Goal: Communication & Community: Answer question/provide support

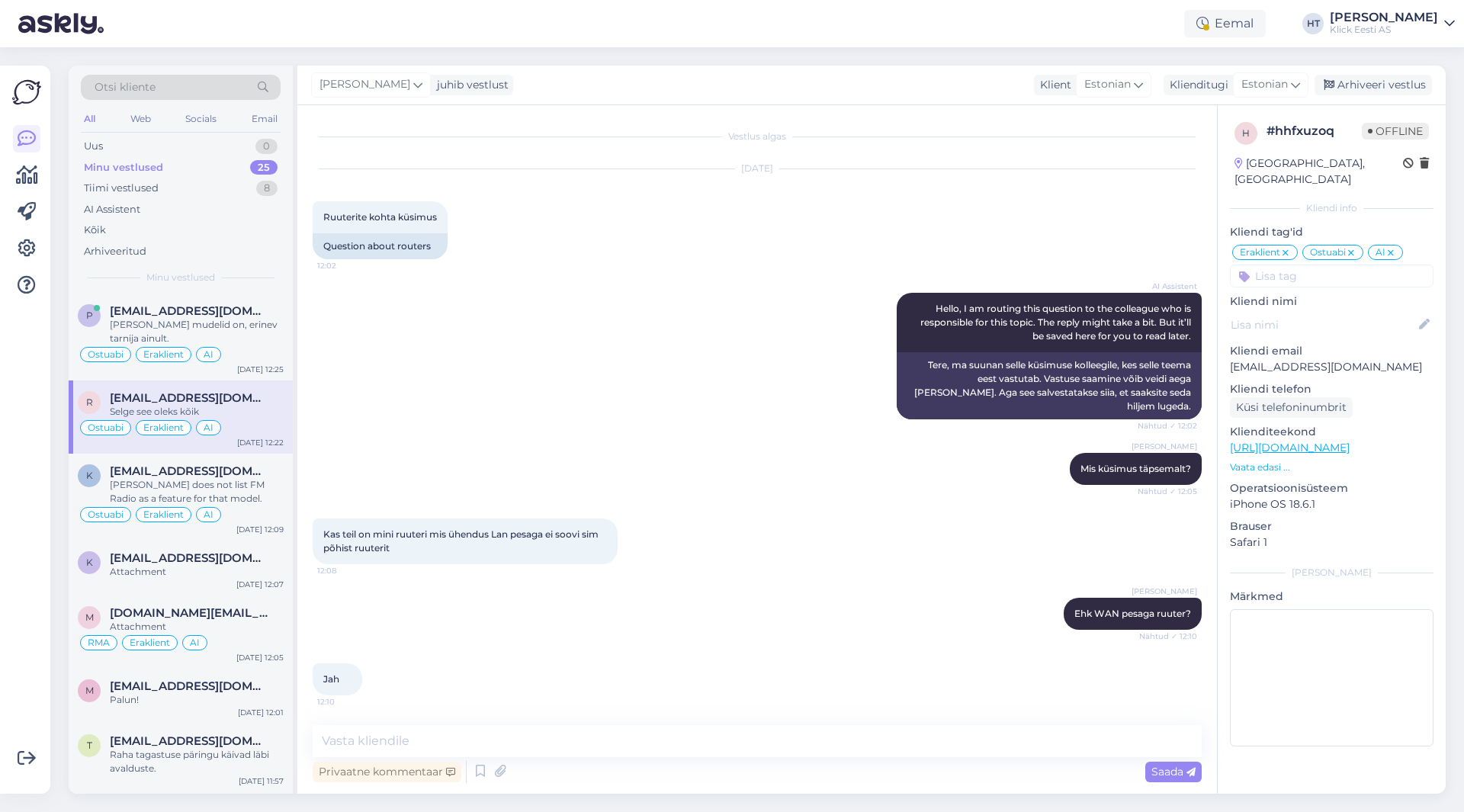
scroll to position [449, 0]
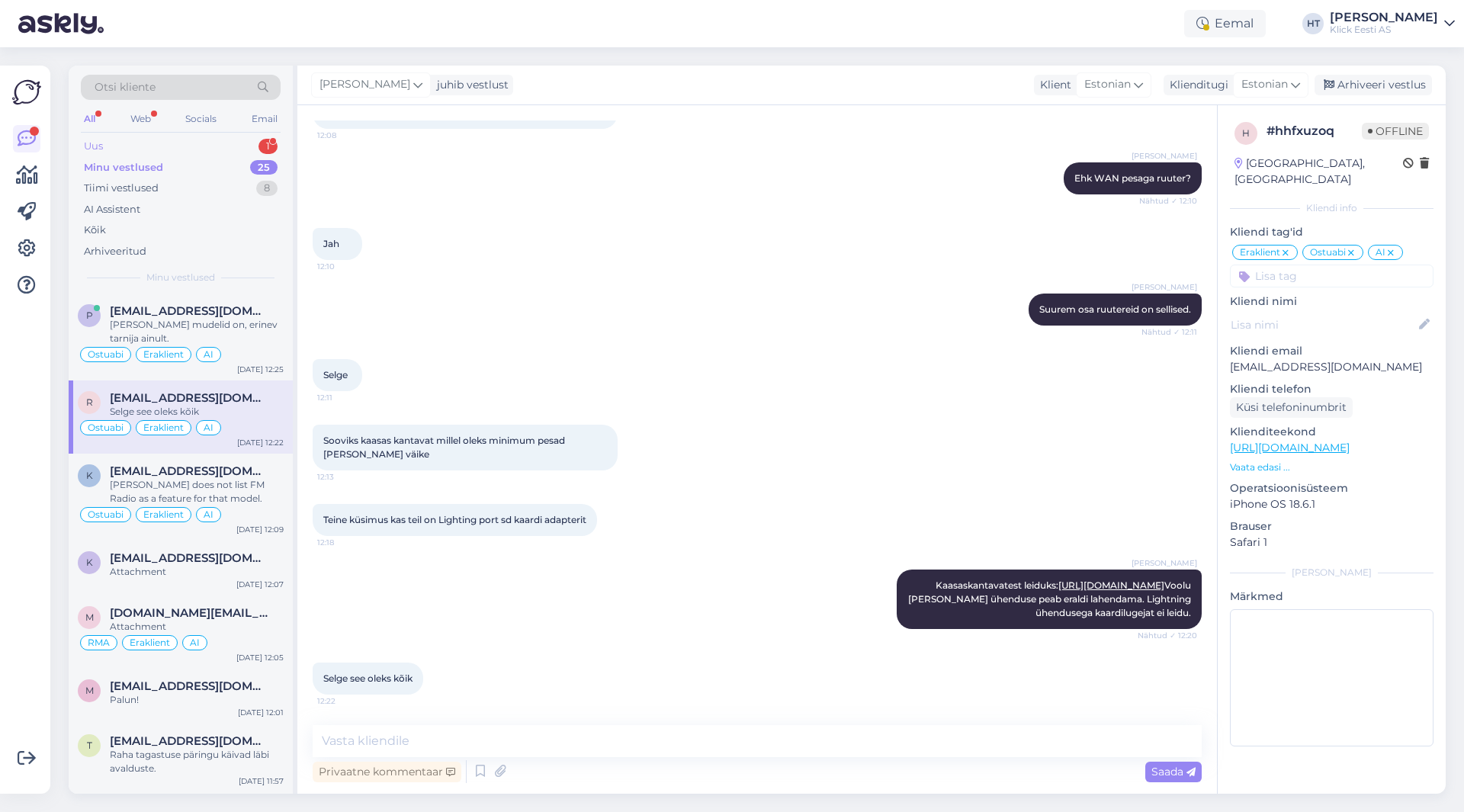
click at [186, 149] on div "Uus 1" at bounding box center [180, 146] width 200 height 21
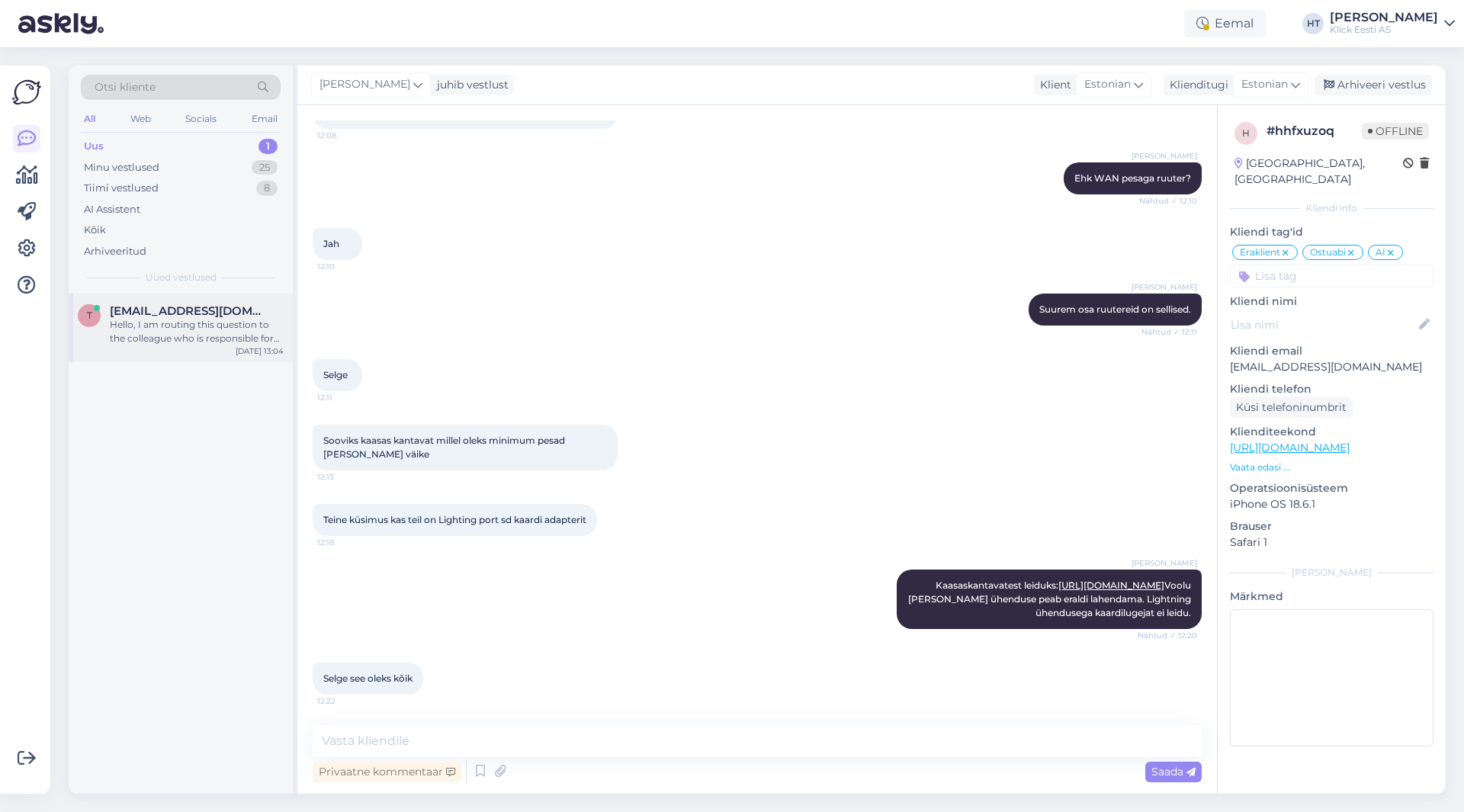
click at [198, 305] on span "[EMAIL_ADDRESS][DOMAIN_NAME]" at bounding box center [189, 311] width 158 height 14
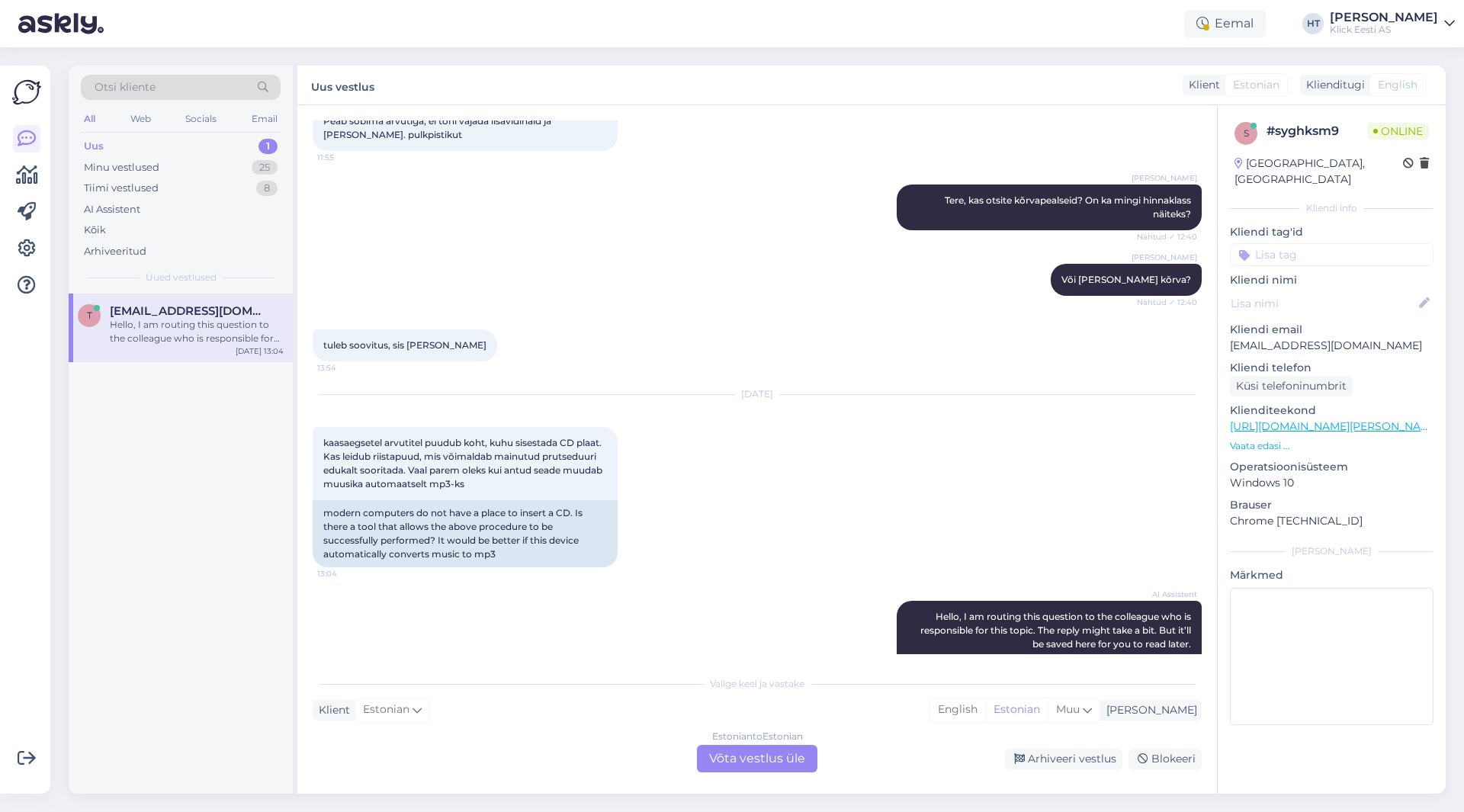
scroll to position [251, 0]
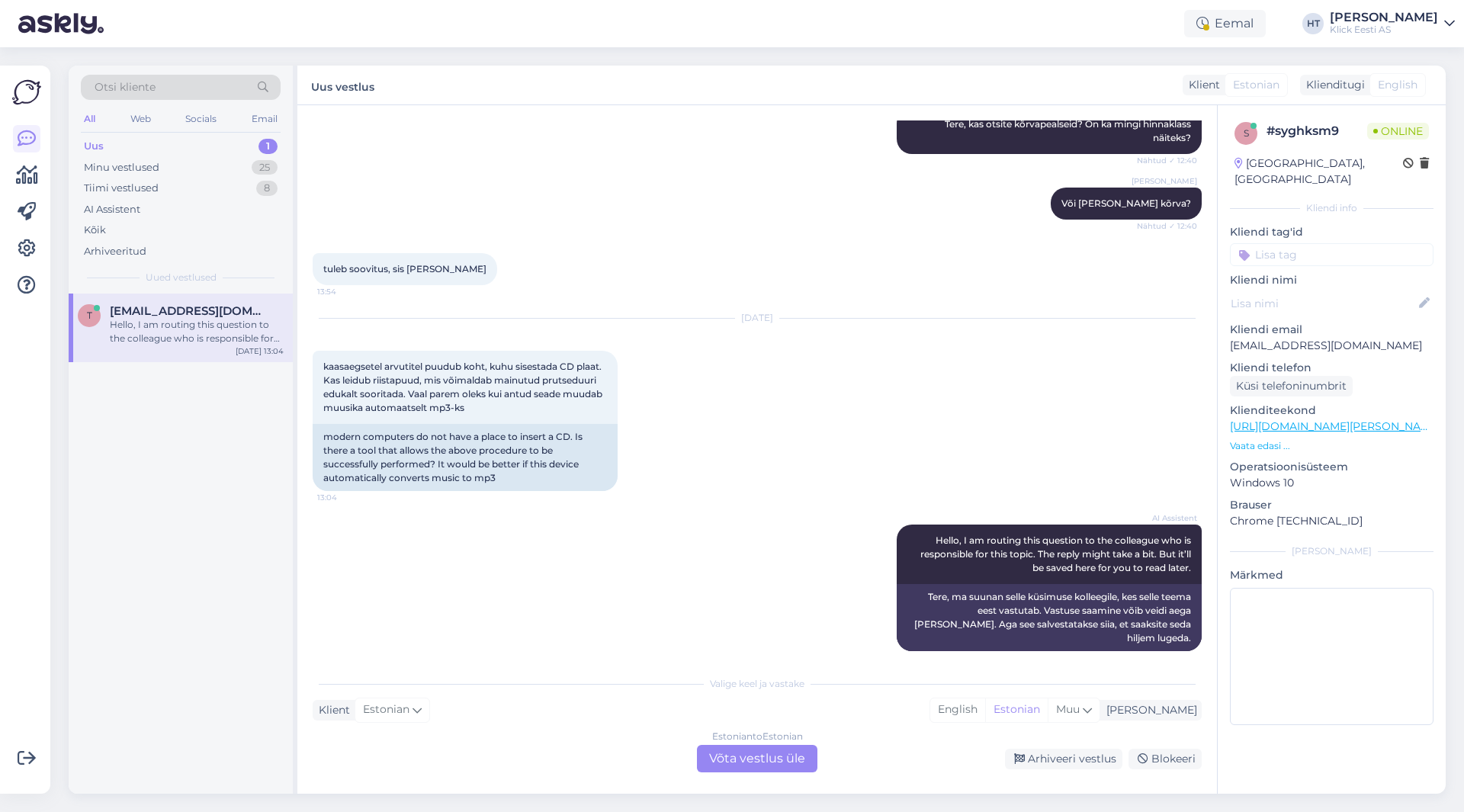
click at [732, 754] on div "Estonian to Estonian Võta vestlus üle" at bounding box center [757, 758] width 121 height 27
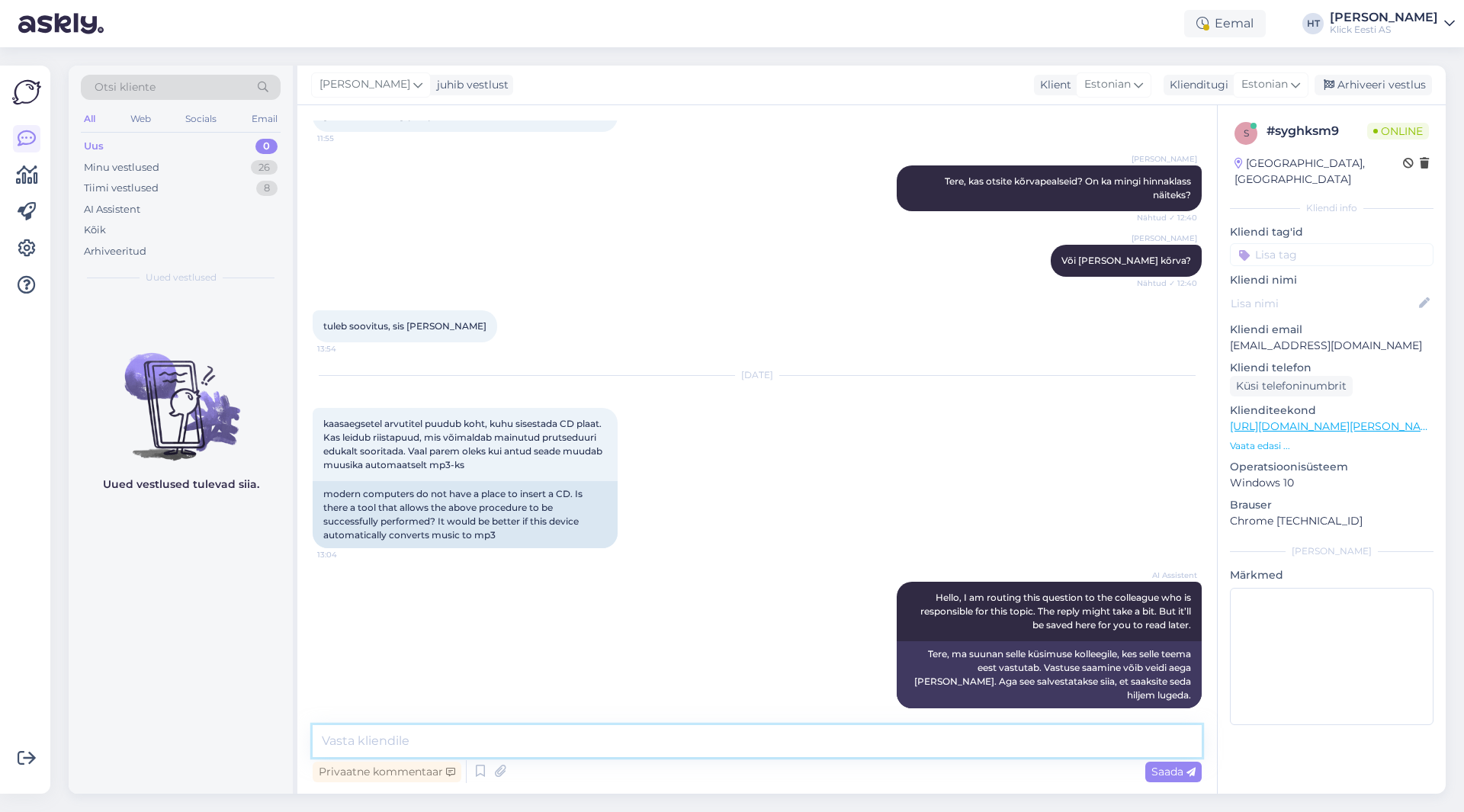
click at [739, 744] on textarea at bounding box center [757, 741] width 889 height 32
paste textarea "[URL][DOMAIN_NAME]"
type textarea "USB kaudu töötav lugeja/kirjutaja on selle jaoks: [URL][DOMAIN_NAME]"
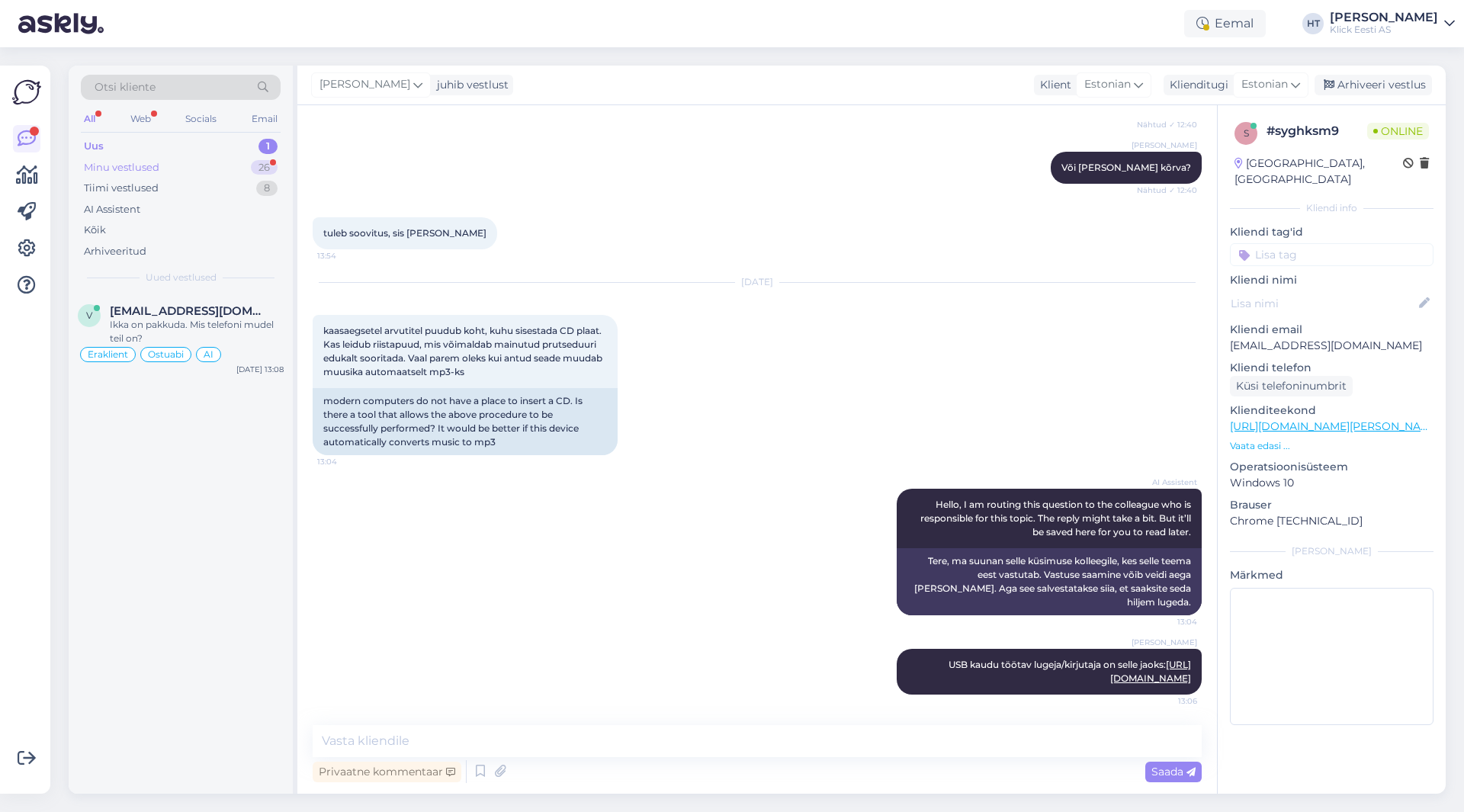
click at [201, 168] on div "Minu vestlused 26" at bounding box center [180, 167] width 200 height 21
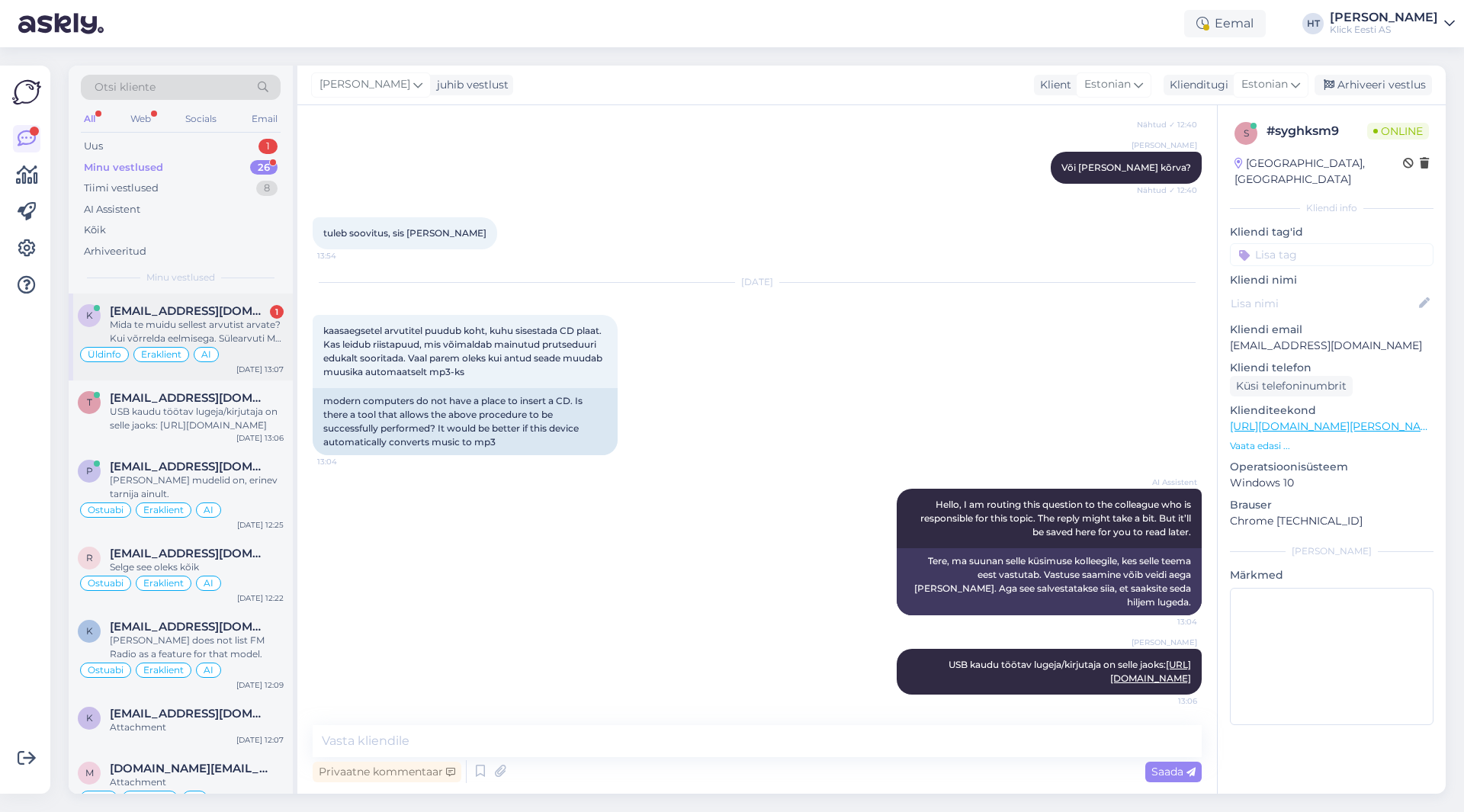
click at [238, 302] on div "k [EMAIL_ADDRESS][DOMAIN_NAME] 1 Mida te muidu sellest arvutist arvate? Kui võr…" at bounding box center [181, 337] width 224 height 87
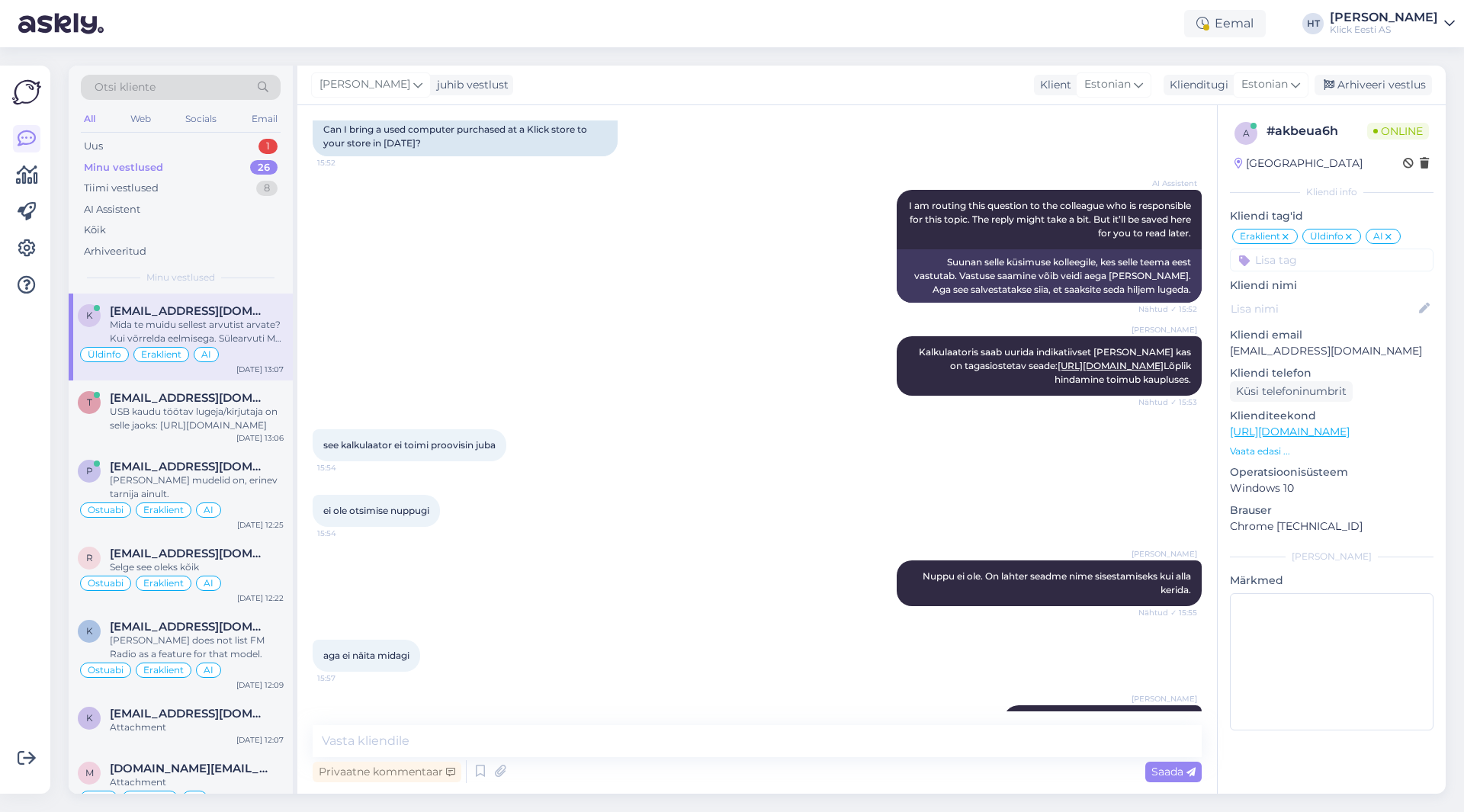
scroll to position [1390, 0]
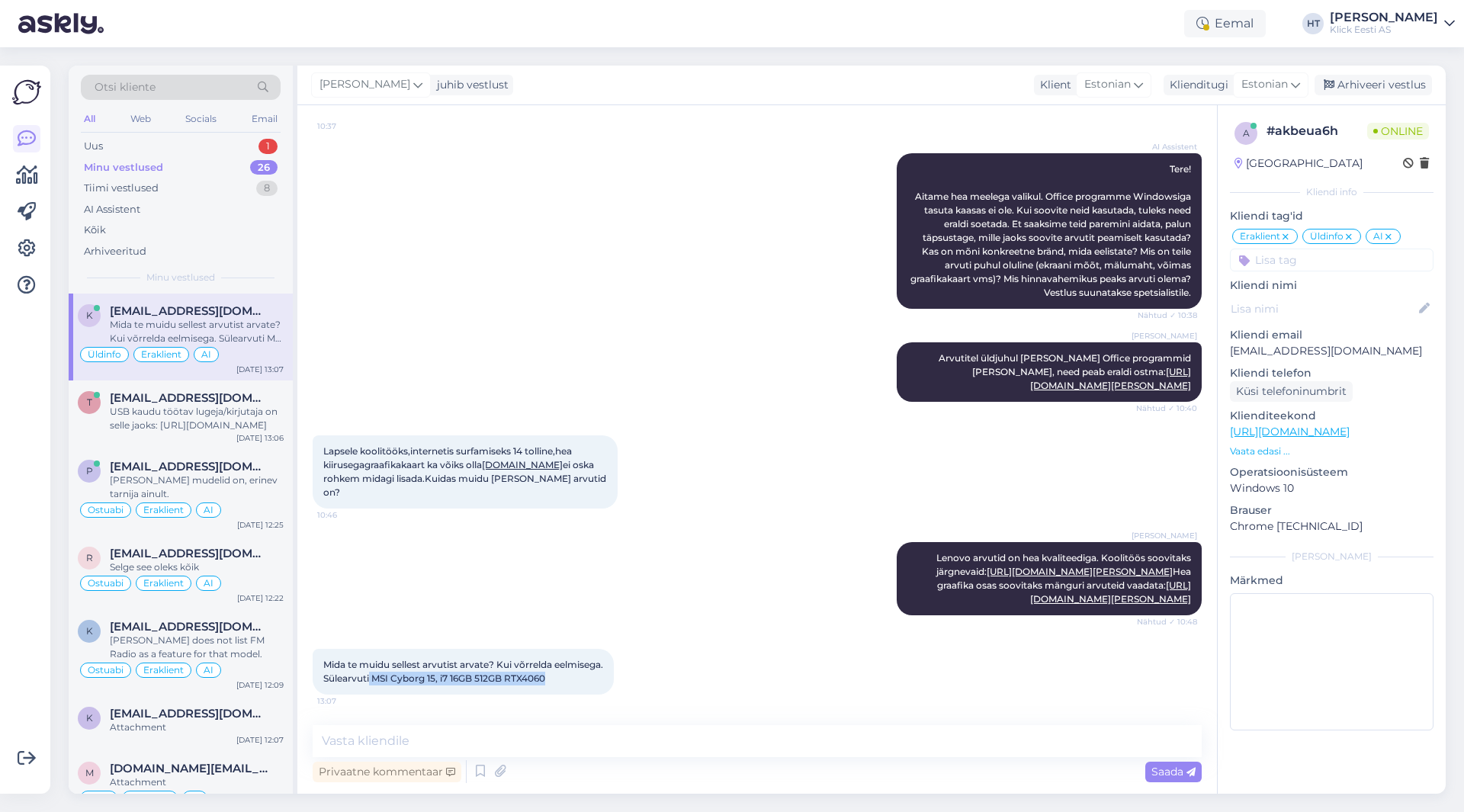
drag, startPoint x: 370, startPoint y: 676, endPoint x: 548, endPoint y: 680, distance: 178.0
click at [548, 680] on span "Mida te muidu sellest arvutist arvate? Kui võrrelda eelmisega. Sülearvuti MSI C…" at bounding box center [463, 671] width 280 height 25
copy span "MSI Cyborg 15, i7 16GB 512GB RTX4060"
click at [690, 658] on div "Mida te muidu sellest arvutist arvate? Kui võrrelda eelmisega. Sülearvuti MSI C…" at bounding box center [757, 672] width 889 height 80
click at [213, 148] on div "Uus 1" at bounding box center [180, 146] width 200 height 21
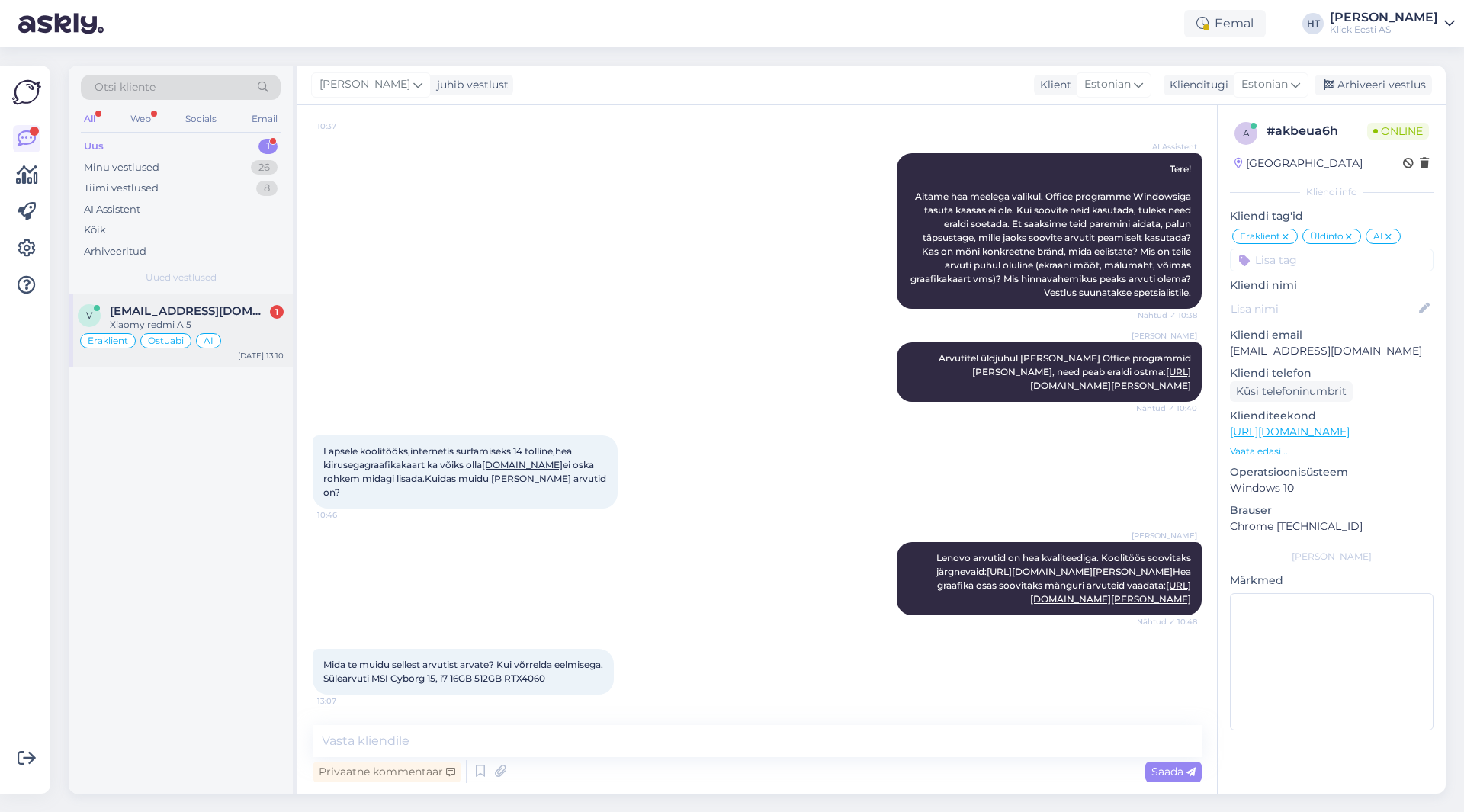
click at [255, 320] on div "Xiaomy redmi A 5" at bounding box center [197, 324] width 174 height 14
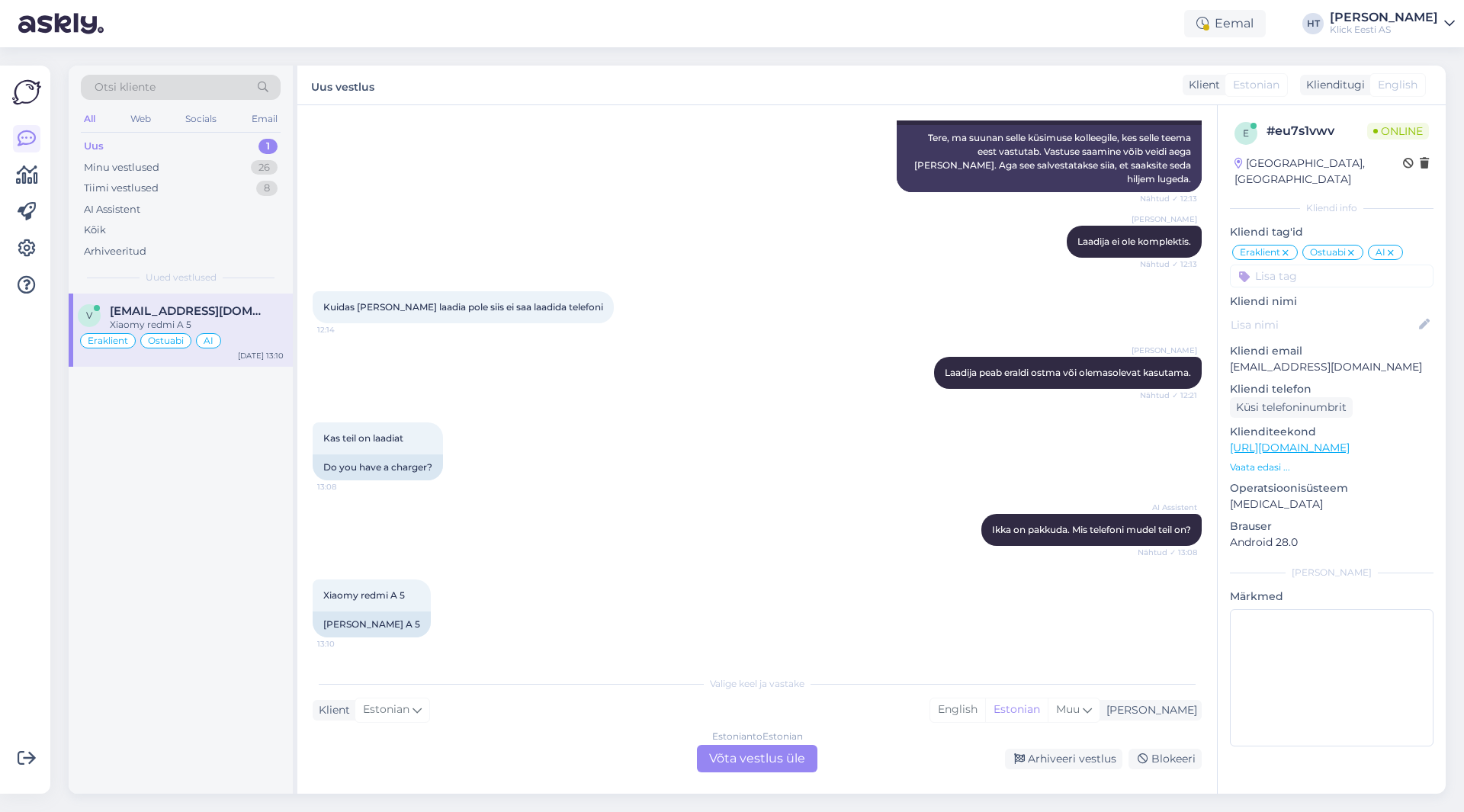
scroll to position [241, 0]
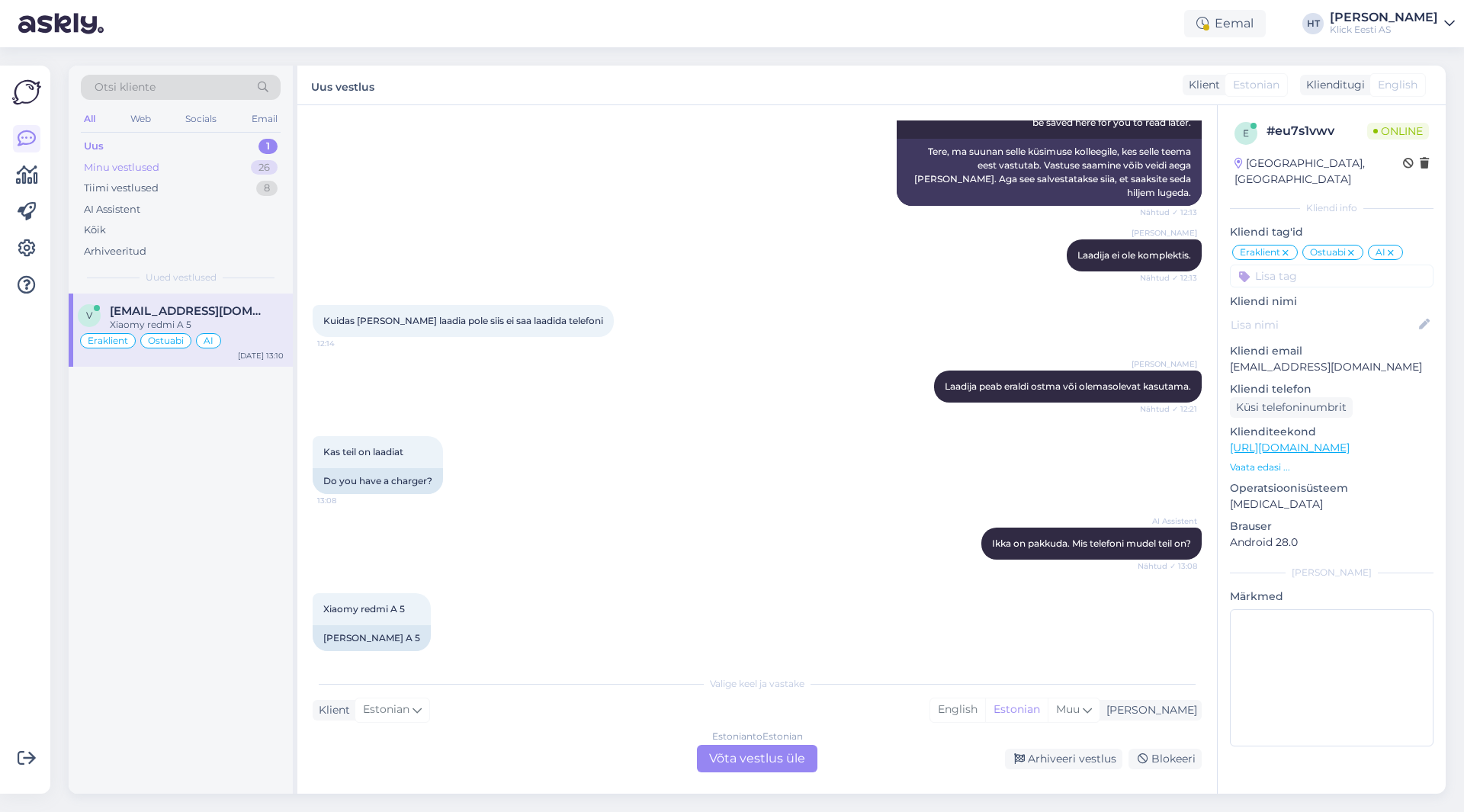
click at [204, 167] on div "Minu vestlused 26" at bounding box center [180, 167] width 200 height 21
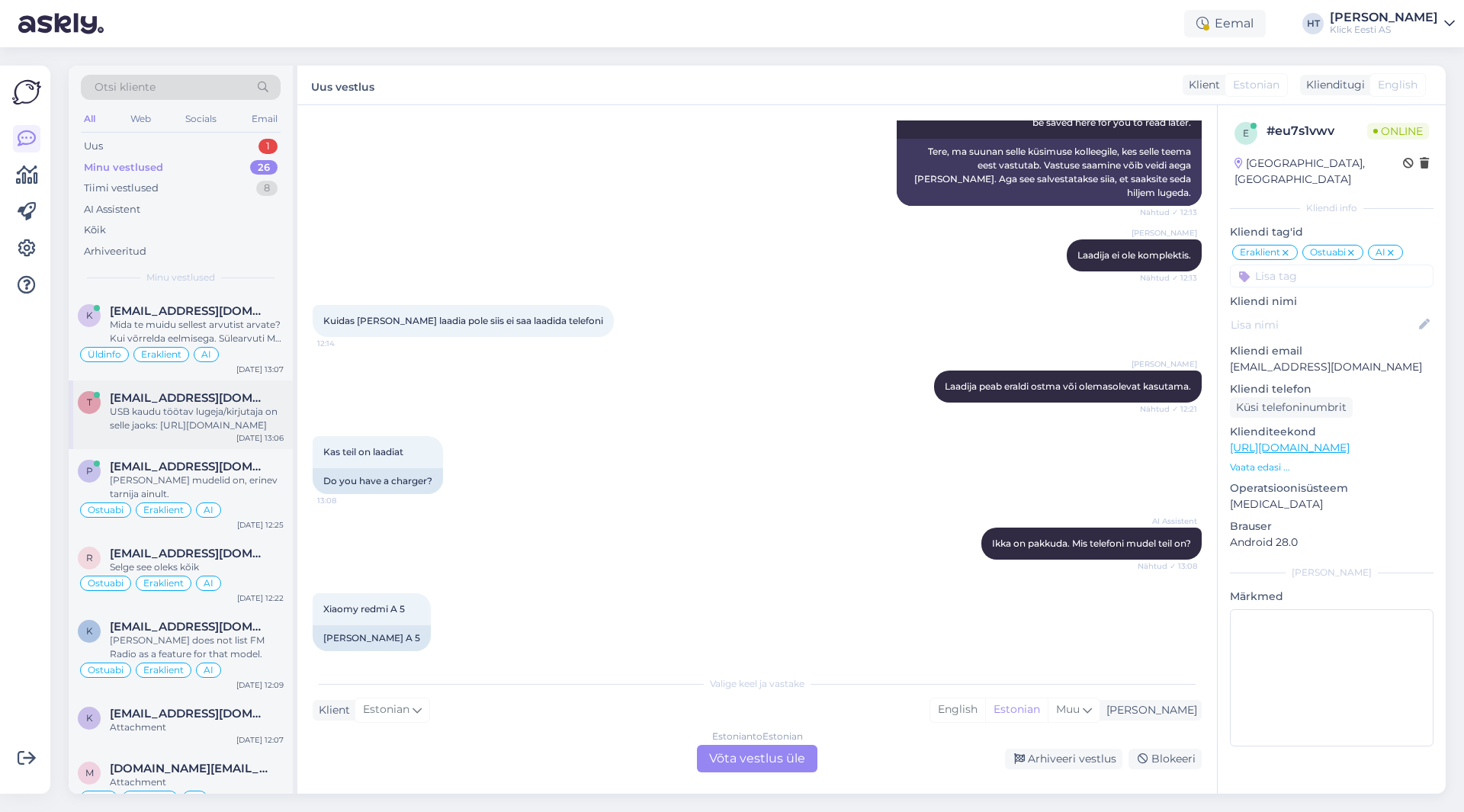
click at [218, 387] on div "t [EMAIL_ADDRESS][DOMAIN_NAME] USB kaudu töötav lugeja/kirjutaja on selle jaoks…" at bounding box center [181, 415] width 224 height 69
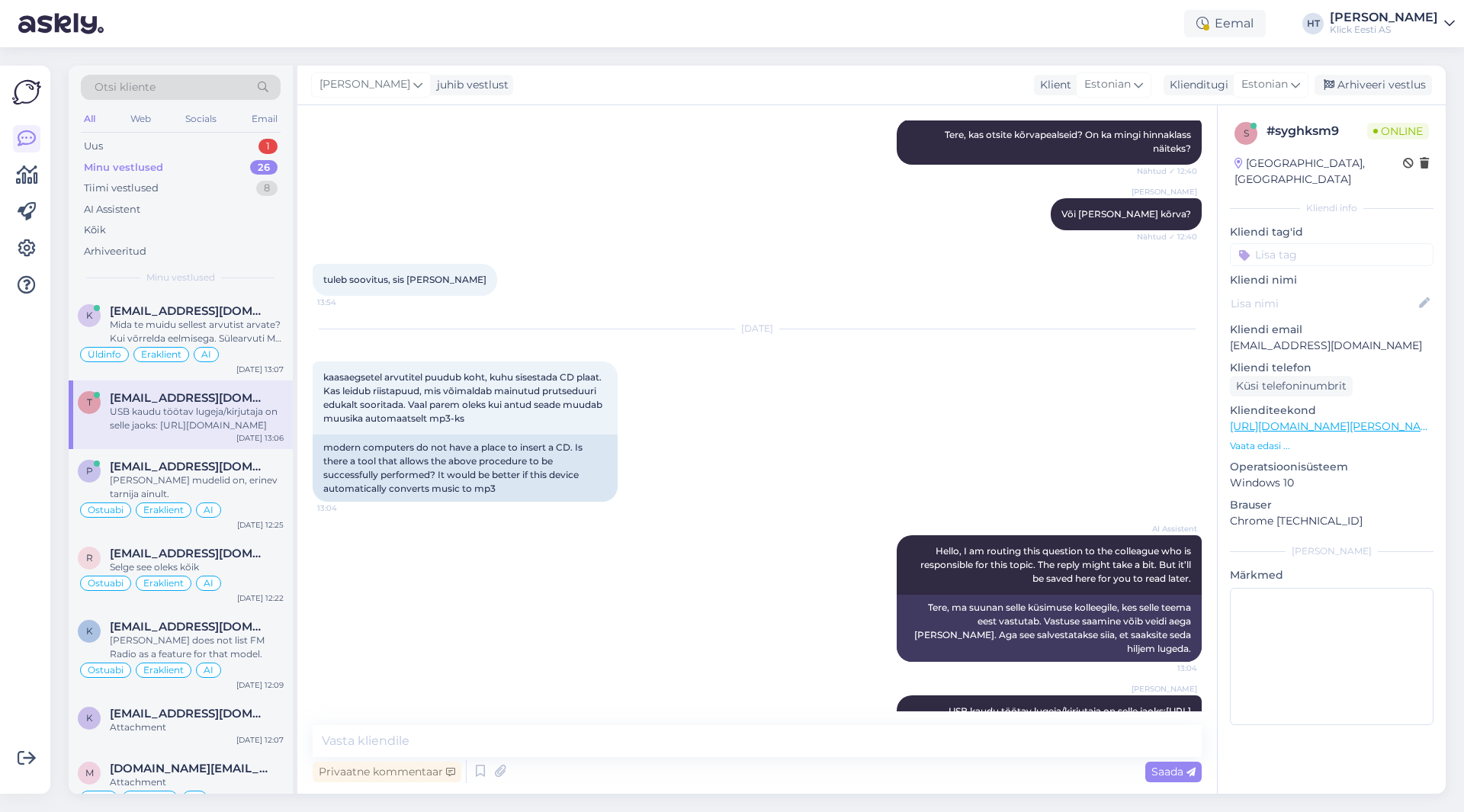
scroll to position [287, 0]
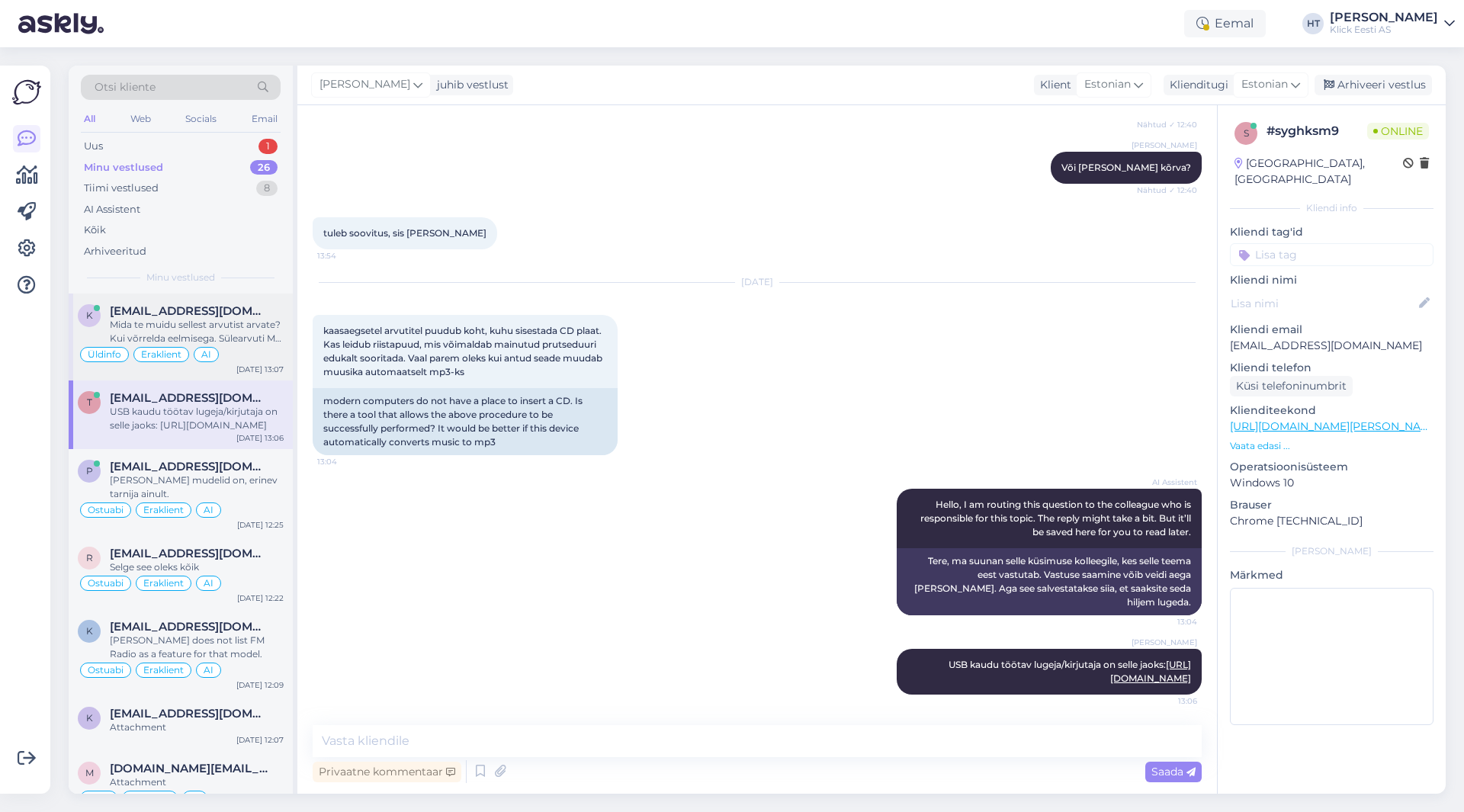
click at [256, 327] on div "Mida te muidu sellest arvutist arvate? Kui võrrelda eelmisega. Sülearvuti MSI C…" at bounding box center [197, 331] width 174 height 27
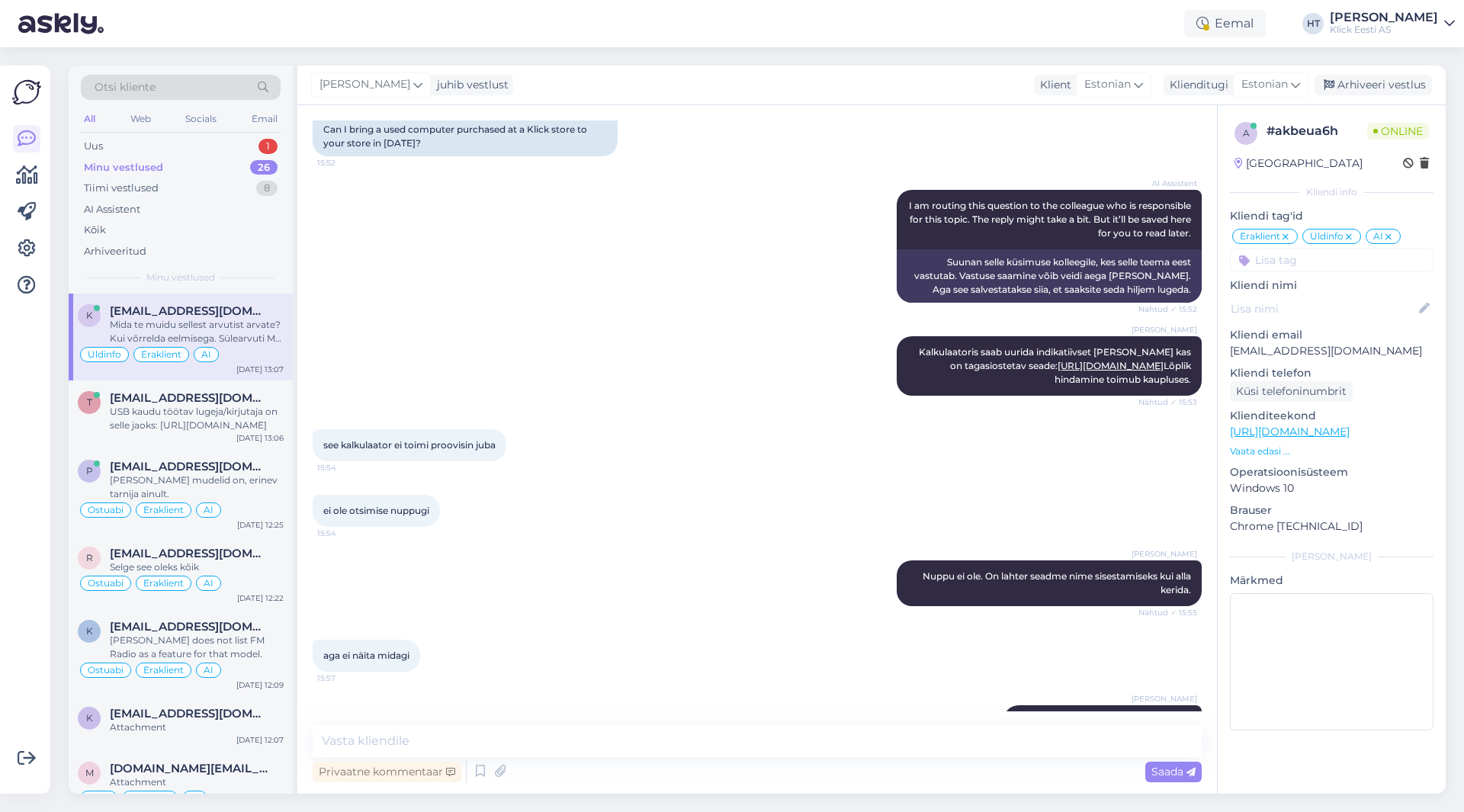
scroll to position [1390, 0]
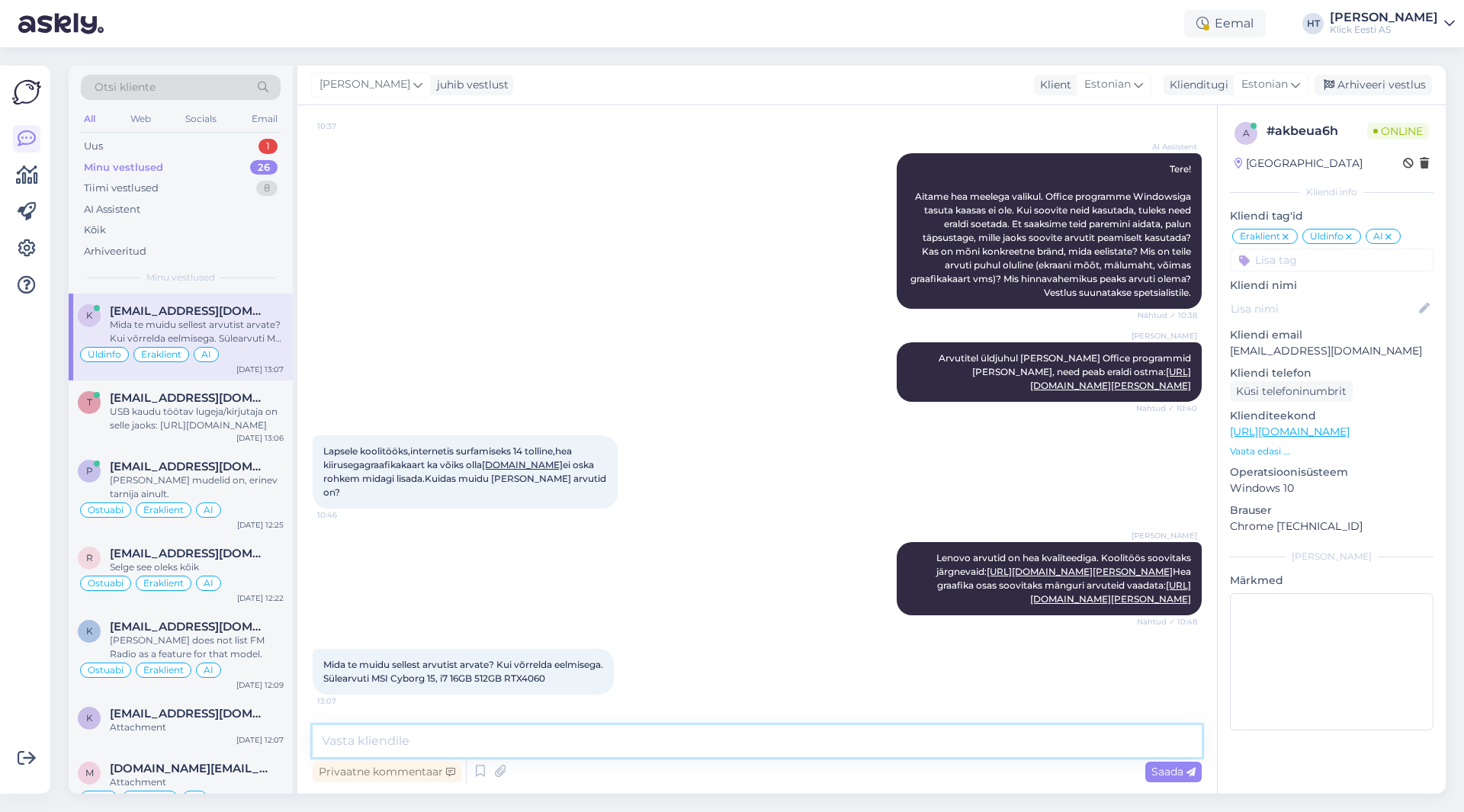
click at [724, 741] on textarea at bounding box center [757, 741] width 889 height 32
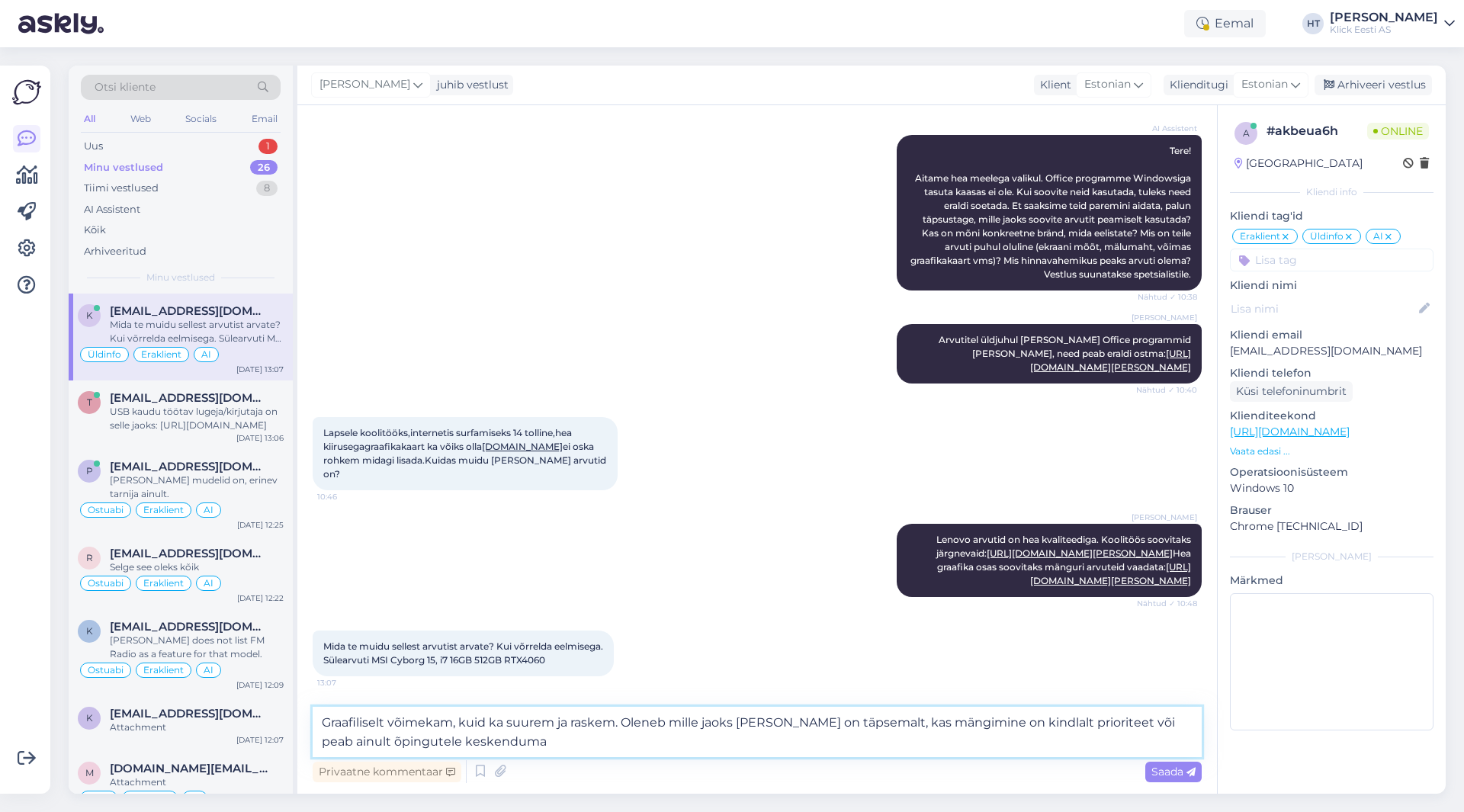
type textarea "Graafiliselt võimekam, kuid ka suurem ja raskem. Oleneb mille jaoks [PERSON_NAM…"
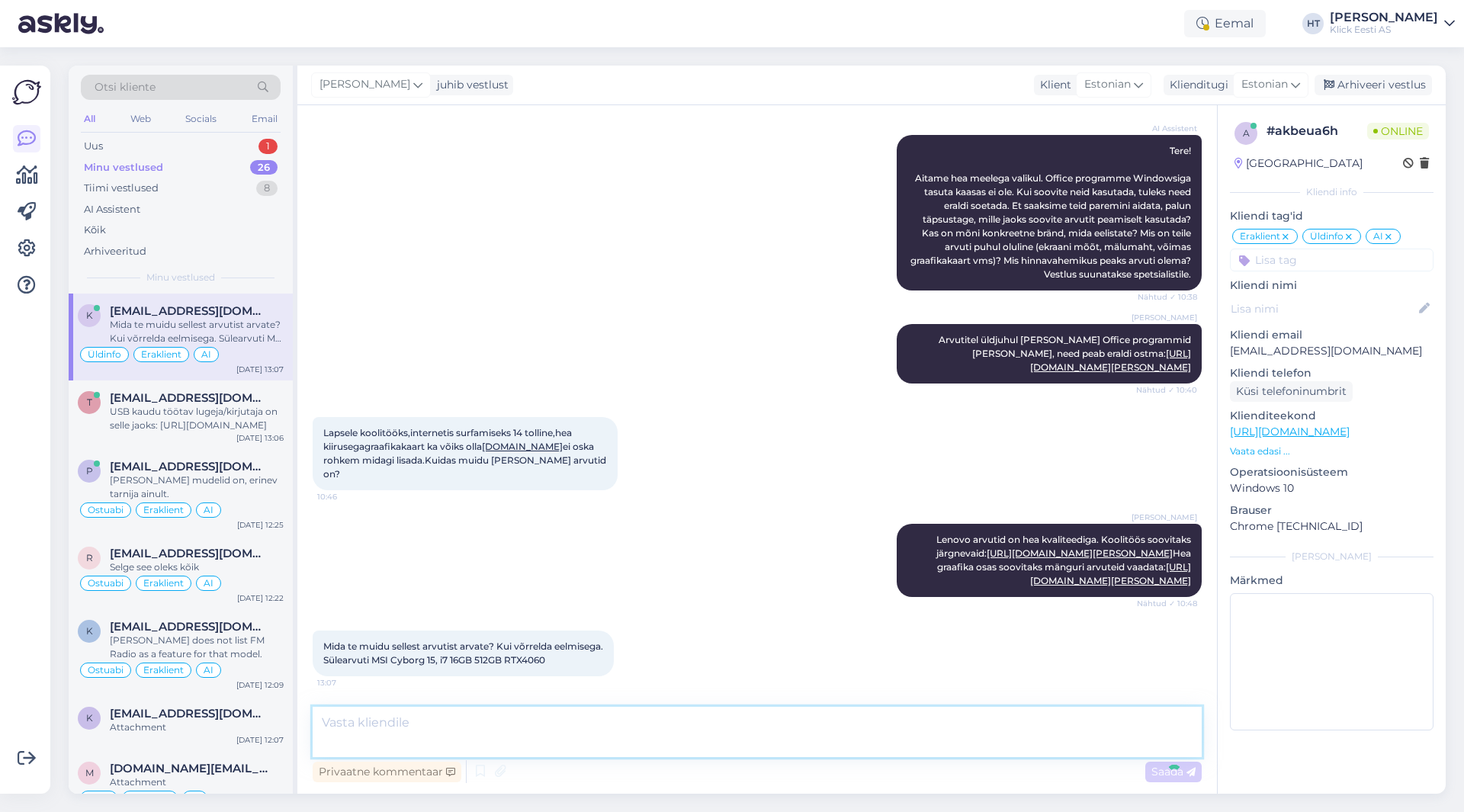
scroll to position [1483, 0]
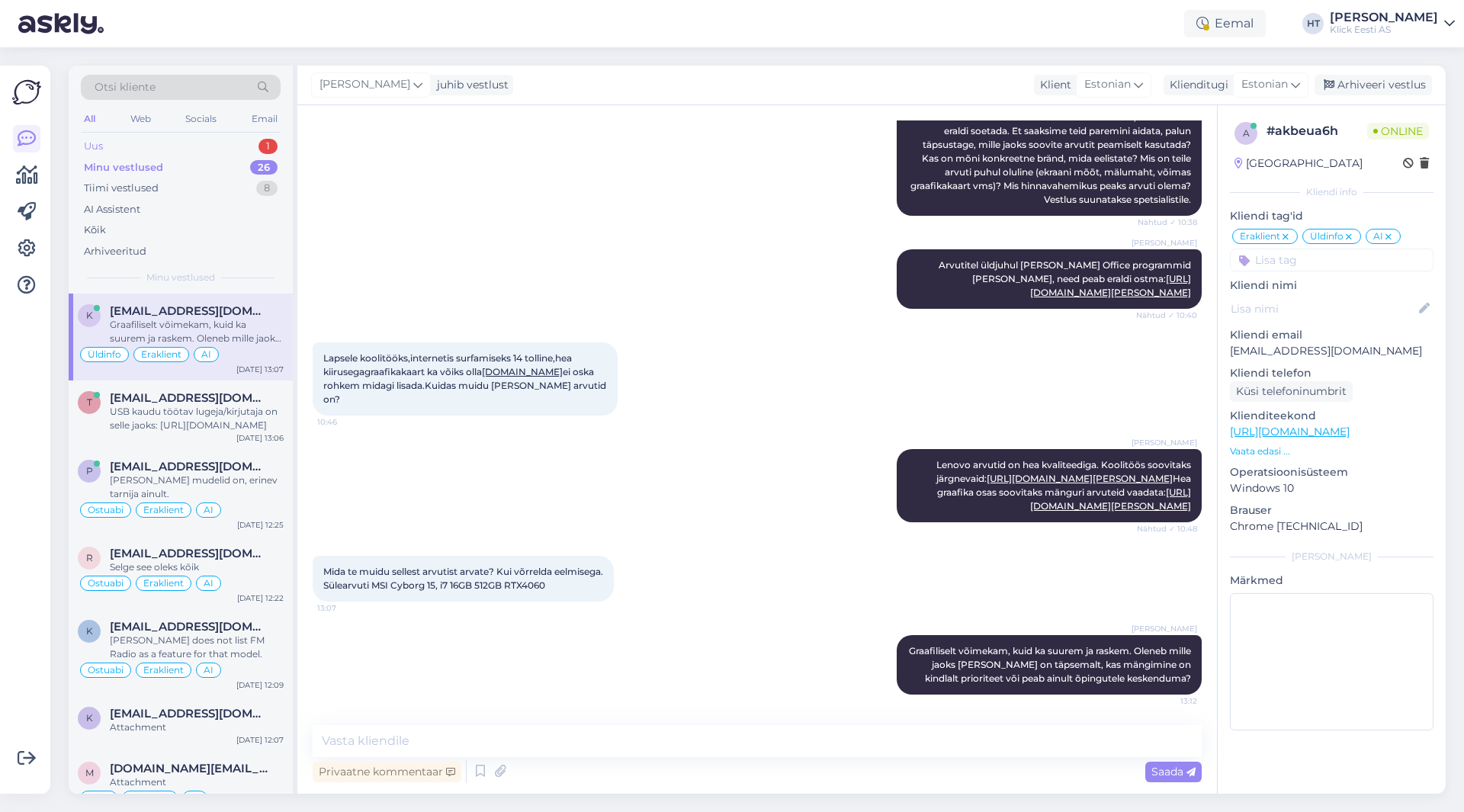
click at [226, 149] on div "Uus 1" at bounding box center [180, 146] width 200 height 21
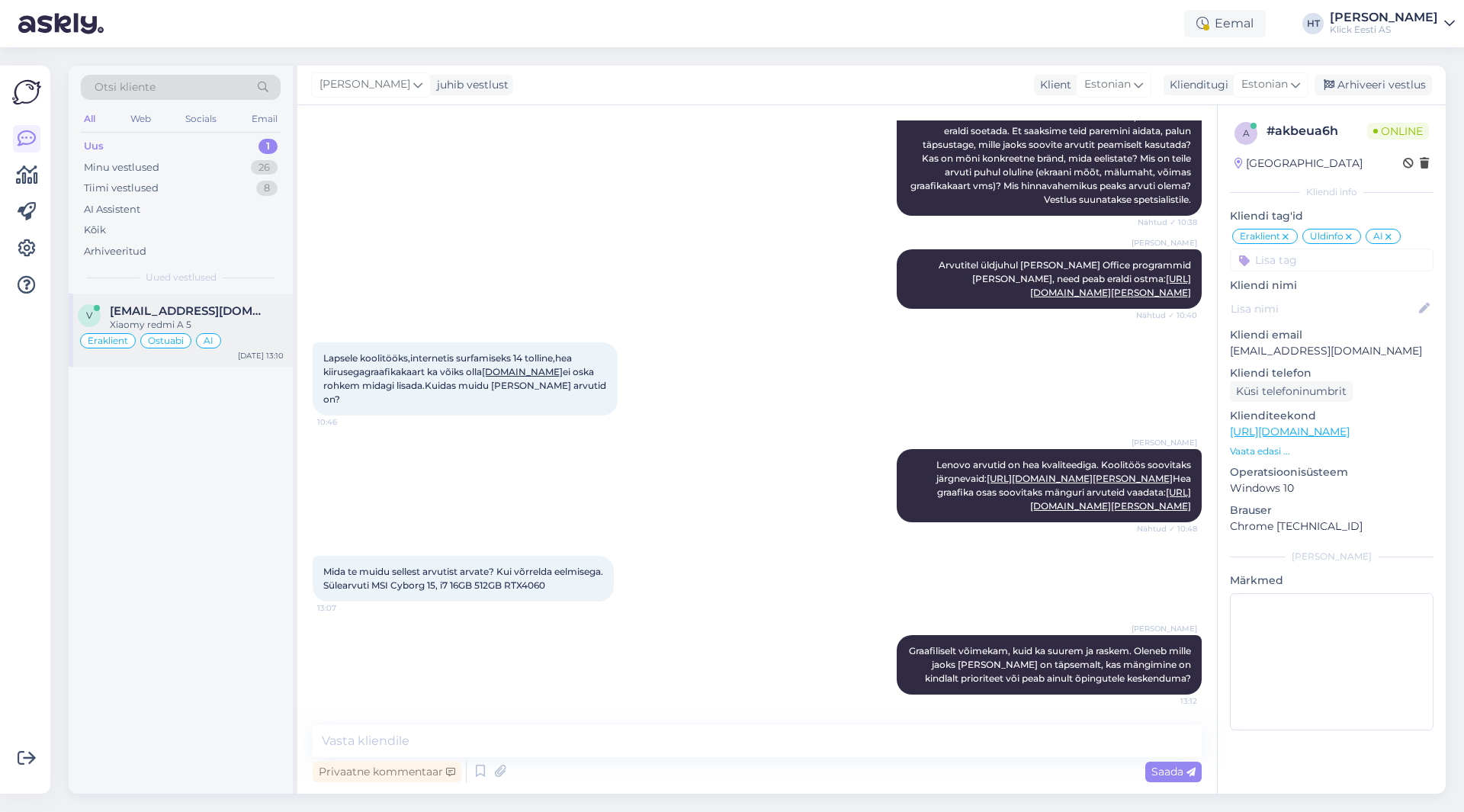
click at [256, 324] on div "Xiaomy redmi A 5" at bounding box center [197, 324] width 174 height 14
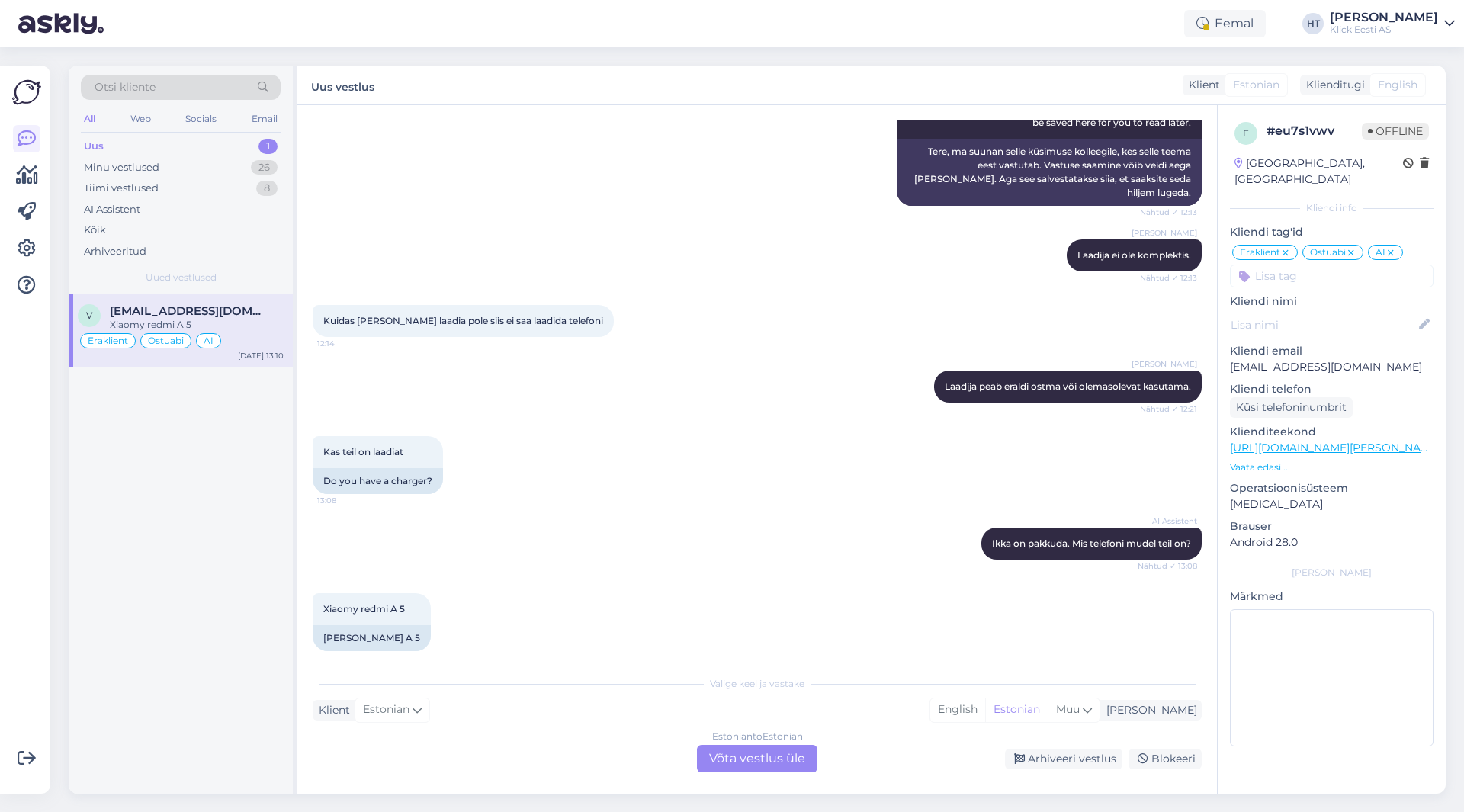
click at [685, 490] on div "Kas teil on laadiat 13:08 Do you have a charger?" at bounding box center [757, 465] width 889 height 91
click at [789, 759] on div "Estonian to Estonian Võta vestlus üle" at bounding box center [757, 758] width 121 height 27
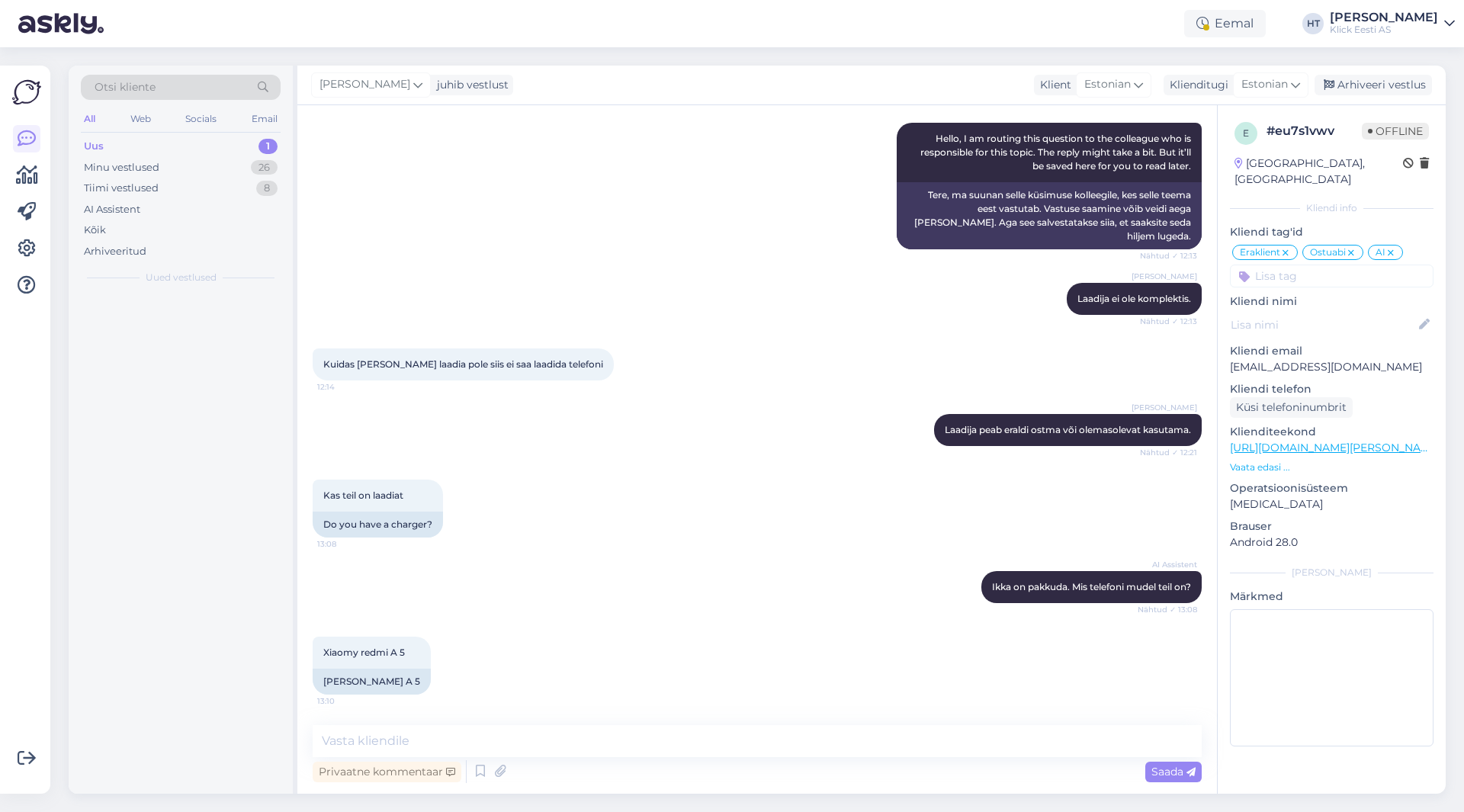
scroll to position [184, 0]
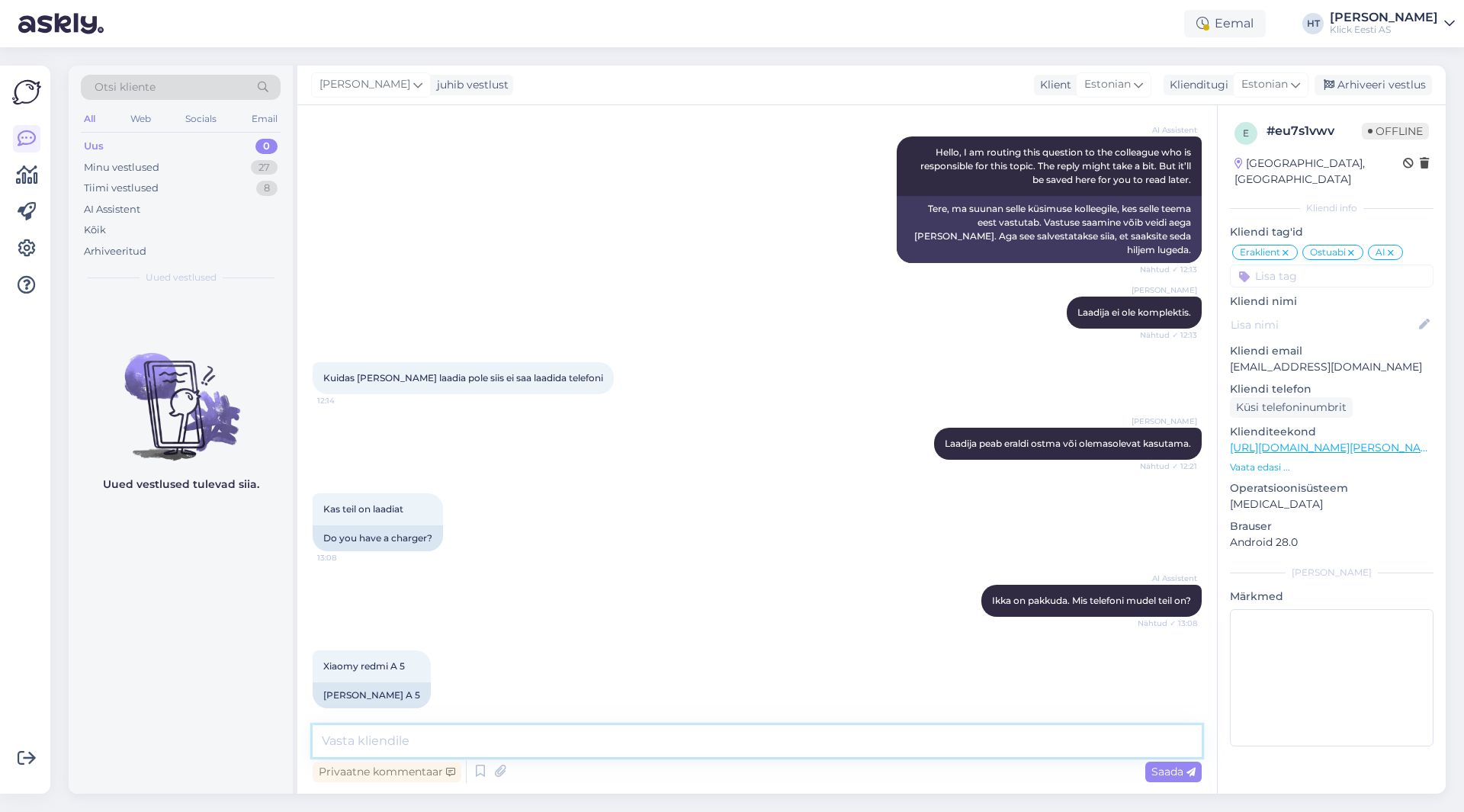
click at [761, 734] on textarea at bounding box center [757, 741] width 889 height 32
paste textarea "[URL][DOMAIN_NAME]"
type textarea "Järgnev sobiks: [URL][DOMAIN_NAME]"
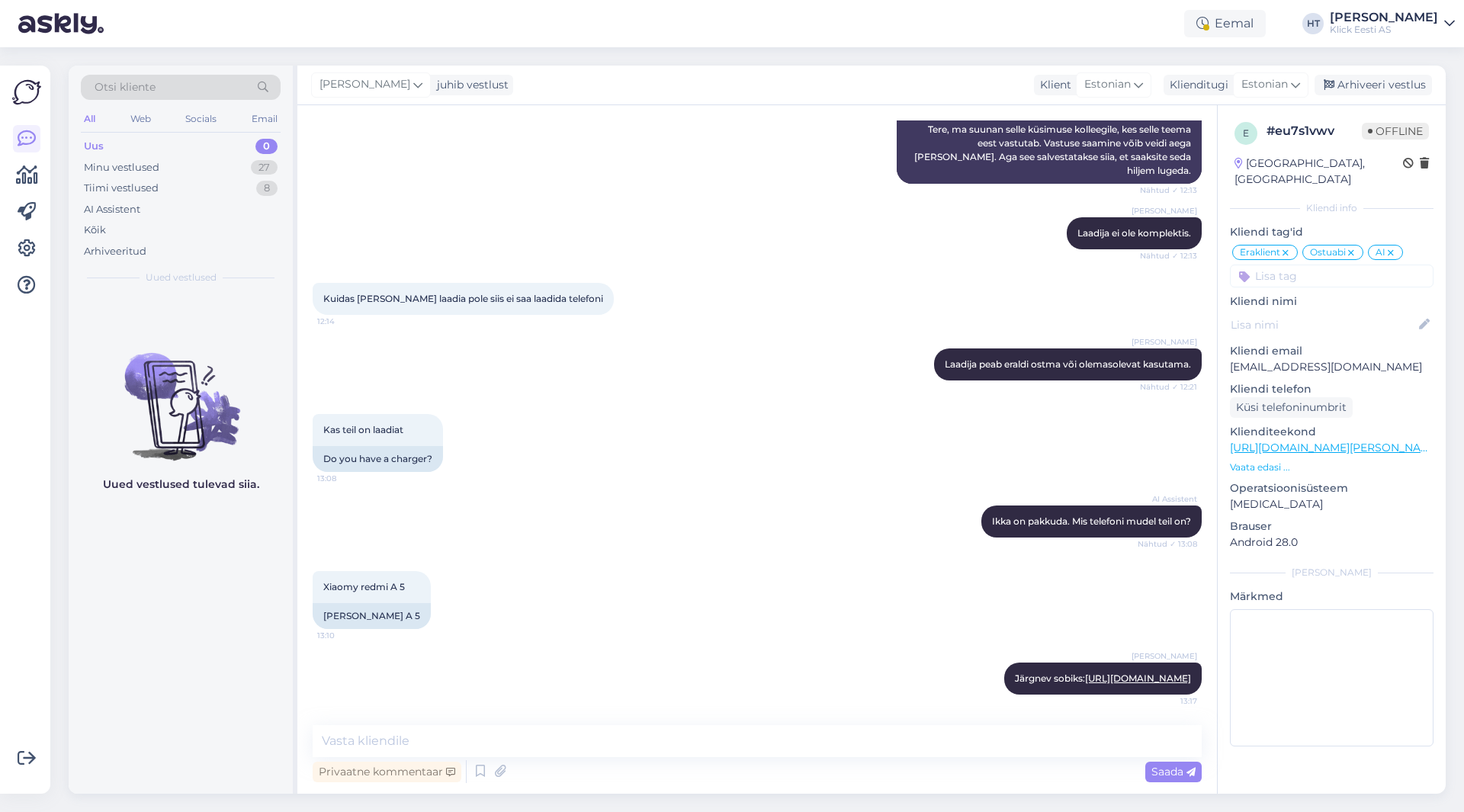
click at [550, 489] on div "AI Assistent [PERSON_NAME] on pakkuda. Mis telefoni mudel teil on? Nähtud ✓ 13:…" at bounding box center [757, 521] width 889 height 66
click at [243, 162] on div "Minu vestlused 27" at bounding box center [180, 167] width 200 height 21
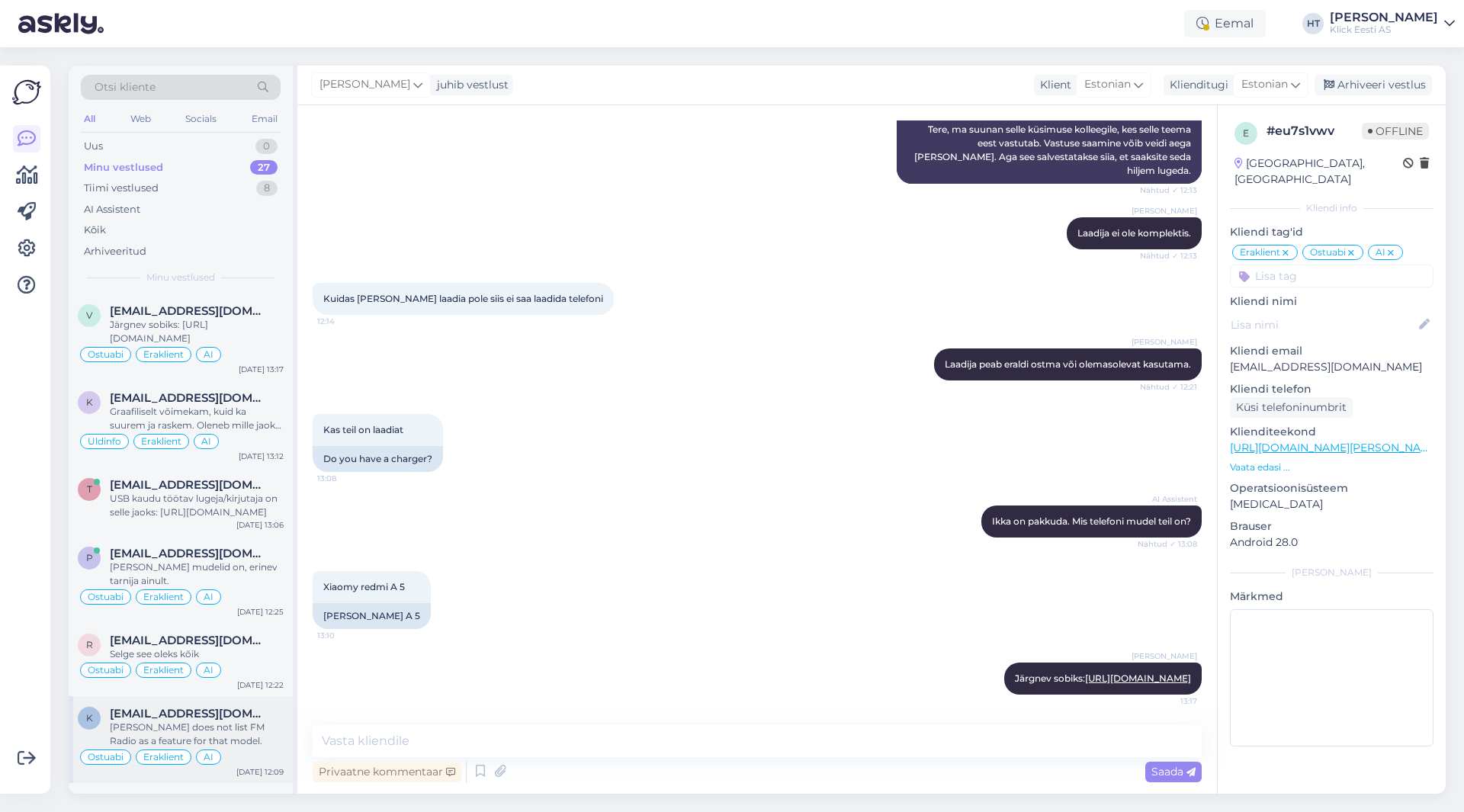
click at [201, 760] on div "AI" at bounding box center [209, 757] width 25 height 16
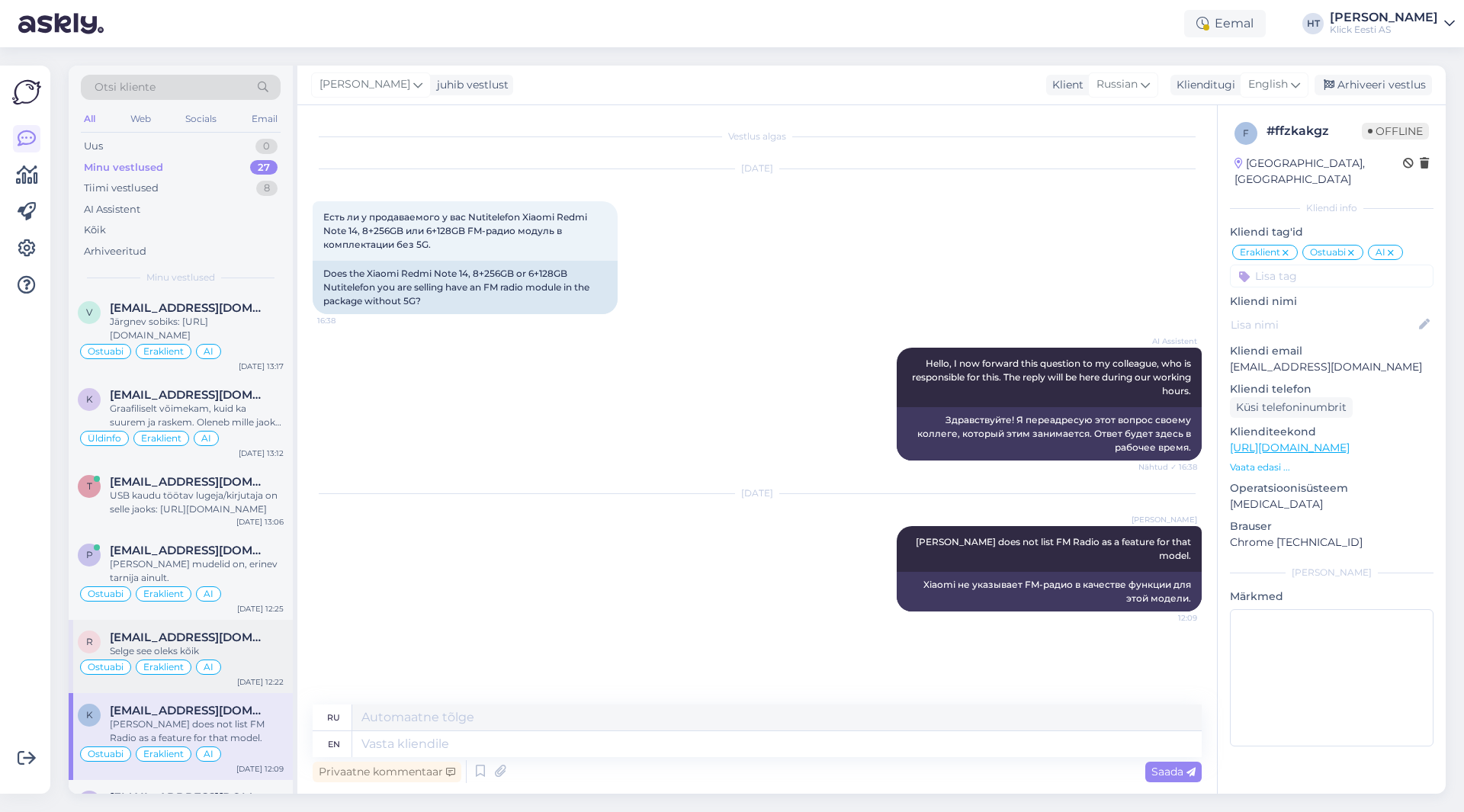
scroll to position [0, 0]
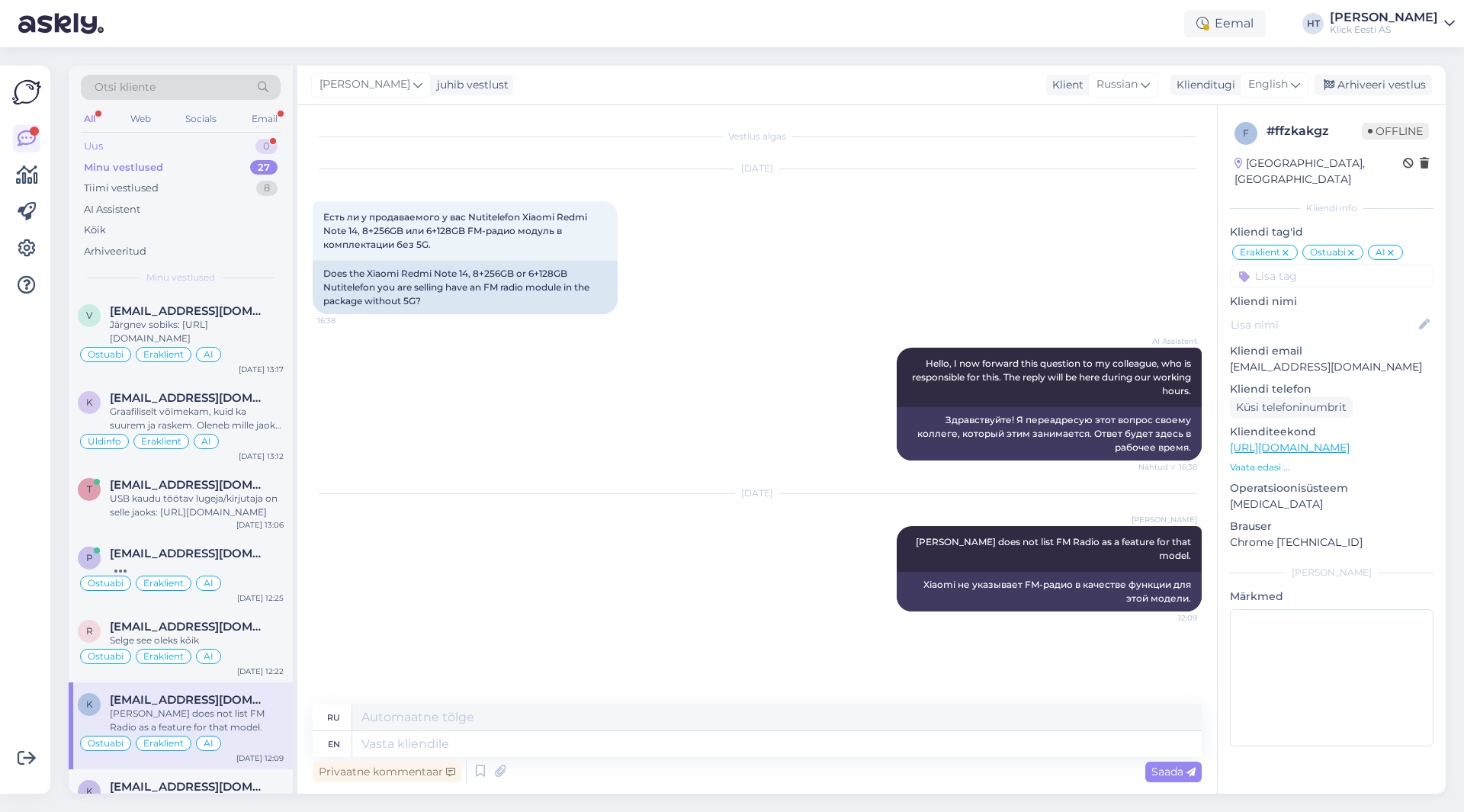
click at [223, 142] on div "Uus 0" at bounding box center [180, 146] width 200 height 21
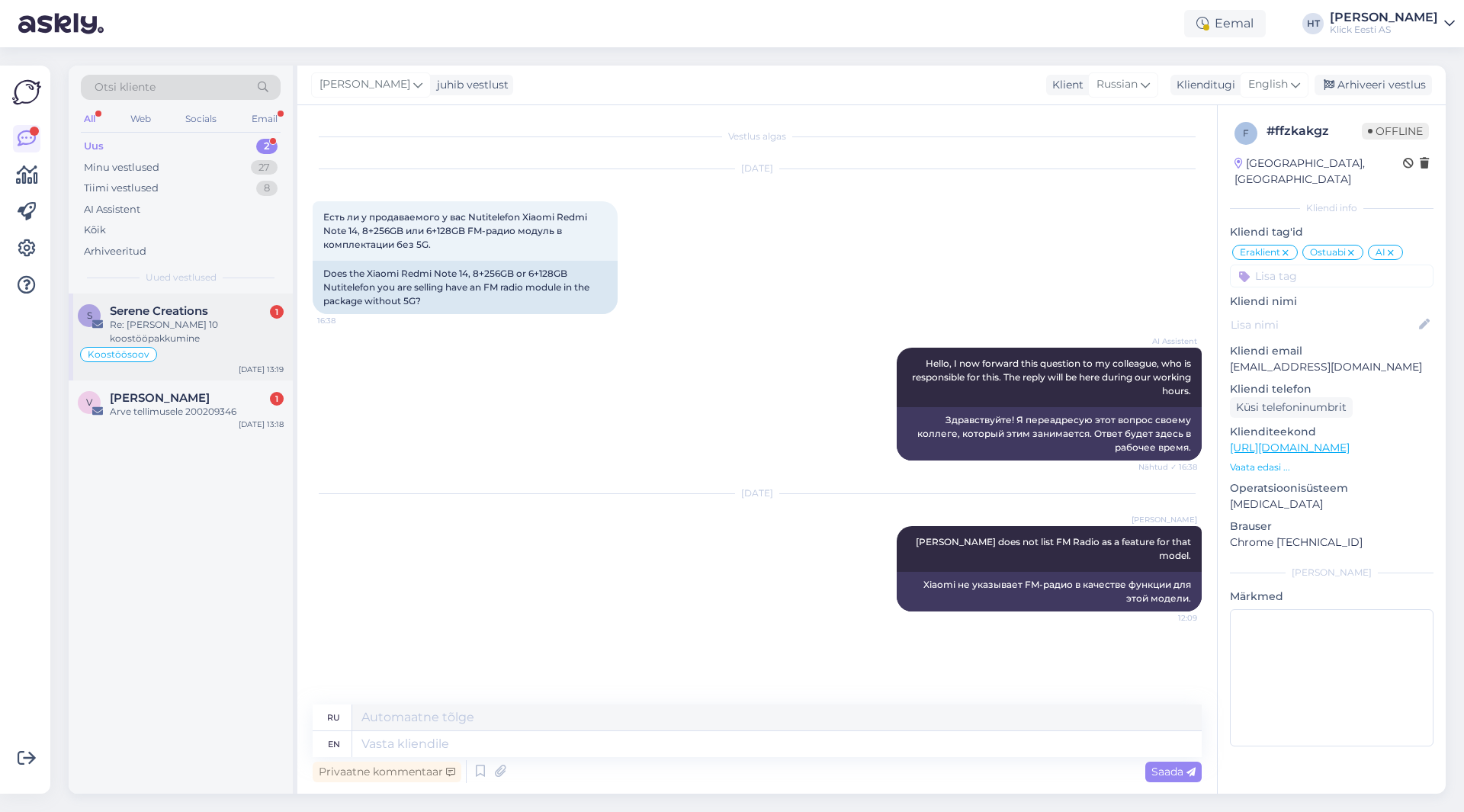
click at [185, 305] on span "Serene Creations" at bounding box center [159, 311] width 99 height 14
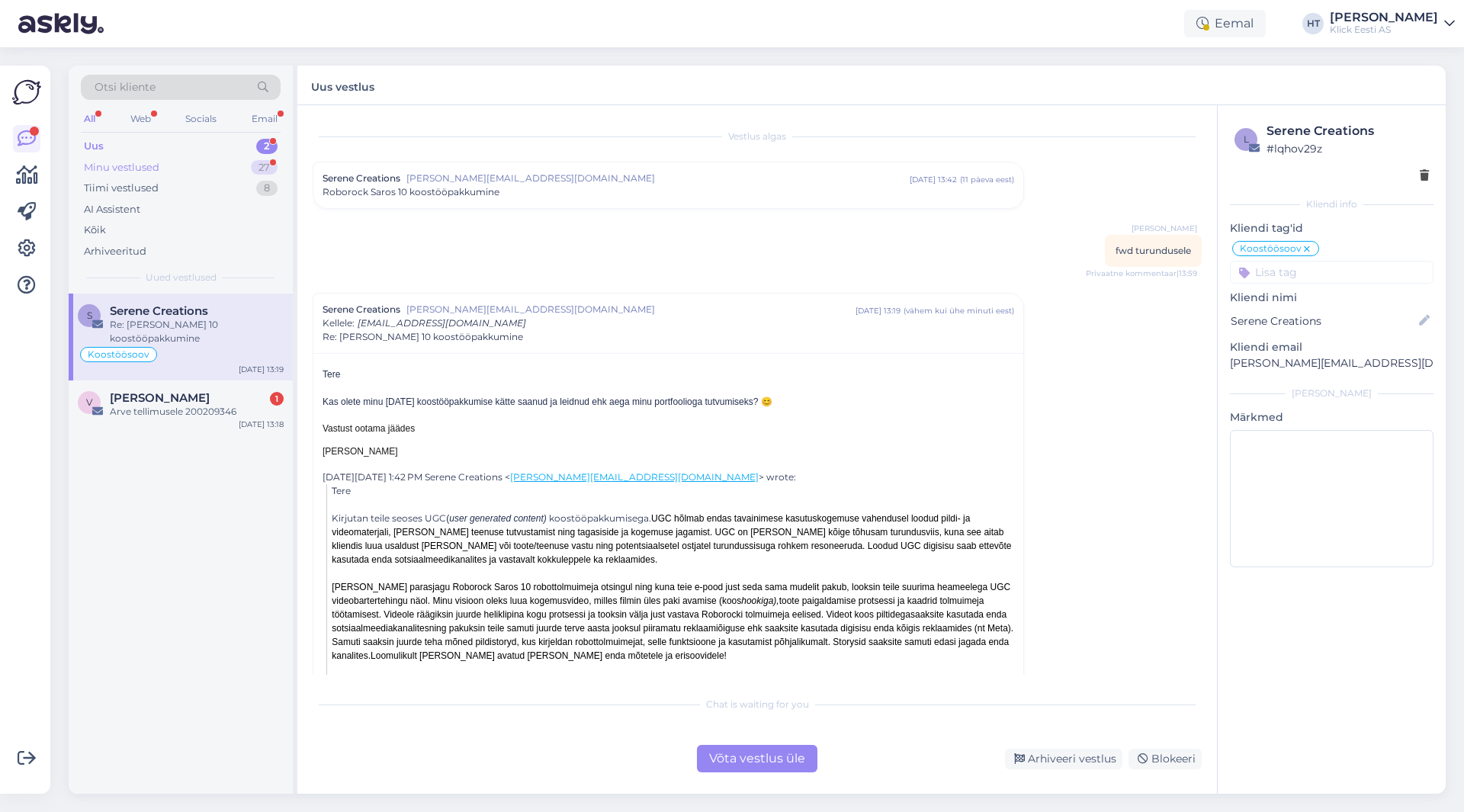
click at [153, 164] on div "Minu vestlused" at bounding box center [122, 167] width 76 height 16
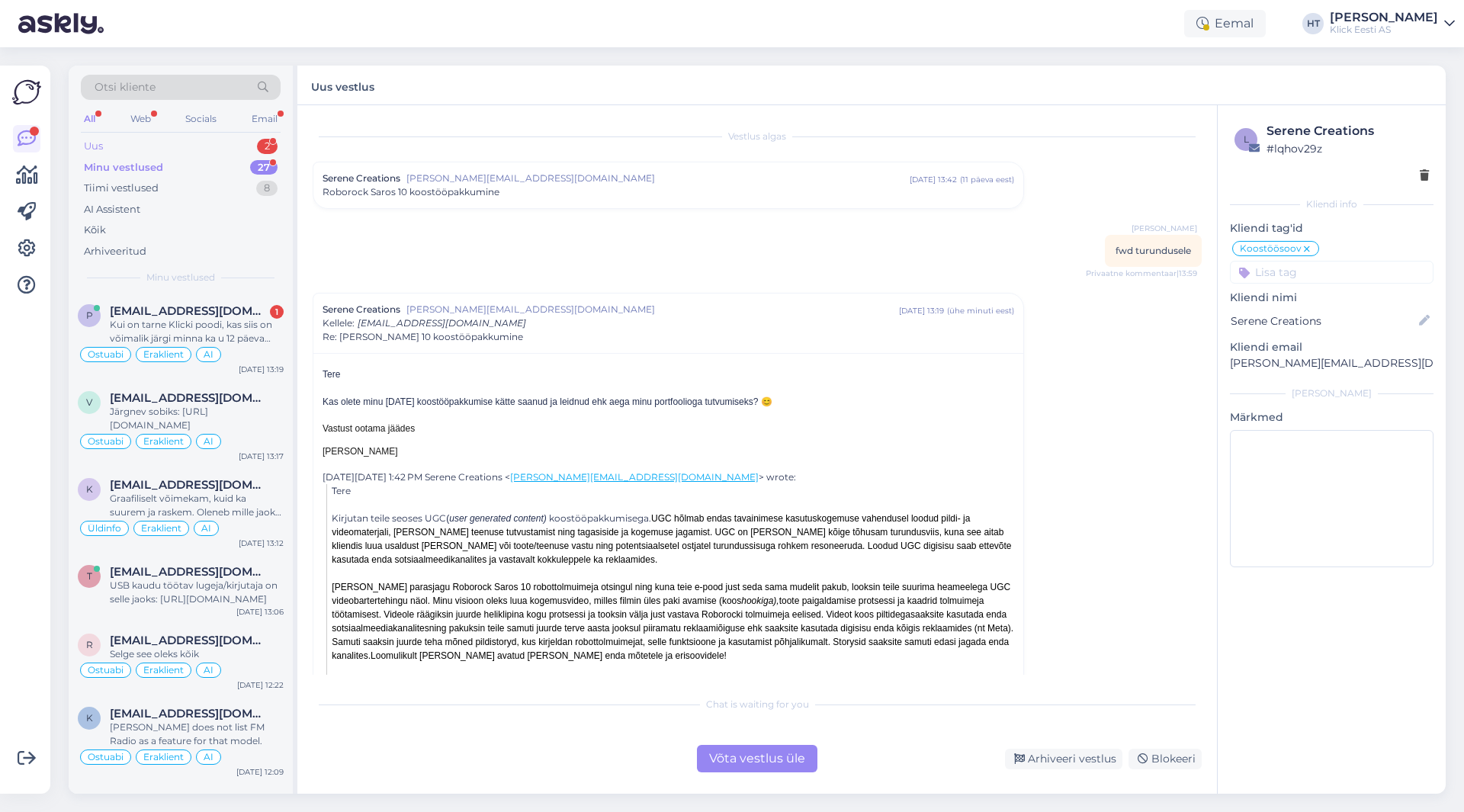
click at [198, 146] on div "Uus 2" at bounding box center [180, 146] width 200 height 21
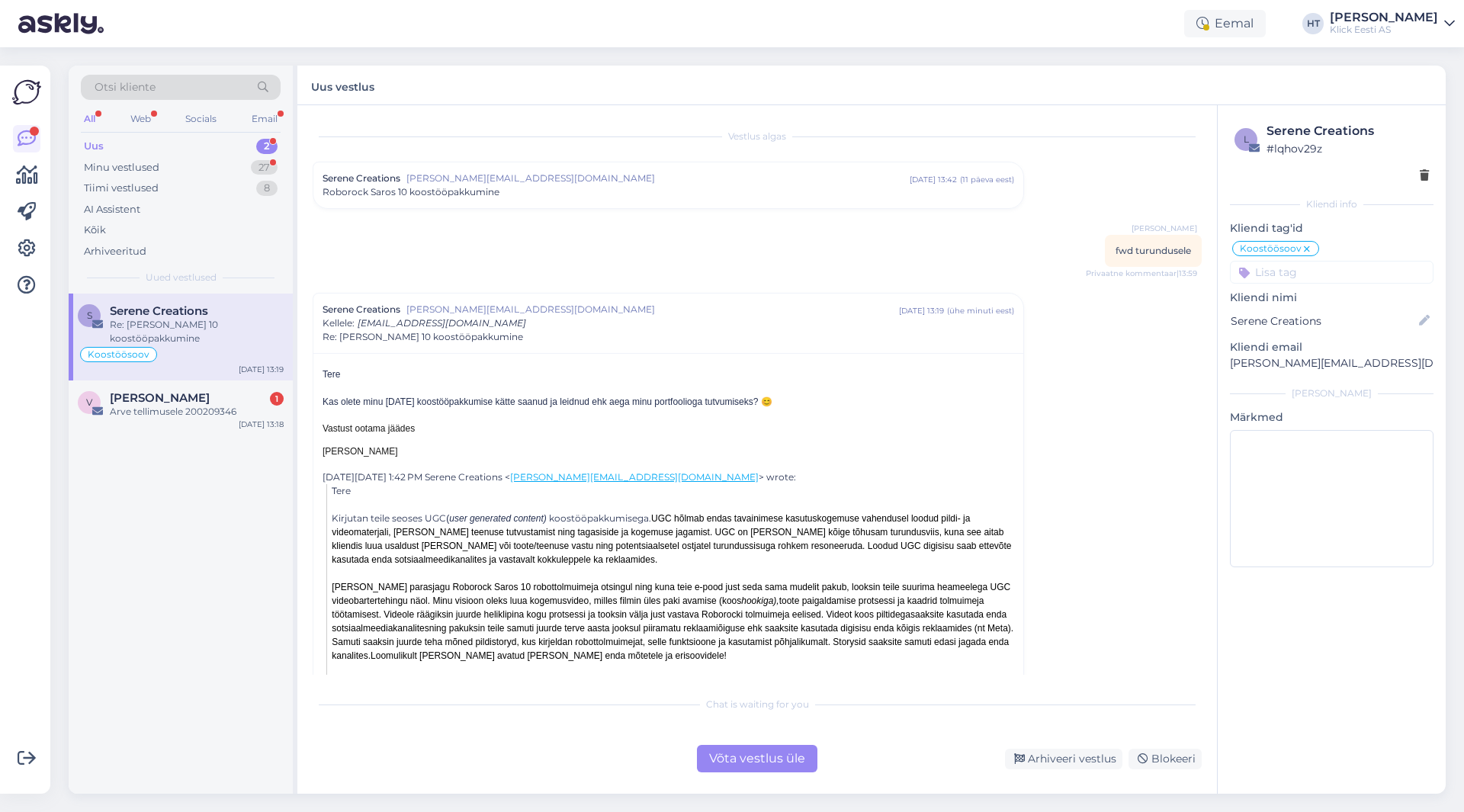
click at [254, 519] on div "S Serene Creations Re: [PERSON_NAME] 10 koostööpakkumine Koostöösoov [DATE] 13:…" at bounding box center [181, 544] width 224 height 500
click at [200, 413] on div "Arve tellimusele 200209346" at bounding box center [197, 411] width 174 height 14
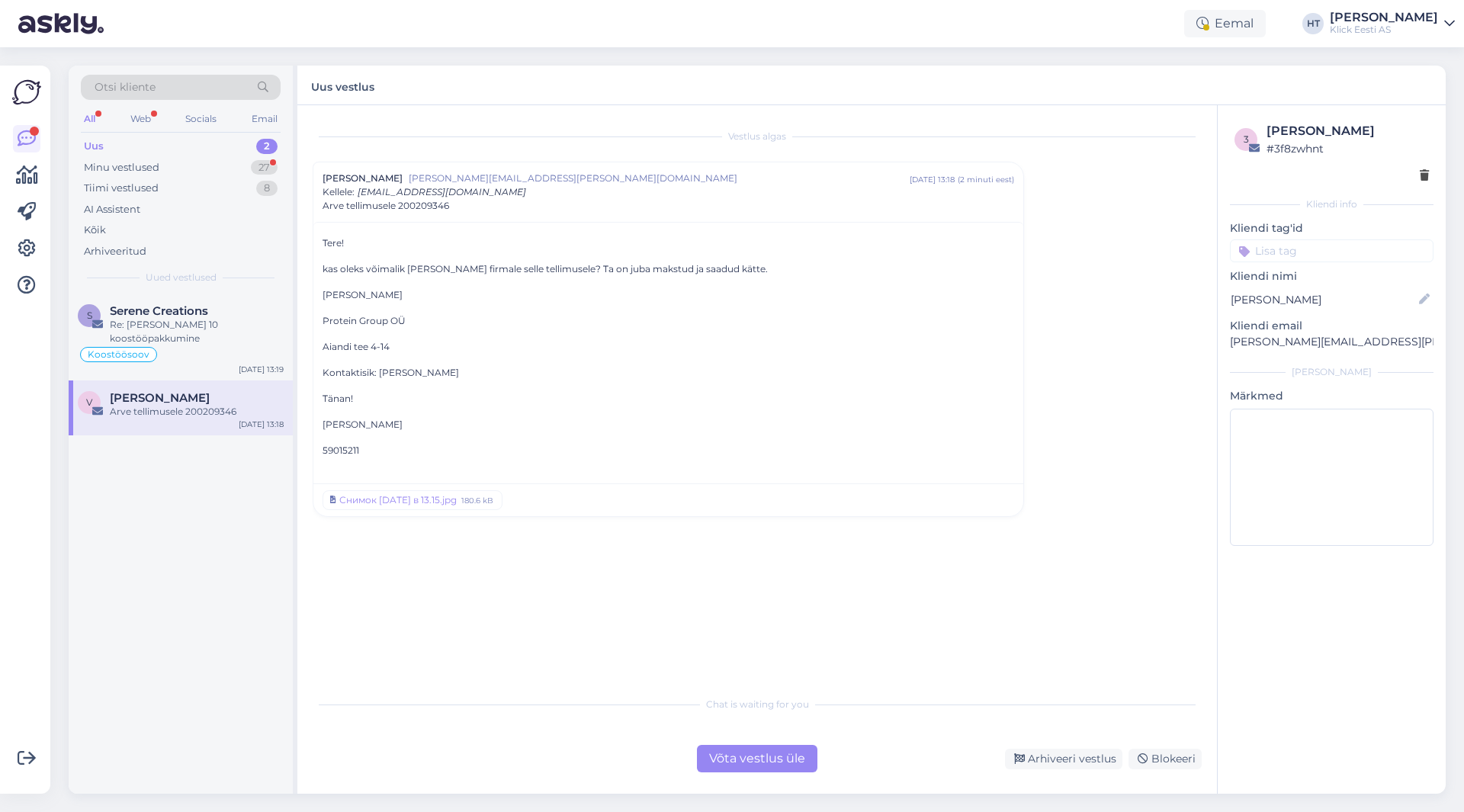
click at [735, 753] on div "Võta vestlus üle" at bounding box center [757, 758] width 121 height 27
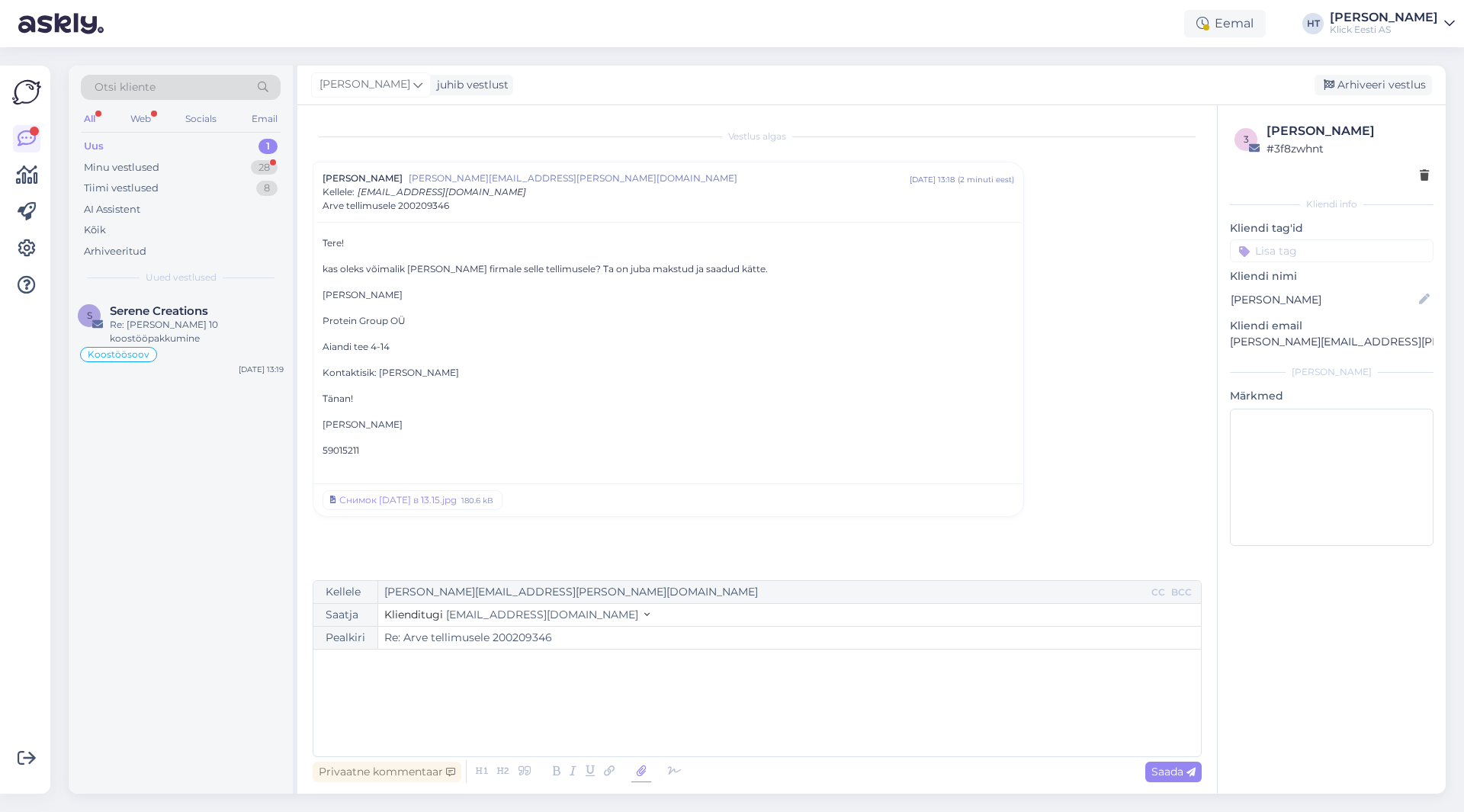
click at [638, 772] on icon at bounding box center [641, 772] width 20 height 21
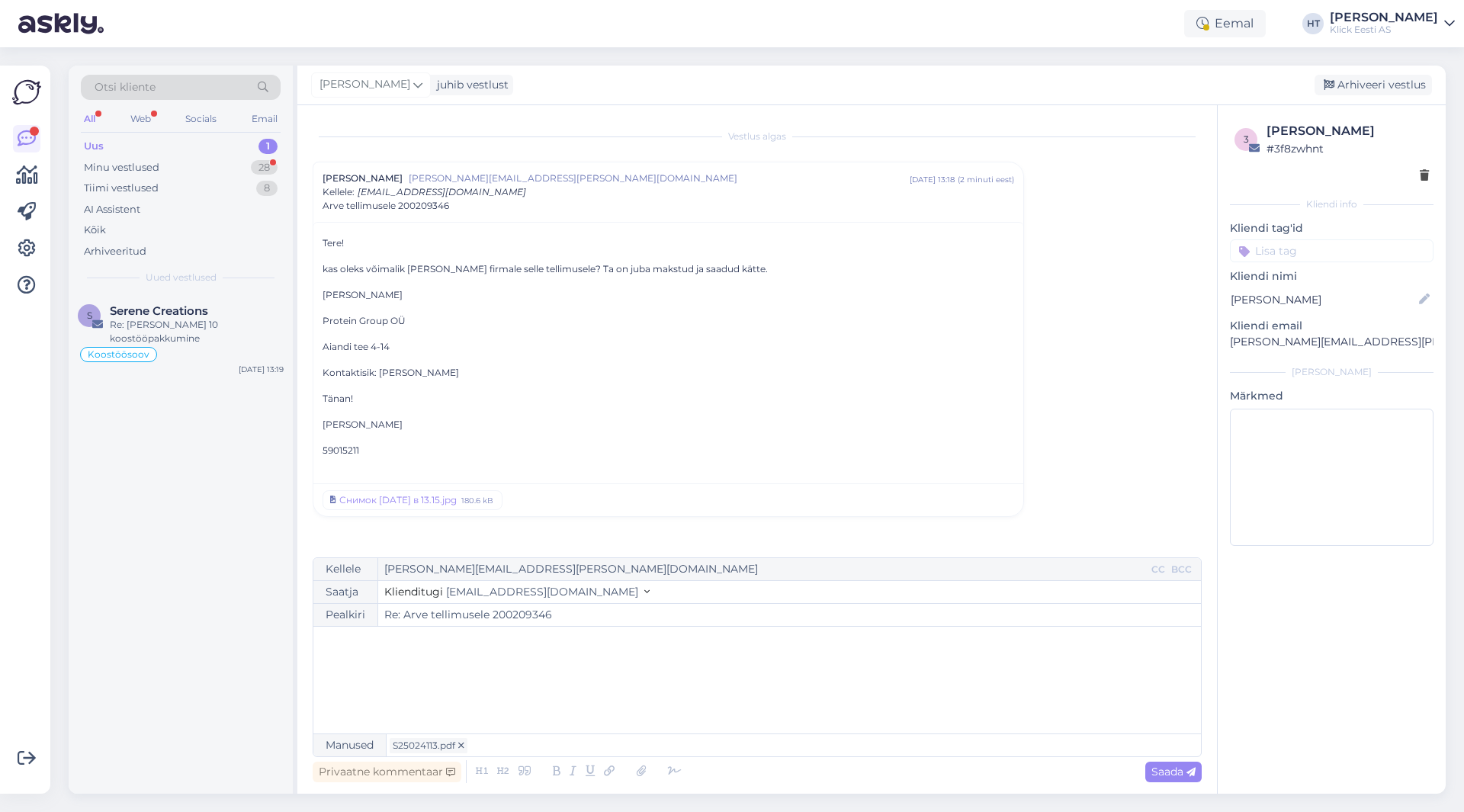
click at [445, 653] on div "﻿" at bounding box center [757, 680] width 873 height 91
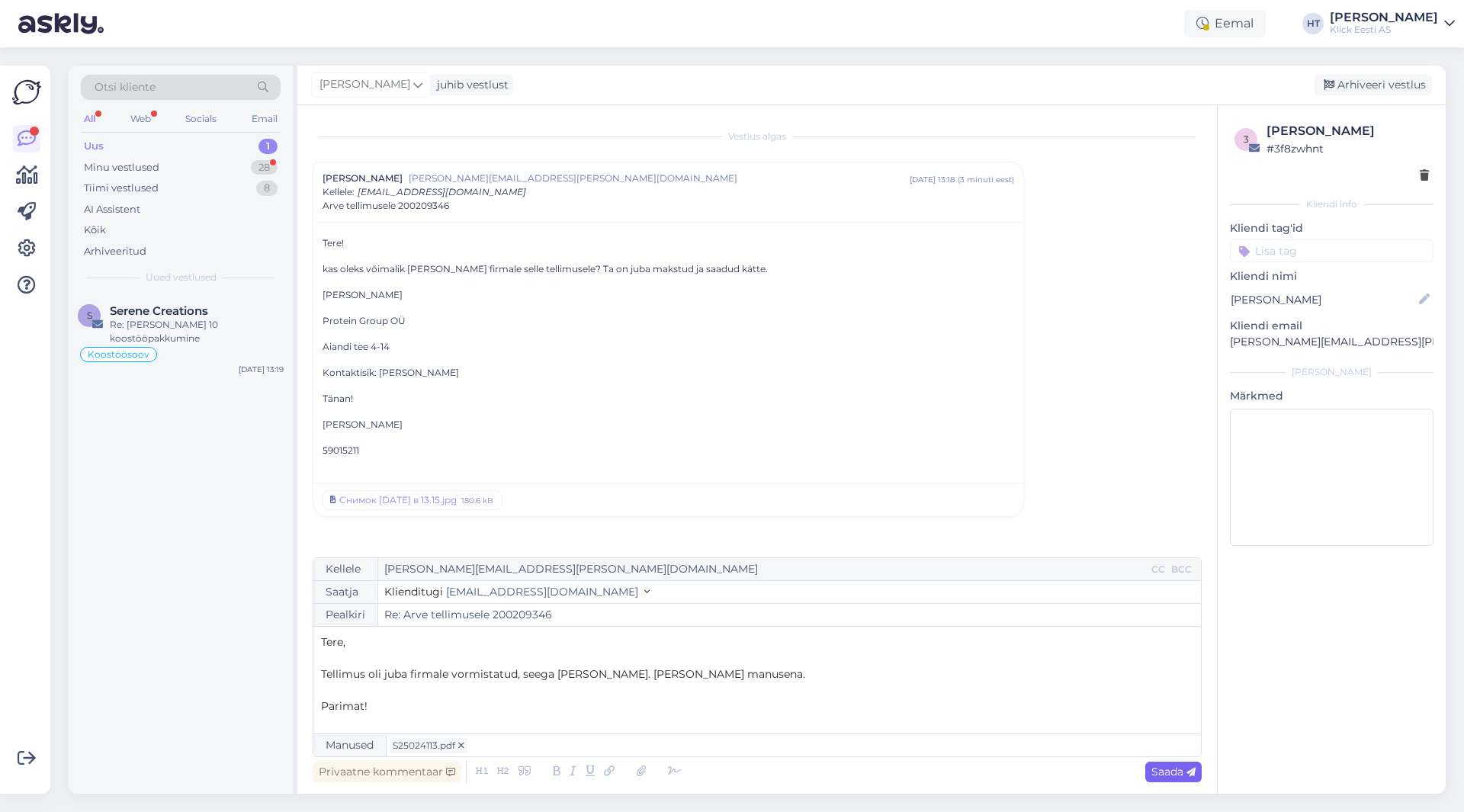
click at [1184, 773] on span "Saada" at bounding box center [1173, 772] width 44 height 14
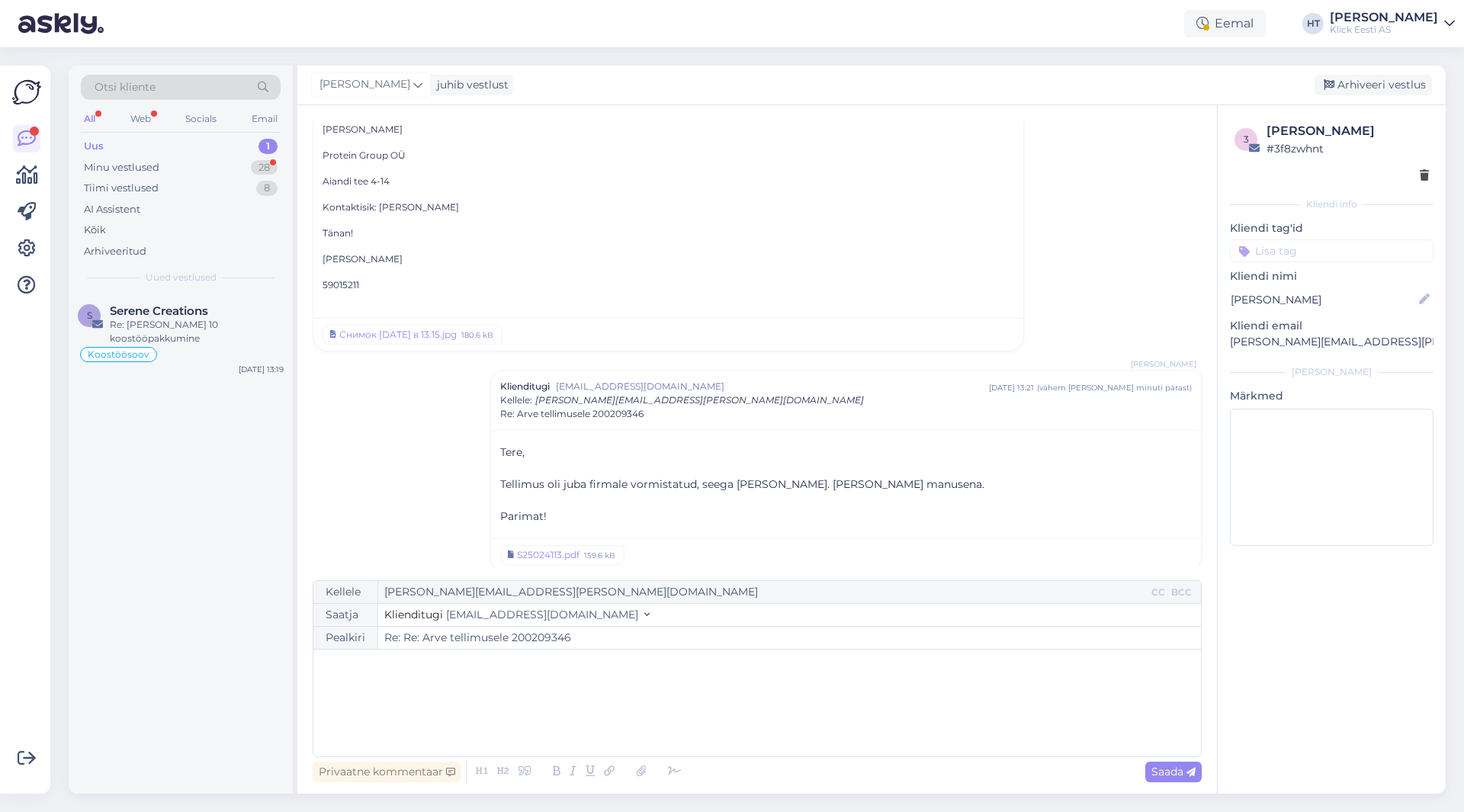
scroll to position [180, 0]
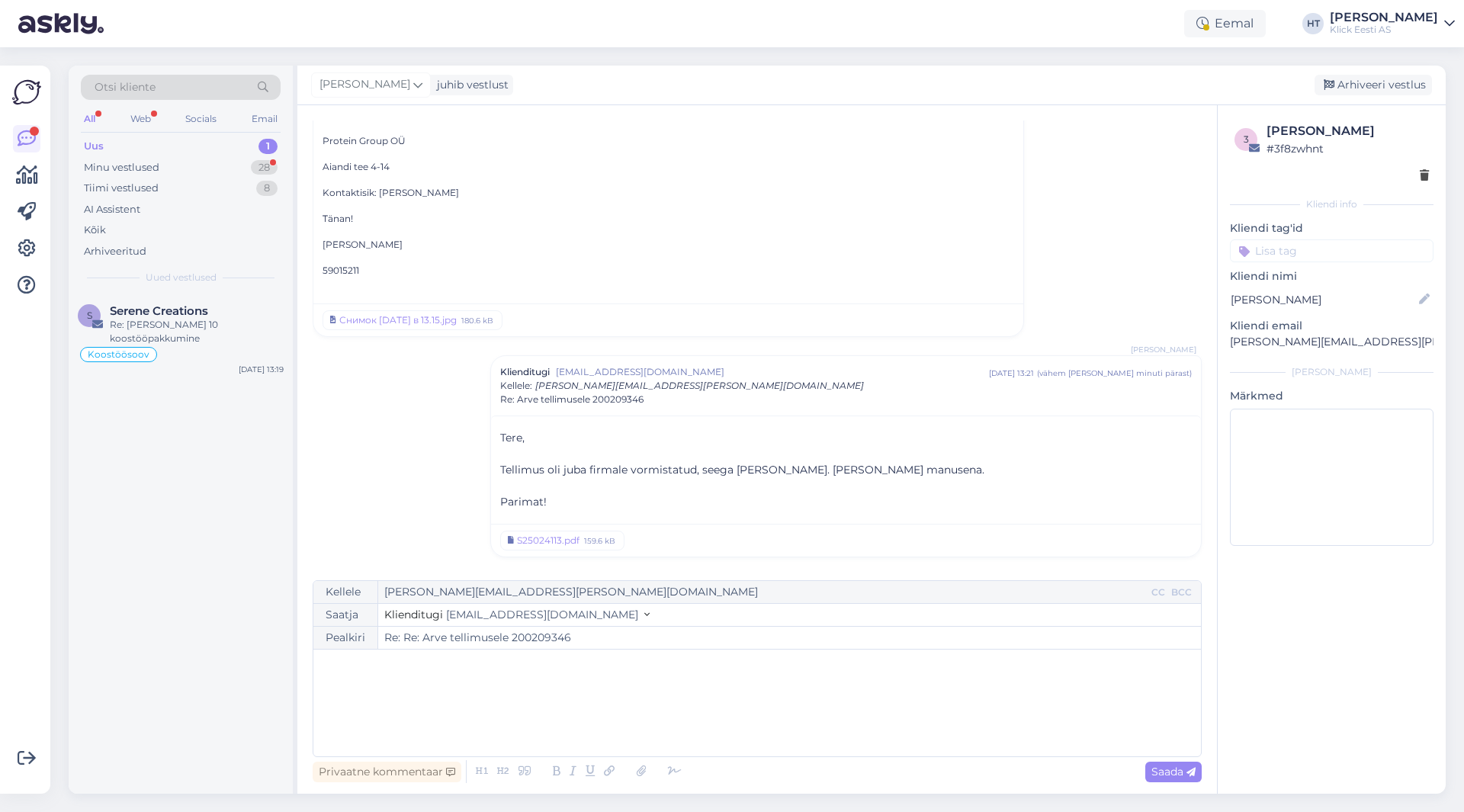
click at [1331, 256] on input at bounding box center [1332, 251] width 204 height 23
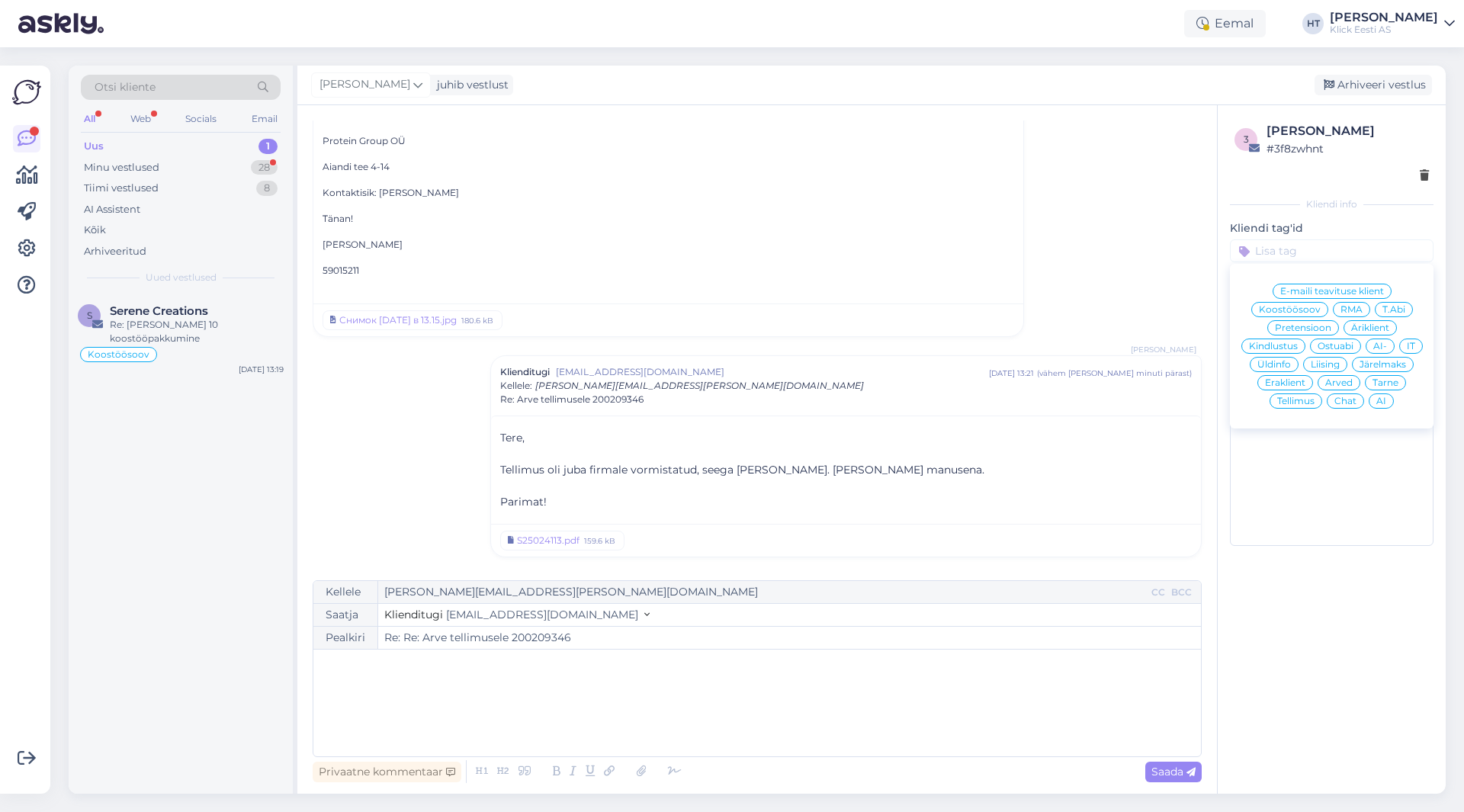
click at [1372, 325] on span "Äriklient" at bounding box center [1370, 328] width 38 height 9
type input "Re: Arve tellimusele 200209346"
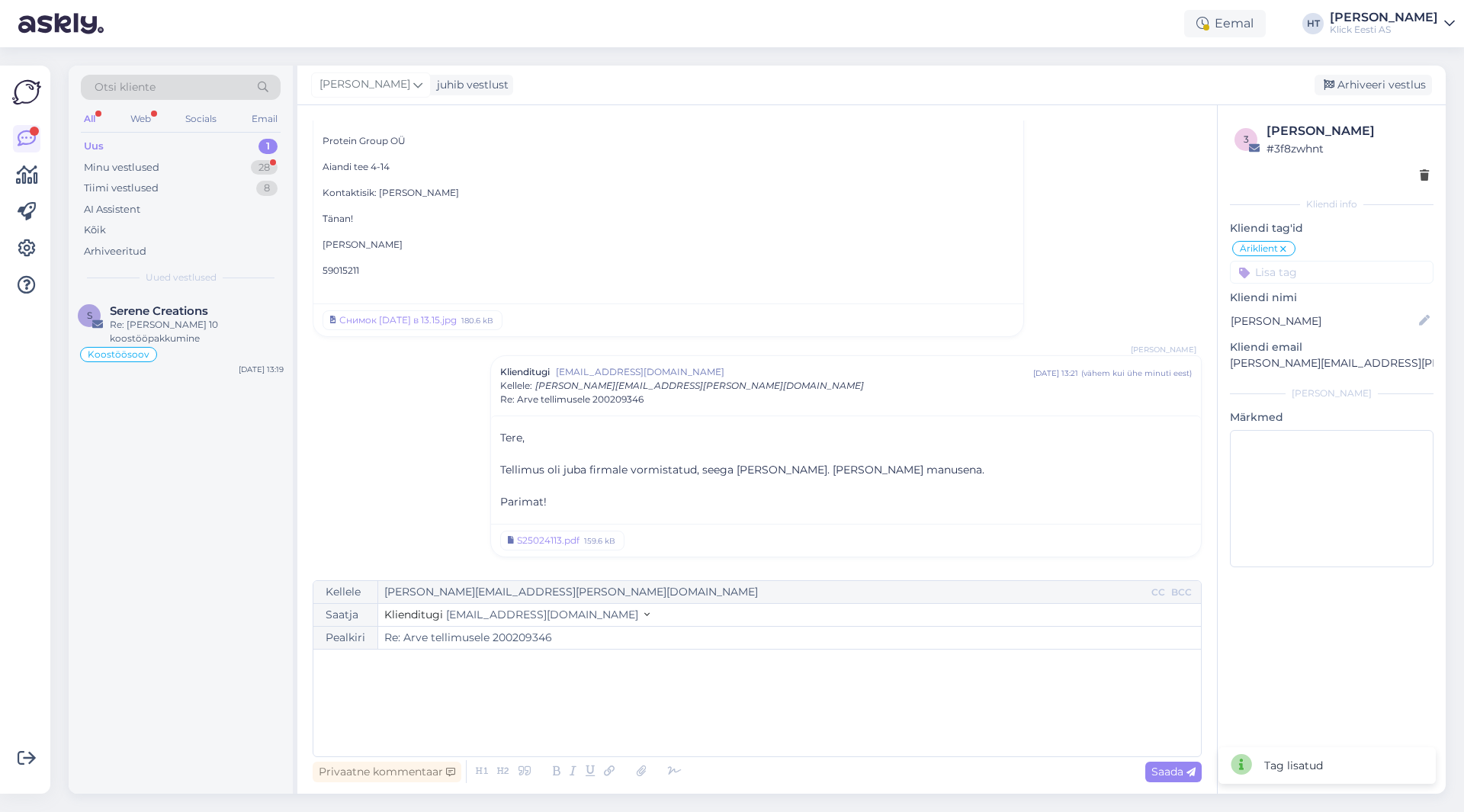
click at [1312, 273] on input at bounding box center [1332, 273] width 204 height 23
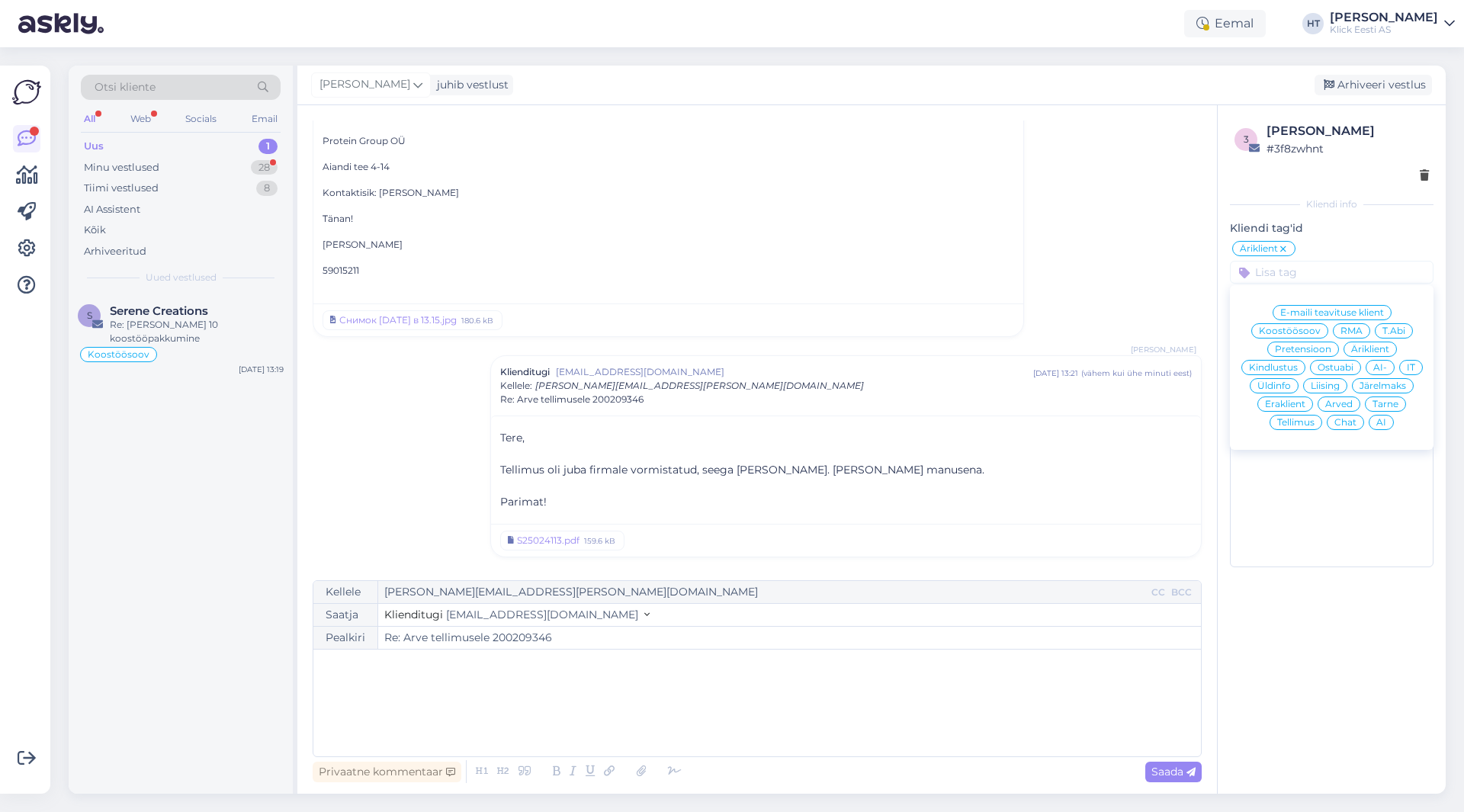
click at [1334, 406] on span "Arved" at bounding box center [1338, 404] width 27 height 9
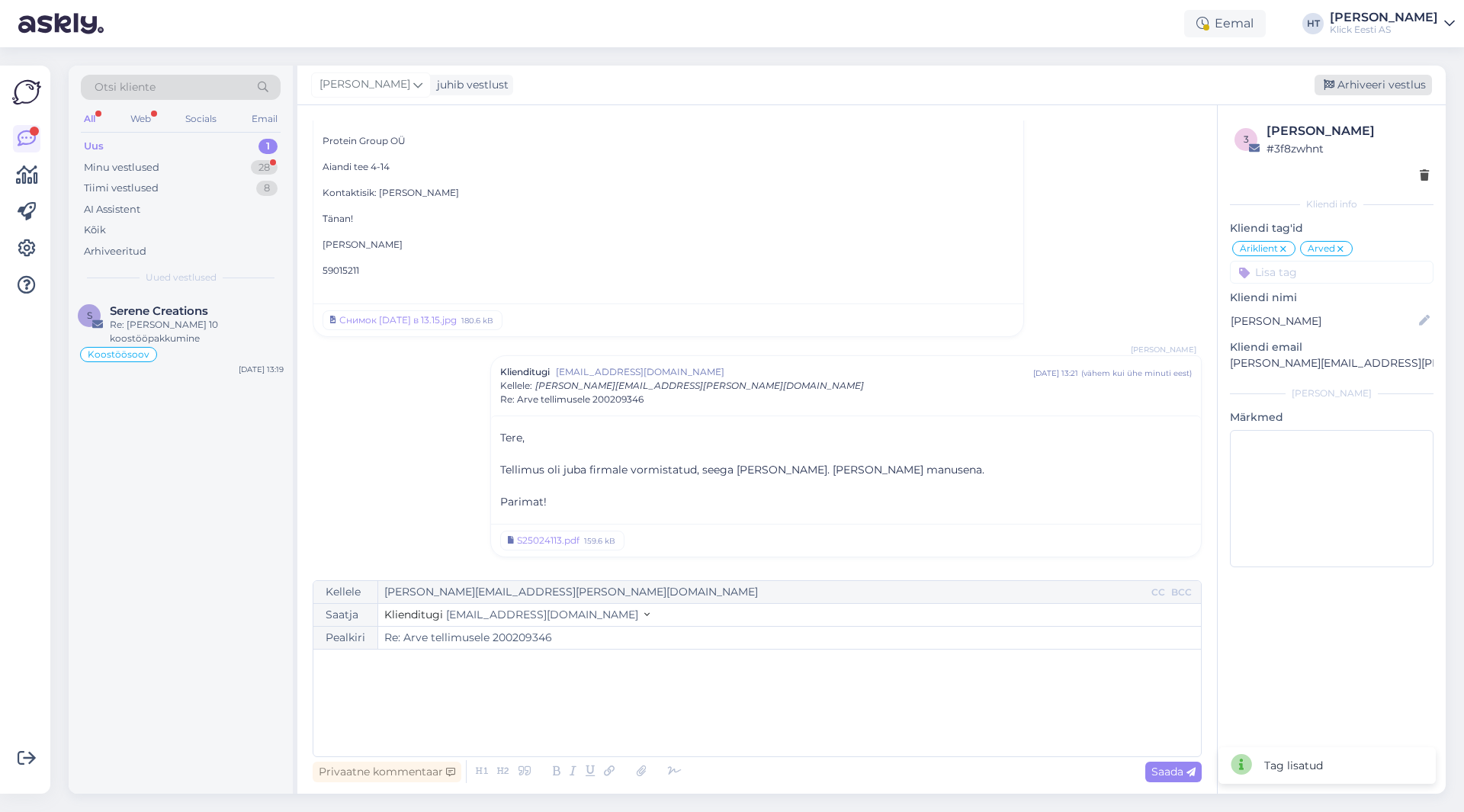
click at [1368, 87] on div "Arhiveeri vestlus" at bounding box center [1373, 85] width 117 height 21
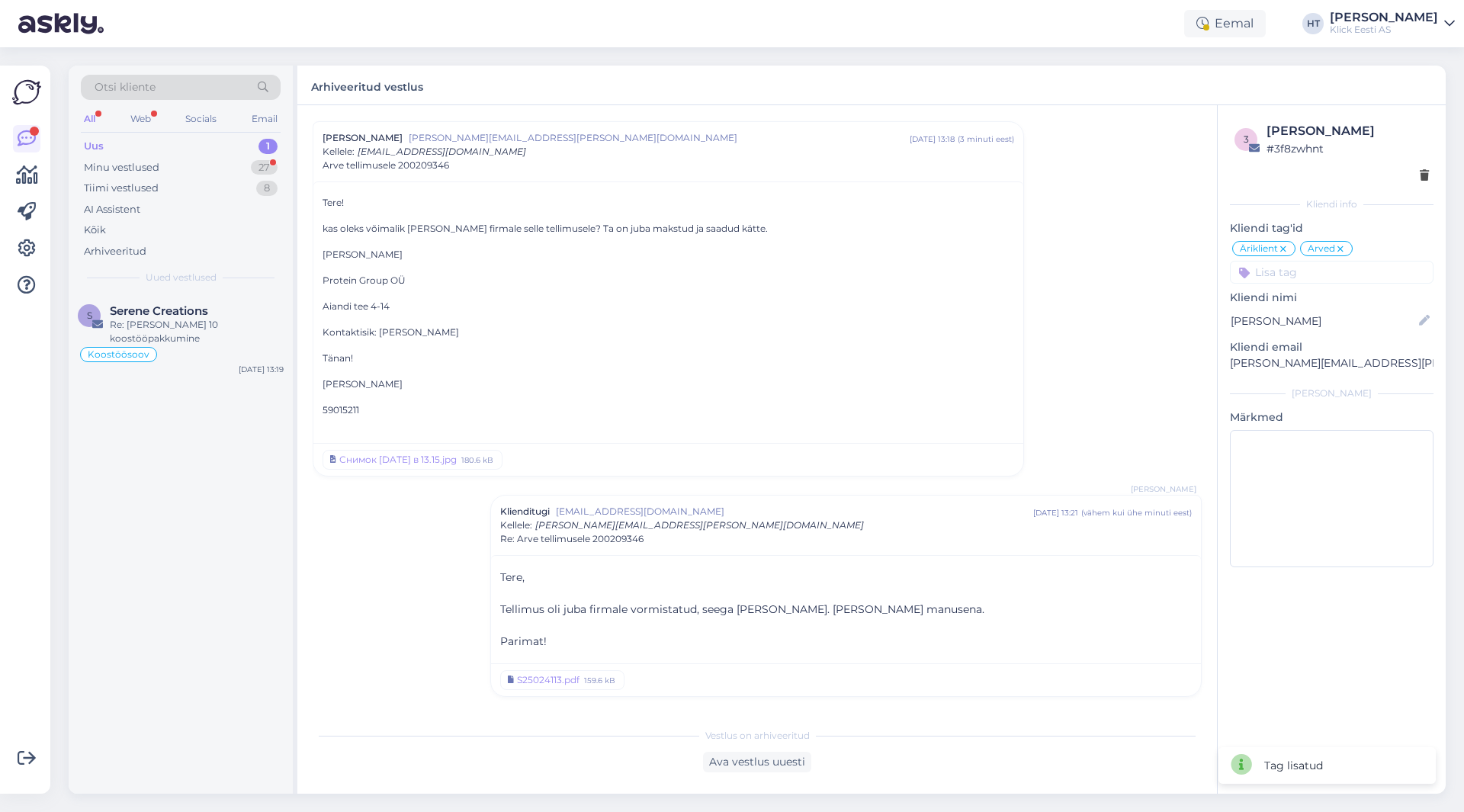
scroll to position [40, 0]
click at [245, 330] on div "Re: [PERSON_NAME] 10 koostööpakkumine" at bounding box center [197, 331] width 174 height 27
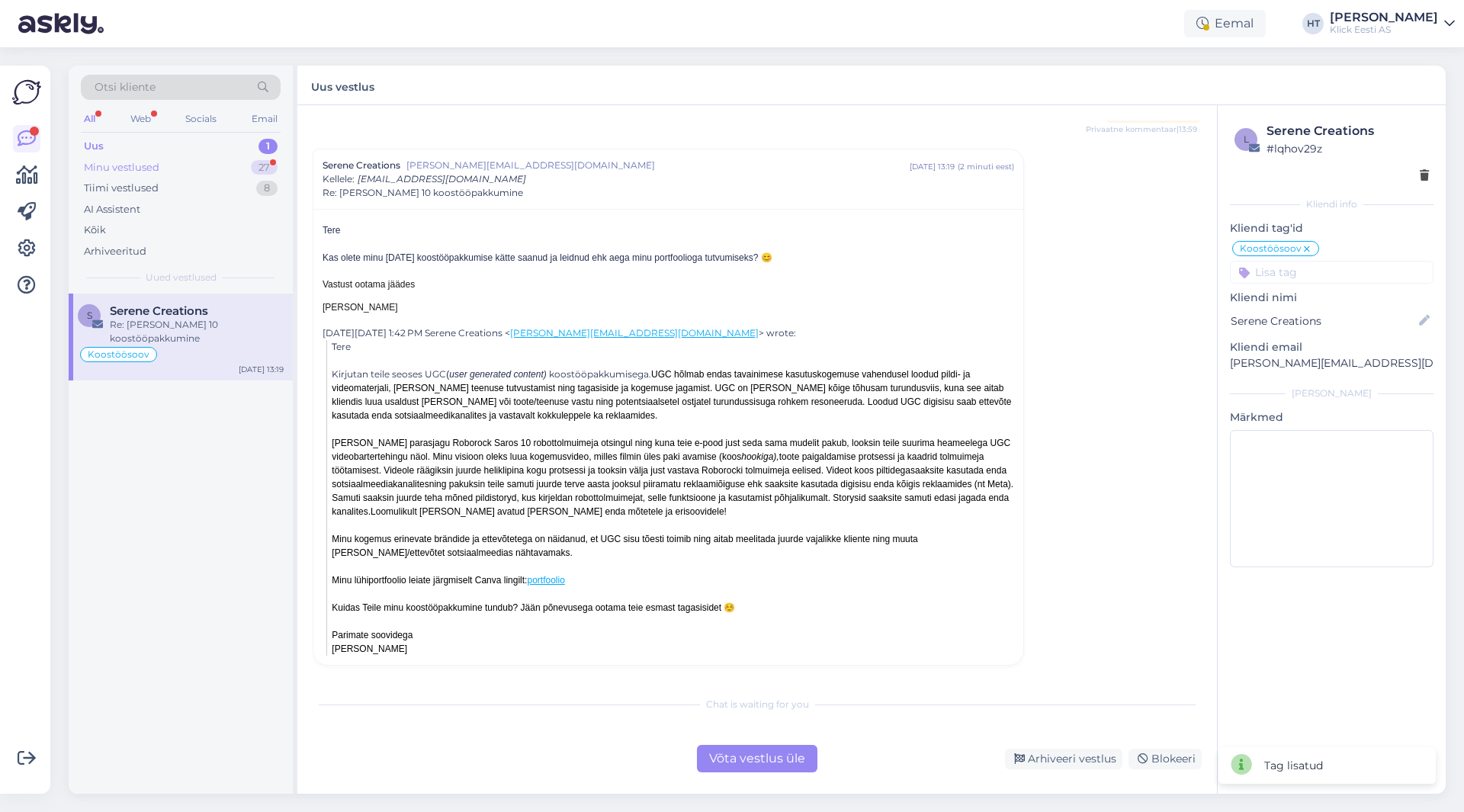
click at [260, 170] on div "27" at bounding box center [264, 167] width 27 height 16
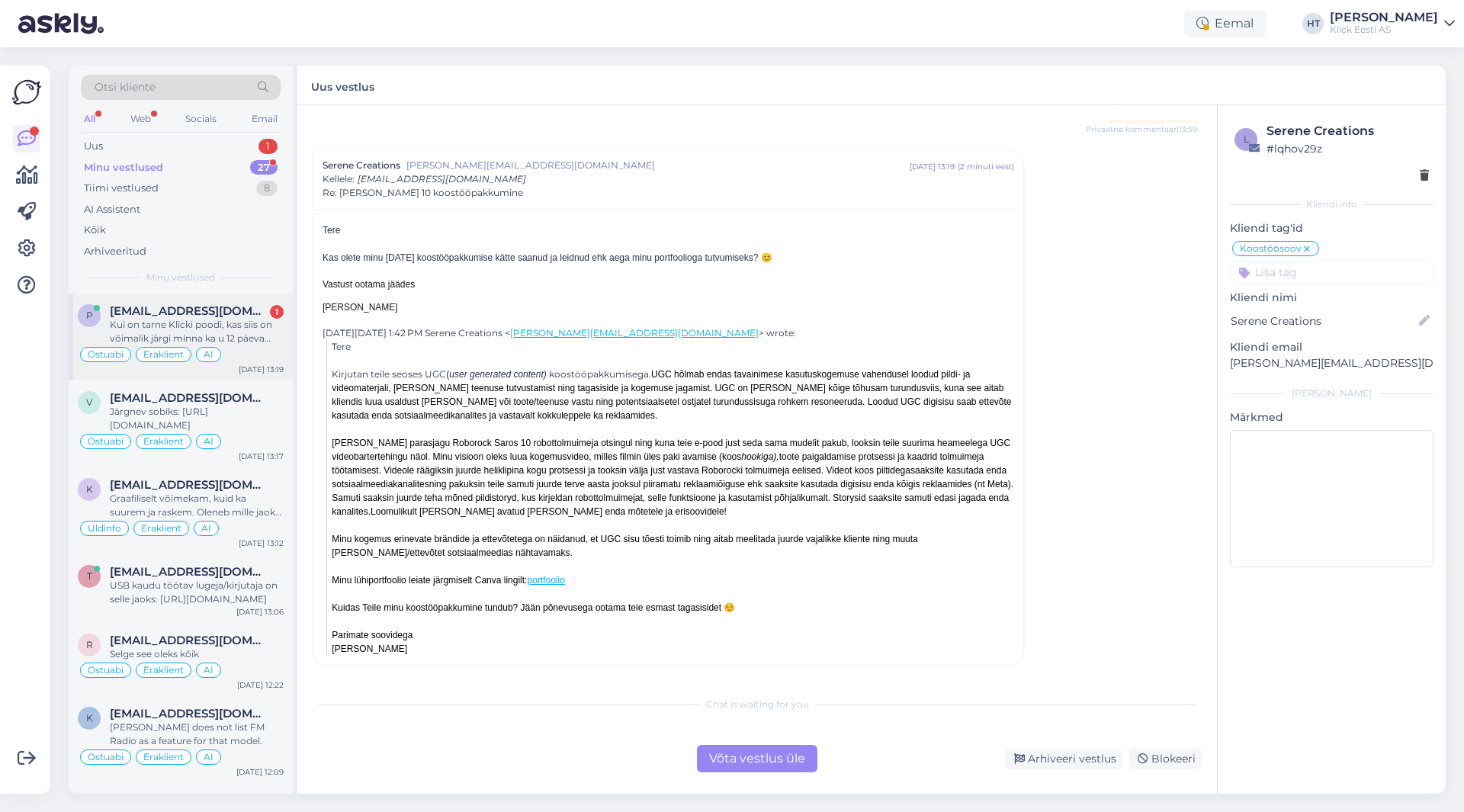
click at [251, 304] on div "p [EMAIL_ADDRESS][DOMAIN_NAME] 1 Kui on tarne Klicki poodi, kas siis on võimali…" at bounding box center [181, 337] width 224 height 87
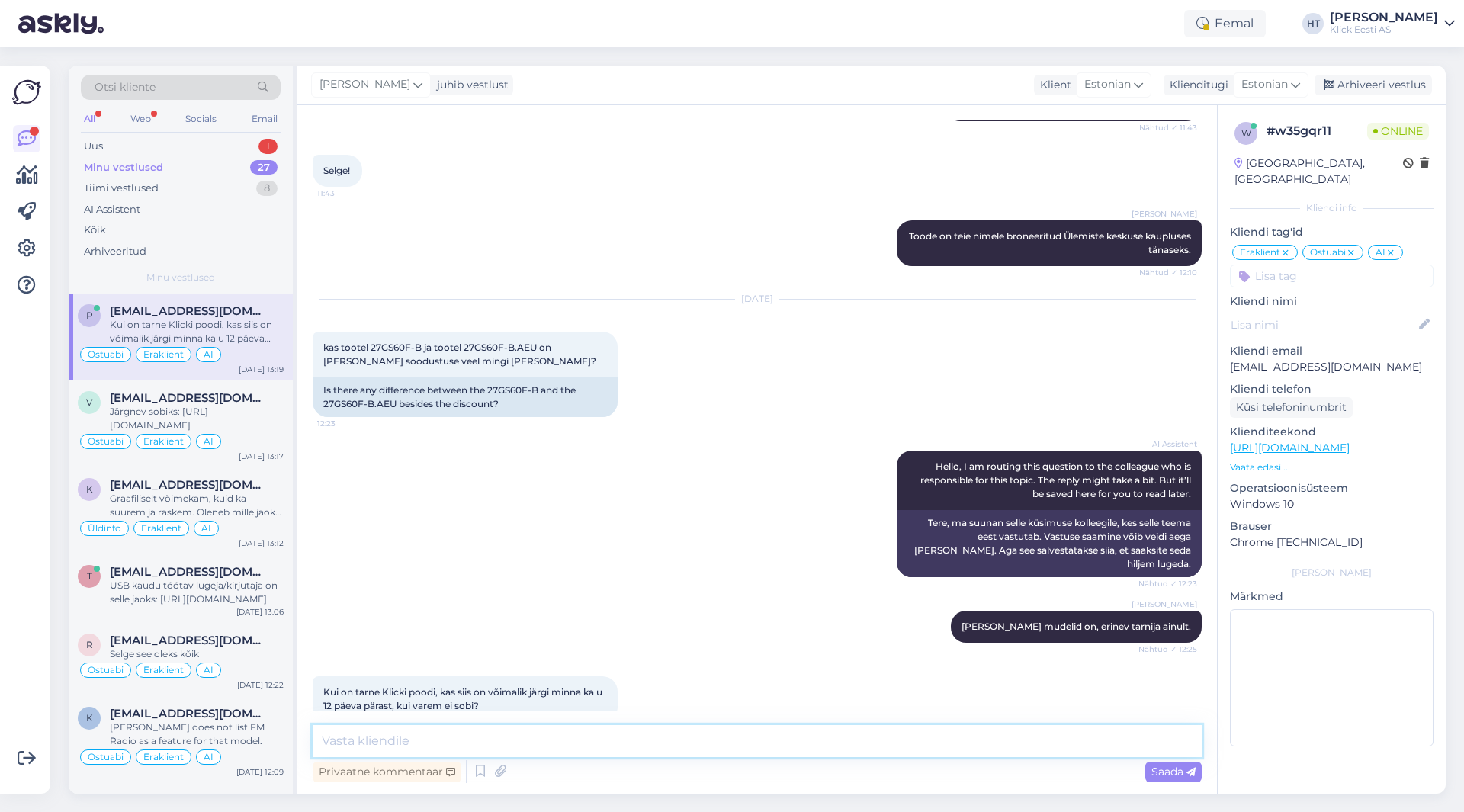
click at [566, 730] on textarea at bounding box center [757, 741] width 889 height 32
type textarea "Saab ka hiljem järgi minna."
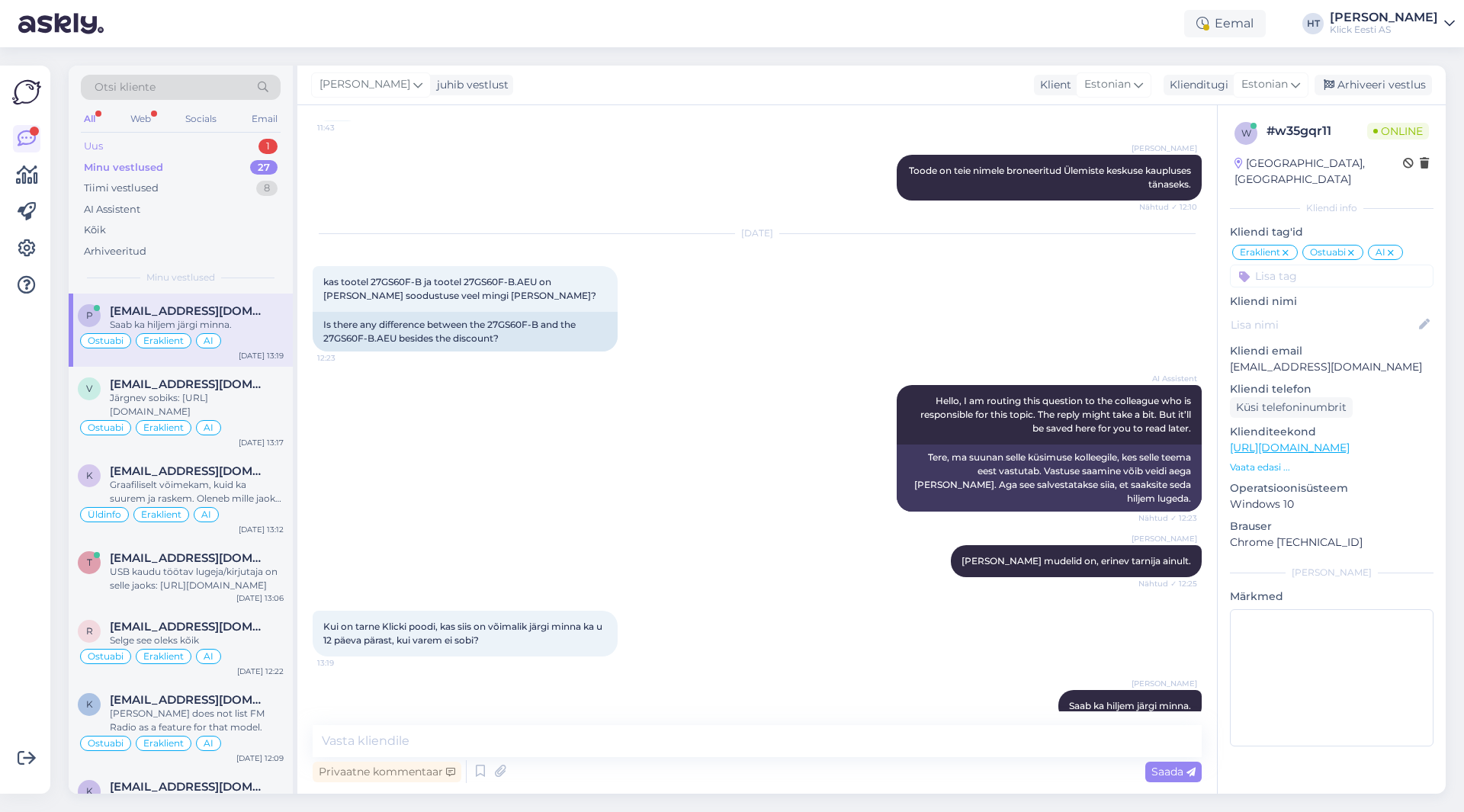
click at [232, 149] on div "Uus 1" at bounding box center [180, 146] width 200 height 21
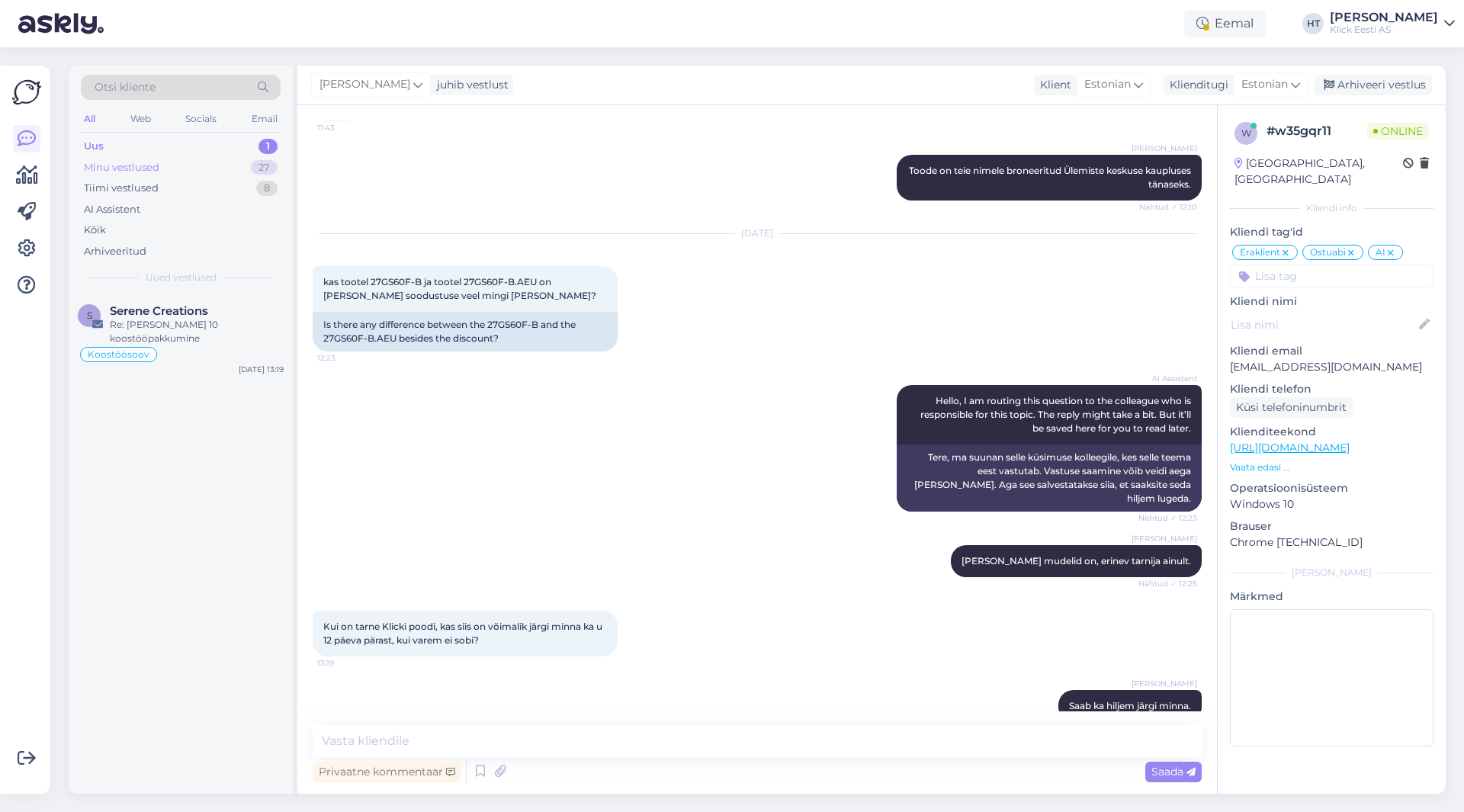
click at [232, 171] on div "Minu vestlused 27" at bounding box center [180, 167] width 200 height 21
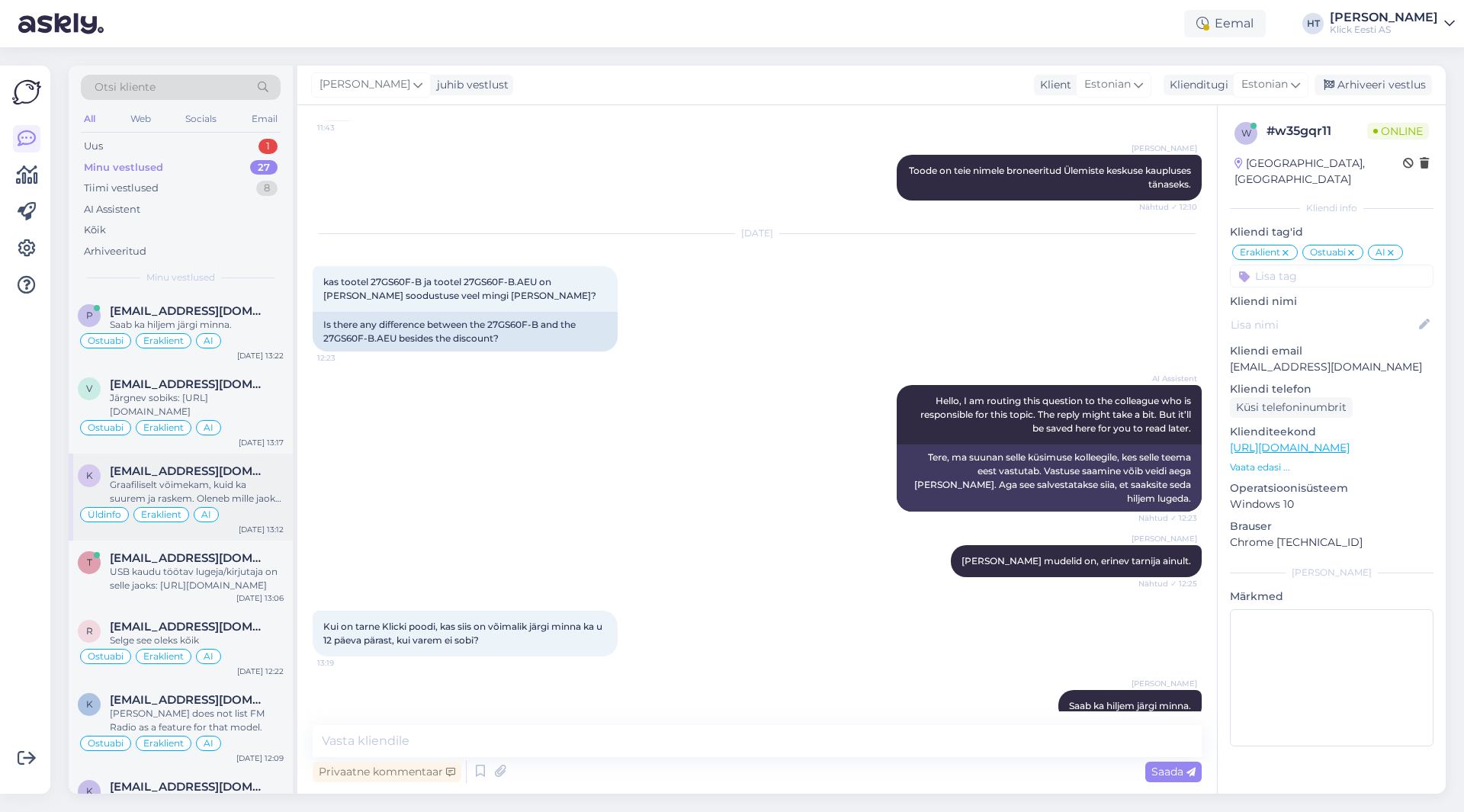
click at [278, 488] on div "Graafiliselt võimekam, kuid ka suurem ja raskem. Oleneb mille jaoks [PERSON_NAM…" at bounding box center [197, 491] width 174 height 27
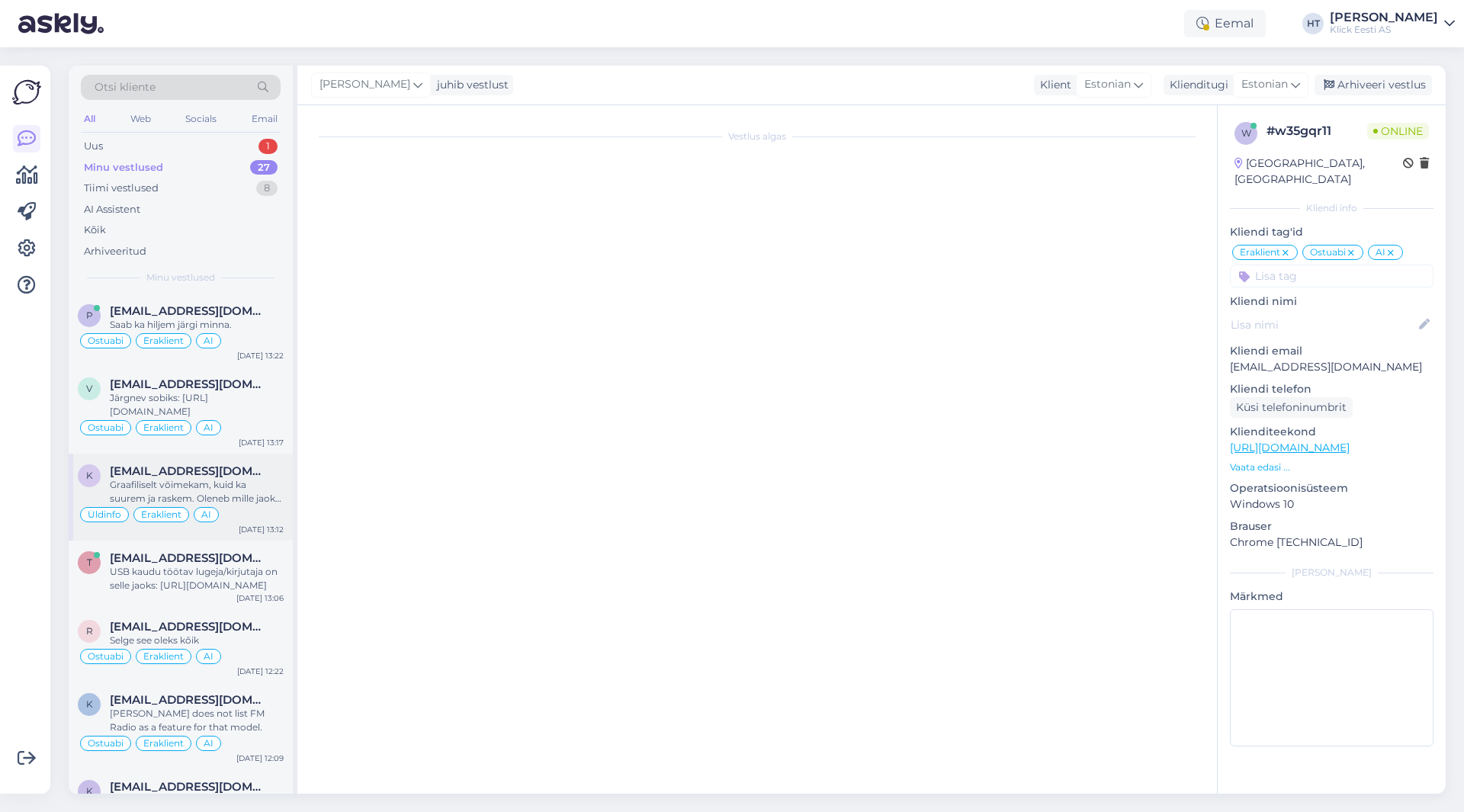
scroll to position [1483, 0]
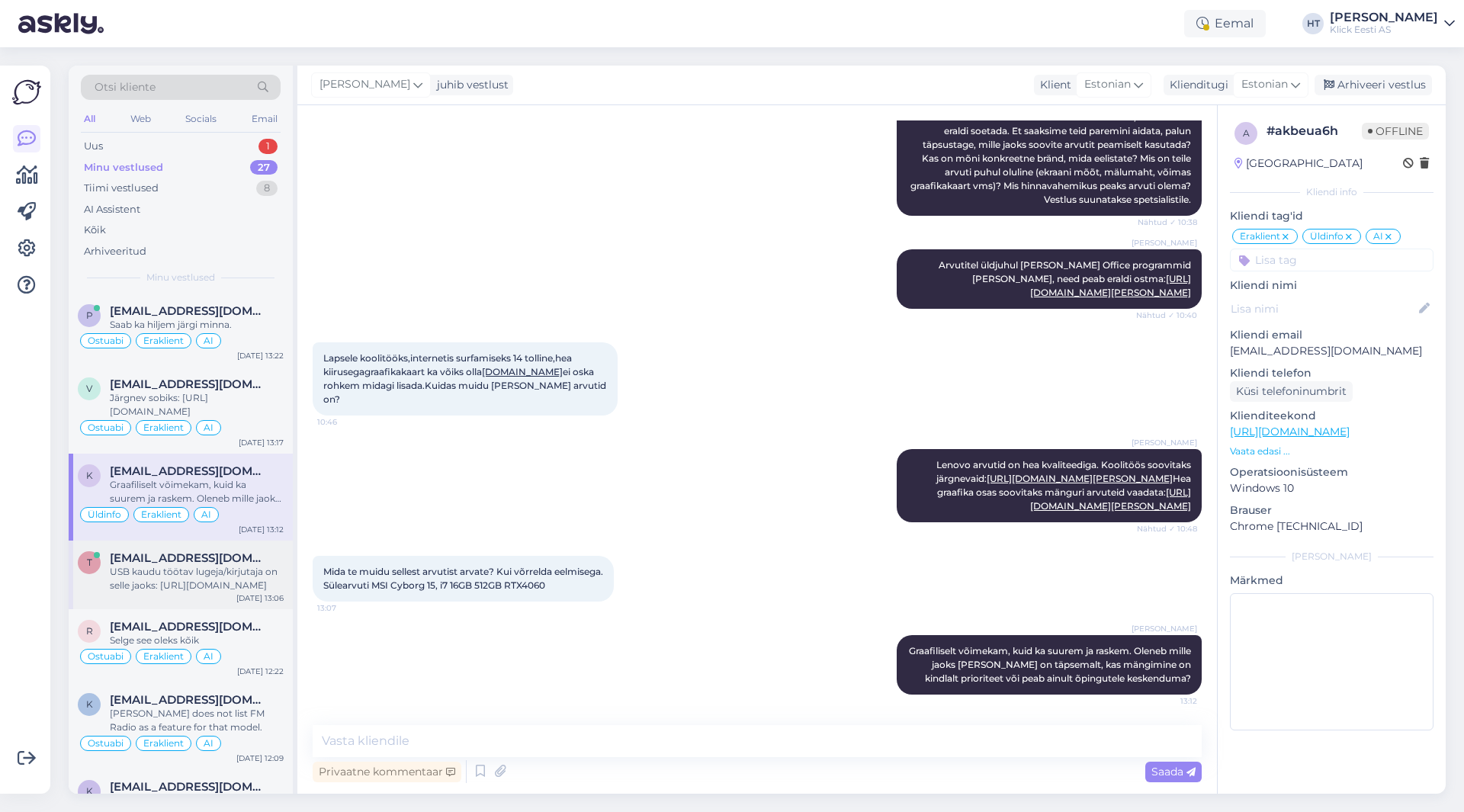
click at [256, 565] on div "USB kaudu töötav lugeja/kirjutaja on selle jaoks: [URL][DOMAIN_NAME]" at bounding box center [197, 578] width 174 height 27
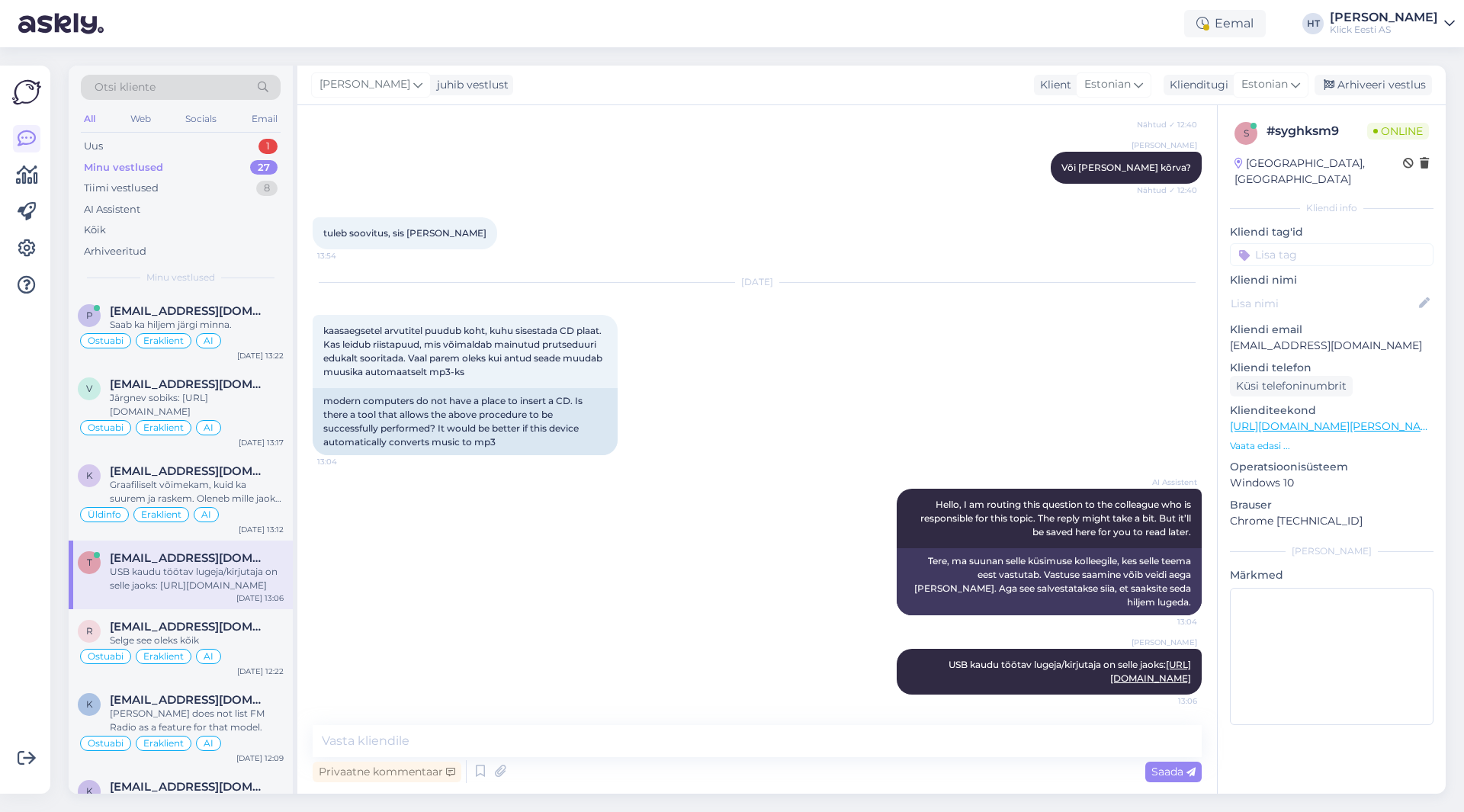
scroll to position [287, 0]
click at [246, 423] on div "Ostuabi Eraklient AI" at bounding box center [181, 428] width 206 height 18
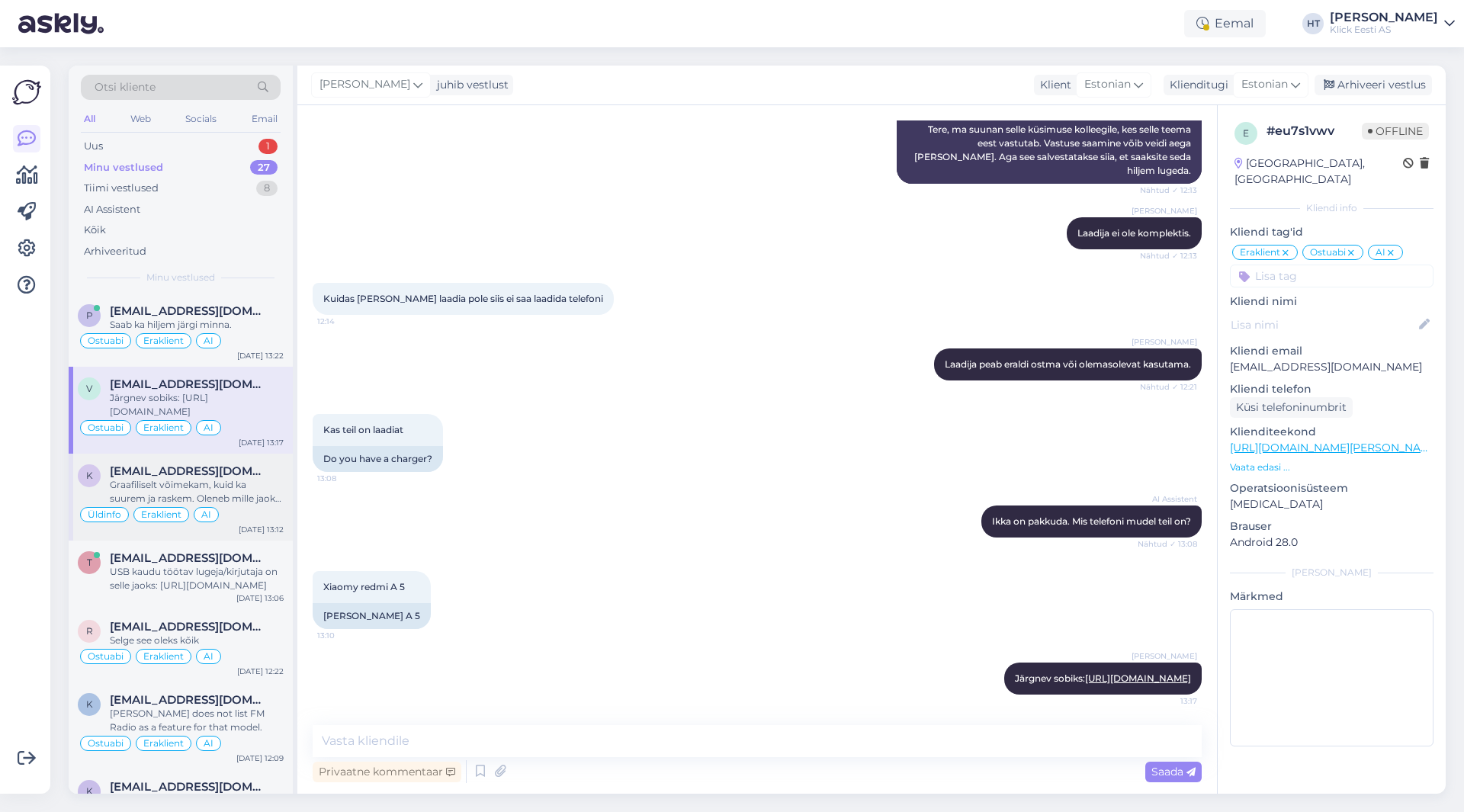
click at [251, 479] on div "Graafiliselt võimekam, kuid ka suurem ja raskem. Oleneb mille jaoks [PERSON_NAM…" at bounding box center [197, 491] width 174 height 27
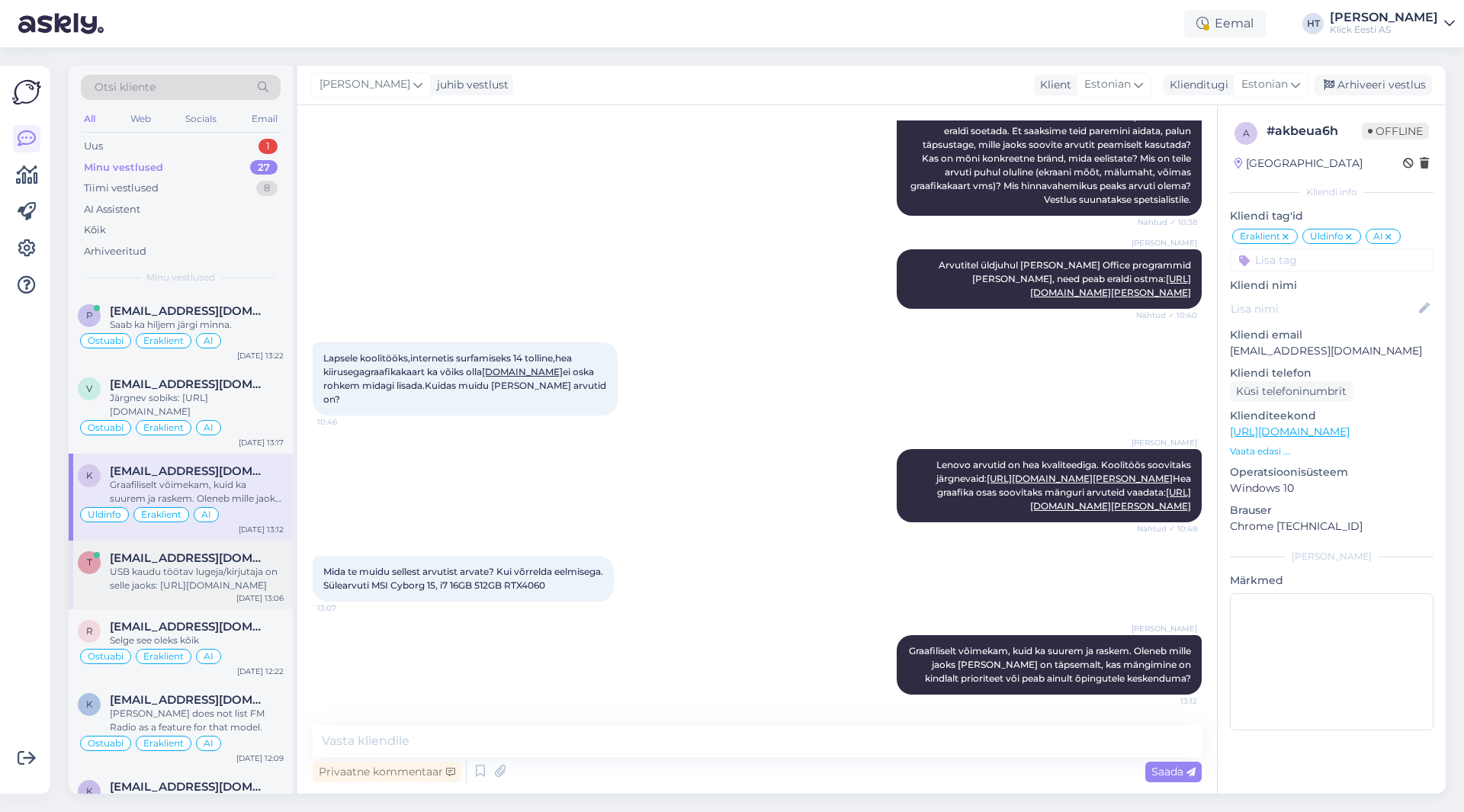
click at [267, 568] on div "USB kaudu töötav lugeja/kirjutaja on selle jaoks: [URL][DOMAIN_NAME]" at bounding box center [197, 578] width 174 height 27
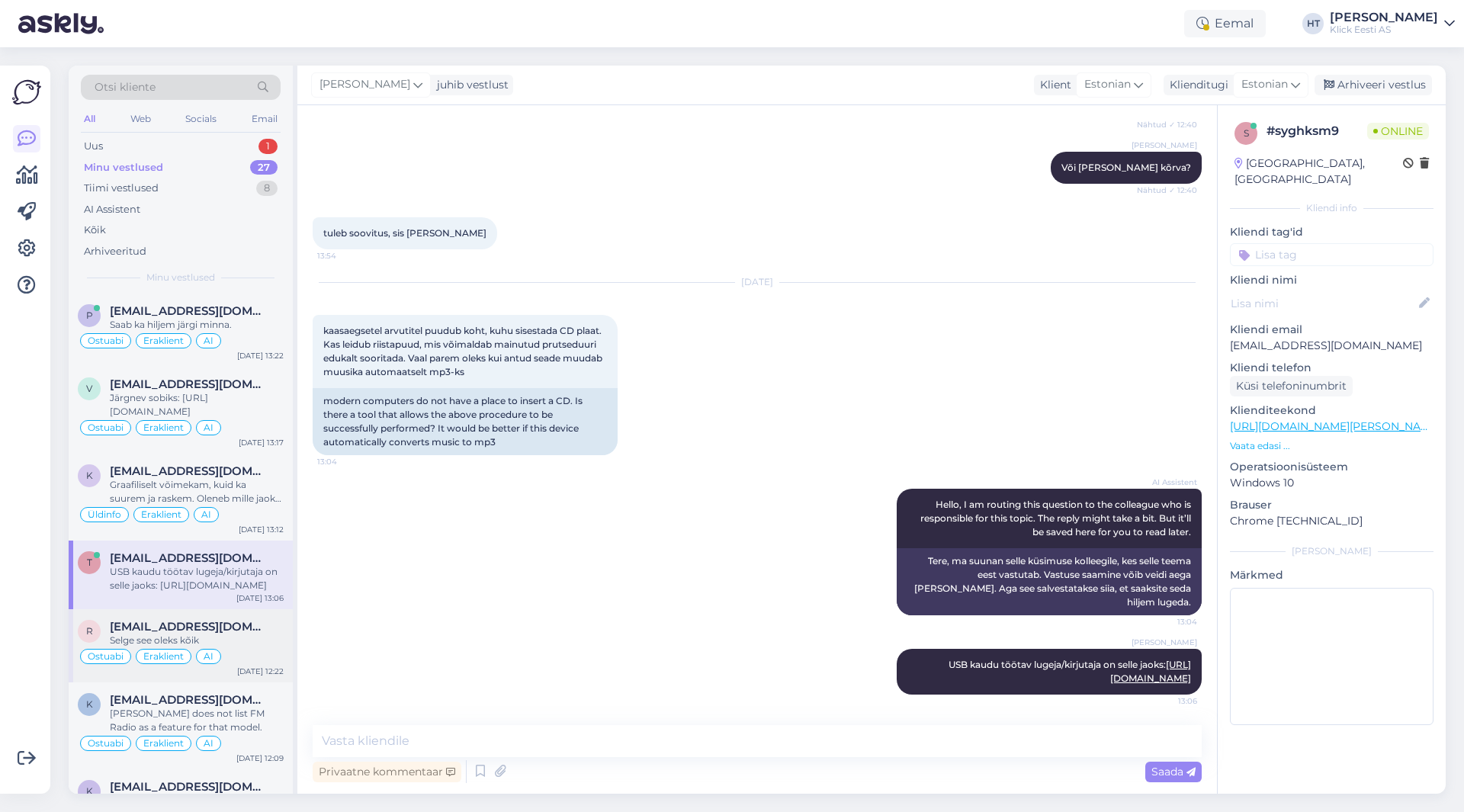
click at [251, 634] on div "Selge see oleks kõik" at bounding box center [197, 640] width 174 height 14
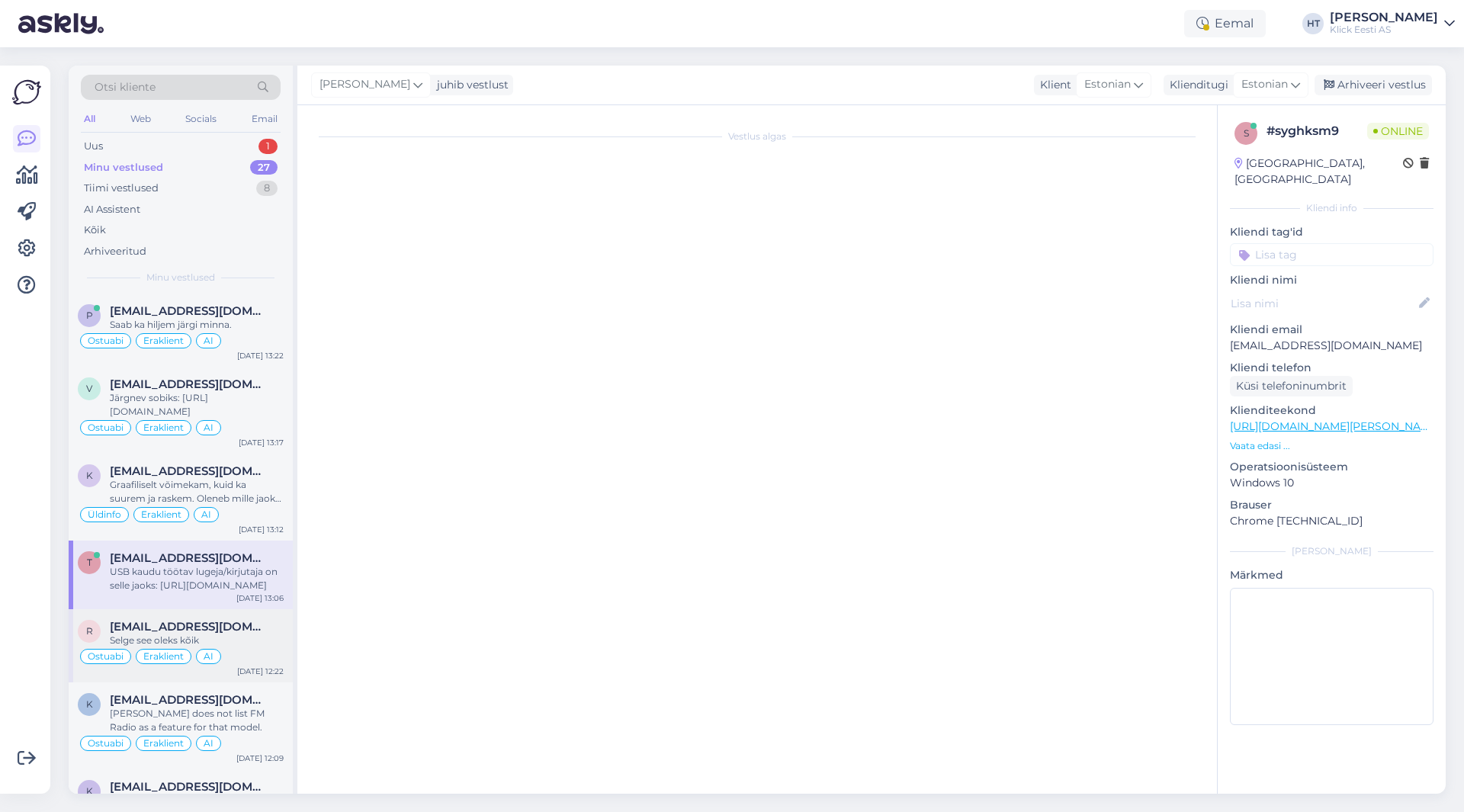
scroll to position [449, 0]
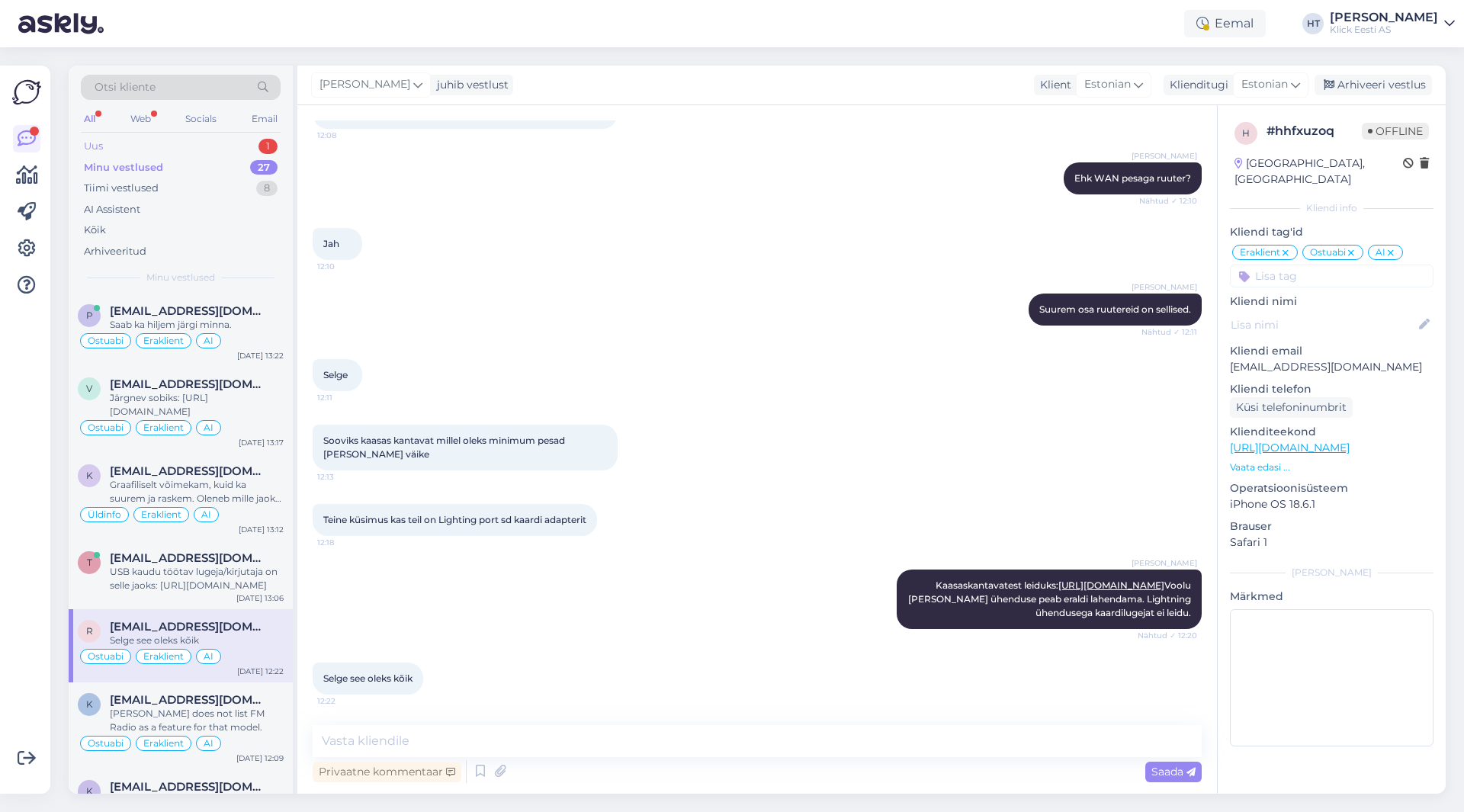
click at [177, 147] on div "Uus 1" at bounding box center [180, 146] width 200 height 21
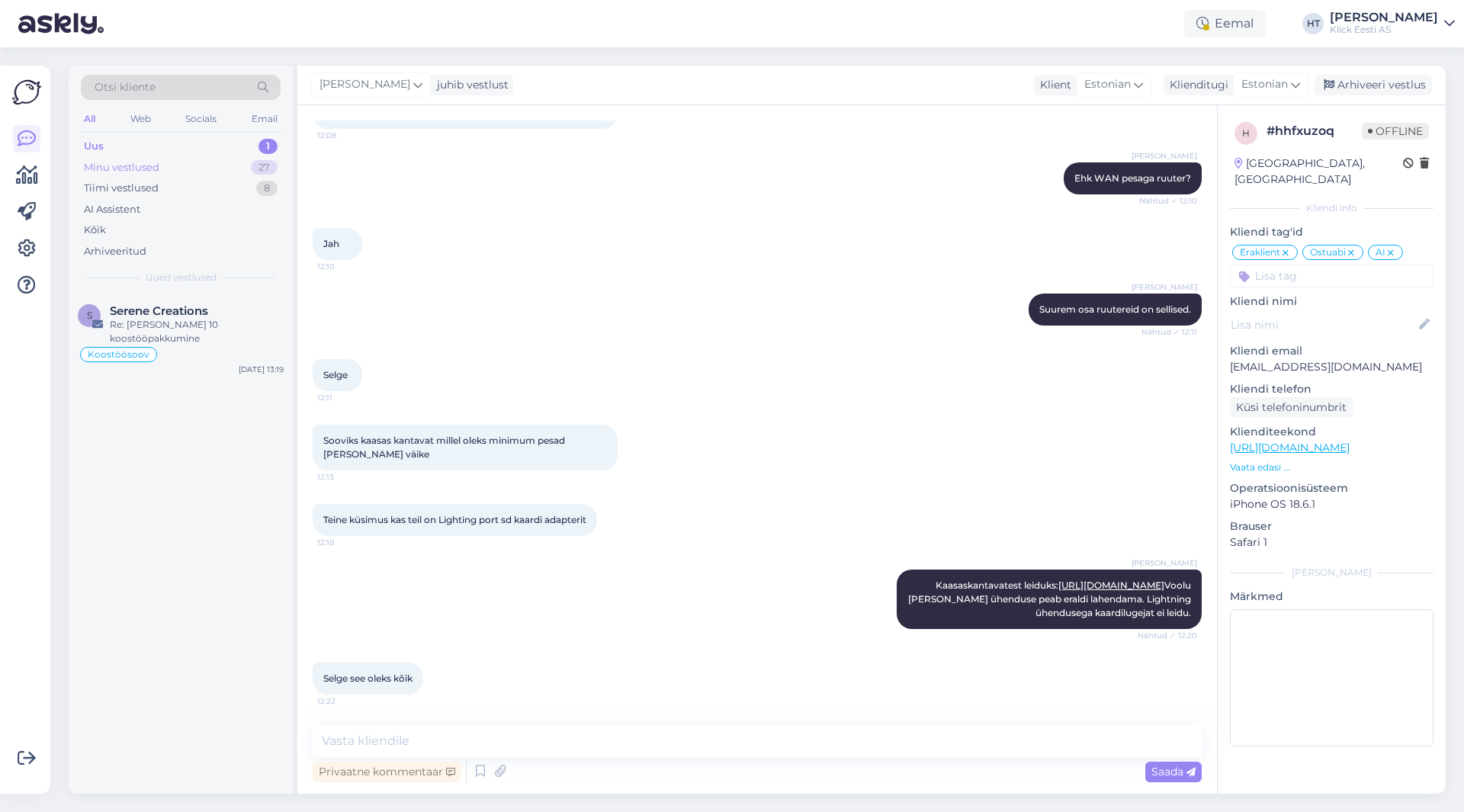
click at [191, 163] on div "Minu vestlused 27" at bounding box center [180, 167] width 200 height 21
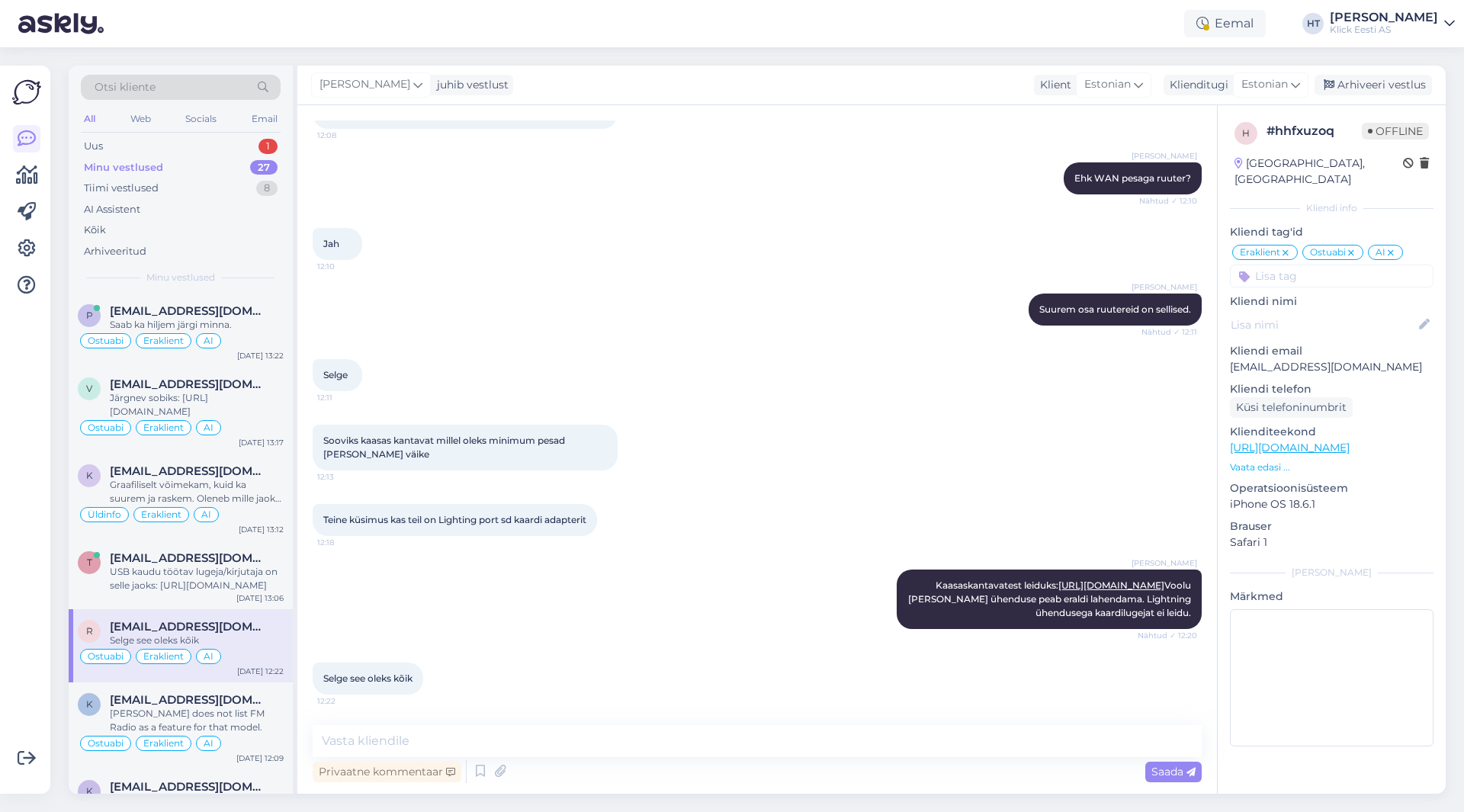
click at [0, 633] on div "Võimalused Veendu, et Askly loob sulle väärtust. Sulge Ühenda FB ja IG sõnumid …" at bounding box center [25, 429] width 50 height 728
click at [239, 139] on div "Uus 2" at bounding box center [180, 146] width 200 height 21
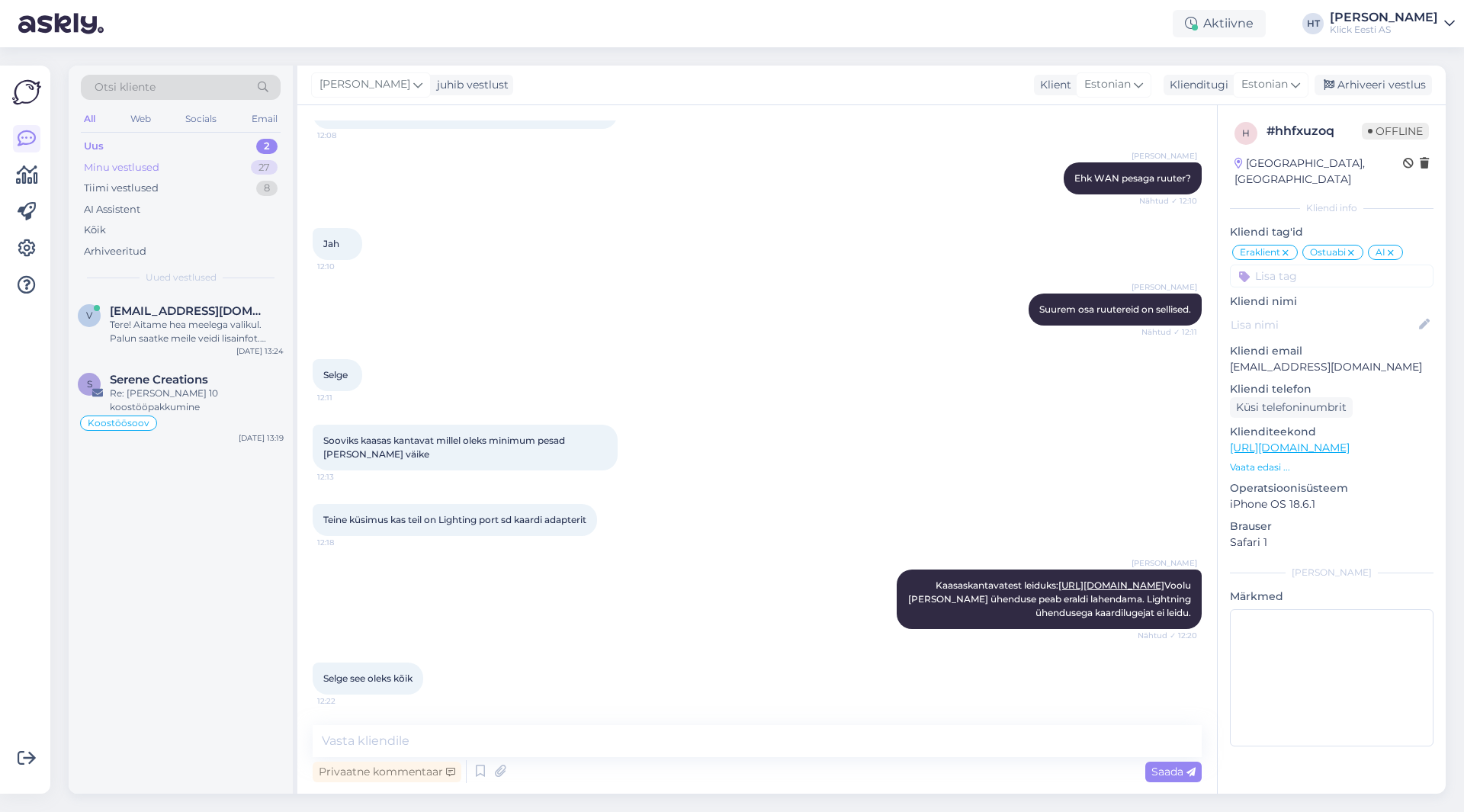
click at [190, 170] on div "Minu vestlused 27" at bounding box center [180, 167] width 200 height 21
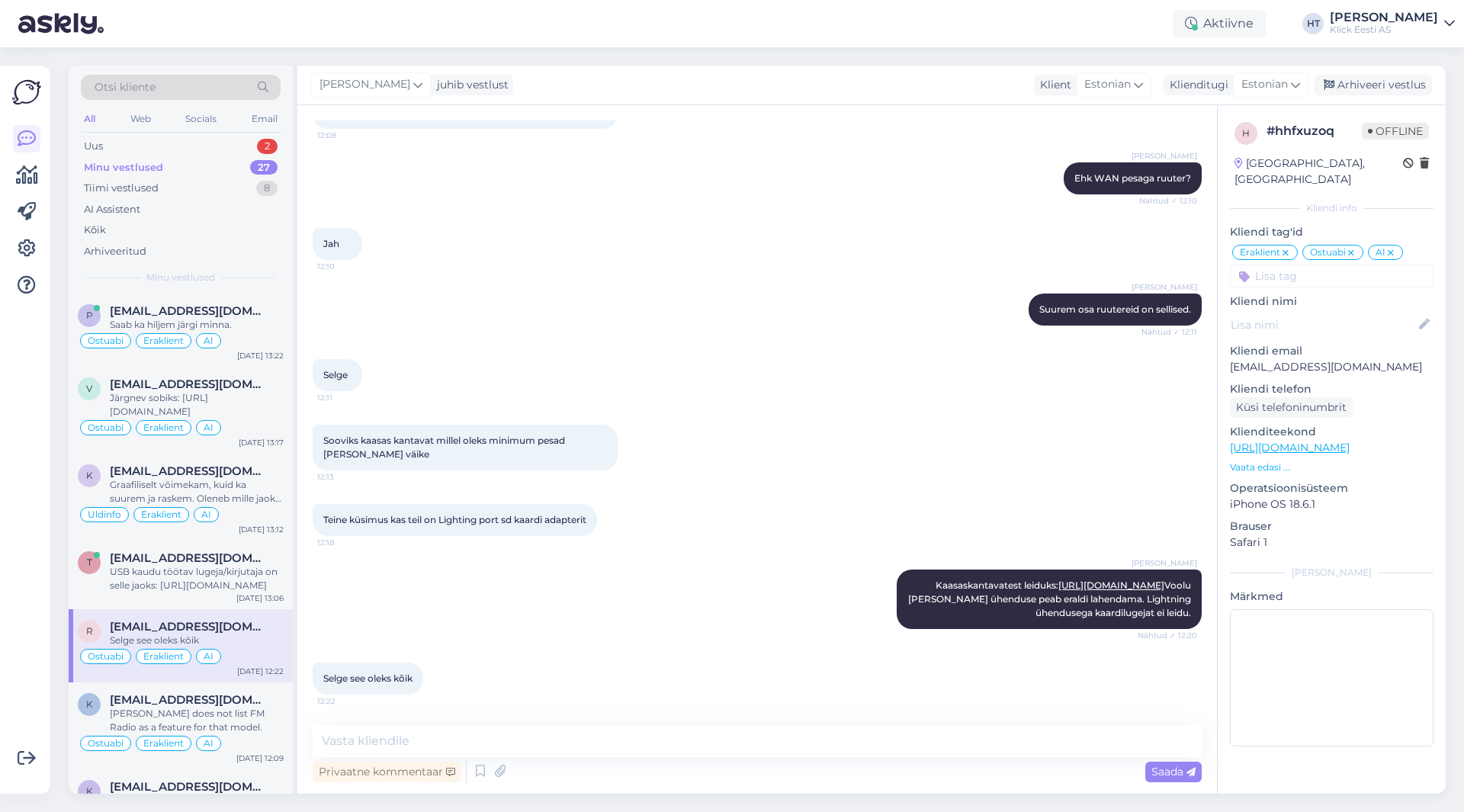
click at [412, 305] on div "[PERSON_NAME] Suurem osa ruutereid on sellised. Nähtud ✓ 12:11" at bounding box center [757, 310] width 889 height 66
click at [209, 147] on div "Uus 2" at bounding box center [180, 146] width 200 height 21
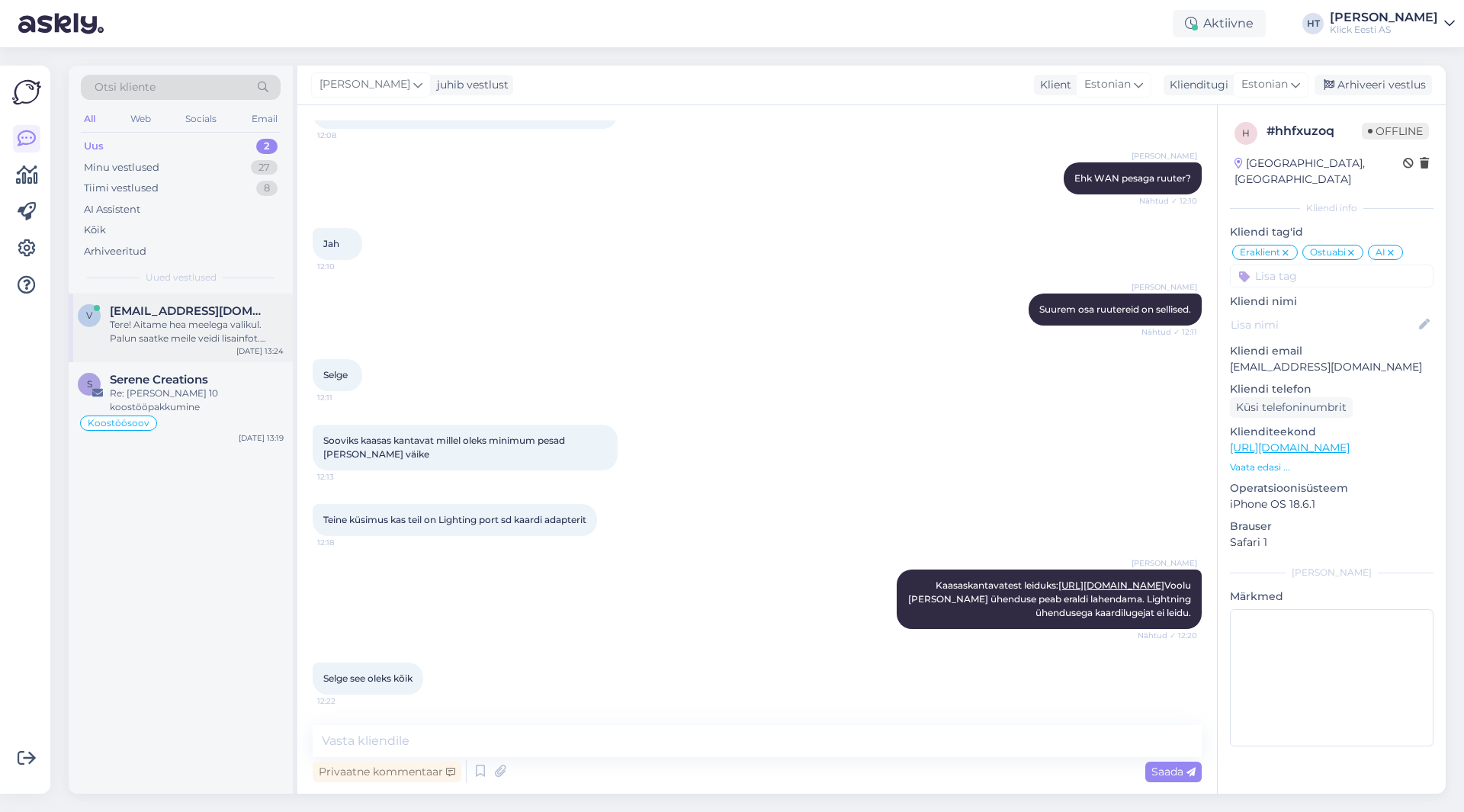
click at [215, 308] on span "[EMAIL_ADDRESS][DOMAIN_NAME]" at bounding box center [189, 311] width 158 height 14
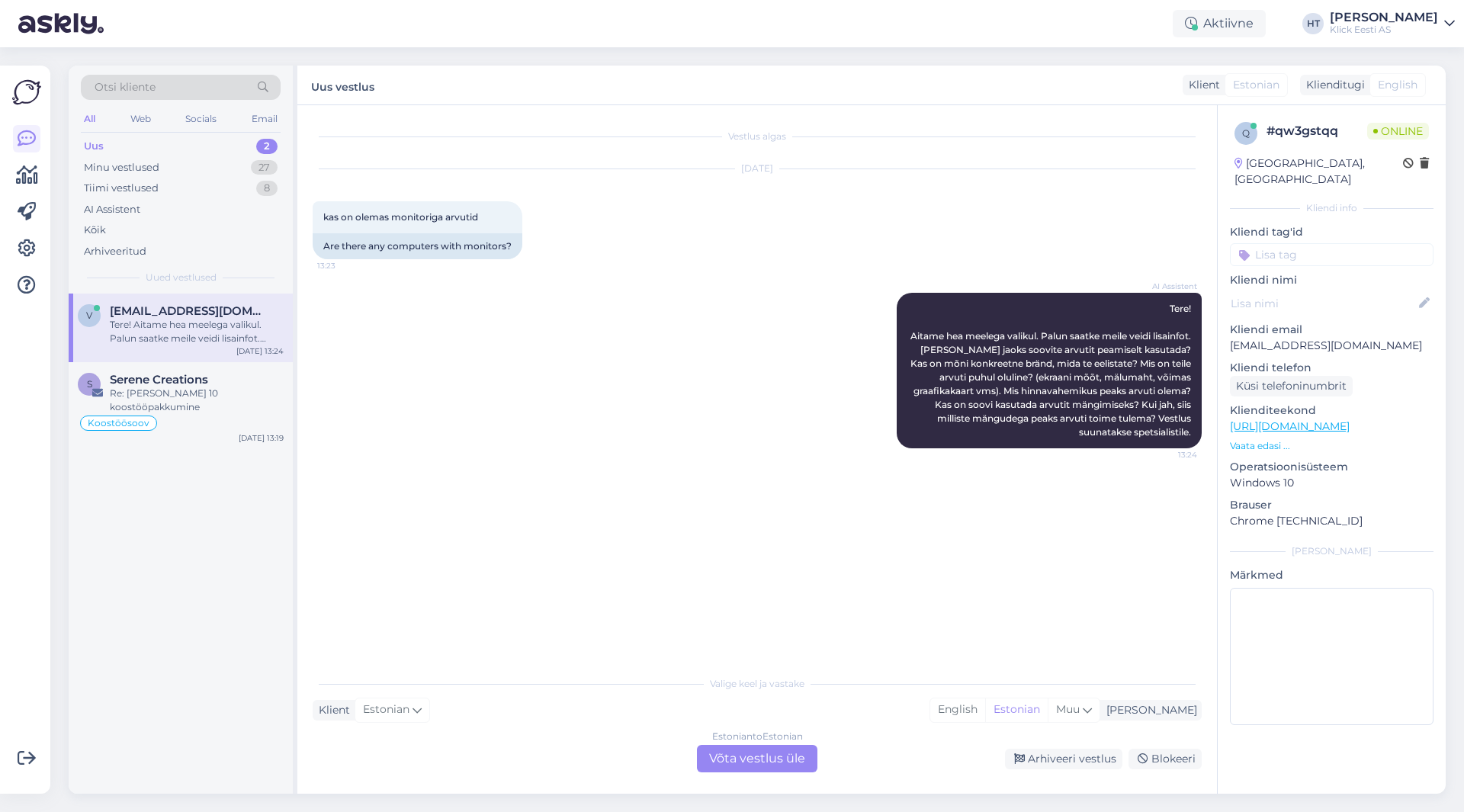
click at [1279, 337] on p "[EMAIL_ADDRESS][DOMAIN_NAME]" at bounding box center [1332, 346] width 204 height 16
copy p "[EMAIL_ADDRESS][DOMAIN_NAME]"
click at [205, 79] on div "Otsi kliente" at bounding box center [180, 87] width 200 height 25
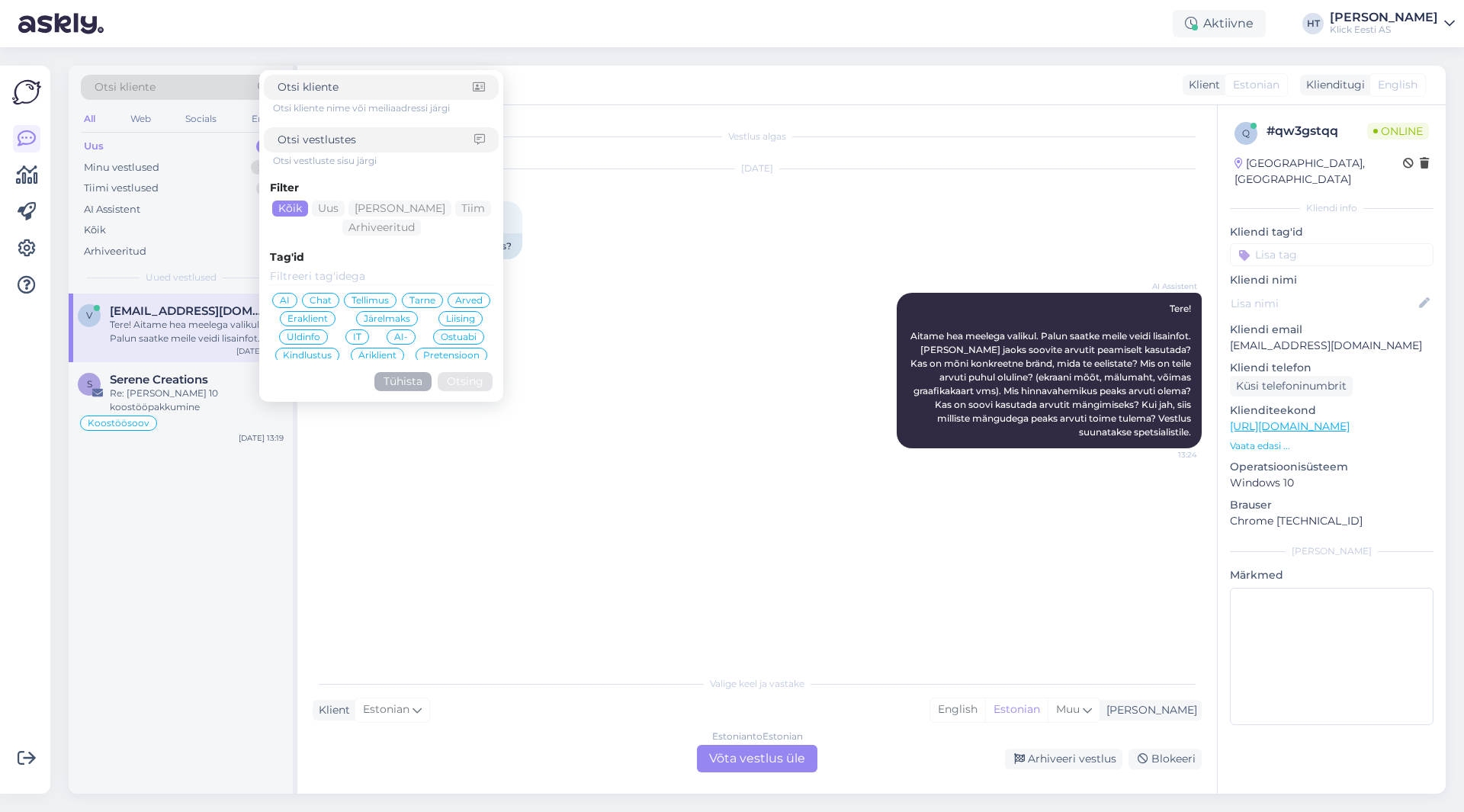
click at [390, 141] on input at bounding box center [376, 140] width 197 height 16
click at [368, 94] on input at bounding box center [375, 88] width 195 height 16
paste input "[EMAIL_ADDRESS][DOMAIN_NAME]"
type input "[EMAIL_ADDRESS][DOMAIN_NAME]"
click button "Otsing" at bounding box center [465, 381] width 55 height 19
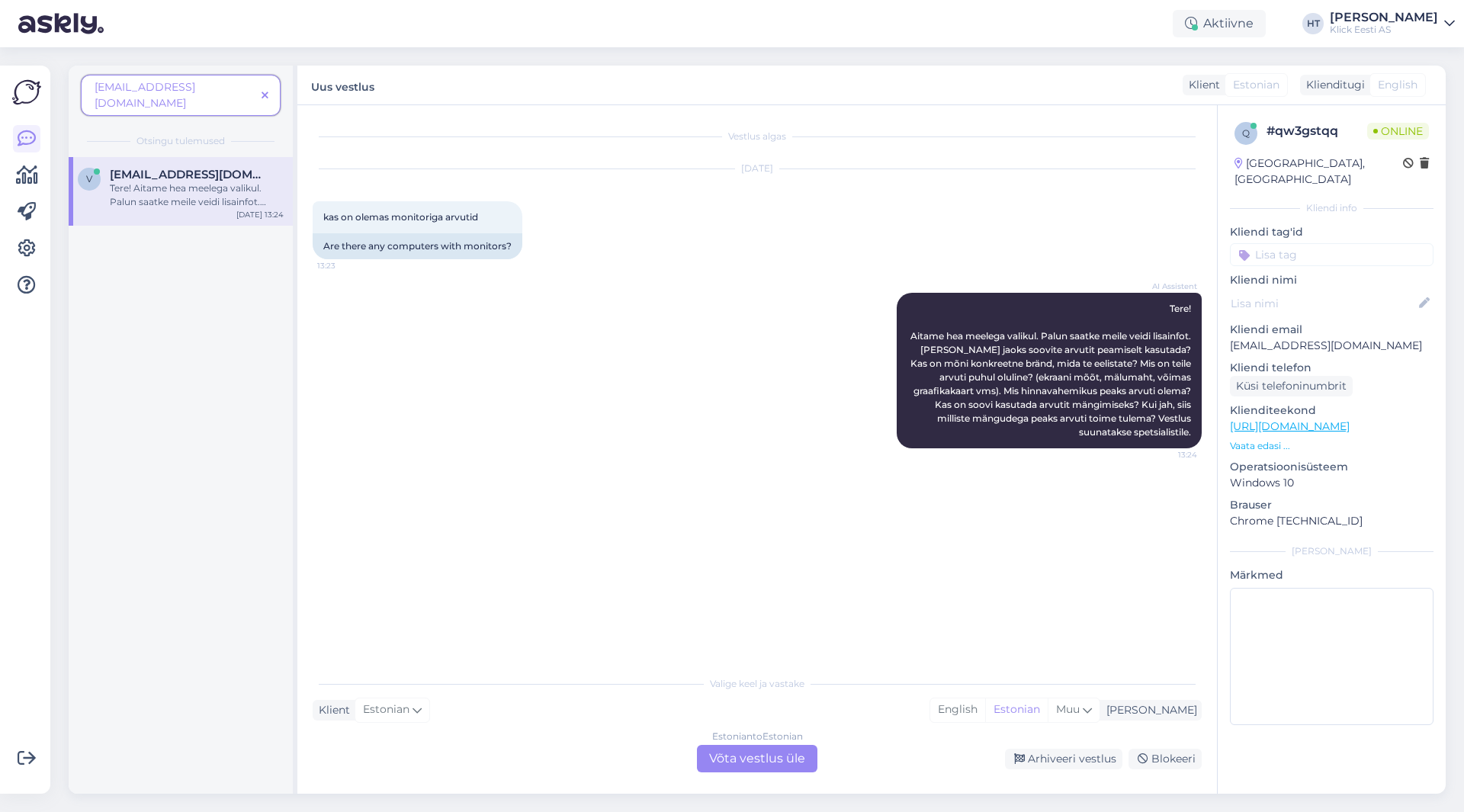
click at [268, 91] on icon at bounding box center [265, 96] width 7 height 11
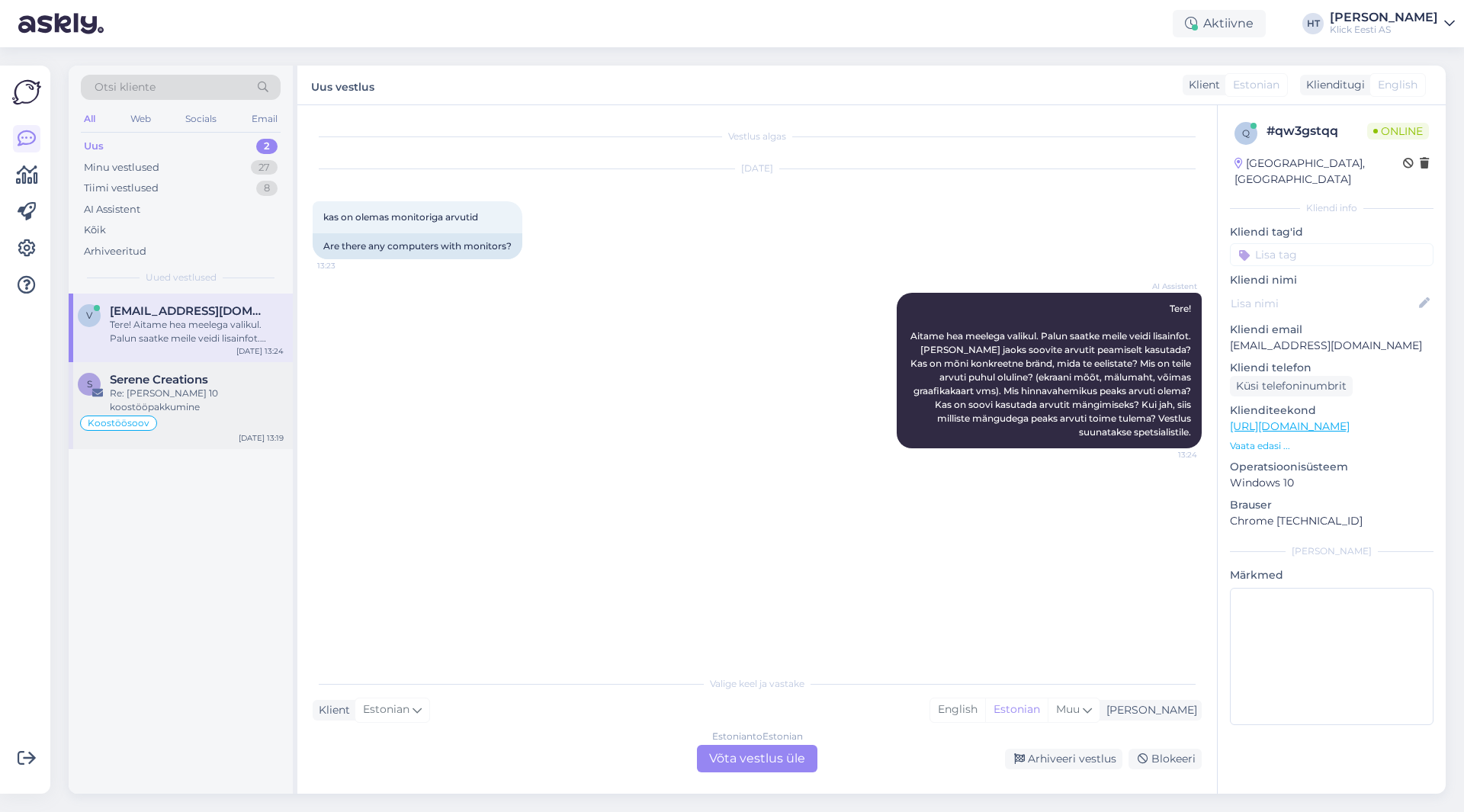
click at [194, 402] on div "Re: [PERSON_NAME] 10 koostööpakkumine" at bounding box center [197, 400] width 174 height 27
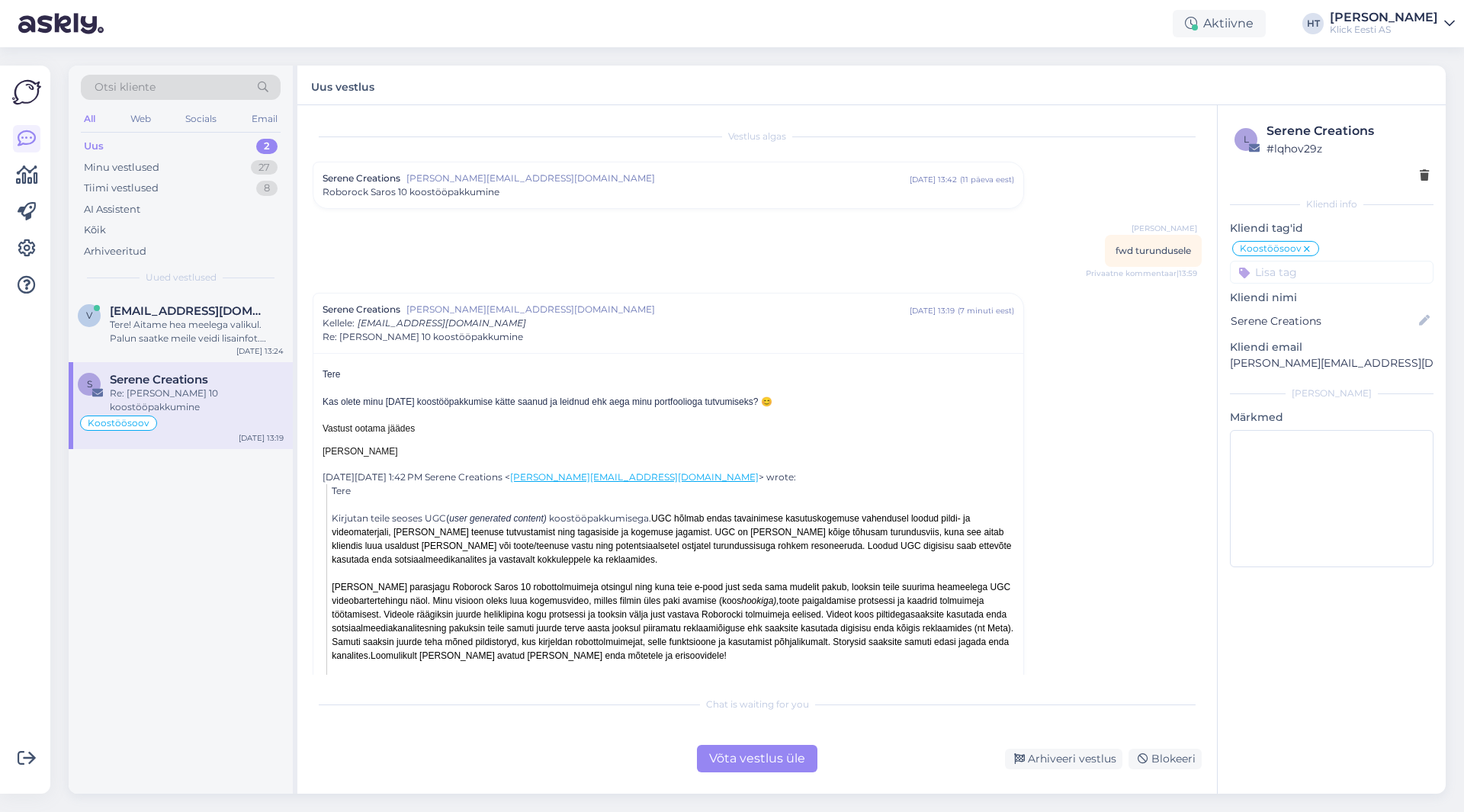
click at [216, 555] on div "v [EMAIL_ADDRESS][DOMAIN_NAME] Tere! Aitame hea meelega valikul. Palun saatke m…" at bounding box center [181, 544] width 224 height 500
click at [131, 120] on div "Web" at bounding box center [140, 119] width 27 height 20
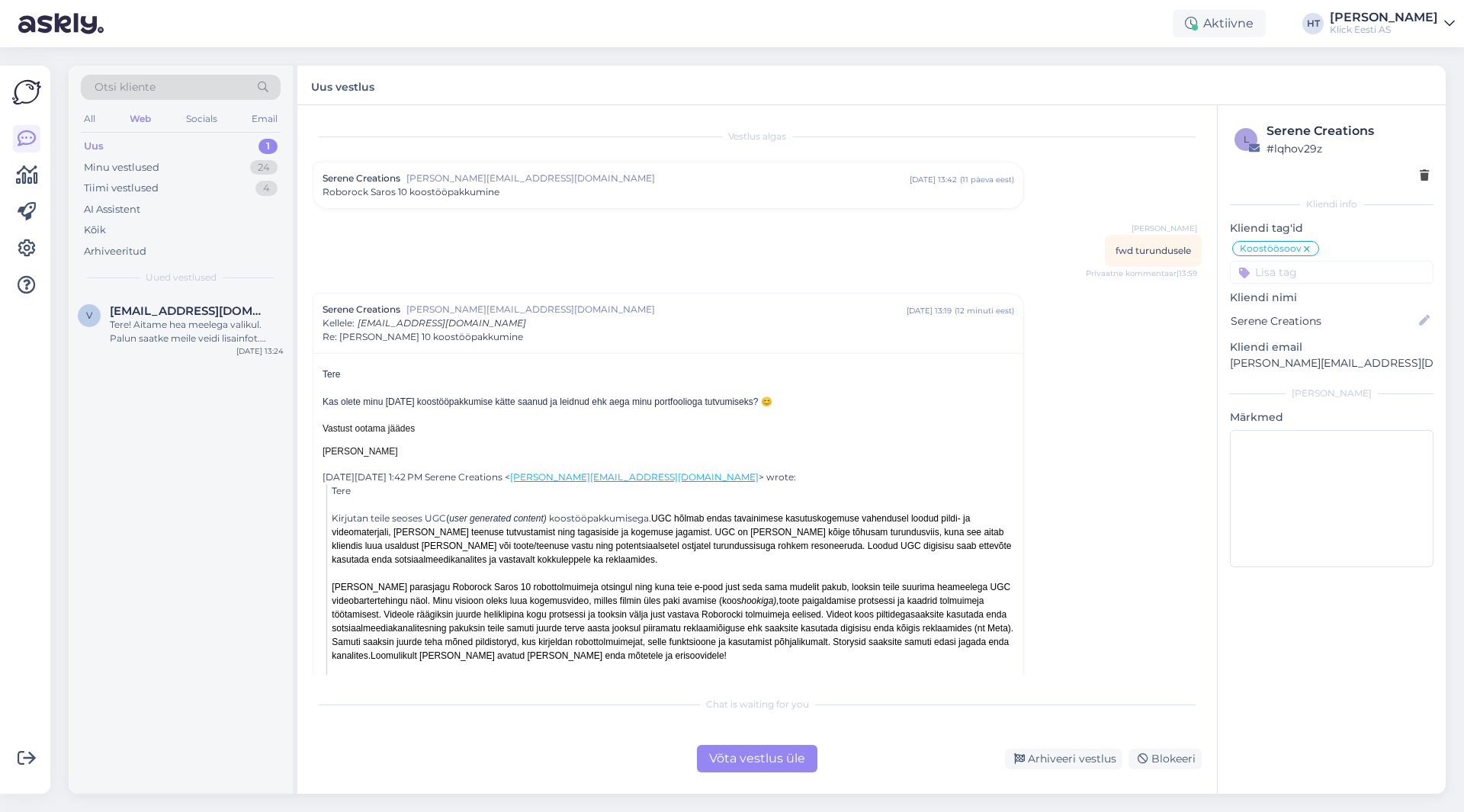
click at [140, 155] on div "Uus 1" at bounding box center [180, 146] width 200 height 21
click at [146, 167] on div "Minu vestlused" at bounding box center [122, 167] width 76 height 16
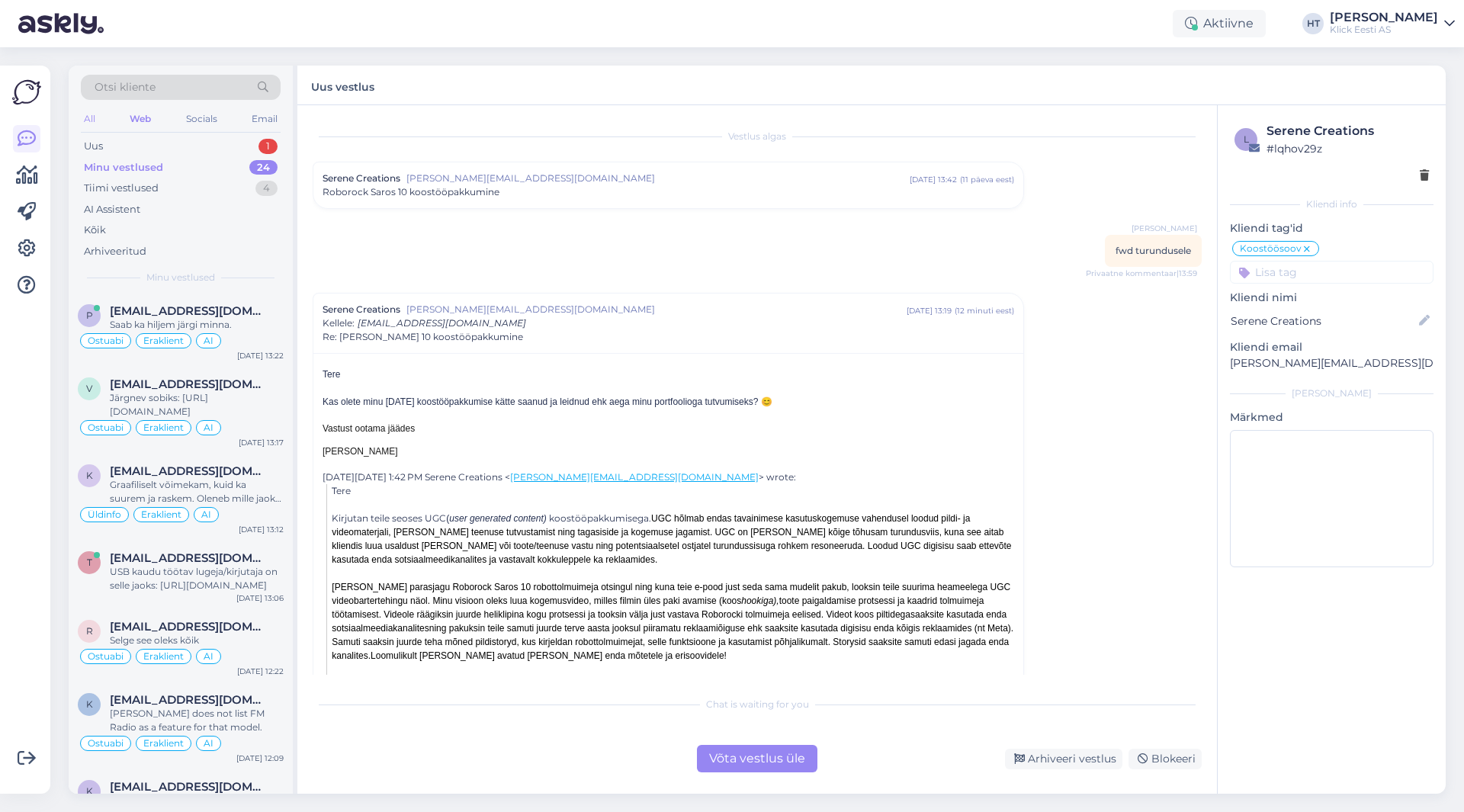
click at [90, 123] on div "All" at bounding box center [89, 119] width 17 height 20
click at [208, 137] on div "Uus 2" at bounding box center [180, 146] width 200 height 21
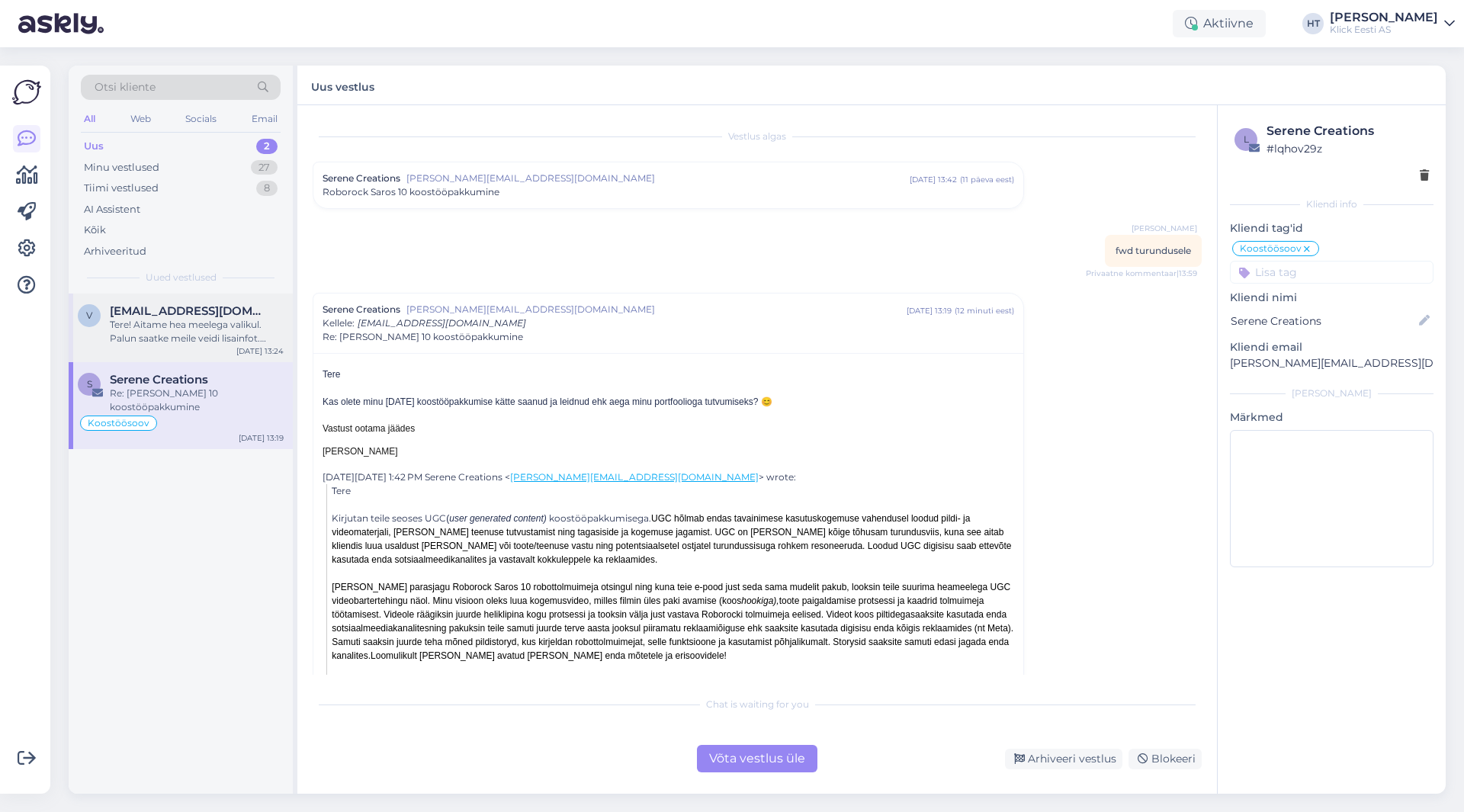
click at [239, 296] on div "v [EMAIL_ADDRESS][DOMAIN_NAME] Tere! Aitame hea meelega valikul. Palun saatke m…" at bounding box center [181, 328] width 224 height 69
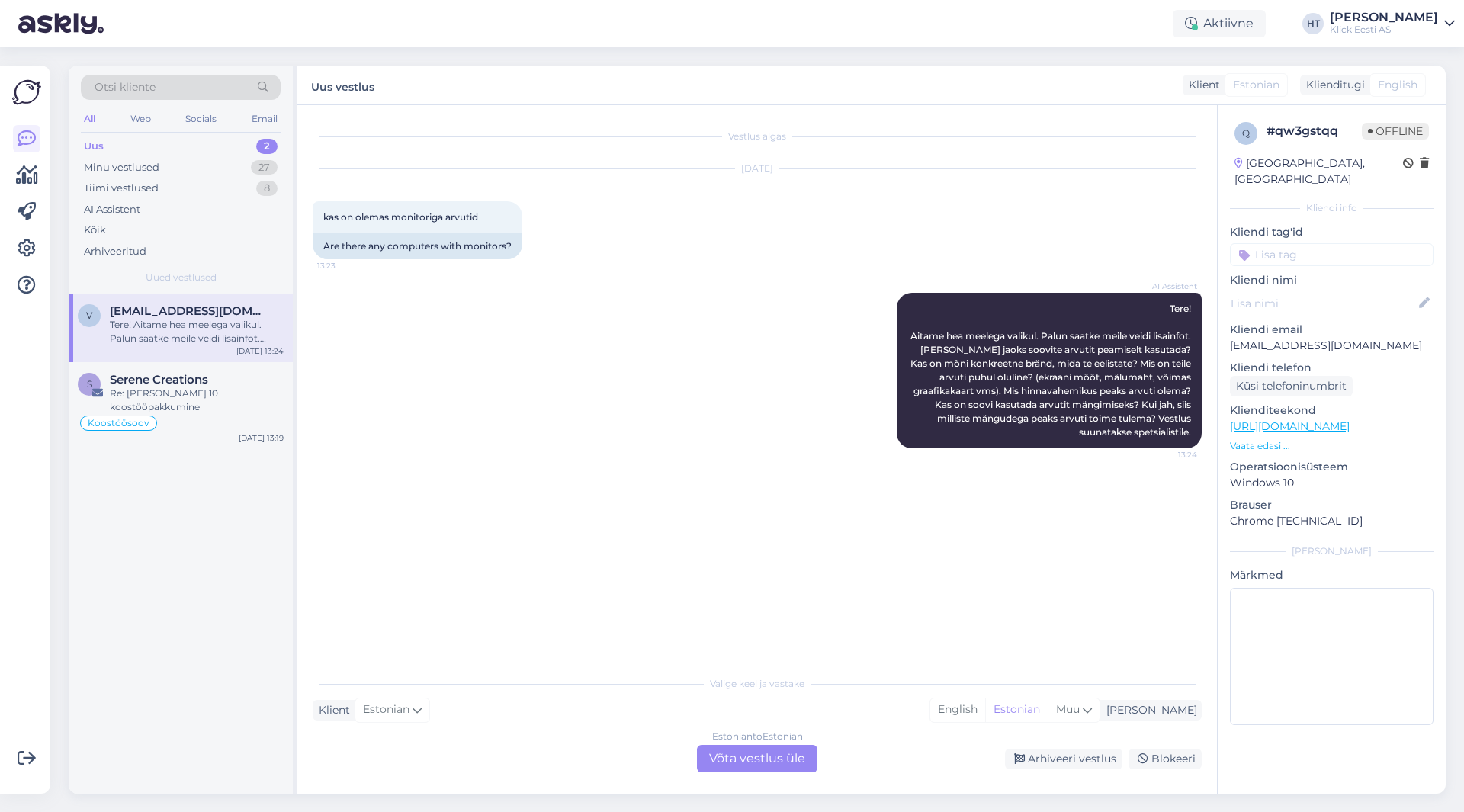
click at [557, 417] on div "AI Assistent Tere! Aitame hea meelega valikul. Palun saatke meile veidi lisainf…" at bounding box center [757, 370] width 889 height 189
click at [765, 755] on div "Estonian to Estonian Võta vestlus üle" at bounding box center [757, 758] width 121 height 27
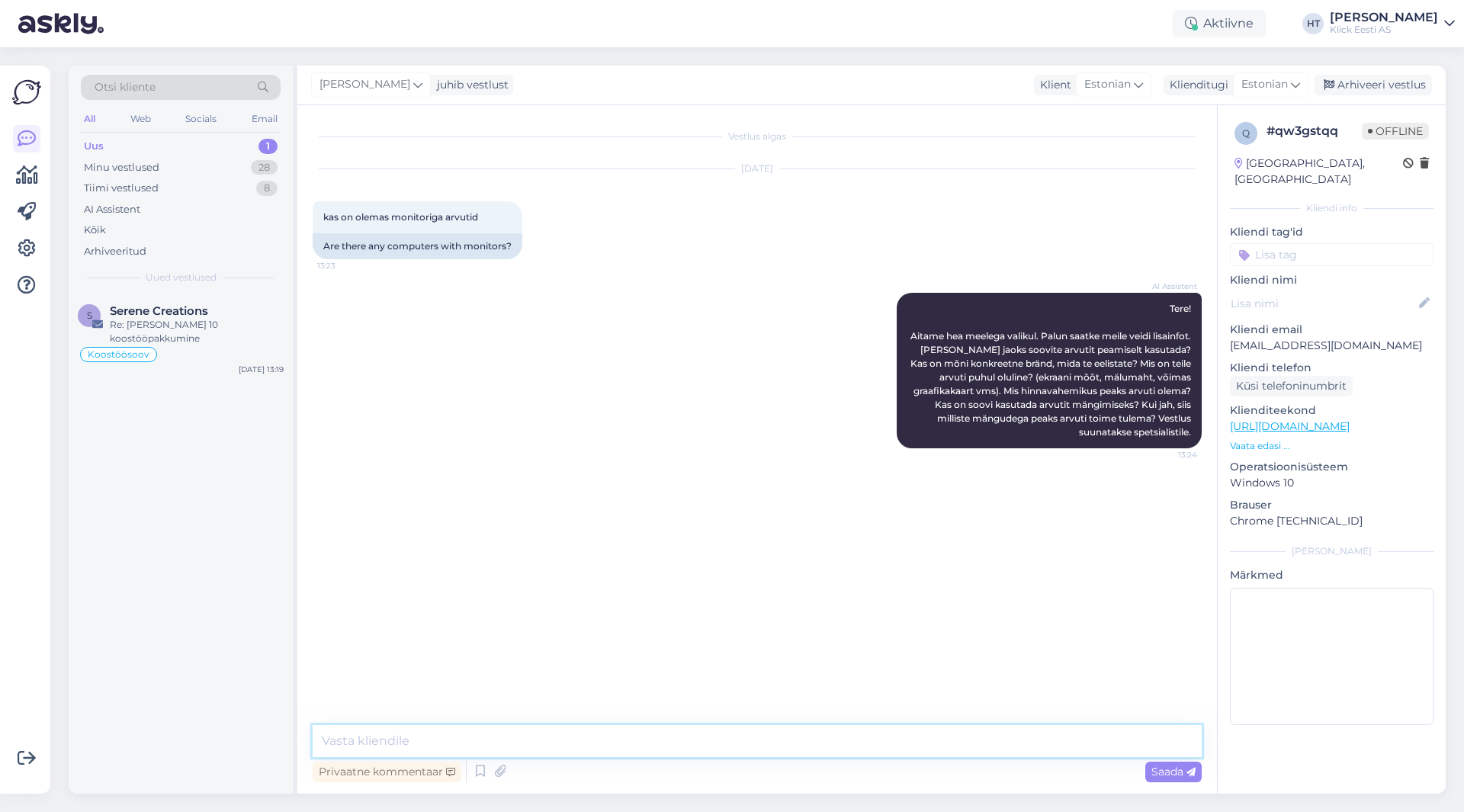
click at [767, 741] on textarea at bounding box center [757, 741] width 889 height 32
paste textarea "[URL][DOMAIN_NAME][PERSON_NAME]"
type textarea "Kui mõtlete AiO arvutied, siis need leiab siit: [URL][DOMAIN_NAME][PERSON_NAME]"
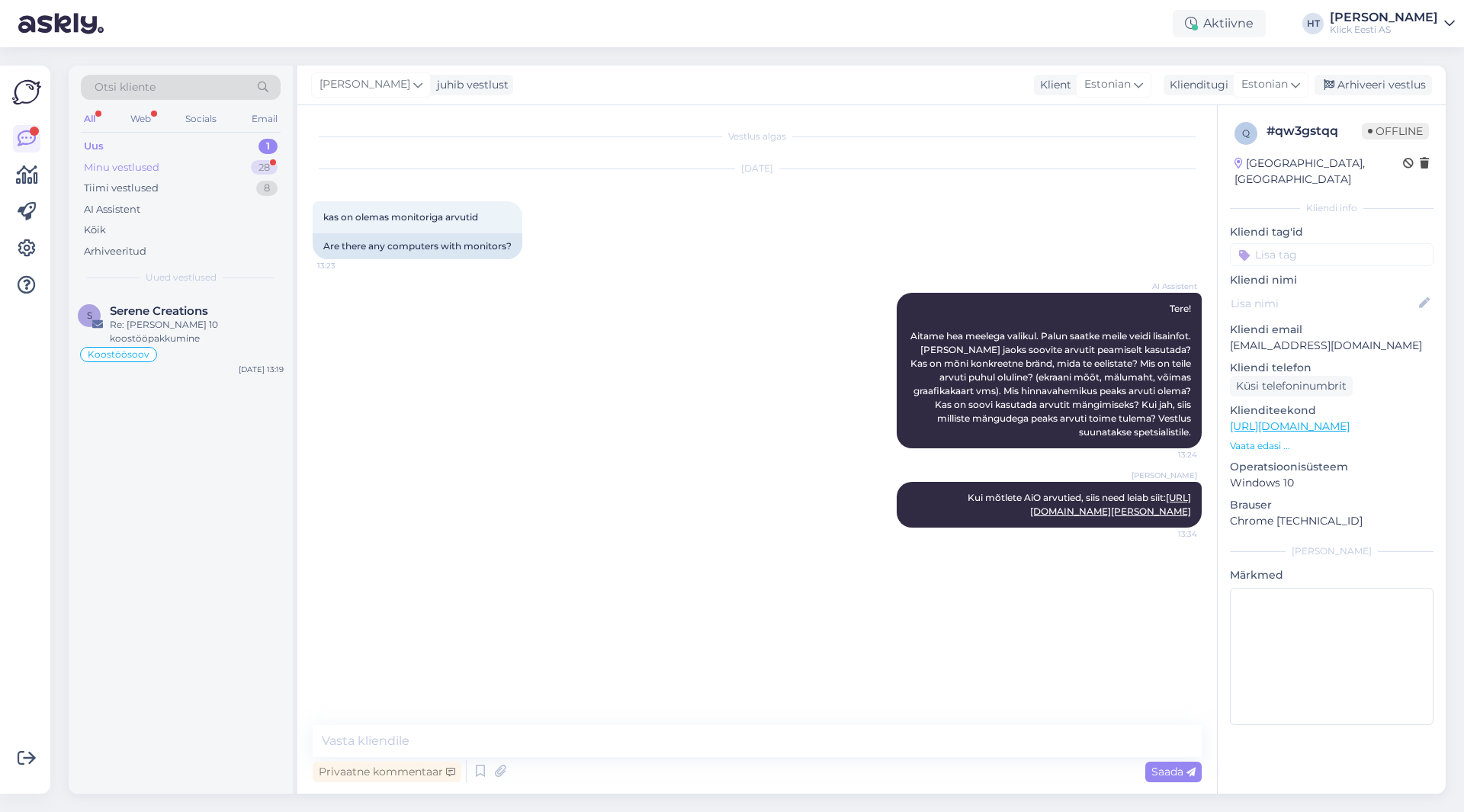
click at [276, 172] on div "28" at bounding box center [264, 167] width 27 height 16
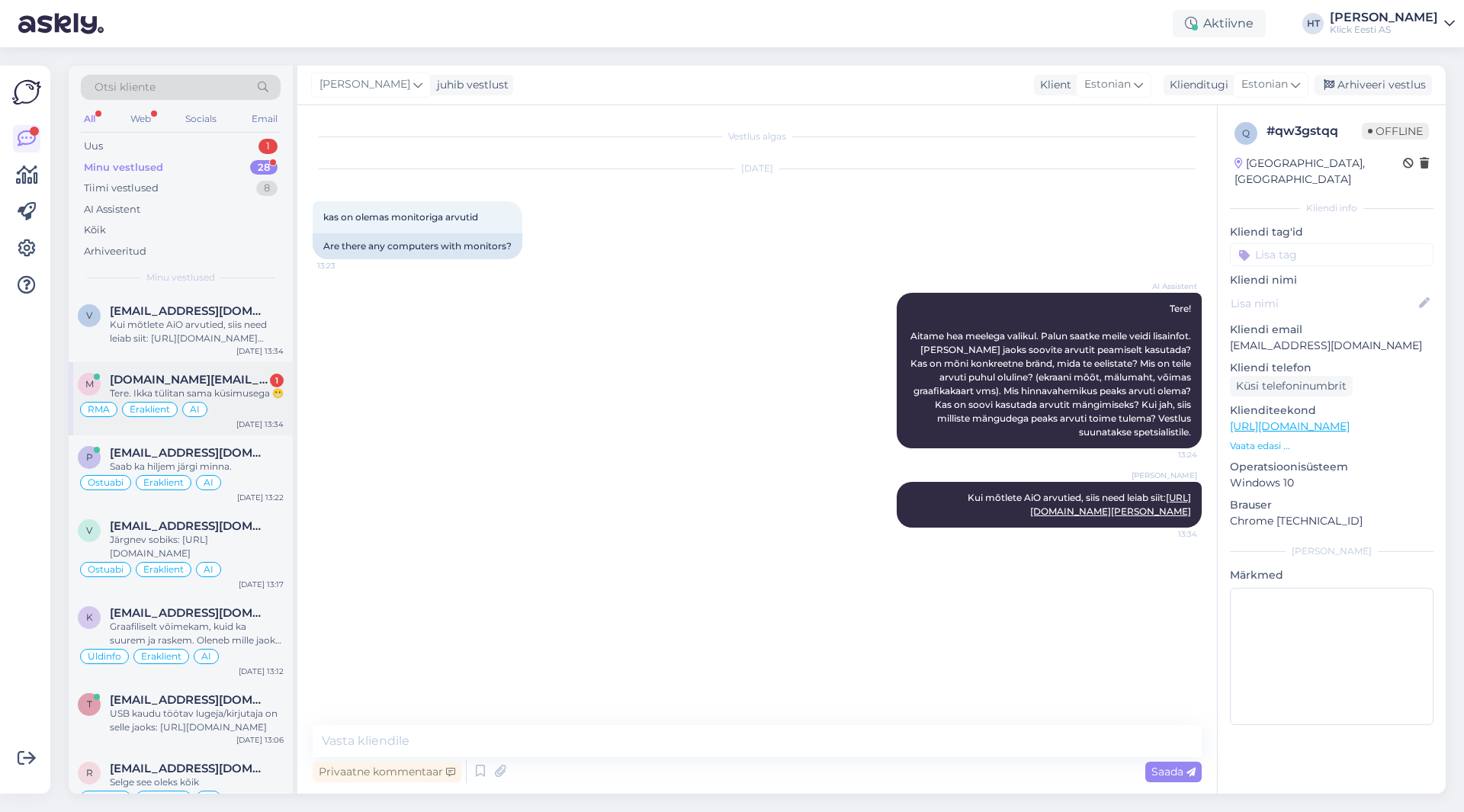
click at [240, 390] on div "Tere. Ikka tülitan sama küsimusega 😬" at bounding box center [197, 393] width 174 height 14
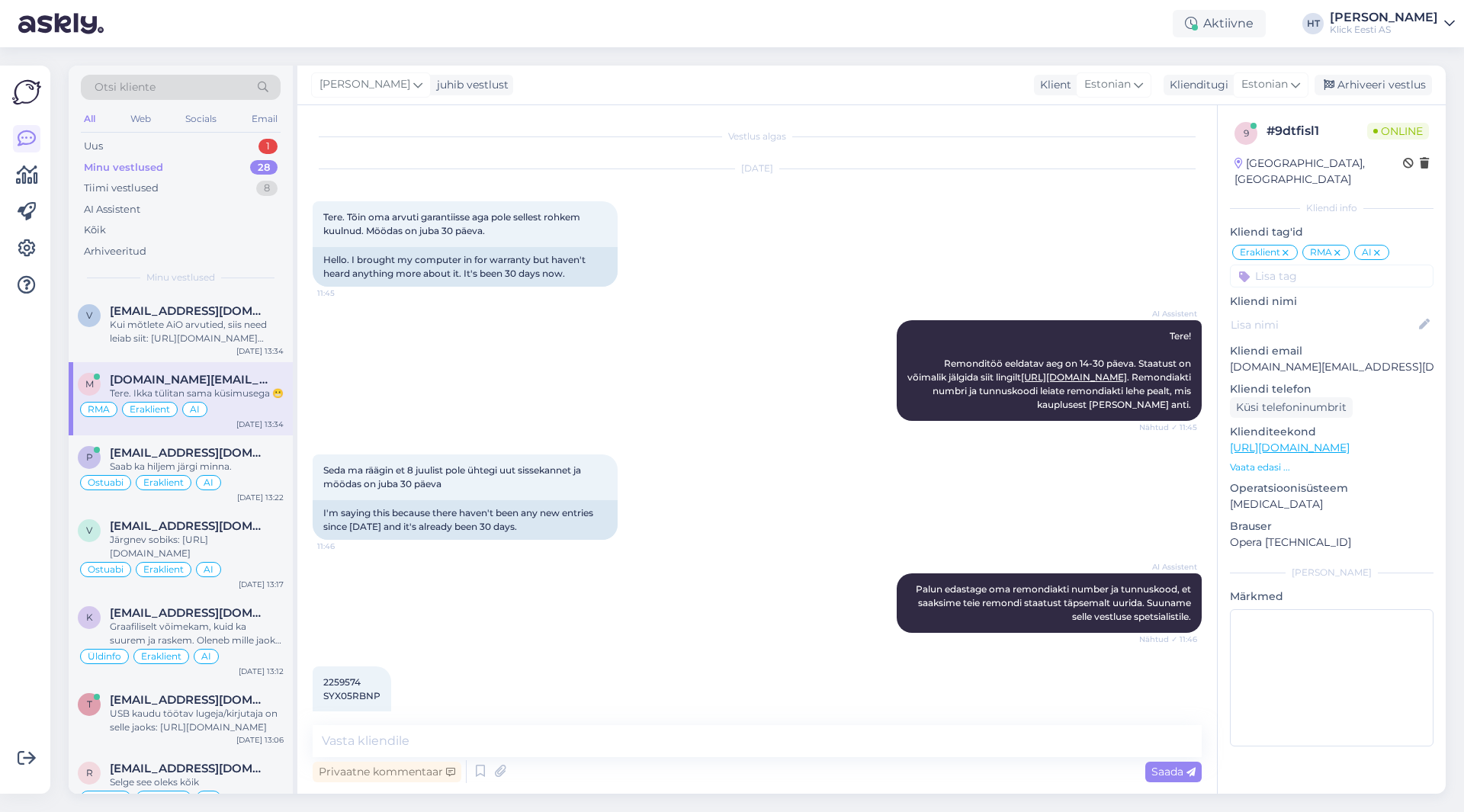
scroll to position [911, 0]
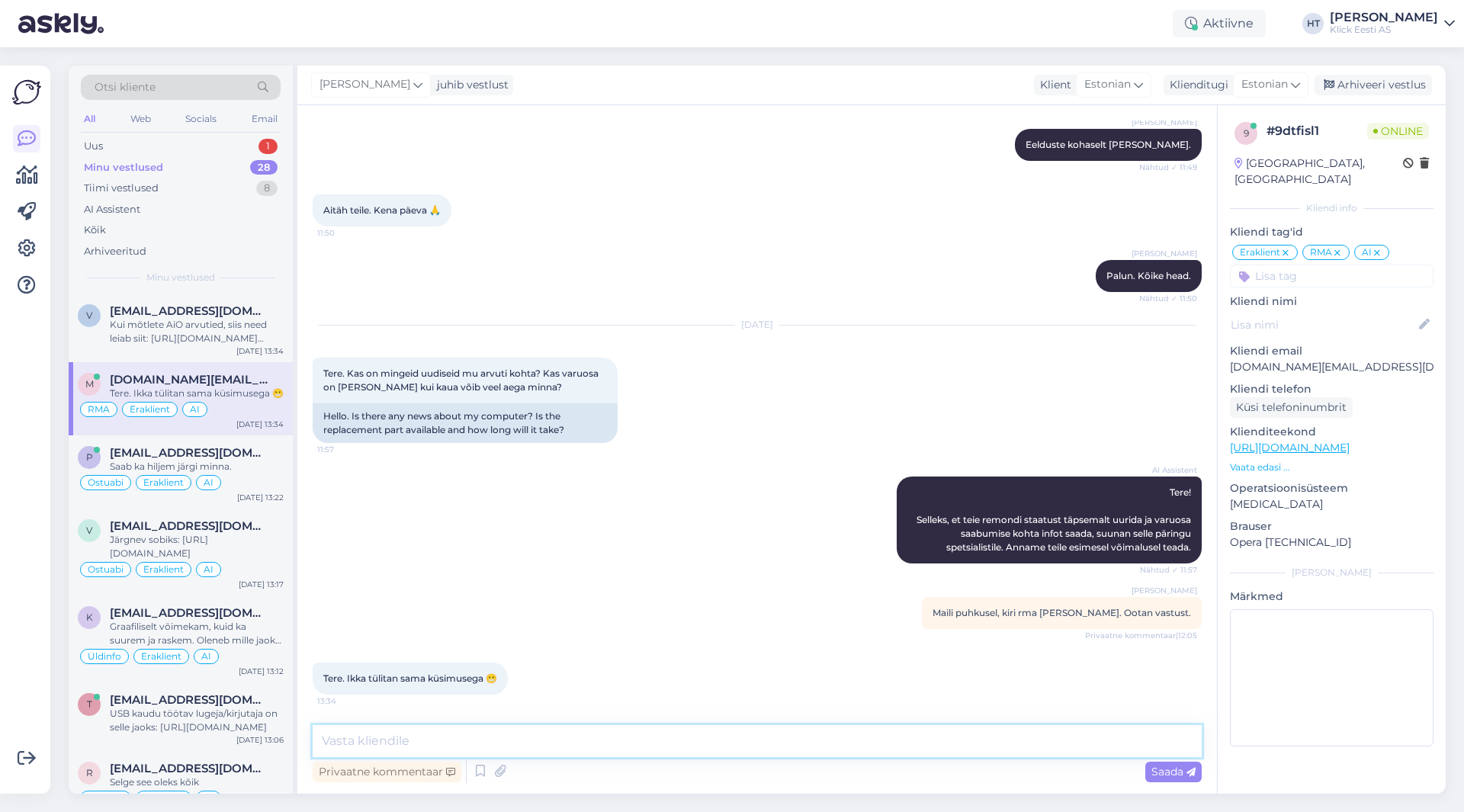
click at [652, 736] on textarea at bounding box center [757, 741] width 889 height 32
type textarea "Edastasime päringu järelteeninduse osakonnale. Ootame veel infot."
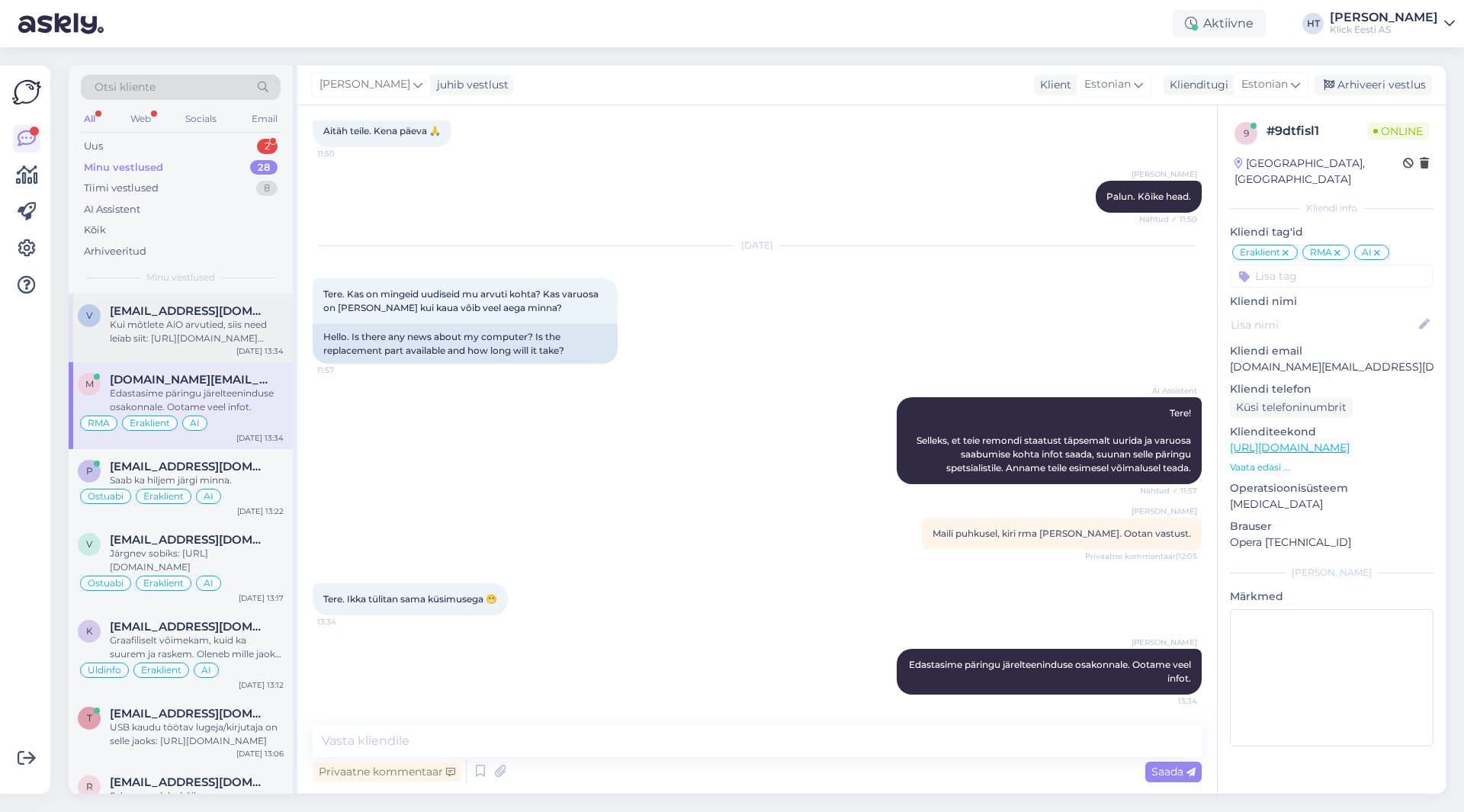
click at [214, 337] on div "Kui mõtlete AiO arvutied, siis need leiab siit: [URL][DOMAIN_NAME][PERSON_NAME]" at bounding box center [197, 331] width 174 height 27
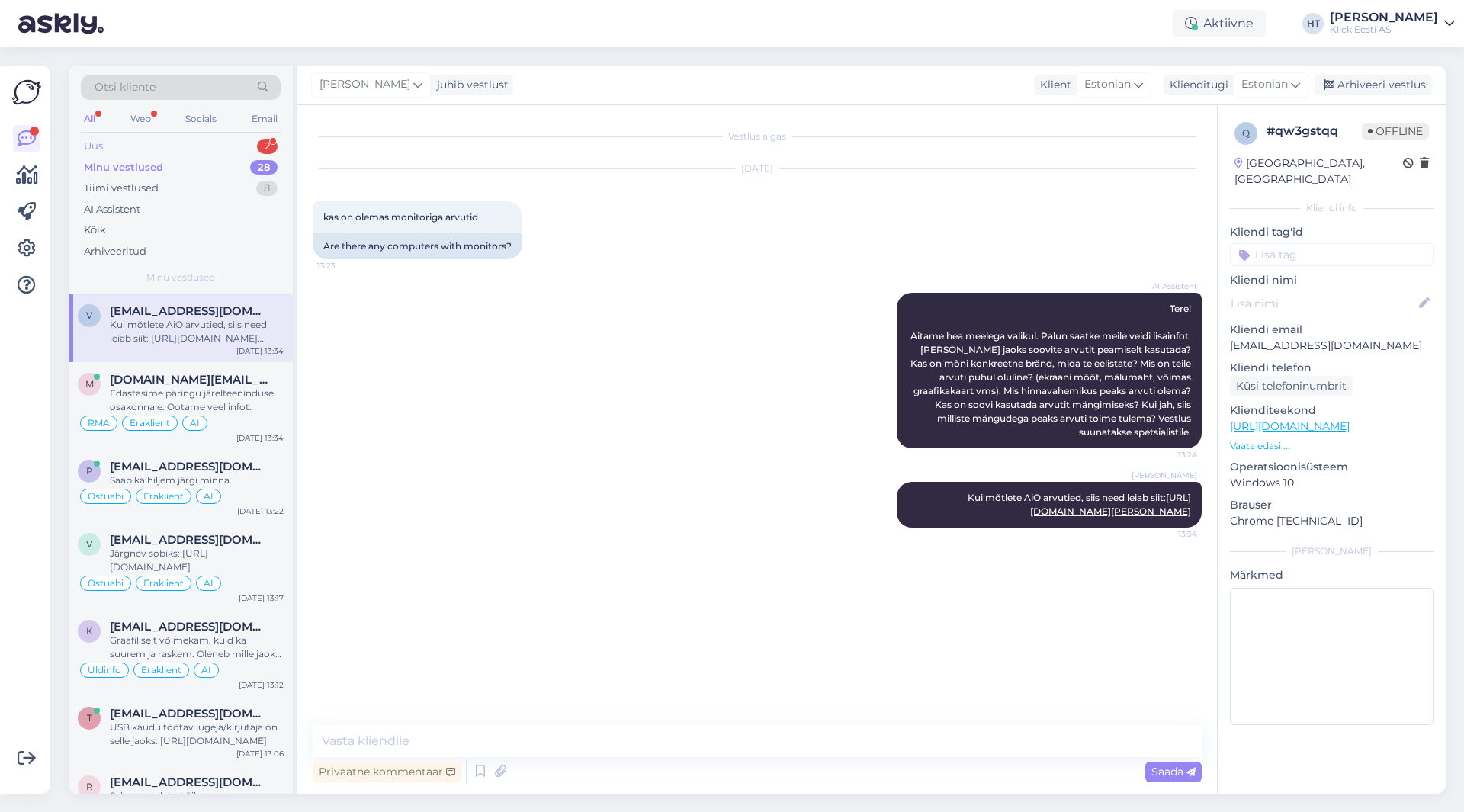
click at [235, 139] on div "Uus 2" at bounding box center [180, 146] width 200 height 21
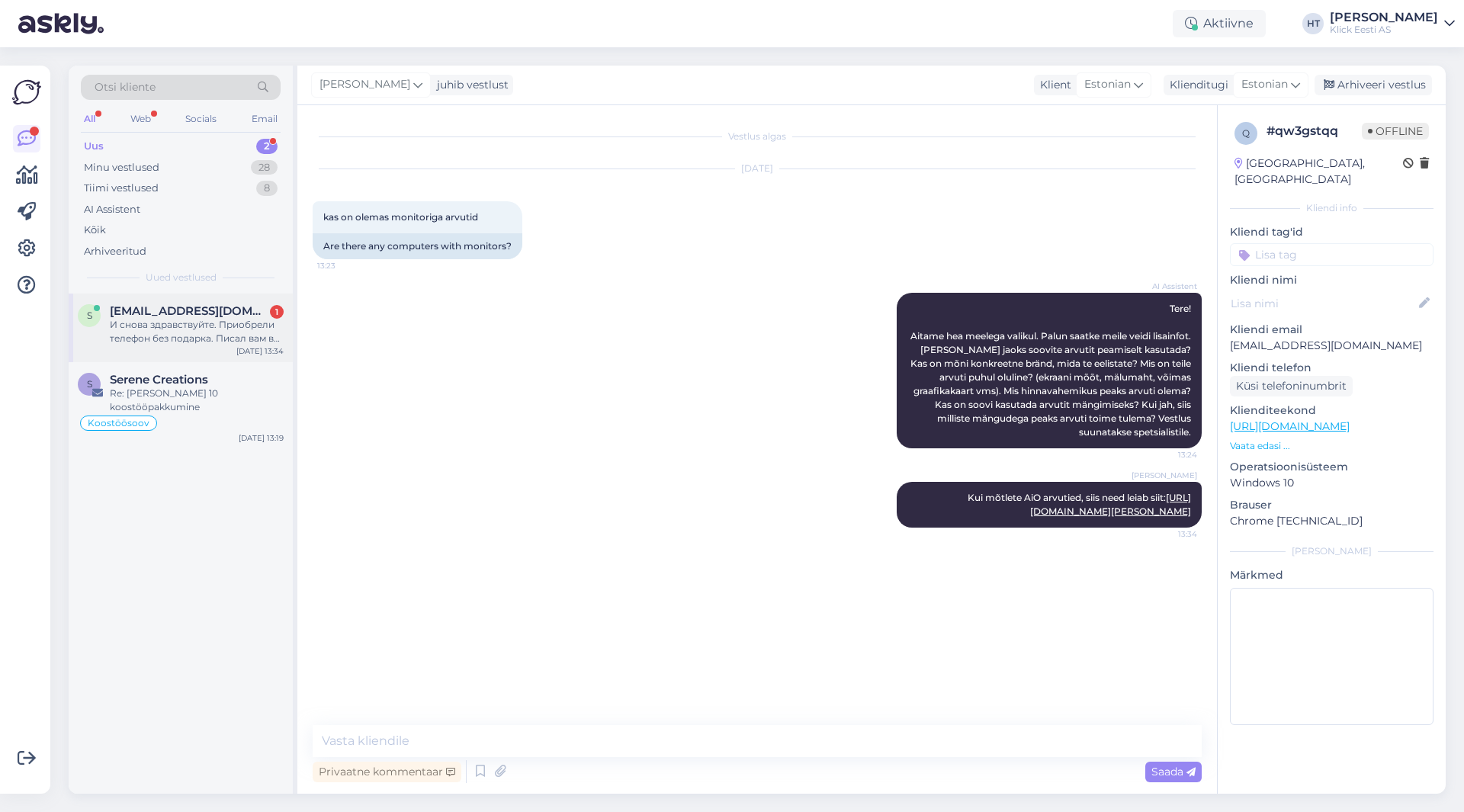
click at [230, 315] on span "[EMAIL_ADDRESS][DOMAIN_NAME]" at bounding box center [189, 311] width 158 height 14
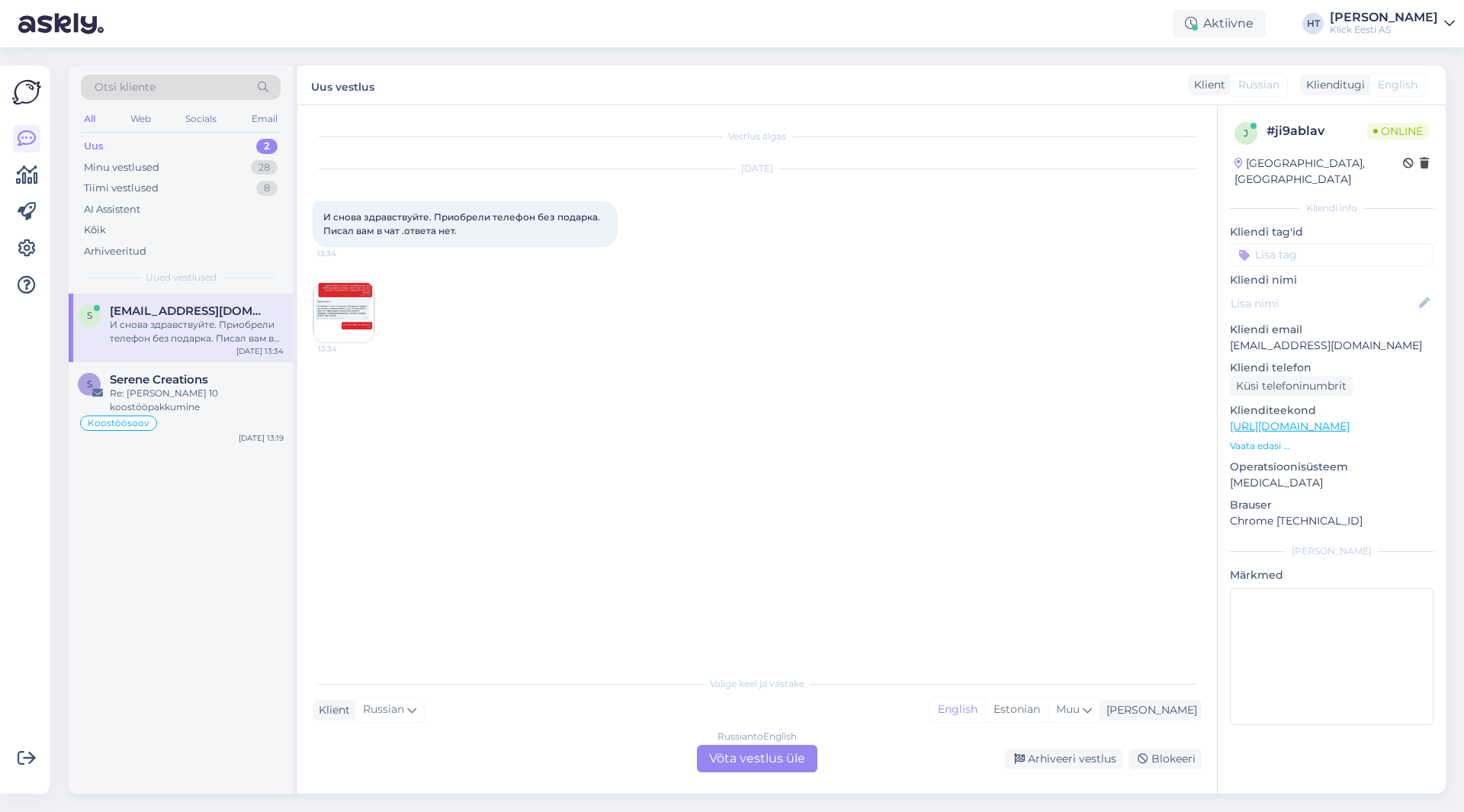
click at [346, 307] on img at bounding box center [344, 312] width 61 height 61
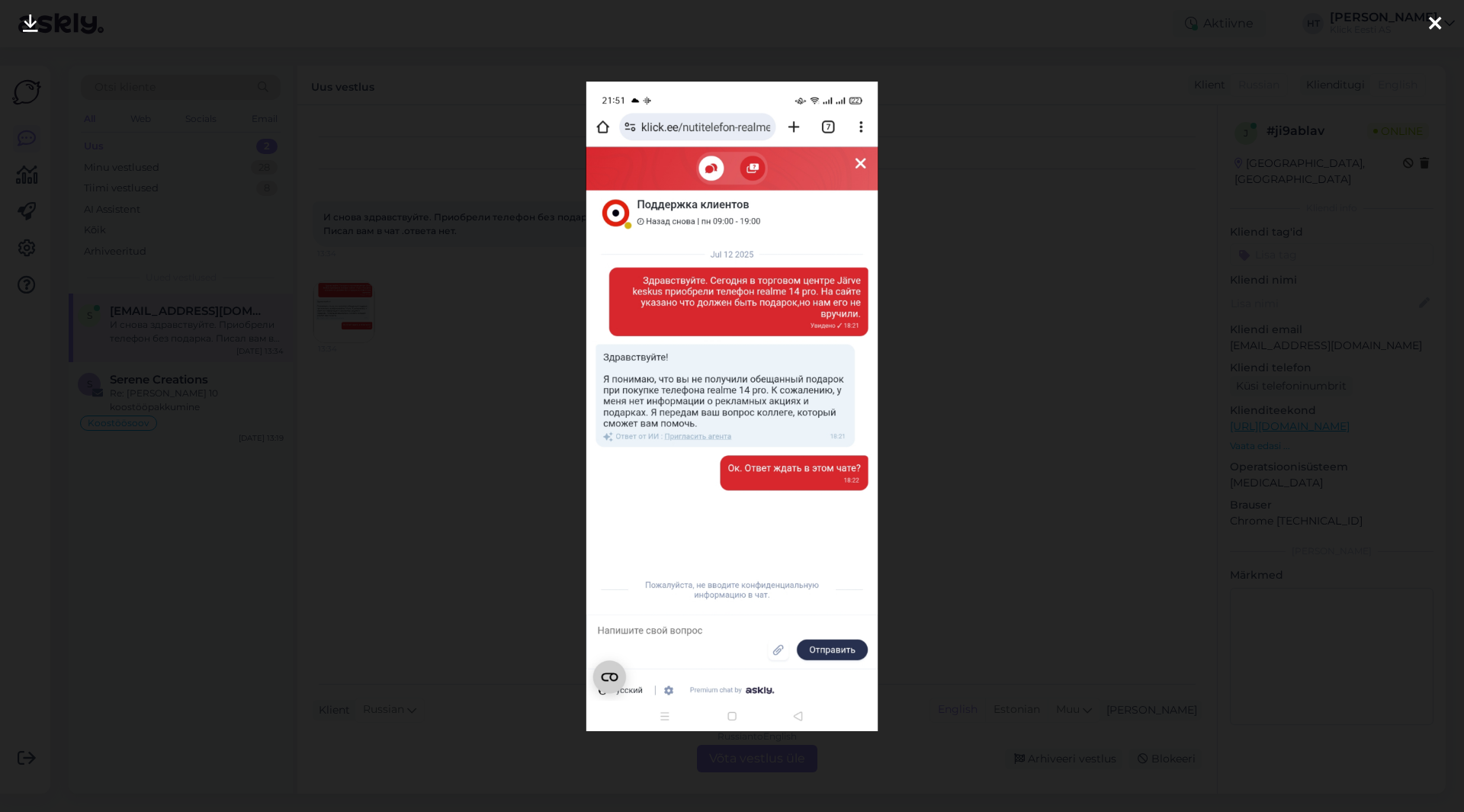
click at [475, 428] on div at bounding box center [732, 406] width 1464 height 812
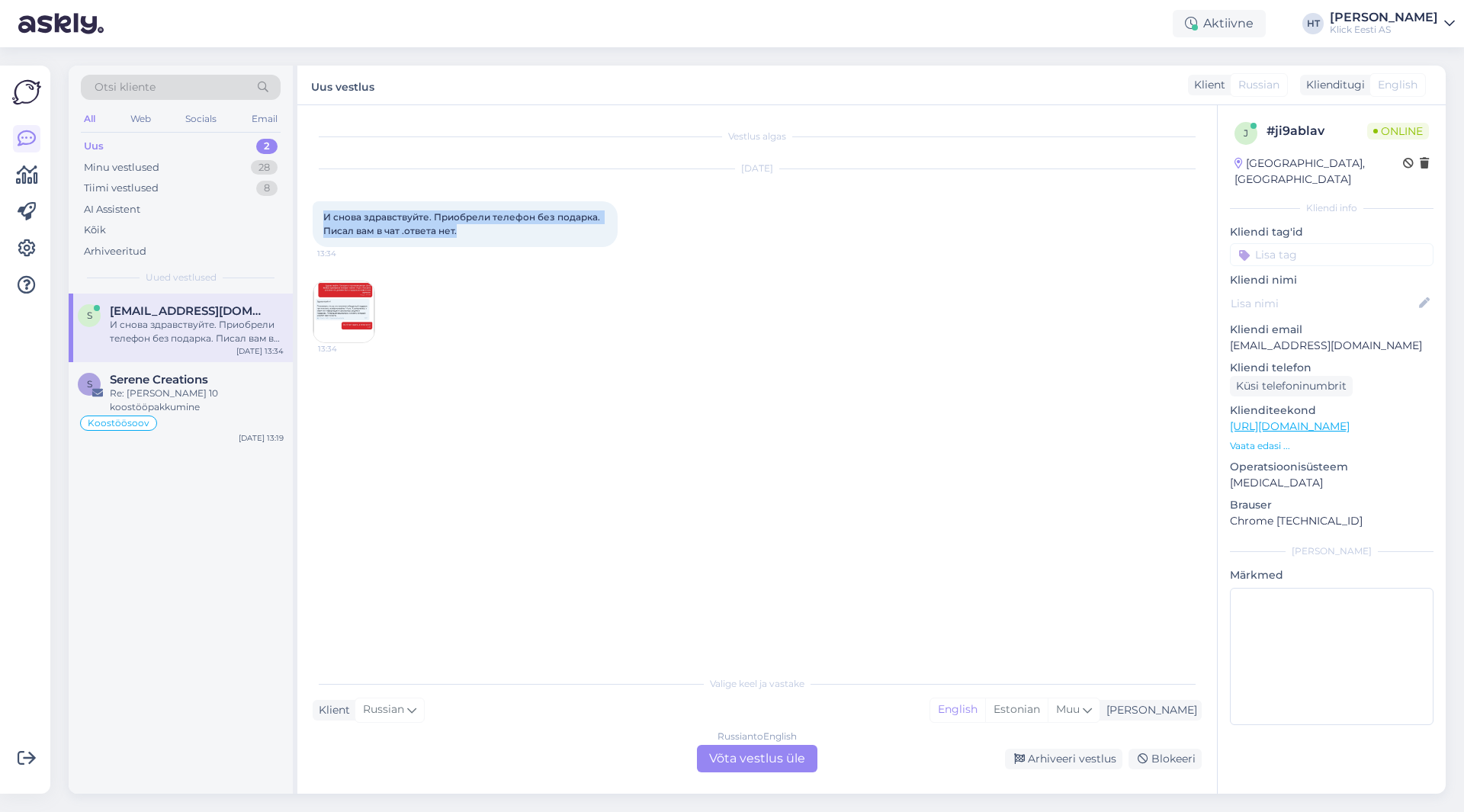
drag, startPoint x: 458, startPoint y: 230, endPoint x: 324, endPoint y: 209, distance: 135.6
click at [324, 209] on div "И снова здравствуйте. Приобрели телефон без подарка. Писал вам в чат .ответа не…" at bounding box center [466, 224] width 305 height 46
copy span "И снова здравствуйте. Приобрели телефон без подарка. Писал вам в чат .ответа не…"
click at [691, 313] on div "[DATE] И снова здравствуйте. Приобрели телефон без подарка. Писал вам в чат .от…" at bounding box center [757, 256] width 889 height 208
click at [476, 219] on span "И снова здравствуйте. Приобрели телефон без подарка. Писал вам в чат .ответа не…" at bounding box center [463, 223] width 279 height 25
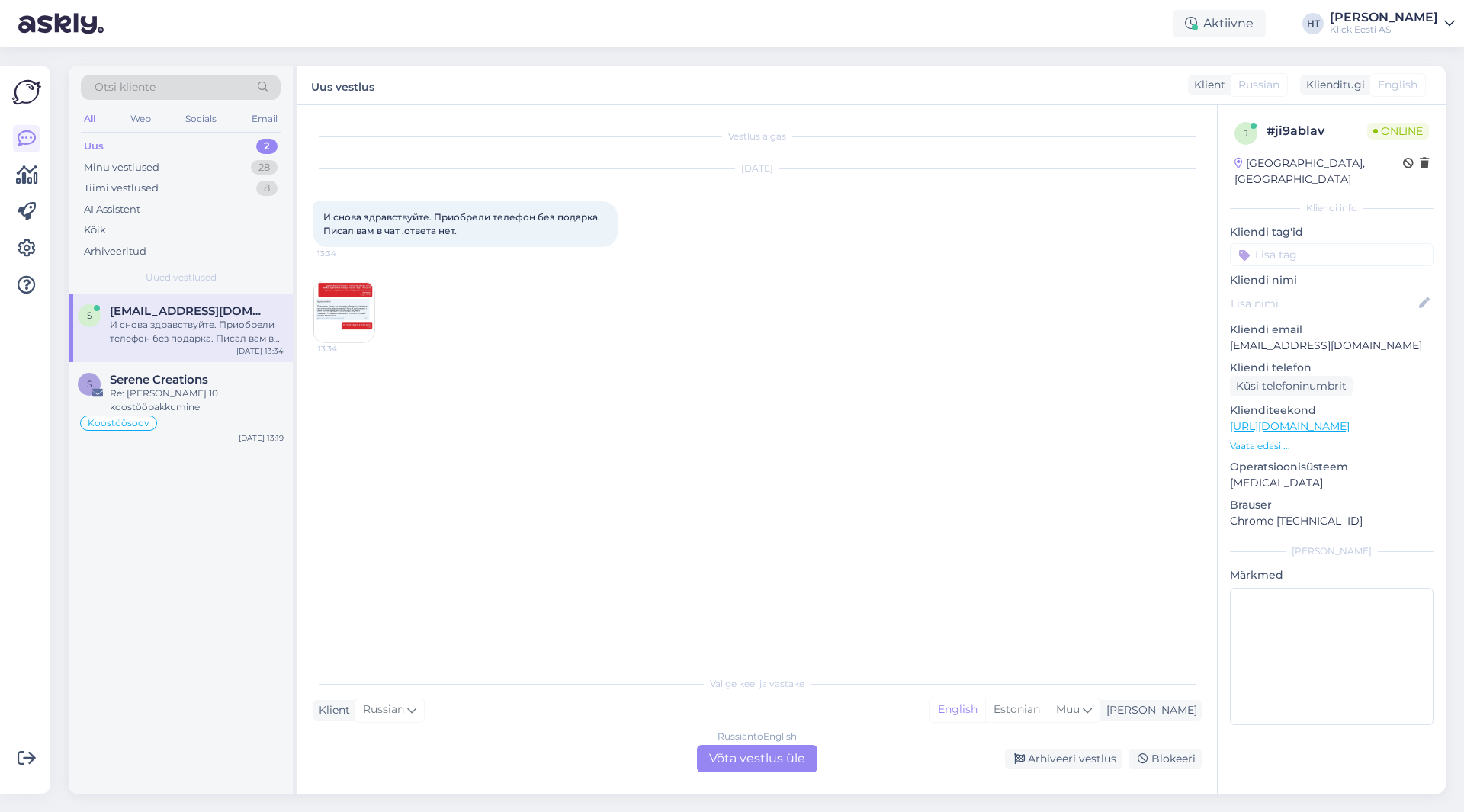
click at [382, 296] on div "[DATE] И снова здравствуйте. Приобрели телефон без подарка. Писал вам в чат .от…" at bounding box center [757, 256] width 889 height 208
click at [360, 300] on img at bounding box center [344, 312] width 61 height 61
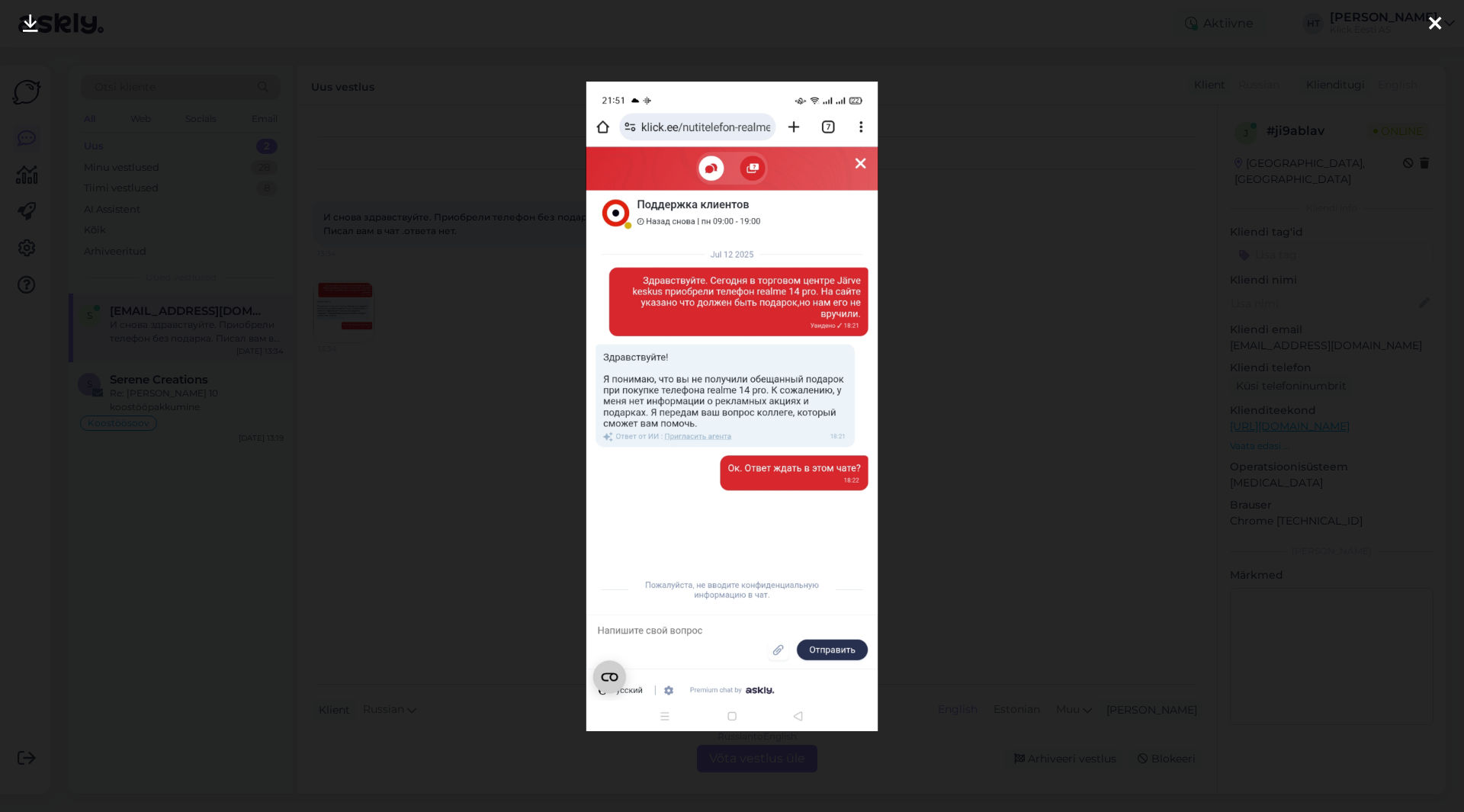
click at [503, 380] on div at bounding box center [732, 406] width 1464 height 812
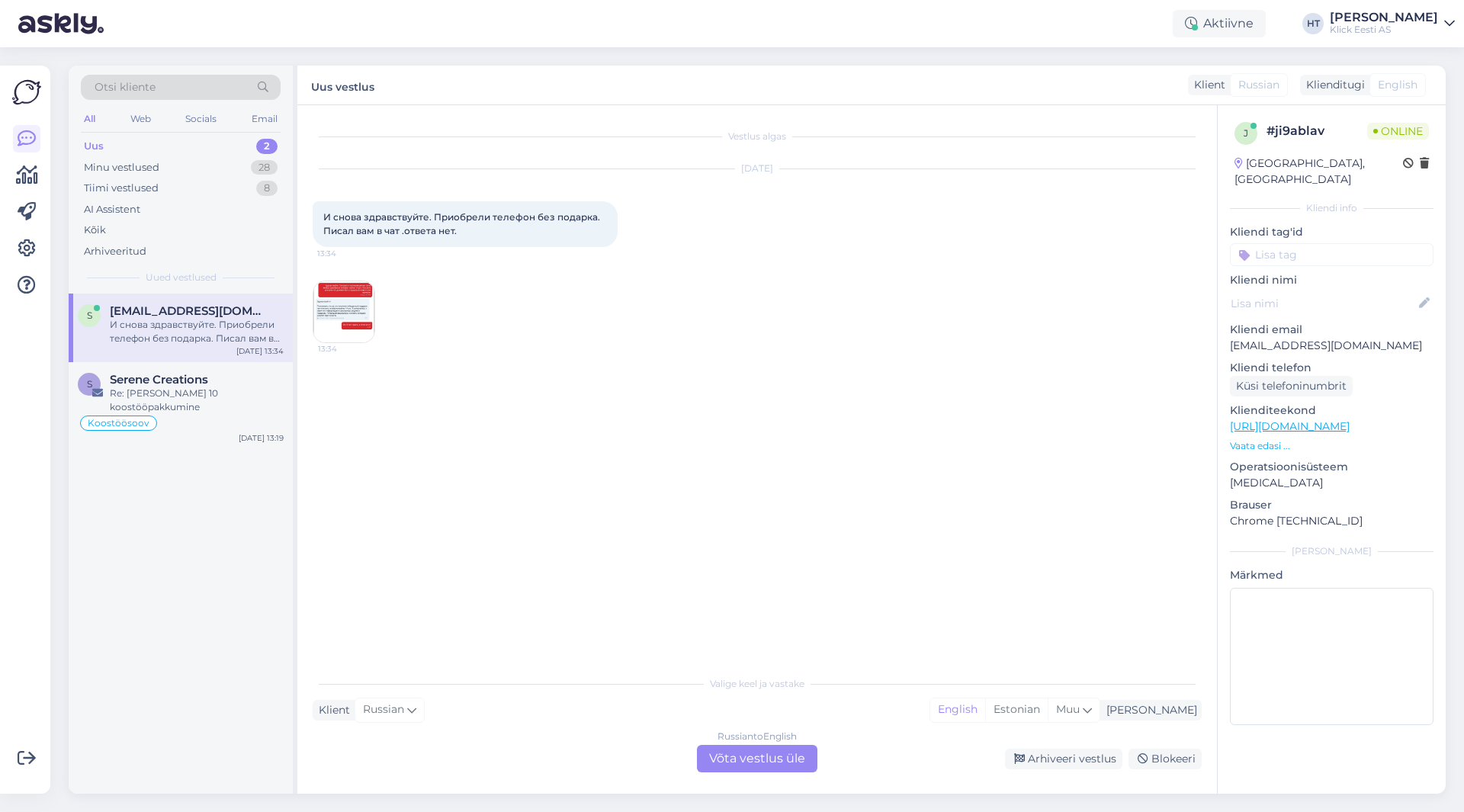
click at [1302, 337] on p "[EMAIL_ADDRESS][DOMAIN_NAME]" at bounding box center [1332, 346] width 204 height 16
copy p "[EMAIL_ADDRESS][DOMAIN_NAME]"
click at [497, 295] on div "[DATE] И снова здравствуйте. Приобрели телефон без подарка. Писал вам в чат .от…" at bounding box center [757, 256] width 889 height 208
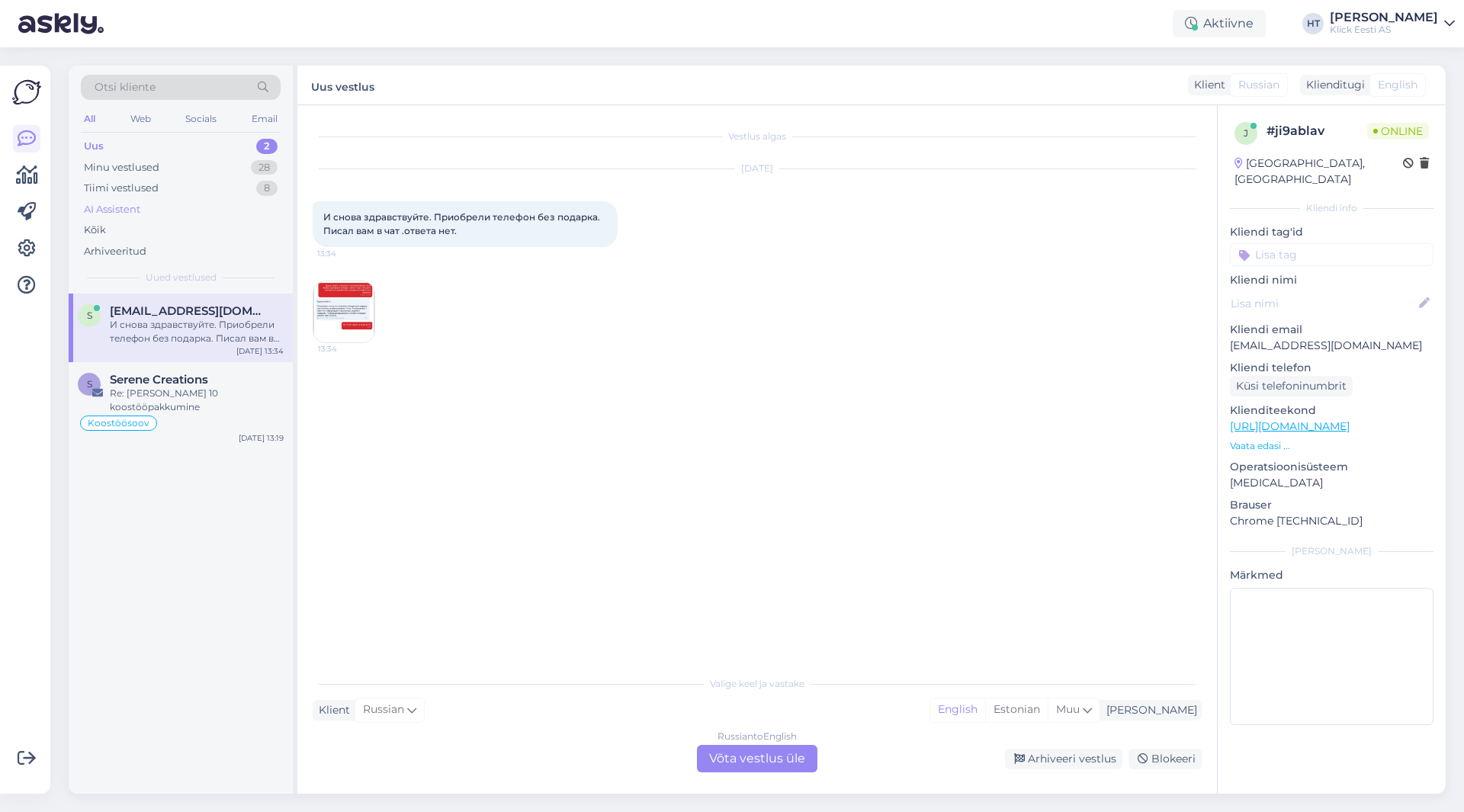
click at [183, 209] on div "AI Assistent" at bounding box center [180, 209] width 200 height 21
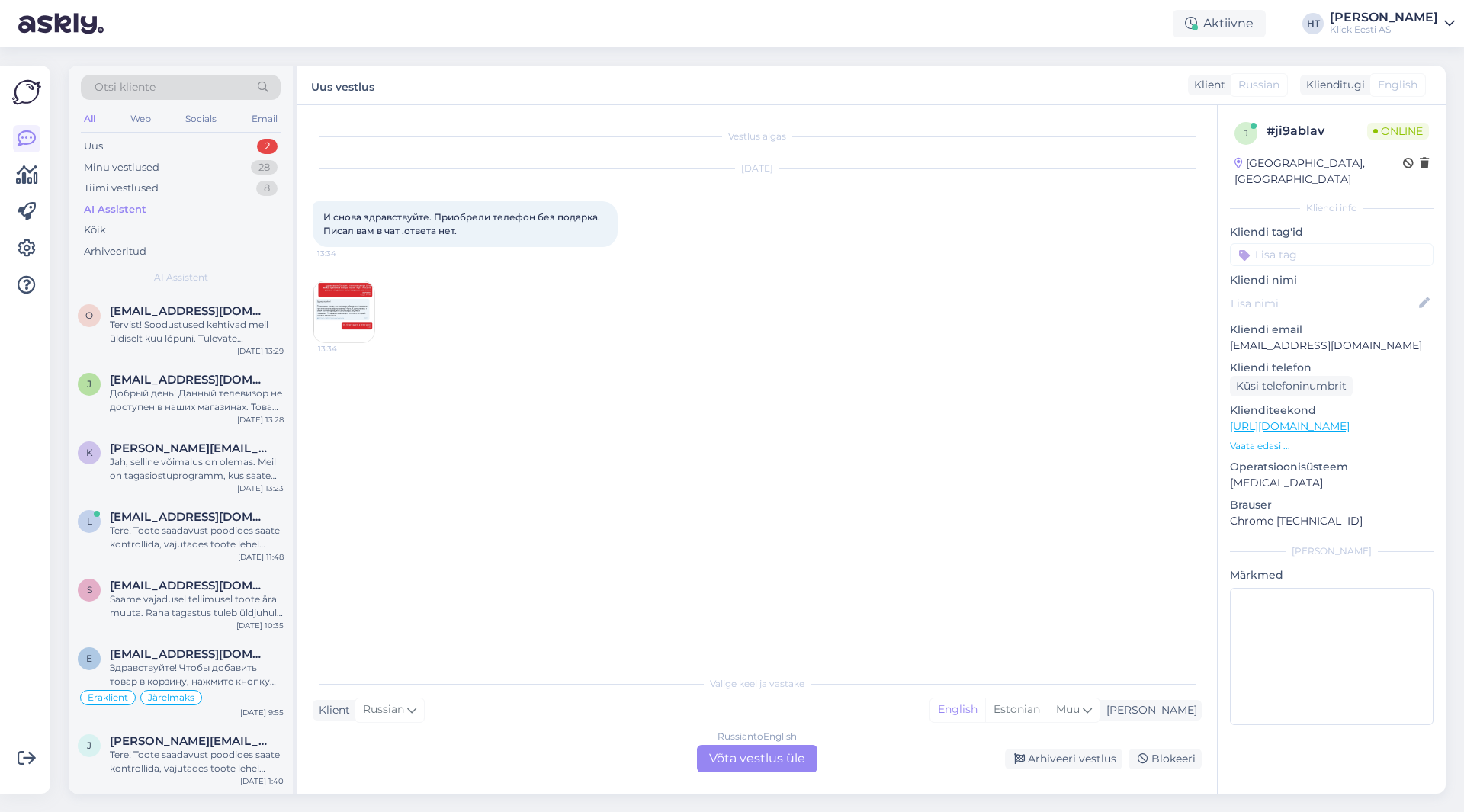
click at [187, 89] on div "Otsi kliente" at bounding box center [180, 87] width 200 height 25
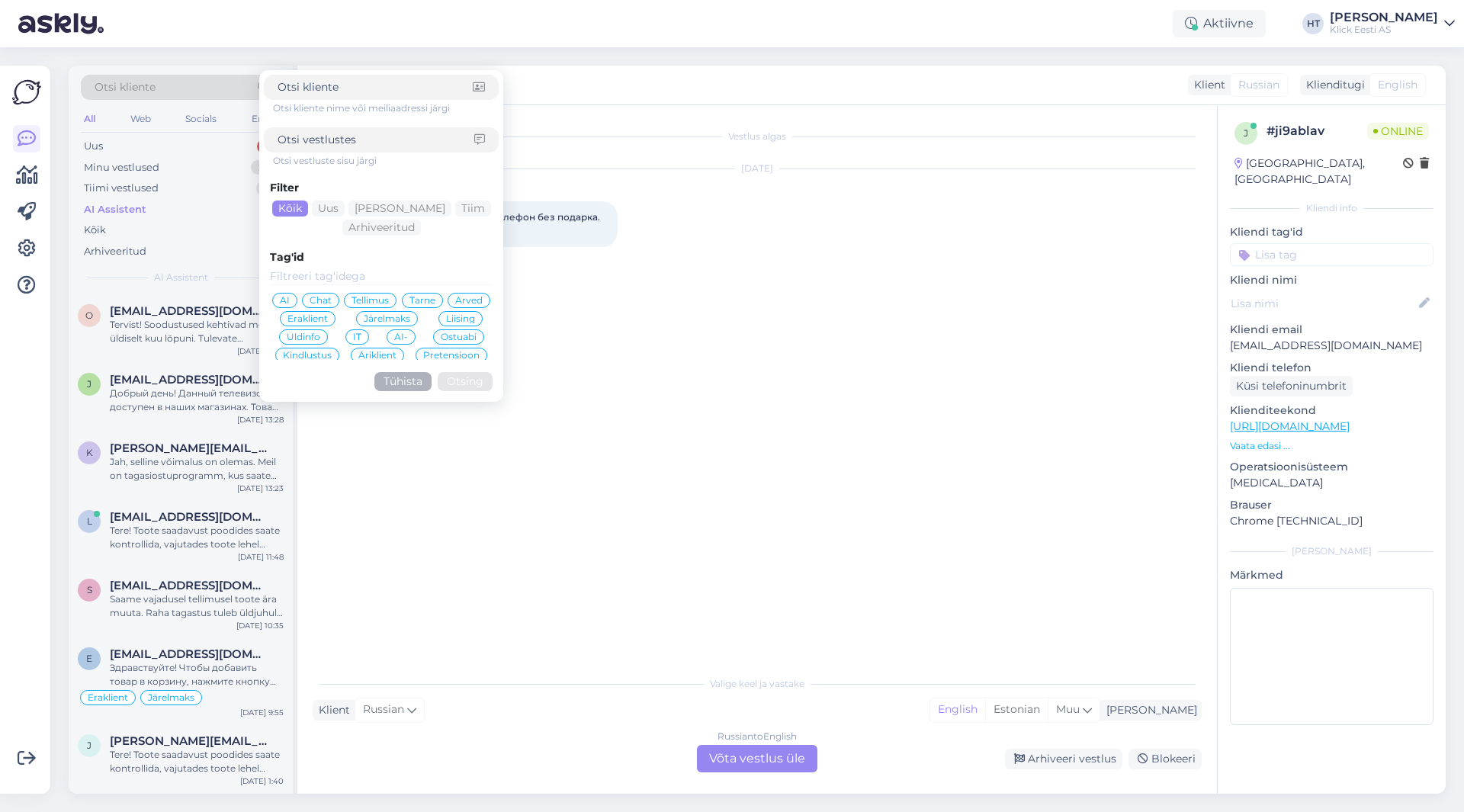
click at [375, 139] on input at bounding box center [376, 140] width 197 height 16
click at [369, 94] on input at bounding box center [375, 88] width 195 height 16
paste input "[EMAIL_ADDRESS][DOMAIN_NAME]"
type input "[EMAIL_ADDRESS][DOMAIN_NAME]"
click button "Otsing" at bounding box center [465, 381] width 55 height 19
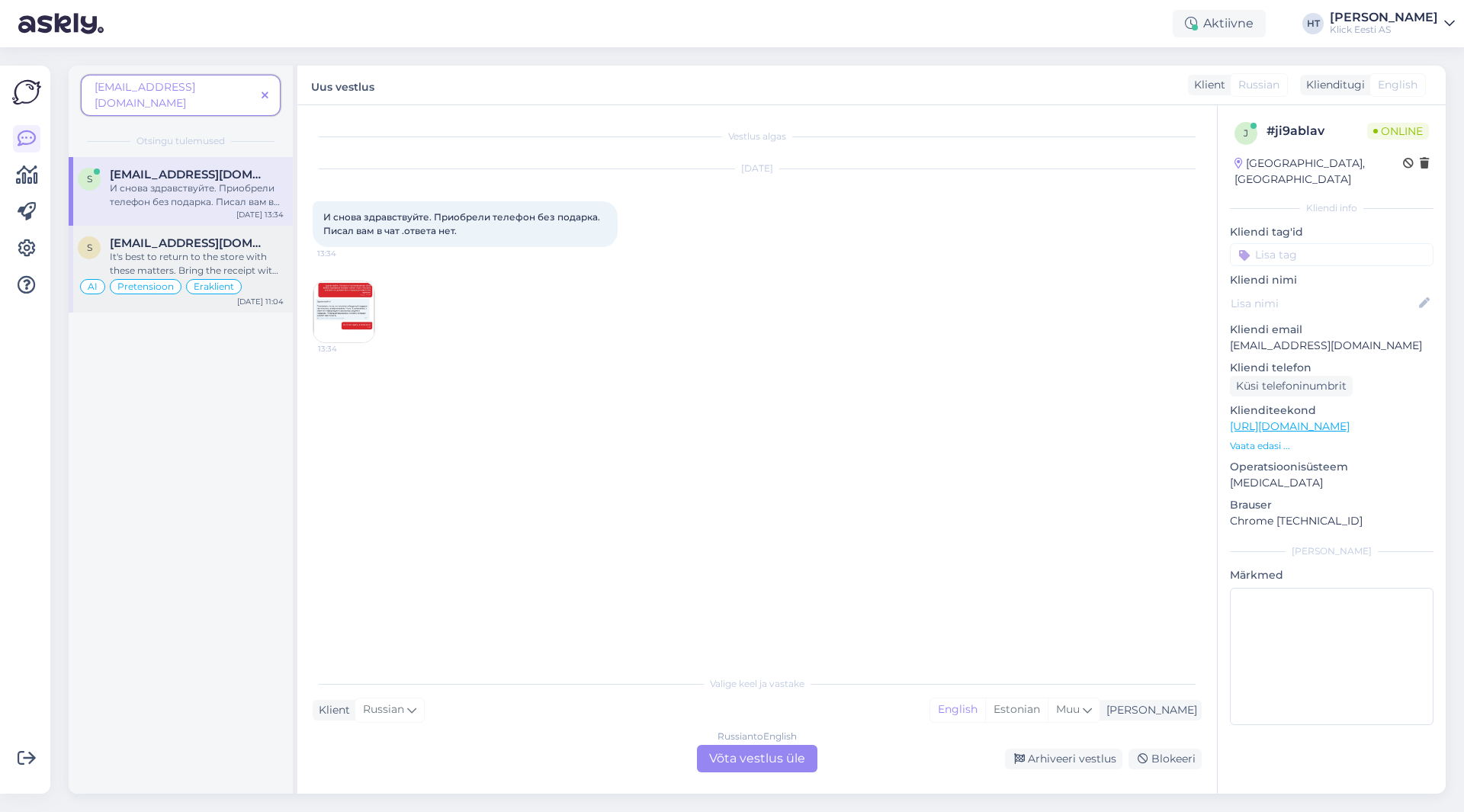
click at [246, 236] on span "[EMAIL_ADDRESS][DOMAIN_NAME]" at bounding box center [189, 243] width 158 height 14
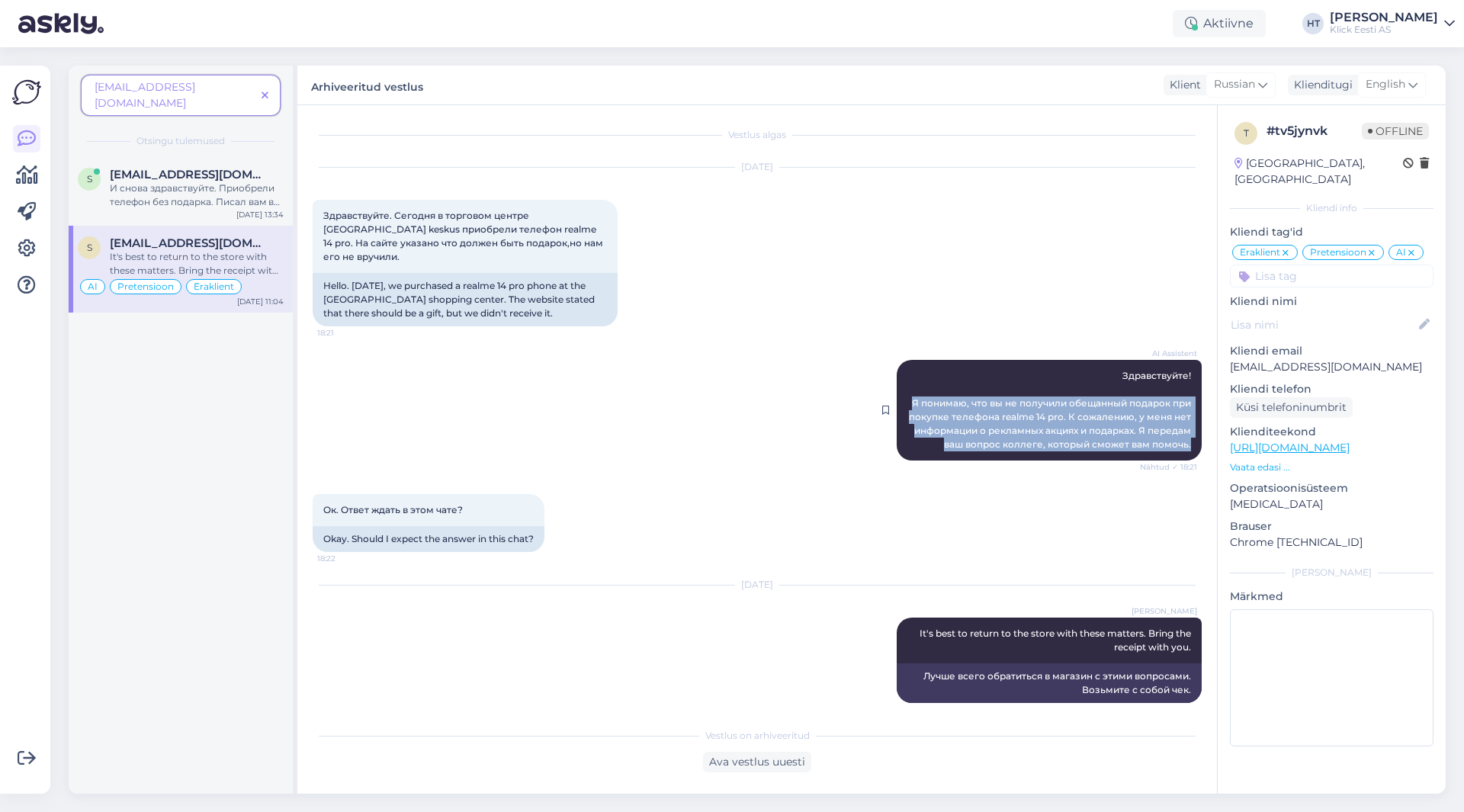
drag, startPoint x: 902, startPoint y: 389, endPoint x: 1183, endPoint y: 438, distance: 285.2
click at [1183, 438] on div "AI Assistent Здравствуйте! Я понимаю, что вы не получили обещанный подарок при …" at bounding box center [1049, 410] width 305 height 101
copy span "Я понимаю, что вы не получили обещанный подарок при покупке телефона realme 14 …"
click at [780, 402] on div "AI Assistent Здравствуйте! Я понимаю, что вы не получили обещанный подарок при …" at bounding box center [757, 410] width 889 height 134
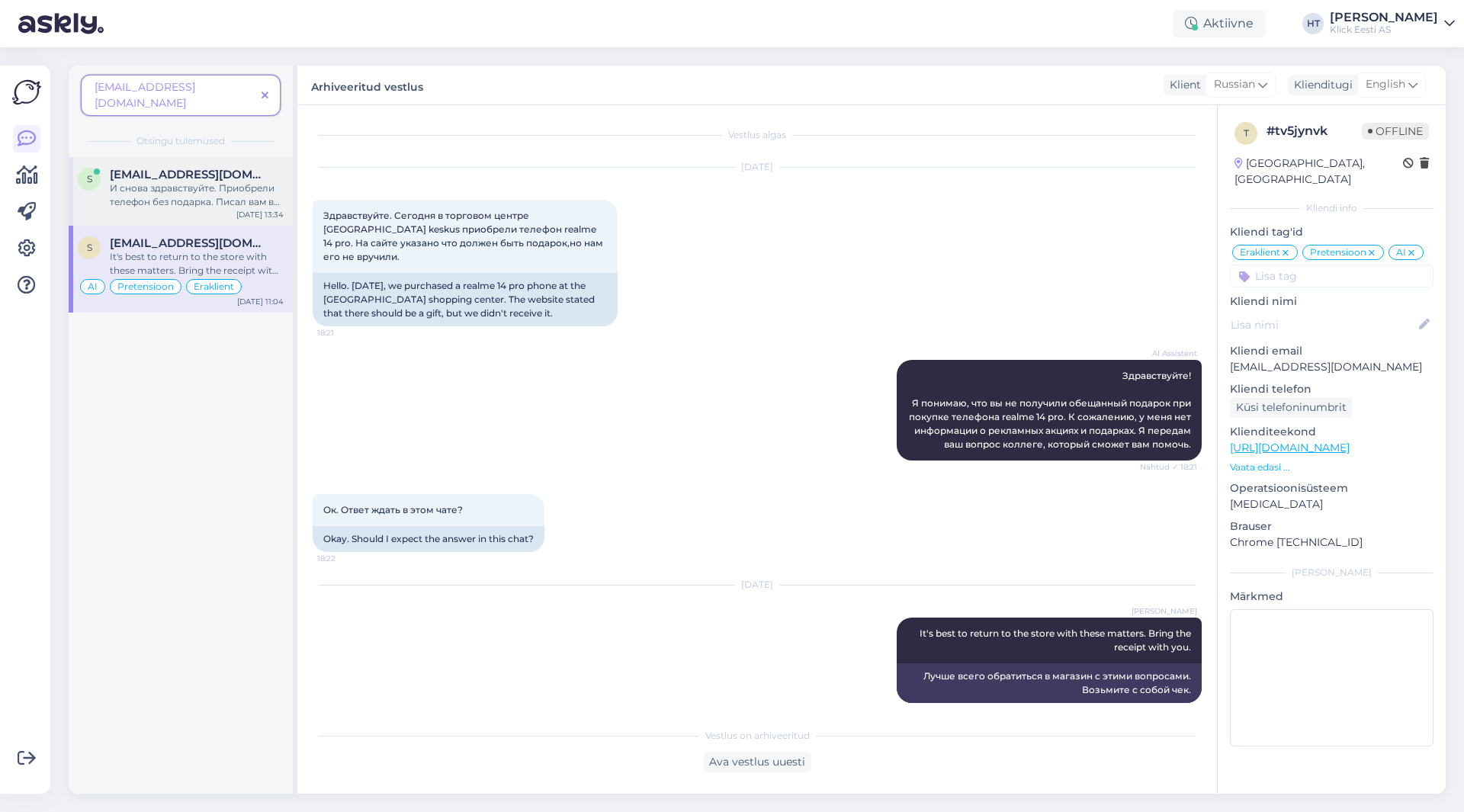
click at [219, 181] on div "И снова здравствуйте. Приобрели телефон без подарка. Писал вам в чат .ответа не…" at bounding box center [197, 195] width 174 height 27
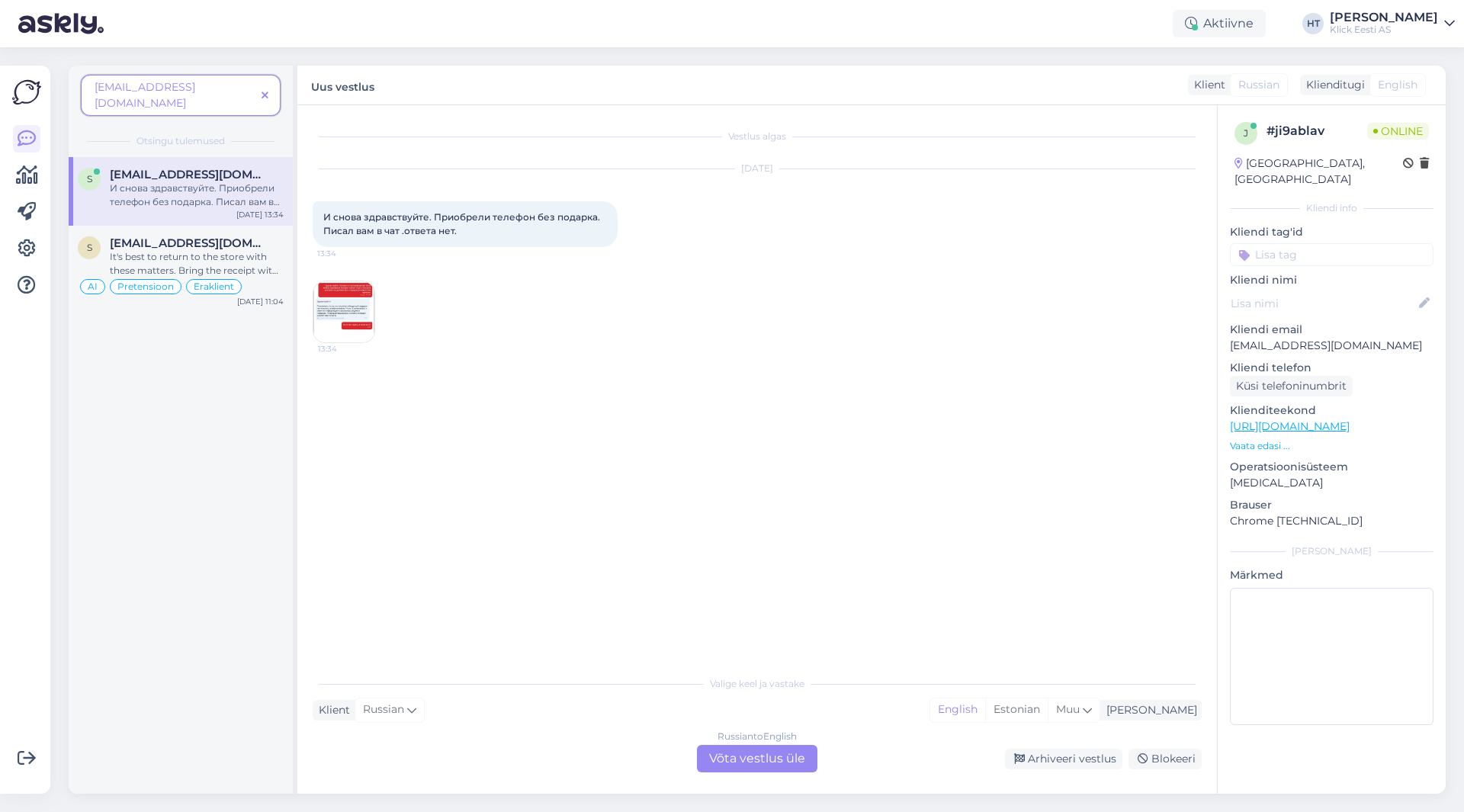
scroll to position [0, 0]
click at [365, 308] on img at bounding box center [344, 312] width 61 height 61
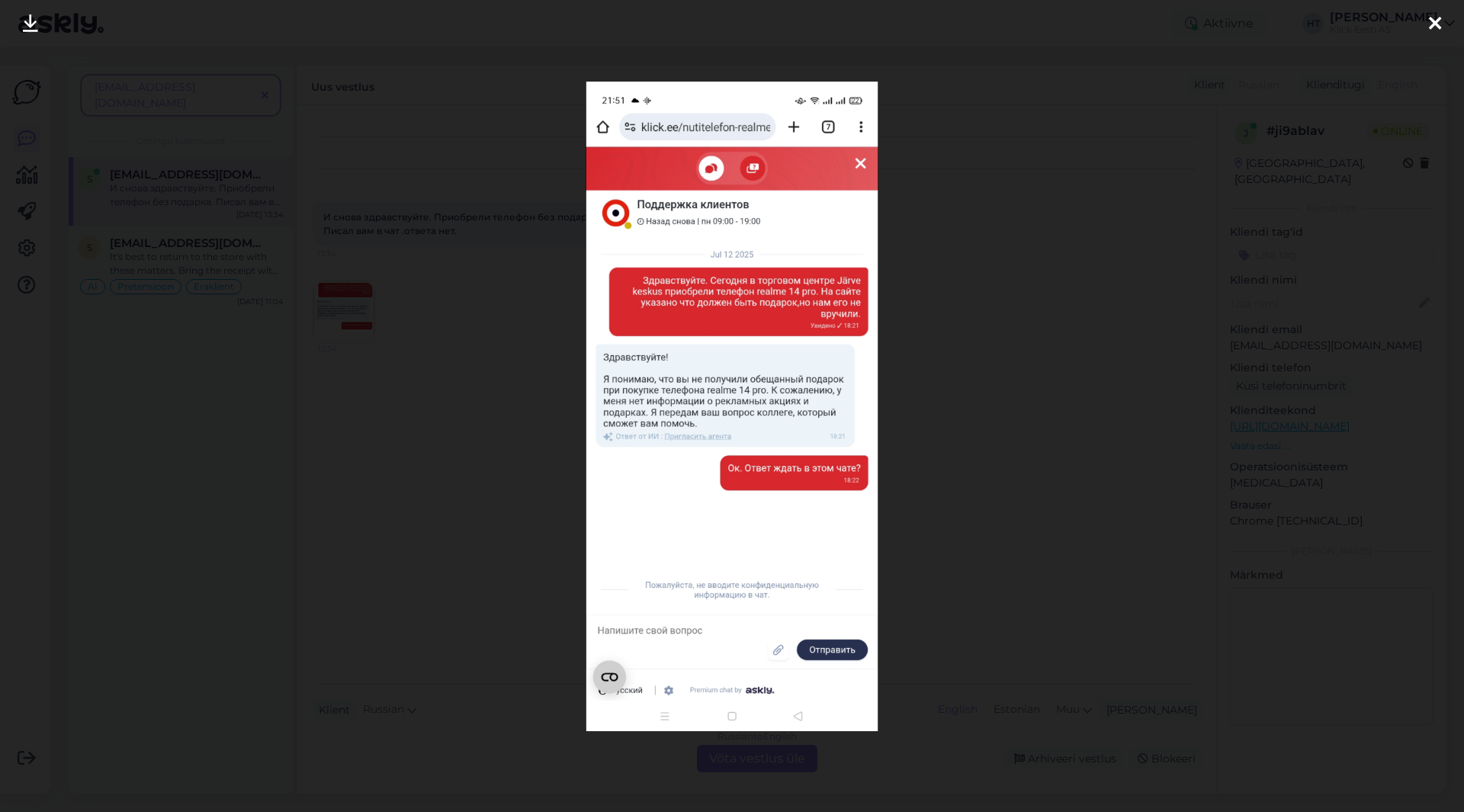
click at [467, 393] on div at bounding box center [732, 406] width 1464 height 812
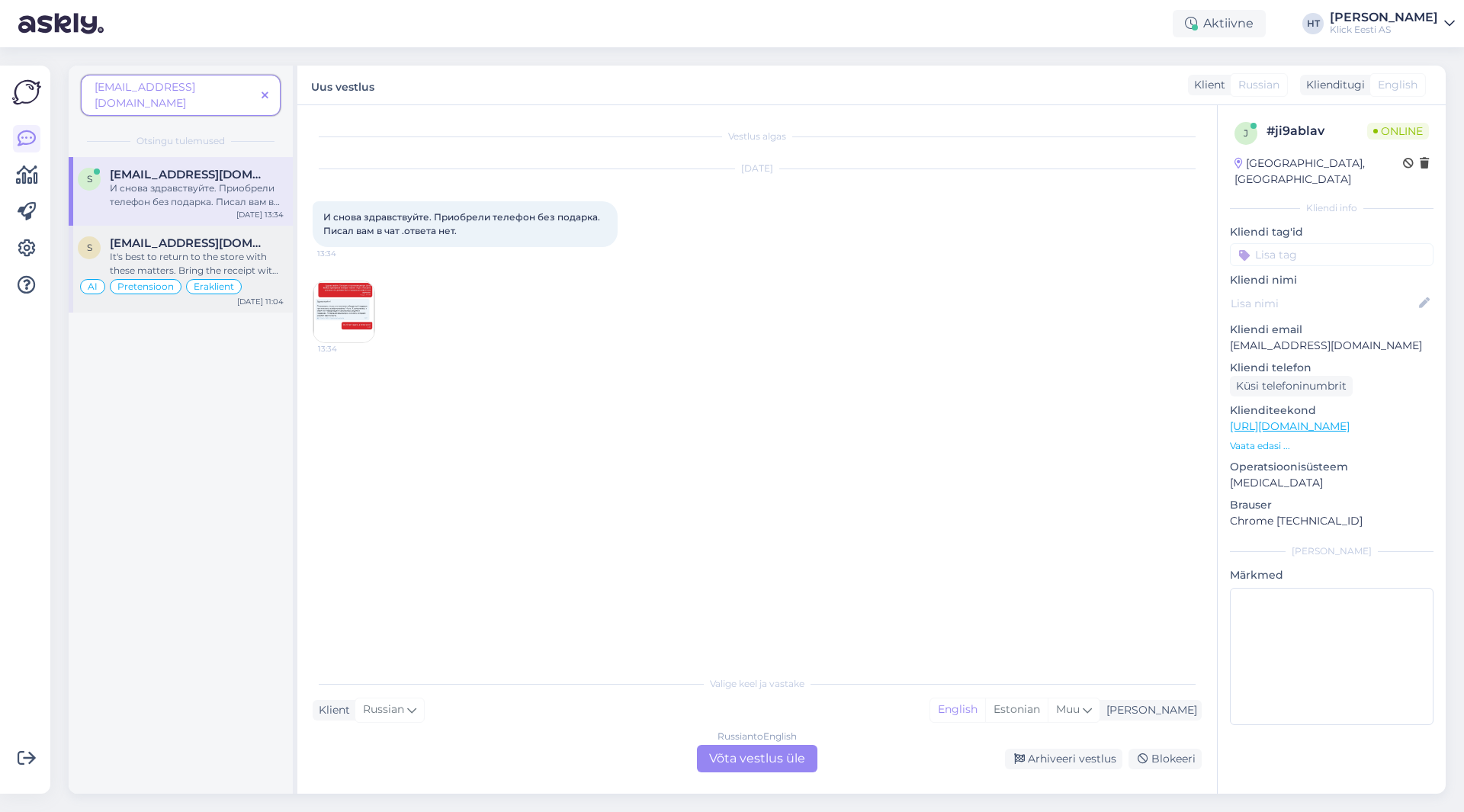
click at [144, 236] on span "[EMAIL_ADDRESS][DOMAIN_NAME]" at bounding box center [189, 243] width 158 height 14
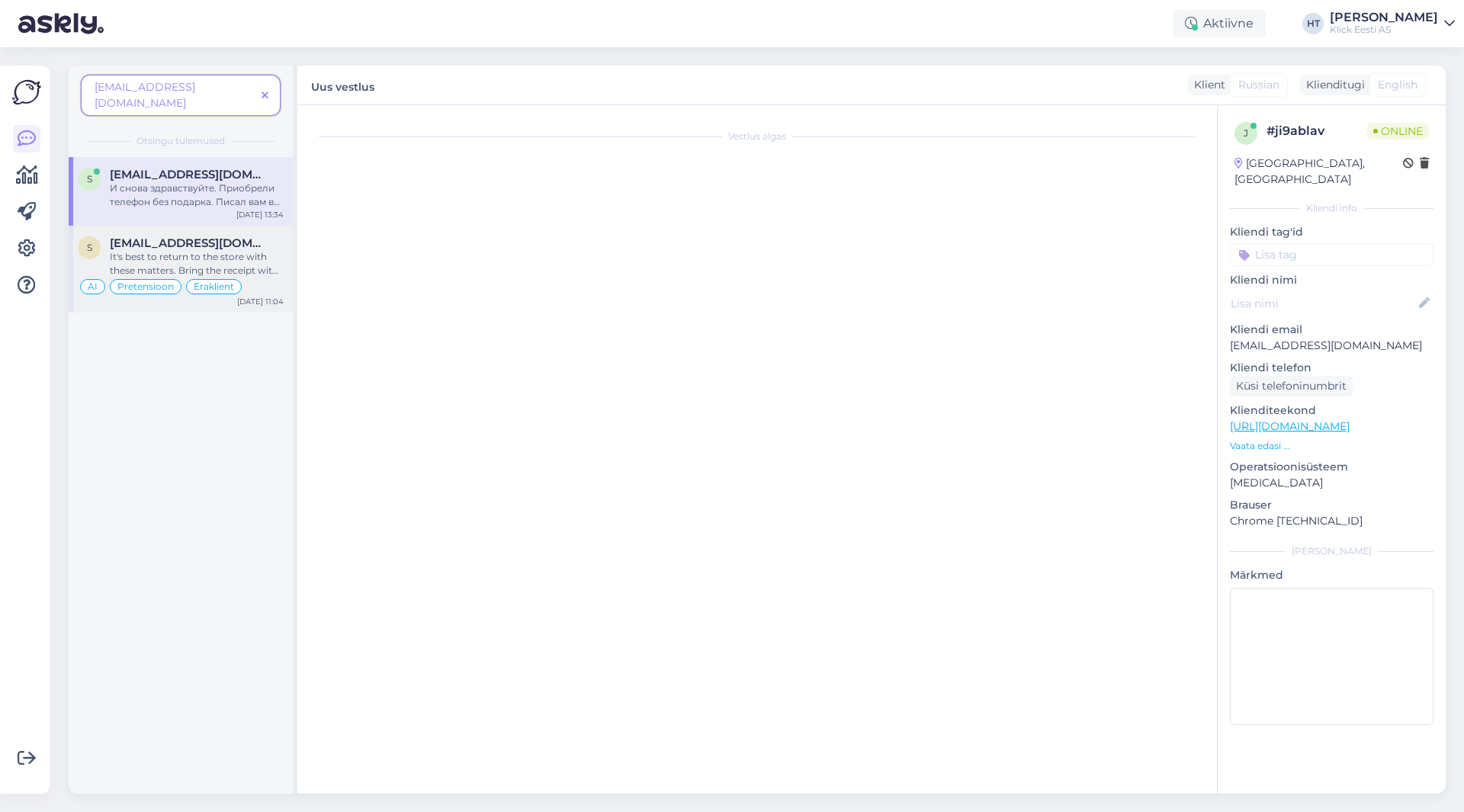
scroll to position [2, 0]
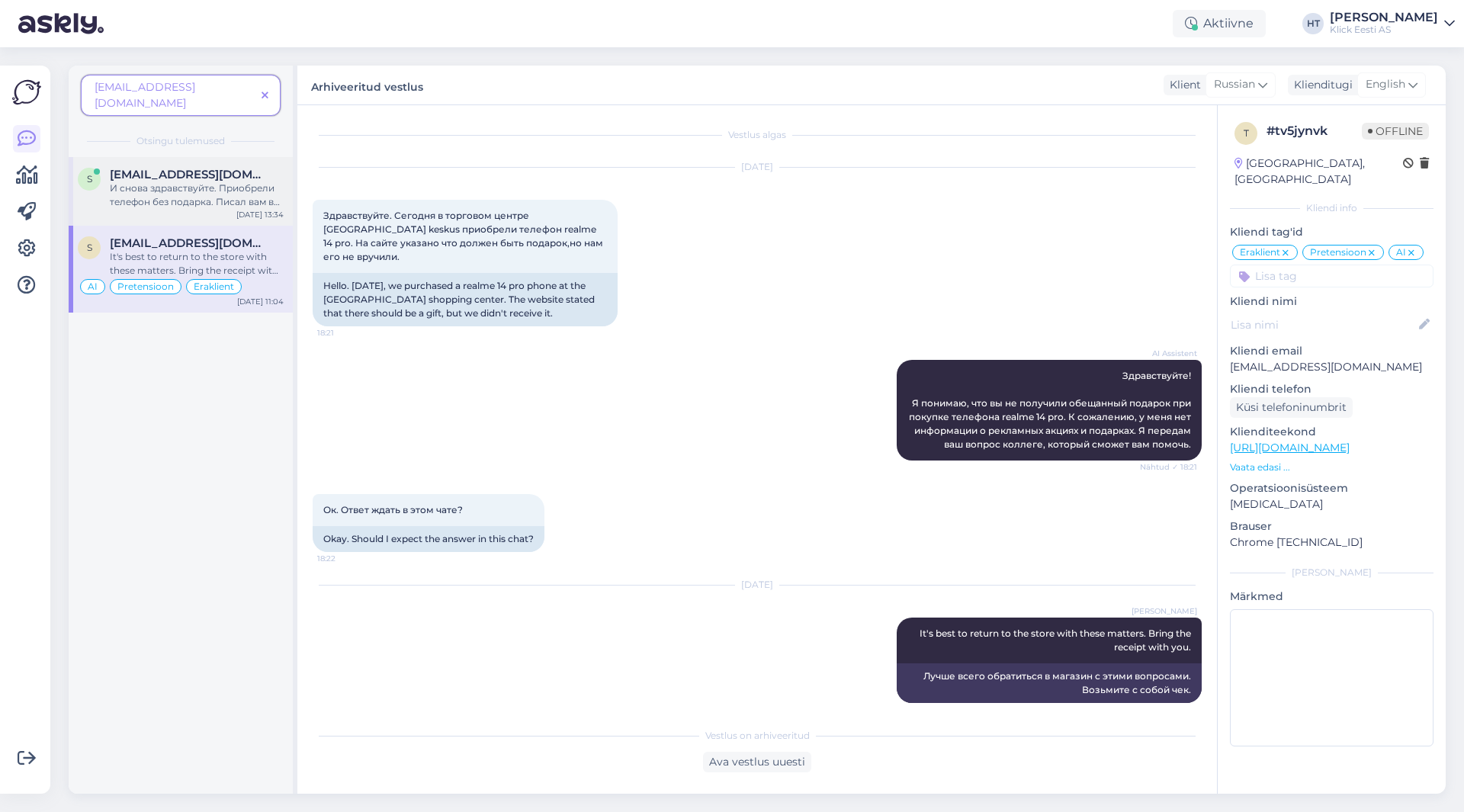
click at [180, 181] on div "И снова здравствуйте. Приобрели телефон без подарка. Писал вам в чат .ответа не…" at bounding box center [197, 195] width 174 height 27
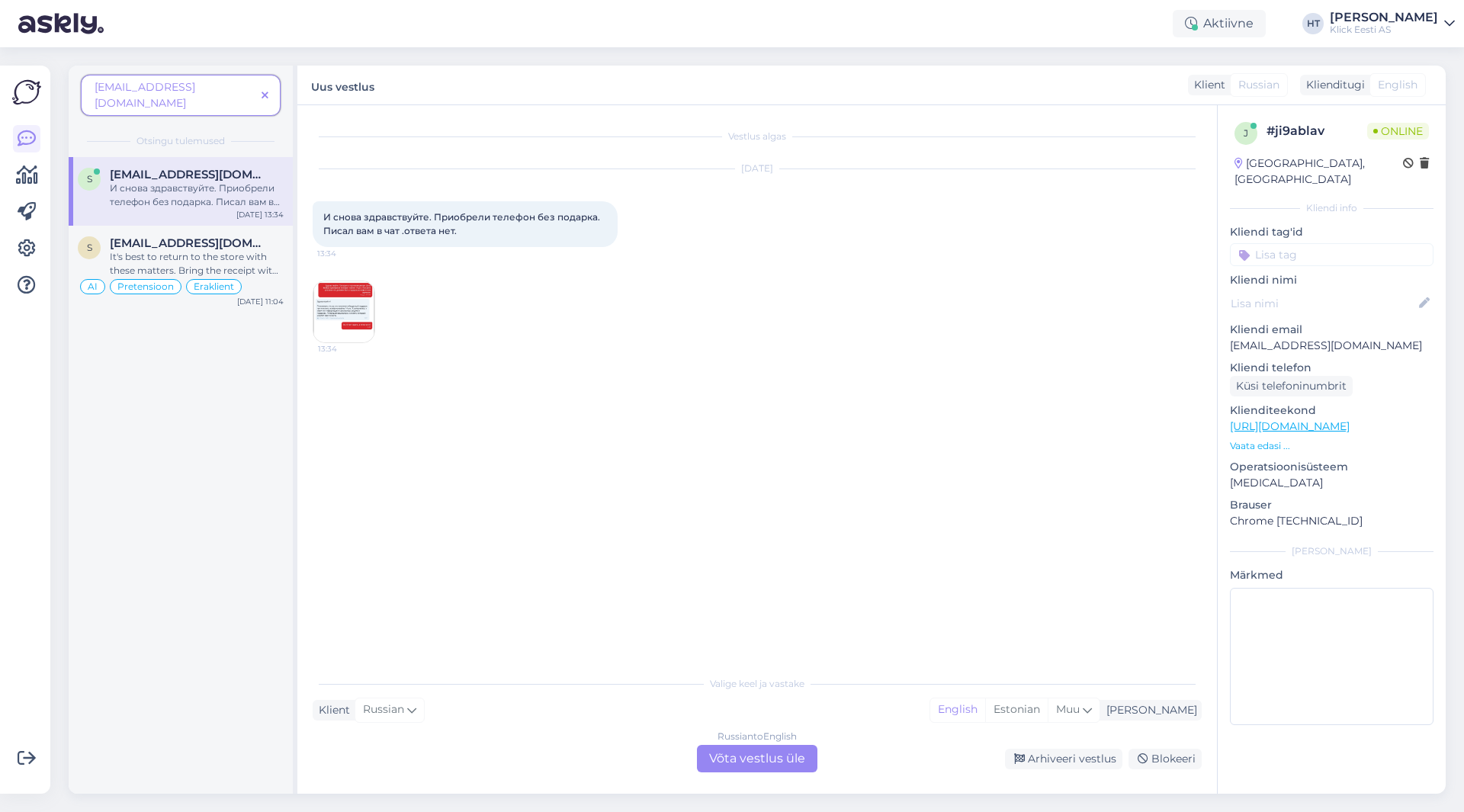
click at [362, 305] on img at bounding box center [344, 312] width 61 height 61
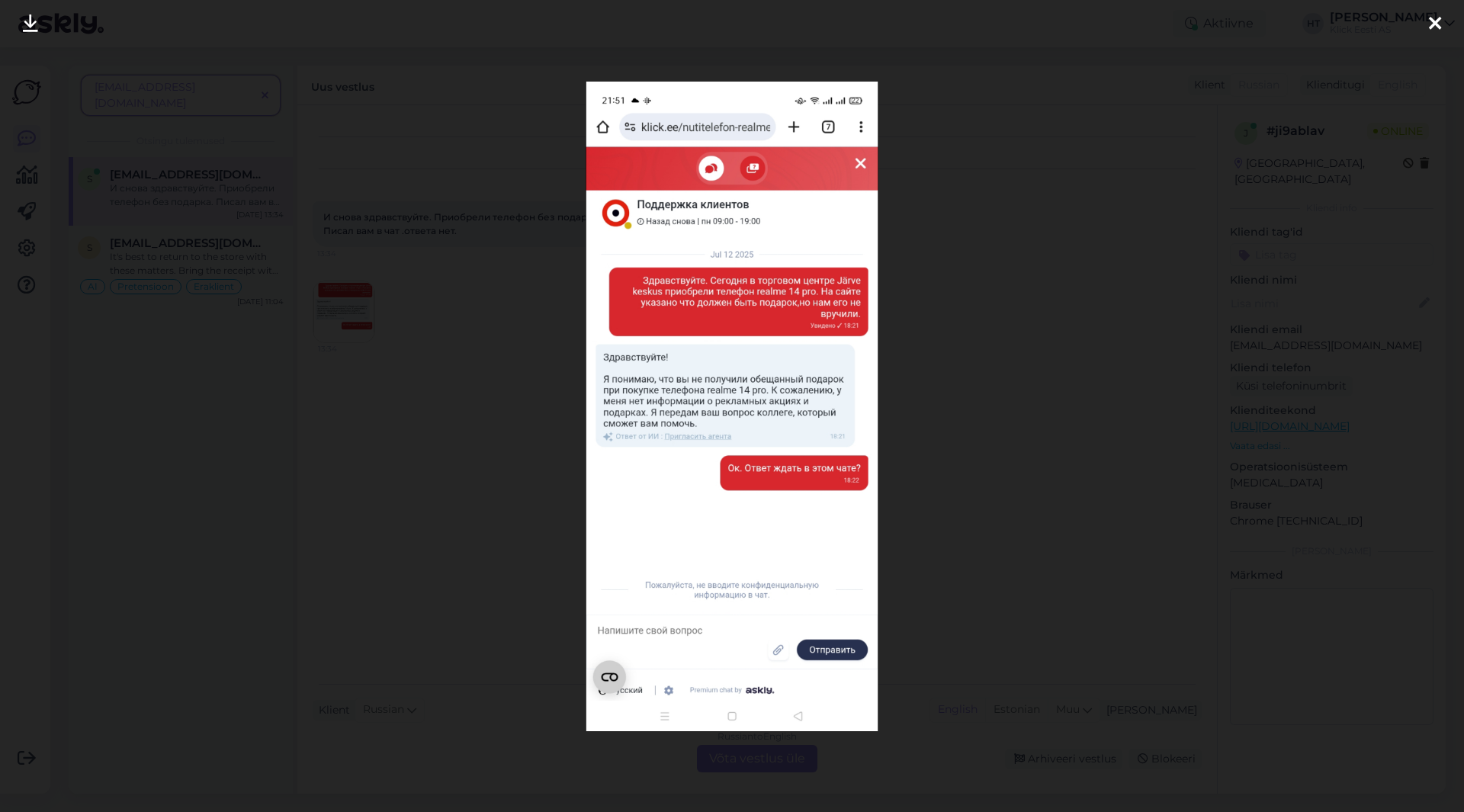
click at [468, 397] on div at bounding box center [732, 406] width 1464 height 812
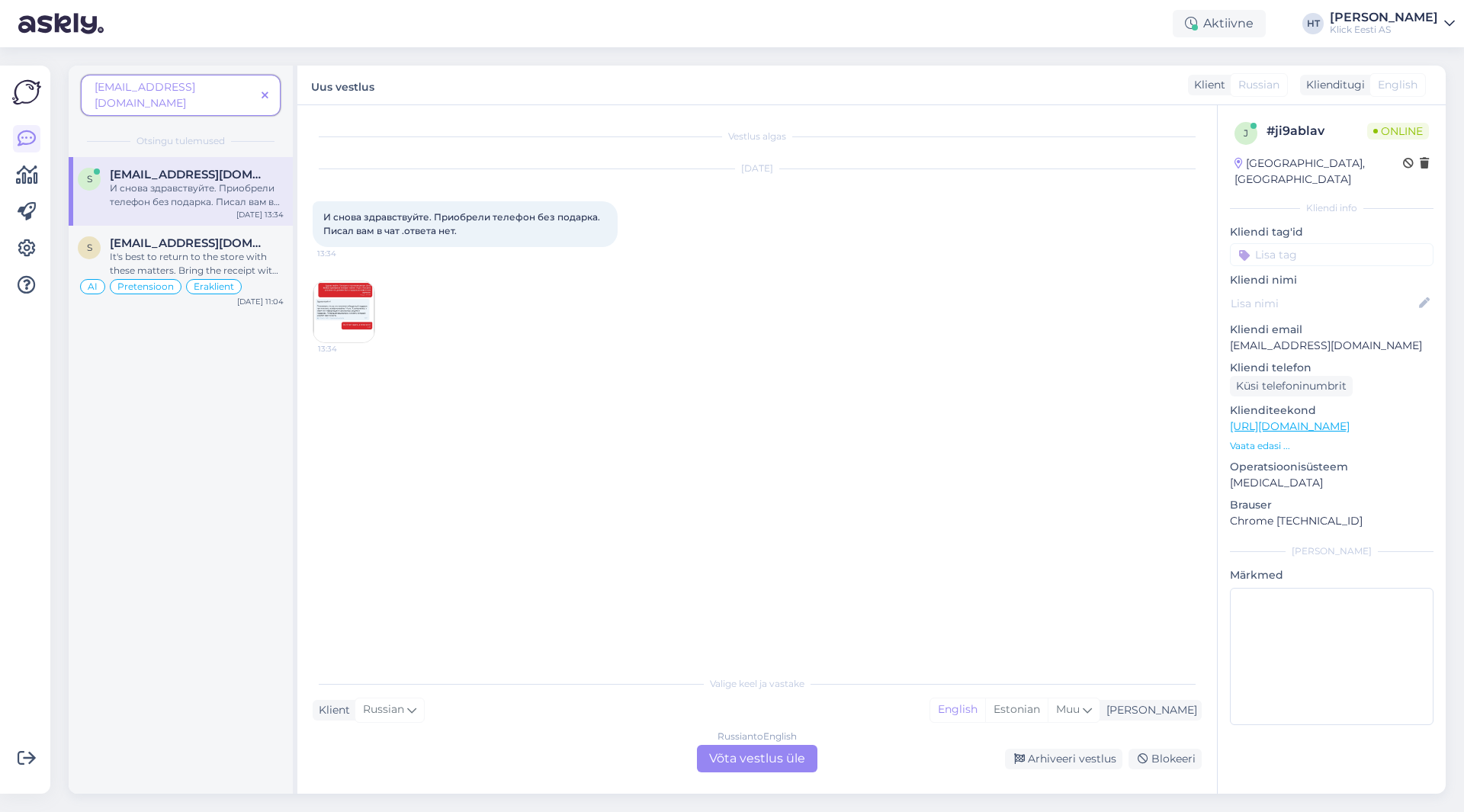
click at [543, 324] on div "[DATE] И снова здравствуйте. Приобрели телефон без подарка. Писал вам в чат .от…" at bounding box center [757, 256] width 889 height 208
click at [273, 236] on div "[EMAIL_ADDRESS][DOMAIN_NAME]" at bounding box center [197, 243] width 174 height 14
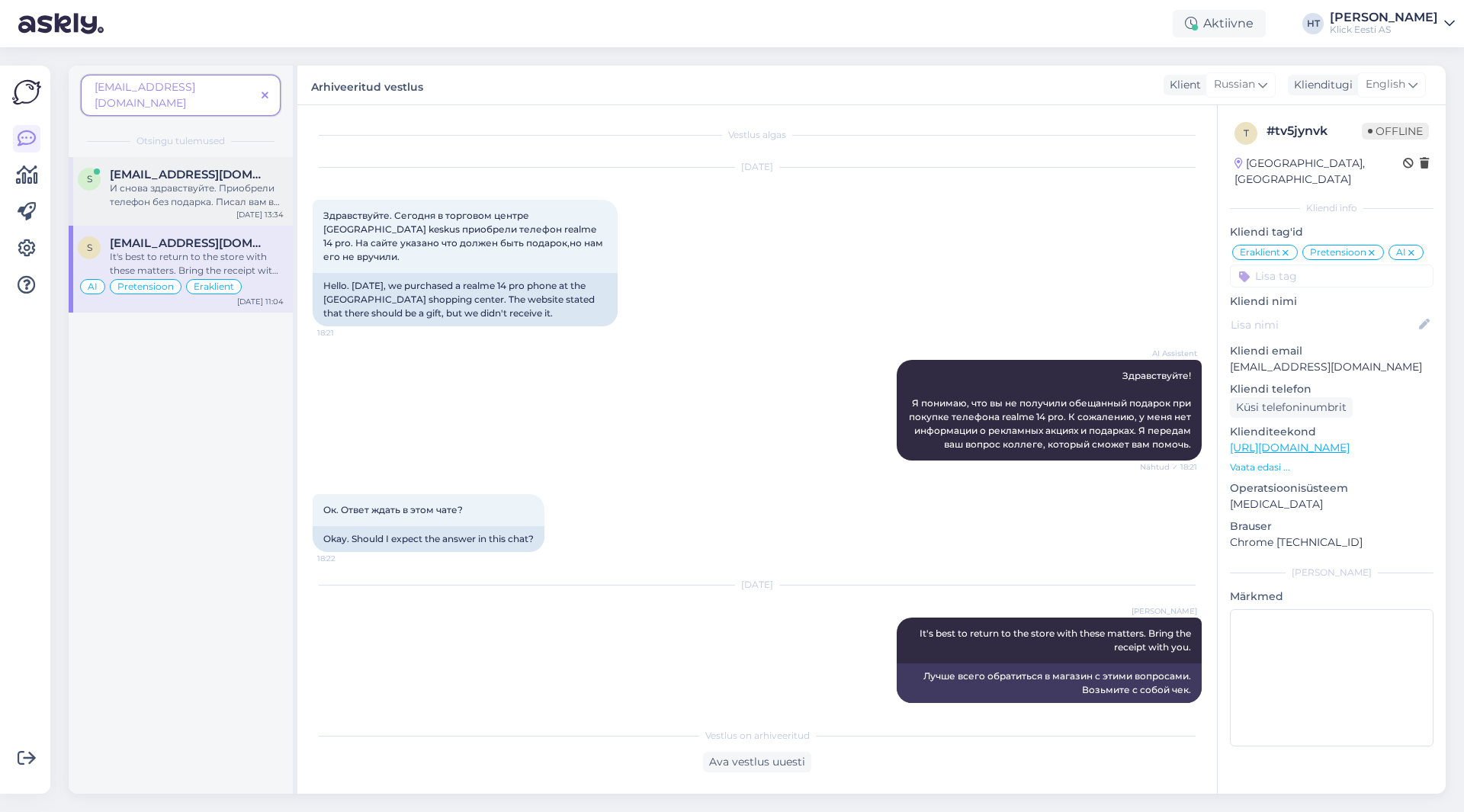
click at [149, 182] on div "И снова здравствуйте. Приобрели телефон без подарка. Писал вам в чат .ответа не…" at bounding box center [197, 195] width 174 height 27
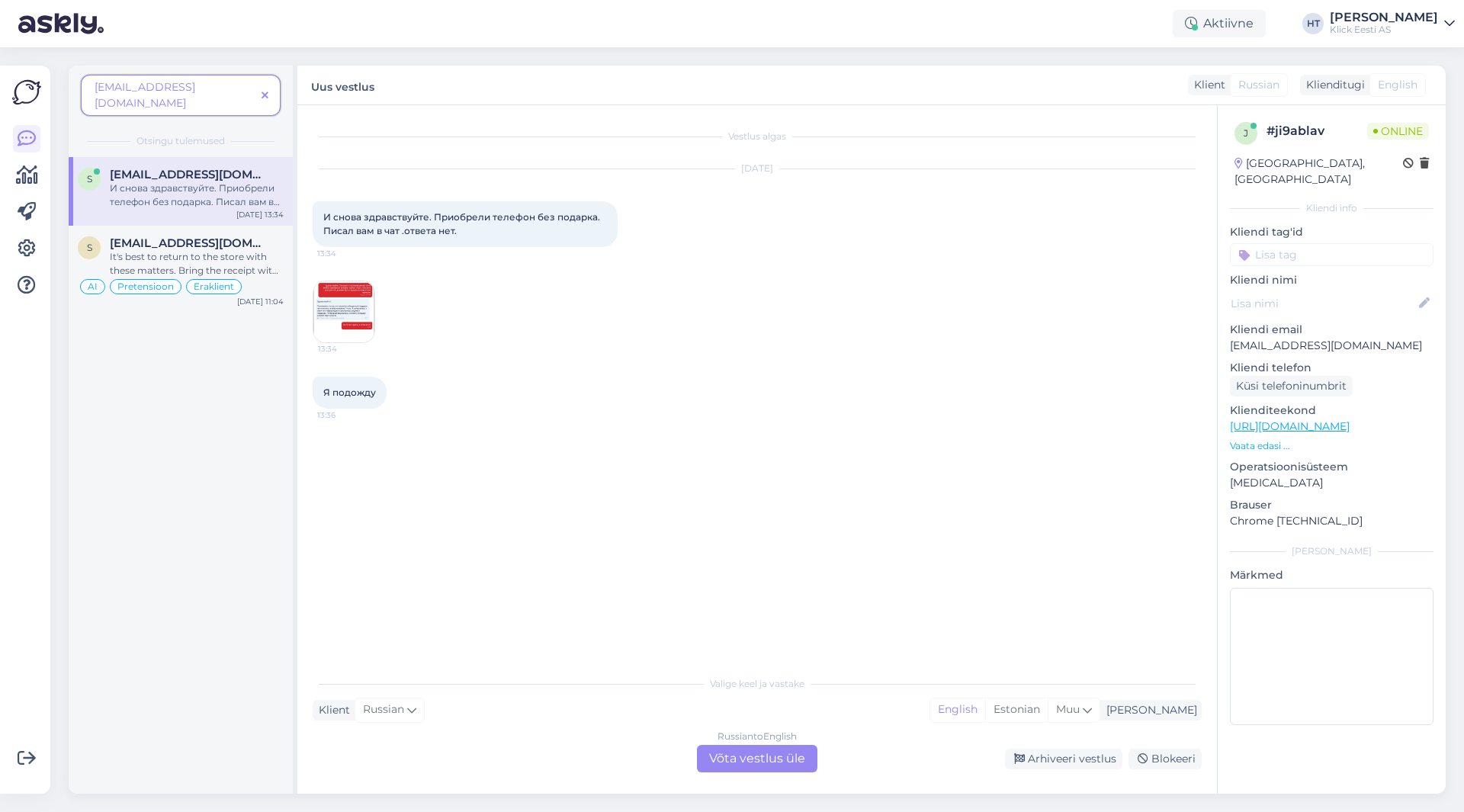
drag, startPoint x: 374, startPoint y: 393, endPoint x: 296, endPoint y: 395, distance: 78.0
click at [296, 395] on div "[EMAIL_ADDRESS][DOMAIN_NAME] Otsingu tulemused s [EMAIL_ADDRESS][DOMAIN_NAME] И…" at bounding box center [757, 429] width 1377 height 728
click at [617, 412] on div "Я подожду 13:36" at bounding box center [757, 392] width 889 height 66
click at [797, 751] on div "Russian to English Võta vestlus üle" at bounding box center [757, 758] width 121 height 27
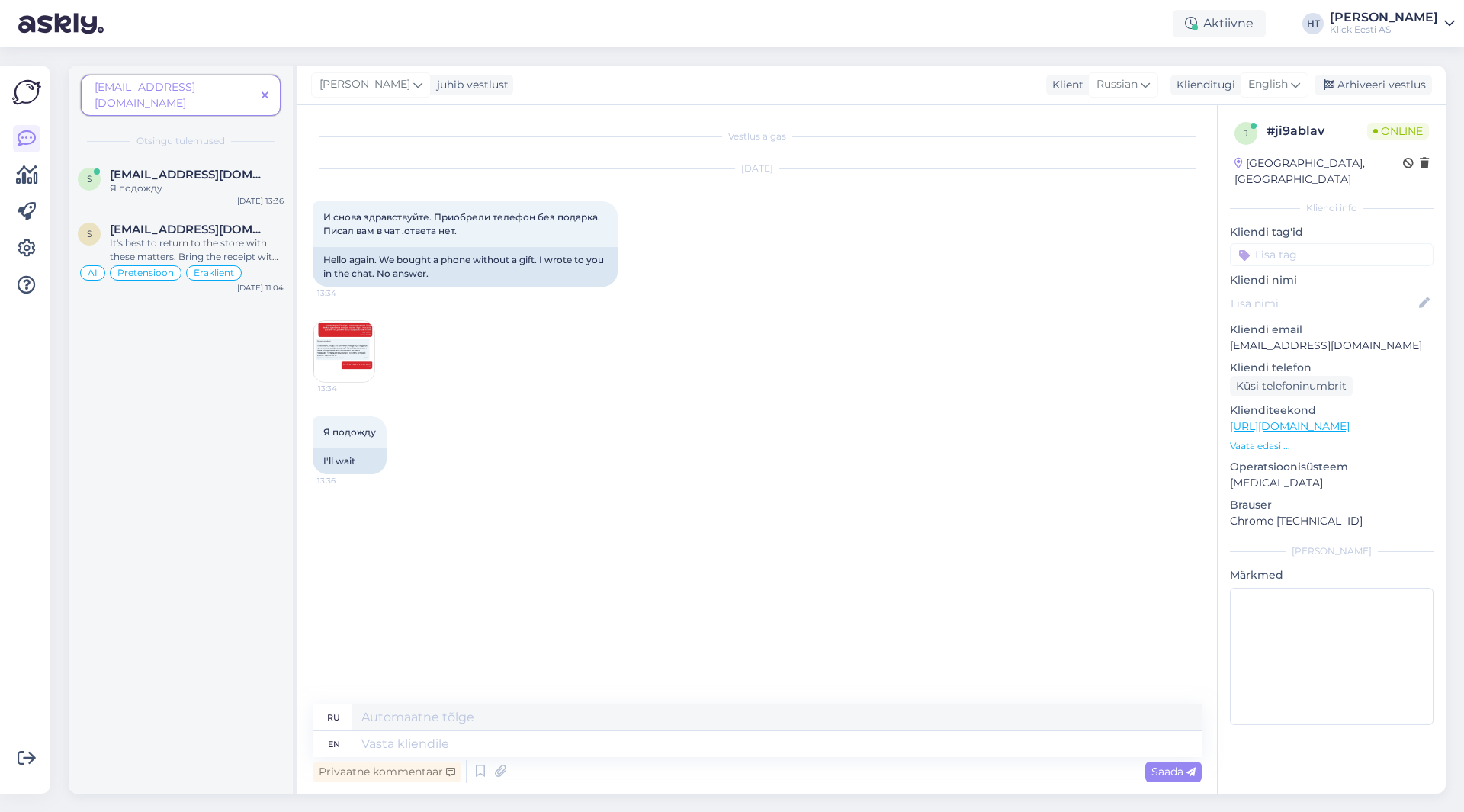
click at [470, 498] on div "Vestlus algas [DATE] И снова здравствуйте. Приобрели телефон без подарка. Писал…" at bounding box center [764, 406] width 903 height 571
click at [276, 236] on div "It's best to return to the store with these matters. Bring the receipt with you." at bounding box center [197, 250] width 174 height 27
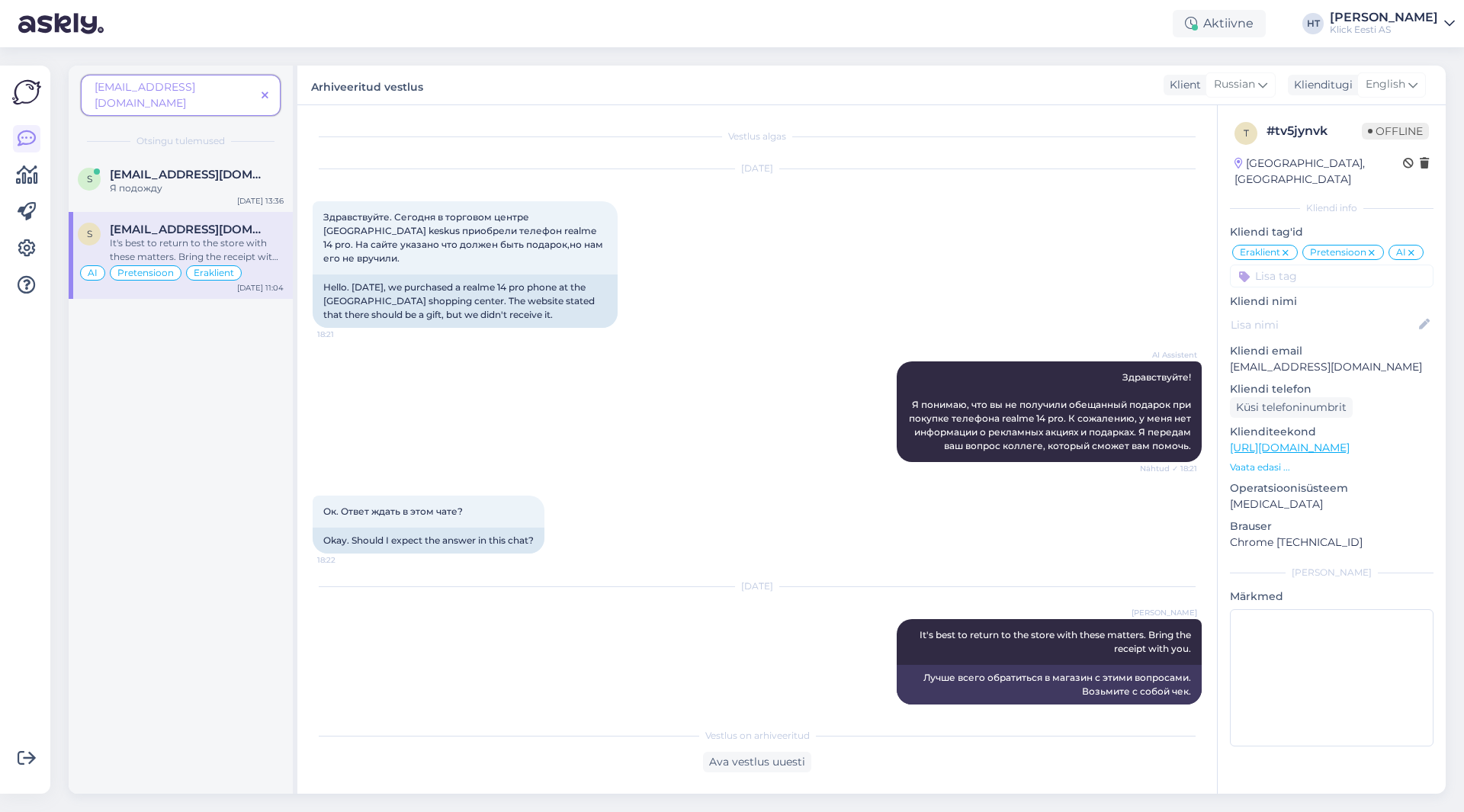
scroll to position [2, 0]
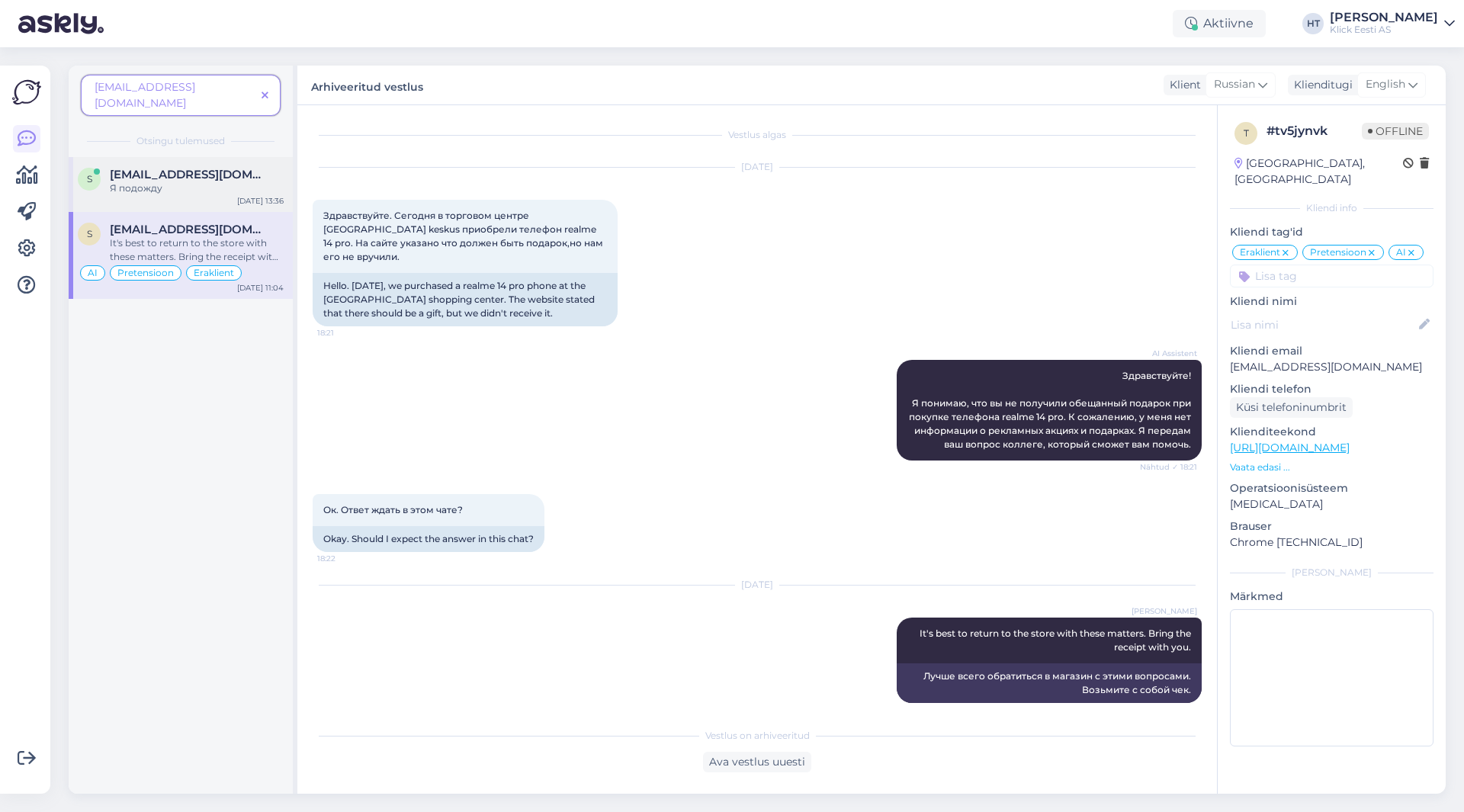
click at [268, 167] on span "[EMAIL_ADDRESS][DOMAIN_NAME]" at bounding box center [189, 174] width 158 height 14
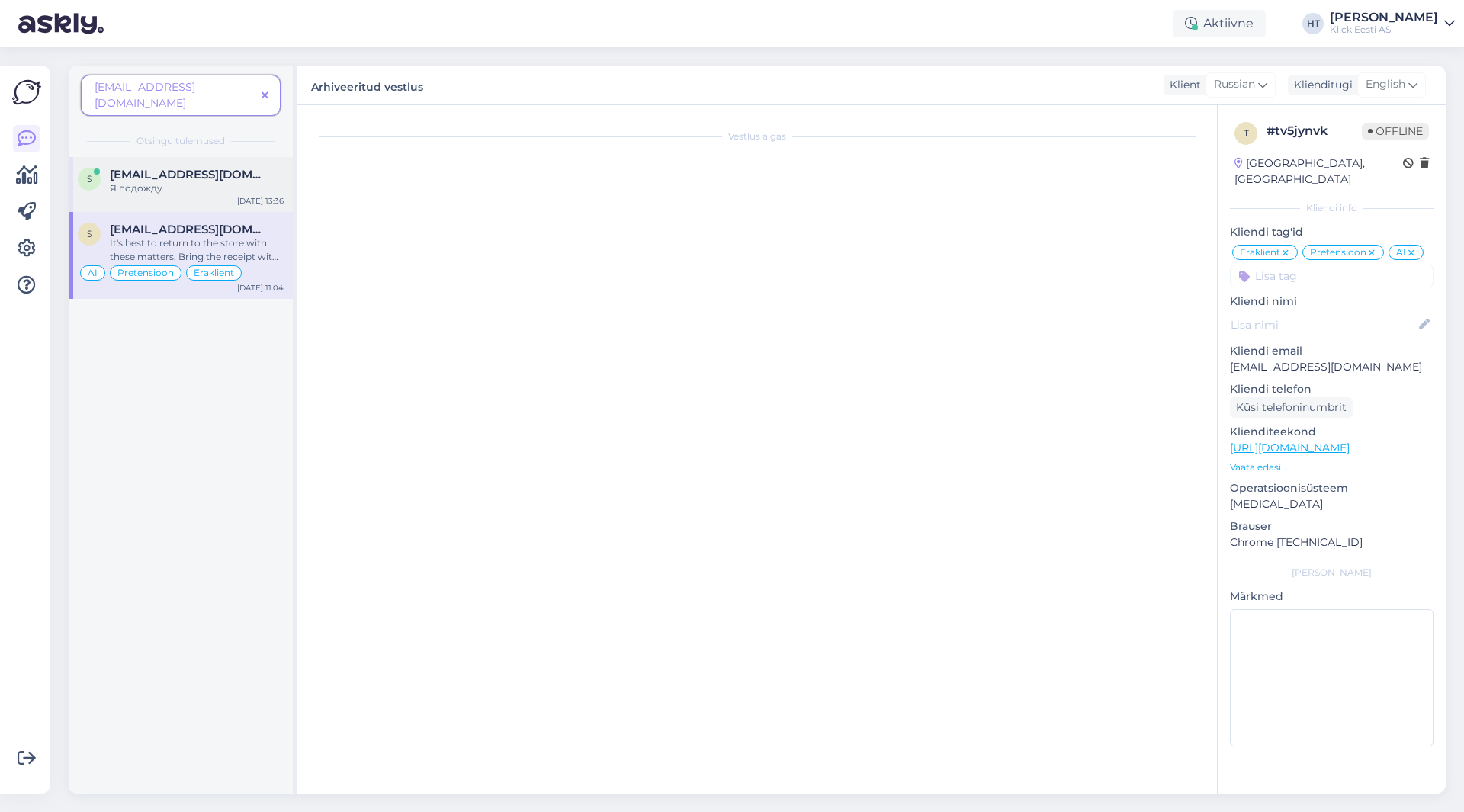
scroll to position [0, 0]
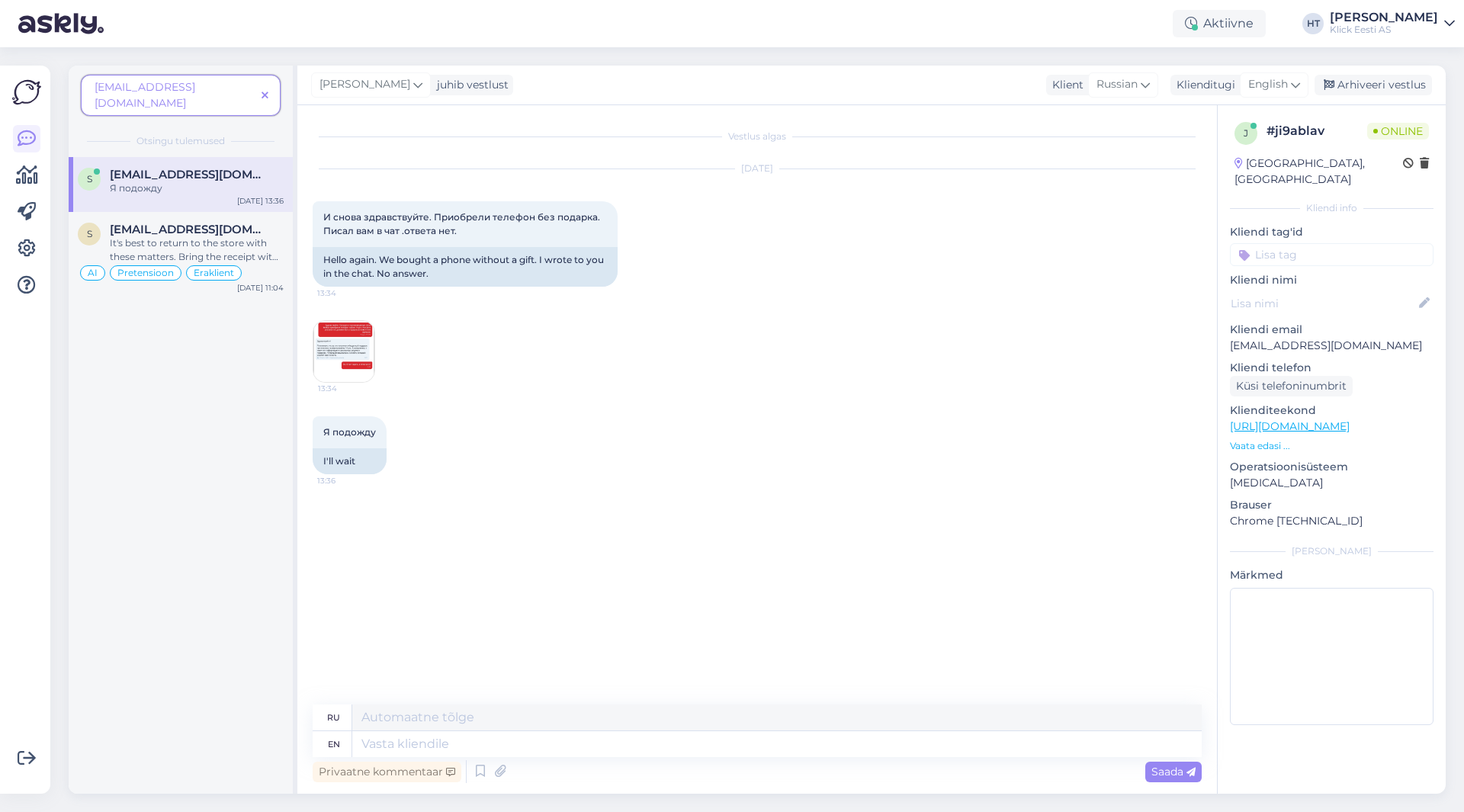
click at [590, 386] on div "[DATE] И снова здравствуйте. Приобрели телефон без подарка. Писал вам в чат .от…" at bounding box center [757, 276] width 889 height 247
click at [562, 475] on div "Я подожду 13:36 I'll wait" at bounding box center [757, 445] width 889 height 91
click at [497, 740] on textarea at bounding box center [777, 745] width 850 height 26
type textarea "The"
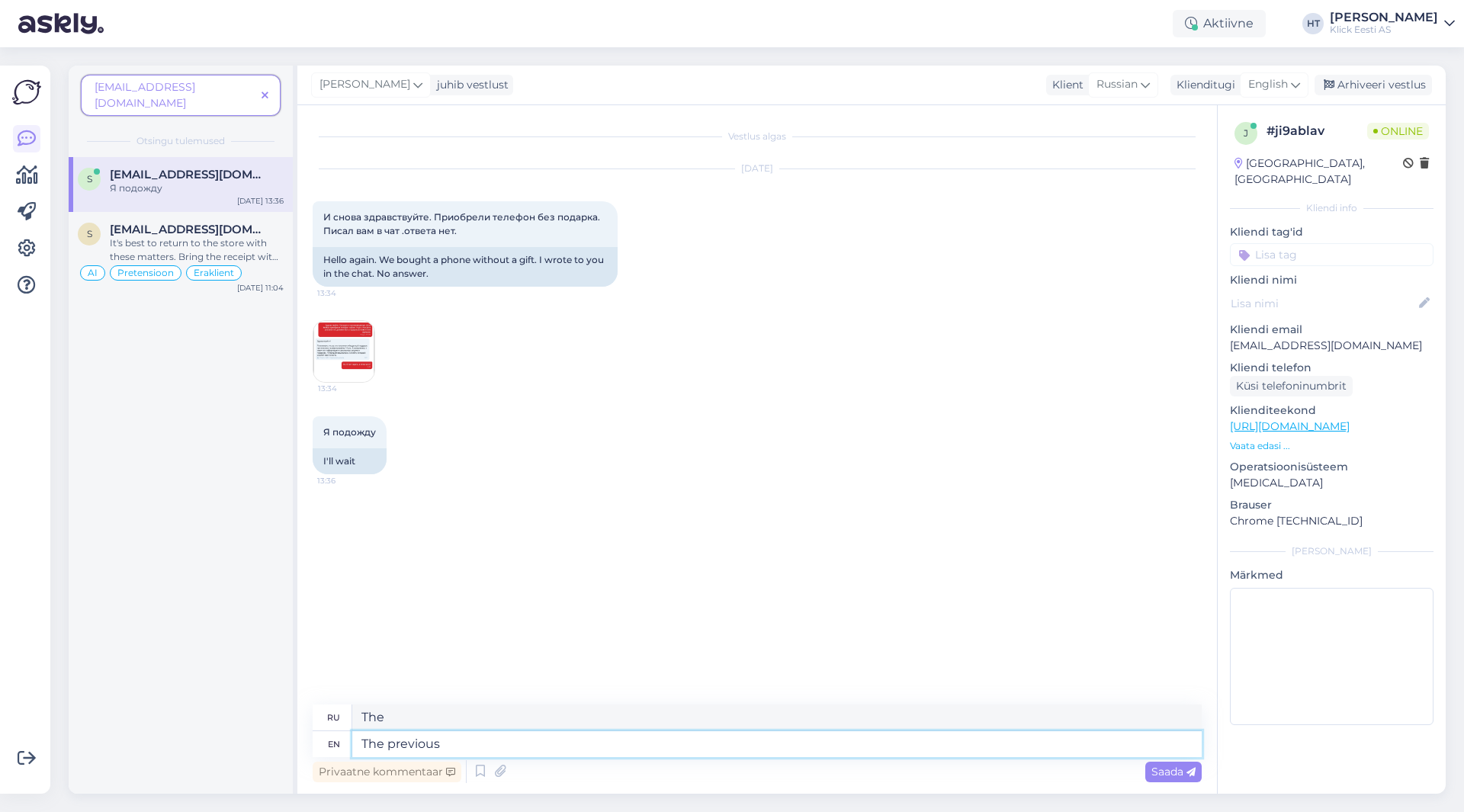
type textarea "The previous"
type textarea "Предыдущий"
type textarea "The previous chat"
type textarea "Предыдущий чат"
type textarea "The previous chat had a"
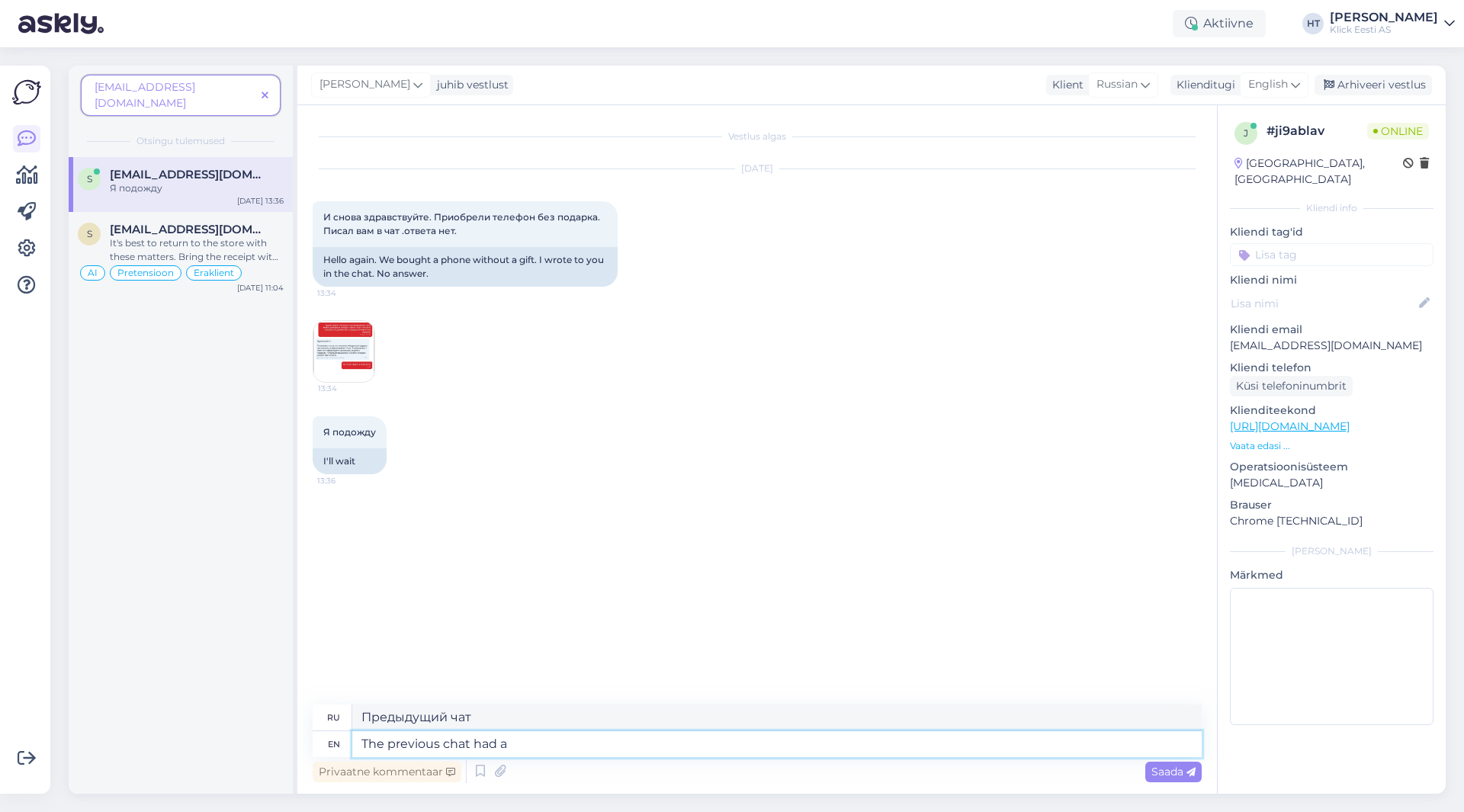
type textarea "В предыдущем чате было"
type textarea "The previous chat had a re"
type textarea "В предыдущем чате был"
type textarea "The previous chat had a response to"
type textarea "В предыдущем чате был ответ на"
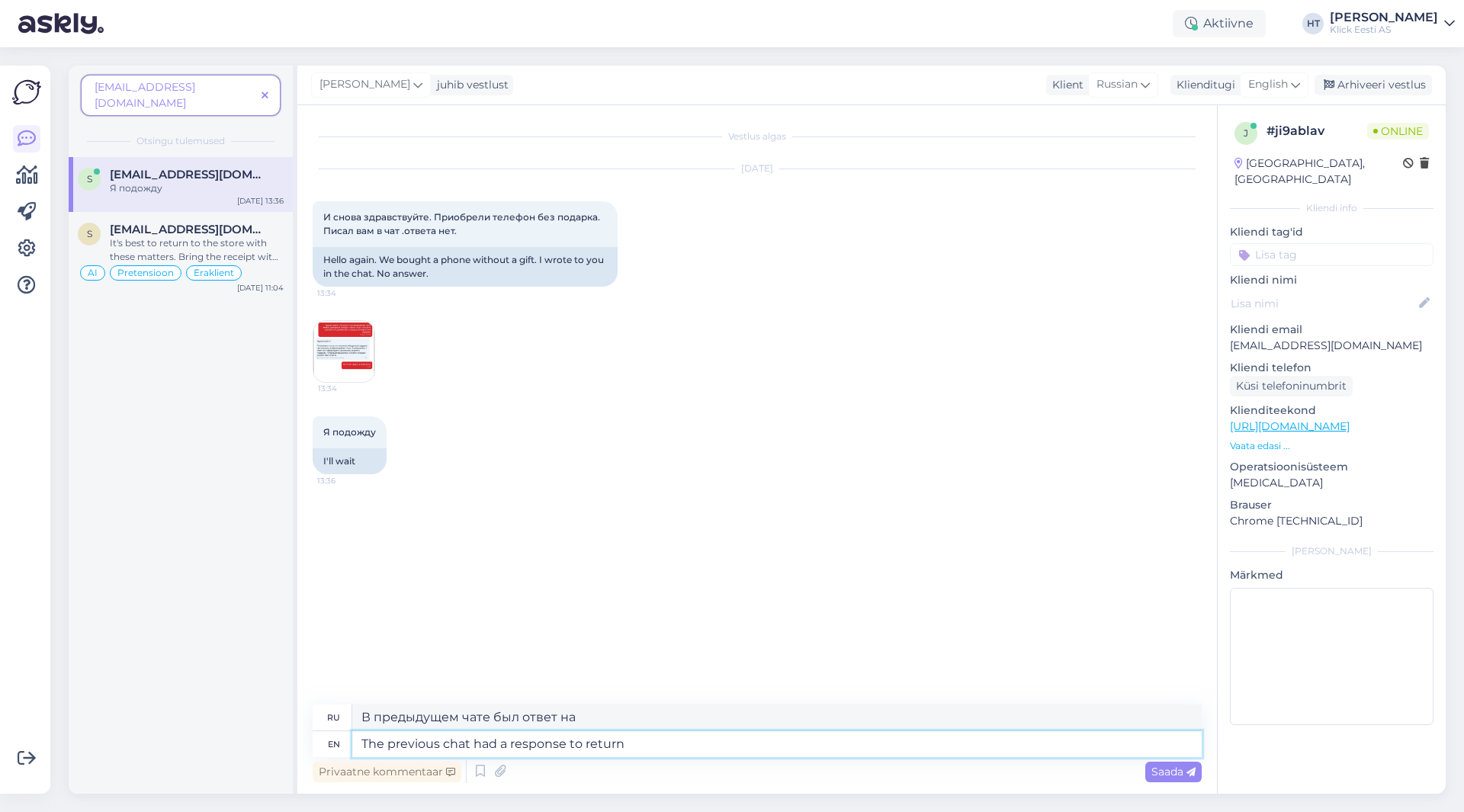
type textarea "The previous chat had a response to return"
type textarea "В предыдущем чате был ответ на возврат"
type textarea "The previous chat had a response to return to t"
type textarea "В предыдущем чате был ответ на возвращение"
type textarea "The previous chat had a response to return to the s"
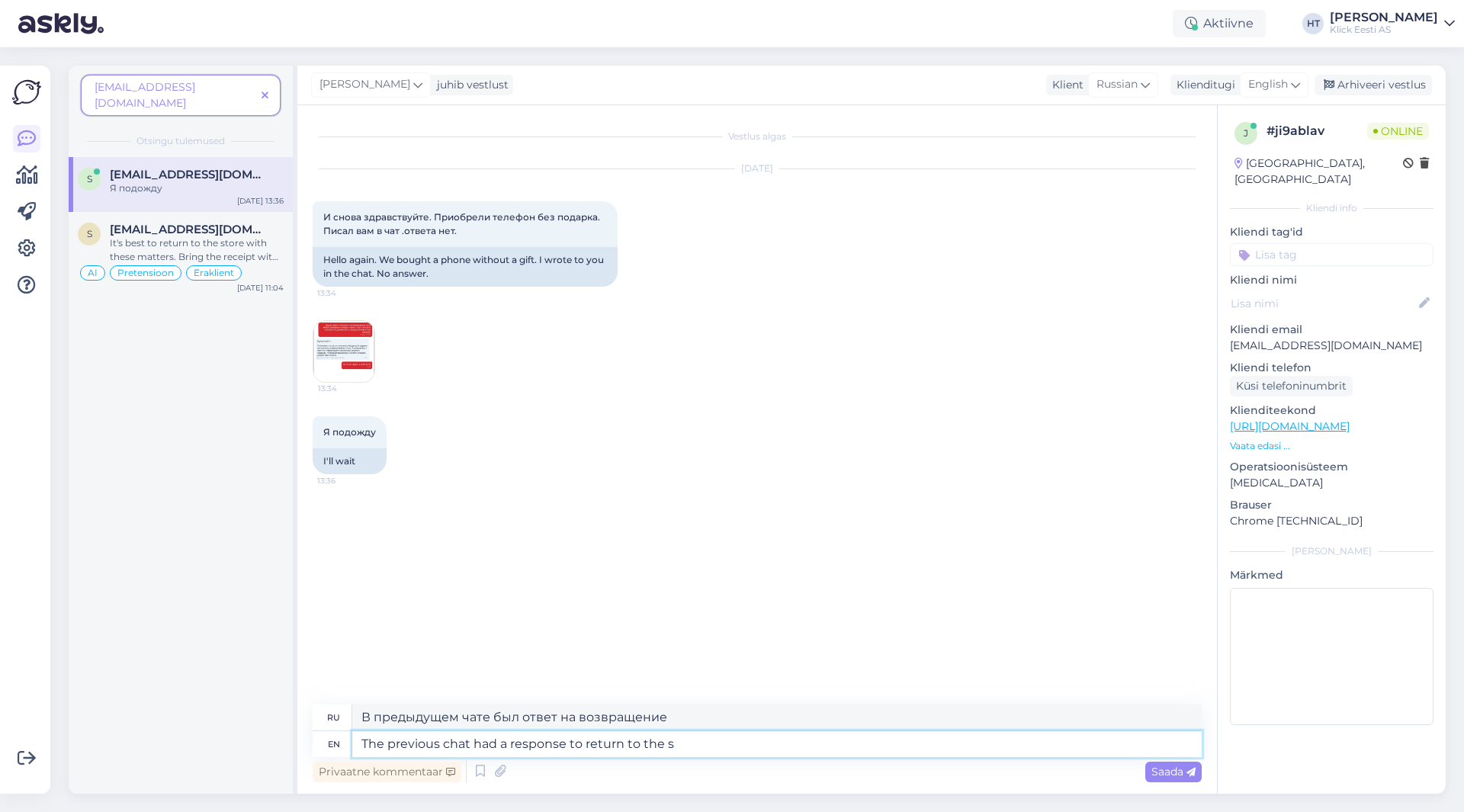
type textarea "В предыдущем чате был ответ на возвращение [PERSON_NAME]"
type textarea "The previous chat had a response to return to the store w"
type textarea "В предыдущем чате был ответ о возвращении в магазин."
type textarea "The previous chat had a response to return to the store with a"
type textarea "В предыдущем чате был ответ о возвращении в магазин с"
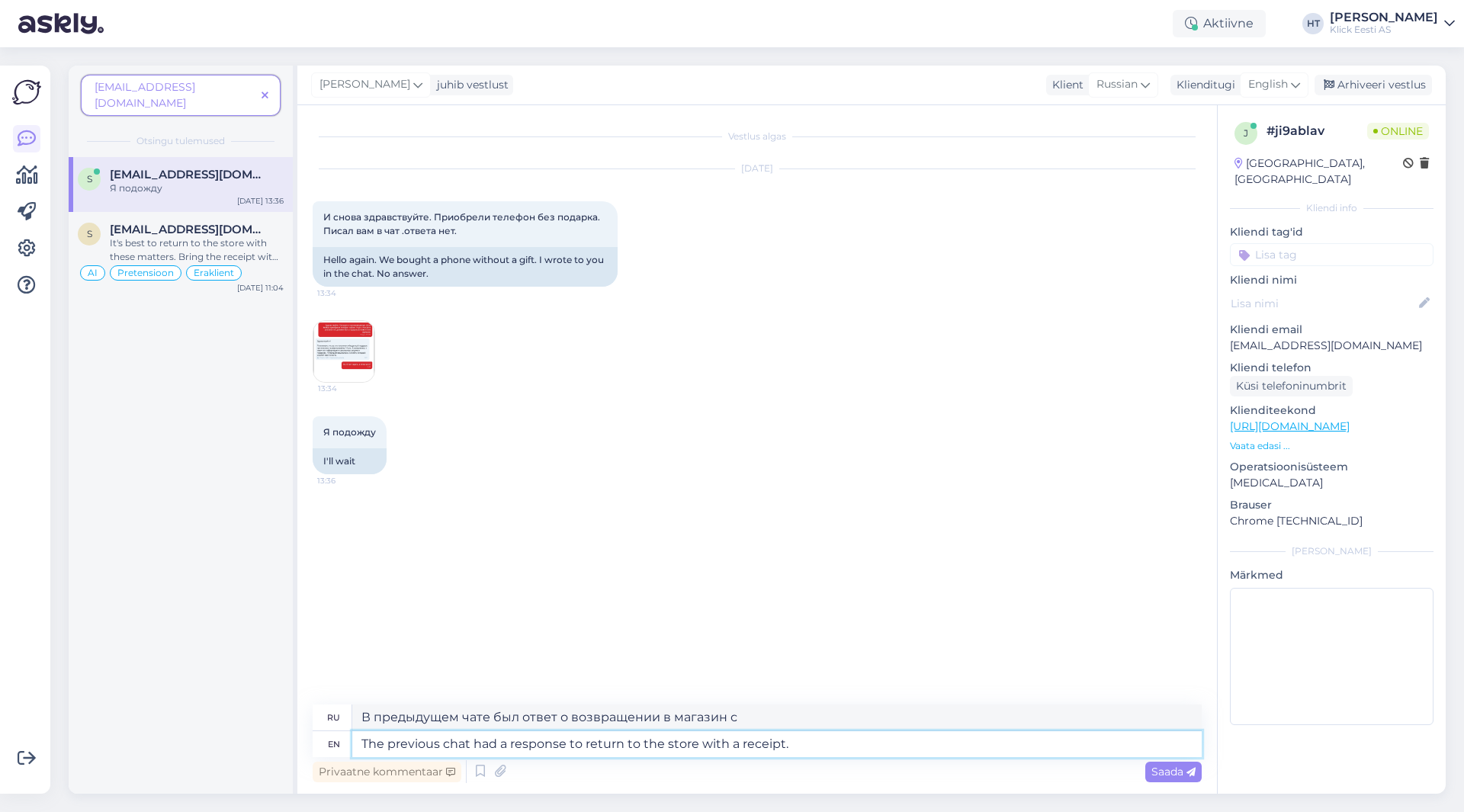
type textarea "The previous chat had a response to return to the store with a receipt."
type textarea "В предыдущем чате был ответ: верните товар в магазин с чеком."
type textarea "The previous chat had a response to return to the store with a receipt. Not s"
type textarea "В предыдущем чате был ответ: верните товар в магазин с чеком. Не"
type textarea "The previous chat had a response to return to the store with a receipt. Not sur…"
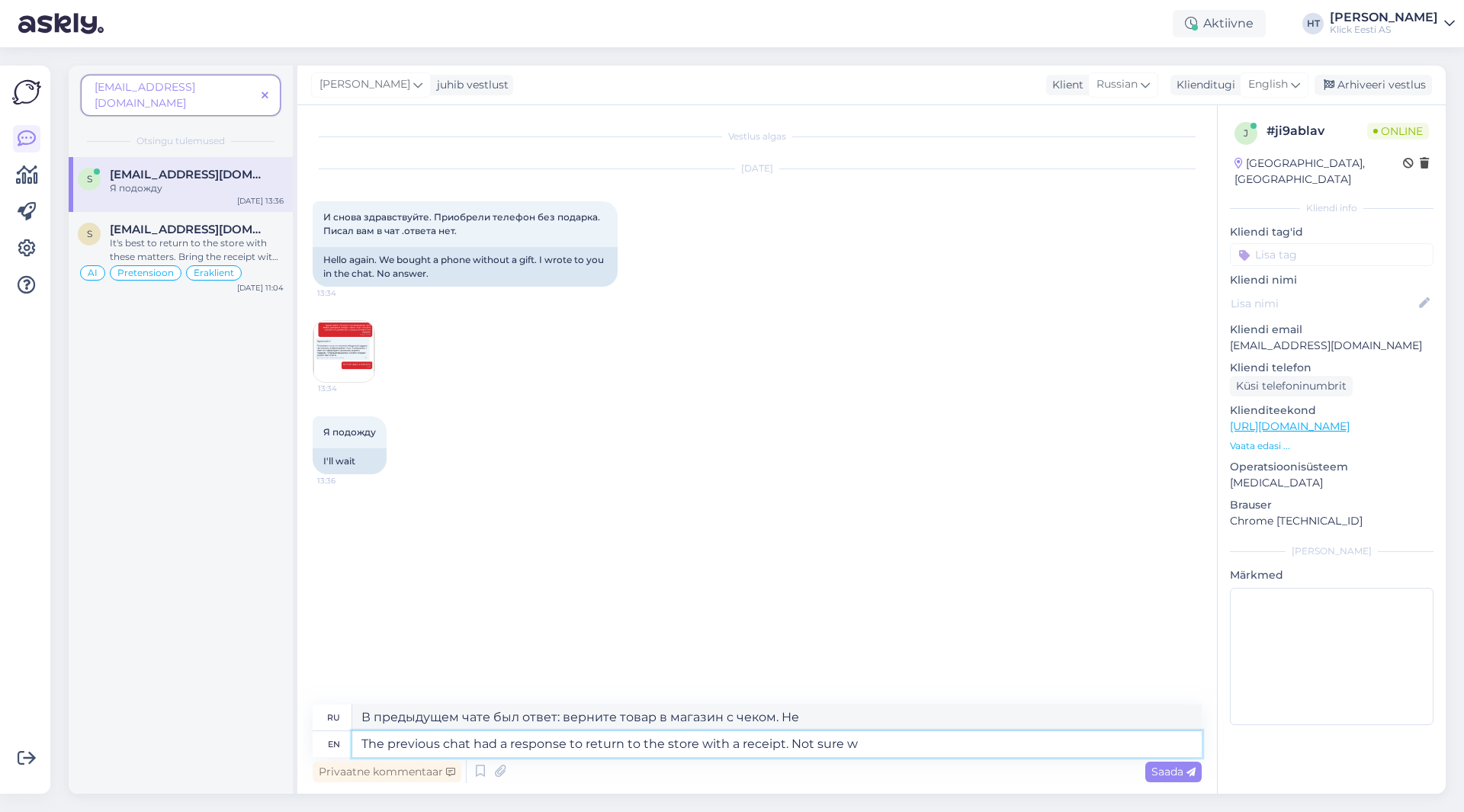
type textarea "В предыдущем чате был ответ: верните в магазин с чеком. Не уверен."
type textarea "The previous chat had a response to return to the store with a receipt. Not sur…"
type textarea "В предыдущем чате был ответ: верните в магазин с чеком. Не знаю, почему."
type textarea "The previous chat had a response to return to the store with a receipt. Not sur…"
type textarea "В предыдущем чате был ответ: «Вернуться в магазин с чеком». Не понимаю, почему …"
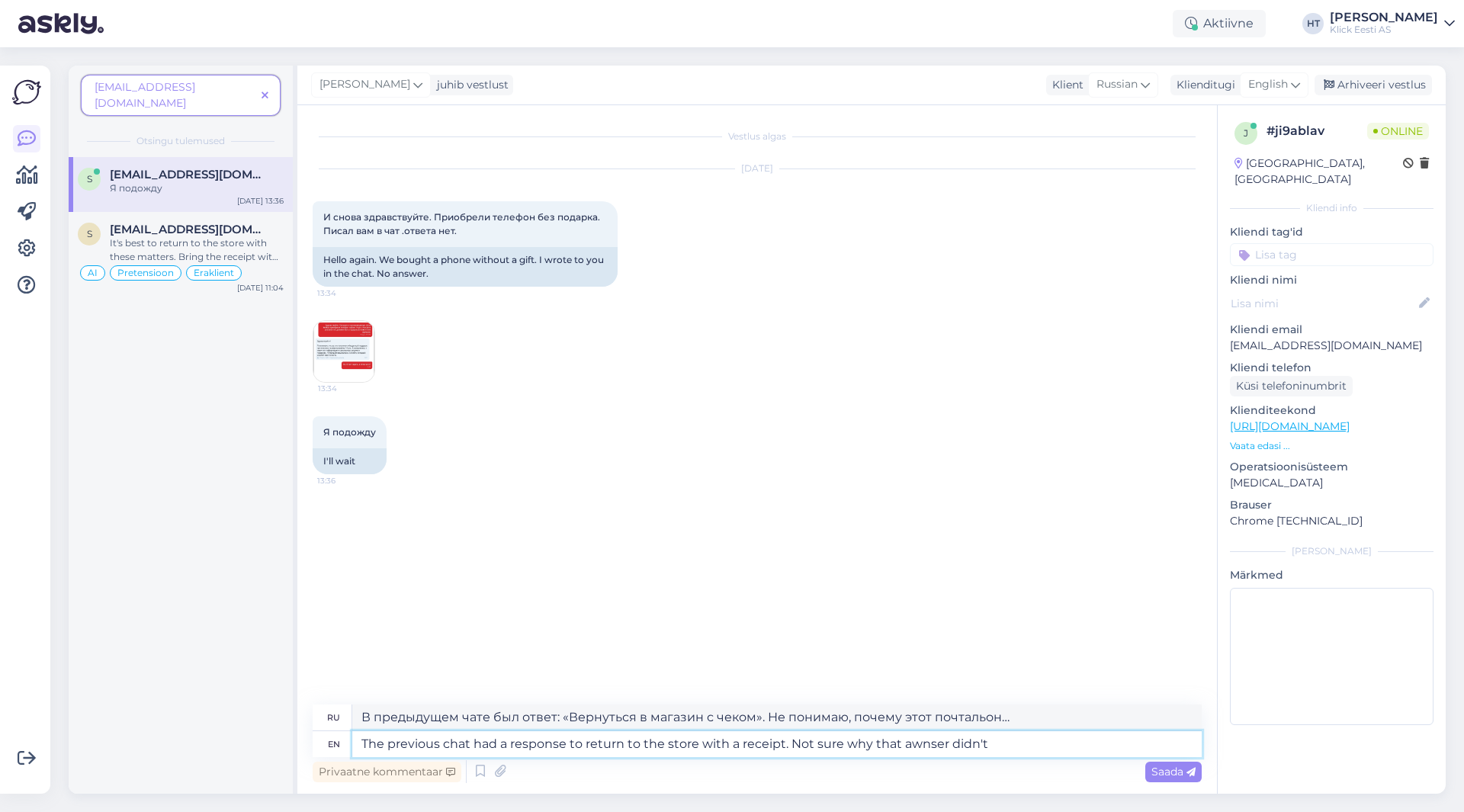
type textarea "The previous chat had a response to return to the store with a receipt. Not sur…"
type textarea "В предыдущем чате был ответ: верните в магазин с чеком. Не понимаю, почему прод…"
type textarea "The previous chat had a response to return to the store with a receipt. Not sur…"
type textarea "В предыдущем чате был ответ: «Вернуться в магазин с чеком». Не понимаю, почему …"
type textarea "The previous chat had a response to return to the store with a receipt. Not sur…"
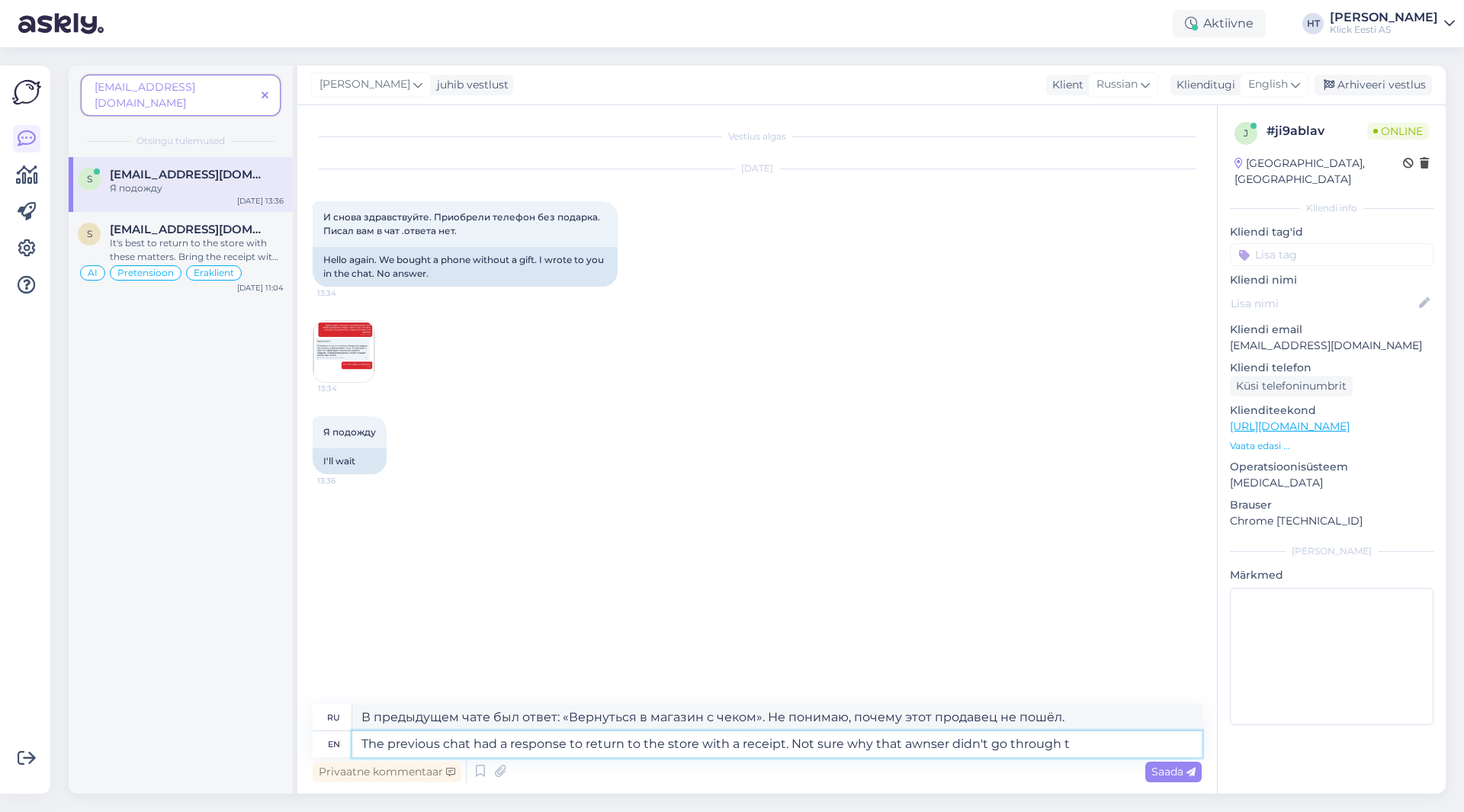
type textarea "В предыдущем чате был ответ: верните товар в магазин с чеком. Не понимаю, почем…"
type textarea "The previous chat had a response to return to the store with a receipt. Not sur…"
type textarea "В предыдущем чате был ответ: «Вернуться в магазин с чеком». Не понимаю, почему …"
type textarea "The previous chat had a response to return to the store with a receipt. Not sur…"
type textarea "В предыдущем чате был ответ: вернитесь в магазин с чеком. Не понимаю, почему эт…"
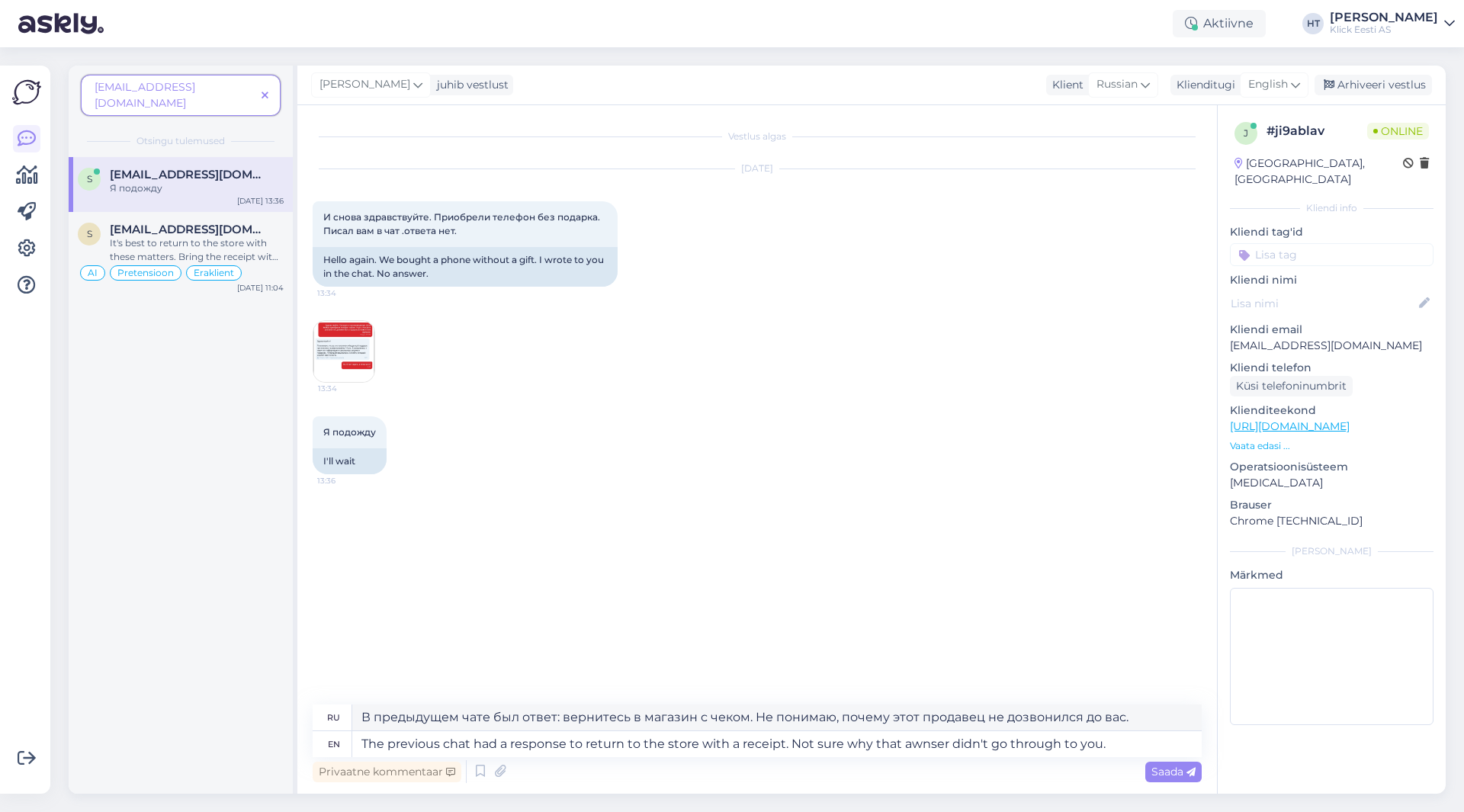
click at [352, 357] on img at bounding box center [344, 351] width 61 height 61
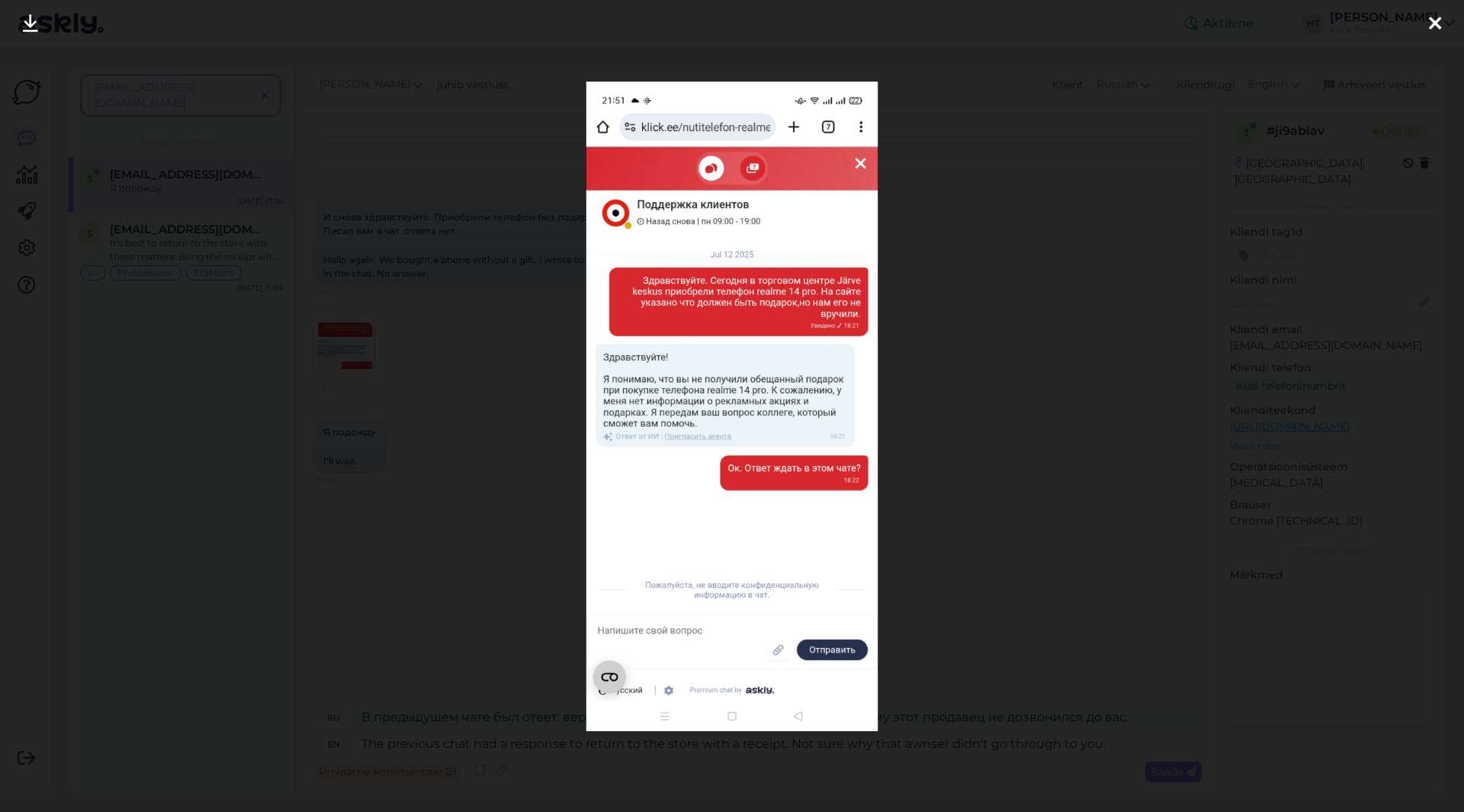
click at [460, 415] on div at bounding box center [732, 406] width 1464 height 812
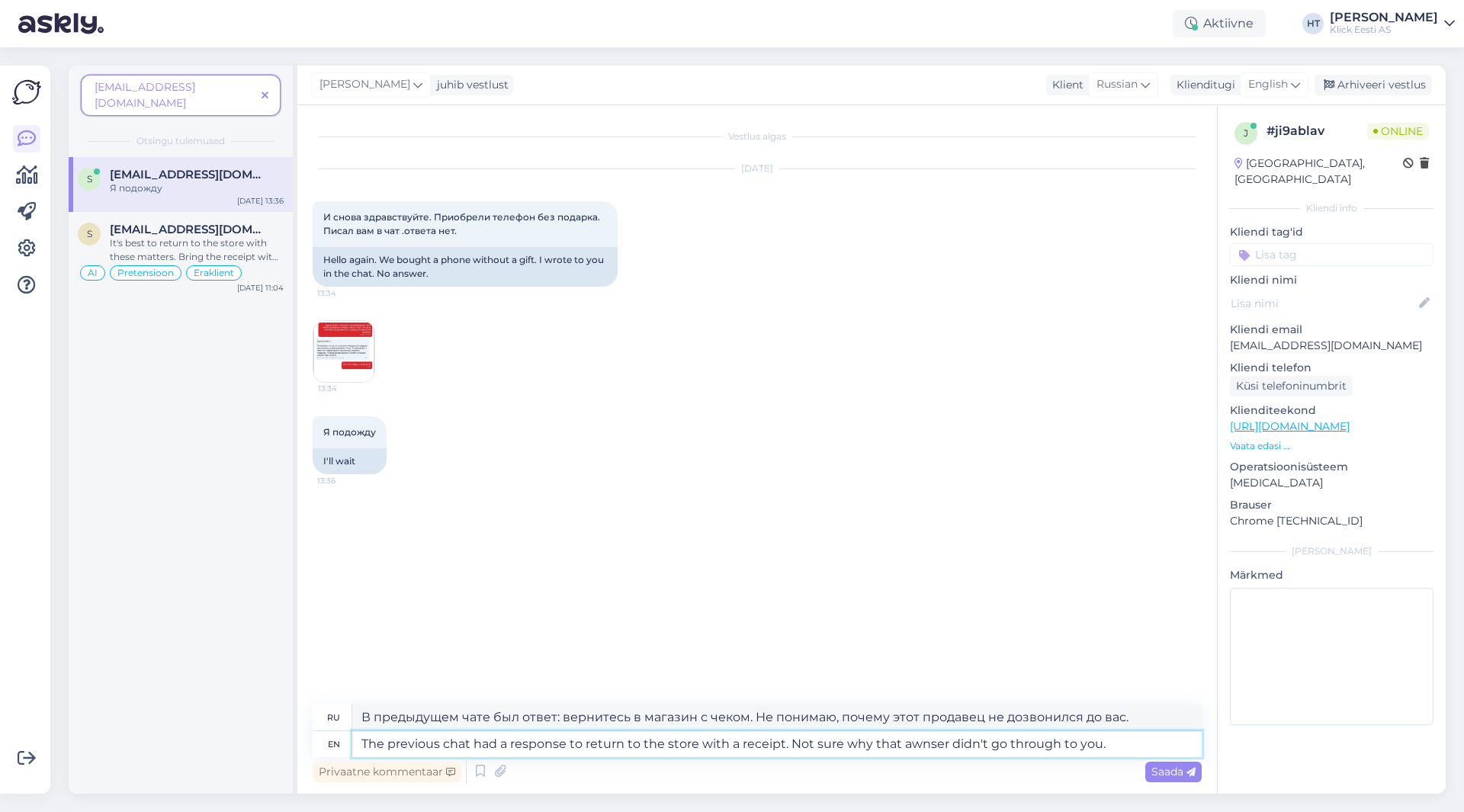
click at [1129, 742] on textarea "The previous chat had a response to return to the store with a receipt. Not sur…" at bounding box center [777, 745] width 850 height 26
type textarea "The previous chat had a response to return to the store with a receipt. Not sur…"
type textarea "В предыдущем чате был ответ: верните товар в магазин с чеком. Не понимаю, почем…"
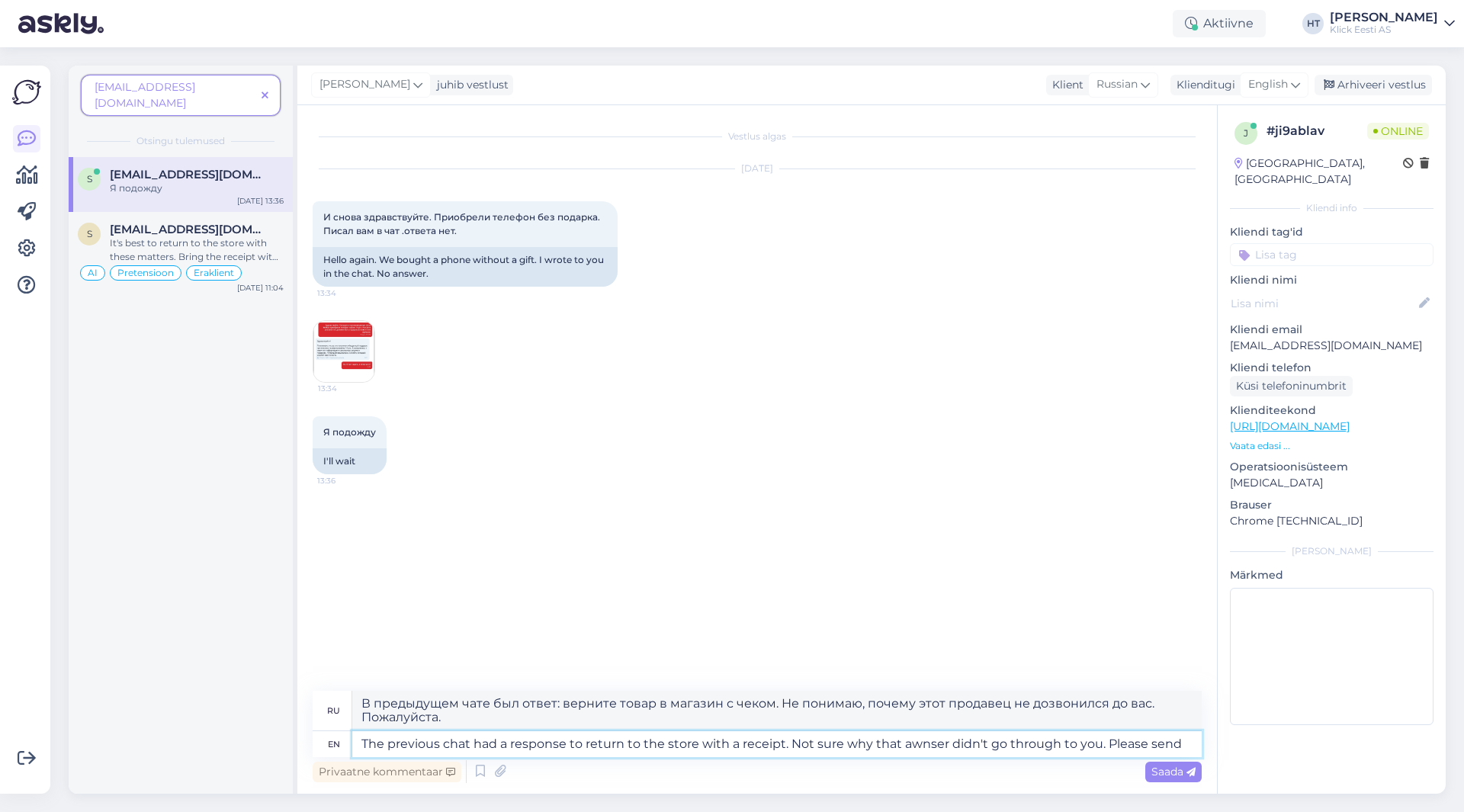
type textarea "The previous chat had a response to return to the store with a receipt. Not sur…"
type textarea "В предыдущем чате был ответ: верните товар в магазин с чеком. Не понимаю, почем…"
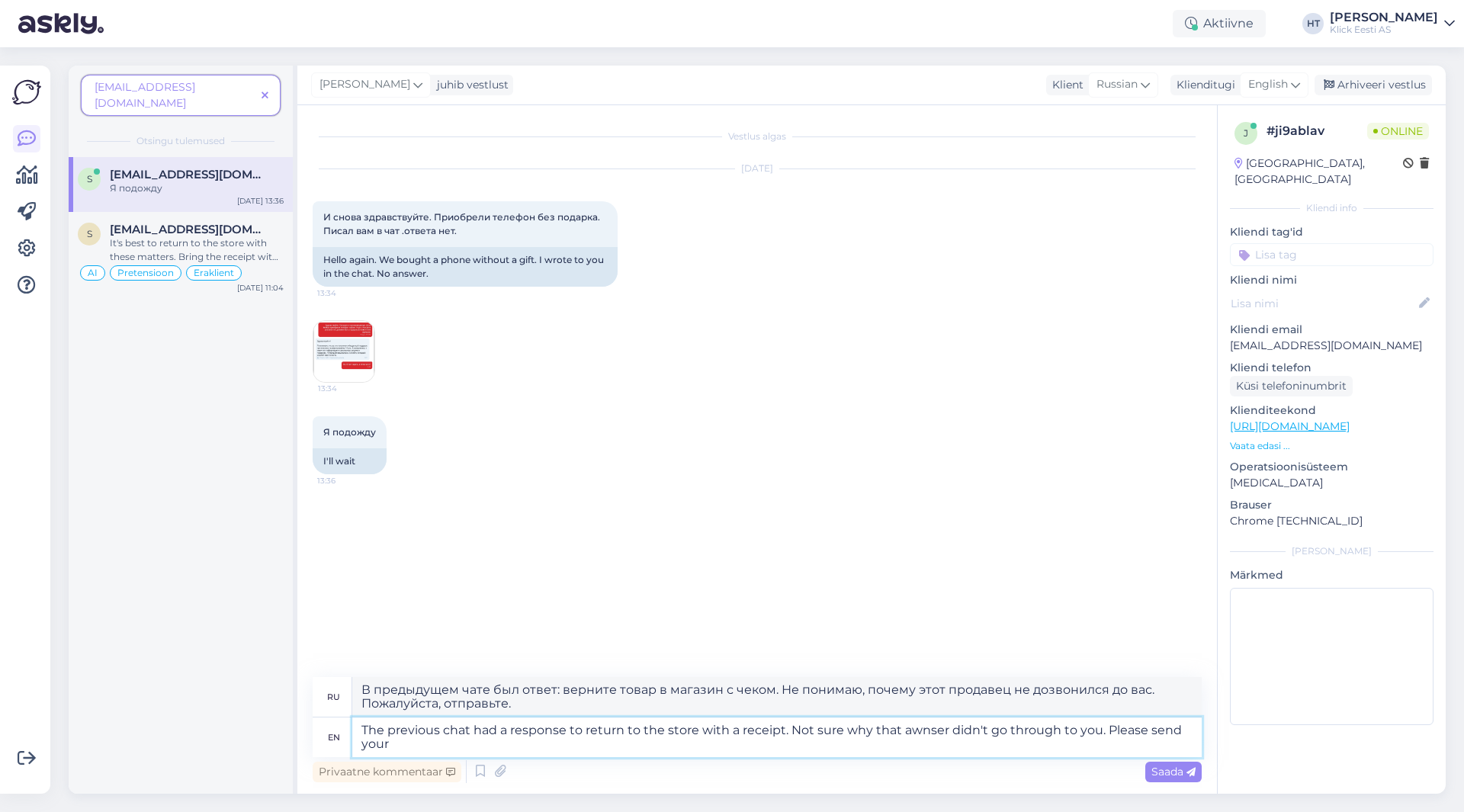
type textarea "The previous chat had a response to return to the store with a receipt. Not sur…"
type textarea "В предыдущем чате был ответ: верните товар в магазин с чеком. Не понимаю, почем…"
type textarea "The previous chat had a response to return to the store with a receipt. Not sur…"
click at [324, 338] on img at bounding box center [344, 351] width 61 height 61
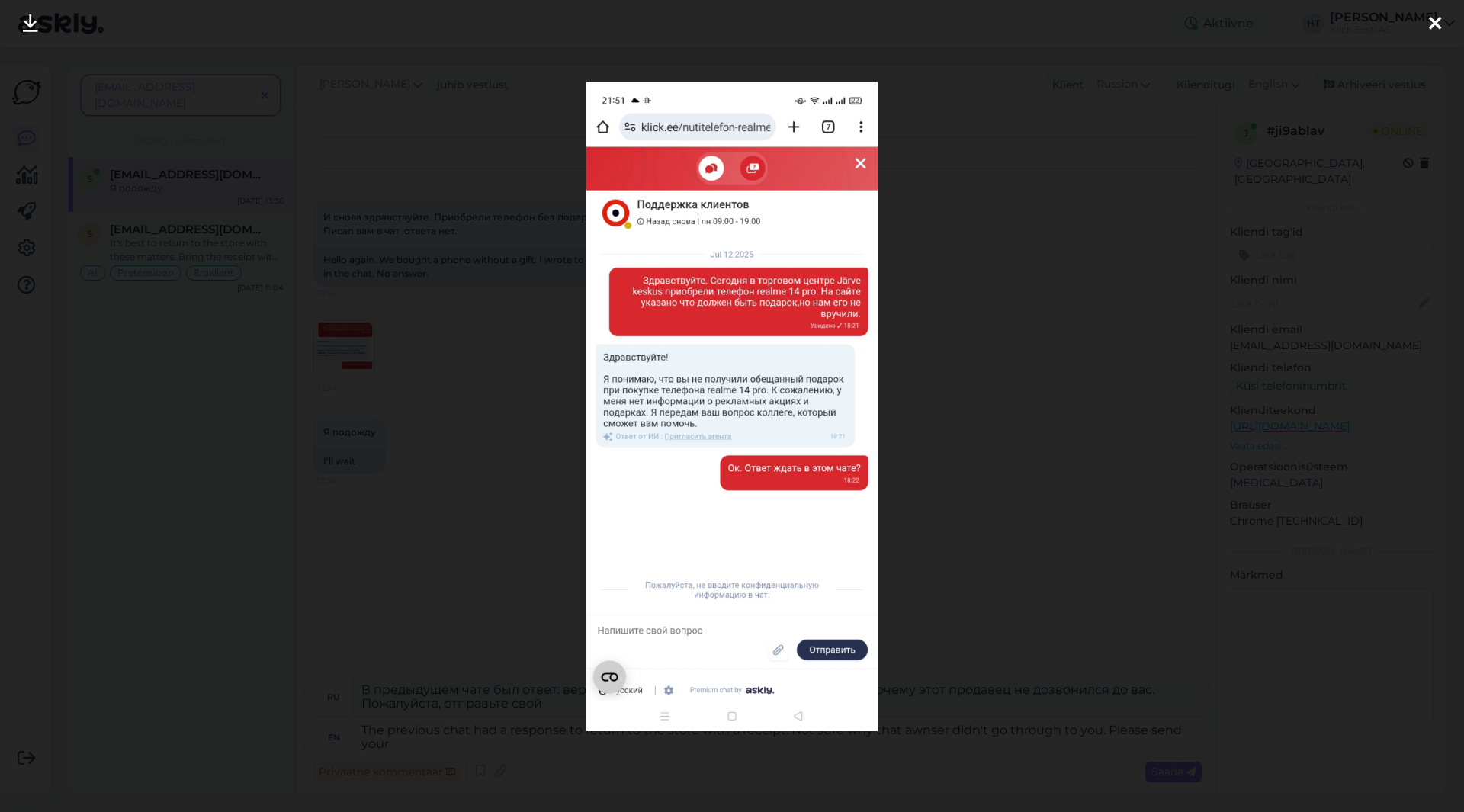
click at [524, 403] on div at bounding box center [732, 406] width 1464 height 812
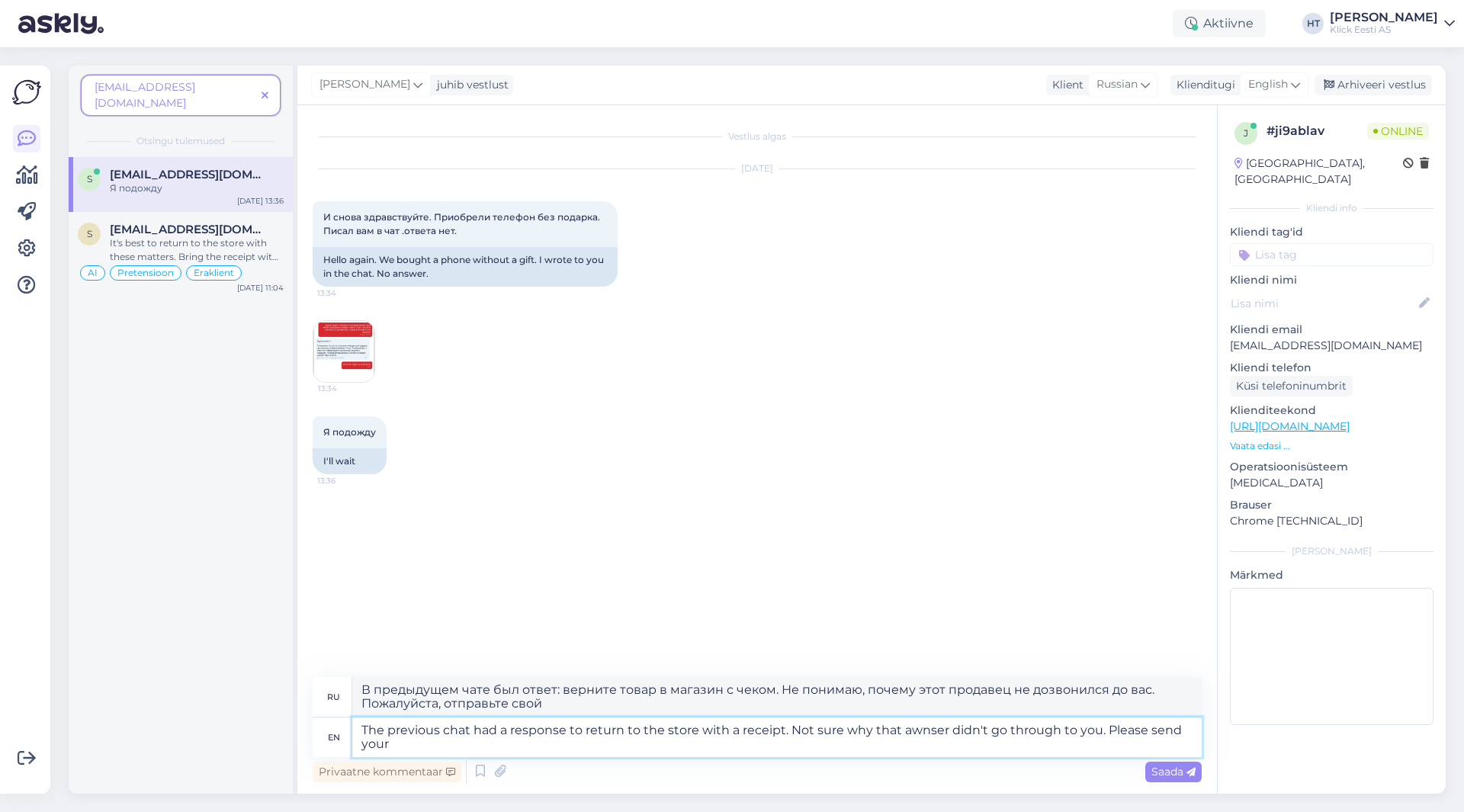
drag, startPoint x: 452, startPoint y: 745, endPoint x: 323, endPoint y: 718, distance: 131.8
click at [323, 718] on div "en The previous chat had a response to return to the store with a receipt. Not …" at bounding box center [757, 737] width 889 height 39
click at [237, 543] on div "s [EMAIL_ADDRESS][DOMAIN_NAME] Я подожду [DATE] 13:36 s [EMAIL_ADDRESS][DOMAIN_…" at bounding box center [181, 475] width 224 height 637
click at [258, 282] on div "[DATE] 11:04" at bounding box center [260, 288] width 47 height 11
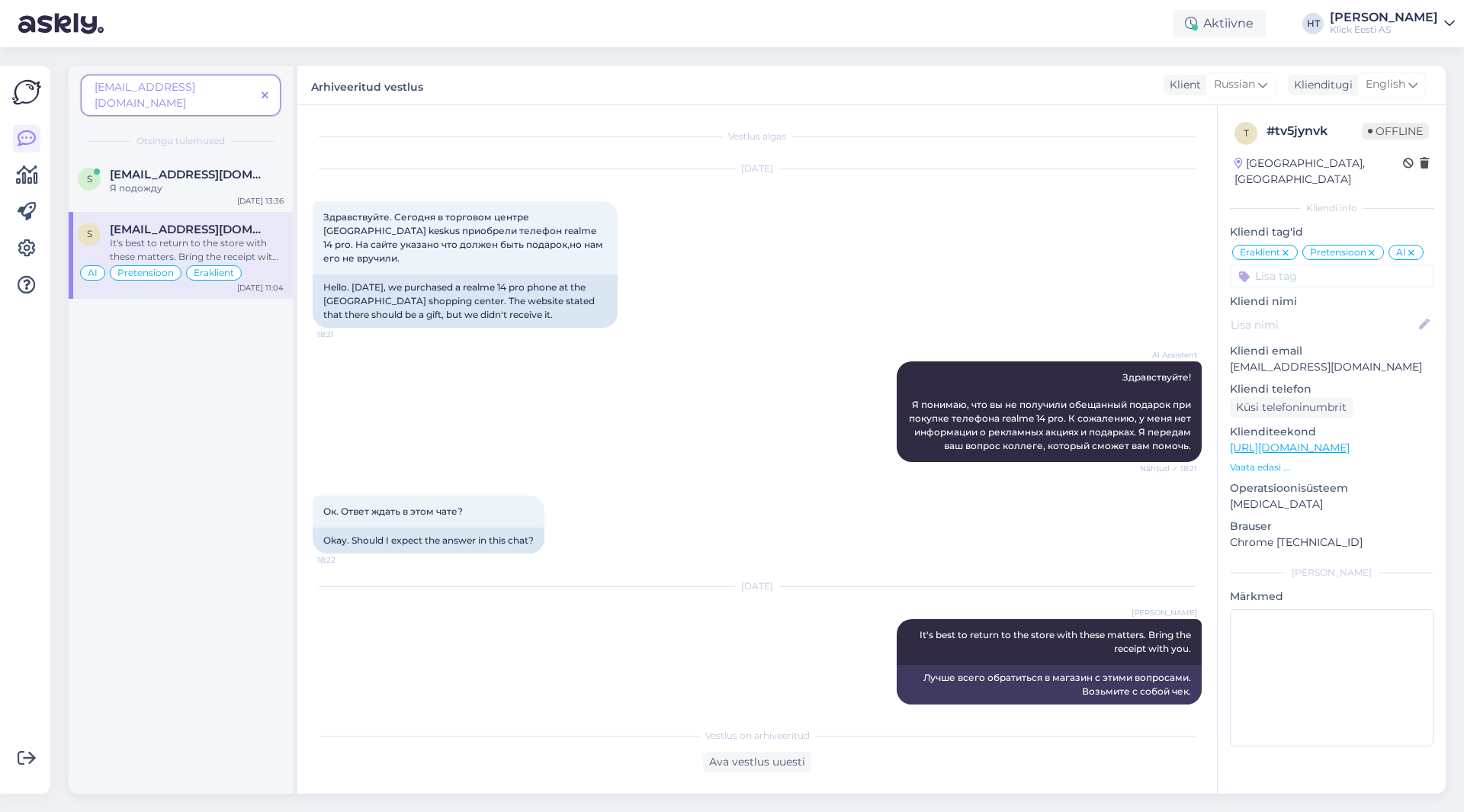
scroll to position [2, 0]
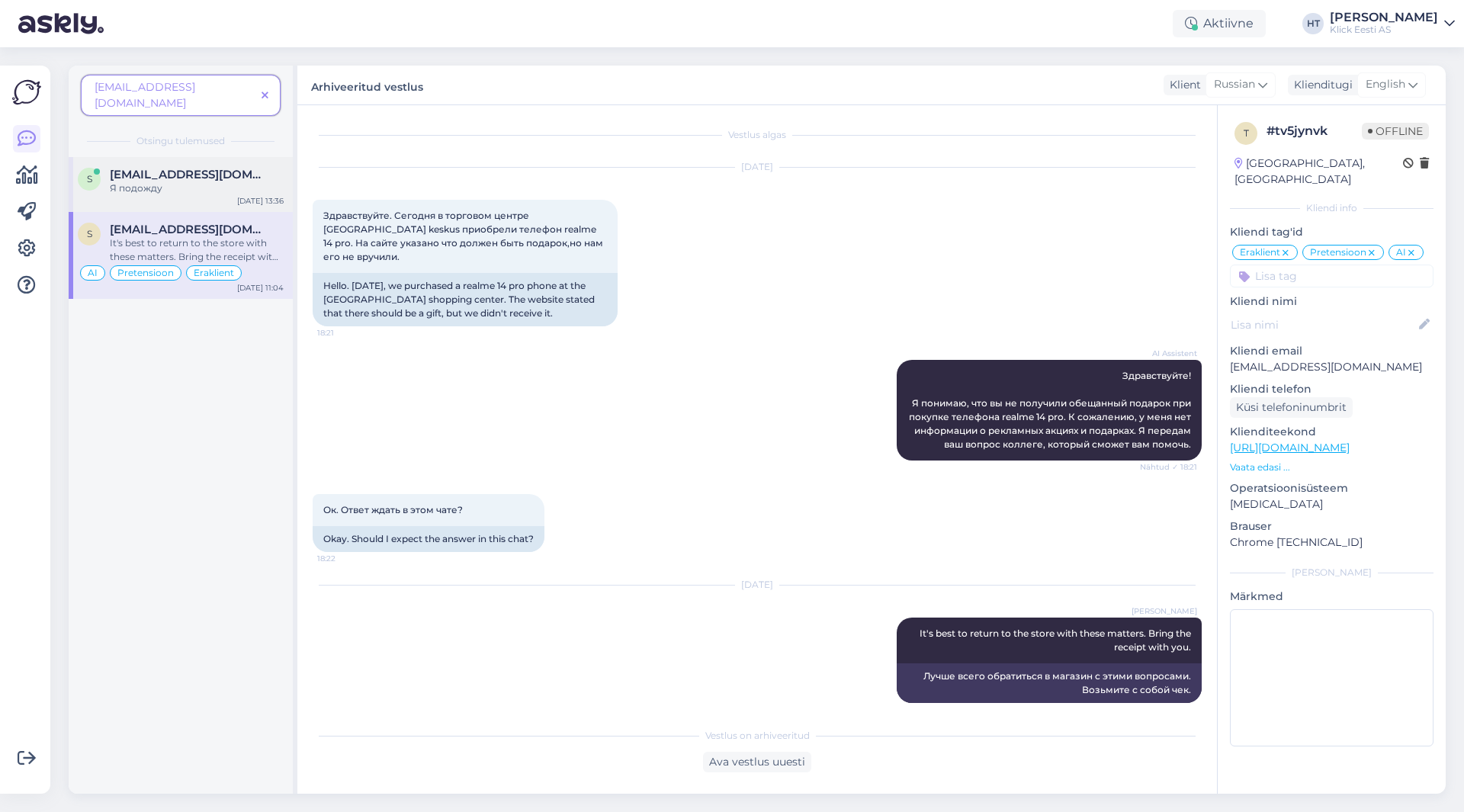
click at [241, 167] on span "[EMAIL_ADDRESS][DOMAIN_NAME]" at bounding box center [189, 174] width 158 height 14
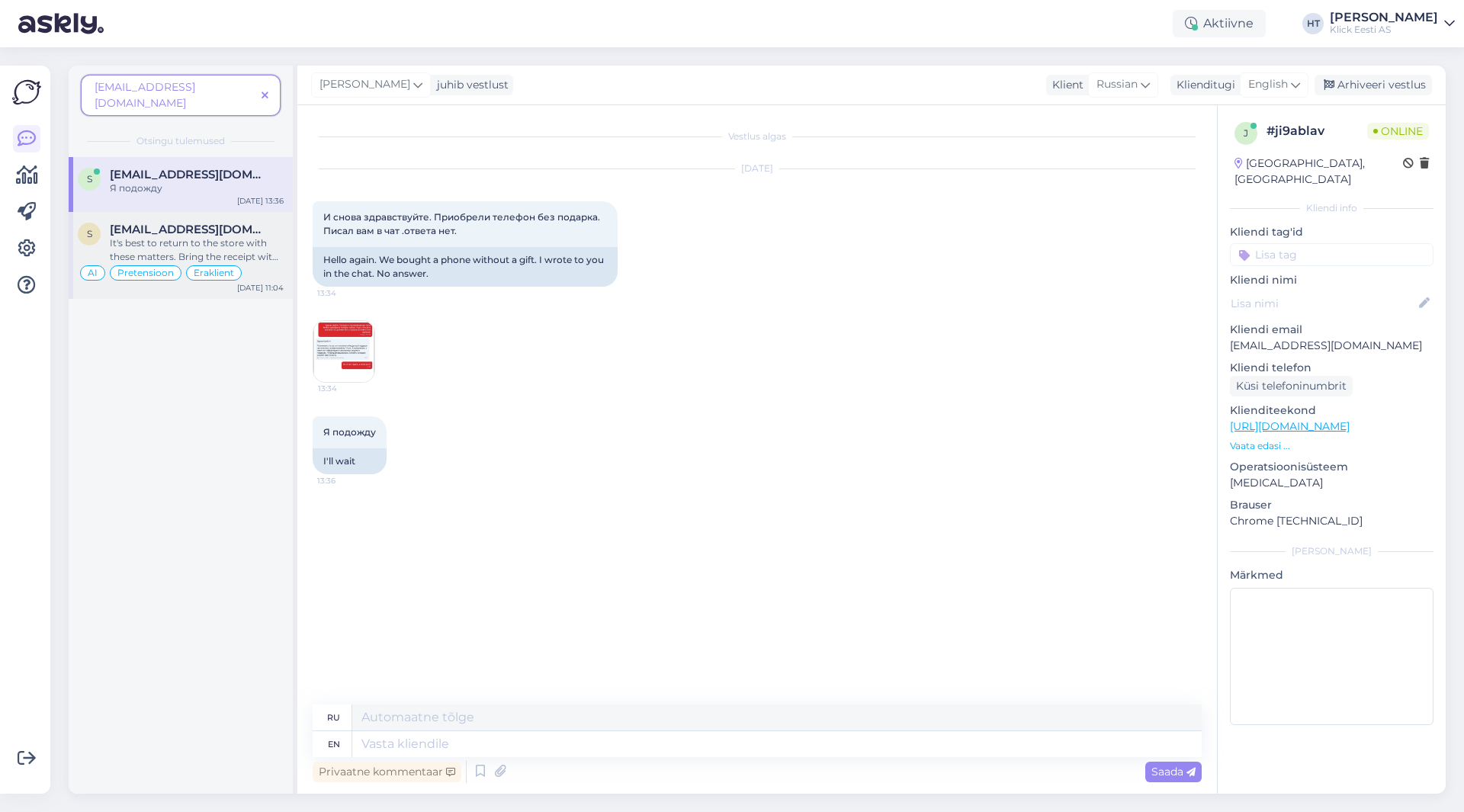
click at [244, 282] on div "[DATE] 11:04" at bounding box center [260, 288] width 47 height 11
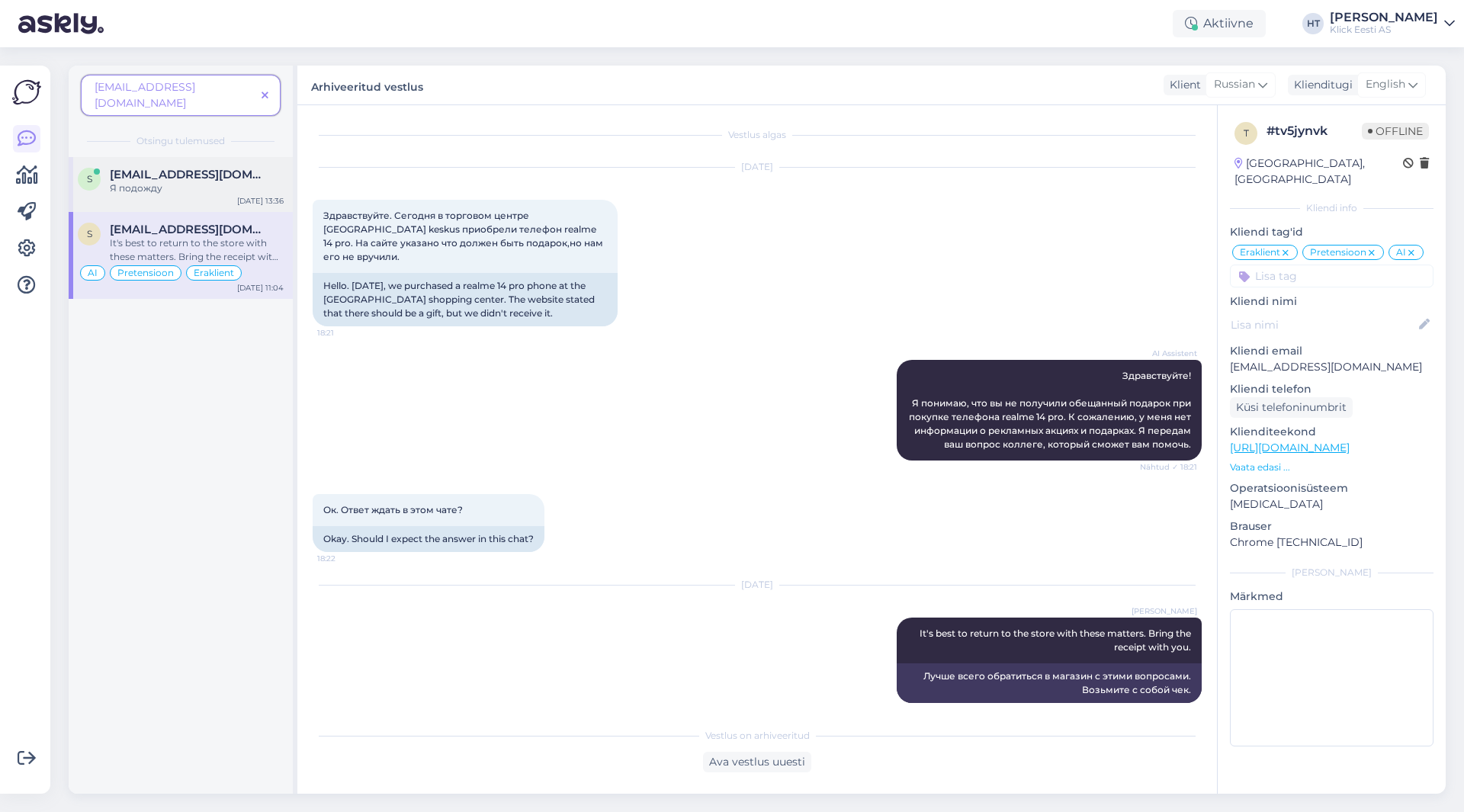
click at [220, 167] on span "[EMAIL_ADDRESS][DOMAIN_NAME]" at bounding box center [189, 174] width 158 height 14
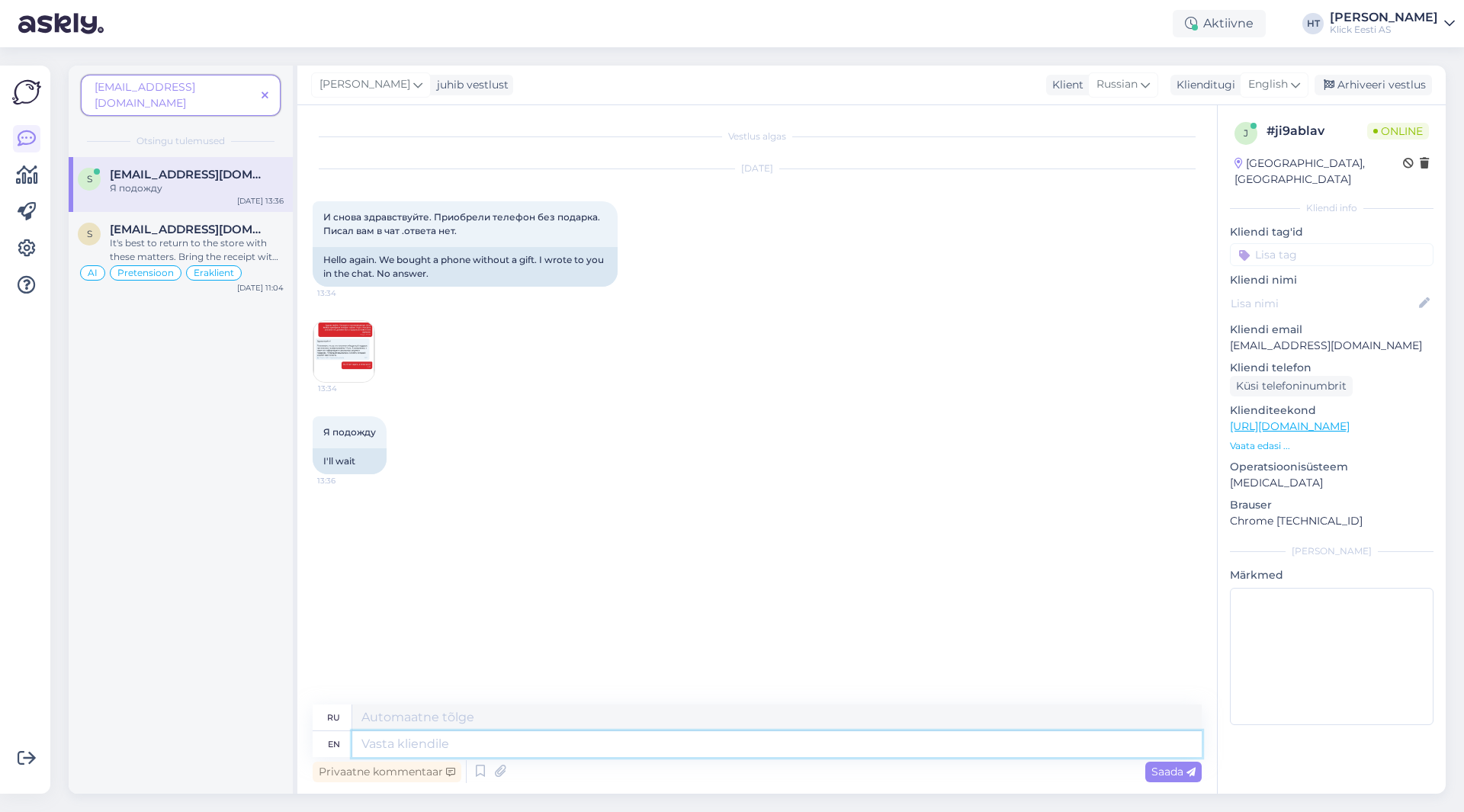
click at [559, 741] on textarea at bounding box center [777, 745] width 850 height 26
paste textarea "The previous chat had a response to return to the store with a receipt. Not sur…"
type textarea "The previous chat had a response to return to the store with a receipt. Not sur…"
type textarea "В предыдущем чате был ответ: верните товар в магазин с чеком. Не понимаю, почем…"
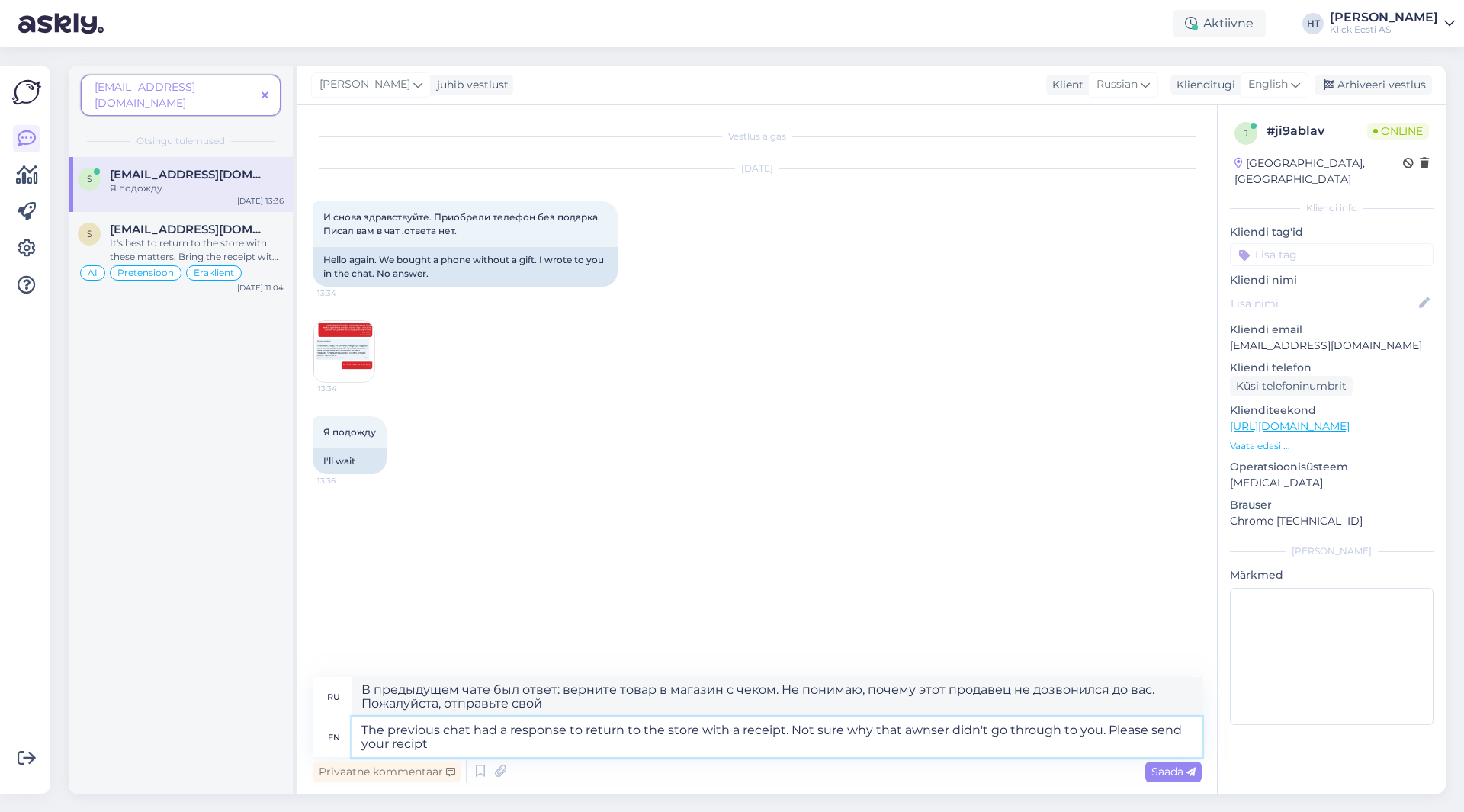
type textarea "The previous chat had a response to return to the store with a receipt. Not sur…"
type textarea "В предыдущем чате был ответ: верните товар в магазин с чеком. Не понимаю, почем…"
type textarea "The previous chat had a response to return to the store with a receipt. Not sur…"
type textarea "В предыдущем чате был ответ: верните товар в магазин с чеком. Не понимаю, почем…"
type textarea "The previous chat had a response to return to the store with a receipt. Not sur…"
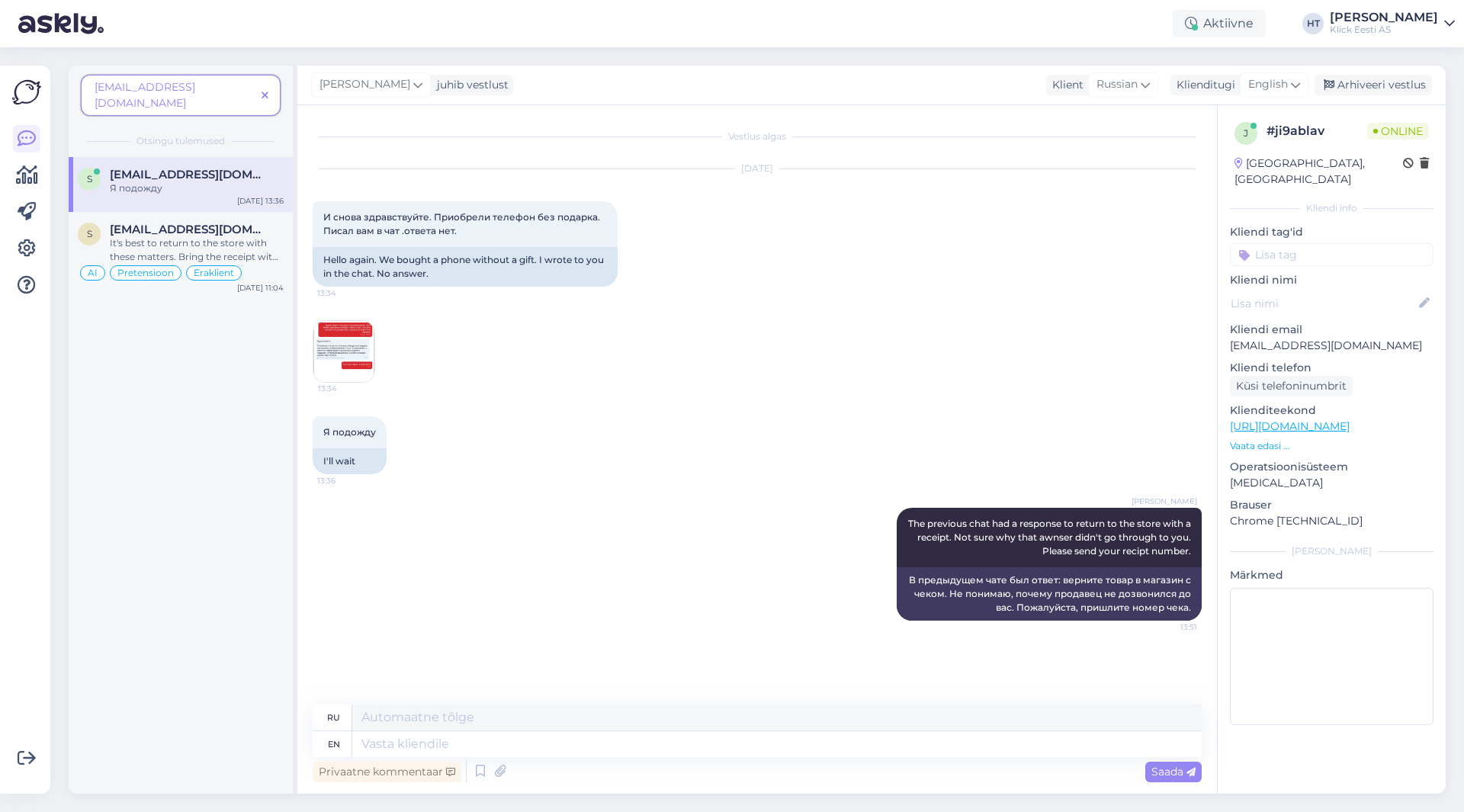
click at [883, 359] on div "[DATE] И снова здравствуйте. Приобрели телефон без подарка. Писал вам в чат .от…" at bounding box center [757, 276] width 889 height 247
click at [540, 357] on div "[DATE] И снова здравствуйте. Приобрели телефон без подарка. Писал вам в чат .от…" at bounding box center [757, 276] width 889 height 247
click at [246, 236] on div "It's best to return to the store with these matters. Bring the receipt with you." at bounding box center [197, 250] width 174 height 27
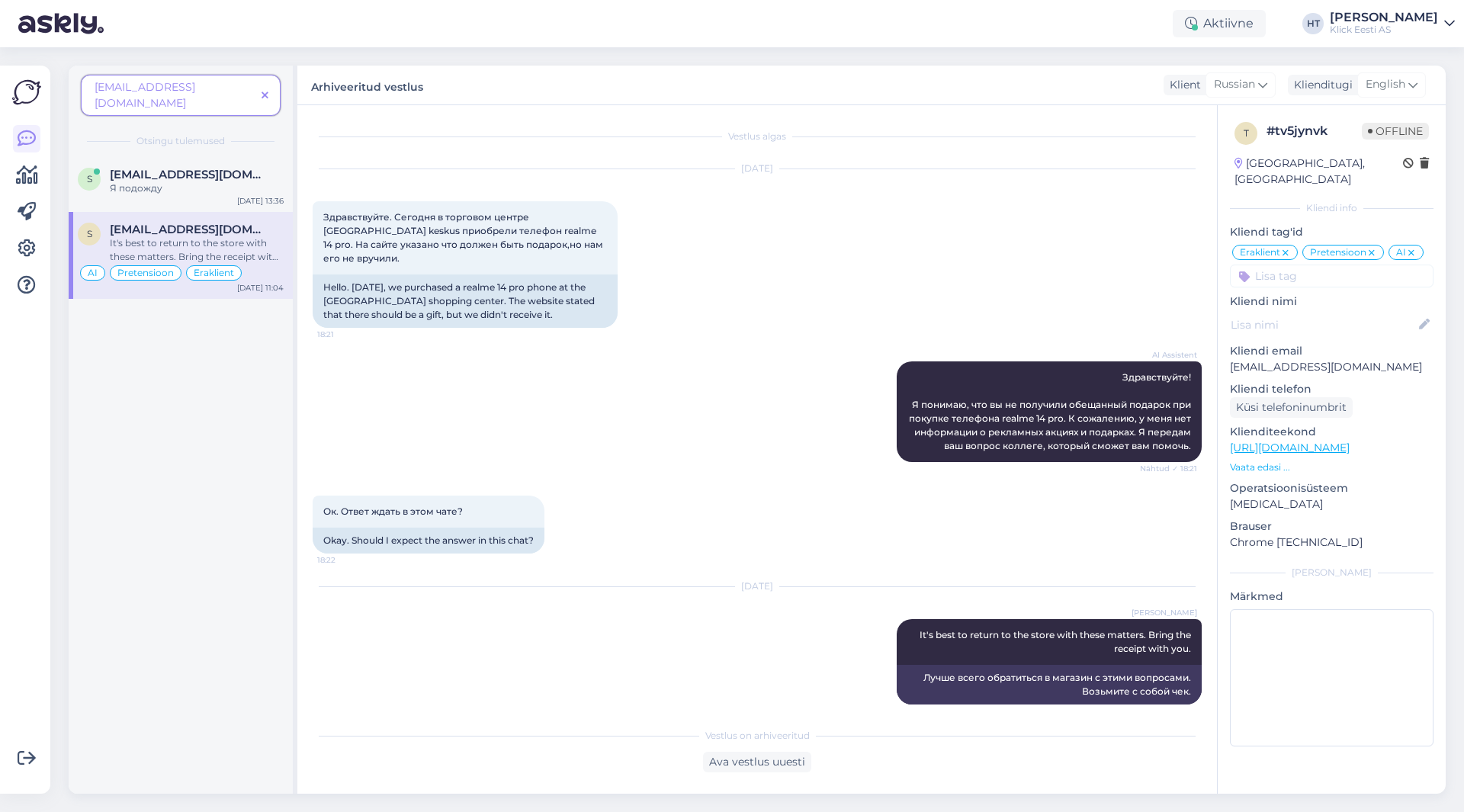
scroll to position [2, 0]
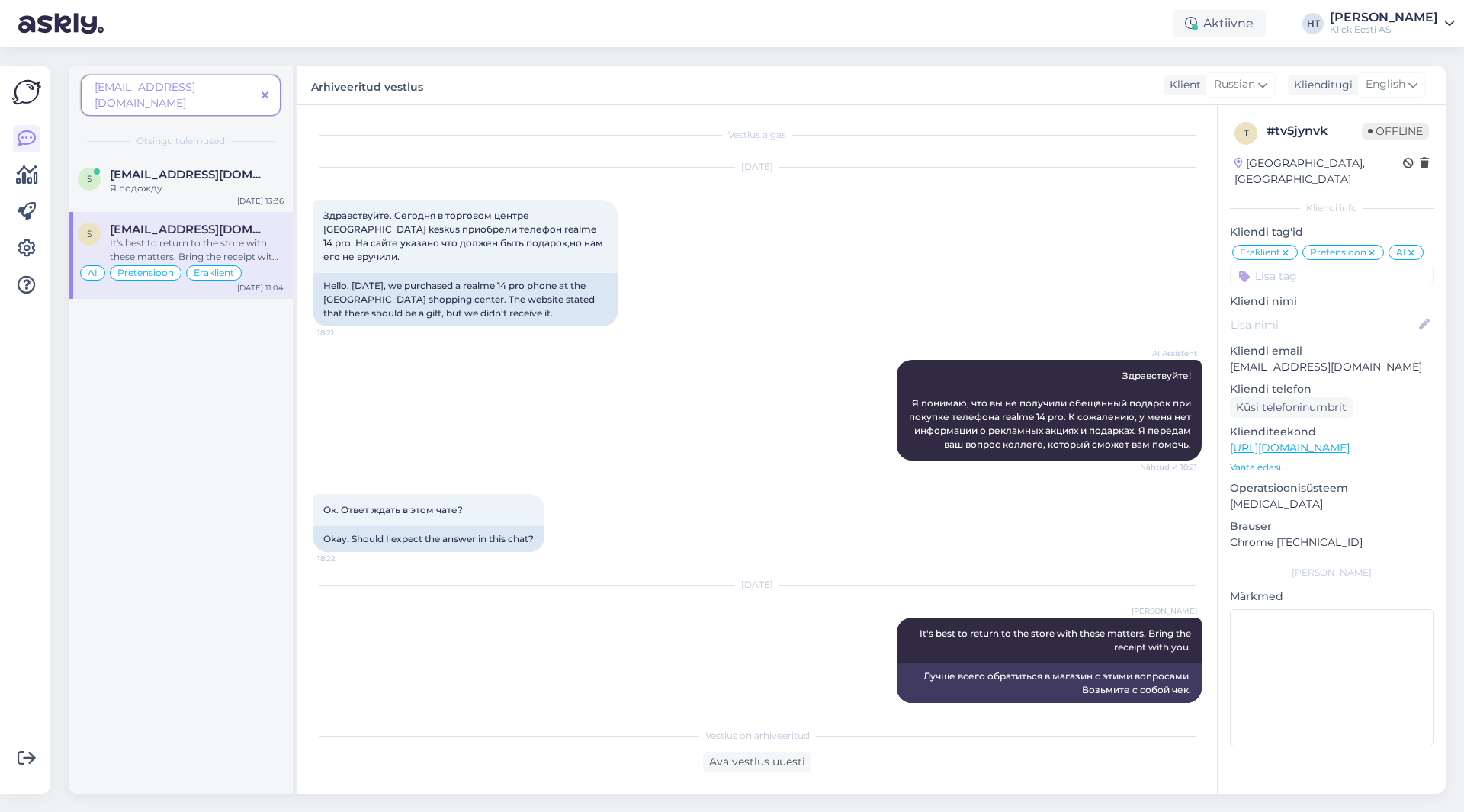
click at [264, 91] on icon at bounding box center [265, 96] width 7 height 11
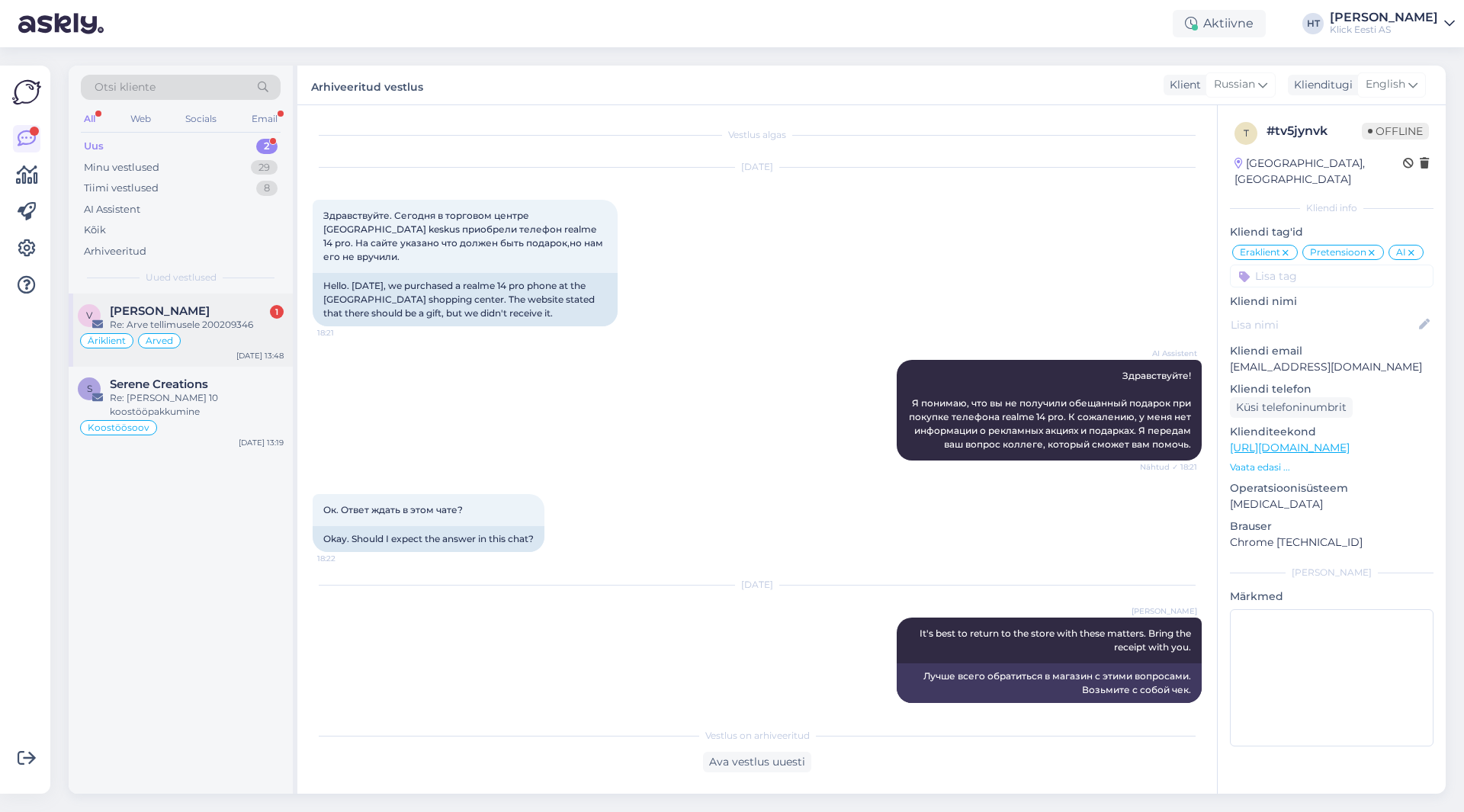
click at [227, 322] on div "Re: Arve tellimusele 200209346" at bounding box center [197, 324] width 174 height 14
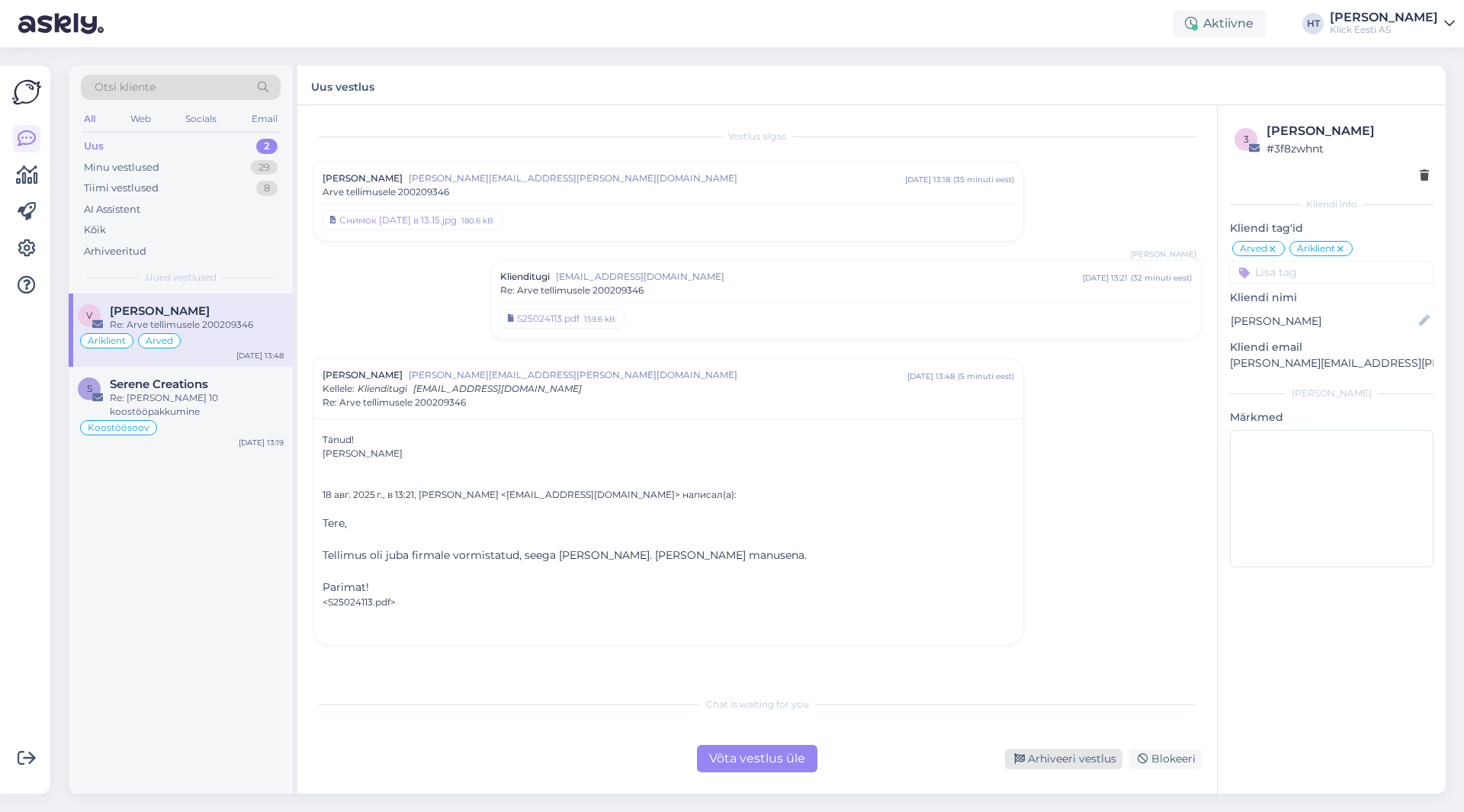
click at [1097, 760] on div "Arhiveeri vestlus" at bounding box center [1063, 759] width 117 height 21
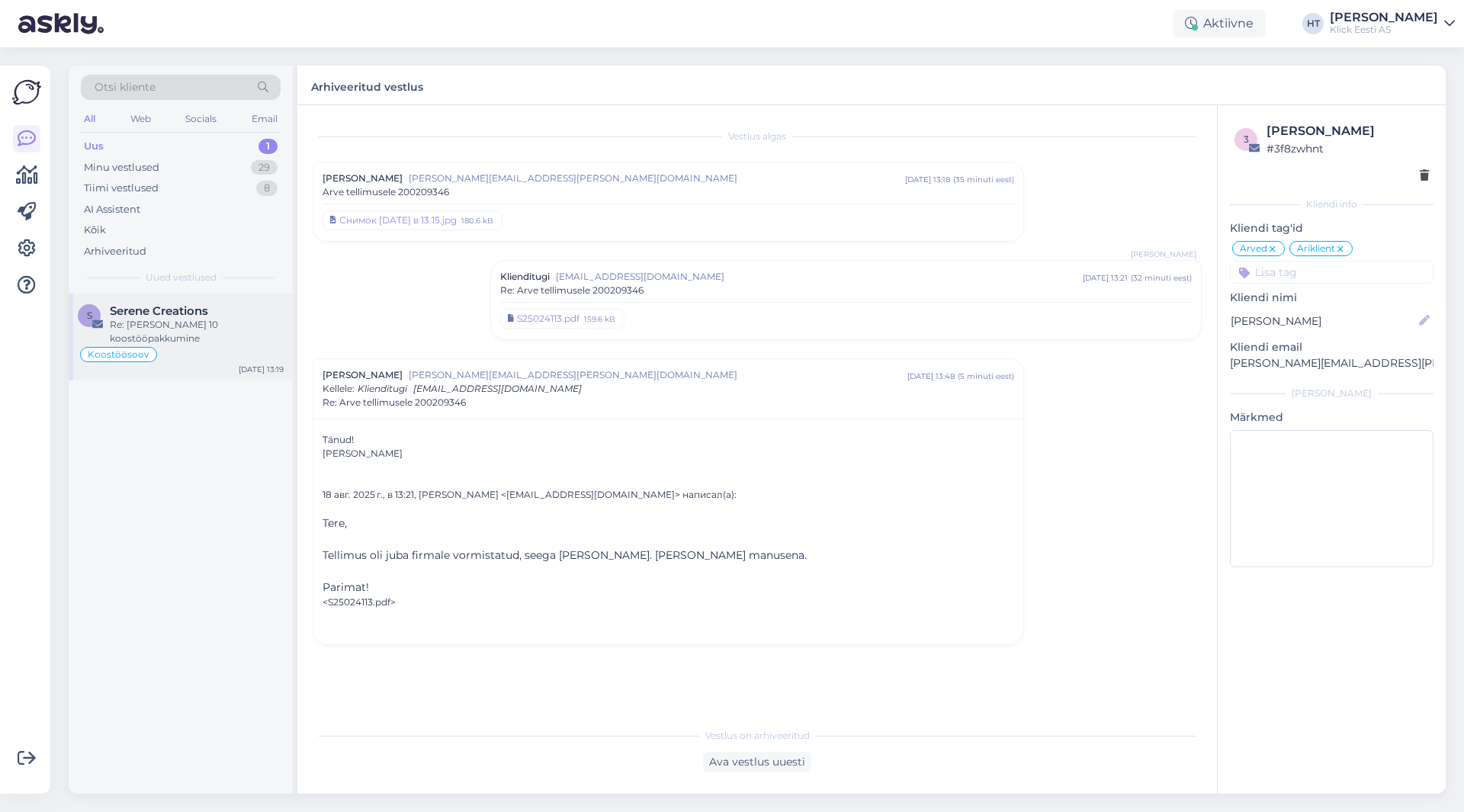
click at [264, 326] on div "Re: [PERSON_NAME] 10 koostööpakkumine" at bounding box center [197, 331] width 174 height 27
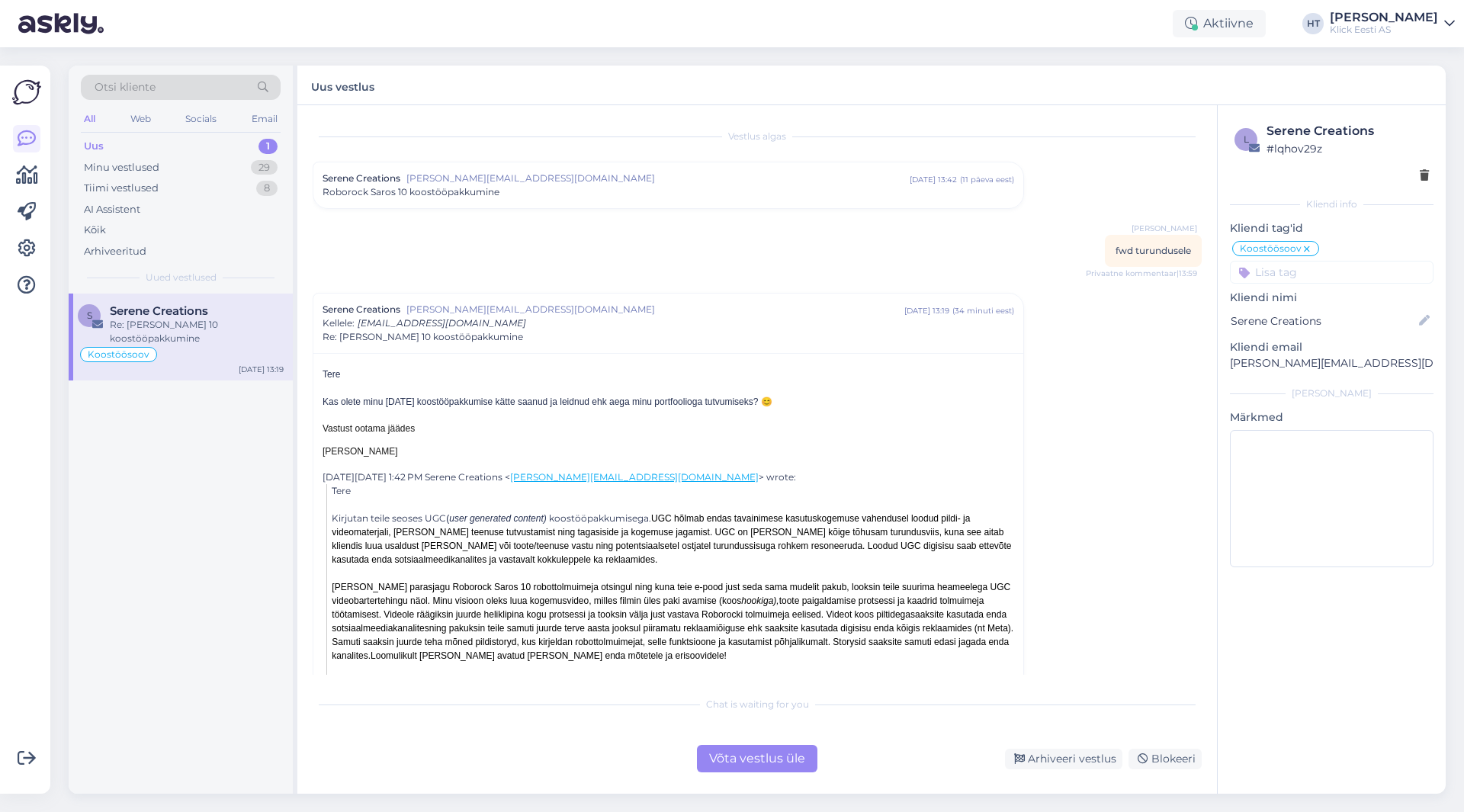
click at [1096, 189] on div "Vestlus algas Serene Creations [PERSON_NAME][EMAIL_ADDRESS][DOMAIN_NAME] [DATE]…" at bounding box center [764, 397] width 903 height 554
click at [1048, 186] on div "Vestlus algas Serene Creations [PERSON_NAME][EMAIL_ADDRESS][DOMAIN_NAME] [DATE]…" at bounding box center [764, 397] width 903 height 554
click at [1047, 180] on div "Vestlus algas Serene Creations [PERSON_NAME][EMAIL_ADDRESS][DOMAIN_NAME] [DATE]…" at bounding box center [764, 397] width 903 height 554
click at [1045, 177] on div "Vestlus algas Serene Creations [PERSON_NAME][EMAIL_ADDRESS][DOMAIN_NAME] [DATE]…" at bounding box center [764, 397] width 903 height 554
click at [154, 245] on div "Arhiveeritud" at bounding box center [180, 251] width 200 height 21
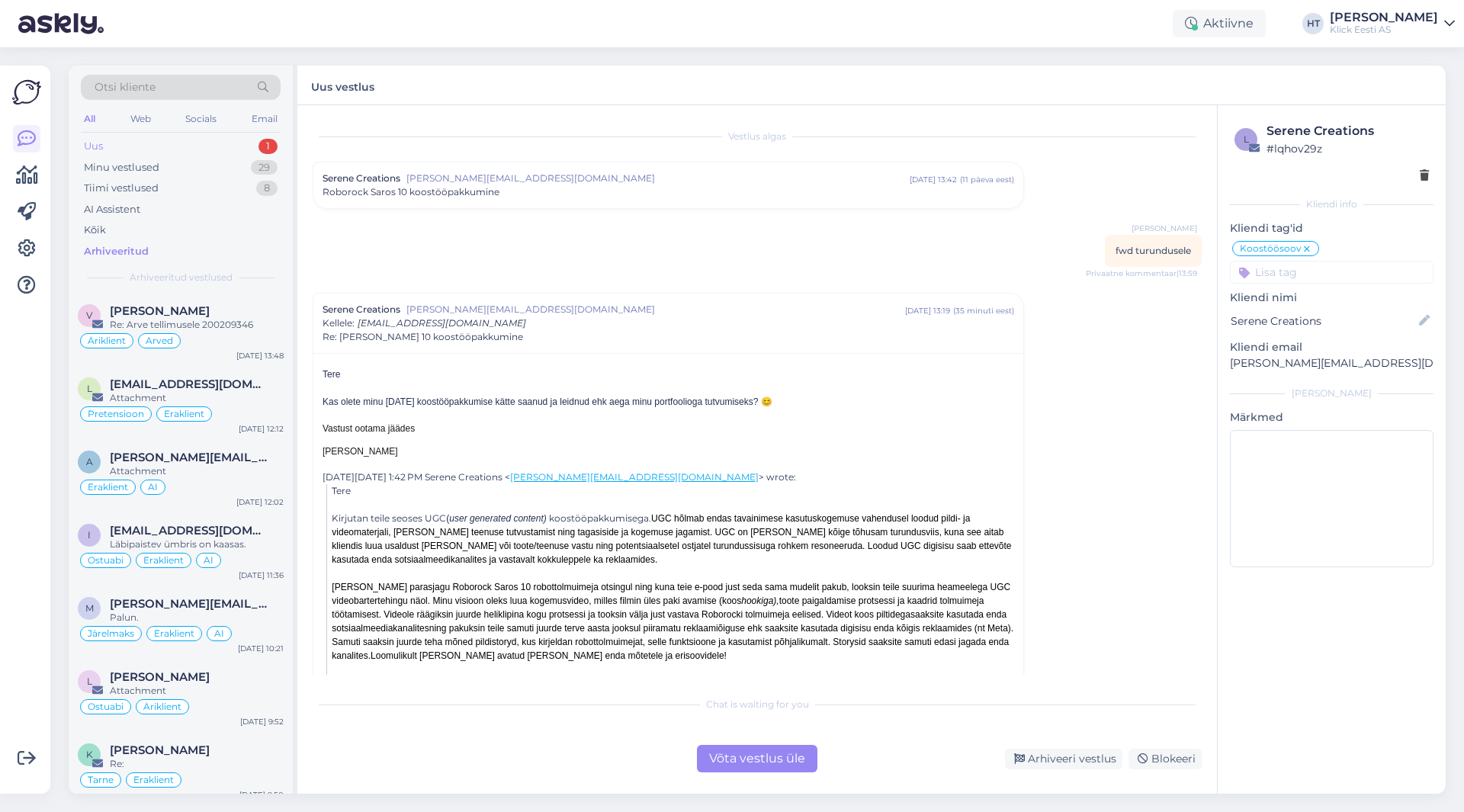
click at [216, 144] on div "Uus 1" at bounding box center [180, 146] width 200 height 21
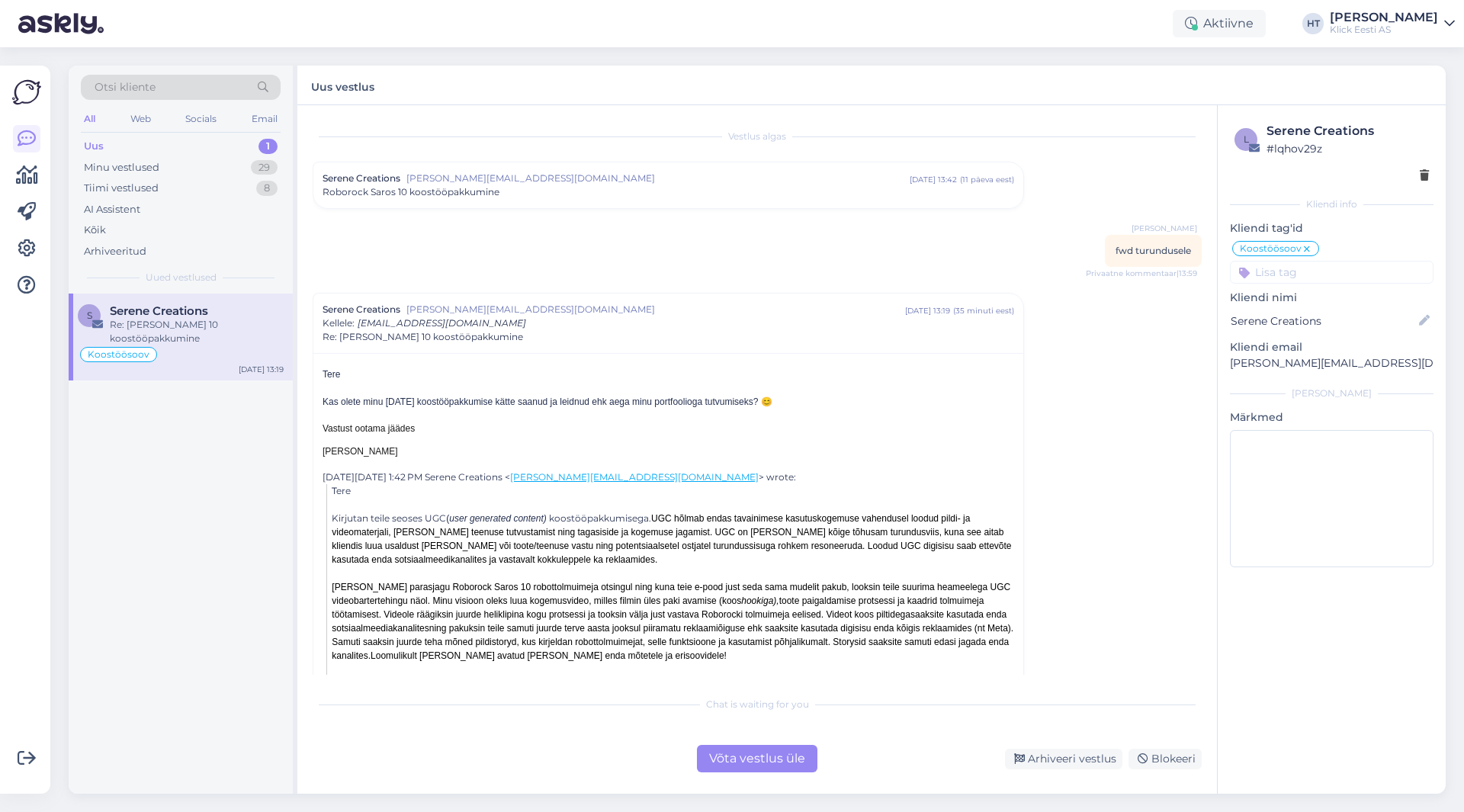
click at [240, 318] on div "Re: [PERSON_NAME] 10 koostööpakkumine" at bounding box center [197, 331] width 174 height 27
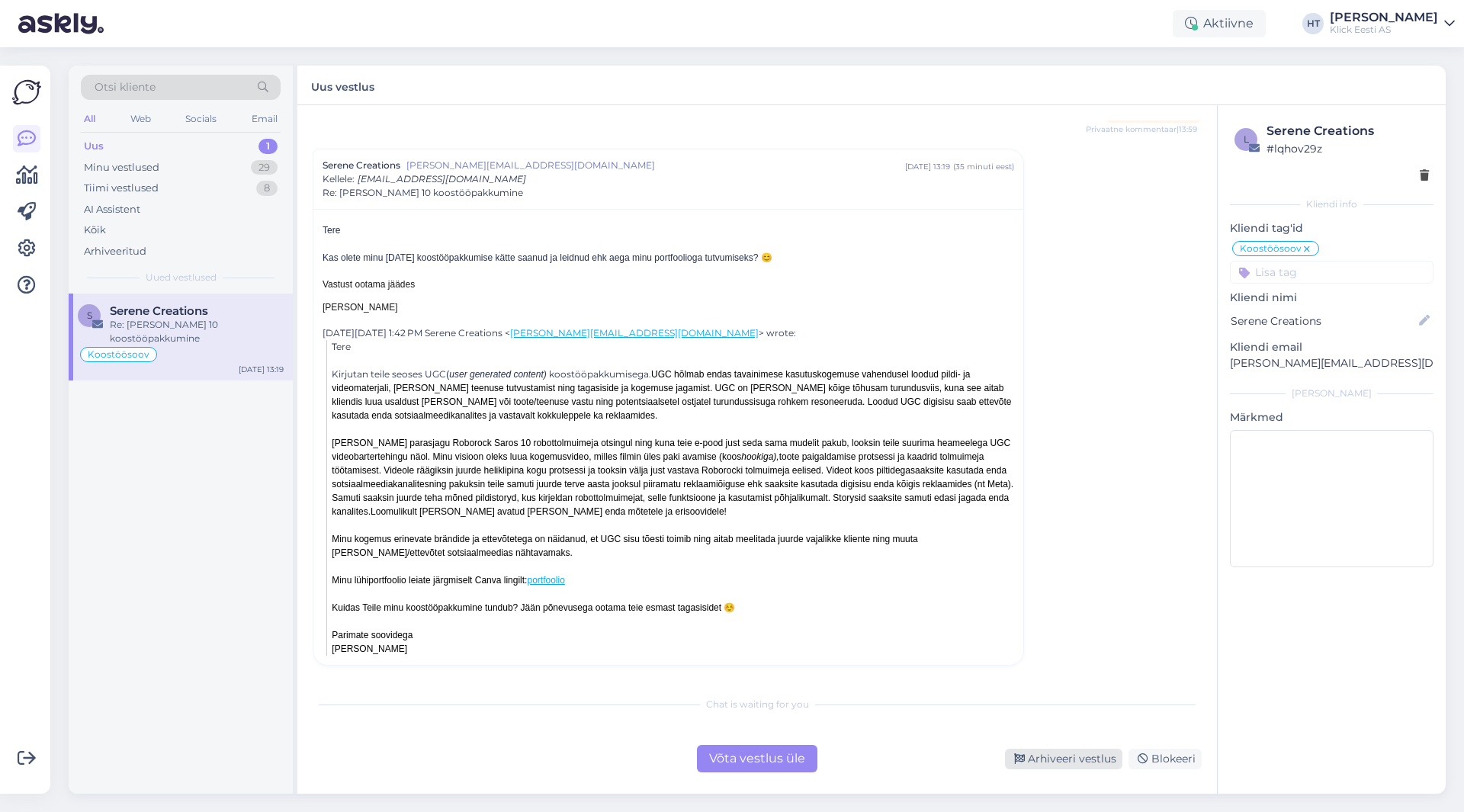
click at [1061, 759] on div "Arhiveeri vestlus" at bounding box center [1063, 759] width 117 height 21
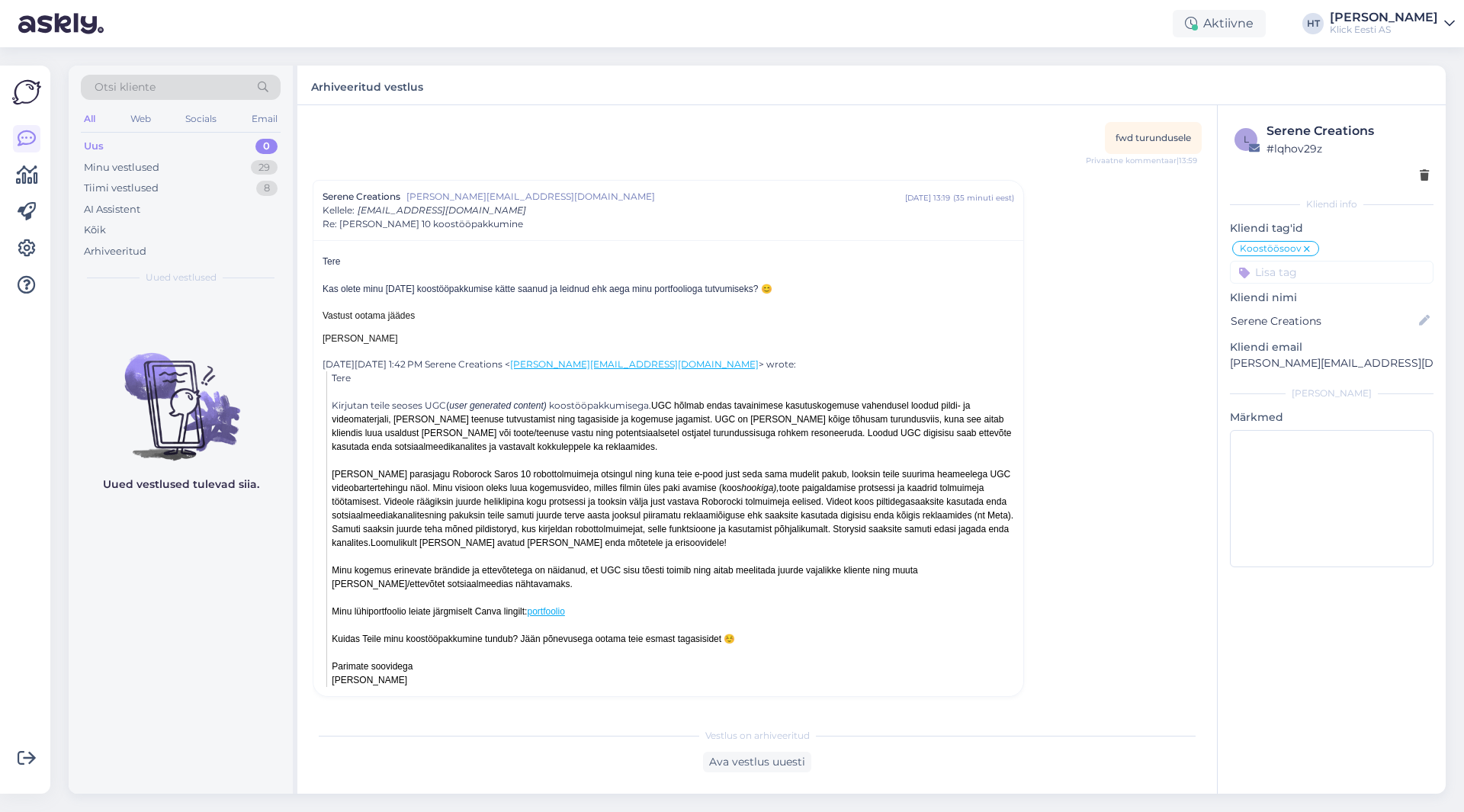
scroll to position [112, 0]
click at [213, 196] on div "Tiimi vestlused 8" at bounding box center [180, 188] width 200 height 21
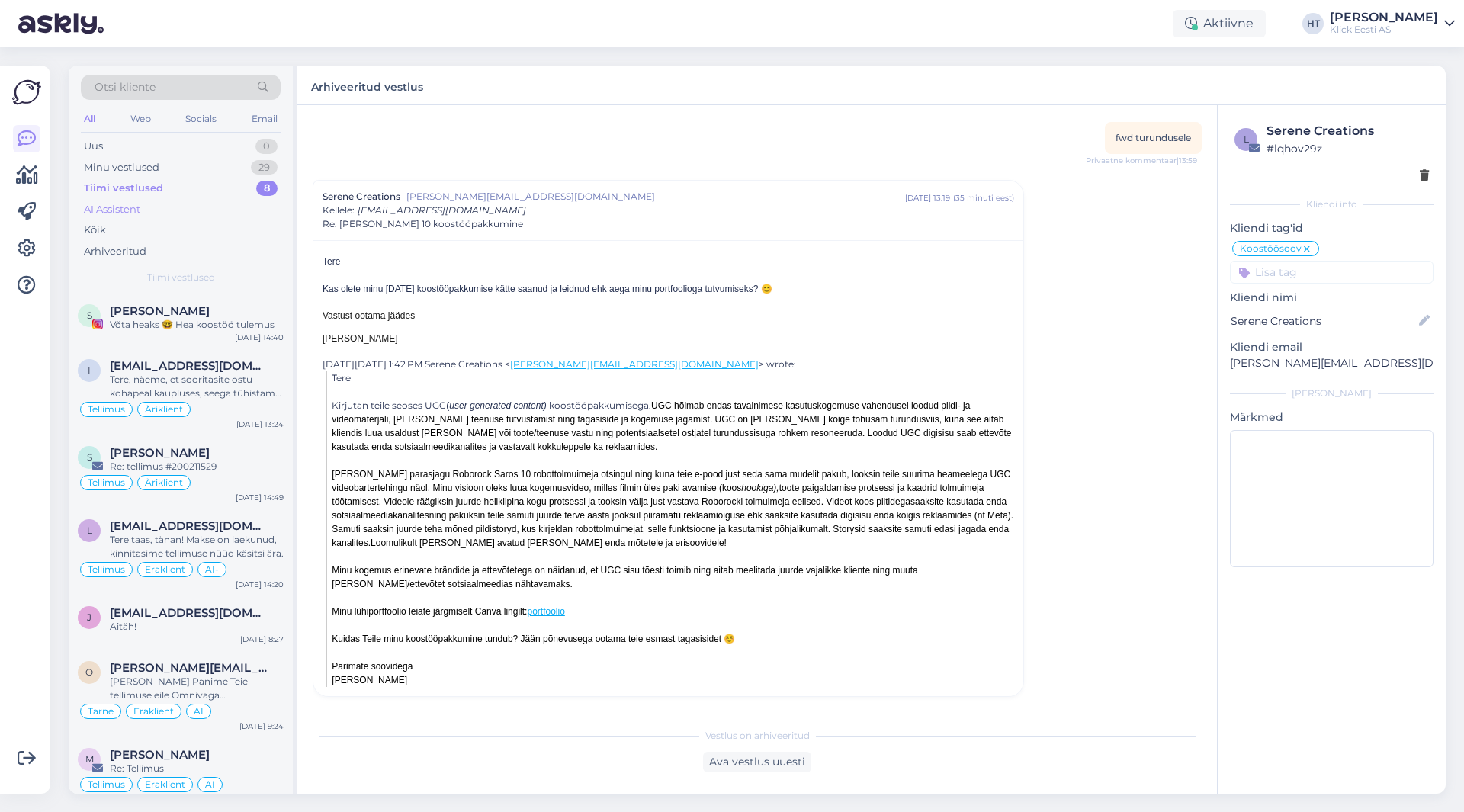
click at [206, 205] on div "AI Assistent" at bounding box center [180, 209] width 200 height 21
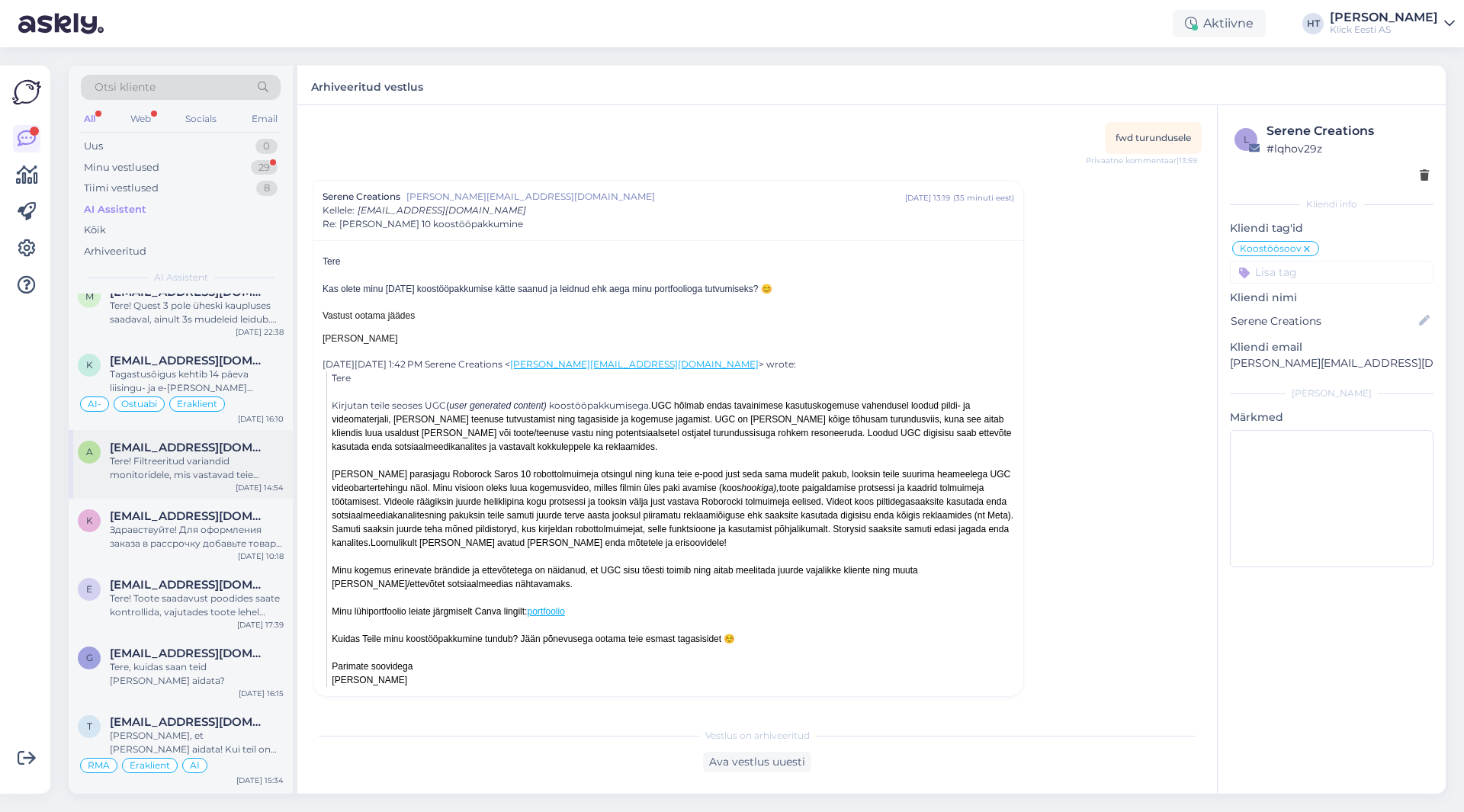
scroll to position [534, 0]
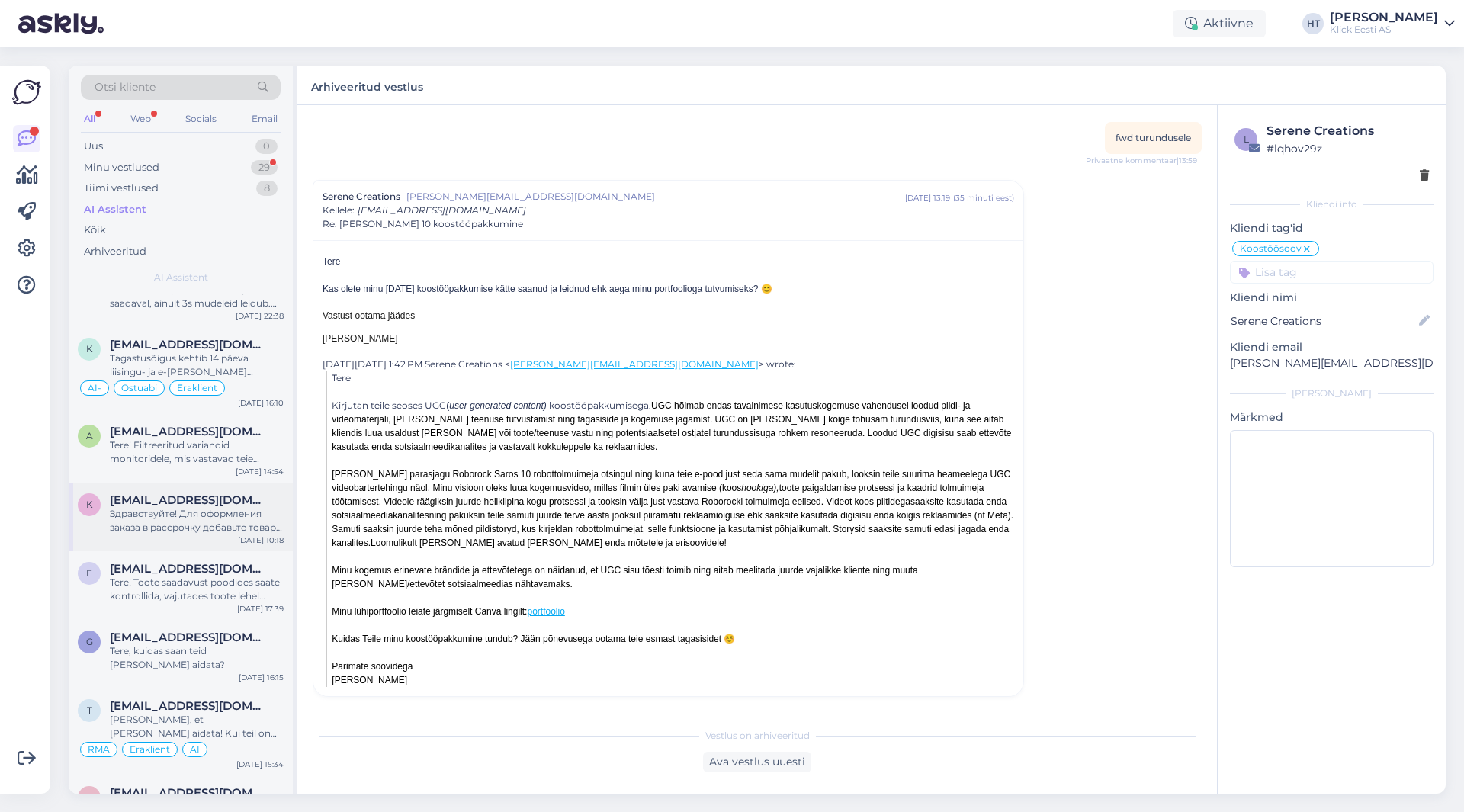
click at [220, 533] on div "Здравствуйте! Для оформления заказа в рассрочку добавьте товары в корзину. Зате…" at bounding box center [197, 521] width 174 height 27
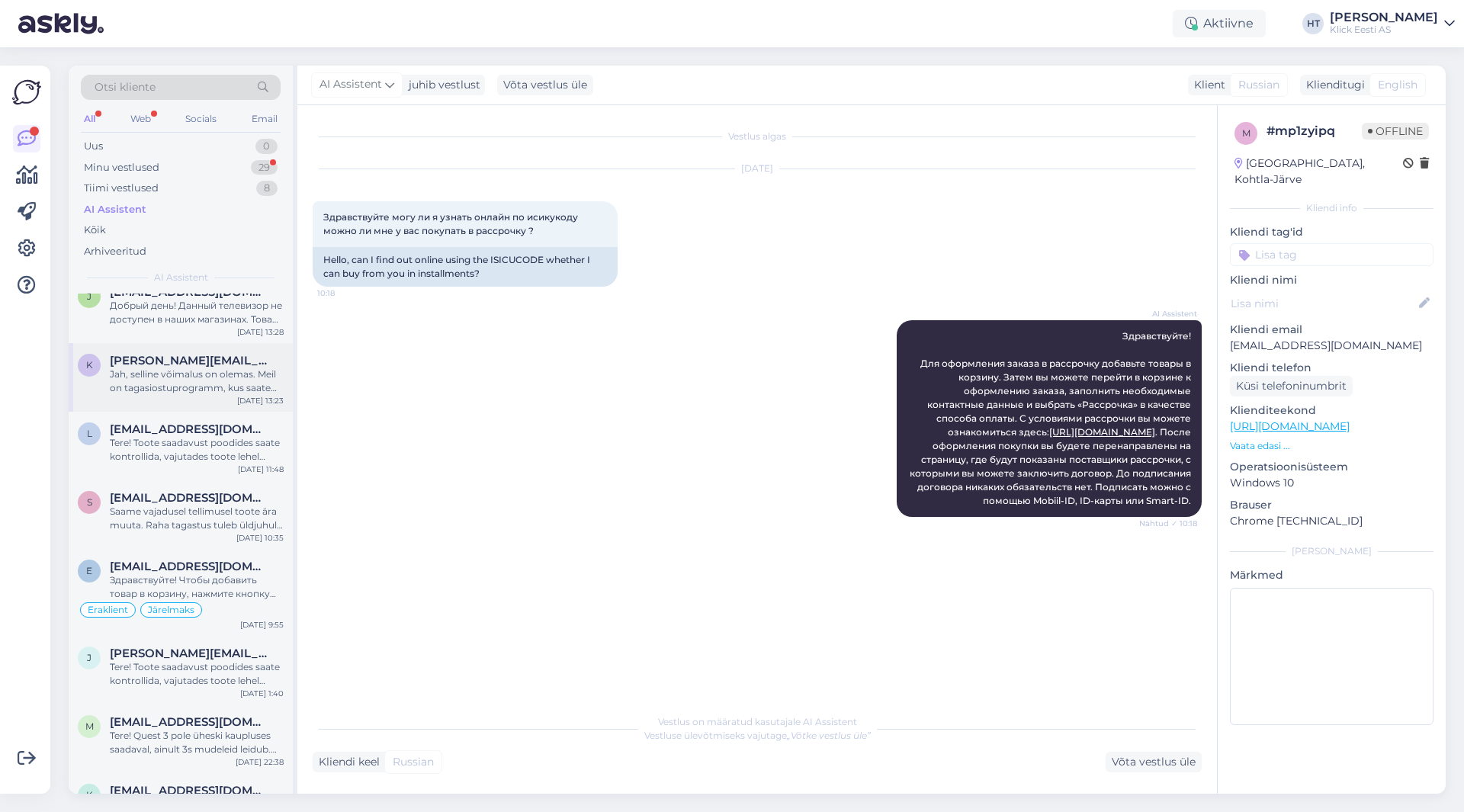
scroll to position [0, 0]
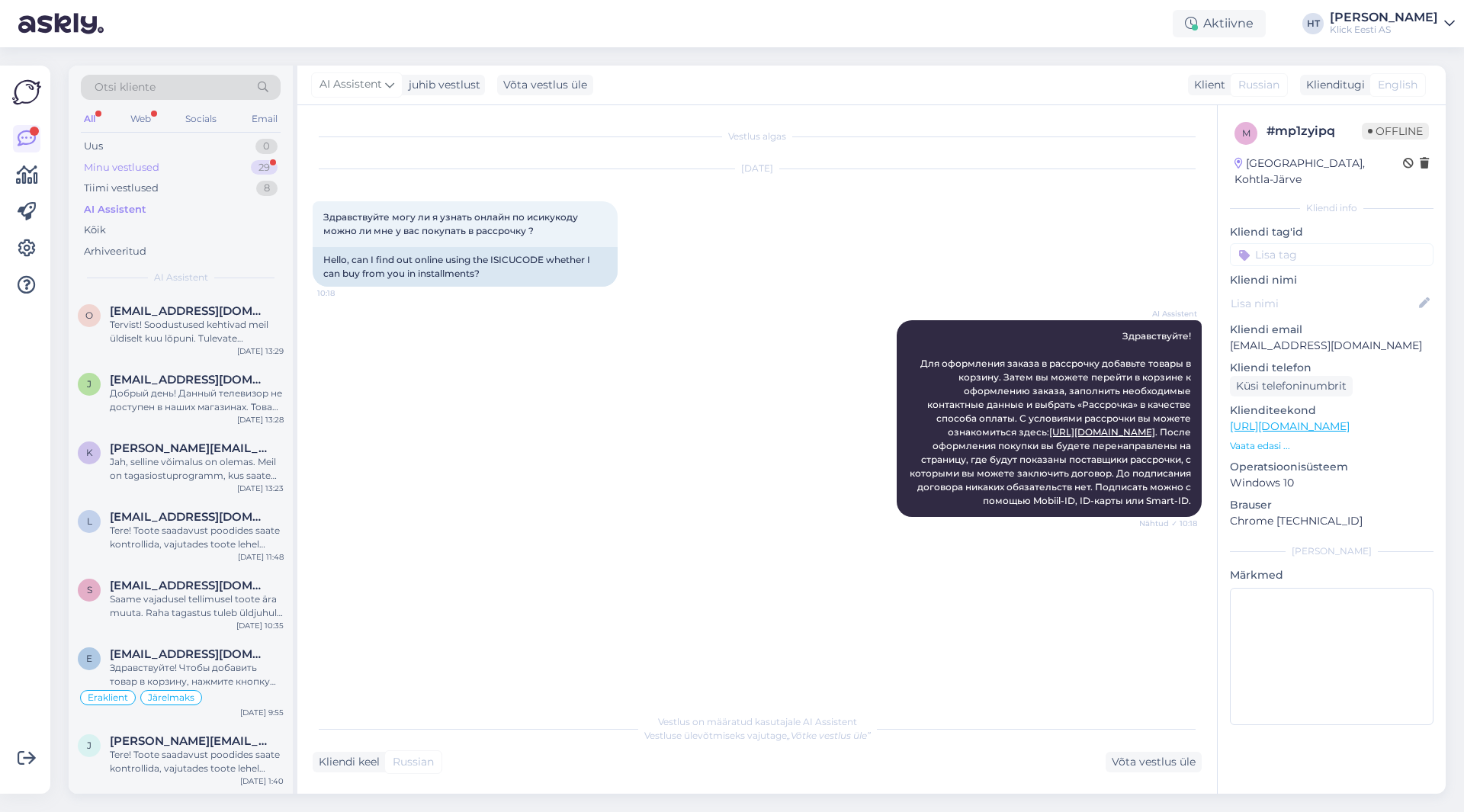
click at [200, 165] on div "Minu vestlused 29" at bounding box center [180, 167] width 200 height 21
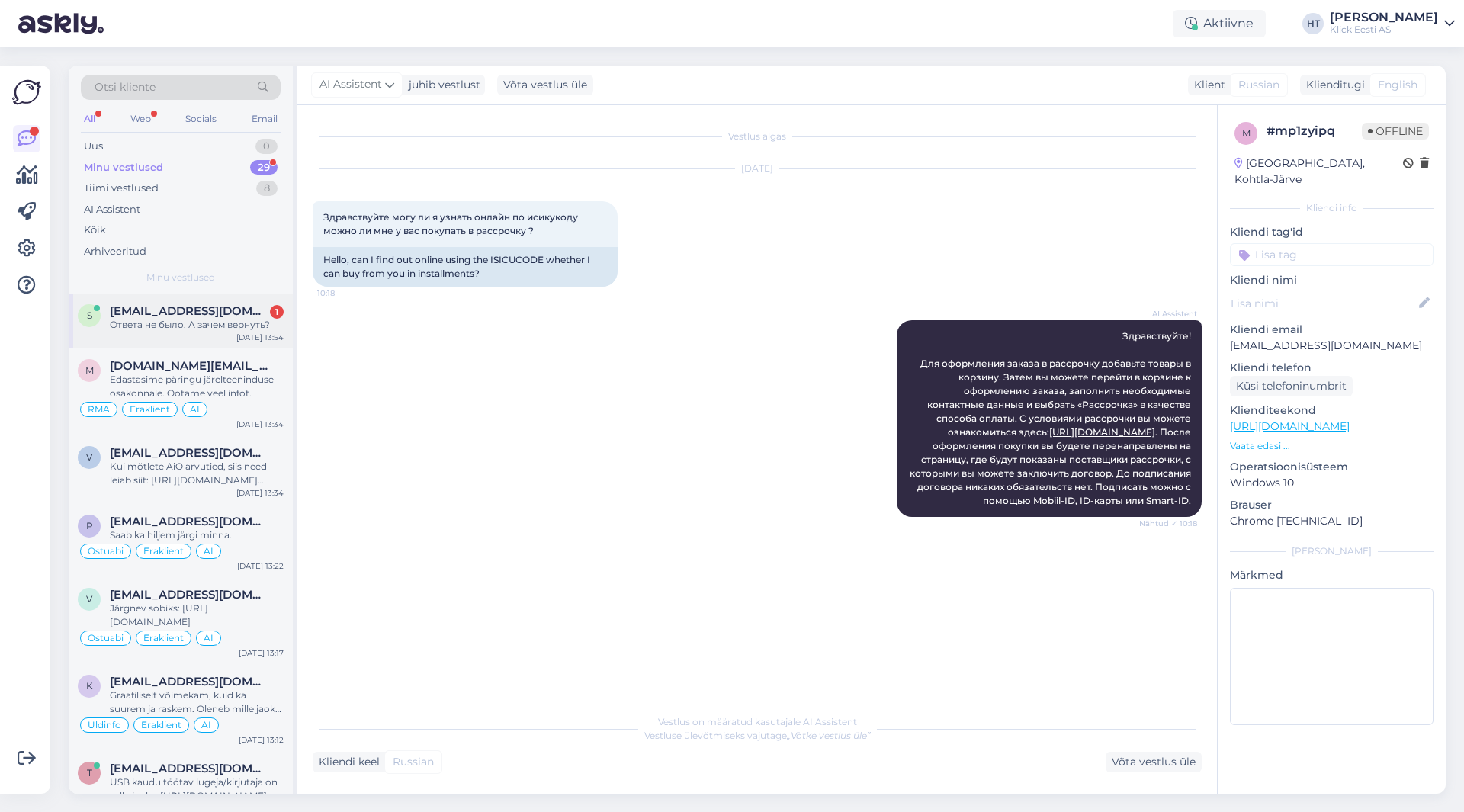
click at [214, 305] on span "[EMAIL_ADDRESS][DOMAIN_NAME]" at bounding box center [189, 311] width 158 height 14
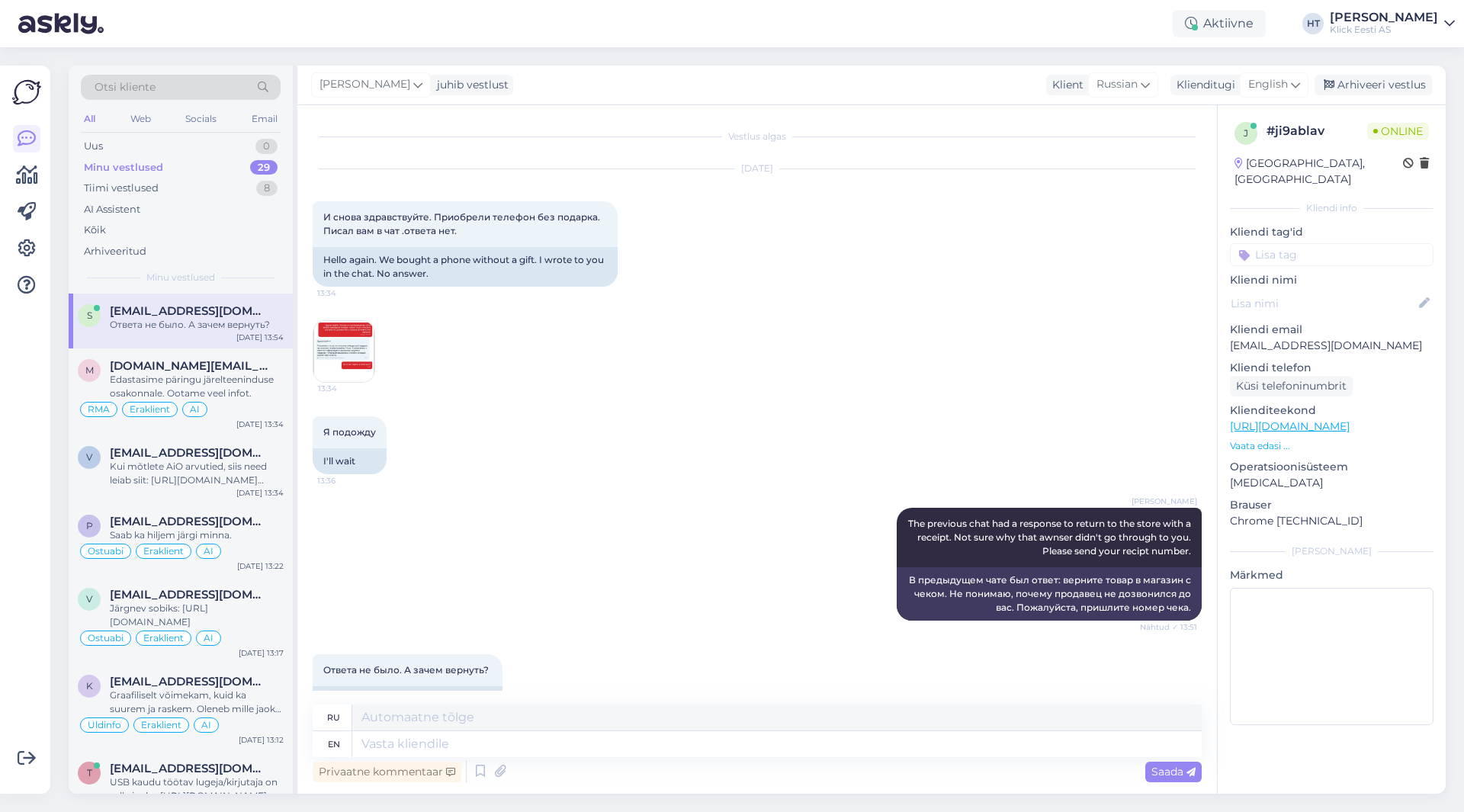
scroll to position [38, 0]
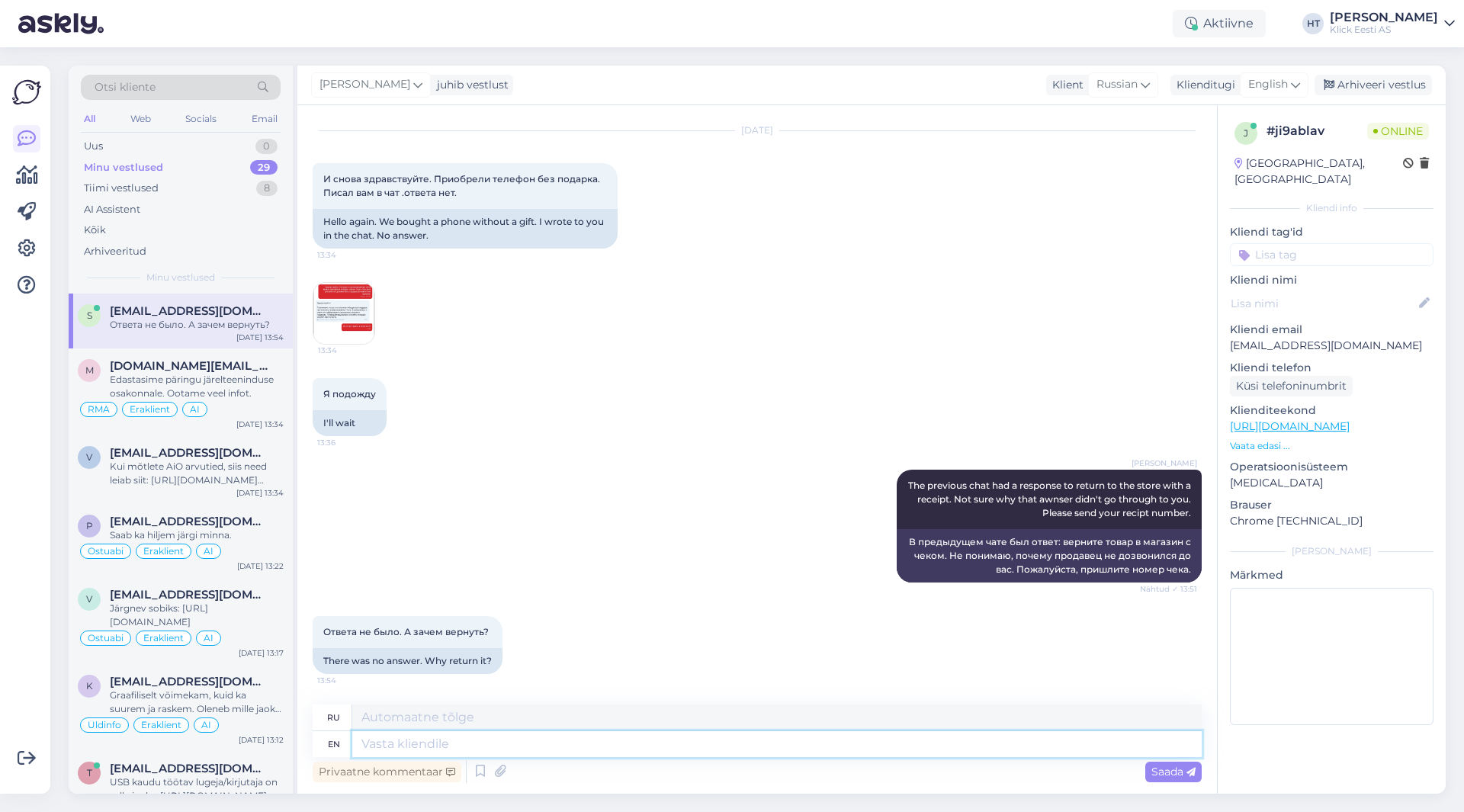
click at [516, 744] on textarea at bounding box center [777, 745] width 850 height 26
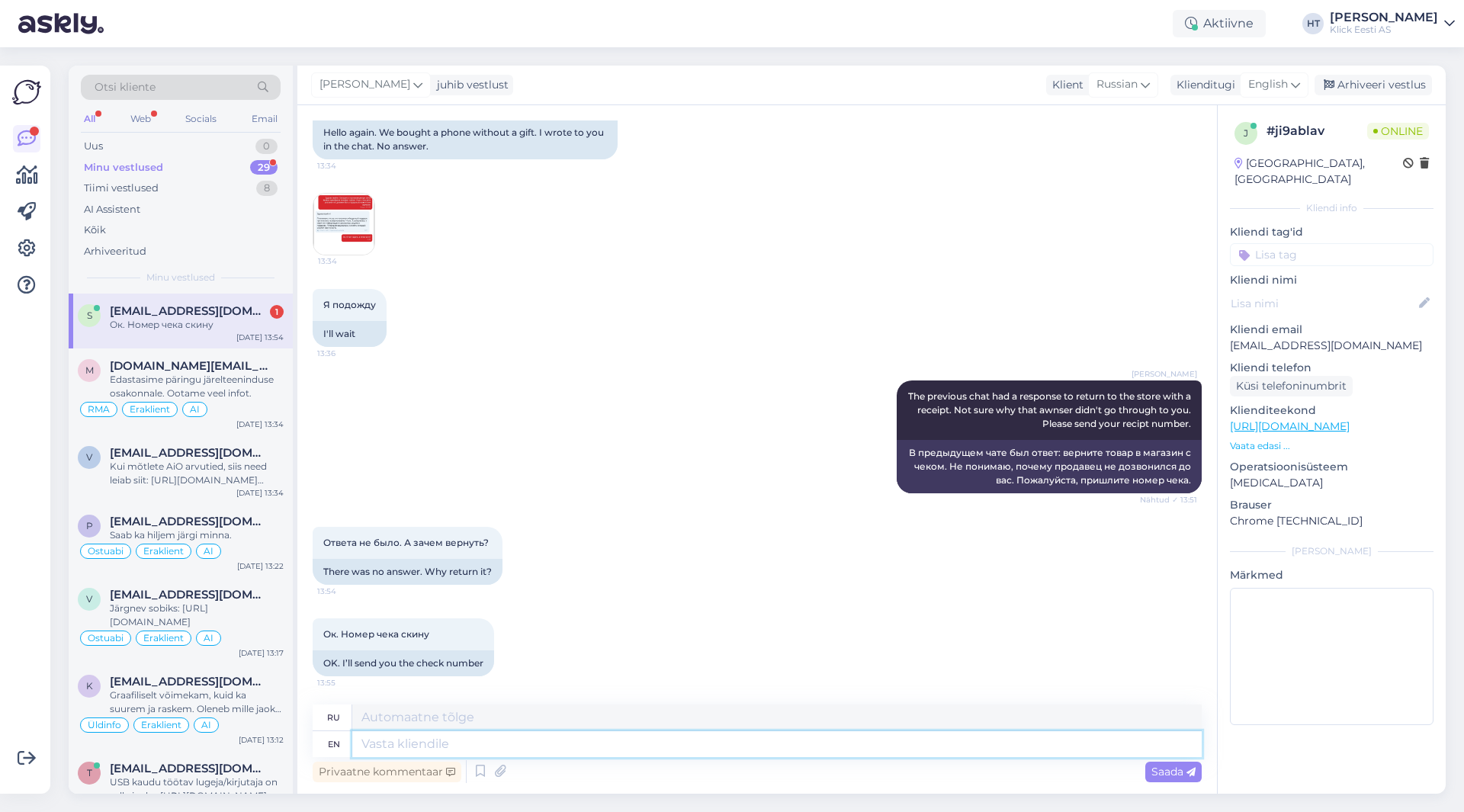
scroll to position [130, 0]
click at [346, 228] on img at bounding box center [344, 222] width 61 height 61
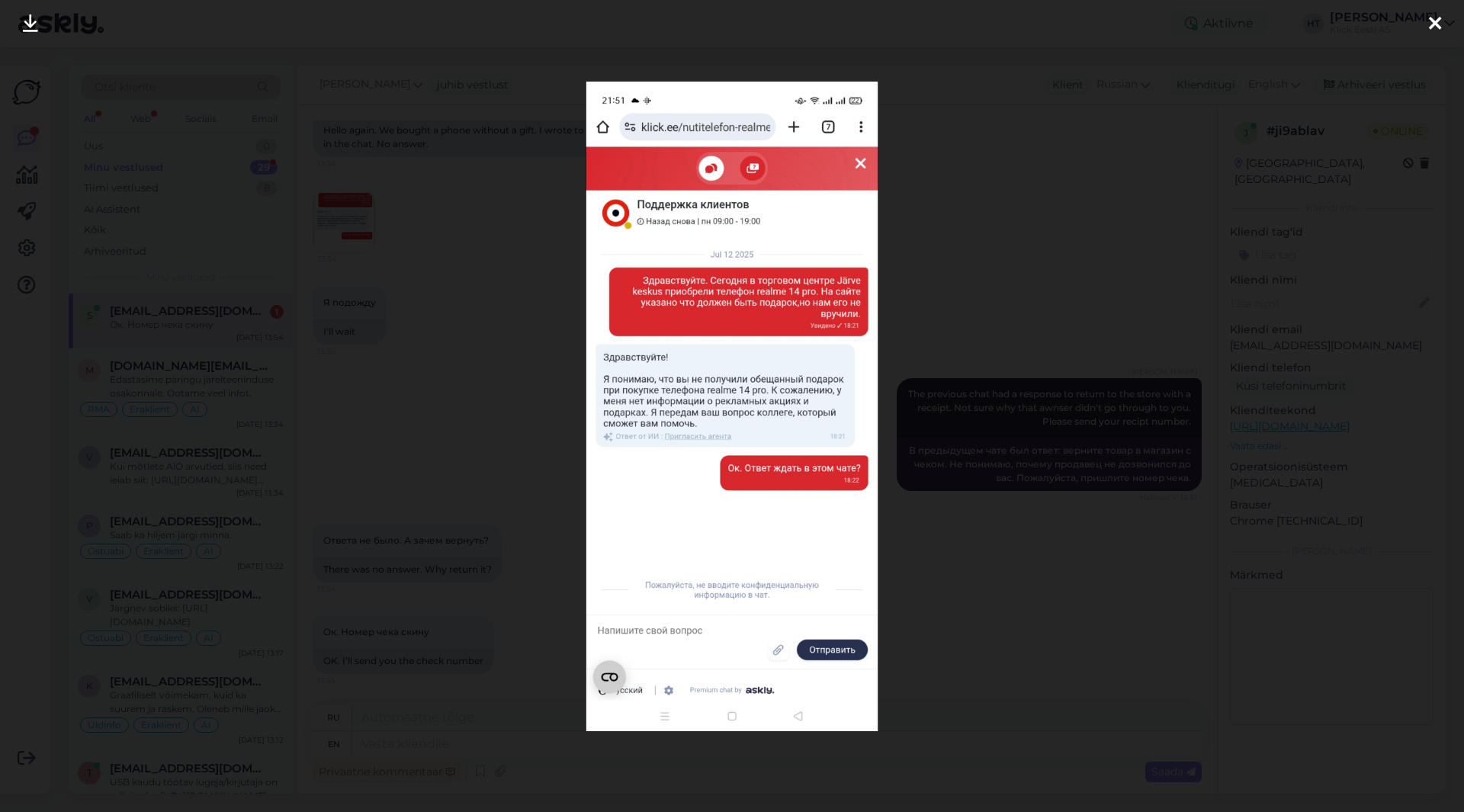
click at [508, 393] on div at bounding box center [732, 406] width 1464 height 812
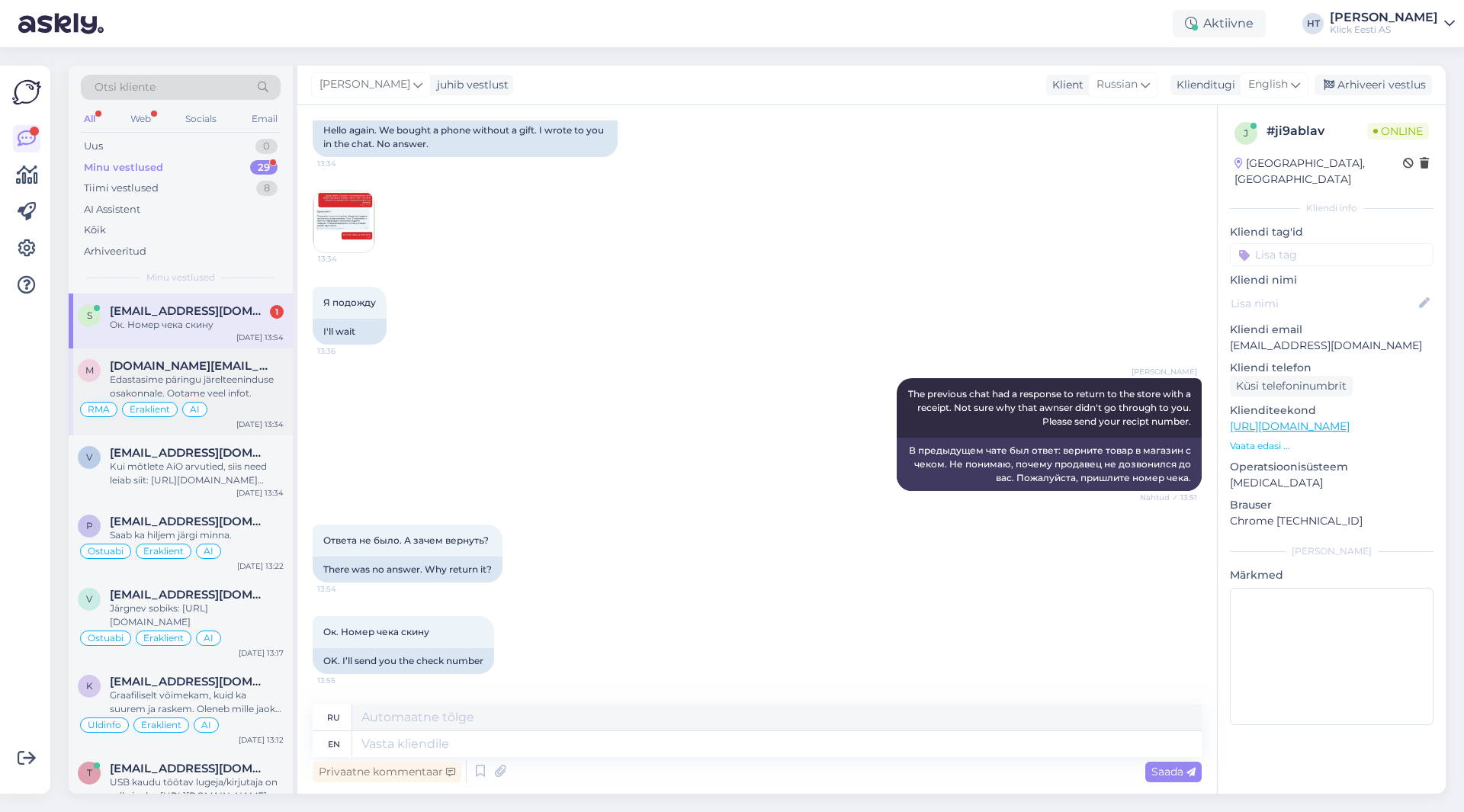
click at [281, 384] on div "Edastasime päringu järelteeninduse osakonnale. Ootame veel infot." at bounding box center [197, 386] width 174 height 27
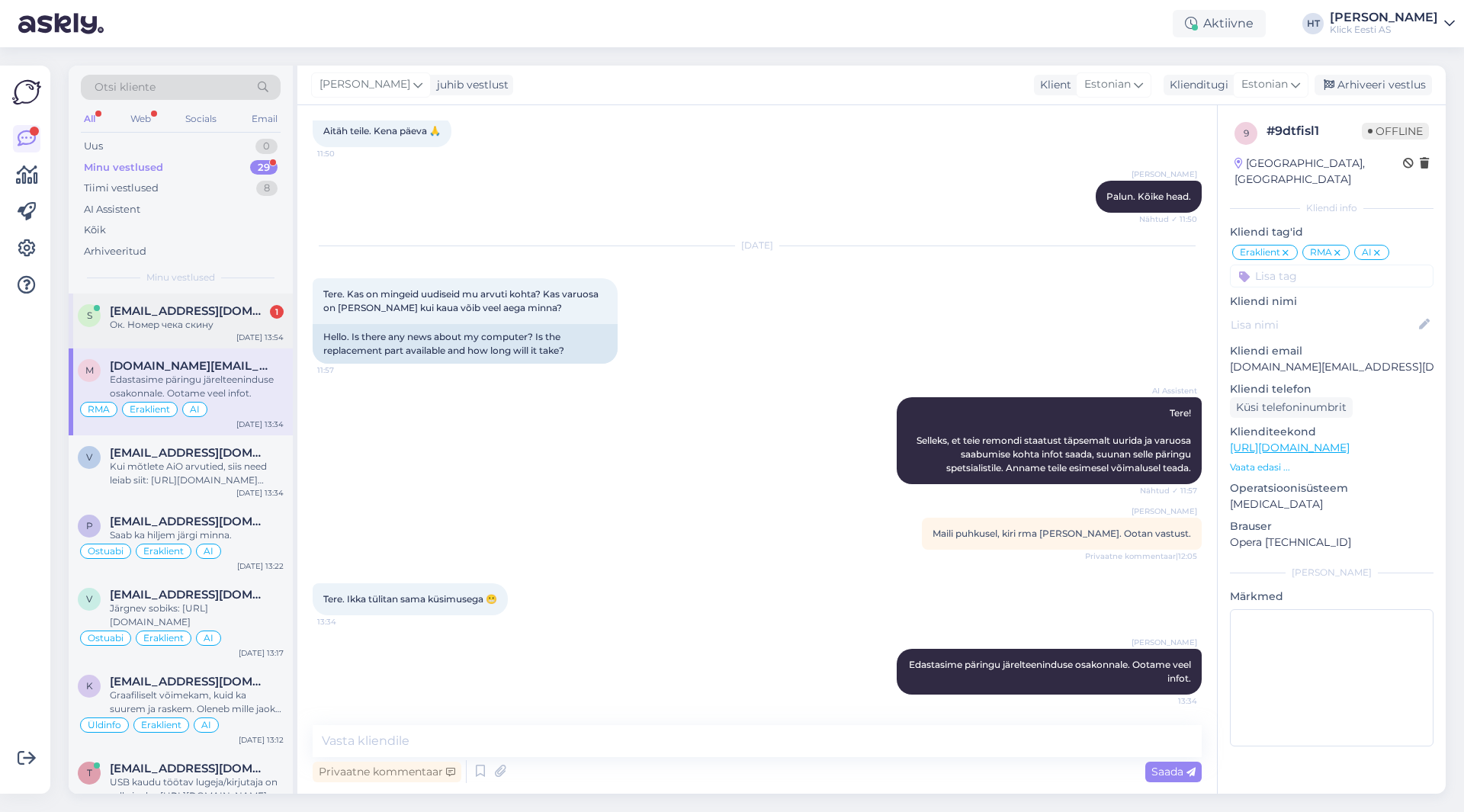
click at [251, 331] on div "Ок. Номер чека скину" at bounding box center [197, 324] width 174 height 14
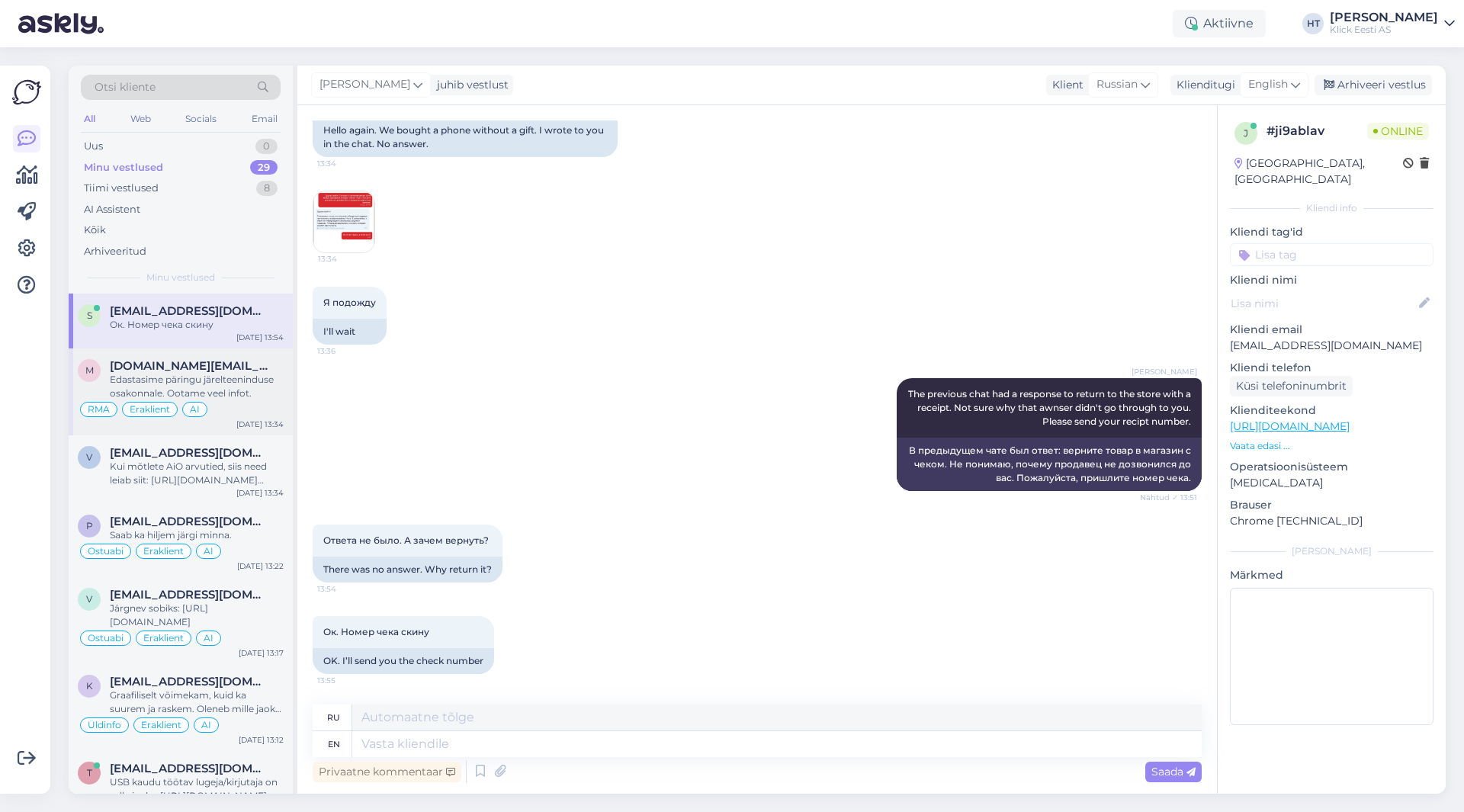
click at [253, 394] on div "Edastasime päringu järelteeninduse osakonnale. Ootame veel infot." at bounding box center [197, 386] width 174 height 27
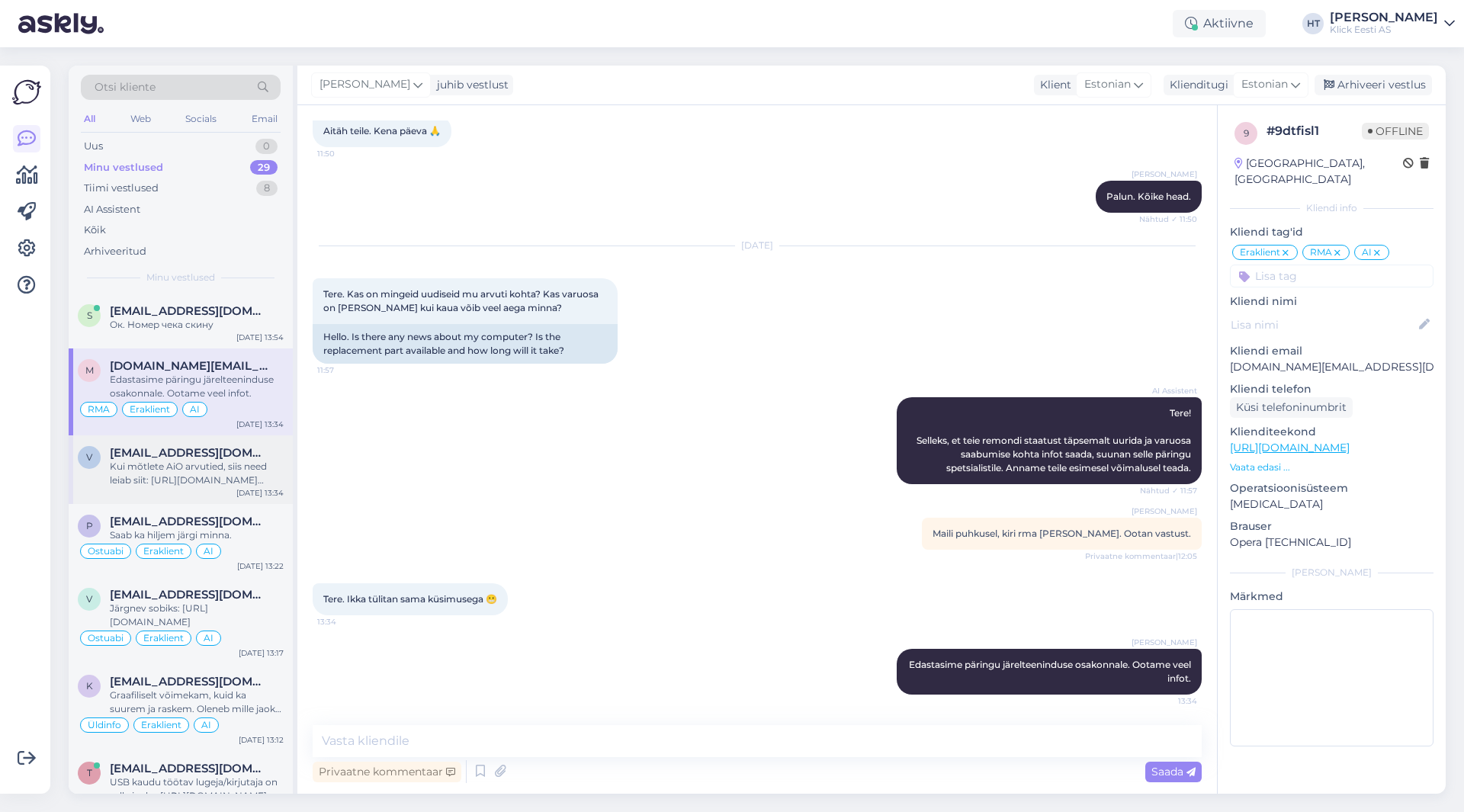
click at [246, 473] on div "Kui mõtlete AiO arvutied, siis need leiab siit: [URL][DOMAIN_NAME][PERSON_NAME]" at bounding box center [197, 473] width 174 height 27
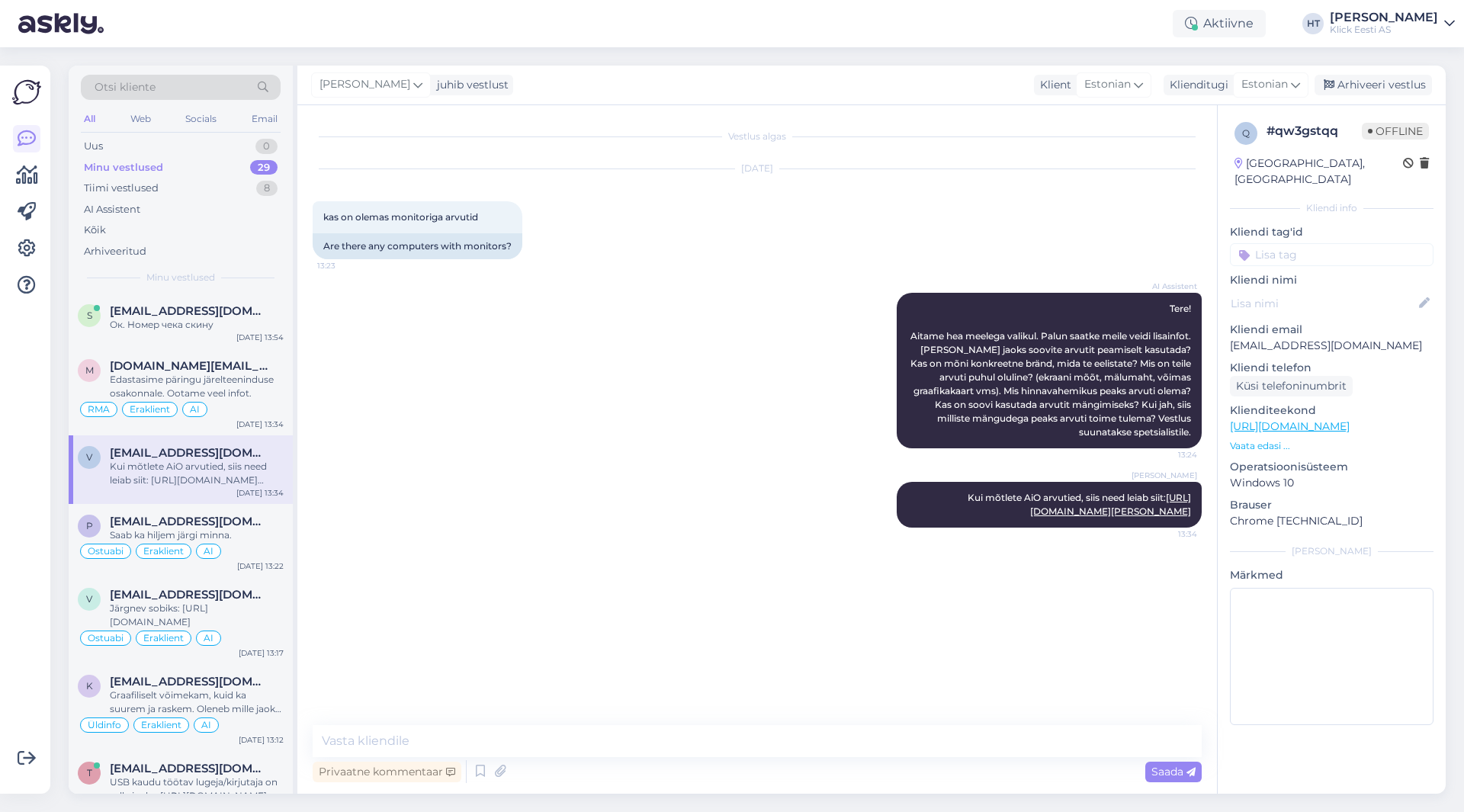
drag, startPoint x: 985, startPoint y: 492, endPoint x: 1205, endPoint y: 530, distance: 223.3
click at [1205, 530] on div "Vestlus algas [DATE] kas on olemas monitoriga arvutid 13:23 Are there any compu…" at bounding box center [764, 416] width 903 height 591
drag, startPoint x: 1199, startPoint y: 529, endPoint x: 979, endPoint y: 489, distance: 223.6
click at [979, 489] on div "[PERSON_NAME] Kui mõtlete AiO arvutied, siis need leiab siit: [URL][DOMAIN_NAME…" at bounding box center [1049, 505] width 305 height 46
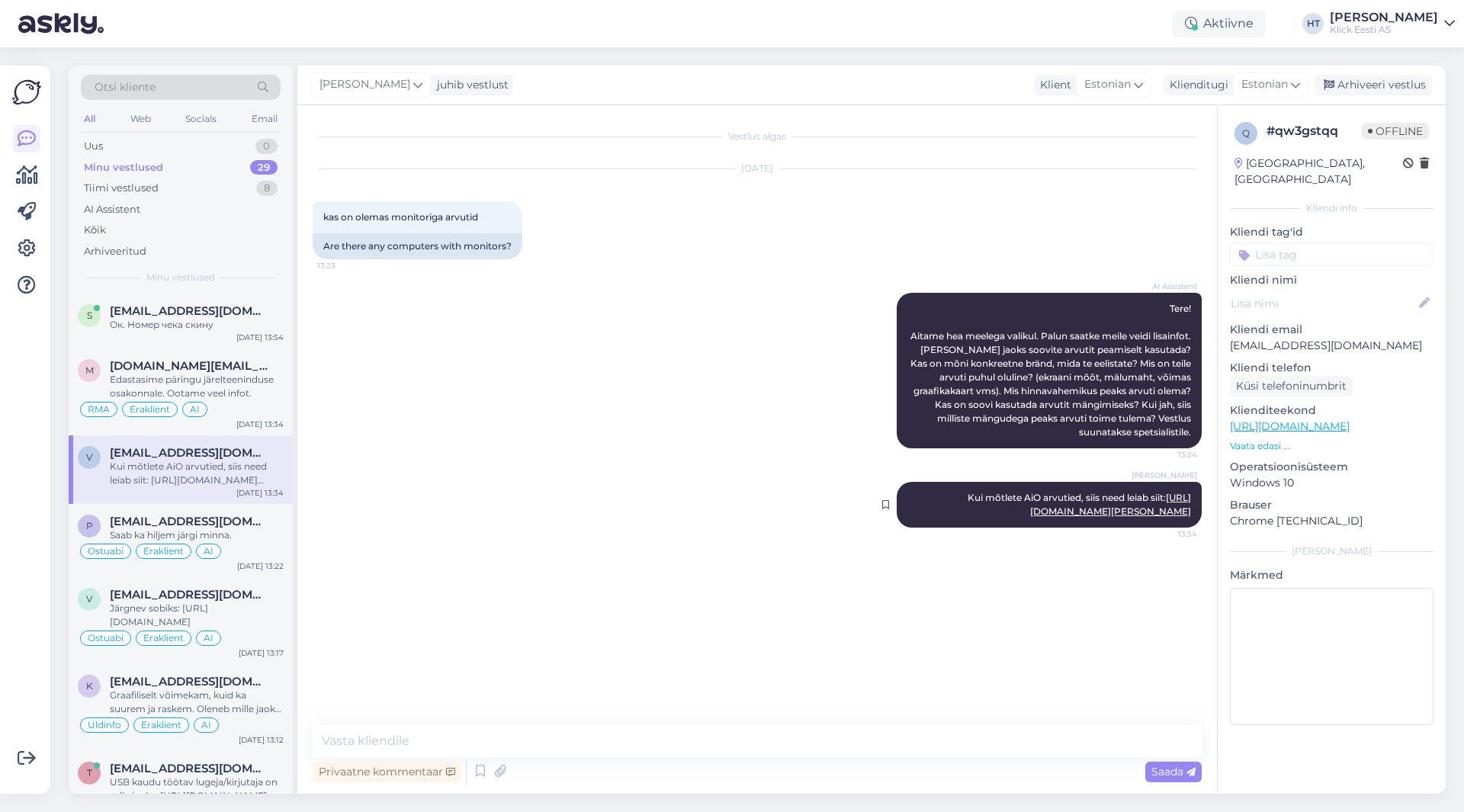
click at [979, 489] on div "[PERSON_NAME] Kui mõtlete AiO arvutied, siis need leiab siit: [URL][DOMAIN_NAME…" at bounding box center [1049, 505] width 305 height 46
drag, startPoint x: 979, startPoint y: 492, endPoint x: 1197, endPoint y: 532, distance: 221.6
click at [1197, 528] on div "[PERSON_NAME] Kui mõtlete AiO arvutied, siis need leiab siit: [URL][DOMAIN_NAME…" at bounding box center [1049, 505] width 305 height 46
click at [1196, 528] on div "[PERSON_NAME] Kui mõtlete AiO arvutied, siis need leiab siit: [URL][DOMAIN_NAME…" at bounding box center [1049, 505] width 305 height 46
drag, startPoint x: 1196, startPoint y: 528, endPoint x: 985, endPoint y: 494, distance: 213.7
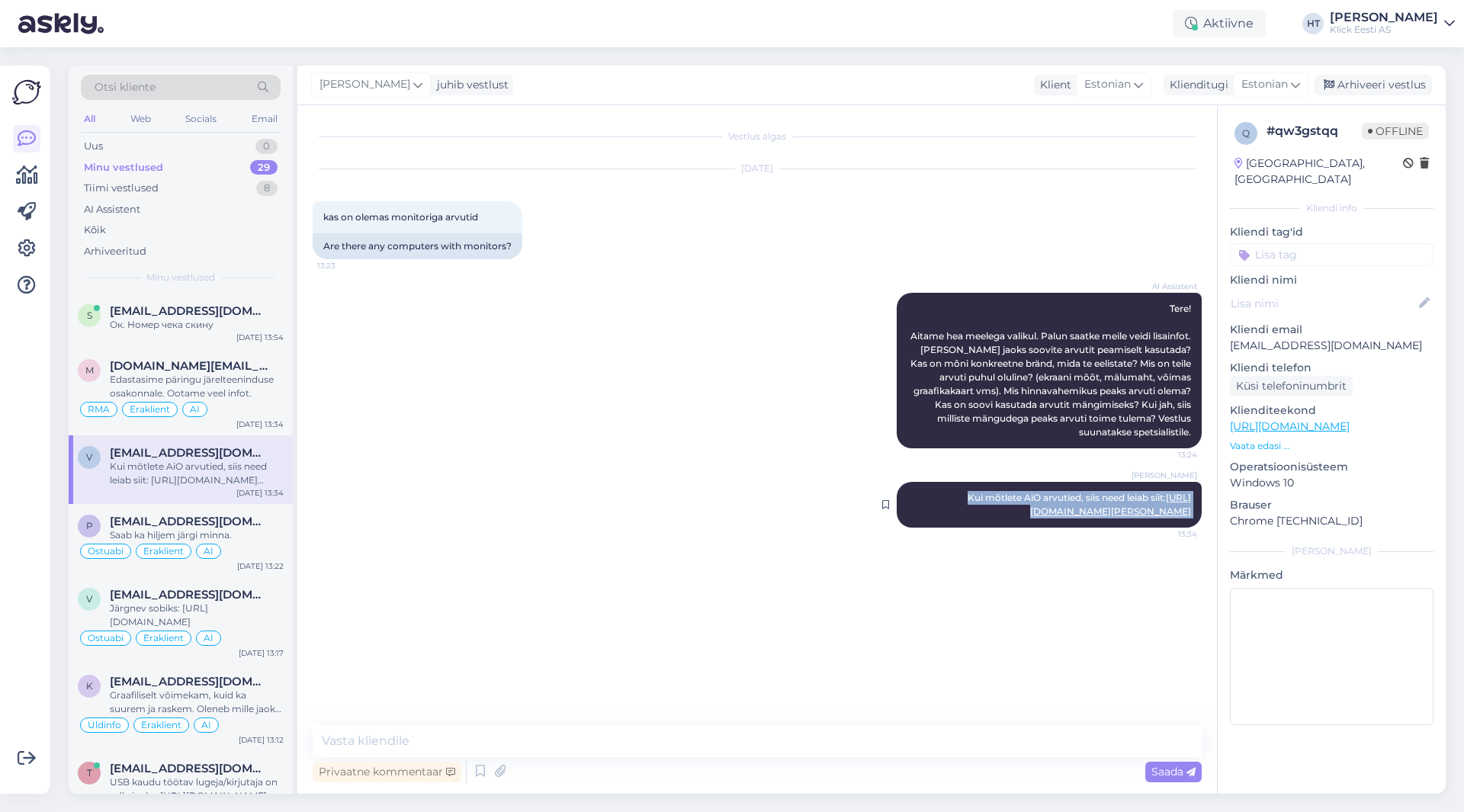
click at [985, 494] on div "[PERSON_NAME] Kui mõtlete AiO arvutied, siis need leiab siit: [URL][DOMAIN_NAME…" at bounding box center [1049, 505] width 305 height 46
drag, startPoint x: 985, startPoint y: 494, endPoint x: 1196, endPoint y: 529, distance: 213.9
click at [1196, 528] on div "[PERSON_NAME] Kui mõtlete AiO arvutied, siis need leiab siit: [URL][DOMAIN_NAME…" at bounding box center [1049, 505] width 305 height 46
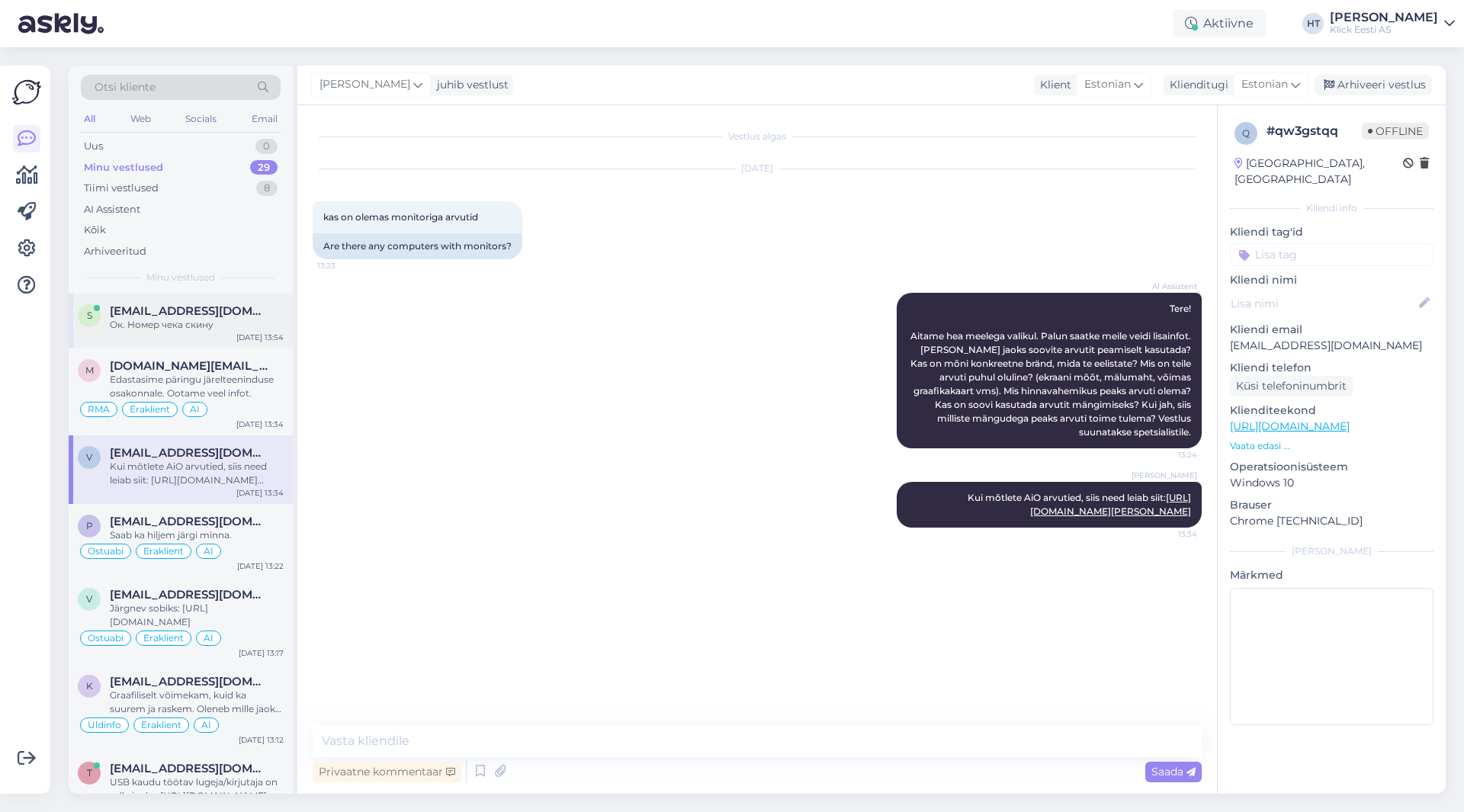
click at [183, 328] on div "Ок. Номер чека скину" at bounding box center [197, 324] width 174 height 14
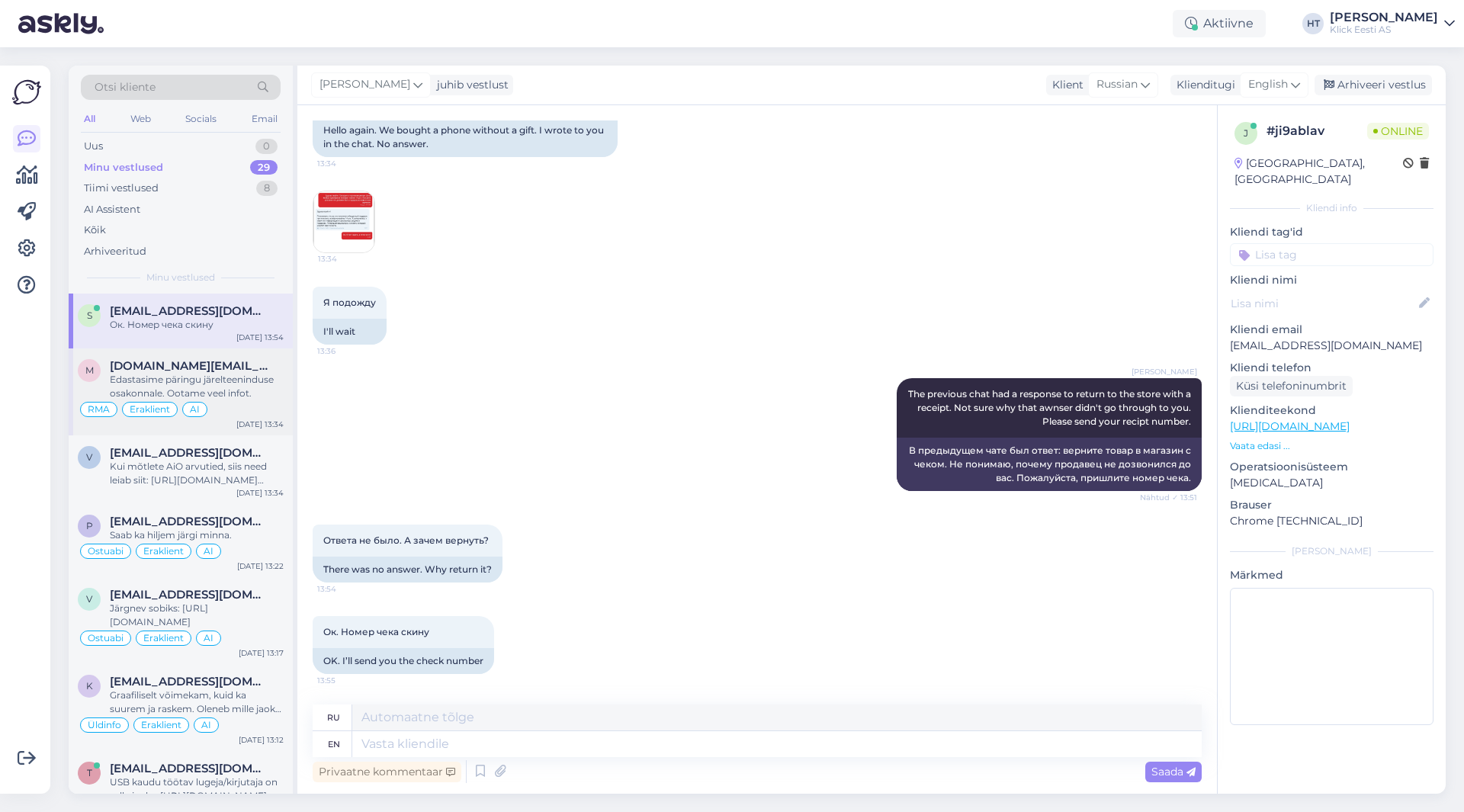
click at [231, 389] on div "Edastasime päringu järelteeninduse osakonnale. Ootame veel infot." at bounding box center [197, 386] width 174 height 27
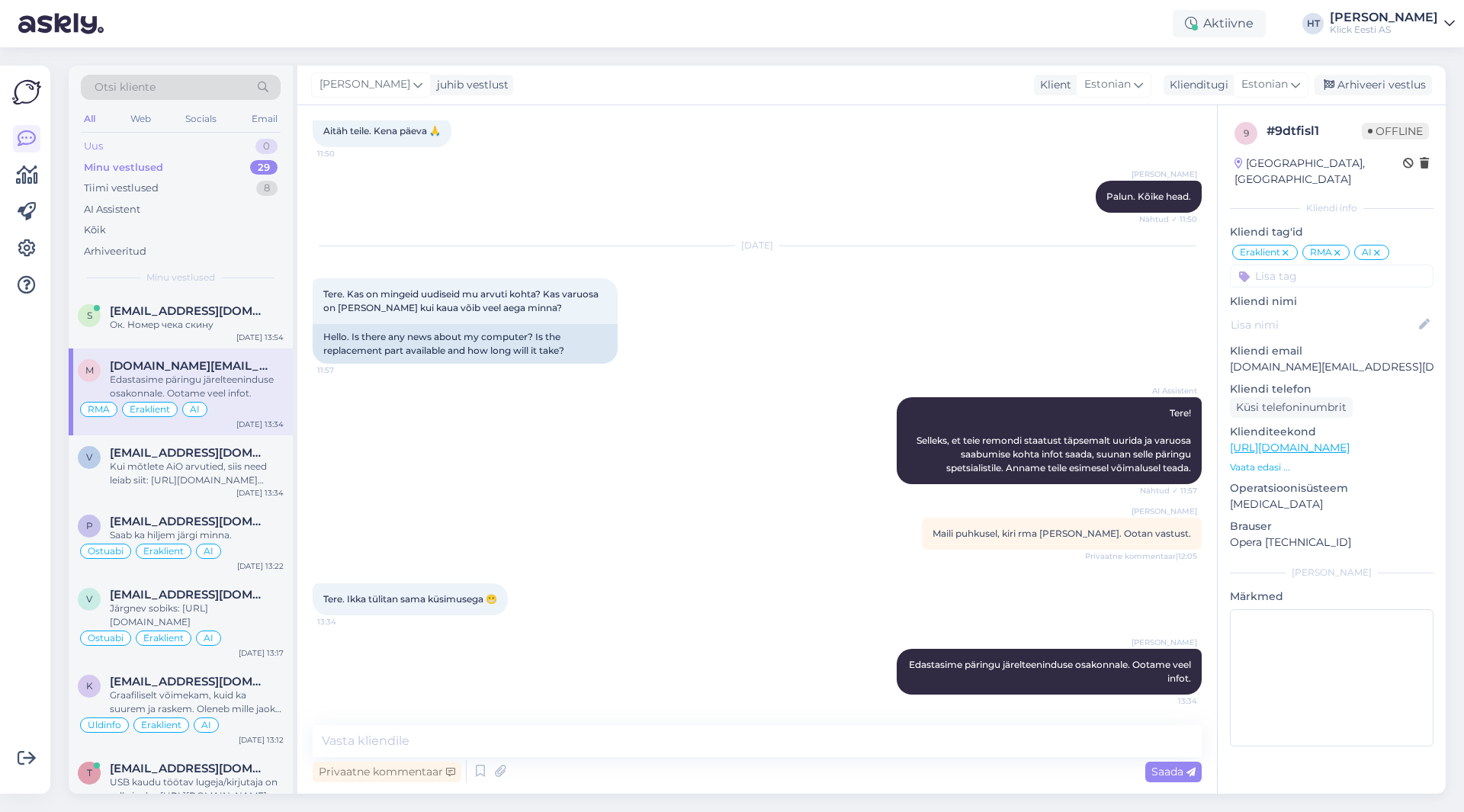
click at [240, 147] on div "Uus 0" at bounding box center [180, 146] width 200 height 21
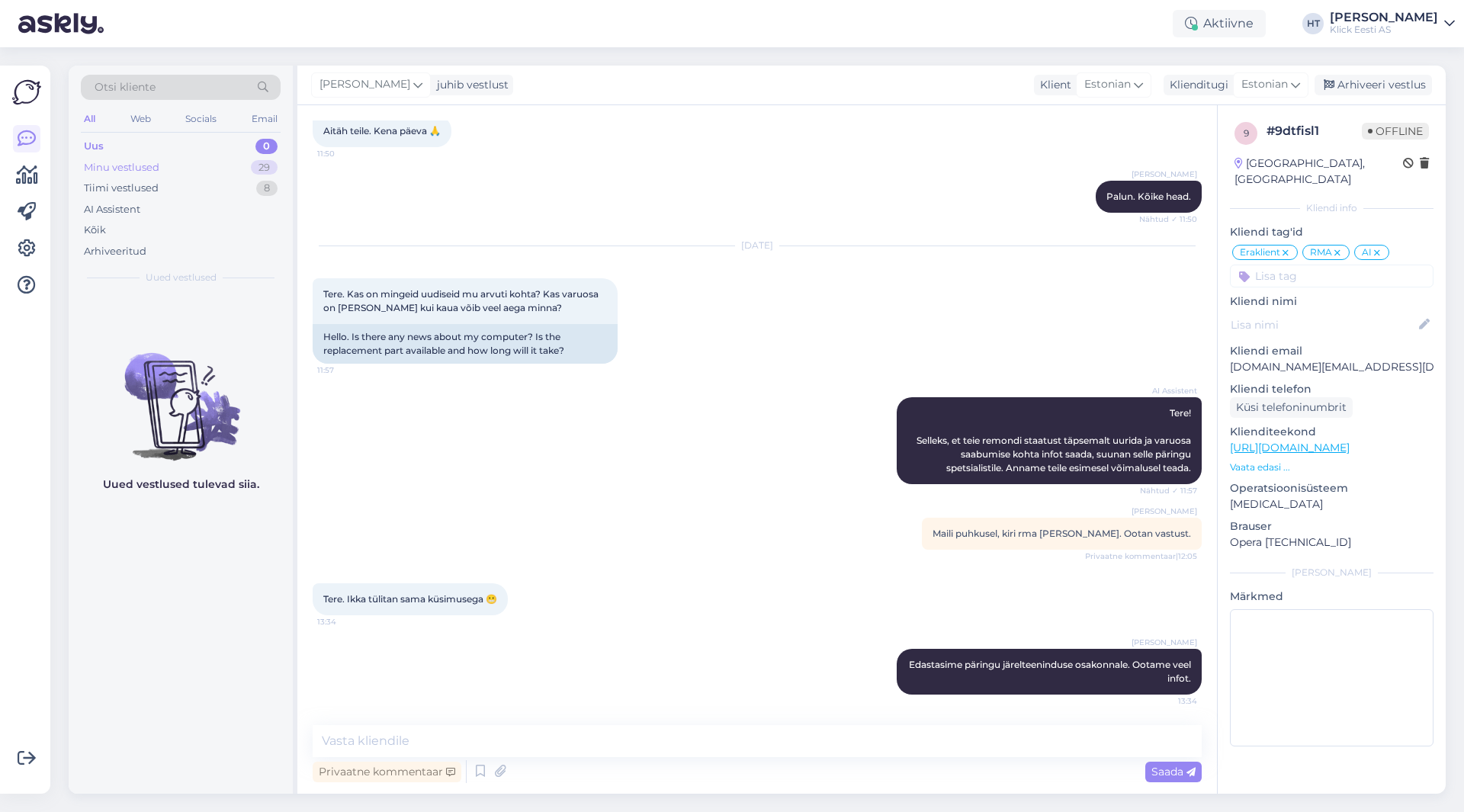
click at [246, 163] on div "Minu vestlused 29" at bounding box center [180, 167] width 200 height 21
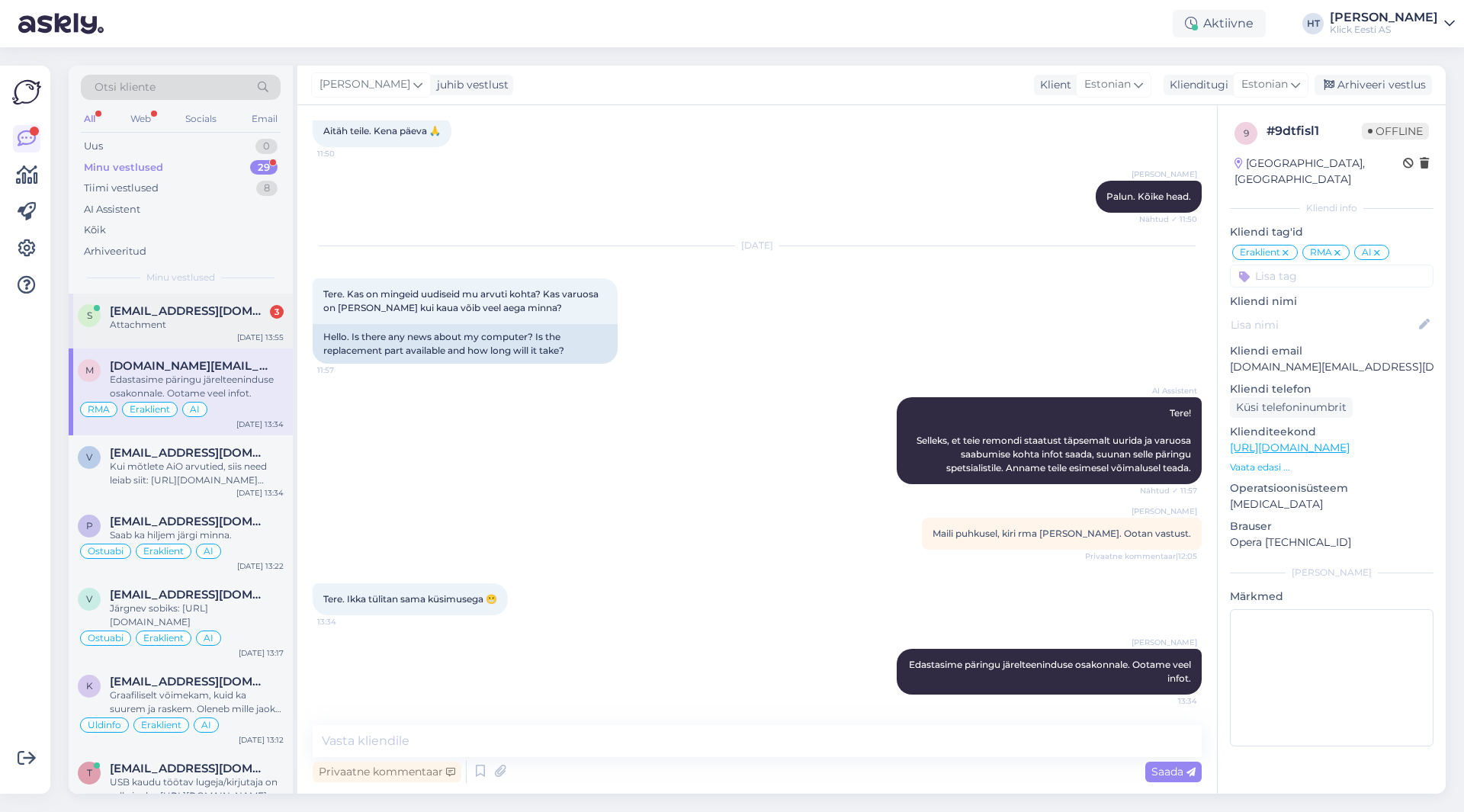
click at [196, 307] on span "[EMAIL_ADDRESS][DOMAIN_NAME]" at bounding box center [189, 311] width 158 height 14
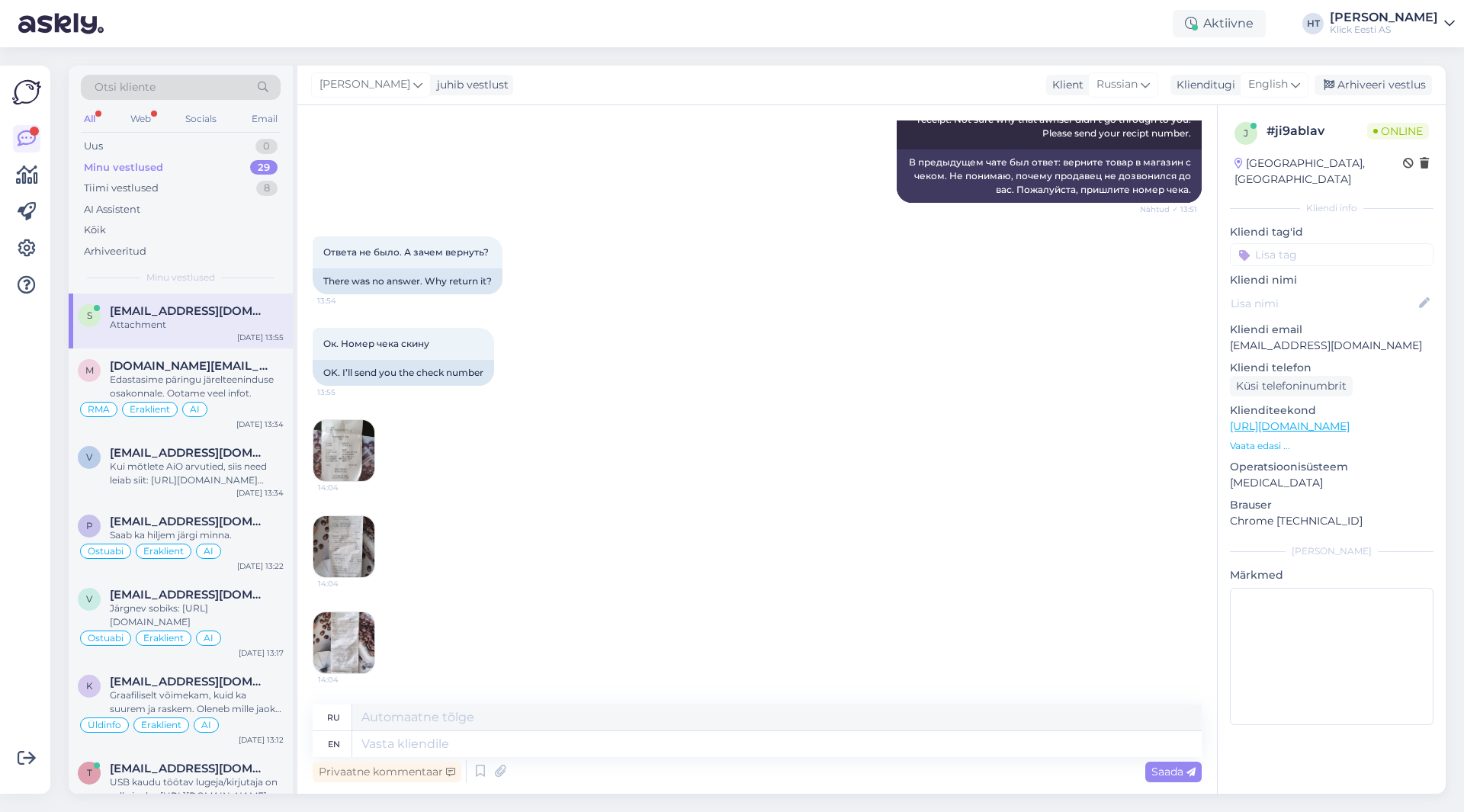
click at [349, 439] on img at bounding box center [344, 451] width 61 height 61
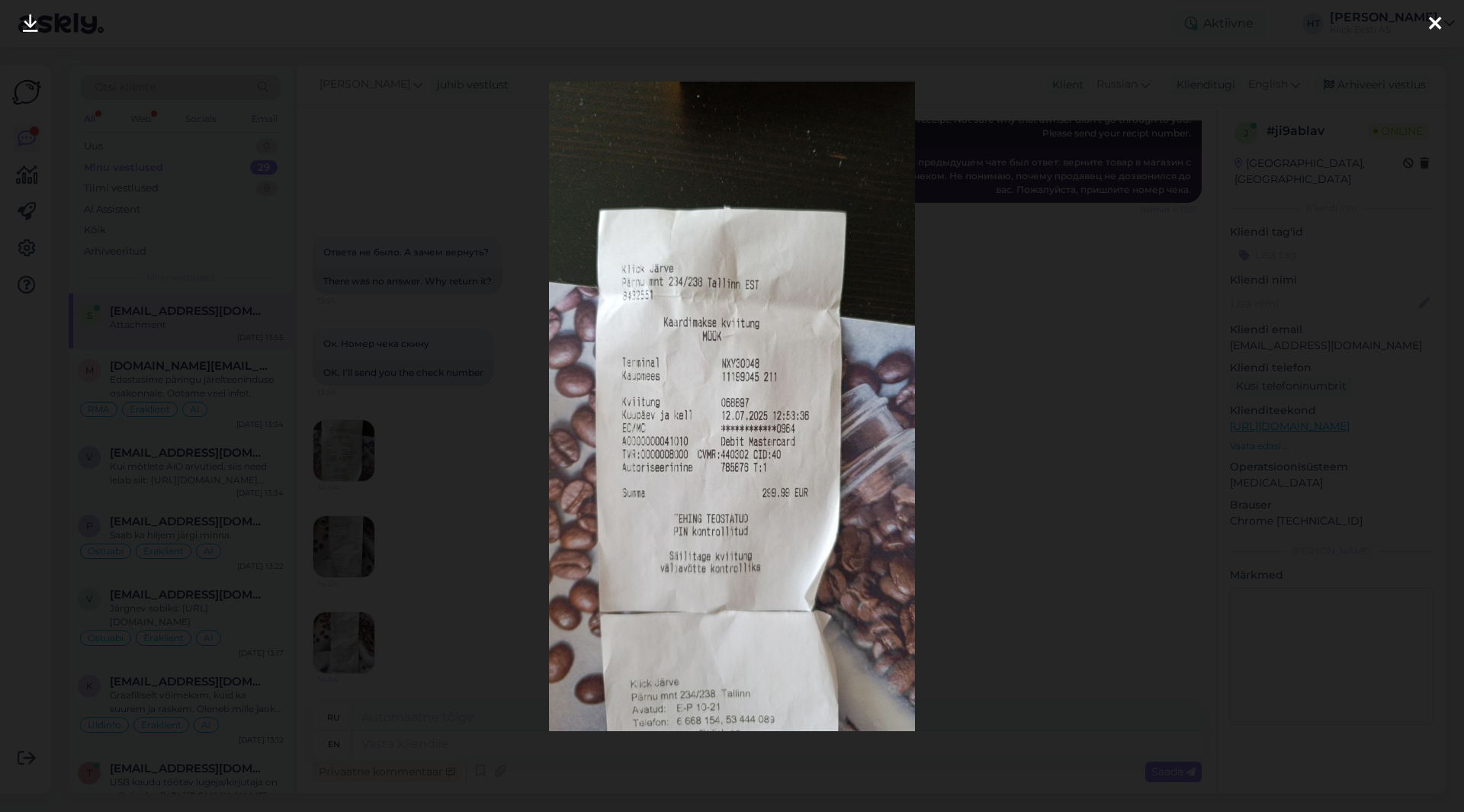
click at [493, 486] on div at bounding box center [732, 406] width 1464 height 812
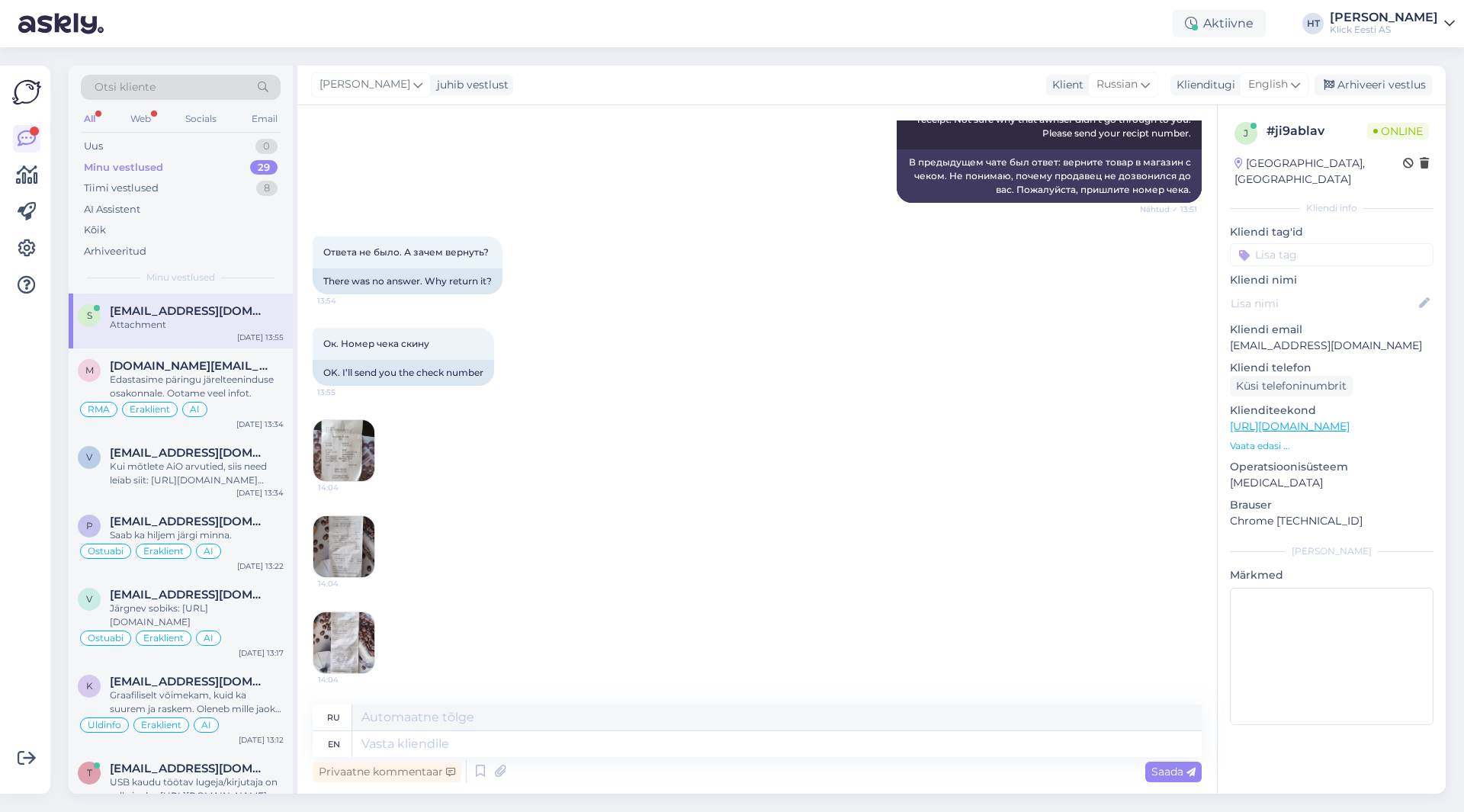
click at [368, 532] on img at bounding box center [344, 547] width 61 height 61
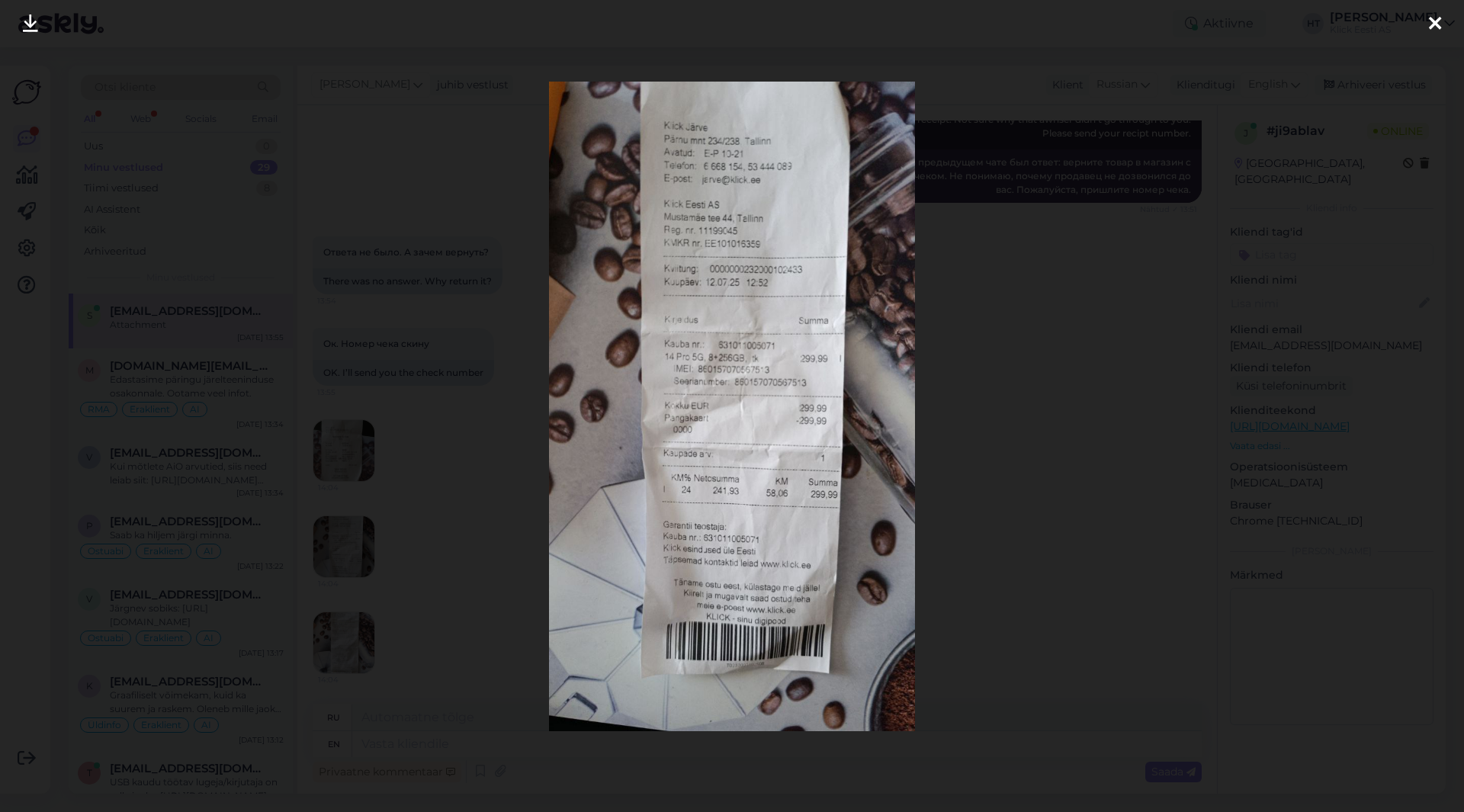
click at [438, 535] on div at bounding box center [732, 406] width 1464 height 812
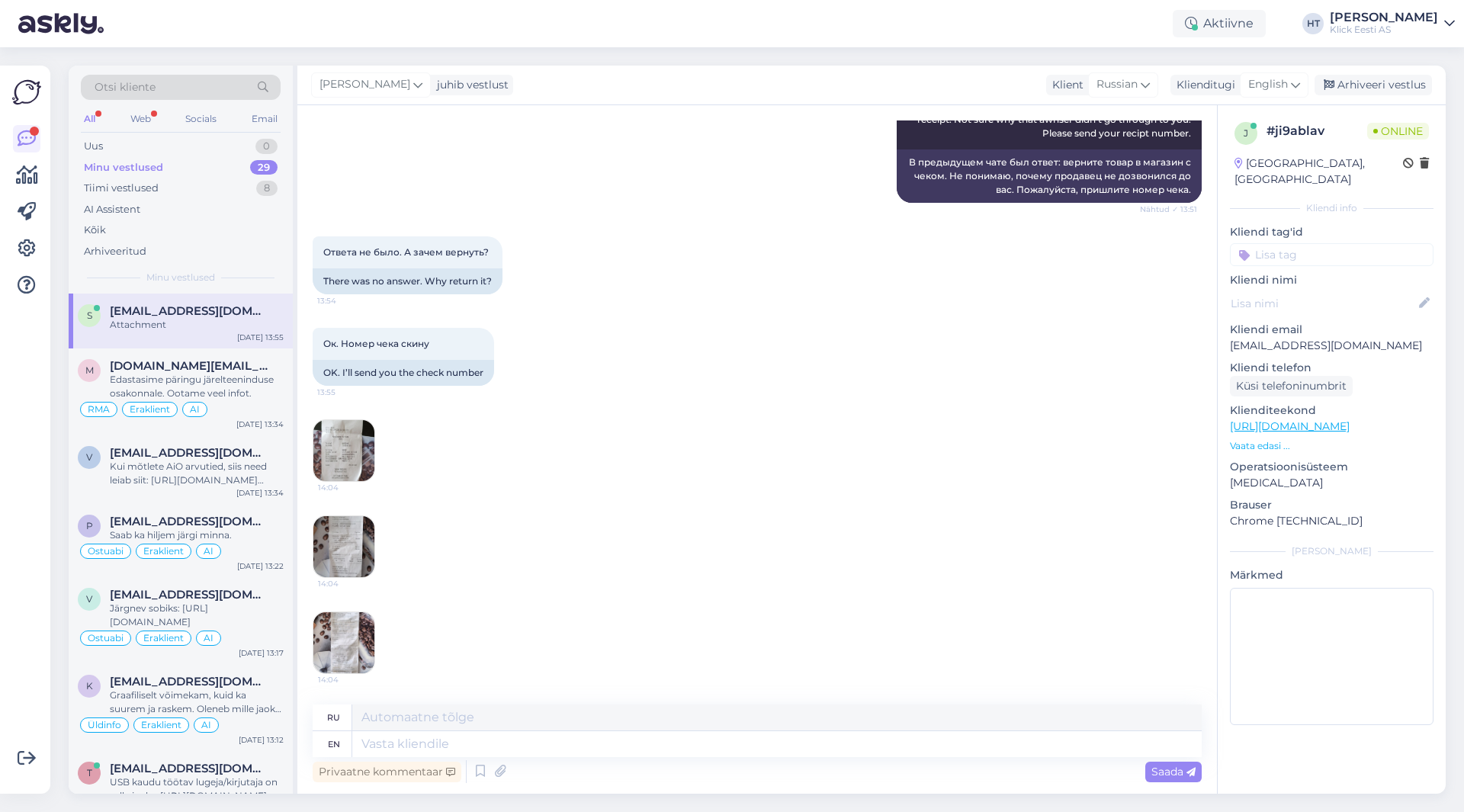
click at [333, 635] on img at bounding box center [344, 643] width 61 height 61
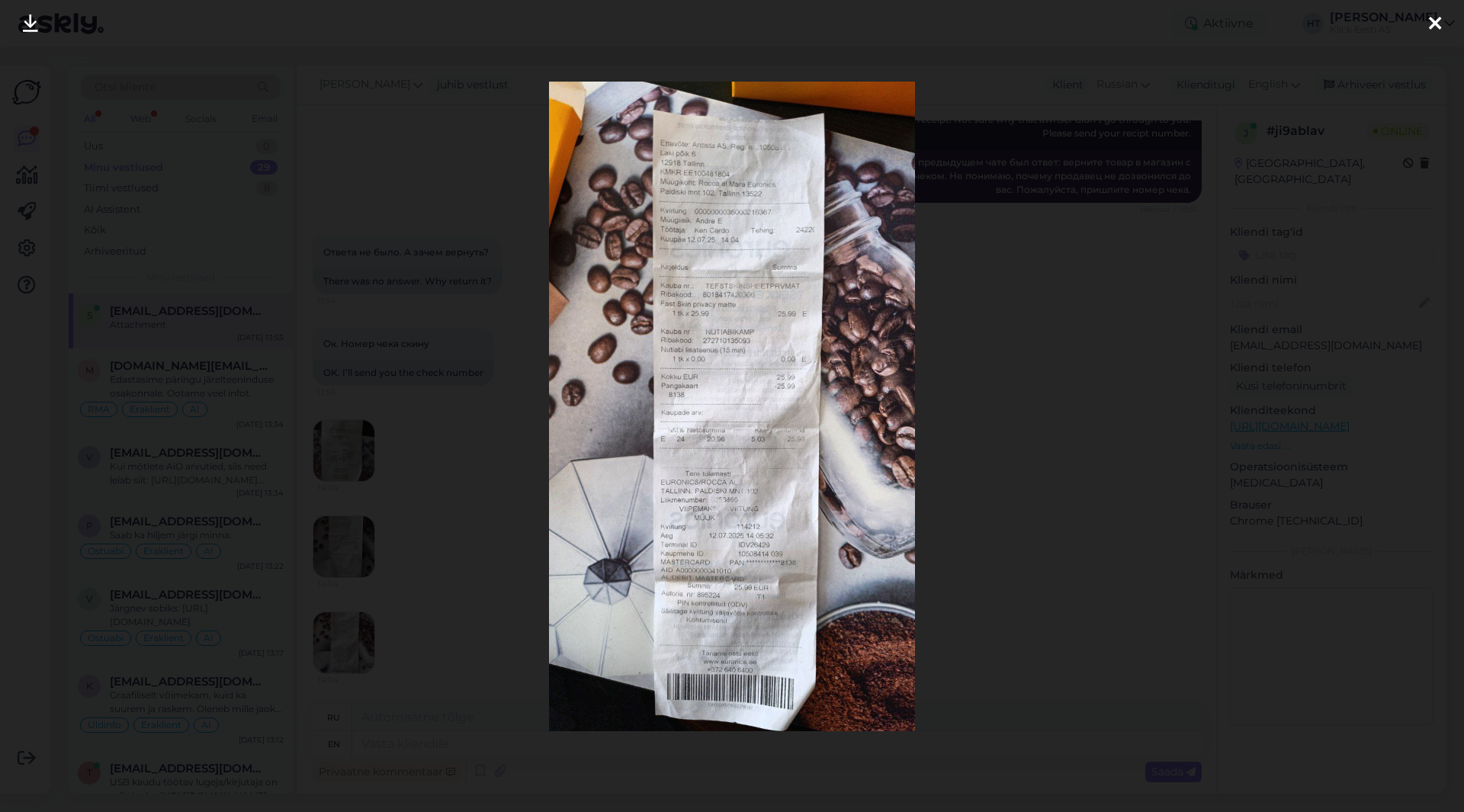
click at [402, 631] on div at bounding box center [732, 406] width 1464 height 812
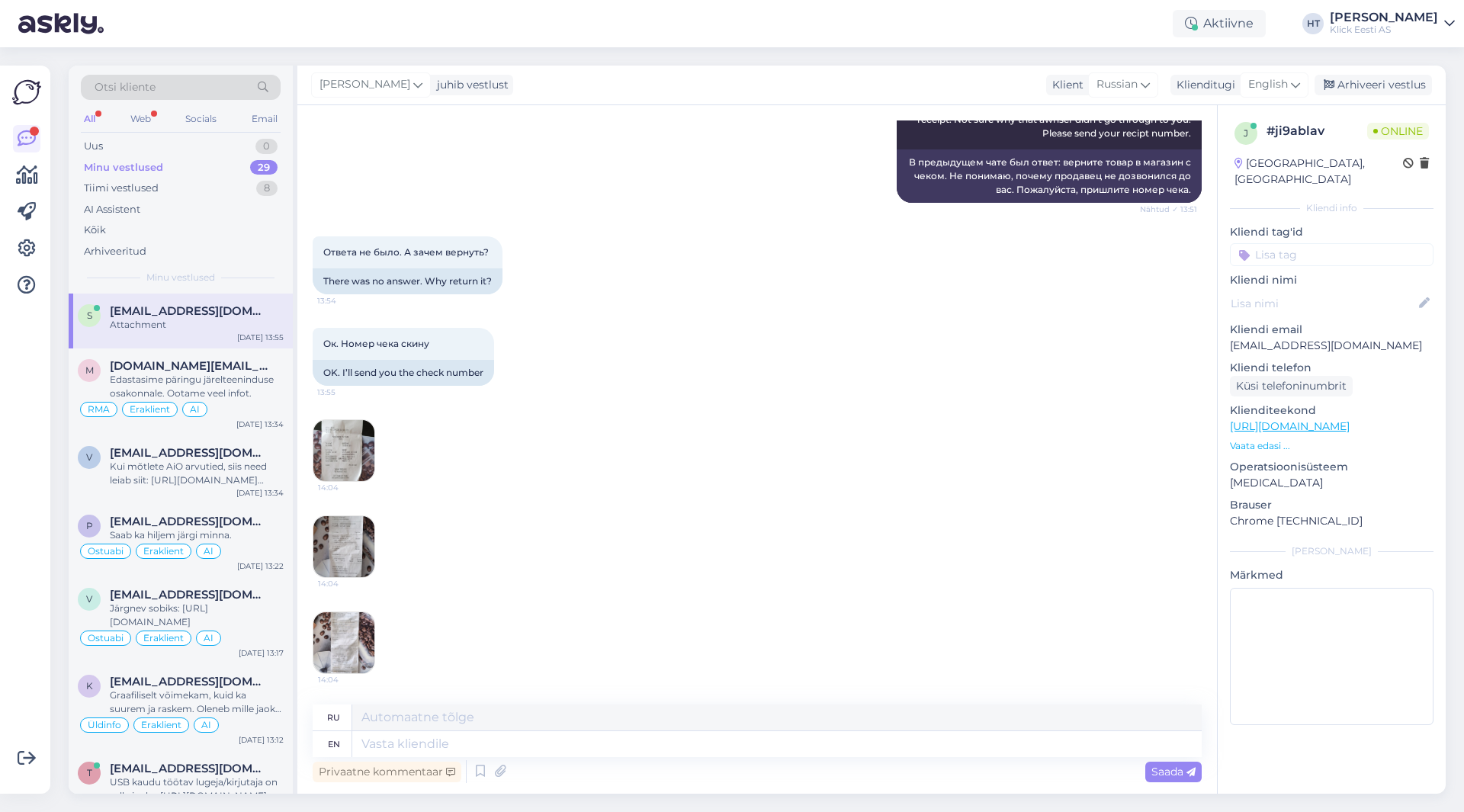
click at [356, 559] on img at bounding box center [344, 547] width 61 height 61
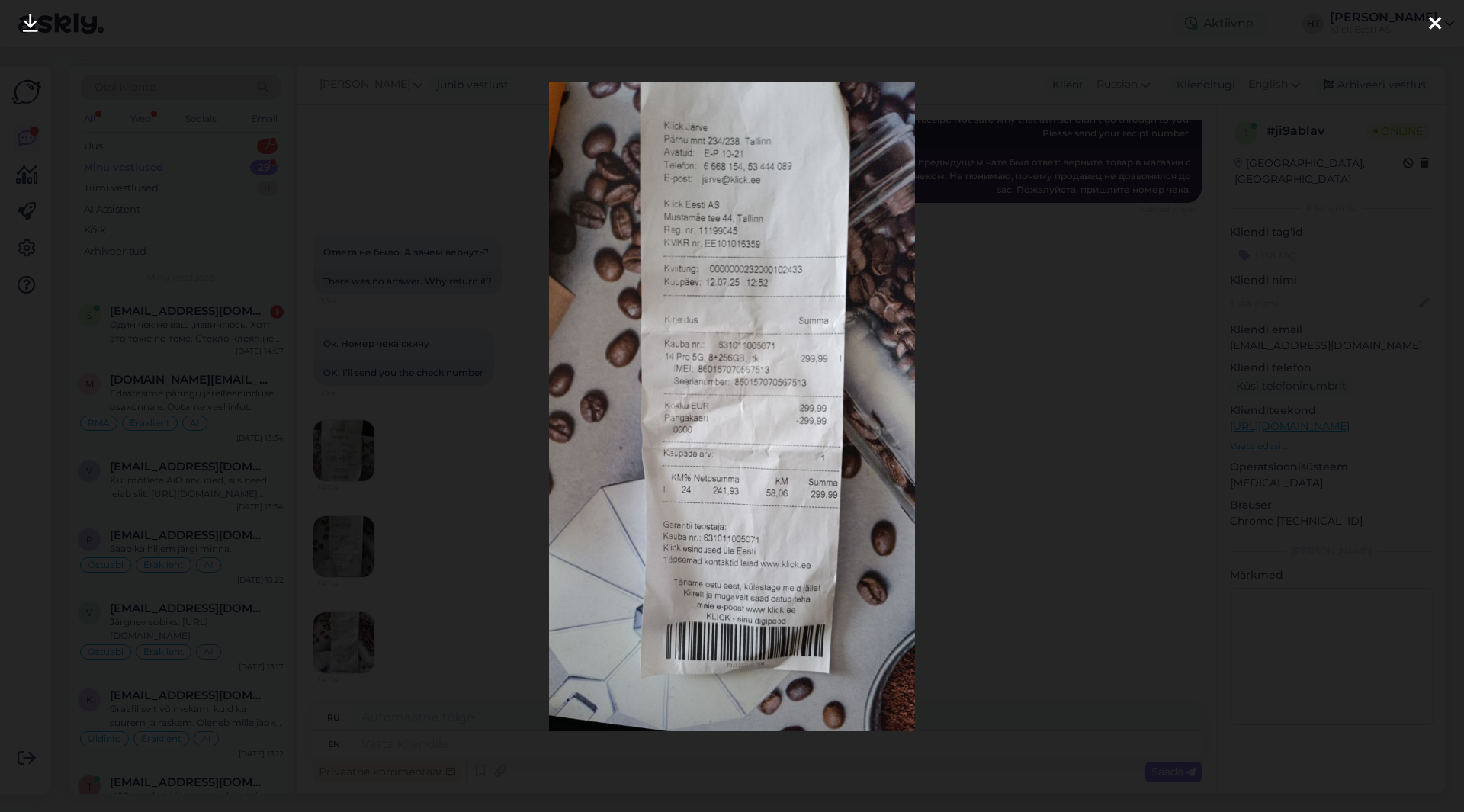
scroll to position [564, 0]
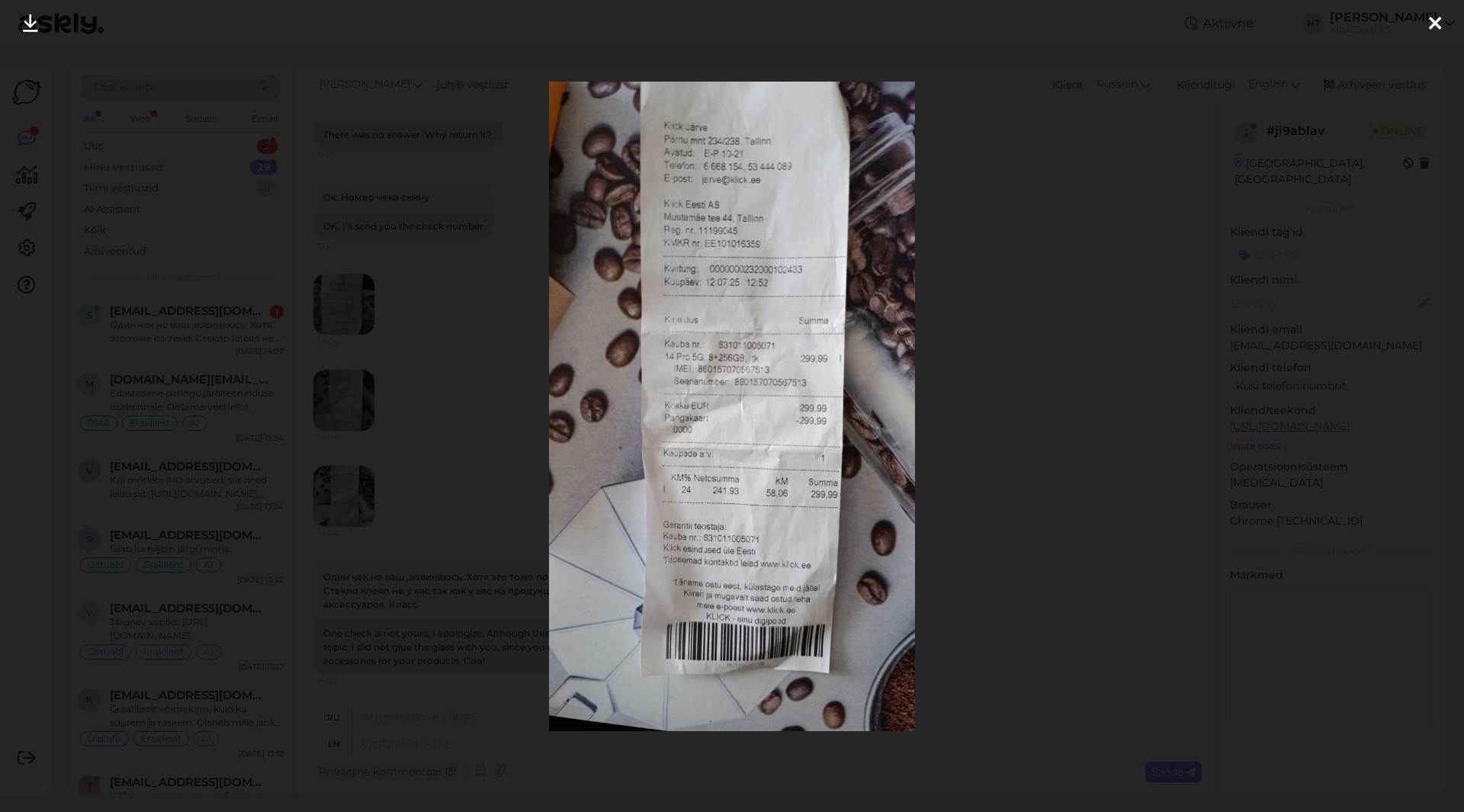
click at [484, 521] on div at bounding box center [732, 406] width 1464 height 812
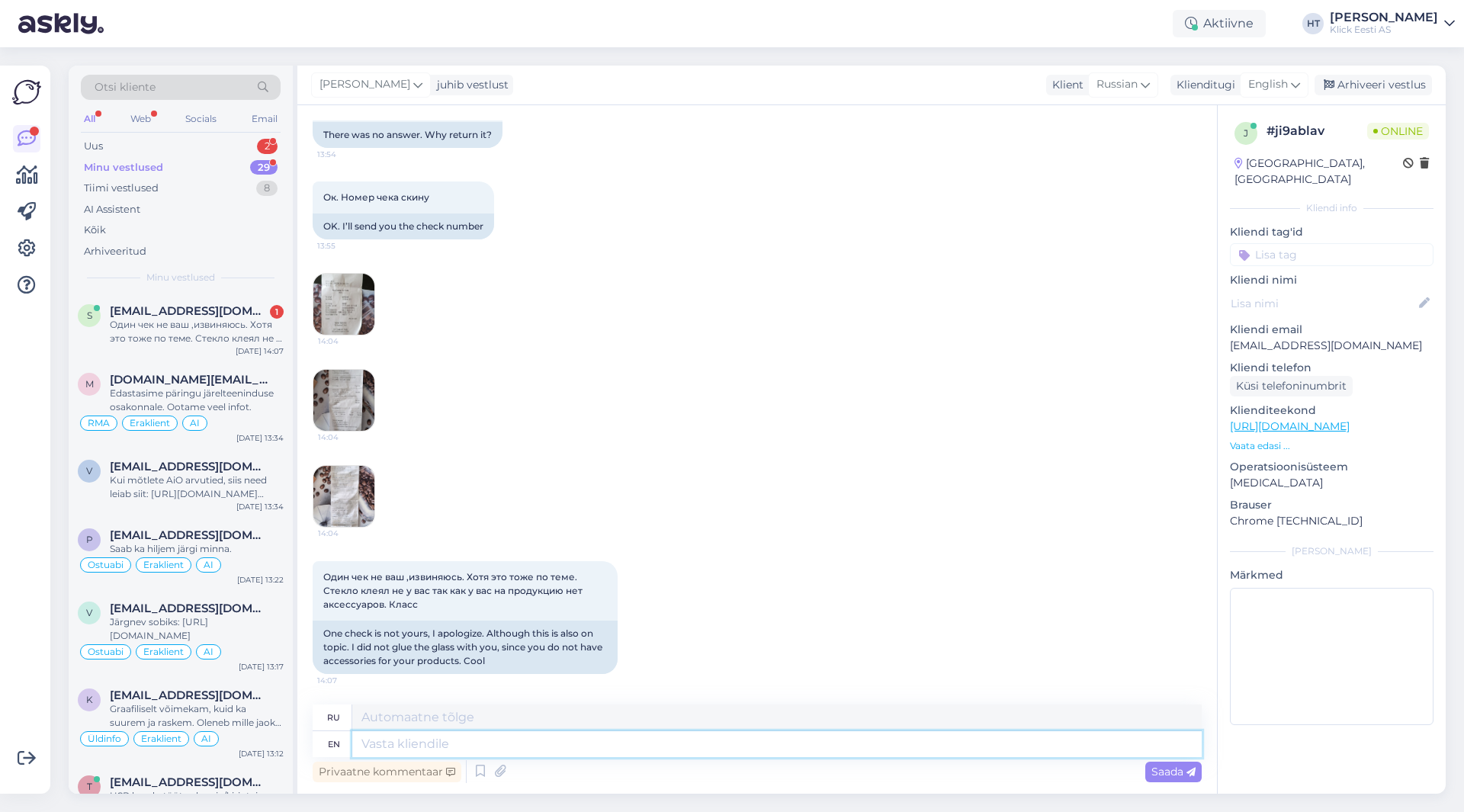
click at [506, 746] on textarea at bounding box center [777, 745] width 850 height 26
type textarea "We"
type textarea "Мы"
type textarea "We can"
type textarea "Мы можем"
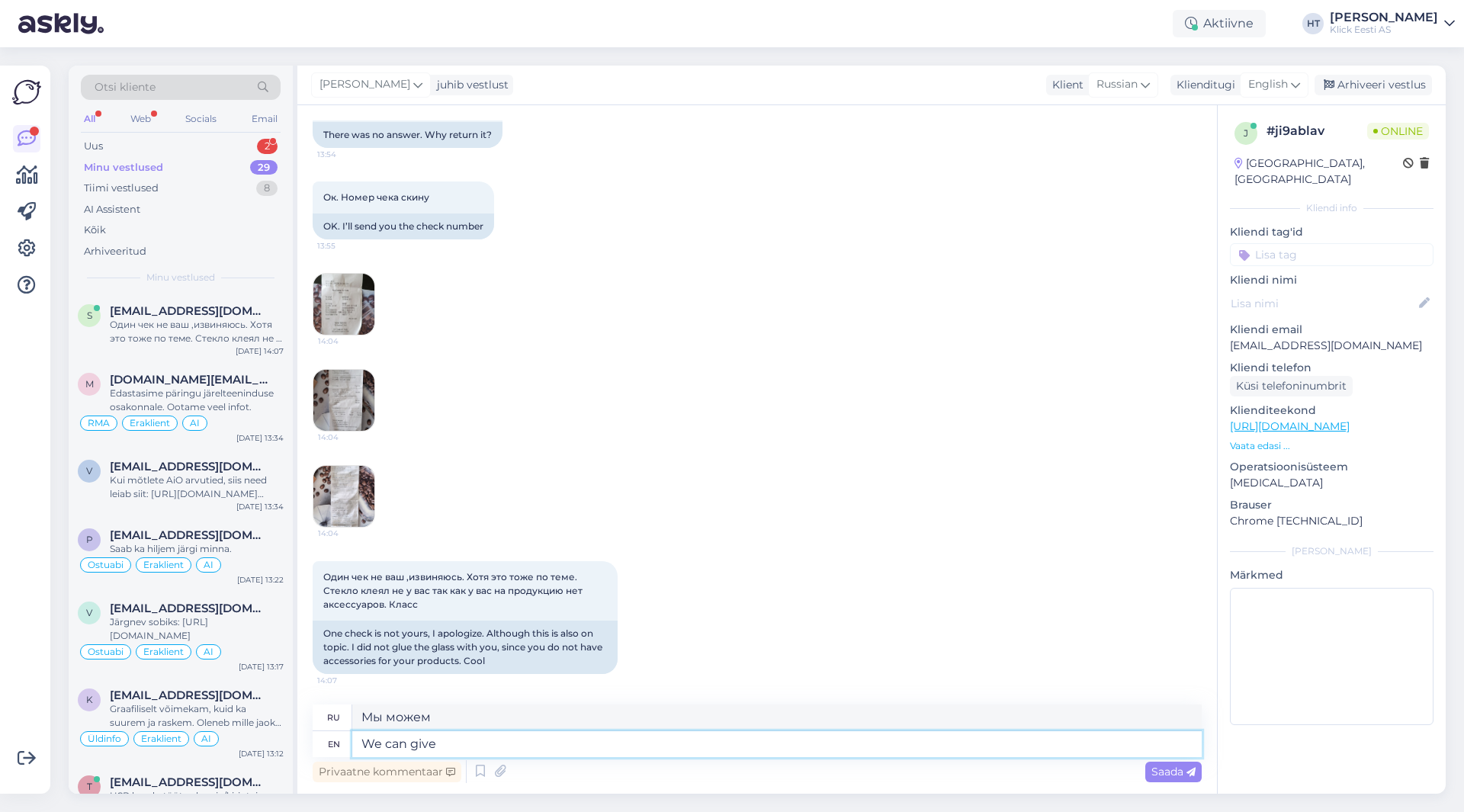
type textarea "We can give"
type textarea "Мы можем дать"
type textarea "We can give you"
type textarea "Мы можем дать вам"
type textarea "We can give you another"
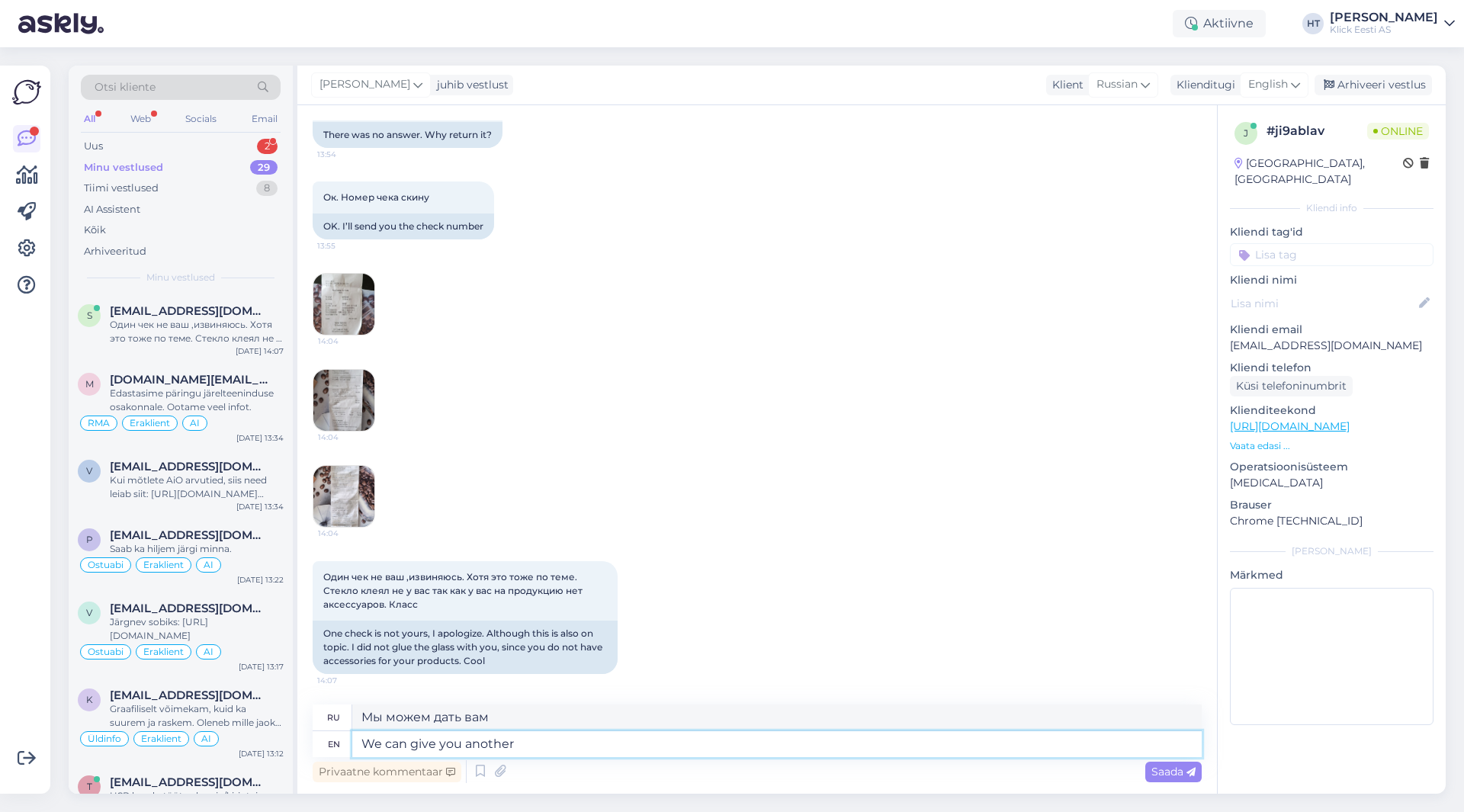
type textarea "Мы можем дать вам еще один"
type textarea "We can give you another adapter"
type textarea "Мы можем предоставить вам другой адаптер."
type textarea "We can give you another adapter. [PERSON_NAME] s"
type textarea "Мы можем предоставить вам другой адаптер. С тех пор как [PERSON_NAME]"
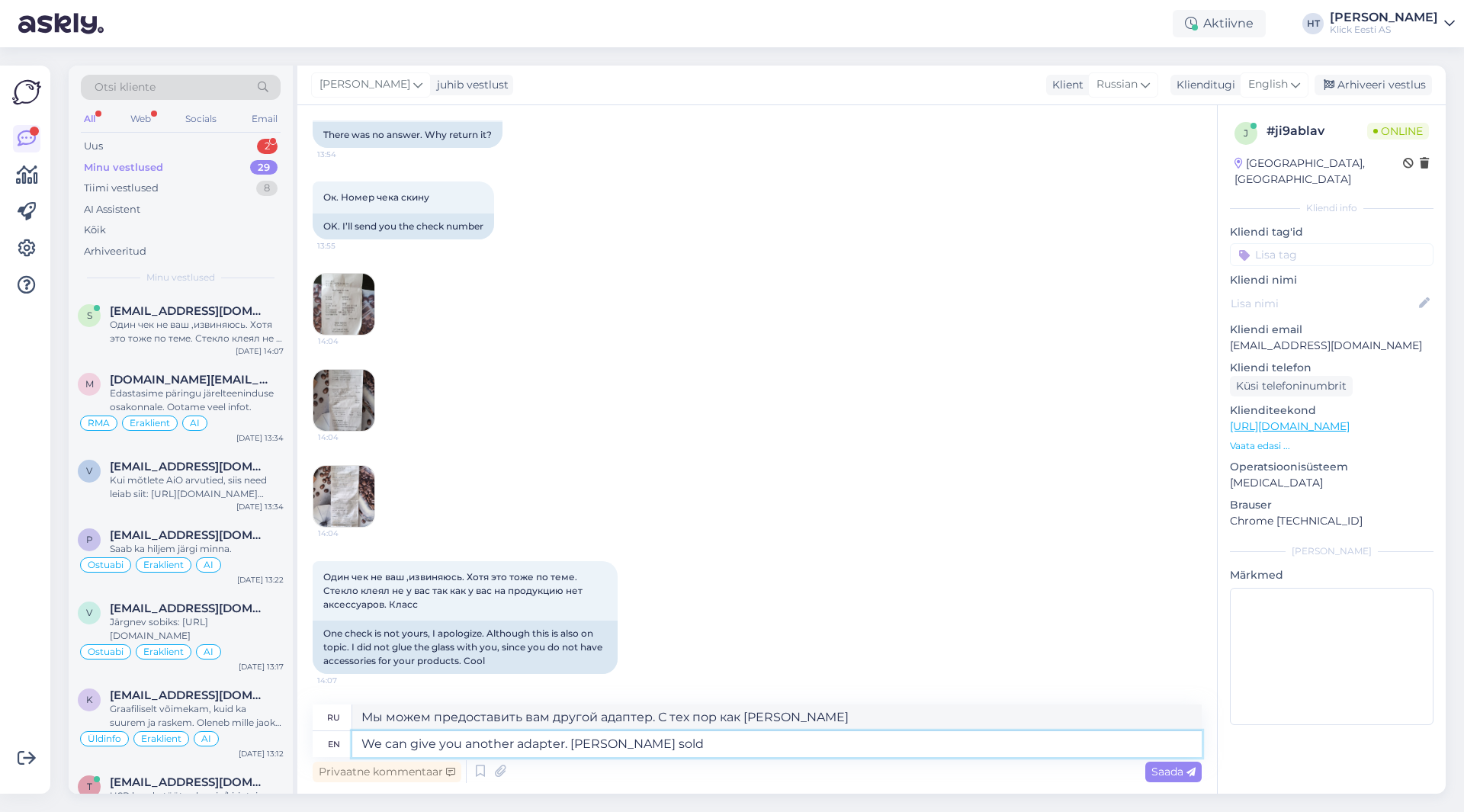
type textarea "We can give you another adapter. [PERSON_NAME] sold"
type textarea "Мы можем предоставить вам другой адаптер. С тех пор, как [PERSON_NAME] продал"
type textarea "We can give you another adapter. [PERSON_NAME] sold the"
type textarea "Мы можем предоставить вам другой адаптер. Поскольку [GEOGRAPHIC_DATA] продал"
type textarea "We can give you another adapter. [PERSON_NAME] sold the phone we can"
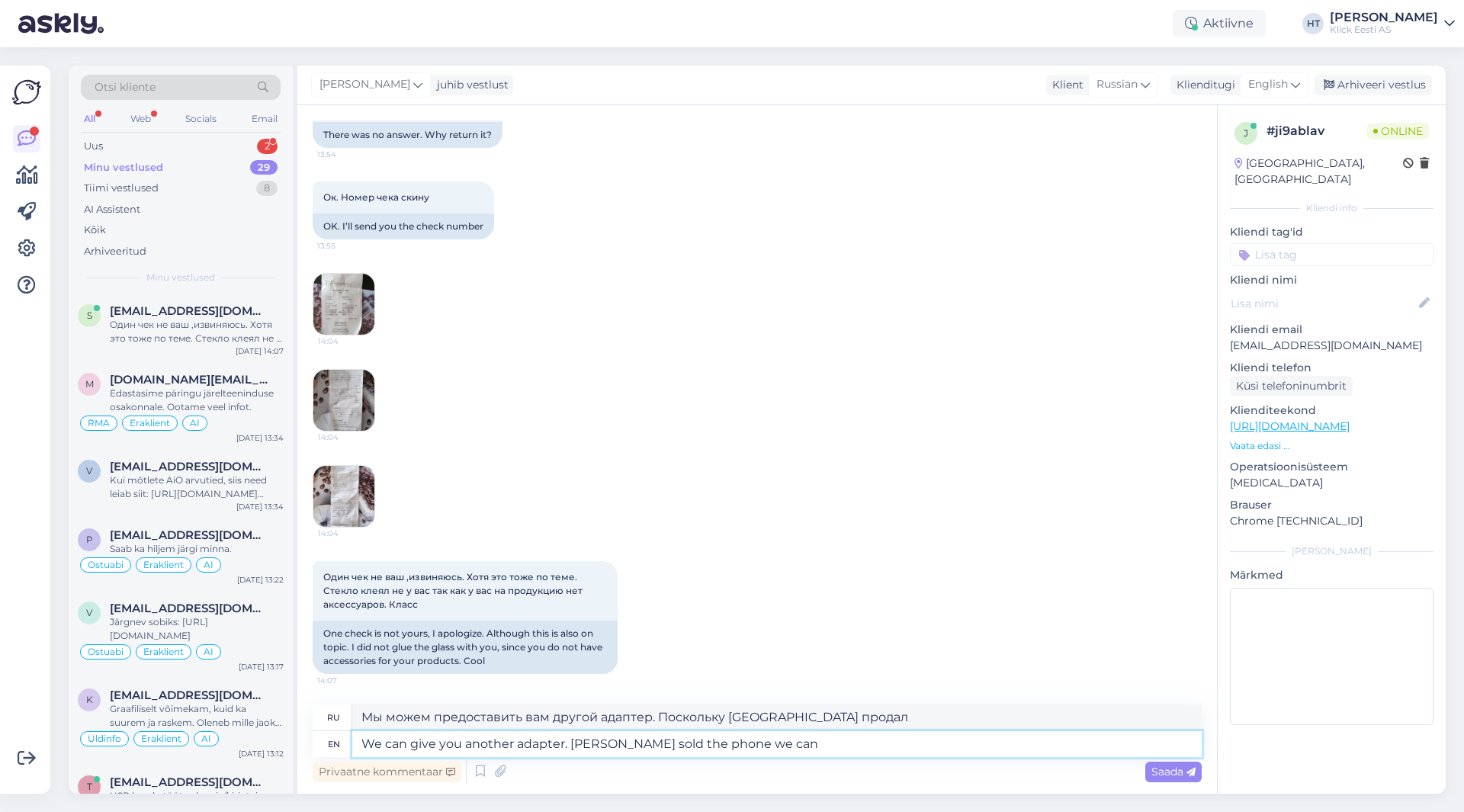
type textarea "Мы можем предоставить вам другой адаптер. С тех пор, как [PERSON_NAME] продал т…"
type textarea "We can give you another adapter. [PERSON_NAME] sold the phone we can"
type textarea "Мы можем предоставить вам другой адаптер. С тех пор, как [PERSON_NAME] продал т…"
type textarea "We can give you another adapter. [PERSON_NAME] sold the phone we can o"
type textarea "Мы можем предоставить вам другой адаптер. Поскольку Ярве продал телефон, мы мож…"
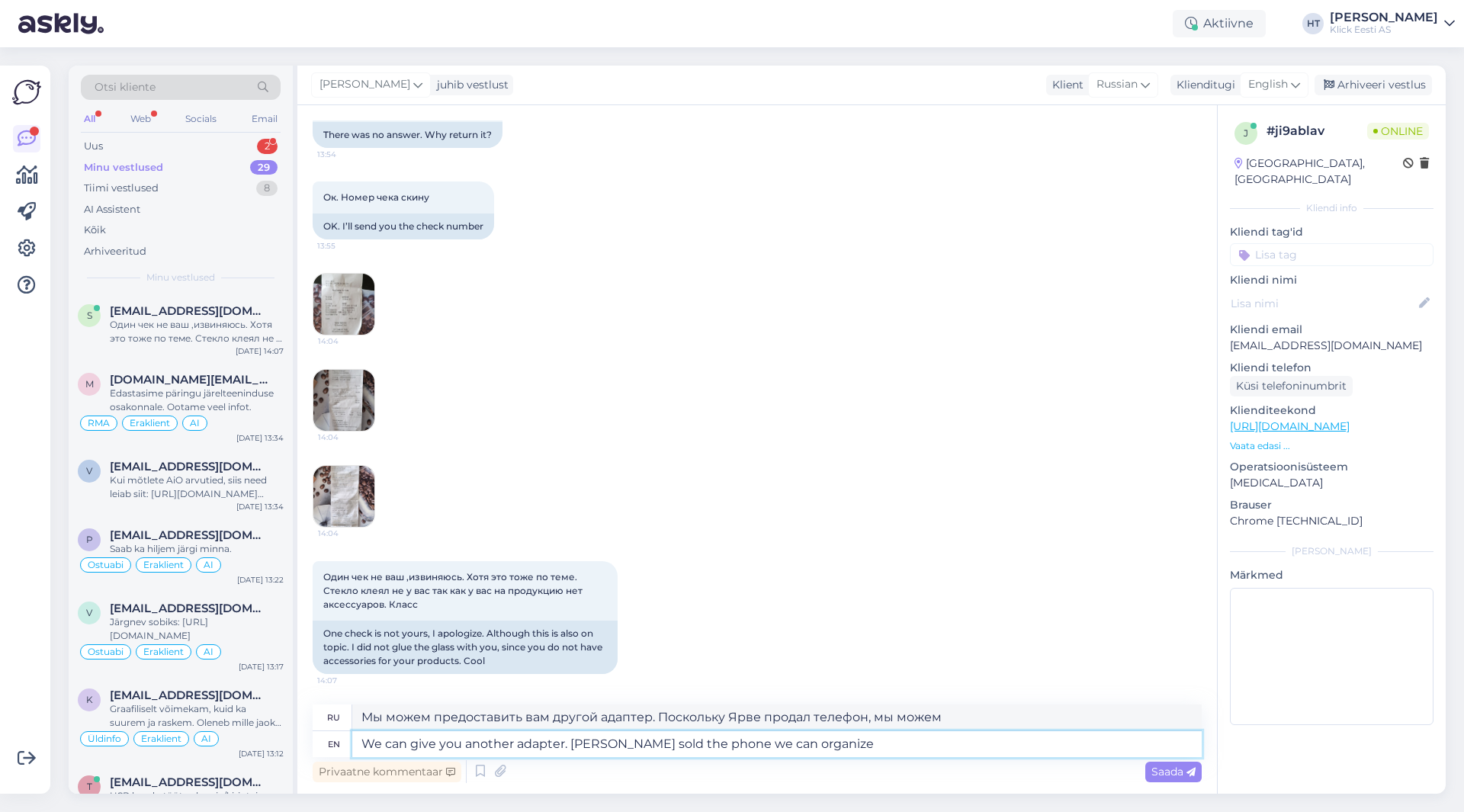
type textarea "We can give you another adapter. [PERSON_NAME] sold the phone we can organize i"
type textarea "Мы можем предоставить вам другой адаптер. Поскольку Ярве продал телефон, мы мож…"
type textarea "We can give you another adapter. [PERSON_NAME] sold the phone we can organize it"
type textarea "Мы можем предоставить вам другой адаптер. Поскольку [PERSON_NAME] продал телефо…"
type textarea "We can give you another adapter. [PERSON_NAME] sold the phone we can organize i…"
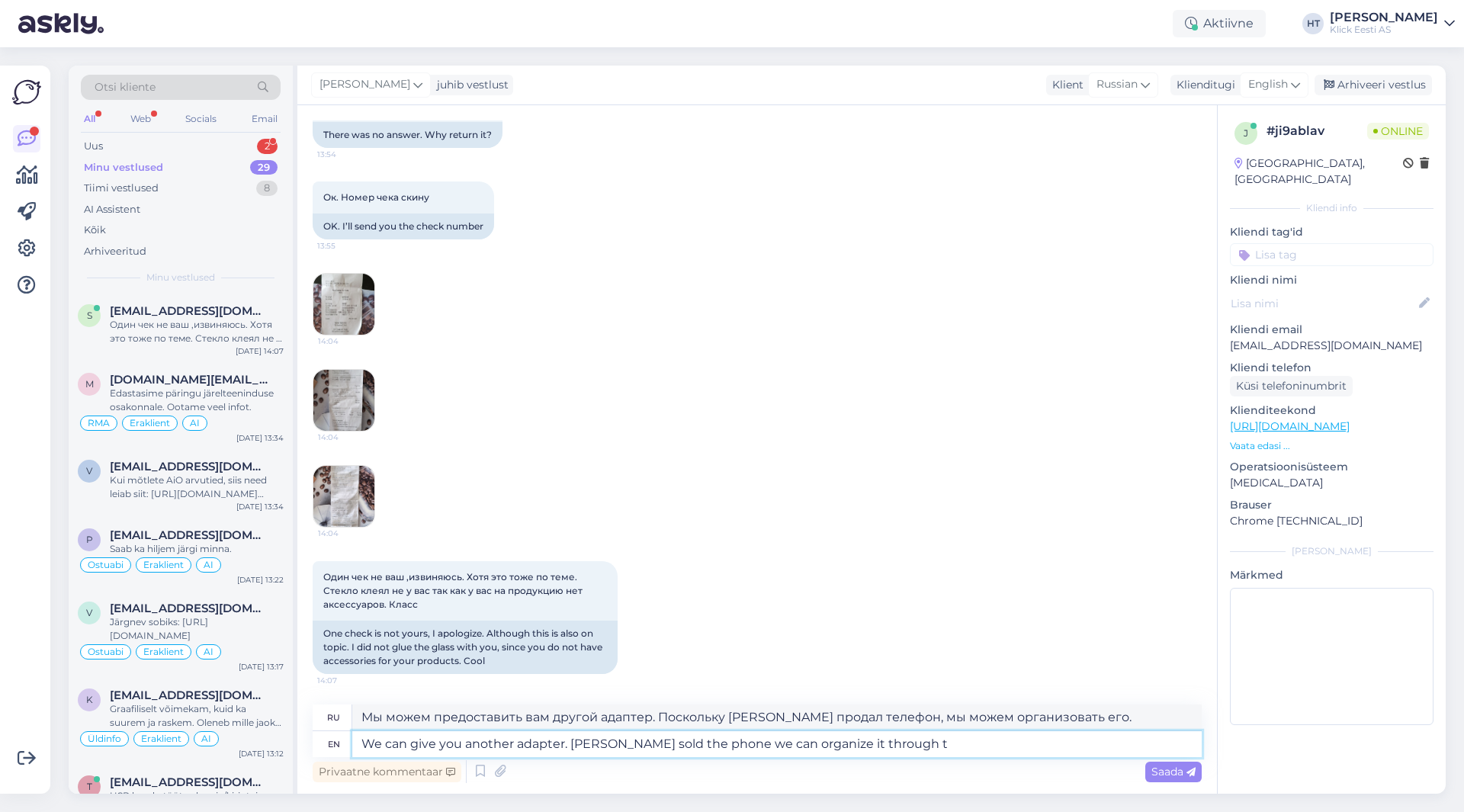
type textarea "Мы можем предоставить вам другой адаптер. Поскольку [PERSON_NAME] продал телефо…"
type textarea "We can give you another adapter. [PERSON_NAME] sold the phone we can organize i…"
type textarea "Мы можем предоставить вам другой адаптер. Поскольку [PERSON_NAME] продал телефо…"
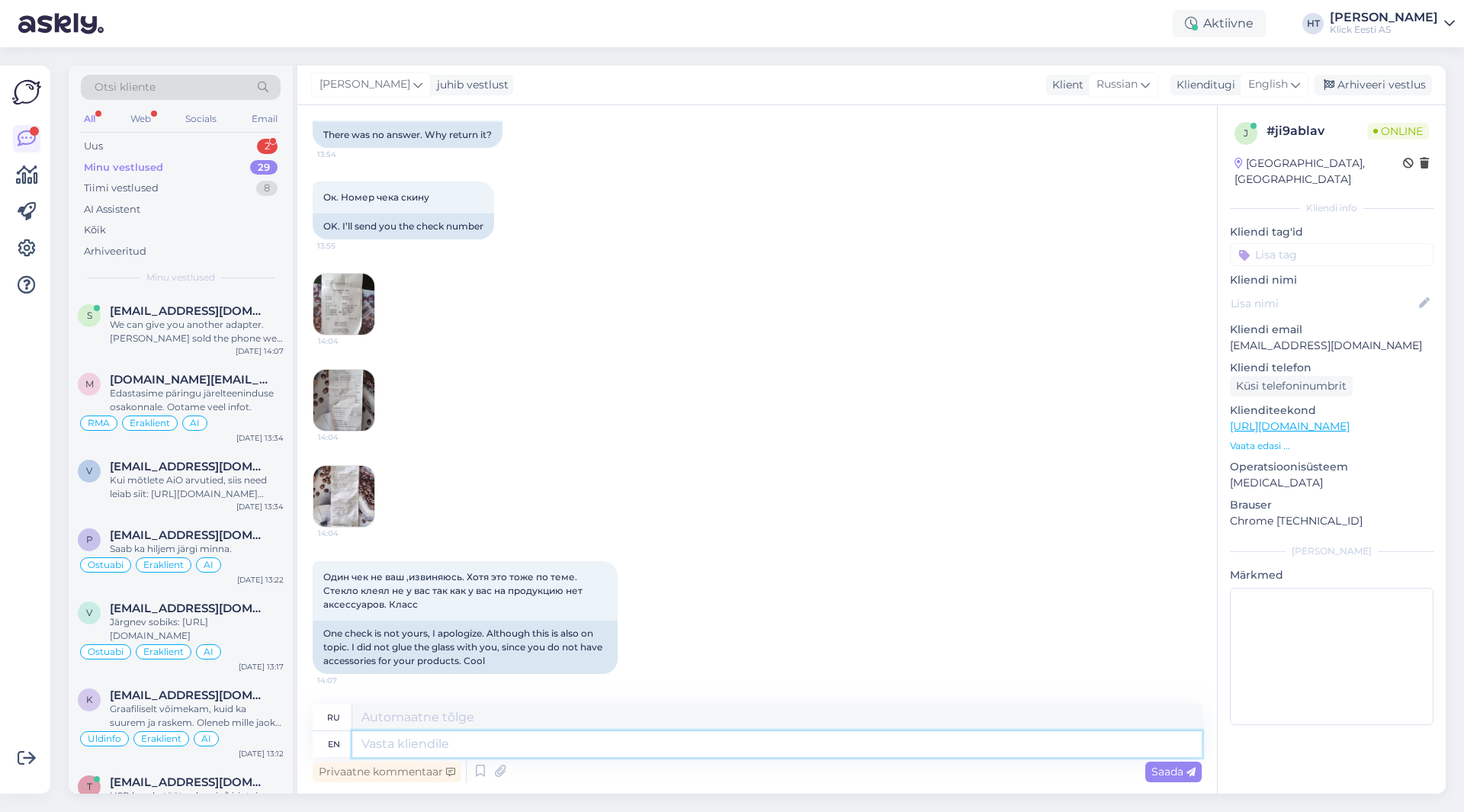
scroll to position [697, 0]
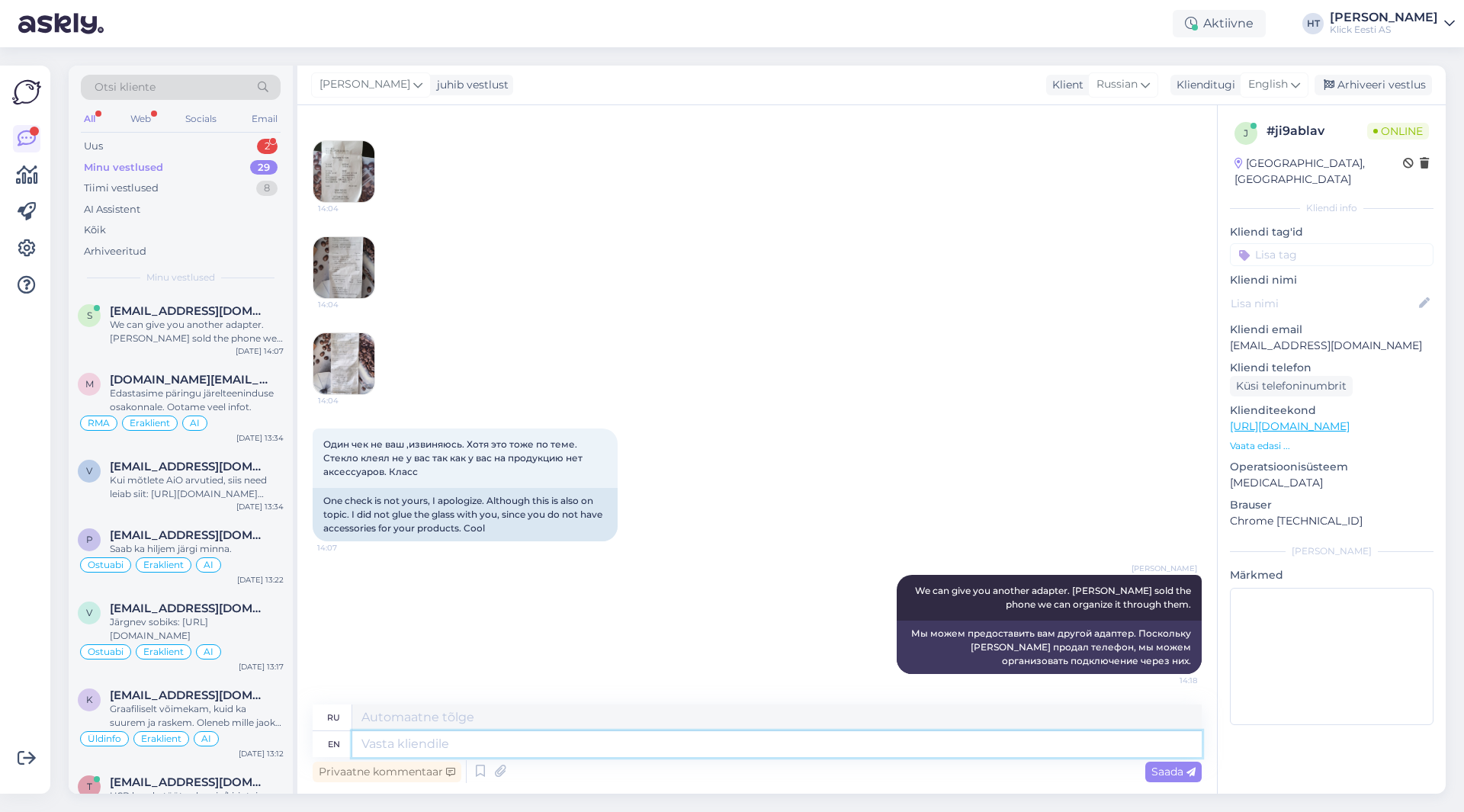
click at [885, 743] on textarea at bounding box center [777, 745] width 850 height 26
type textarea "Whose n"
type textarea "Чей"
type textarea "Whose name"
type textarea "Чье имя"
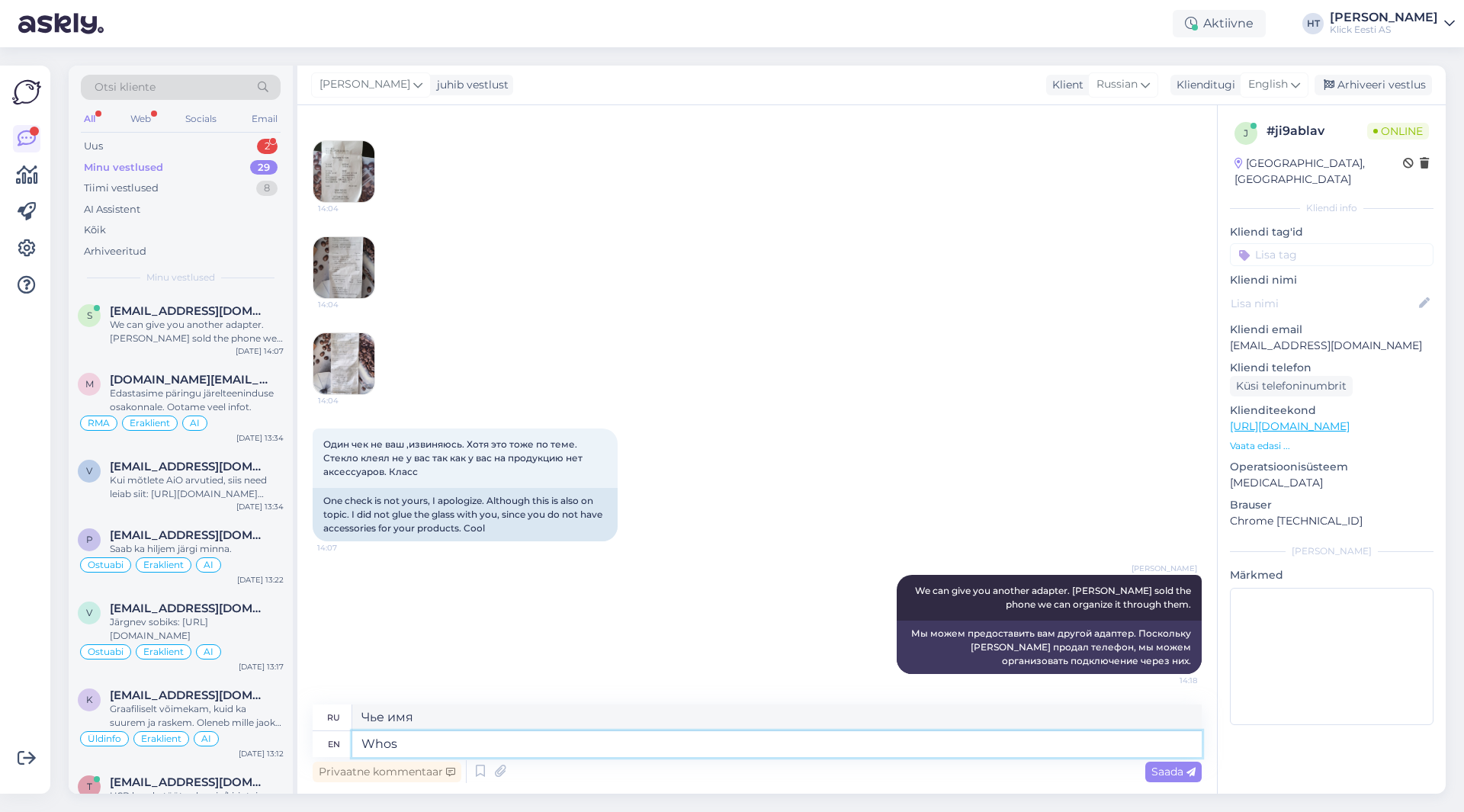
type textarea "Who"
type textarea "Чей"
type textarea "Who w"
type textarea "ВОЗ"
type textarea "Who will"
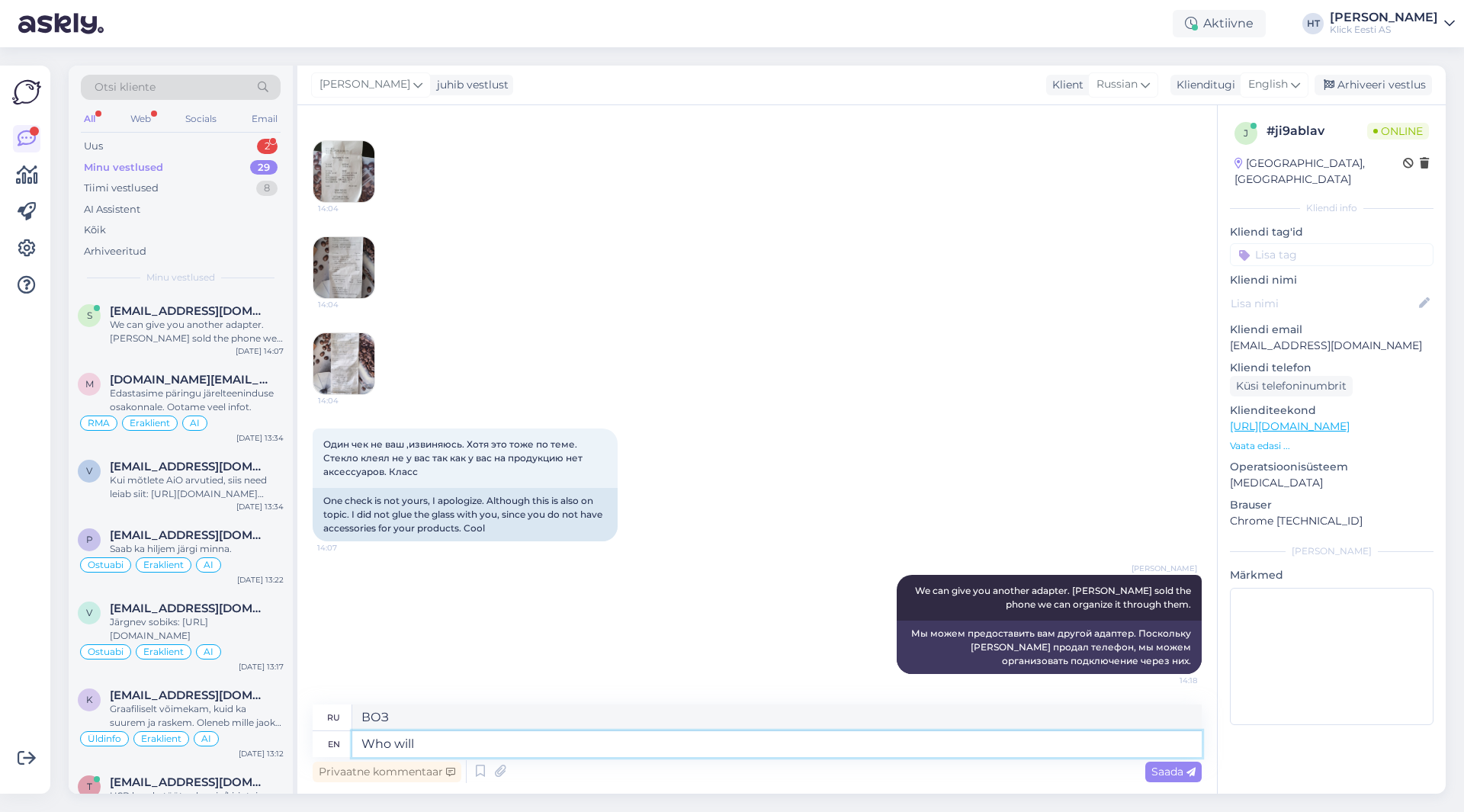
type textarea "Кто будет"
type textarea "Who will be"
type textarea "Кто будет?"
type textarea "Who will be picking"
type textarea "Кто будет выбирать?"
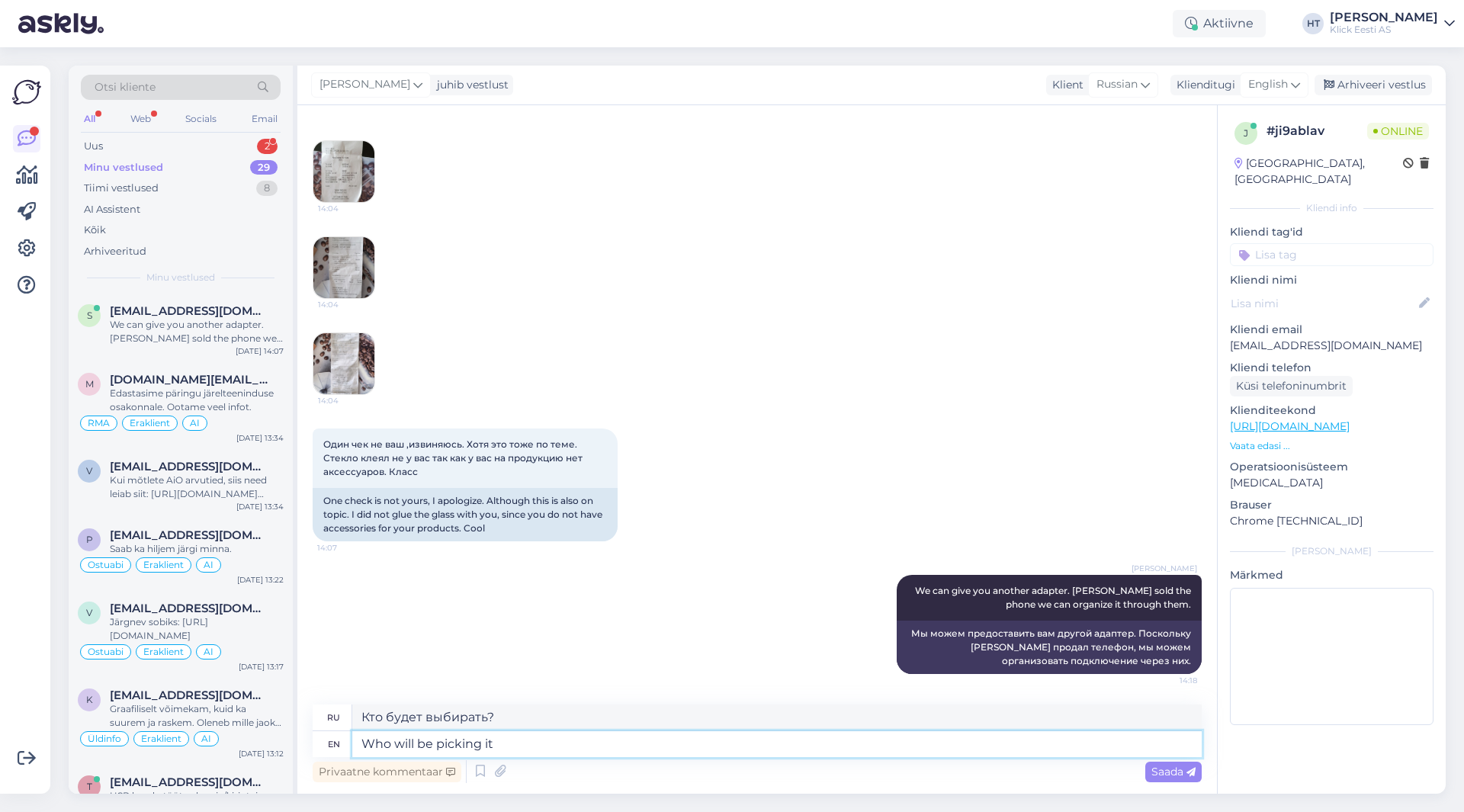
type textarea "Who will be picking it"
type textarea "Кто будет его выбирать?"
type textarea "Who will be picking it up?"
type textarea "Кто его заберет?"
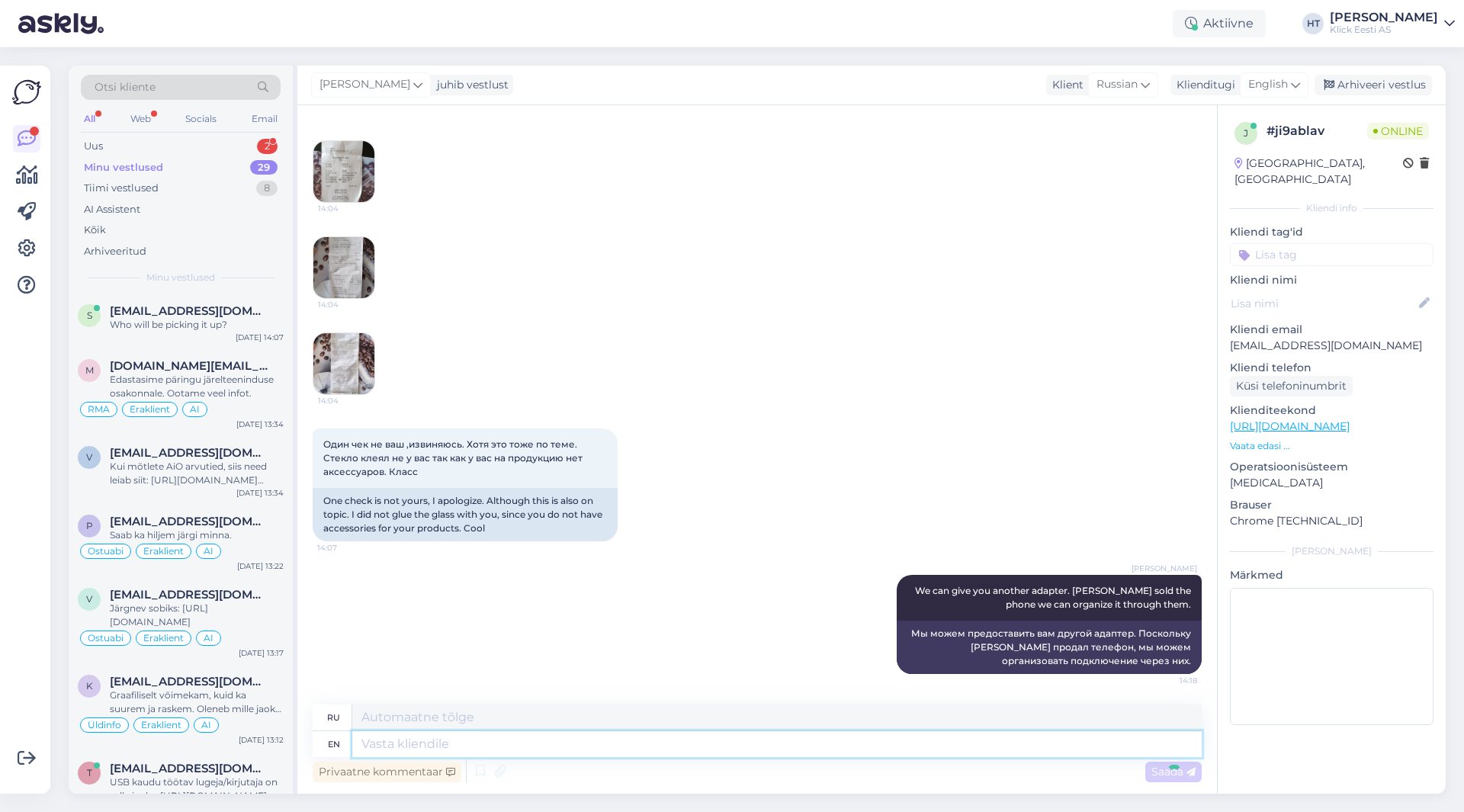
scroll to position [788, 0]
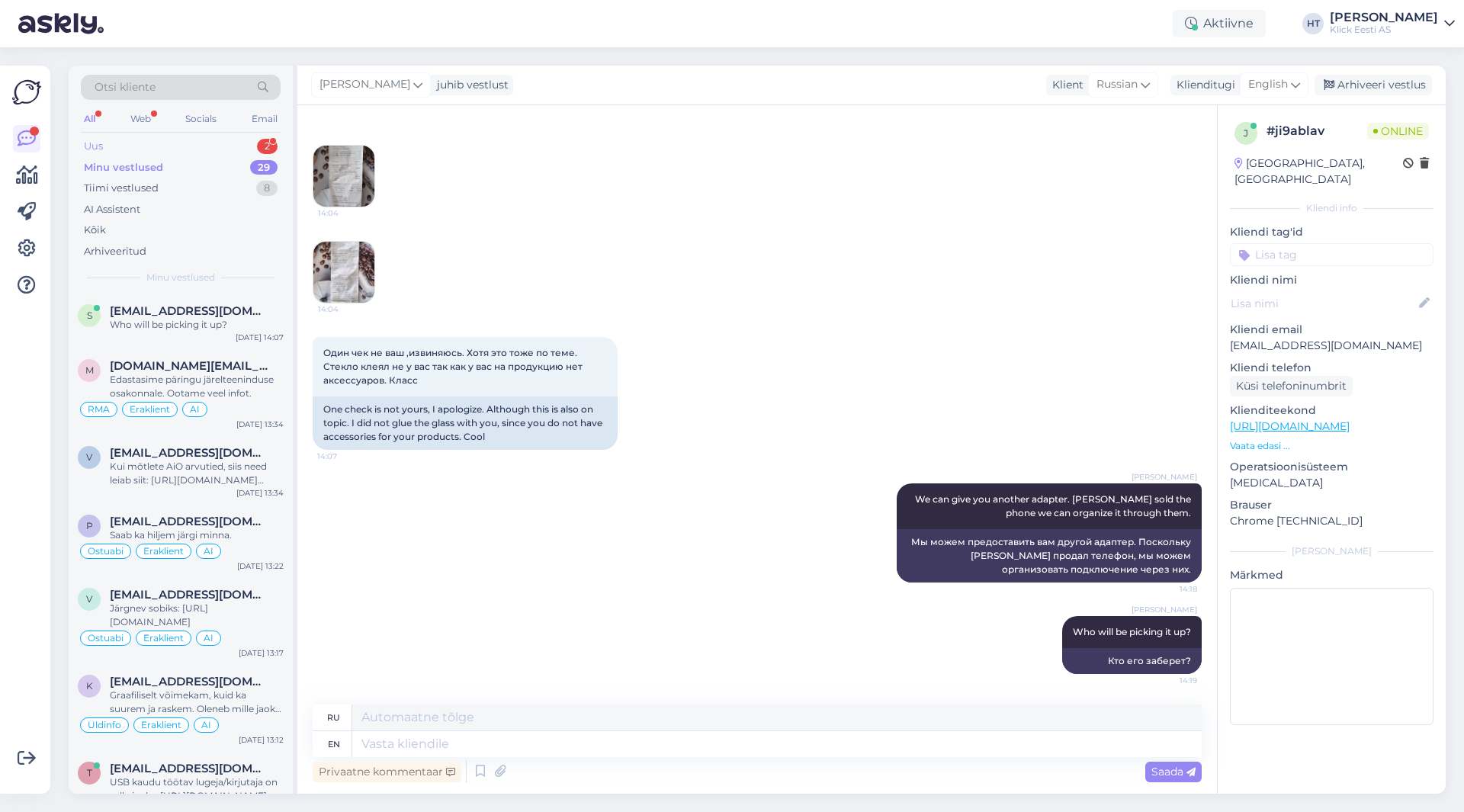
click at [209, 142] on div "Uus 2" at bounding box center [180, 146] width 200 height 21
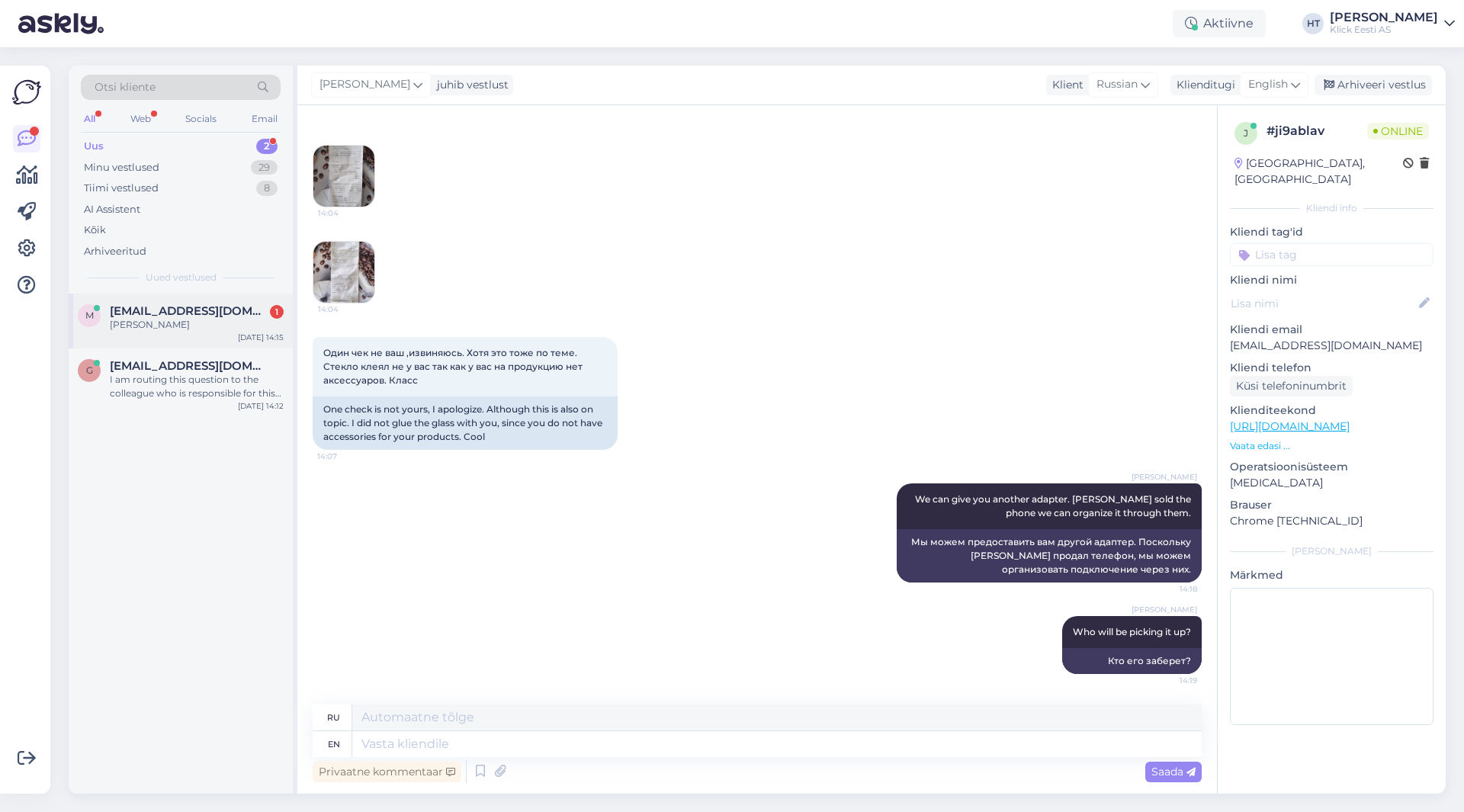
click at [227, 314] on span "[EMAIL_ADDRESS][DOMAIN_NAME]" at bounding box center [189, 311] width 158 height 14
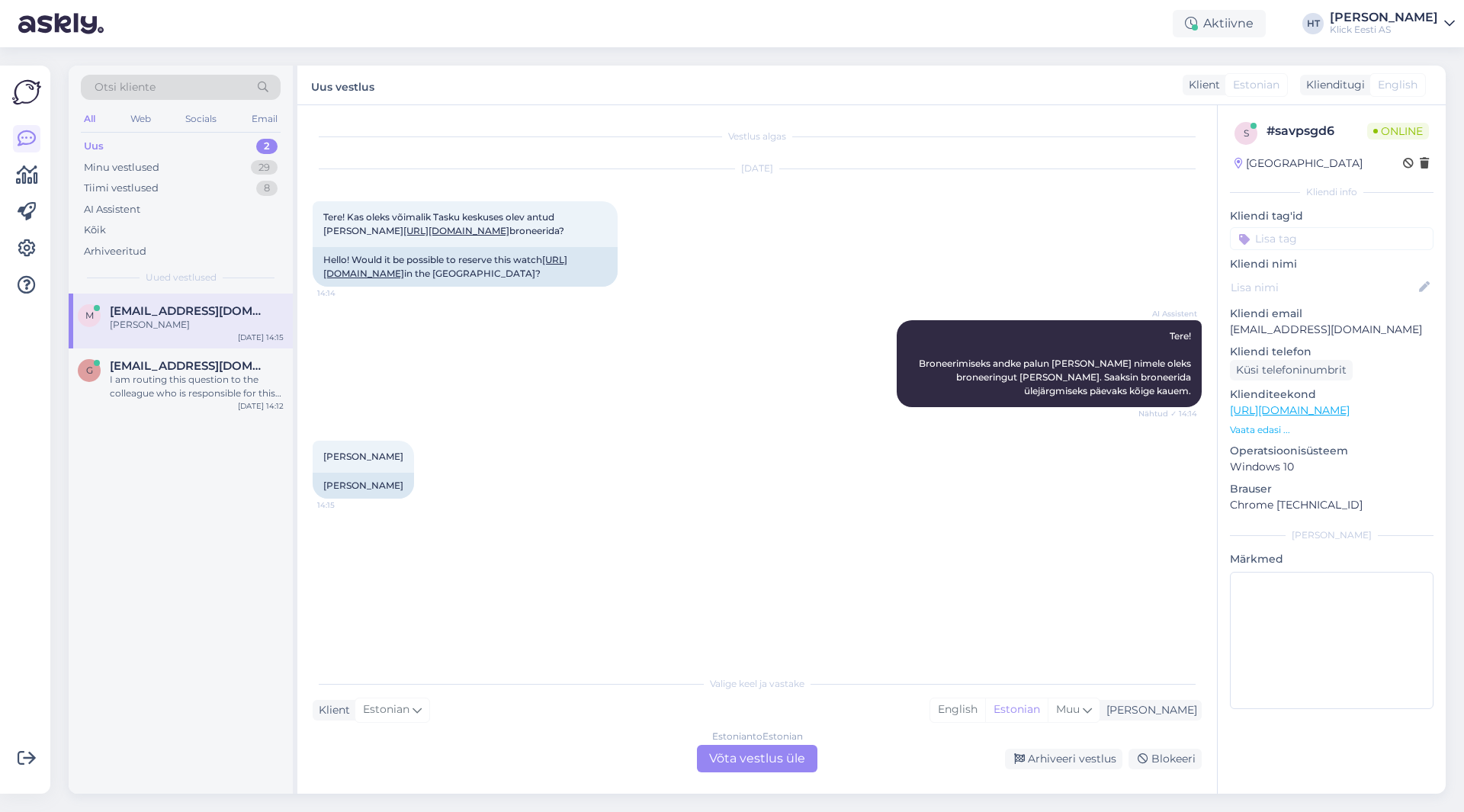
scroll to position [0, 0]
click at [764, 763] on div "Estonian to Estonian Võta vestlus üle" at bounding box center [757, 758] width 121 height 27
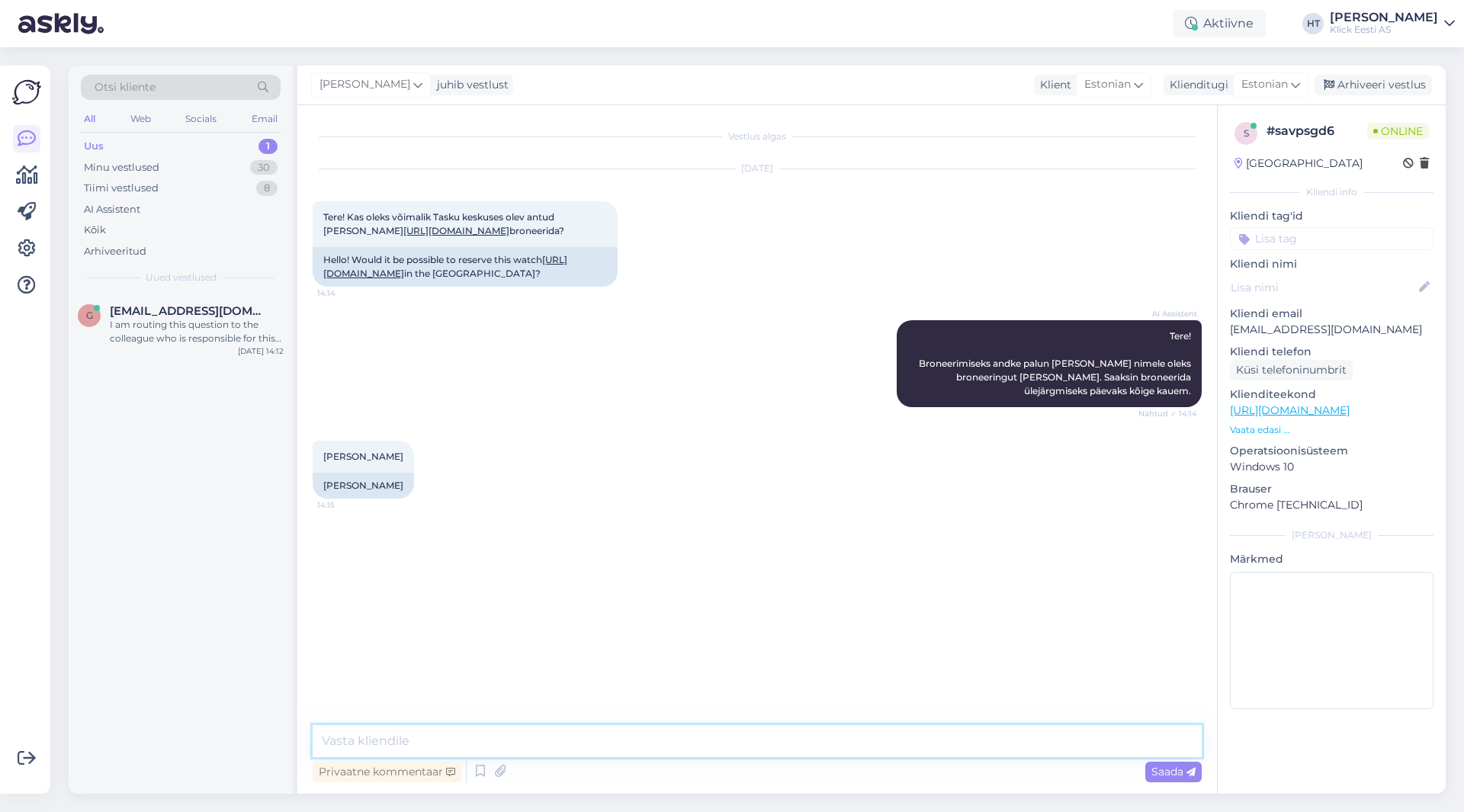
click at [755, 736] on textarea at bounding box center [757, 741] width 889 height 32
type textarea "Kuna on viimane [PERSON_NAME], siis pruugib olla väljasolev. Kas see oleks sobi…"
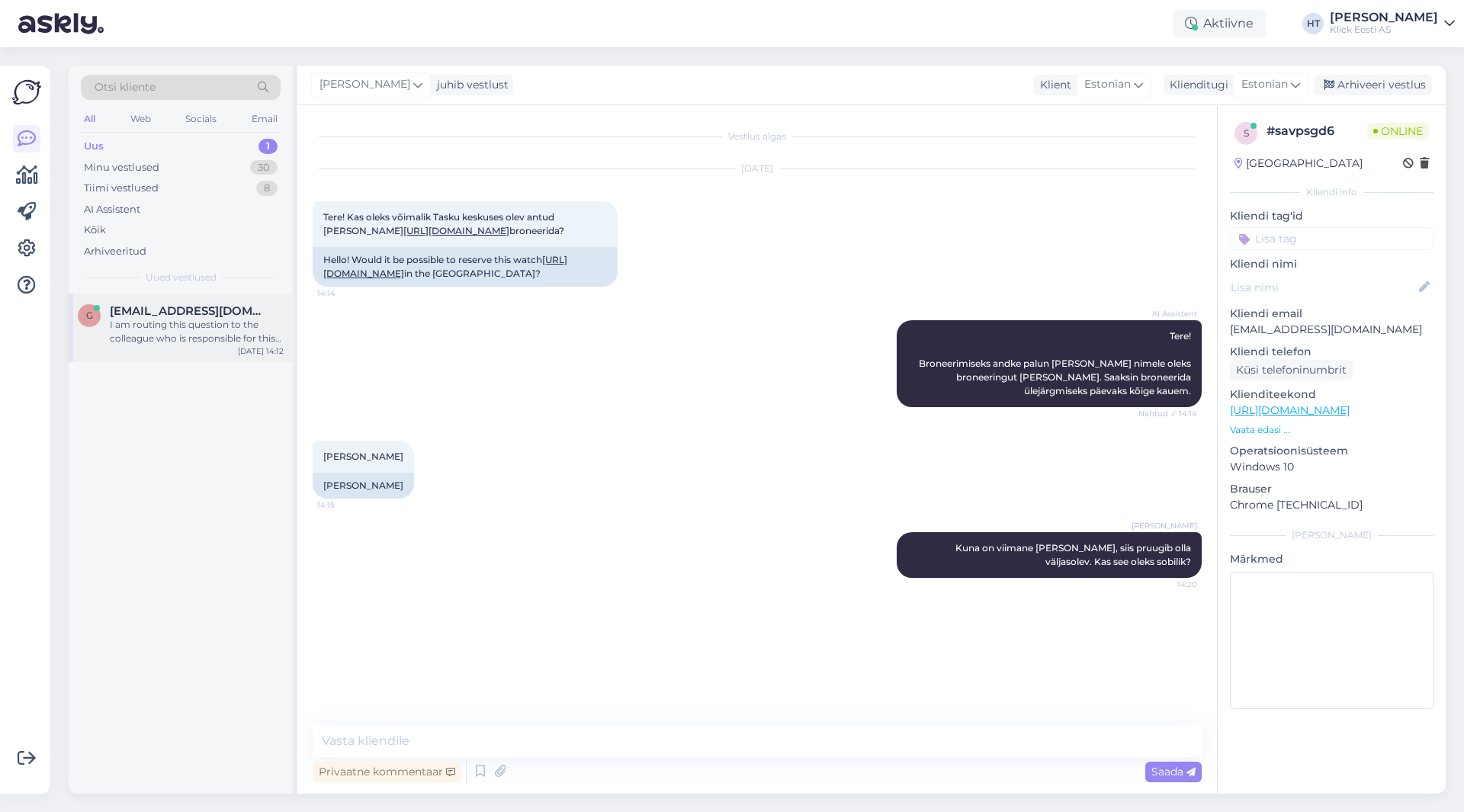
click at [225, 342] on div "I am routing this question to the colleague who is responsible for this topic. …" at bounding box center [197, 331] width 174 height 27
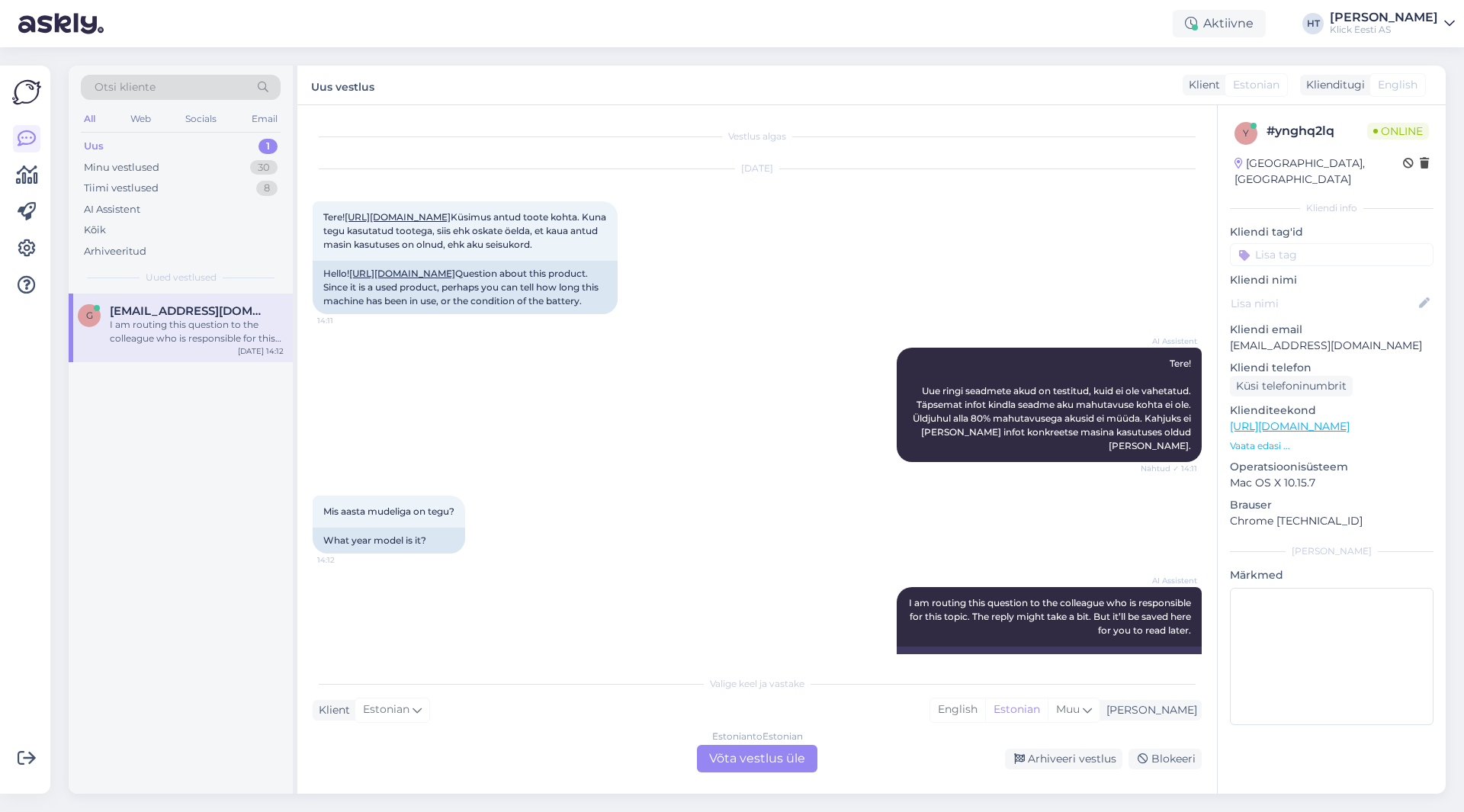
scroll to position [200, 0]
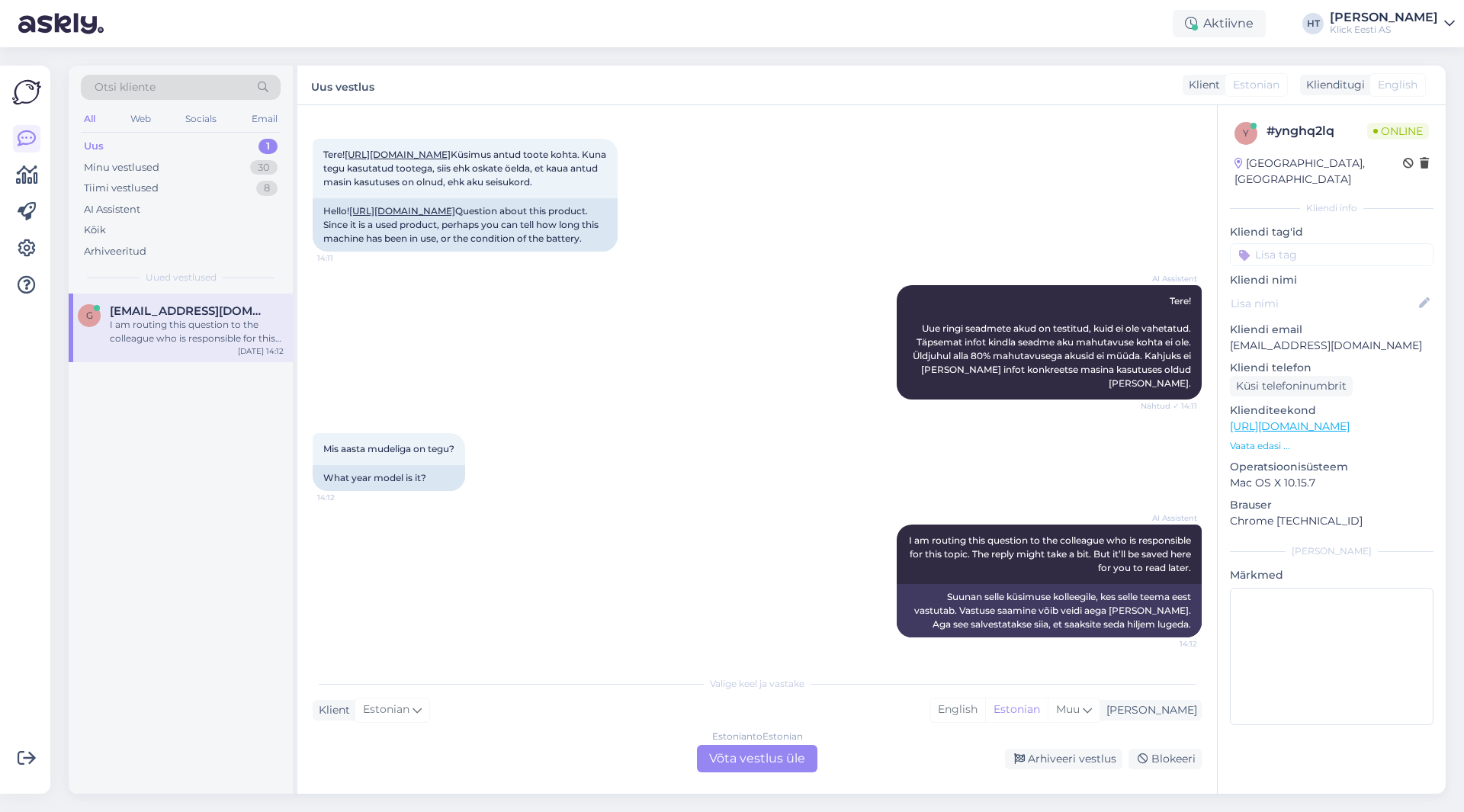
click at [749, 759] on div "Estonian to Estonian Võta vestlus üle" at bounding box center [757, 758] width 121 height 27
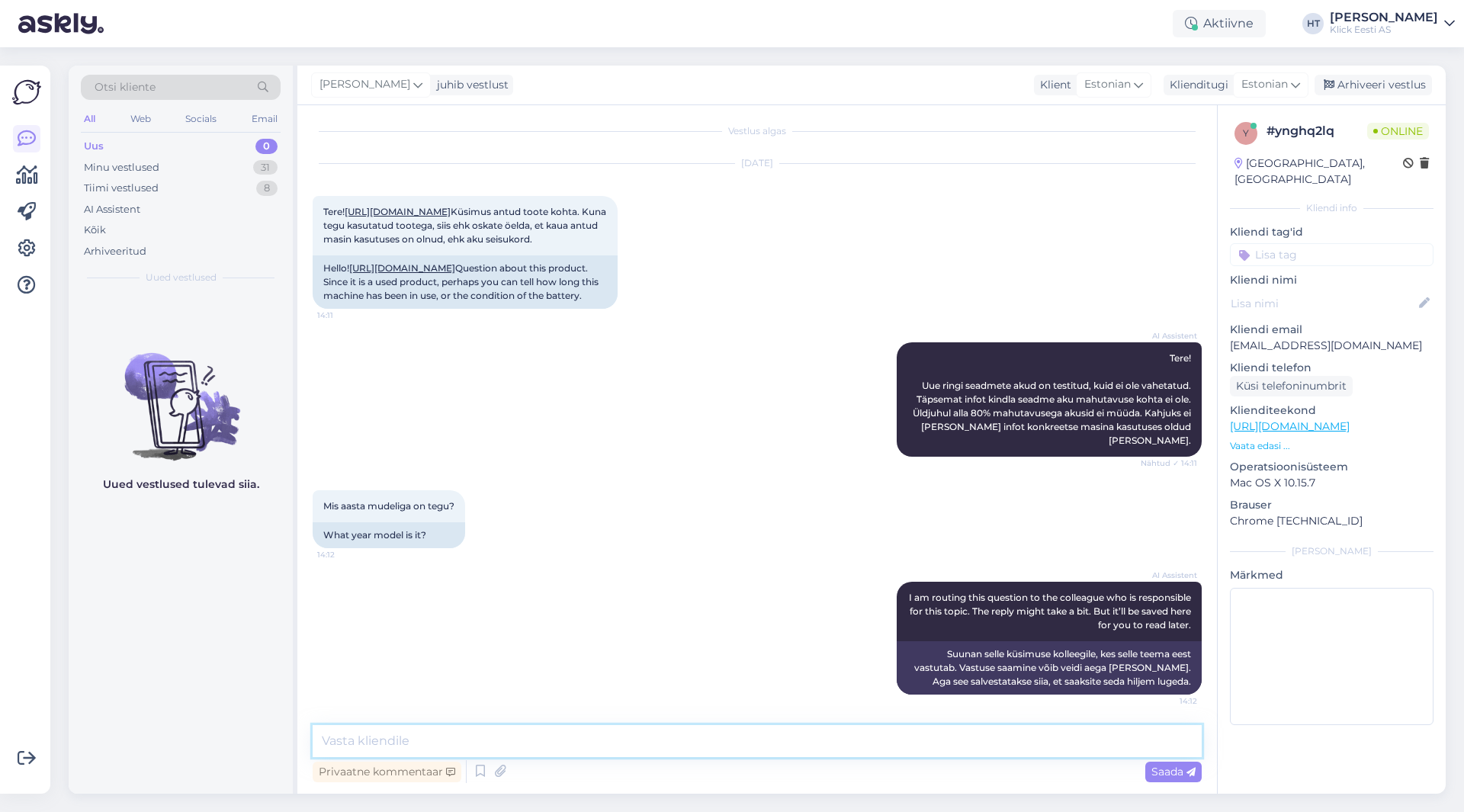
click at [733, 736] on textarea at bounding box center [757, 741] width 889 height 32
click at [645, 728] on textarea at bounding box center [757, 741] width 889 height 32
type textarea "Kuulutati välja 2023 [PERSON_NAME]."
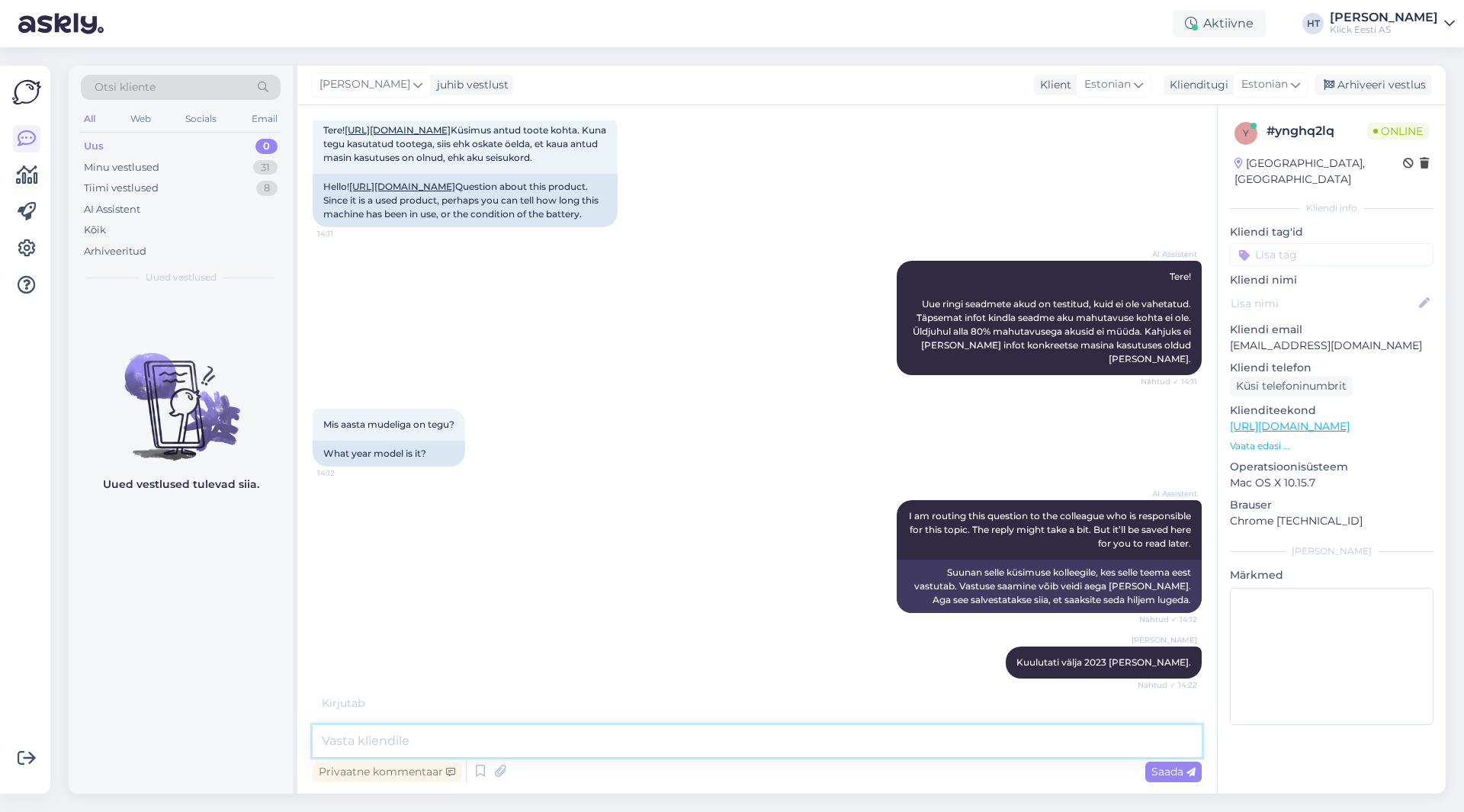
scroll to position [224, 0]
click at [899, 746] on textarea at bounding box center [757, 741] width 889 height 32
click at [756, 741] on textarea at bounding box center [757, 741] width 889 height 32
type textarea "Kui tegemist kliendi tagastustega, siis üle 14 päeva ei ole kasutatud."
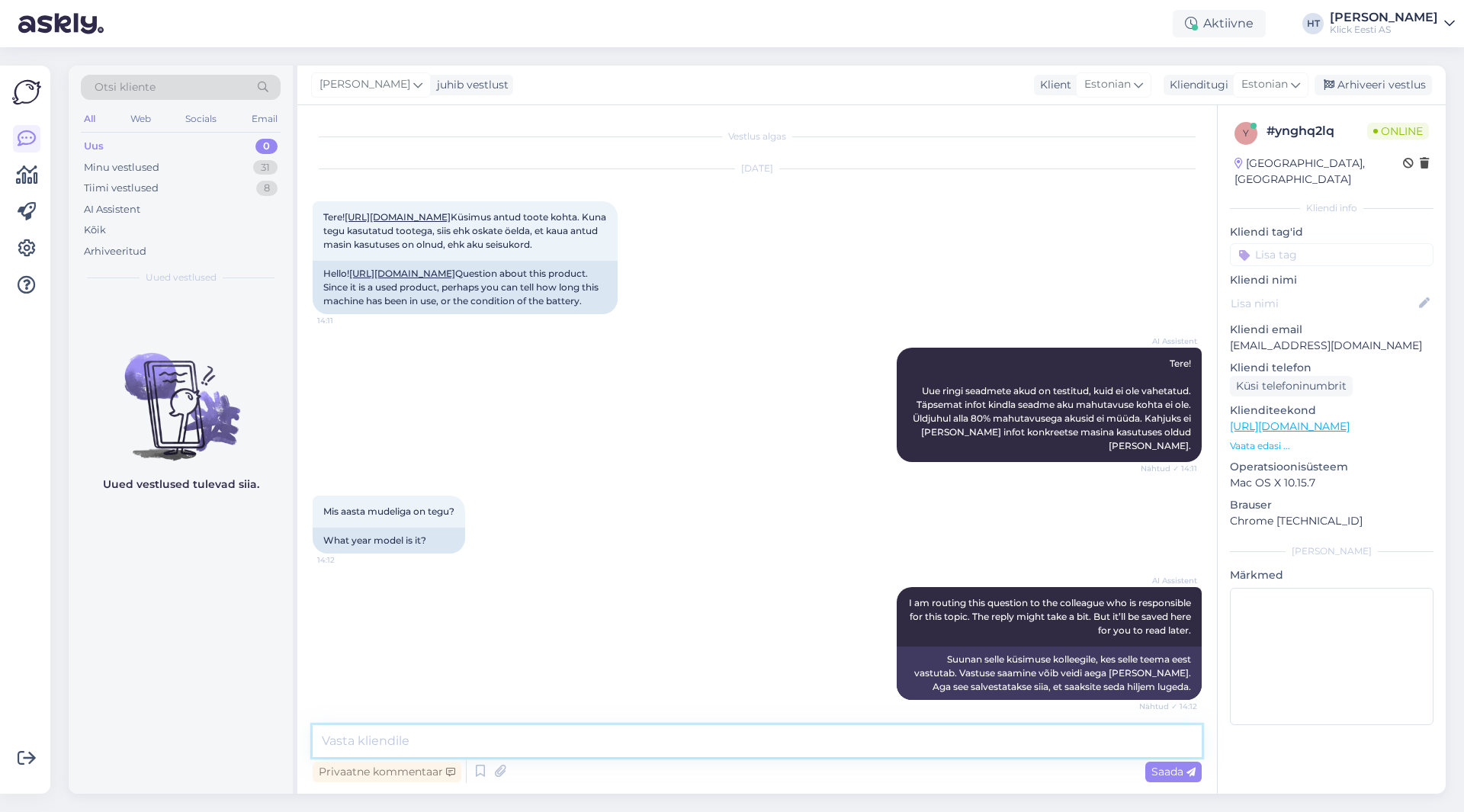
scroll to position [287, 0]
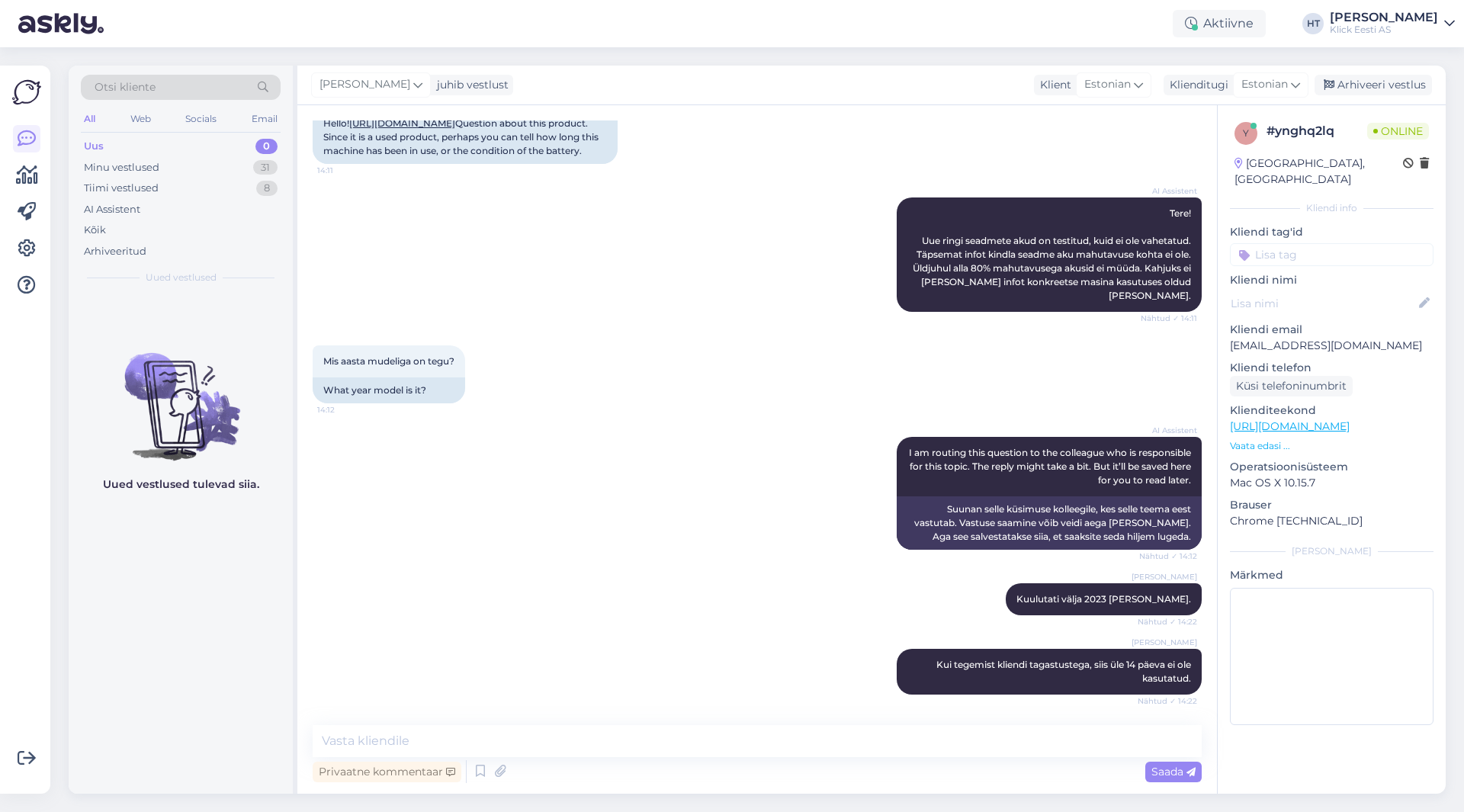
click at [603, 273] on div "AI Assistent Tere! Uue ringi seadmete akud on testitud, kuid ei ole vahetatud. …" at bounding box center [757, 255] width 889 height 148
click at [249, 164] on div "Minu vestlused 31" at bounding box center [180, 167] width 200 height 21
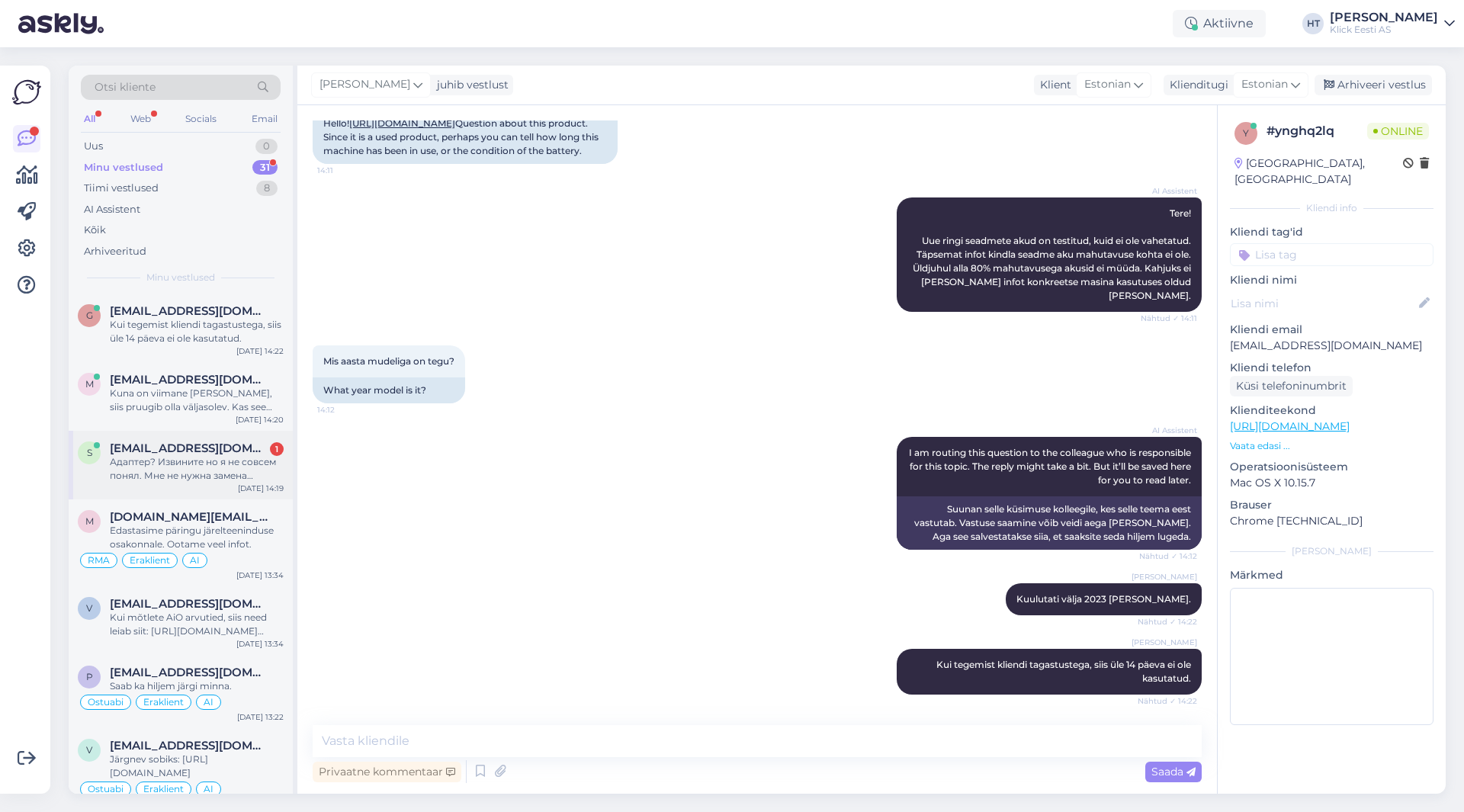
click at [223, 482] on div "Адаптер? Извините но я не совсем понял. Мне не нужна замена телефона ,так как я…" at bounding box center [197, 468] width 174 height 27
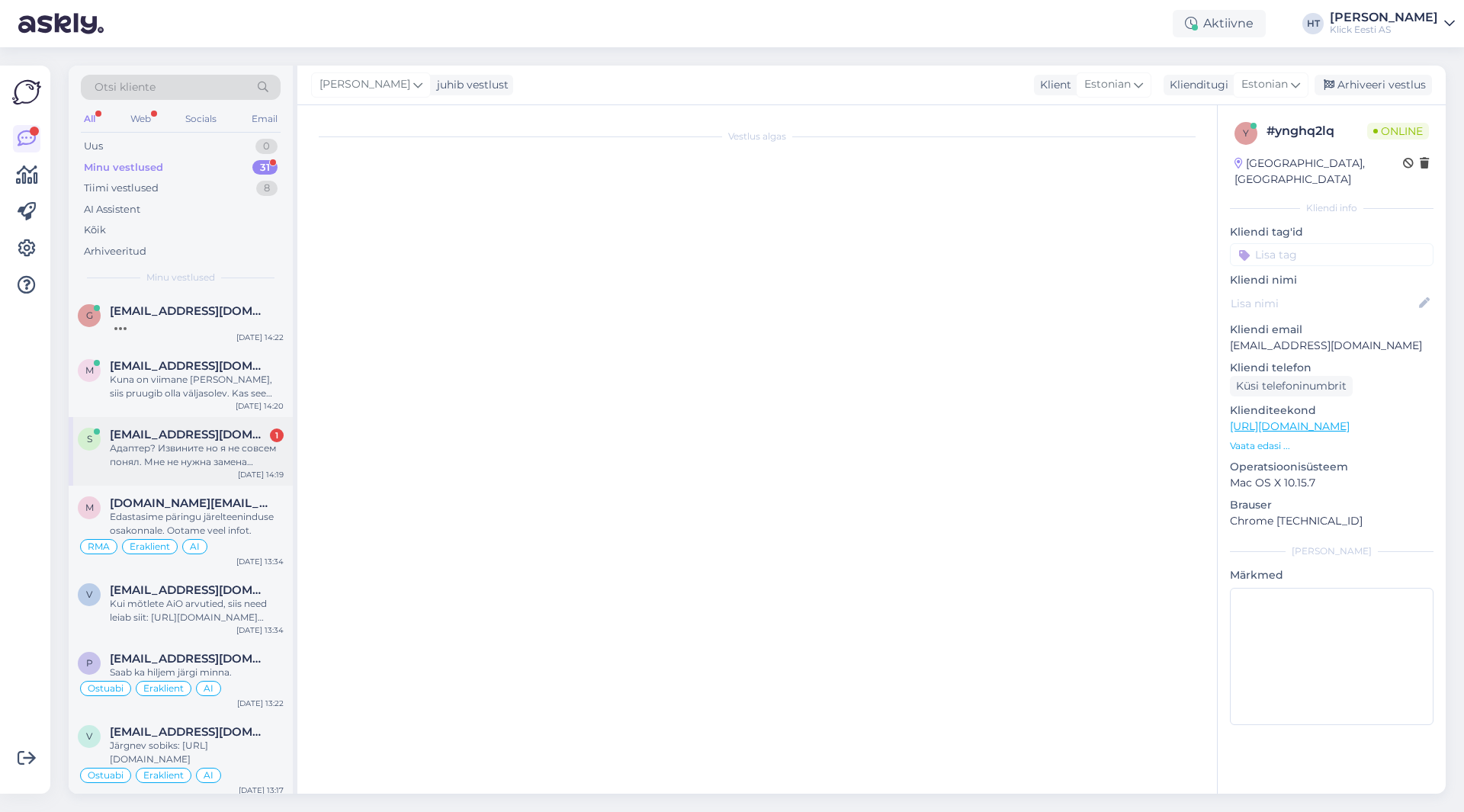
scroll to position [962, 0]
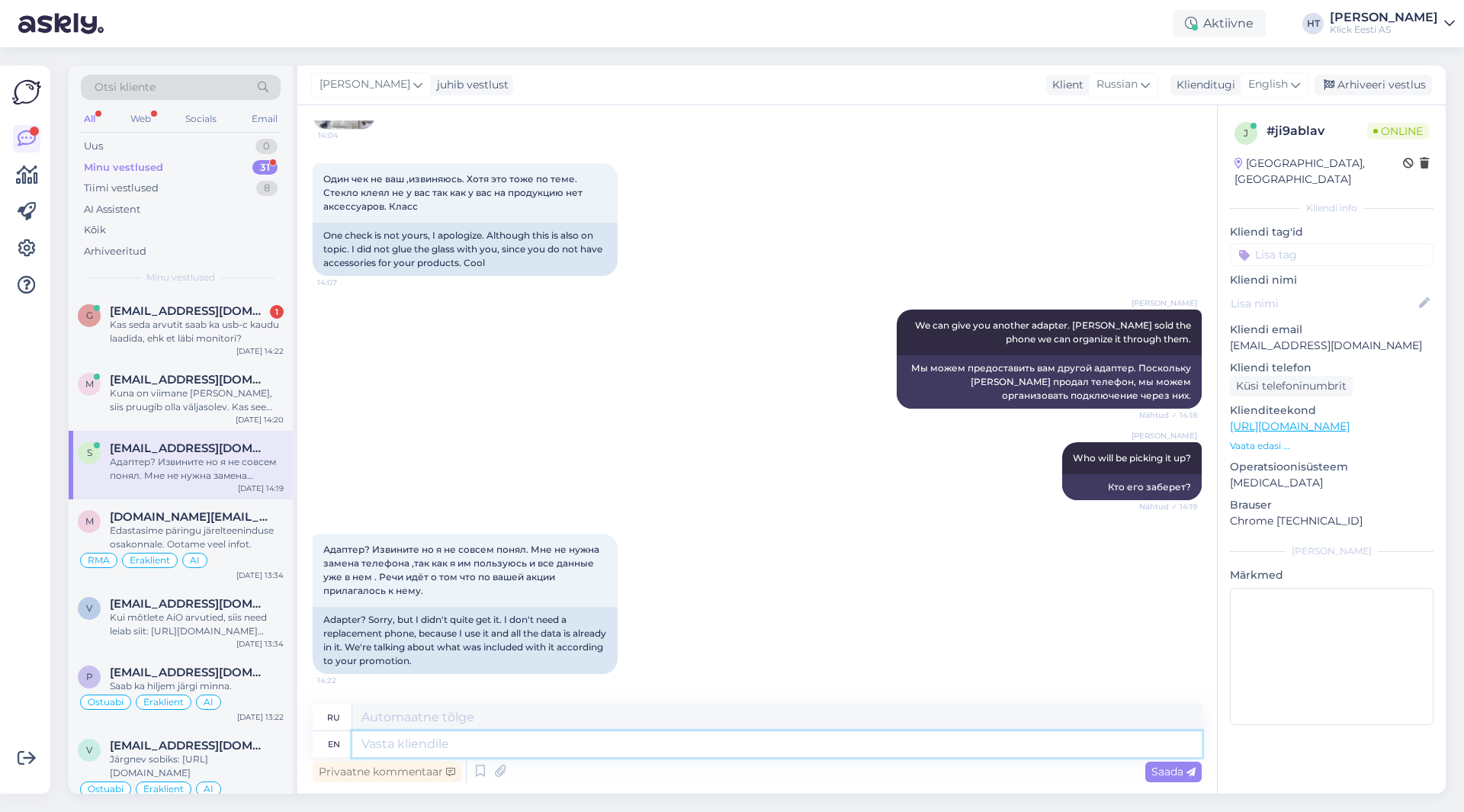
click at [475, 742] on textarea at bounding box center [777, 745] width 850 height 26
type textarea "The"
type textarea "The adapter"
type textarea "Адаптер"
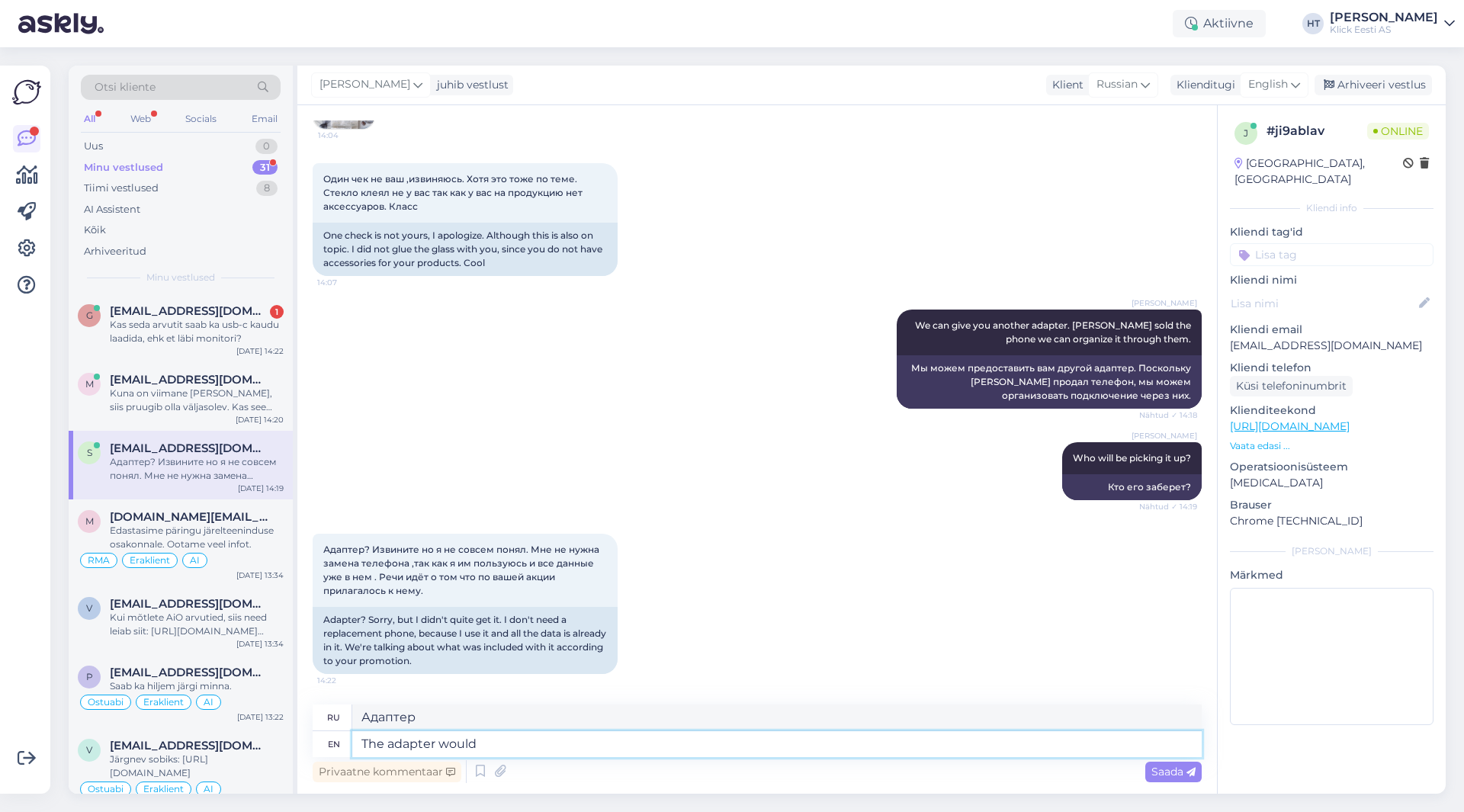
type textarea "The adapter would b"
type textarea "Адаптер будет"
type textarea "The adapter would be the item i"
type textarea "Адаптер будет элементом"
type textarea "The adapter would be the item included i"
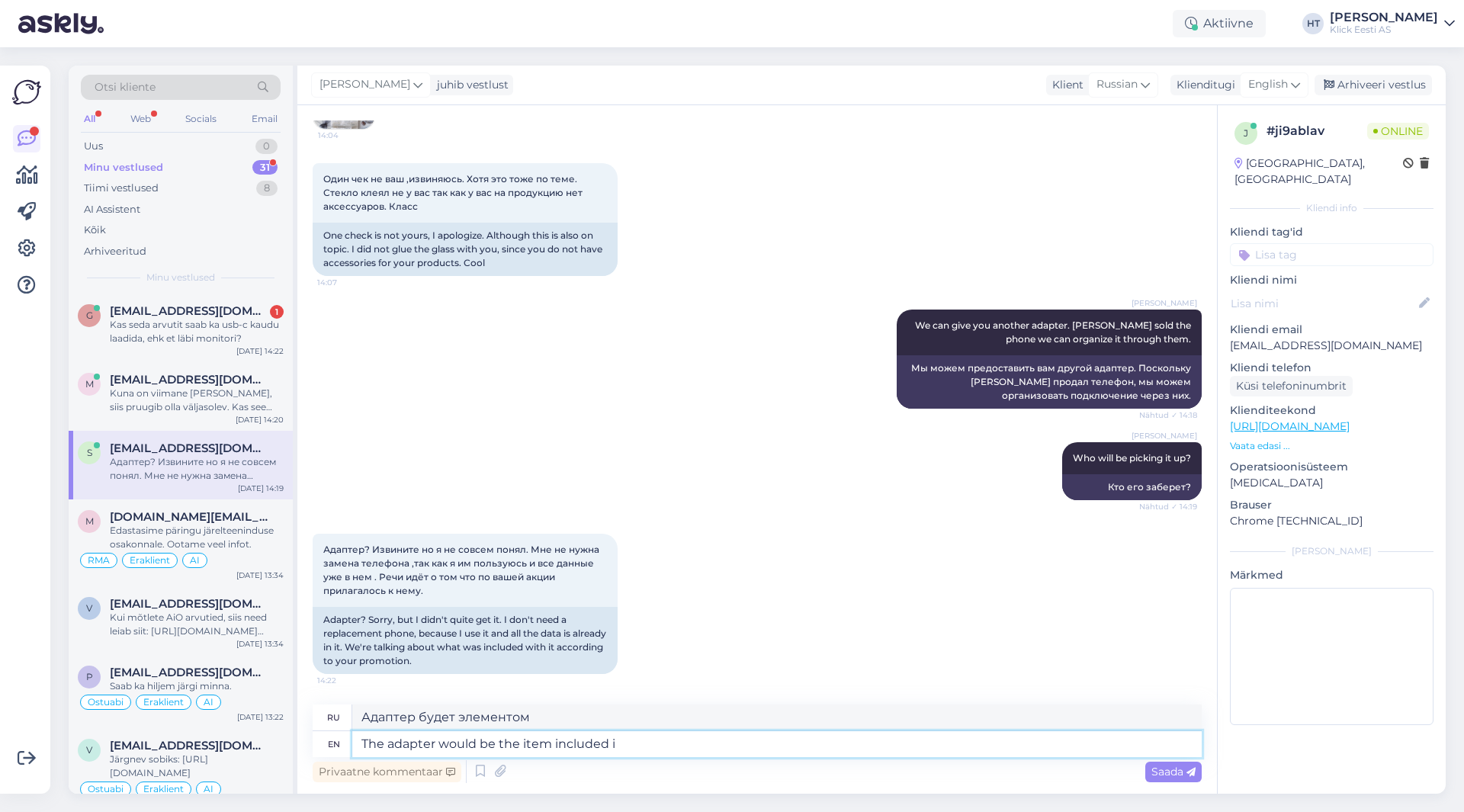
type textarea "Адаптер будет входить в комплект поставки."
type textarea "The adapter would be the item included in the"
type textarea "Адаптер будет входить в комплект"
type textarea "The adapter would be the item included in the pro"
type textarea "Адаптер будет входить в комплект поставки."
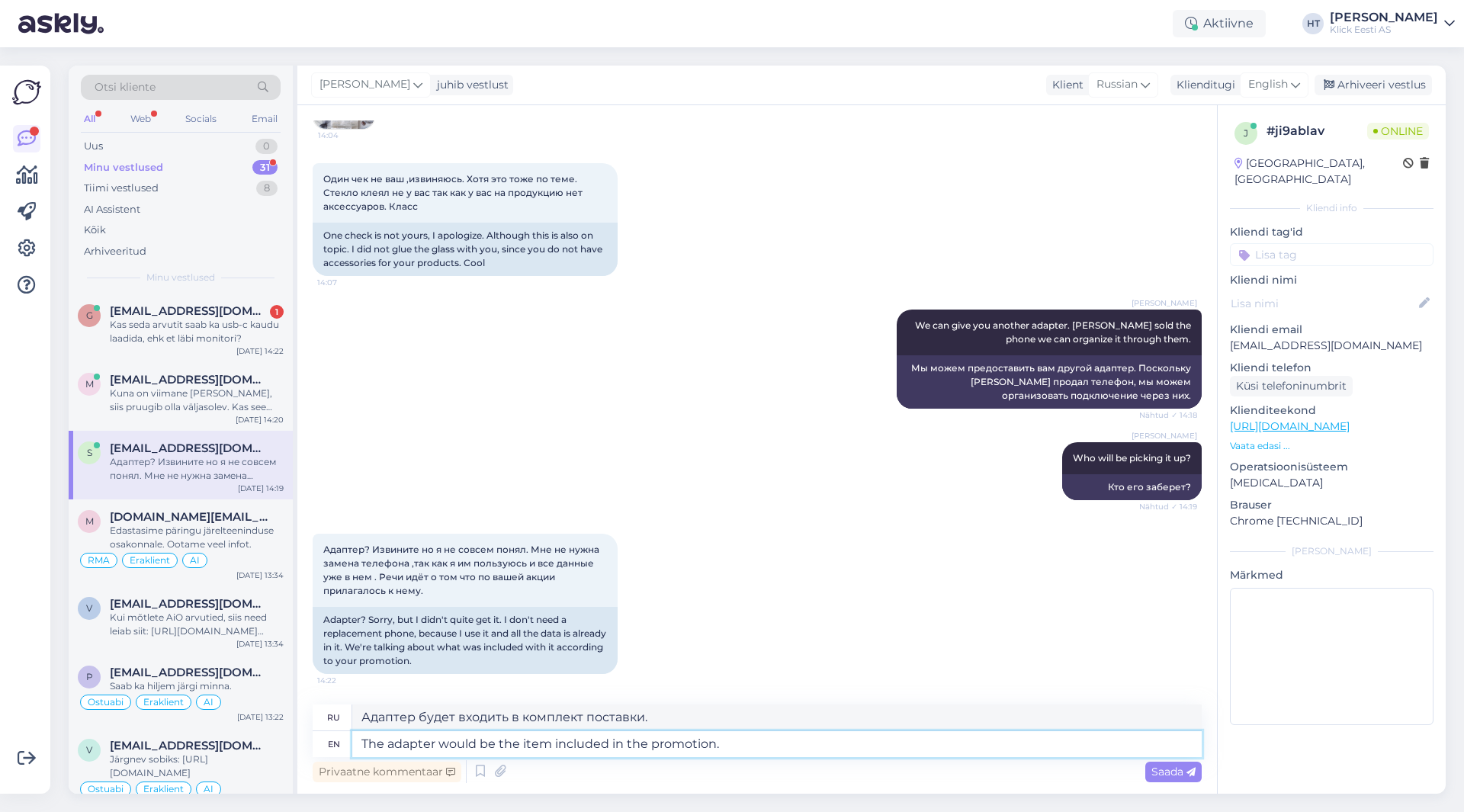
type textarea "The adapter would be the item included in the promotion."
type textarea "Адаптер будет предметом, включенным в акцию."
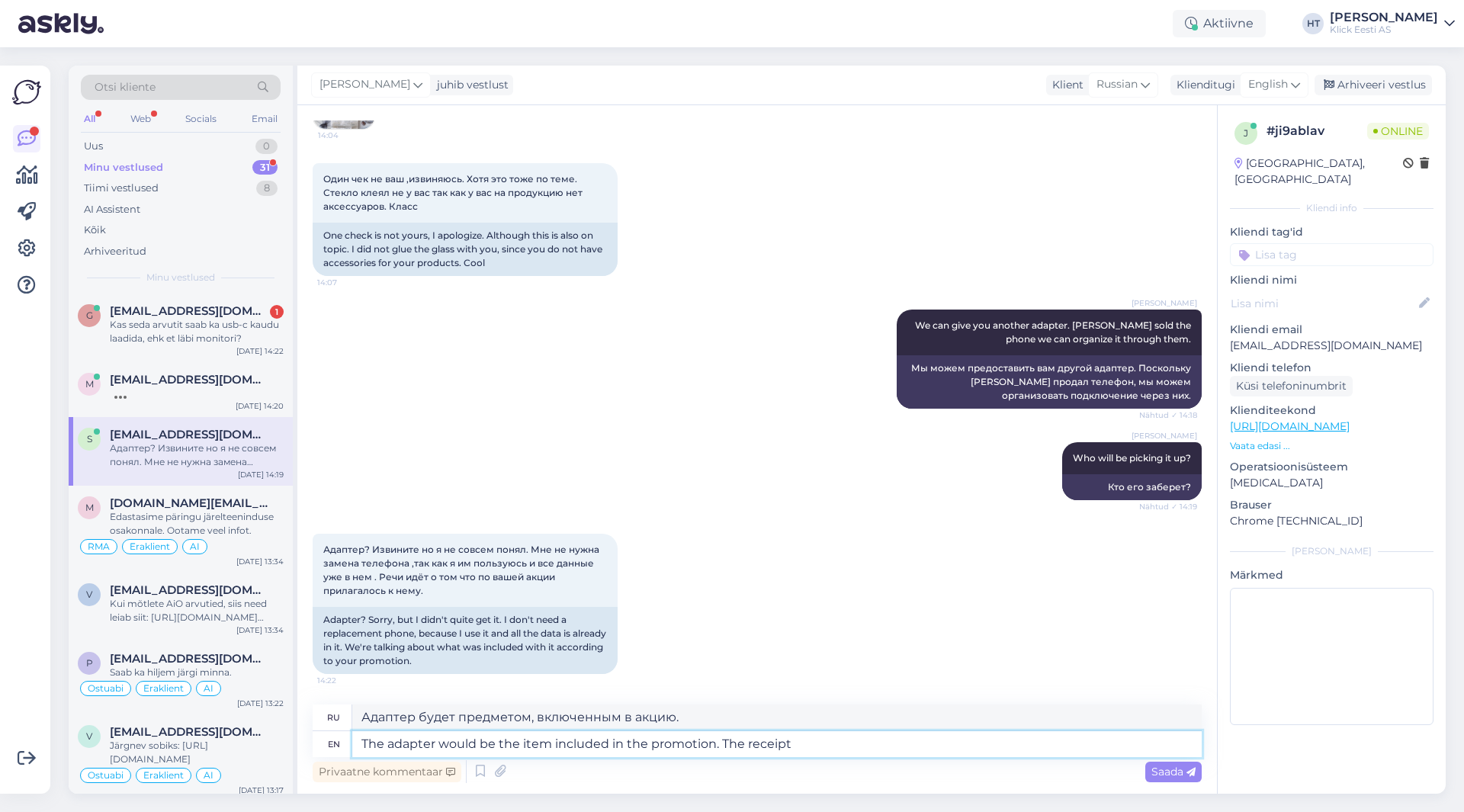
type textarea "The adapter would be the item included in the promotion. The receipt i"
type textarea "Адаптер будет предметом, включенным в акцию. Чек"
type textarea "The adapter would be the item included in the promotion. The receipt is just f"
type textarea "Адаптер будет предметом, входящим в акцию. Чек просто..."
type textarea "The adapter would be the item included in the promotion. The receipt is just for"
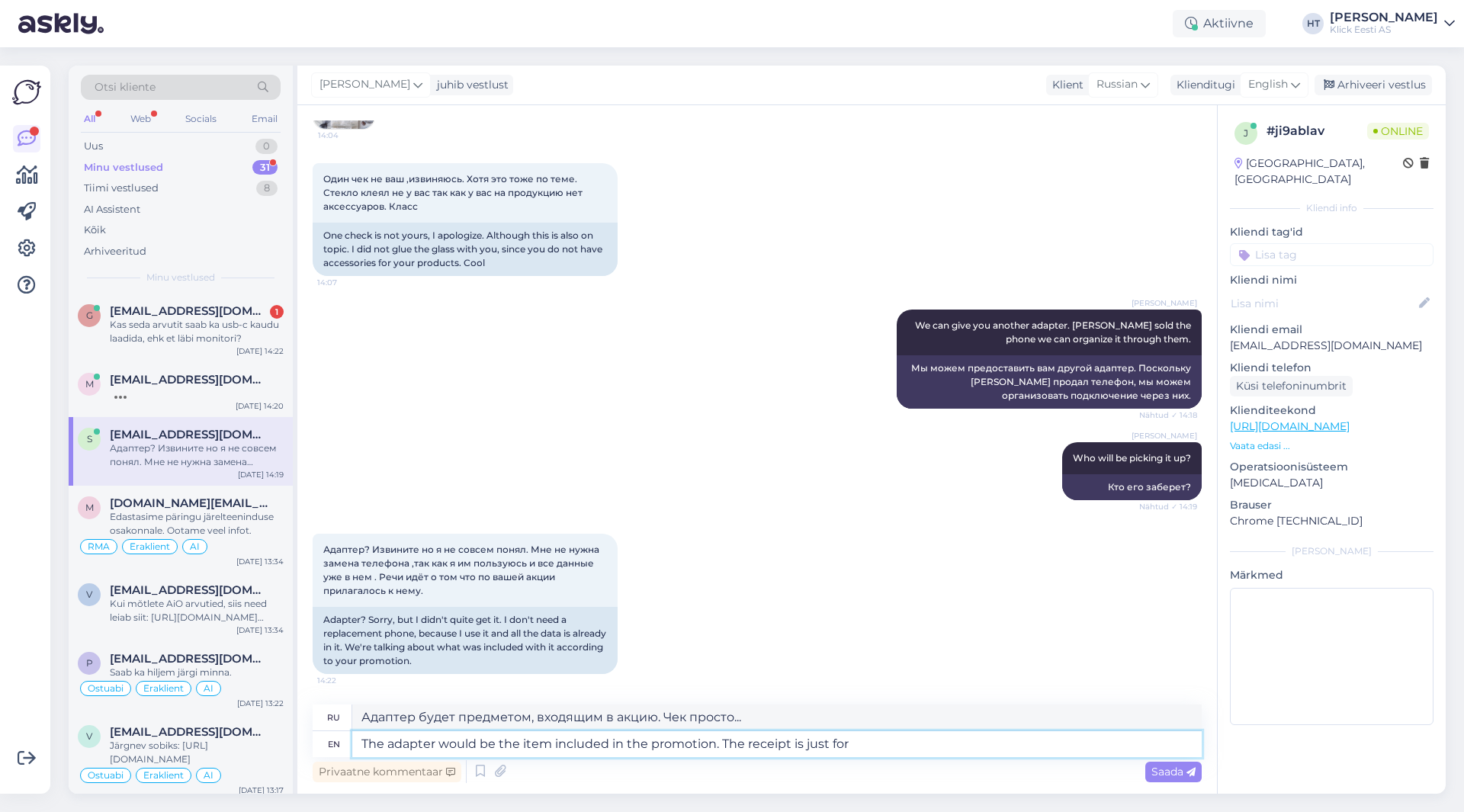
type textarea "Адаптер будет включен в акцию. Чек предназначен только для"
type textarea "The adapter would be the item included in the promotion. The receipt is just fo…"
type textarea "Адаптер будет включён в акцию. Чек нужен только для проверки."
type textarea "The adapter would be the item included in the promotion. The receipt is just fo…"
type textarea "Адаптер будет включён в акцию. [PERSON_NAME] предназначен только для проверки к…"
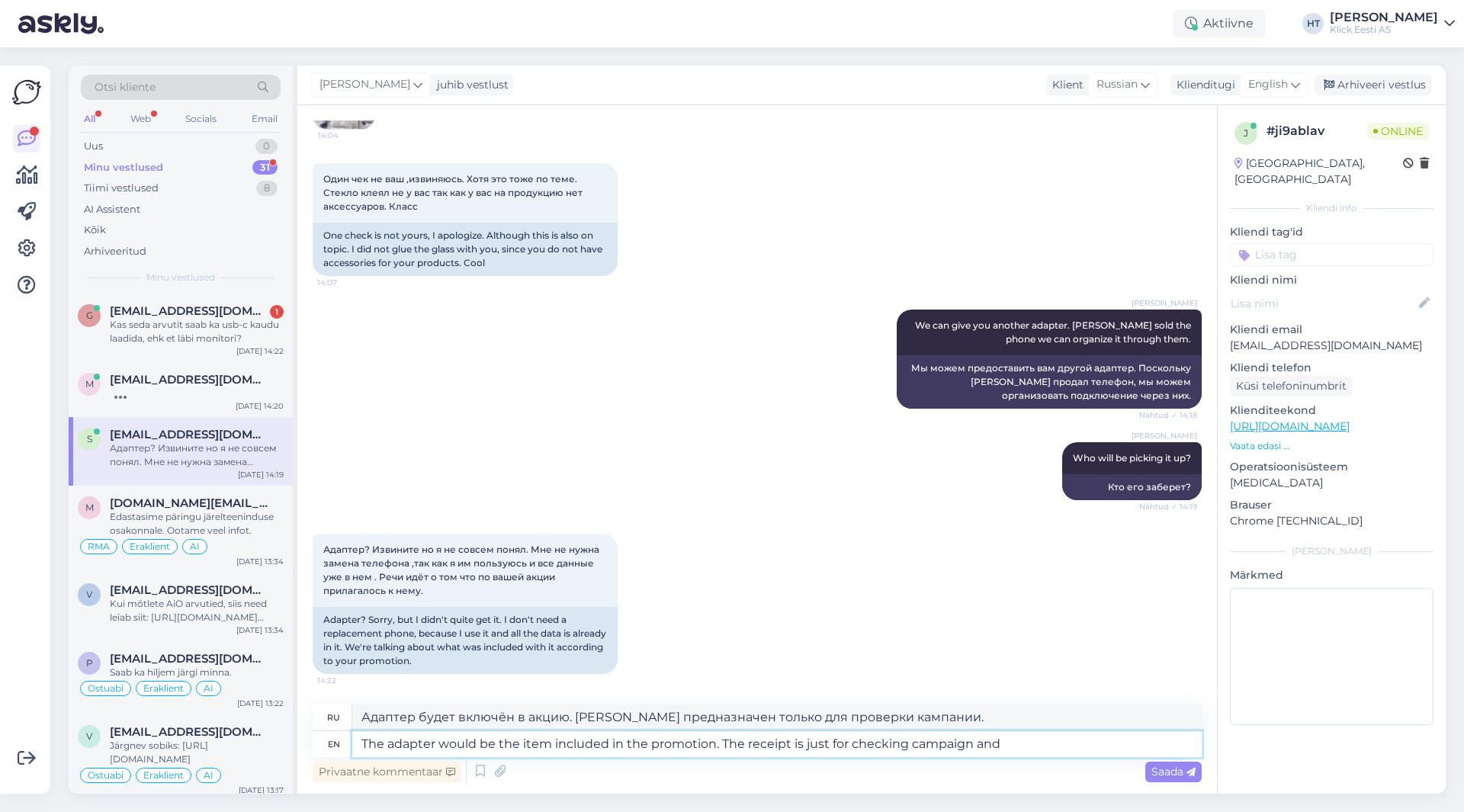
type textarea "The adapter would be the item included in the promotion. The receipt is just fo…"
type textarea "Адаптер будет включен в акцию. Чек предназначен только для проверки кампании [P…"
type textarea "The adapter would be the item included in the promotion. The receipt is just fo…"
type textarea "Адаптер будет включён в акцию. Чек предназначен только для проверки кампании и …"
type textarea "The adapter would be the item included in the promotion. The receipt is just fo…"
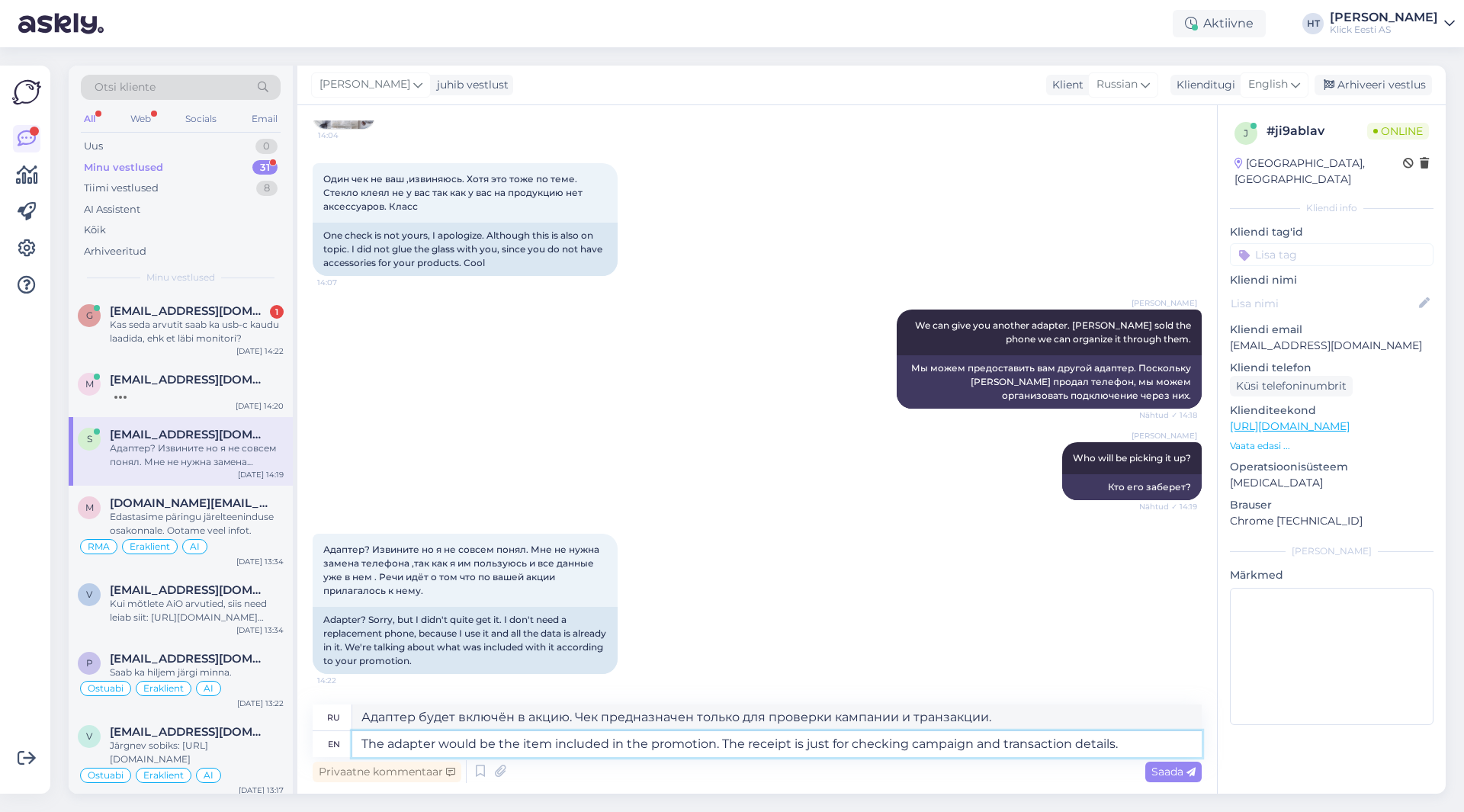
type textarea "Адаптер будет включён в акцию. Чек нужен только для проверки информации о кампа…"
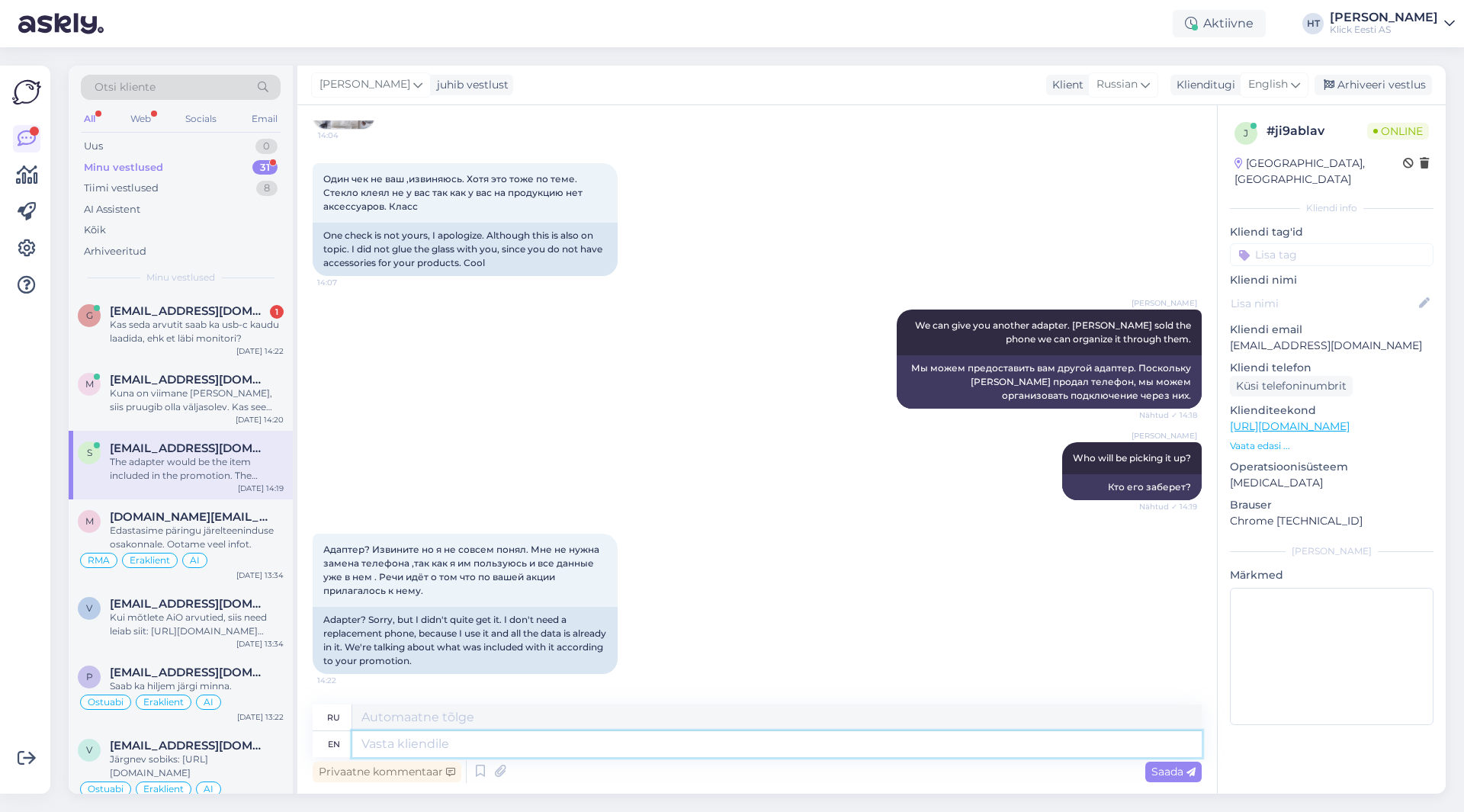
scroll to position [1095, 0]
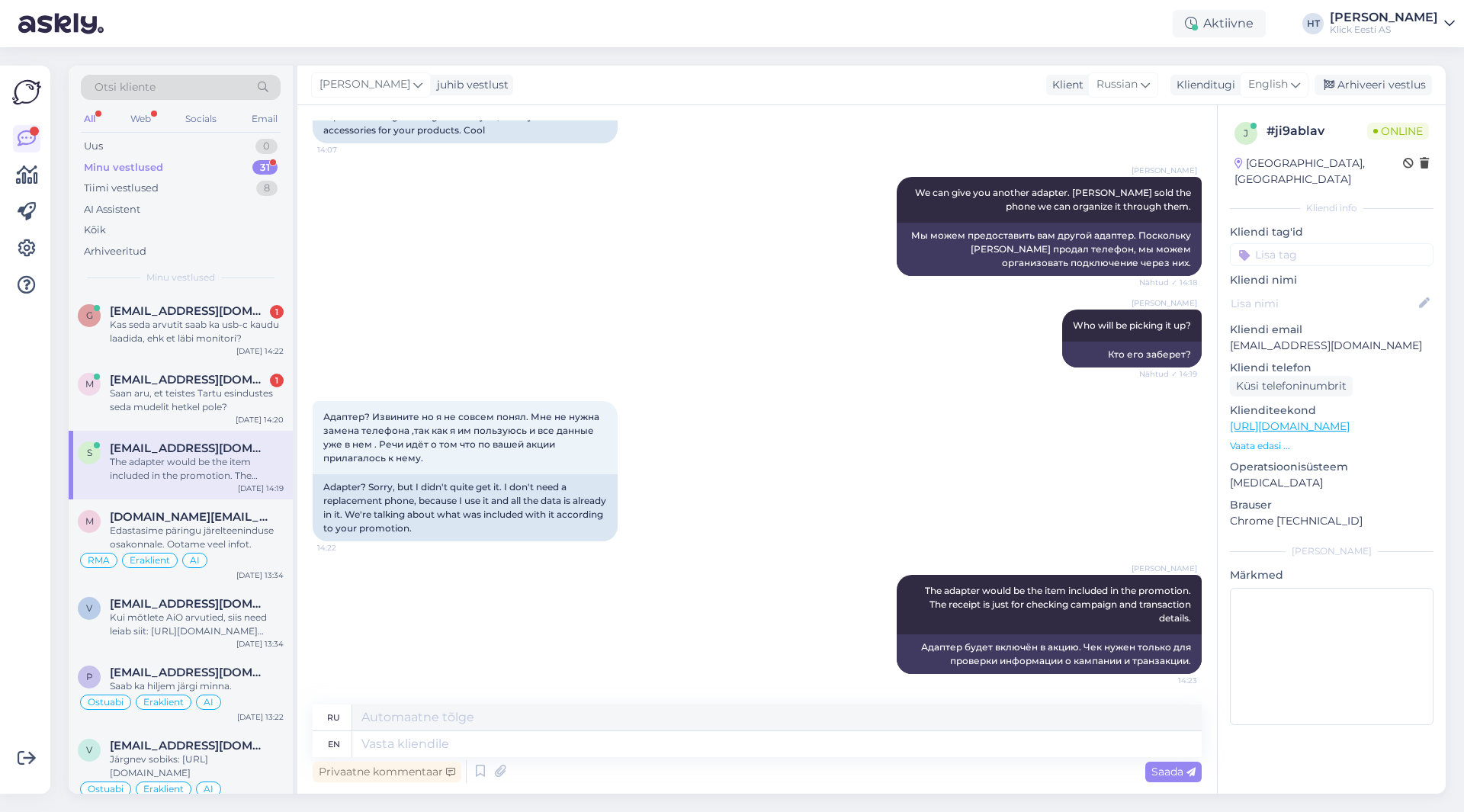
click at [518, 615] on div "[PERSON_NAME] The adapter would be the item included in the promotion. The rece…" at bounding box center [757, 625] width 889 height 133
click at [211, 402] on div "Saan aru, et teistes Tartu esindustes seda mudelit hetkel pole?" at bounding box center [197, 400] width 174 height 27
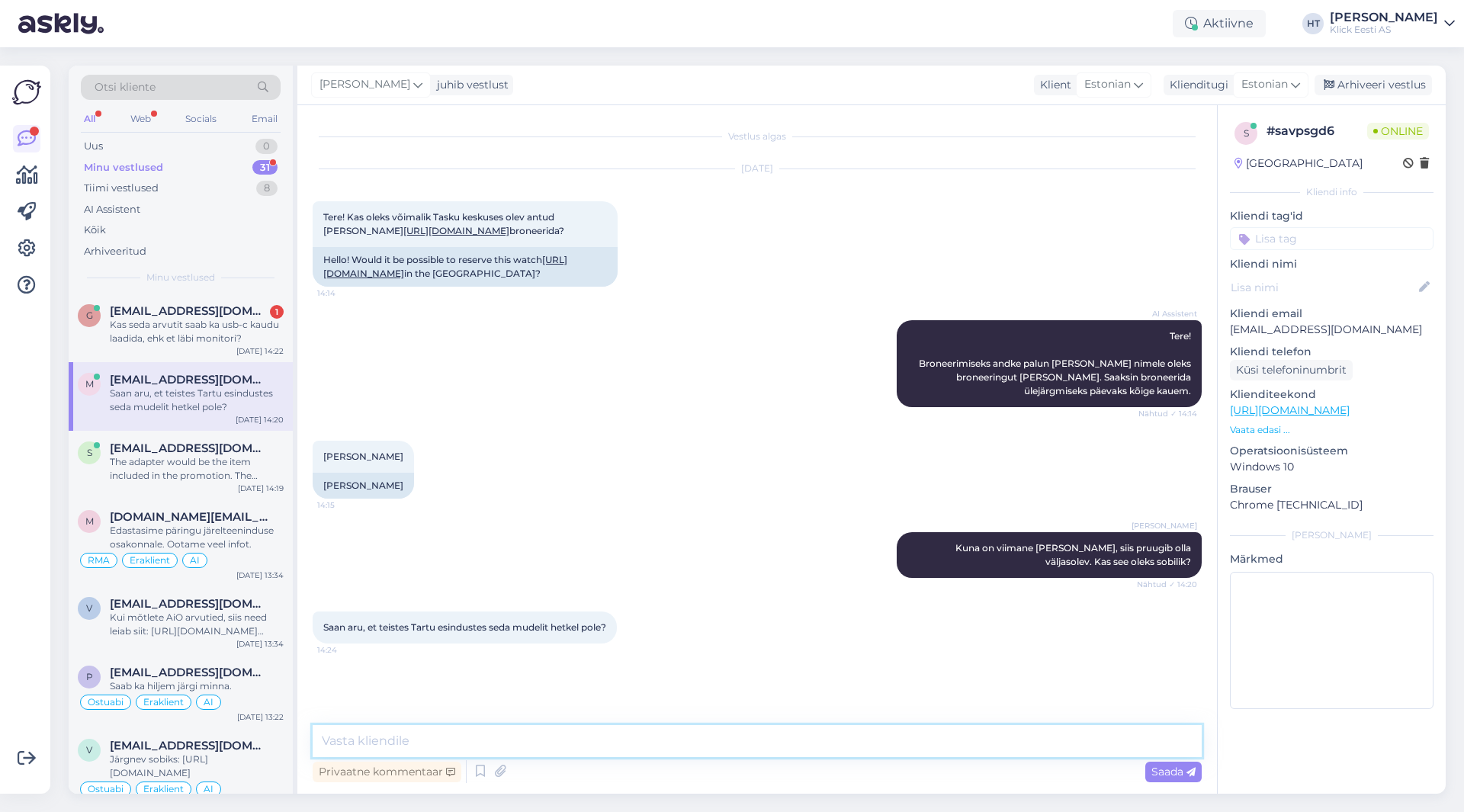
click at [589, 744] on textarea at bounding box center [757, 741] width 889 height 32
type textarea "Mujal ei leidu [GEOGRAPHIC_DATA], ainult Taskus on."
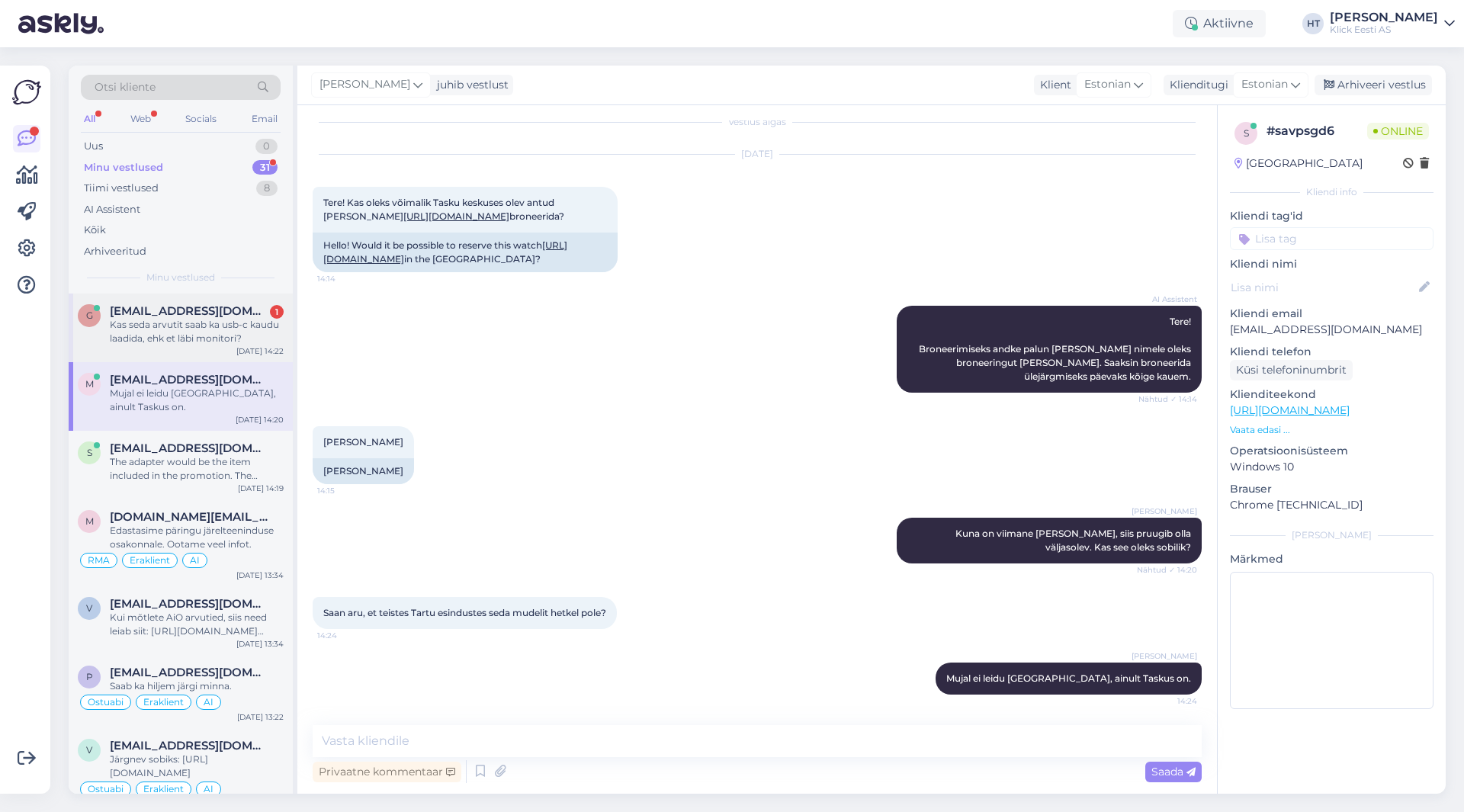
click at [187, 342] on div "Kas seda arvutit saab ka usb-c kaudu laadida, ehk et läbi monitori?" at bounding box center [197, 331] width 174 height 27
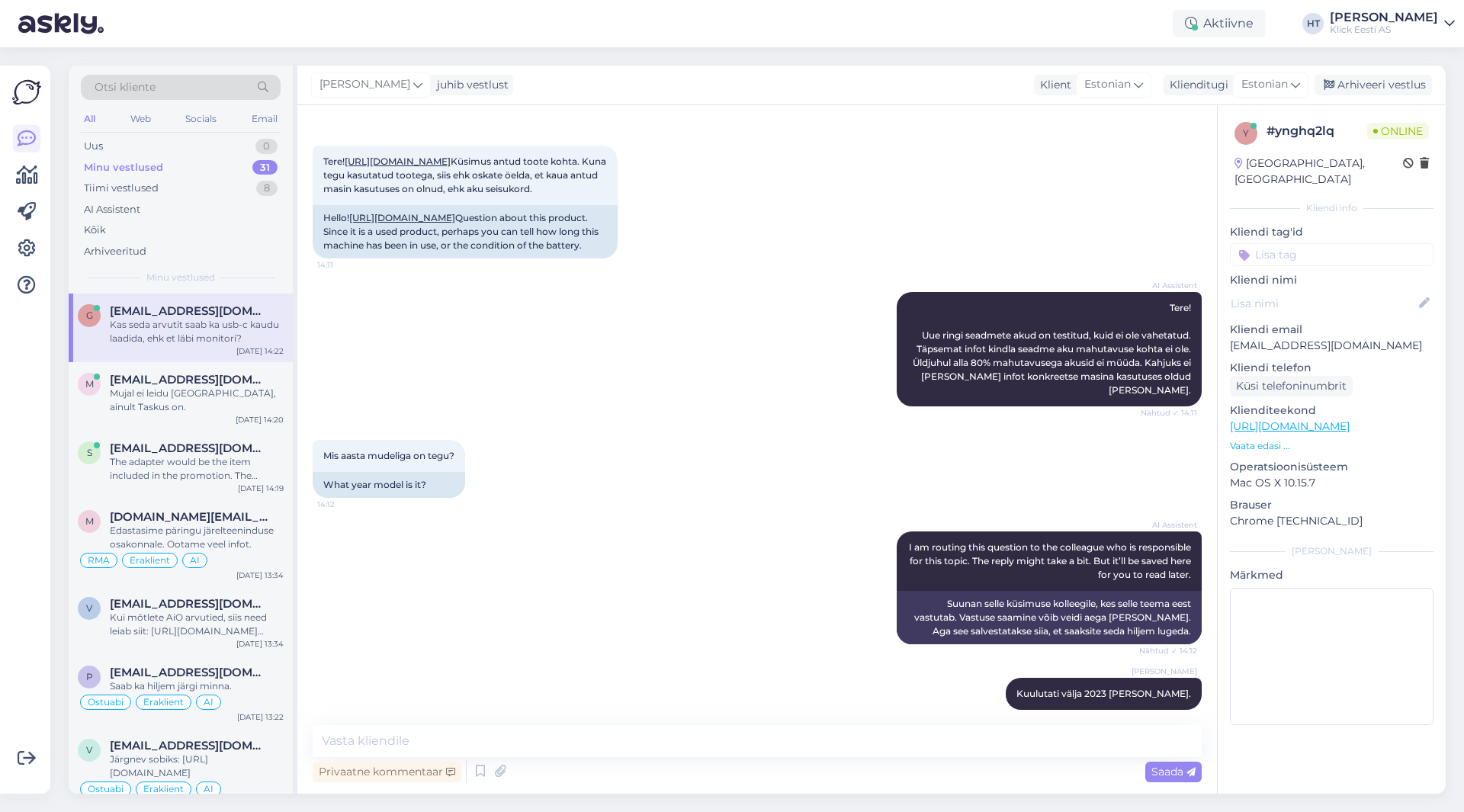
scroll to position [367, 0]
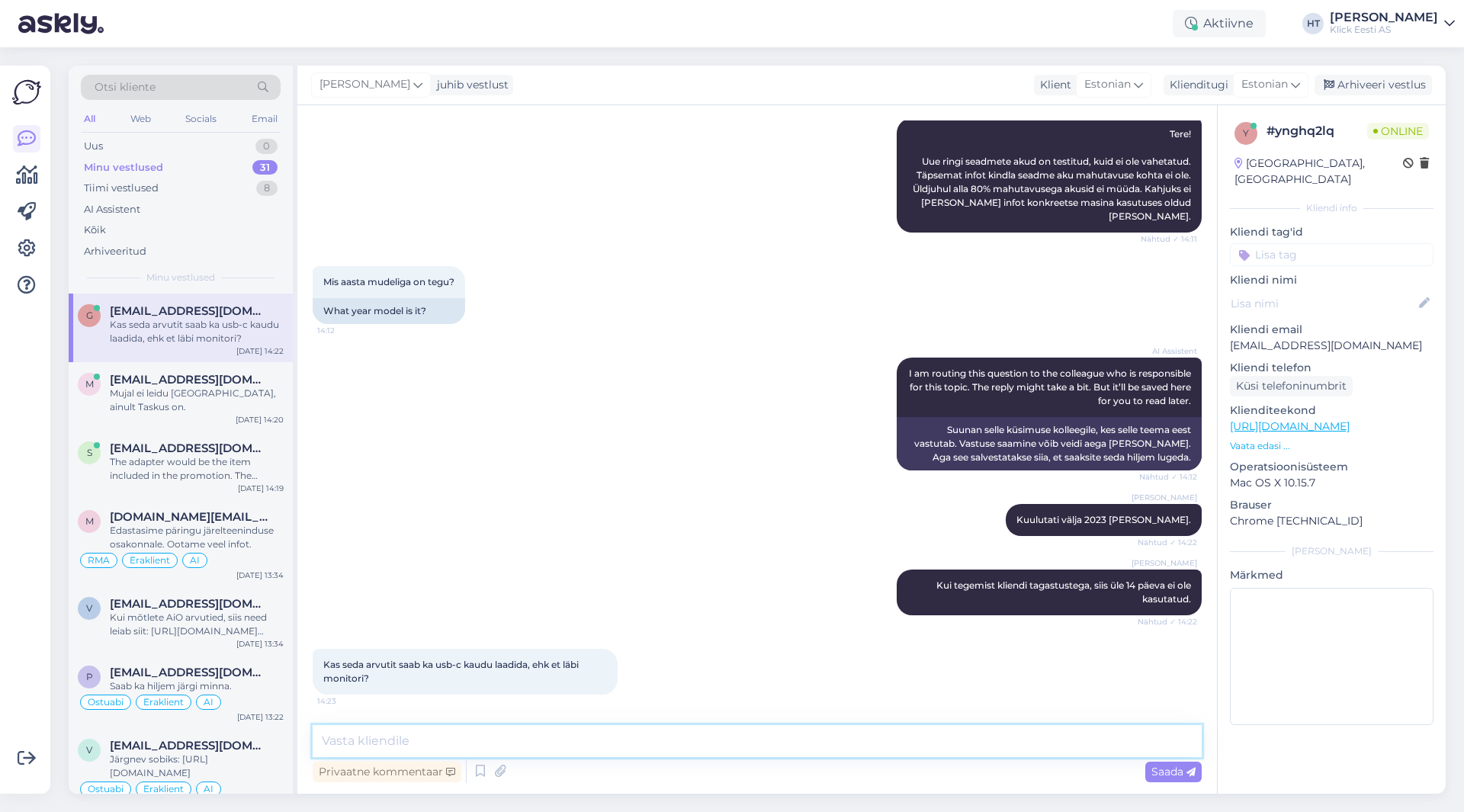
click at [661, 744] on textarea at bounding box center [757, 741] width 889 height 32
type textarea "Saab monitoriga ühendada. USB-C pesa on PD ja DP1.2 võimekusega."
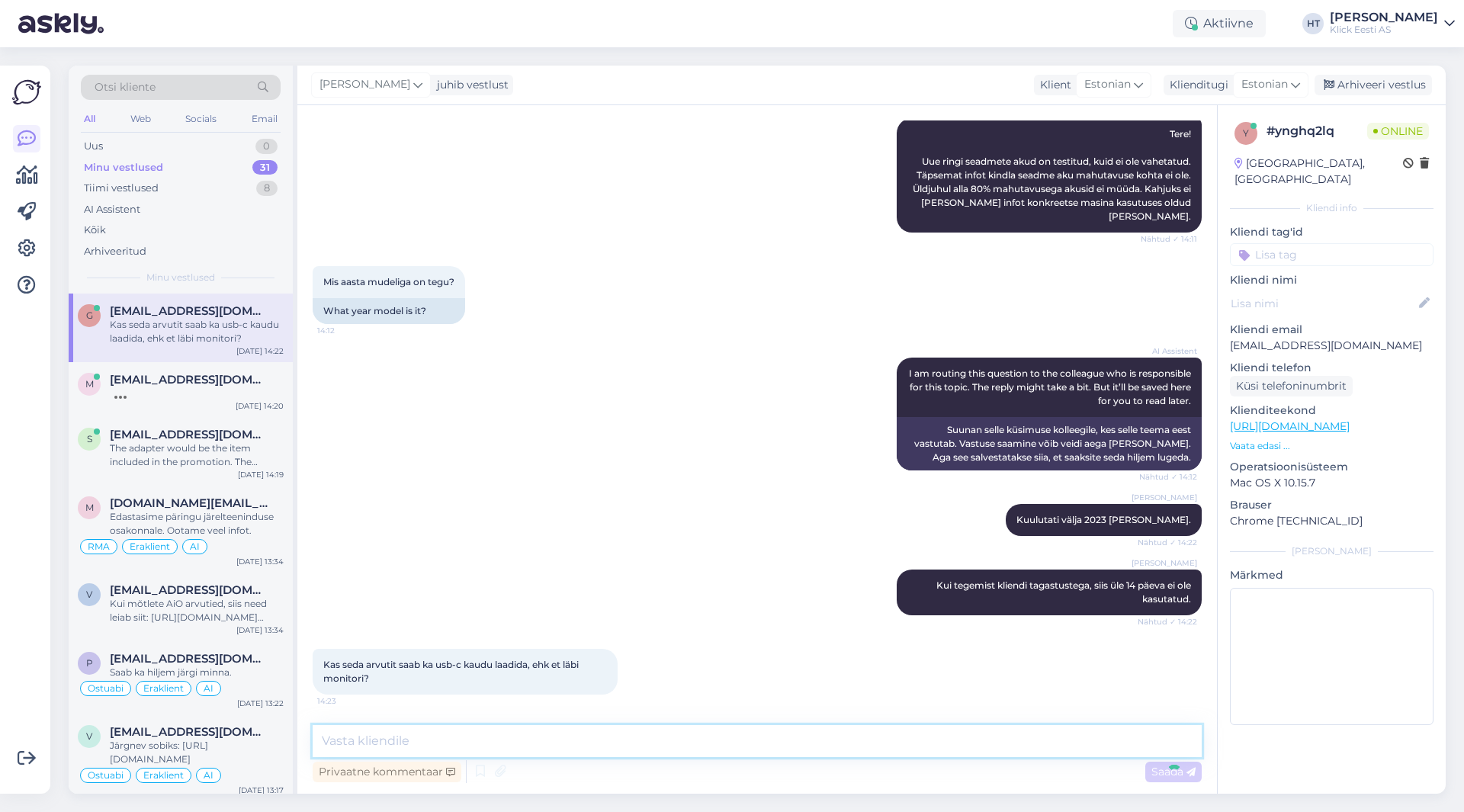
scroll to position [446, 0]
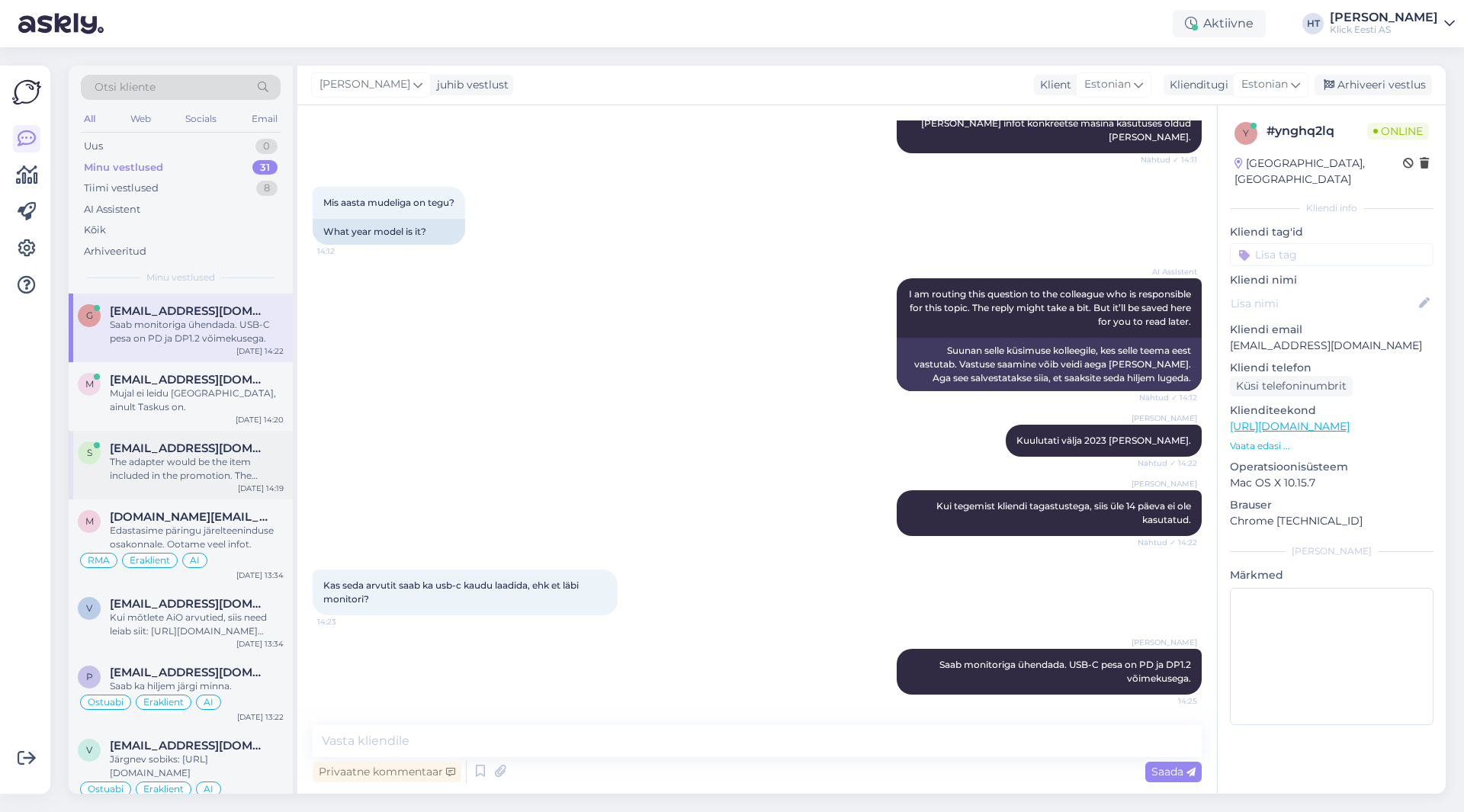
click at [196, 461] on div "The adapter would be the item included in the promotion. The receipt is just fo…" at bounding box center [197, 468] width 174 height 27
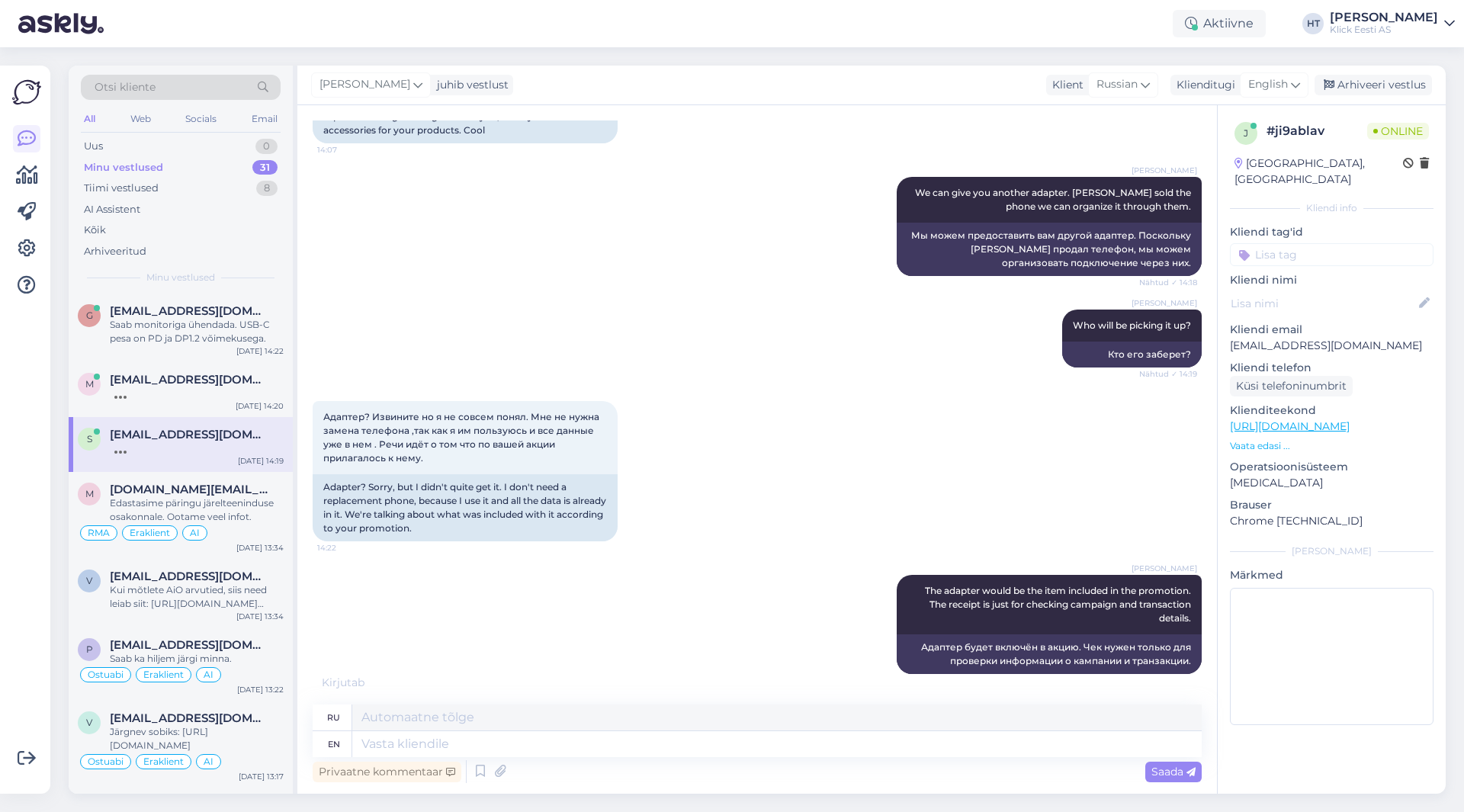
scroll to position [1186, 0]
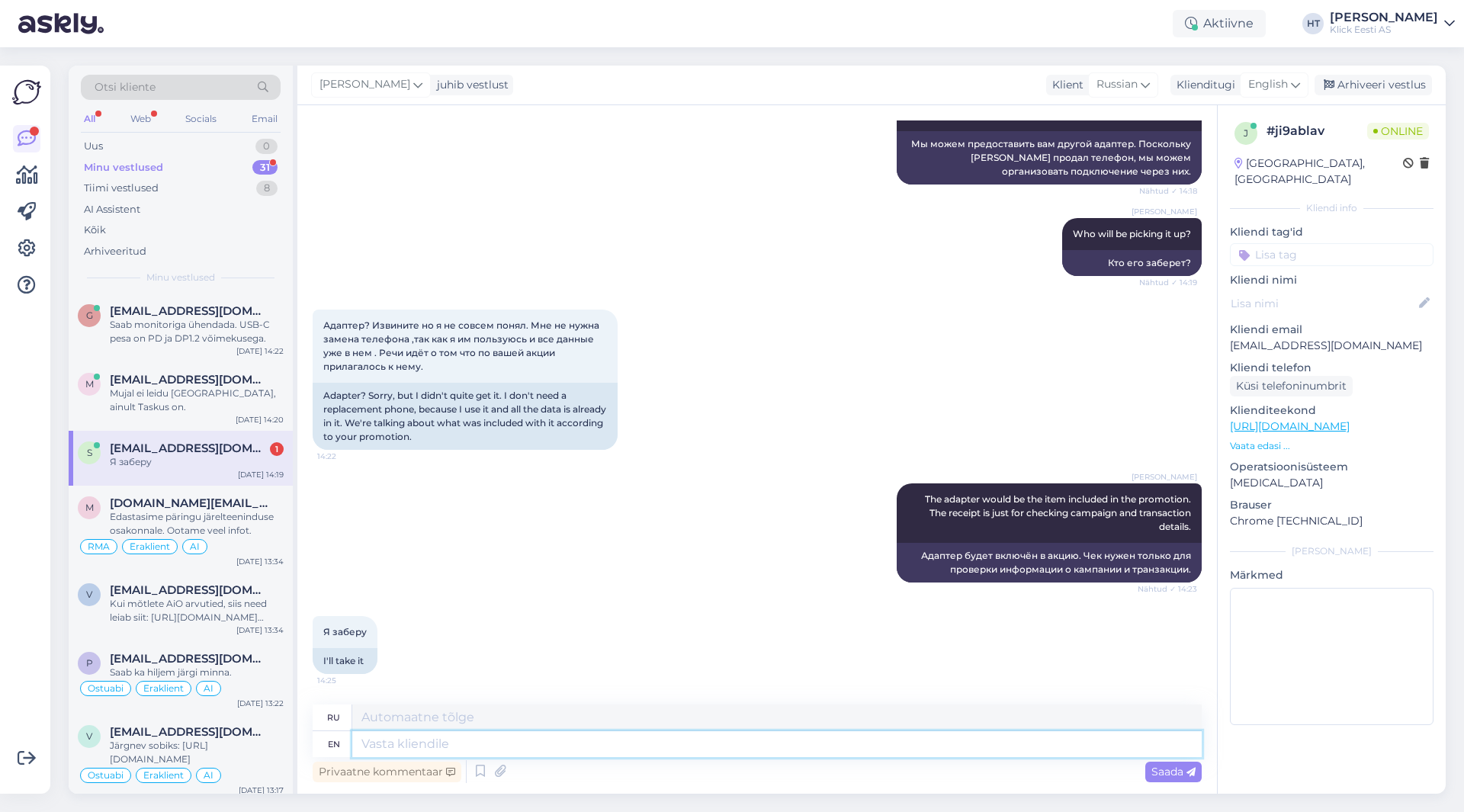
click at [450, 737] on textarea at bounding box center [777, 745] width 850 height 26
type textarea "Do"
type textarea "Делать"
type textarea "Do you"
type textarea "Ты"
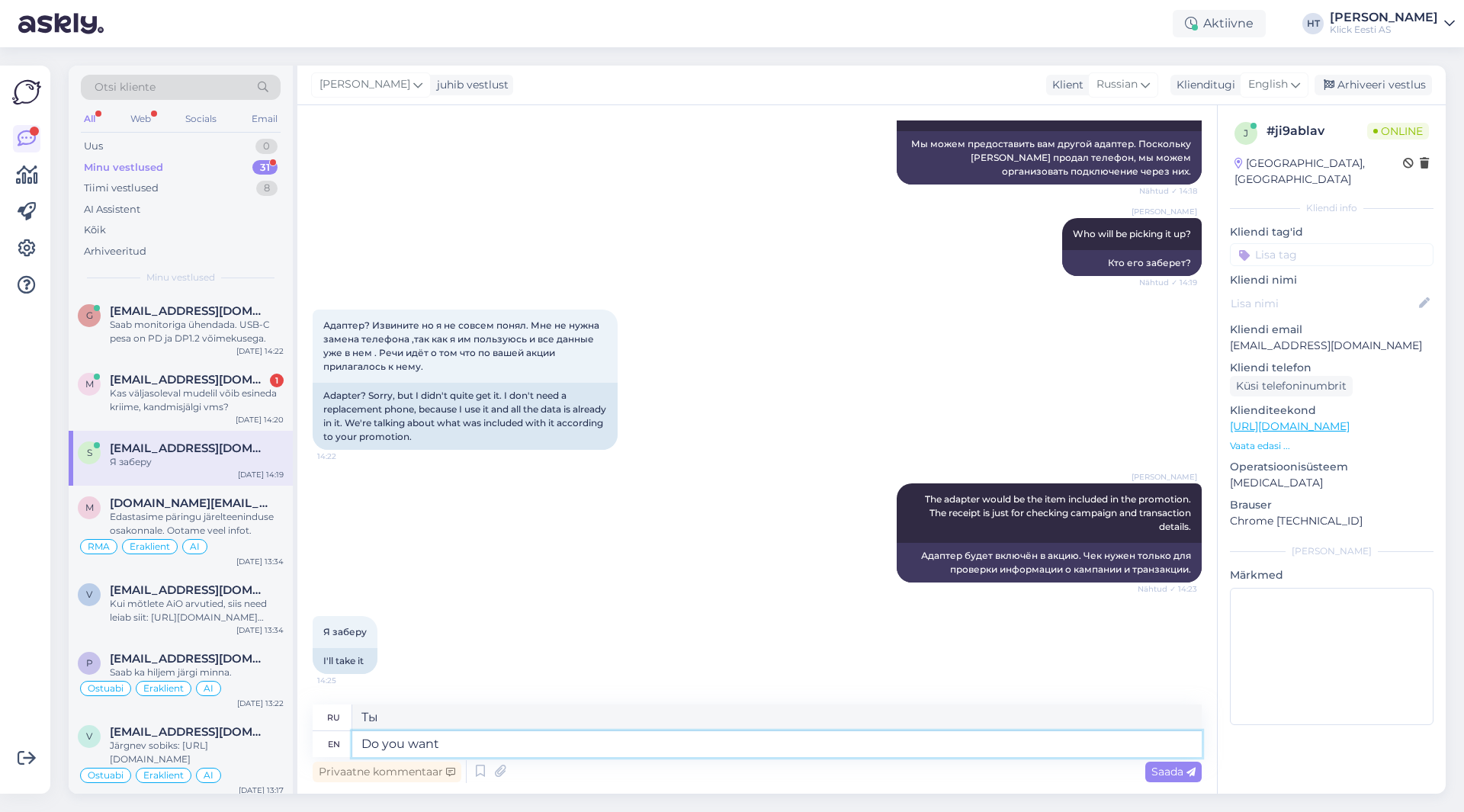
type textarea "Do you want"
type textarea "Вы хотите"
type textarea "Do you want it"
type textarea "Ты этого хочешь?"
type textarea "Do you want it reserved"
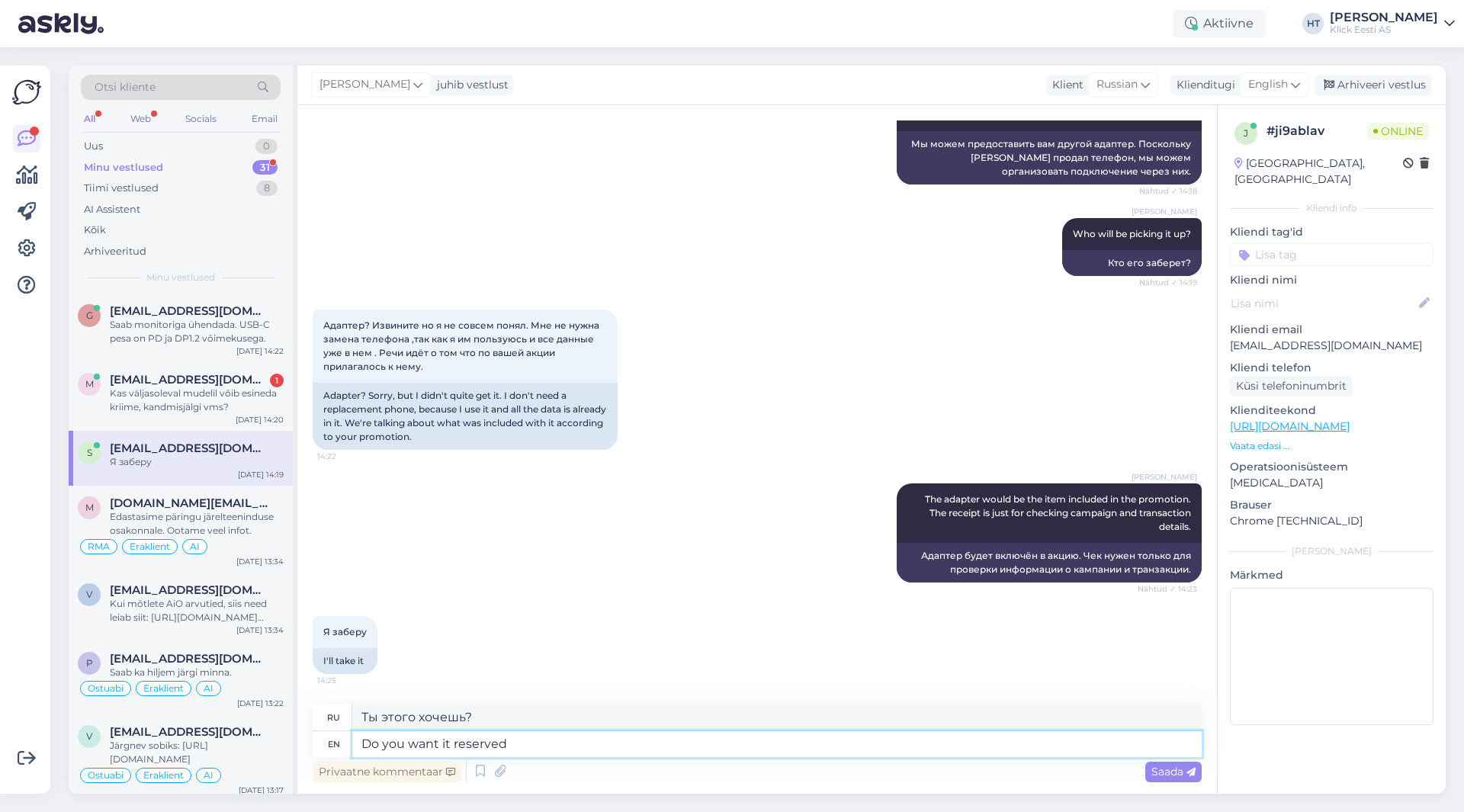
type textarea "Вы хотите, чтобы это было зарезервировано?"
type textarea "Do you want it reserved by name o"
type textarea "Хотите ли вы зарезервировать его по имени?"
type textarea "Do you want it reserved by name or"
type textarea "Хотите ли вы зарезервировать его по имени или"
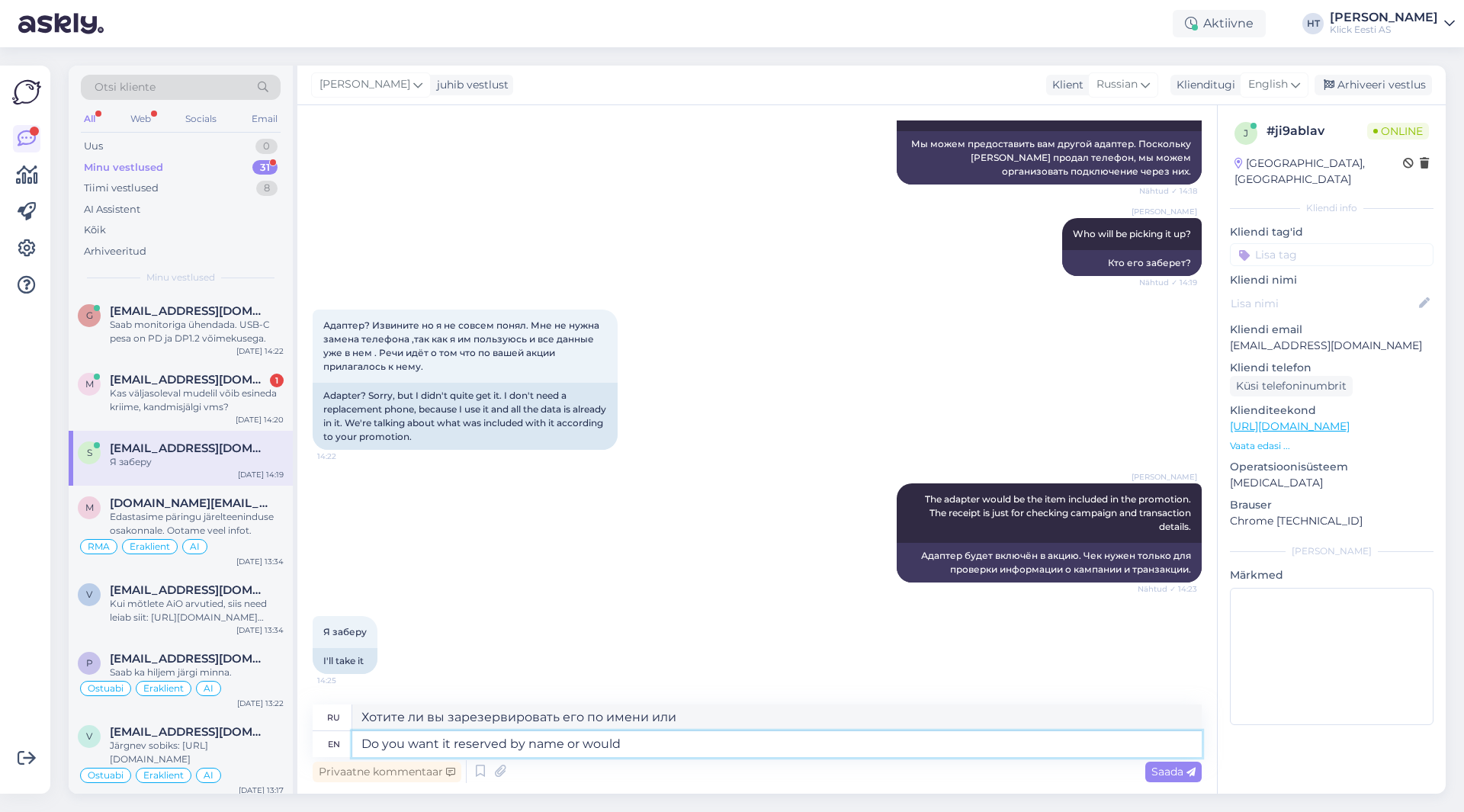
type textarea "Do you want it reserved by name or would"
type textarea "Вы хотите, чтобы он был зарезервирован по имени или"
type textarea "Do you want it reserved by name or would you l"
type textarea "Вы хотите, чтобы он был зарезервирован по имени или вы бы"
type textarea "Do you want it reserved by name or would you like"
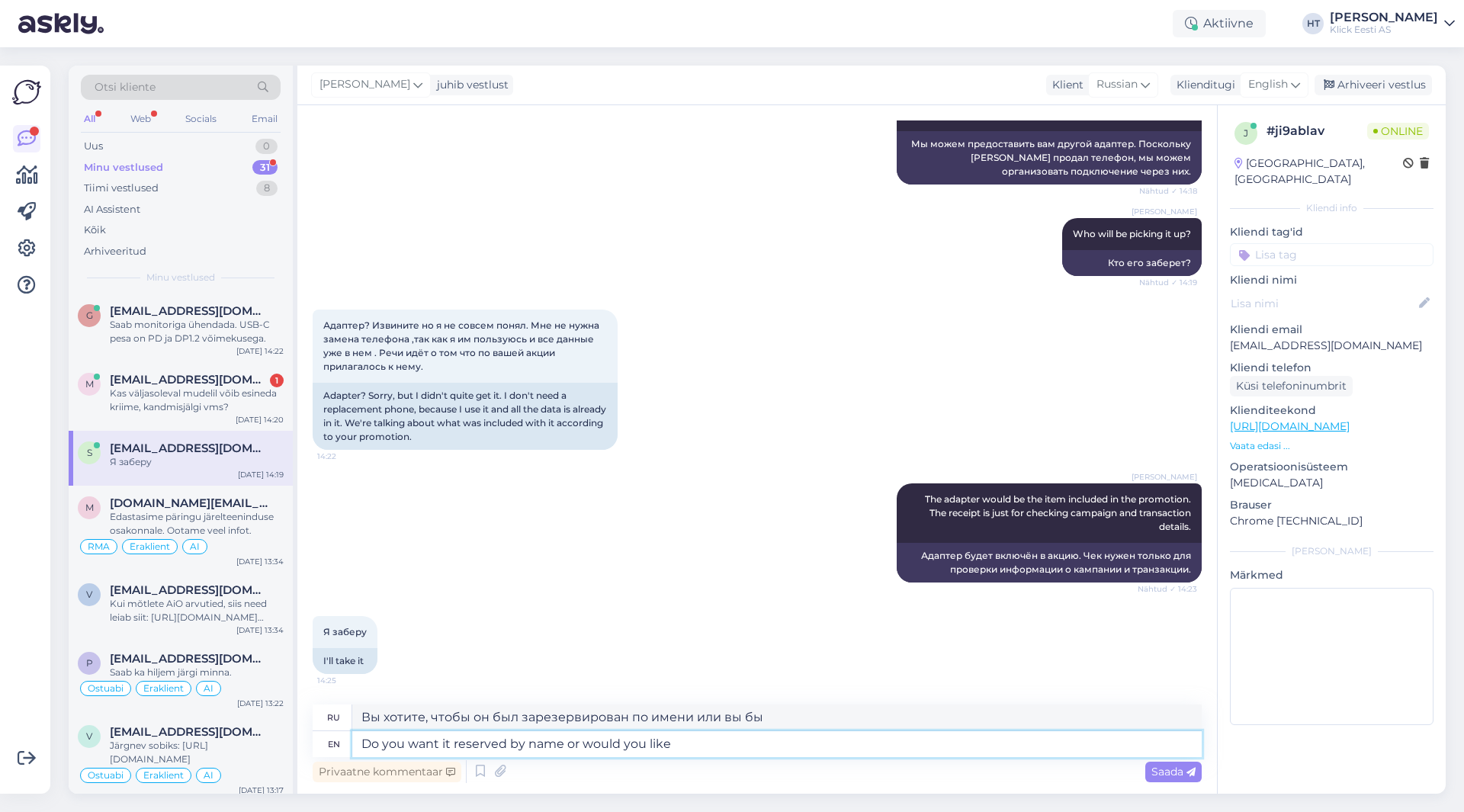
type textarea "Хотите ли вы зарезервировать его по имени или хотите"
type textarea "Do you want it reserved by name or would you like to show t"
type textarea "Хотите ли вы зарезервировать его по имени или хотите показать?"
type textarea "Do you want it reserved by name or would you like to show the"
type textarea "Хотите ли вы зарезервировать его по имени или хотите показать"
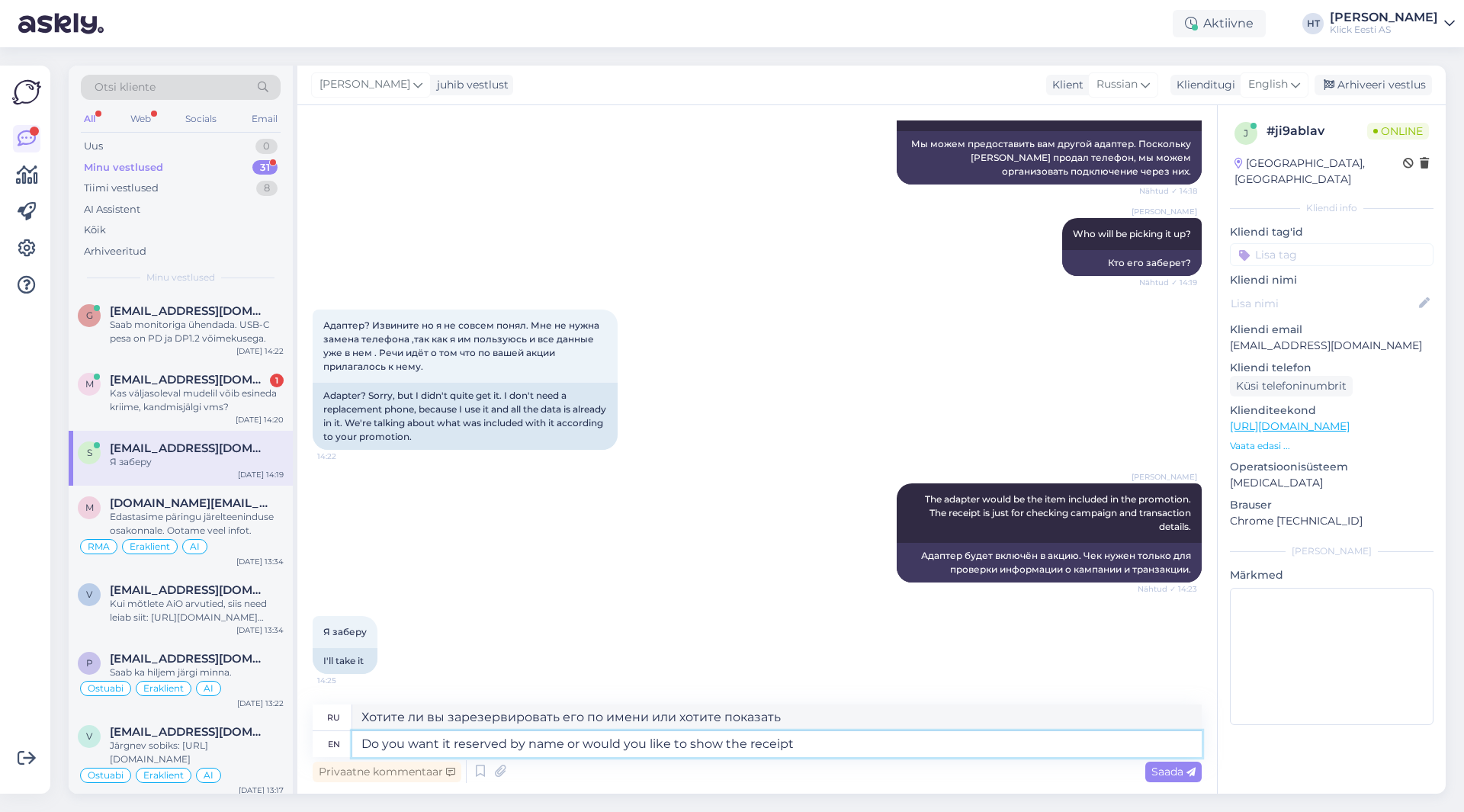
type textarea "Do you want it reserved by name or would you like to show the receipt"
type textarea "Хотите ли вы зарезервировать его по имени или хотите показать квитанцию?"
type textarea "Do you want it reserved by name or would you like to sho"
type textarea "Хотите ли вы зарезервировать его по имени или хотите снять номер?"
type textarea "Do you want it reserved by name or would you like to"
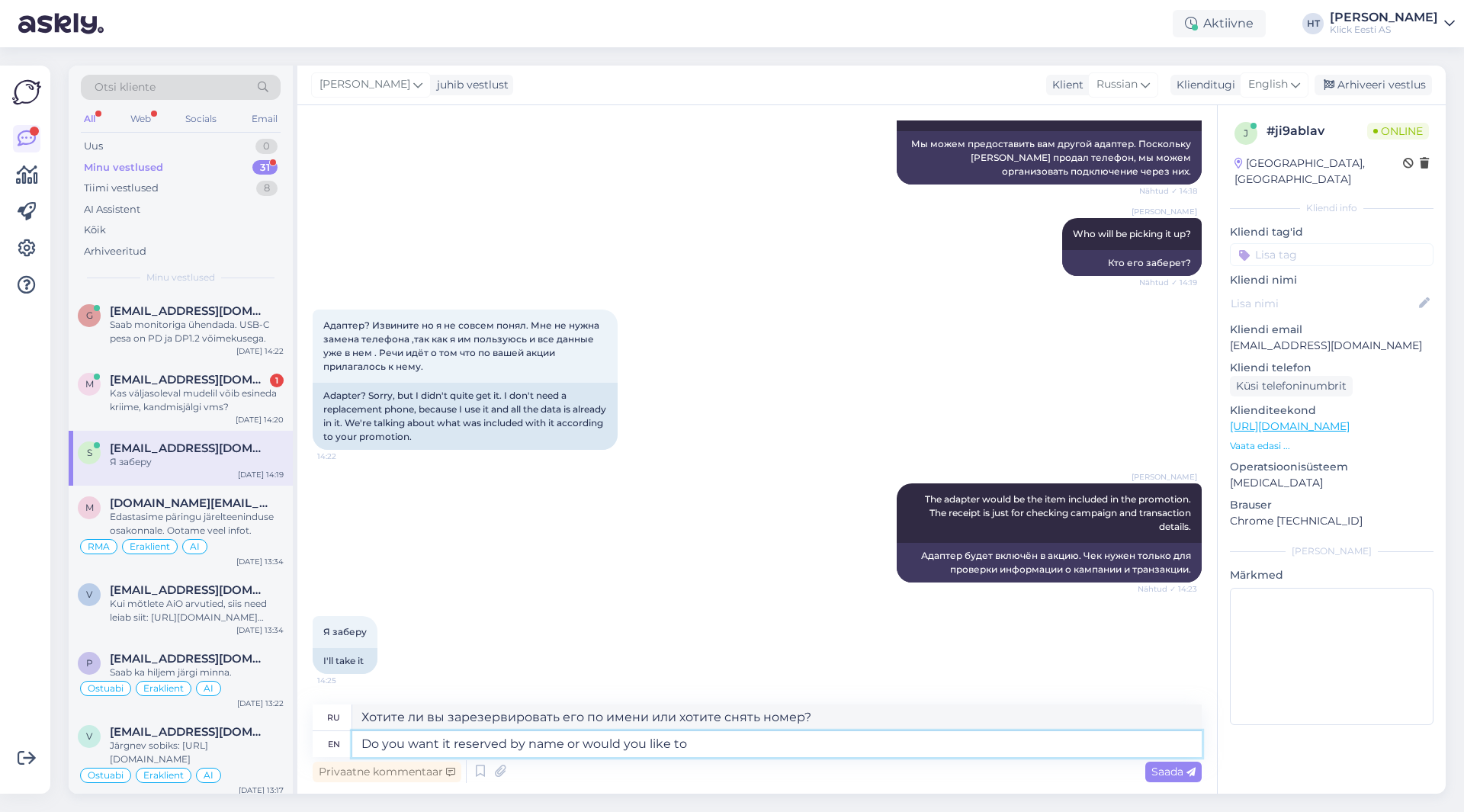
type textarea "Хотите ли вы зарезервировать его по имени или хотите"
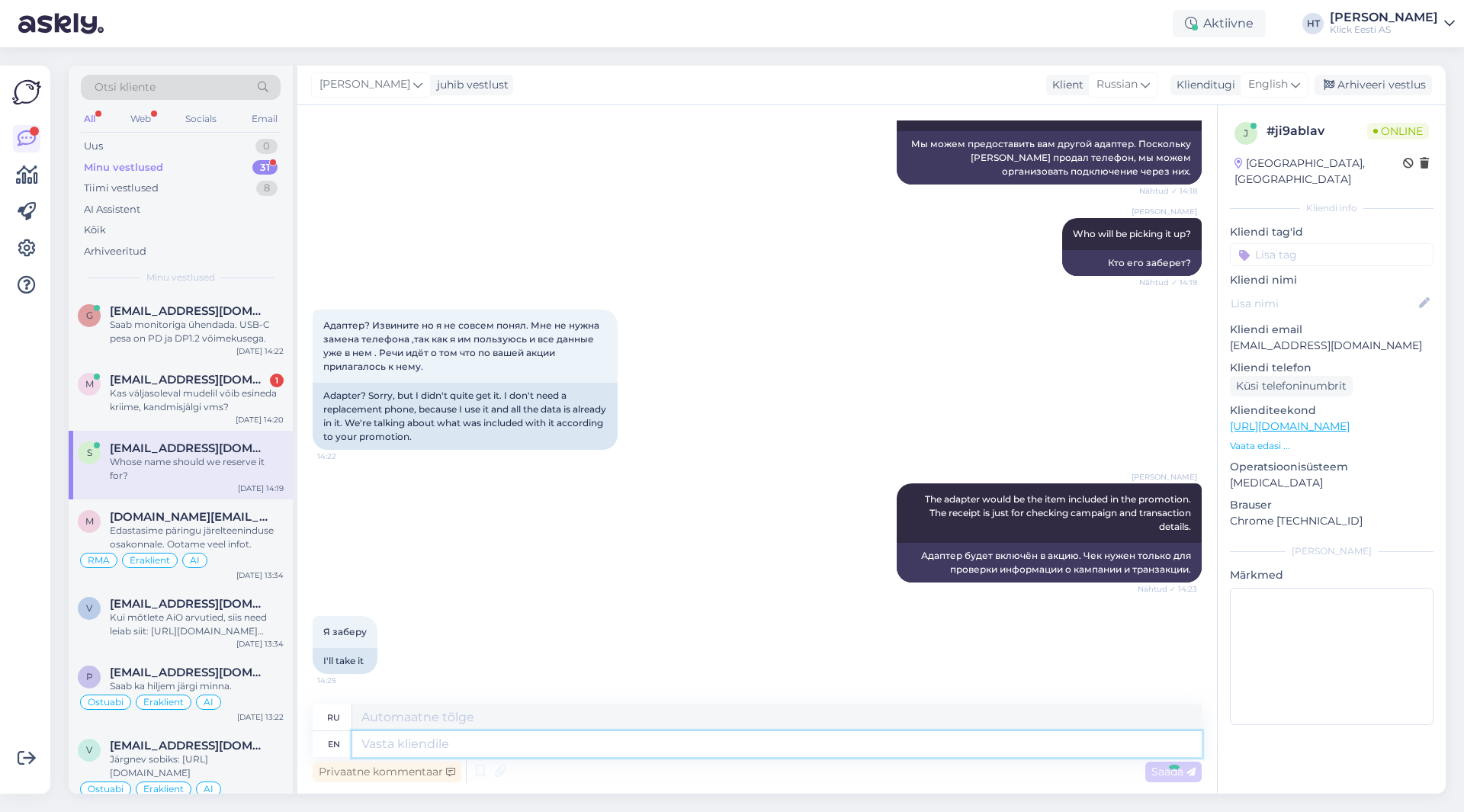
scroll to position [1278, 0]
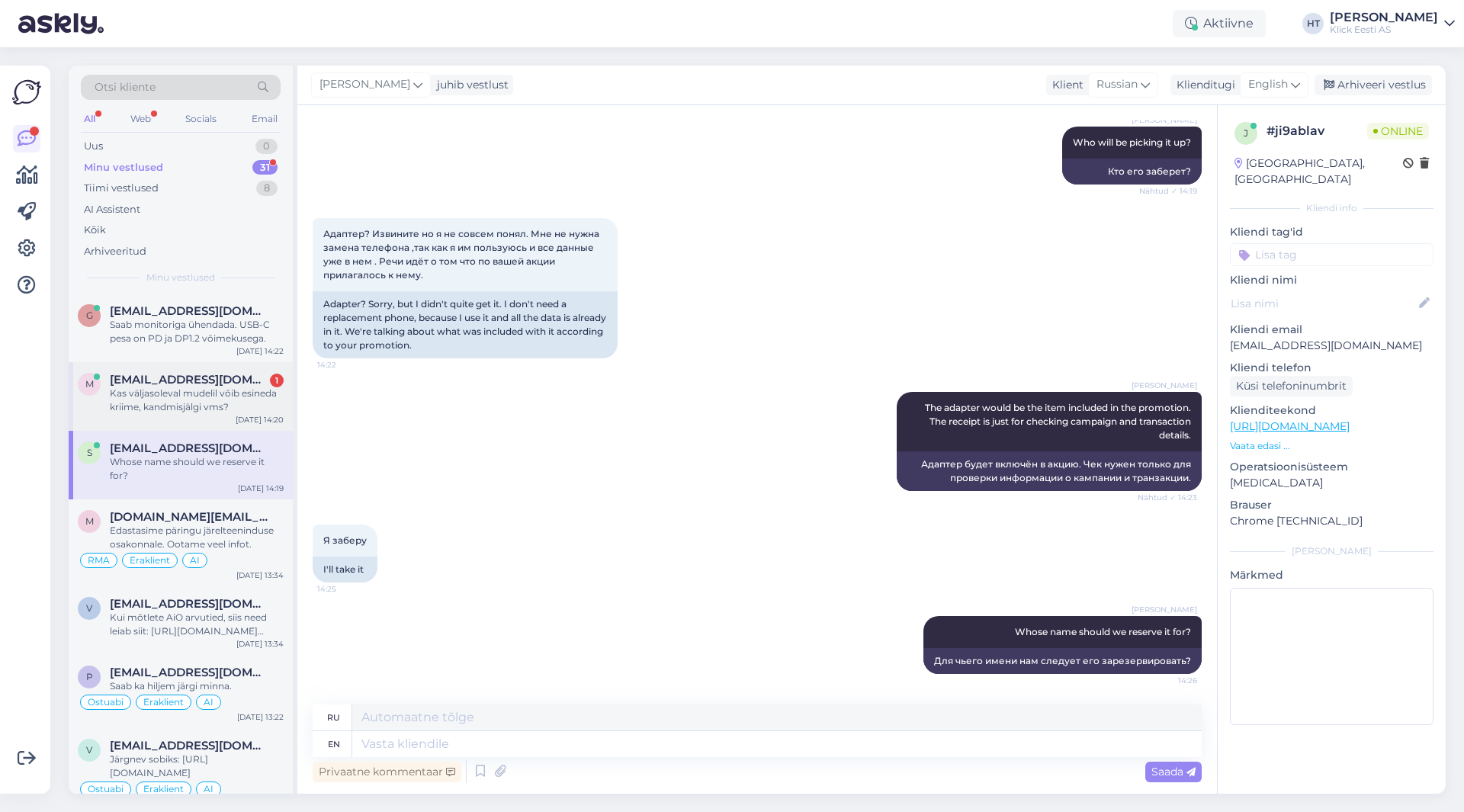
click at [217, 426] on div "m [EMAIL_ADDRESS][DOMAIN_NAME] 1 Kas väljasoleval mudelil võib esineda kriime, …" at bounding box center [181, 397] width 224 height 69
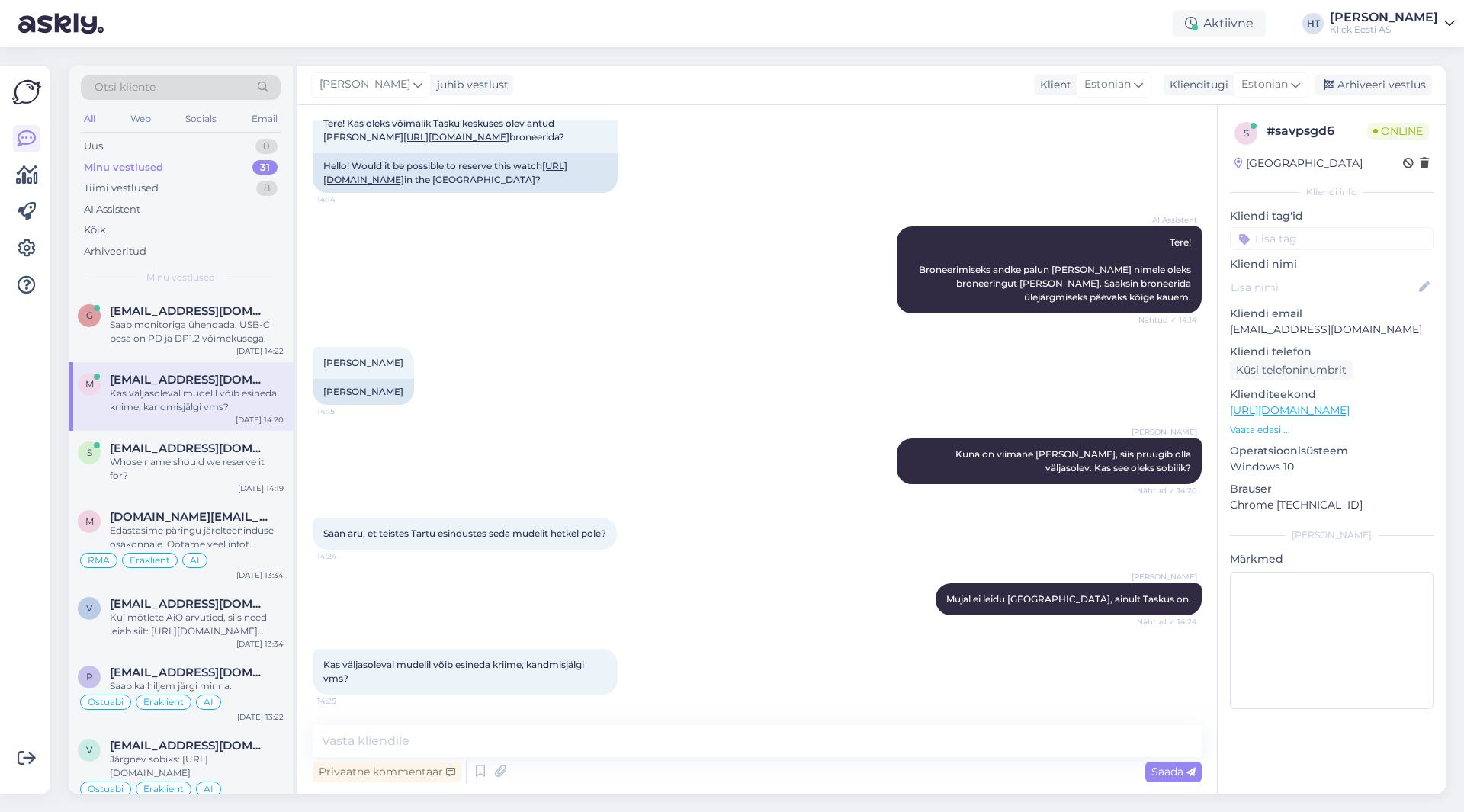
scroll to position [135, 0]
click at [626, 738] on textarea at bounding box center [757, 741] width 889 height 32
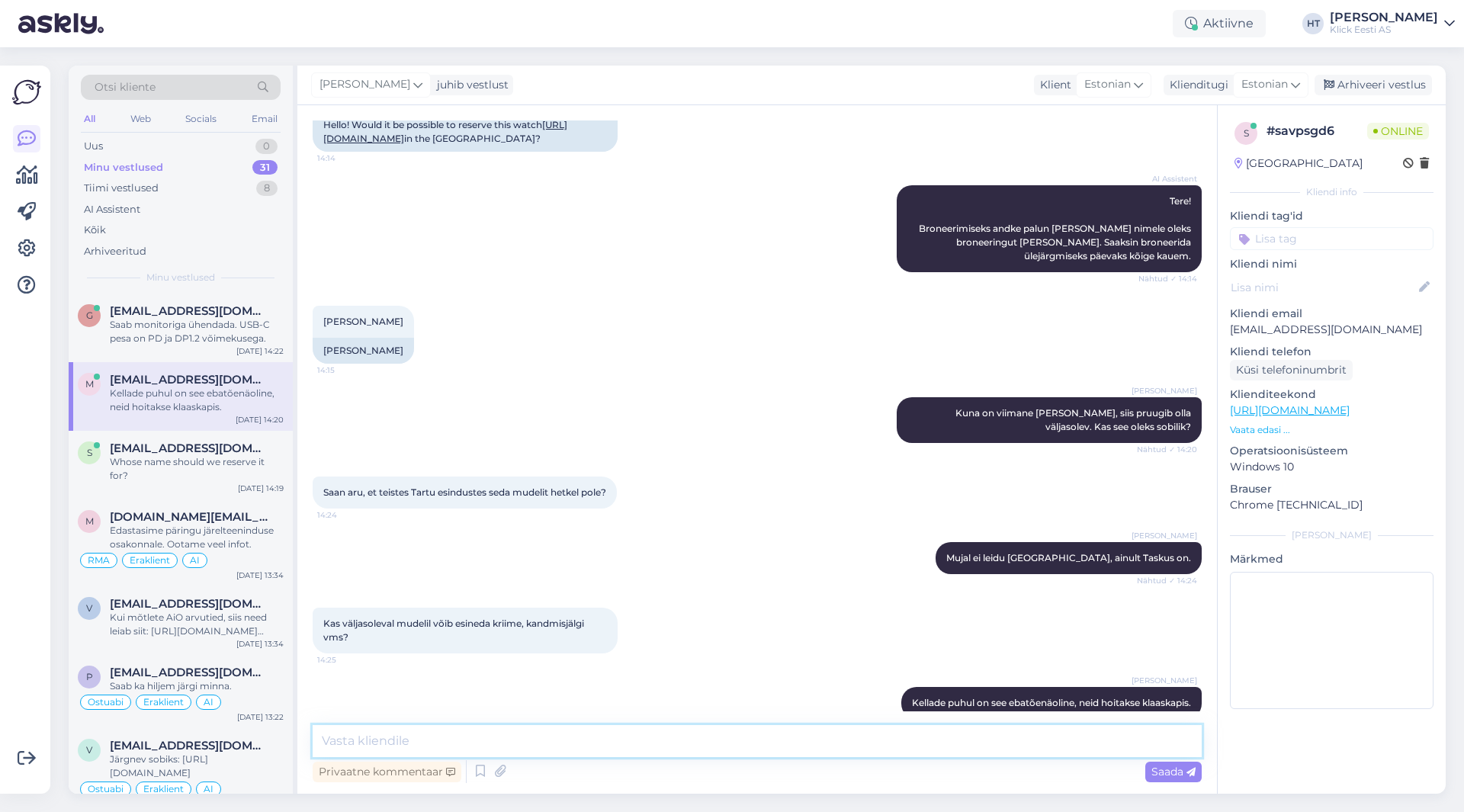
scroll to position [214, 0]
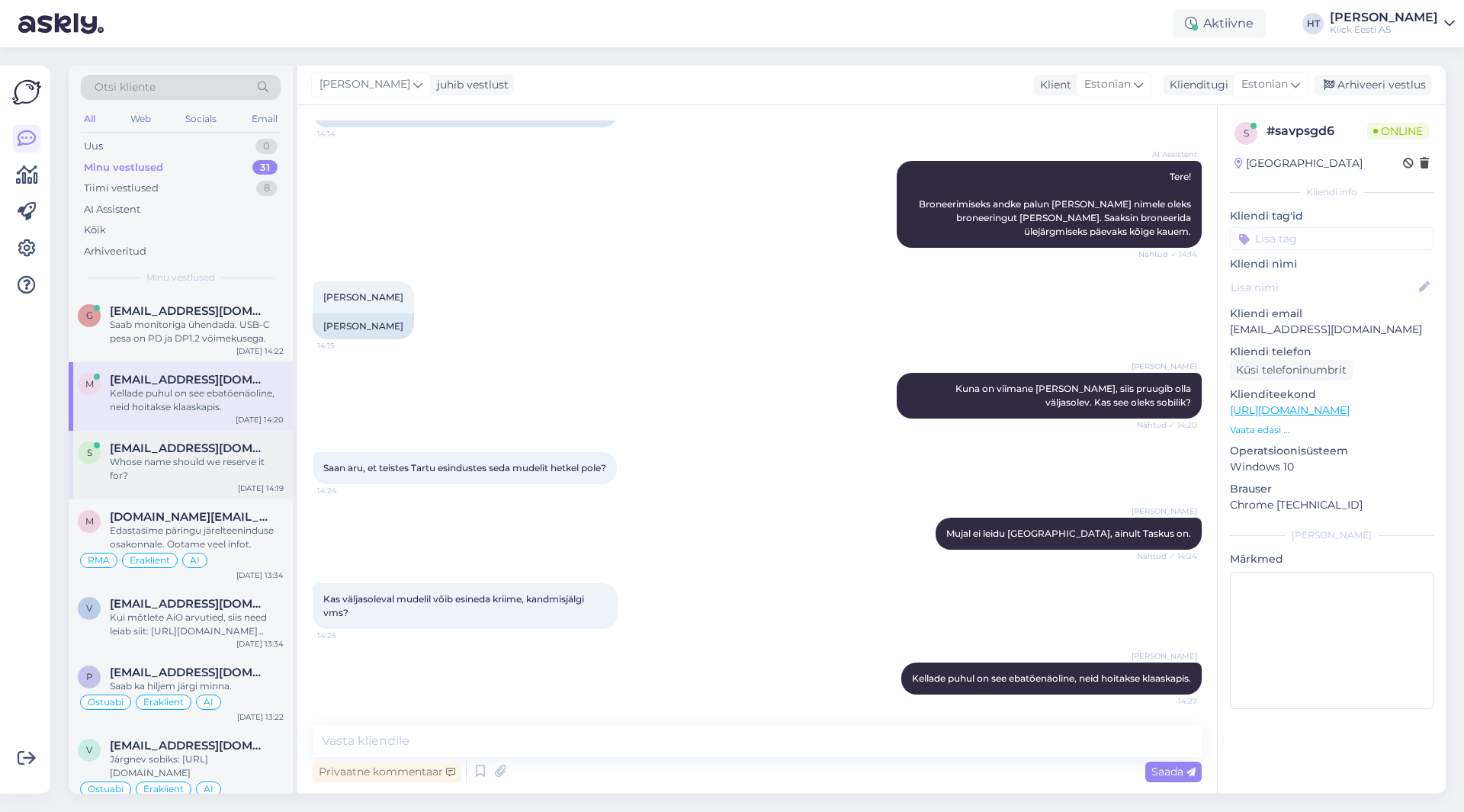
click at [228, 481] on div "Whose name should we reserve it for?" at bounding box center [197, 468] width 174 height 27
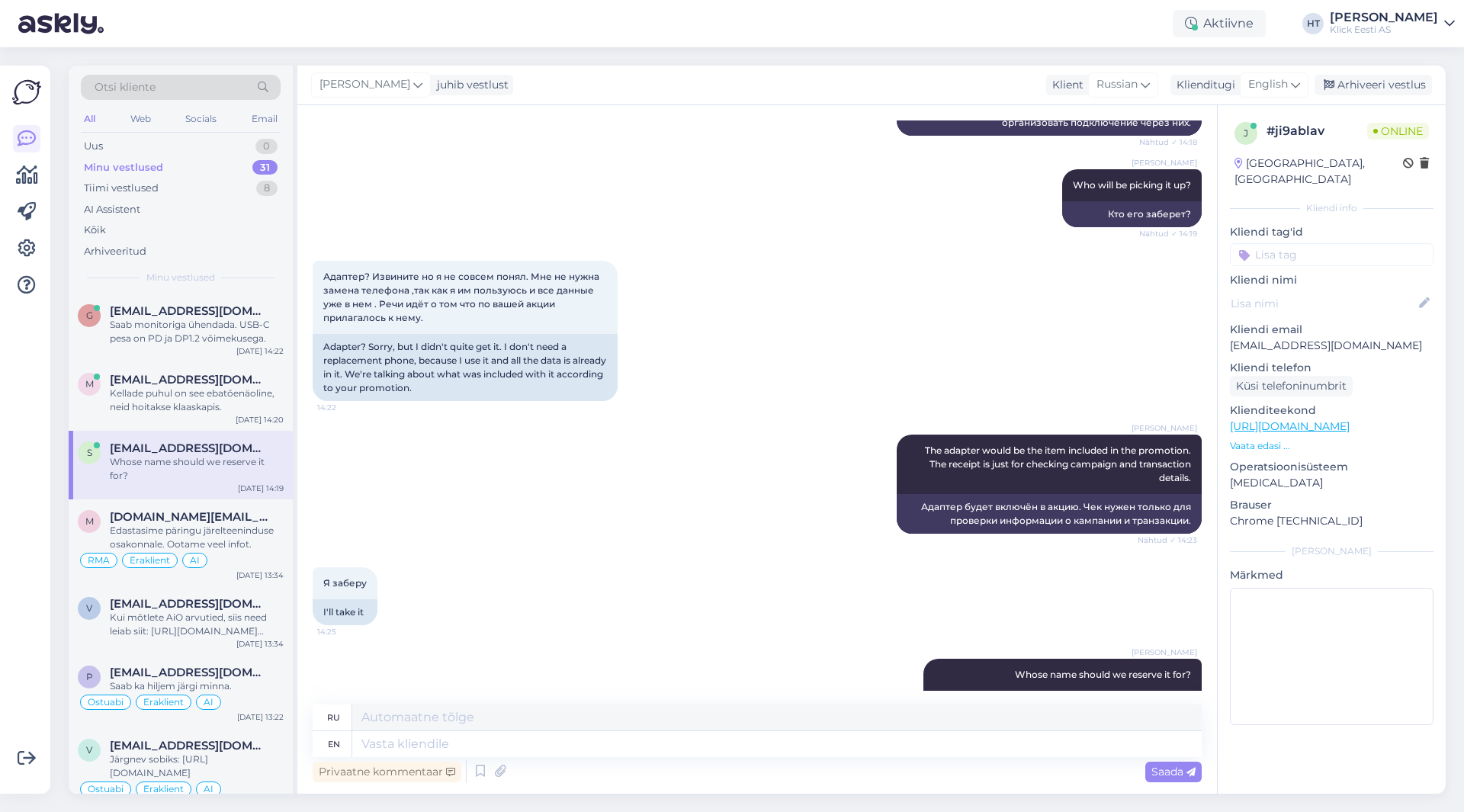
scroll to position [1278, 0]
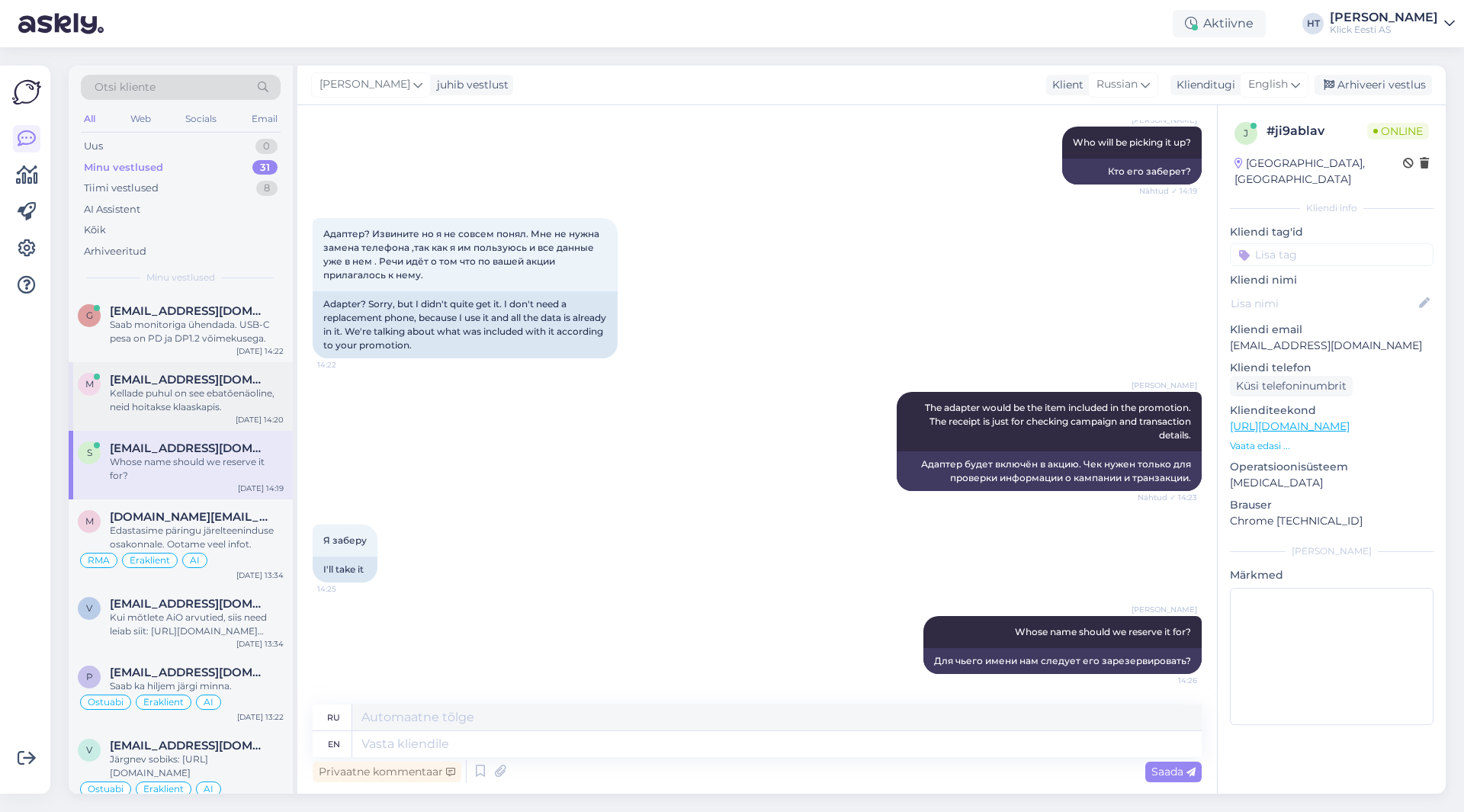
click at [278, 388] on div "Kellade puhul on see ebatõenäoline, neid hoitakse klaaskapis." at bounding box center [197, 400] width 174 height 27
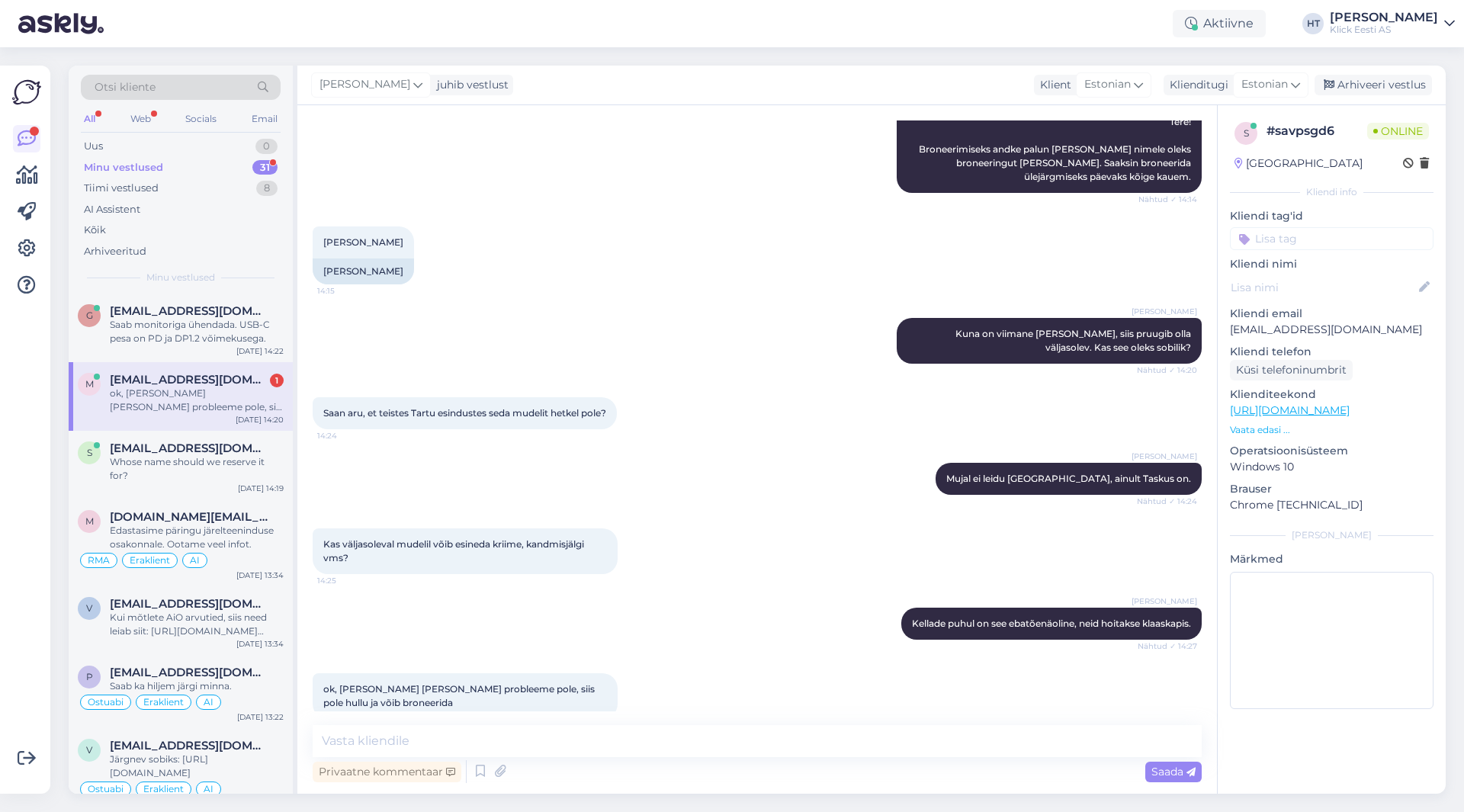
scroll to position [294, 0]
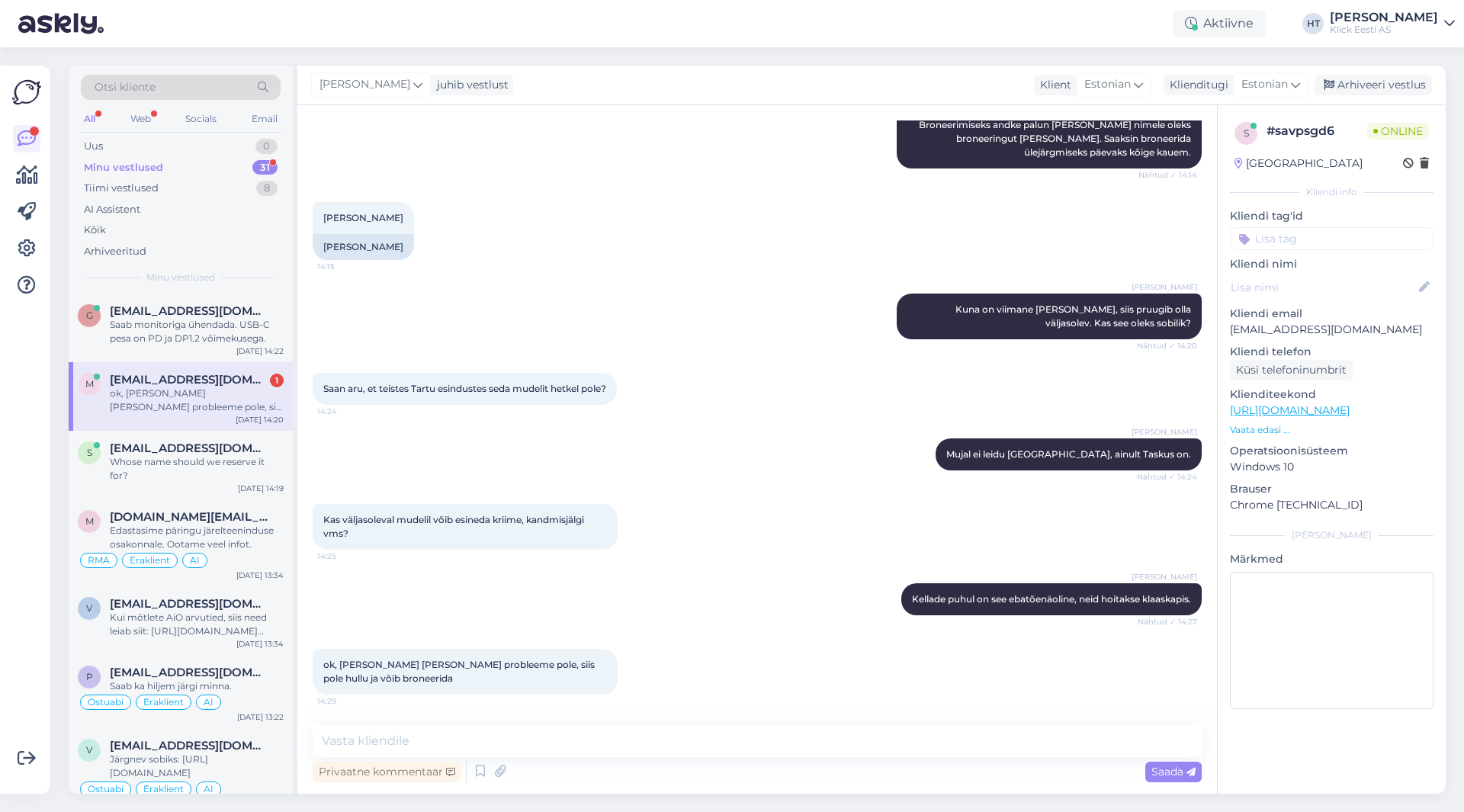
click at [558, 605] on div "[PERSON_NAME] Kellade puhul on see ebatõenäoline, neid hoitakse klaaskapis. Näh…" at bounding box center [757, 599] width 889 height 66
click at [551, 732] on textarea at bounding box center [757, 741] width 889 height 32
click at [226, 443] on span "[EMAIL_ADDRESS][DOMAIN_NAME]" at bounding box center [189, 448] width 158 height 14
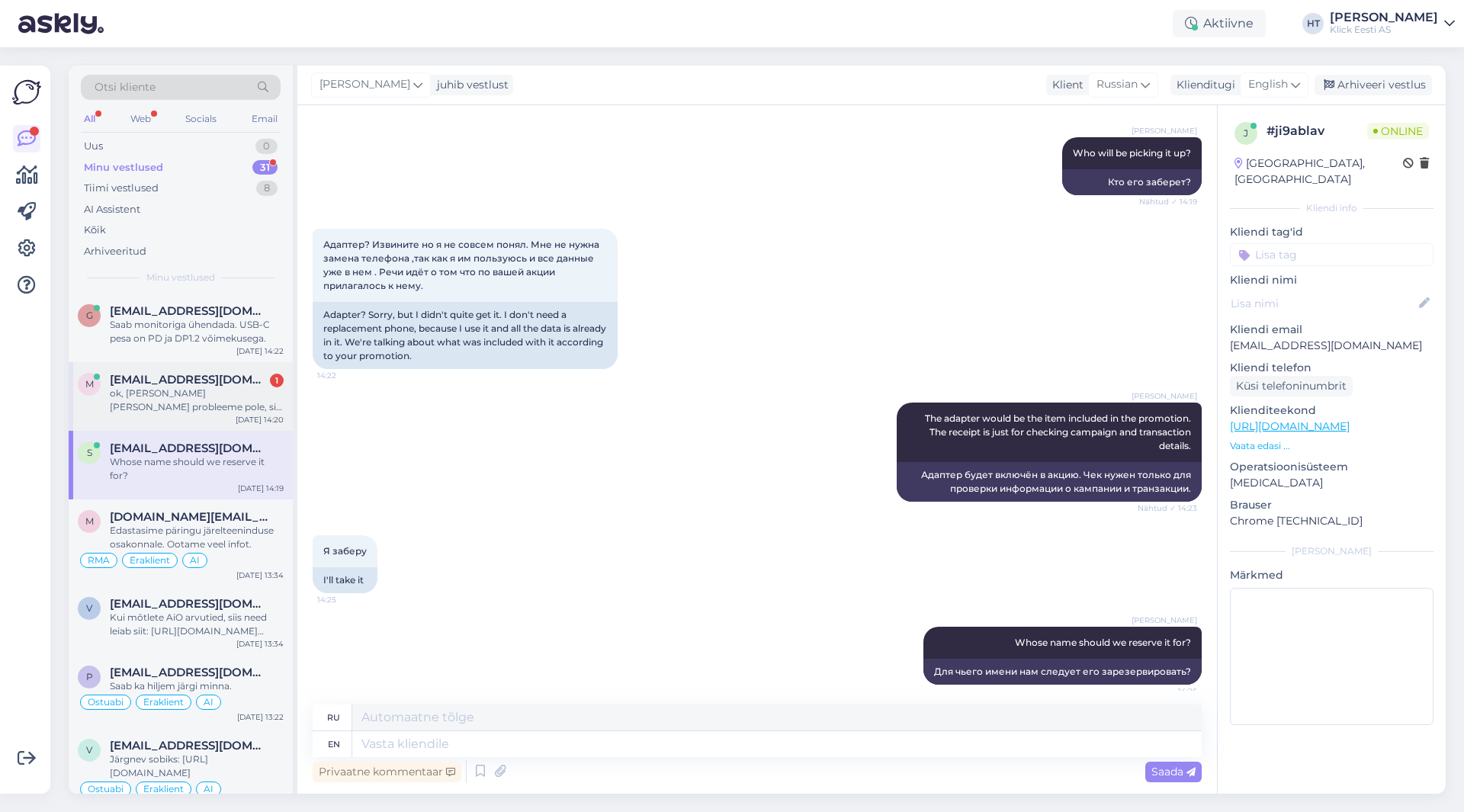
click at [225, 392] on div "ok, [PERSON_NAME] [PERSON_NAME] probleeme pole, siis pole hullu ja võib broneer…" at bounding box center [197, 400] width 174 height 27
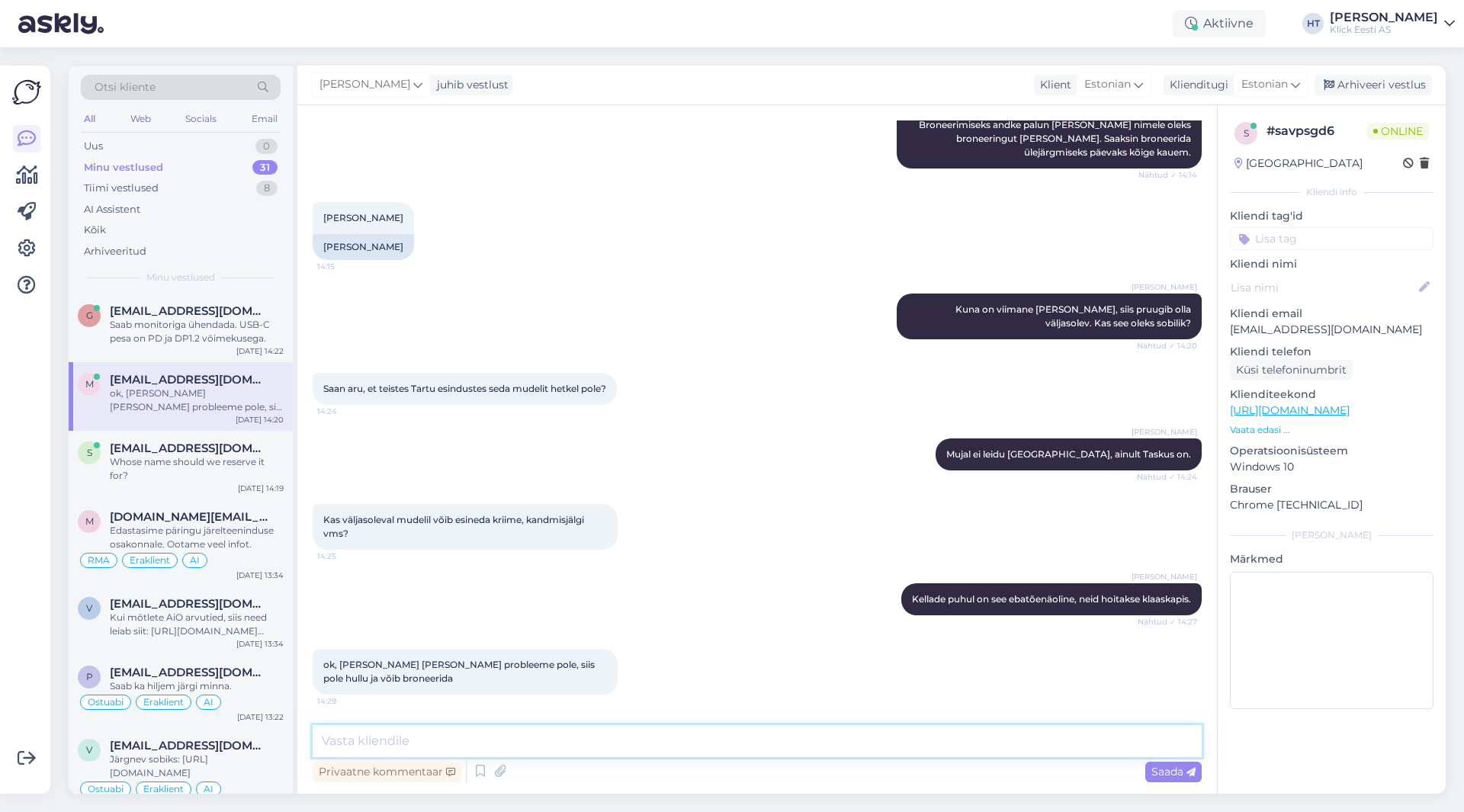
click at [576, 748] on textarea at bounding box center [757, 741] width 889 height 32
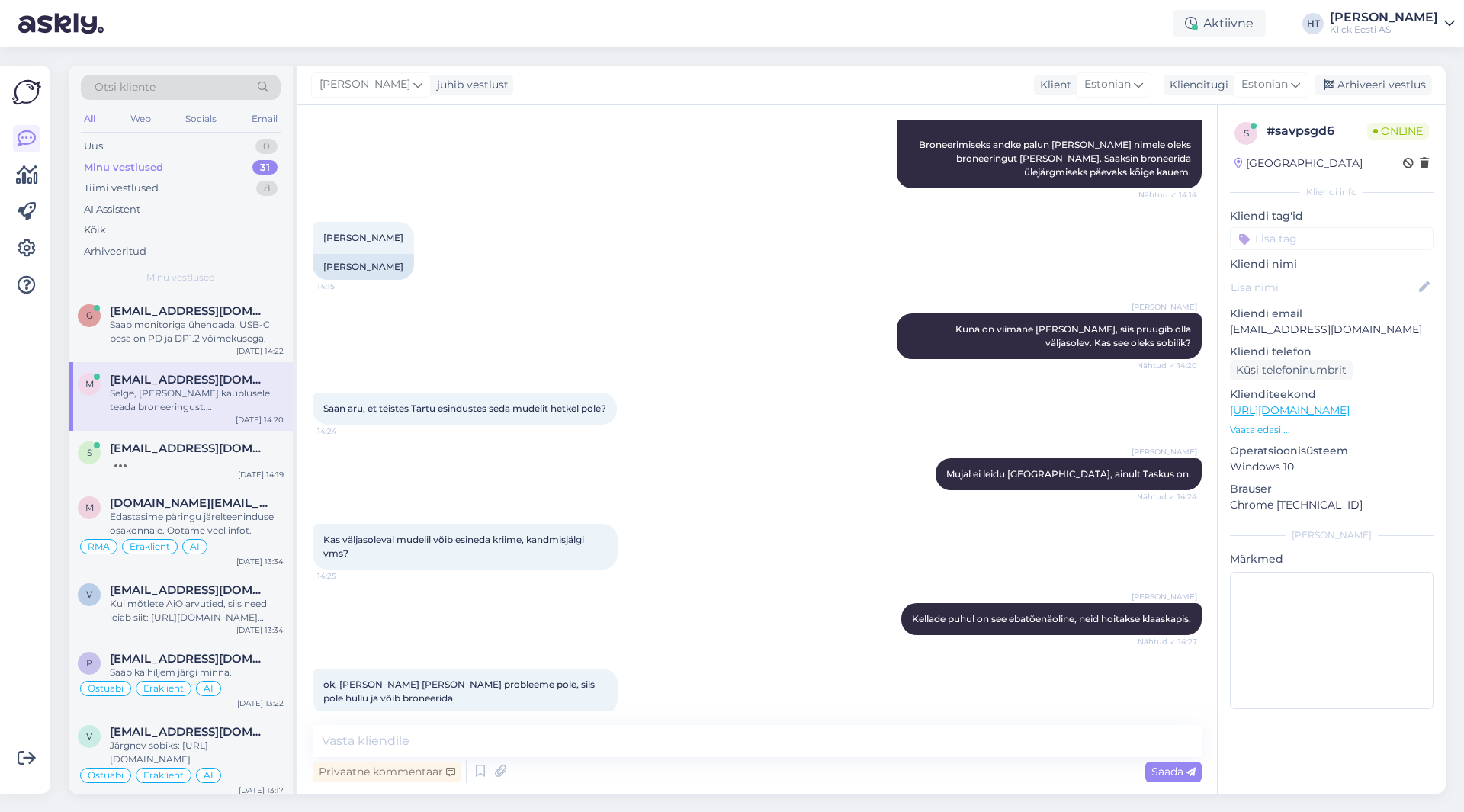
scroll to position [145, 0]
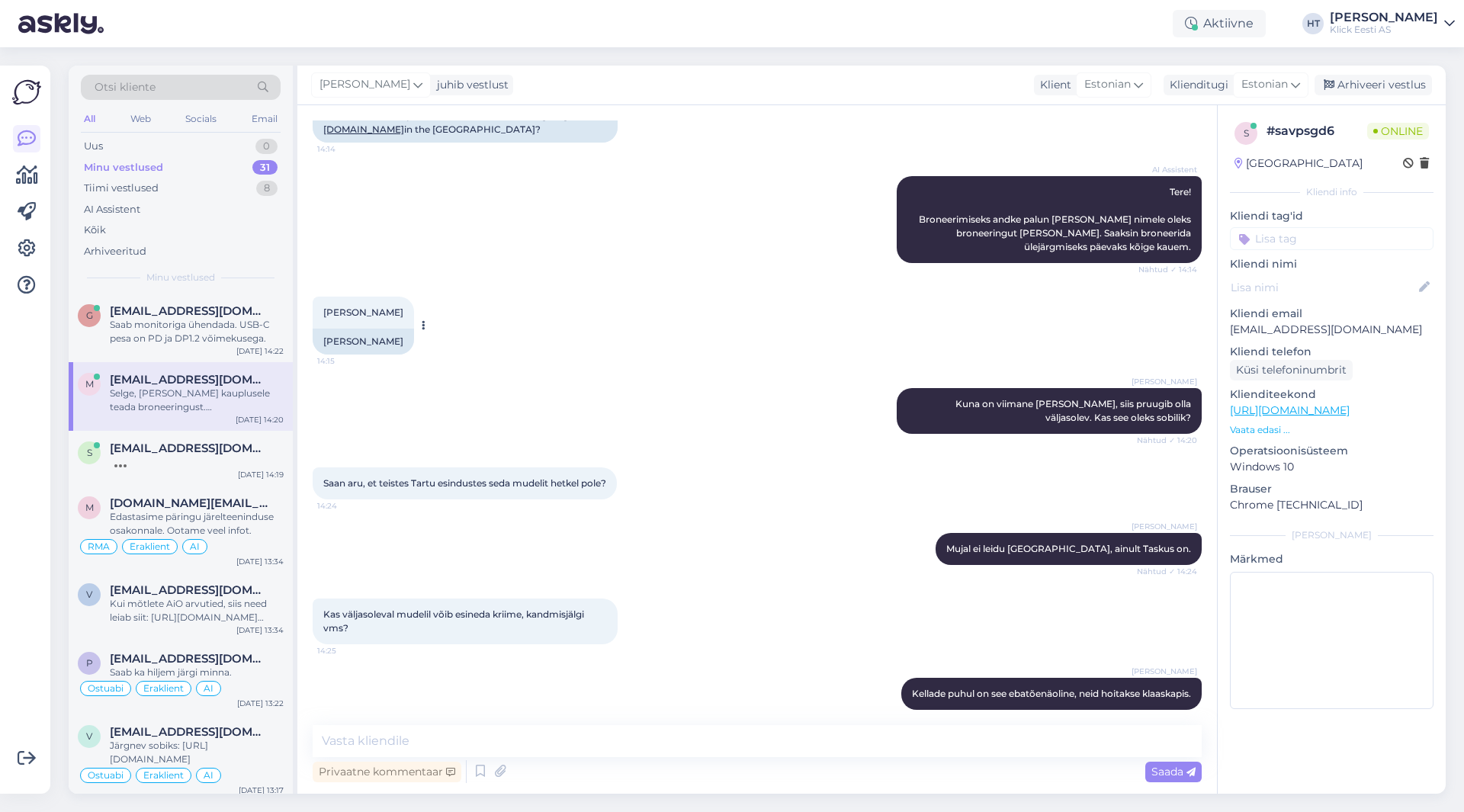
click at [356, 318] on span "[PERSON_NAME]" at bounding box center [364, 312] width 80 height 11
copy div "[PERSON_NAME] 14:15"
click at [564, 325] on div "[PERSON_NAME] 14:15 [PERSON_NAME]" at bounding box center [757, 325] width 889 height 91
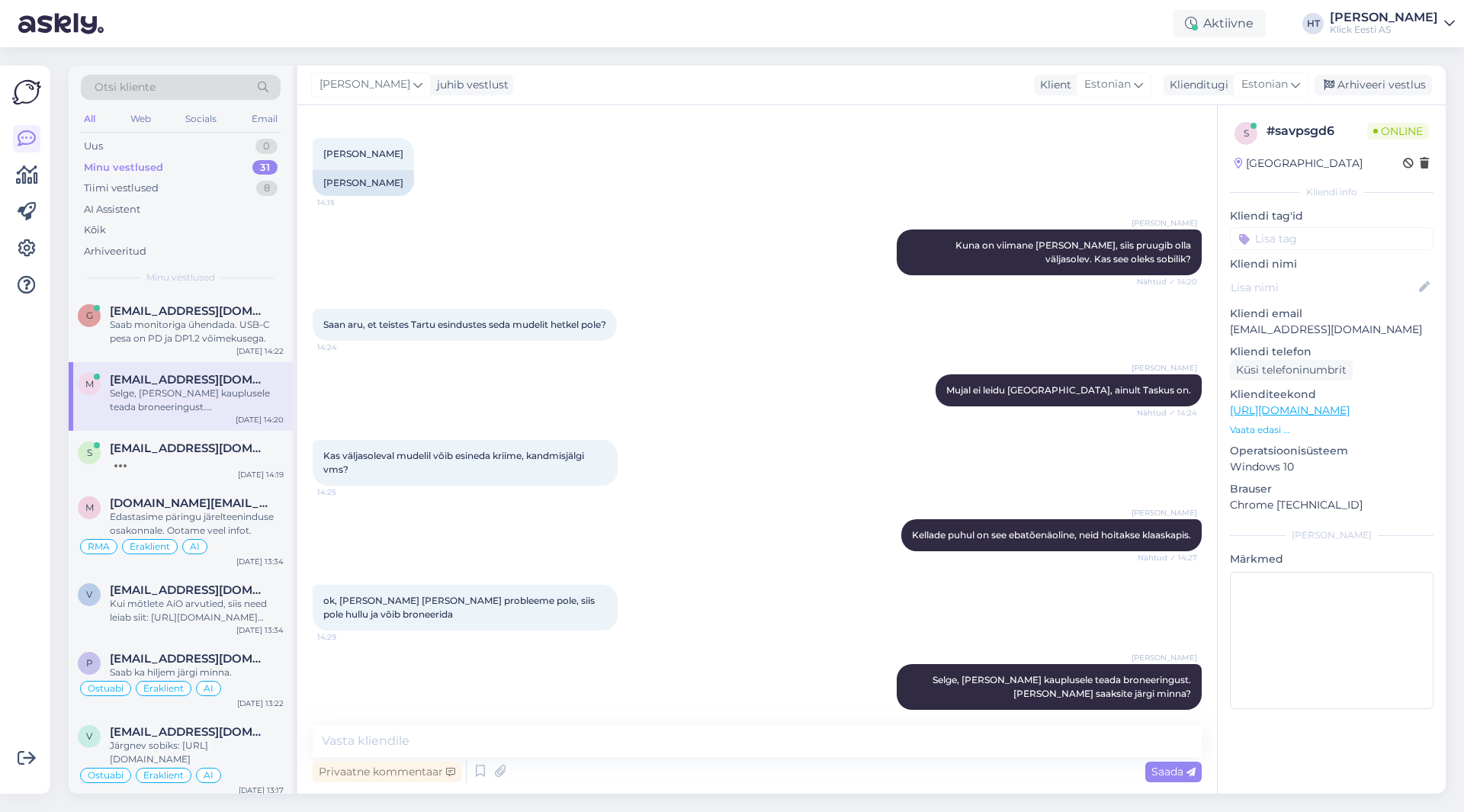
scroll to position [373, 0]
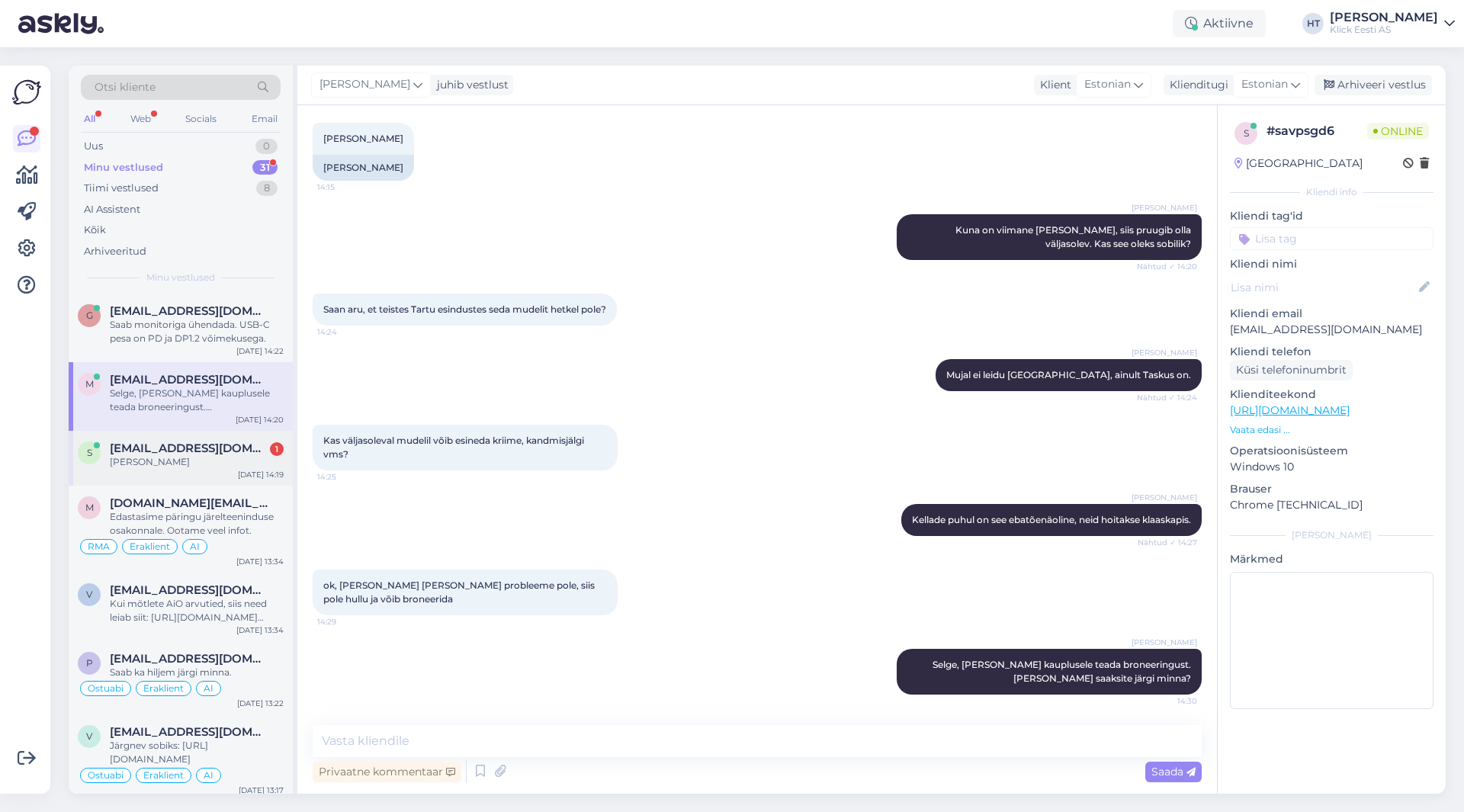
click at [198, 441] on div "s [EMAIL_ADDRESS][DOMAIN_NAME] 1 [PERSON_NAME] [DATE] 14:19" at bounding box center [181, 458] width 224 height 55
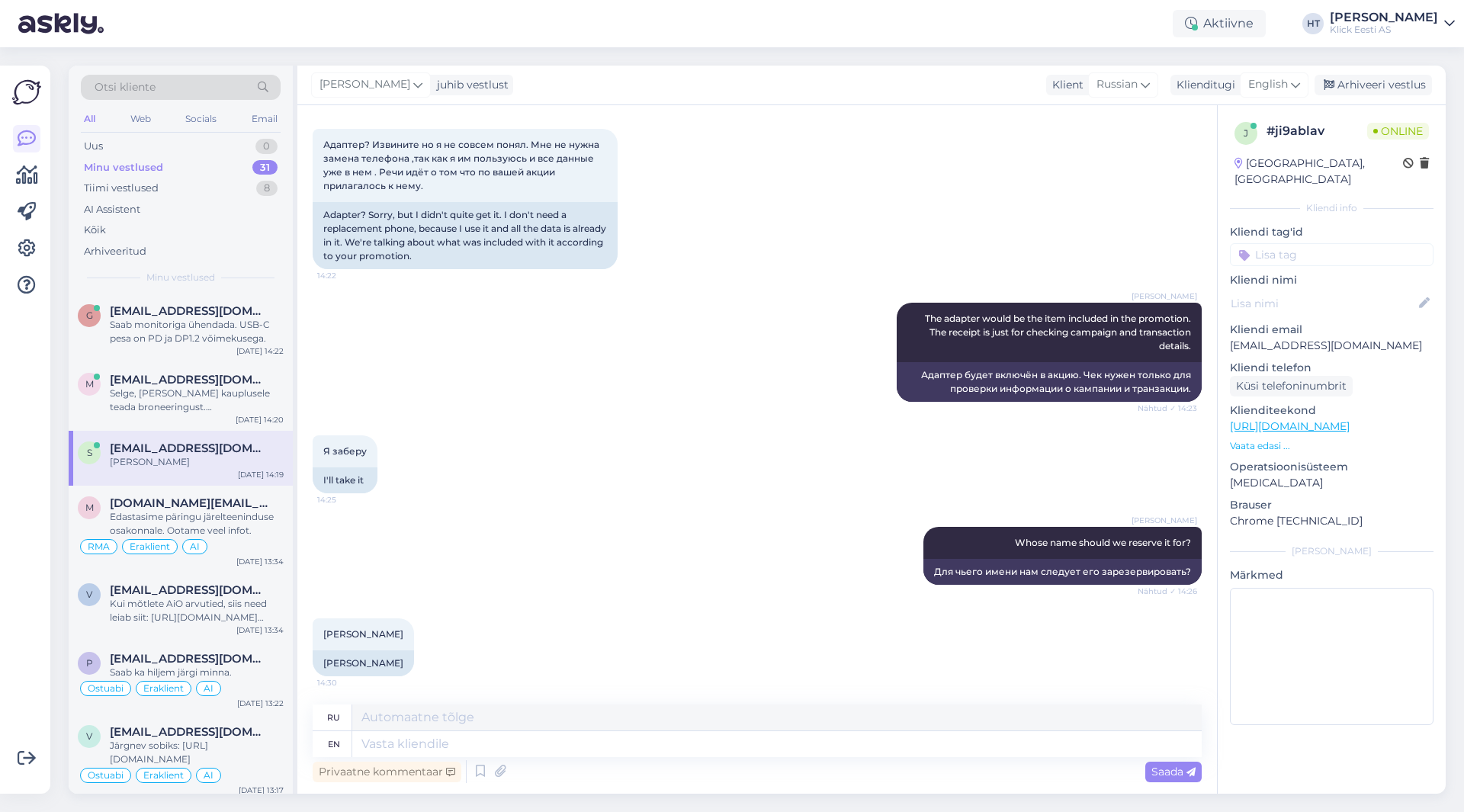
scroll to position [1369, 0]
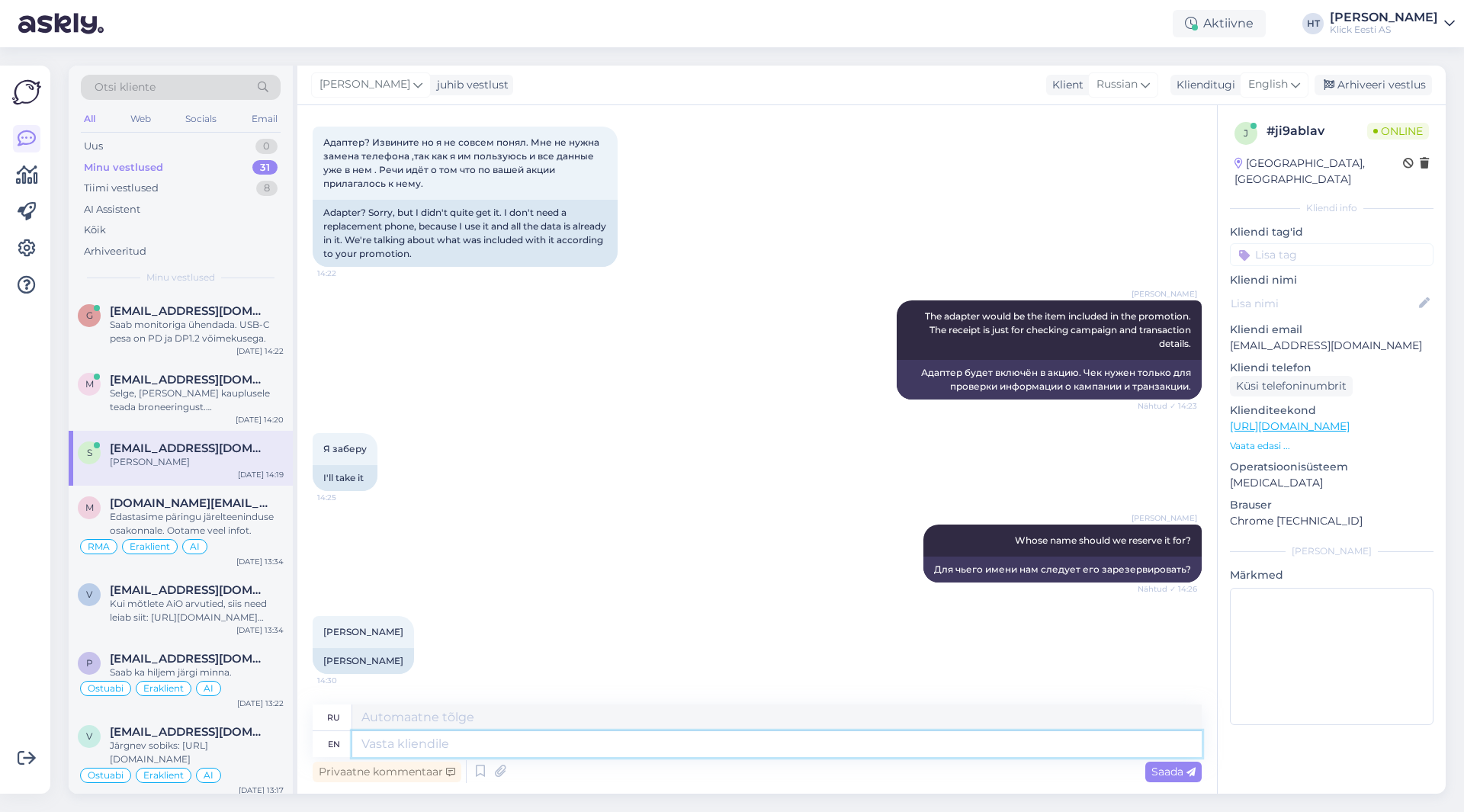
click at [576, 750] on textarea at bounding box center [777, 745] width 850 height 26
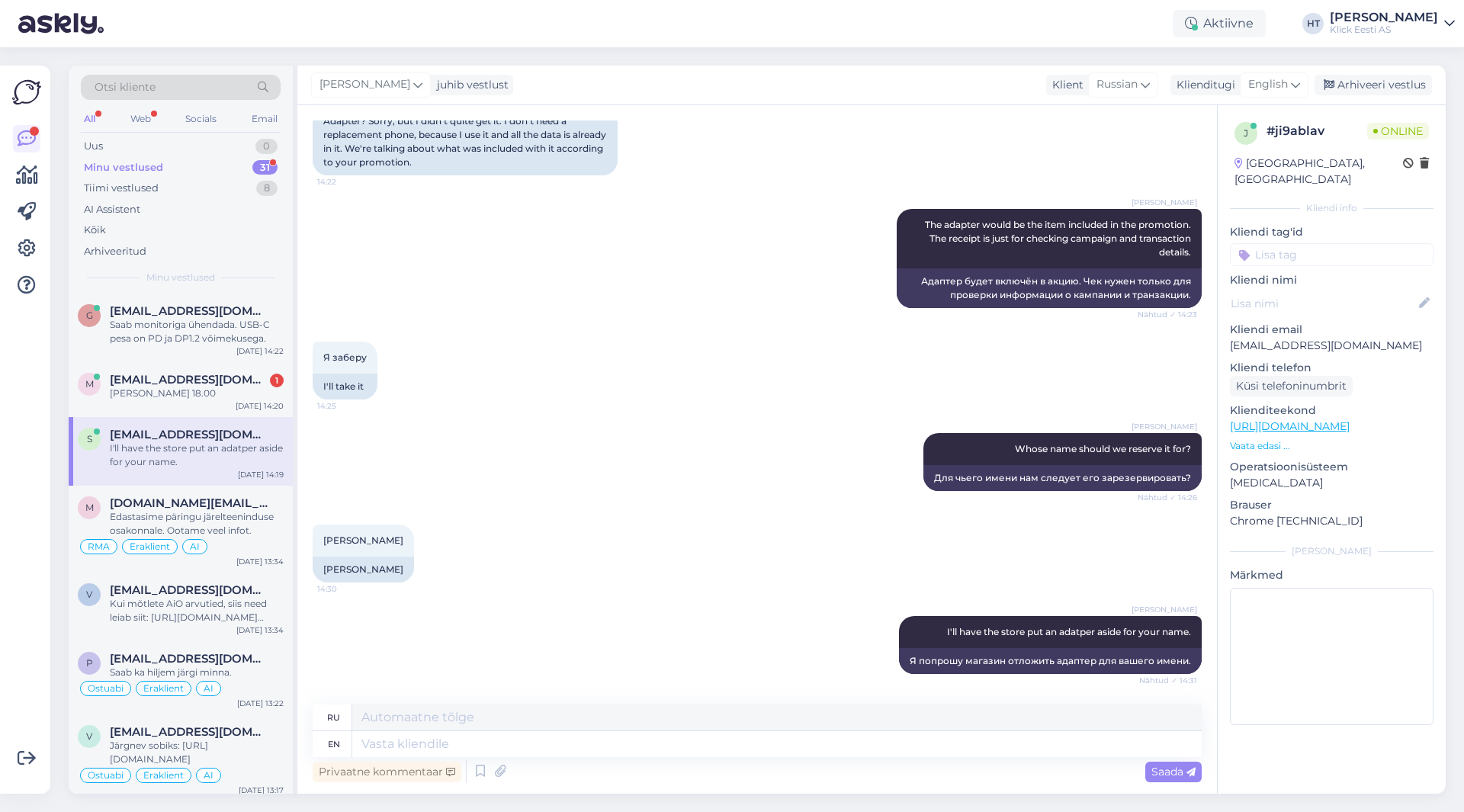
scroll to position [1553, 0]
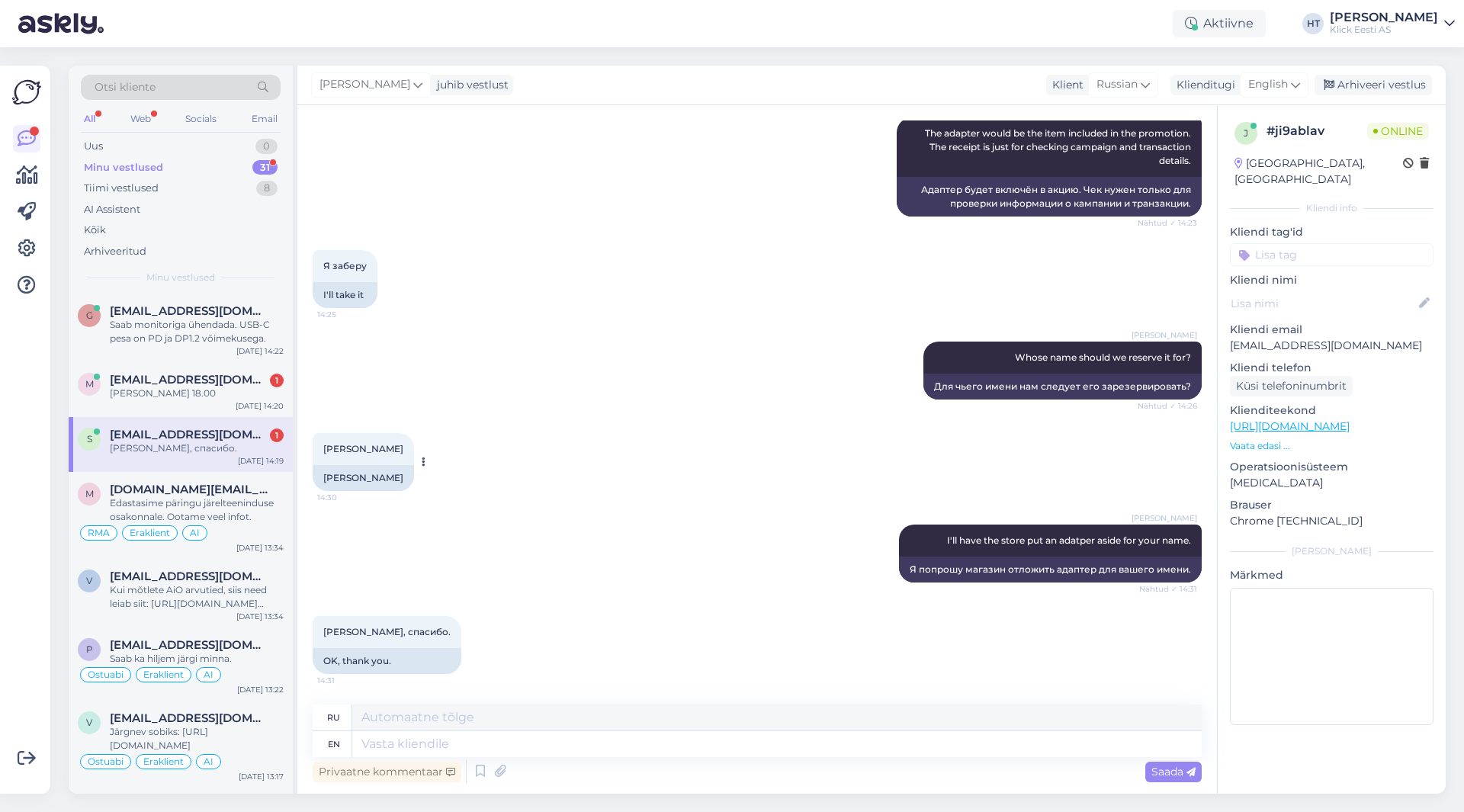
click at [362, 477] on div "[PERSON_NAME]" at bounding box center [364, 479] width 102 height 26
copy div "[PERSON_NAME]"
click at [434, 741] on textarea at bounding box center [777, 745] width 850 height 26
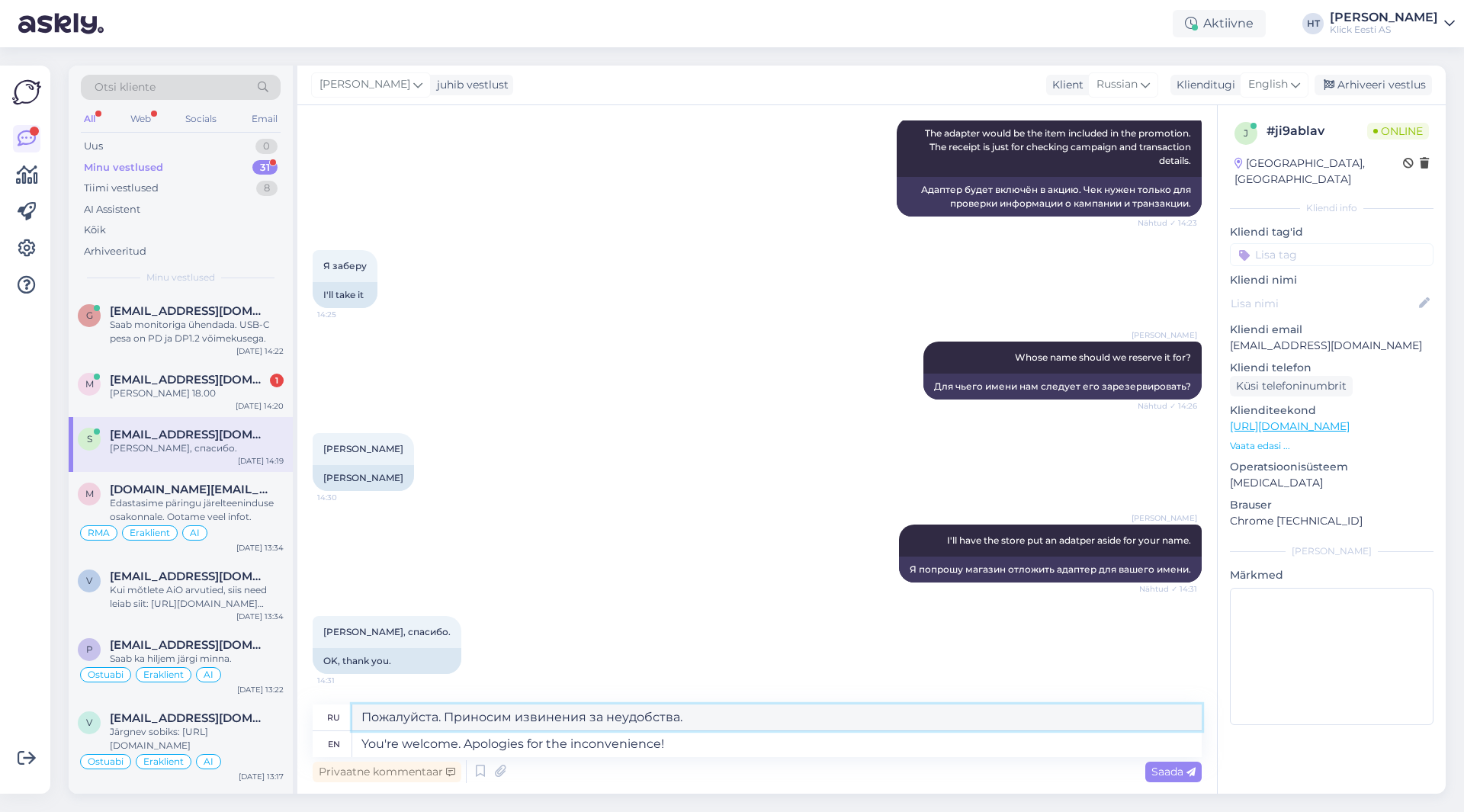
click at [478, 719] on textarea "Пожалуйста. Приносим извинения за неудобства." at bounding box center [777, 718] width 850 height 26
click at [712, 737] on textarea "You're welcome. Apologies for the inconvenience!" at bounding box center [777, 745] width 850 height 26
click at [1162, 772] on span "Saada" at bounding box center [1173, 772] width 44 height 14
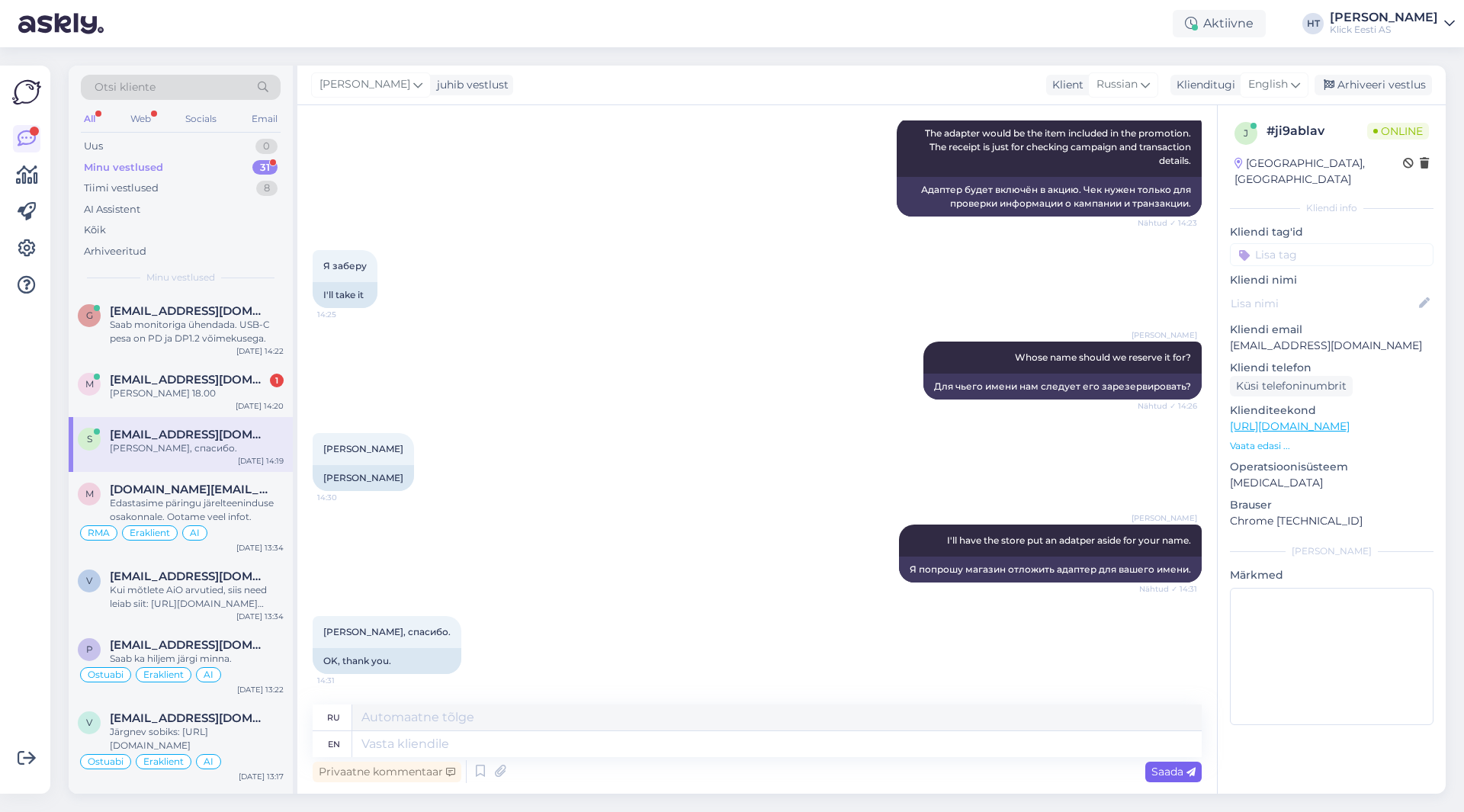
scroll to position [1644, 0]
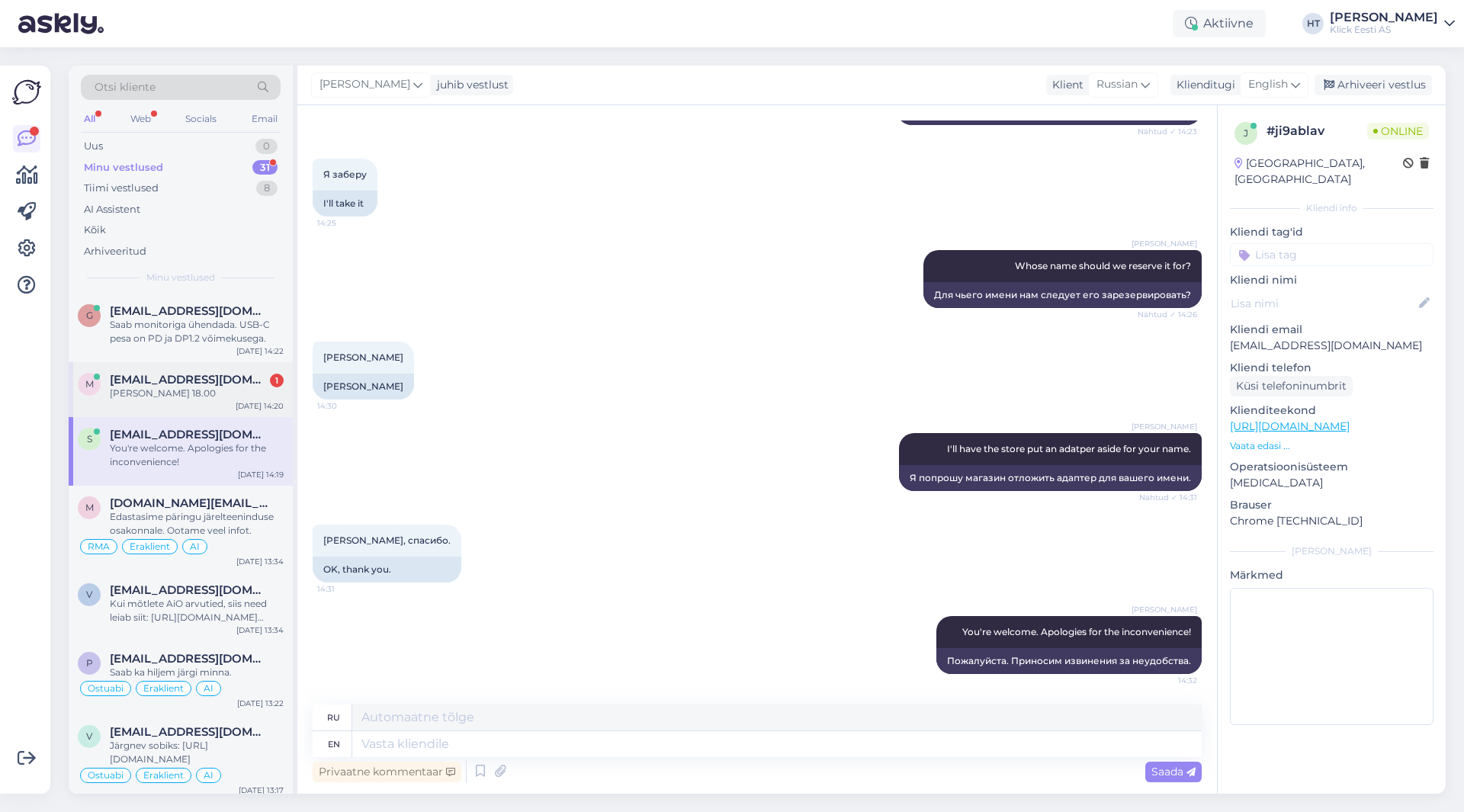
click at [156, 396] on div "[PERSON_NAME] 18.00" at bounding box center [197, 393] width 174 height 14
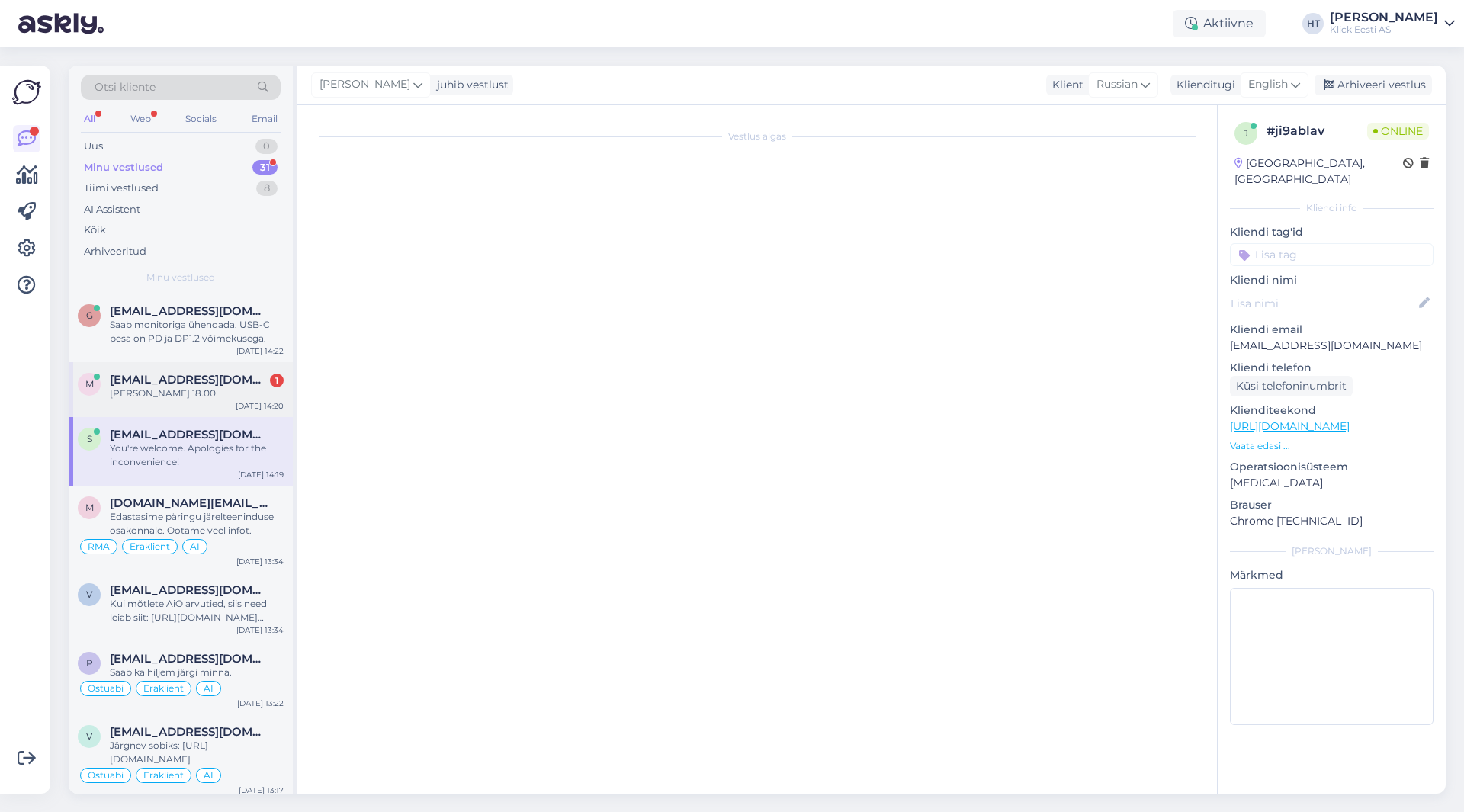
scroll to position [423, 0]
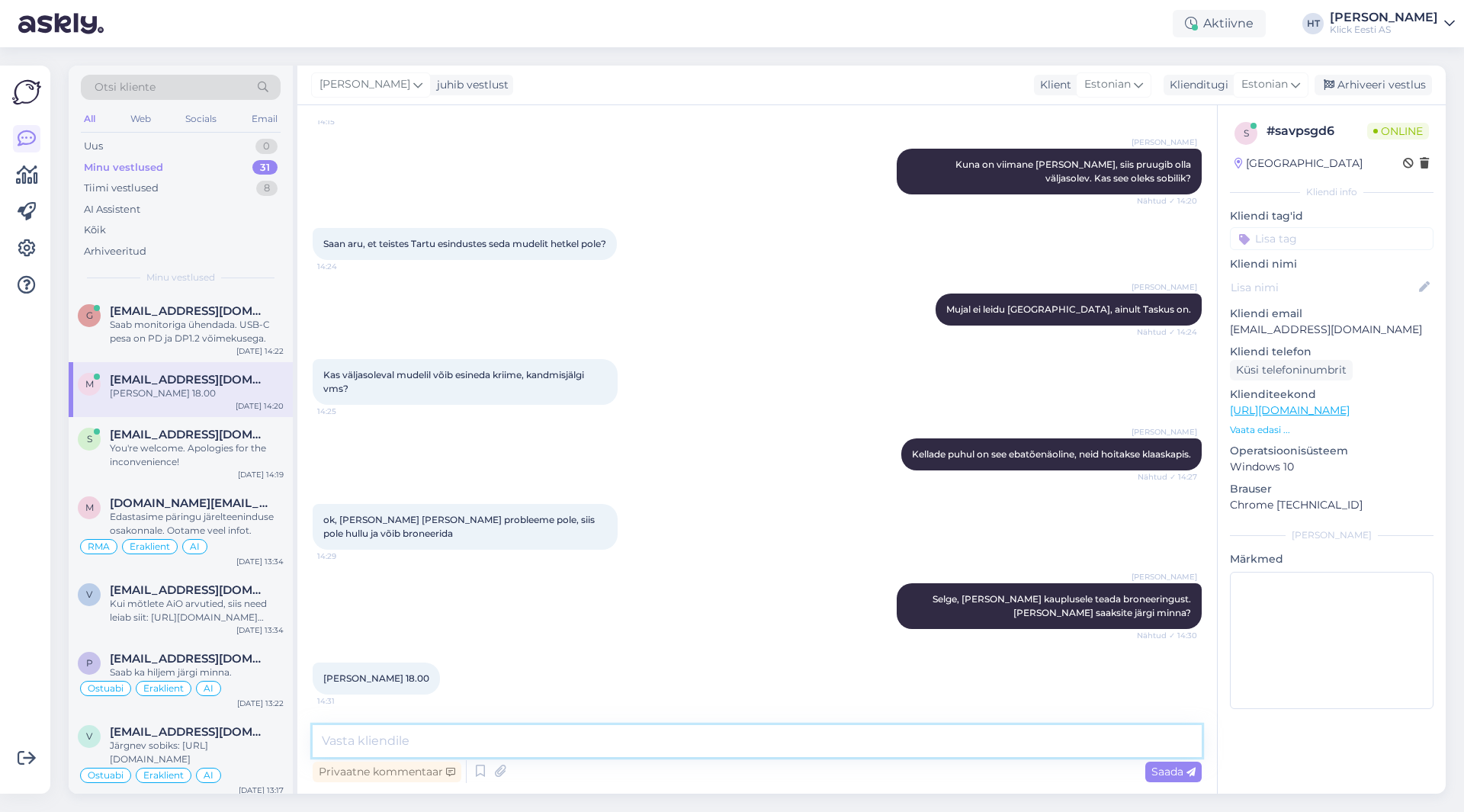
click at [618, 741] on textarea at bounding box center [757, 741] width 889 height 32
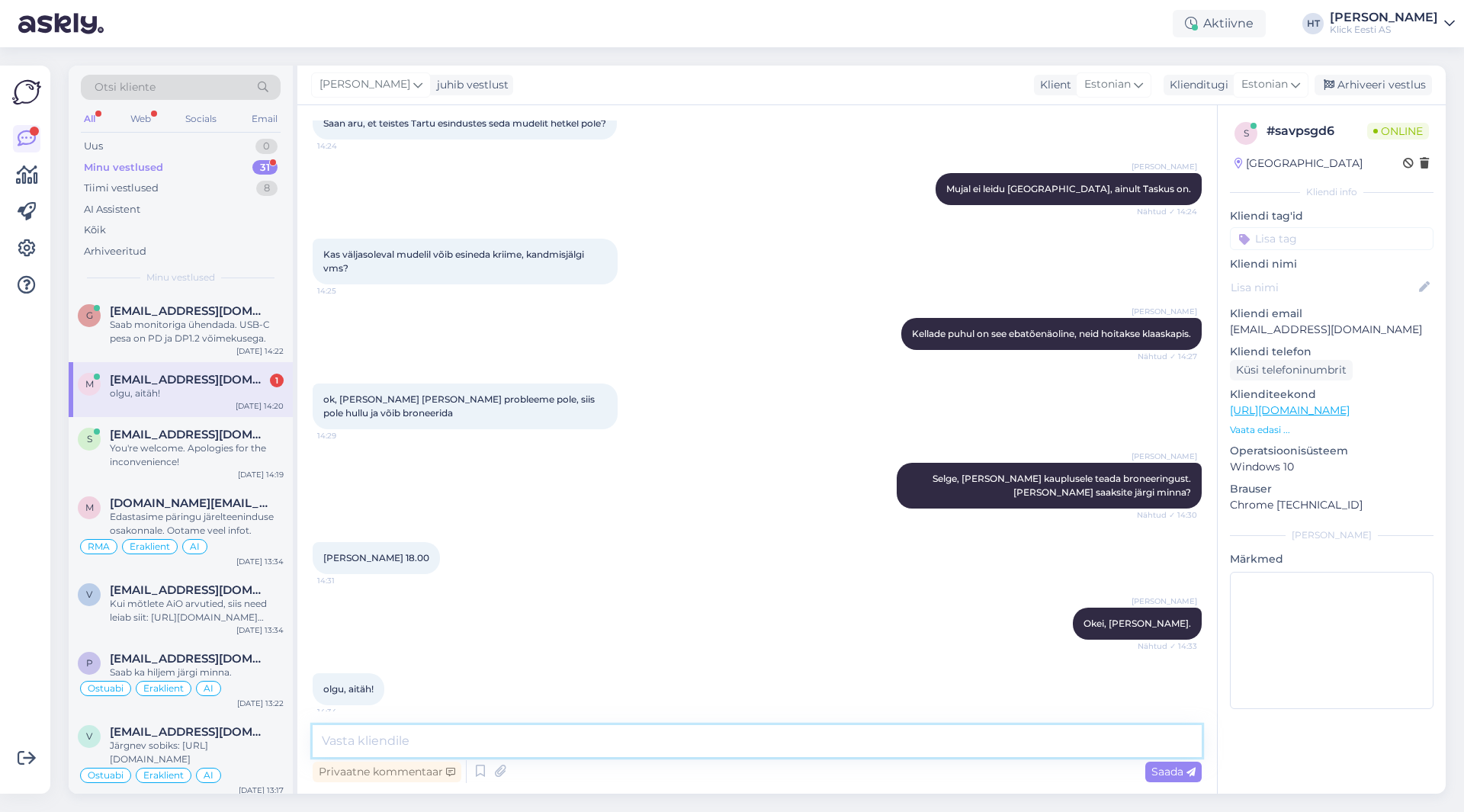
scroll to position [570, 0]
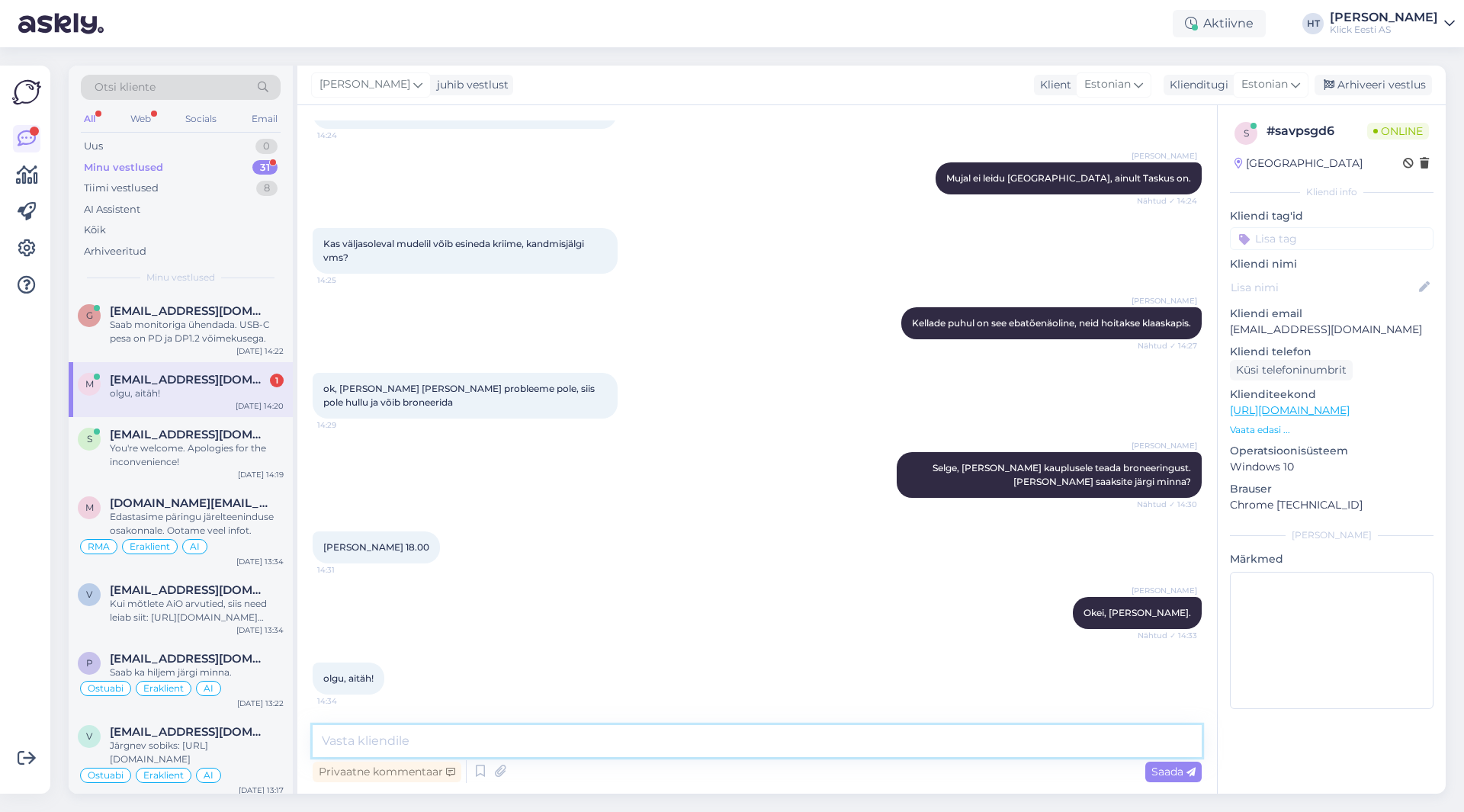
click at [461, 731] on textarea at bounding box center [757, 741] width 889 height 32
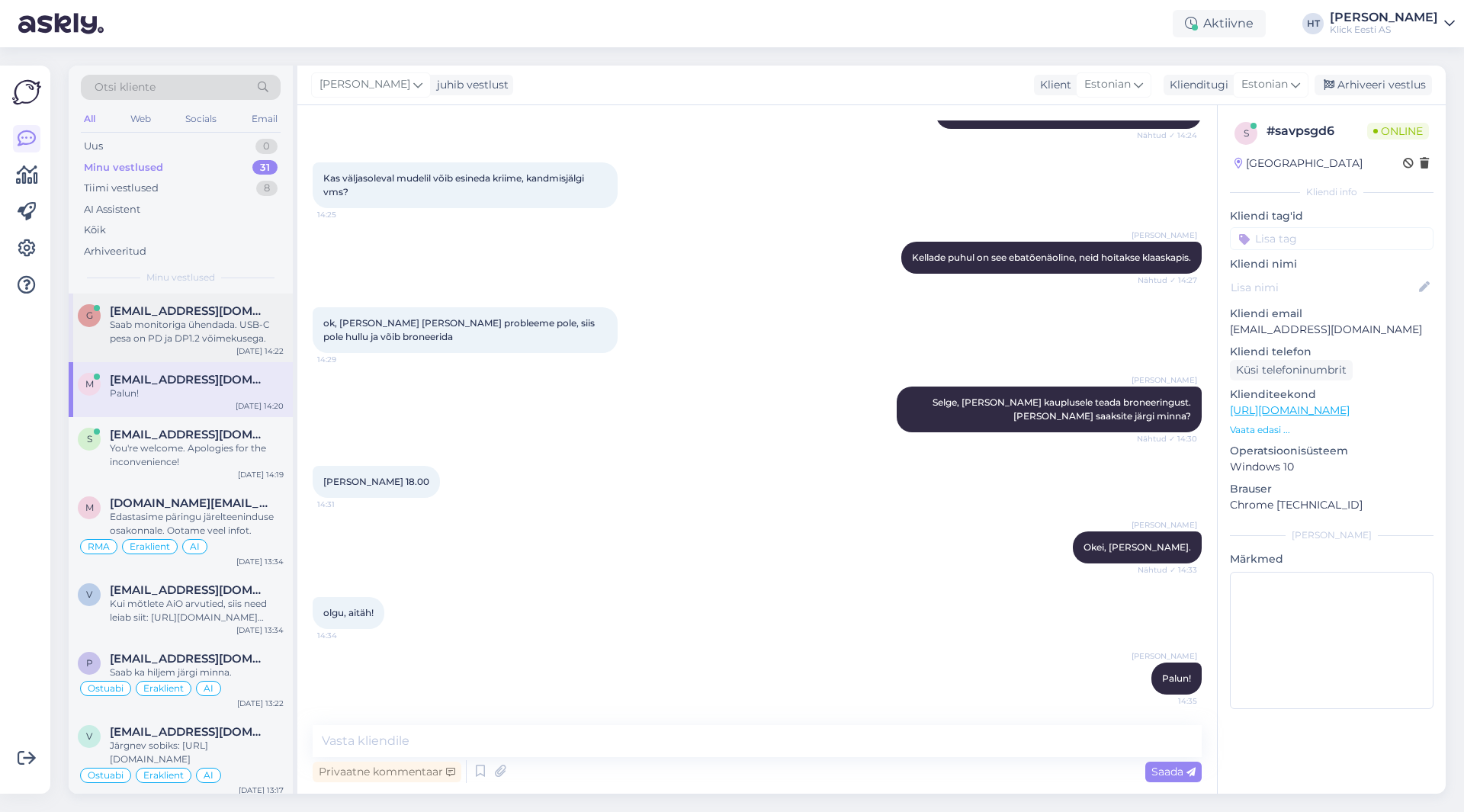
click at [220, 345] on div "Saab monitoriga ühendada. USB-C pesa on PD ja DP1.2 võimekusega." at bounding box center [197, 331] width 174 height 27
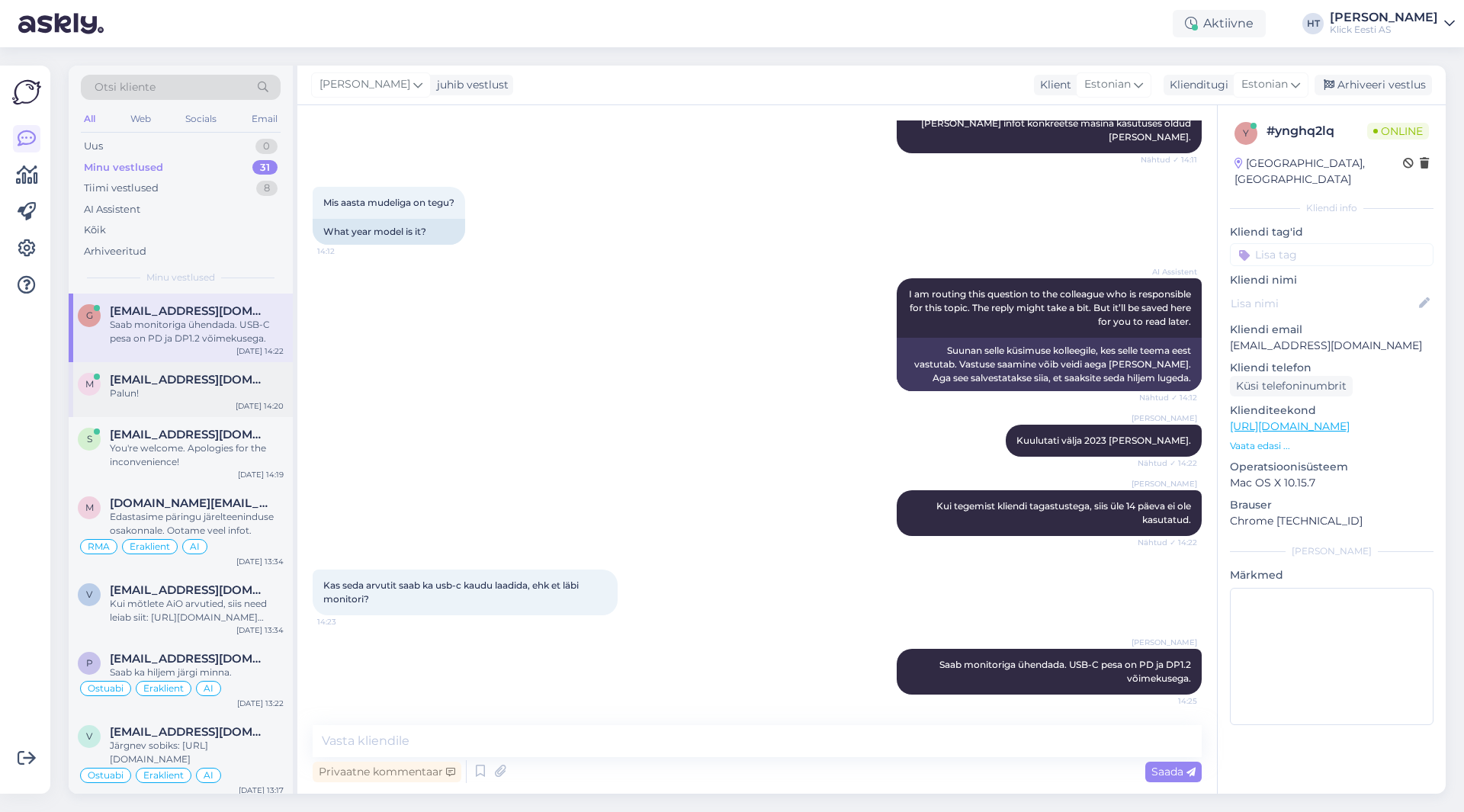
click at [236, 393] on div "Palun!" at bounding box center [197, 393] width 174 height 14
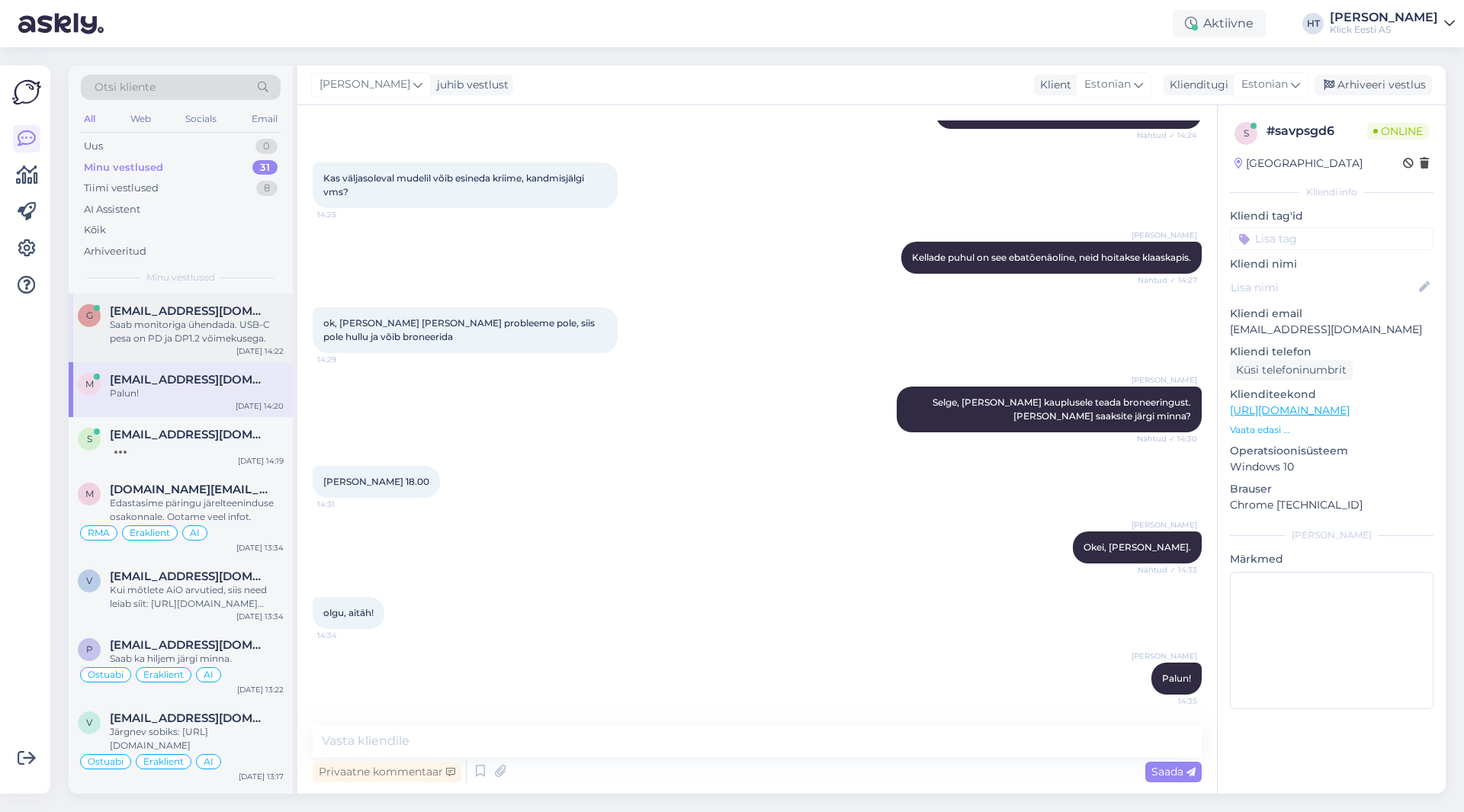
click at [225, 329] on div "Saab monitoriga ühendada. USB-C pesa on PD ja DP1.2 võimekusega." at bounding box center [197, 331] width 174 height 27
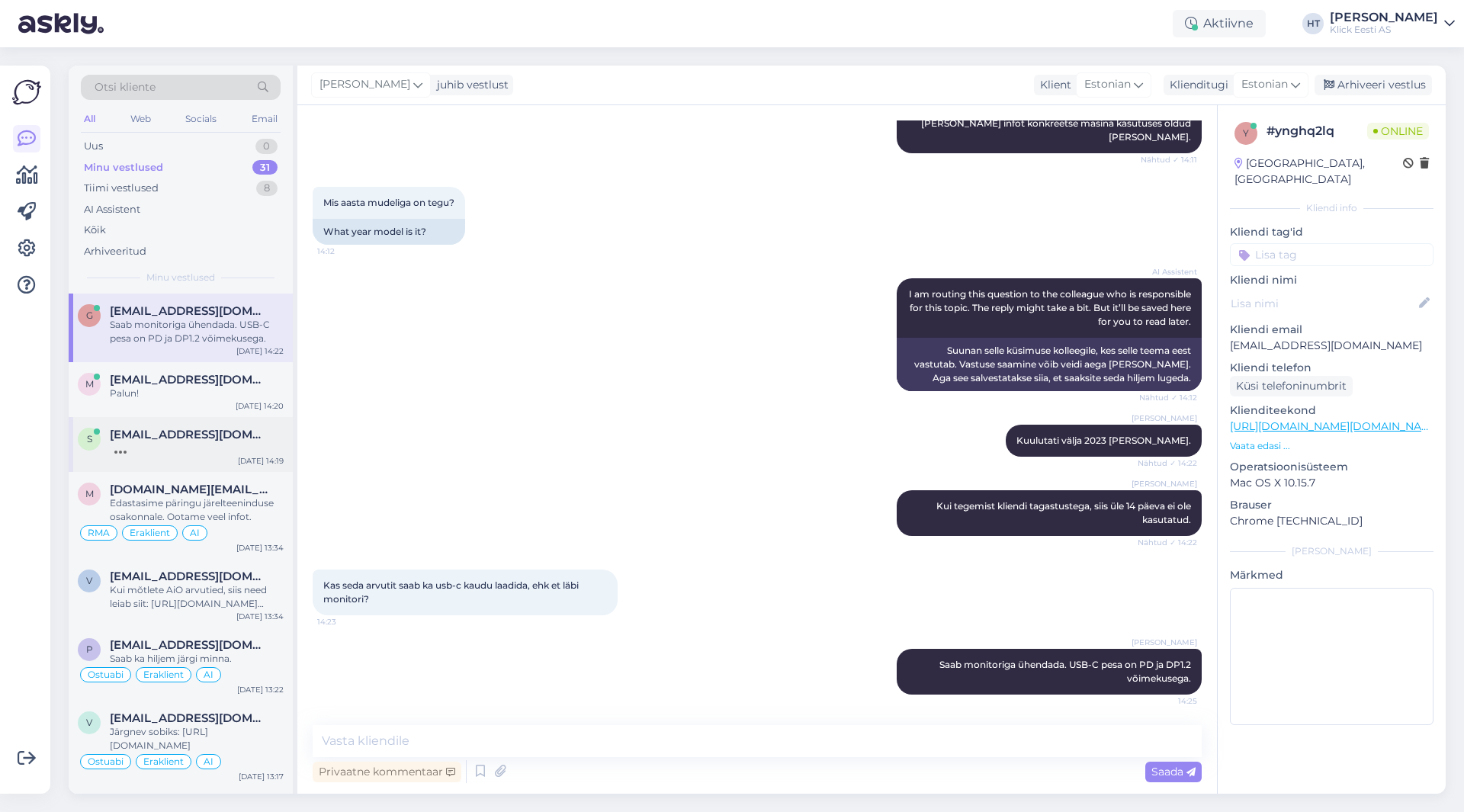
click at [246, 447] on div at bounding box center [197, 448] width 174 height 14
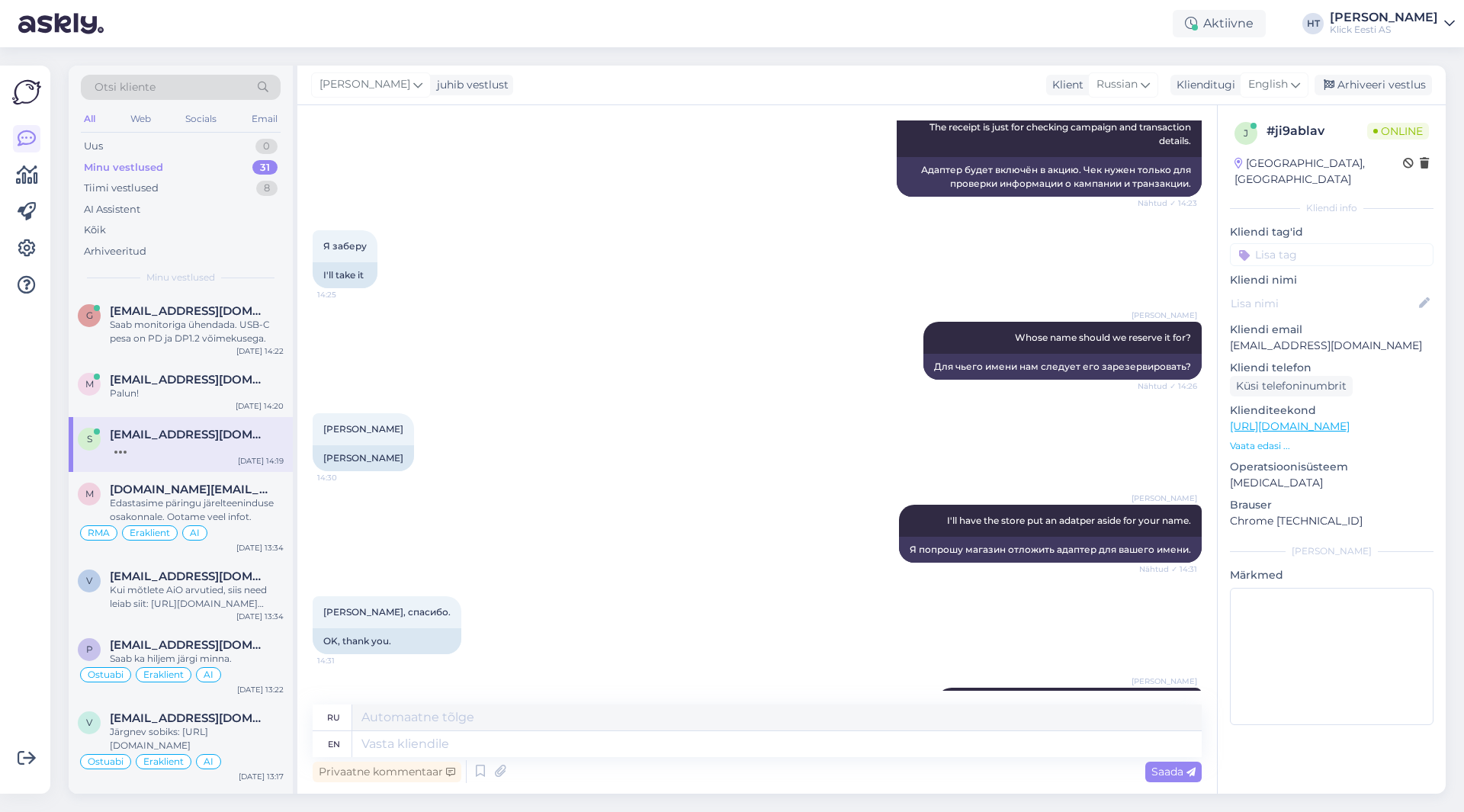
scroll to position [1644, 0]
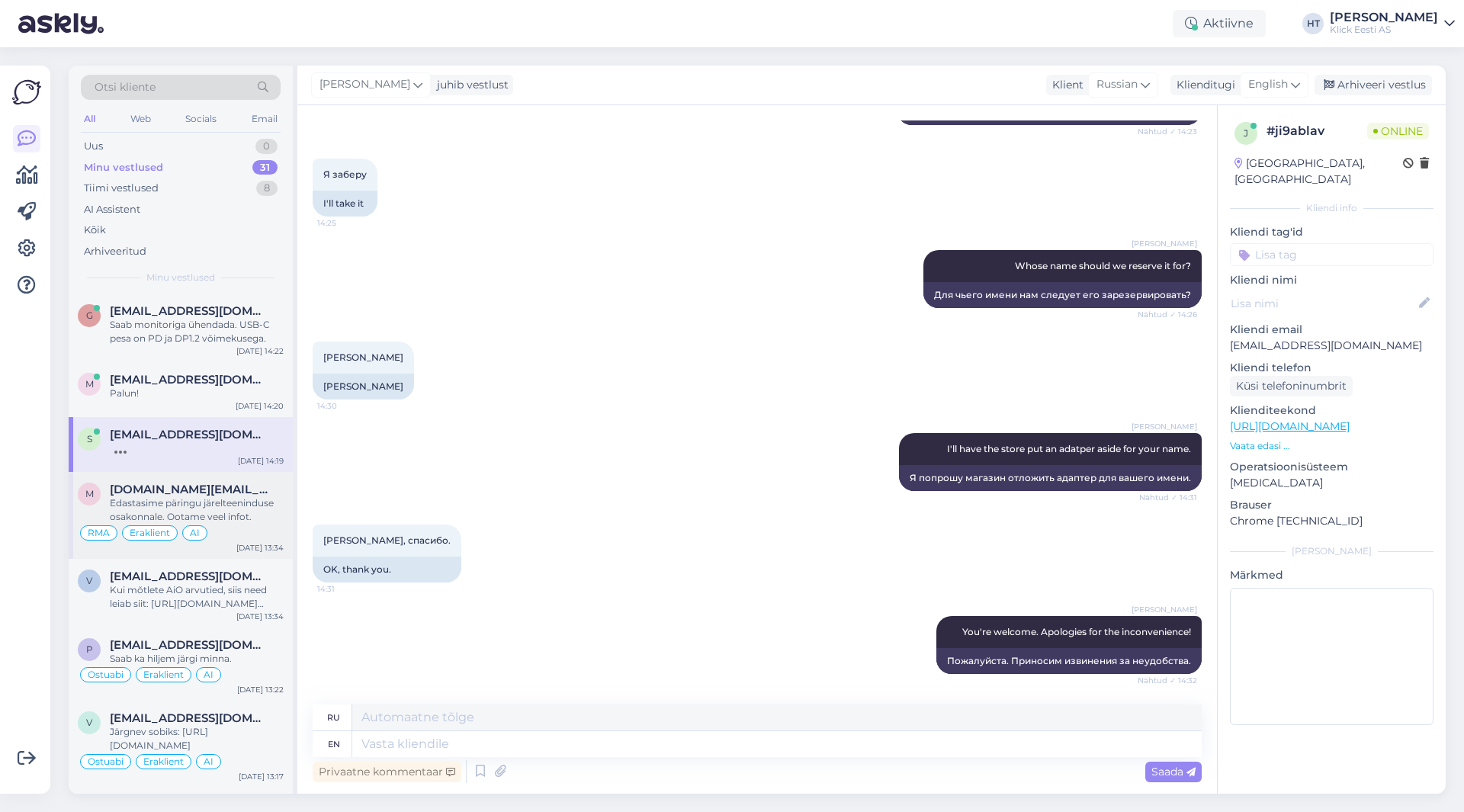
click at [248, 489] on span "[DOMAIN_NAME][EMAIL_ADDRESS][DOMAIN_NAME]" at bounding box center [189, 489] width 158 height 14
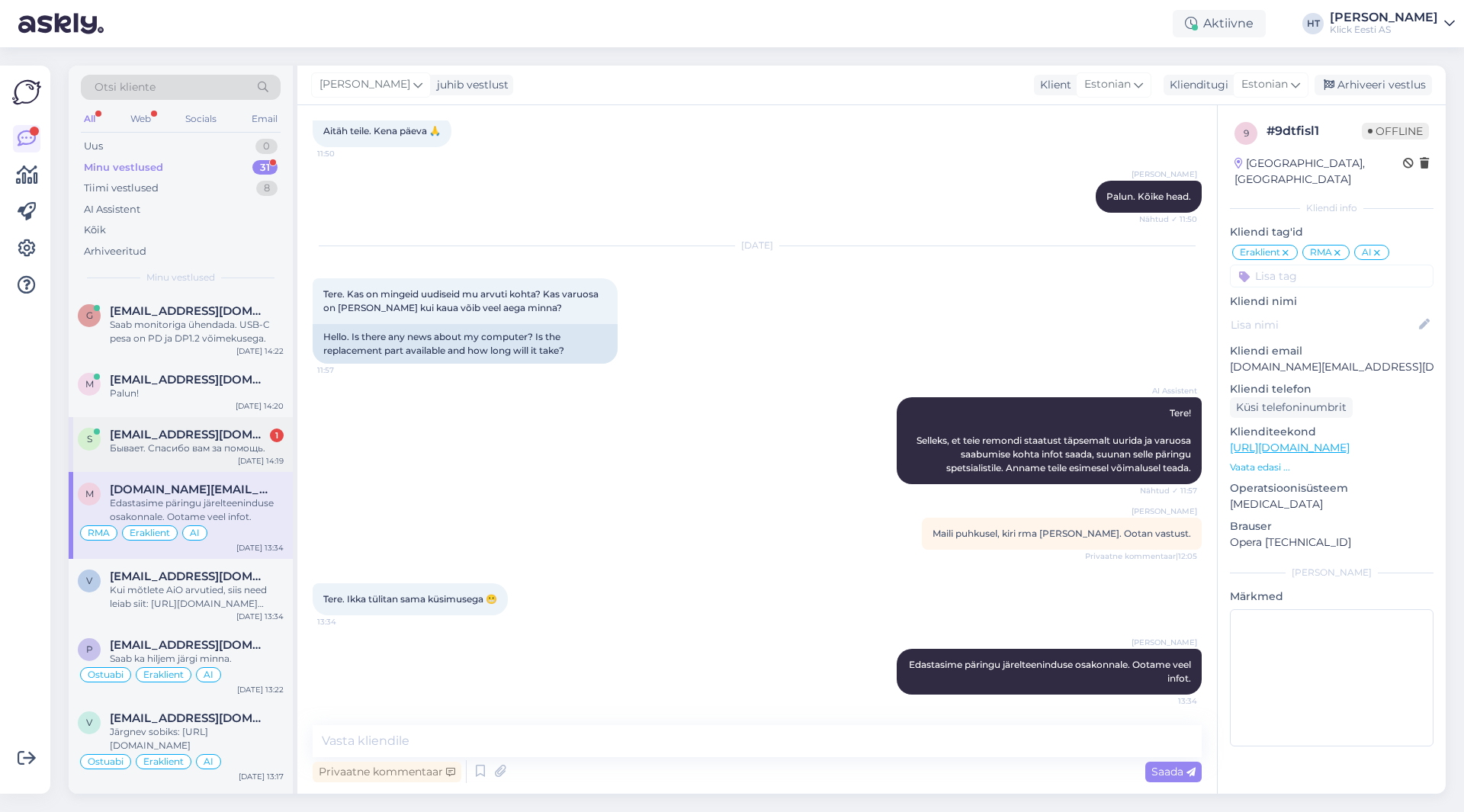
click at [256, 456] on div "[DATE] 14:19" at bounding box center [261, 461] width 46 height 11
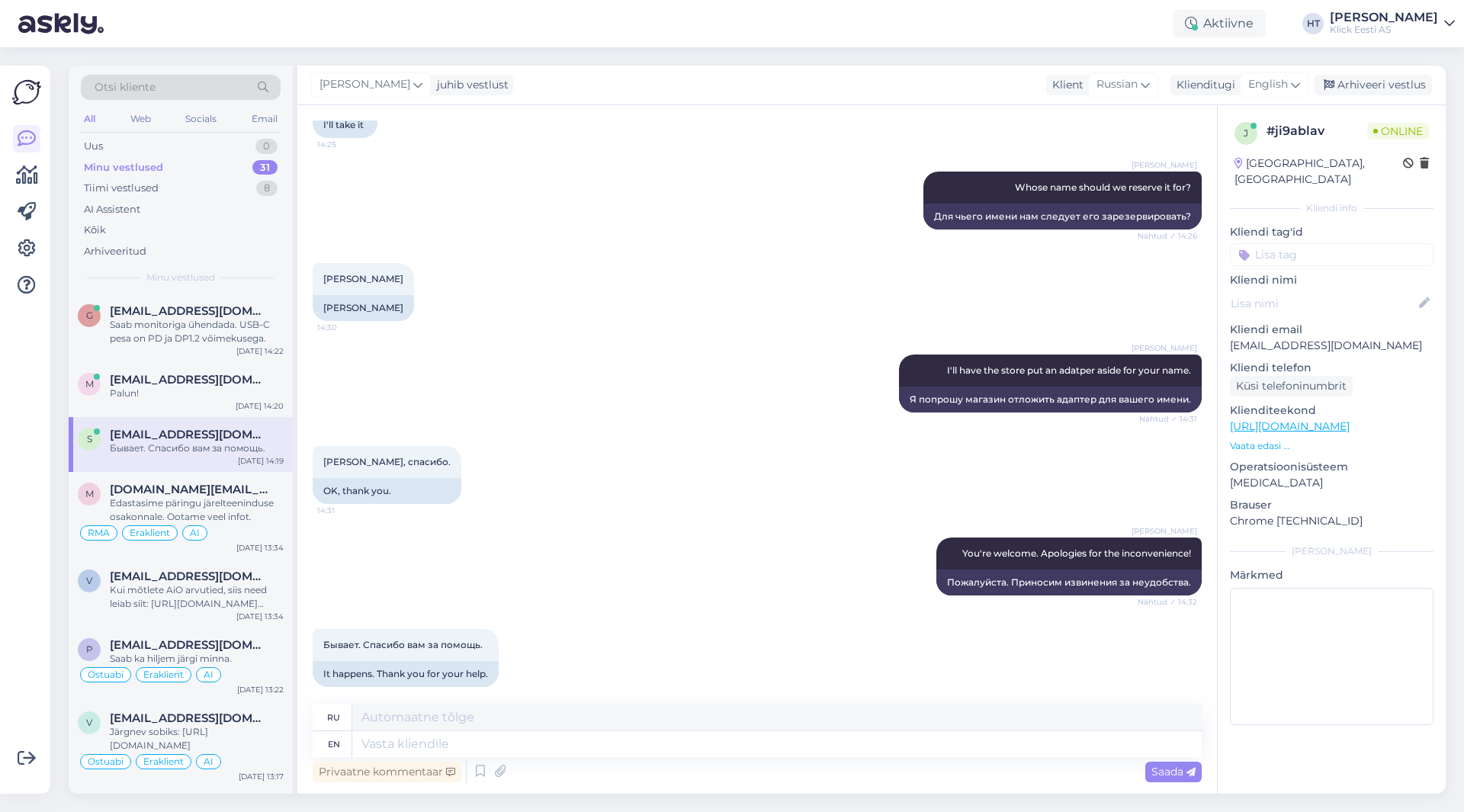
scroll to position [1736, 0]
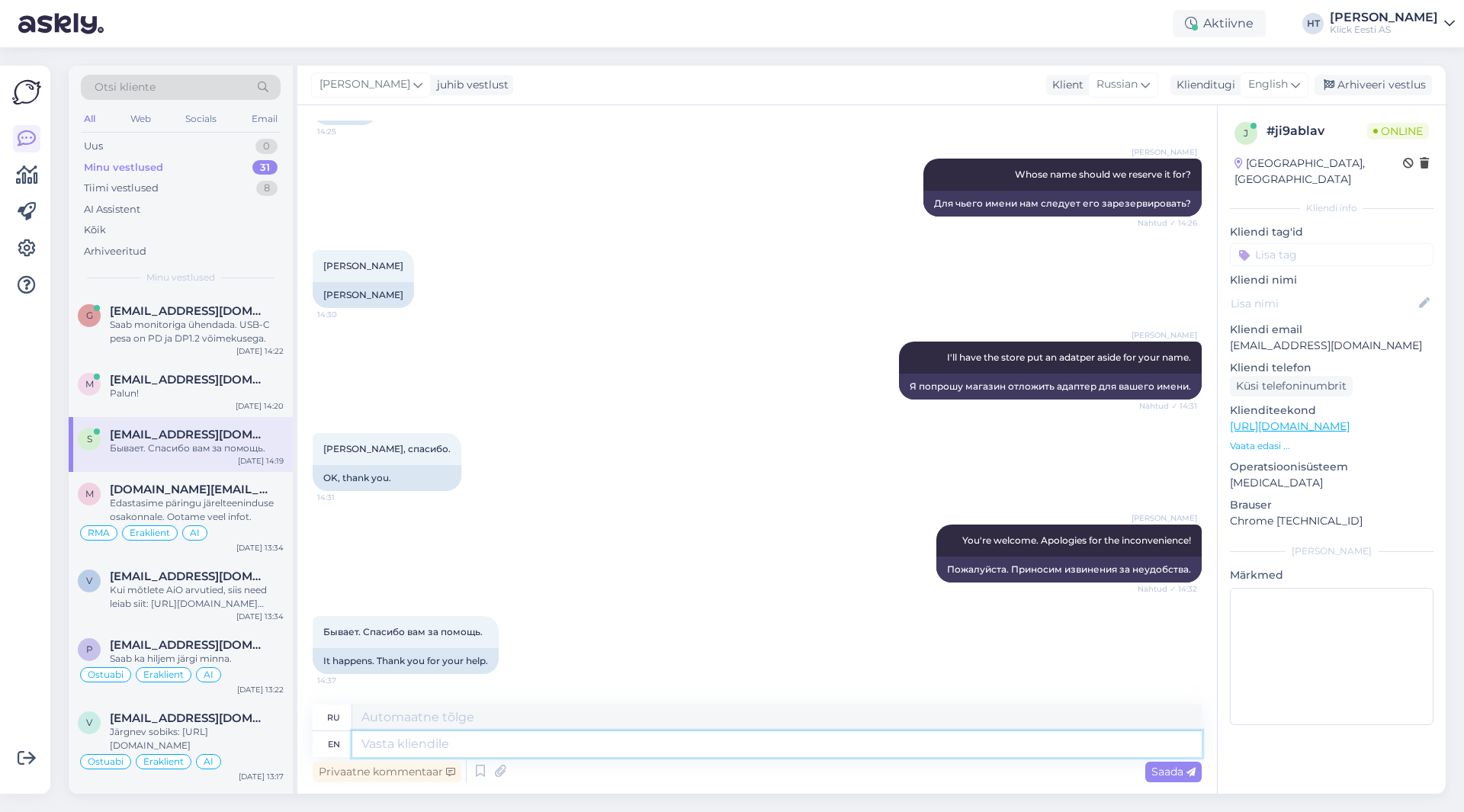
click at [576, 737] on textarea at bounding box center [777, 745] width 850 height 26
click at [560, 727] on textarea "Спасибо за ваше терпение. Всего наилучшего!" at bounding box center [777, 718] width 850 height 26
click at [668, 750] on textarea "THank you for your patience. All the best!" at bounding box center [777, 745] width 850 height 26
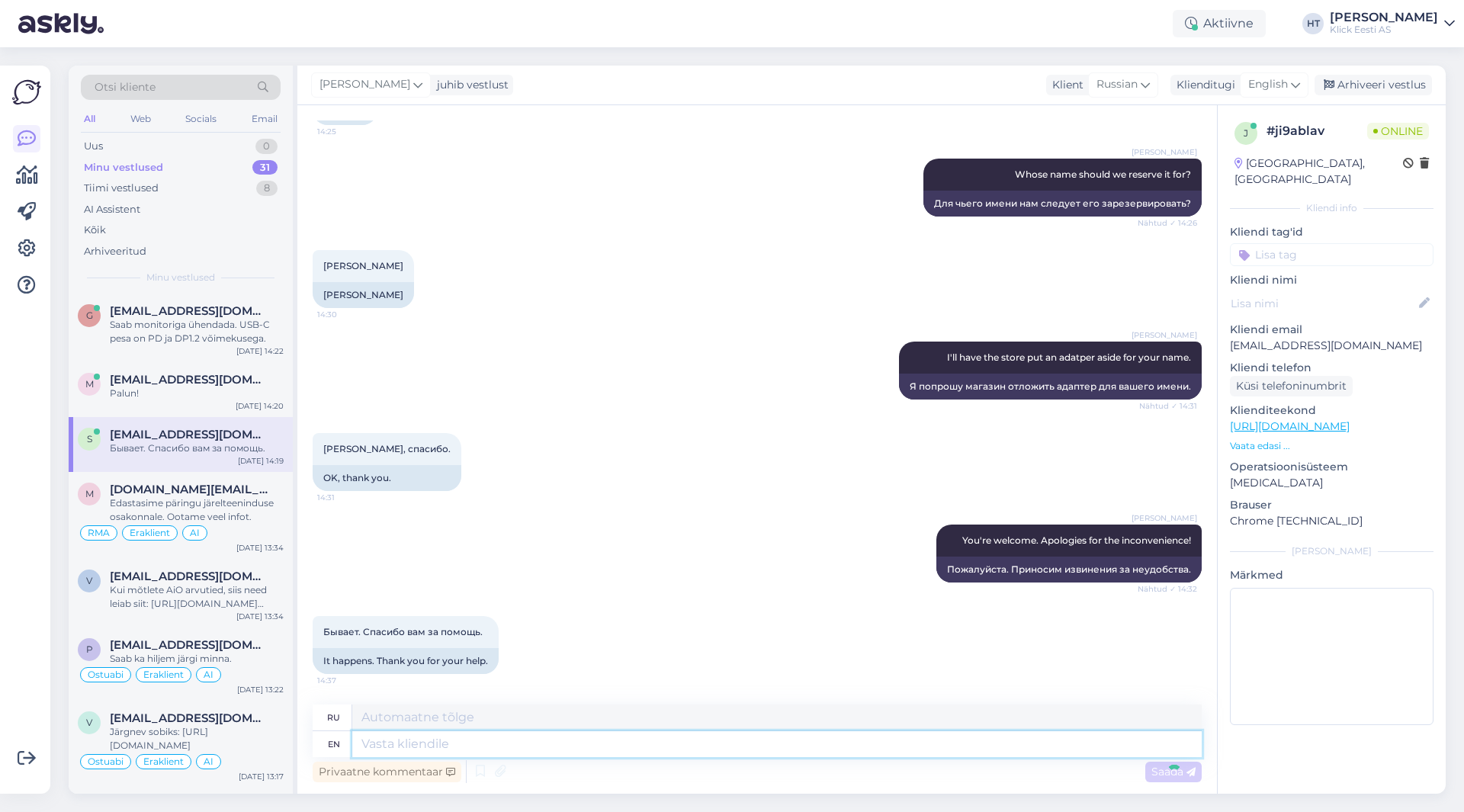
scroll to position [1827, 0]
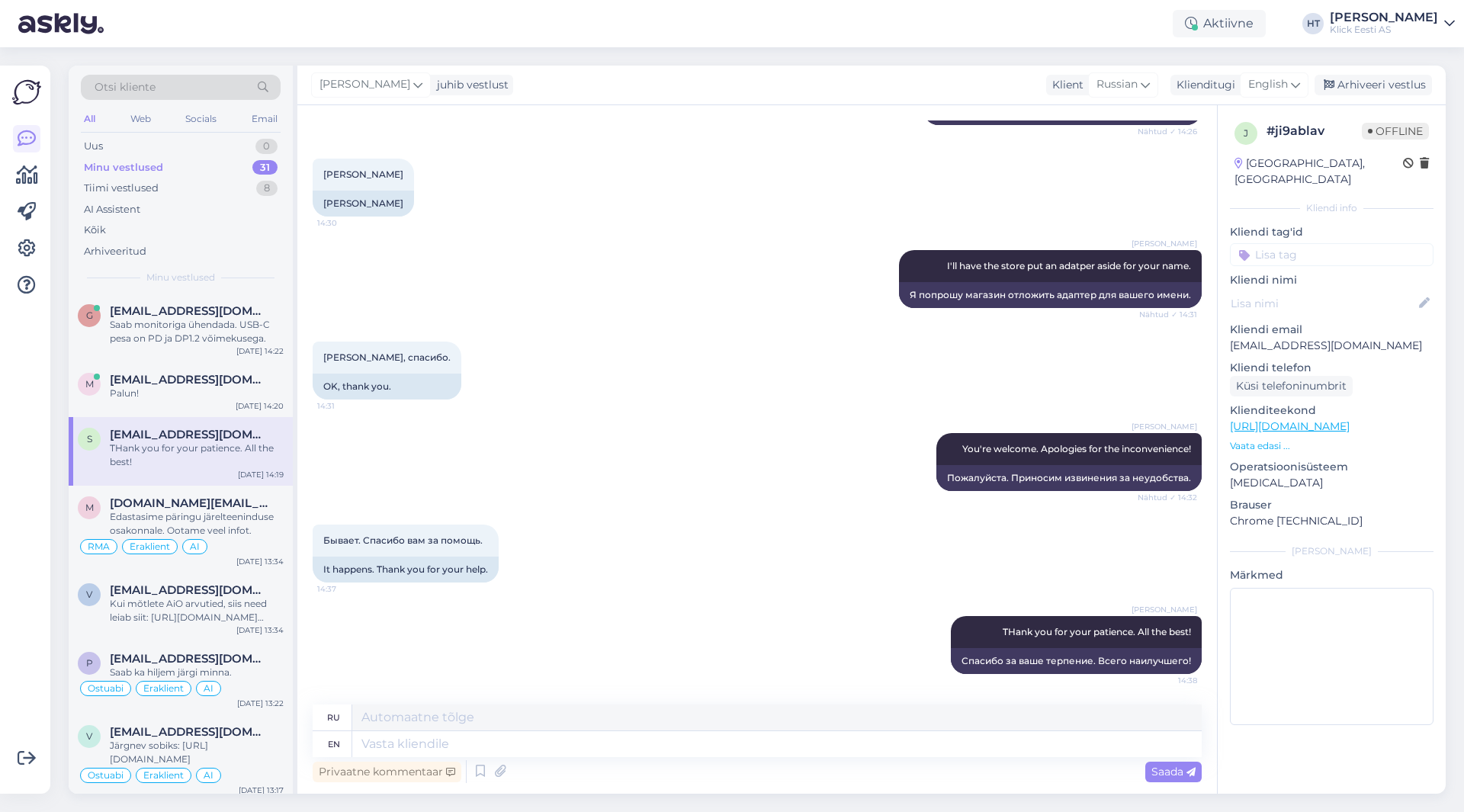
click at [510, 251] on div "[PERSON_NAME] I'll have the store put an adatper aside for your name. Nähtud ✓ …" at bounding box center [757, 278] width 889 height 91
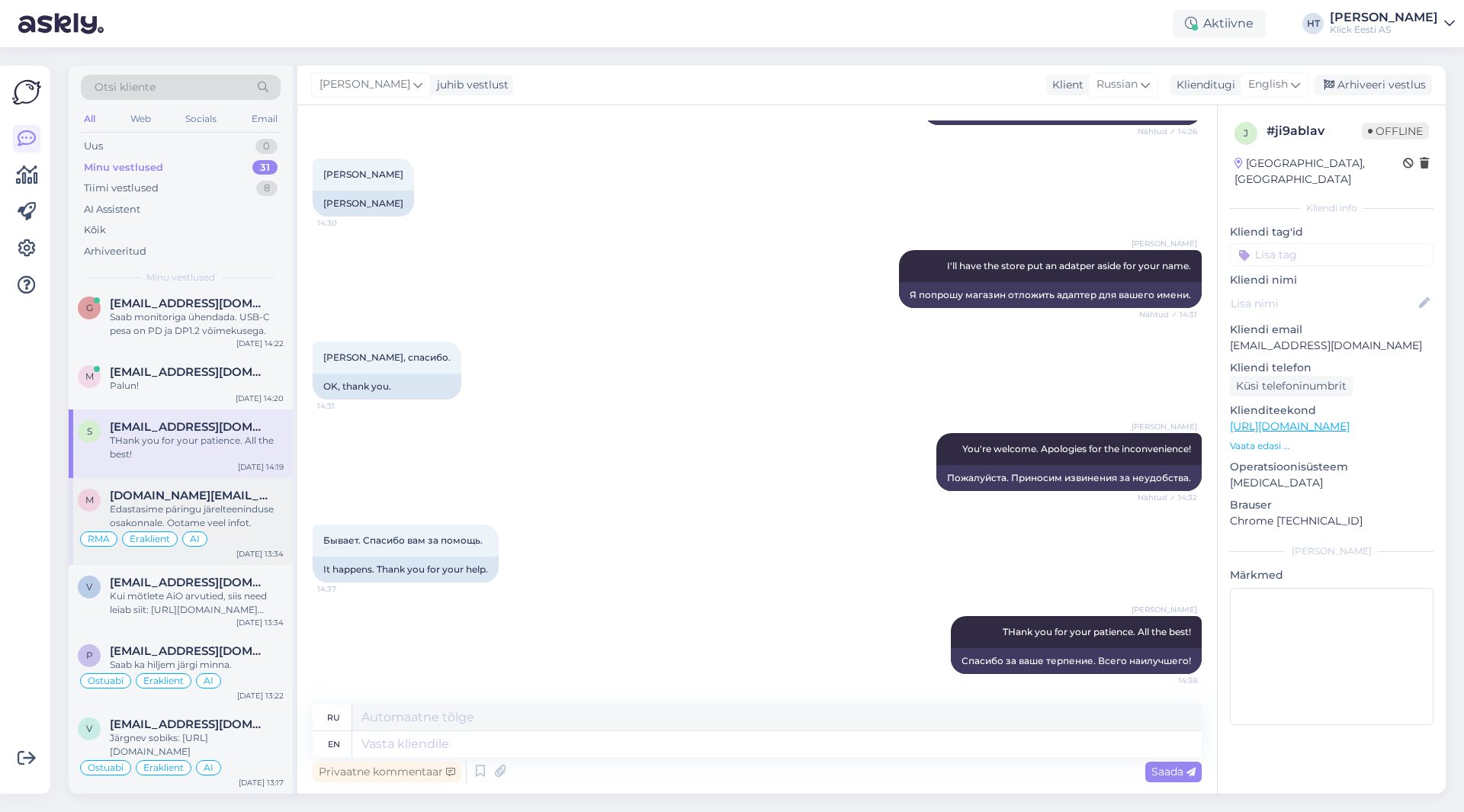
scroll to position [0, 0]
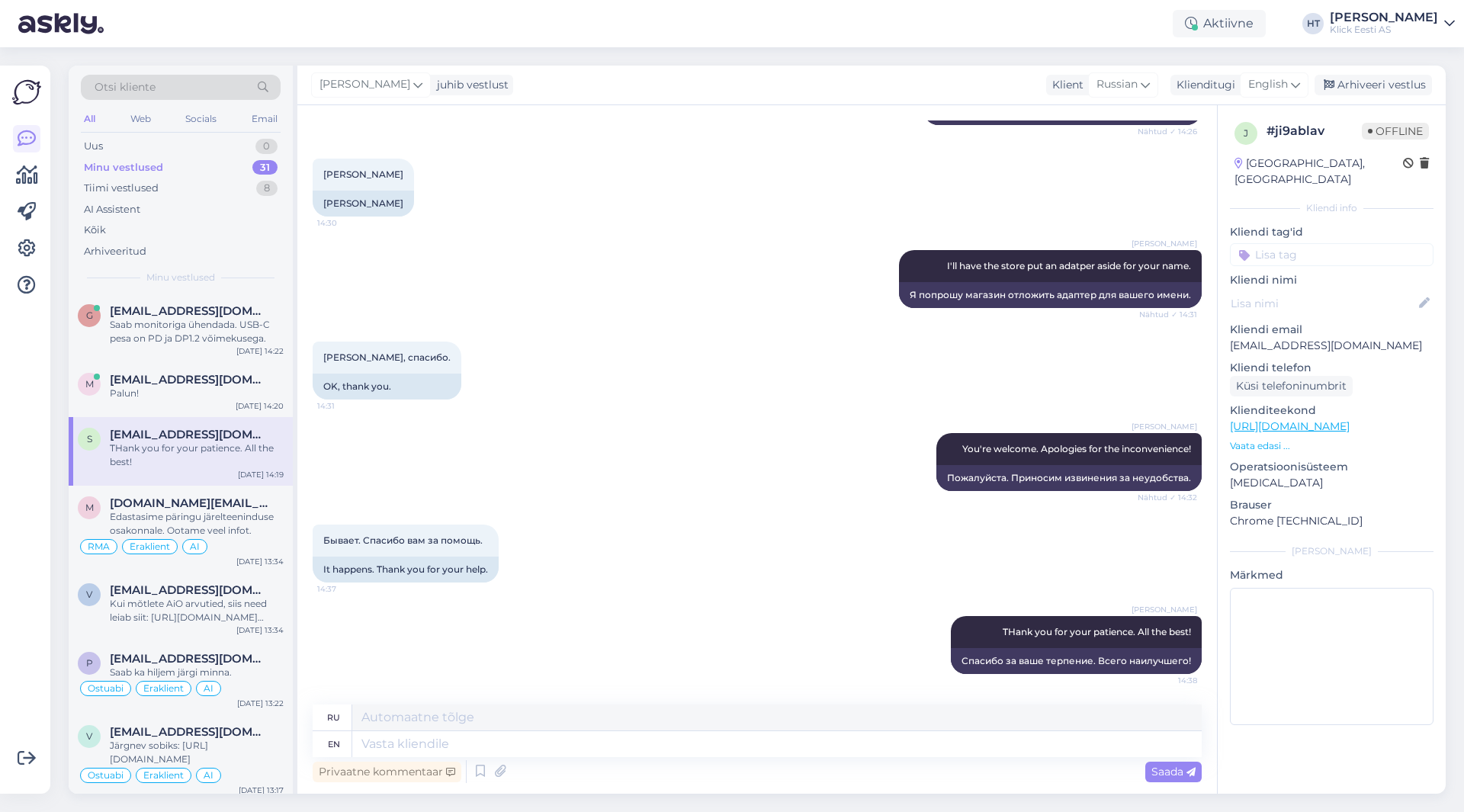
click at [433, 438] on div "[PERSON_NAME] You're welcome. Apologies for the inconvenience! Nähtud ✓ 14:32 П…" at bounding box center [757, 461] width 889 height 91
click at [178, 213] on div "AI Assistent" at bounding box center [180, 209] width 200 height 21
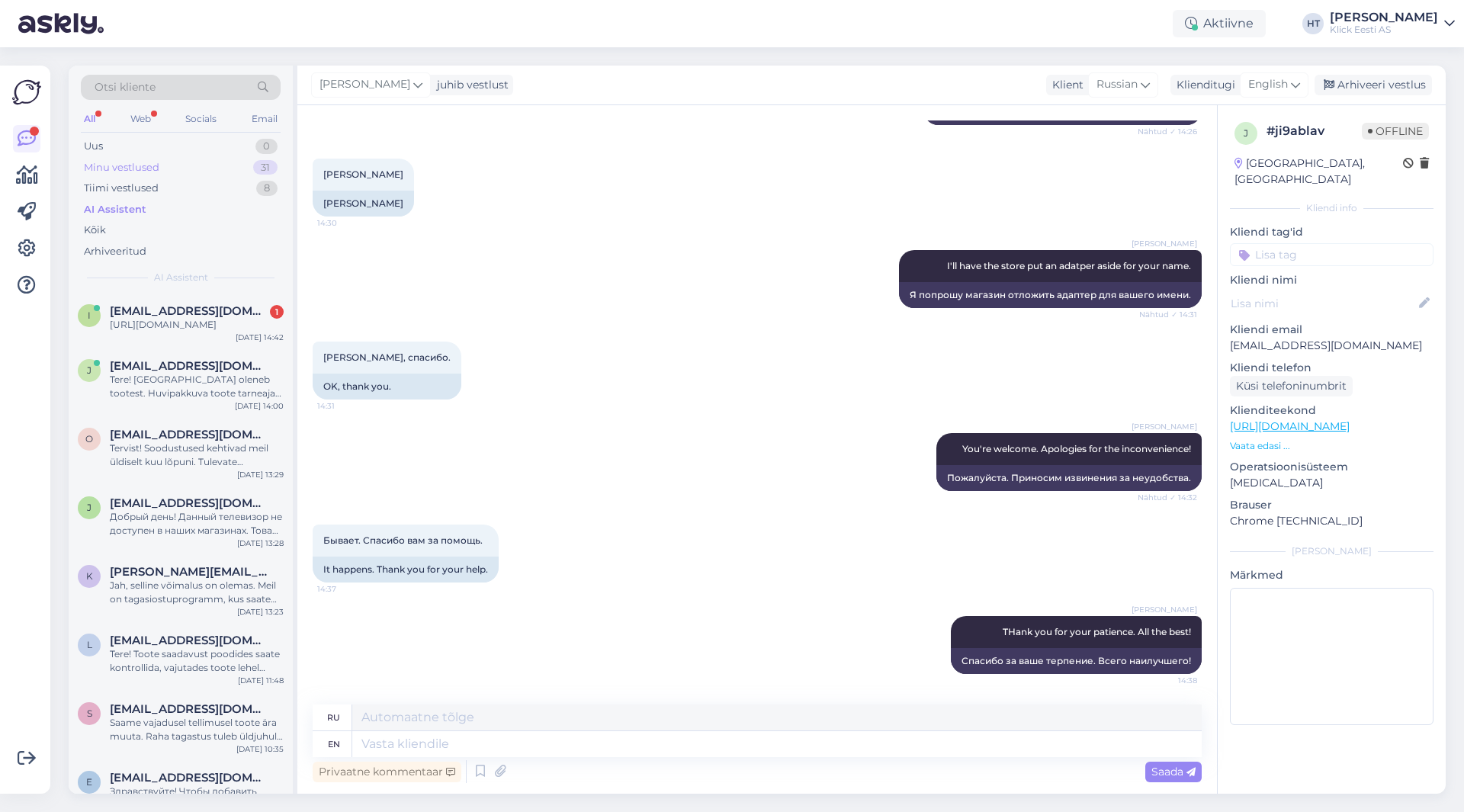
click at [246, 163] on div "Minu vestlused 31" at bounding box center [180, 167] width 200 height 21
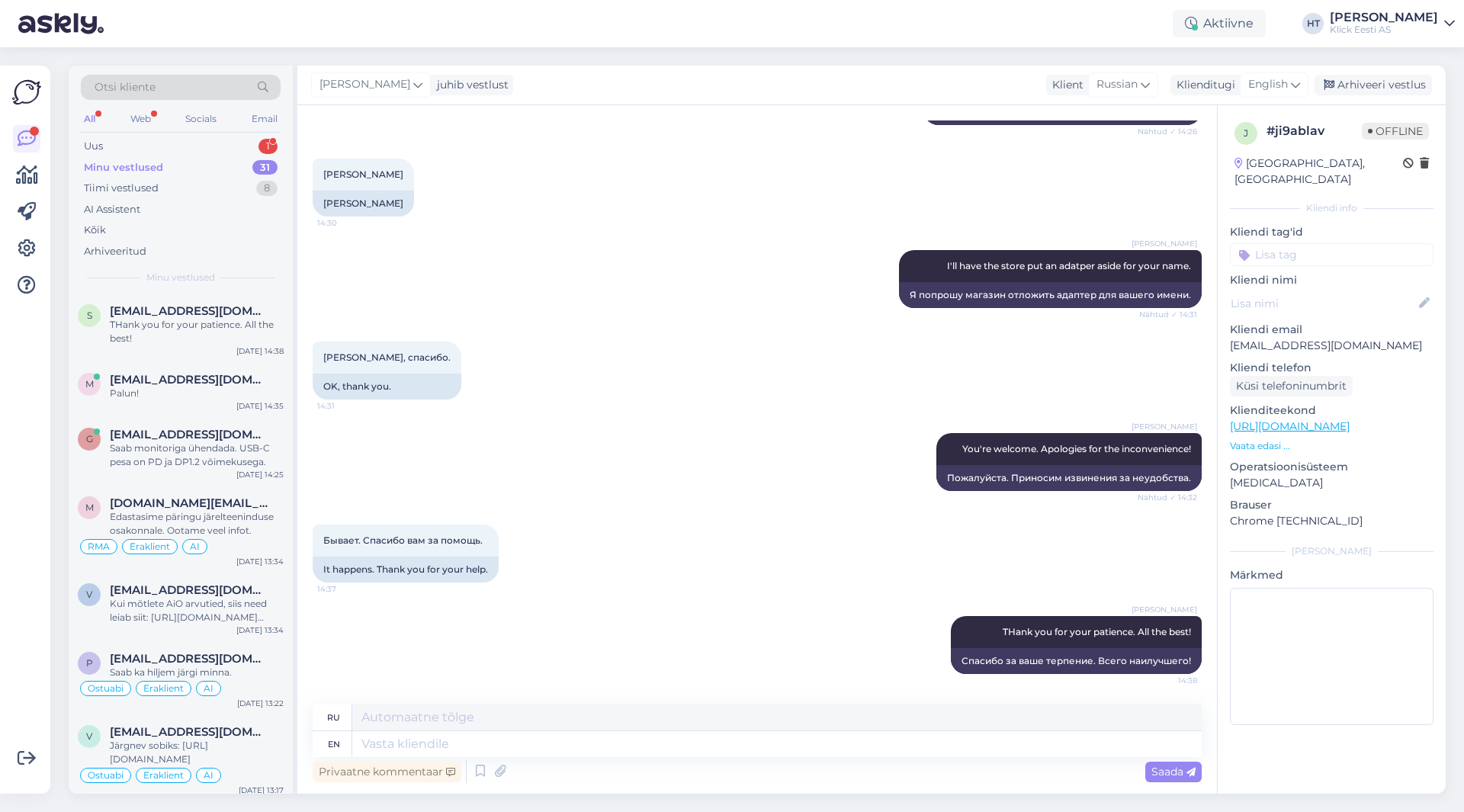
click at [632, 167] on div "[PERSON_NAME] 14:30 [PERSON_NAME]" at bounding box center [757, 187] width 889 height 91
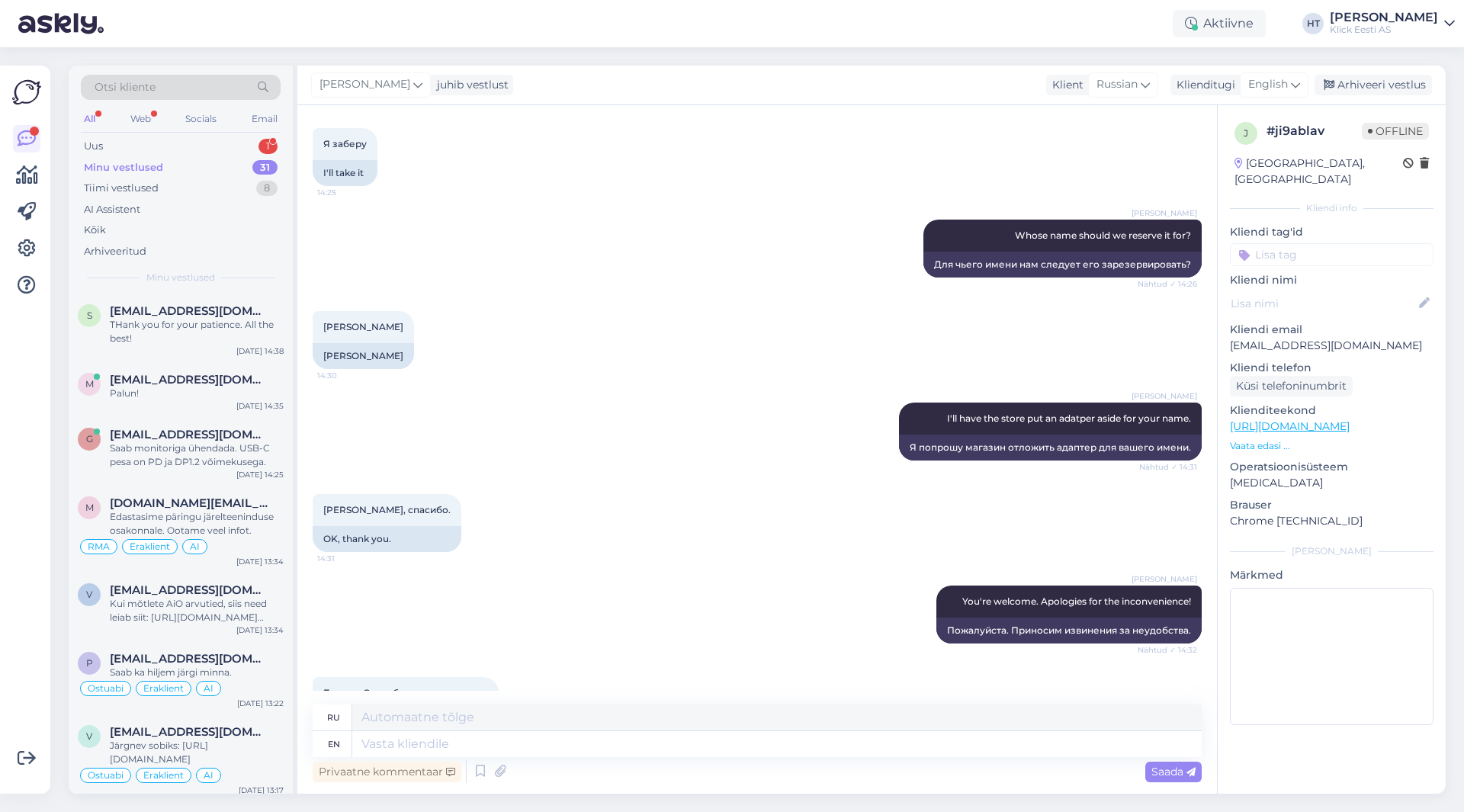
scroll to position [1827, 0]
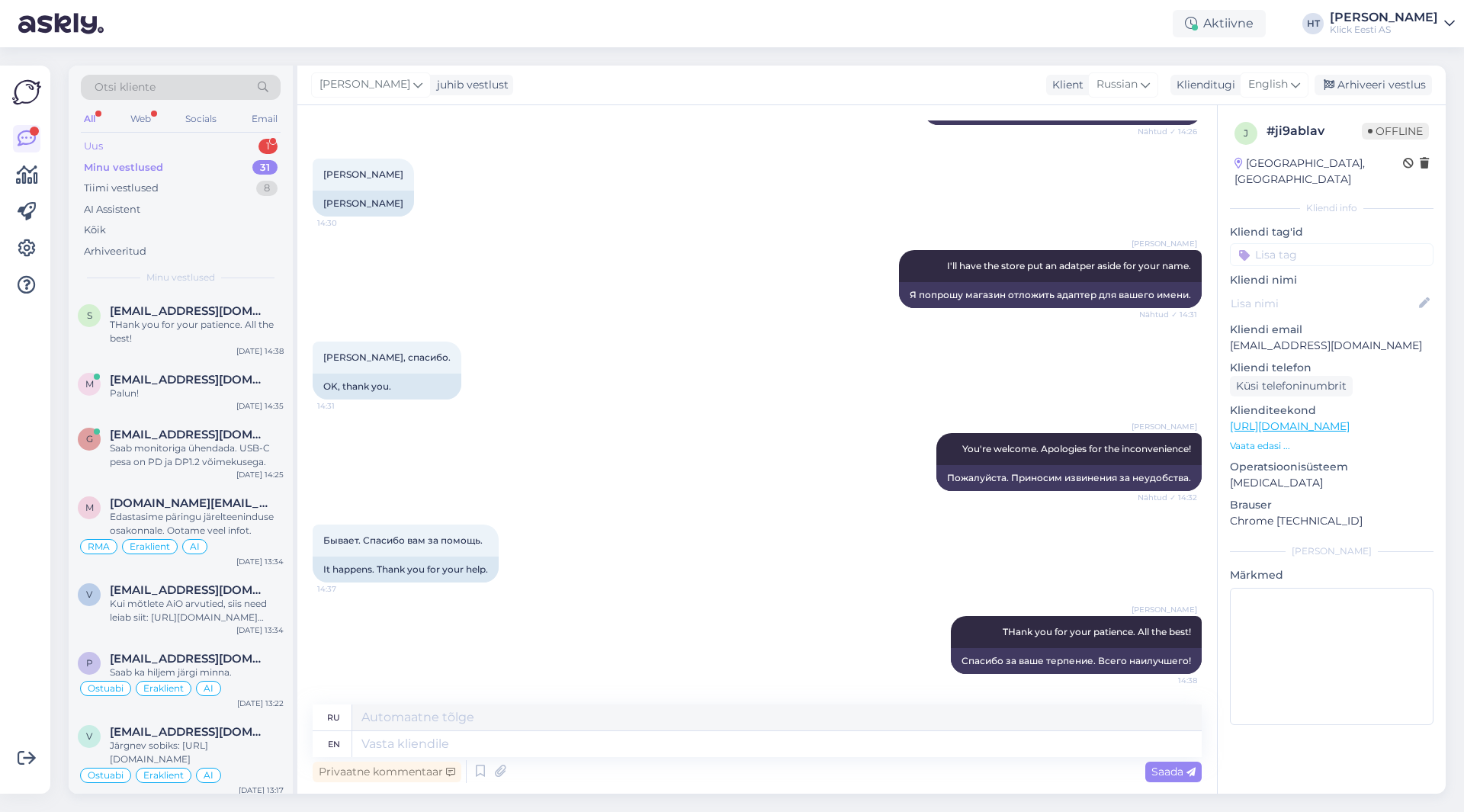
click at [219, 145] on div "Uus 1" at bounding box center [180, 146] width 200 height 21
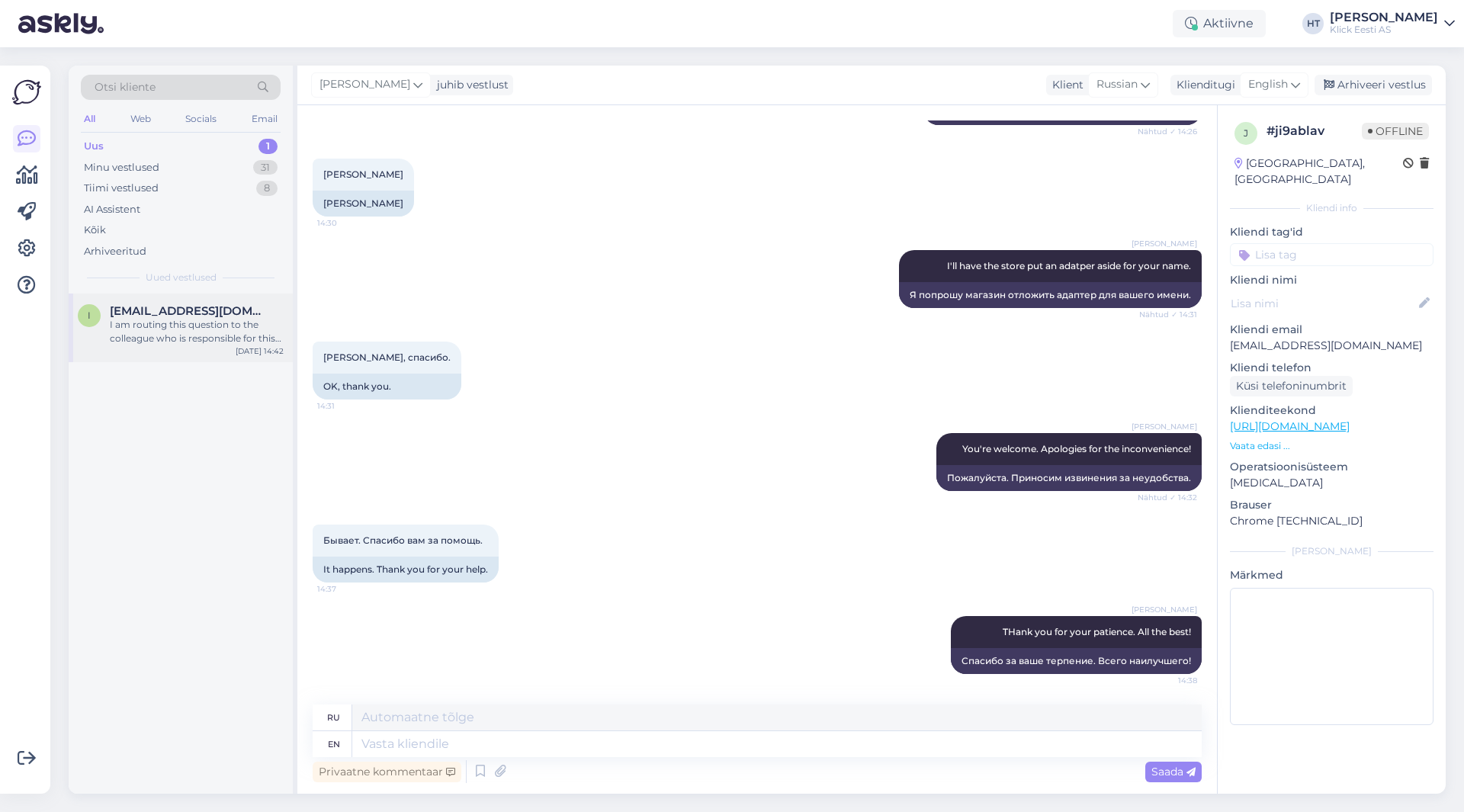
click at [192, 332] on div "I am routing this question to the colleague who is responsible for this topic. …" at bounding box center [197, 331] width 174 height 27
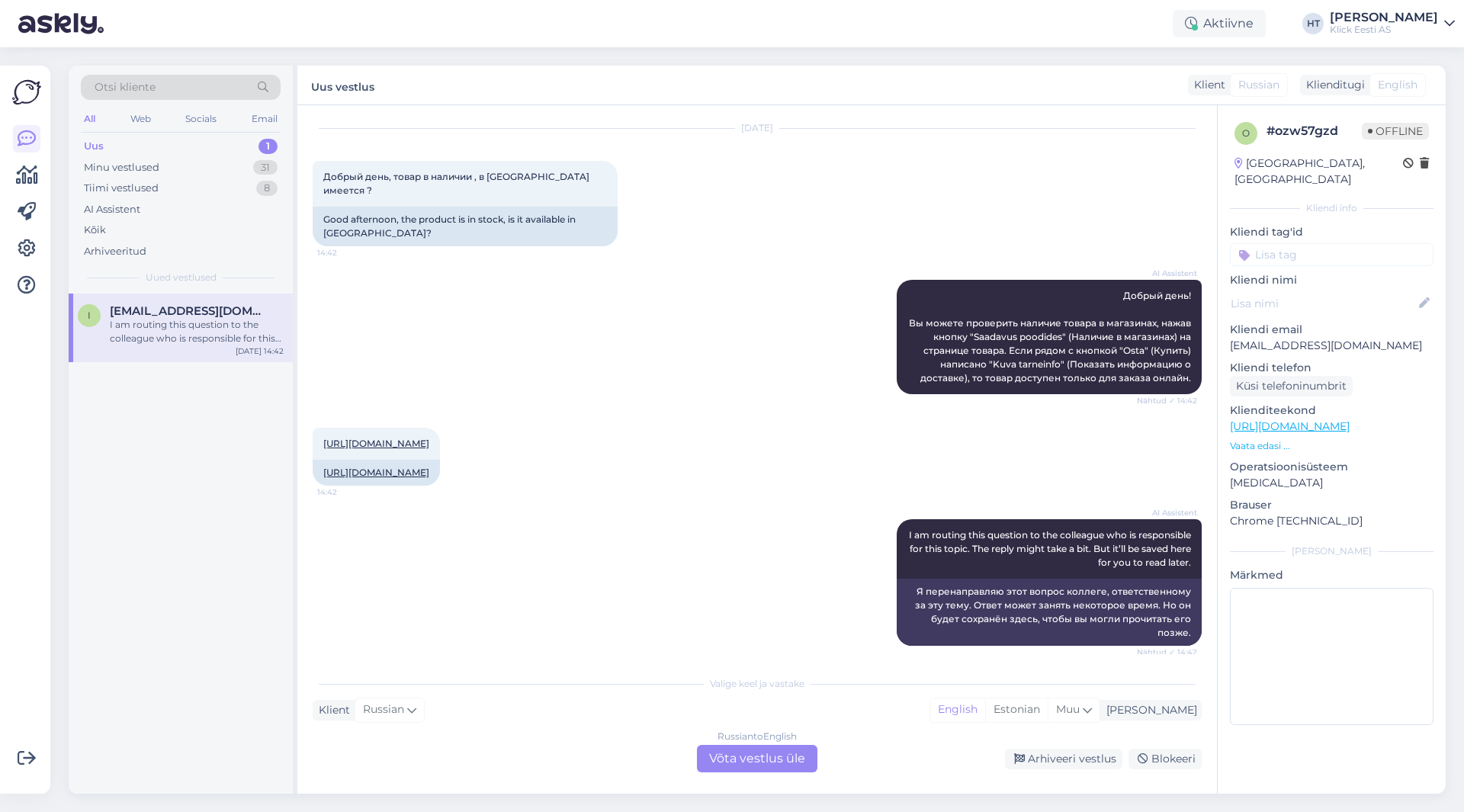
scroll to position [62, 0]
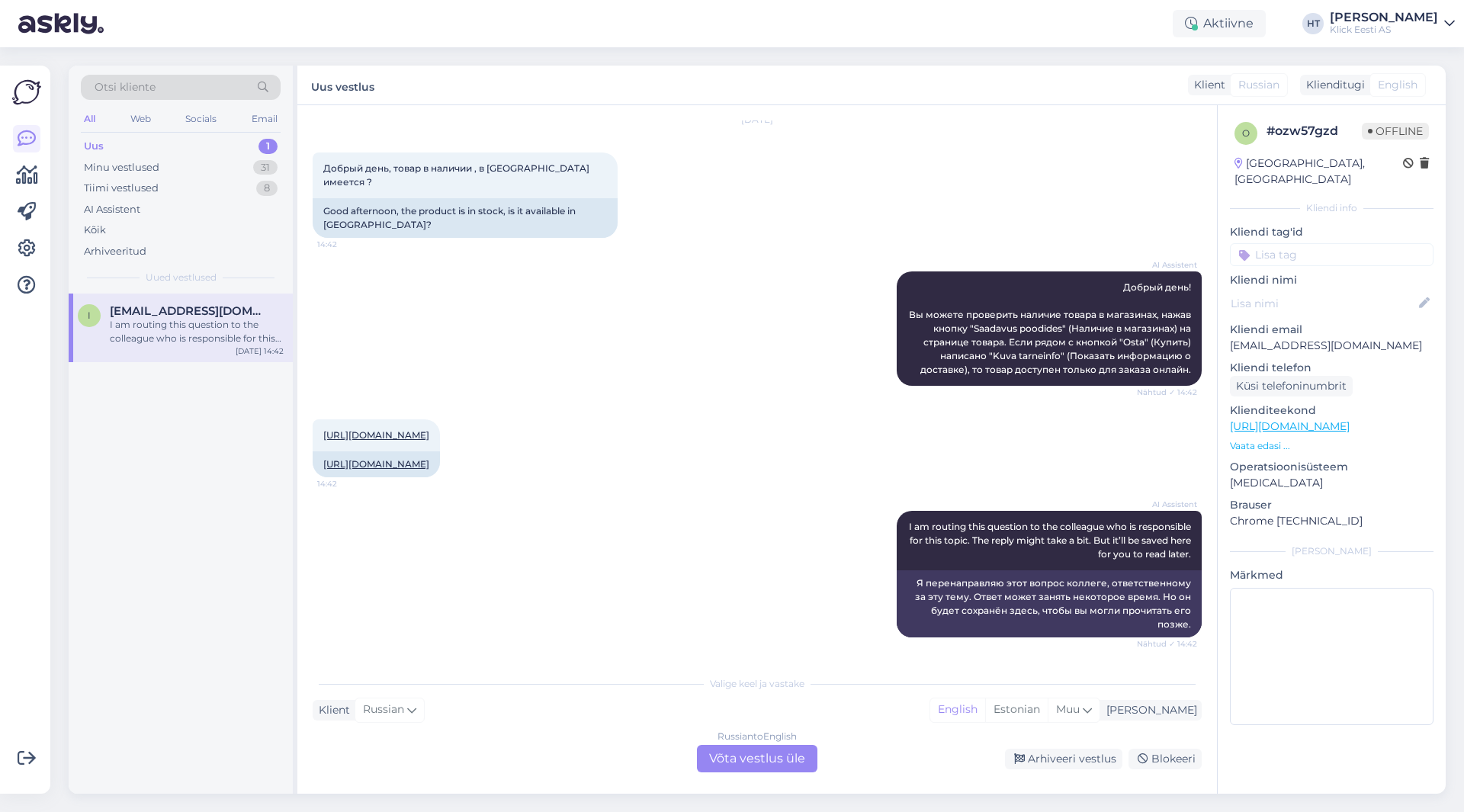
click at [241, 434] on div "i [EMAIL_ADDRESS][DOMAIN_NAME] I am routing this question to the colleague who …" at bounding box center [181, 544] width 224 height 500
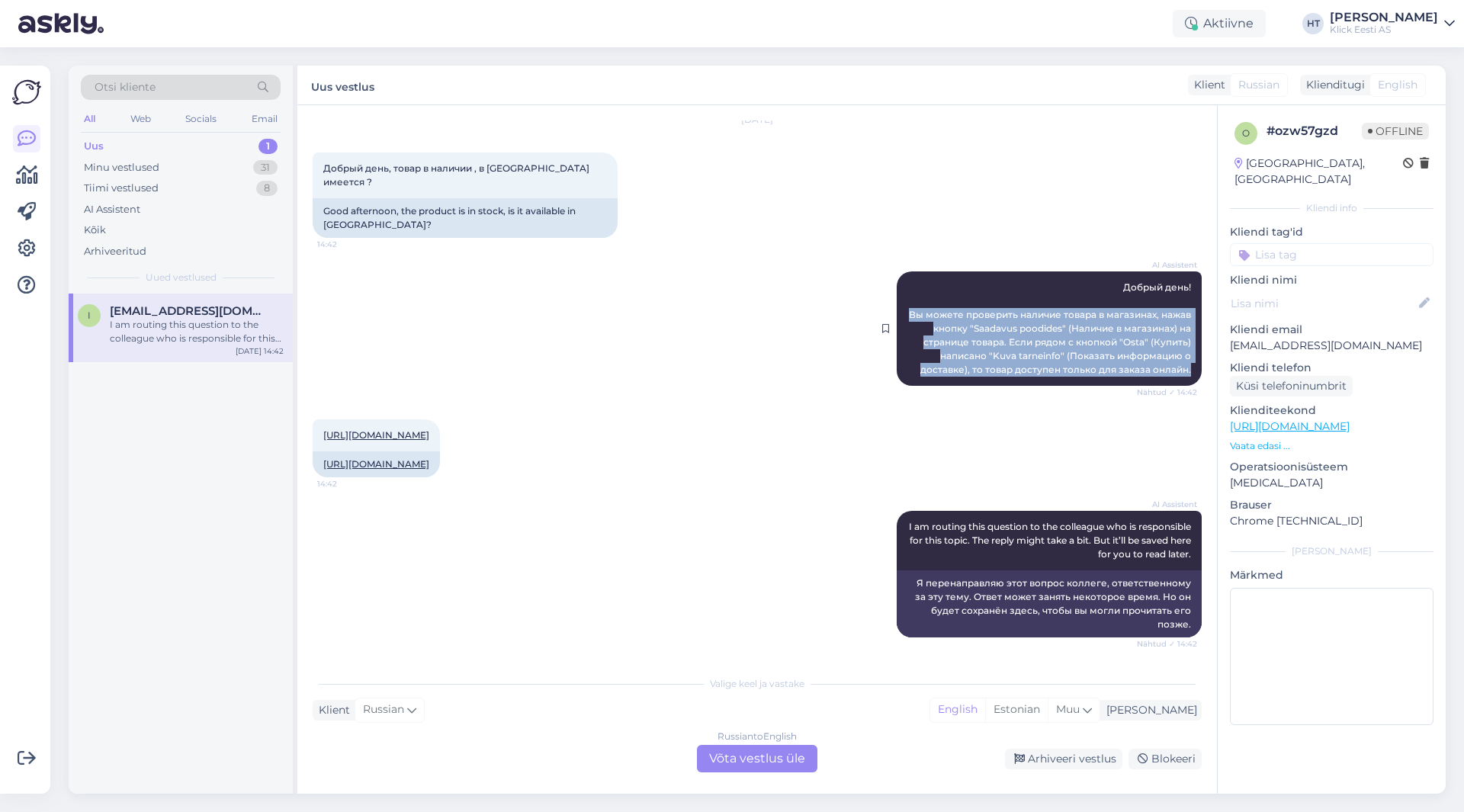
drag, startPoint x: 899, startPoint y: 286, endPoint x: 1182, endPoint y: 346, distance: 289.3
click at [1182, 346] on div "AI Assistent Добрый день! Вы можете проверить наличие товара в магазинах, нажав…" at bounding box center [1049, 328] width 305 height 114
drag, startPoint x: 1184, startPoint y: 341, endPoint x: 905, endPoint y: 273, distance: 287.2
click at [905, 273] on div "AI Assistent Добрый день! Вы можете проверить наличие товара в магазинах, нажав…" at bounding box center [1049, 328] width 305 height 114
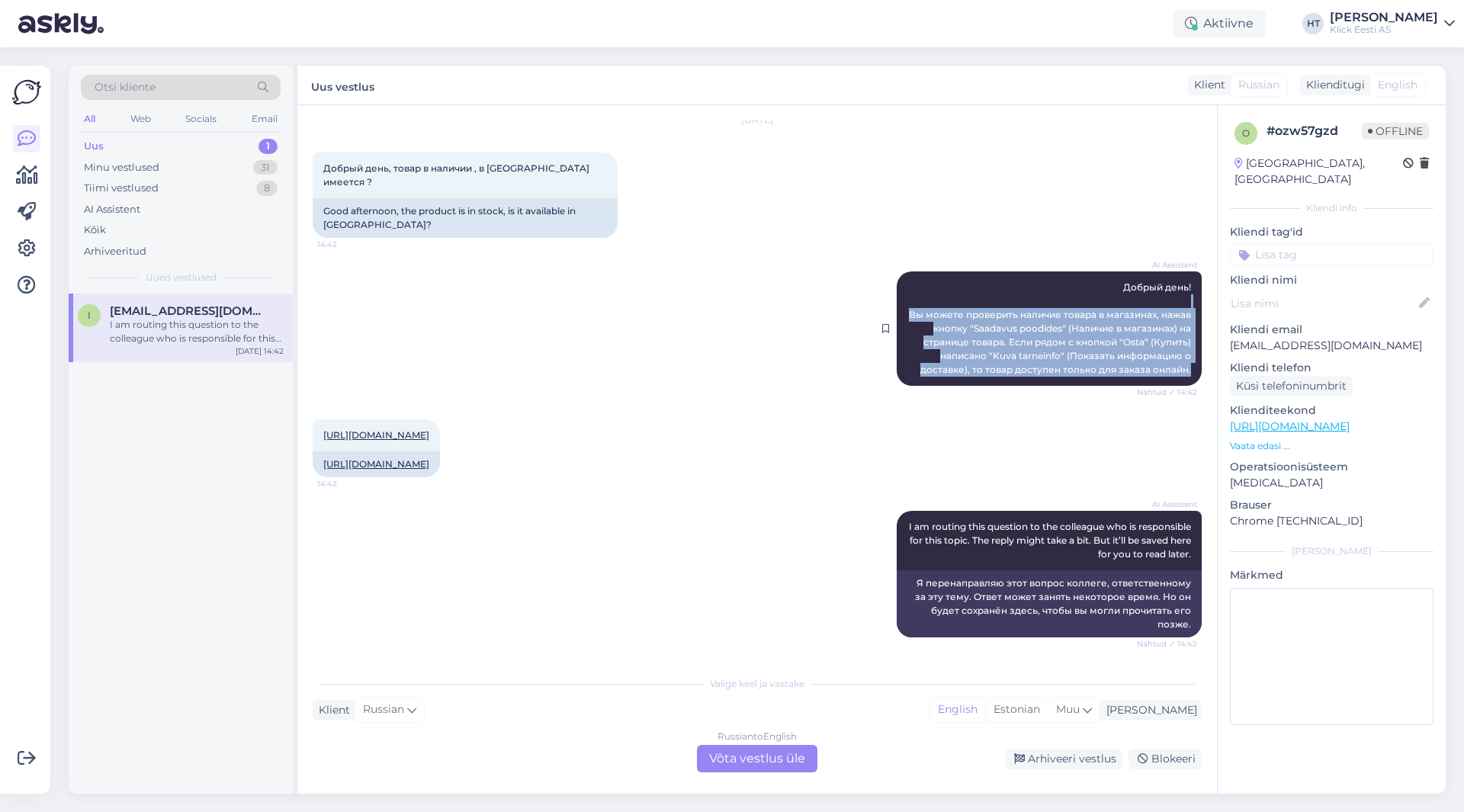
copy span "Вы можете проверить наличие товара в магазинах, нажав кнопку "Saadavus poodides…"
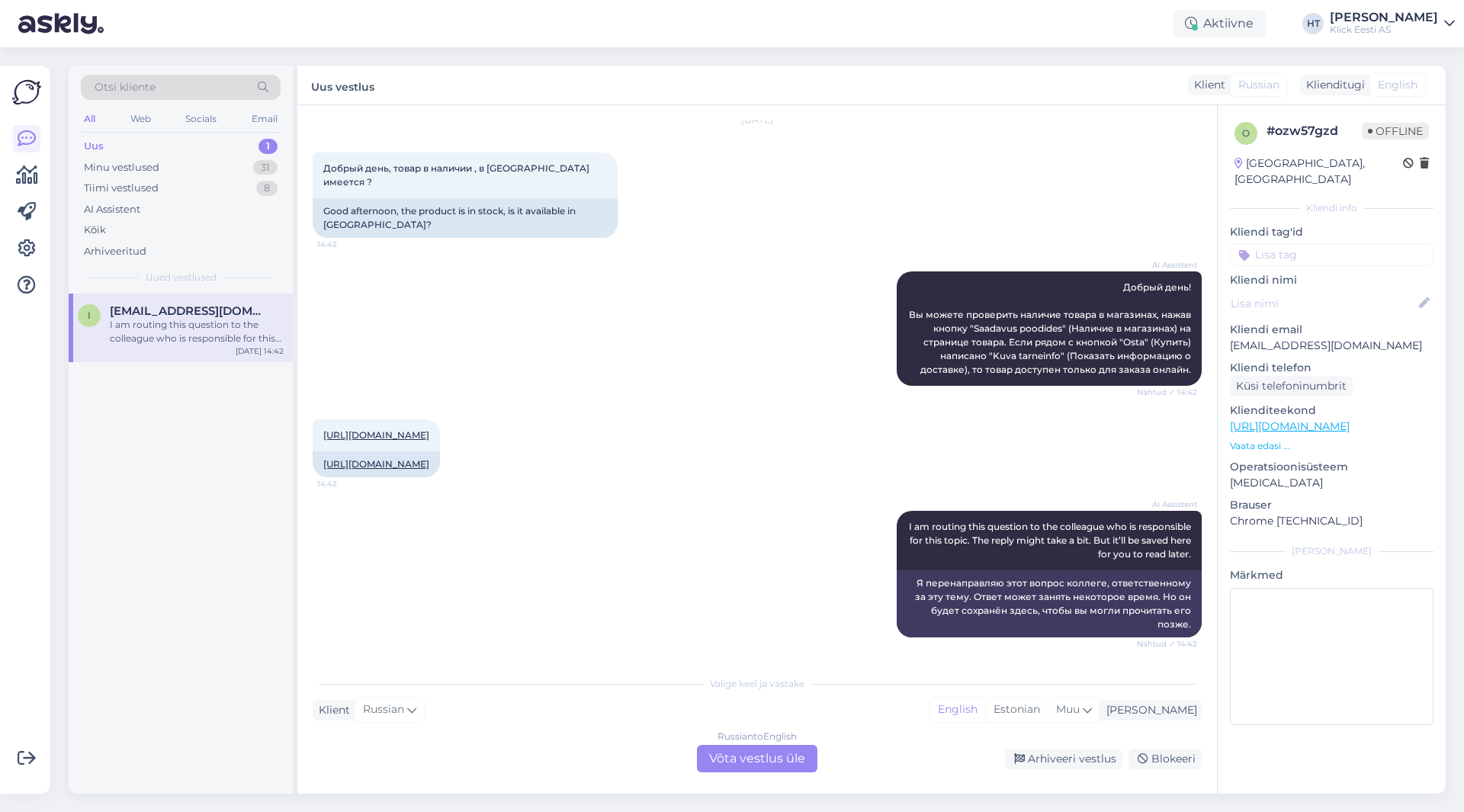
click at [644, 575] on div "AI Assistent I am routing this question to the colleague who is responsible for…" at bounding box center [757, 574] width 889 height 160
click at [759, 762] on div "Russian to English Võta vestlus üle" at bounding box center [757, 758] width 121 height 27
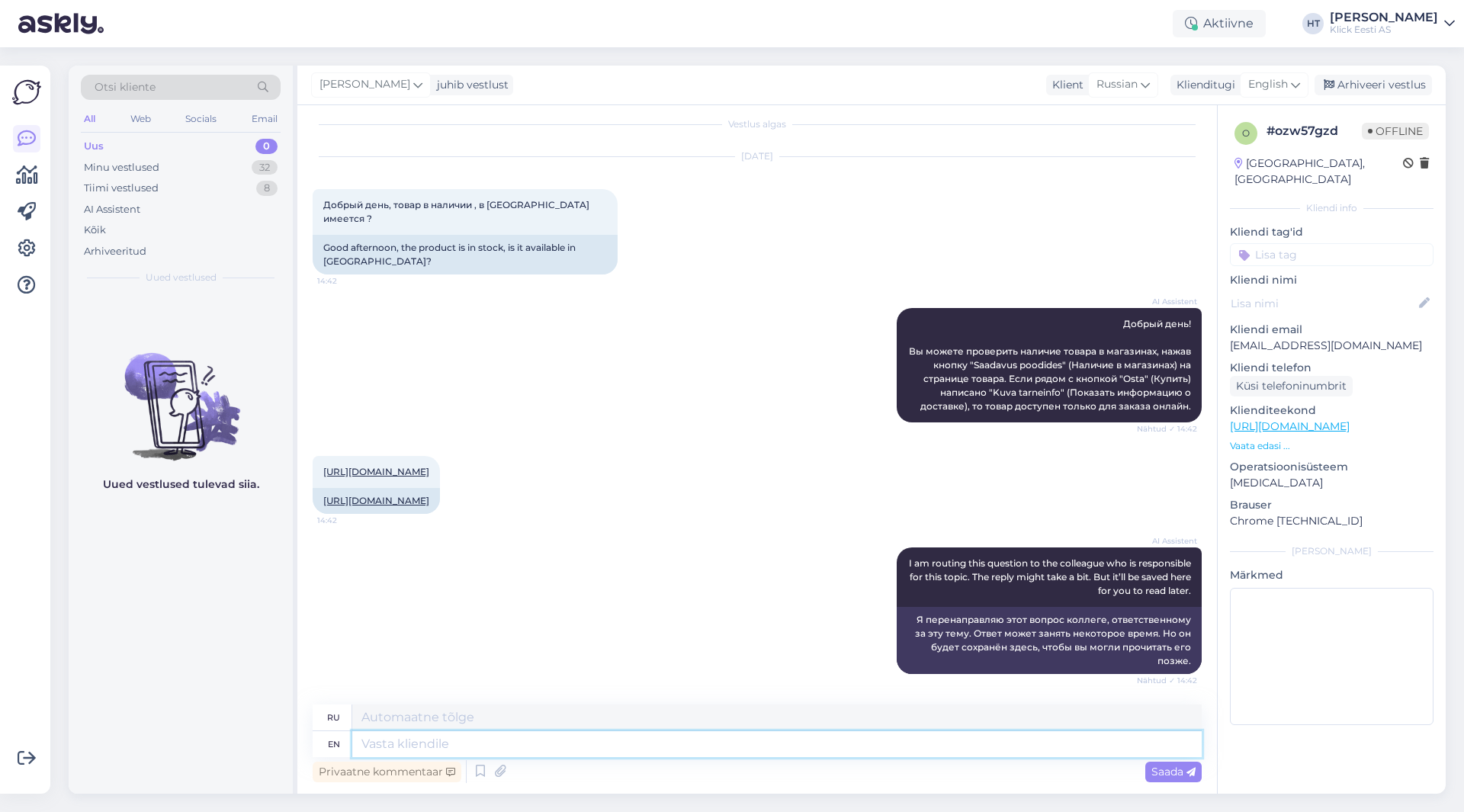
click at [763, 745] on textarea at bounding box center [777, 745] width 850 height 26
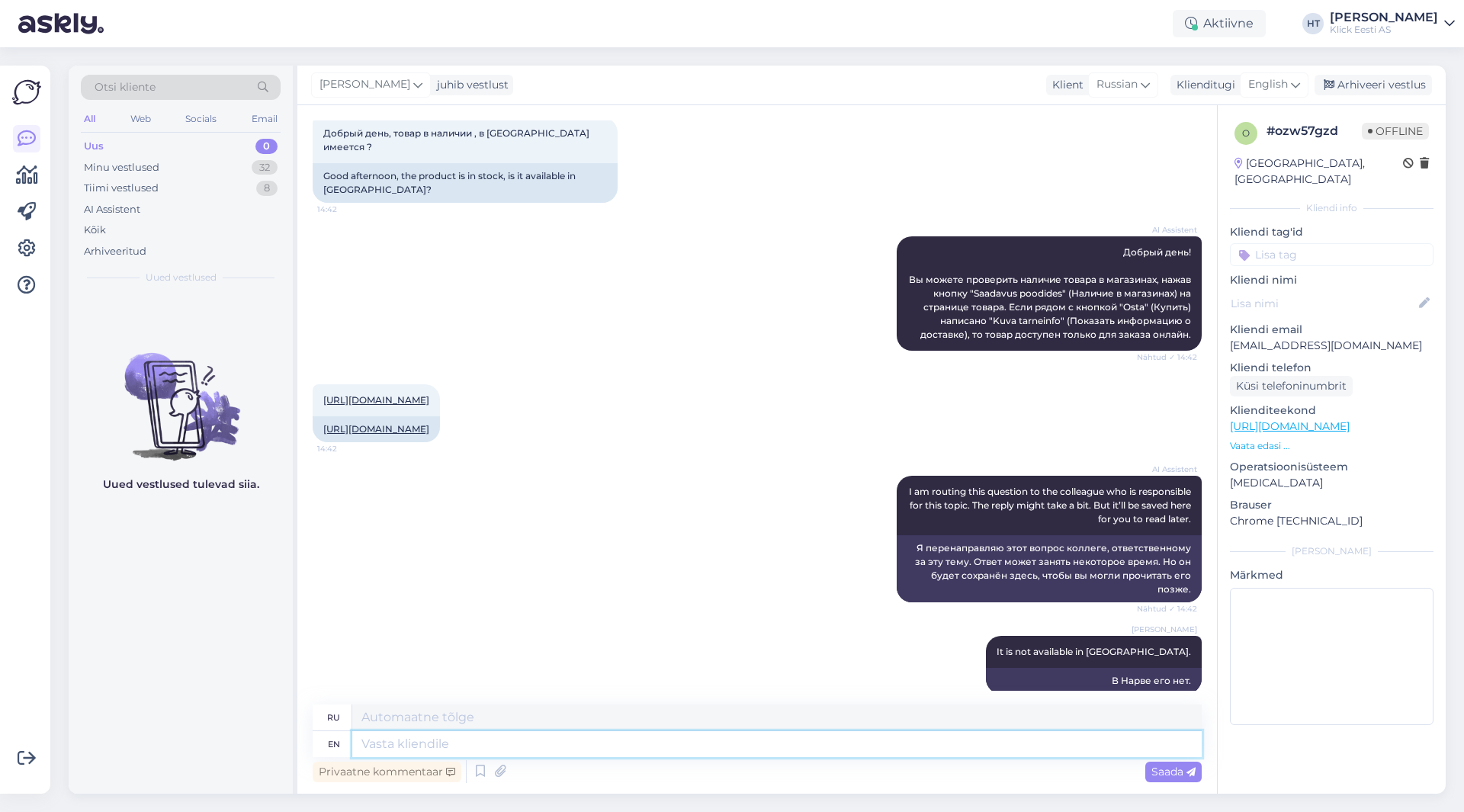
scroll to position [117, 0]
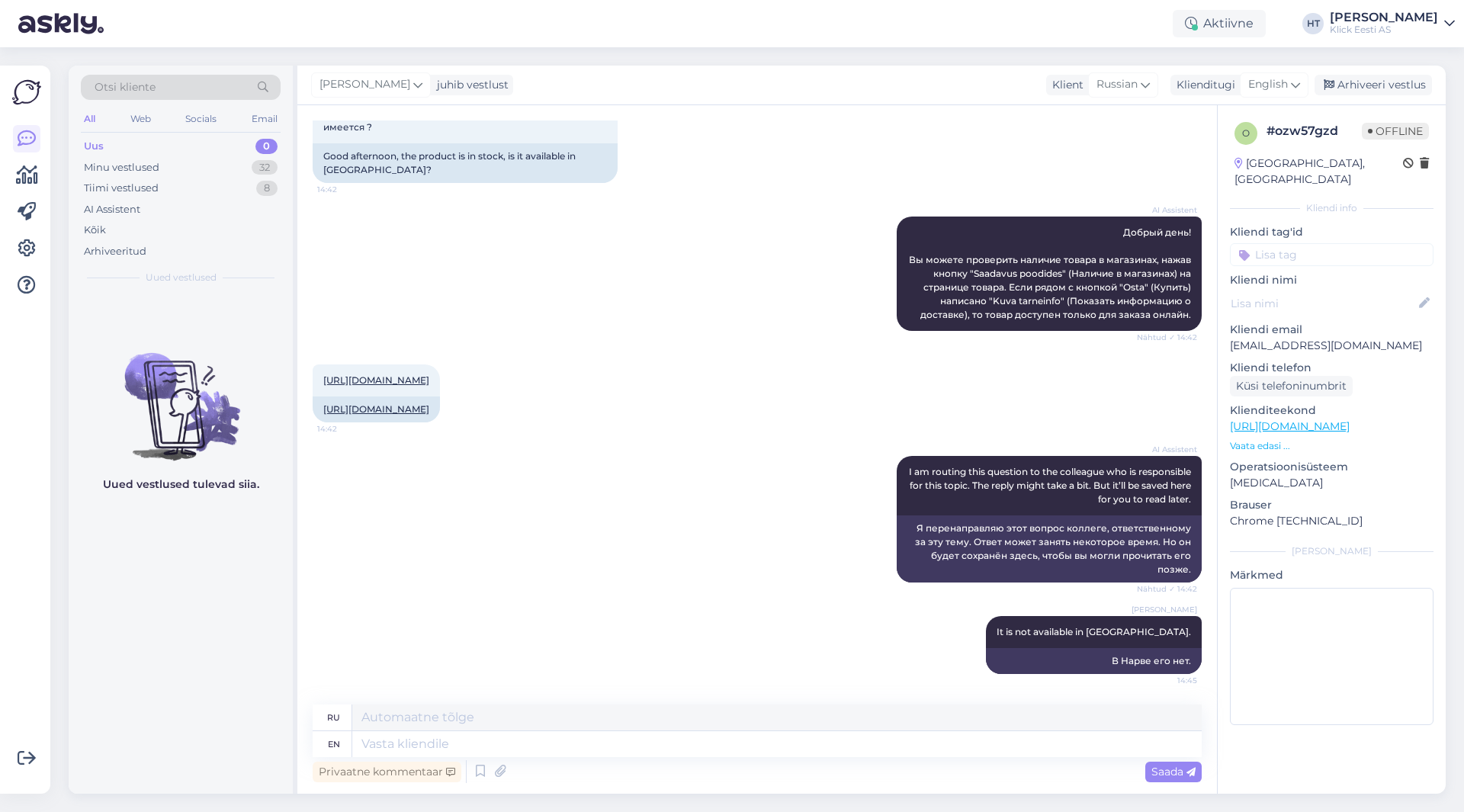
click at [566, 557] on div "AI Assistent I am routing this question to the colleague who is responsible for…" at bounding box center [757, 519] width 889 height 160
click at [218, 166] on div "Minu vestlused 32" at bounding box center [180, 167] width 200 height 21
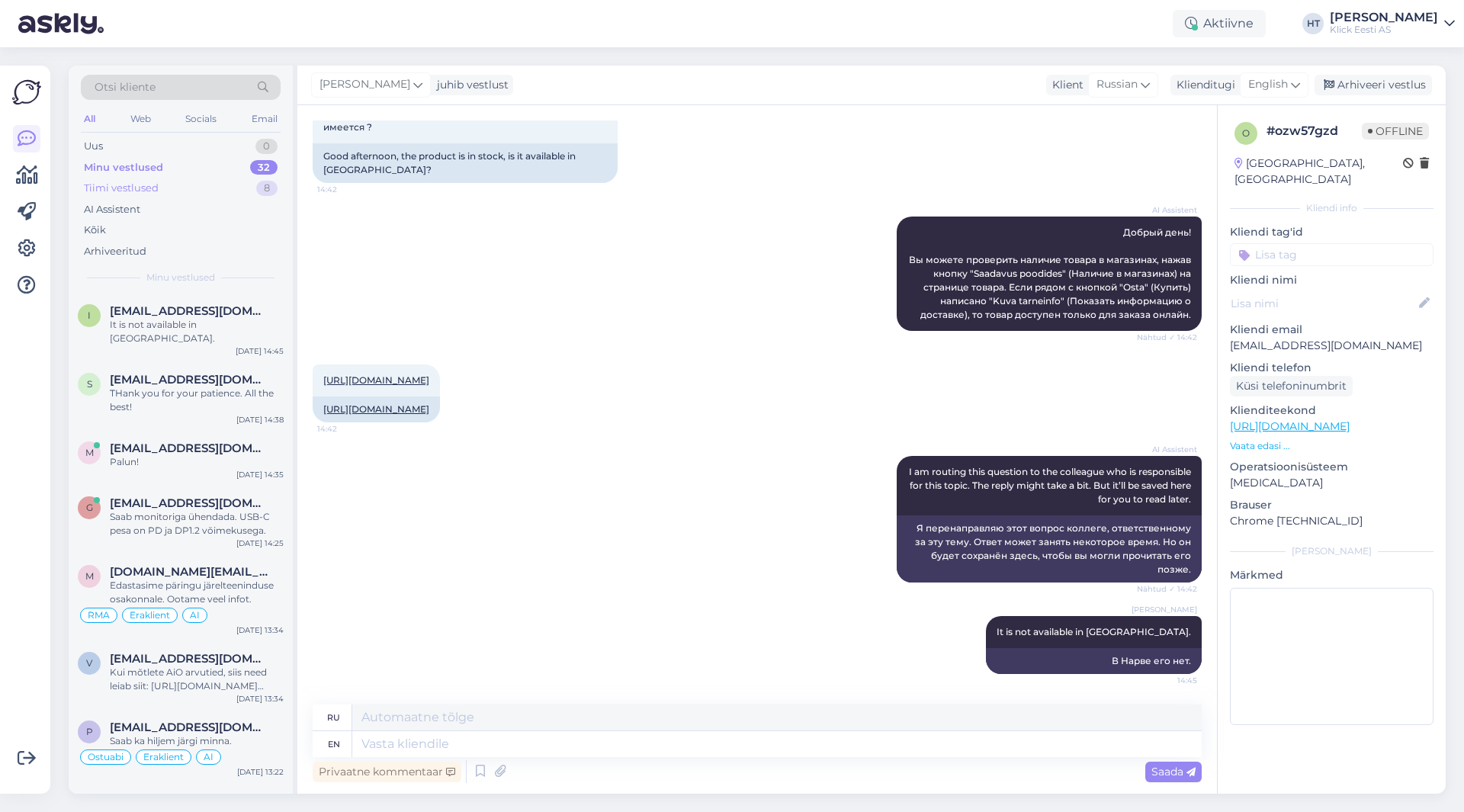
click at [218, 182] on div "Tiimi vestlused 8" at bounding box center [180, 188] width 200 height 21
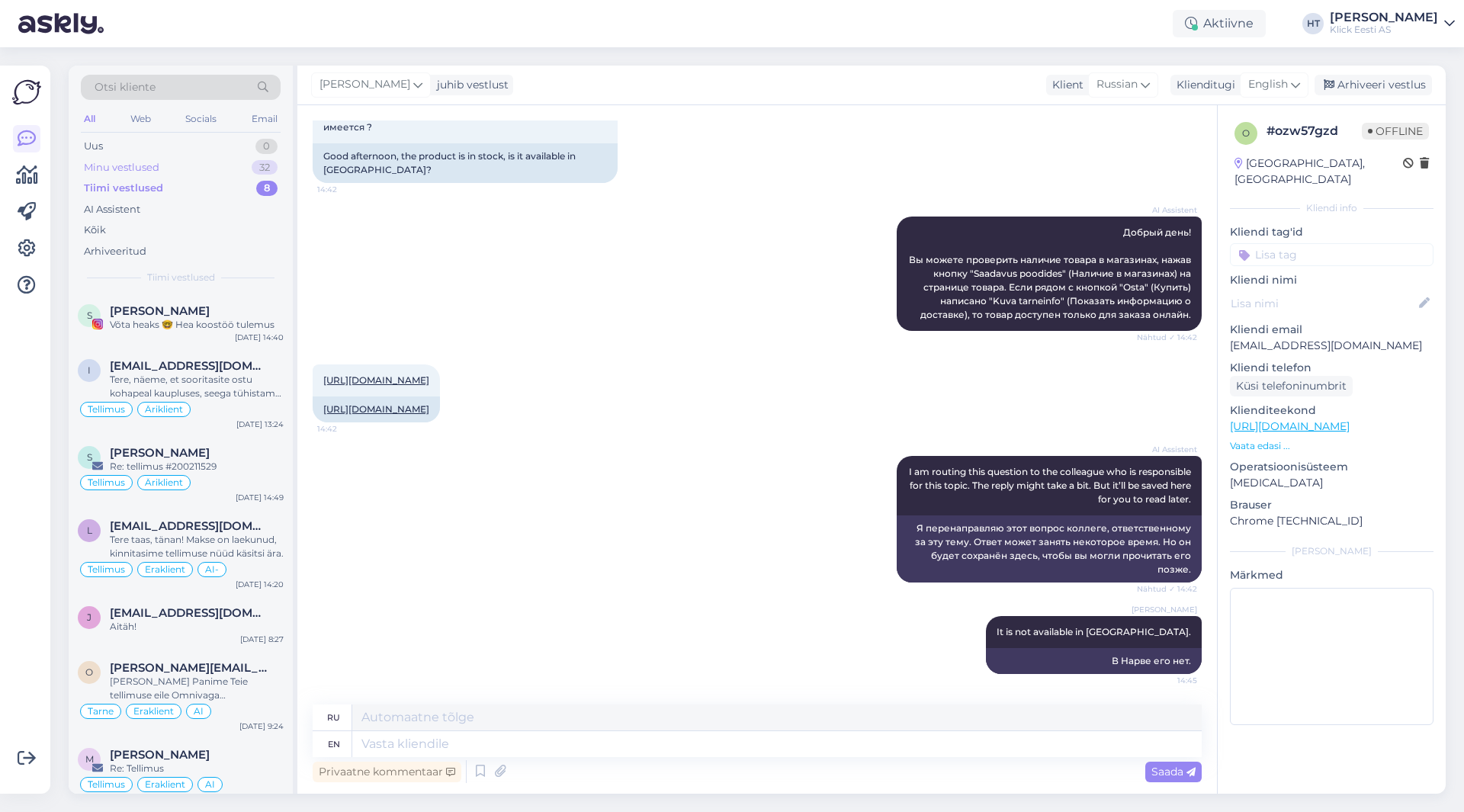
click at [212, 169] on div "Minu vestlused 32" at bounding box center [180, 167] width 200 height 21
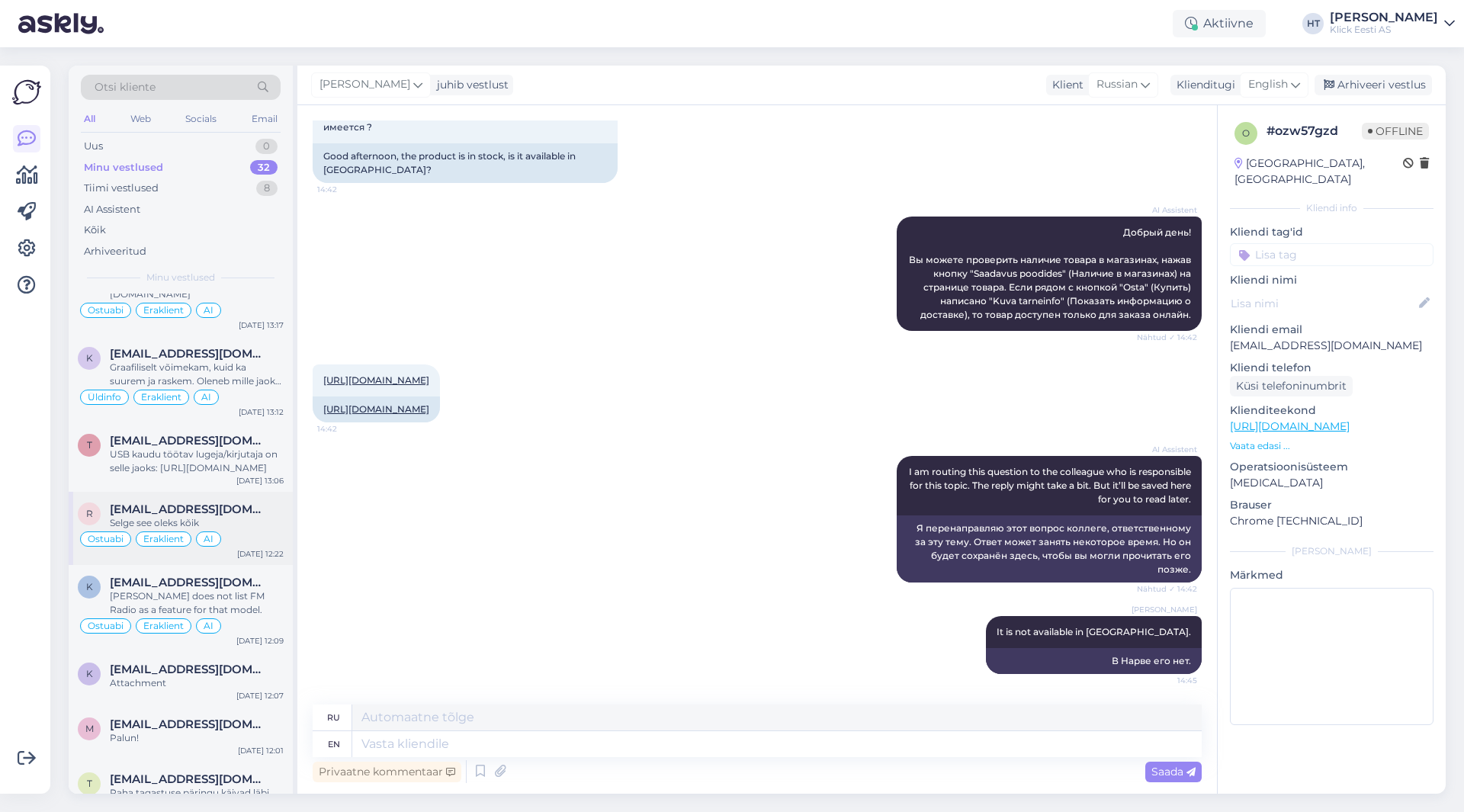
scroll to position [610, 0]
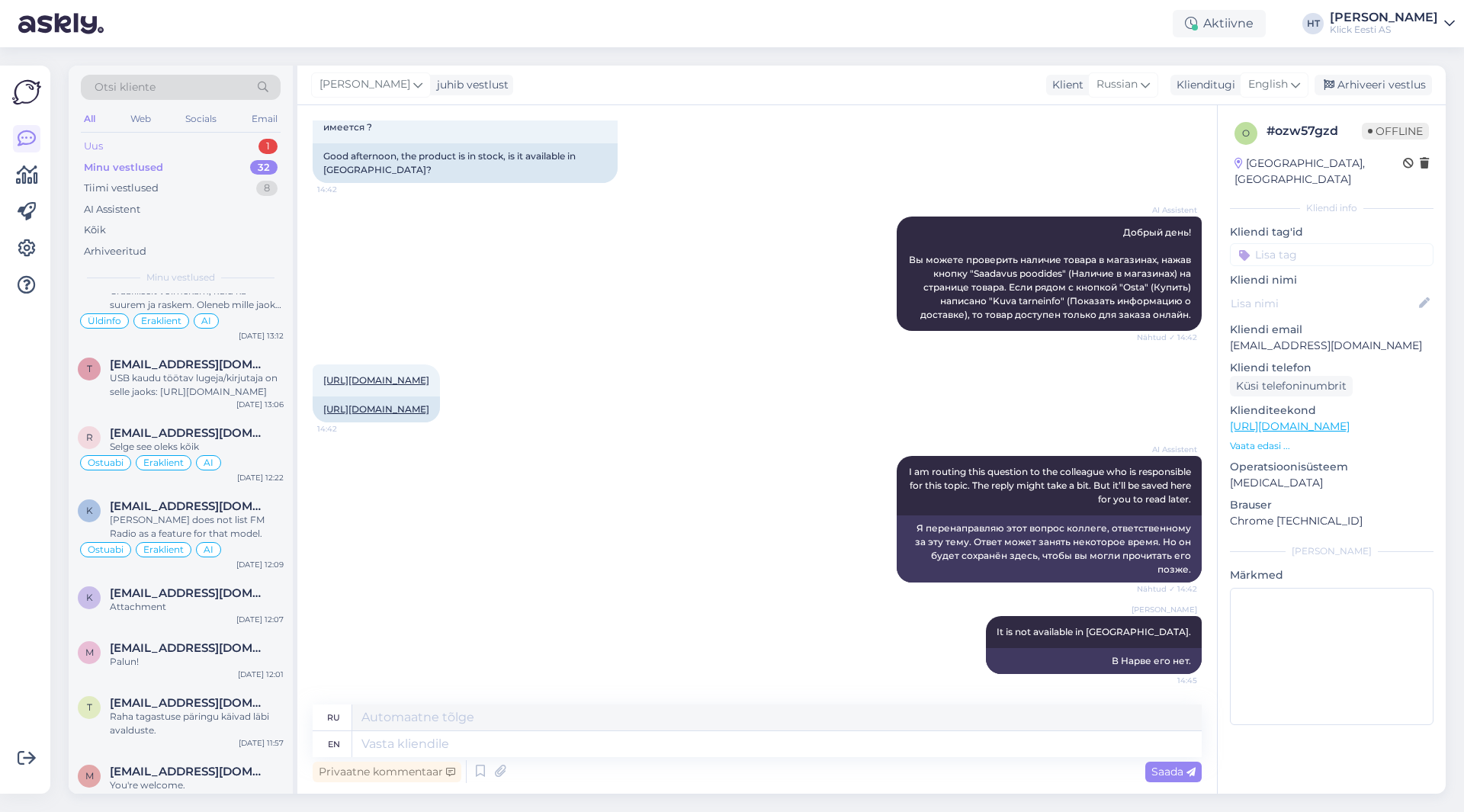
click at [249, 137] on div "Uus 1" at bounding box center [180, 146] width 200 height 21
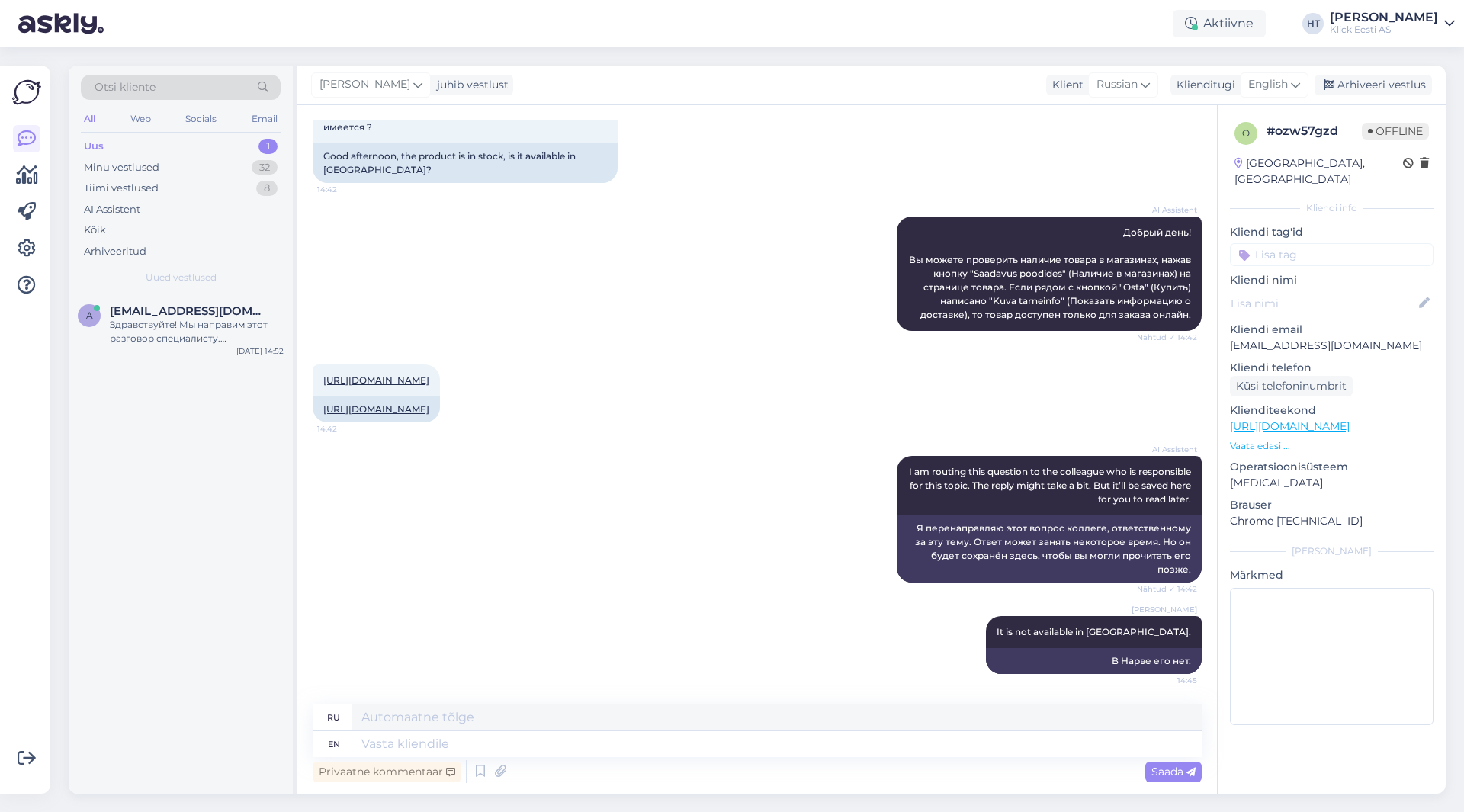
scroll to position [0, 0]
click at [195, 322] on div "Здравствуйте! Мы направим этот разговор специалисту. Пожалуйста, также отправьт…" at bounding box center [197, 331] width 174 height 27
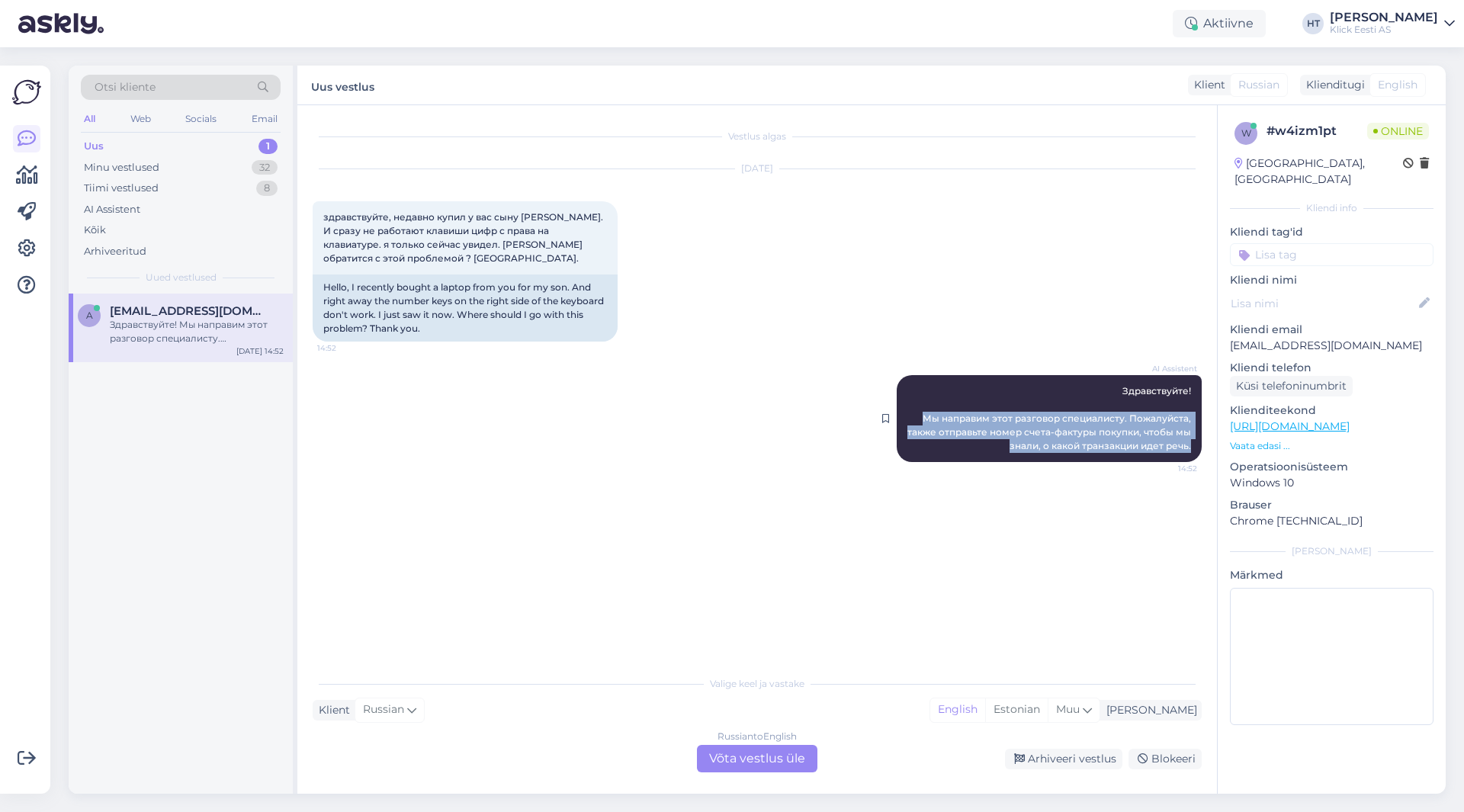
drag, startPoint x: 923, startPoint y: 418, endPoint x: 1191, endPoint y: 448, distance: 269.7
click at [1191, 448] on div "AI Assistent Здравствуйте! Мы направим этот разговор специалисту. Пожалуйста, т…" at bounding box center [1049, 419] width 305 height 87
copy span "Мы направим этот разговор специалисту. Пожалуйста, также отправьте номер счета-…"
click at [627, 489] on div "Vestlus algas [DATE] здравствуйте, недавно купил у вас сыну [PERSON_NAME]. И ср…" at bounding box center [764, 388] width 903 height 534
click at [680, 398] on div "AI Assistent Здравствуйте! Мы направим этот разговор специалисту. Пожалуйста, т…" at bounding box center [757, 419] width 889 height 121
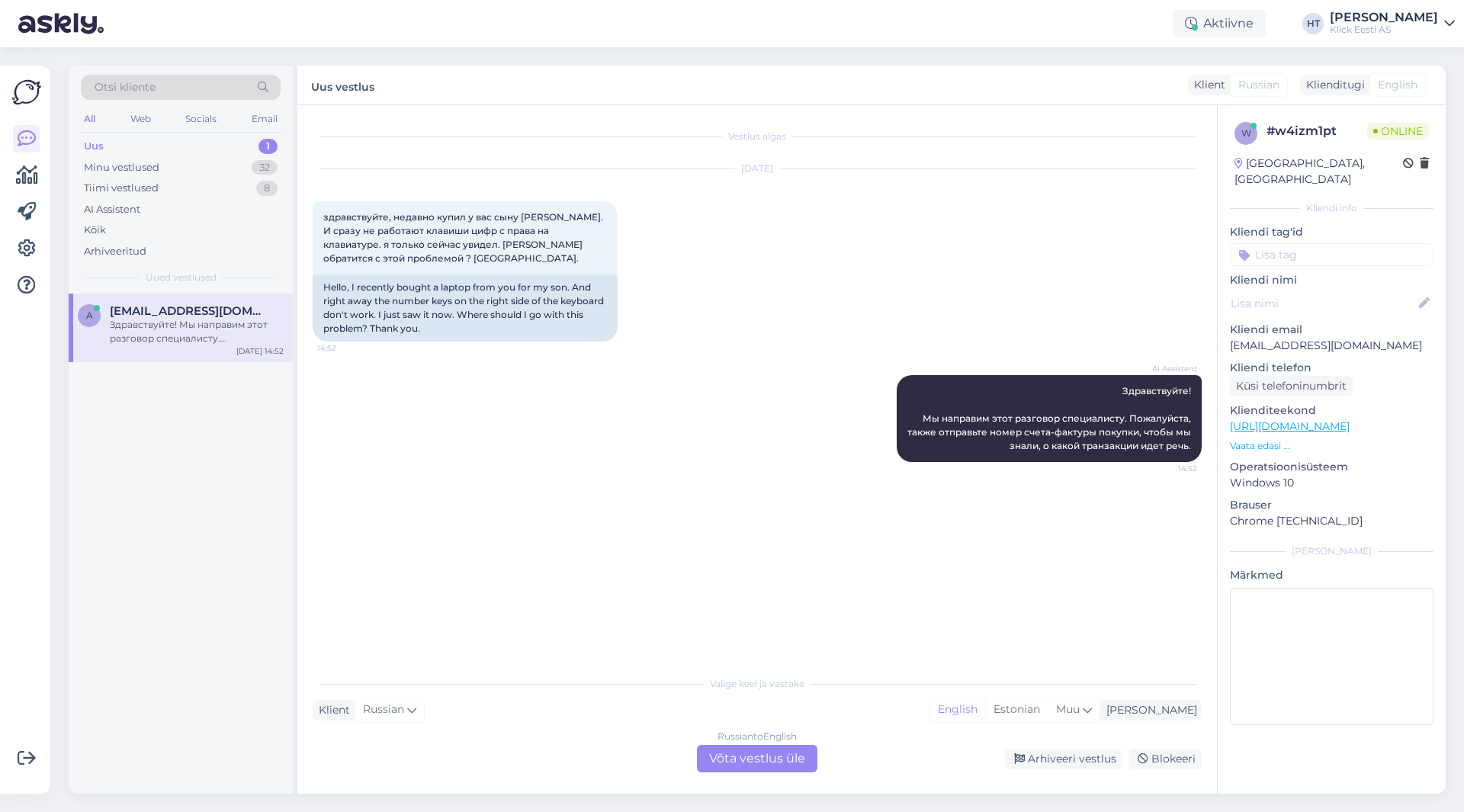
click at [757, 755] on div "Russian to English Võta vestlus üle" at bounding box center [757, 758] width 121 height 27
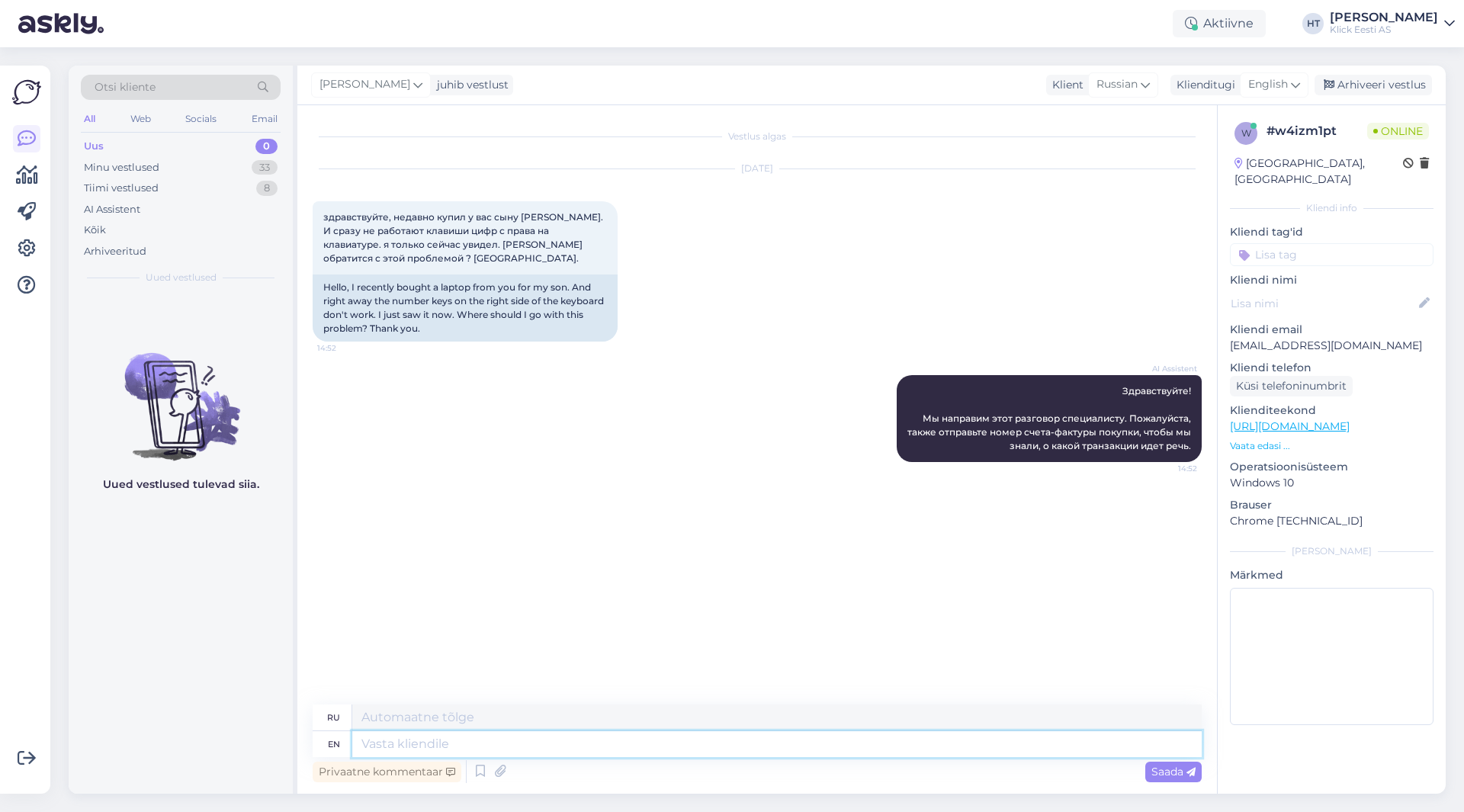
click at [723, 745] on textarea at bounding box center [777, 745] width 850 height 26
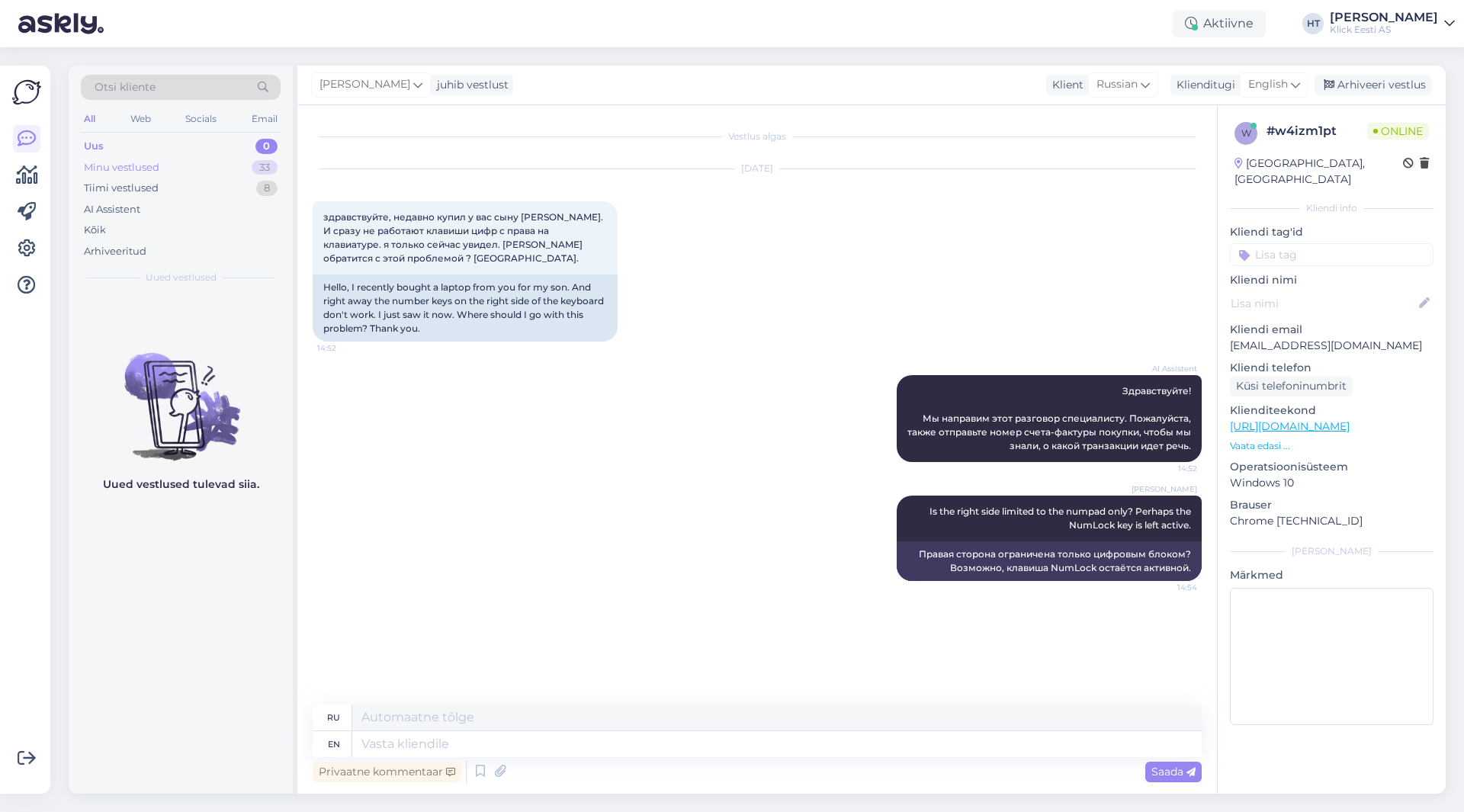
click at [198, 171] on div "Minu vestlused 33" at bounding box center [180, 167] width 200 height 21
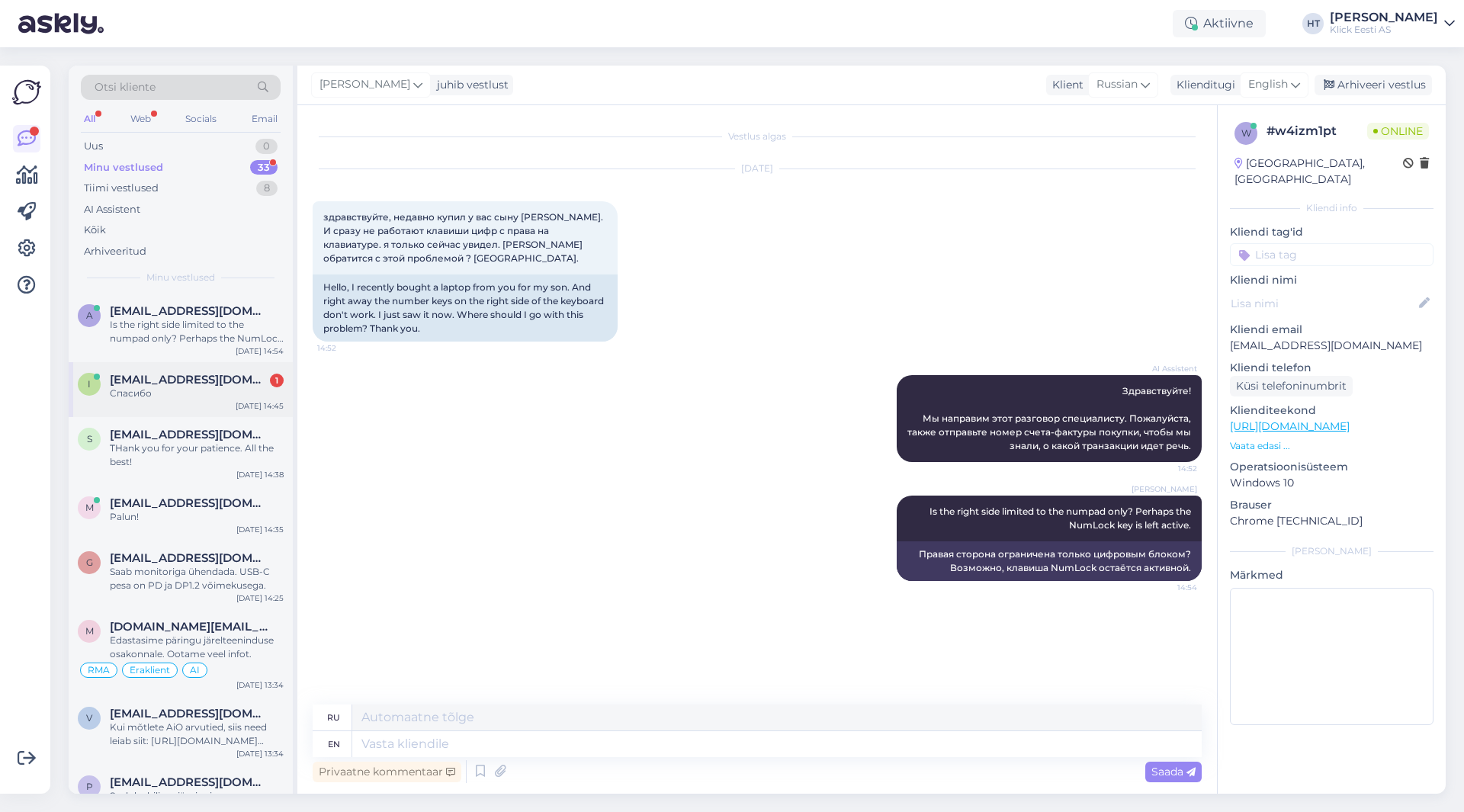
click at [291, 382] on div "i [EMAIL_ADDRESS][DOMAIN_NAME] 1 Спасибо [DATE] 14:45" at bounding box center [181, 389] width 224 height 55
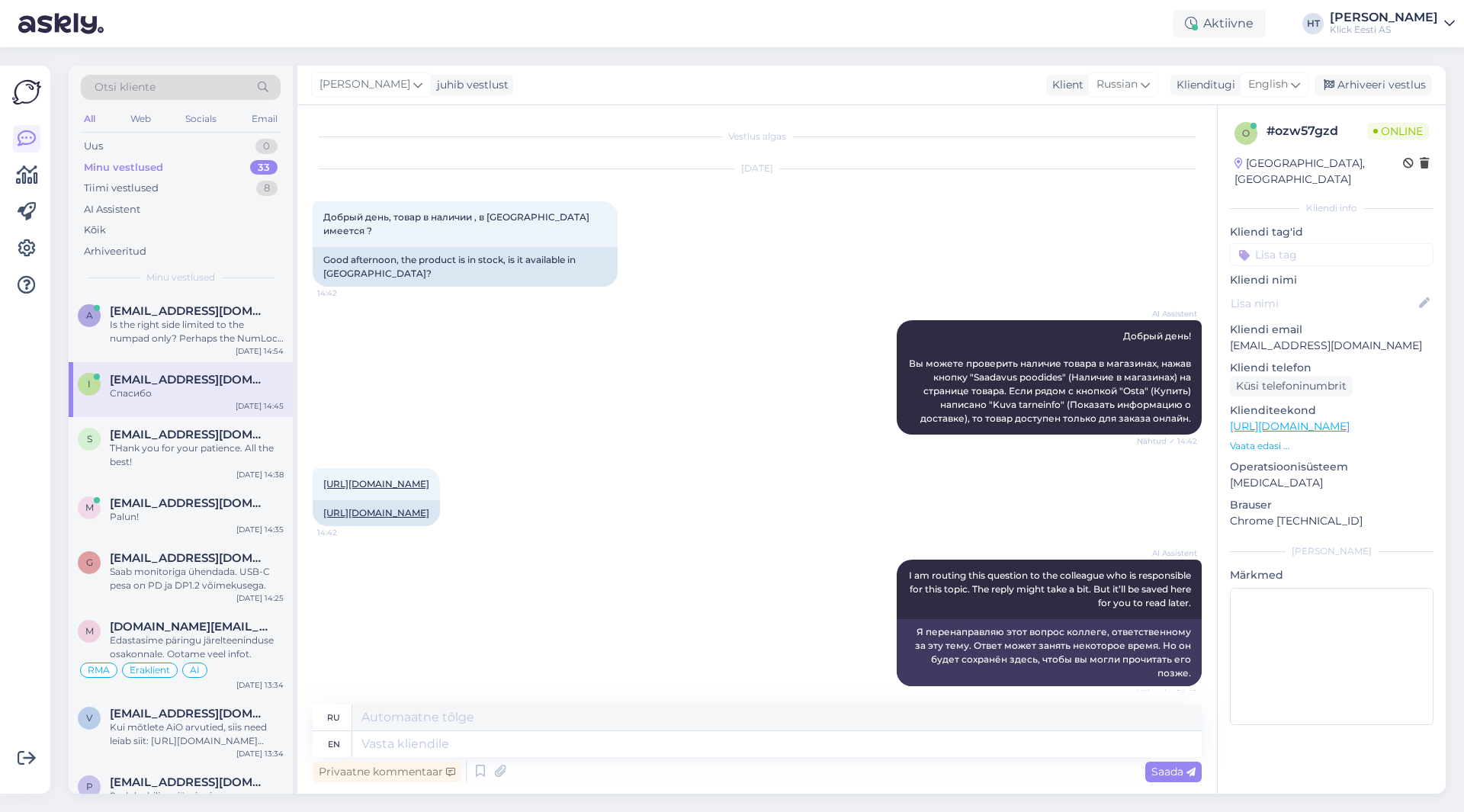
scroll to position [209, 0]
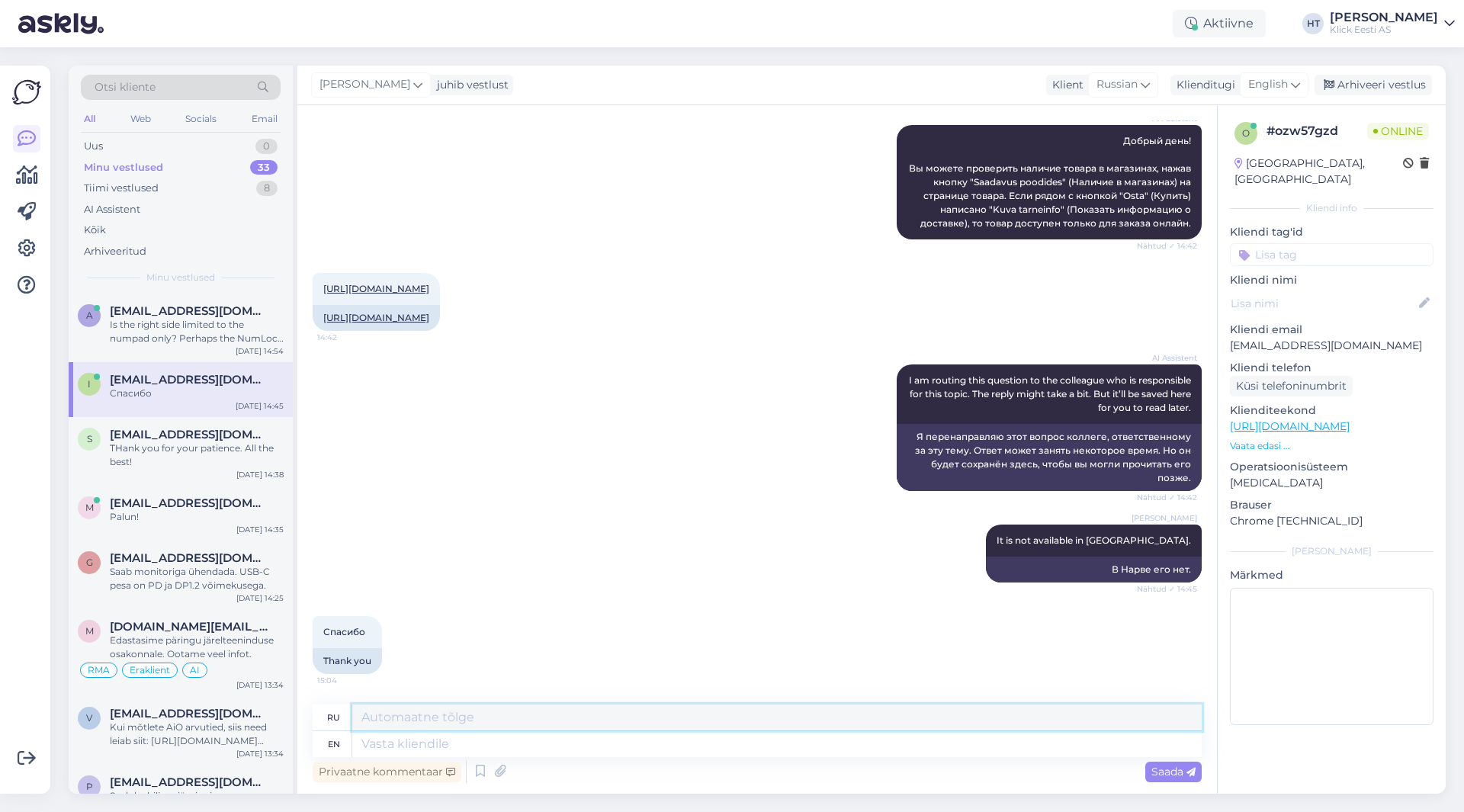
click at [516, 730] on textarea at bounding box center [777, 718] width 850 height 26
click at [525, 738] on textarea at bounding box center [777, 745] width 850 height 26
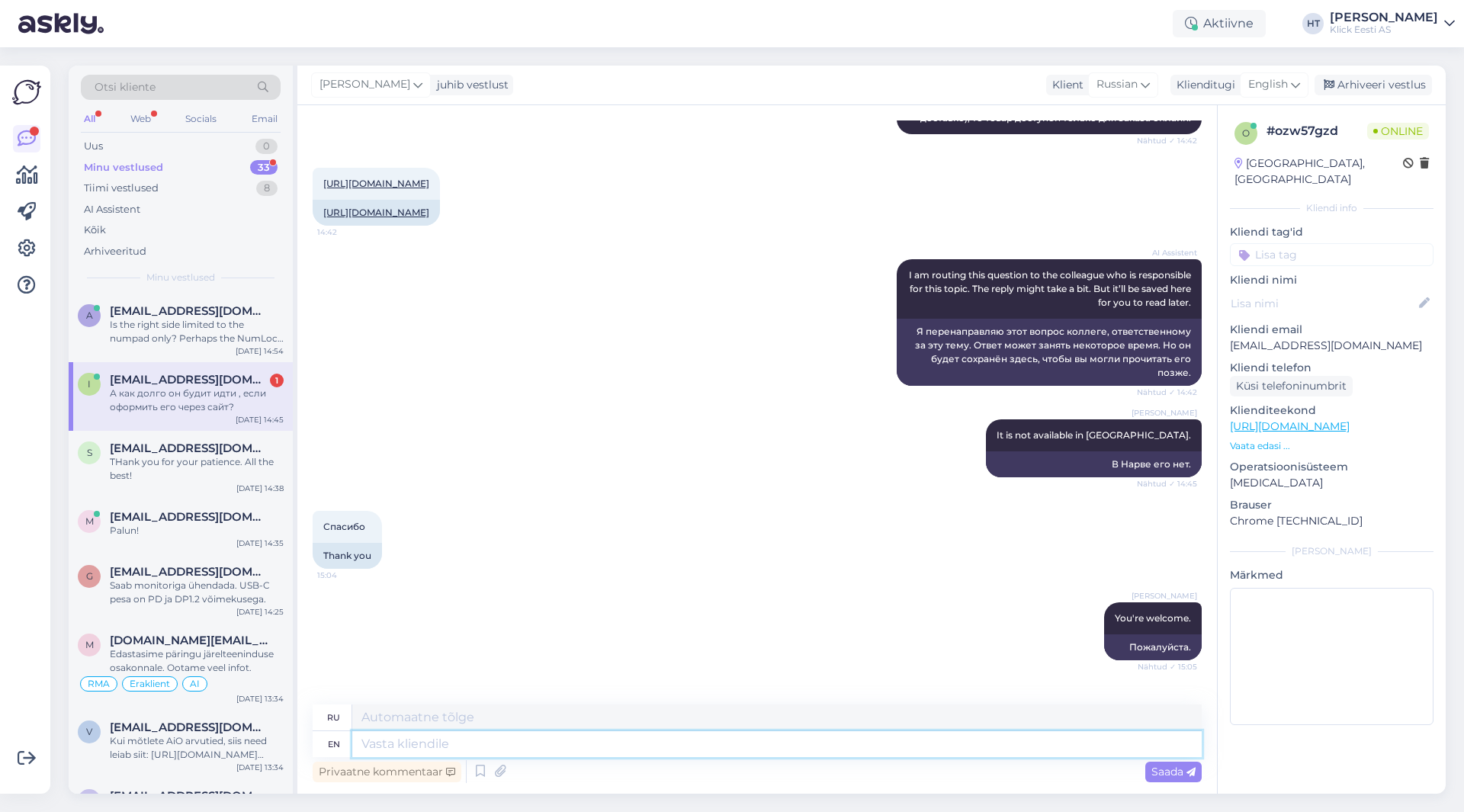
scroll to position [406, 0]
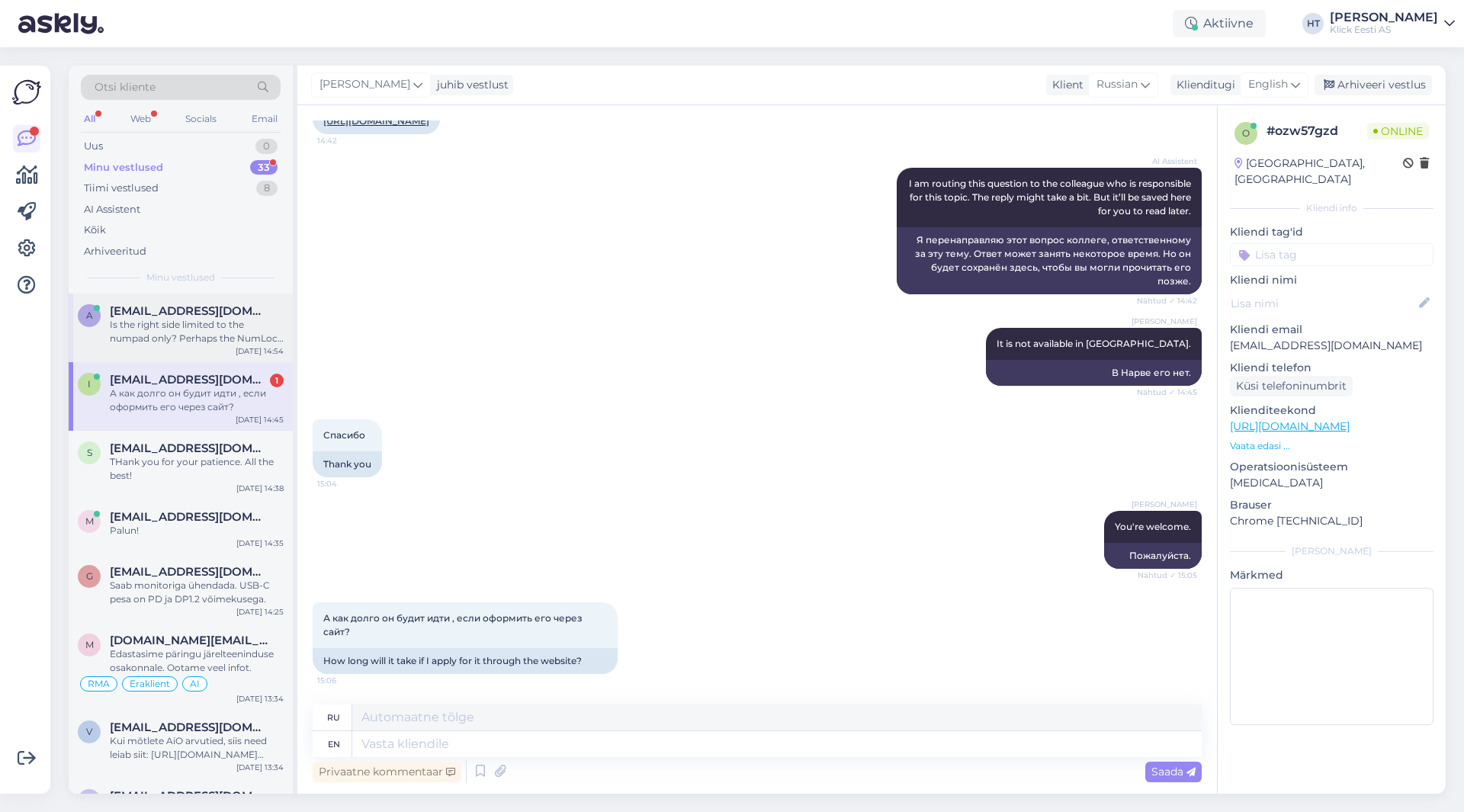
click at [230, 338] on div "Is the right side limited to the numpad only? Perhaps the NumLock key is left a…" at bounding box center [197, 331] width 174 height 27
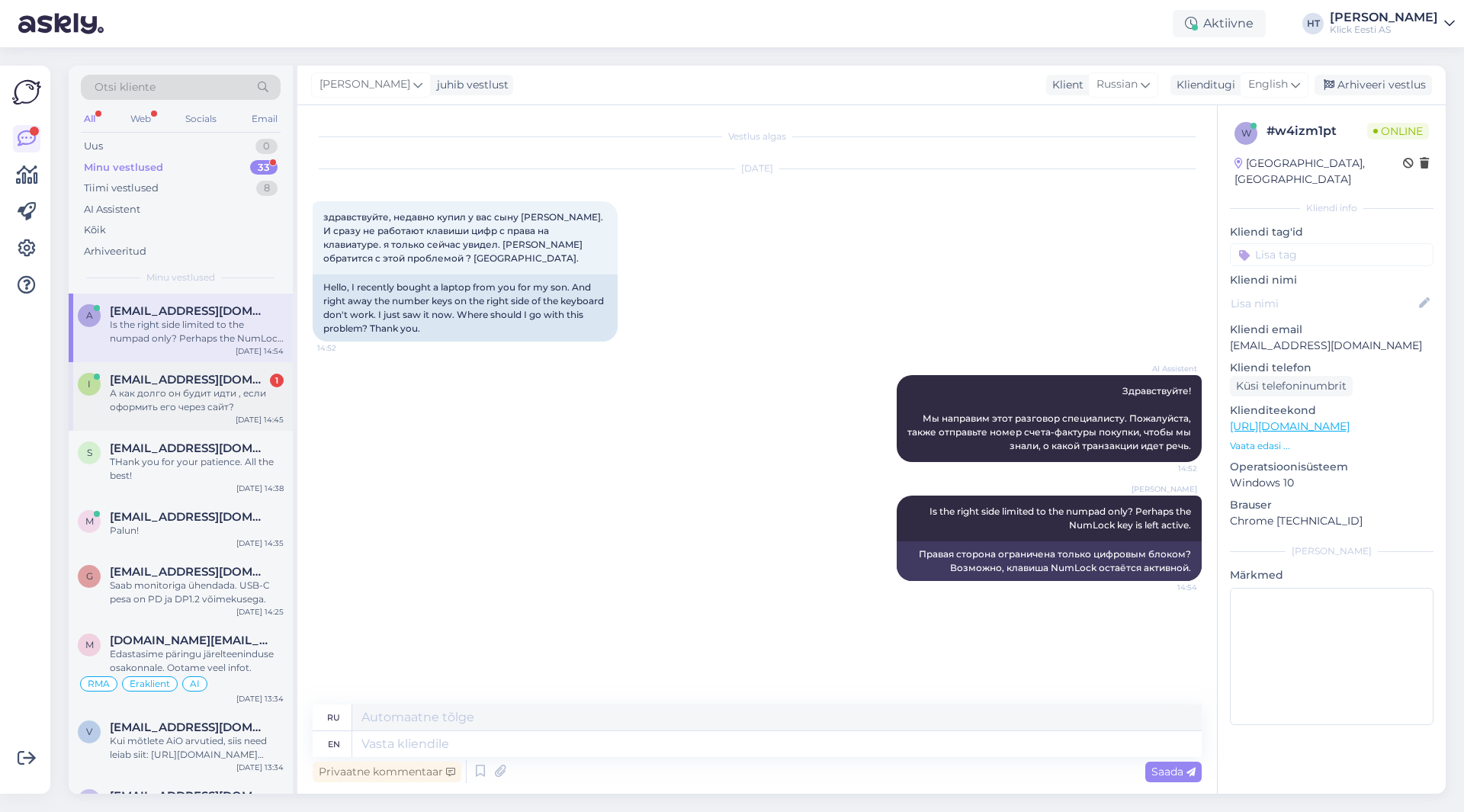
click at [219, 386] on span "[EMAIL_ADDRESS][DOMAIN_NAME]" at bounding box center [189, 379] width 158 height 14
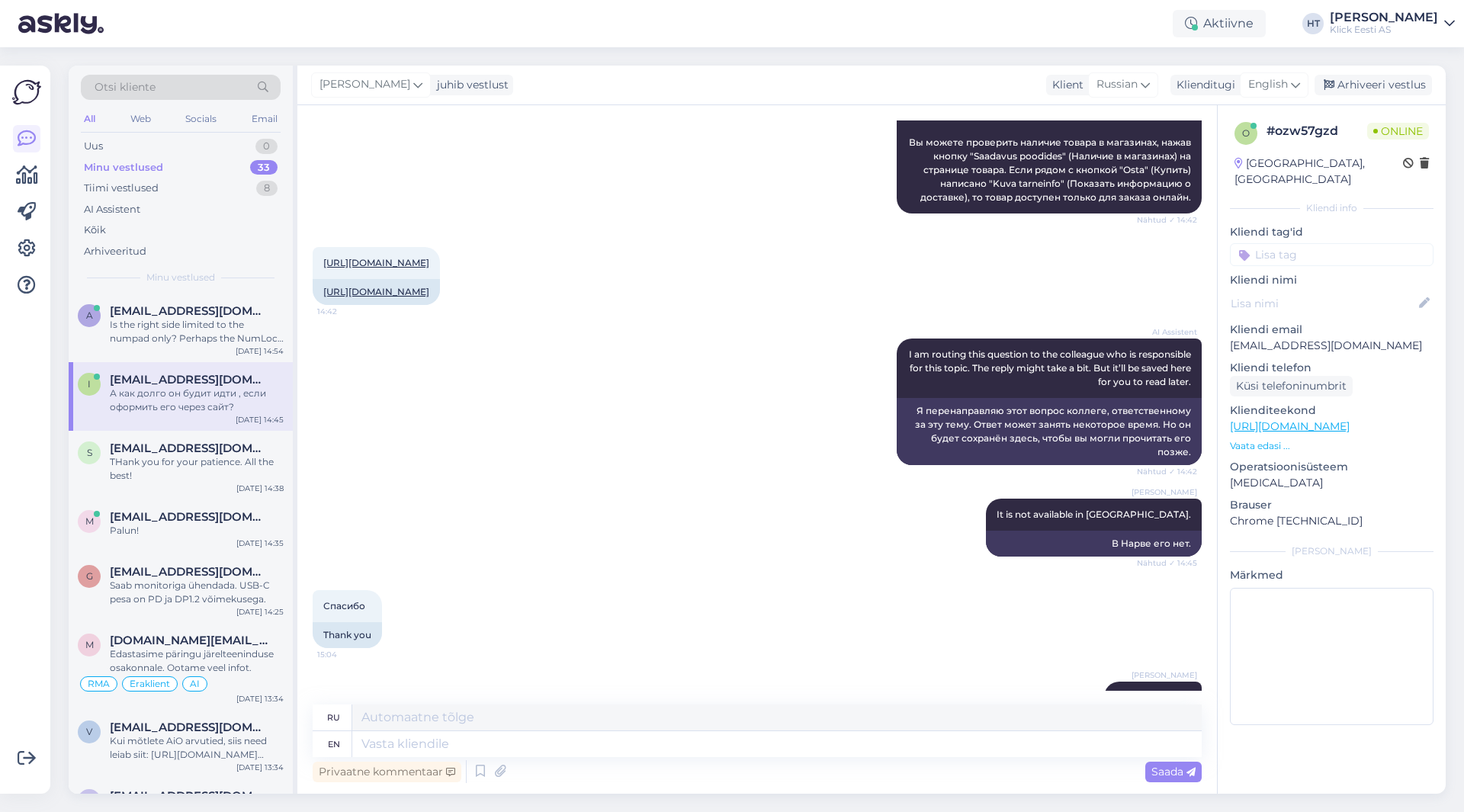
scroll to position [406, 0]
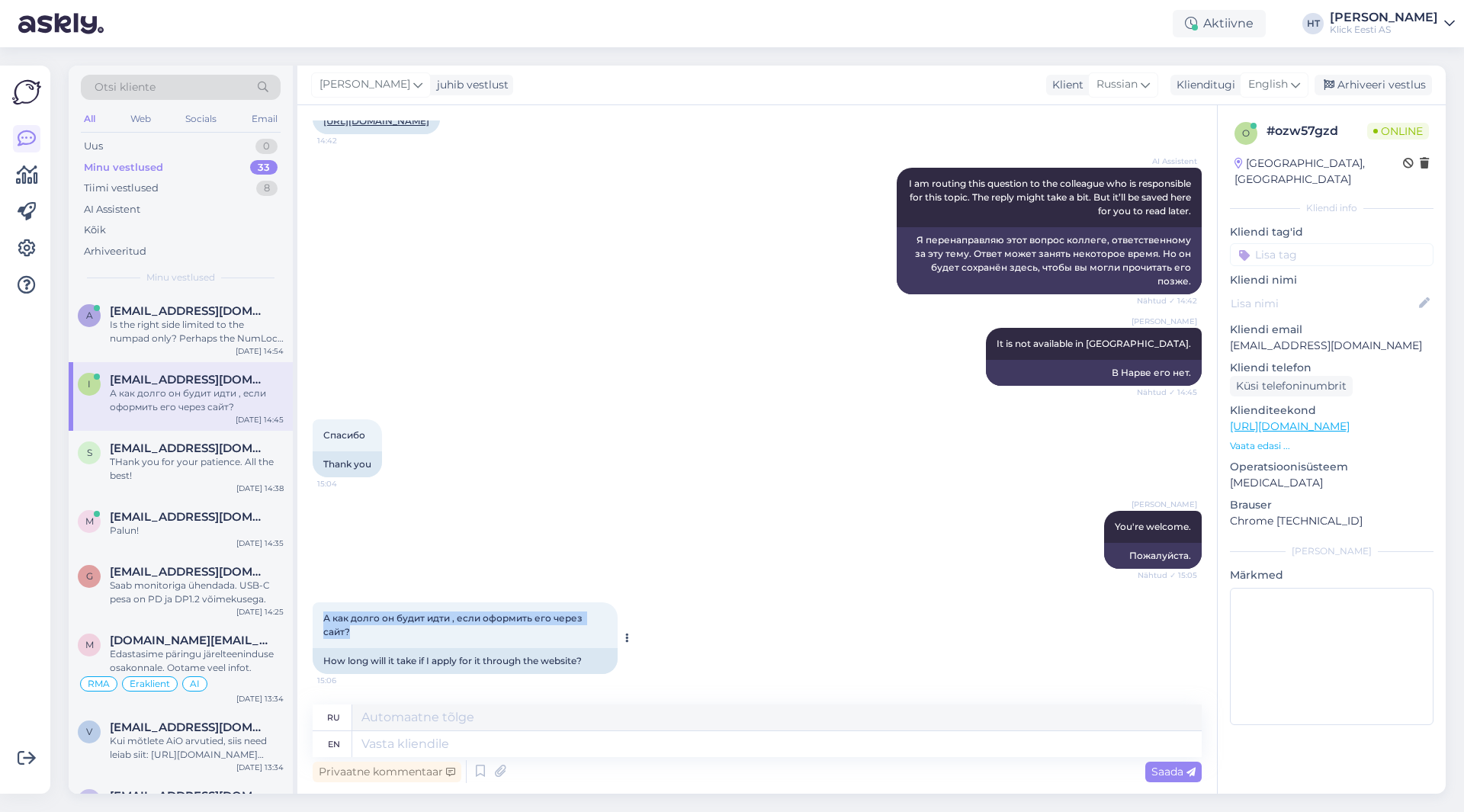
drag, startPoint x: 356, startPoint y: 628, endPoint x: 324, endPoint y: 621, distance: 32.8
click at [324, 621] on div "А как долго он будит идти , если оформить его через сайт? 15:06" at bounding box center [466, 626] width 305 height 46
copy span "А как долго он будит идти , если оформить его через сайт?"
click at [571, 489] on div "Спасибо 15:04 Thank you" at bounding box center [757, 447] width 889 height 91
click at [1268, 439] on p "Vaata edasi ..." at bounding box center [1332, 446] width 204 height 14
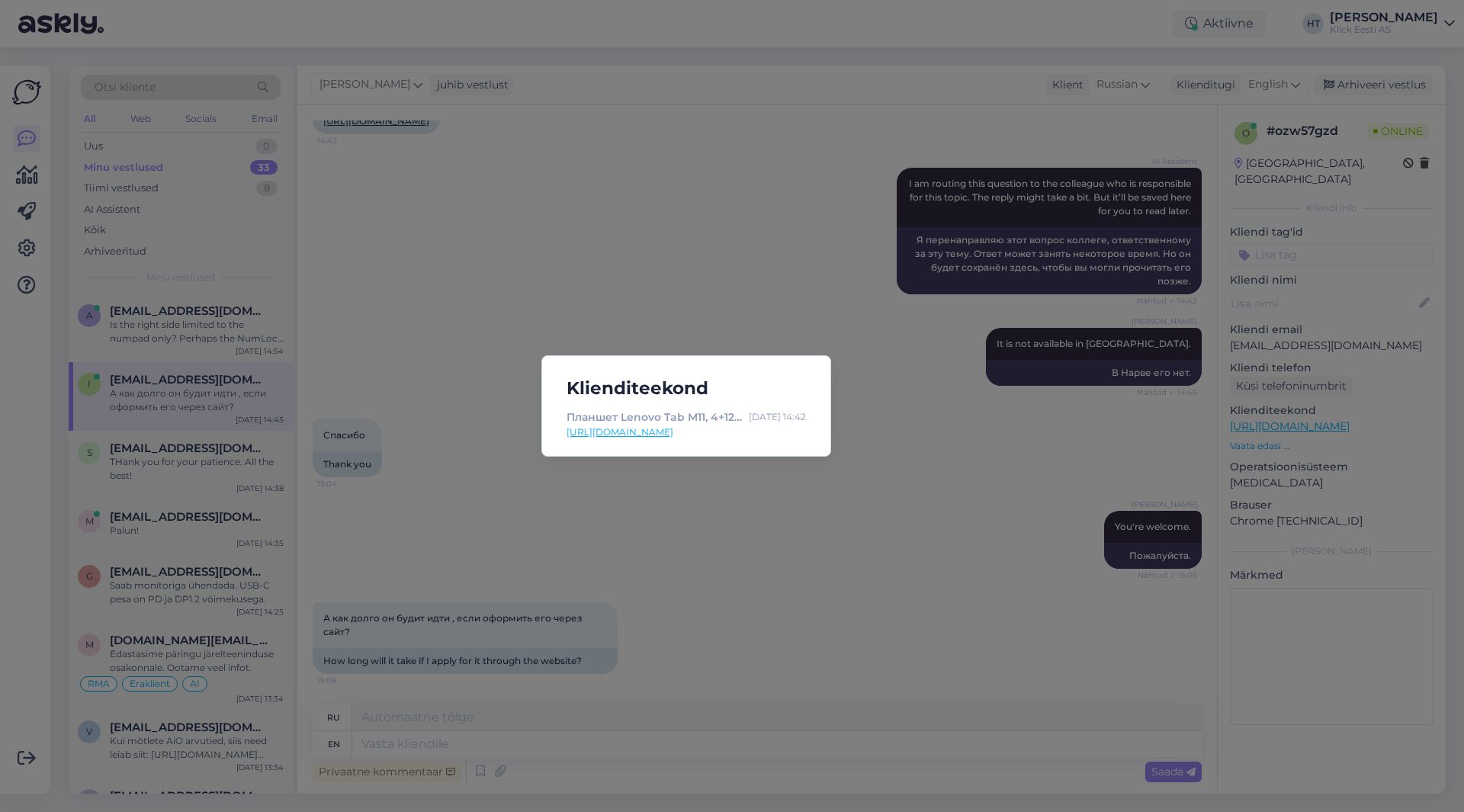
click at [913, 451] on div "Klienditeekond Планшет Lenovo Tab M11, 4+128 ГБ, стилус, серый — интернет-магаз…" at bounding box center [732, 406] width 1464 height 812
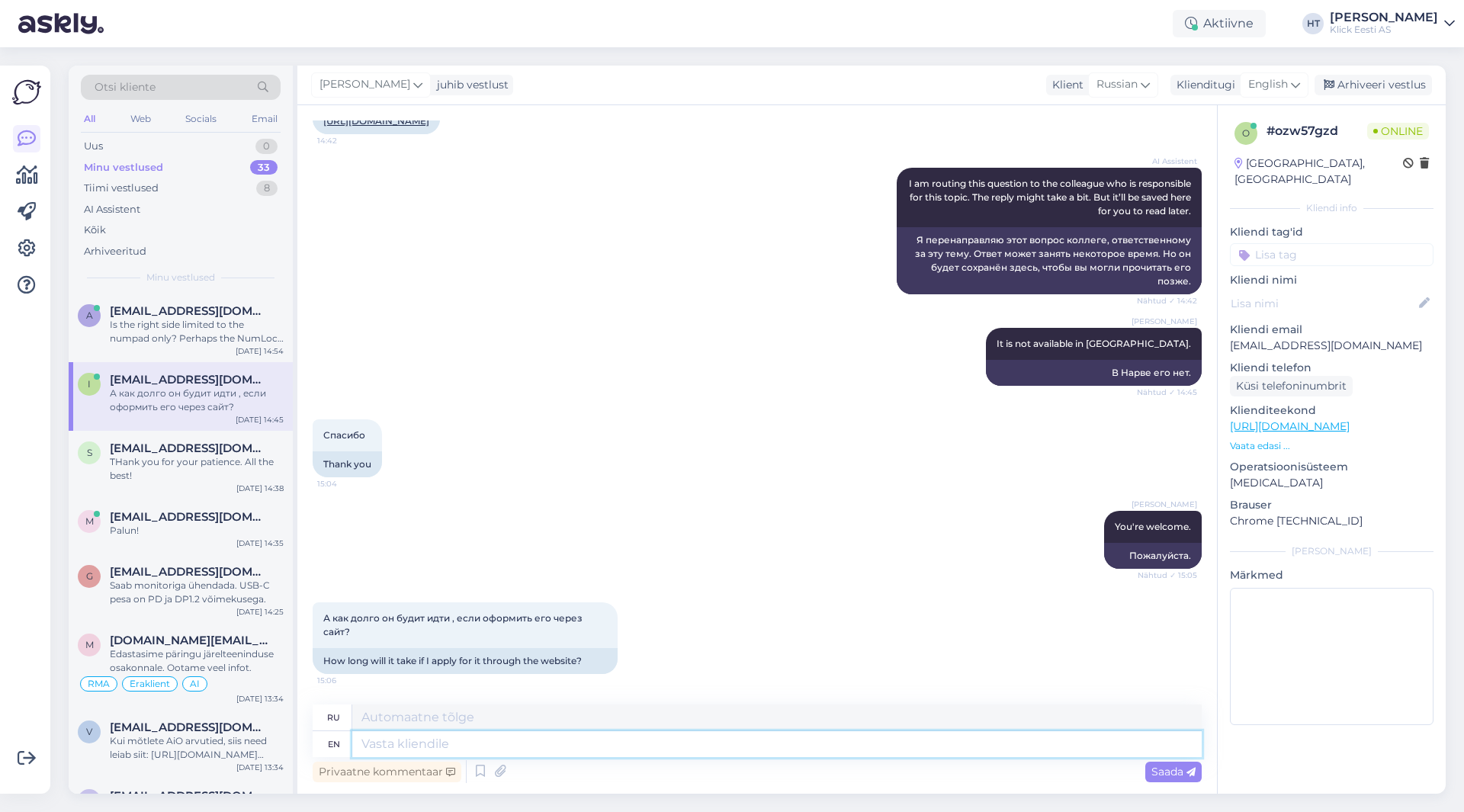
click at [576, 741] on textarea at bounding box center [777, 745] width 850 height 26
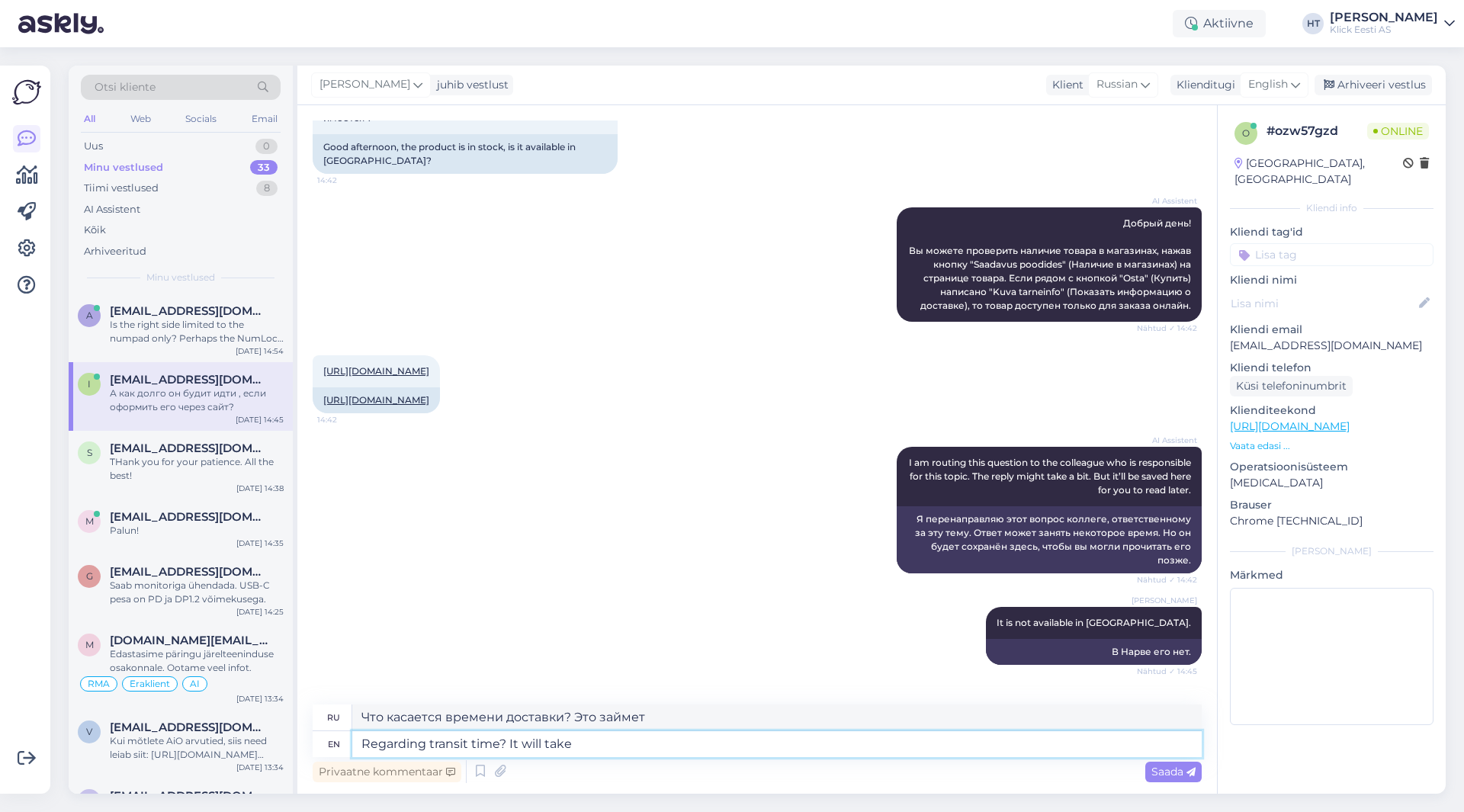
scroll to position [25, 0]
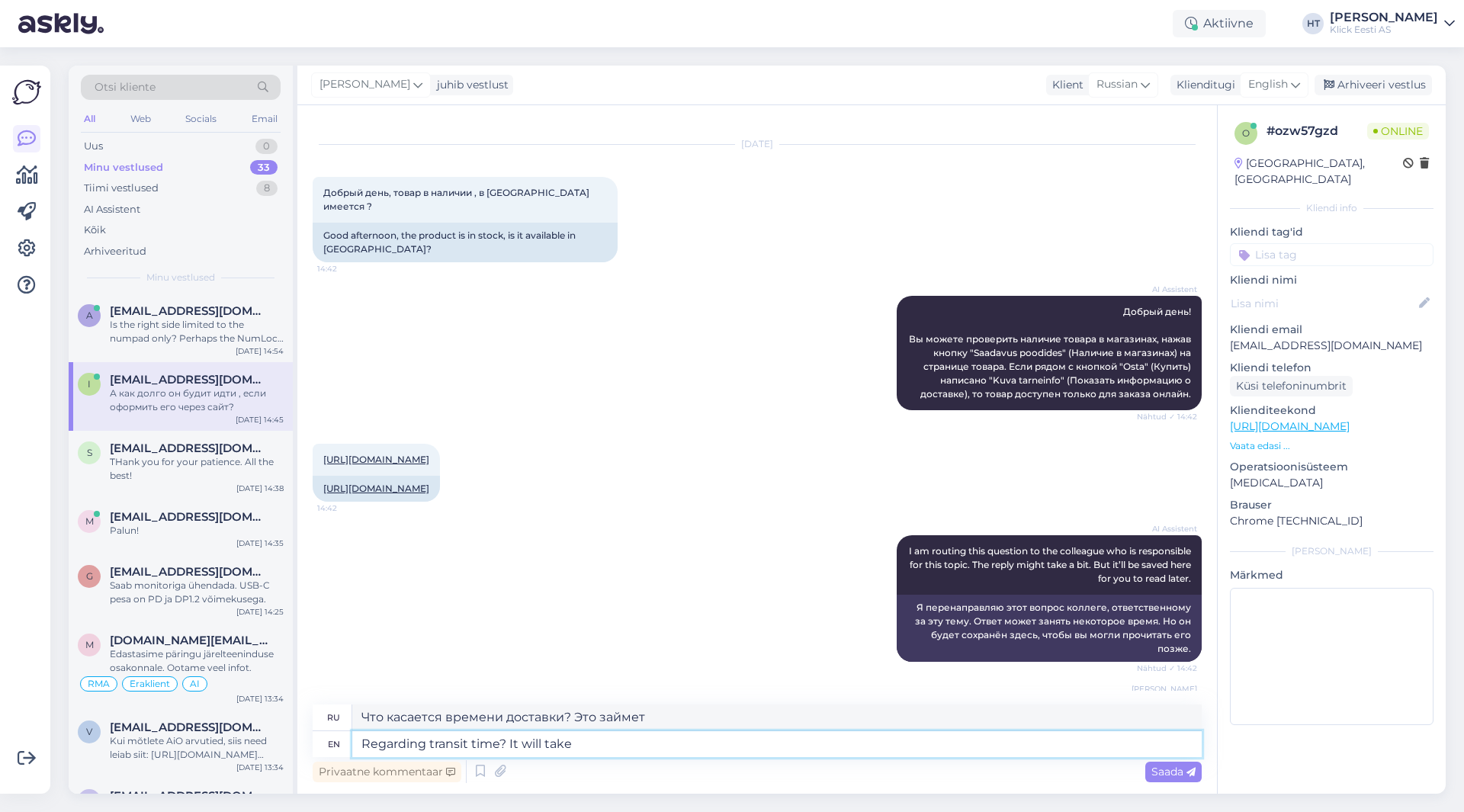
click at [656, 745] on textarea "Regarding transit time? It will take" at bounding box center [777, 745] width 850 height 26
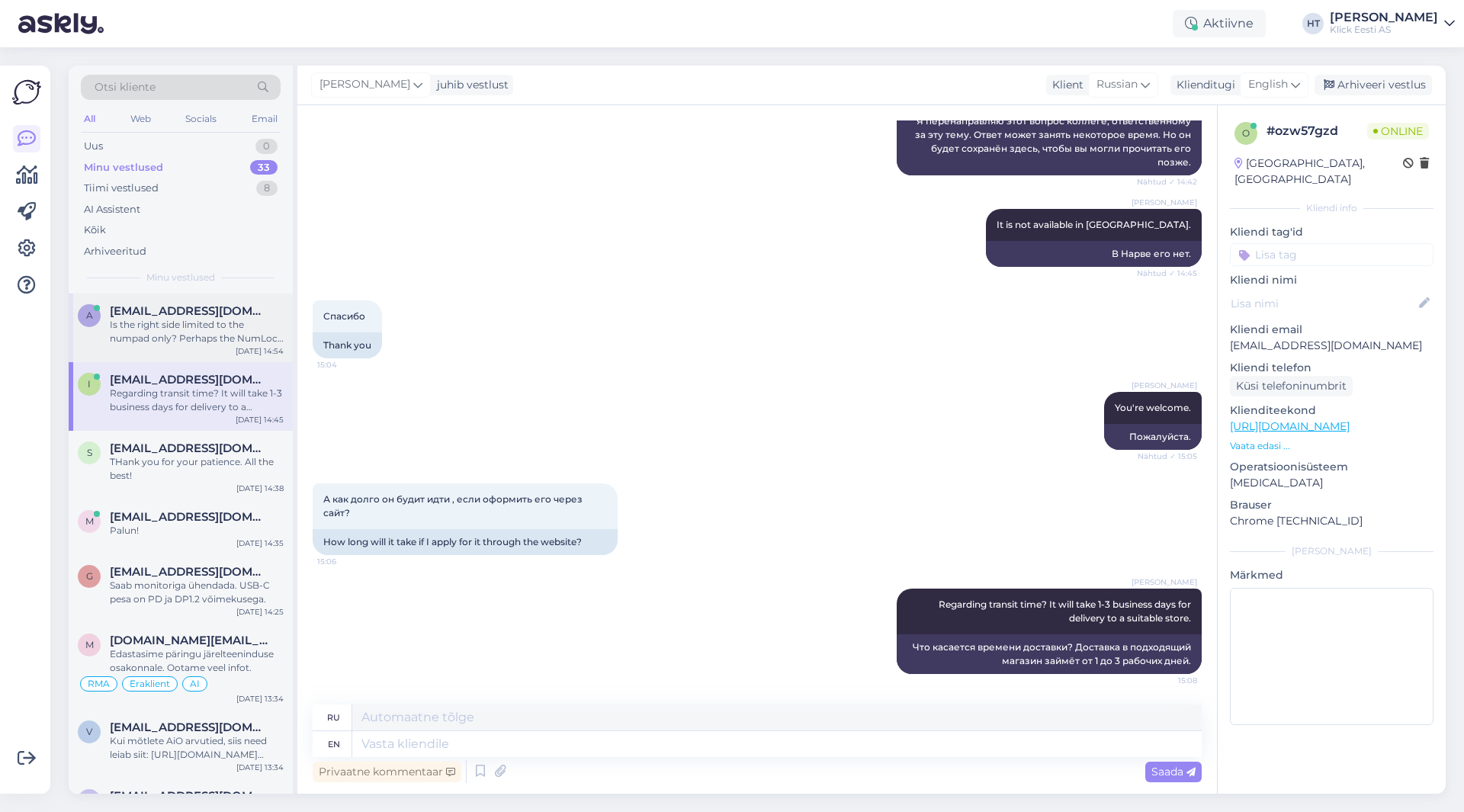
click at [129, 332] on div "Is the right side limited to the numpad only? Perhaps the NumLock key is left a…" at bounding box center [197, 331] width 174 height 27
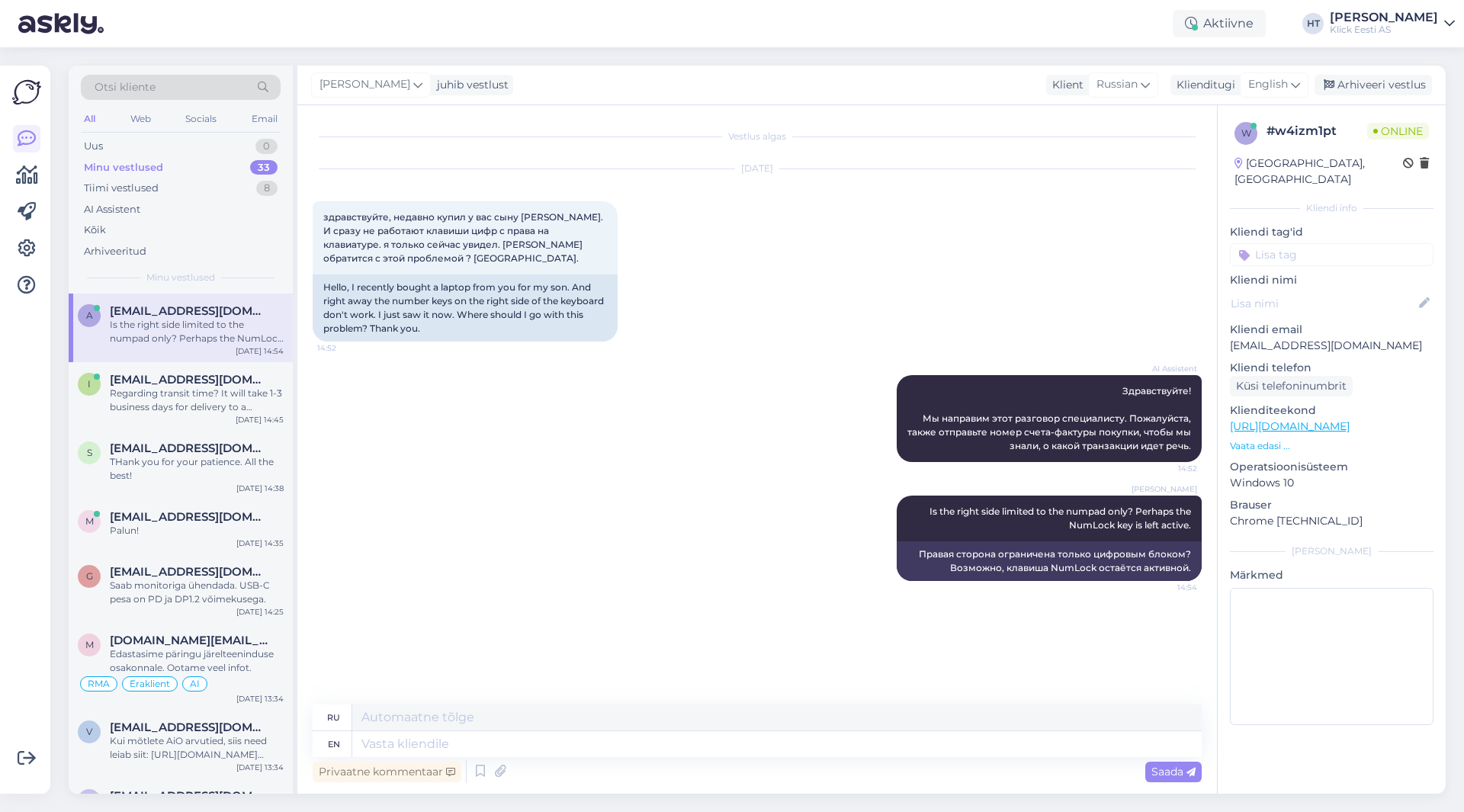
scroll to position [0, 0]
click at [177, 471] on div "THank you for your patience. All the best!" at bounding box center [197, 468] width 174 height 27
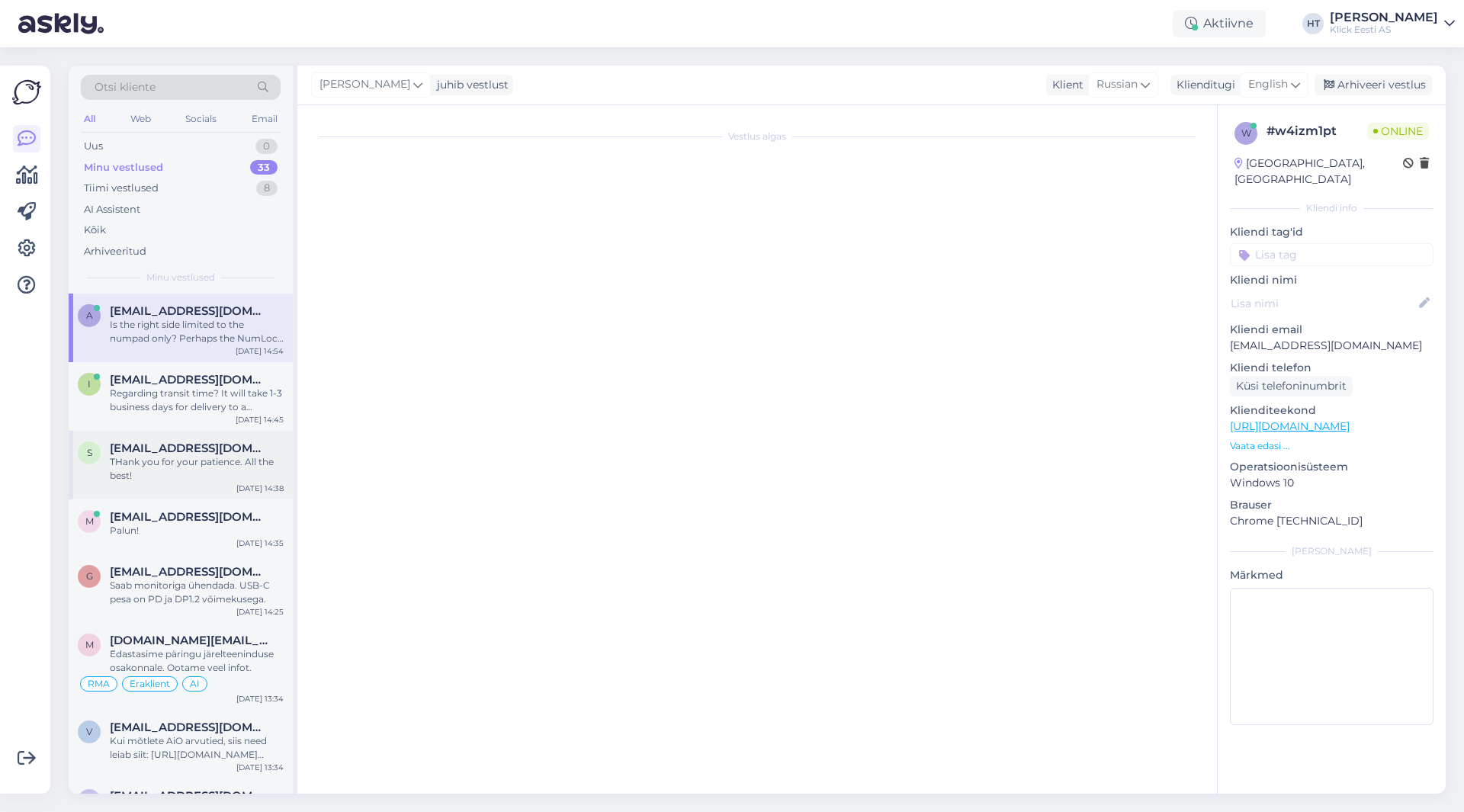
scroll to position [1827, 0]
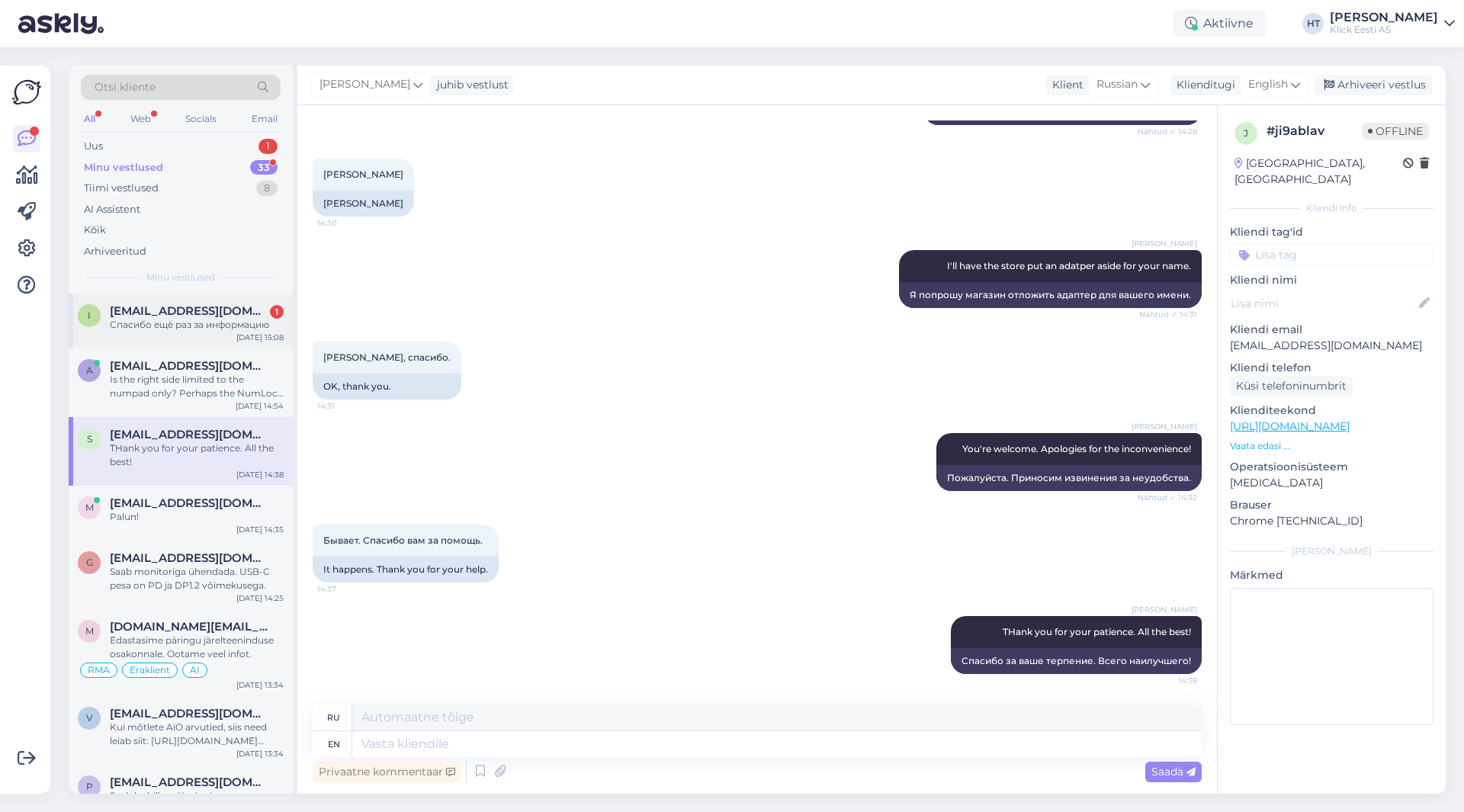
click at [200, 316] on span "[EMAIL_ADDRESS][DOMAIN_NAME]" at bounding box center [189, 311] width 158 height 14
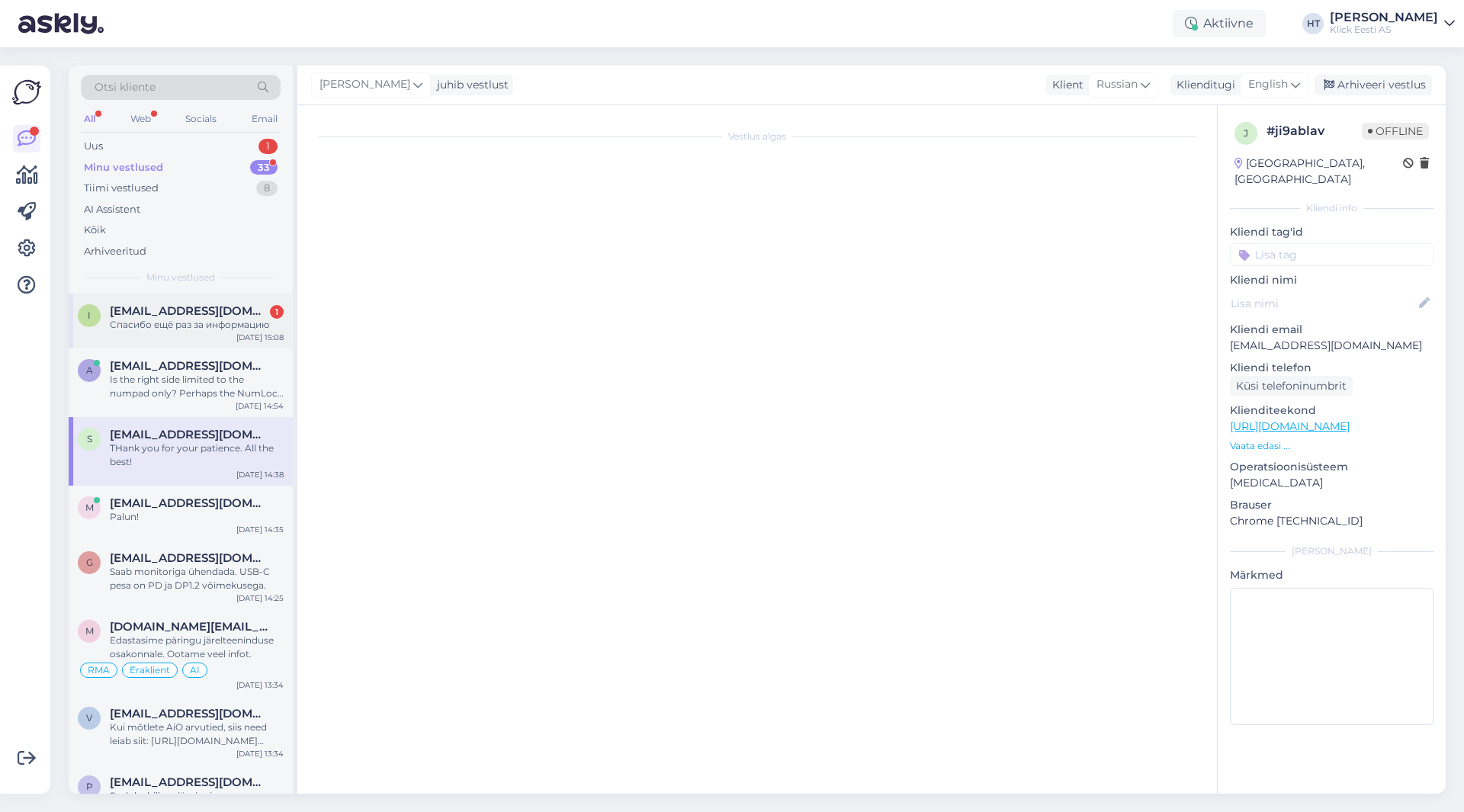
scroll to position [616, 0]
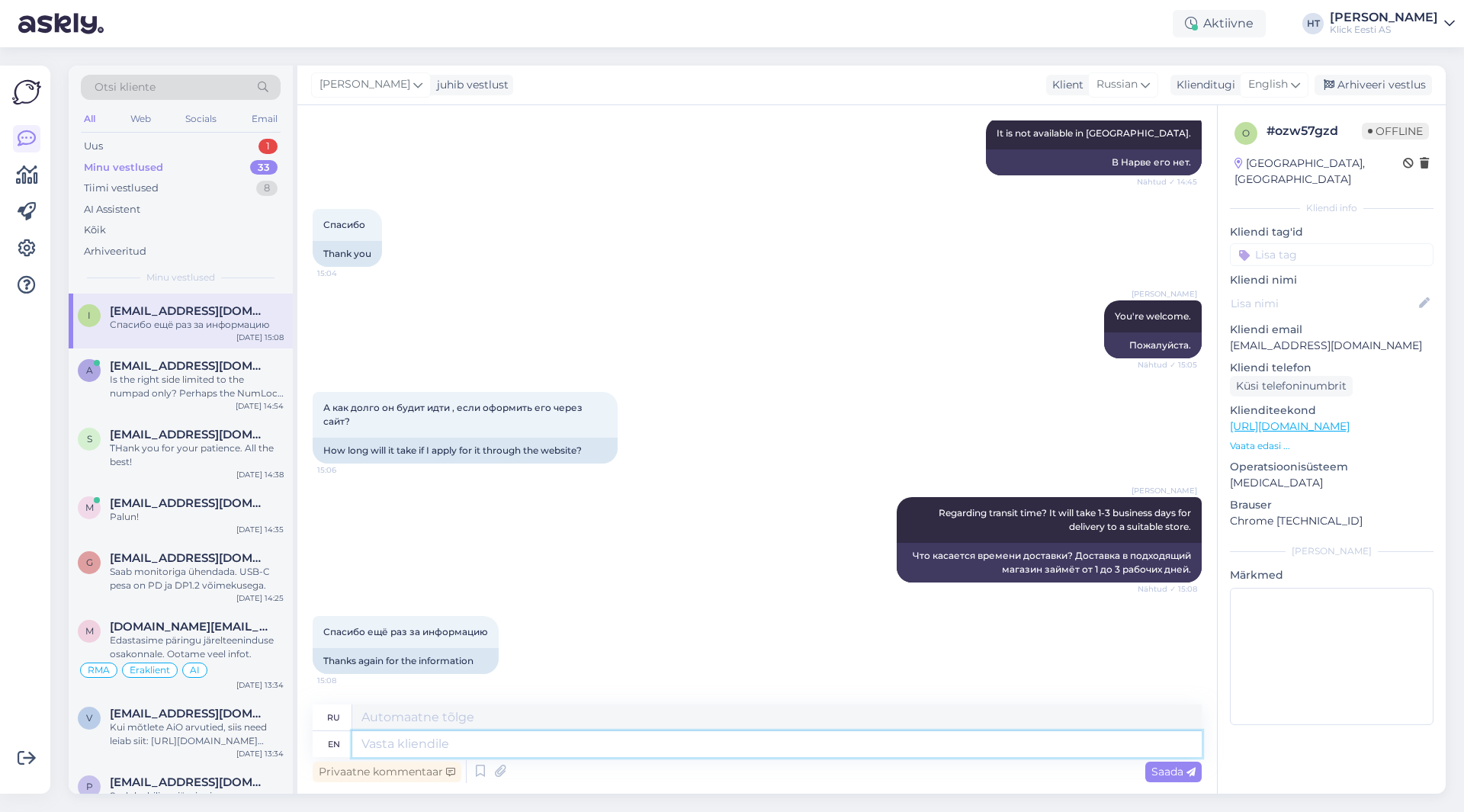
click at [541, 750] on textarea at bounding box center [777, 745] width 850 height 26
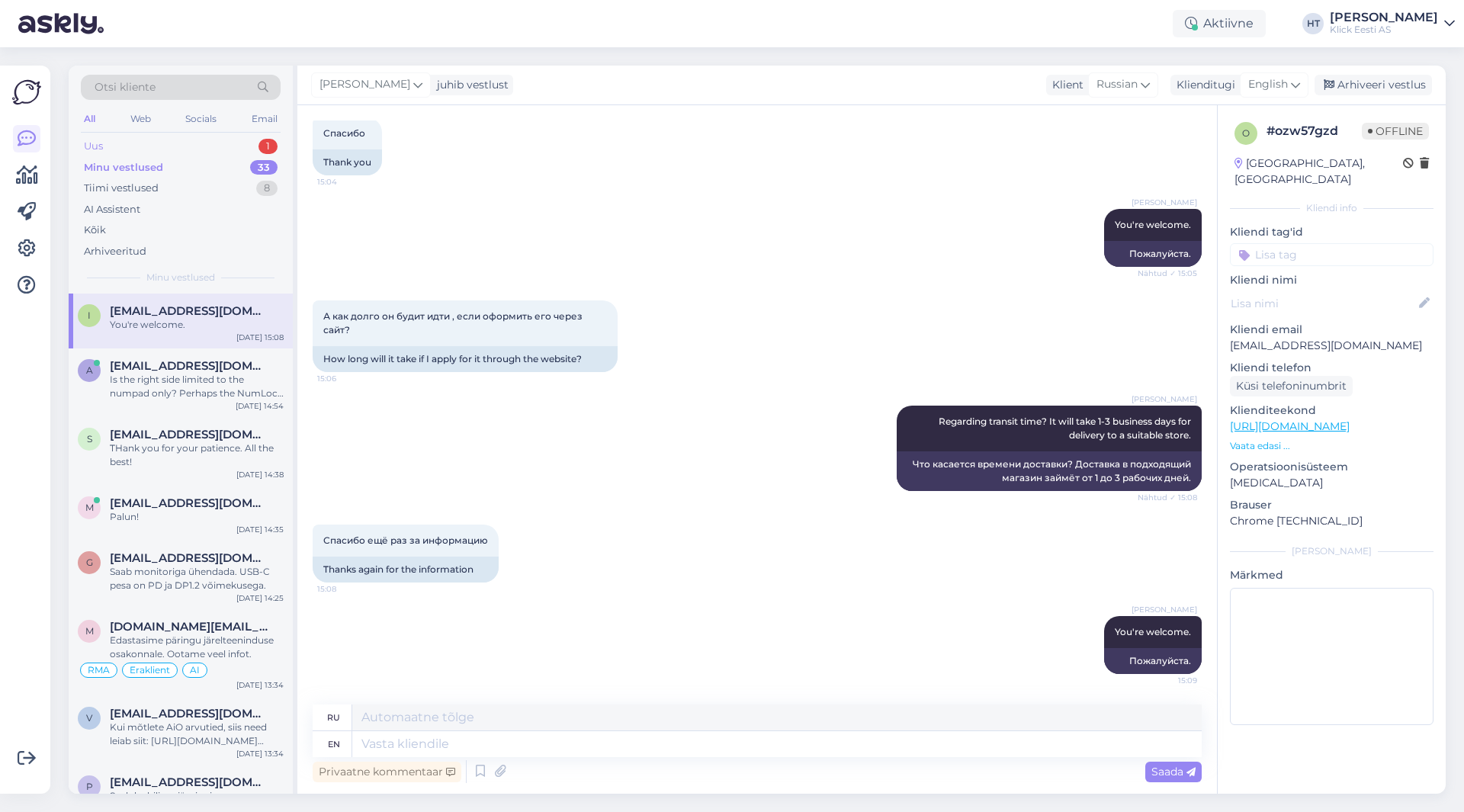
click at [236, 143] on div "Uus 1" at bounding box center [180, 146] width 200 height 21
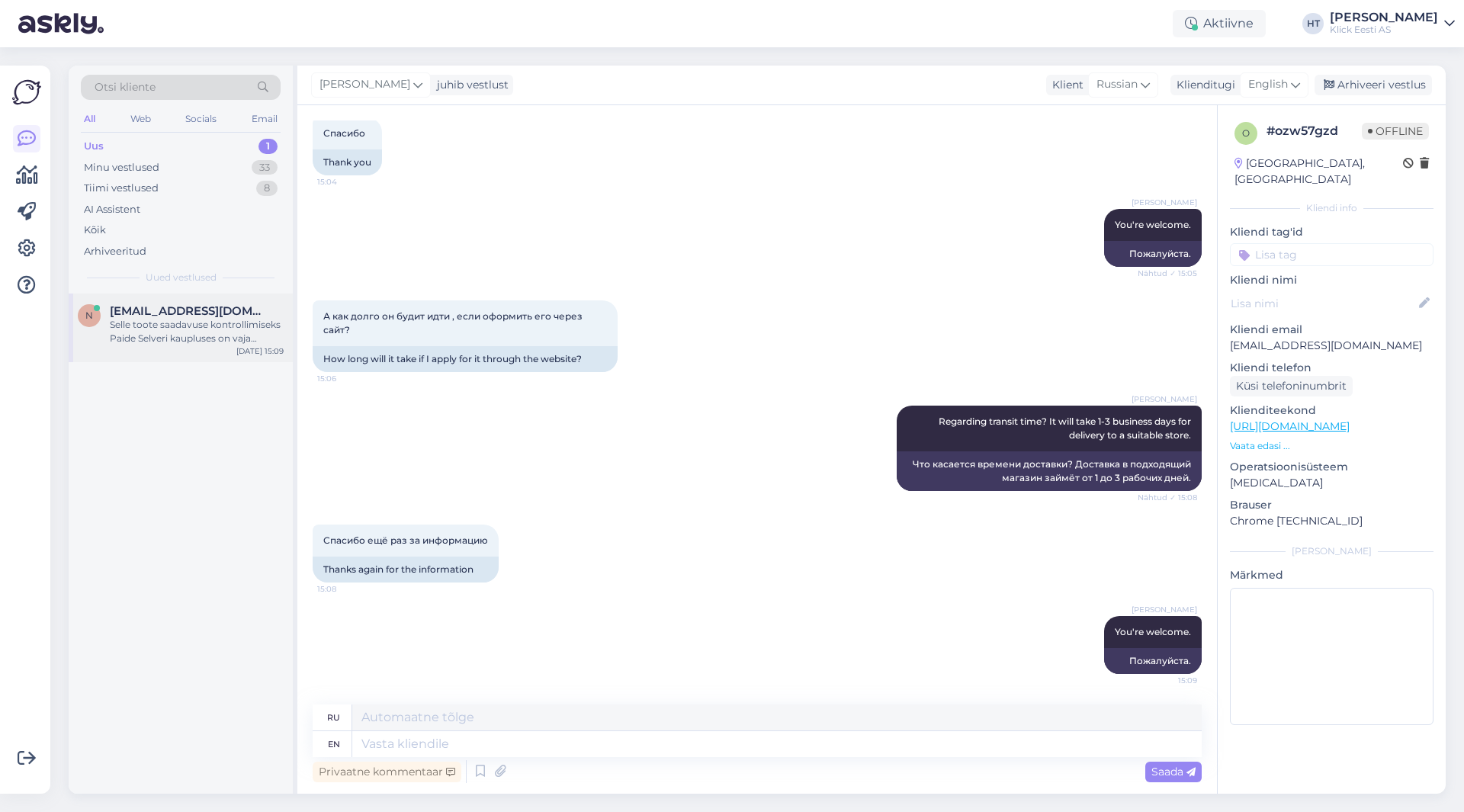
click at [230, 328] on div "Selle toote saadavuse kontrollimiseks Paide Selveri kaupluses on vaja täpsemat …" at bounding box center [197, 331] width 174 height 27
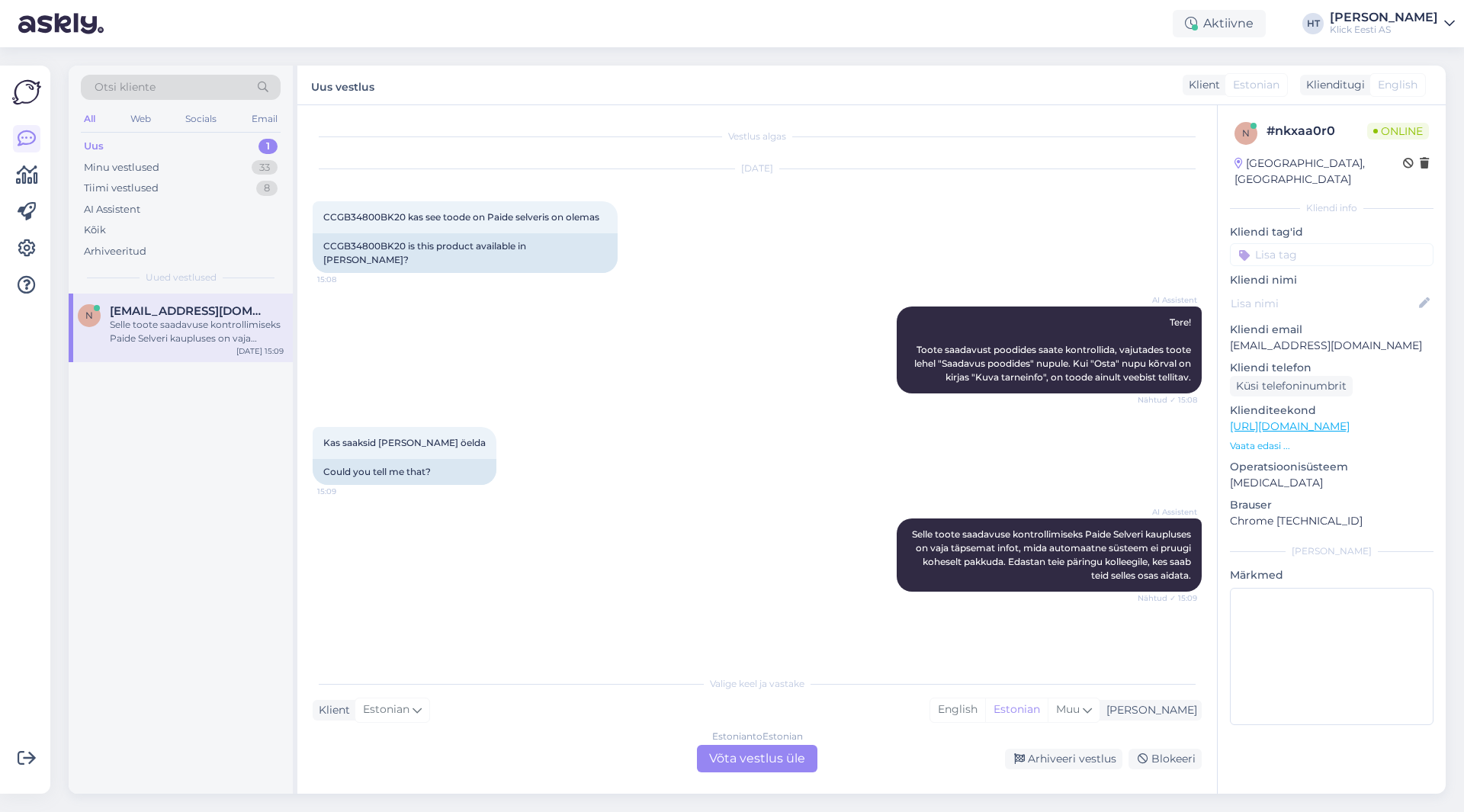
scroll to position [32, 0]
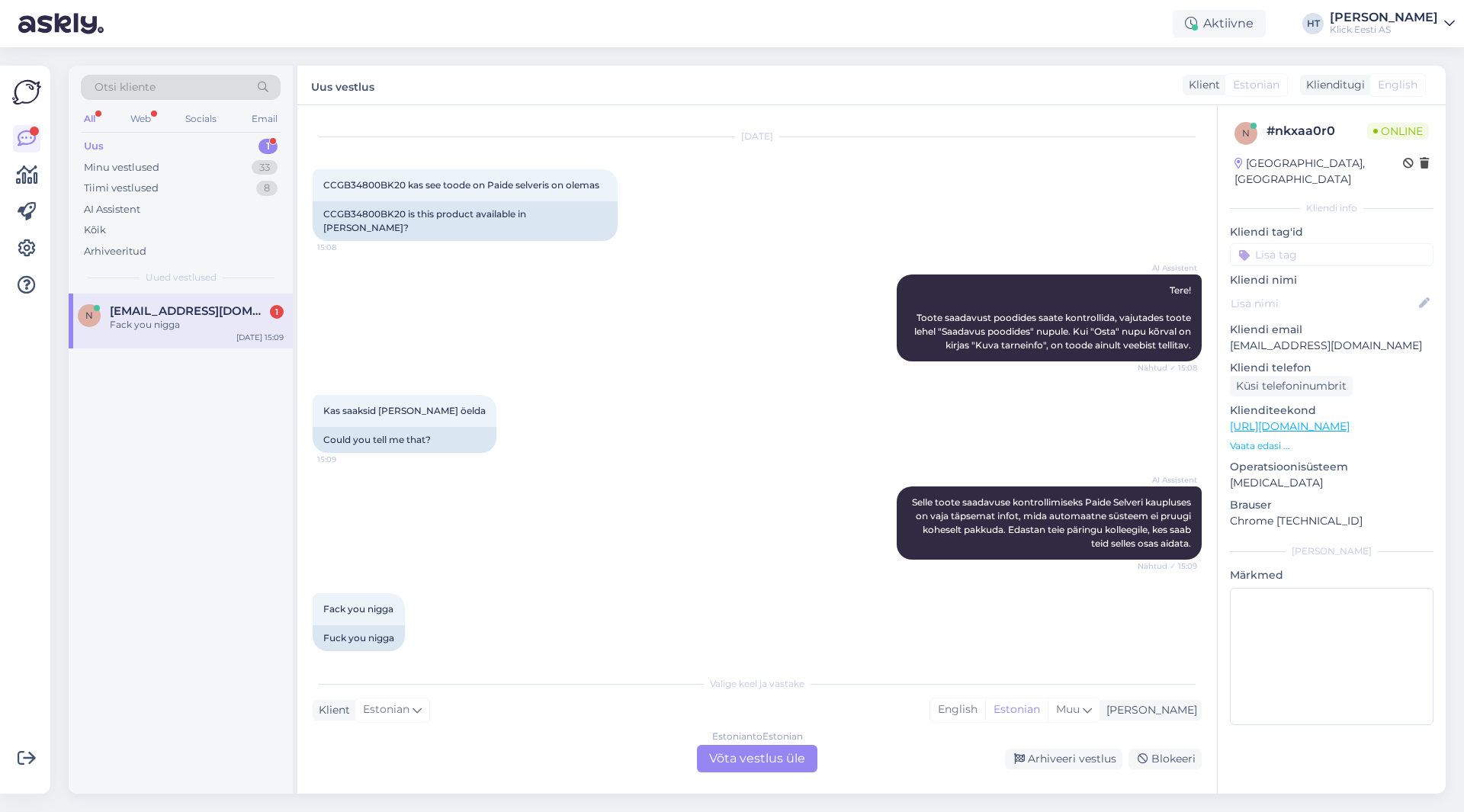
click at [744, 412] on div "Kas saaksid [PERSON_NAME] öelda 15:09 Could you tell me that?" at bounding box center [757, 424] width 889 height 91
click at [251, 171] on div "Minu vestlused 33" at bounding box center [180, 167] width 200 height 21
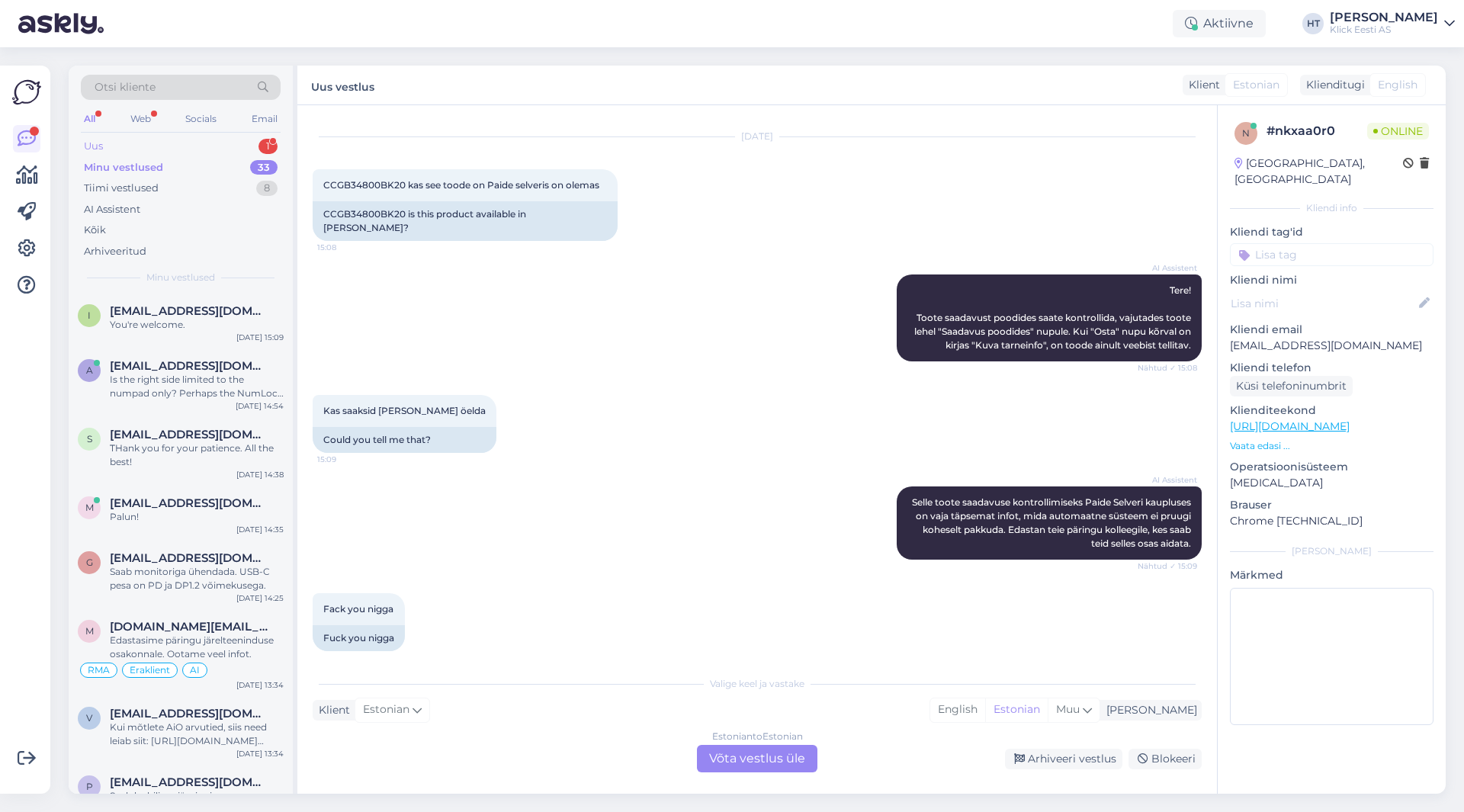
click at [258, 145] on div "Uus 1" at bounding box center [180, 146] width 200 height 21
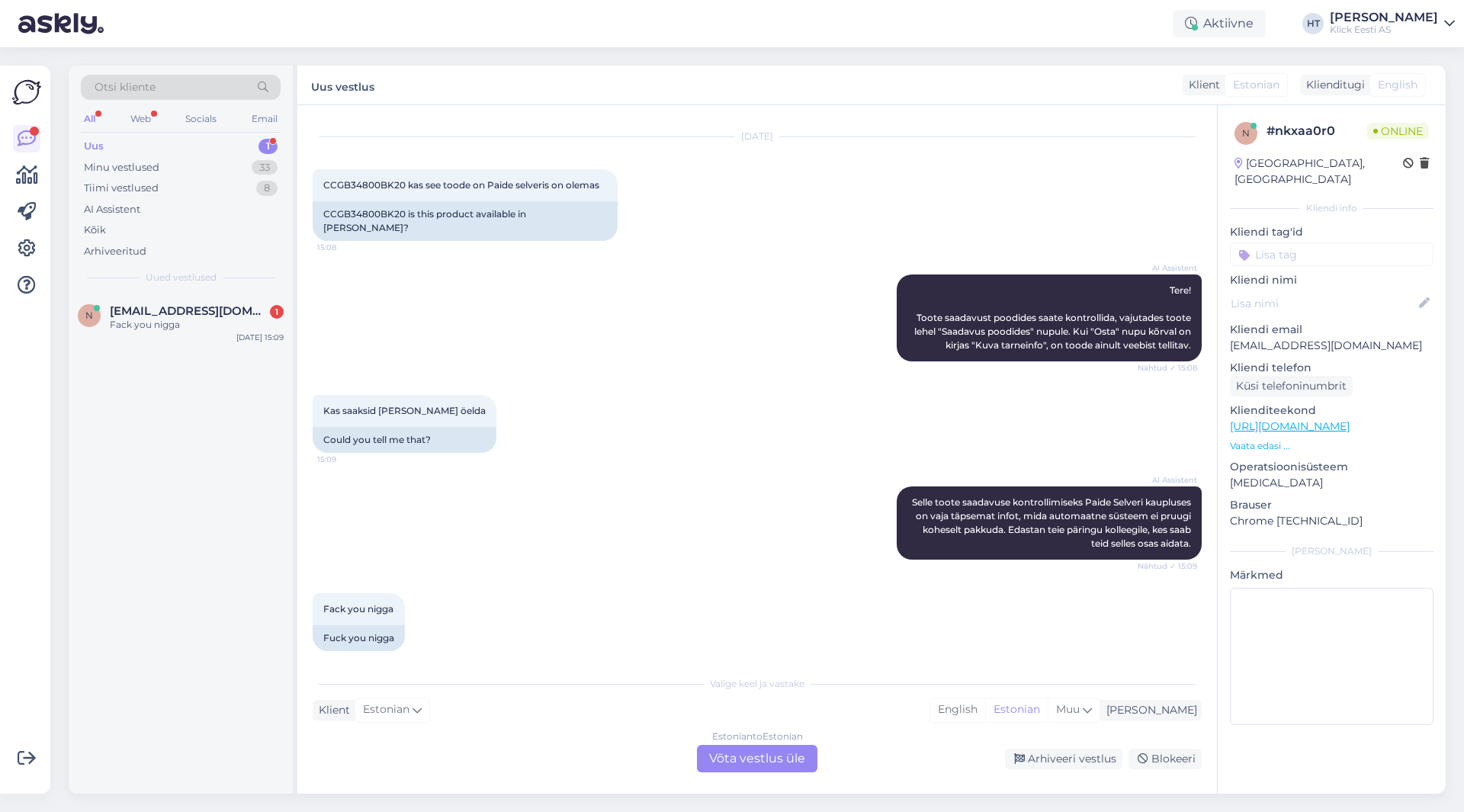
click at [591, 362] on div "AI Assistent Tere! Toote saadavust poodides saate kontrollida, vajutades toote …" at bounding box center [757, 318] width 889 height 121
click at [1403, 159] on icon at bounding box center [1408, 163] width 11 height 11
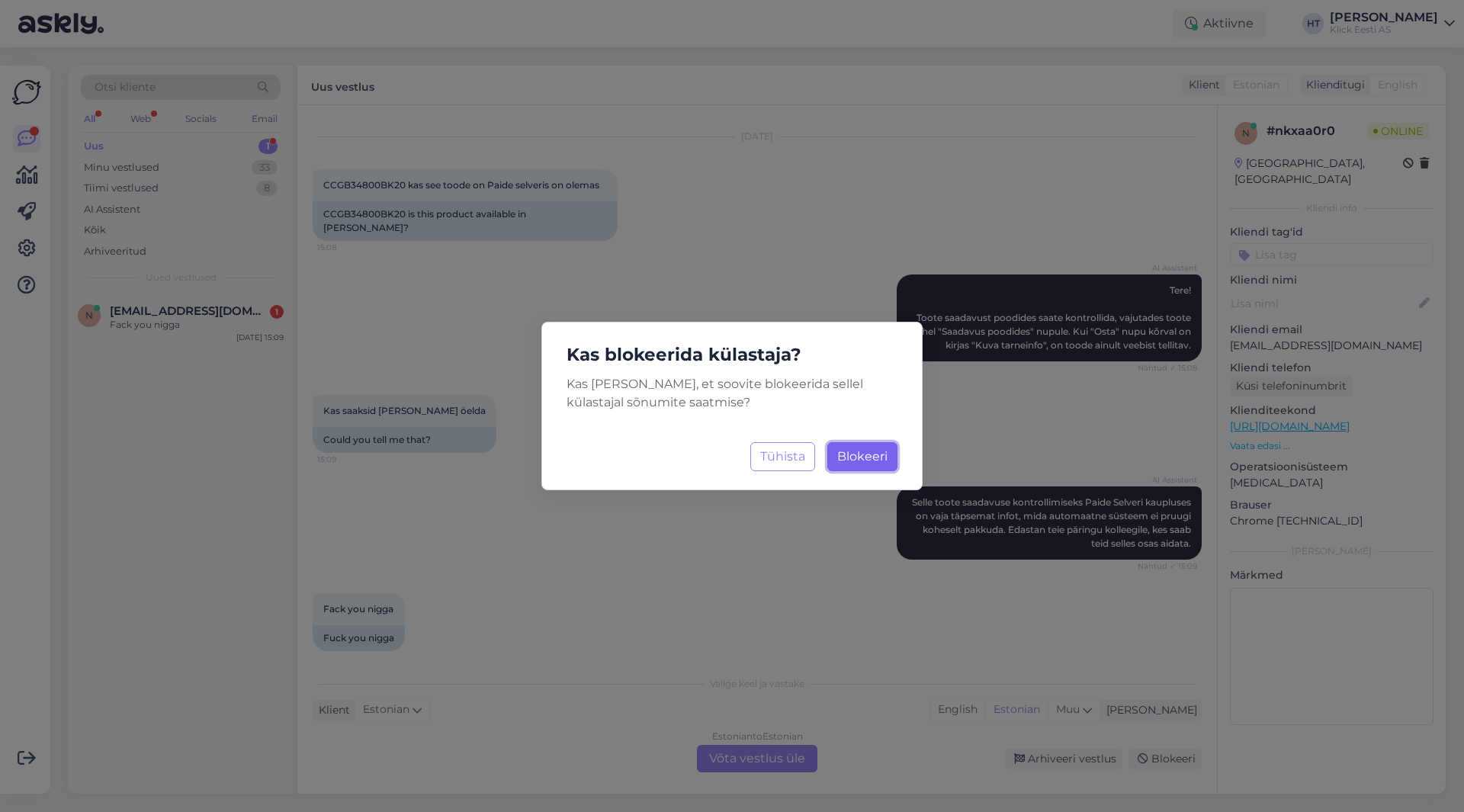
click at [859, 456] on span "Blokeeri" at bounding box center [862, 456] width 50 height 15
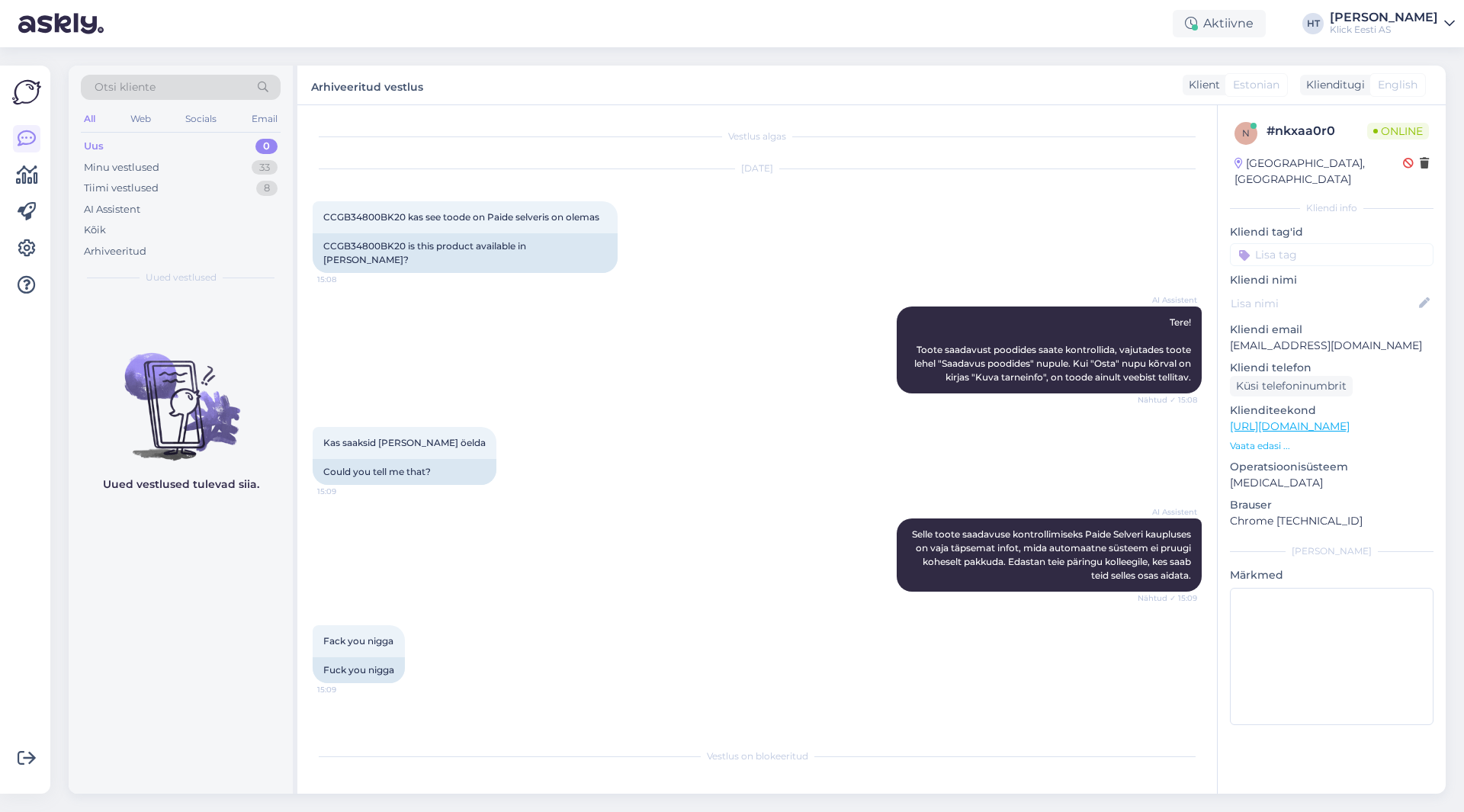
scroll to position [0, 0]
click at [732, 454] on div "Kas saaksid [PERSON_NAME] öelda 15:09 Could you tell me that?" at bounding box center [757, 456] width 889 height 91
click at [239, 161] on div "Minu vestlused 33" at bounding box center [180, 167] width 200 height 21
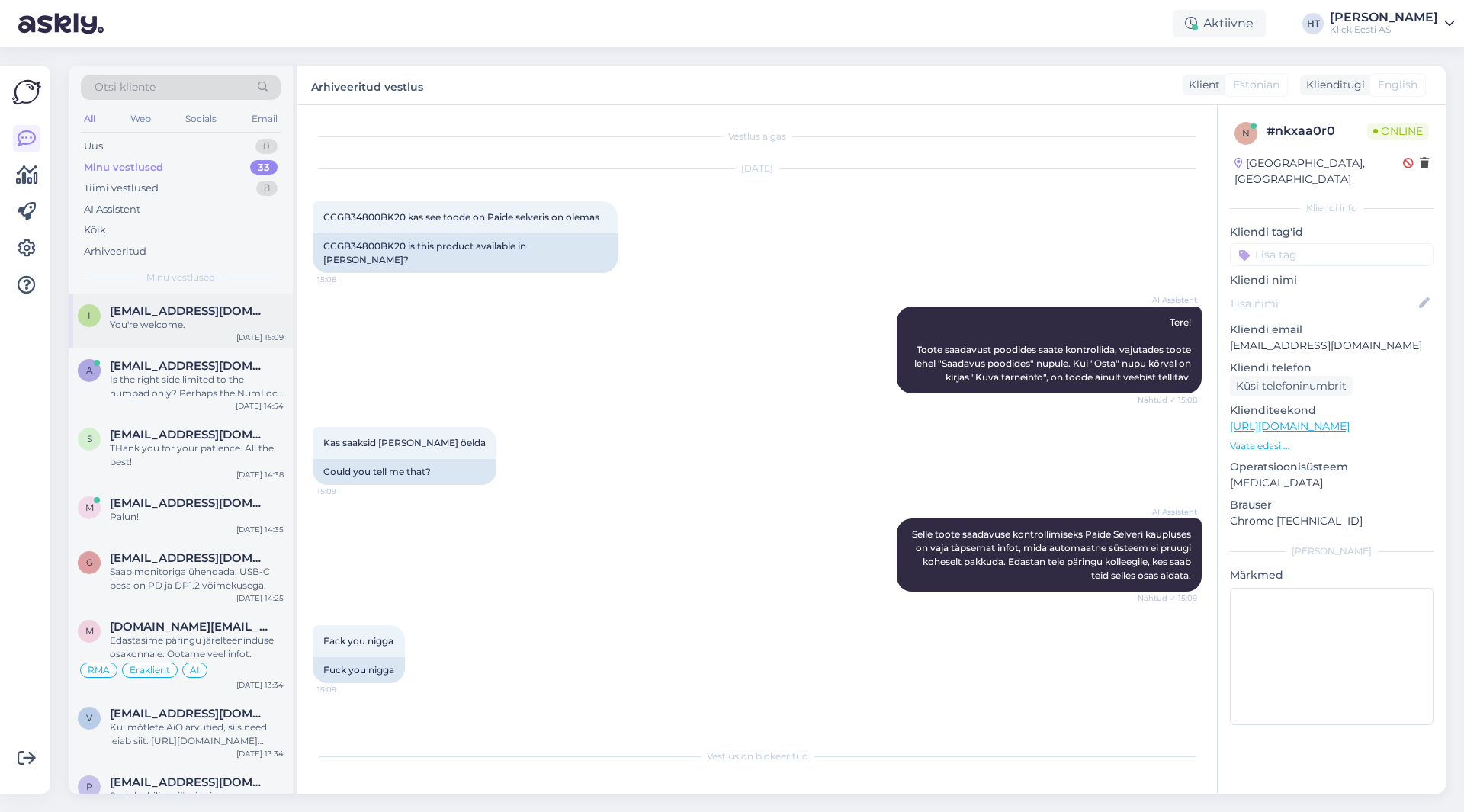
click at [246, 323] on div "You're welcome." at bounding box center [197, 324] width 174 height 14
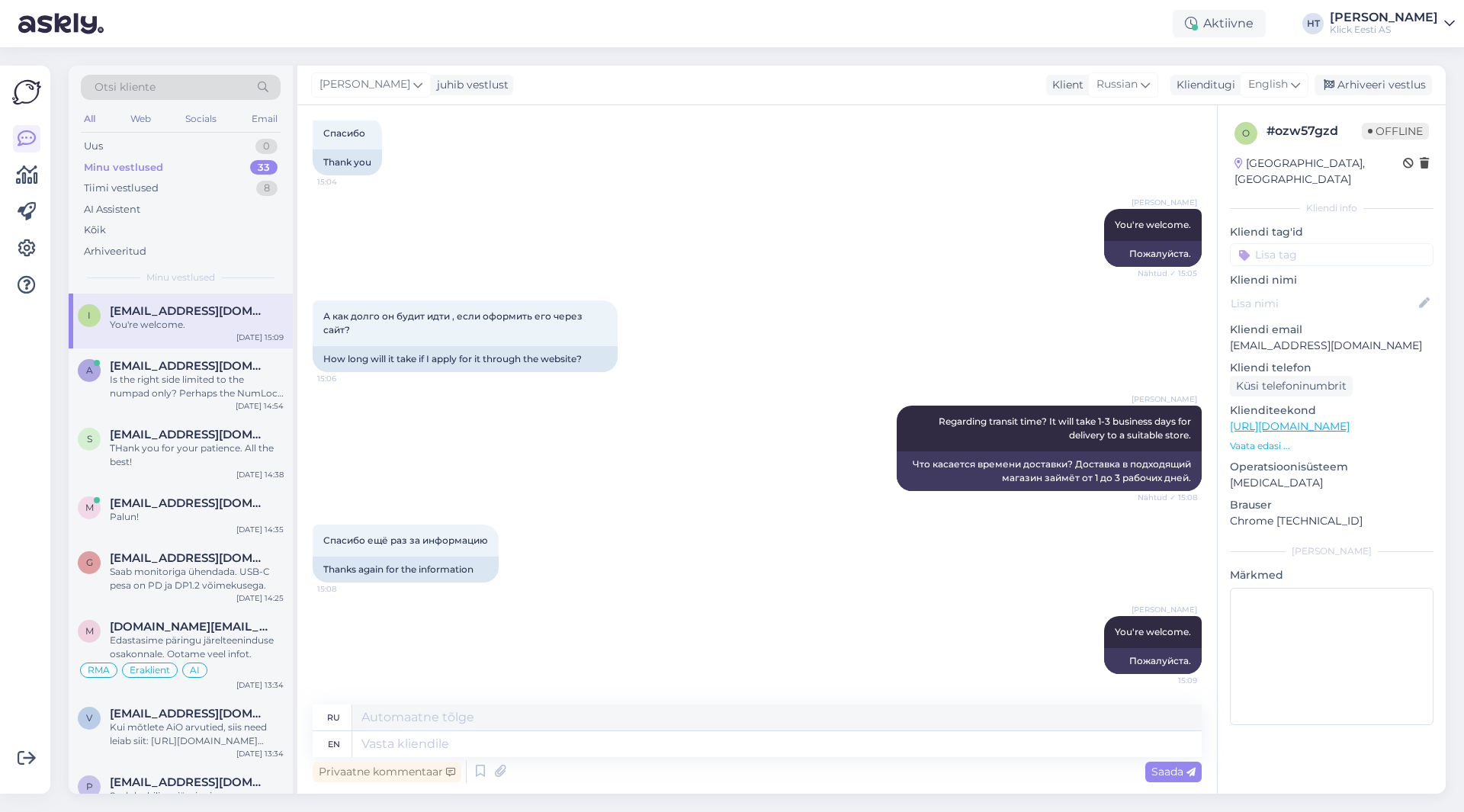
drag, startPoint x: 45, startPoint y: 459, endPoint x: 27, endPoint y: 473, distance: 22.8
click at [45, 459] on div "Võimalused Veendu, et Askly loob sulle väärtust. Sulge Ühenda FB ja IG sõnumid …" at bounding box center [25, 429] width 50 height 728
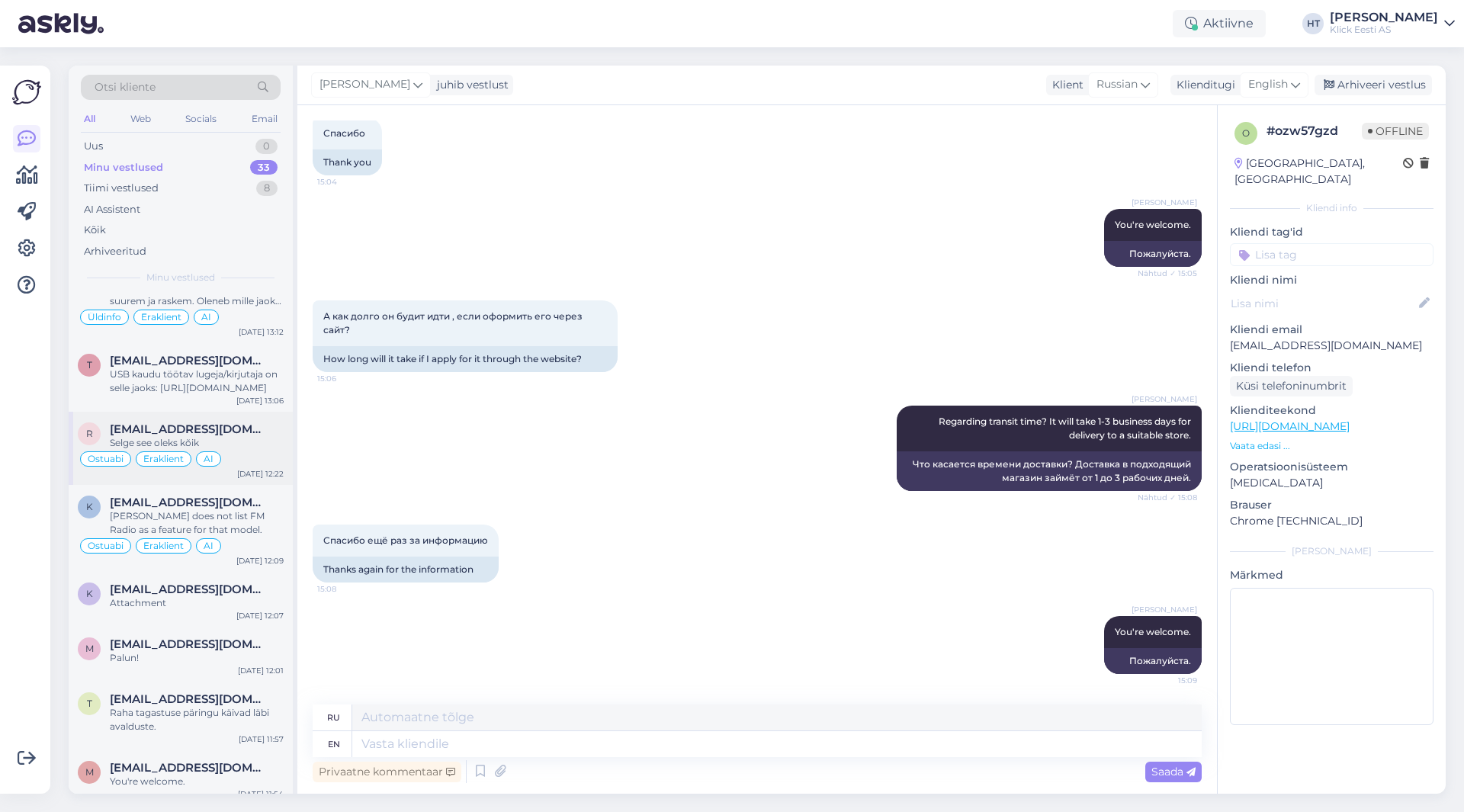
scroll to position [686, 0]
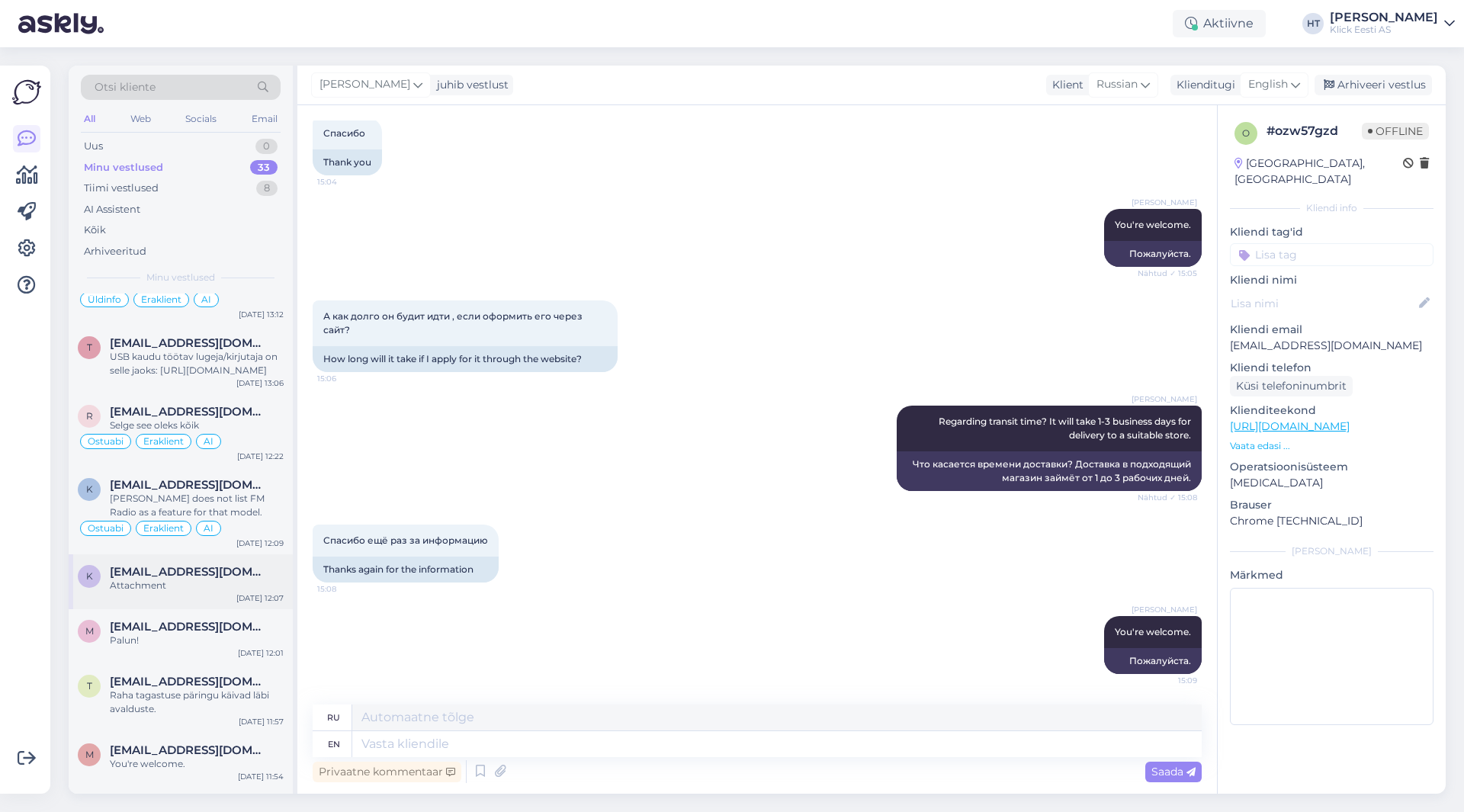
click at [246, 578] on span "[EMAIL_ADDRESS][DOMAIN_NAME]" at bounding box center [189, 571] width 158 height 14
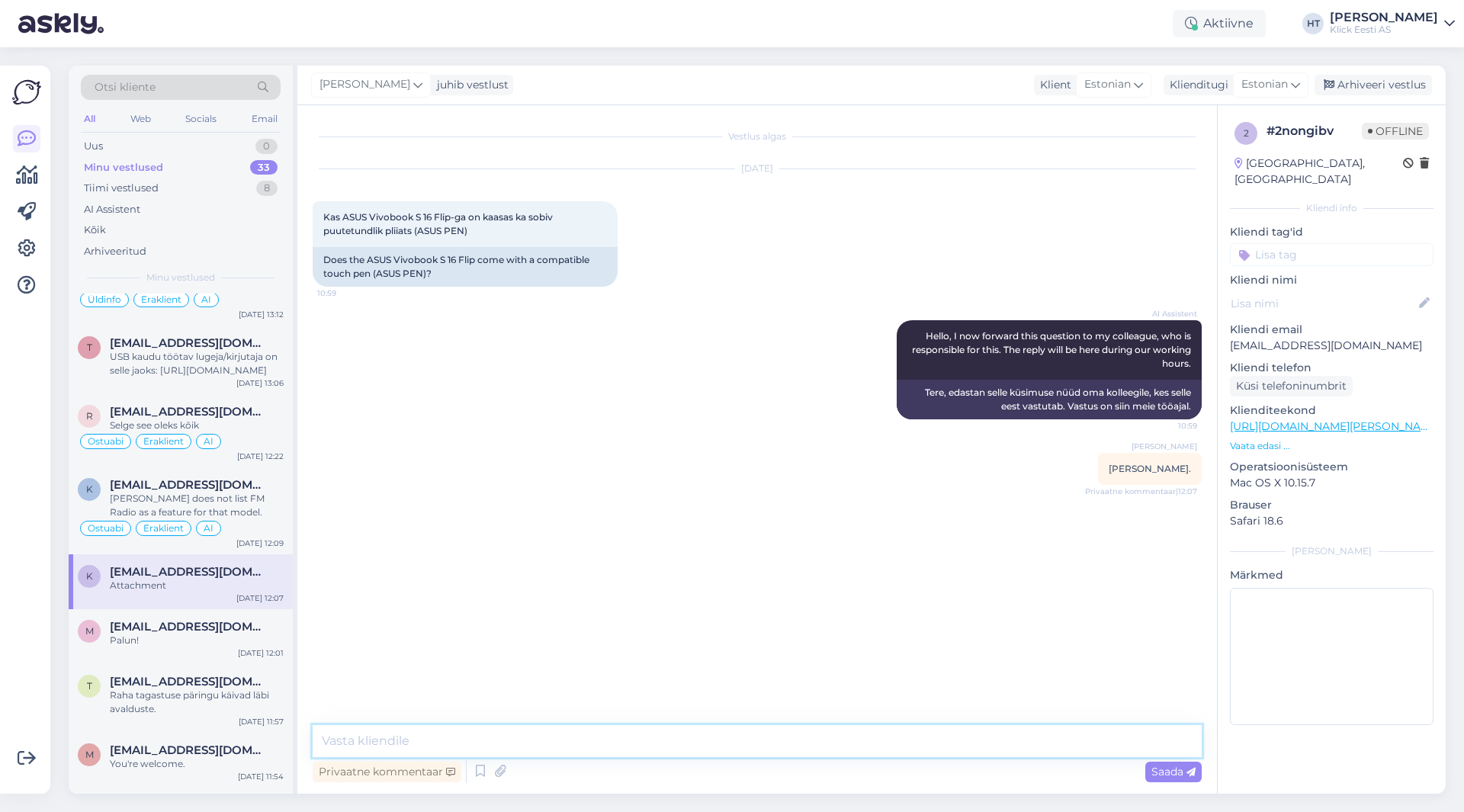
click at [640, 741] on textarea at bounding box center [757, 741] width 889 height 32
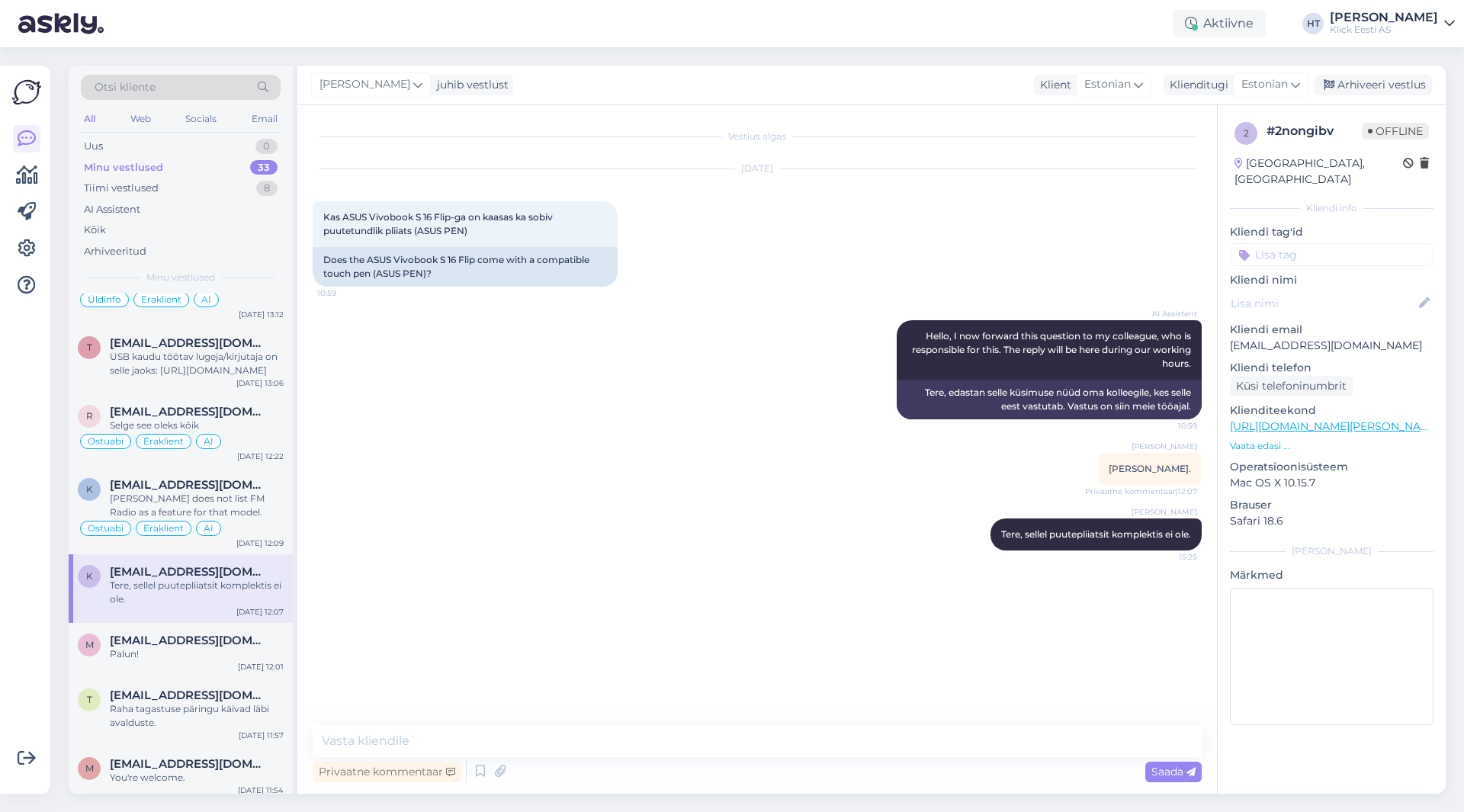
click at [1332, 243] on input at bounding box center [1332, 255] width 204 height 23
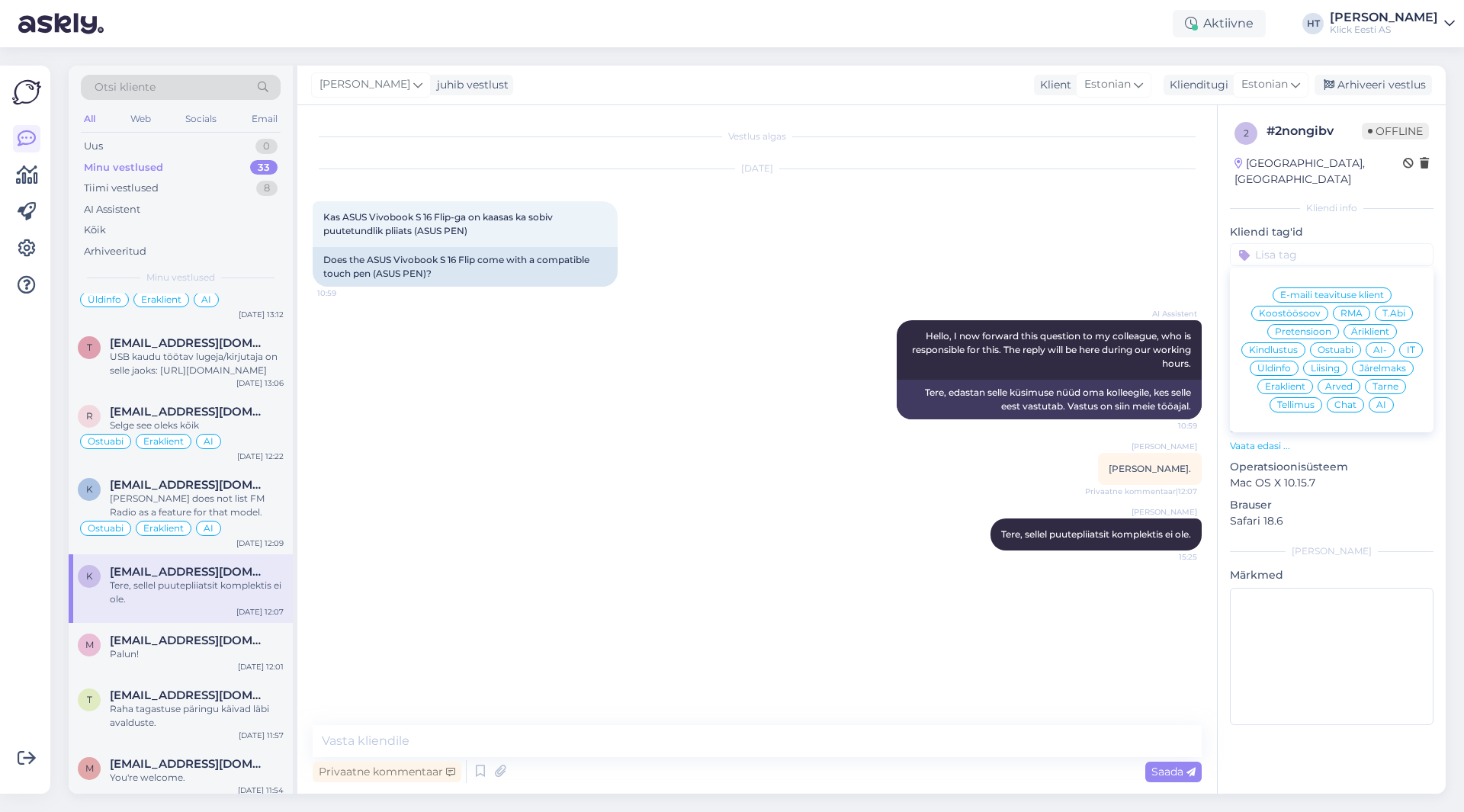
click at [1333, 342] on div "Ostuabi" at bounding box center [1336, 350] width 51 height 16
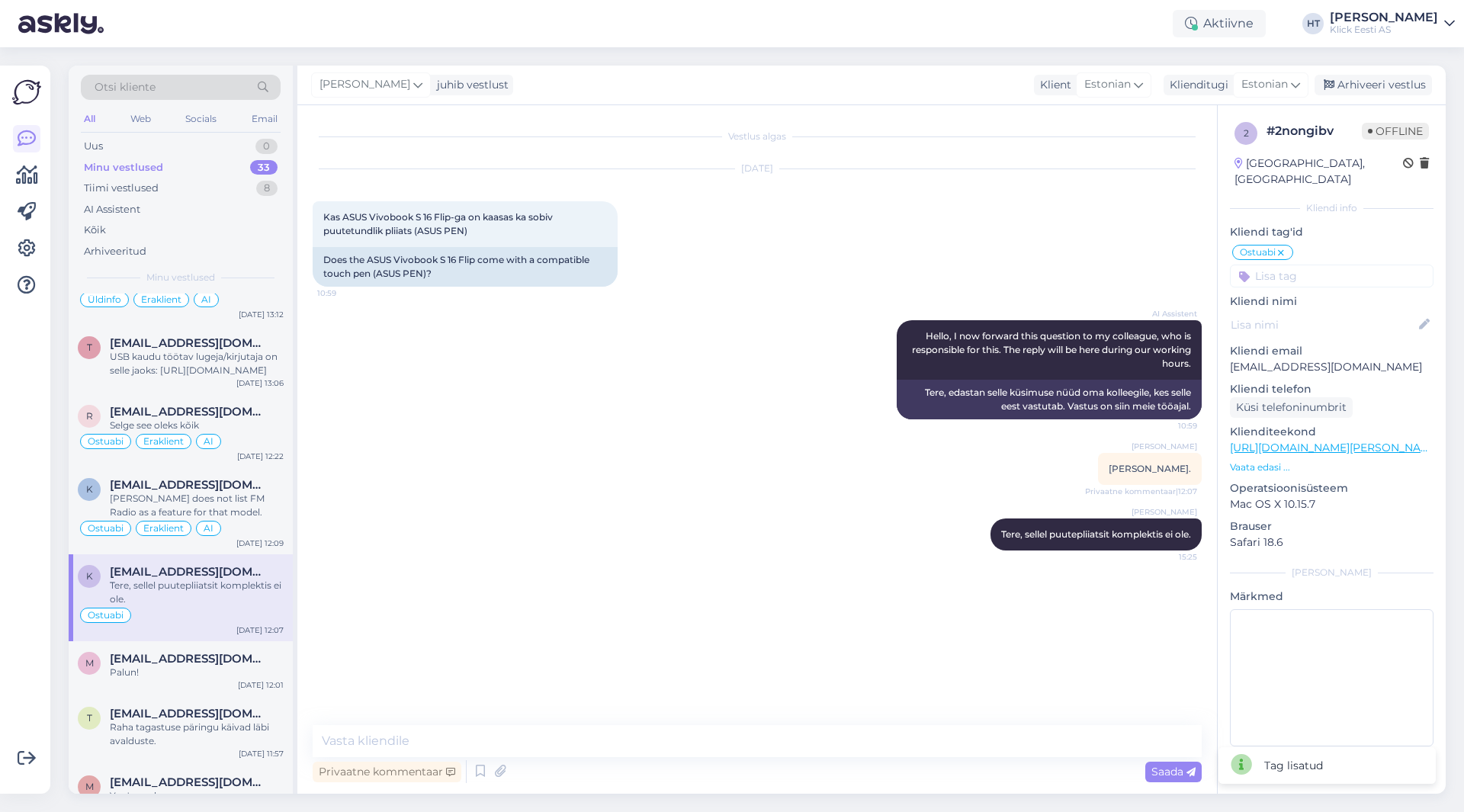
click at [1320, 264] on input at bounding box center [1332, 276] width 204 height 23
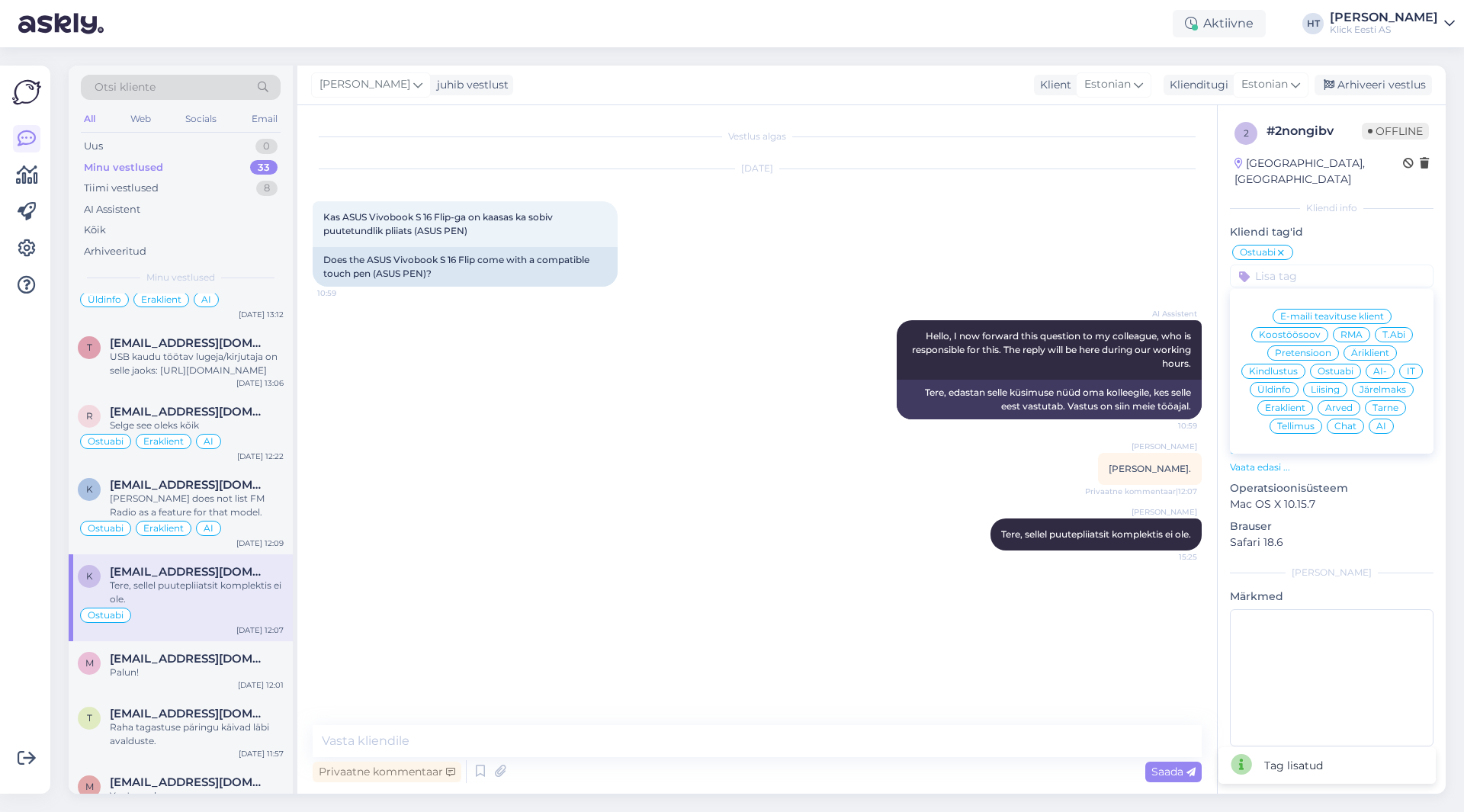
click at [1292, 403] on span "Eraklient" at bounding box center [1285, 407] width 40 height 9
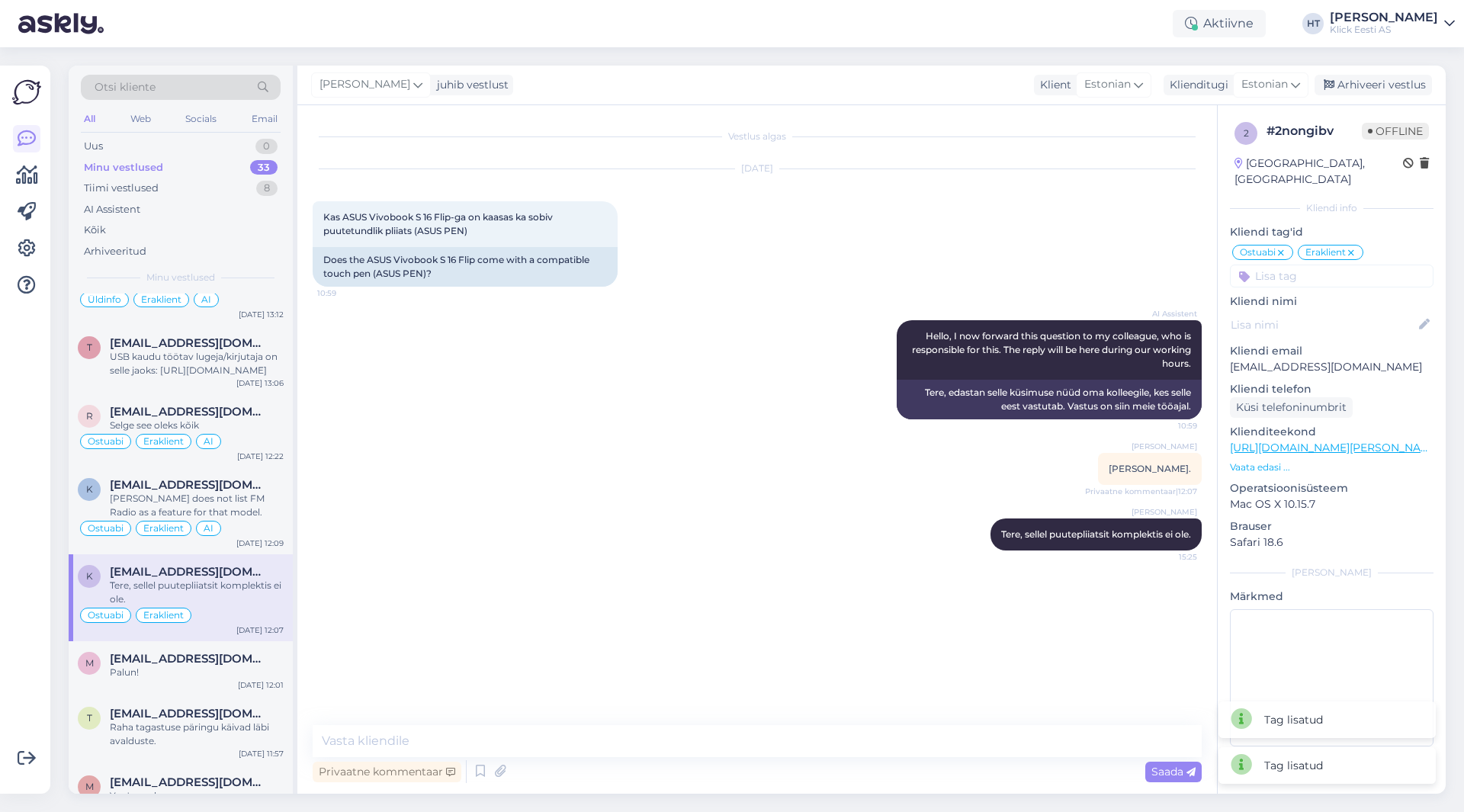
click at [1333, 265] on input at bounding box center [1332, 276] width 204 height 23
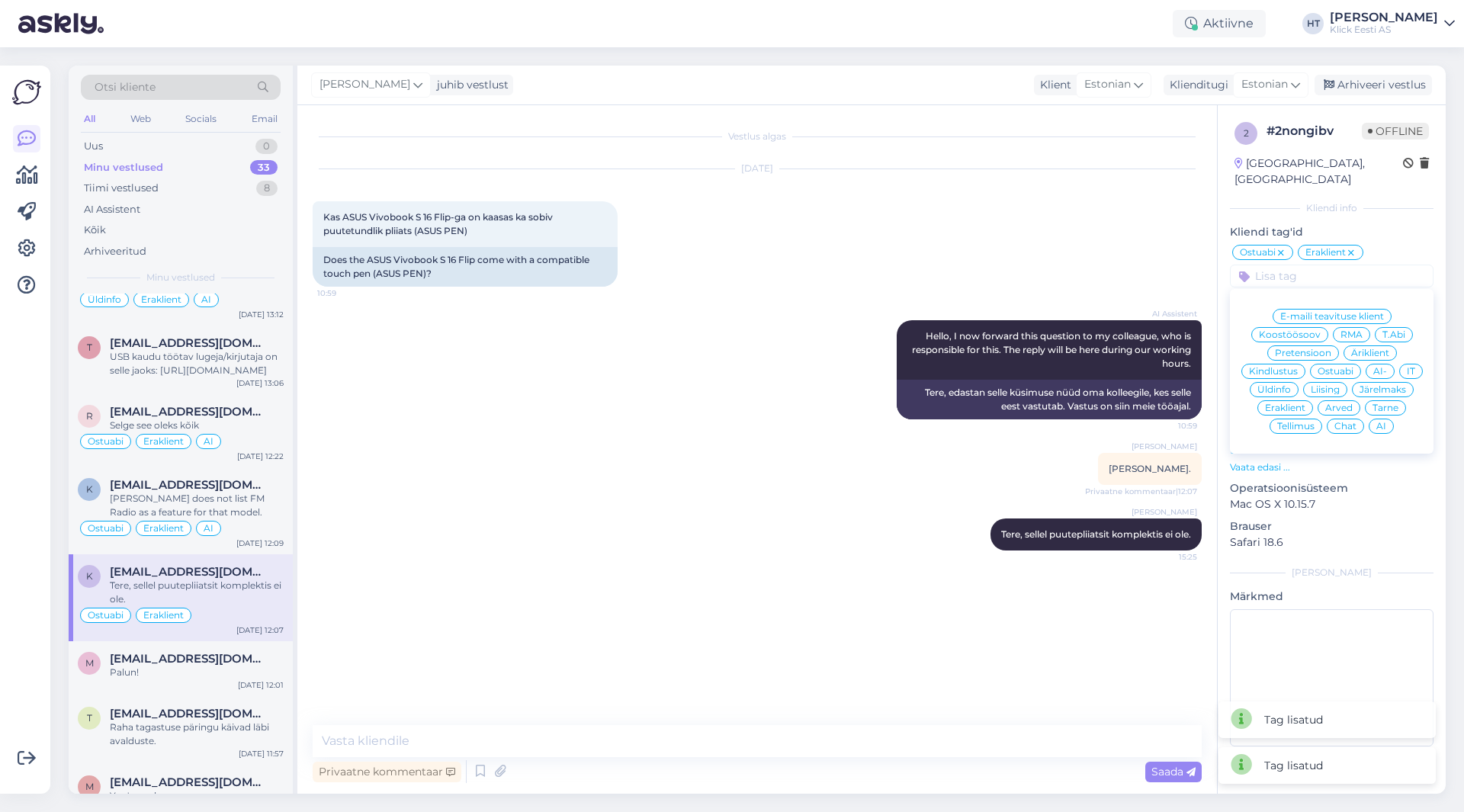
click at [1375, 419] on div "AI" at bounding box center [1381, 426] width 25 height 16
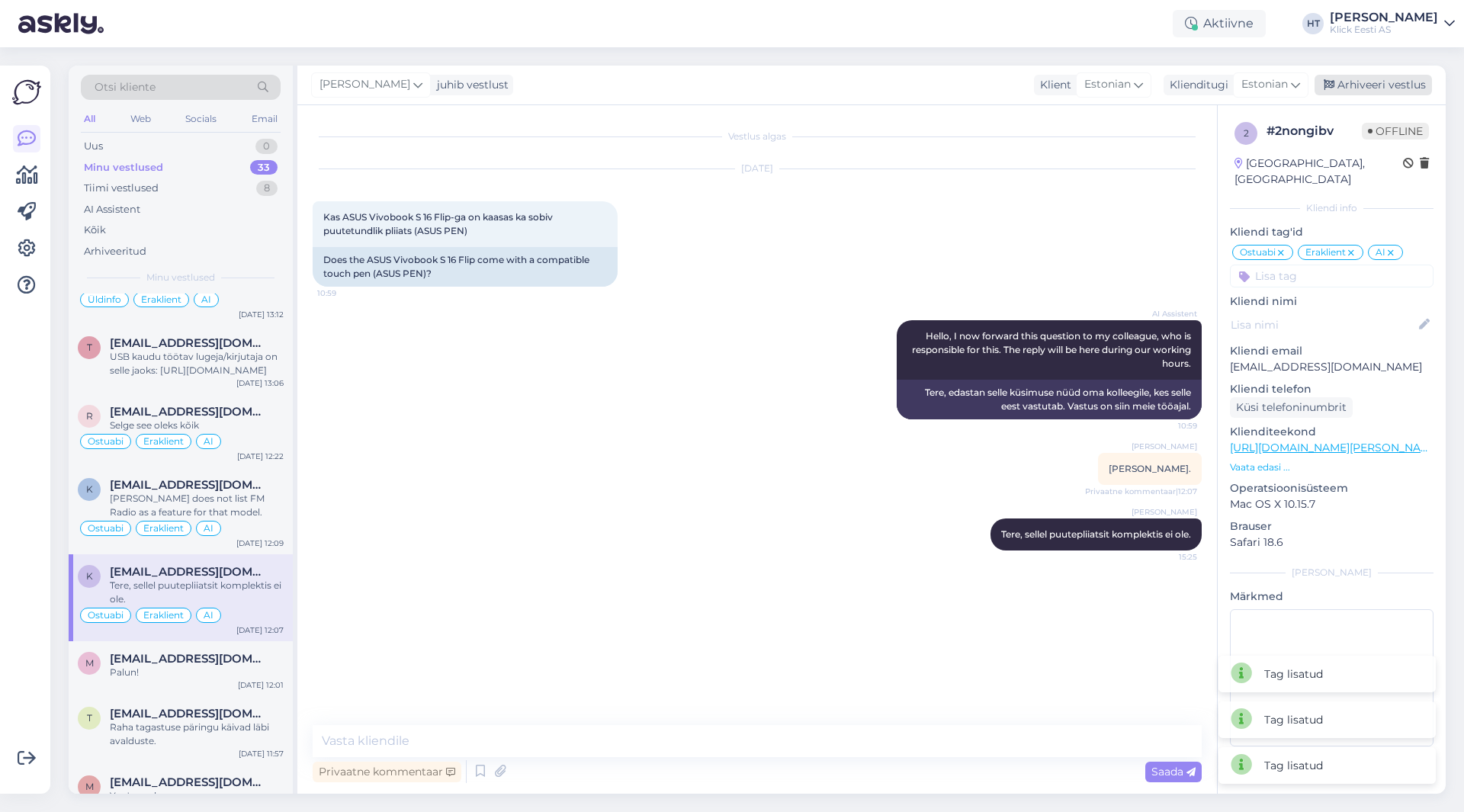
click at [1347, 80] on div "Arhiveeri vestlus" at bounding box center [1373, 85] width 117 height 21
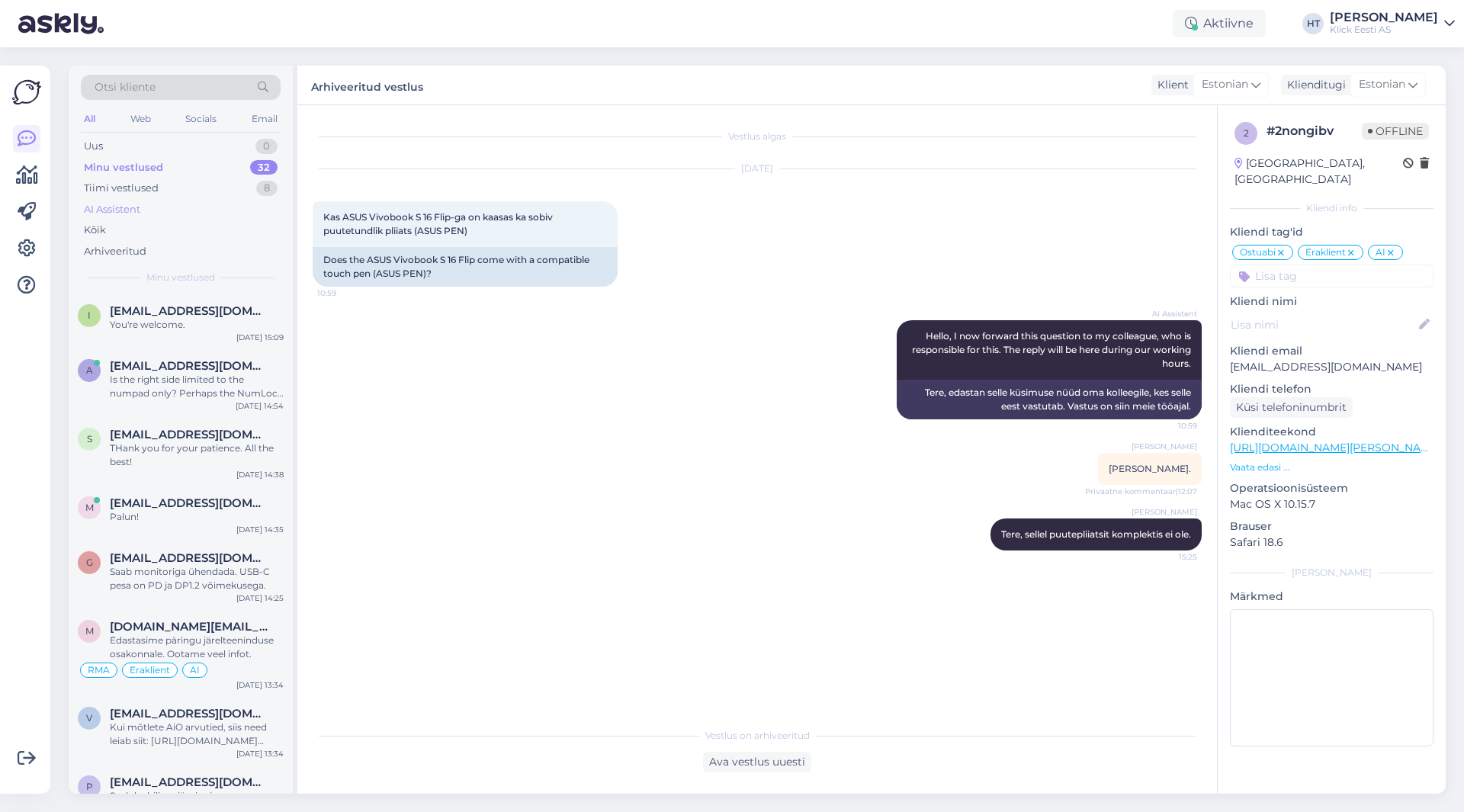
click at [156, 206] on div "AI Assistent" at bounding box center [180, 209] width 200 height 21
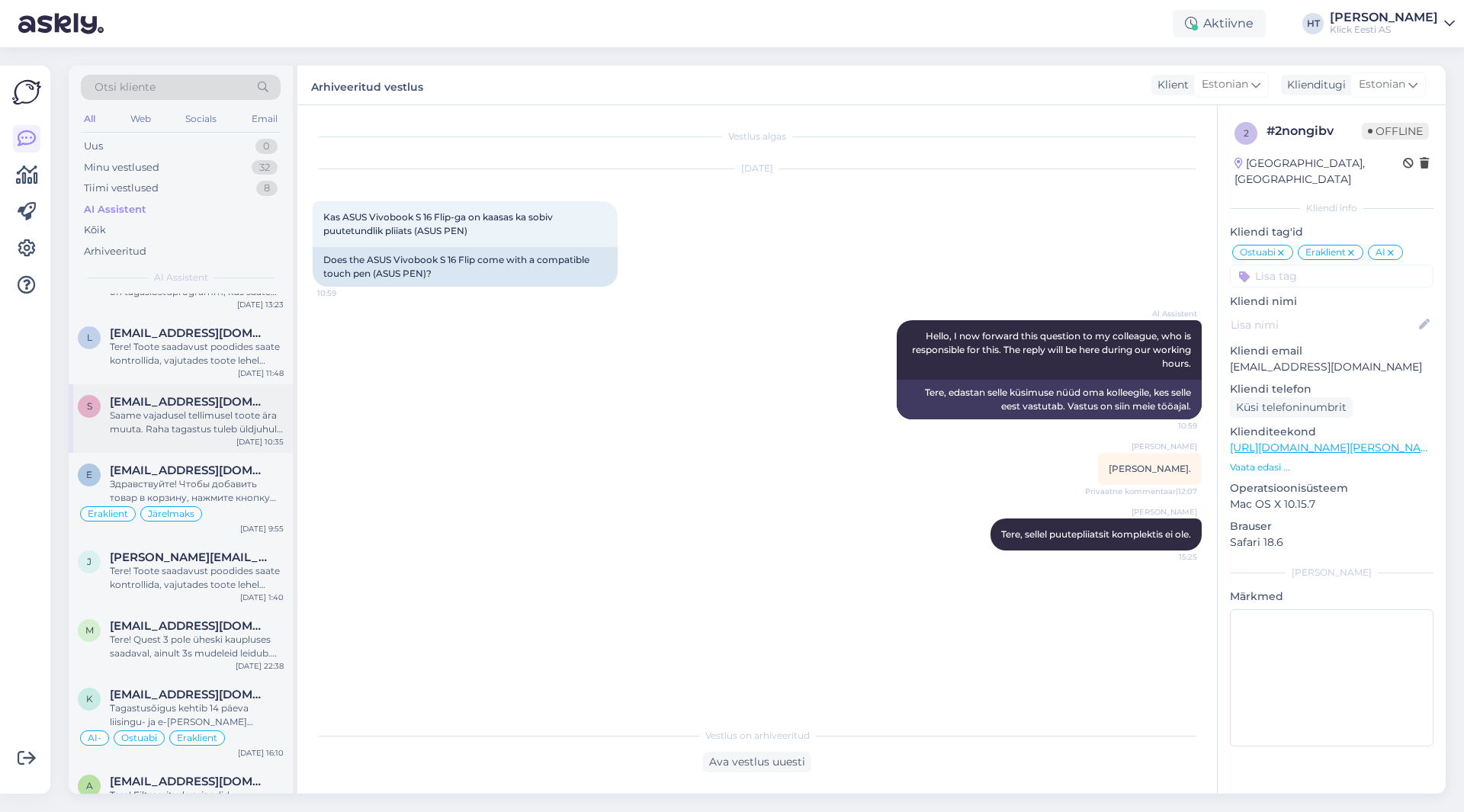
scroll to position [229, 0]
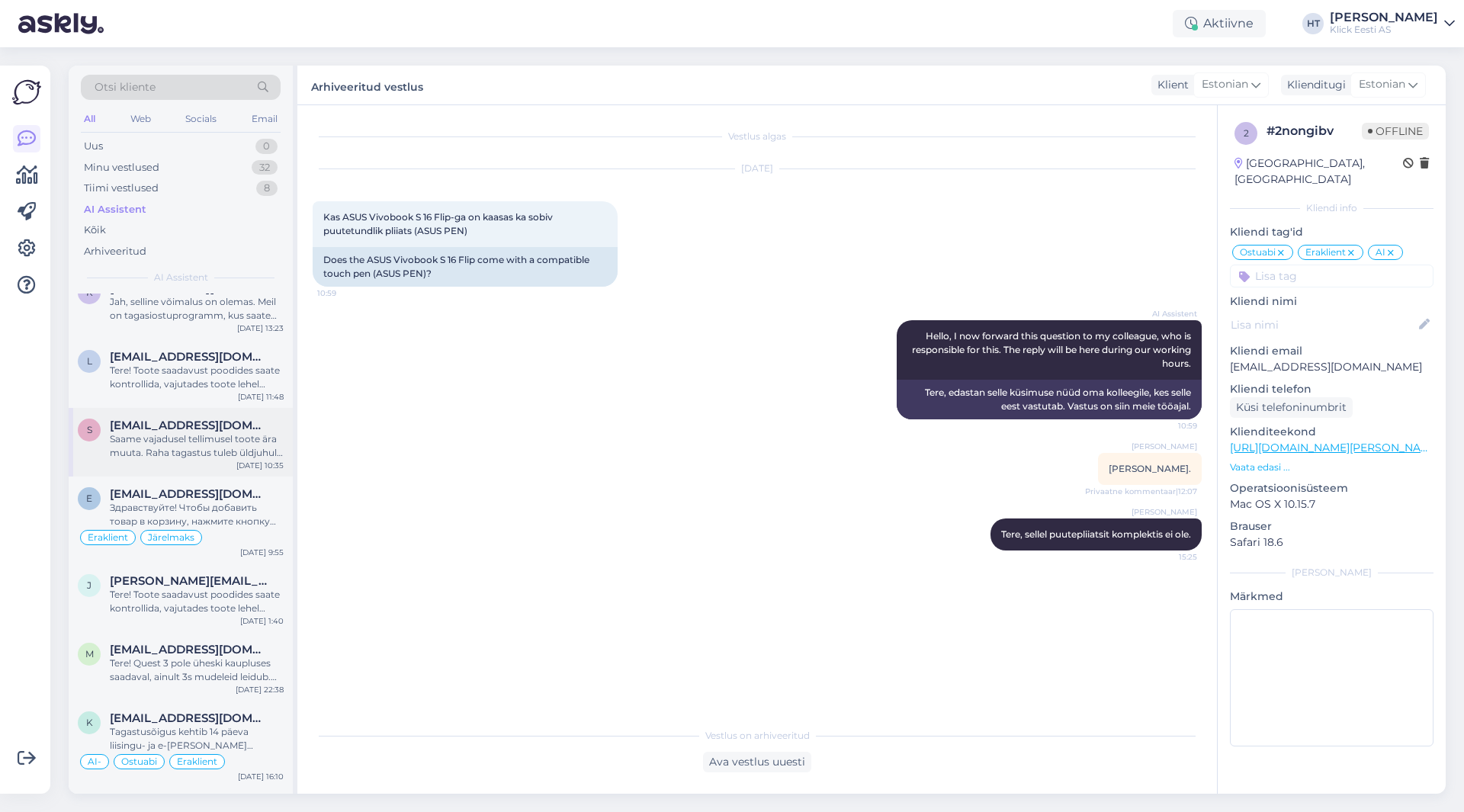
click at [253, 443] on div "Saame vajadusel tellimusel toote ära muuta. Raha tagastus tuleb üldjuhul kuni 5…" at bounding box center [197, 446] width 174 height 27
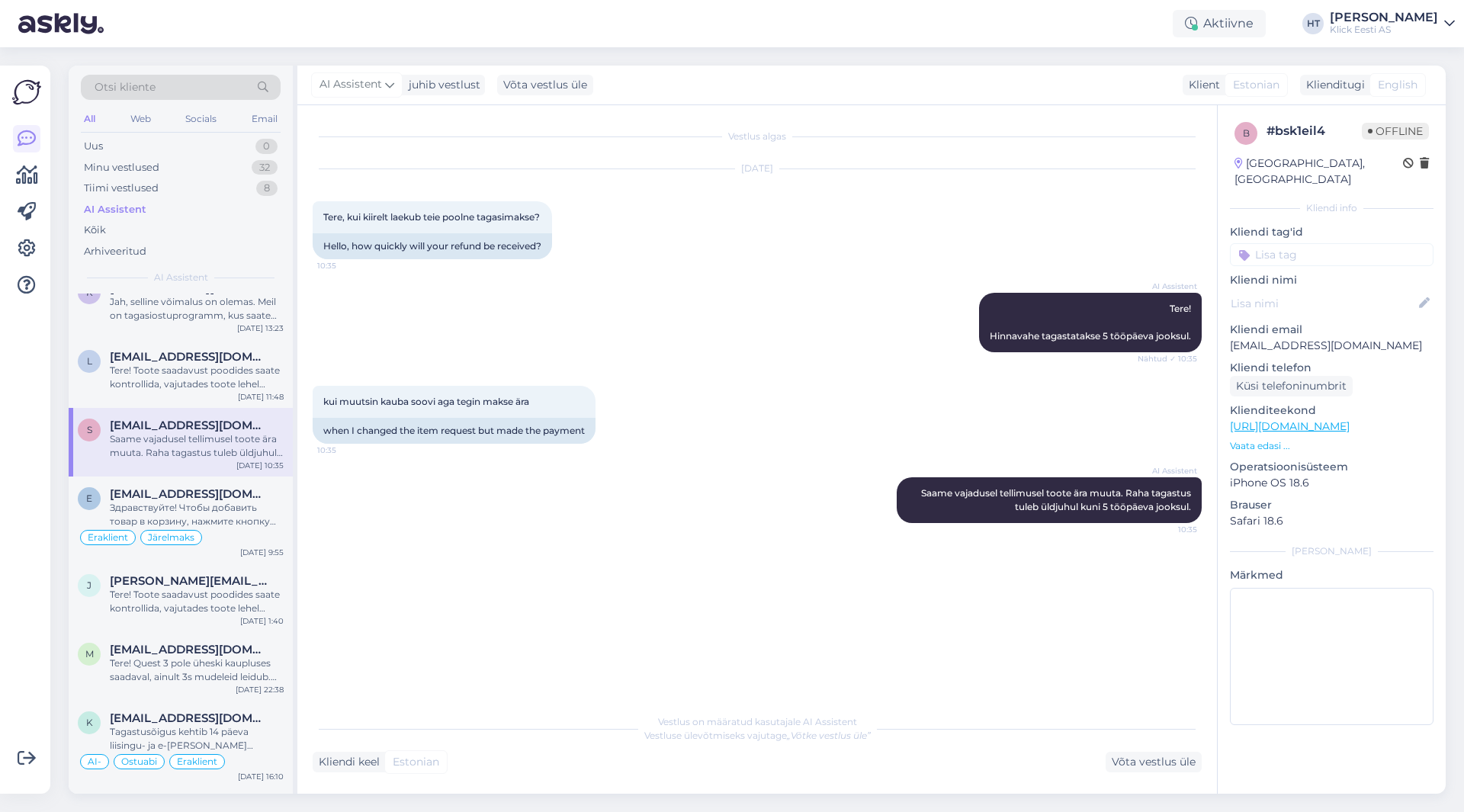
scroll to position [153, 0]
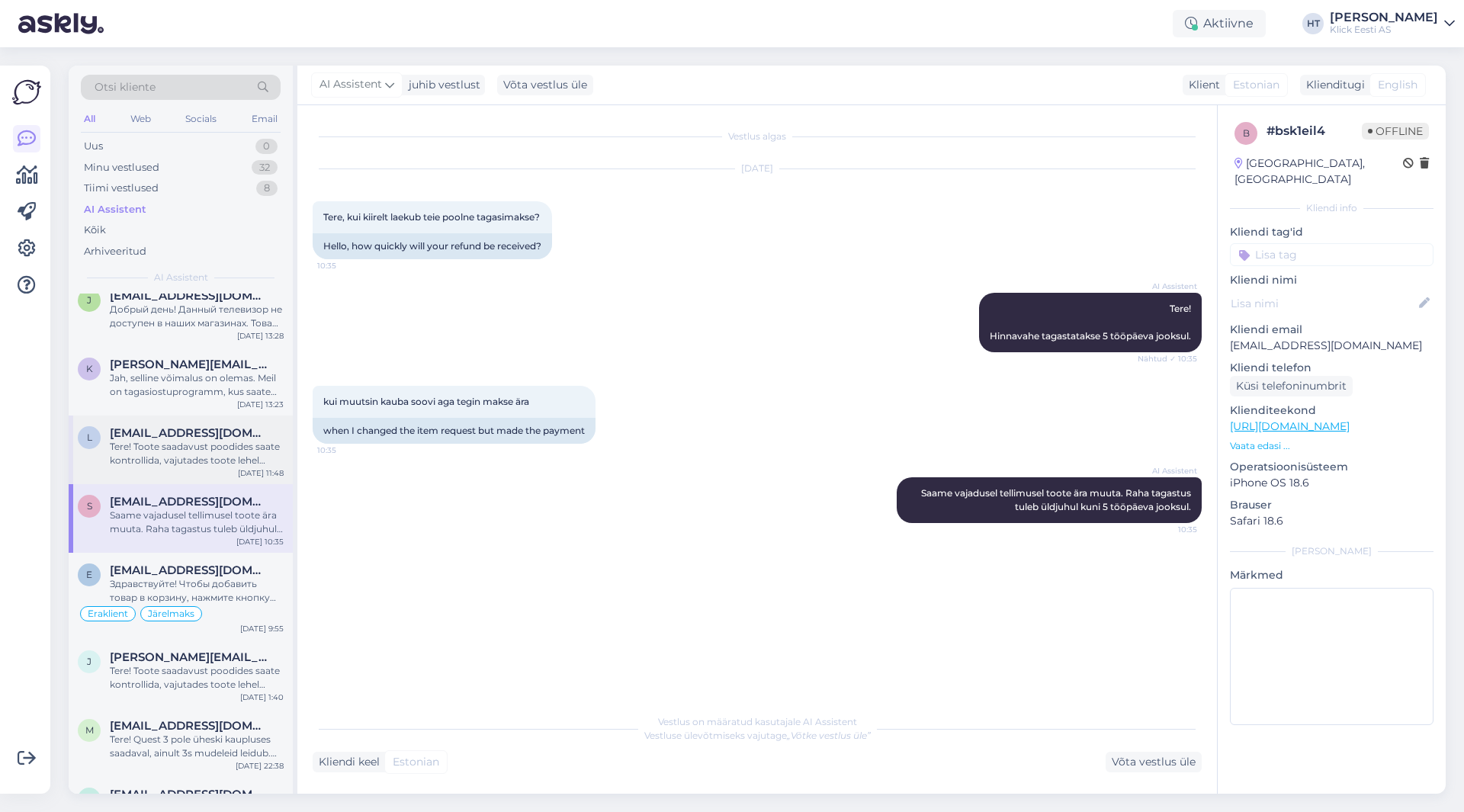
click at [194, 451] on div "Tere! Toote saadavust poodides saate kontrollida, vajutades toote lehel "Saadav…" at bounding box center [197, 453] width 174 height 27
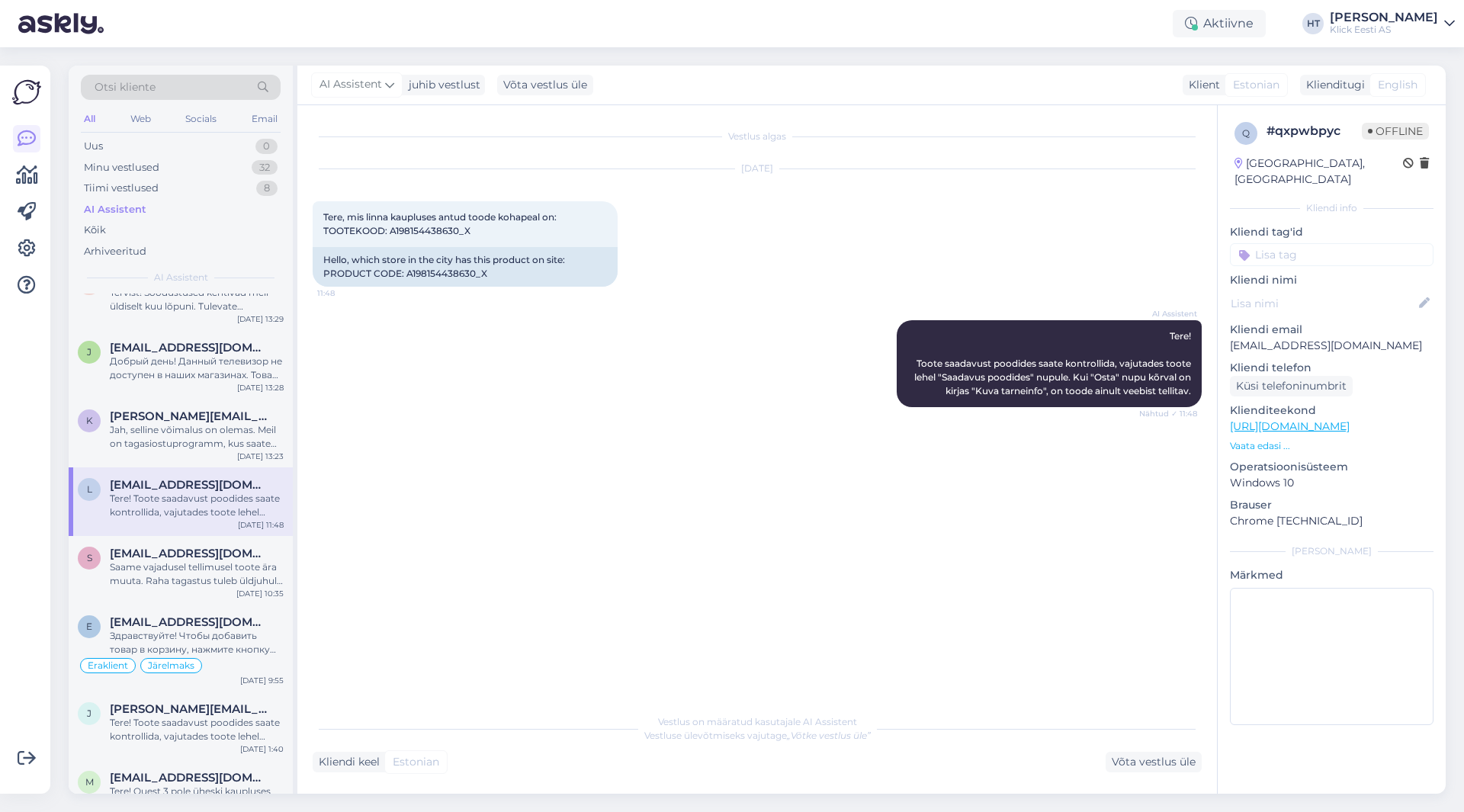
scroll to position [76, 0]
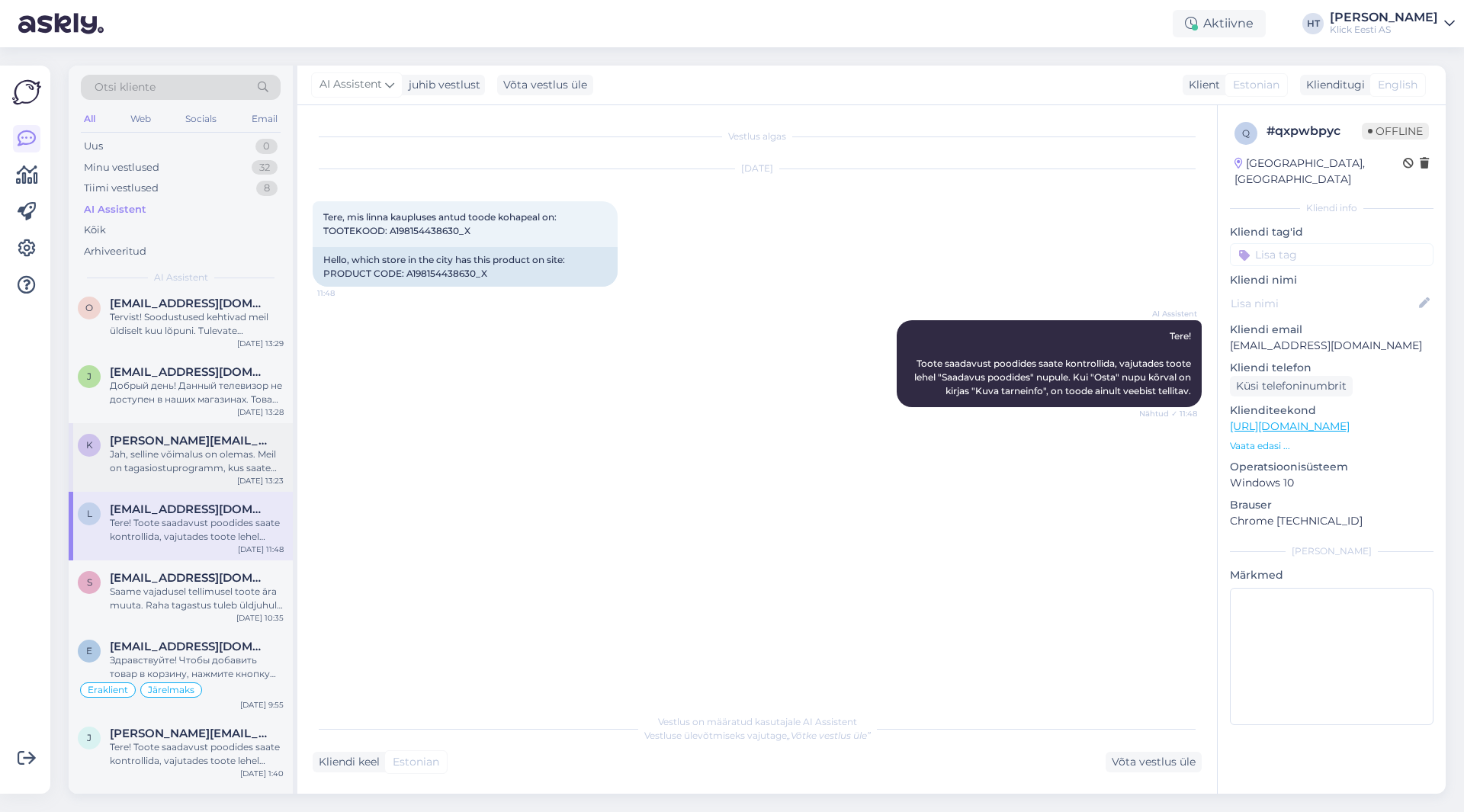
click at [198, 456] on div "Jah, selline võimalus on olemas. Meil on tagasiostuprogramm, kus saate [PERSON_…" at bounding box center [197, 461] width 174 height 27
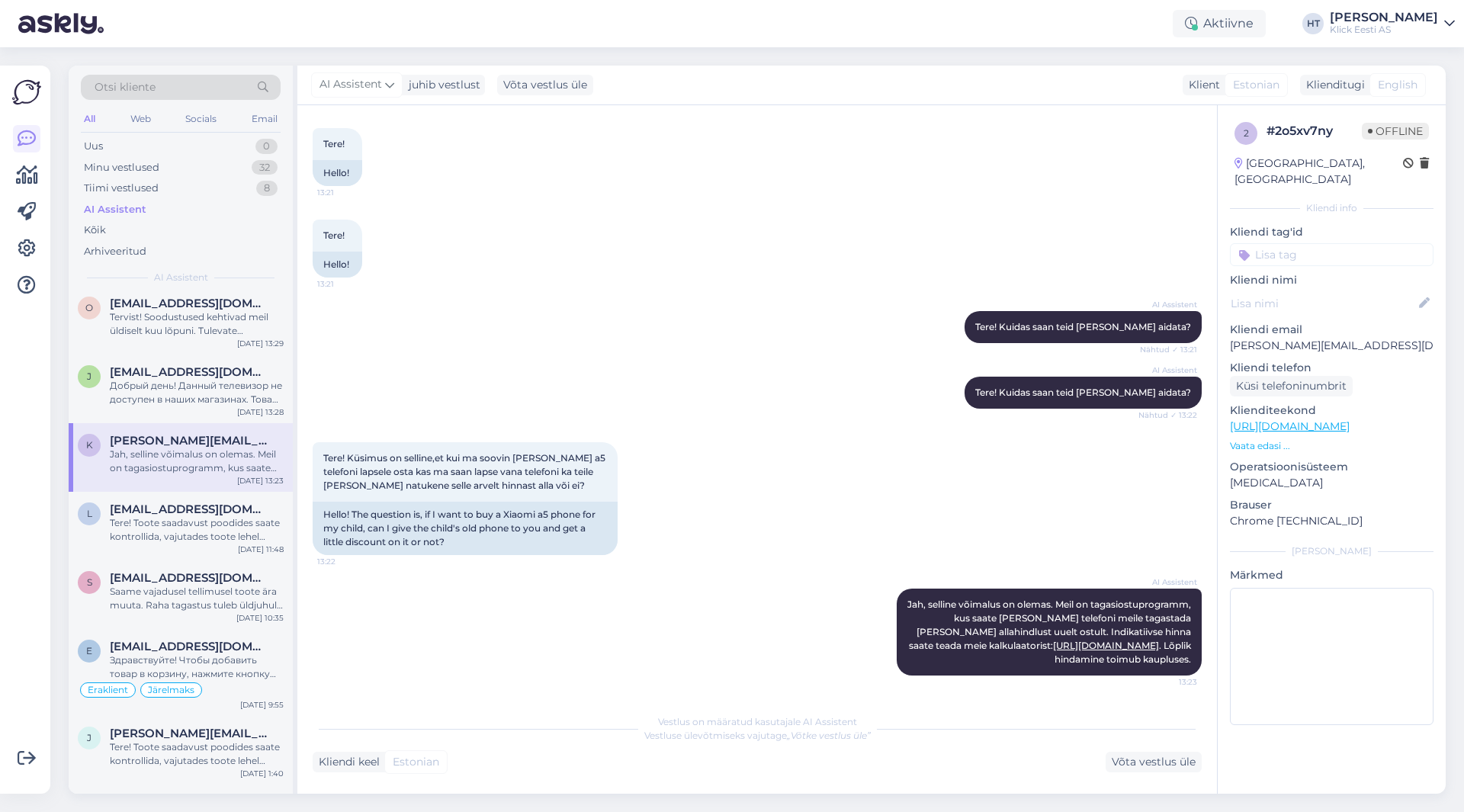
scroll to position [0, 0]
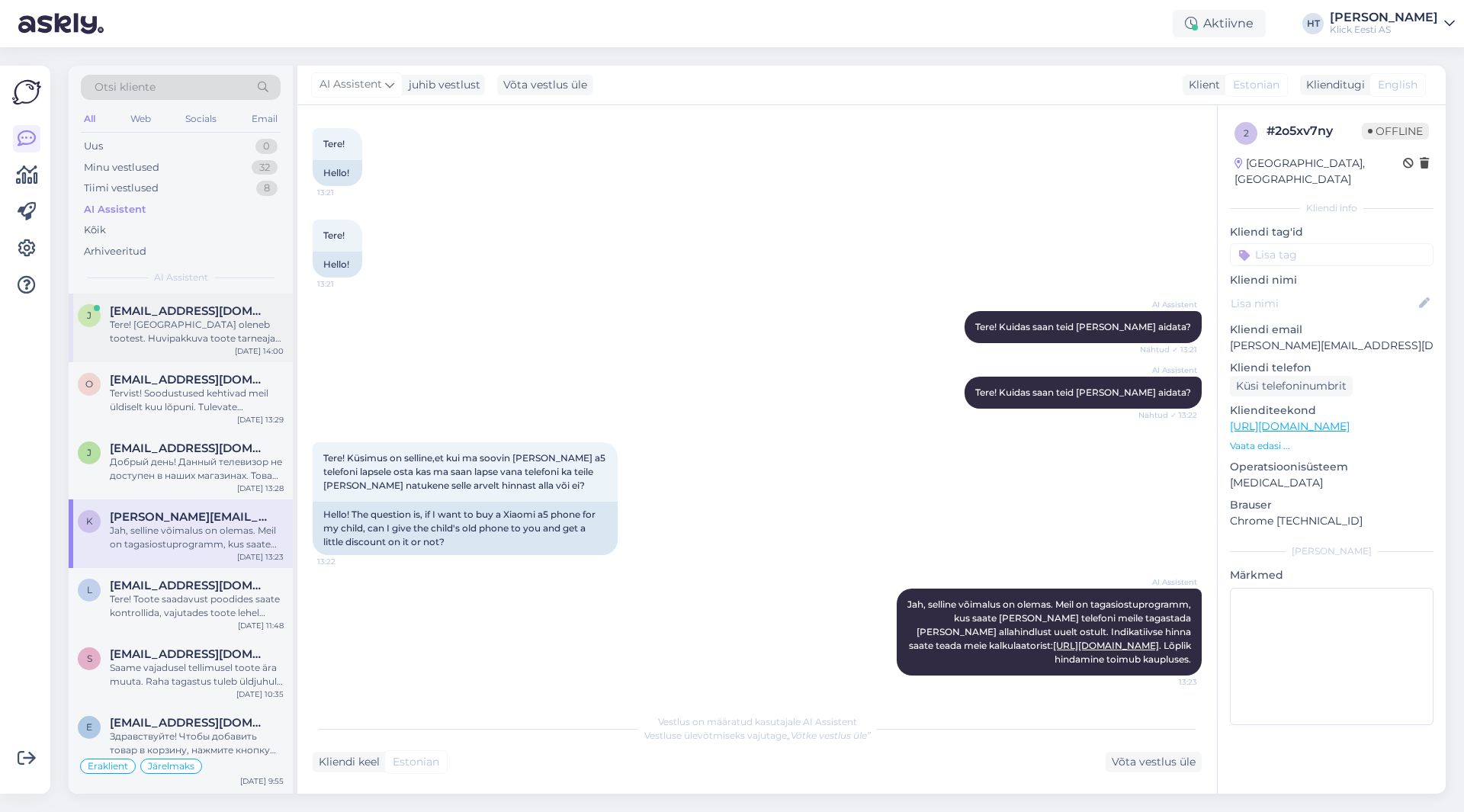
click at [207, 310] on span "[EMAIL_ADDRESS][DOMAIN_NAME]" at bounding box center [189, 311] width 158 height 14
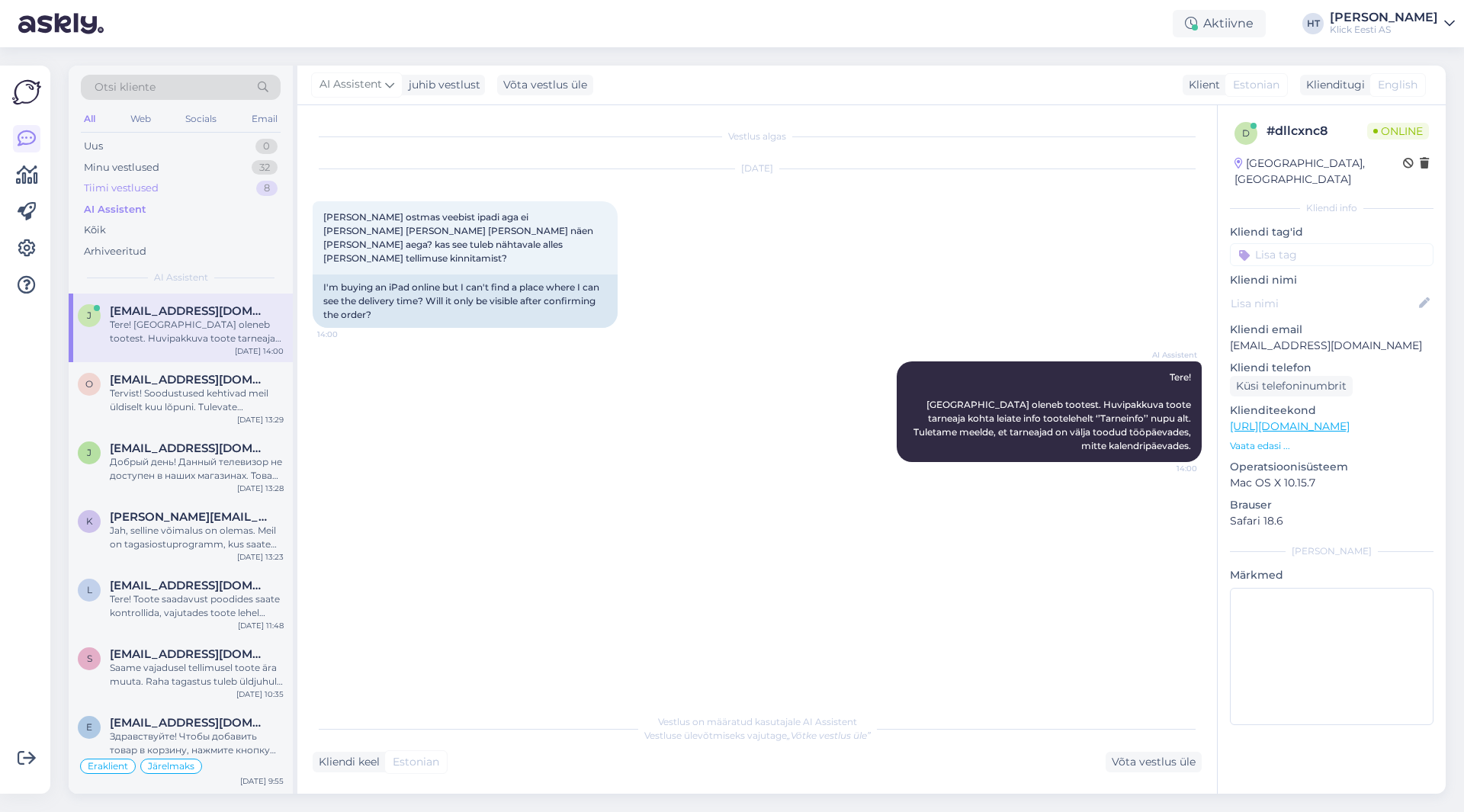
click at [218, 180] on div "Tiimi vestlused 8" at bounding box center [180, 188] width 200 height 21
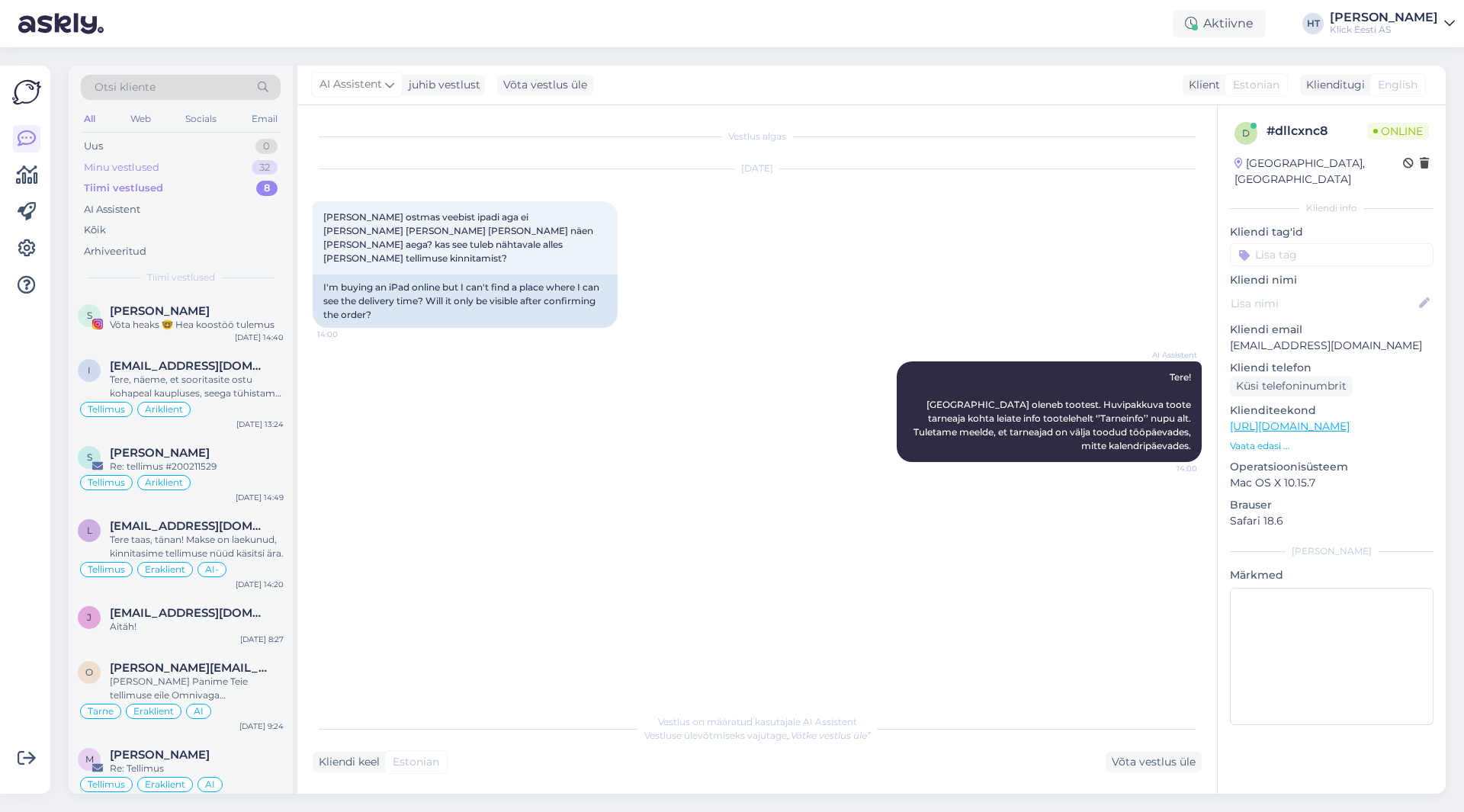
click at [222, 175] on div "Minu vestlused 32" at bounding box center [180, 167] width 200 height 21
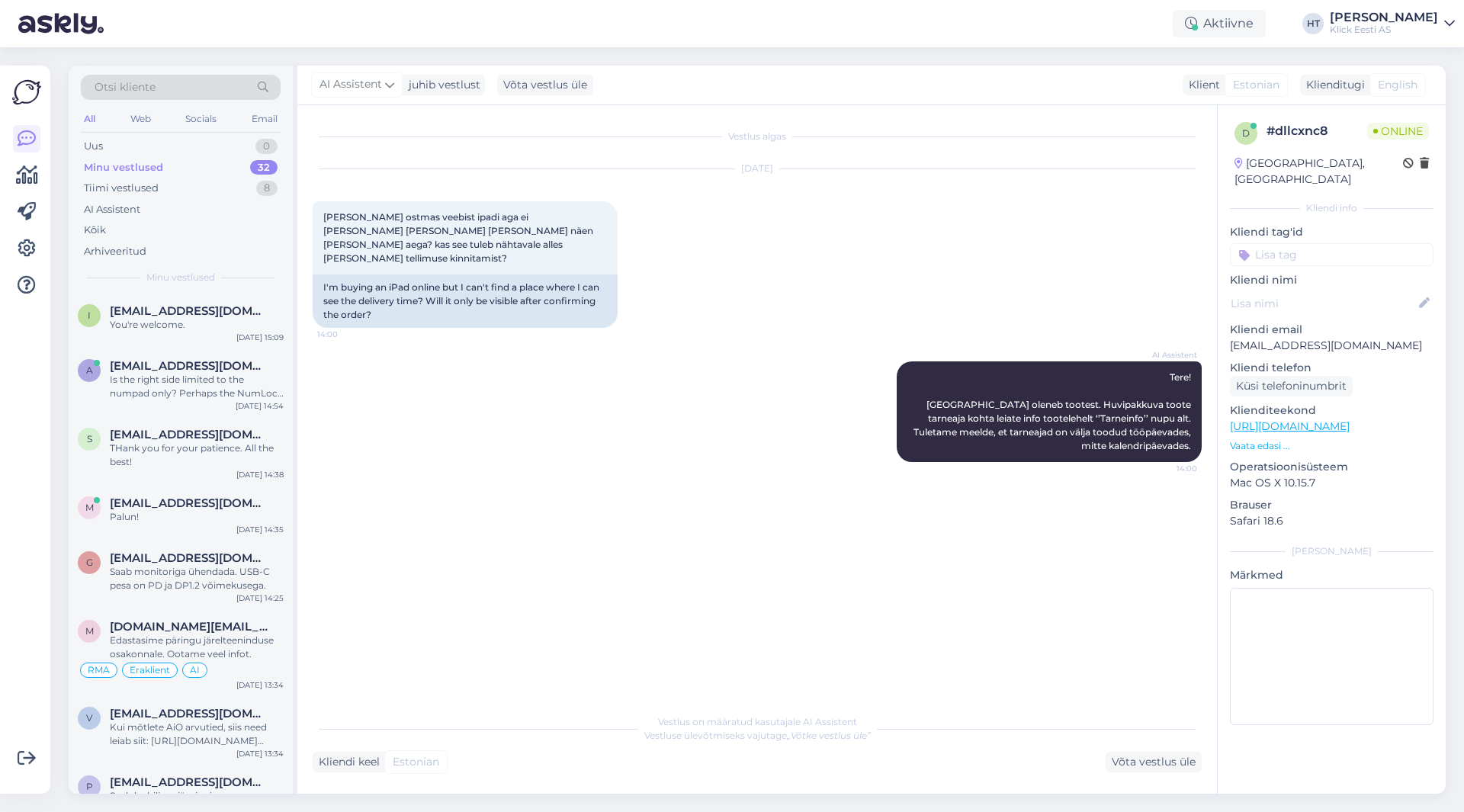
click at [535, 473] on div "Vestlus algas [DATE] [PERSON_NAME] ostmas veebist ipadi aga ei [PERSON_NAME] [P…" at bounding box center [764, 406] width 903 height 572
click at [269, 149] on div "1" at bounding box center [268, 146] width 19 height 16
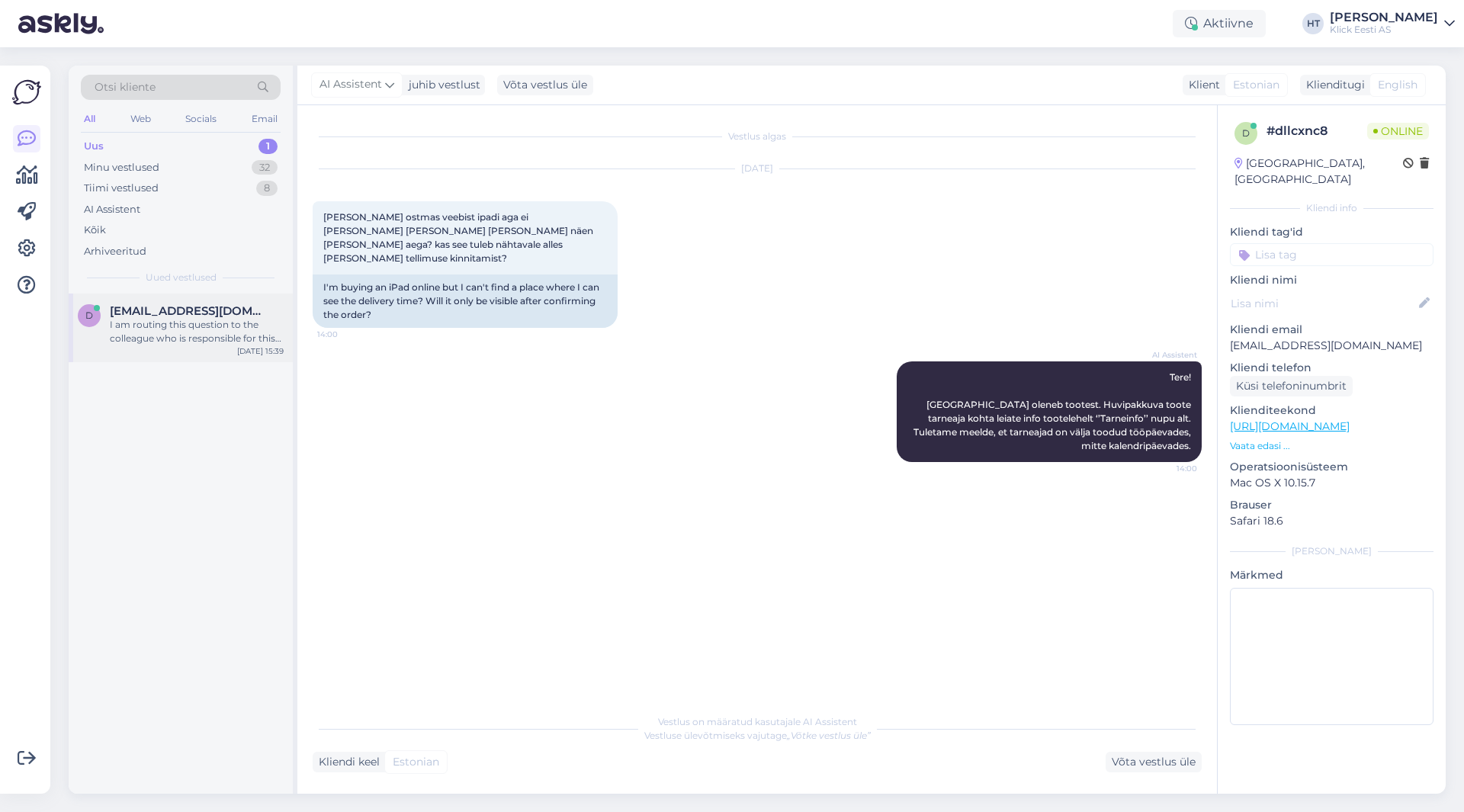
click at [209, 323] on div "I am routing this question to the colleague who is responsible for this topic. …" at bounding box center [197, 331] width 174 height 27
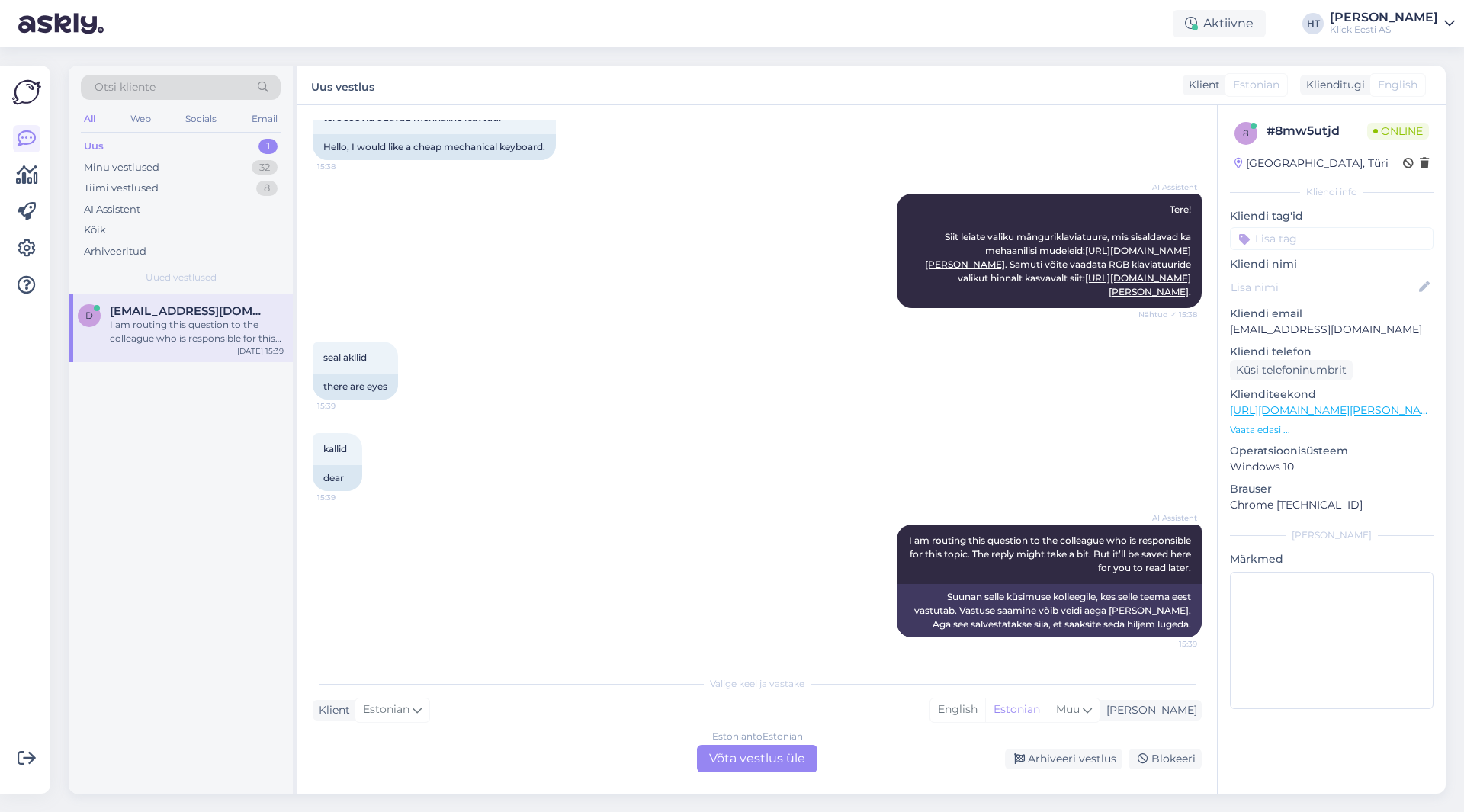
scroll to position [140, 0]
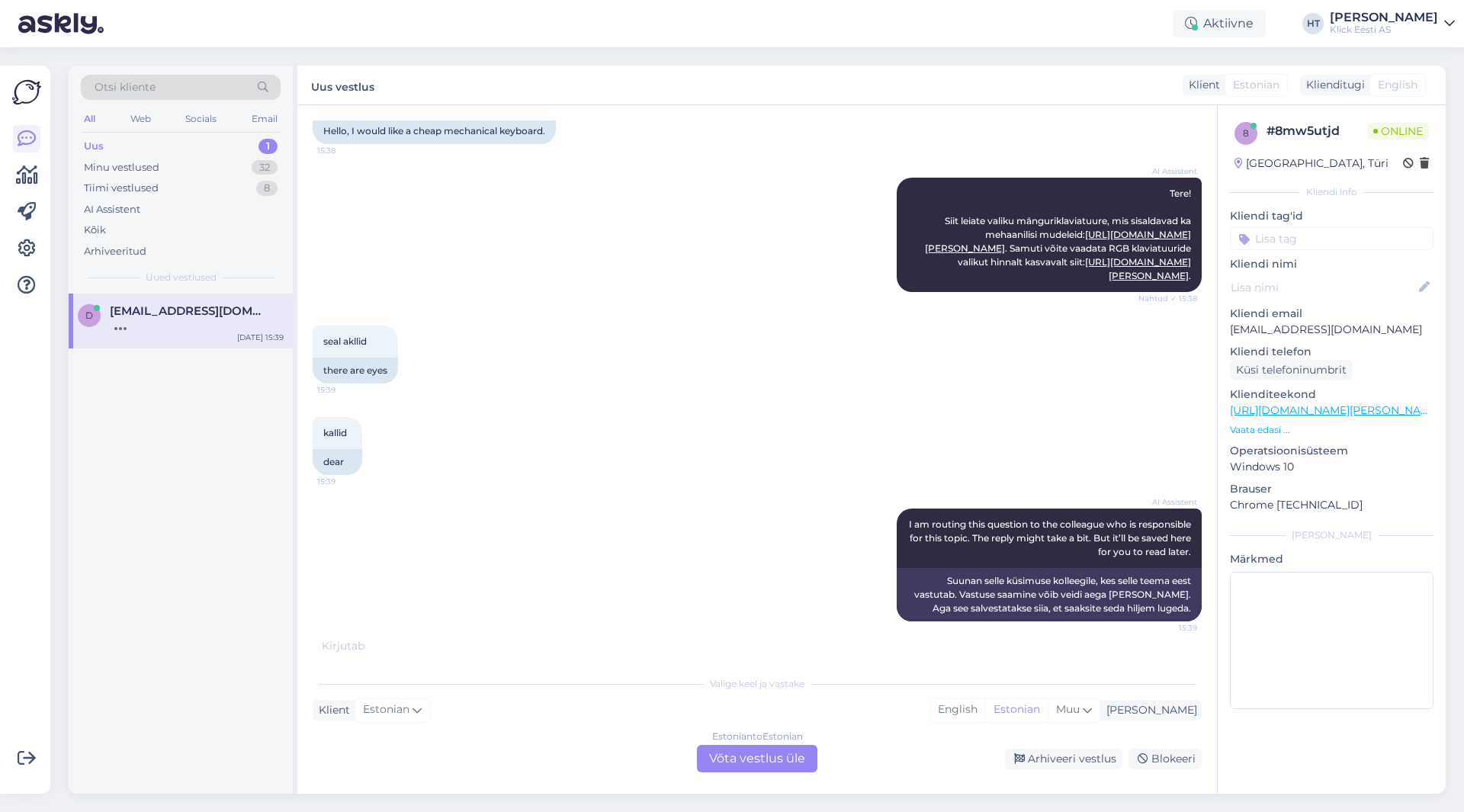
click at [560, 401] on div "seal akllid 15:39 there are eyes" at bounding box center [757, 354] width 889 height 91
click at [753, 765] on div "Estonian to Estonian Võta vestlus üle" at bounding box center [757, 758] width 121 height 27
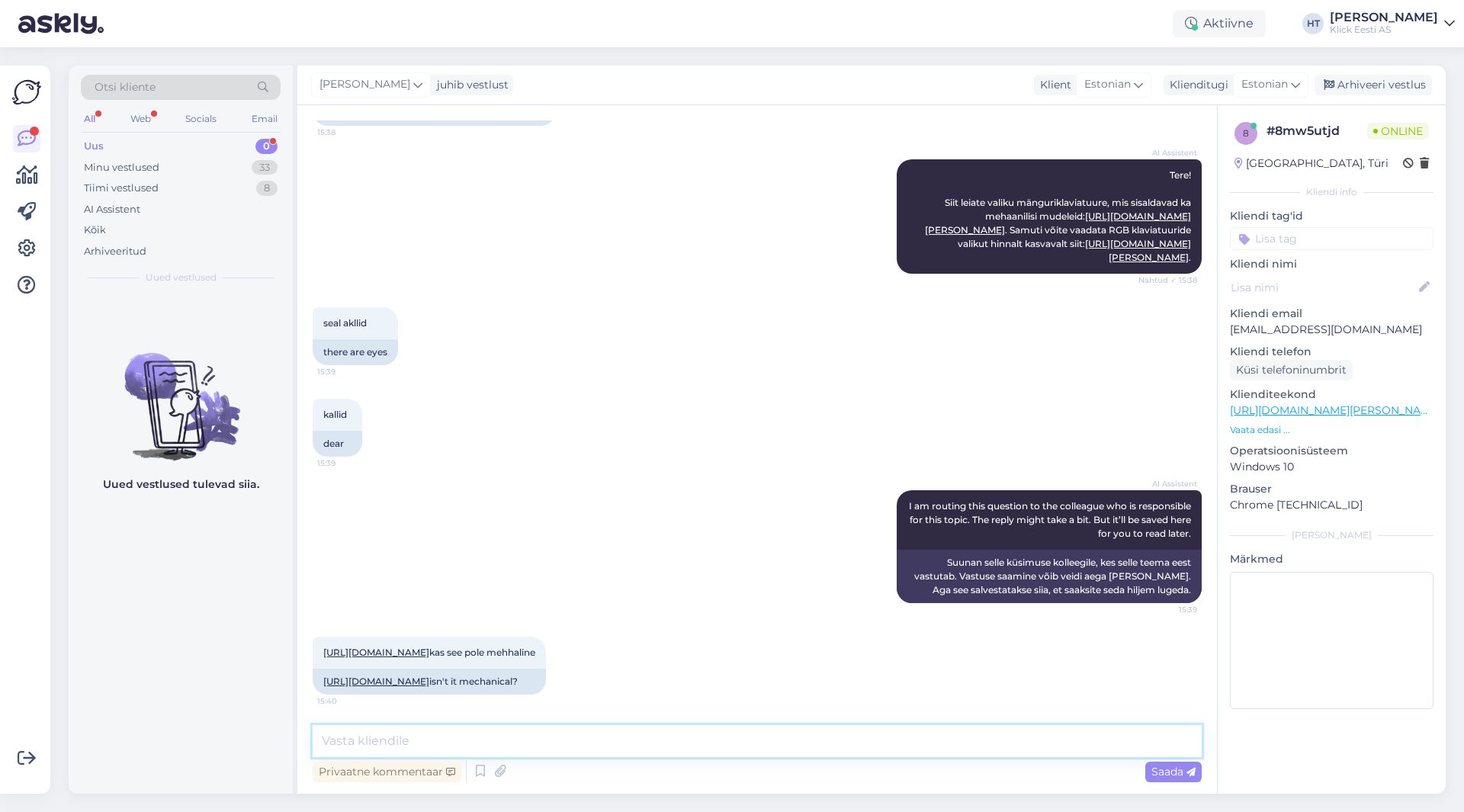
click at [752, 727] on textarea at bounding box center [757, 741] width 889 height 32
click at [561, 747] on textarea at bounding box center [757, 741] width 889 height 32
paste textarea "[URL][DOMAIN_NAME][PERSON_NAME]"
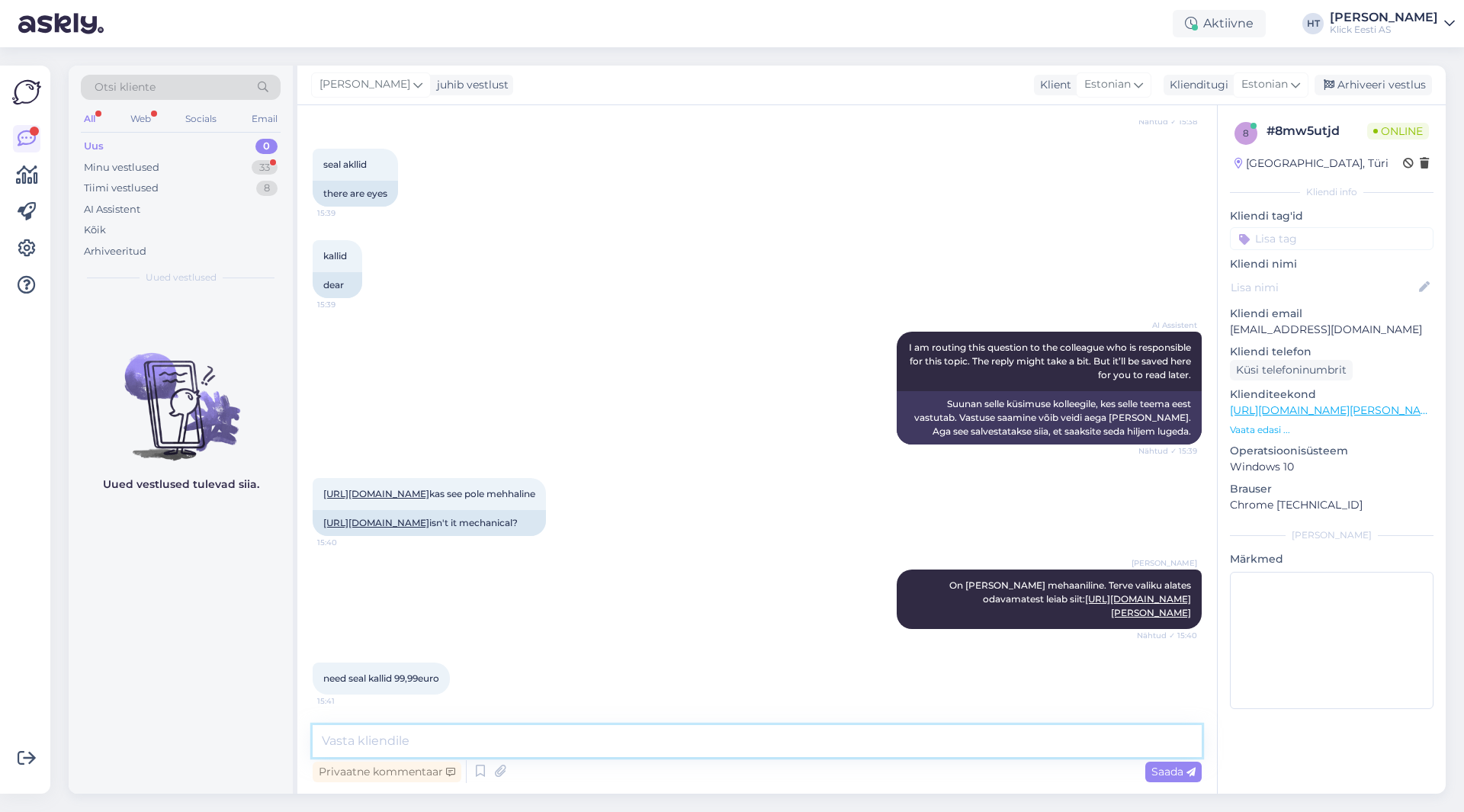
scroll to position [374, 0]
click at [263, 170] on div "33" at bounding box center [264, 167] width 26 height 16
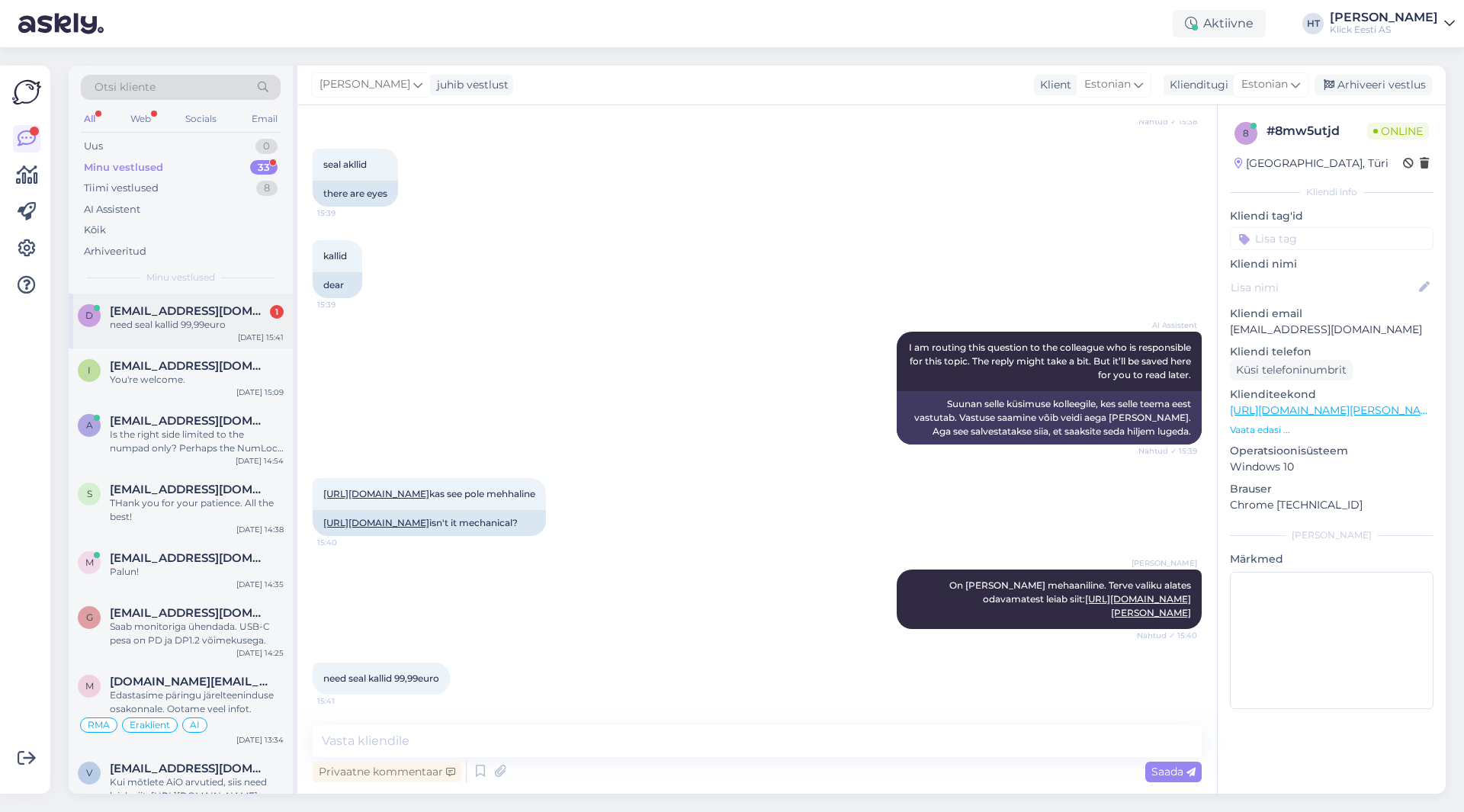
click at [268, 319] on div "need seal kallid 99,99euro" at bounding box center [197, 324] width 174 height 14
click at [232, 389] on div "i [EMAIL_ADDRESS][DOMAIN_NAME] You're welcome. [DATE] 15:09" at bounding box center [181, 375] width 224 height 55
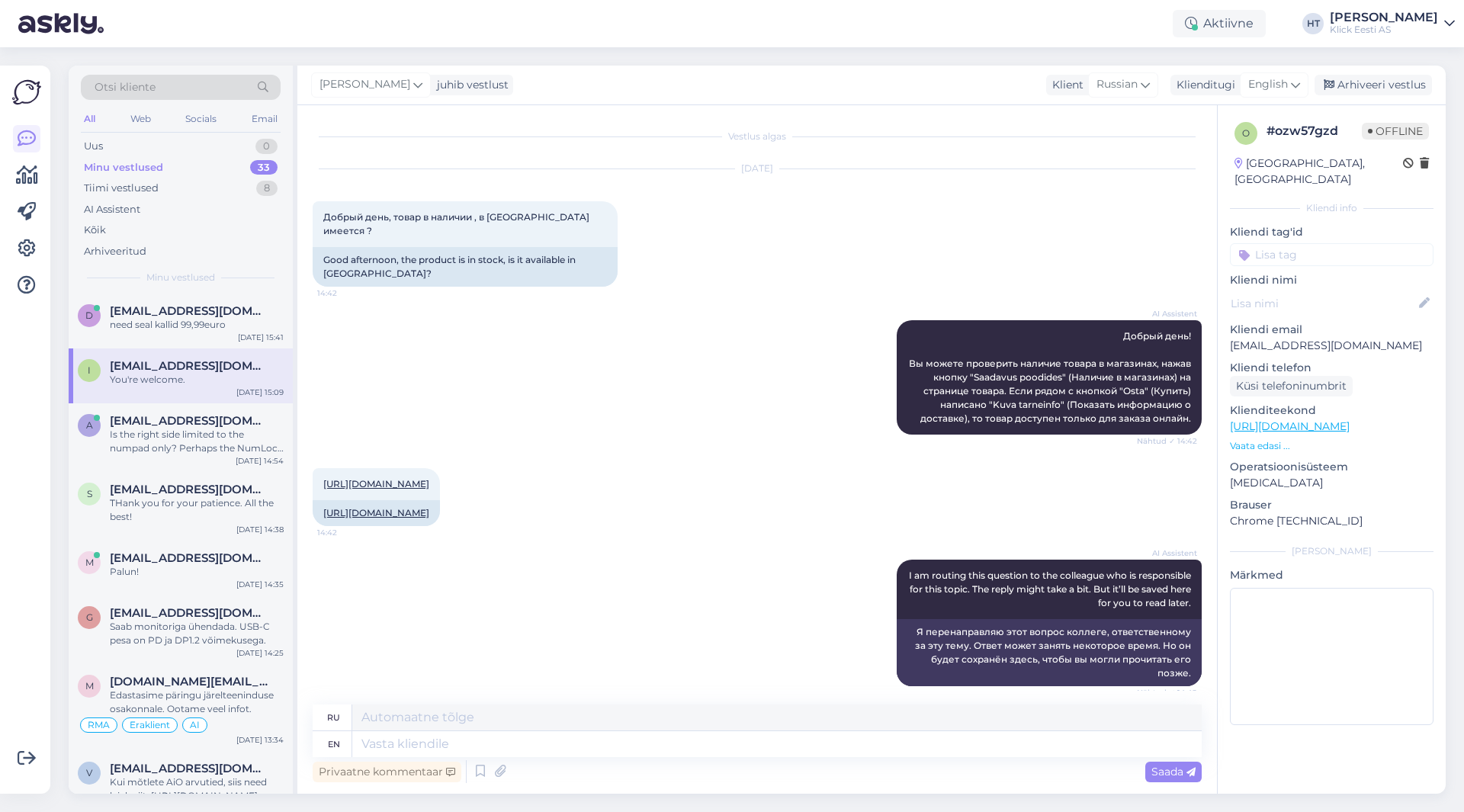
scroll to position [708, 0]
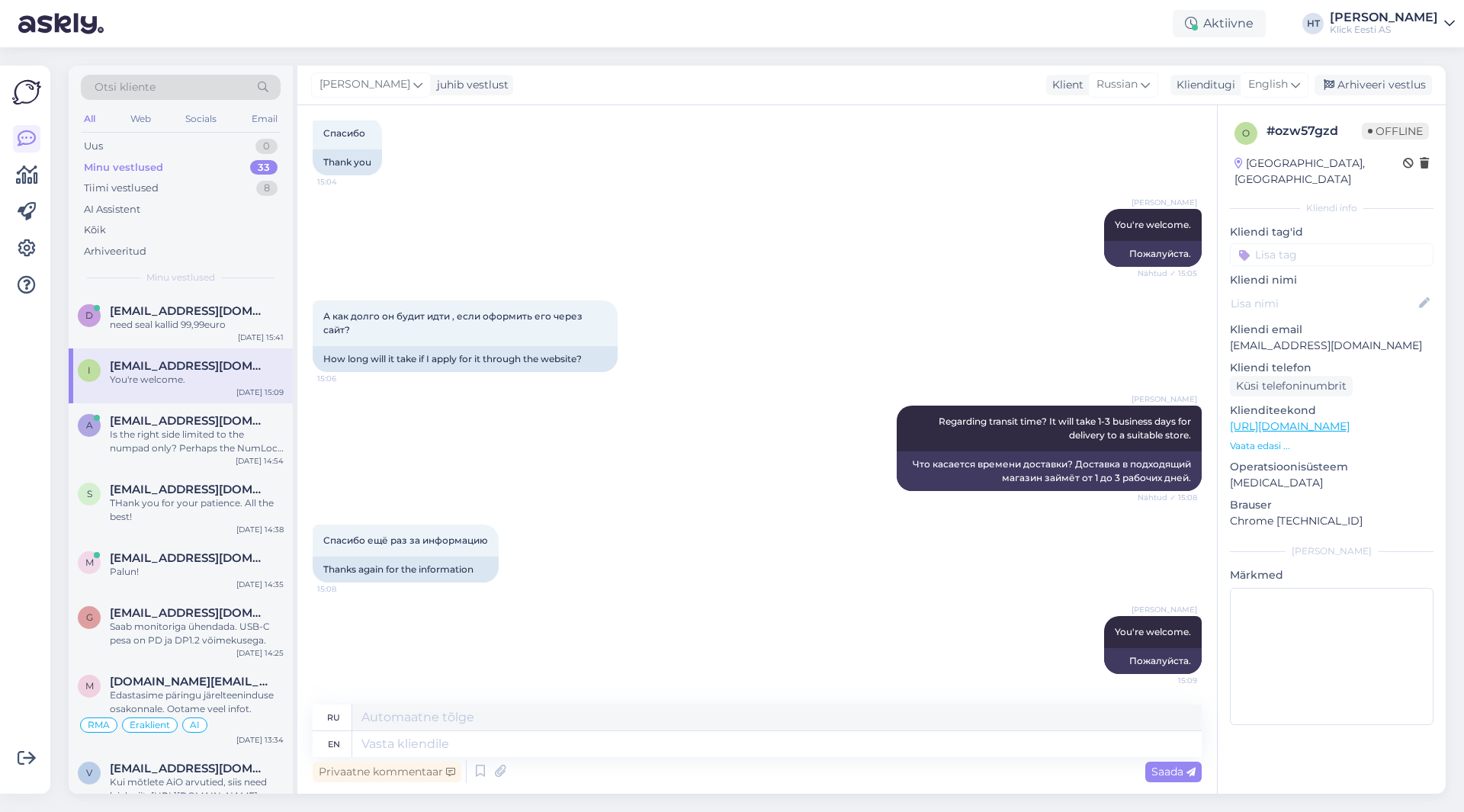
click at [230, 167] on div "Minu vestlused 33" at bounding box center [180, 167] width 200 height 21
click at [232, 446] on div "Is the right side limited to the numpad only? Perhaps the NumLock key is left a…" at bounding box center [197, 441] width 174 height 27
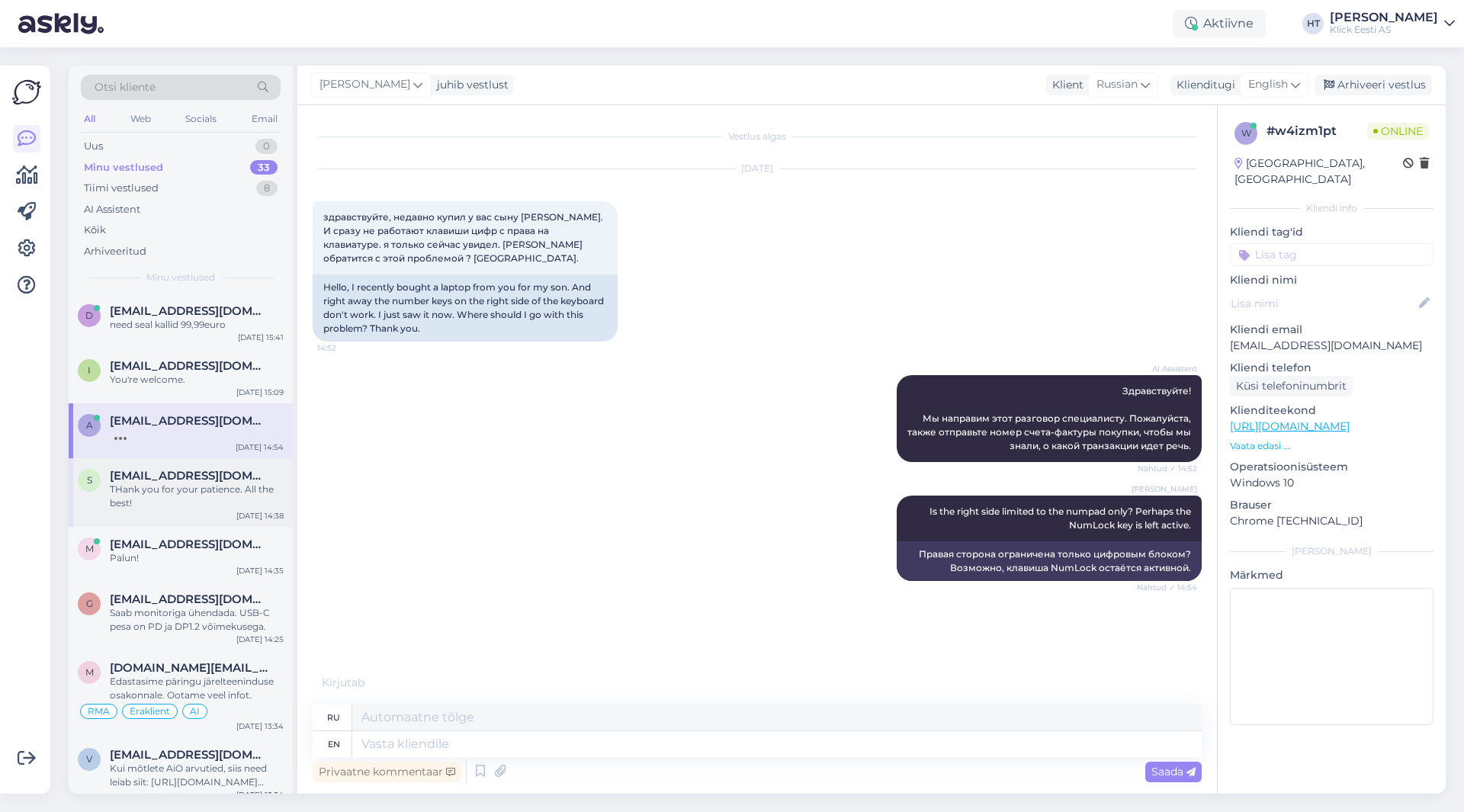
click at [221, 484] on div "THank you for your patience. All the best!" at bounding box center [197, 496] width 174 height 27
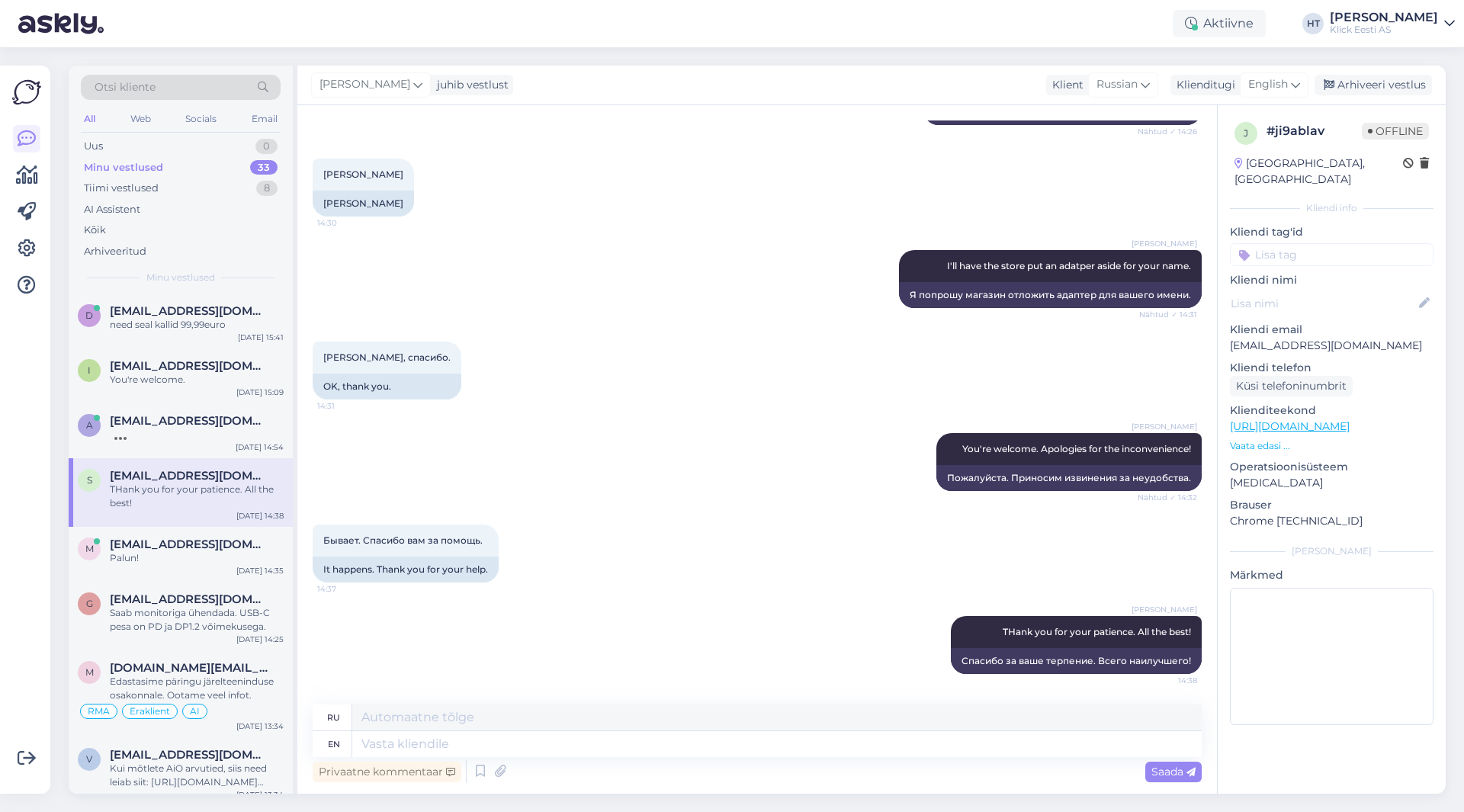
scroll to position [1827, 0]
click at [12, 419] on div at bounding box center [26, 429] width 29 height 704
click at [16, 413] on div at bounding box center [26, 429] width 29 height 704
click at [15, 419] on div at bounding box center [26, 429] width 29 height 704
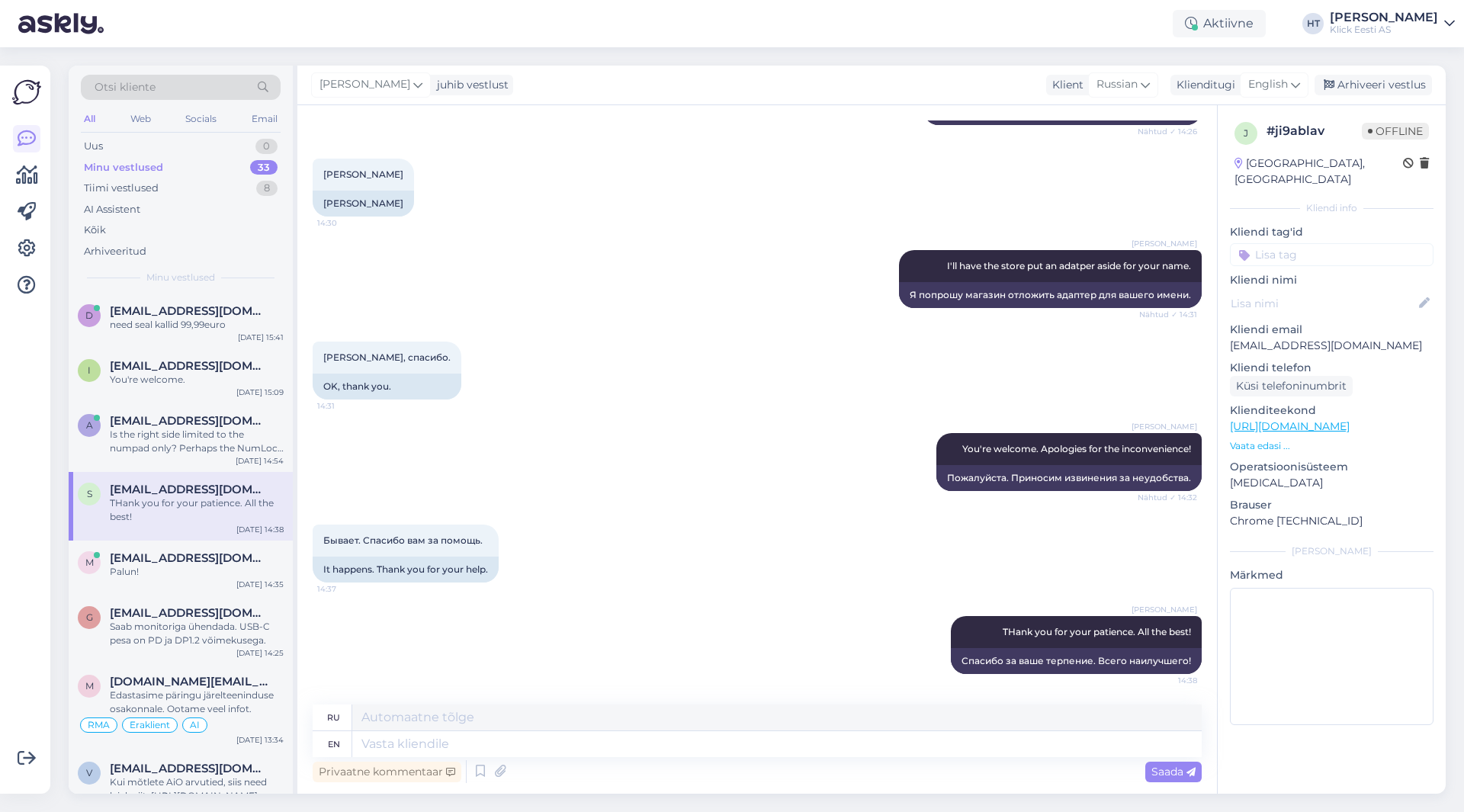
click at [18, 419] on div at bounding box center [26, 429] width 29 height 704
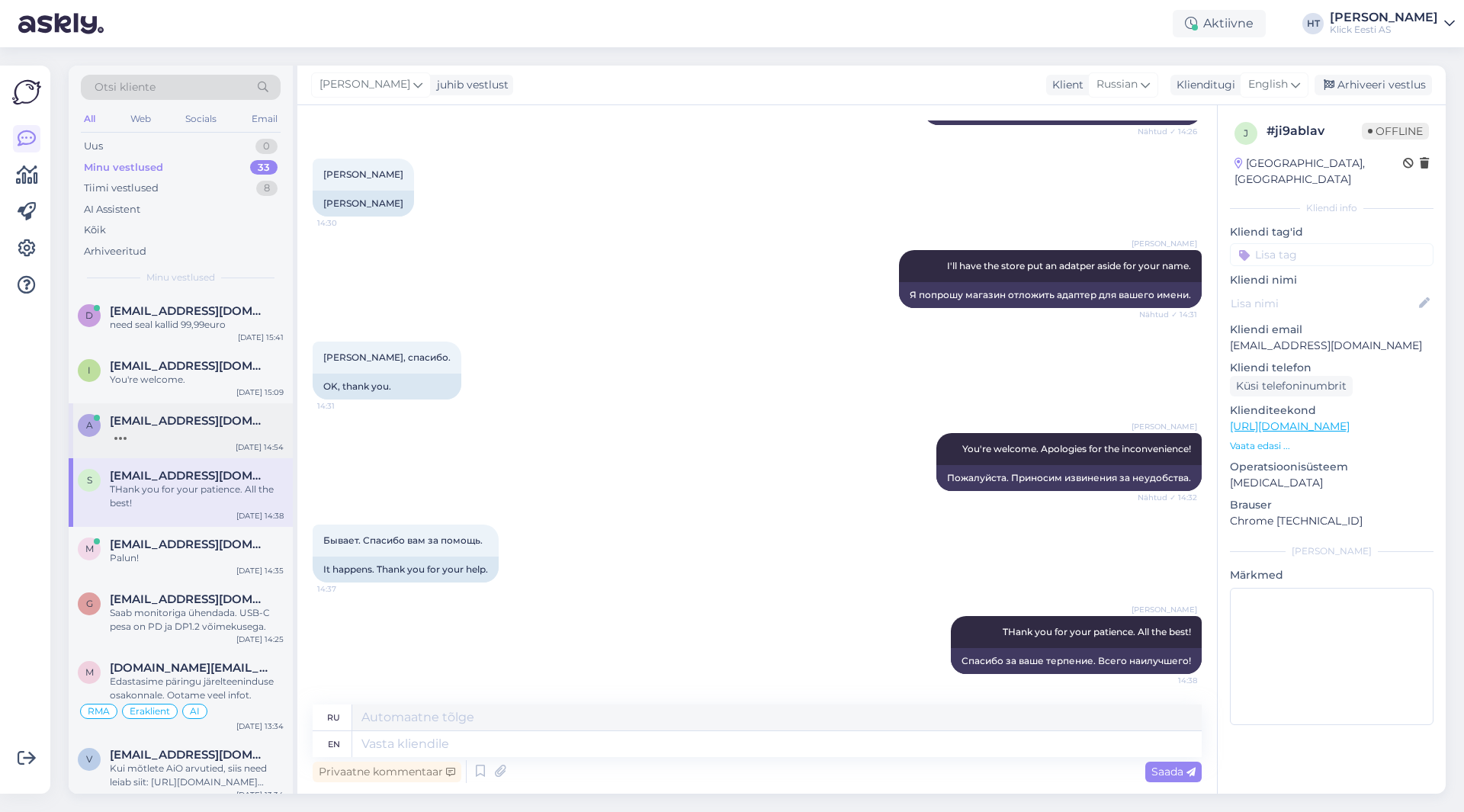
click at [85, 418] on div "a" at bounding box center [89, 425] width 23 height 23
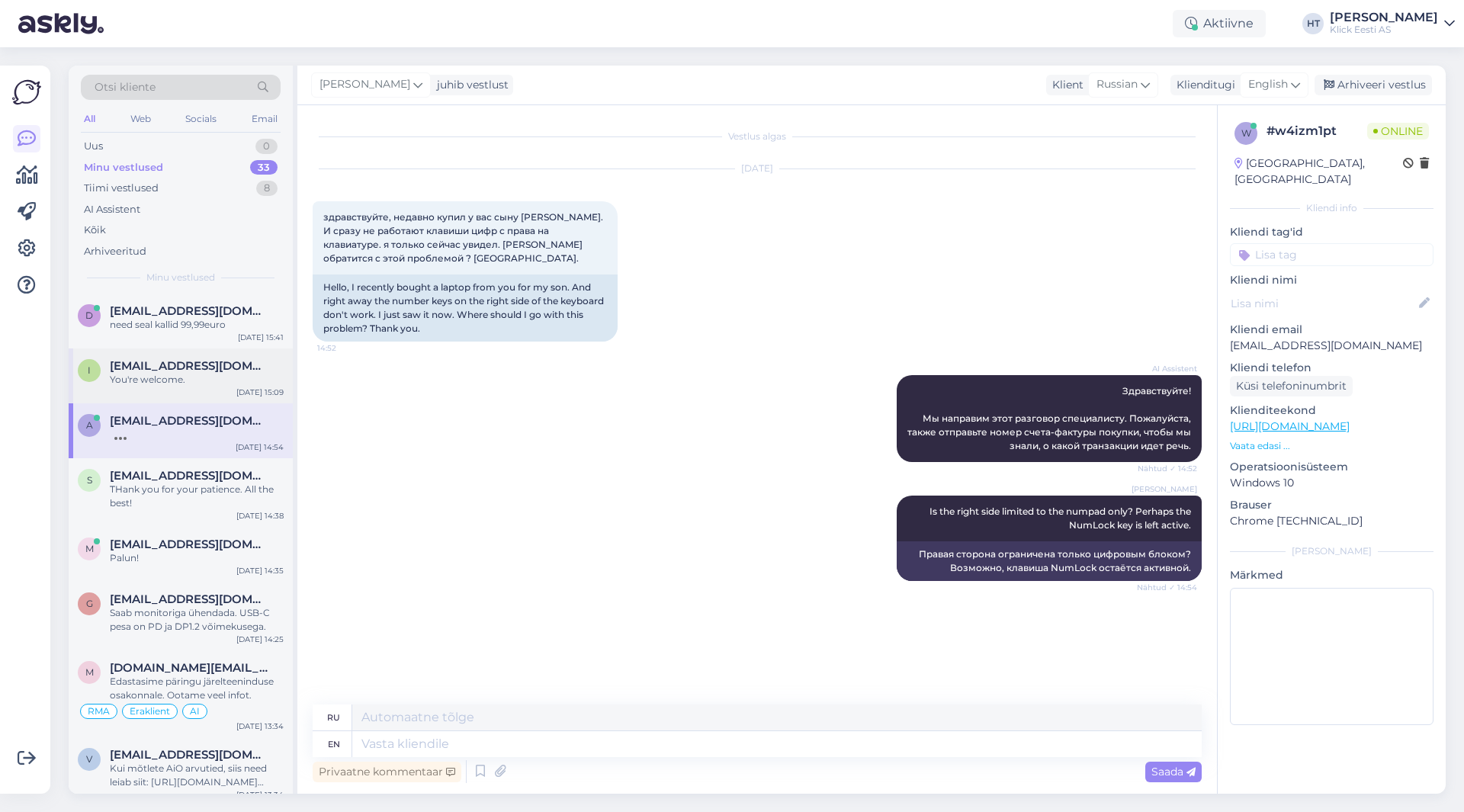
click at [217, 380] on div "You're welcome." at bounding box center [197, 379] width 174 height 14
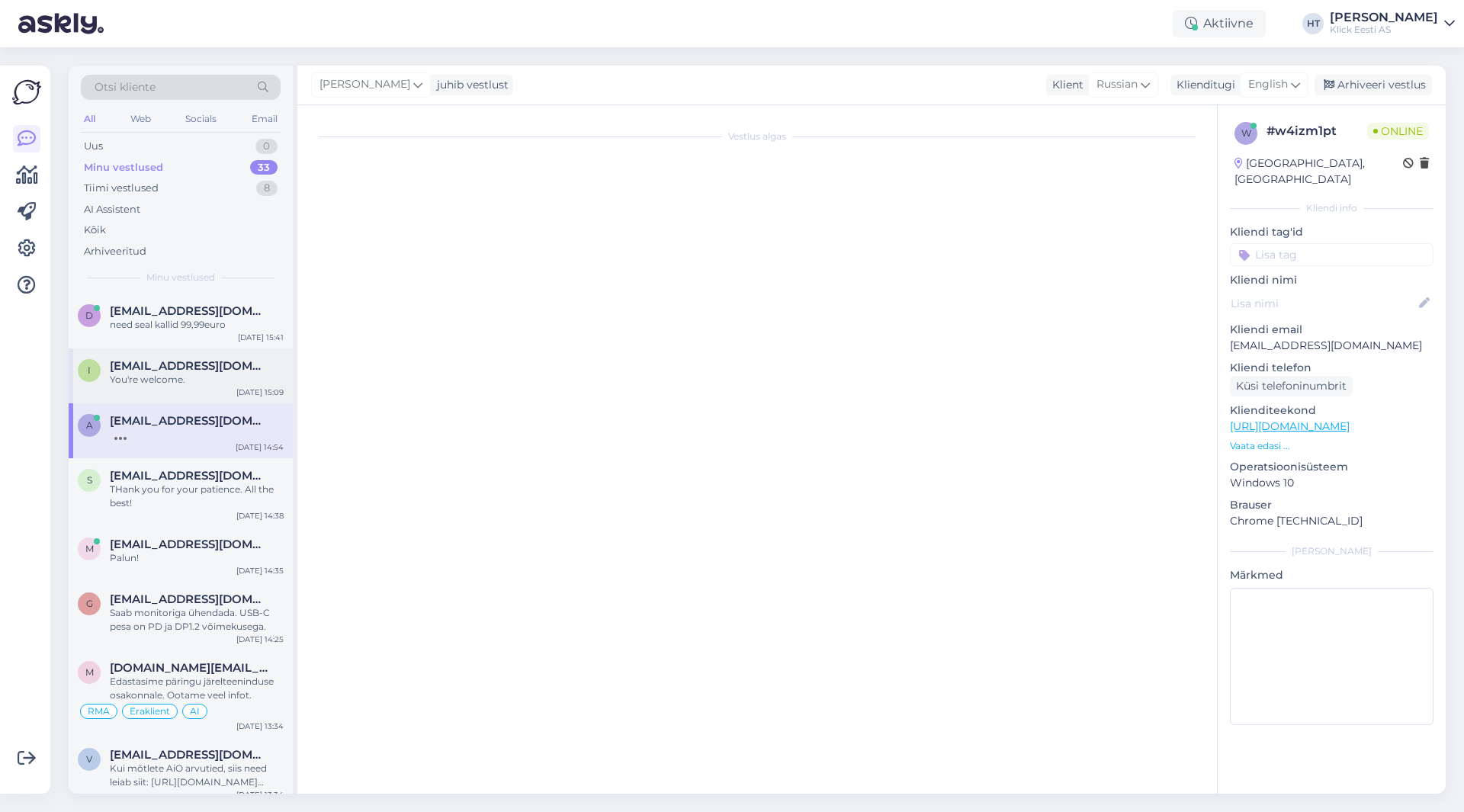
scroll to position [708, 0]
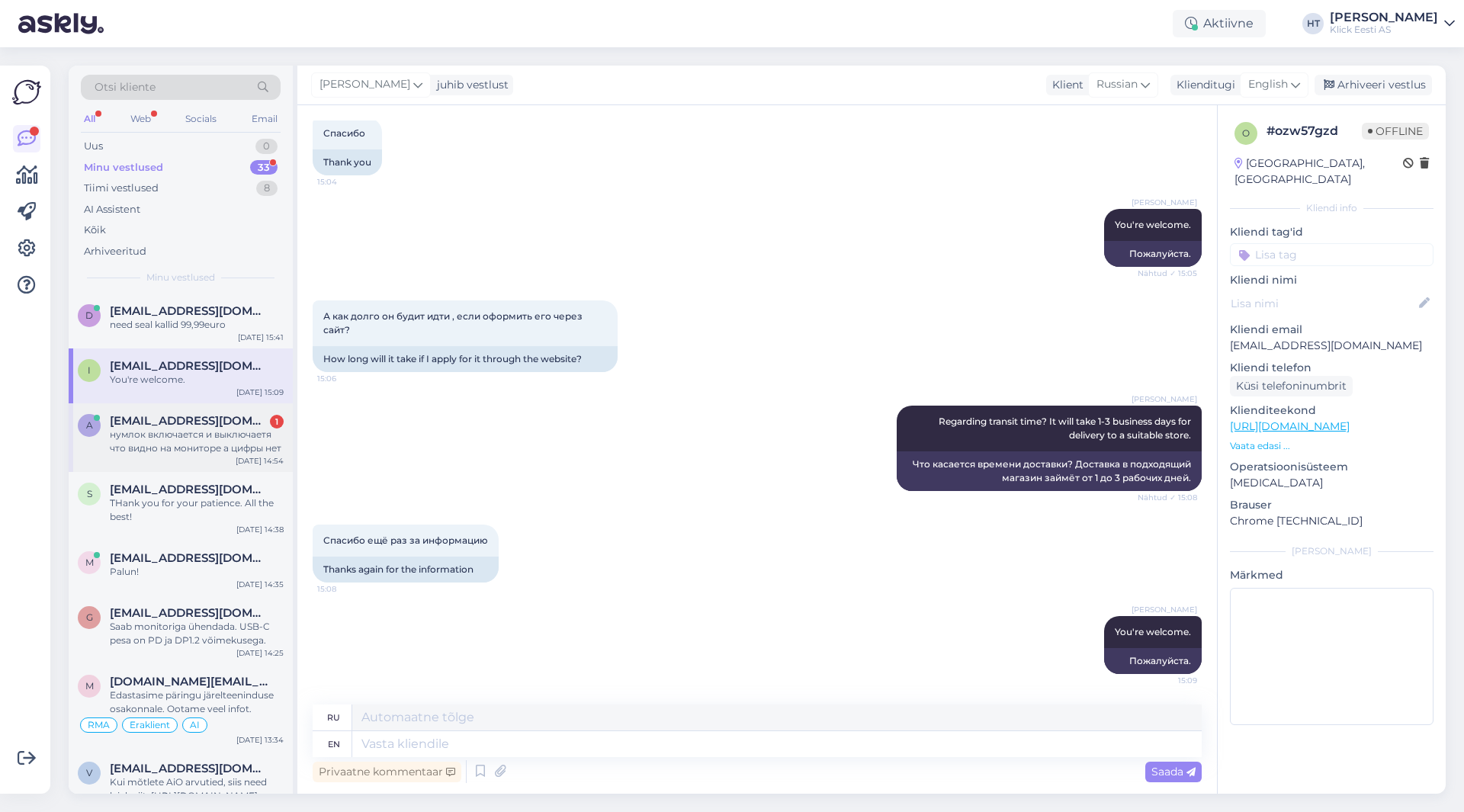
click at [134, 423] on span "[EMAIL_ADDRESS][DOMAIN_NAME]" at bounding box center [189, 420] width 158 height 14
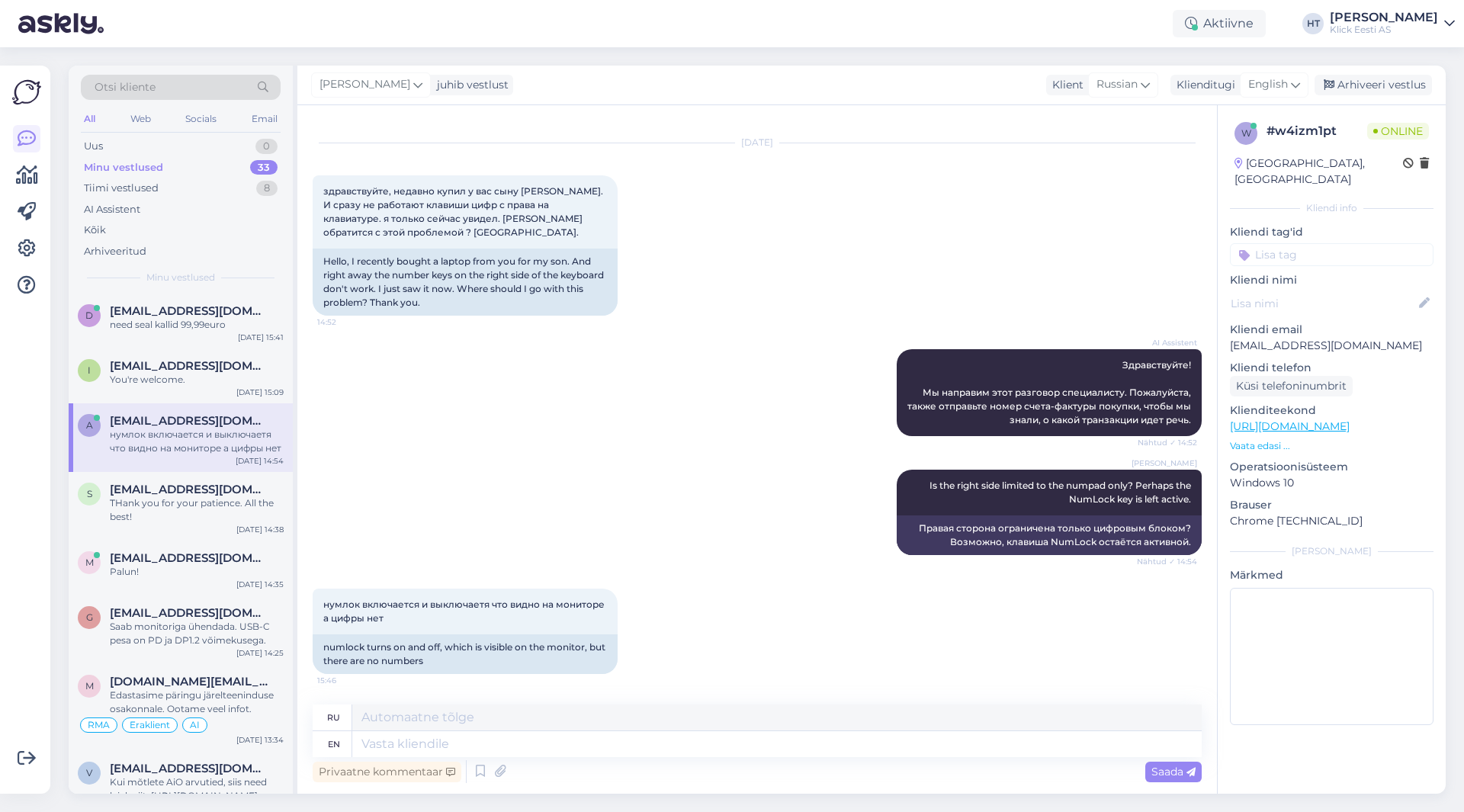
click at [1283, 337] on p "[EMAIL_ADDRESS][DOMAIN_NAME]" at bounding box center [1332, 346] width 204 height 16
click at [749, 311] on div "[DATE] здравствуйте, недавно купил у вас сыну [PERSON_NAME]. И сразу не работаю…" at bounding box center [757, 229] width 889 height 206
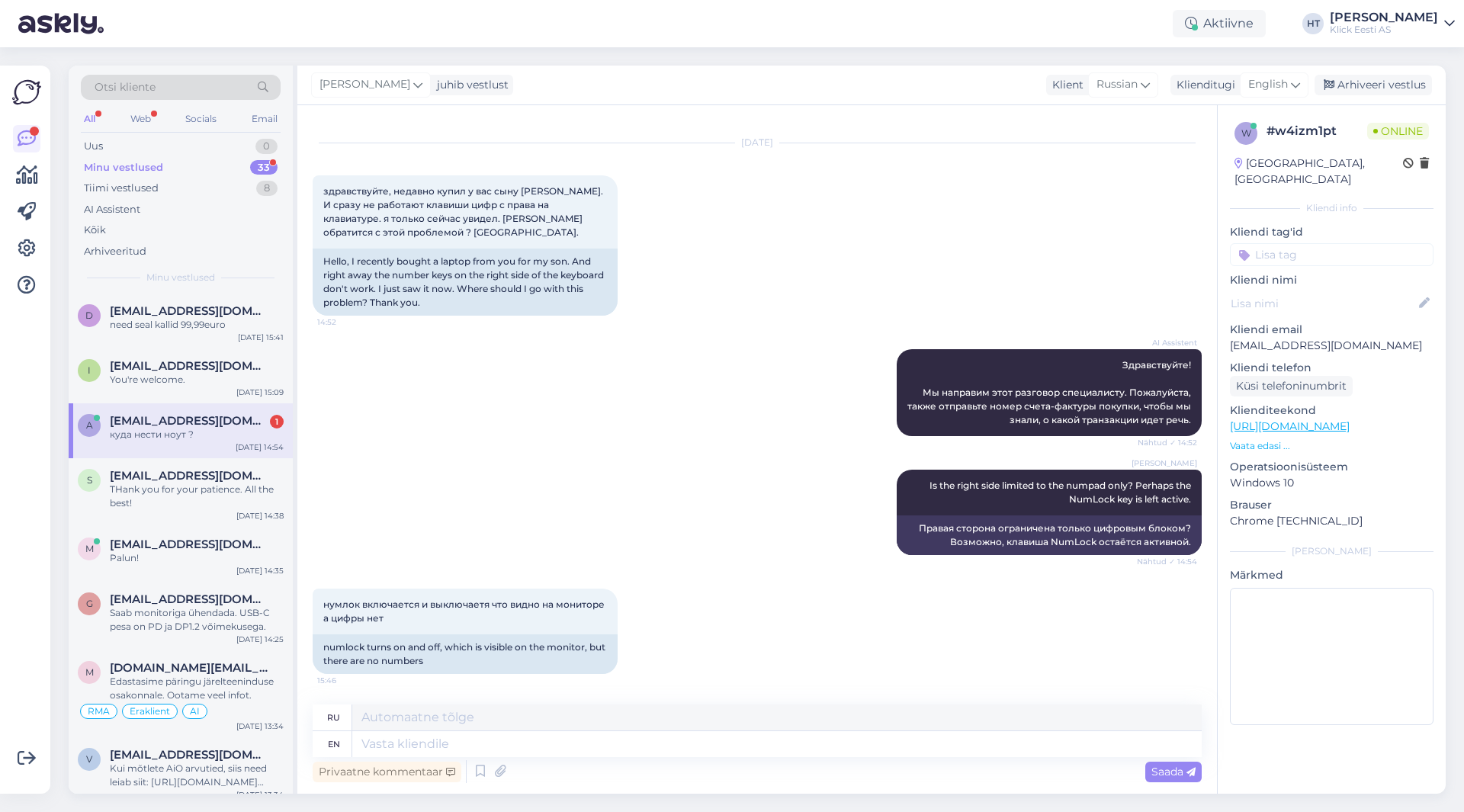
scroll to position [117, 0]
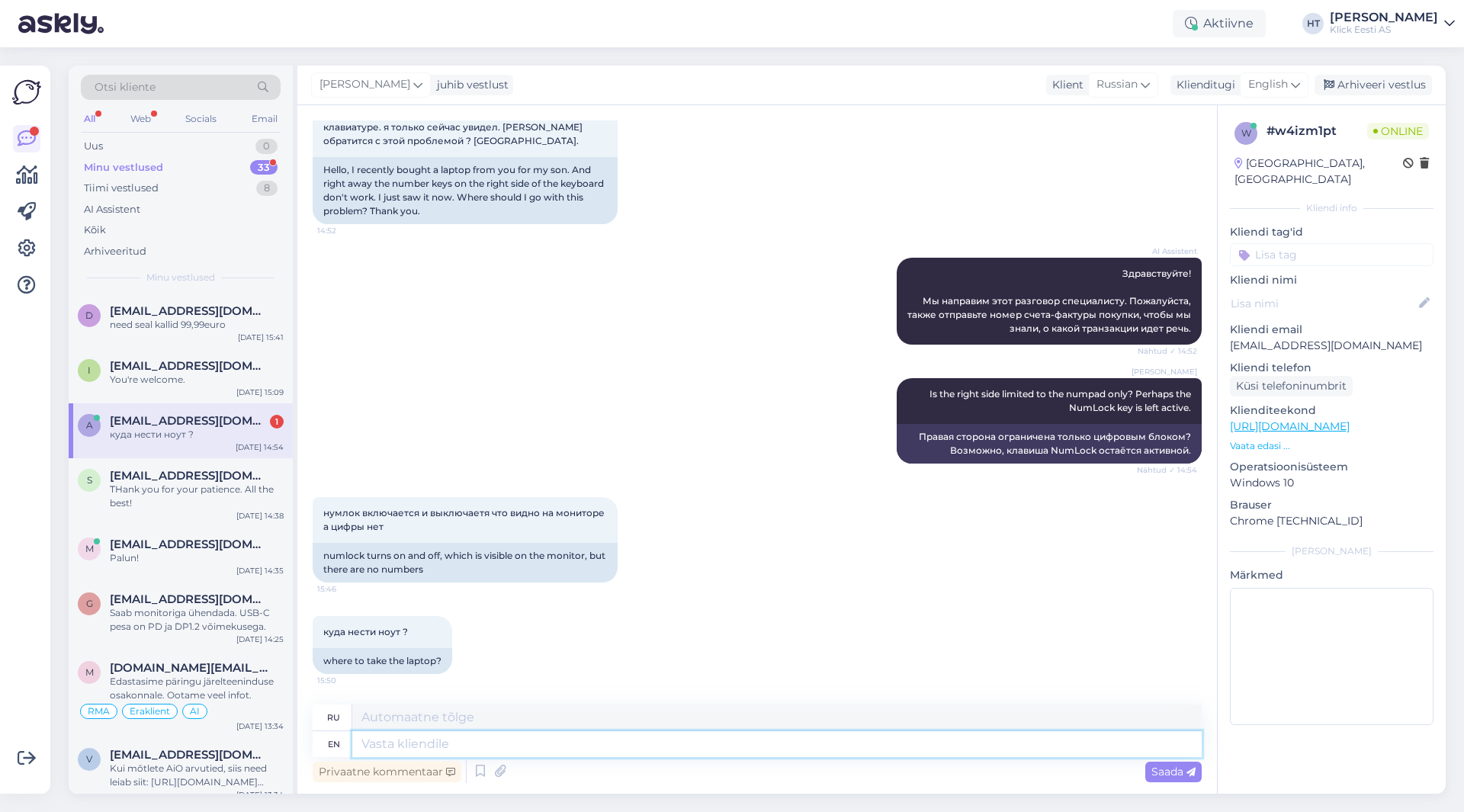
click at [434, 746] on textarea at bounding box center [777, 745] width 850 height 26
paste textarea "In the event of a warranty claim, the goods must be taken to a suitable represe…"
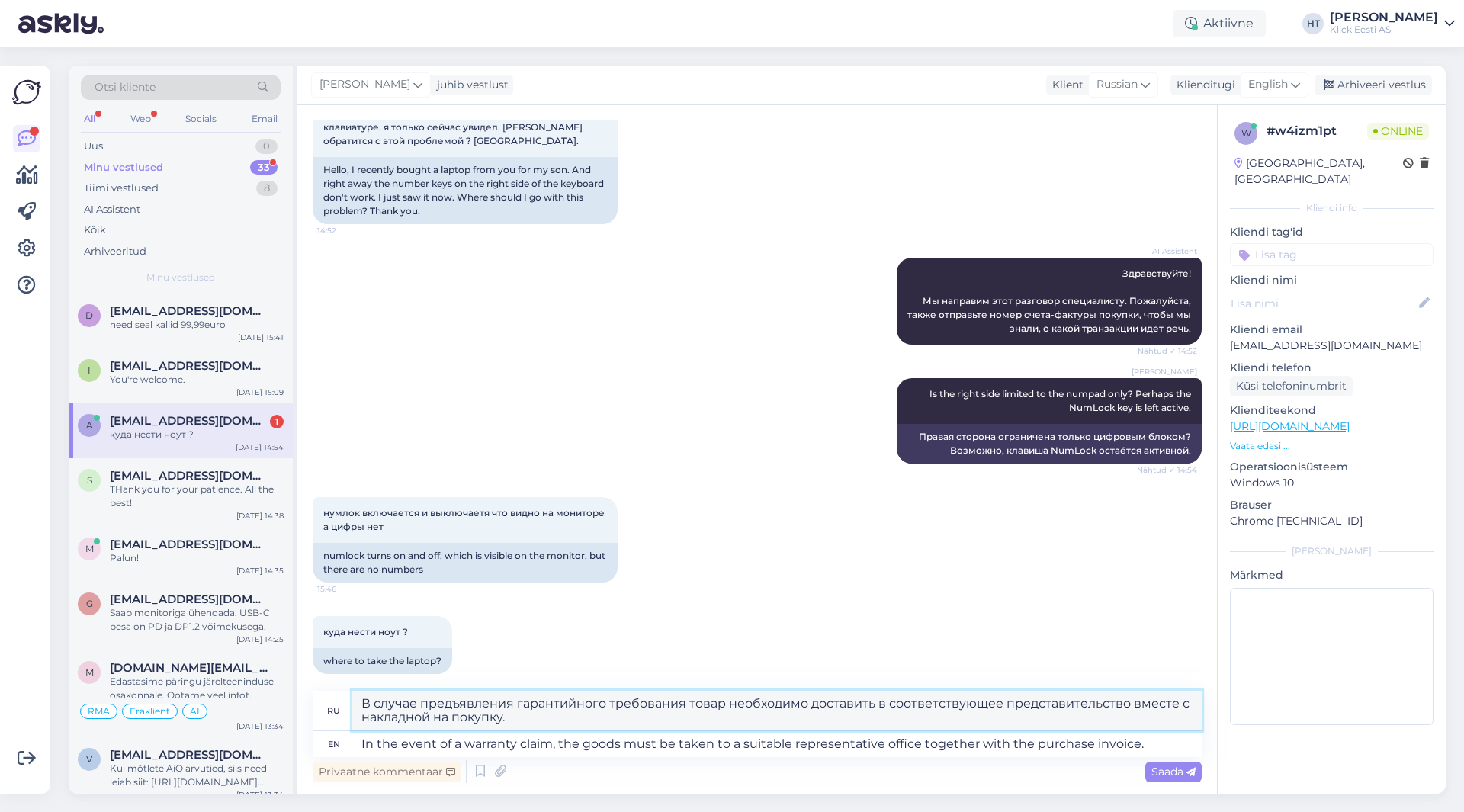
click at [498, 722] on textarea "В случае предъявления гарантийного требования товар необходимо доставить в соот…" at bounding box center [777, 710] width 850 height 39
click at [644, 630] on div "куда нести ноут ? 15:50 where to take the laptop?" at bounding box center [757, 645] width 889 height 91
click at [1183, 741] on textarea "In the event of a warranty claim, the goods must be taken to a suitable represe…" at bounding box center [777, 745] width 850 height 26
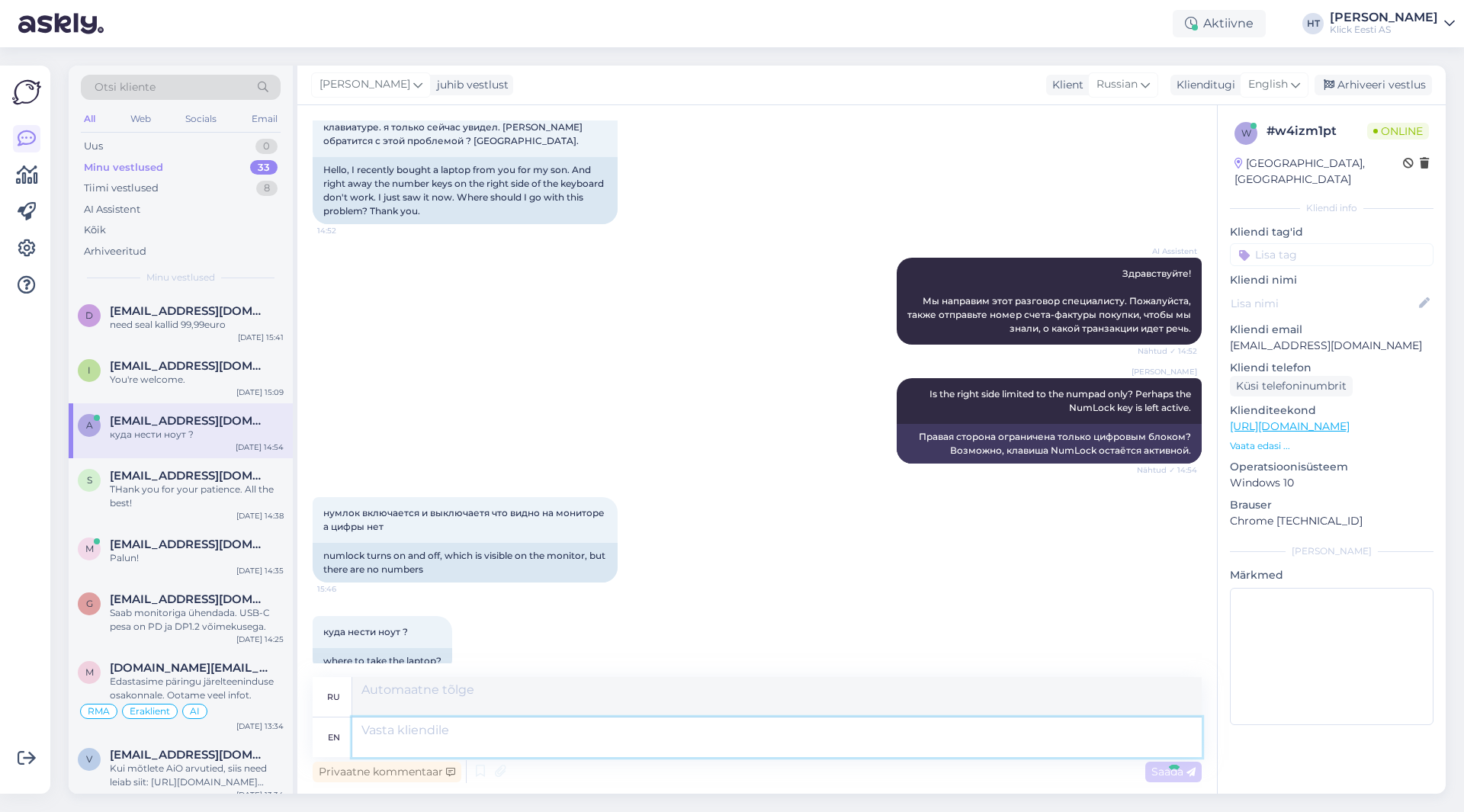
scroll to position [278, 0]
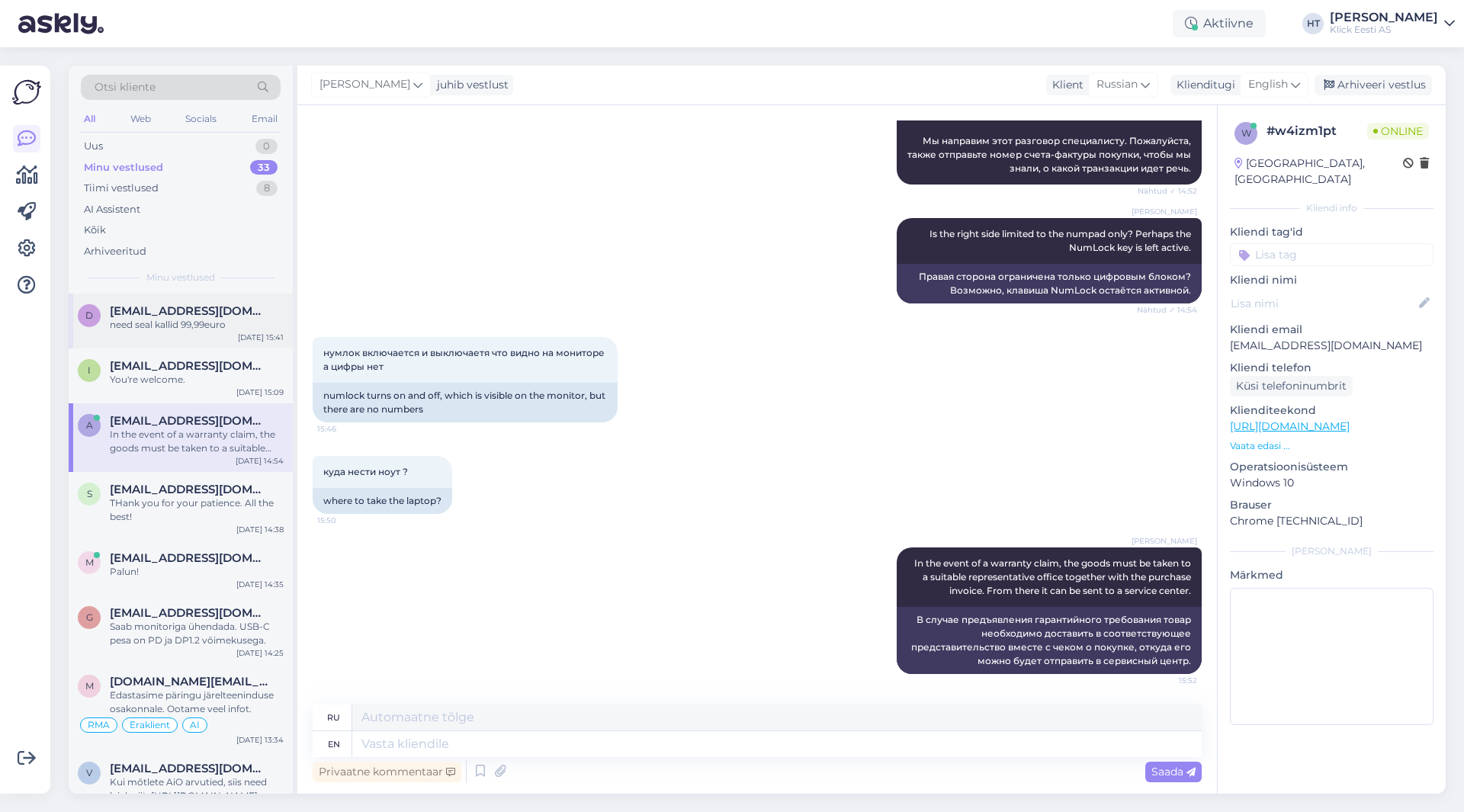
click at [195, 317] on span "[EMAIL_ADDRESS][DOMAIN_NAME]" at bounding box center [189, 311] width 158 height 14
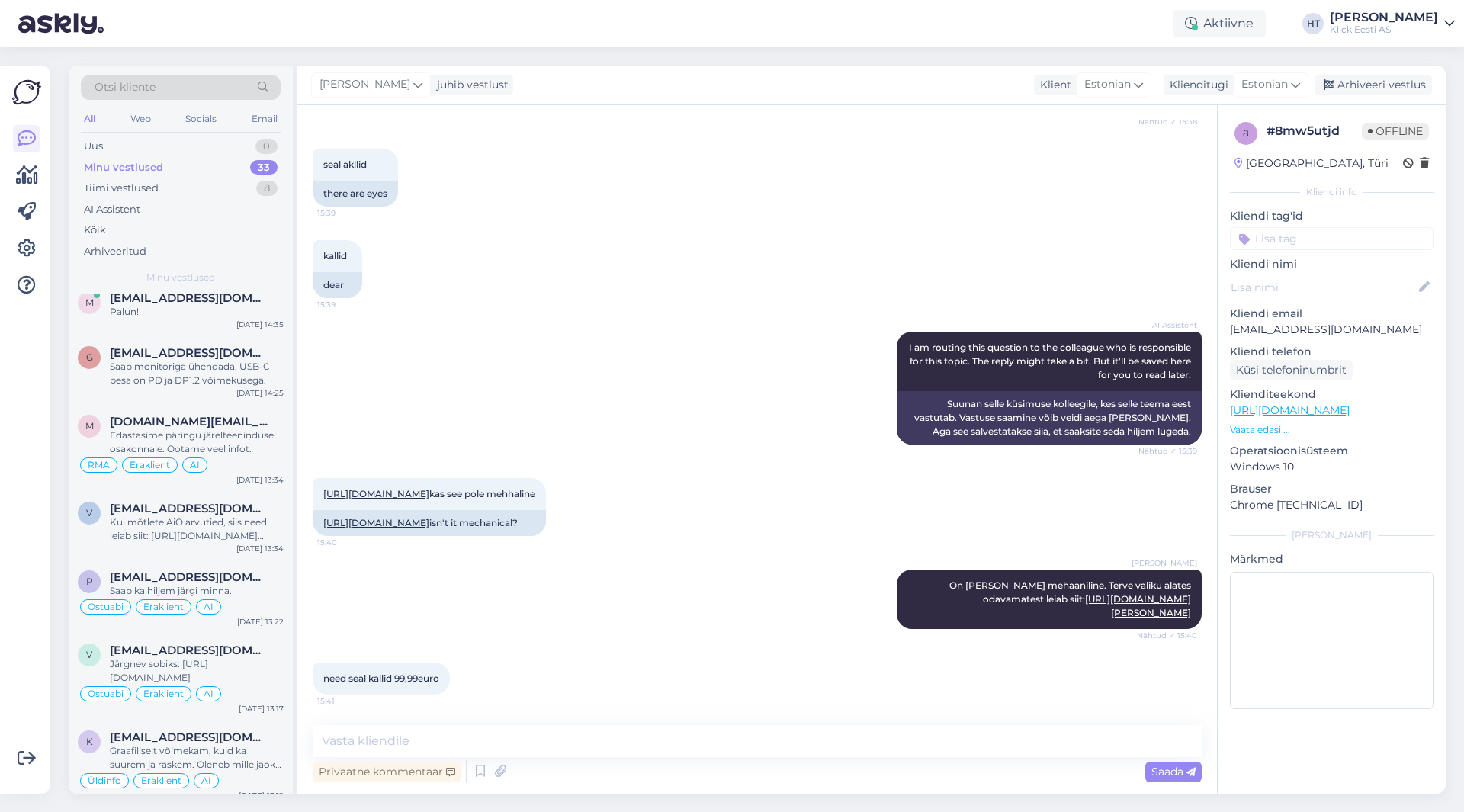
scroll to position [0, 0]
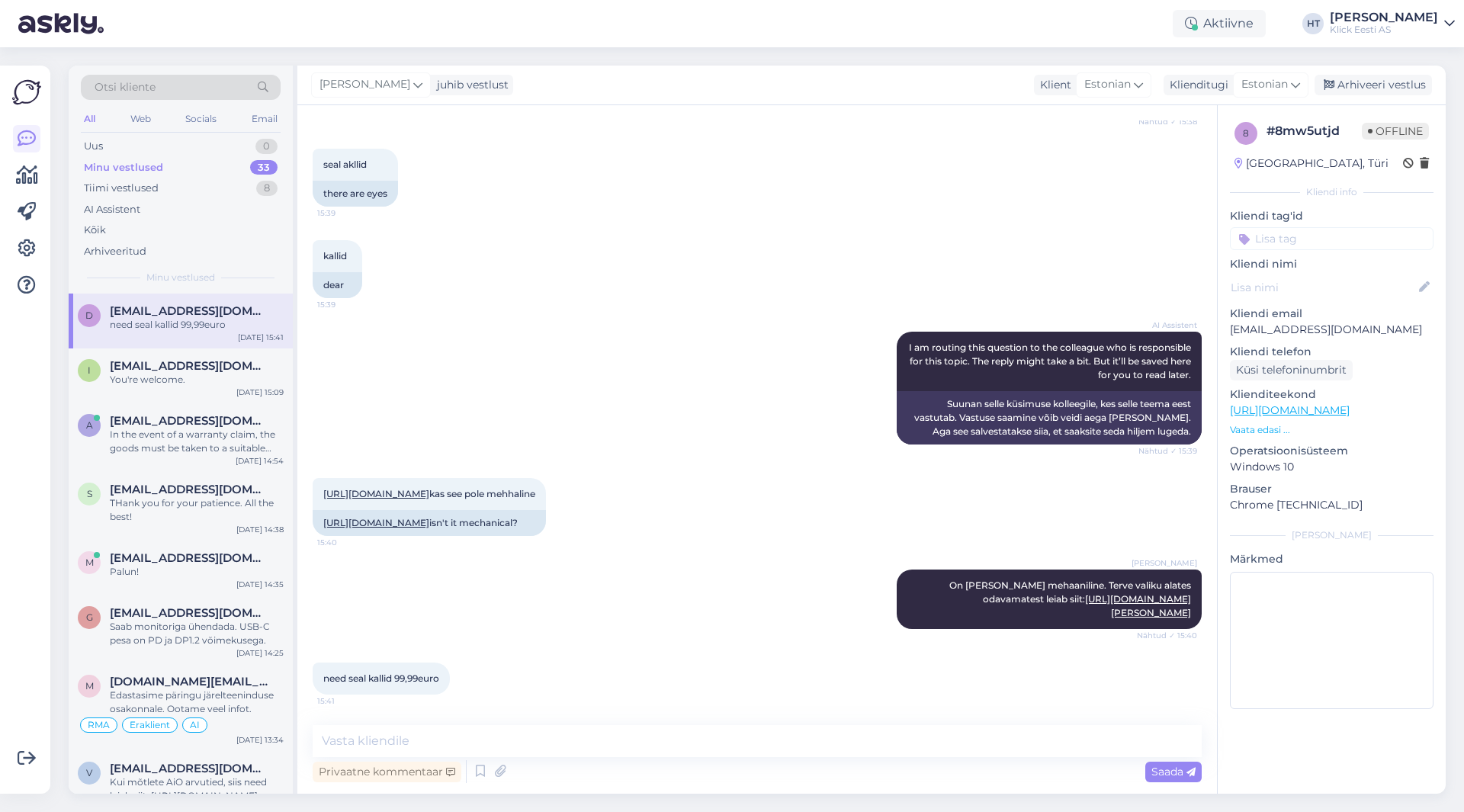
click at [0, 608] on div "Võimalused Veendu, et Askly loob sulle väärtust. Sulge Ühenda FB ja IG sõnumid …" at bounding box center [25, 429] width 50 height 728
click at [39, 598] on div at bounding box center [26, 429] width 29 height 704
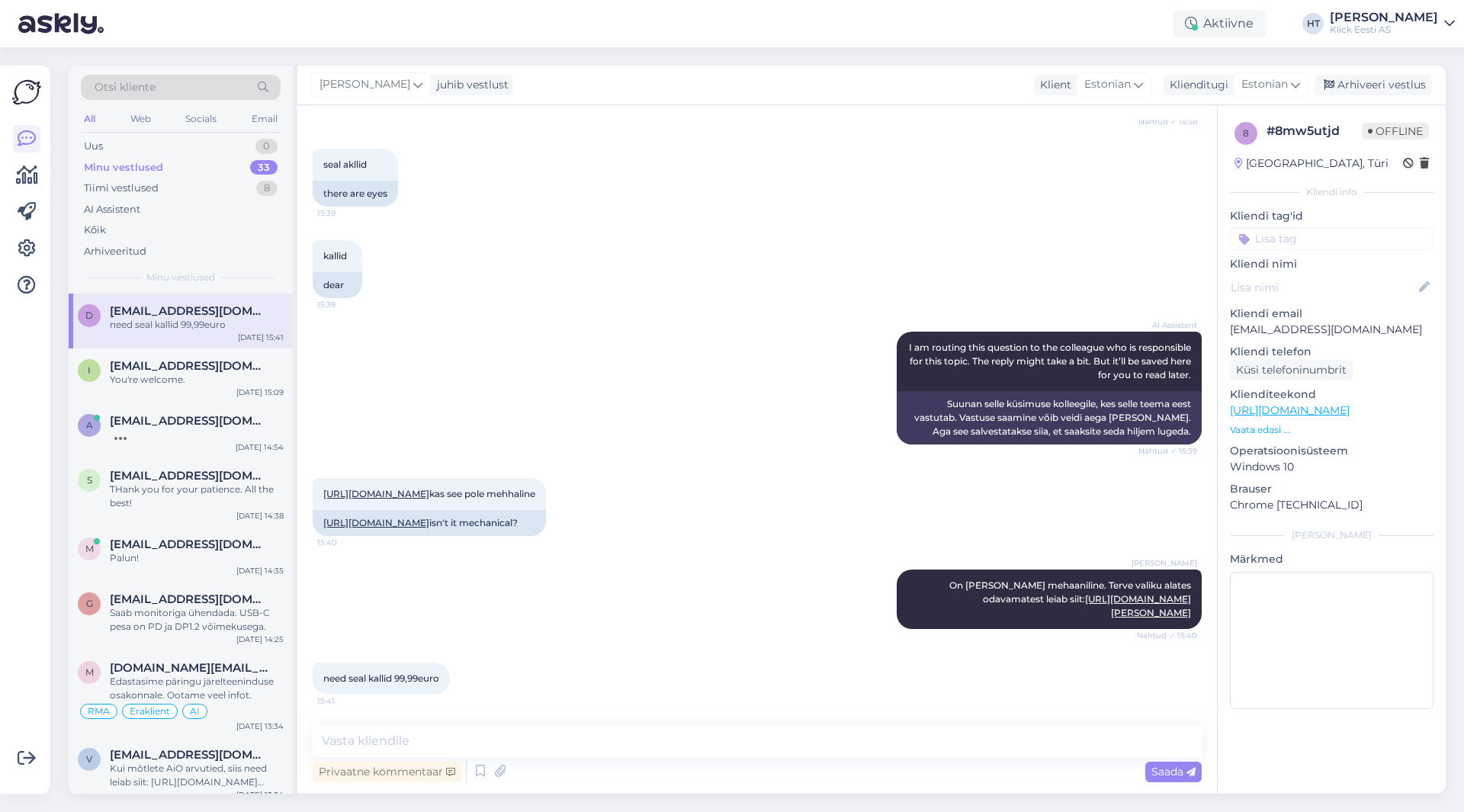
click at [38, 631] on div at bounding box center [26, 429] width 29 height 704
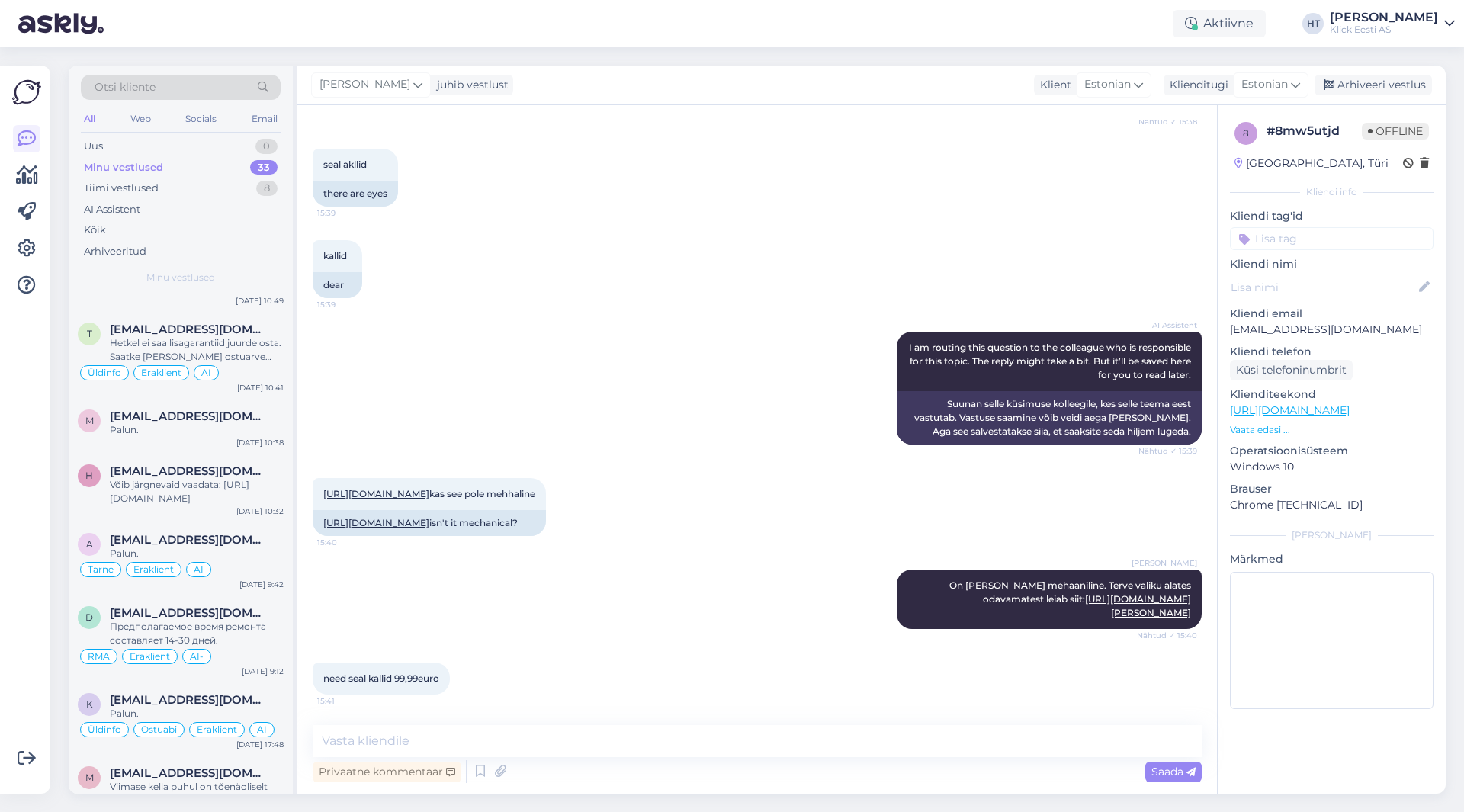
scroll to position [1966, 0]
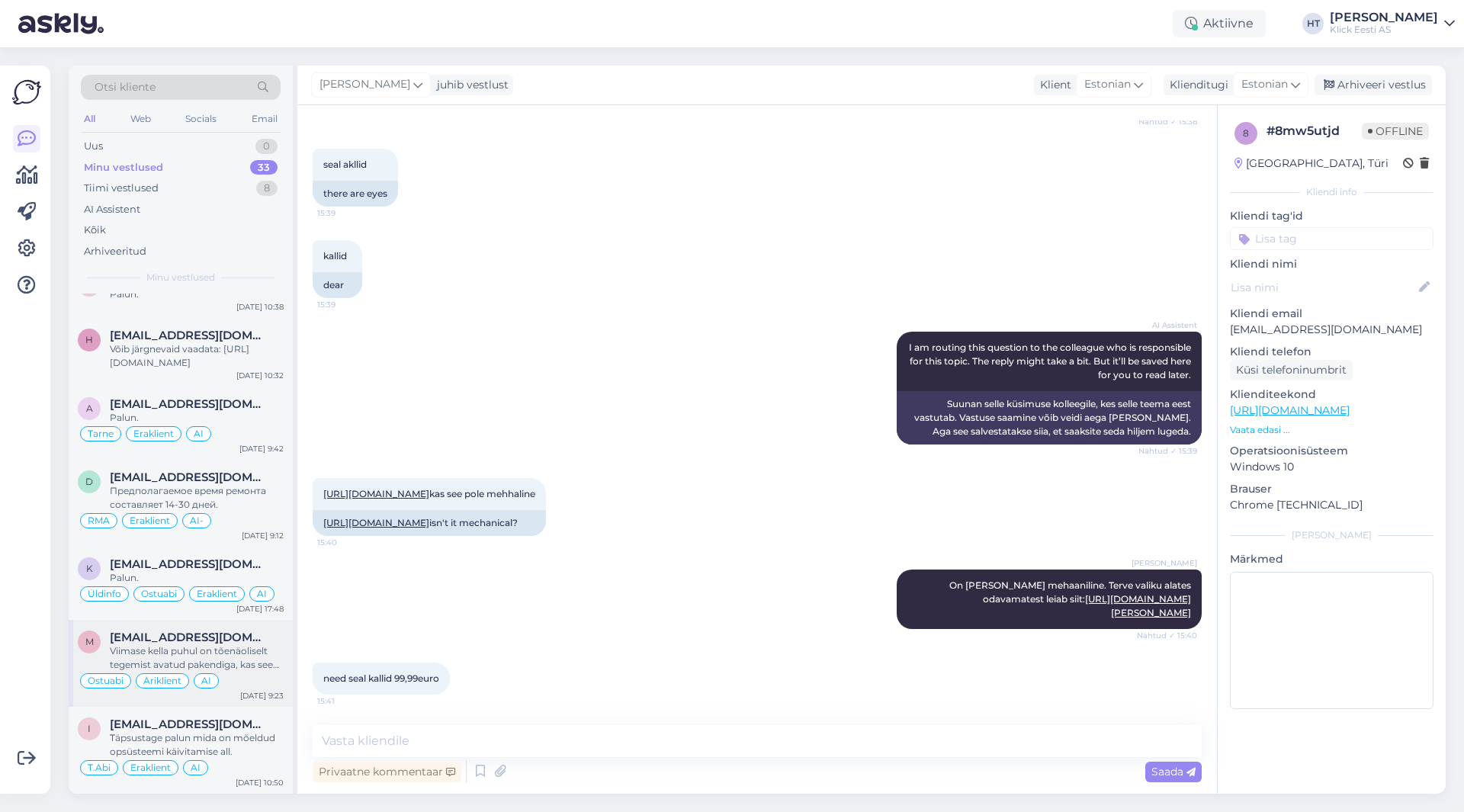
click at [224, 663] on div "Viimase kella puhul on tõenäoliselt tegemist avatud pakendiga, kas see oleks so…" at bounding box center [197, 658] width 174 height 27
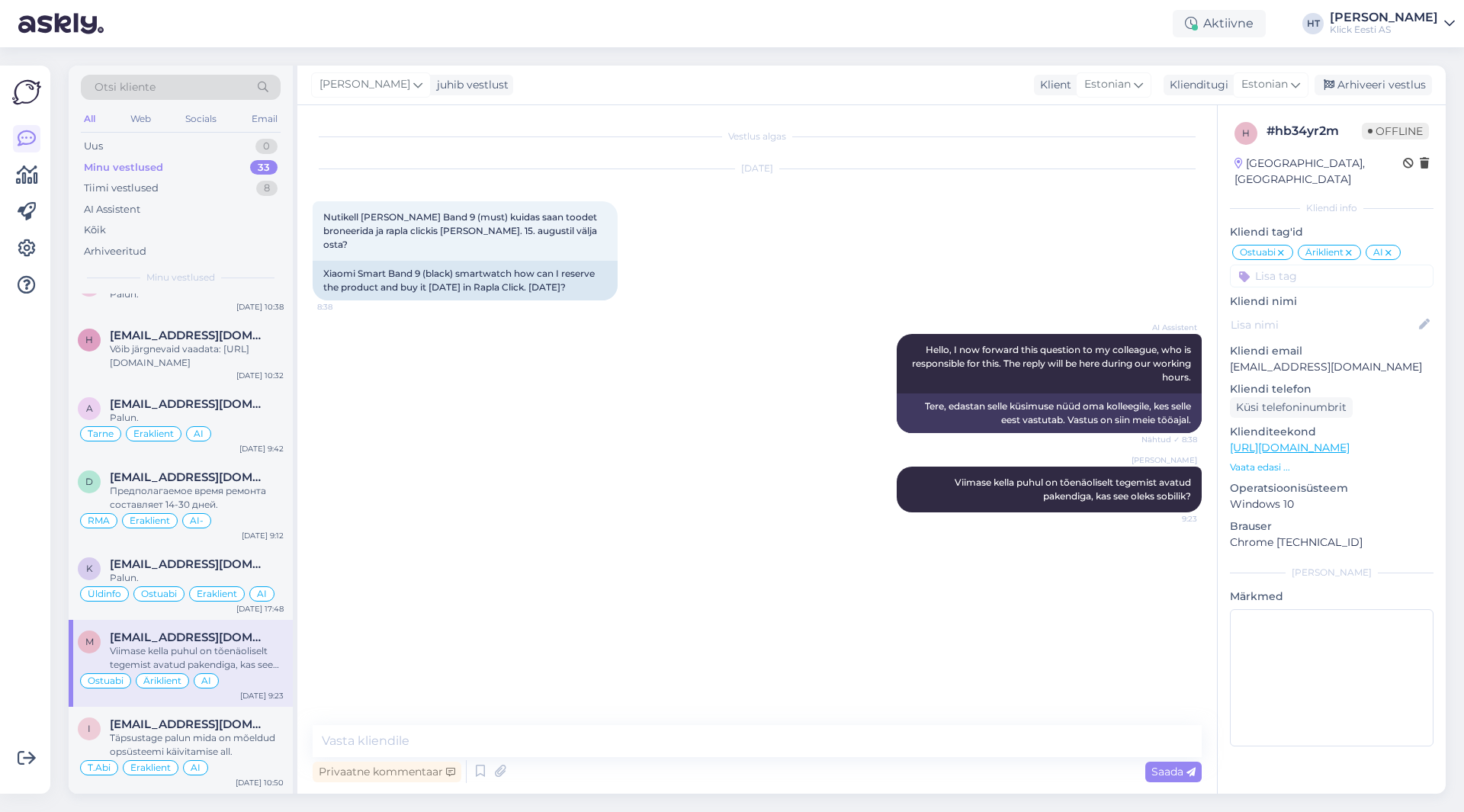
scroll to position [0, 0]
click at [1356, 88] on div "Arhiveeri vestlus" at bounding box center [1373, 85] width 117 height 21
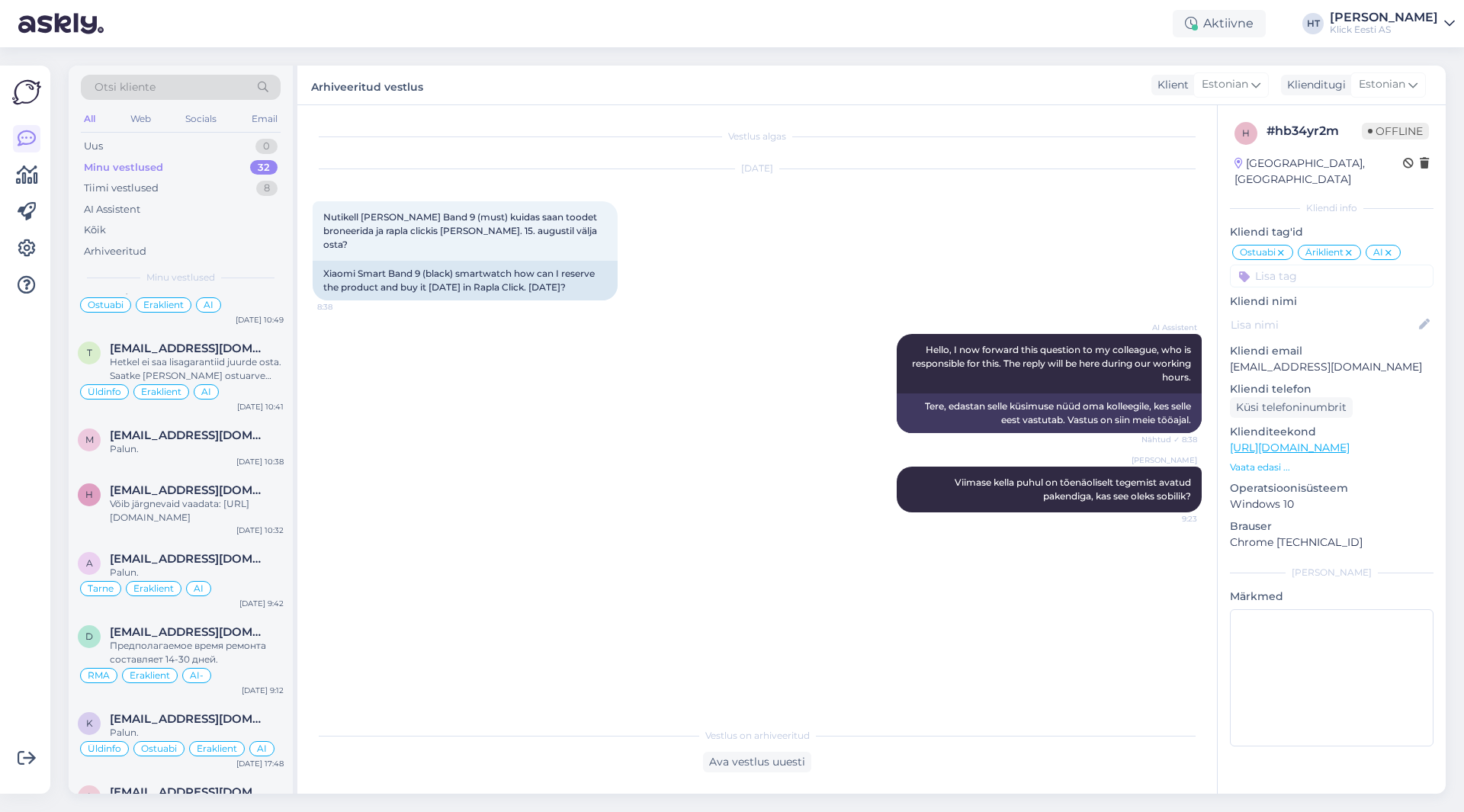
scroll to position [1892, 0]
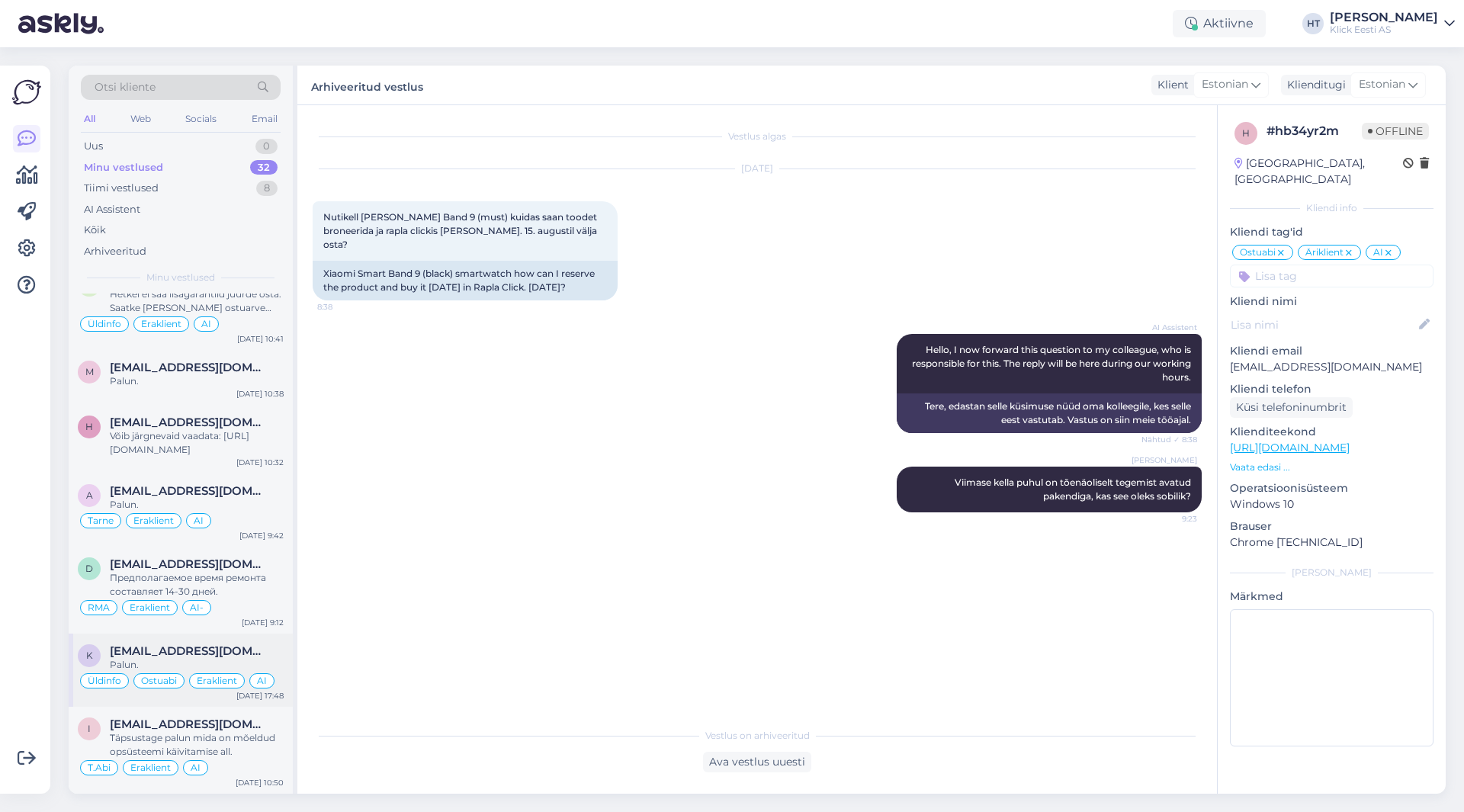
click at [211, 640] on div "k [EMAIL_ADDRESS][DOMAIN_NAME] Palun. Üldinfo Ostuabi Eraklient AI [DATE] 17:48" at bounding box center [181, 670] width 224 height 73
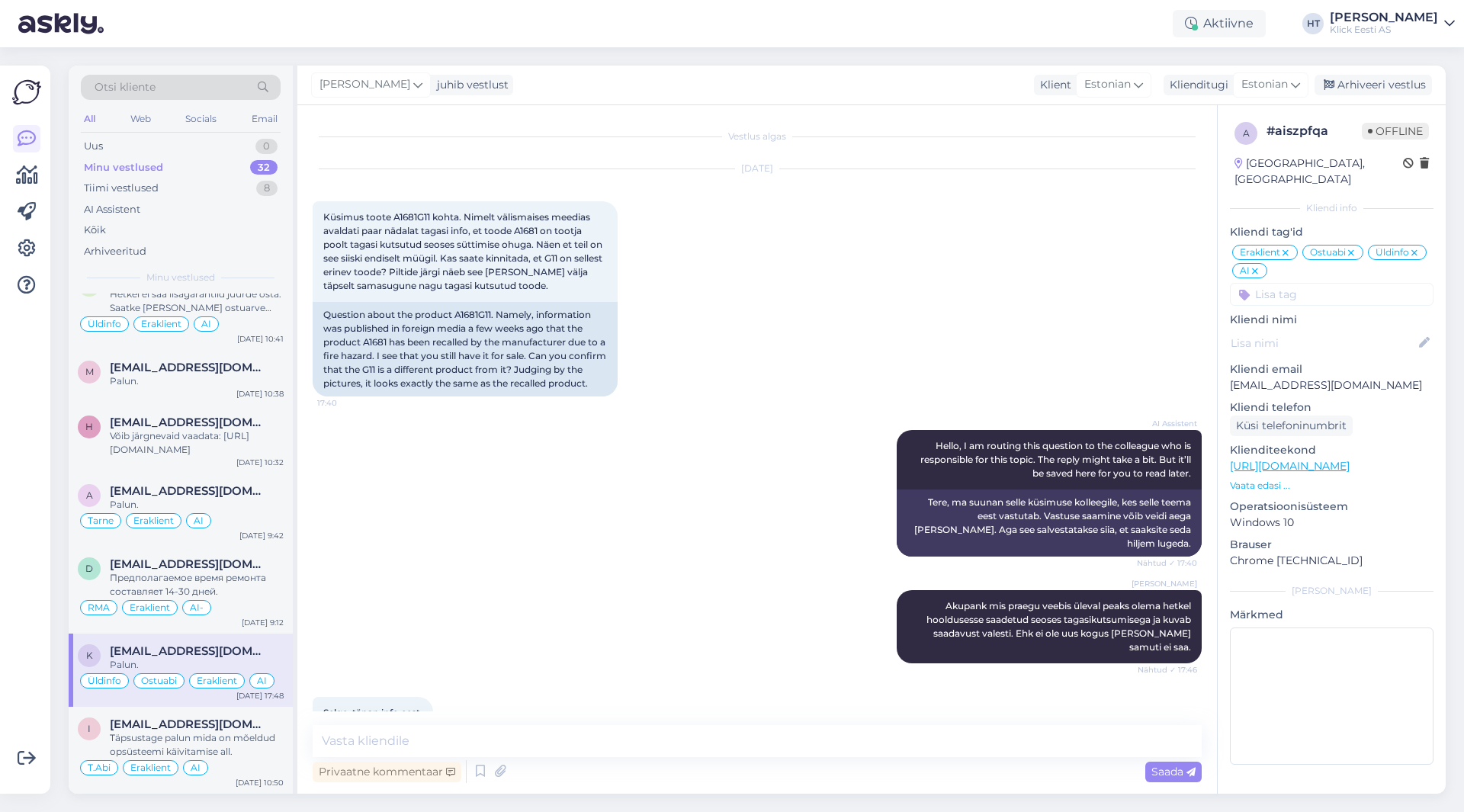
scroll to position [86, 0]
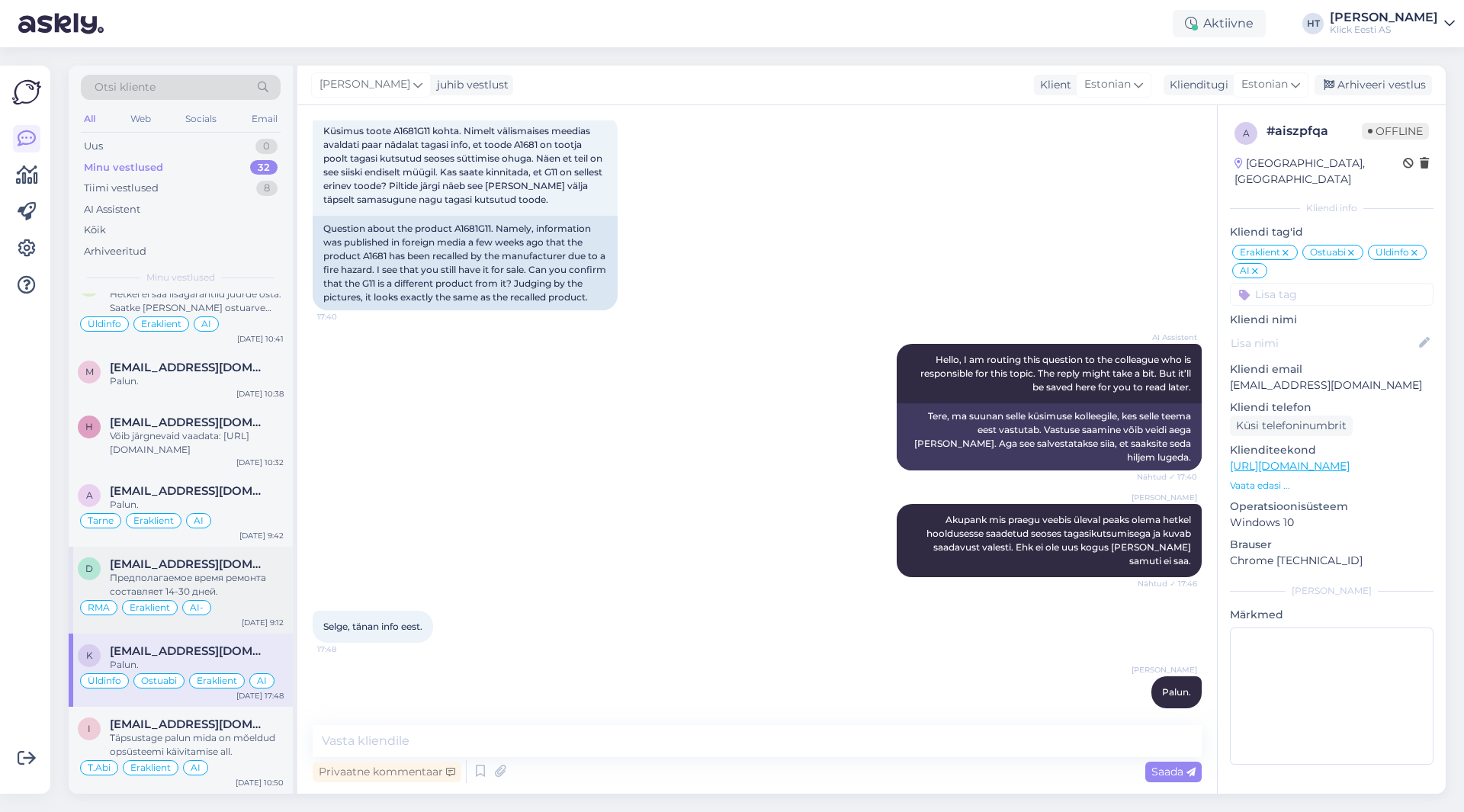
click at [214, 564] on span "[EMAIL_ADDRESS][DOMAIN_NAME]" at bounding box center [189, 564] width 158 height 14
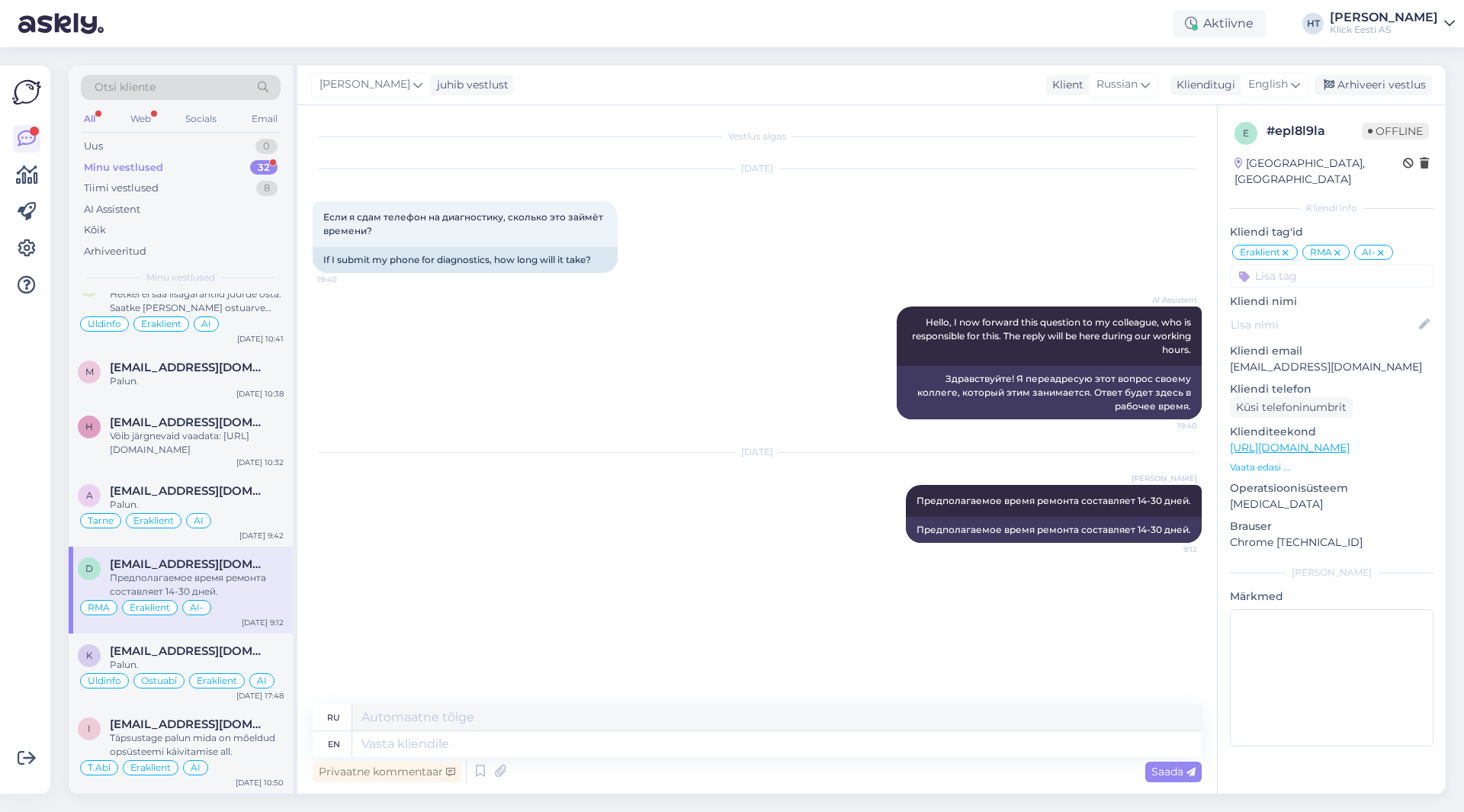
click at [225, 167] on div "Minu vestlused 32" at bounding box center [180, 167] width 200 height 21
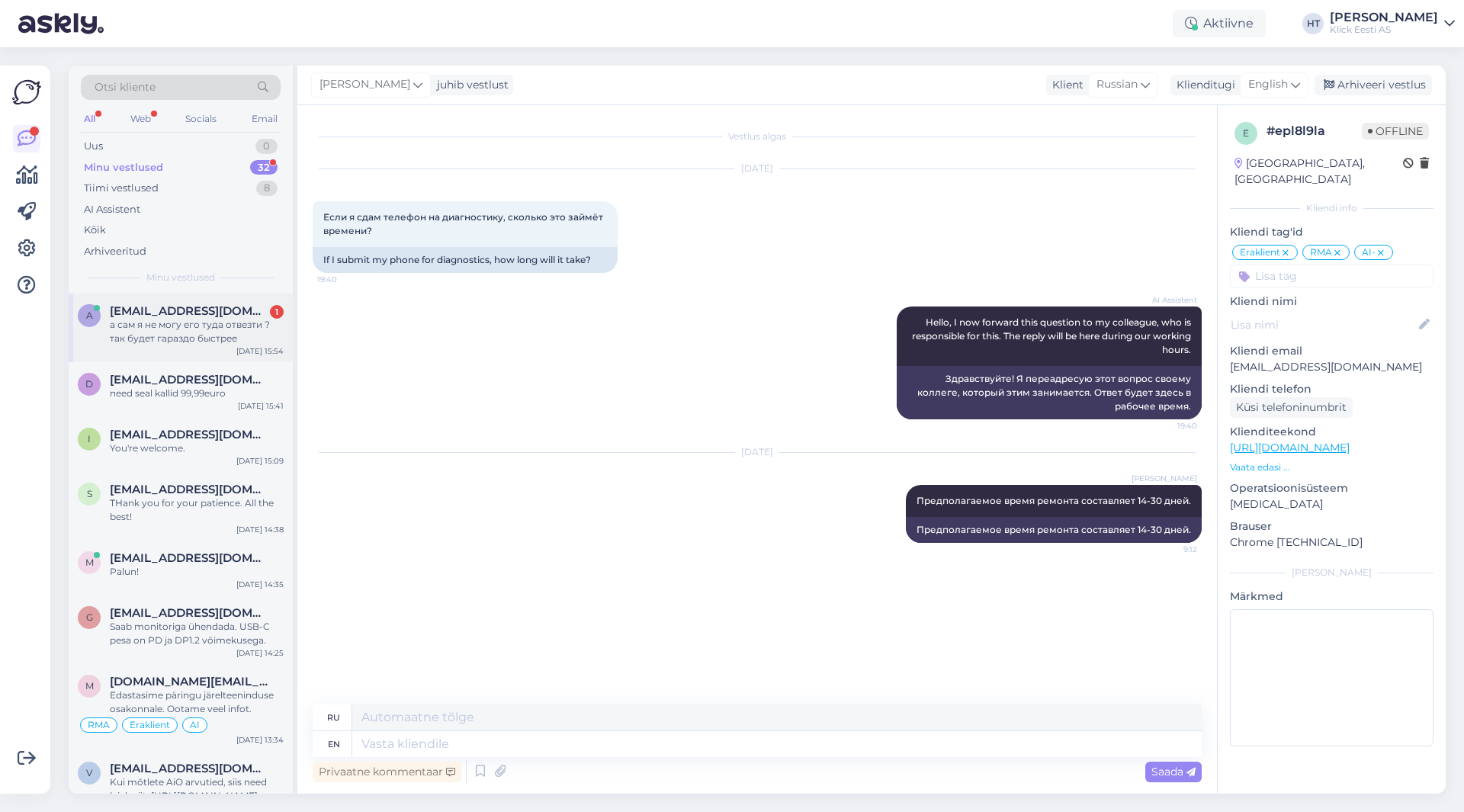
click at [205, 346] on div "a [EMAIL_ADDRESS][DOMAIN_NAME] 1 а сам я не могу его туда отвезти ? так будет г…" at bounding box center [181, 328] width 224 height 69
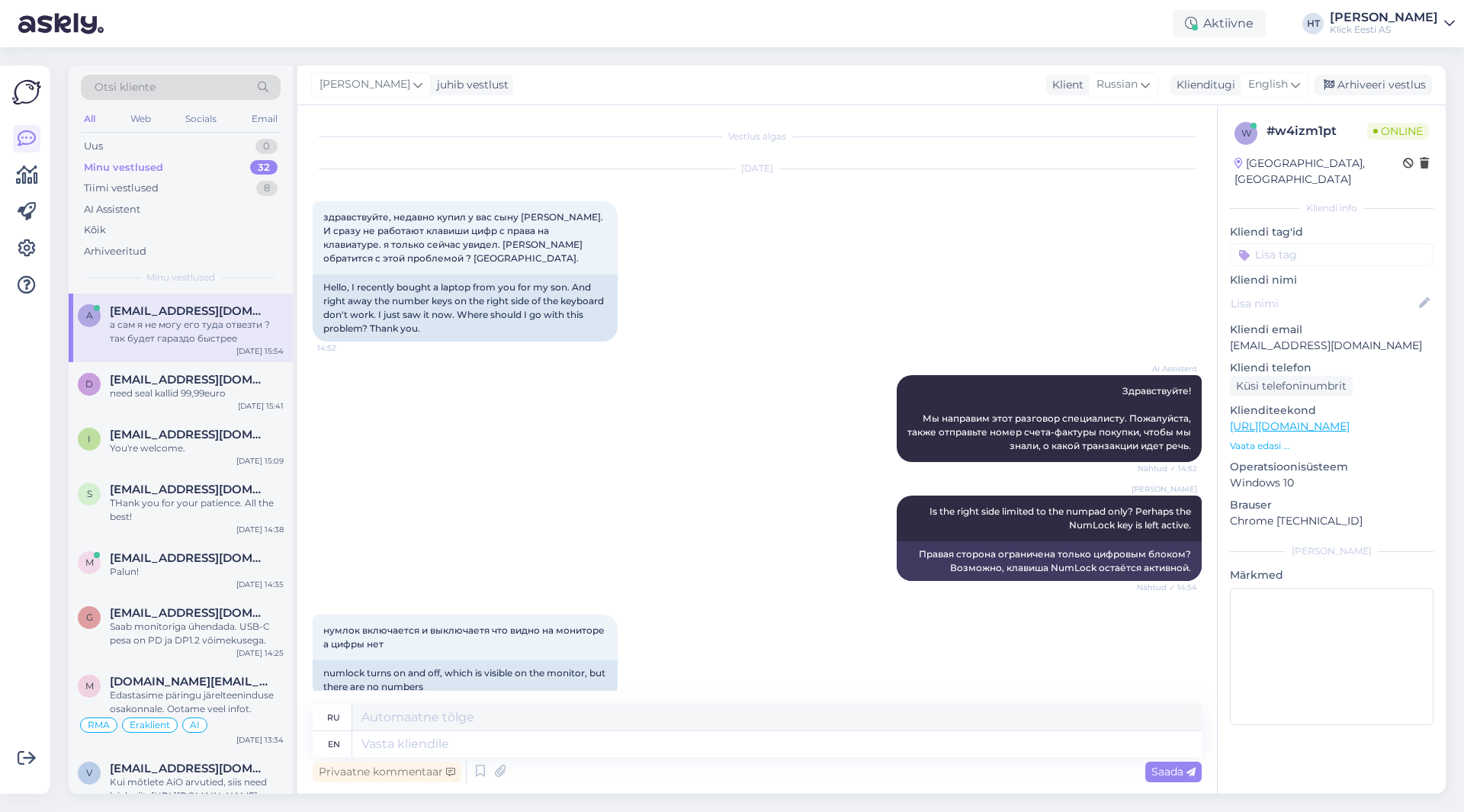
scroll to position [383, 0]
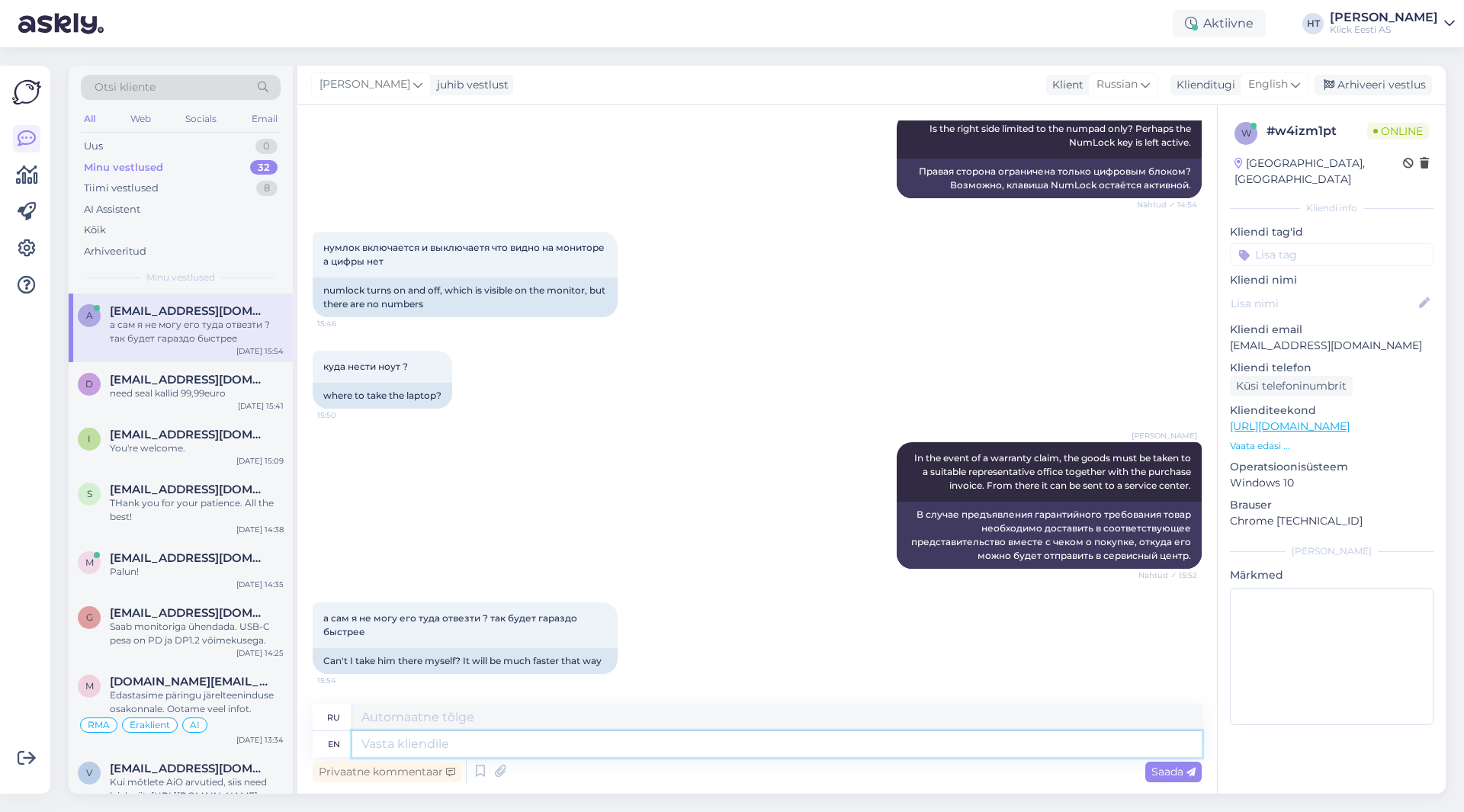
click at [498, 744] on textarea at bounding box center [777, 745] width 850 height 26
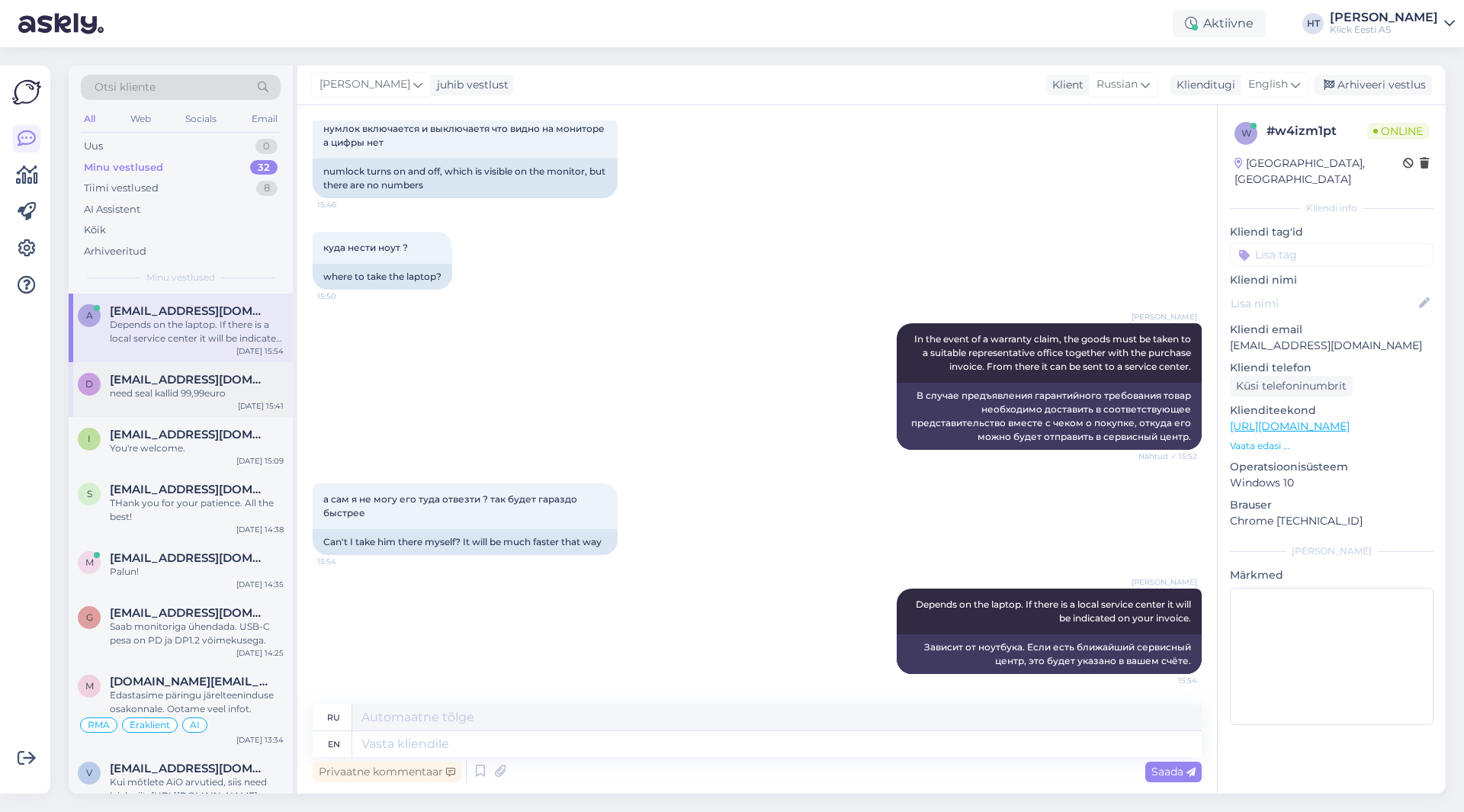
click at [241, 402] on div "[DATE] 15:41" at bounding box center [261, 406] width 46 height 11
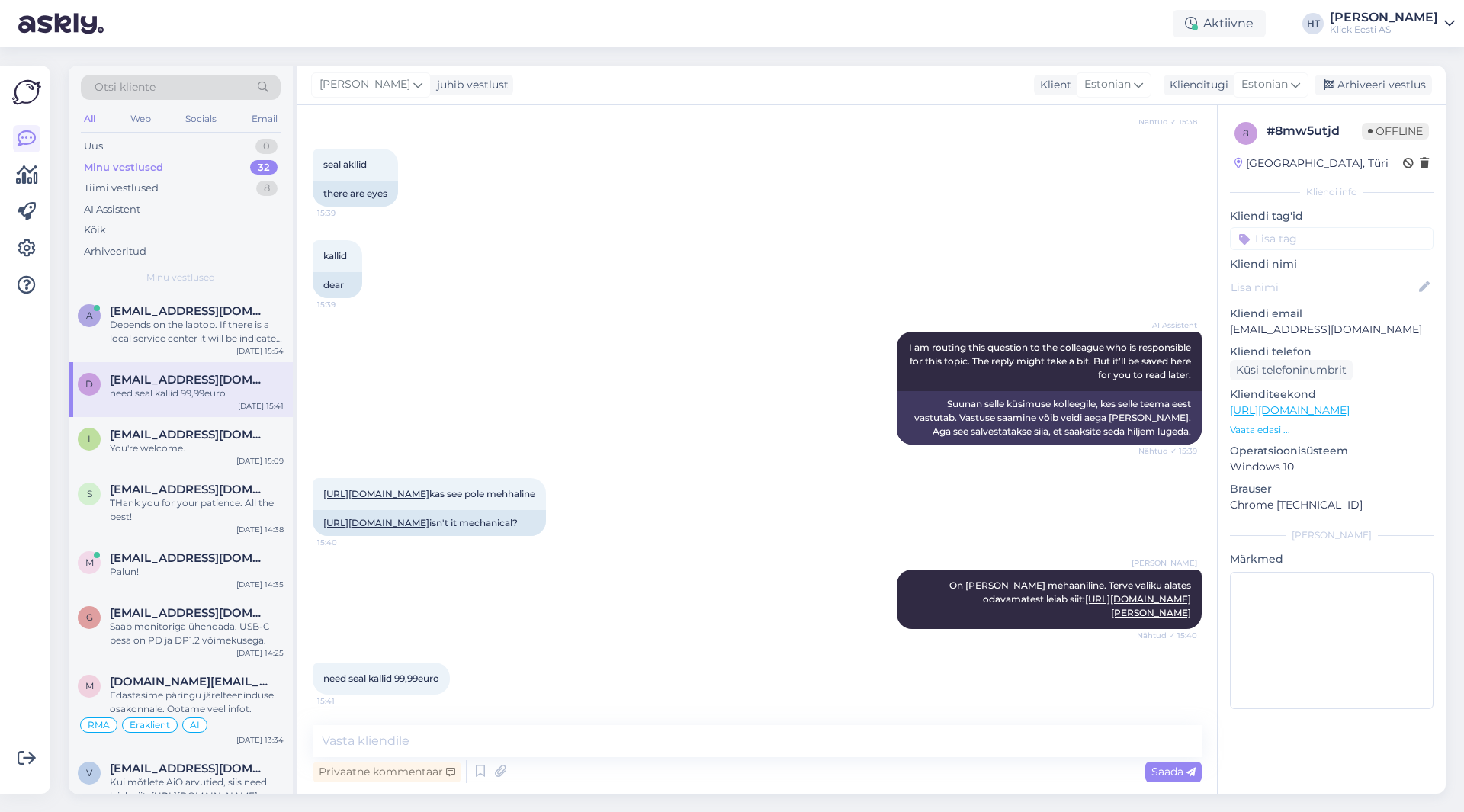
scroll to position [374, 0]
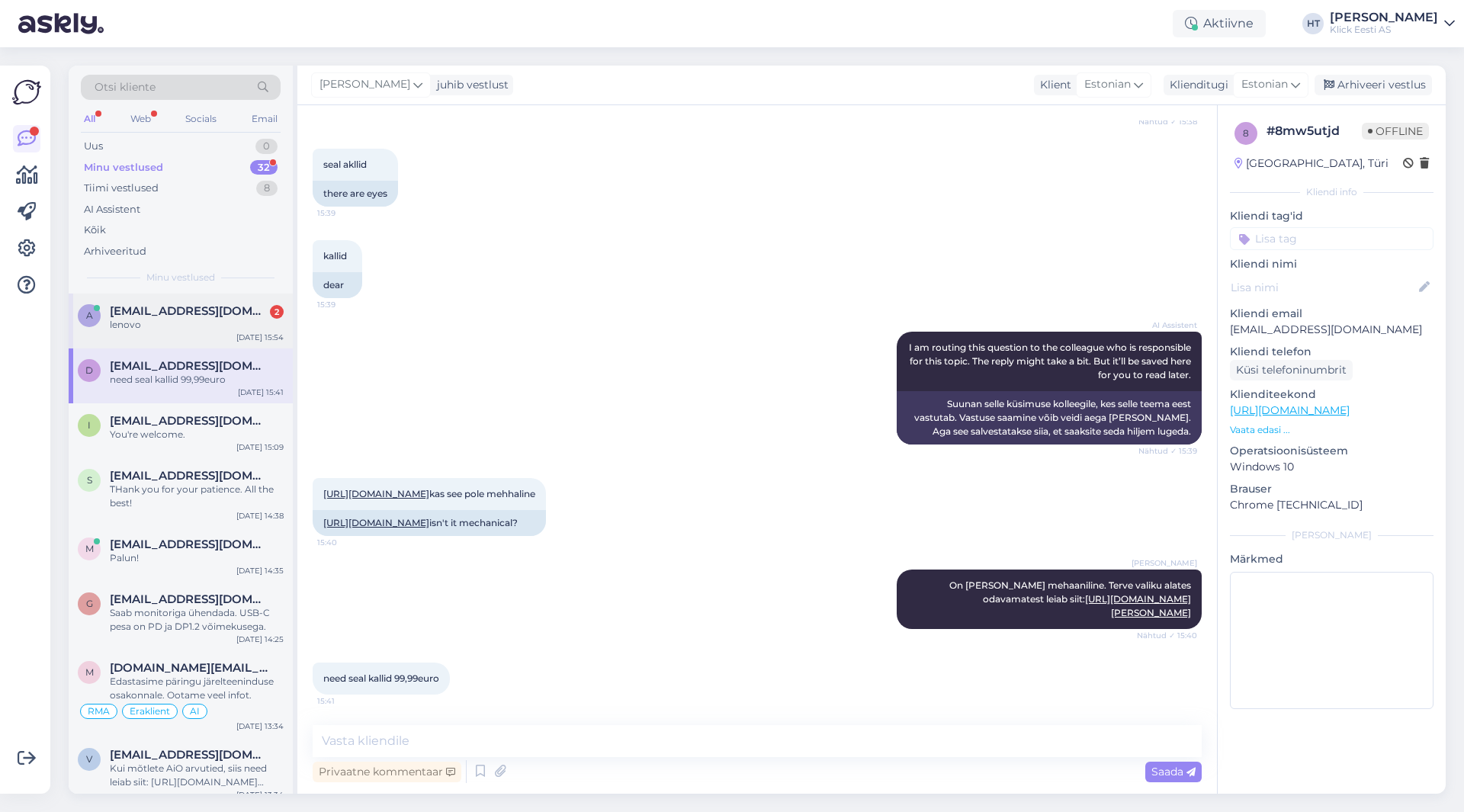
click at [226, 310] on span "[EMAIL_ADDRESS][DOMAIN_NAME]" at bounding box center [189, 311] width 158 height 14
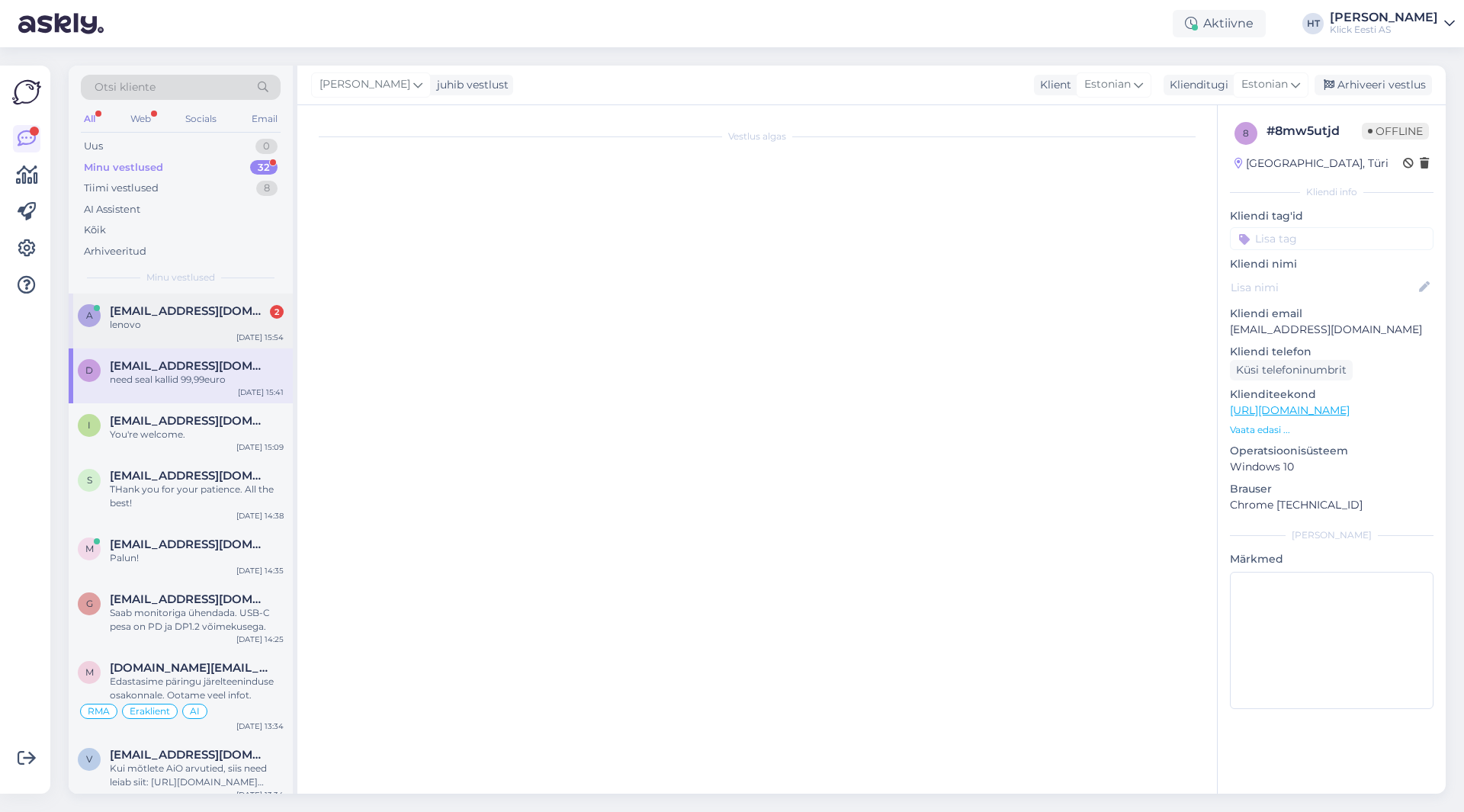
scroll to position [685, 0]
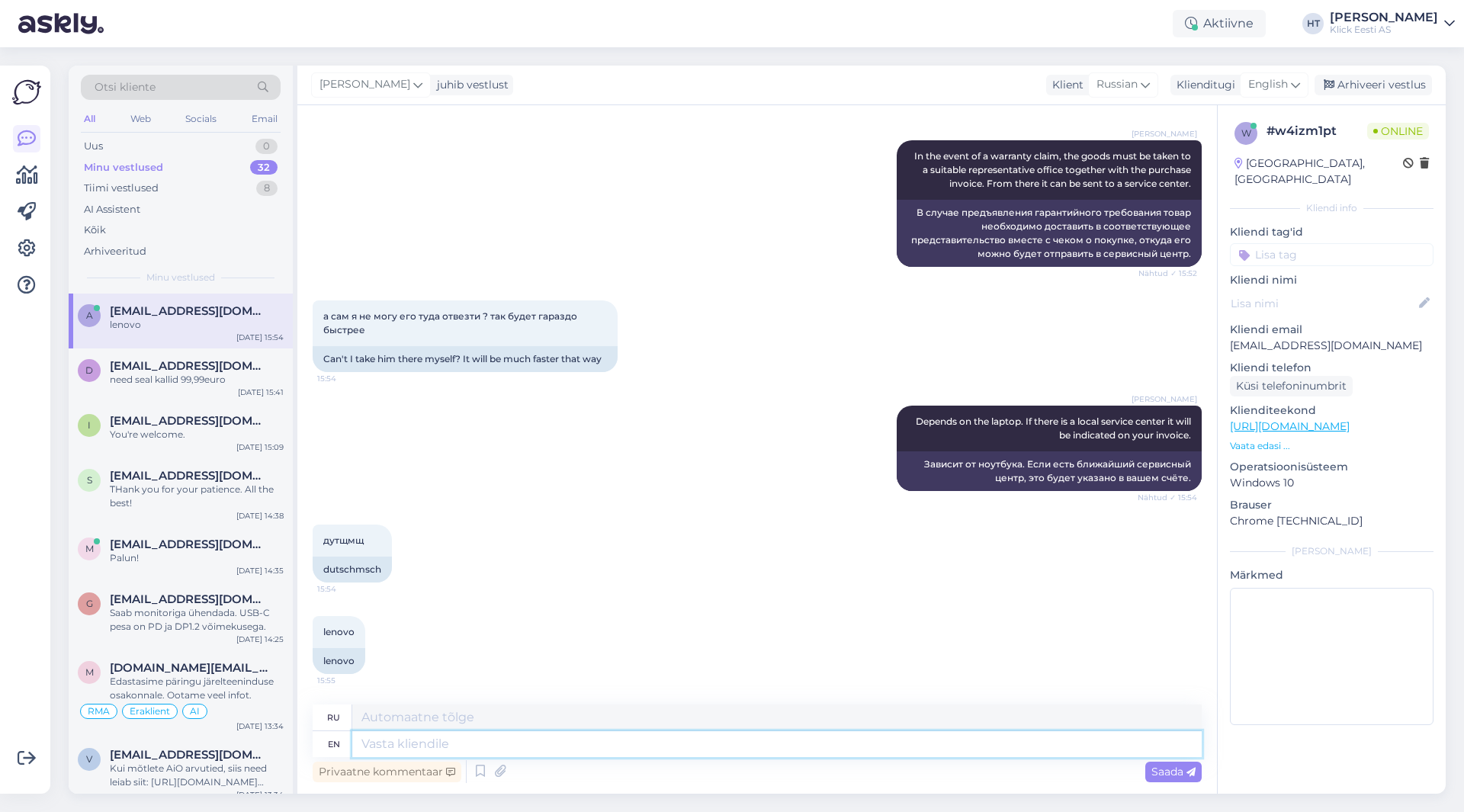
click at [433, 733] on textarea at bounding box center [777, 745] width 850 height 26
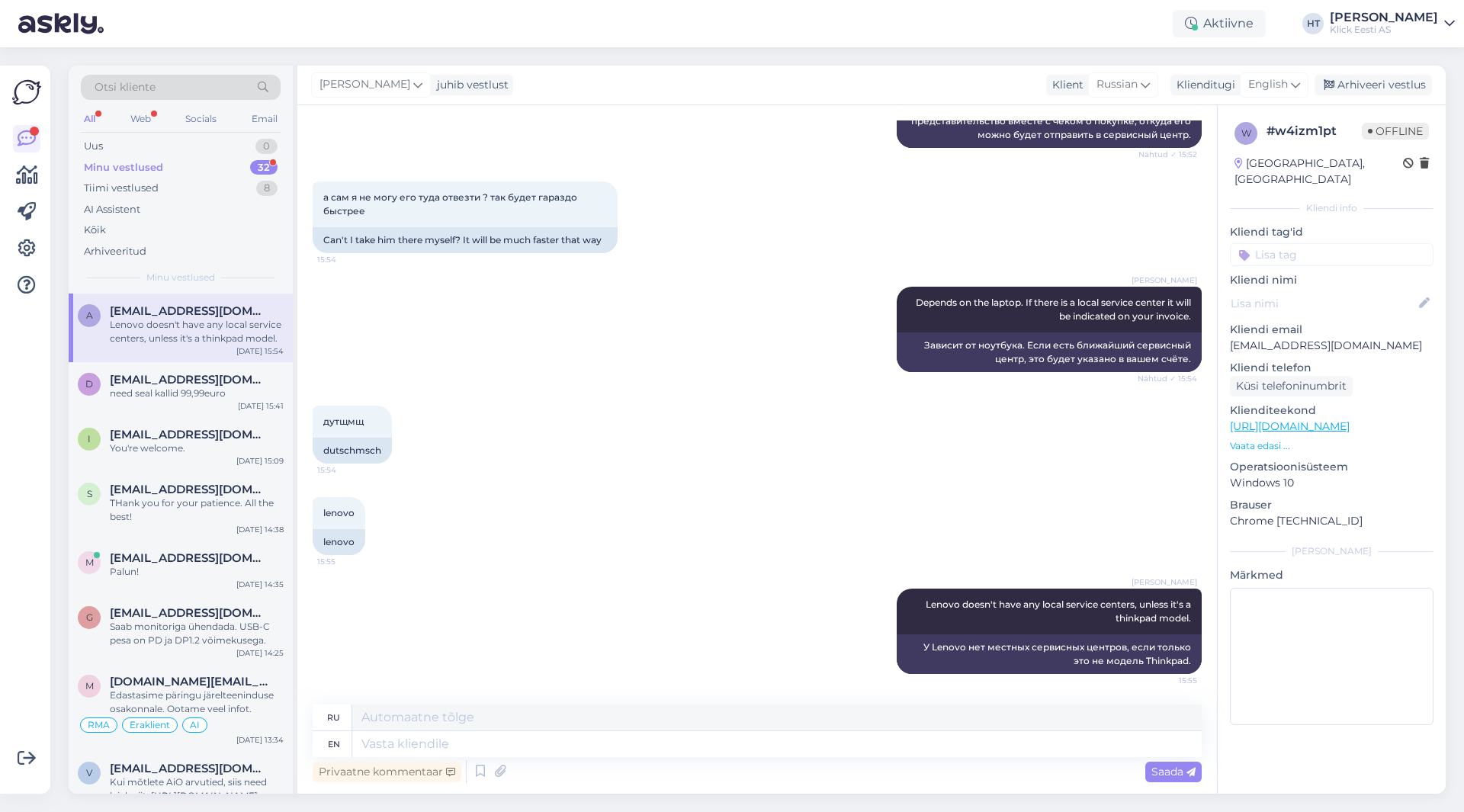
click at [268, 167] on div "32" at bounding box center [264, 167] width 27 height 16
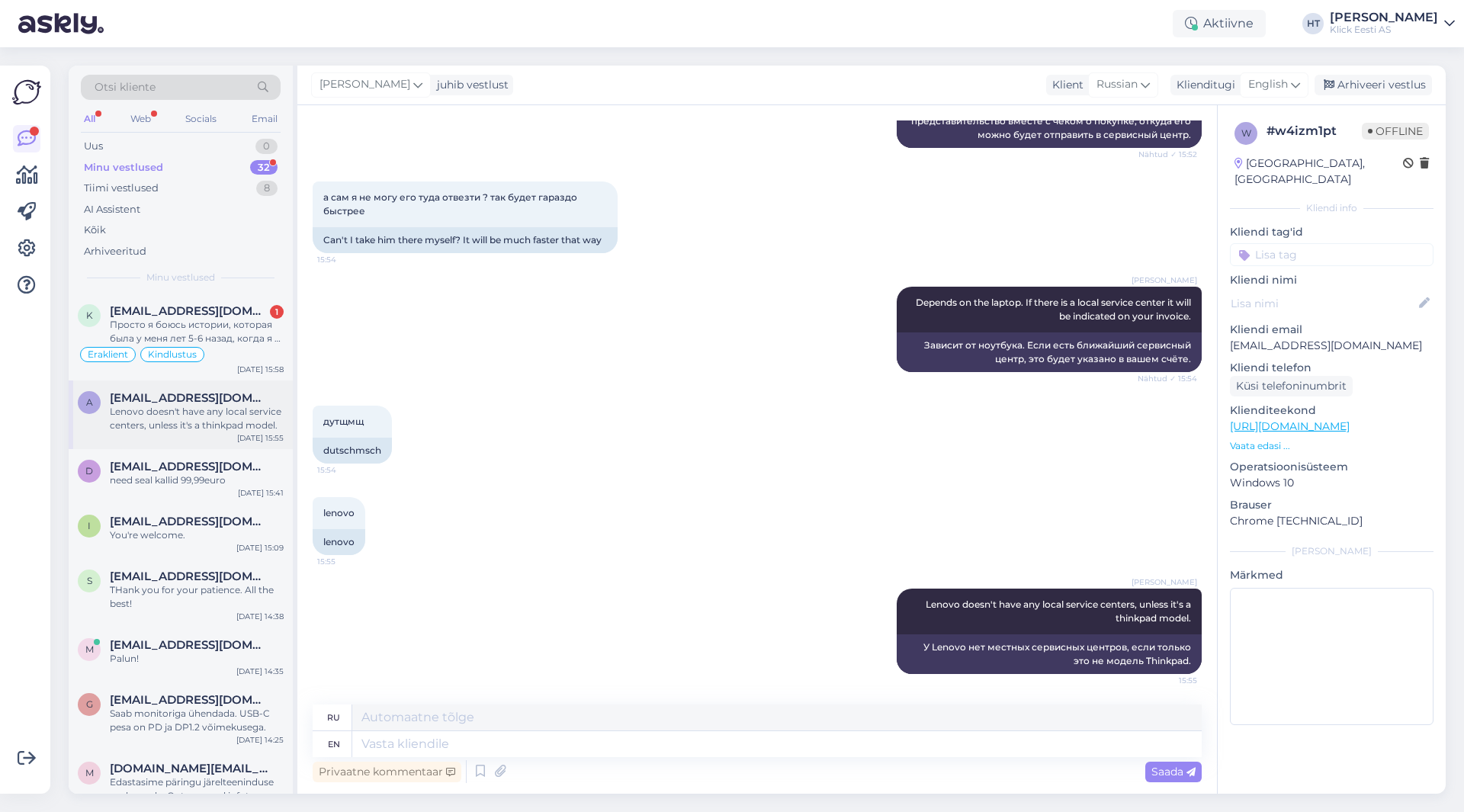
click at [227, 404] on span "[EMAIL_ADDRESS][DOMAIN_NAME]" at bounding box center [189, 397] width 158 height 14
click at [239, 331] on div "Просто я боюсь истории, которая была у меня лет 5-6 назад, когда я в вашем мага…" at bounding box center [197, 331] width 174 height 27
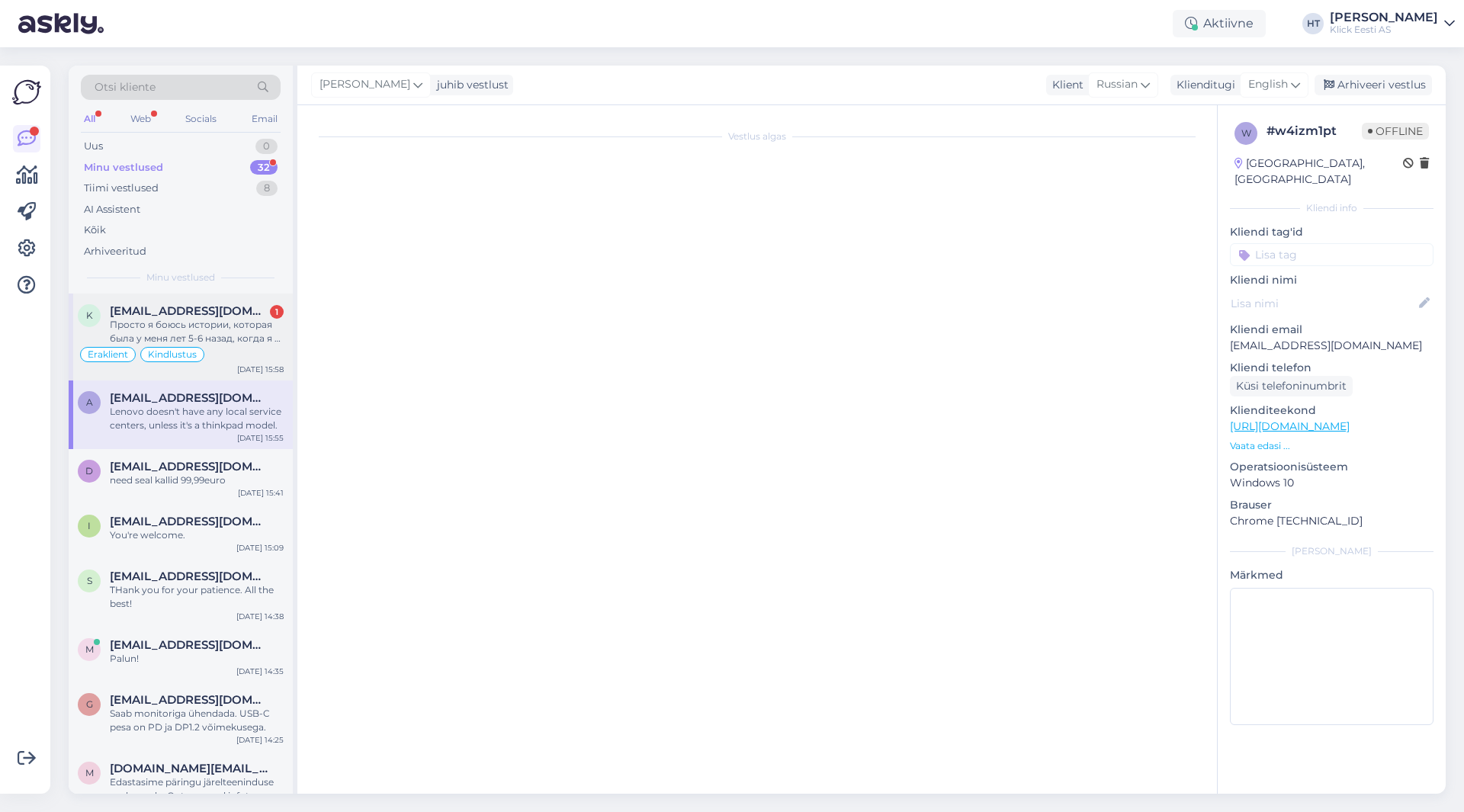
scroll to position [601, 0]
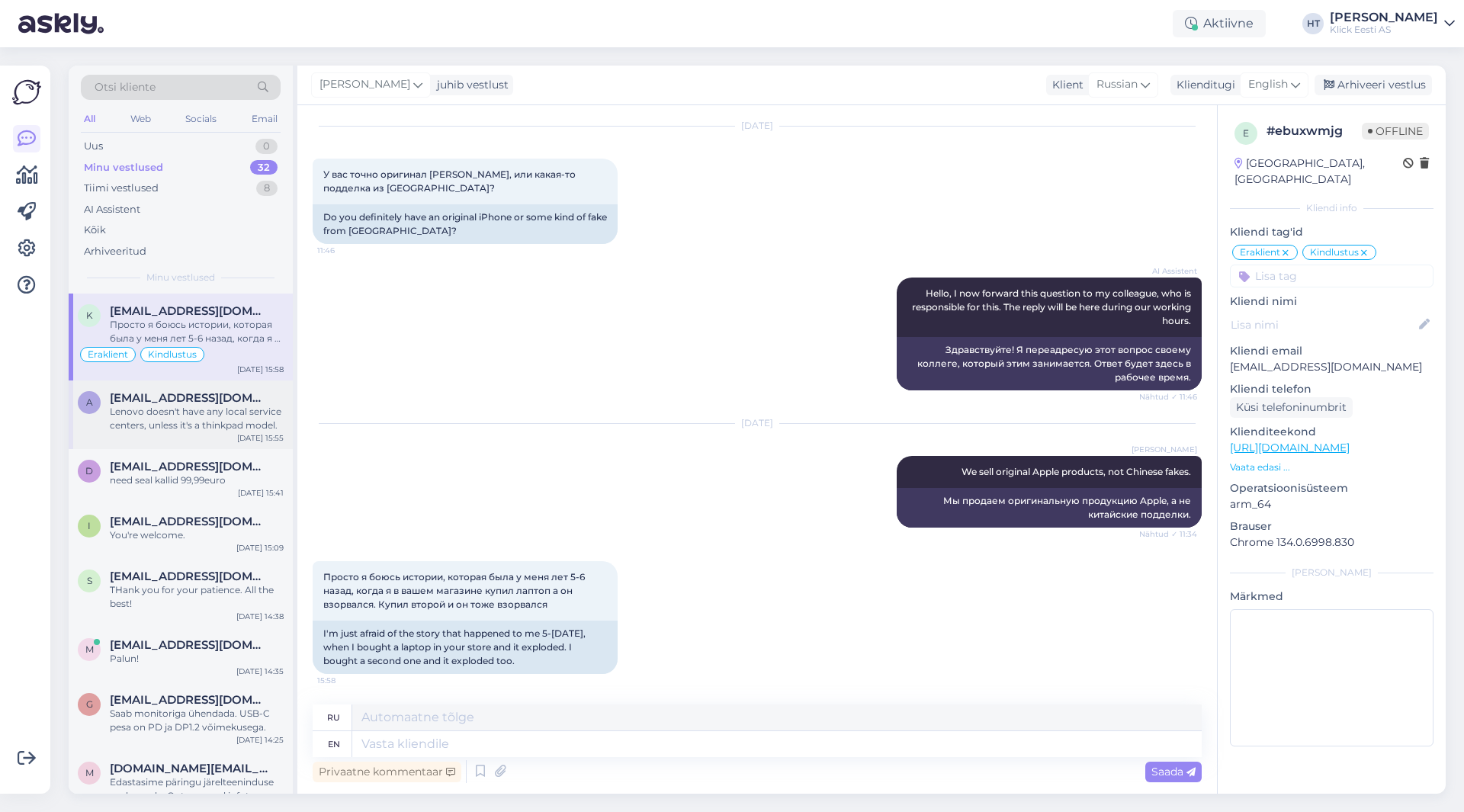
click at [262, 423] on div "Lenovo doesn't have any local service centers, unless it's a thinkpad model." at bounding box center [197, 418] width 174 height 27
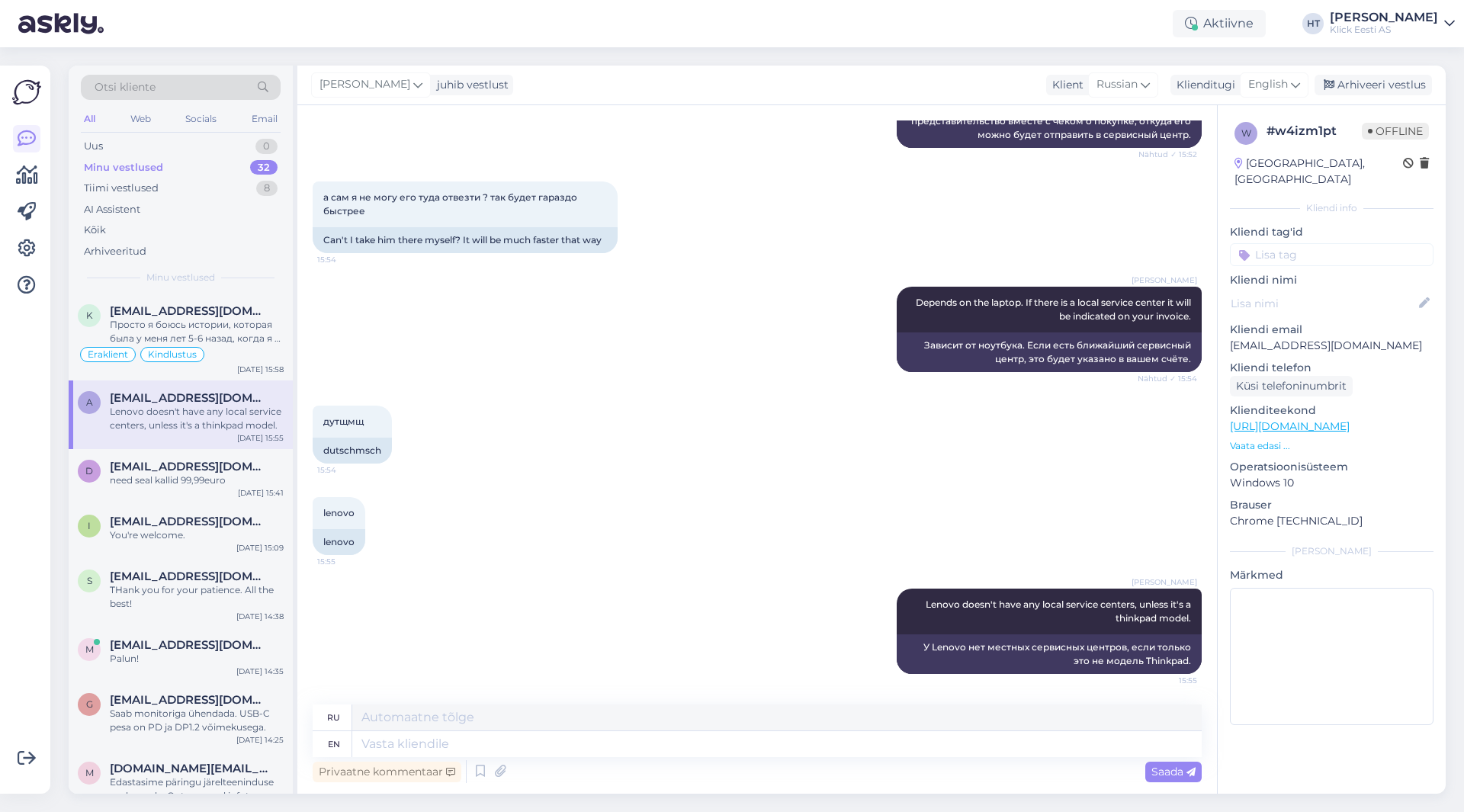
click at [42, 573] on div "Võimalused Veendu, et Askly loob sulle väärtust. Sulge Ühenda FB ja IG sõnumid …" at bounding box center [25, 429] width 50 height 728
click at [211, 325] on div "Вы же можете гарантировать что такой истории не повторится?" at bounding box center [197, 331] width 174 height 27
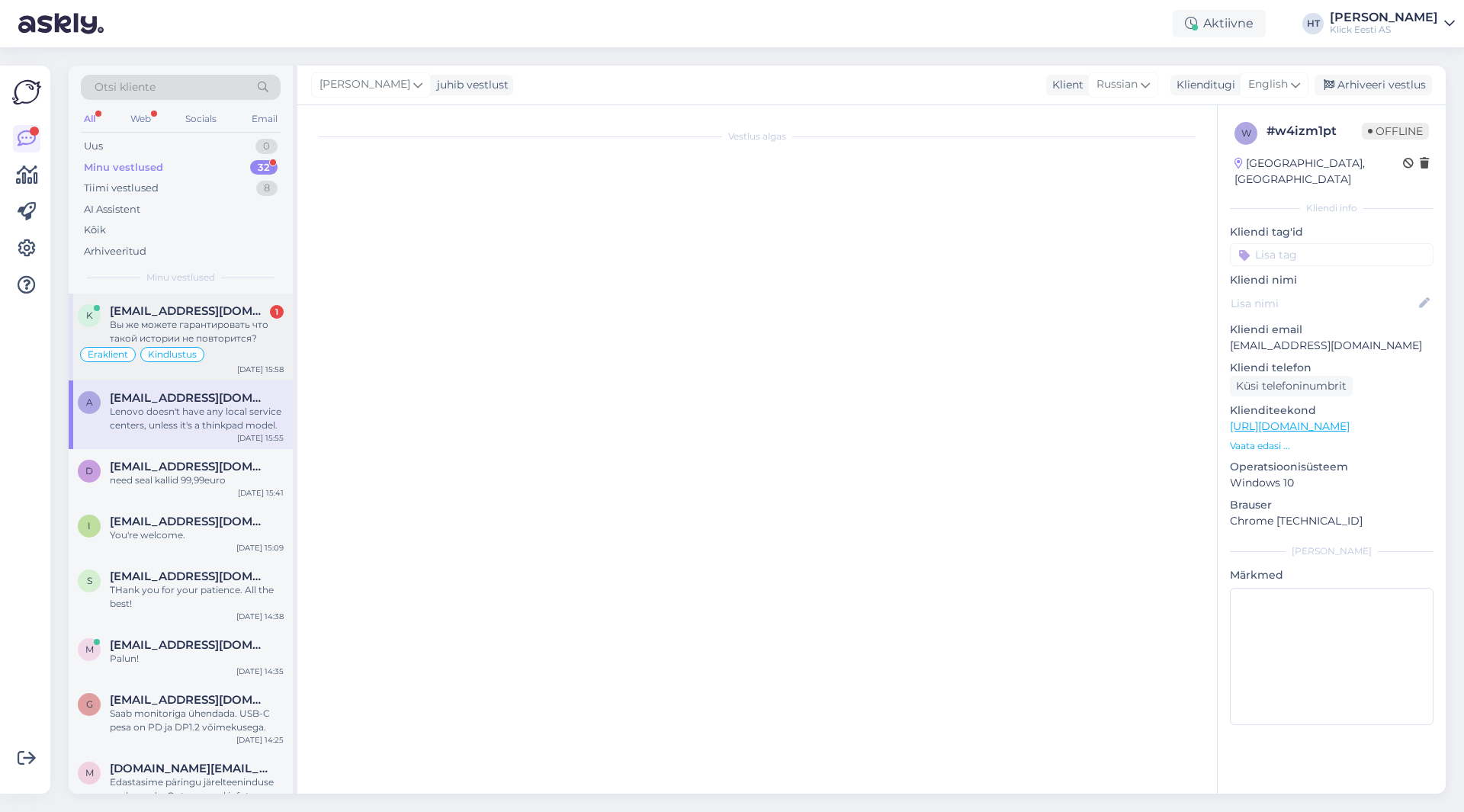
scroll to position [706, 0]
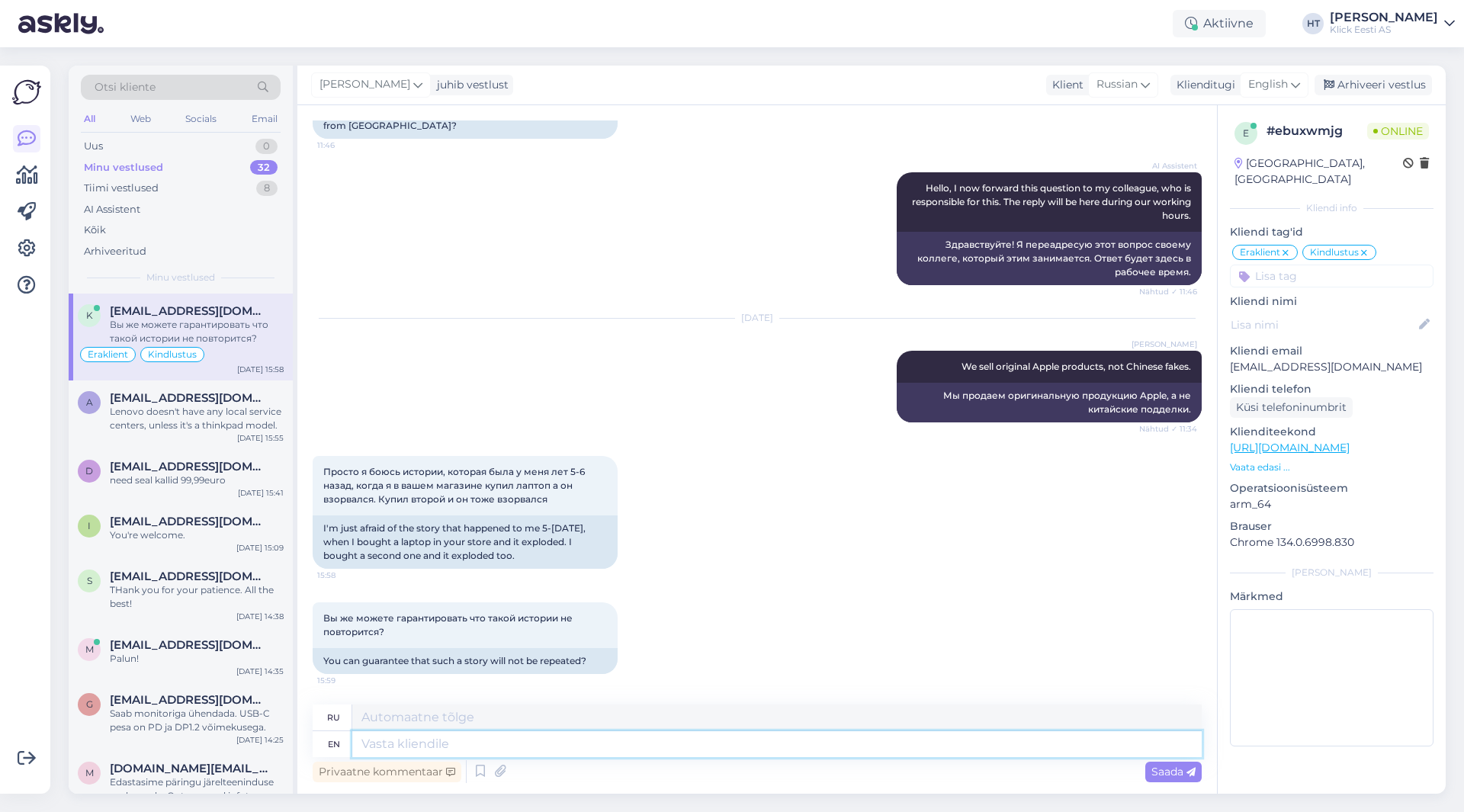
click at [558, 741] on textarea at bounding box center [777, 745] width 850 height 26
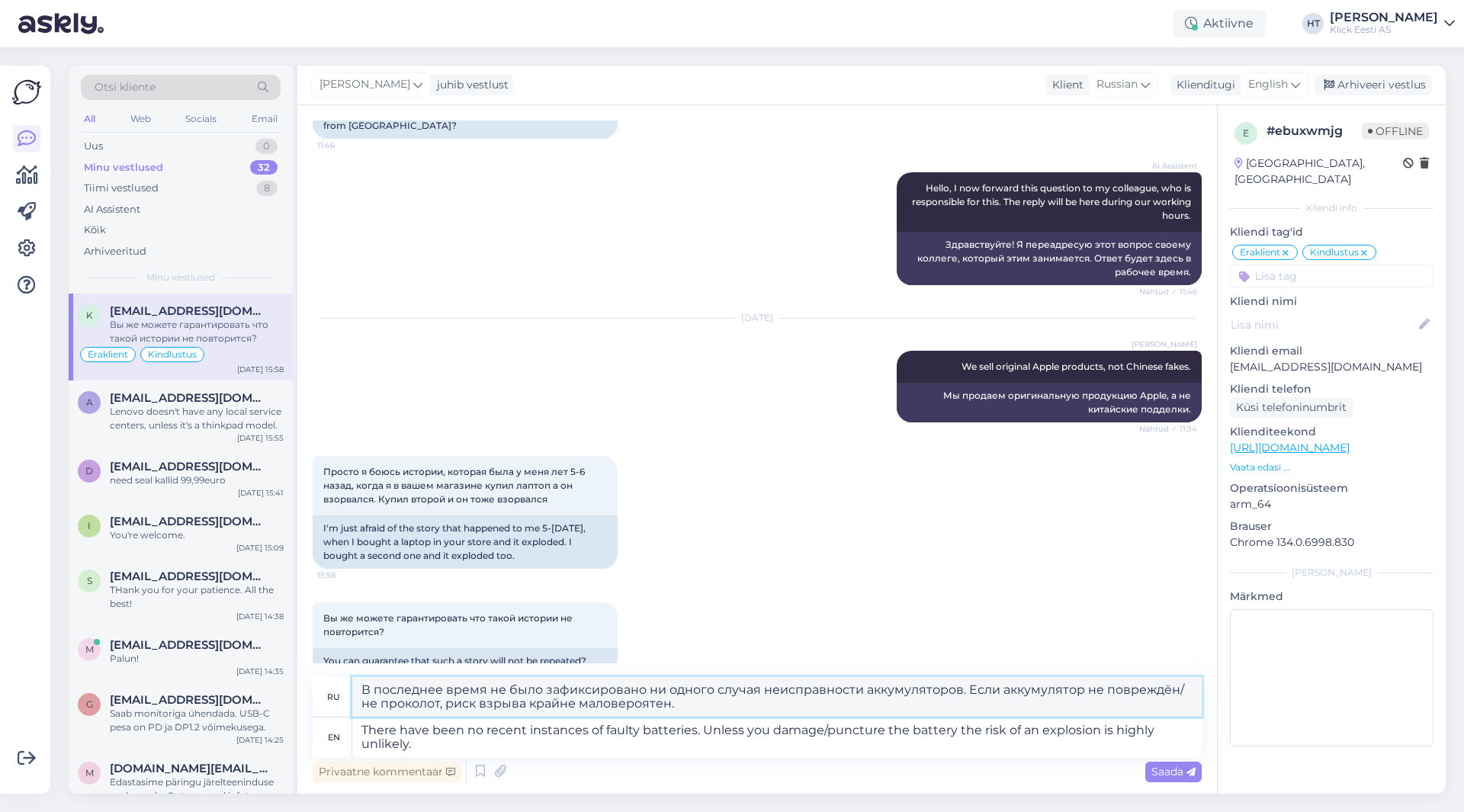
click at [625, 695] on textarea "В последнее время не было зафиксировано ни одного случая неисправности аккумуля…" at bounding box center [777, 697] width 850 height 39
click at [637, 748] on textarea "There have been no recent instances of faulty batteries. Unless you damage/punc…" at bounding box center [777, 737] width 850 height 39
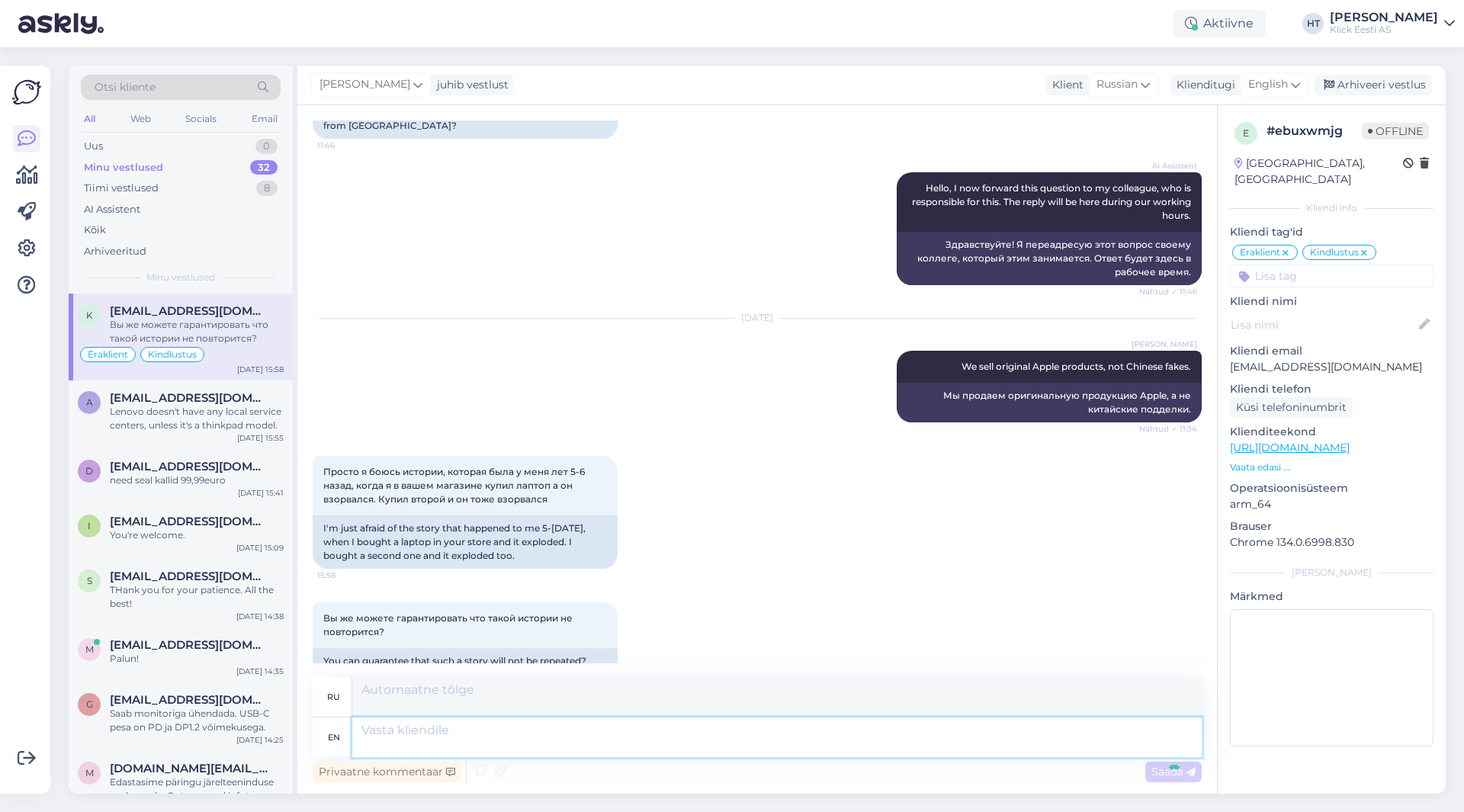
scroll to position [866, 0]
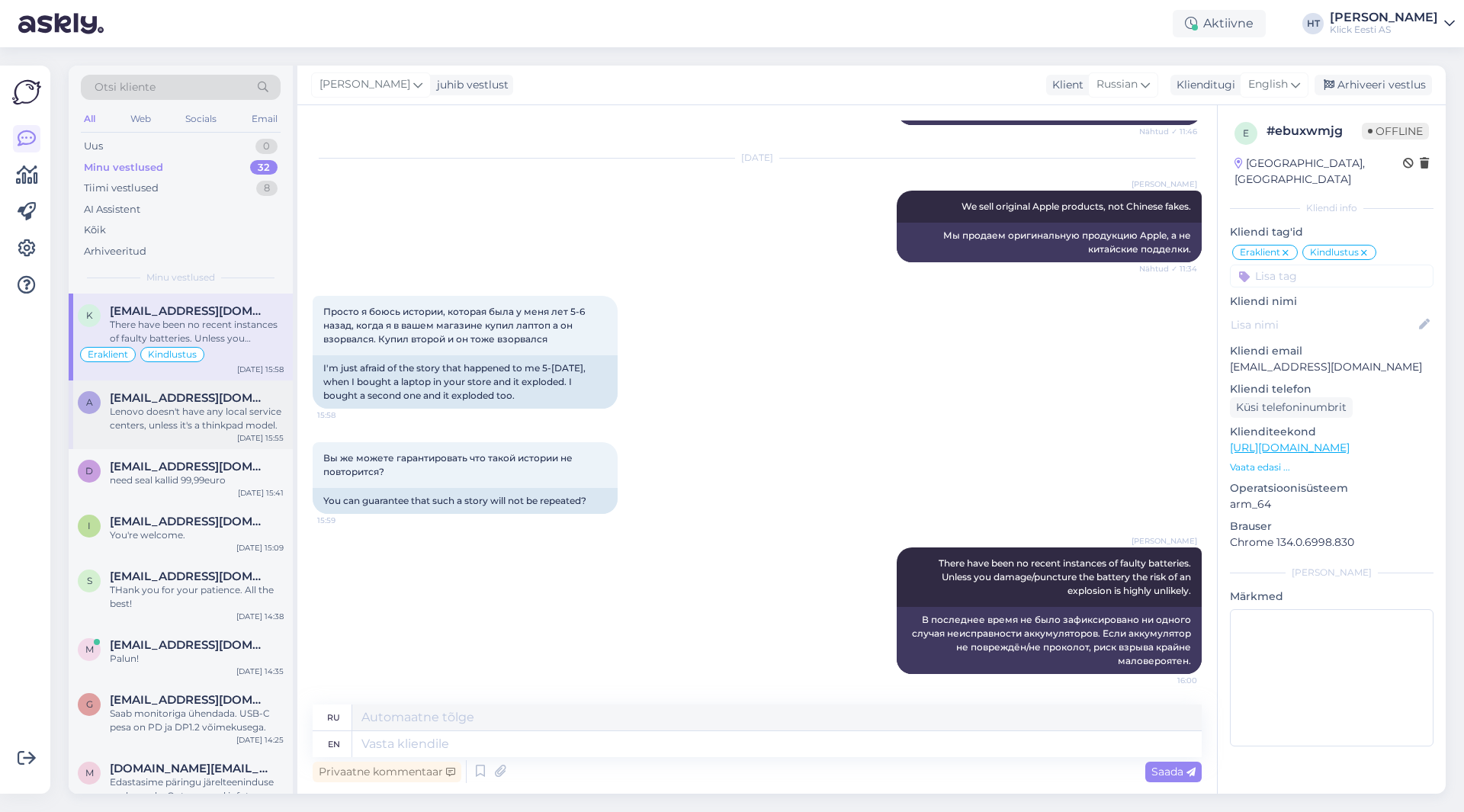
click at [201, 402] on span "[EMAIL_ADDRESS][DOMAIN_NAME]" at bounding box center [189, 397] width 158 height 14
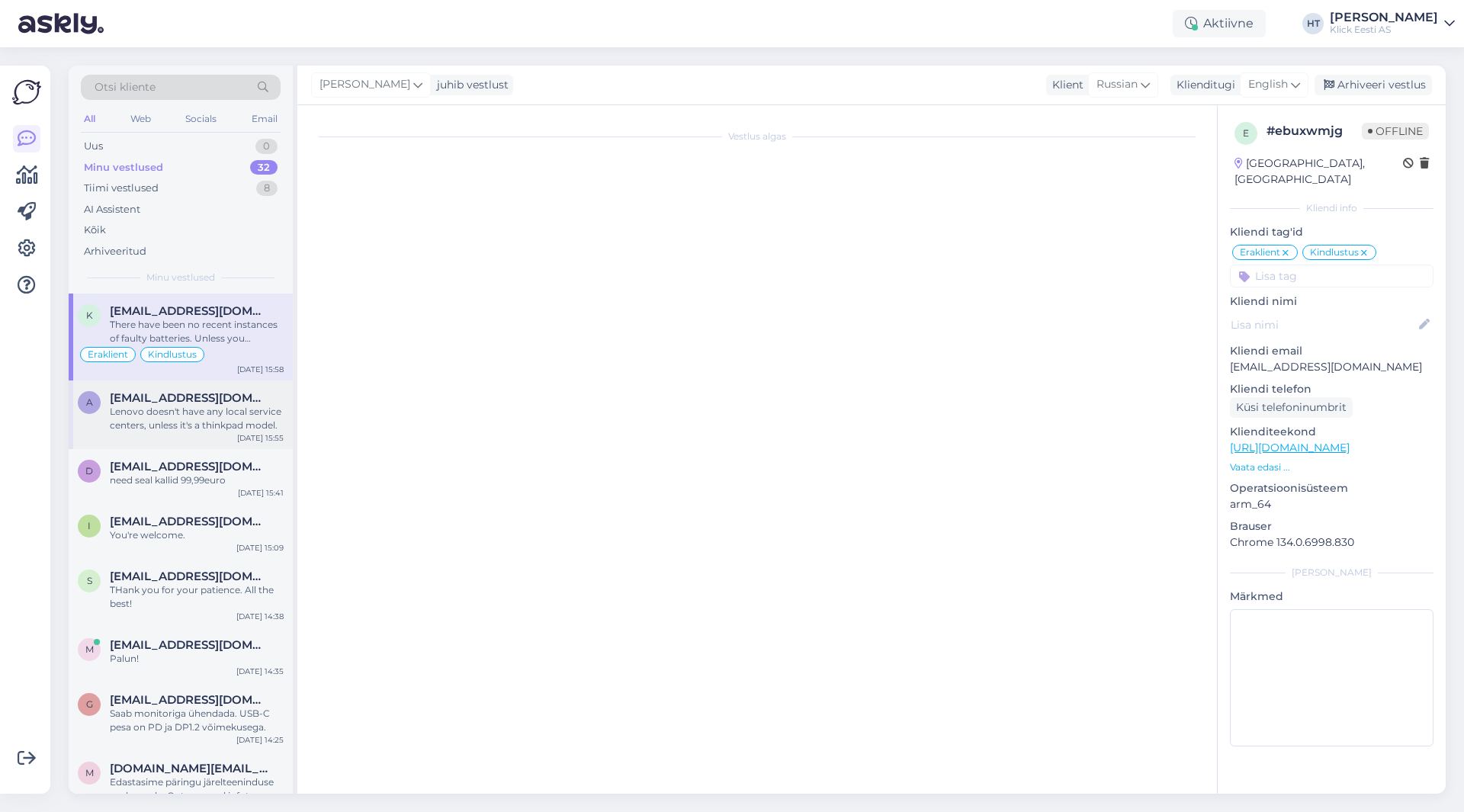
scroll to position [804, 0]
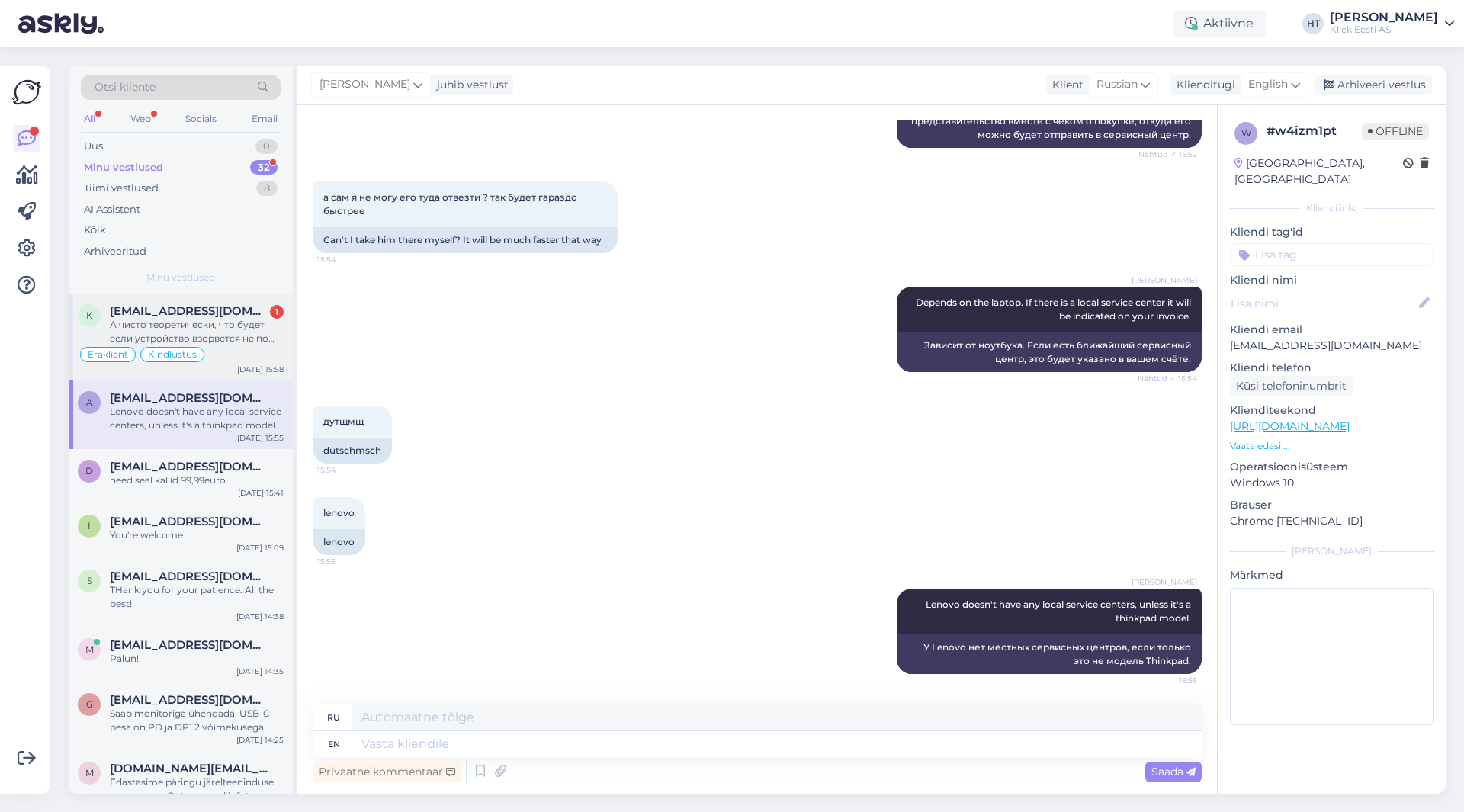
click at [235, 334] on div "А чисто теоретически, что будет если устройство взорвется не по моей вине? Буде…" at bounding box center [197, 331] width 174 height 27
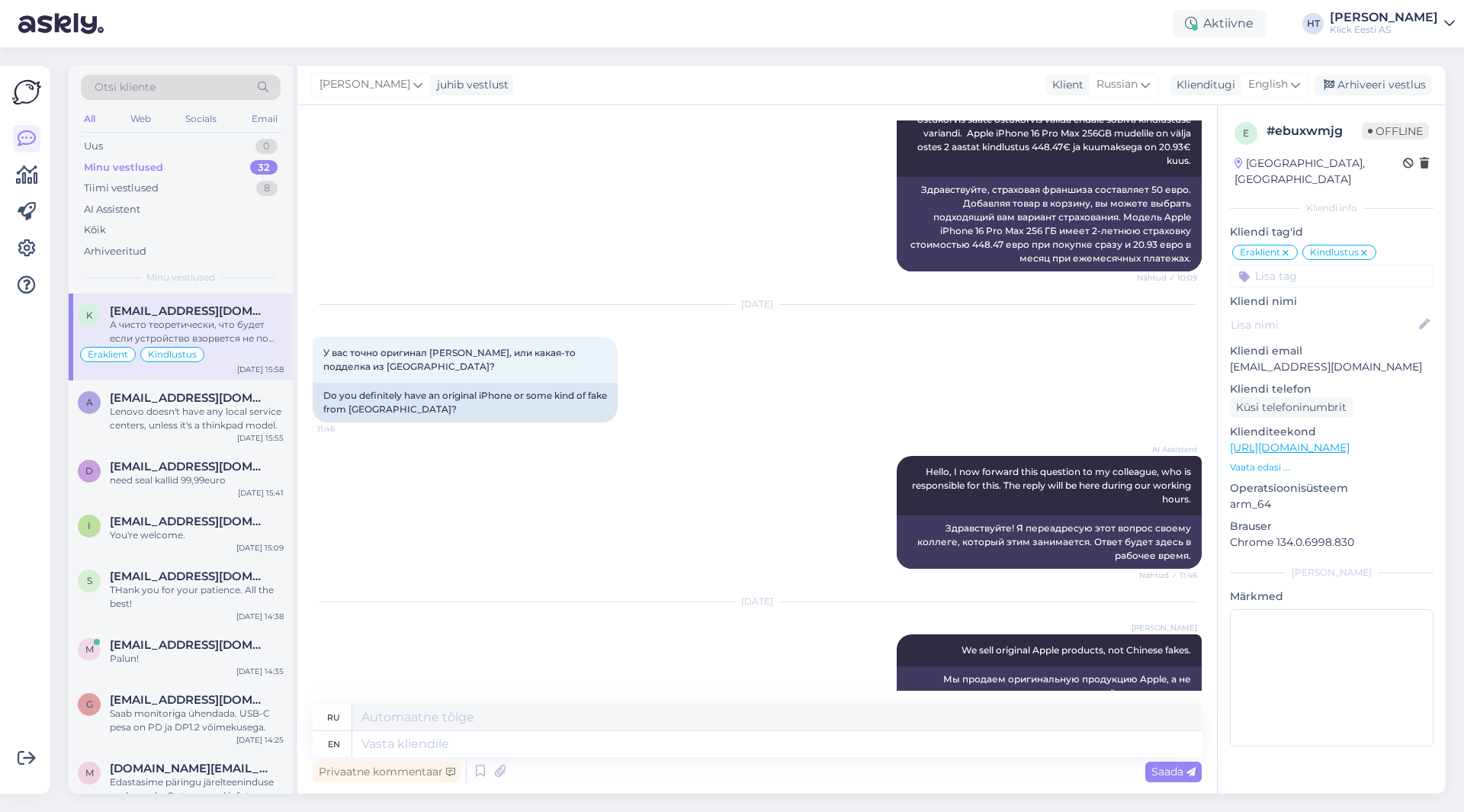
scroll to position [999, 0]
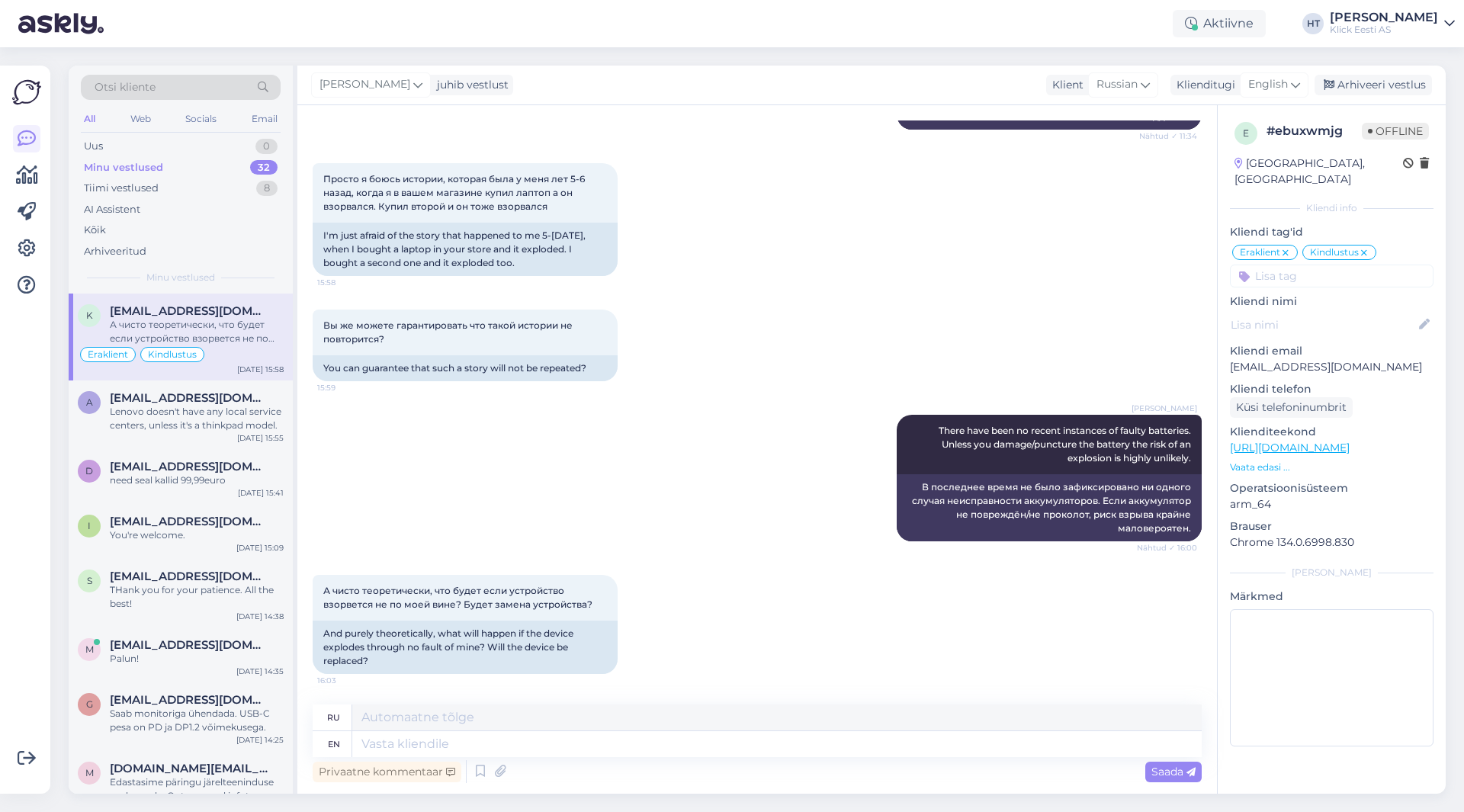
click at [755, 475] on div "[PERSON_NAME] There have been no recent instances of faulty batteries. Unless y…" at bounding box center [757, 478] width 889 height 160
click at [795, 447] on div "[PERSON_NAME] There have been no recent instances of faulty batteries. Unless y…" at bounding box center [757, 478] width 889 height 160
drag, startPoint x: 1232, startPoint y: 354, endPoint x: 1290, endPoint y: 351, distance: 58.1
click at [1290, 359] on p "[EMAIL_ADDRESS][DOMAIN_NAME]" at bounding box center [1332, 367] width 204 height 16
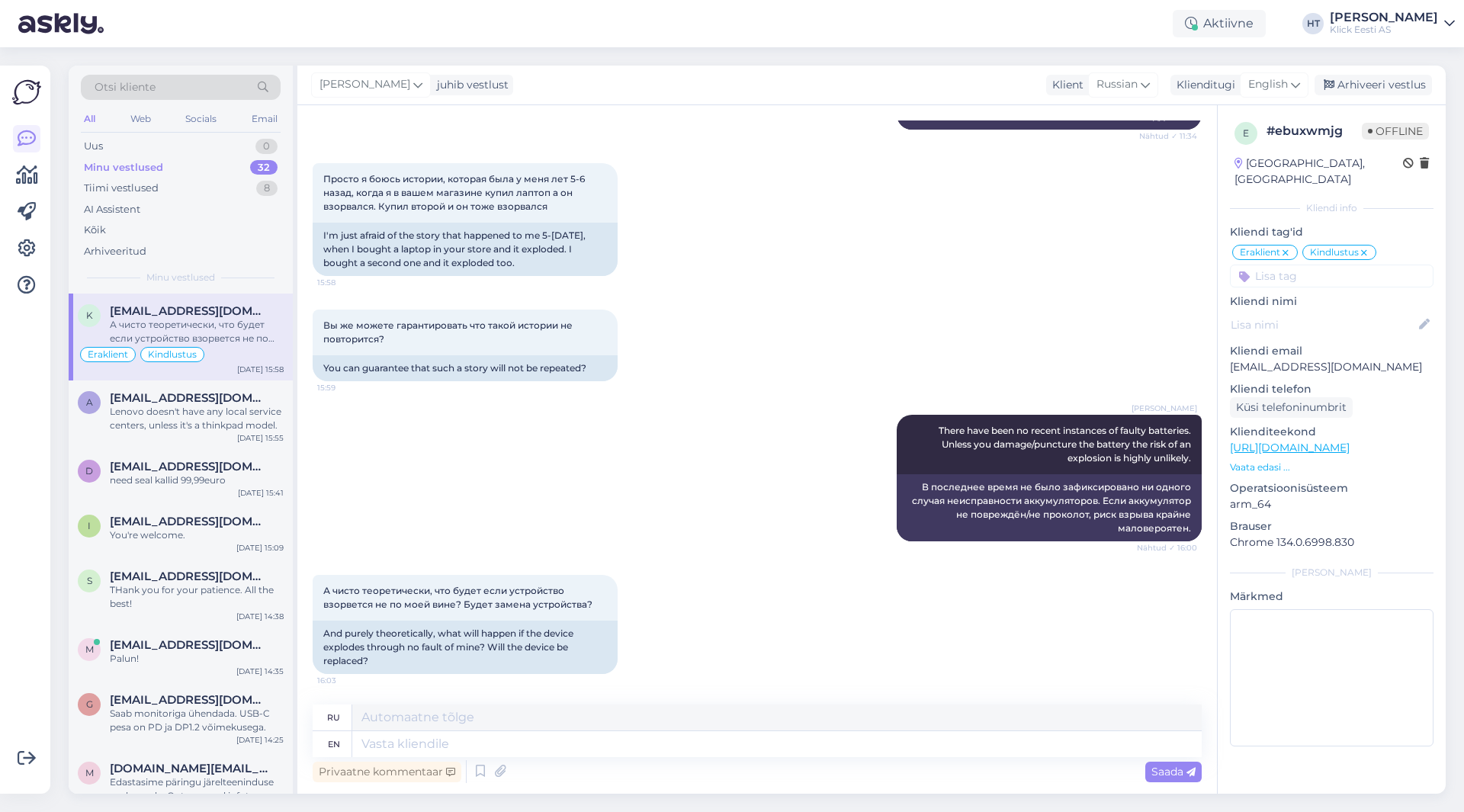
click at [737, 351] on div "Вы же можете гарантировать что такой истории не повторится? 15:59 You can guara…" at bounding box center [757, 346] width 889 height 105
click at [164, 403] on span "[EMAIL_ADDRESS][DOMAIN_NAME]" at bounding box center [189, 397] width 158 height 14
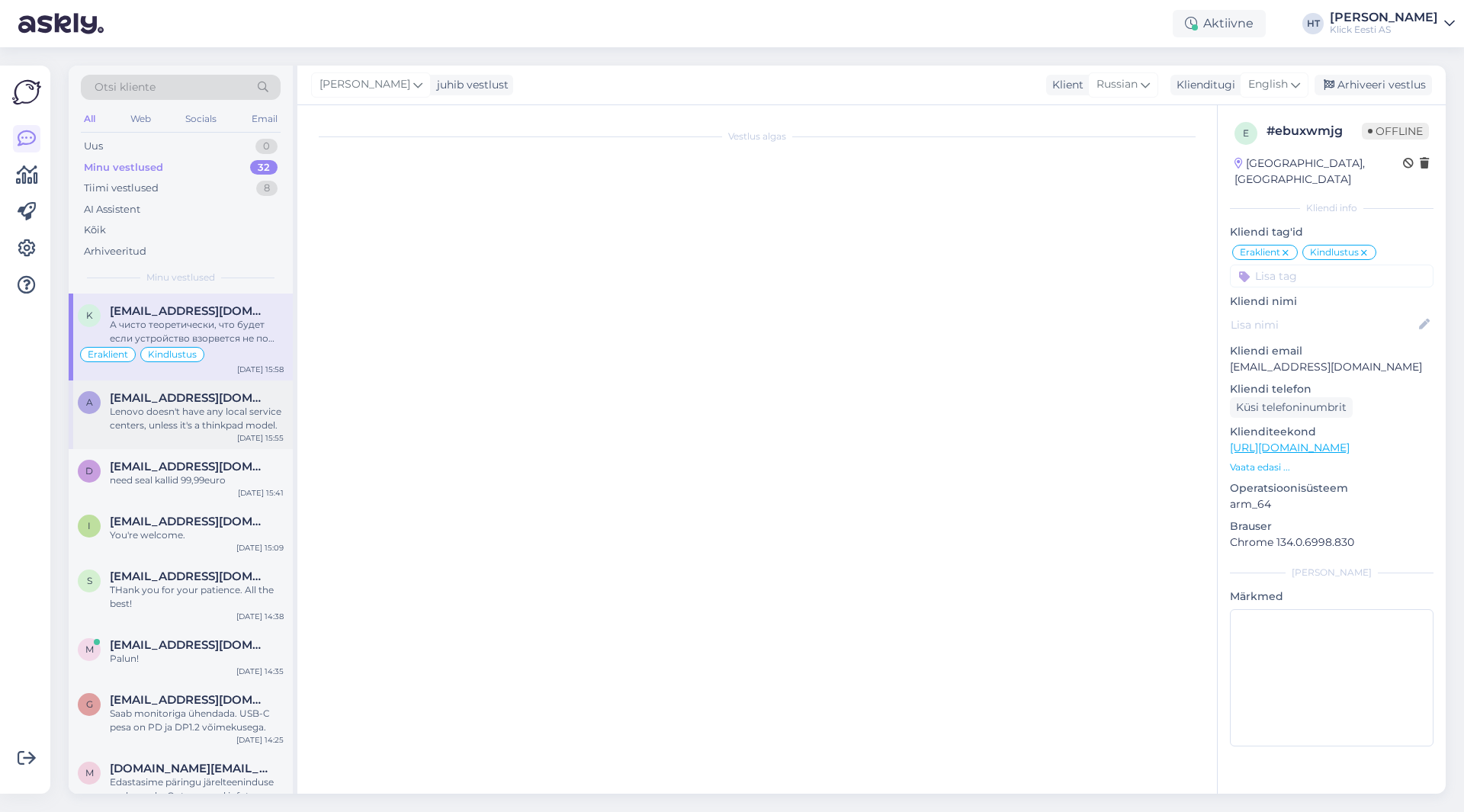
scroll to position [804, 0]
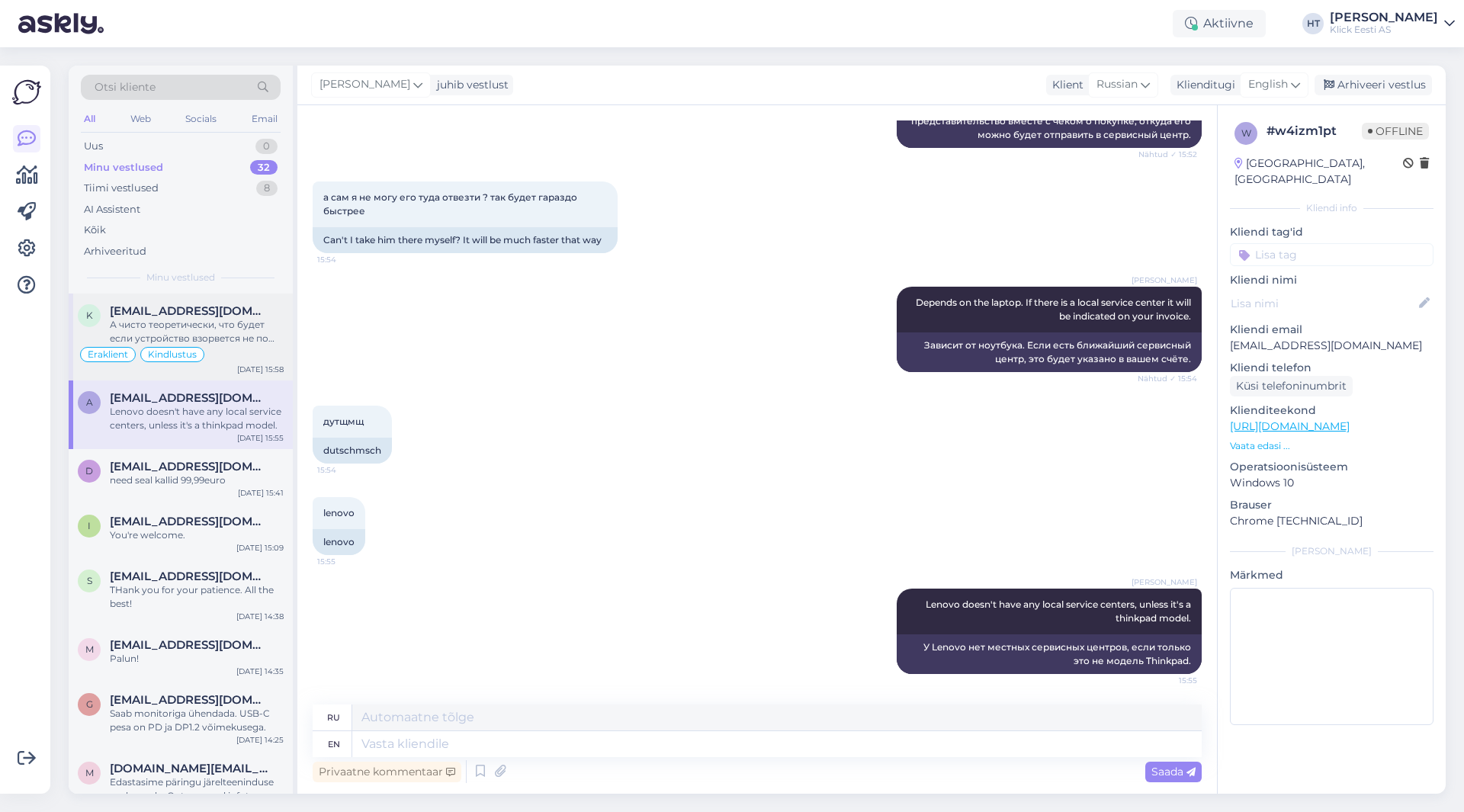
click at [141, 316] on span "[EMAIL_ADDRESS][DOMAIN_NAME]" at bounding box center [189, 311] width 158 height 14
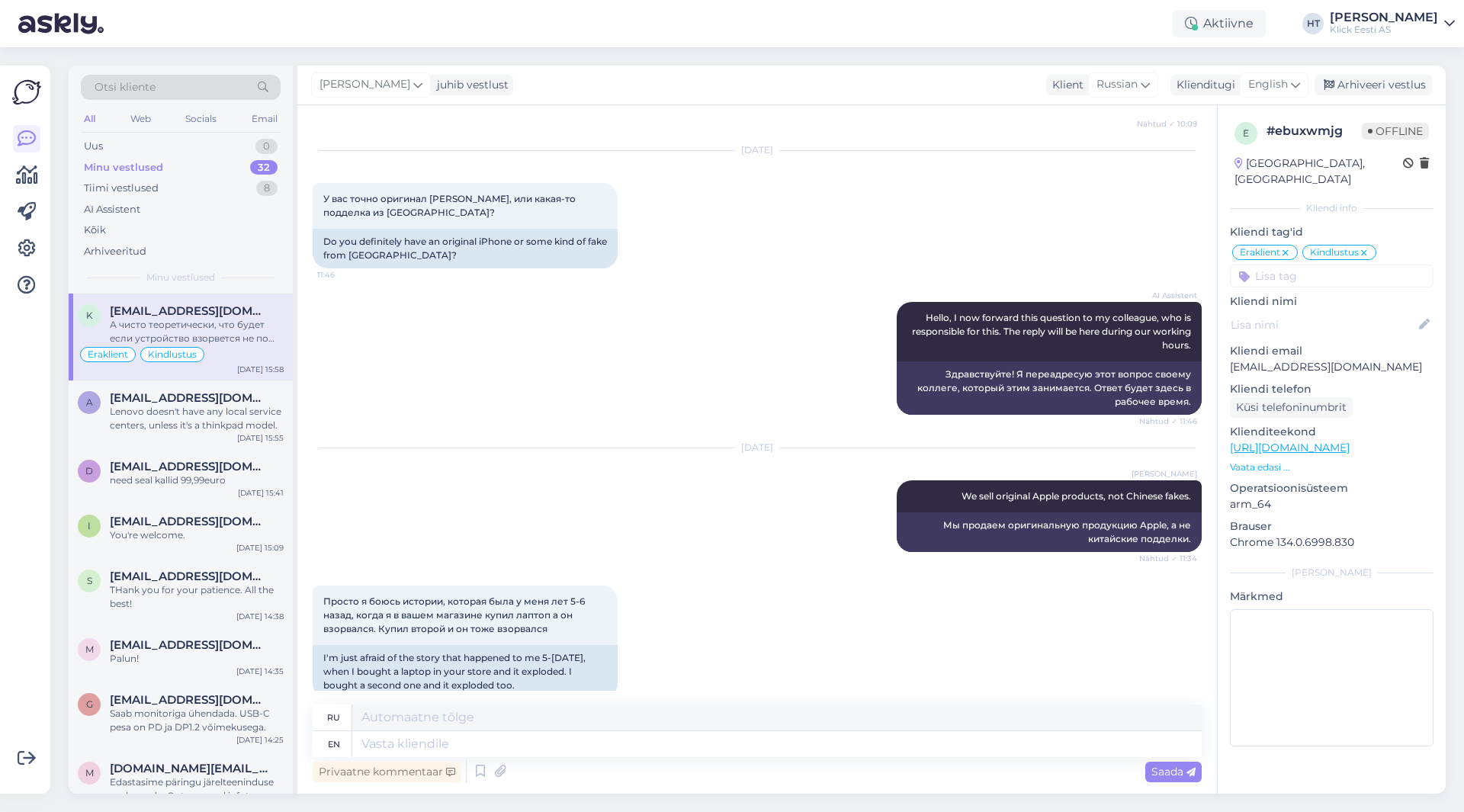
scroll to position [0, 0]
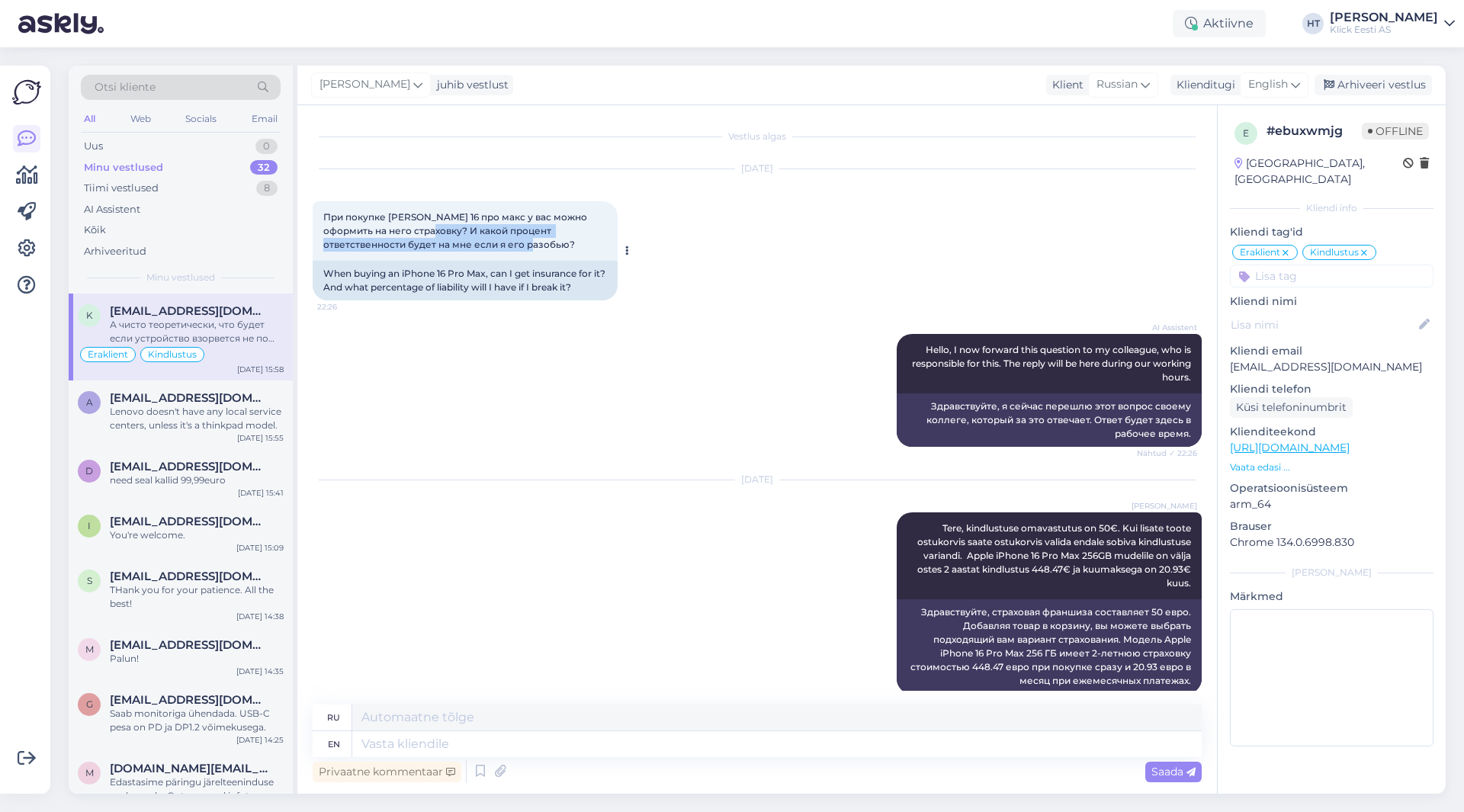
drag, startPoint x: 417, startPoint y: 228, endPoint x: 500, endPoint y: 243, distance: 84.3
click at [500, 243] on div "При покупке [PERSON_NAME] 16 про макс у вас можно оформить на него страховку? И…" at bounding box center [466, 231] width 305 height 59
click at [582, 246] on div "При покупке [PERSON_NAME] 16 про макс у вас можно оформить на него страховку? И…" at bounding box center [466, 231] width 305 height 59
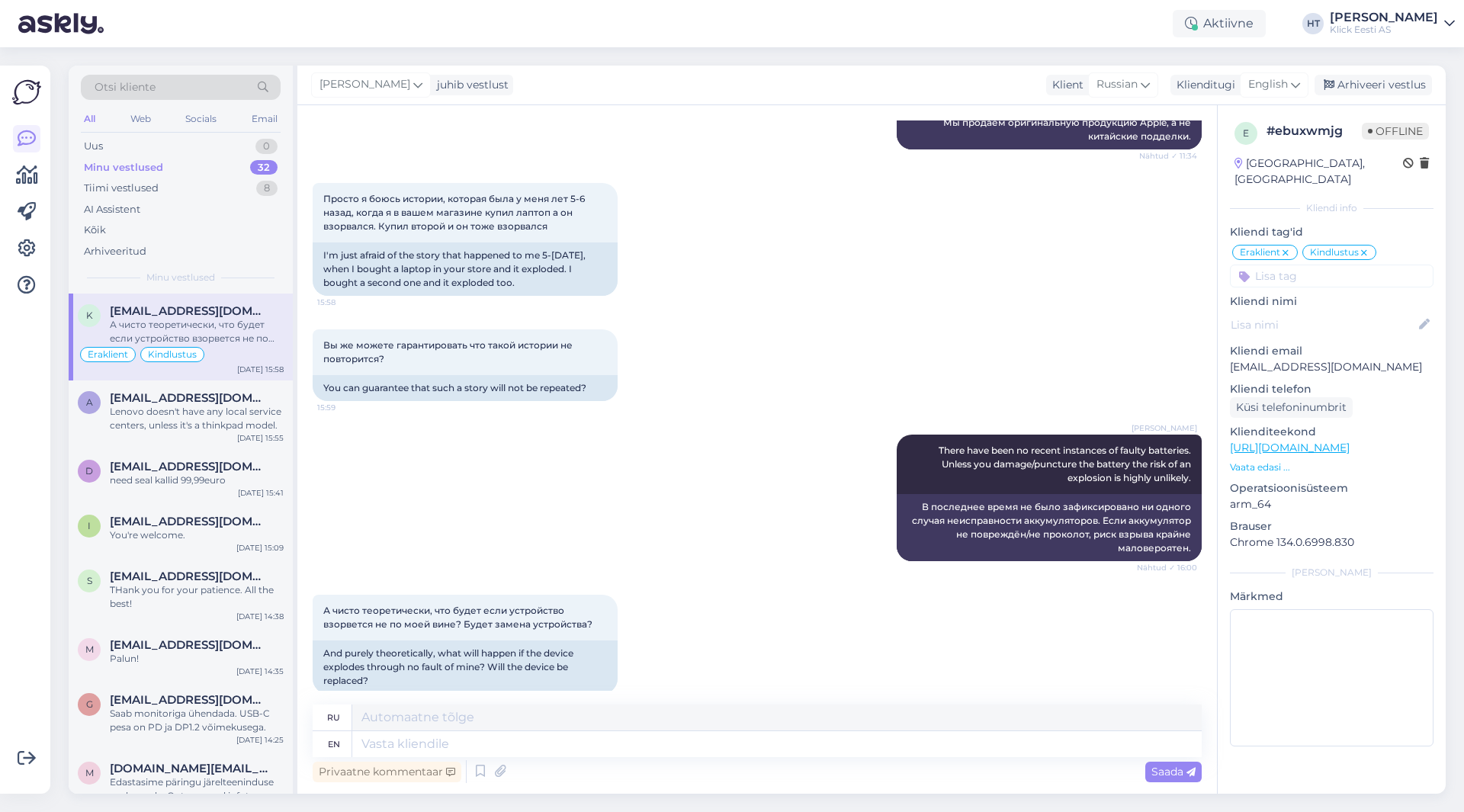
scroll to position [999, 0]
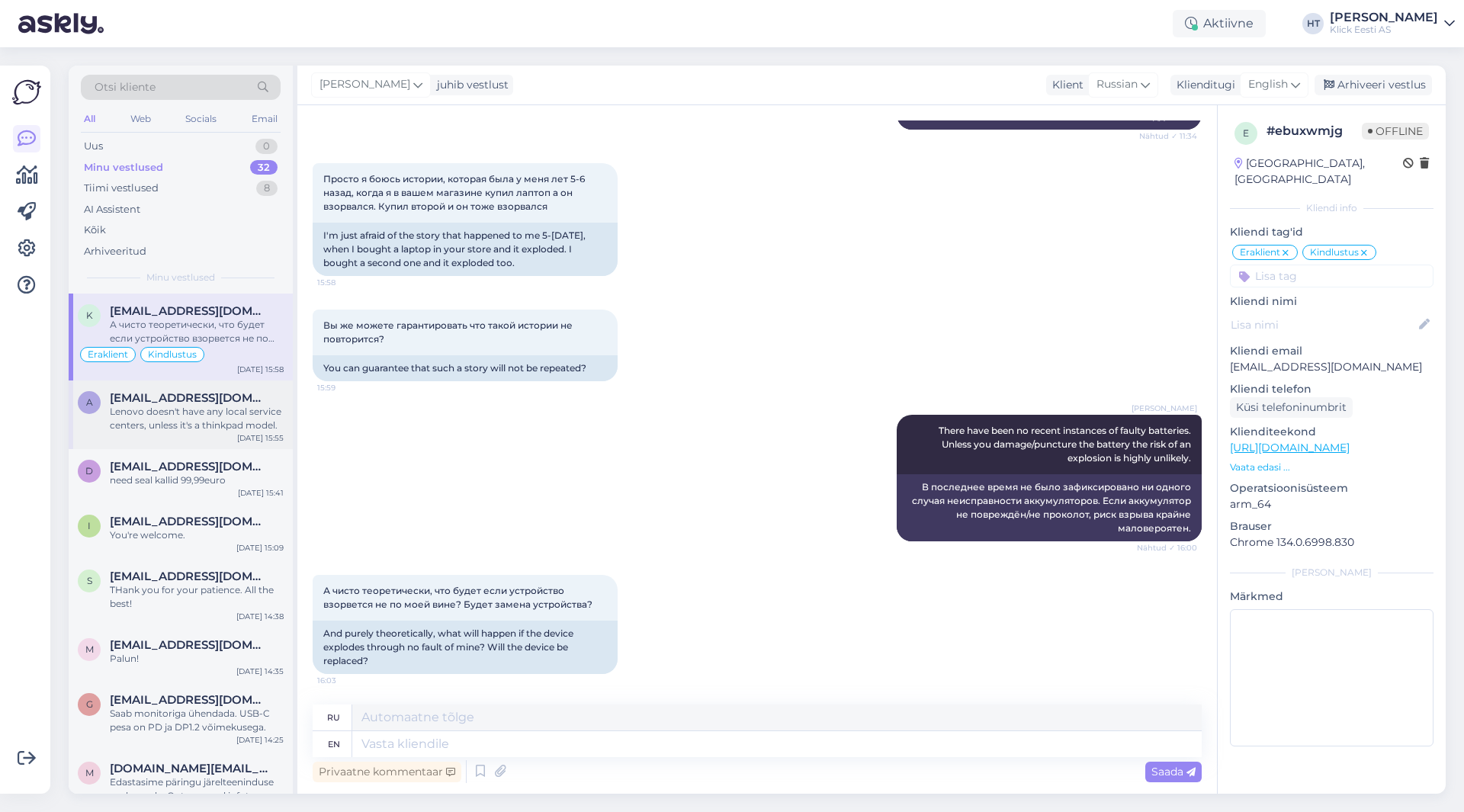
click at [187, 407] on div "Lenovo doesn't have any local service centers, unless it's a thinkpad model." at bounding box center [197, 418] width 174 height 27
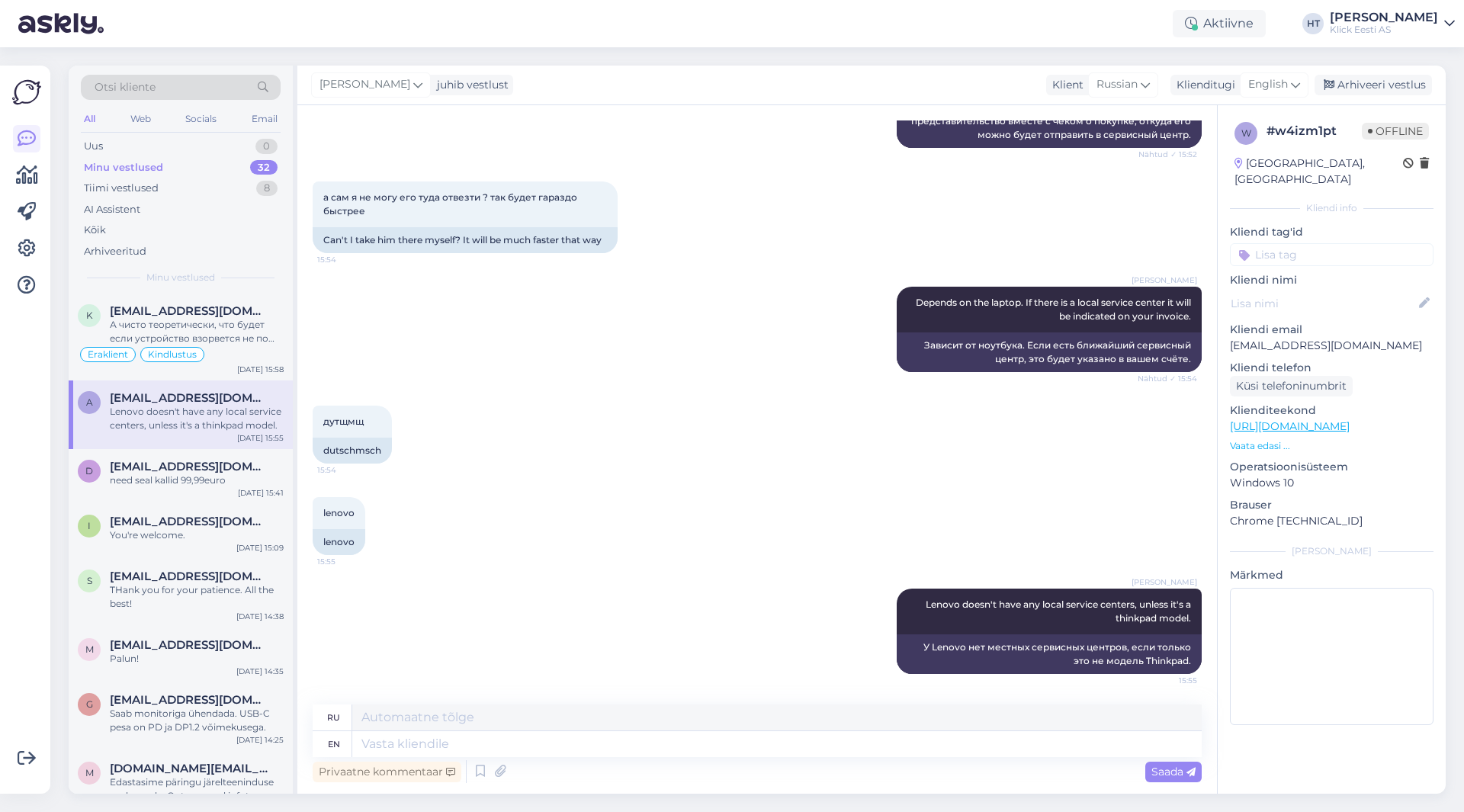
scroll to position [804, 0]
click at [743, 471] on div "дутщмщ 15:54 dutschmsch" at bounding box center [757, 434] width 889 height 91
click at [251, 359] on div "Eraklient Kindlustus" at bounding box center [181, 355] width 206 height 18
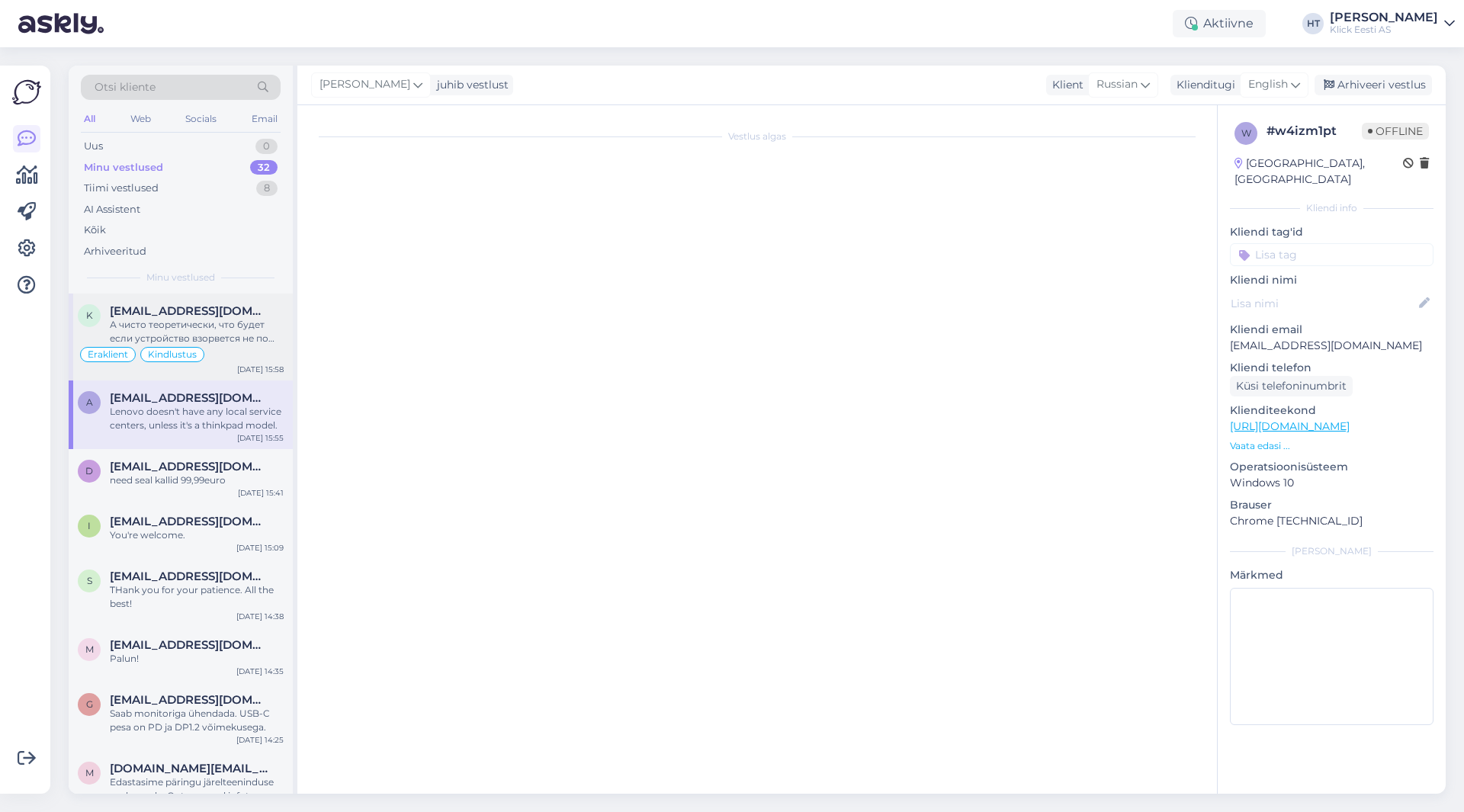
scroll to position [999, 0]
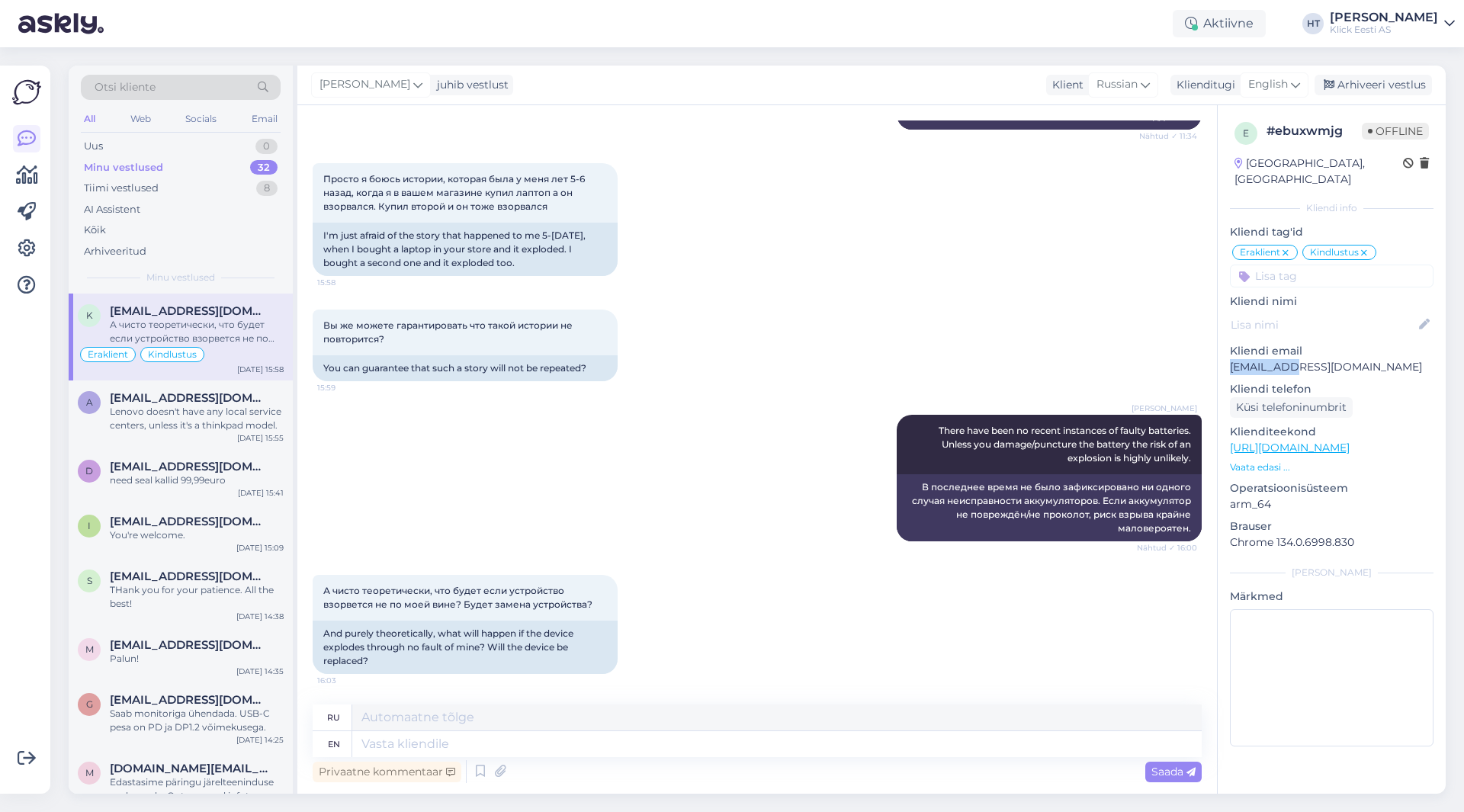
drag, startPoint x: 1231, startPoint y: 350, endPoint x: 1289, endPoint y: 352, distance: 58.0
click at [1289, 359] on p "[EMAIL_ADDRESS][DOMAIN_NAME]" at bounding box center [1332, 367] width 204 height 16
click at [916, 333] on div "Вы же можете гарантировать что такой истории не повторится? 15:59 You can guara…" at bounding box center [757, 346] width 889 height 105
click at [131, 420] on div "Lenovo doesn't have any local service centers, unless it's a thinkpad model." at bounding box center [197, 418] width 174 height 27
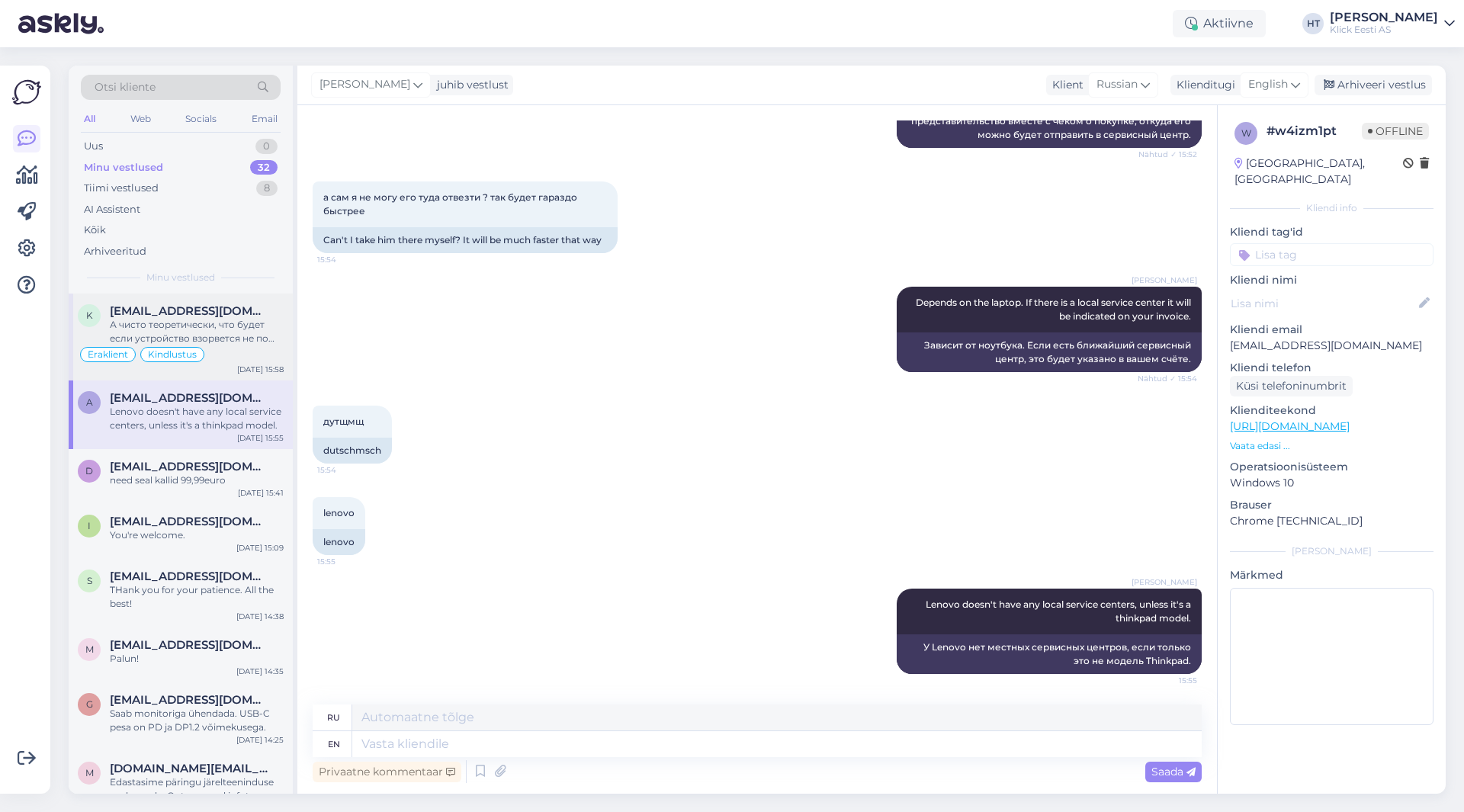
click at [209, 343] on div "А чисто теоретически, что будет если устройство взорвется не по моей вине? Буде…" at bounding box center [197, 331] width 174 height 27
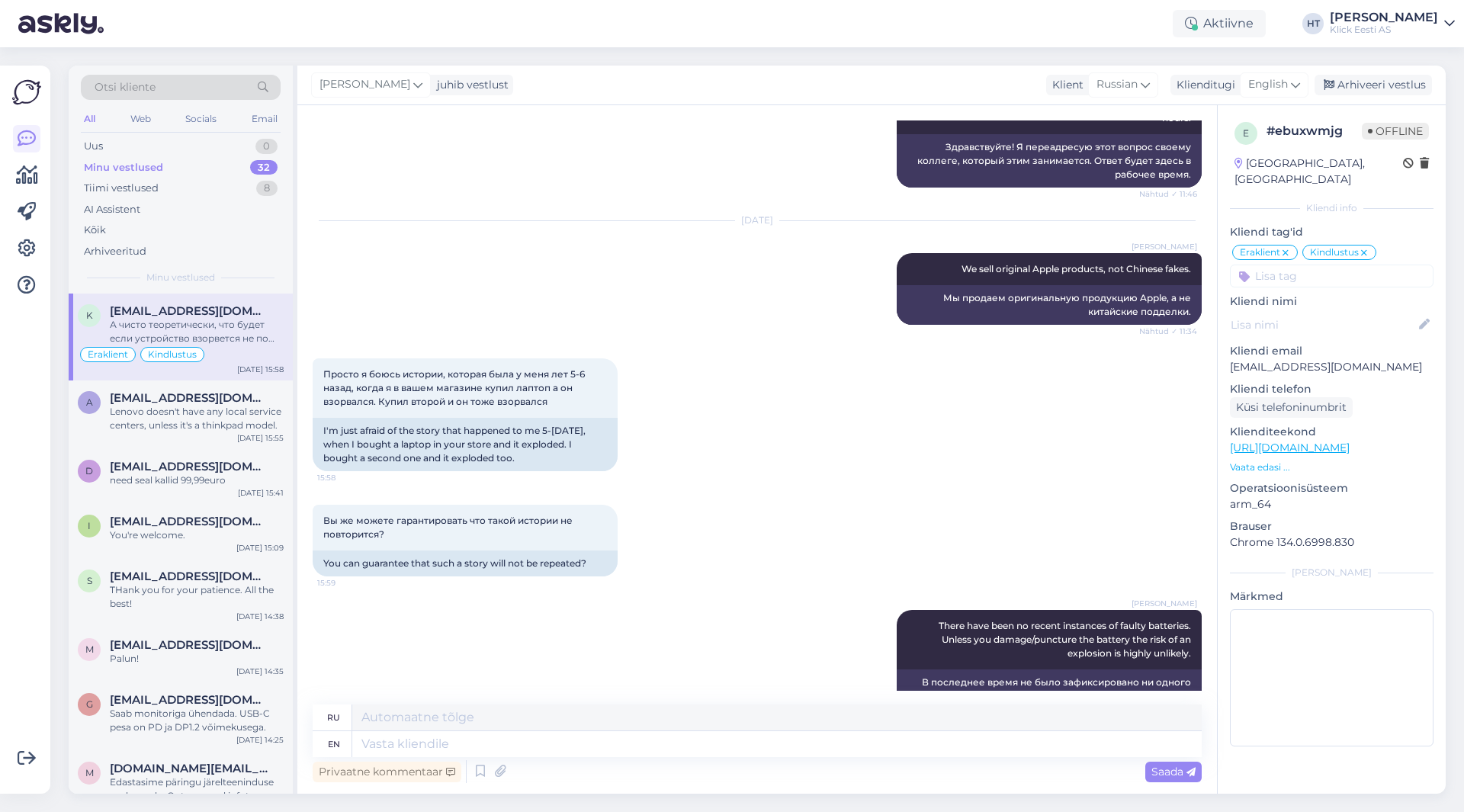
scroll to position [999, 0]
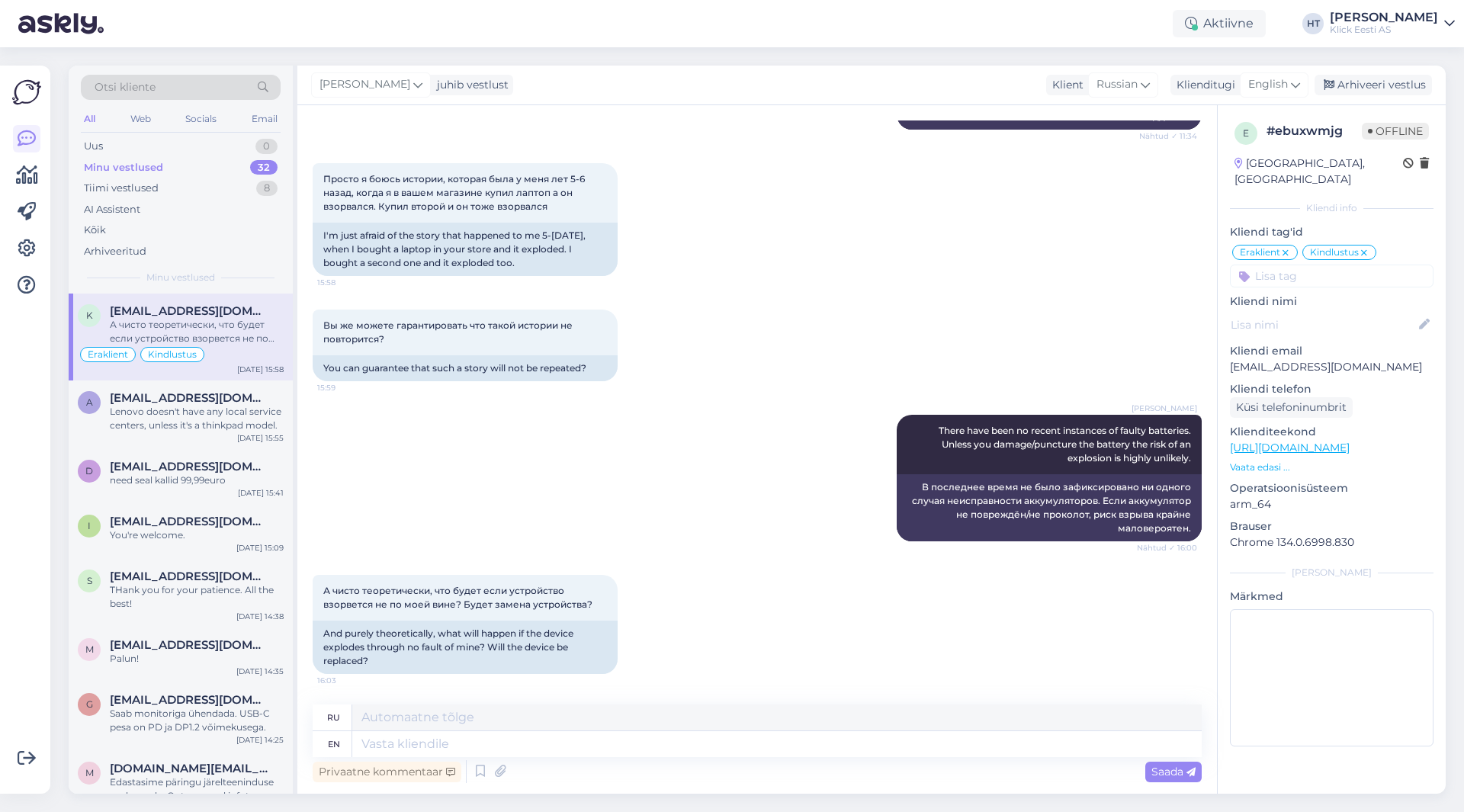
click at [1309, 359] on p "[EMAIL_ADDRESS][DOMAIN_NAME]" at bounding box center [1332, 367] width 204 height 16
click at [229, 409] on div "Lenovo doesn't have any local service centers, unless it's a thinkpad model." at bounding box center [197, 418] width 174 height 27
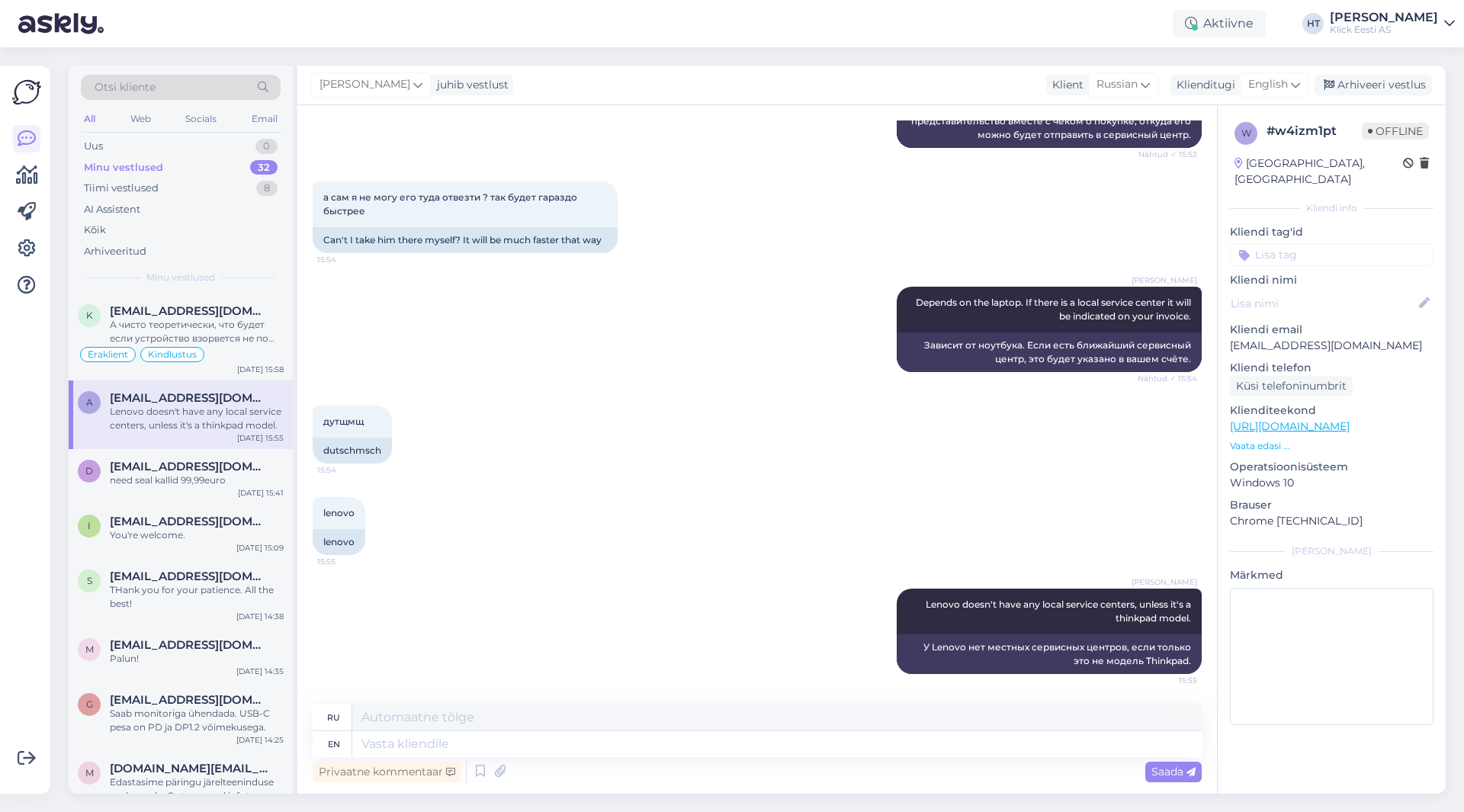
scroll to position [804, 0]
click at [253, 142] on div "Uus 1" at bounding box center [180, 146] width 200 height 21
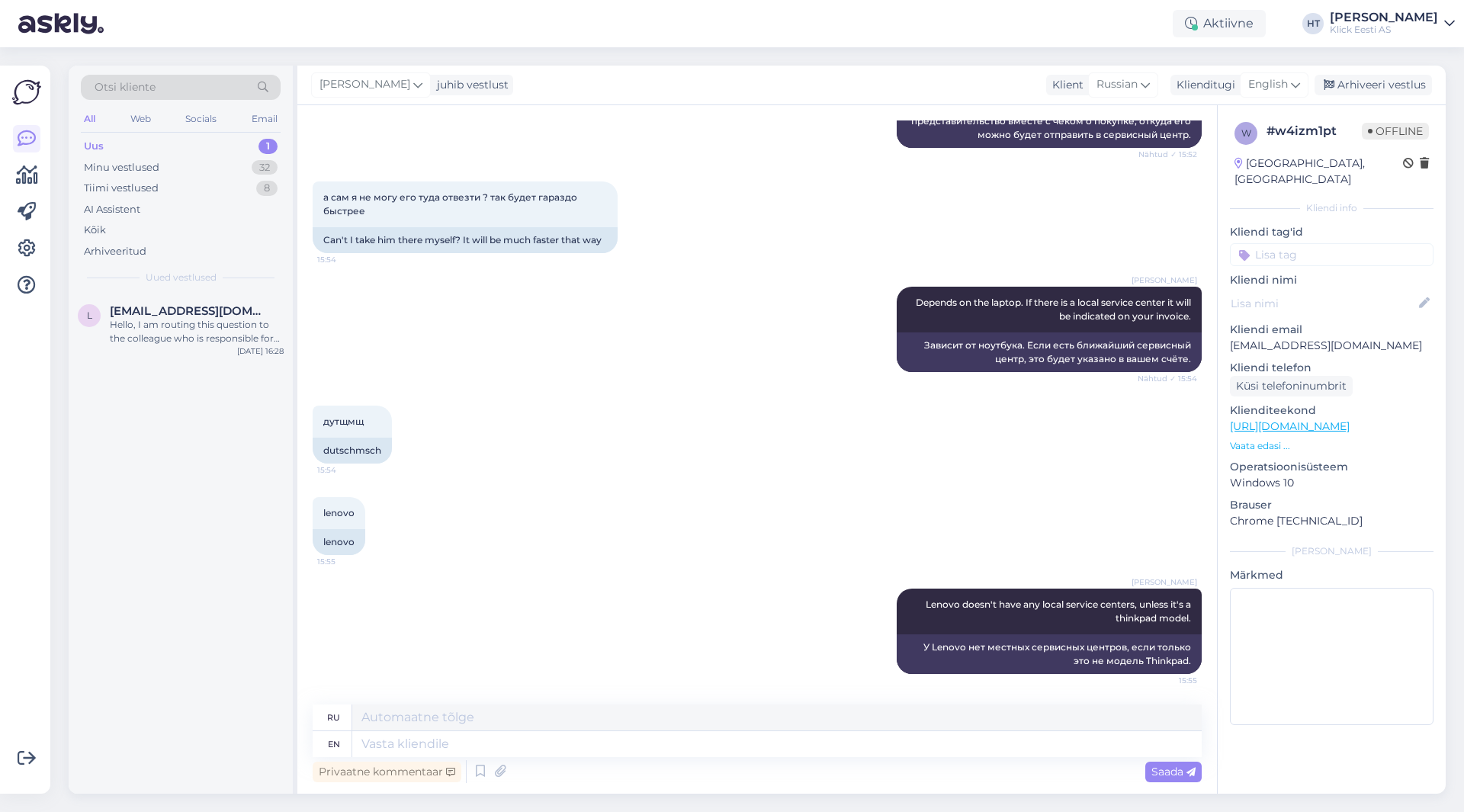
click at [227, 292] on div "Otsi kliente All Web Socials Email Uus 1 Minu vestlused 32 Tiimi vestlused 8 AI…" at bounding box center [181, 180] width 224 height 228
click at [251, 310] on div "[EMAIL_ADDRESS][DOMAIN_NAME]" at bounding box center [197, 311] width 174 height 14
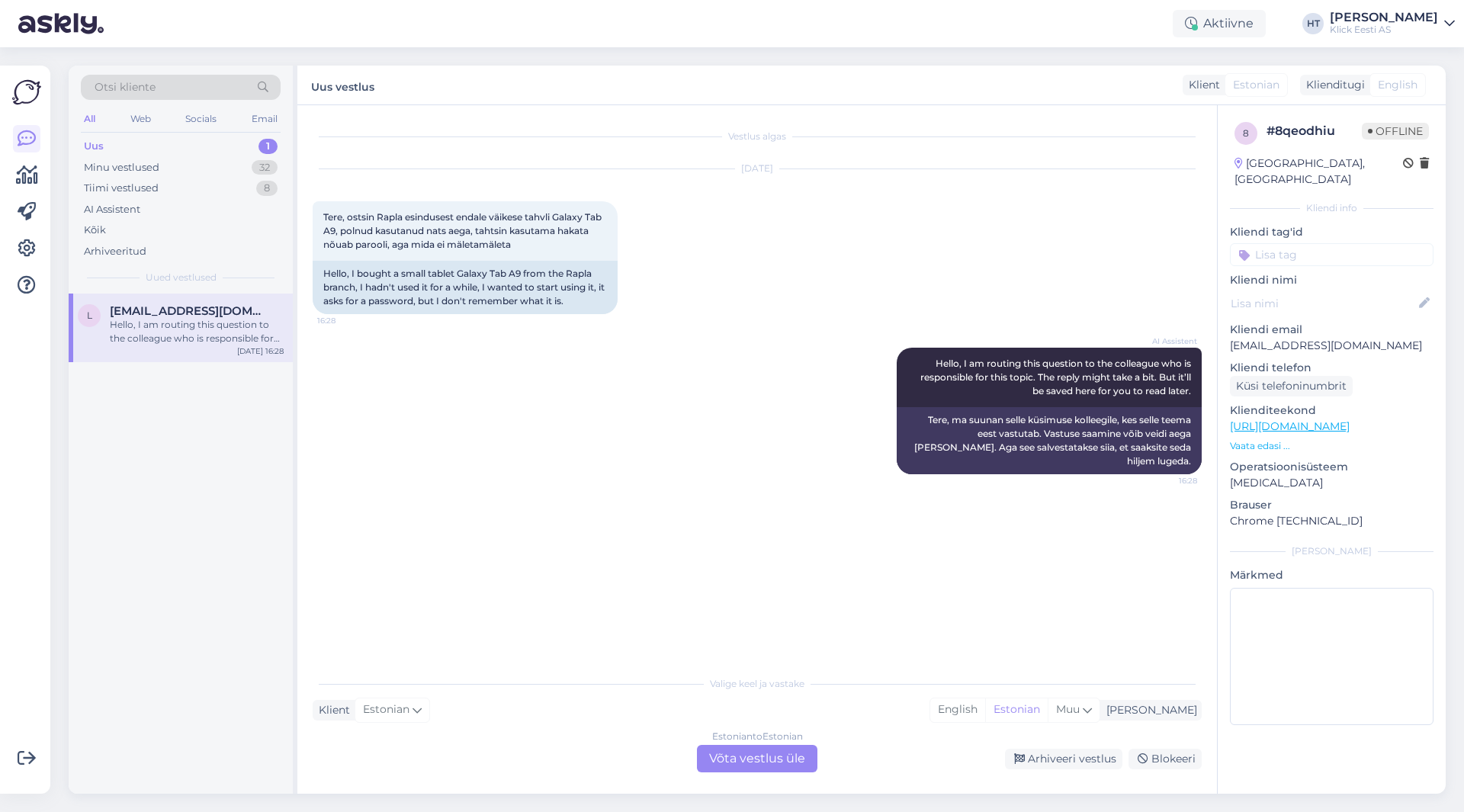
click at [634, 438] on div "AI Assistent Hello, I am routing this question to the colleague who is responsi…" at bounding box center [757, 411] width 889 height 160
click at [191, 436] on div "l [EMAIL_ADDRESS][DOMAIN_NAME] Hello, I am routing this question to the colleag…" at bounding box center [181, 544] width 224 height 500
click at [172, 543] on div "l [EMAIL_ADDRESS][DOMAIN_NAME] Hello, I am routing this question to the colleag…" at bounding box center [181, 544] width 224 height 500
click at [157, 542] on div "l [EMAIL_ADDRESS][DOMAIN_NAME] Hello, I am routing this question to the colleag…" at bounding box center [181, 544] width 224 height 500
click at [191, 537] on div "l [EMAIL_ADDRESS][DOMAIN_NAME] Hello, I am routing this question to the colleag…" at bounding box center [181, 544] width 224 height 500
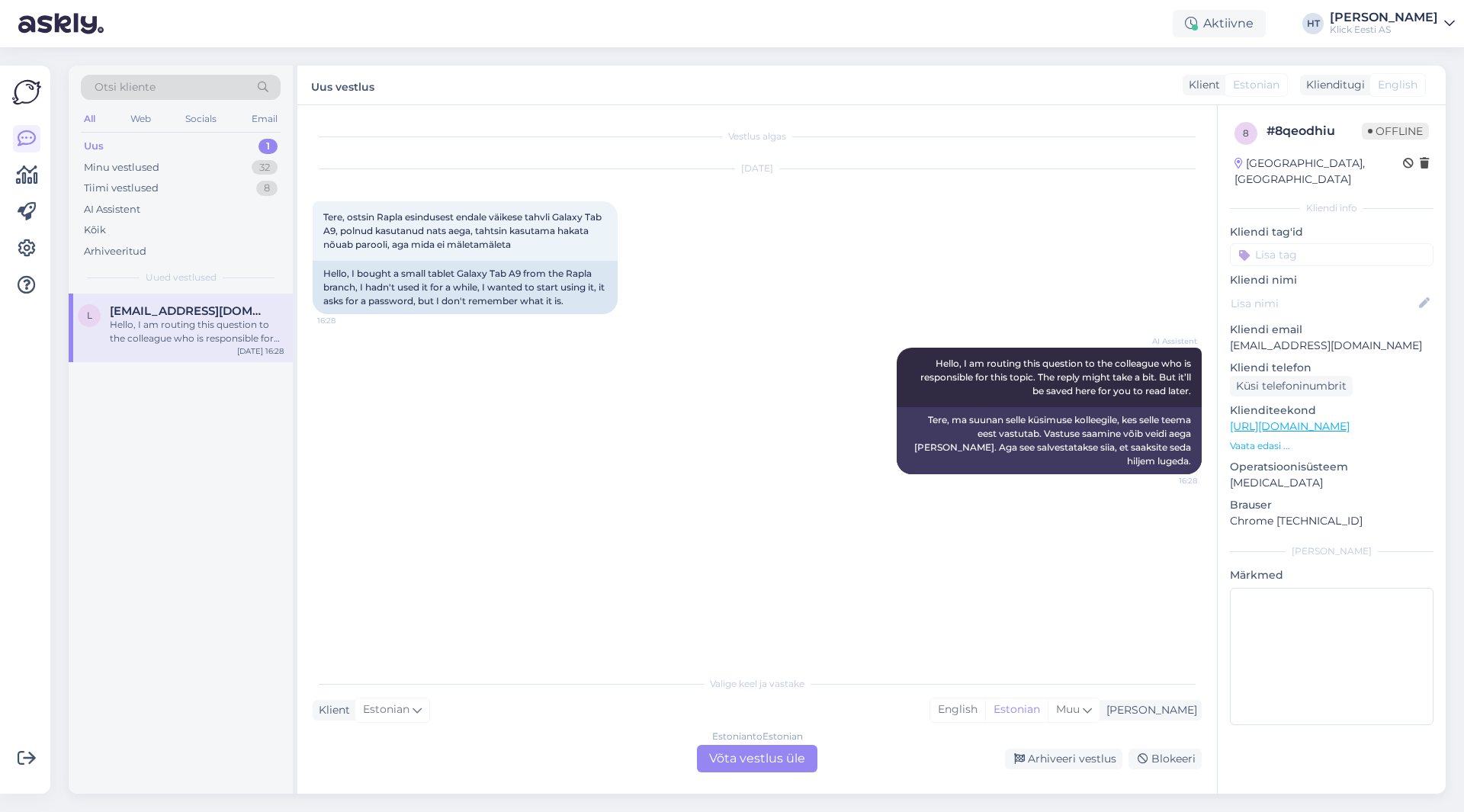
click at [194, 519] on div "l [EMAIL_ADDRESS][DOMAIN_NAME] Hello, I am routing this question to the colleag…" at bounding box center [181, 544] width 224 height 500
click at [176, 518] on div "l [EMAIL_ADDRESS][DOMAIN_NAME] Hello, I am routing this question to the colleag…" at bounding box center [181, 544] width 224 height 500
click at [241, 509] on div "l [EMAIL_ADDRESS][DOMAIN_NAME] Hello, I am routing this question to the colleag…" at bounding box center [181, 544] width 224 height 500
click at [231, 508] on div "l [EMAIL_ADDRESS][DOMAIN_NAME] Hello, I am routing this question to the colleag…" at bounding box center [181, 544] width 224 height 500
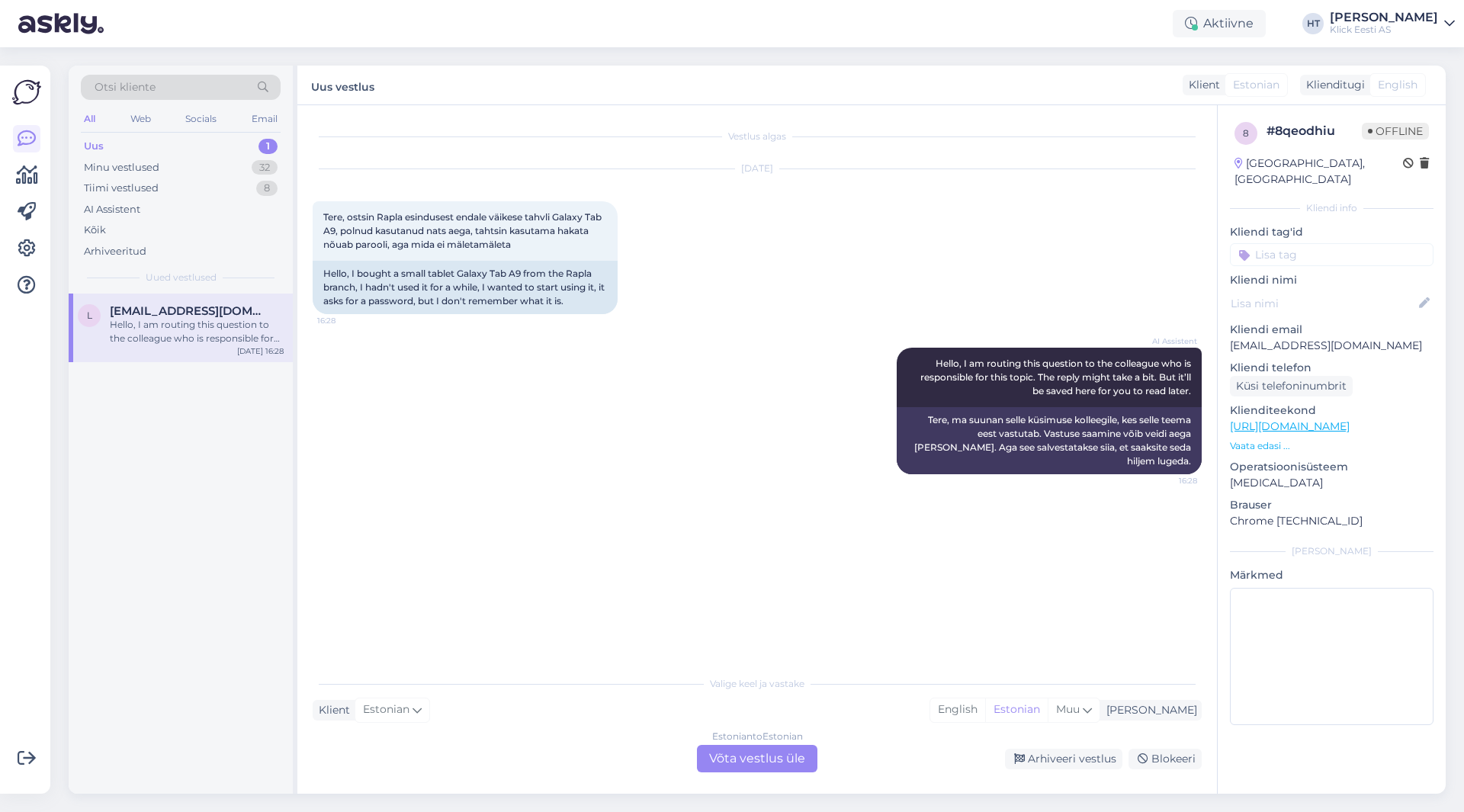
click at [231, 508] on div "l [EMAIL_ADDRESS][DOMAIN_NAME] Hello, I am routing this question to the colleag…" at bounding box center [181, 544] width 224 height 500
click at [173, 495] on div "l [EMAIL_ADDRESS][DOMAIN_NAME] Hello, I am routing this question to the colleag…" at bounding box center [181, 544] width 224 height 500
click at [175, 498] on div "l [EMAIL_ADDRESS][DOMAIN_NAME] Hello, I am routing this question to the colleag…" at bounding box center [181, 544] width 224 height 500
click at [170, 491] on div "l [EMAIL_ADDRESS][DOMAIN_NAME] Hello, I am routing this question to the colleag…" at bounding box center [181, 544] width 224 height 500
click at [171, 488] on div "l [EMAIL_ADDRESS][DOMAIN_NAME] Hello, I am routing this question to the colleag…" at bounding box center [181, 544] width 224 height 500
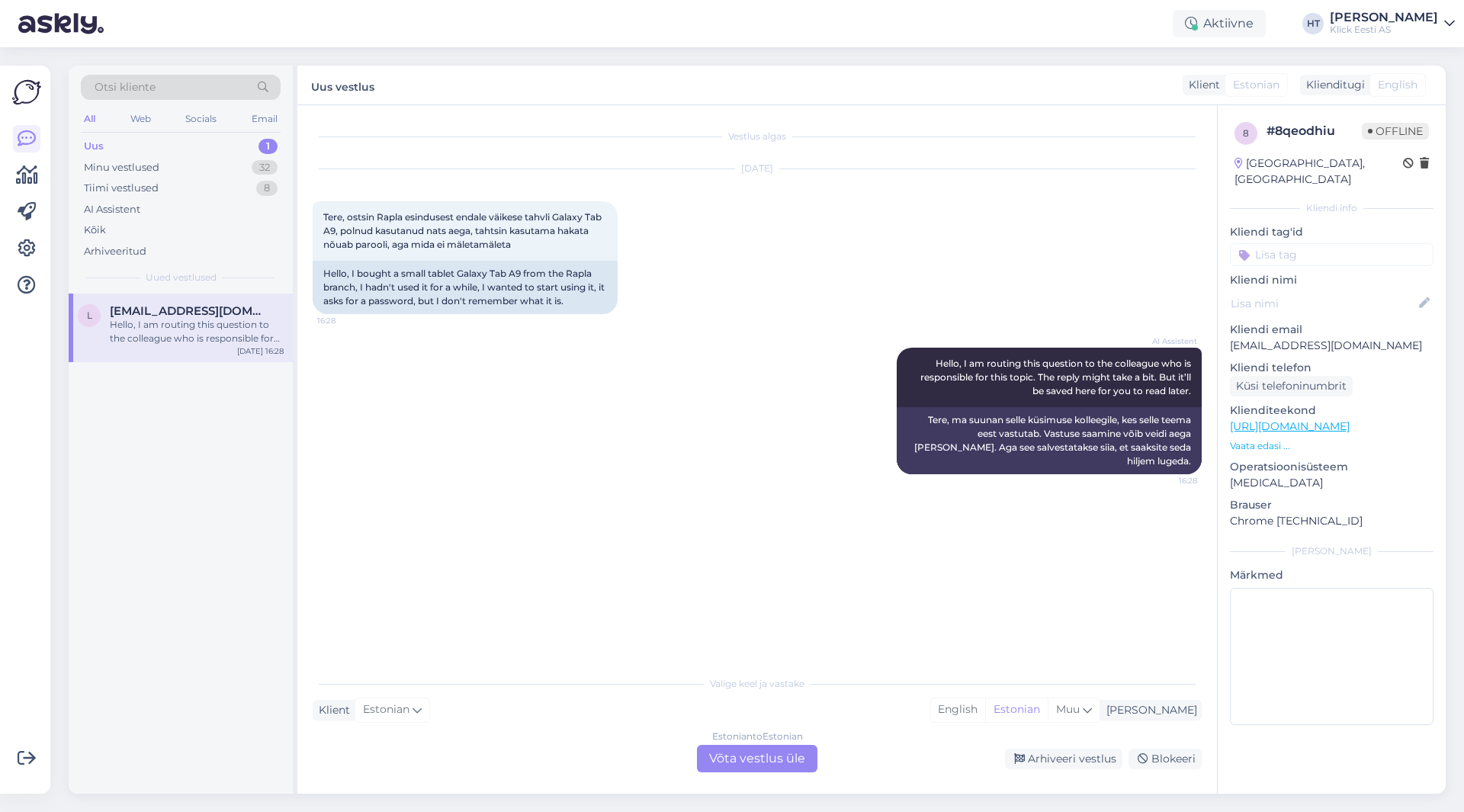
click at [171, 488] on div "l [EMAIL_ADDRESS][DOMAIN_NAME] Hello, I am routing this question to the colleag…" at bounding box center [181, 544] width 224 height 500
click at [177, 485] on div "l [EMAIL_ADDRESS][DOMAIN_NAME] Hello, I am routing this question to the colleag…" at bounding box center [181, 544] width 224 height 500
click at [177, 487] on div "l [EMAIL_ADDRESS][DOMAIN_NAME] Hello, I am routing this question to the colleag…" at bounding box center [181, 544] width 224 height 500
click at [175, 487] on div "l [EMAIL_ADDRESS][DOMAIN_NAME] Hello, I am routing this question to the colleag…" at bounding box center [181, 544] width 224 height 500
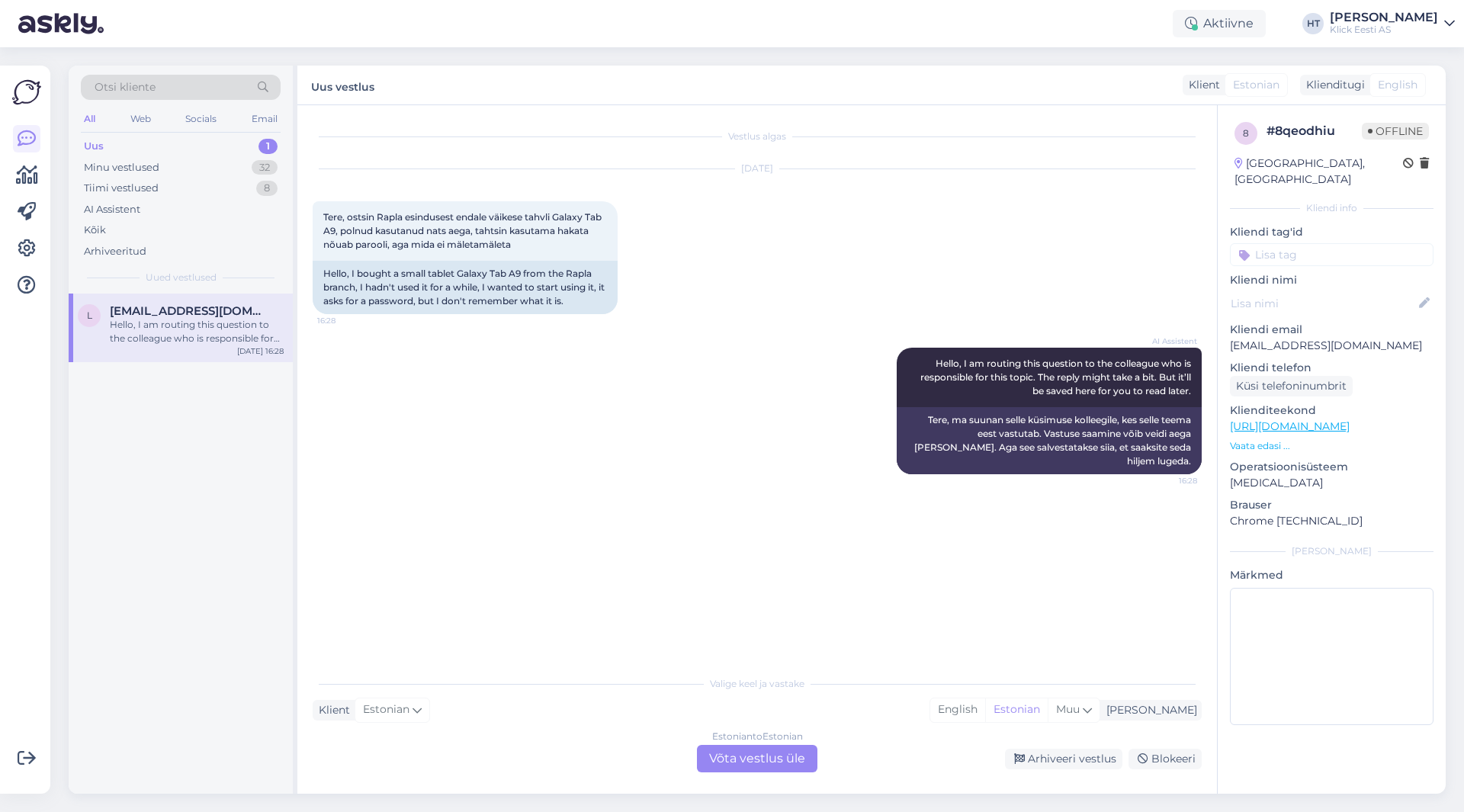
click at [172, 489] on div "l [EMAIL_ADDRESS][DOMAIN_NAME] Hello, I am routing this question to the colleag…" at bounding box center [181, 544] width 224 height 500
click at [173, 485] on div "l [EMAIL_ADDRESS][DOMAIN_NAME] Hello, I am routing this question to the colleag…" at bounding box center [181, 544] width 224 height 500
click at [174, 487] on div "l [EMAIL_ADDRESS][DOMAIN_NAME] Hello, I am routing this question to the colleag…" at bounding box center [181, 544] width 224 height 500
click at [851, 223] on div "[DATE] Tere, ostsin Rapla esindusest endale väikese tahvli Galaxy Tab A9, polnu…" at bounding box center [757, 241] width 889 height 178
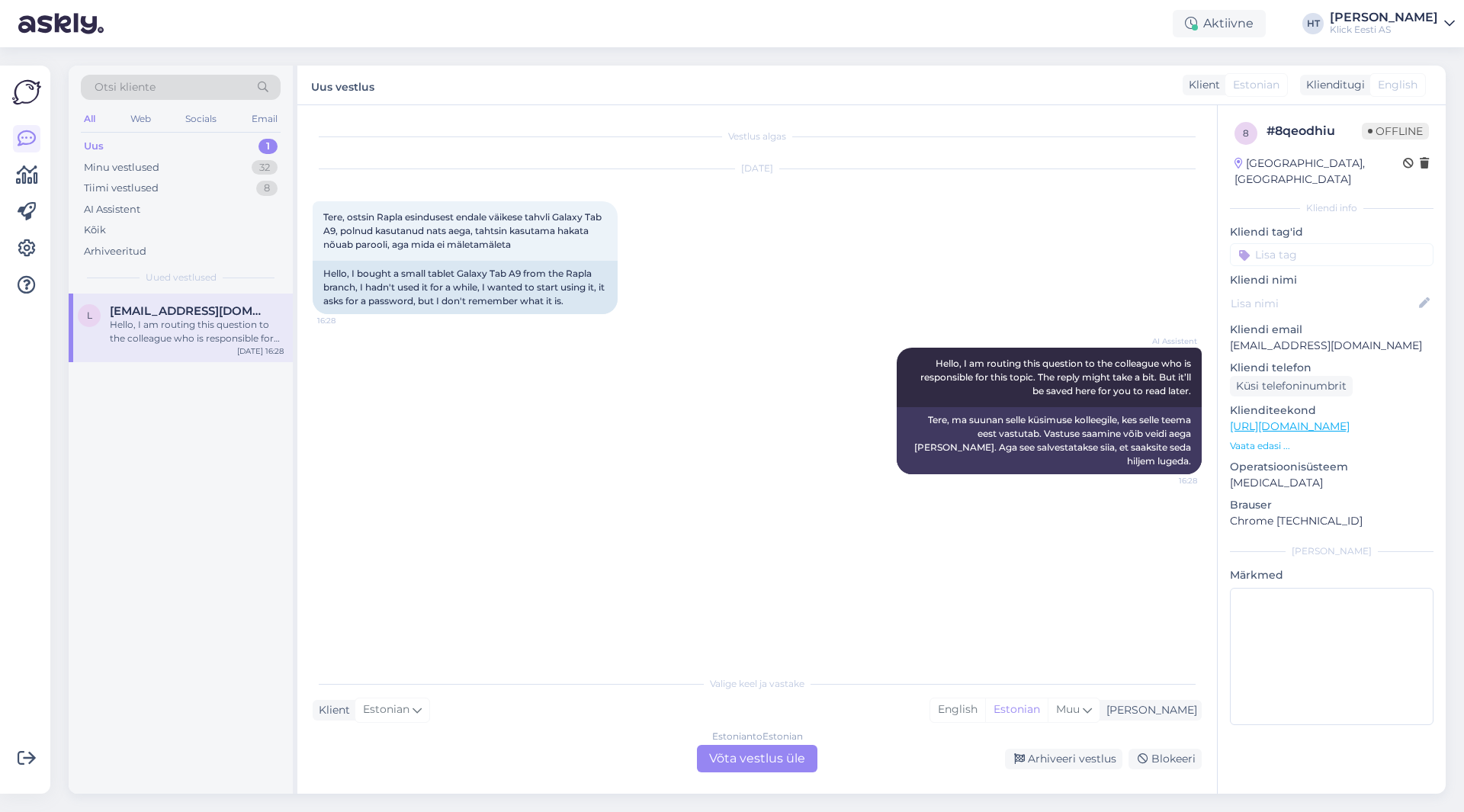
click at [797, 468] on div "AI Assistent Hello, I am routing this question to the colleague who is responsi…" at bounding box center [757, 411] width 889 height 160
click at [760, 762] on div "Estonian to Estonian Võta vestlus üle" at bounding box center [757, 758] width 121 height 27
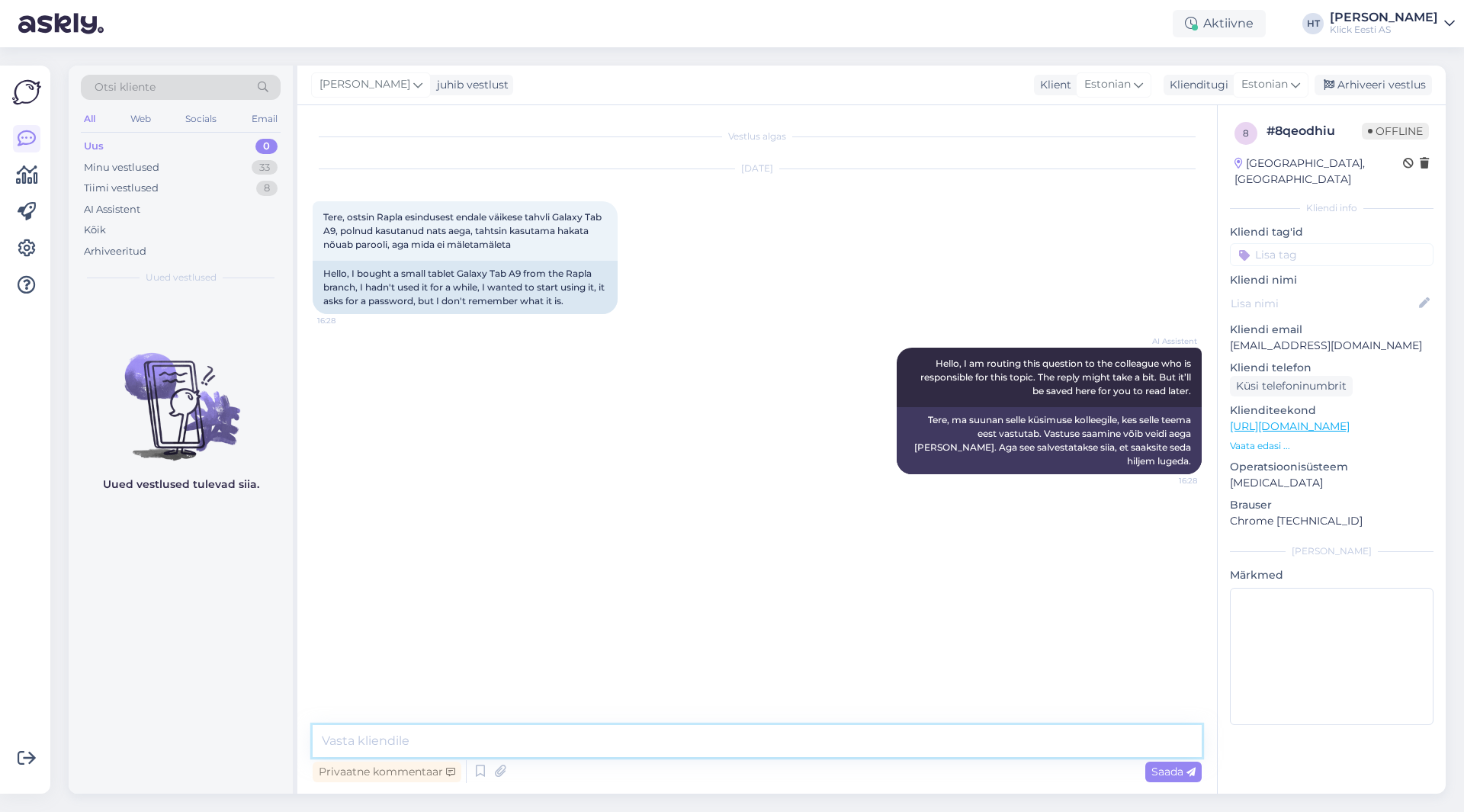
click at [777, 748] on textarea at bounding box center [757, 741] width 889 height 32
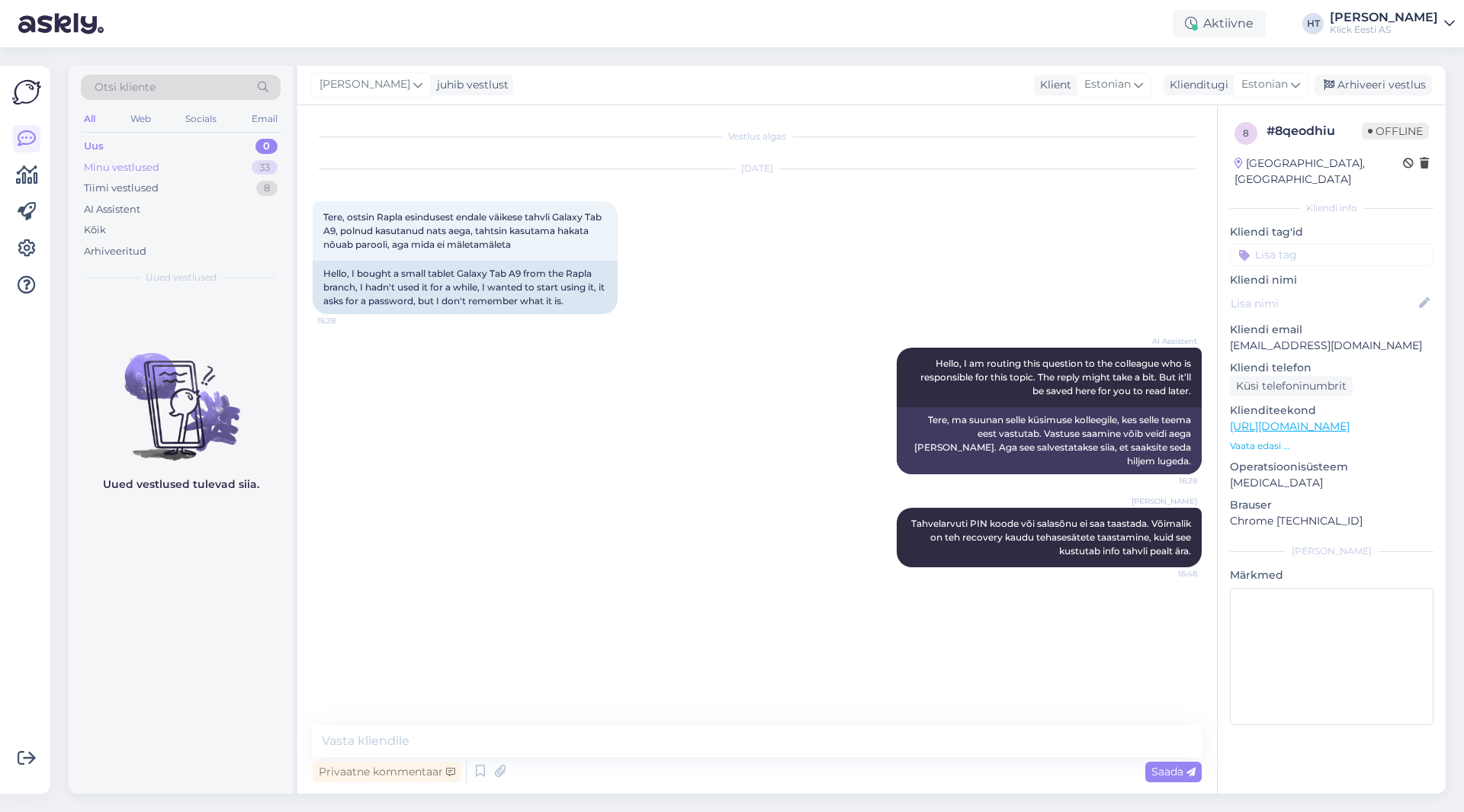
click at [240, 171] on div "Minu vestlused 33" at bounding box center [180, 167] width 200 height 21
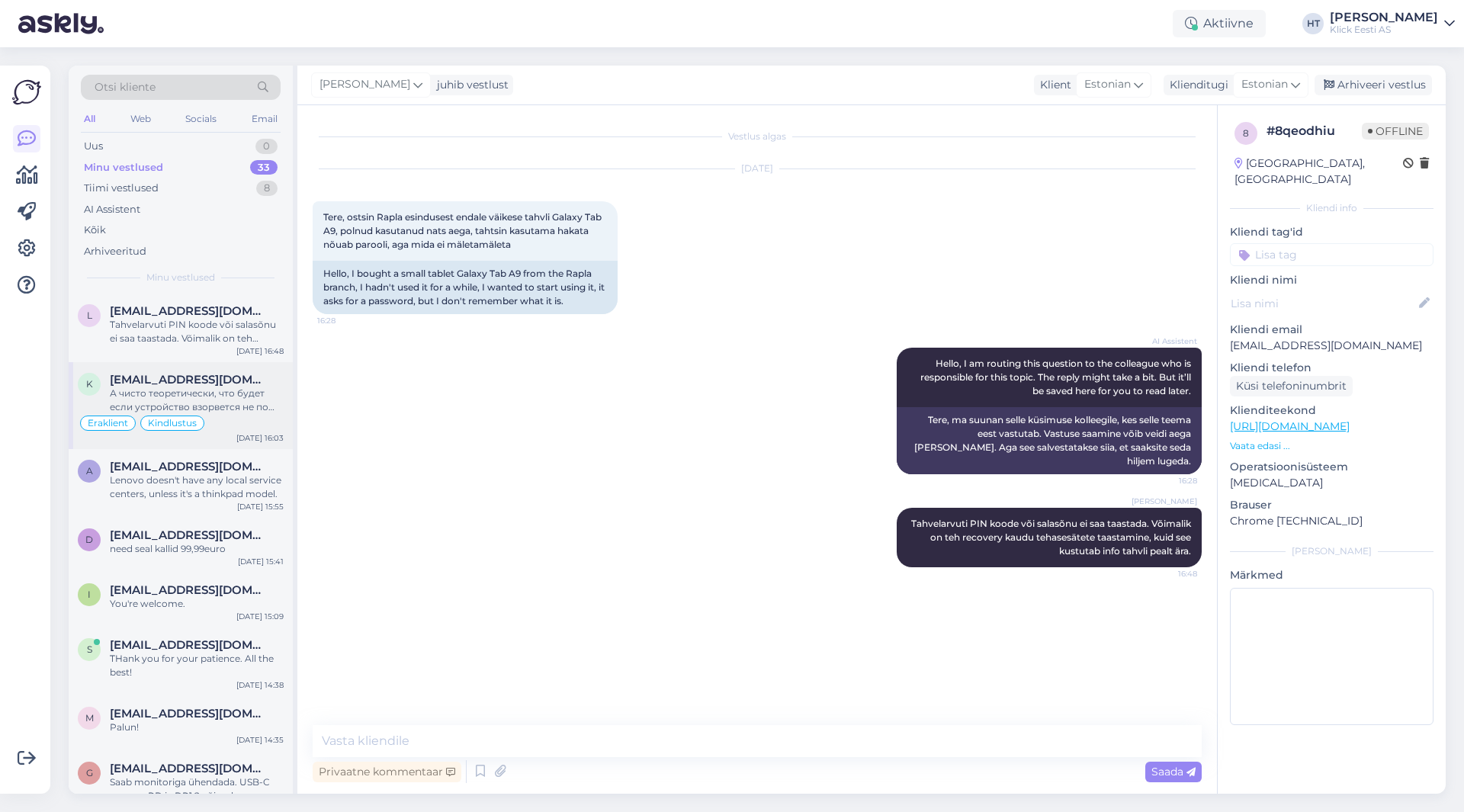
click at [241, 380] on span "[EMAIL_ADDRESS][DOMAIN_NAME]" at bounding box center [189, 379] width 158 height 14
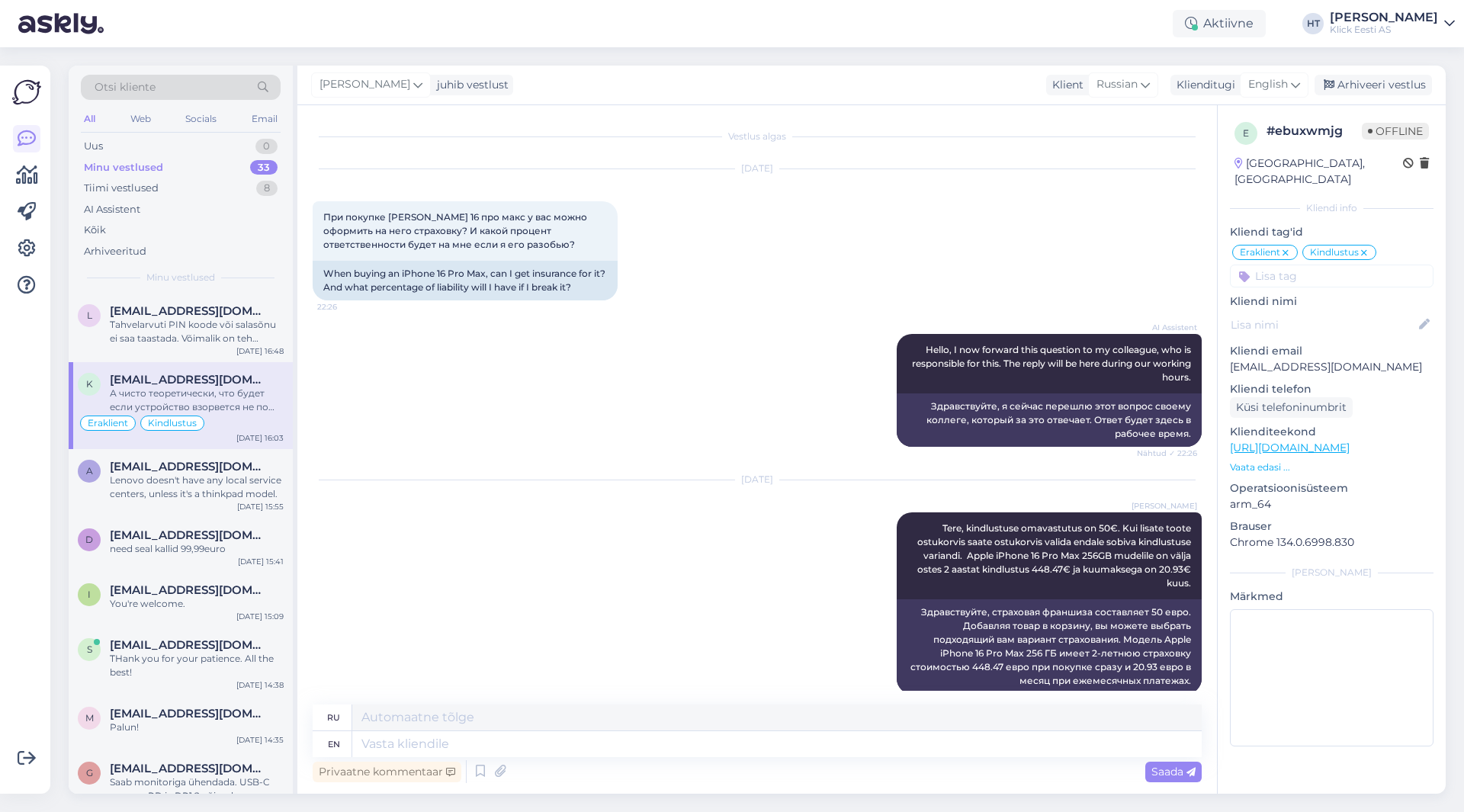
scroll to position [999, 0]
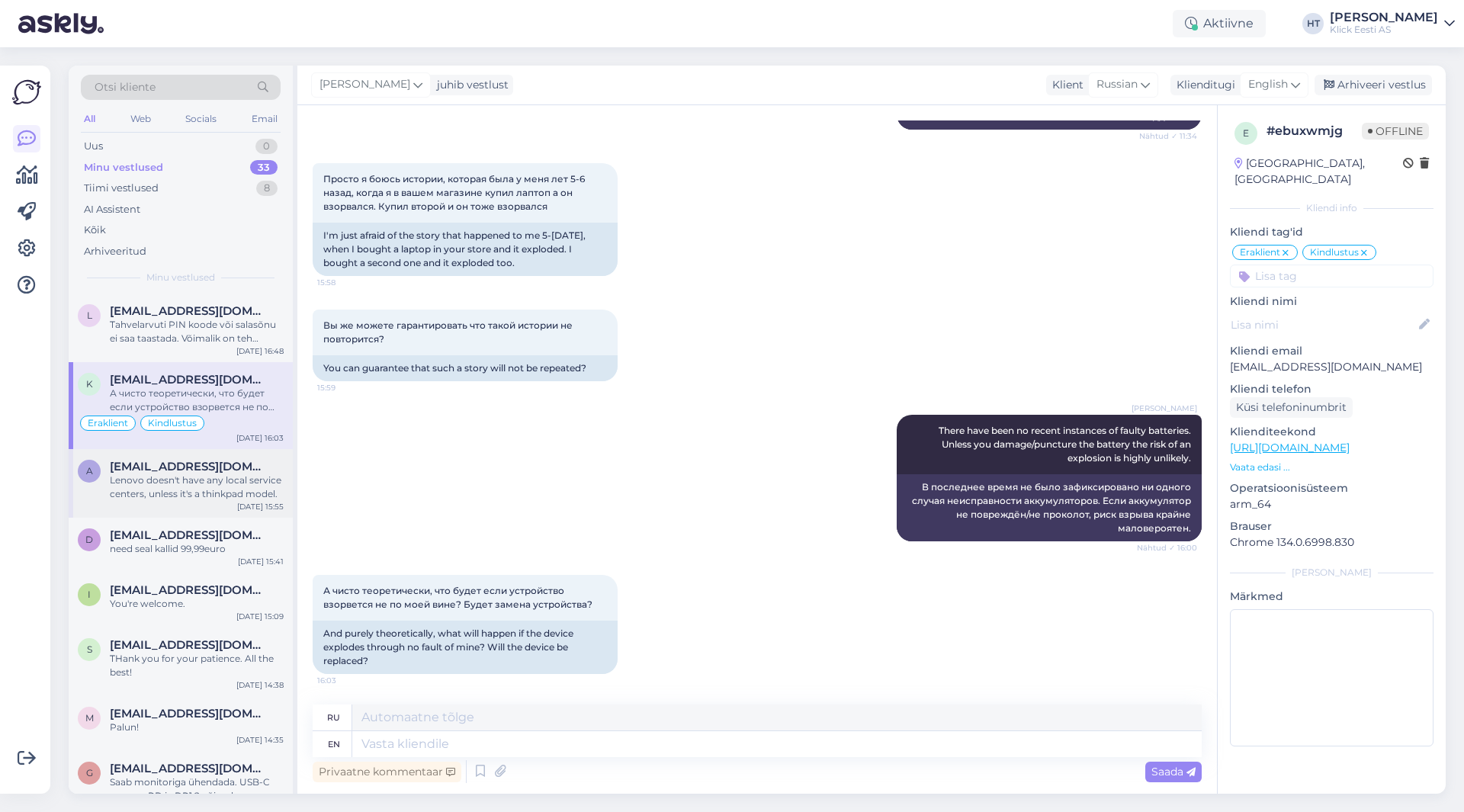
click at [186, 471] on span "[EMAIL_ADDRESS][DOMAIN_NAME]" at bounding box center [189, 466] width 158 height 14
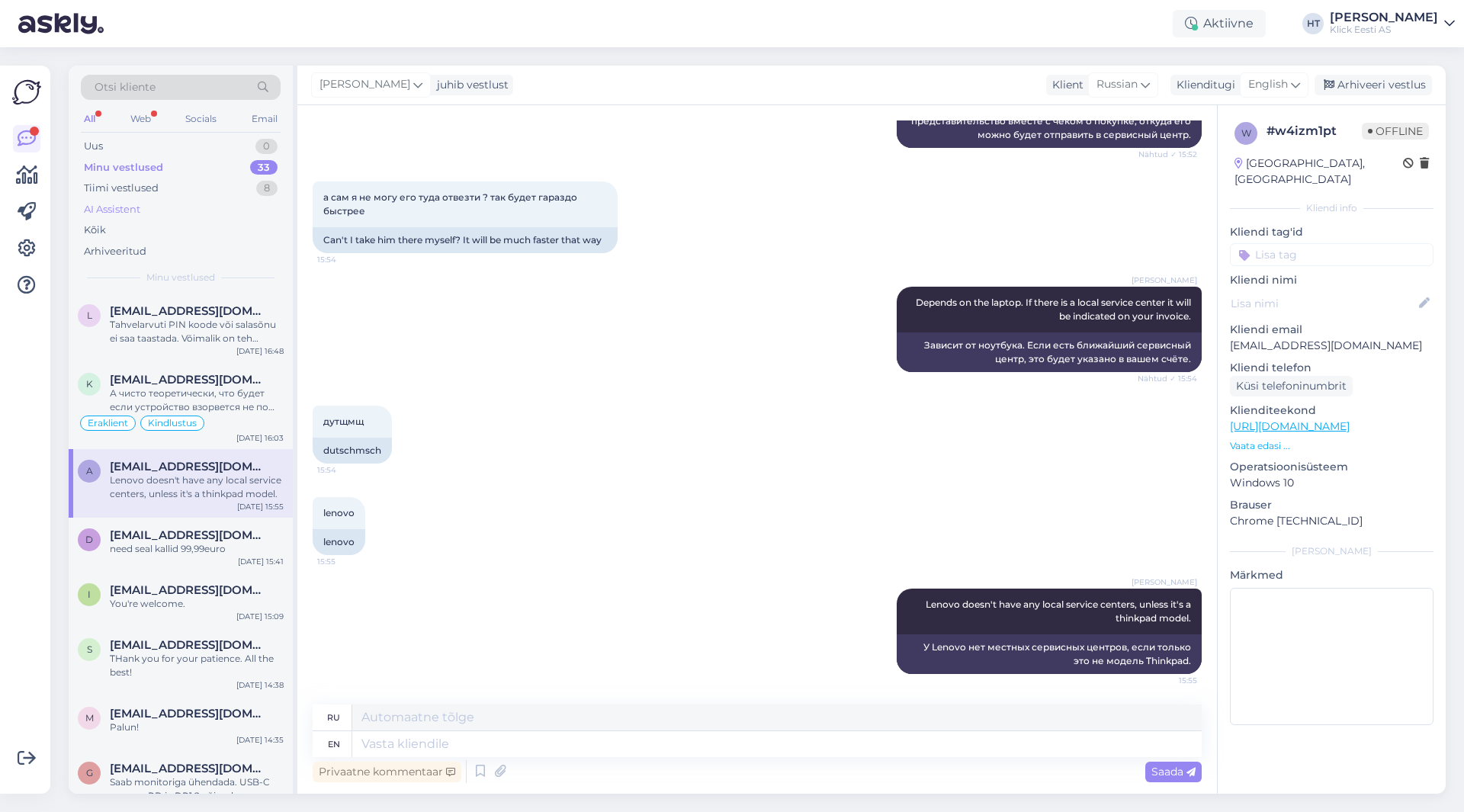
click at [144, 204] on div "AI Assistent" at bounding box center [180, 209] width 200 height 21
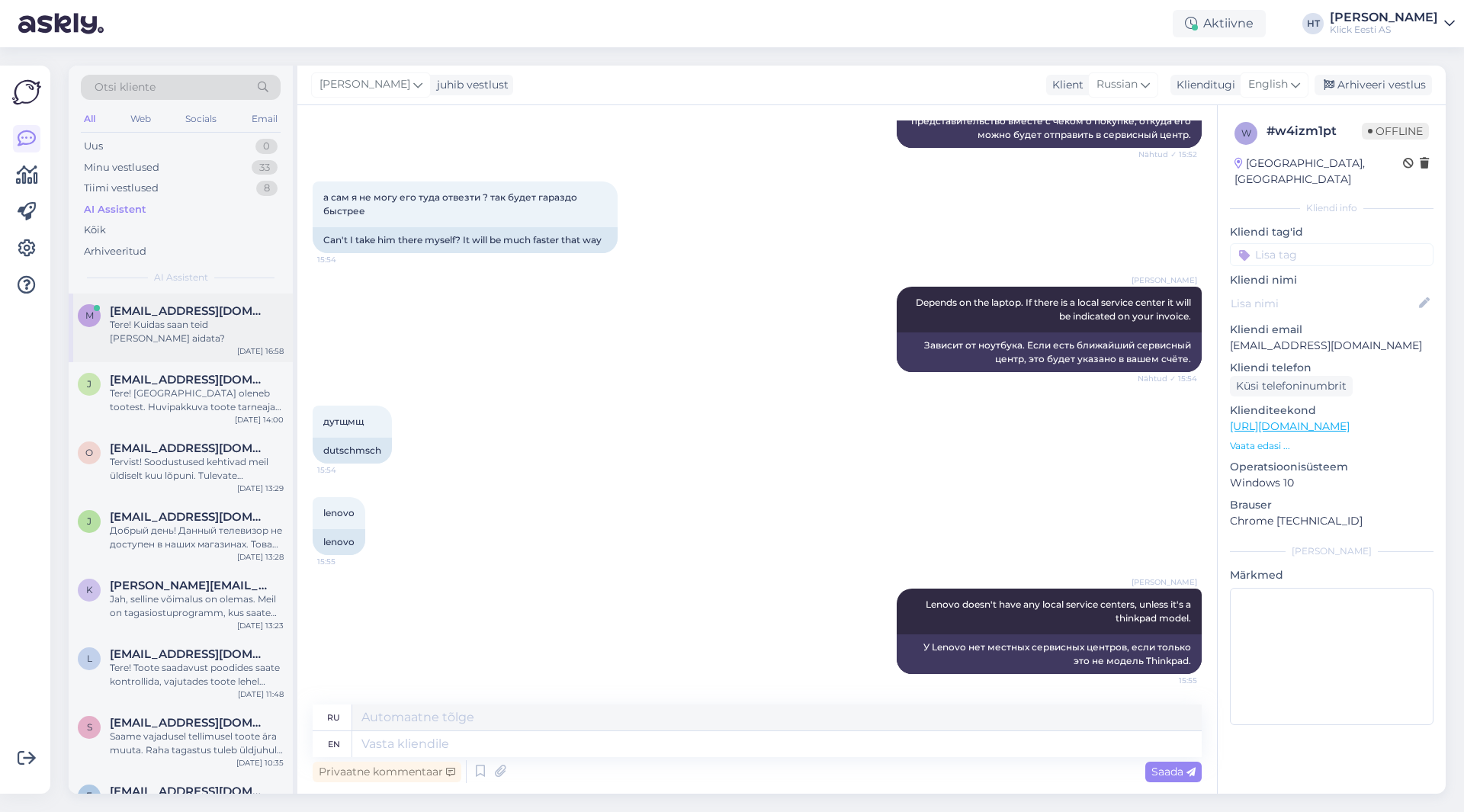
click at [209, 323] on div "Tere! Kuidas saan teid [PERSON_NAME] aidata?" at bounding box center [197, 331] width 174 height 27
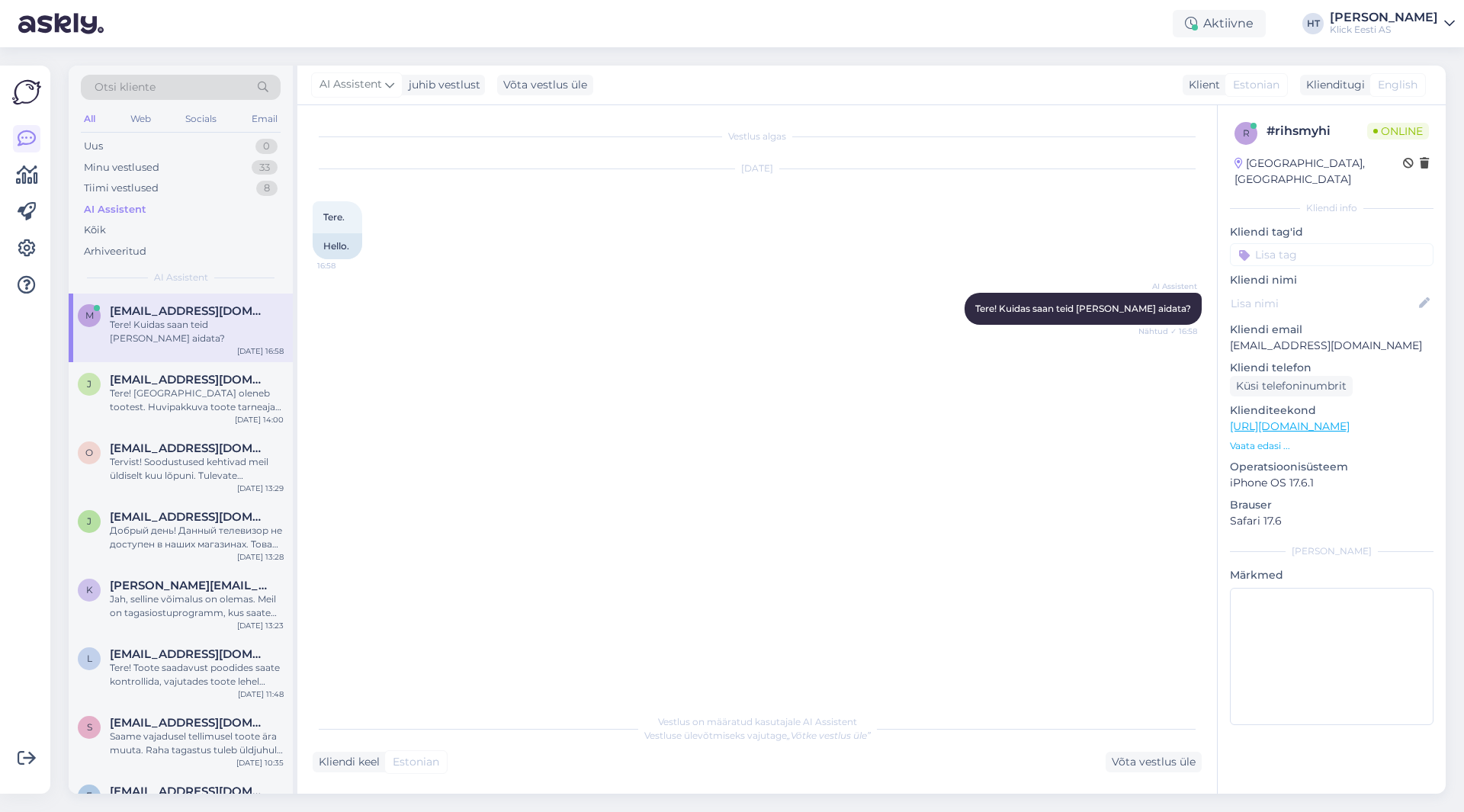
scroll to position [0, 0]
click at [218, 388] on div "Tere! [GEOGRAPHIC_DATA] oleneb tootest. Huvipakkuva toote tarneaja kohta leiate…" at bounding box center [197, 400] width 174 height 27
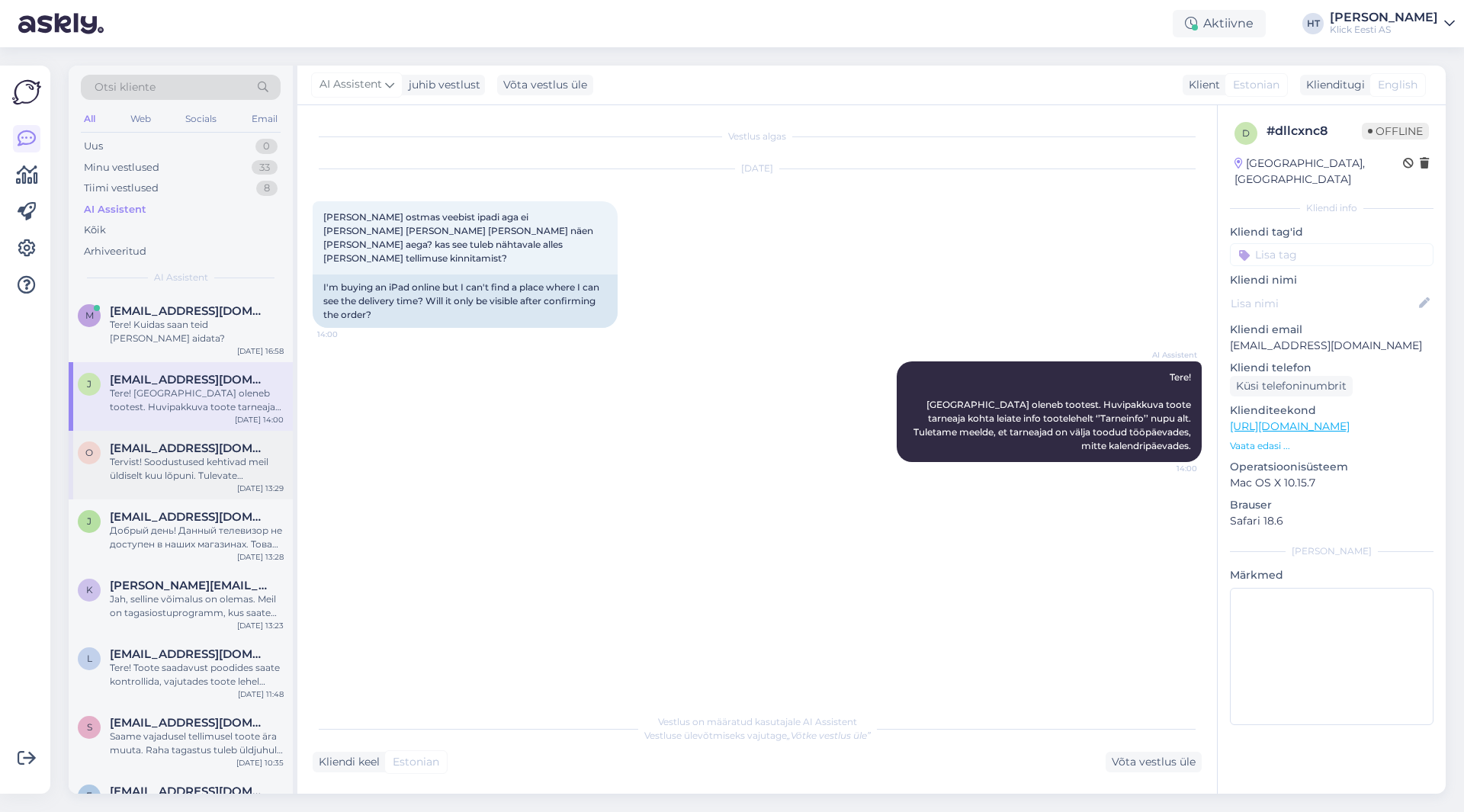
click at [213, 442] on span "[EMAIL_ADDRESS][DOMAIN_NAME]" at bounding box center [189, 448] width 158 height 14
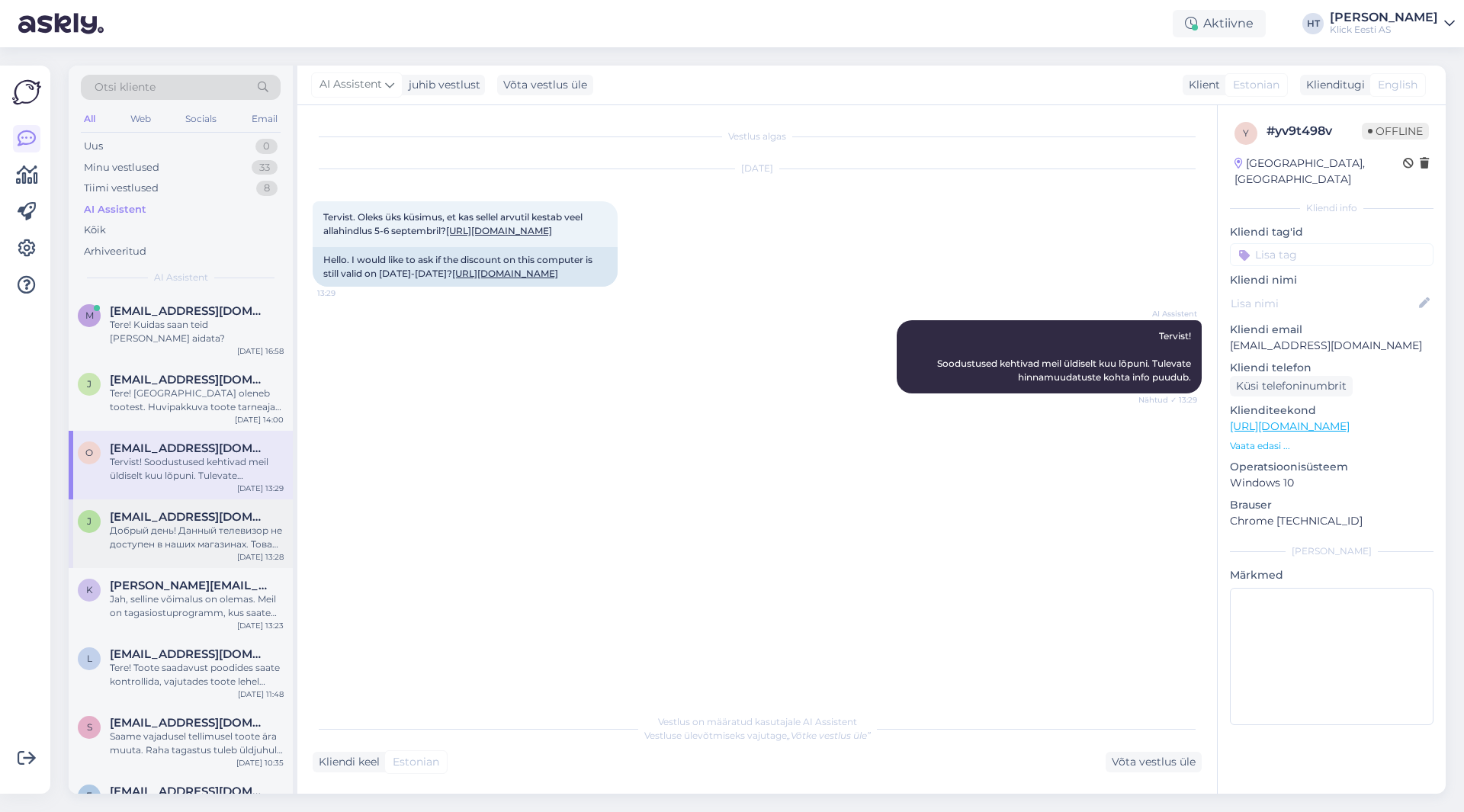
click at [205, 510] on span "[EMAIL_ADDRESS][DOMAIN_NAME]" at bounding box center [189, 516] width 158 height 14
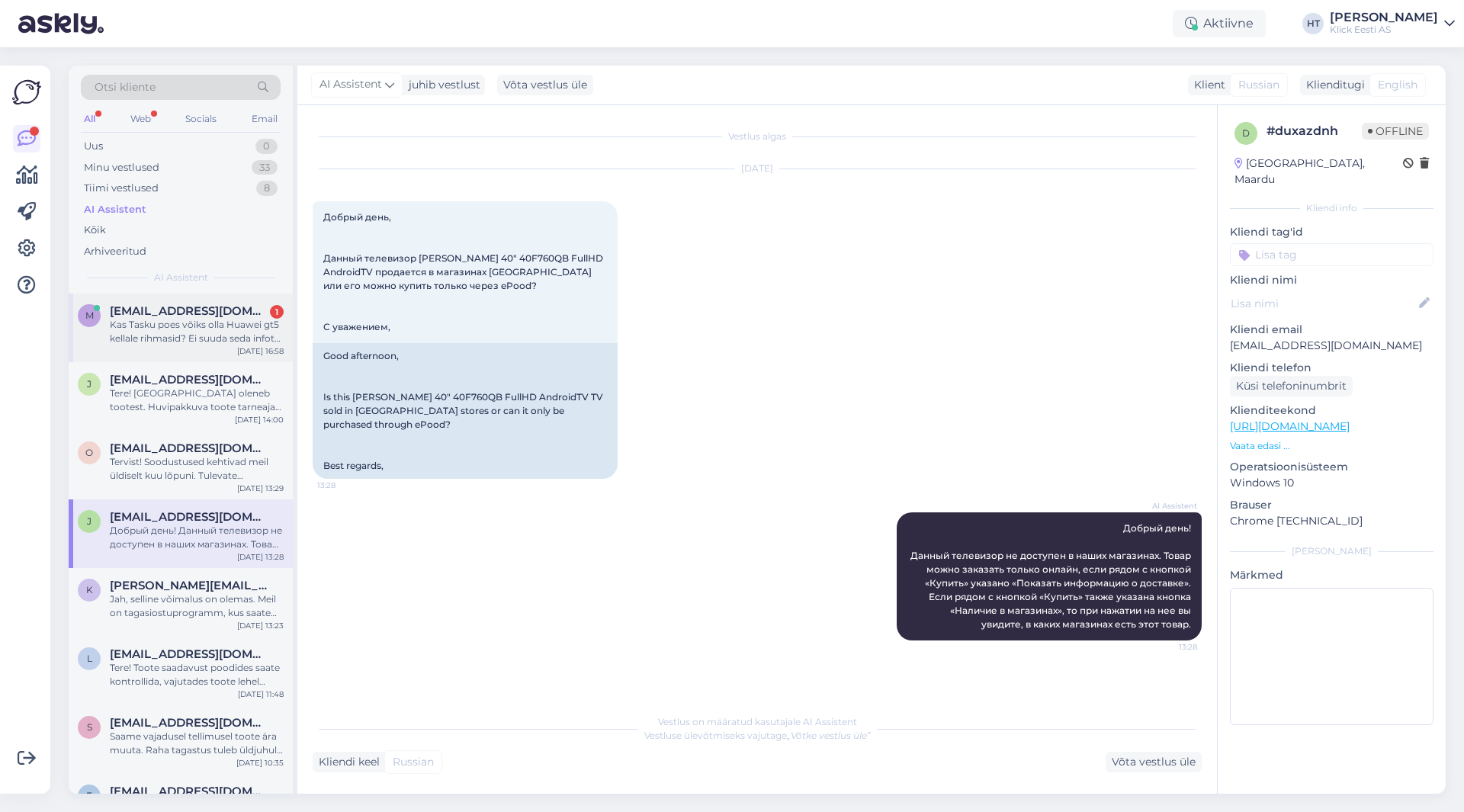
click at [186, 342] on div "Kas Tasku poes võiks olla Huawei gt5 kellale rihmasid? Ei suuda seda infot [PER…" at bounding box center [197, 331] width 174 height 27
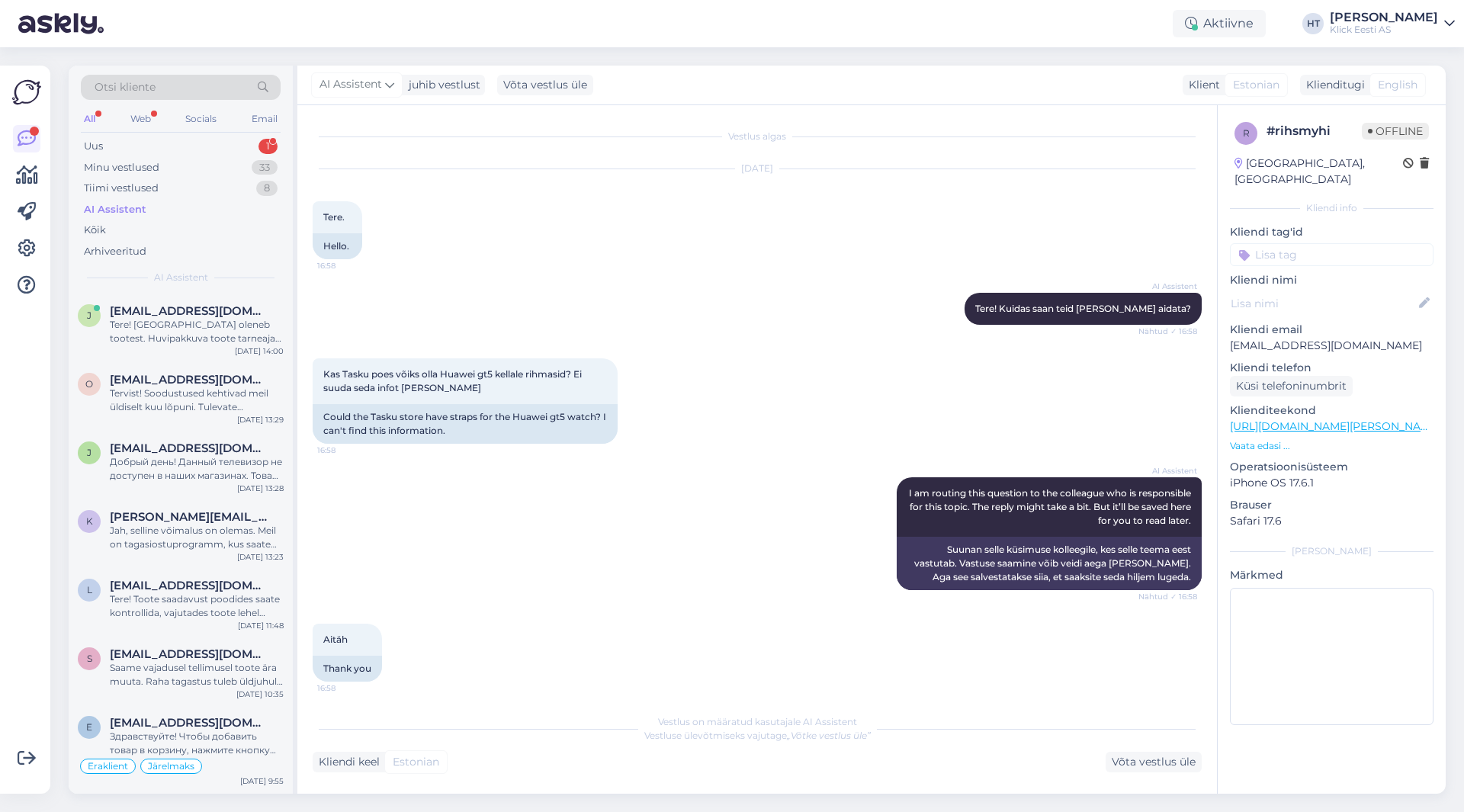
scroll to position [6, 0]
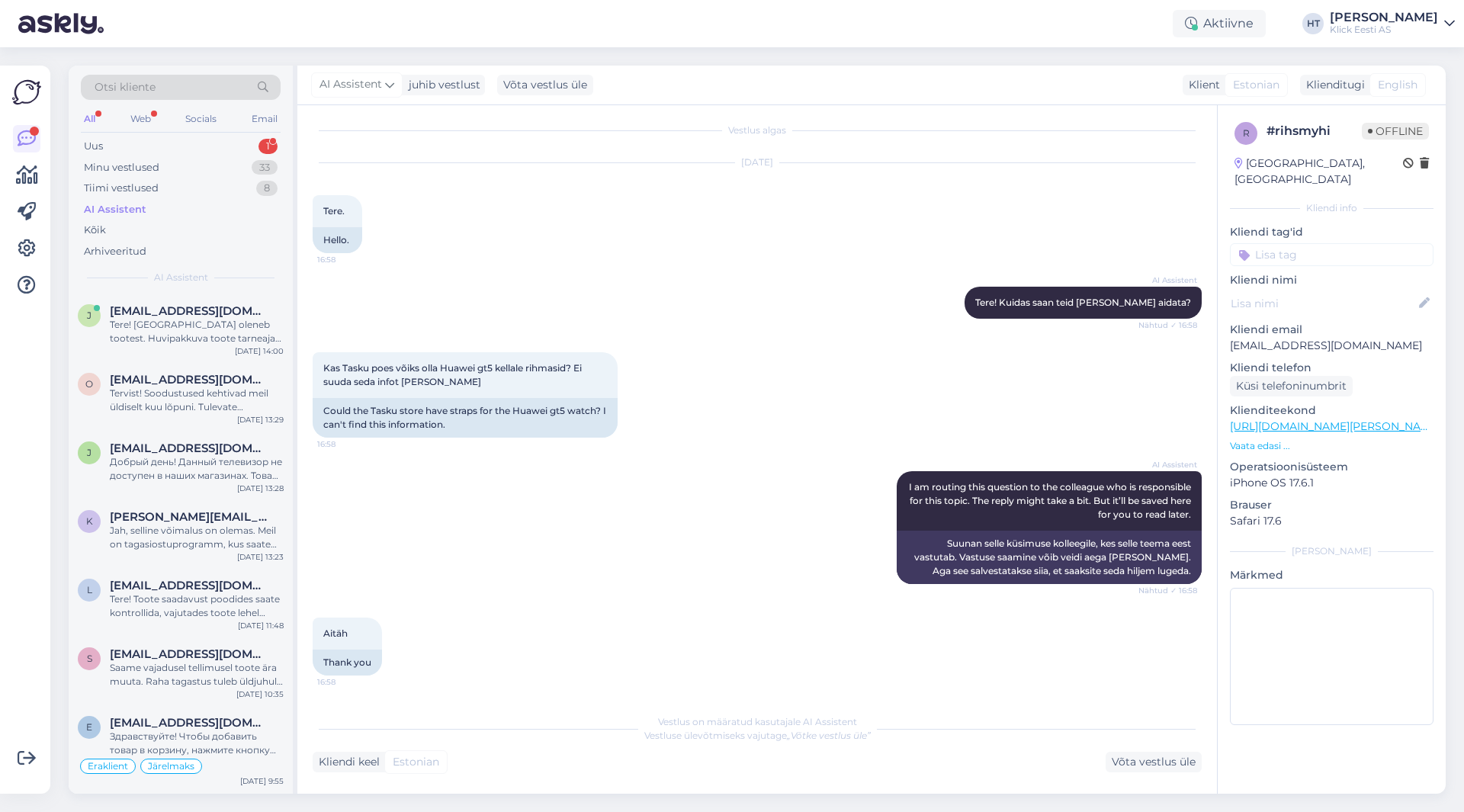
click at [420, 594] on div "AI Assistent I am routing this question to the colleague who is responsible for…" at bounding box center [757, 528] width 889 height 146
click at [232, 145] on div "Uus 1" at bounding box center [180, 146] width 200 height 21
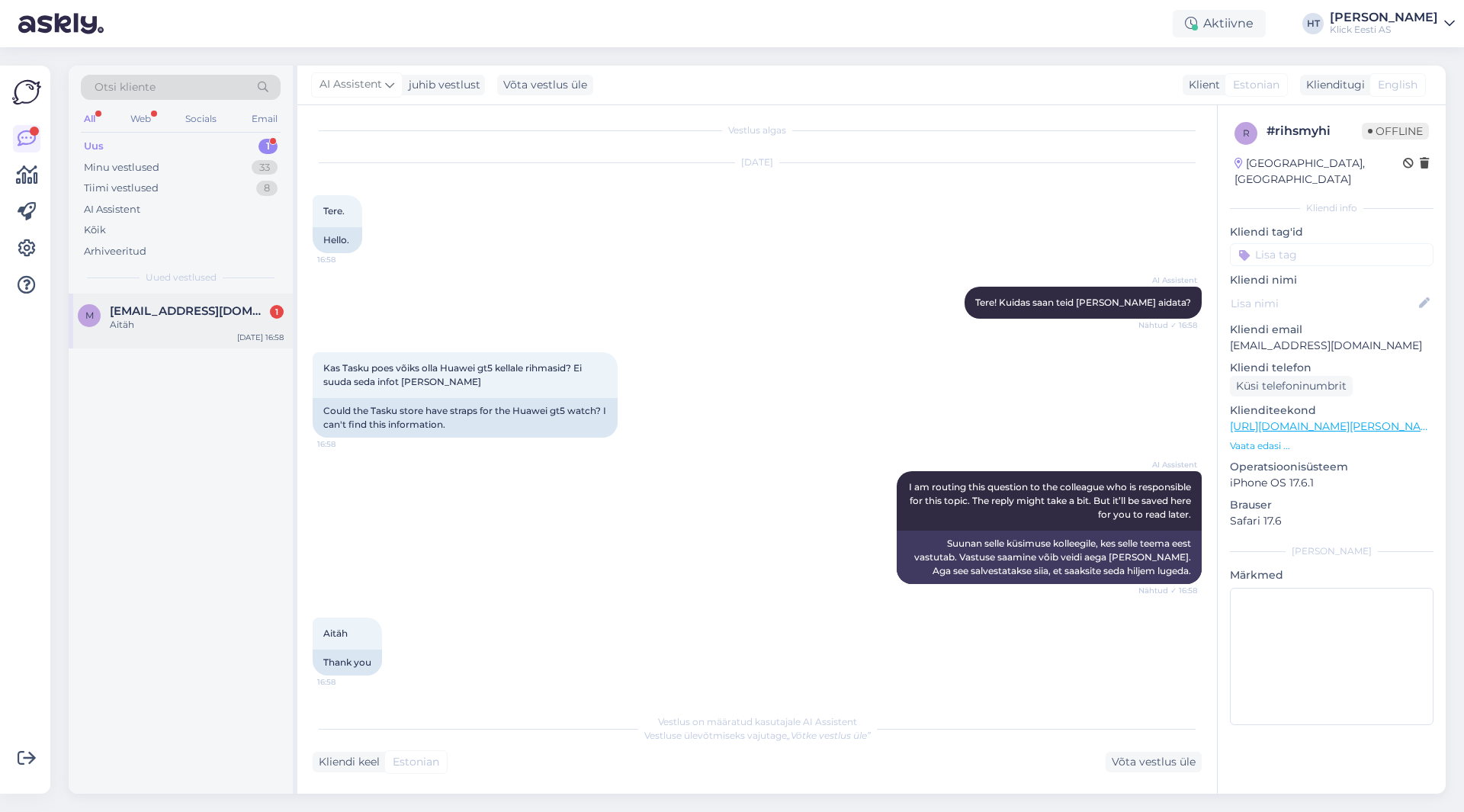
click at [207, 327] on div "Aitäh" at bounding box center [197, 324] width 174 height 14
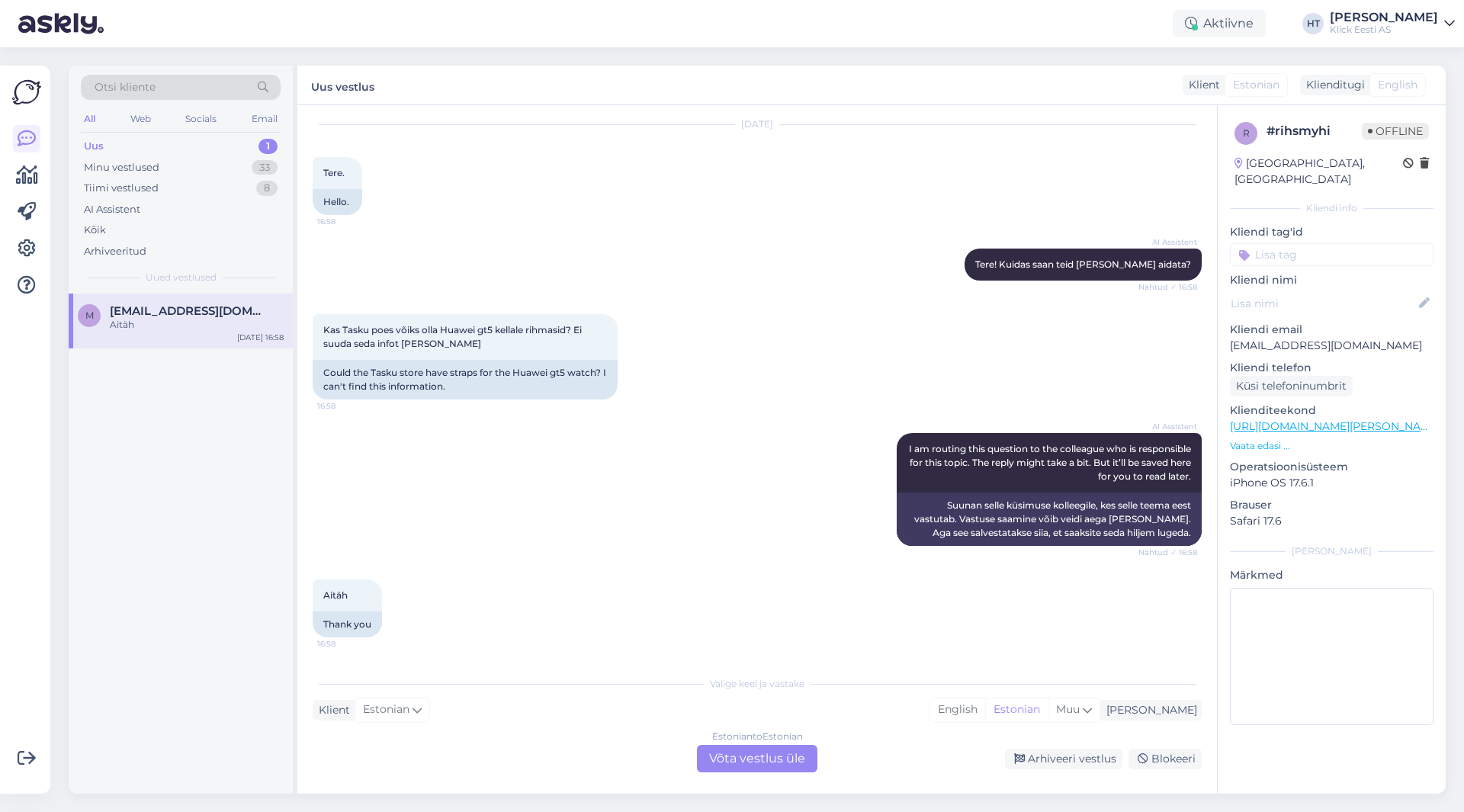
click at [742, 759] on div "Estonian to Estonian Võta vestlus üle" at bounding box center [757, 758] width 121 height 27
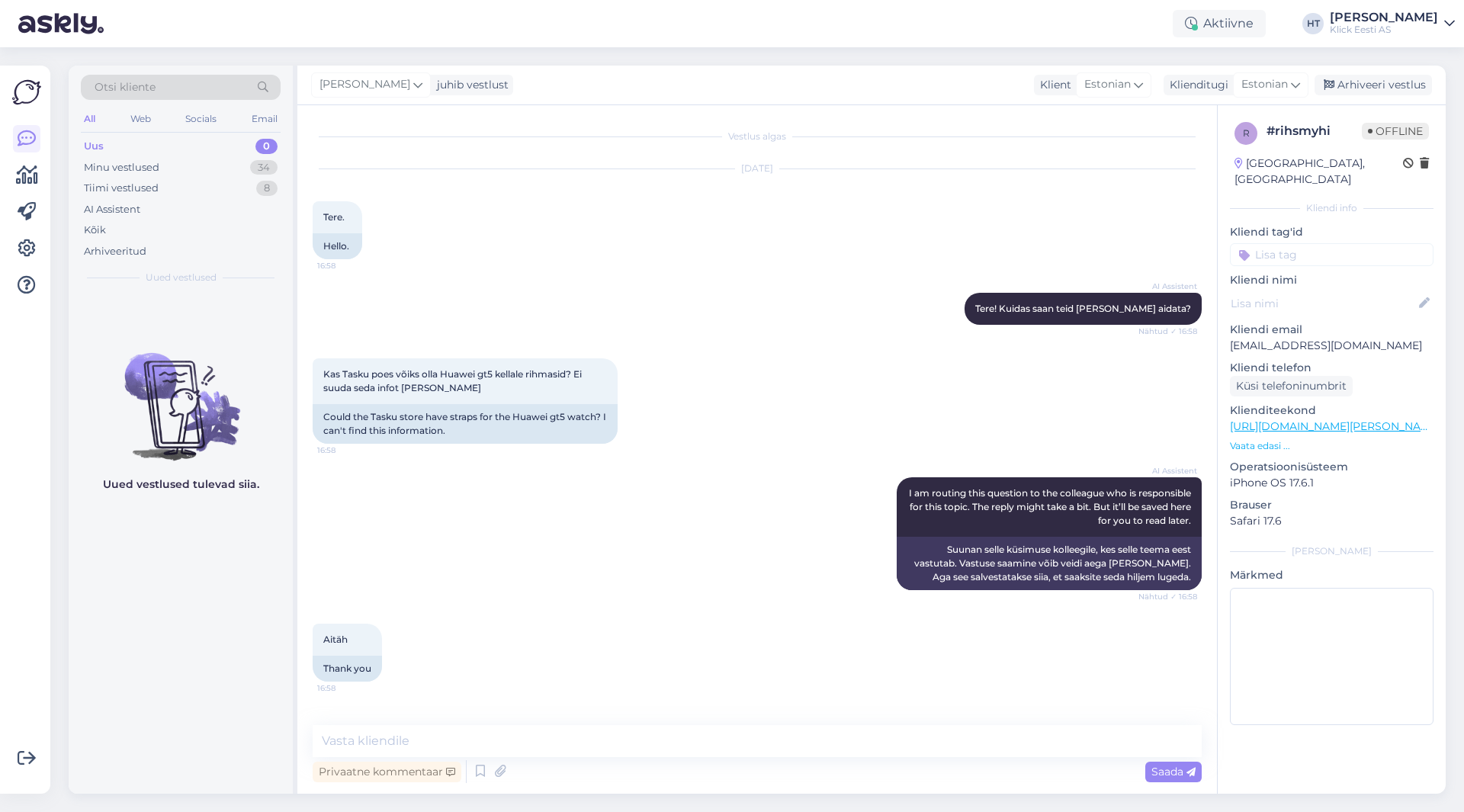
scroll to position [0, 0]
click at [742, 740] on textarea at bounding box center [757, 741] width 889 height 32
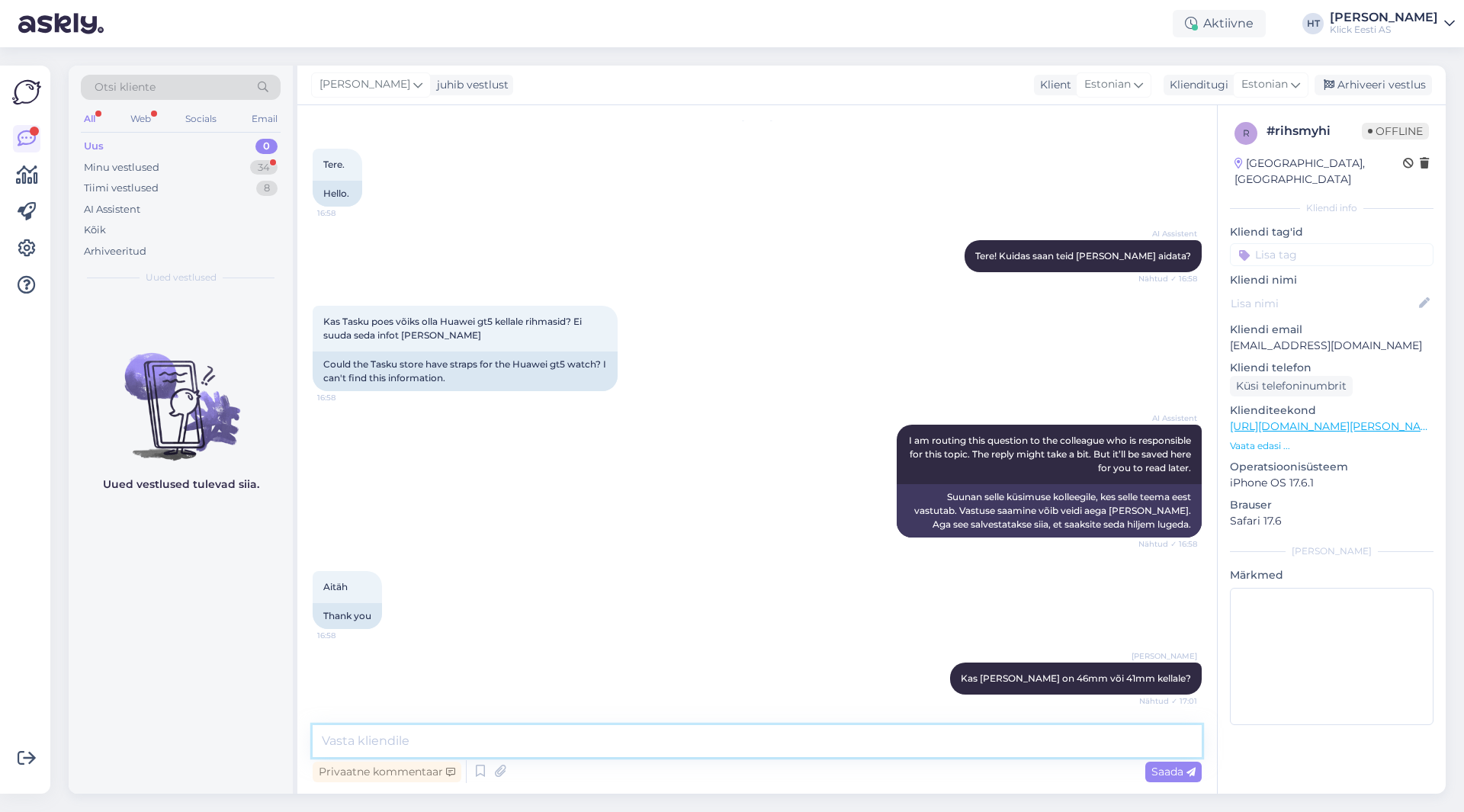
scroll to position [118, 0]
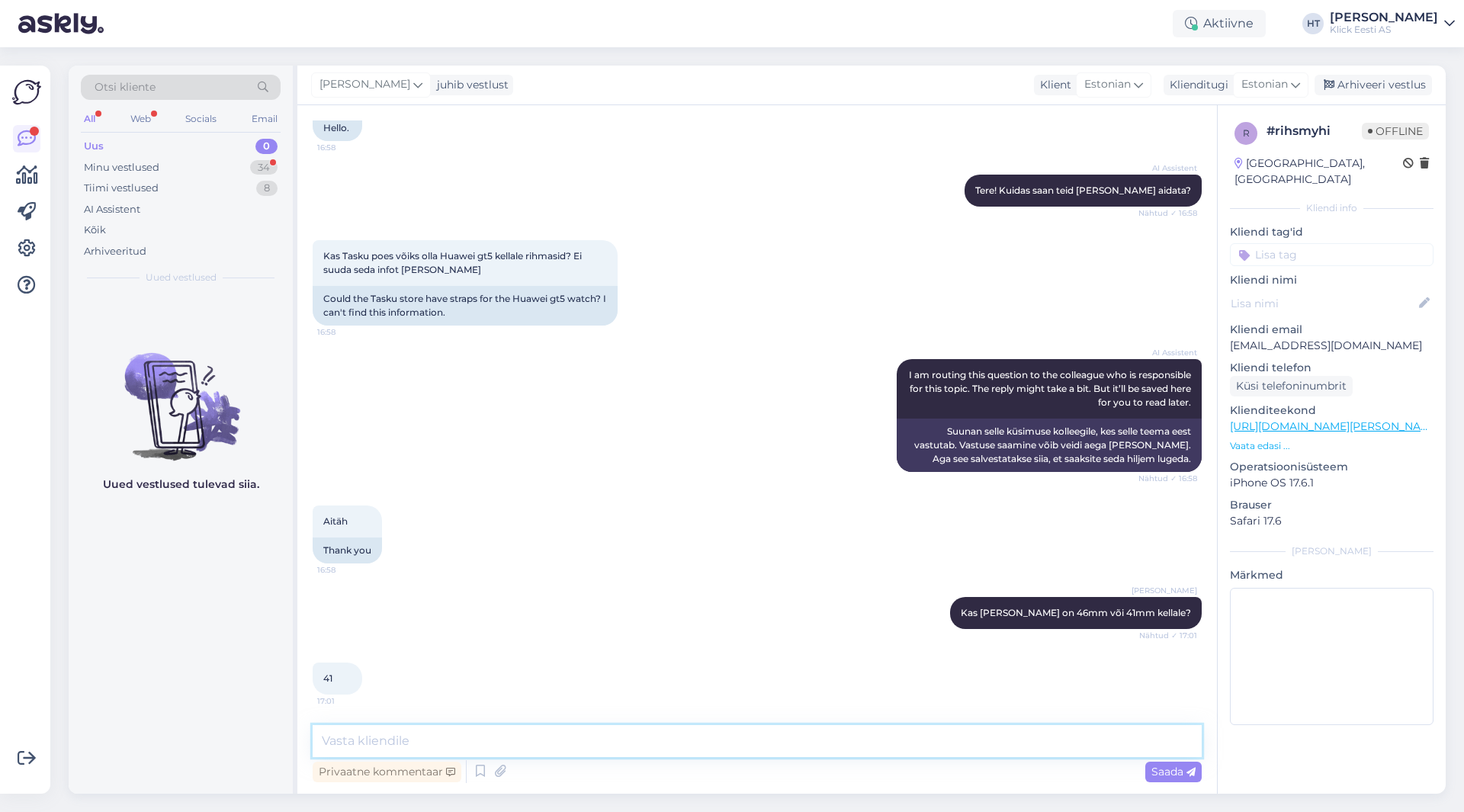
click at [589, 740] on textarea at bounding box center [757, 741] width 889 height 32
paste textarea "[URL][DOMAIN_NAME][PERSON_NAME]"
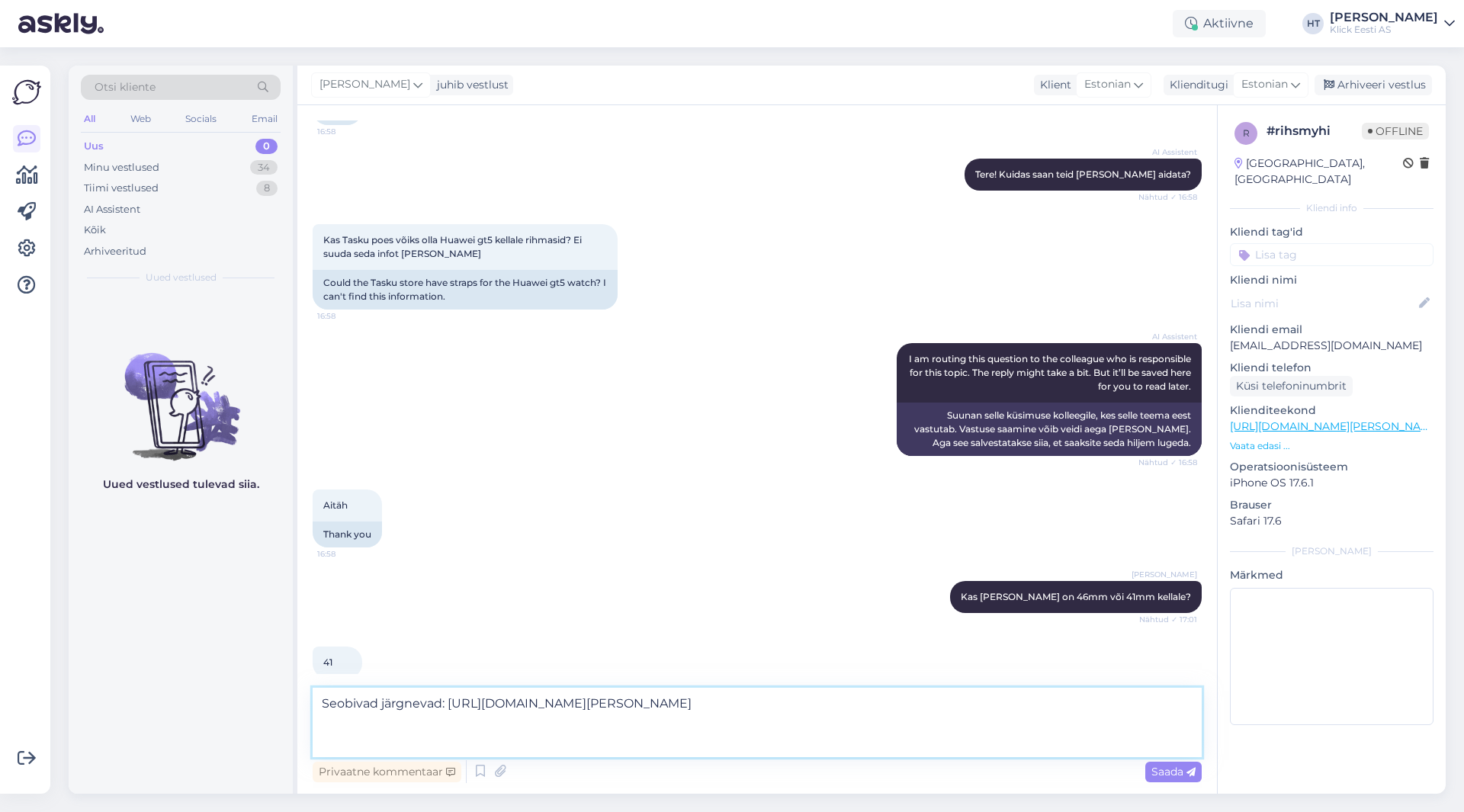
click at [333, 701] on textarea "Seobivad järgnevad: [URL][DOMAIN_NAME][PERSON_NAME]" at bounding box center [757, 723] width 889 height 70
click at [342, 740] on textarea "Sobivad järgnevad: [URL][DOMAIN_NAME][PERSON_NAME]" at bounding box center [757, 723] width 889 height 70
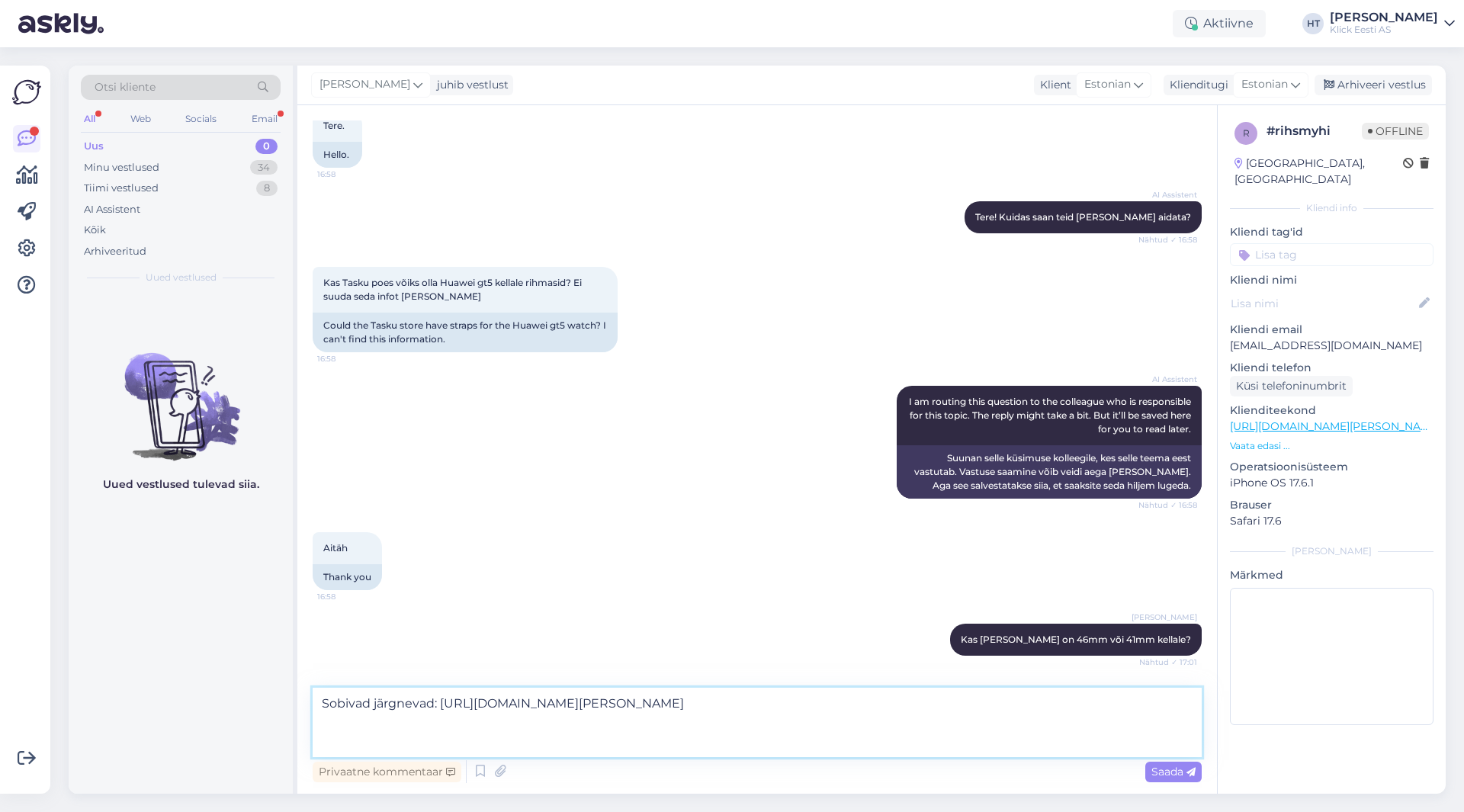
scroll to position [155, 0]
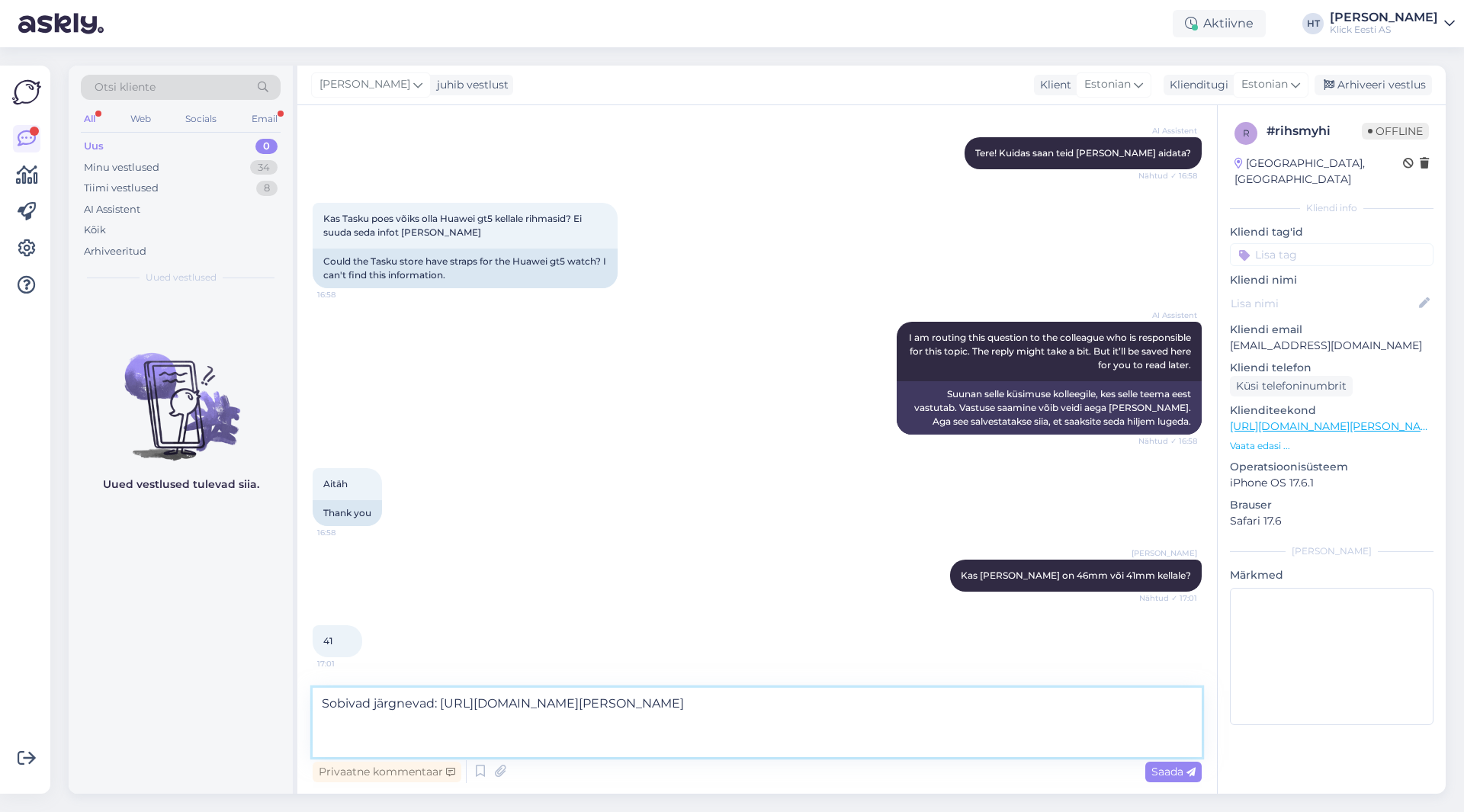
click at [723, 744] on textarea "Sobivad järgnevad: [URL][DOMAIN_NAME][PERSON_NAME]" at bounding box center [757, 723] width 889 height 70
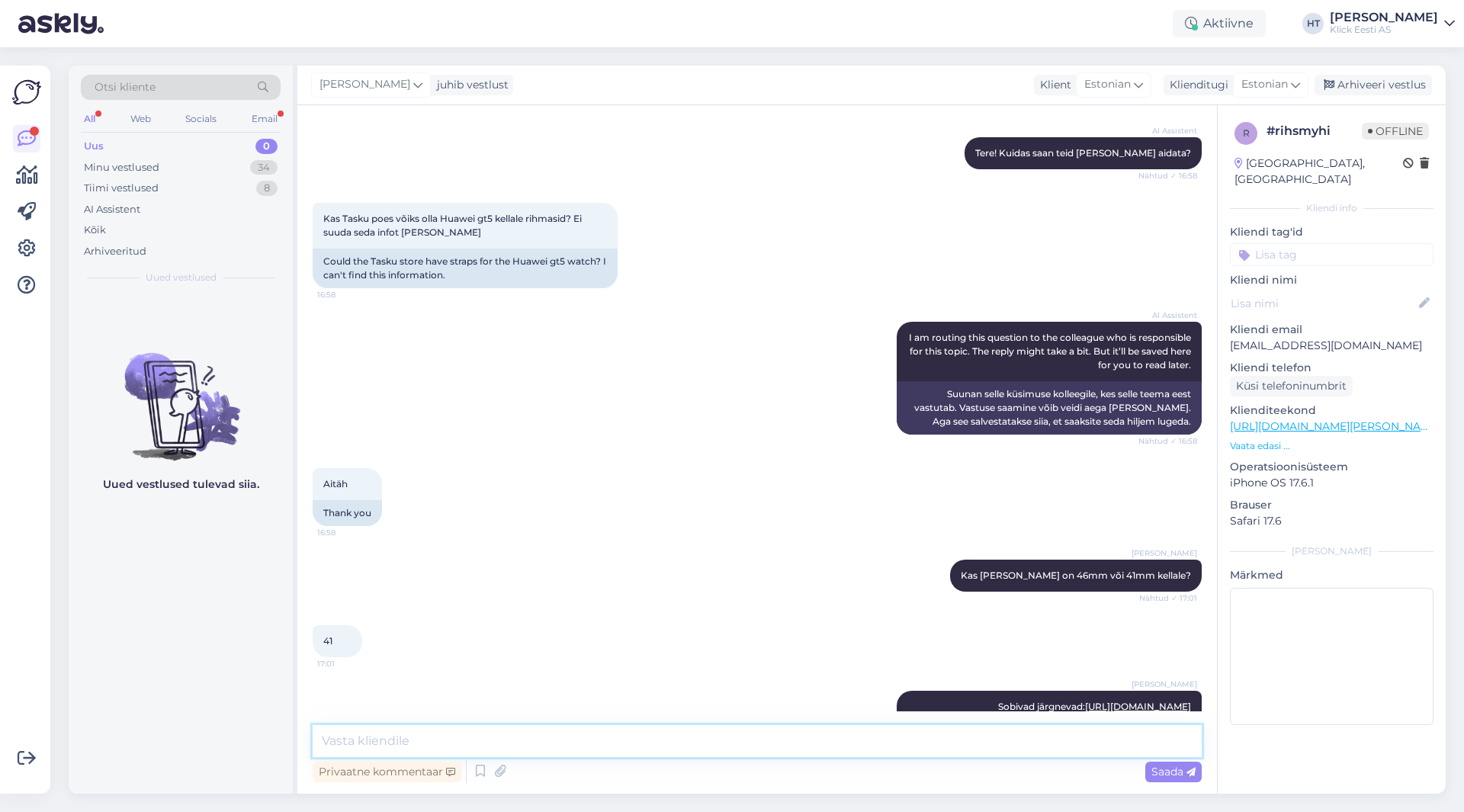
scroll to position [239, 0]
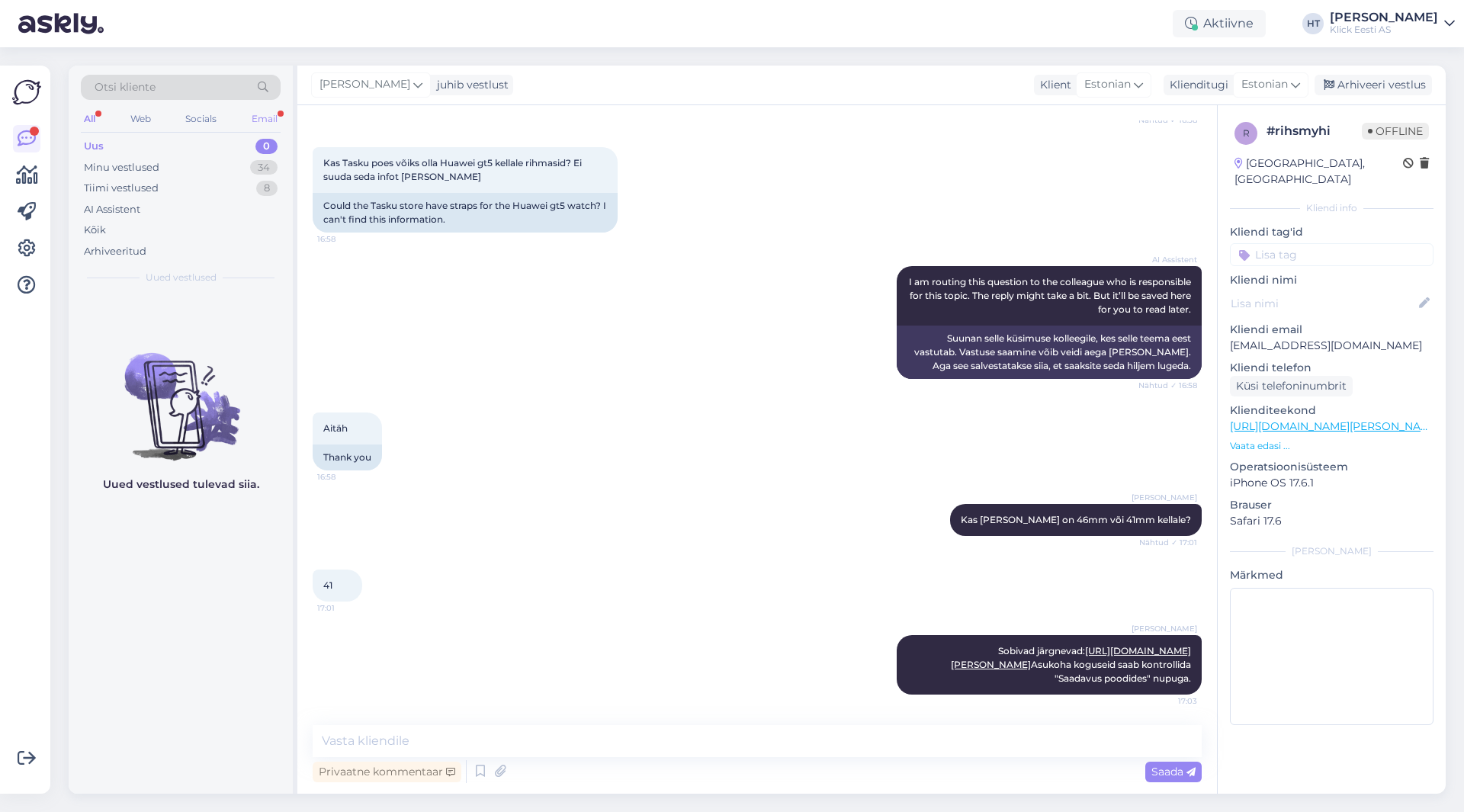
click at [251, 119] on div "Email" at bounding box center [264, 119] width 32 height 20
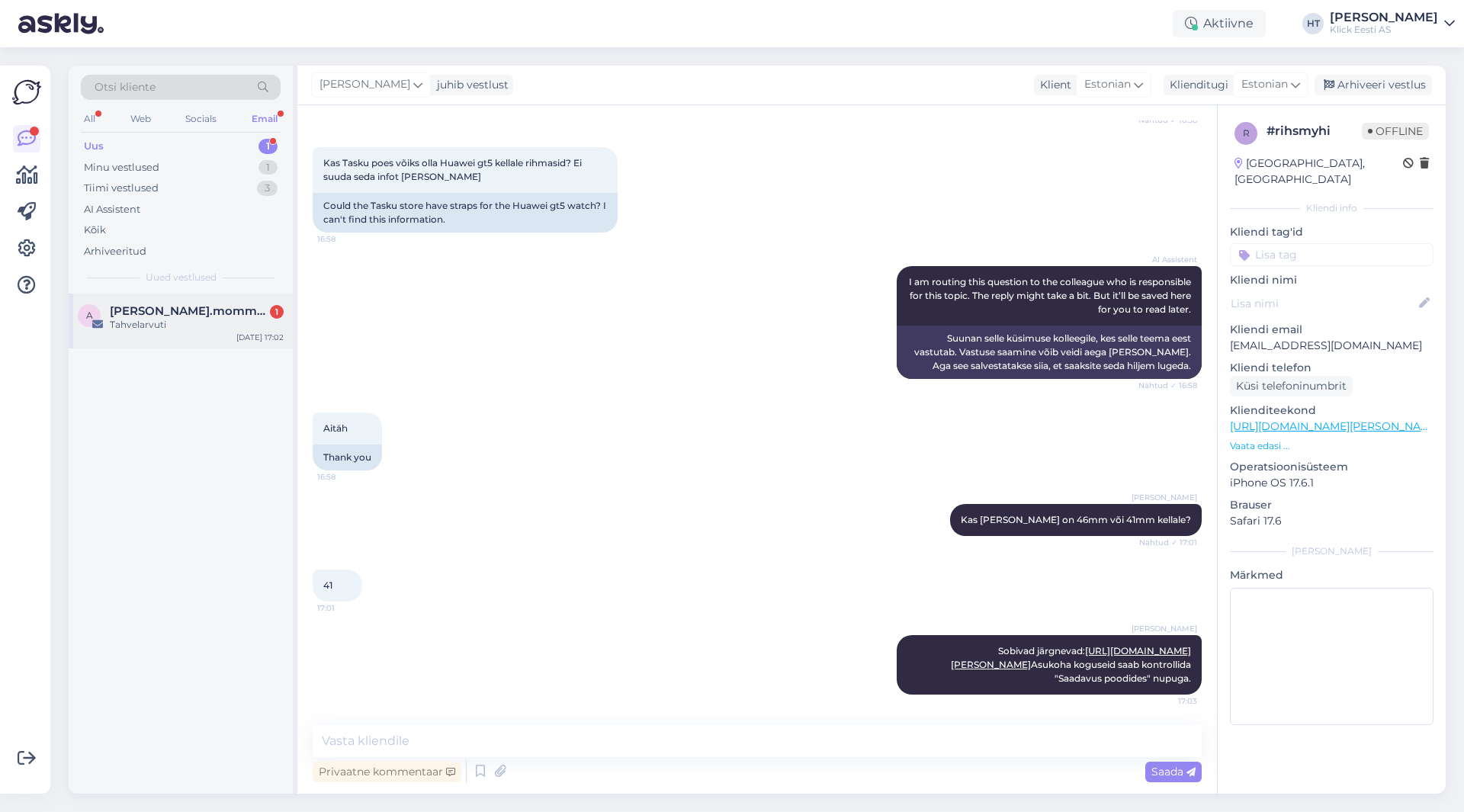
click at [165, 333] on div "a [PERSON_NAME].mommeja via [EMAIL_ADDRESS][DOMAIN_NAME] 1 Tahvelarvuti [DATE] …" at bounding box center [181, 321] width 224 height 55
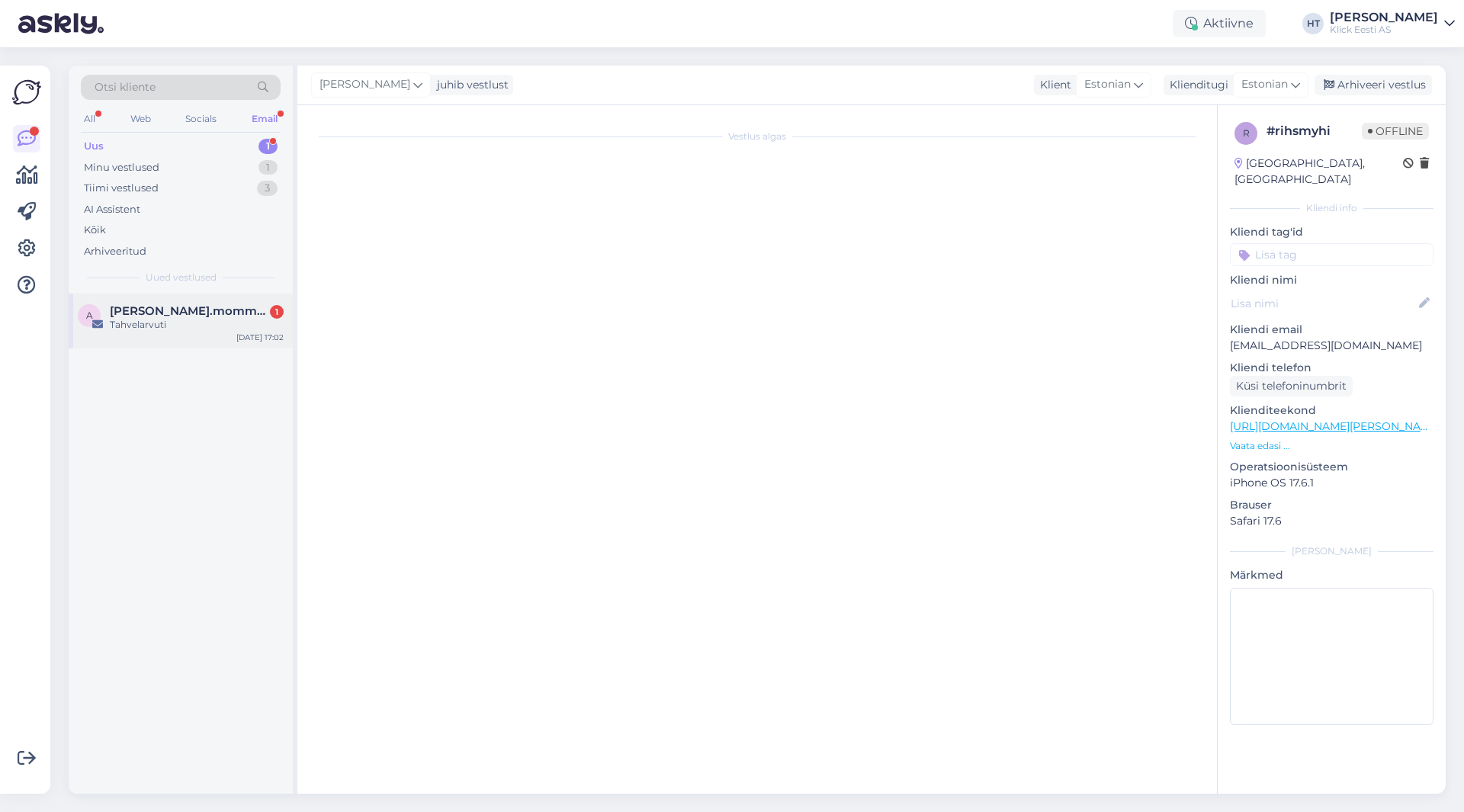
scroll to position [4723, 0]
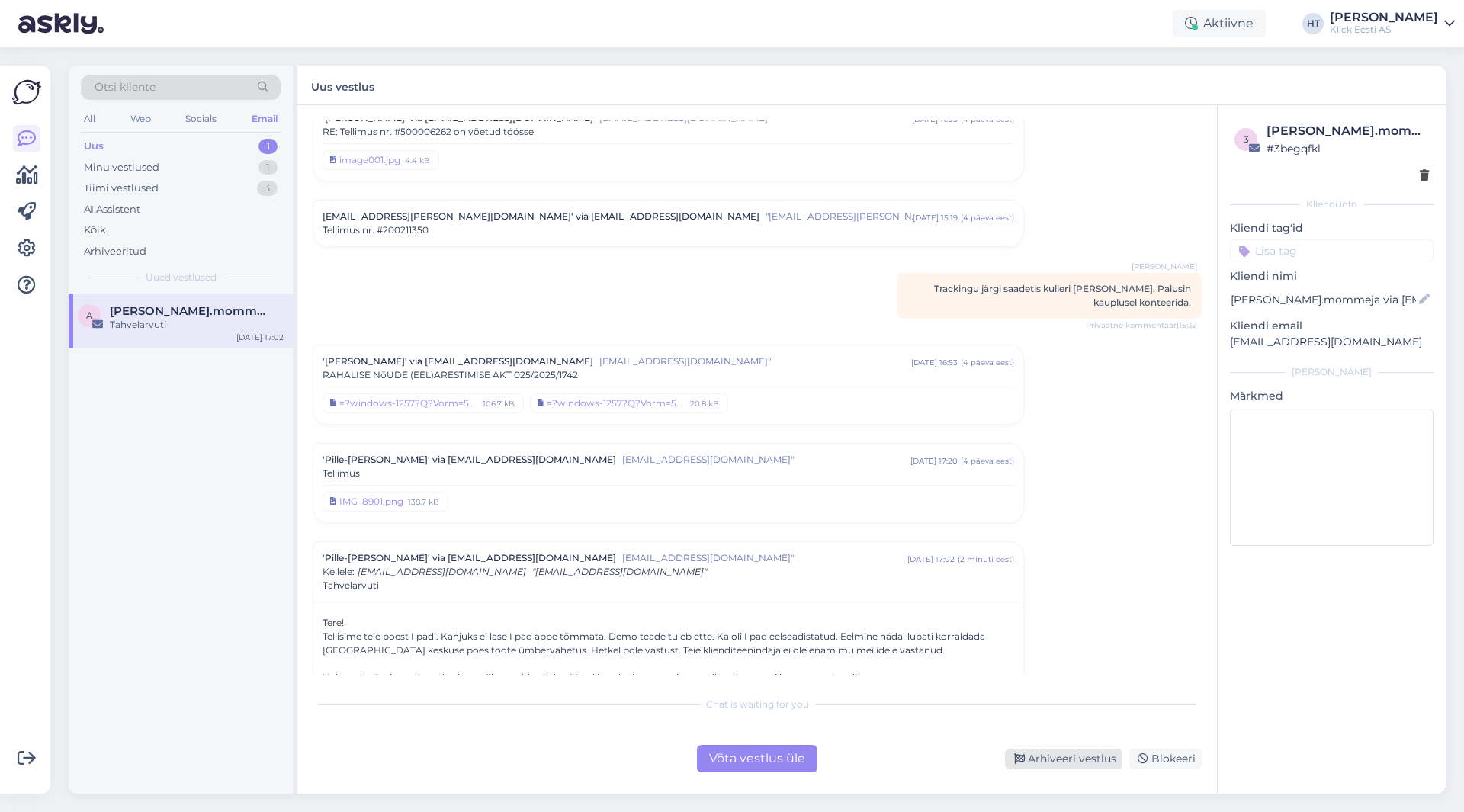
click at [1058, 763] on div "Arhiveeri vestlus" at bounding box center [1063, 759] width 117 height 21
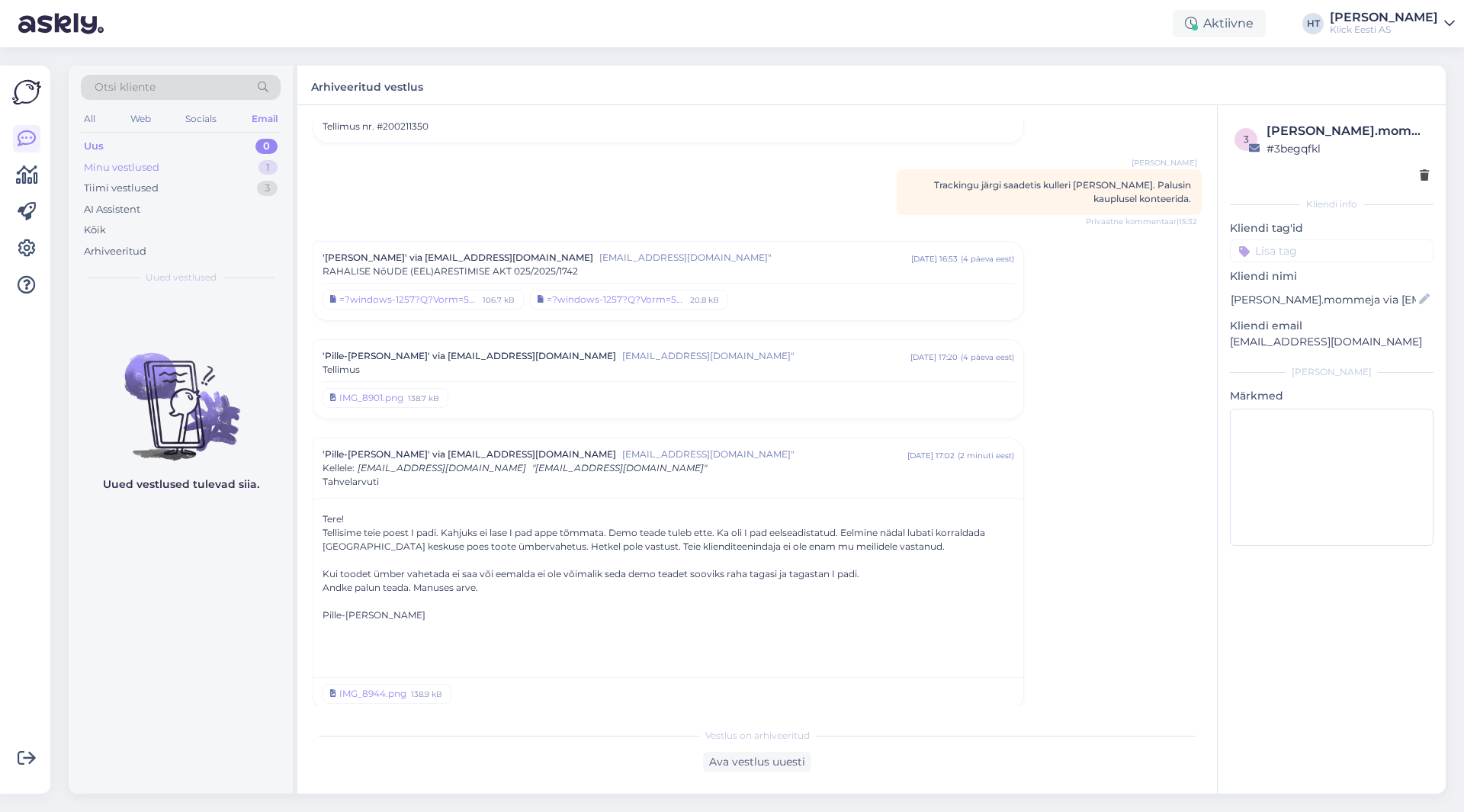
click at [251, 167] on div "Minu vestlused 1" at bounding box center [180, 167] width 200 height 21
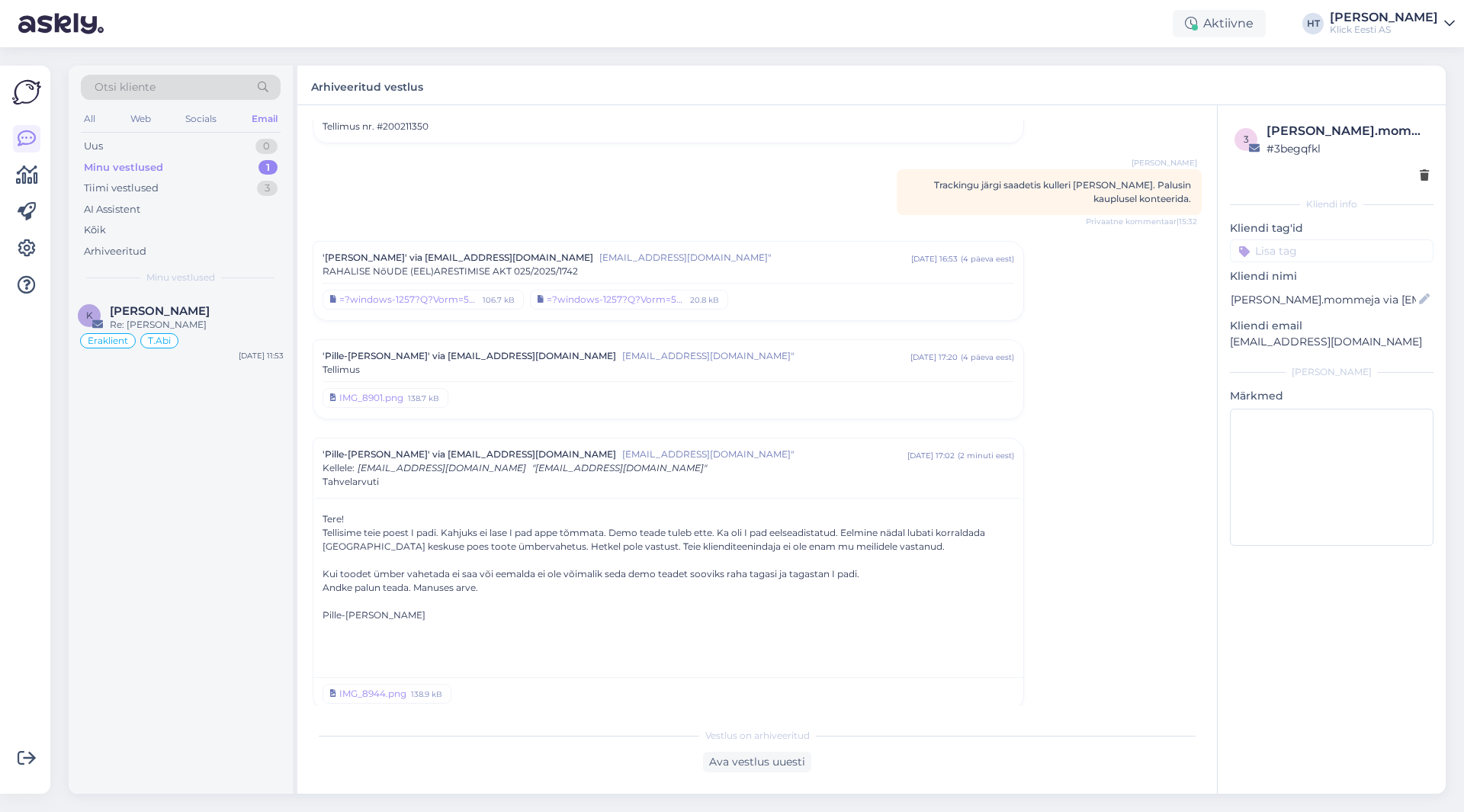
click at [244, 502] on div "K [PERSON_NAME] Re: Arvuti hooldus Eraklient T.Abi [DATE] 11:53" at bounding box center [181, 544] width 224 height 500
click at [230, 343] on div "Eraklient T.Abi" at bounding box center [181, 341] width 206 height 18
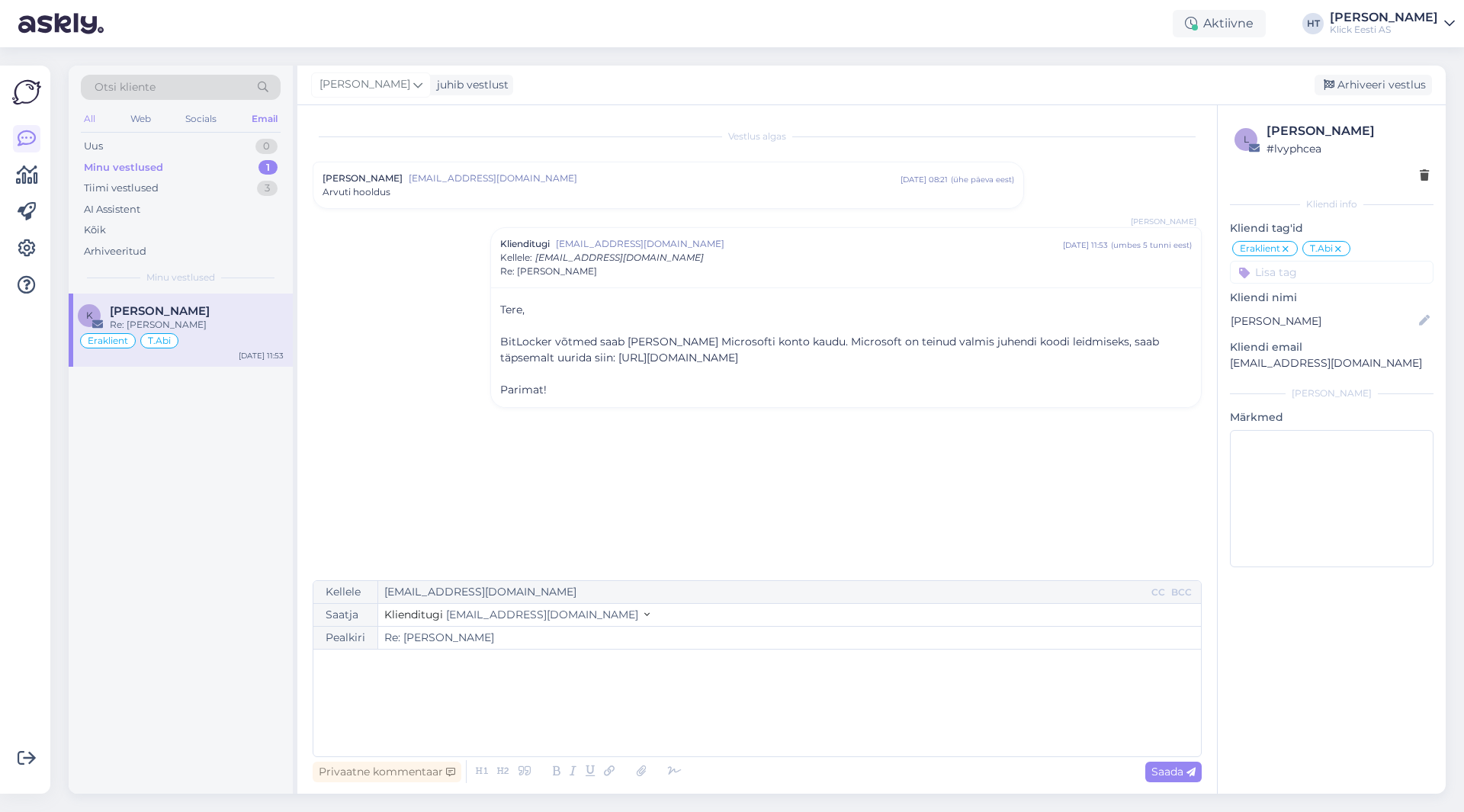
click at [85, 121] on div "All" at bounding box center [89, 119] width 17 height 20
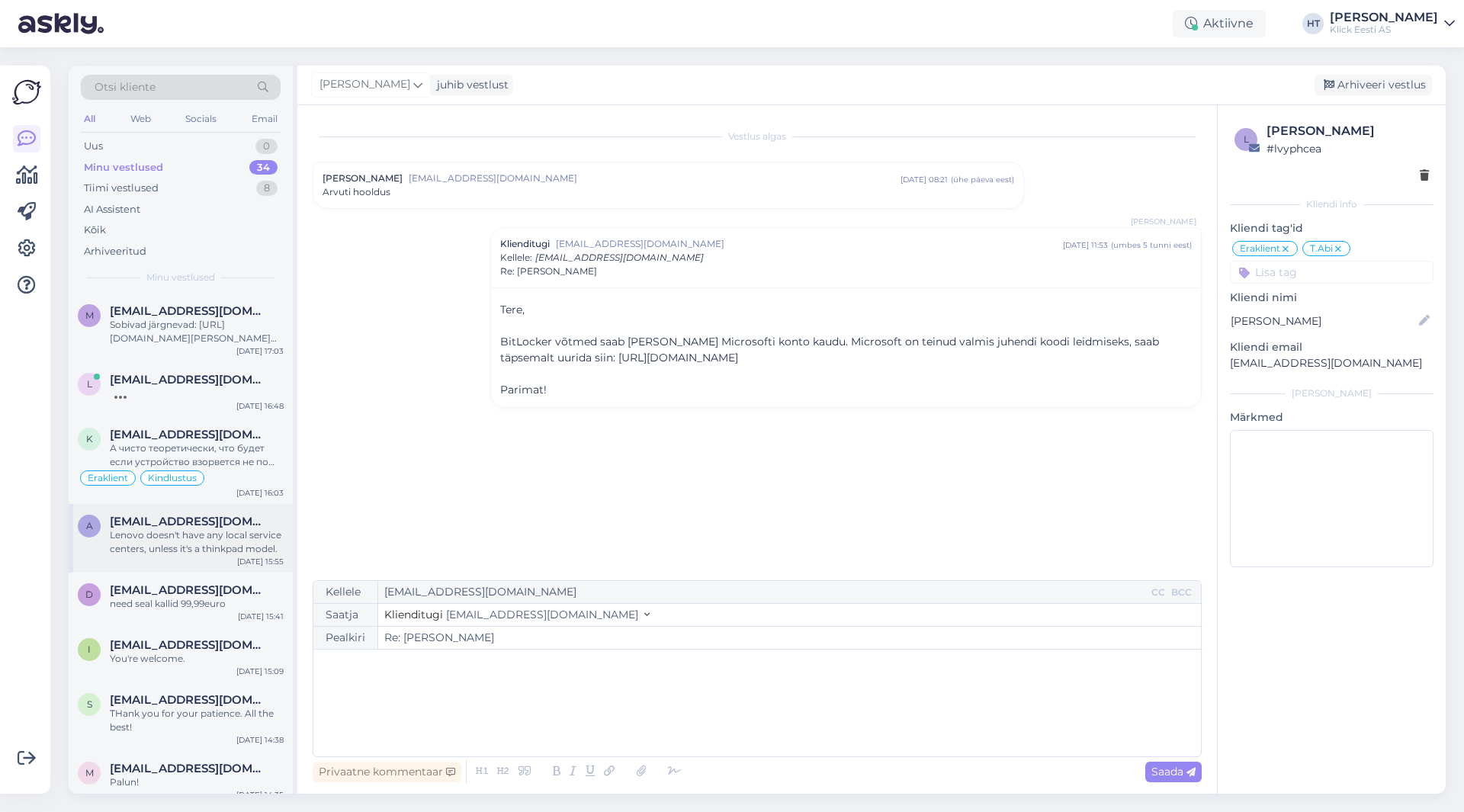
click at [241, 537] on div "Lenovo doesn't have any local service centers, unless it's a thinkpad model." at bounding box center [197, 542] width 174 height 27
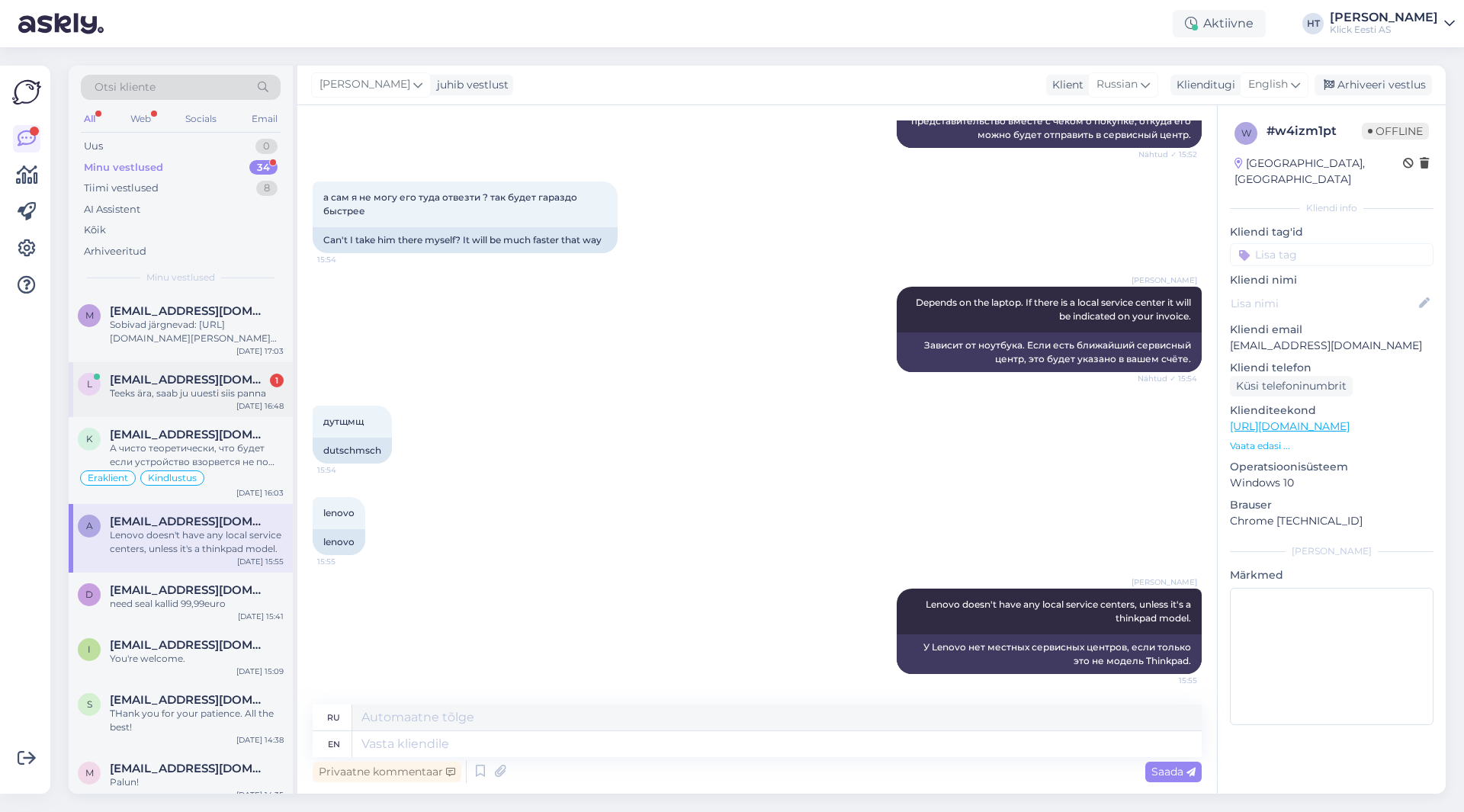
click at [229, 395] on div "Teeks ära, saab ju uuesti siis panna" at bounding box center [197, 393] width 174 height 14
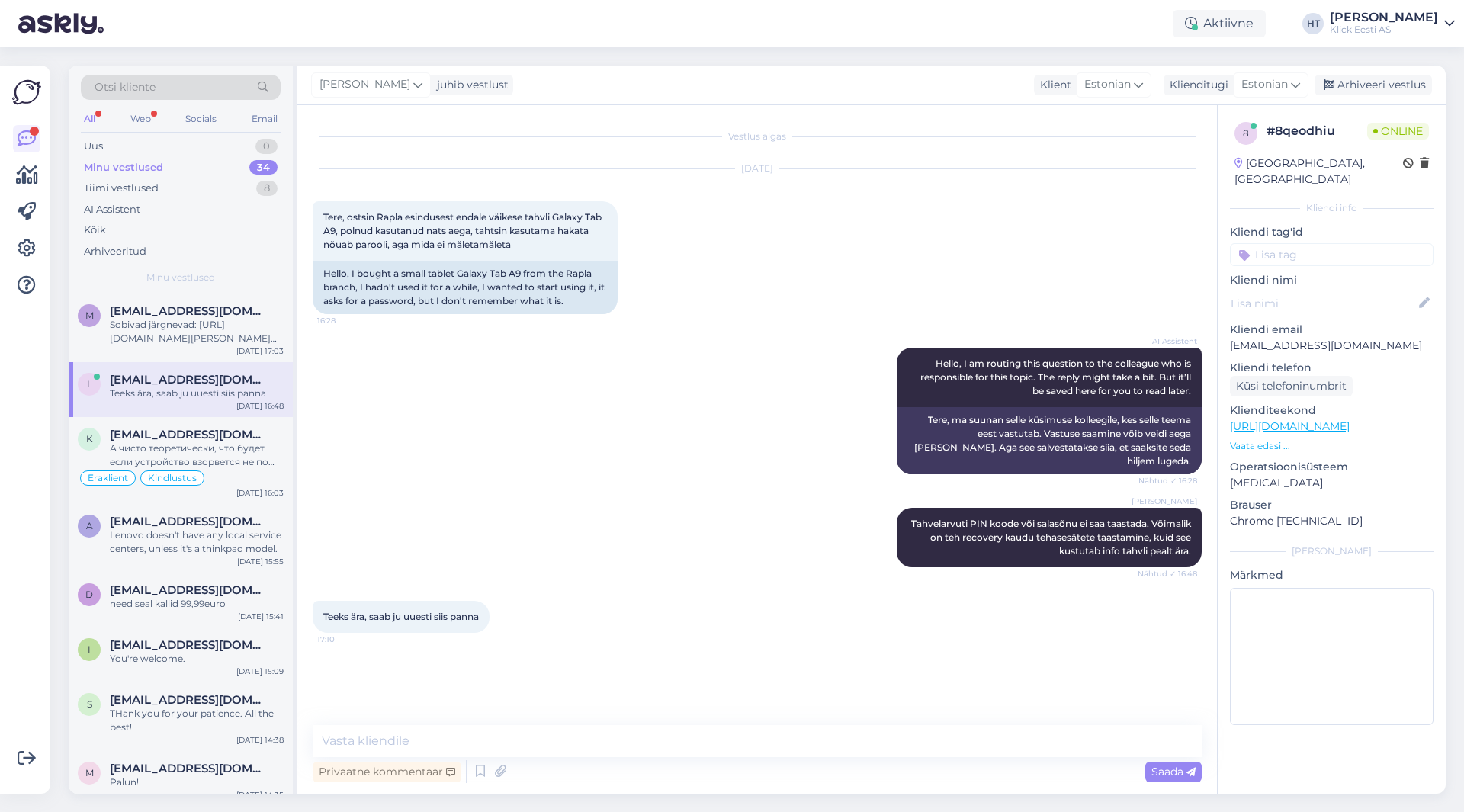
scroll to position [0, 0]
click at [547, 733] on textarea at bounding box center [757, 741] width 889 height 32
paste textarea "Press Buttons: Simultaneously press and hold the Volume Up and Power buttons. R…"
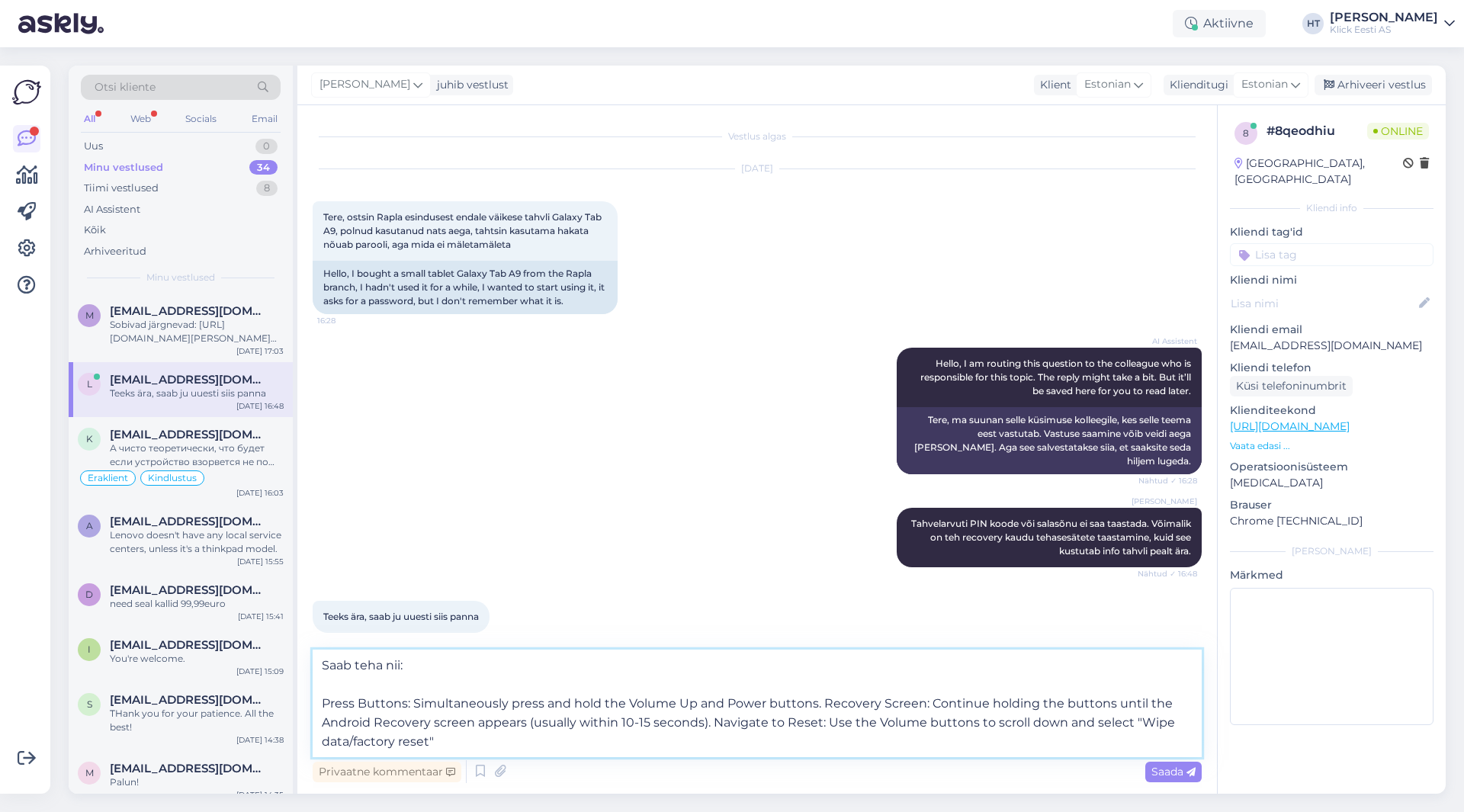
click at [821, 701] on textarea "Saab teha nii: Press Buttons: Simultaneously press and hold the Volume Up and P…" at bounding box center [757, 703] width 889 height 108
click at [1066, 721] on textarea "Saab teha nii: -Press Buttons: Simultaneously press and hold the Volume Up and …" at bounding box center [757, 703] width 889 height 108
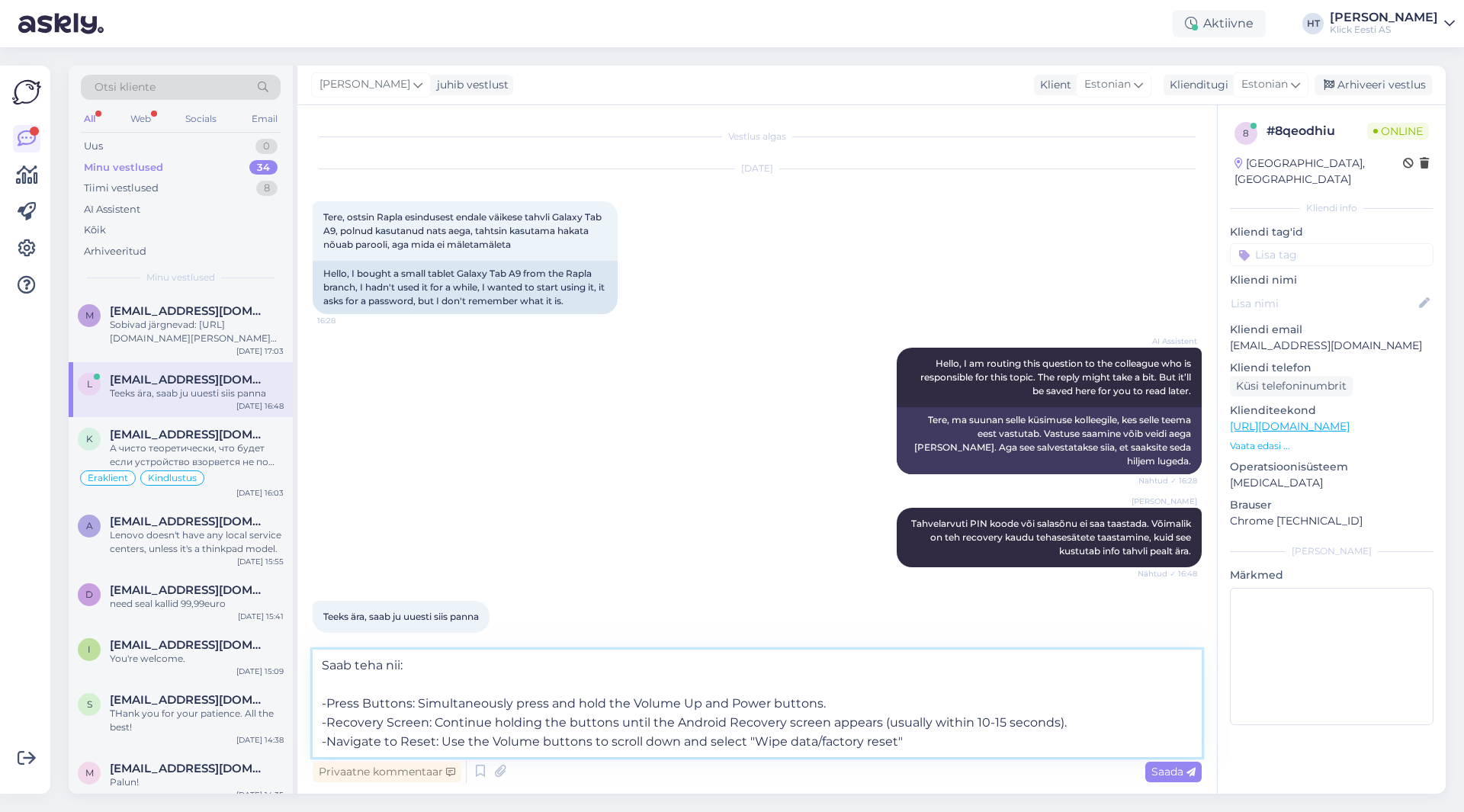
click at [931, 744] on textarea "Saab teha nii: -Press Buttons: Simultaneously press and hold the Volume Up and …" at bounding box center [757, 703] width 889 height 108
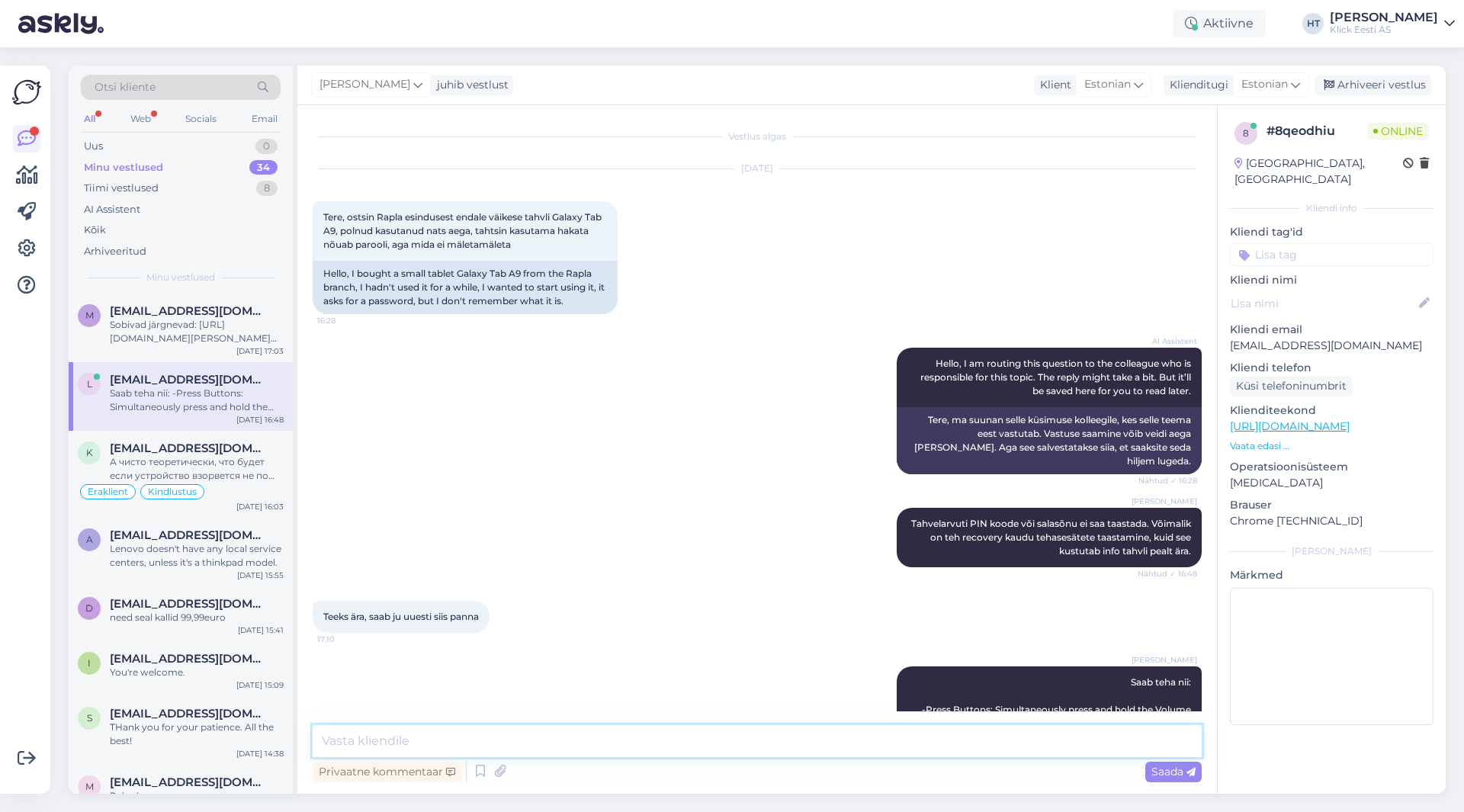
scroll to position [100, 0]
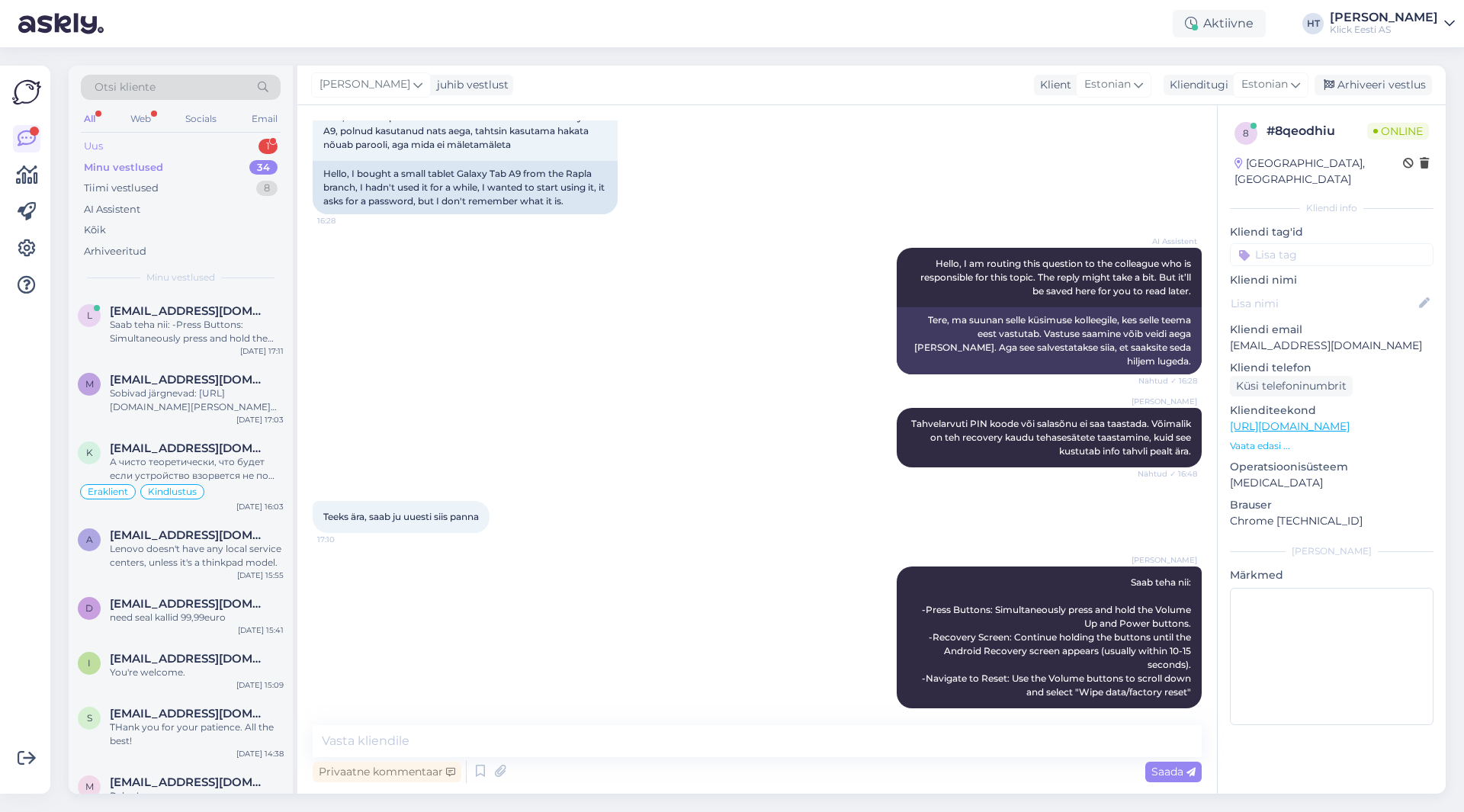
click at [242, 149] on div "Uus 1" at bounding box center [180, 146] width 200 height 21
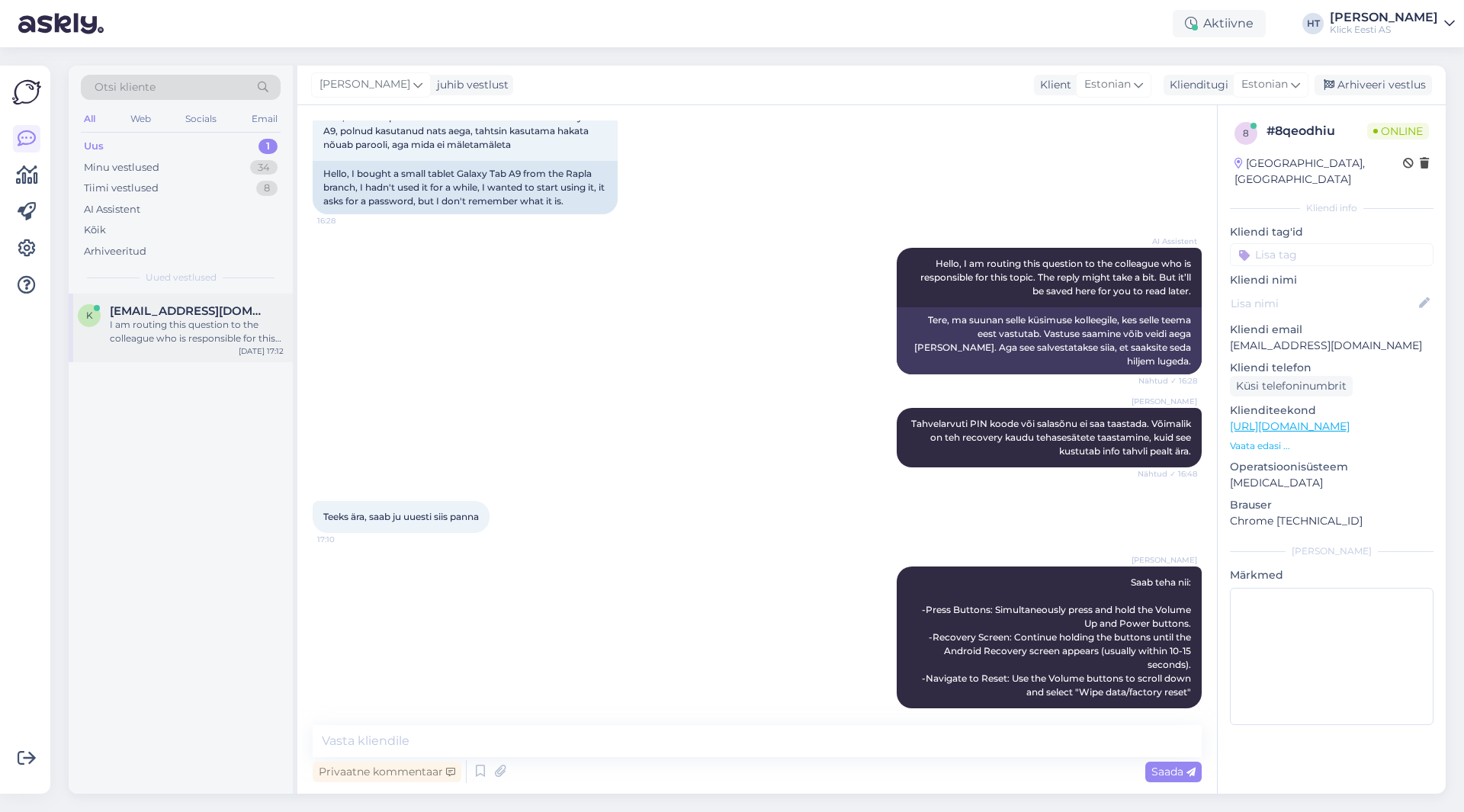
click at [219, 344] on div "I am routing this question to the colleague who is responsible for this topic. …" at bounding box center [197, 331] width 174 height 27
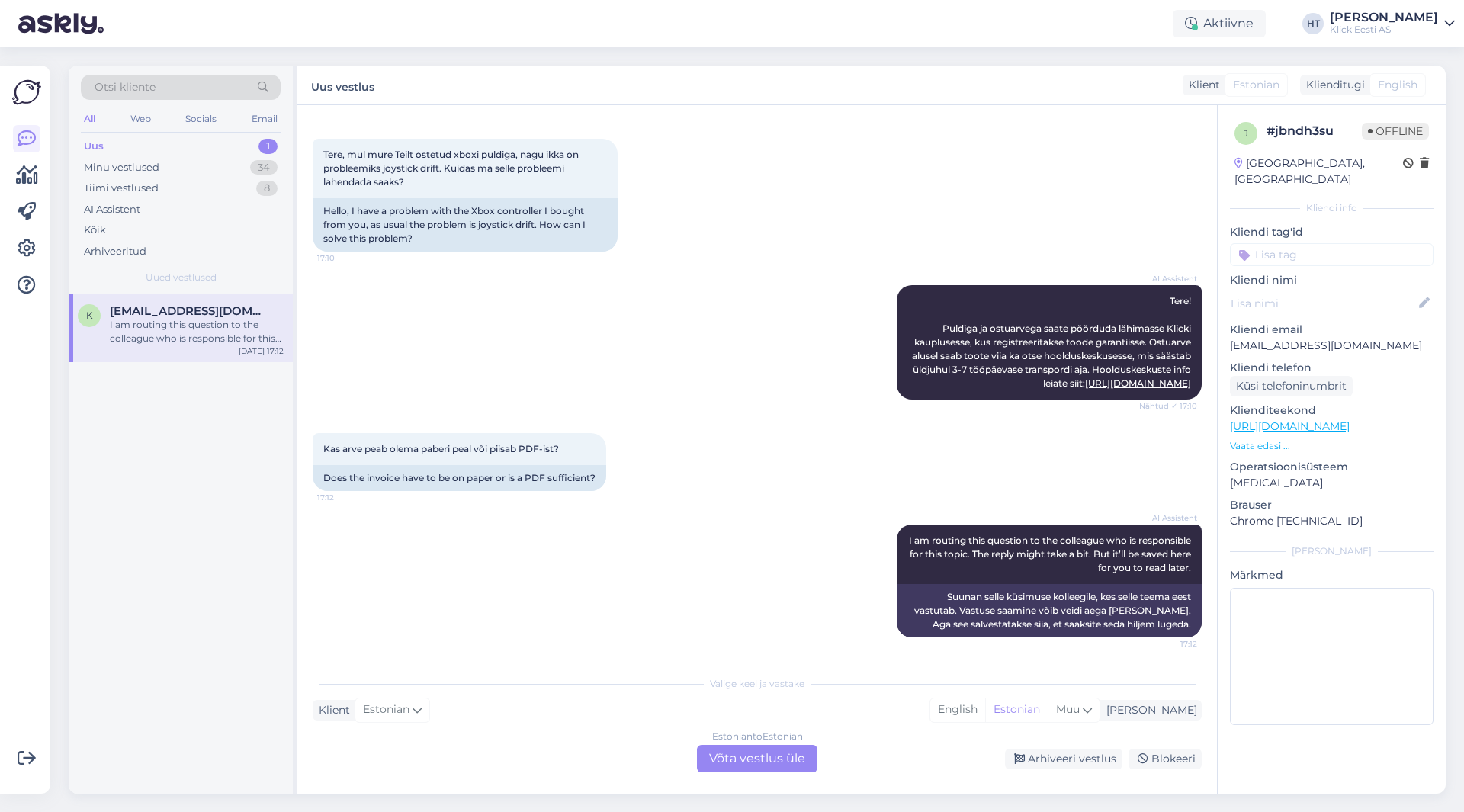
click at [774, 756] on div "Estonian to Estonian Võta vestlus üle" at bounding box center [757, 758] width 121 height 27
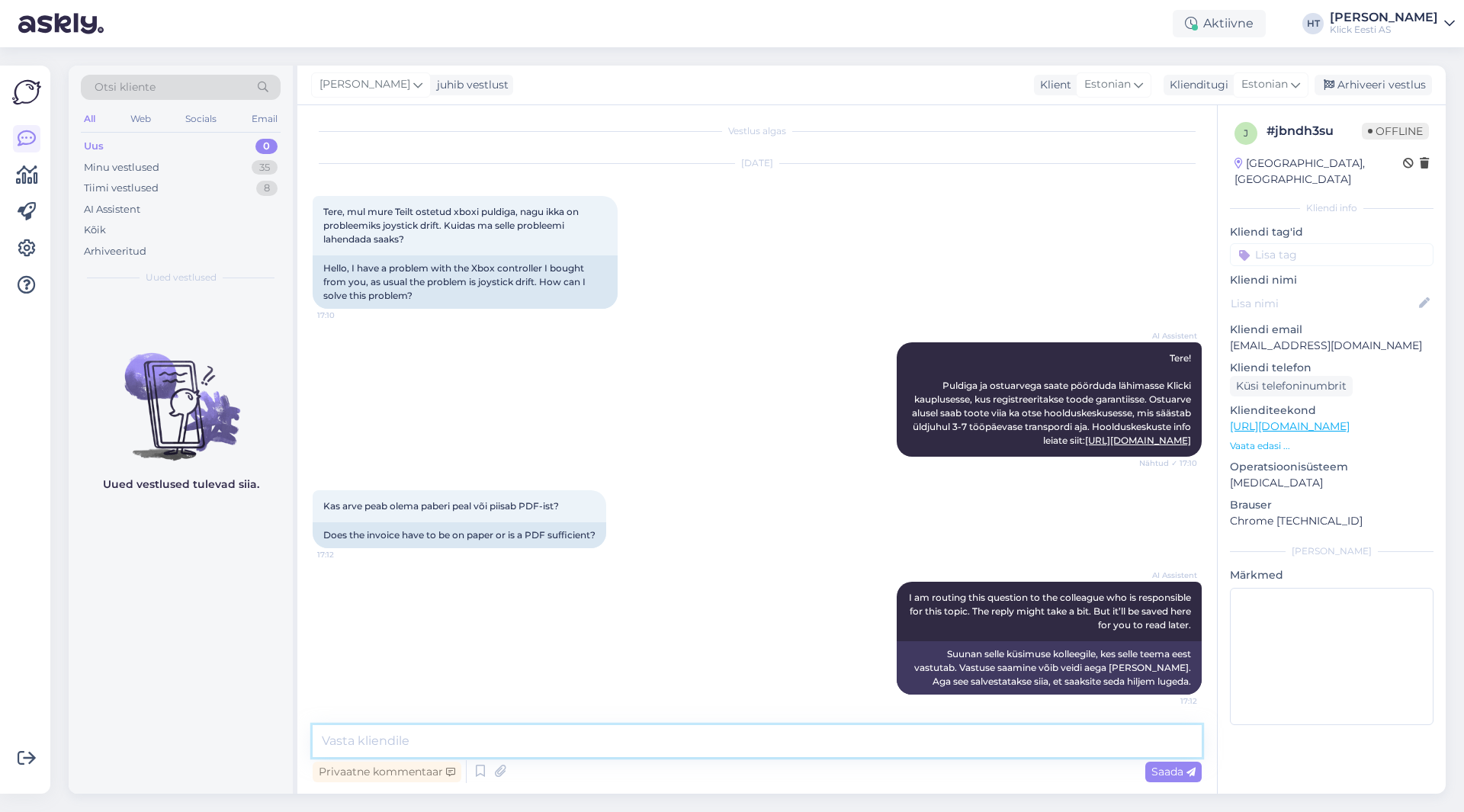
click at [785, 746] on textarea at bounding box center [757, 741] width 889 height 32
paste textarea "[URL][DOMAIN_NAME]"
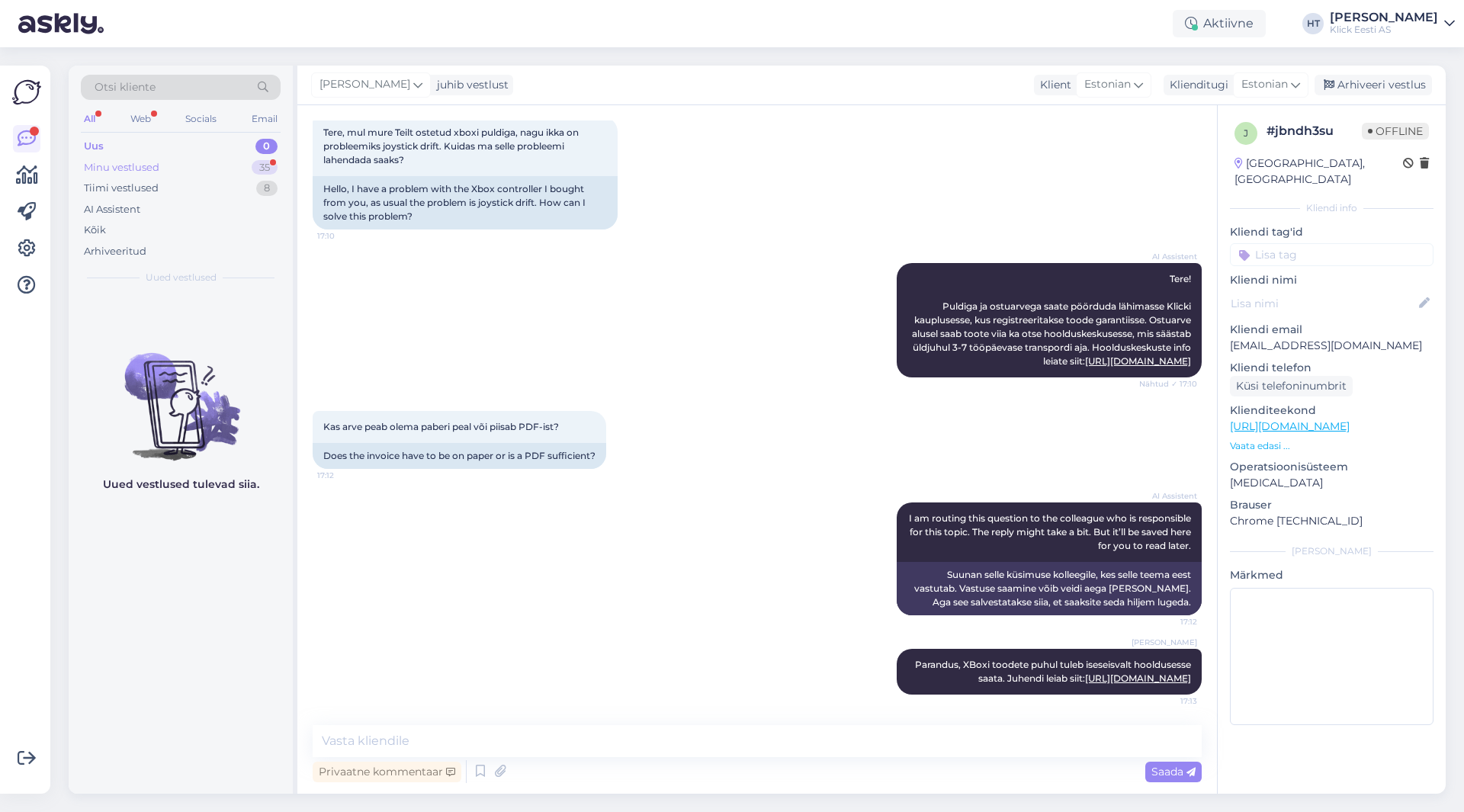
click at [251, 172] on div "Minu vestlused 35" at bounding box center [180, 167] width 200 height 21
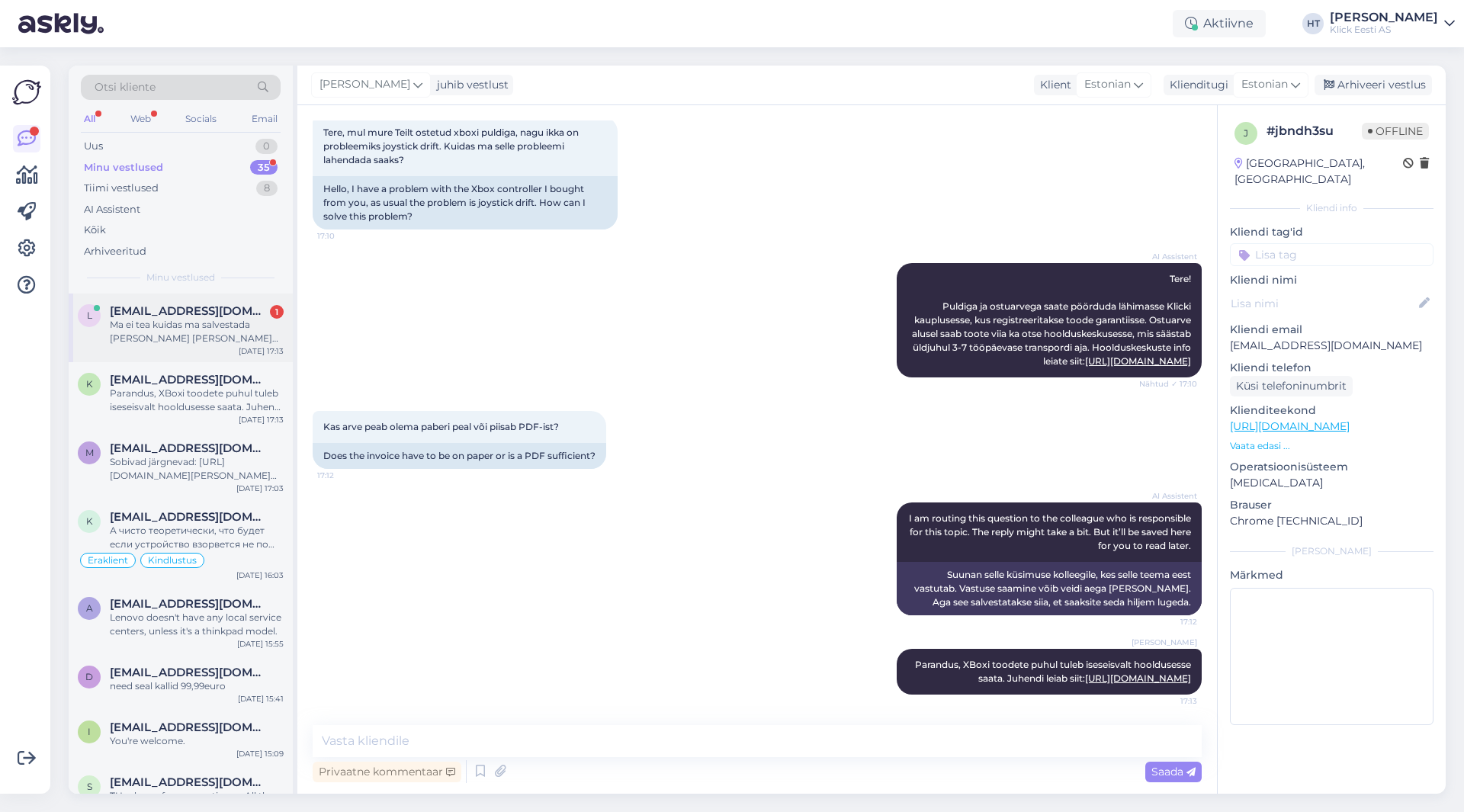
click at [237, 342] on div "Ma ei tea kuidas ma salvestada [PERSON_NAME] [PERSON_NAME] info asjatundjat kät…" at bounding box center [197, 331] width 174 height 27
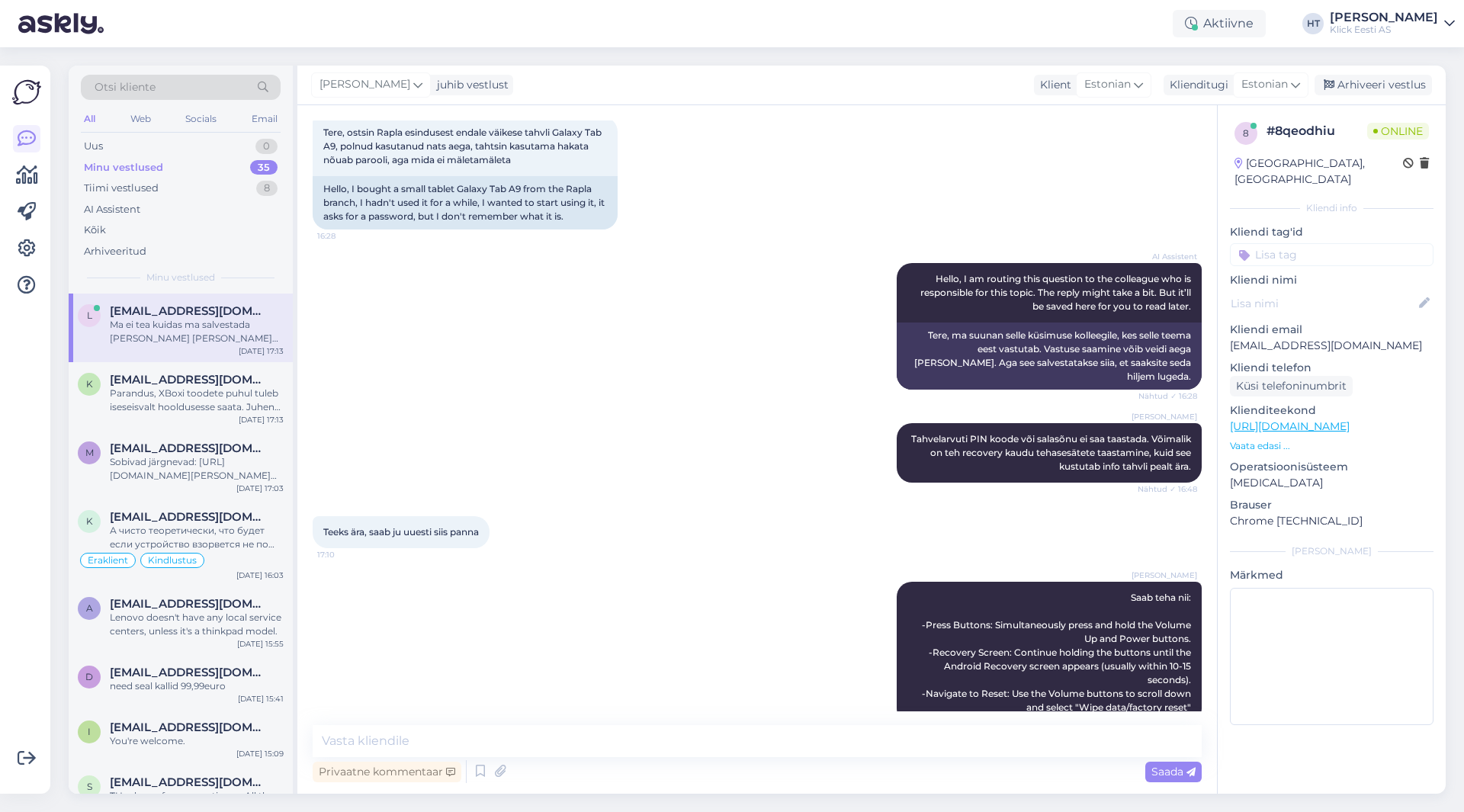
scroll to position [179, 0]
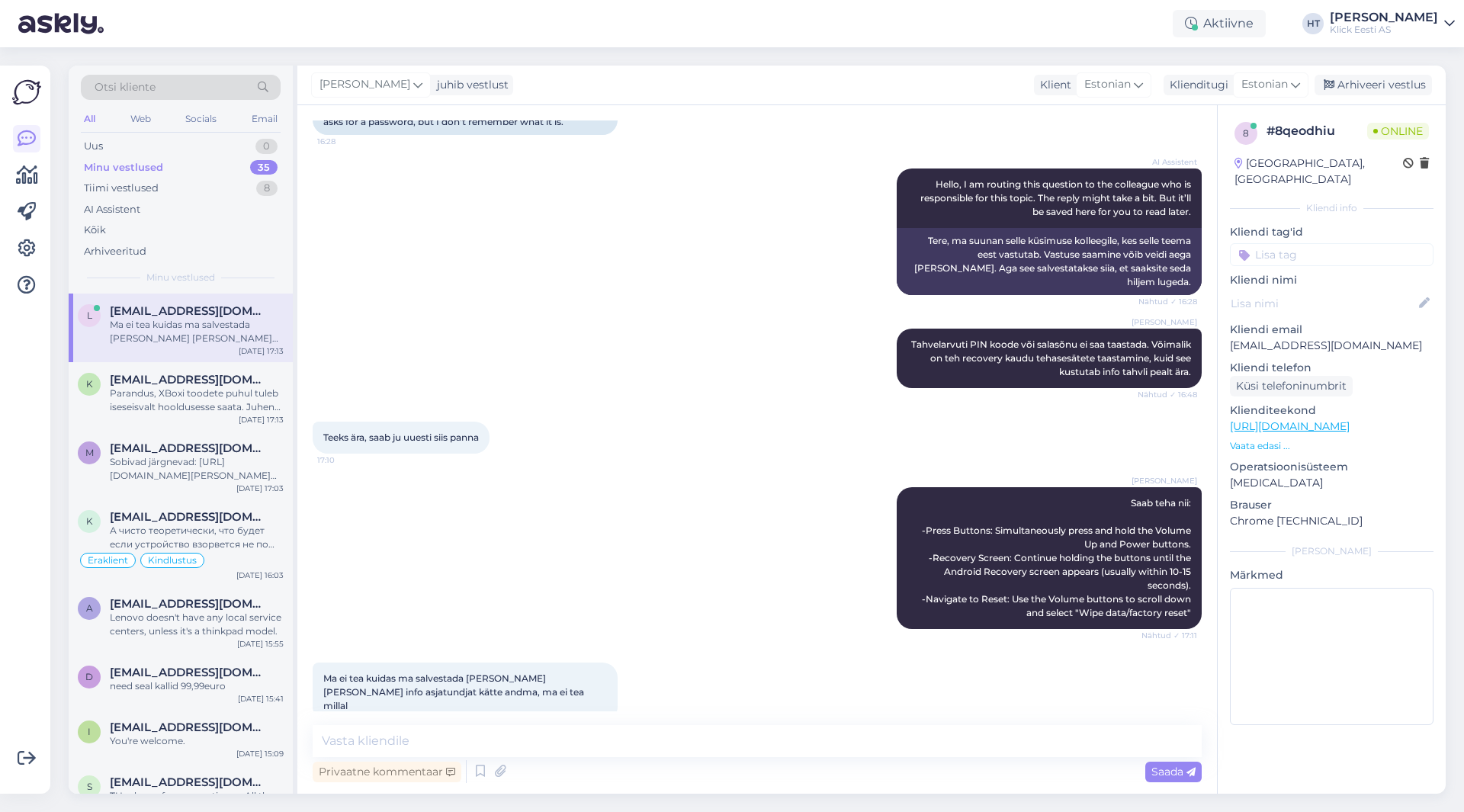
click at [717, 410] on div "Teeks ära, saab ju uuesti siis panna 17:10" at bounding box center [757, 438] width 889 height 66
click at [207, 384] on span "[EMAIL_ADDRESS][DOMAIN_NAME]" at bounding box center [189, 379] width 158 height 14
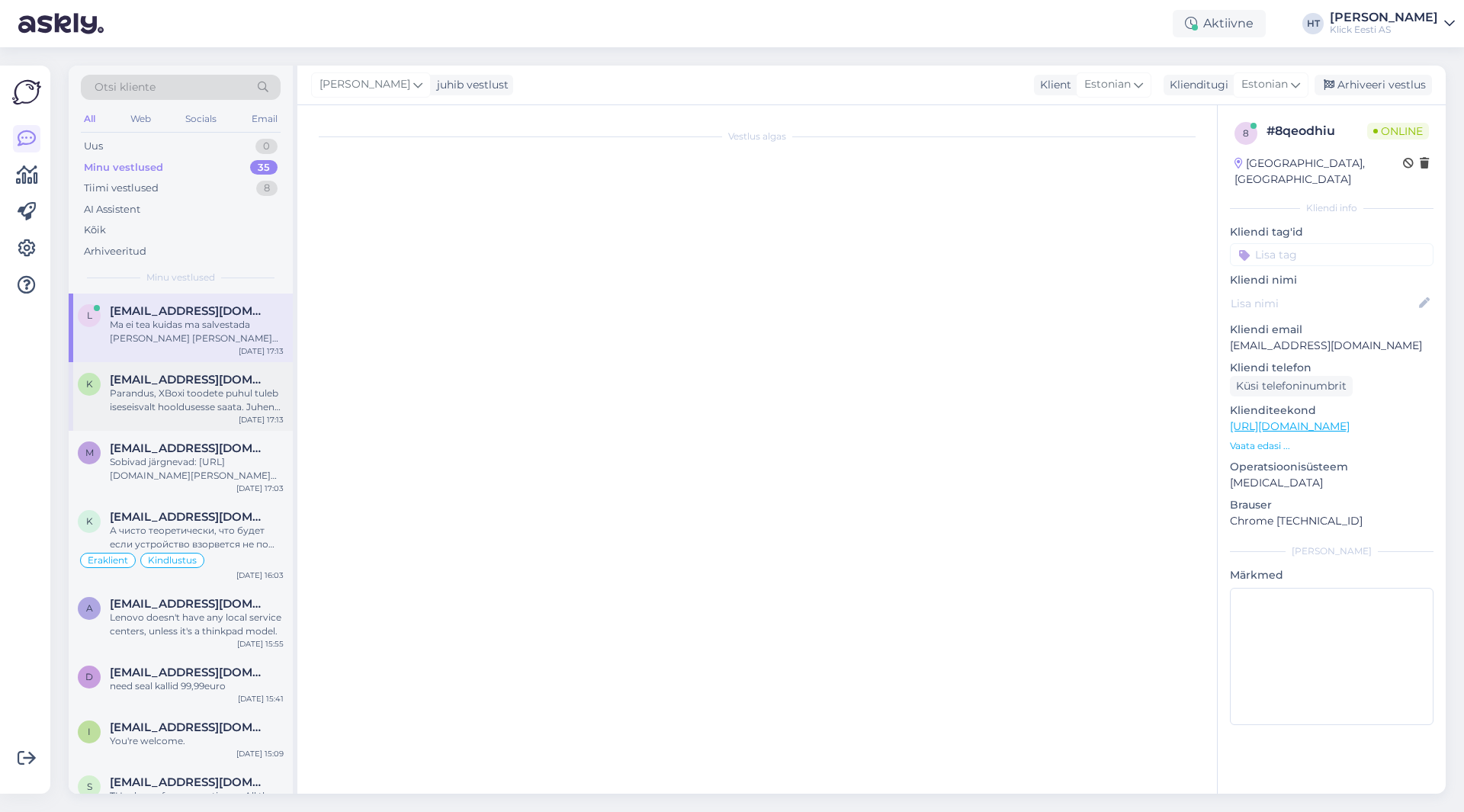
scroll to position [85, 0]
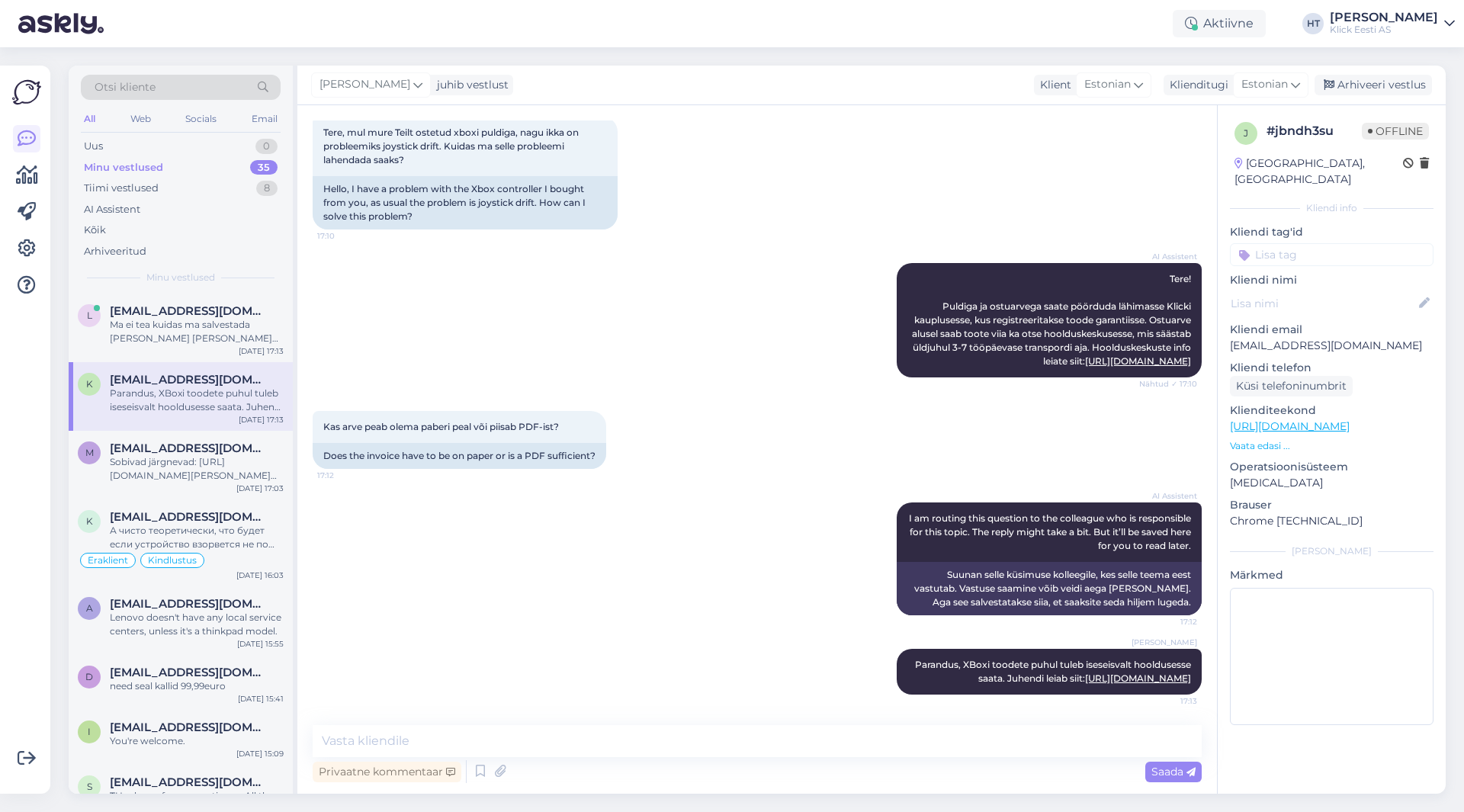
click at [697, 383] on div "AI Assistent Tere! Puldiga ja ostuarvega saate pöörduda lähimasse Klicki kauplu…" at bounding box center [757, 320] width 889 height 148
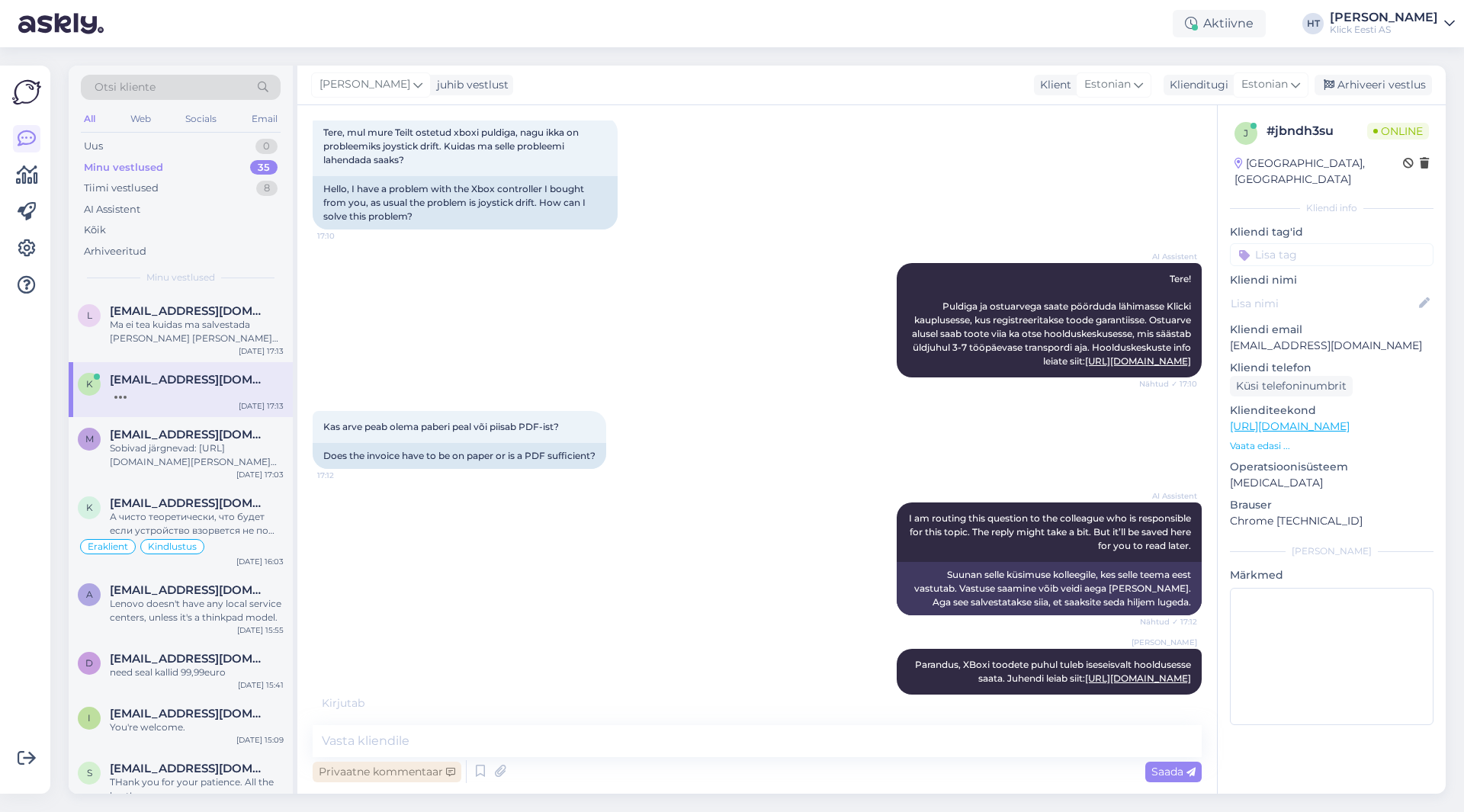
scroll to position [150, 0]
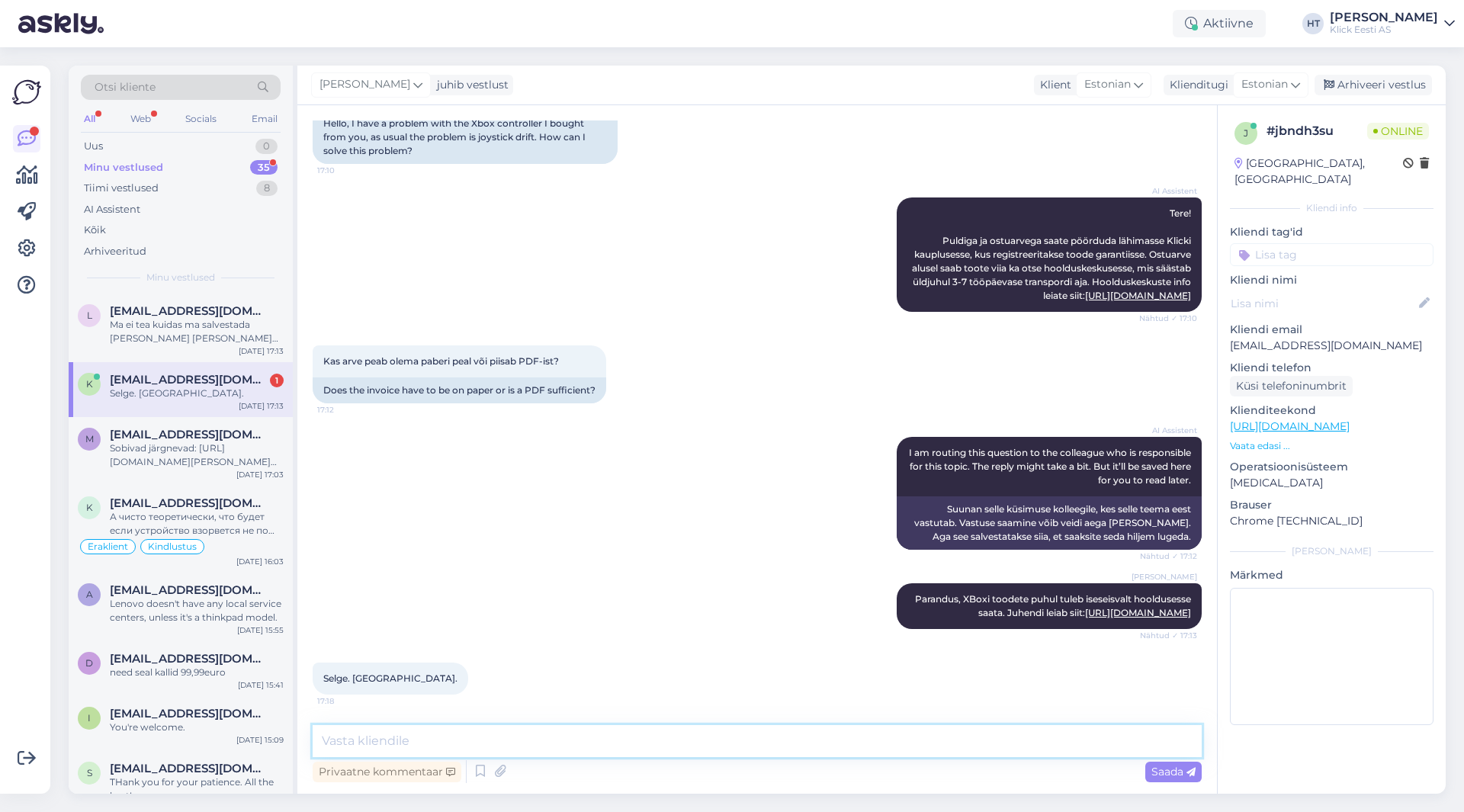
click at [548, 738] on textarea at bounding box center [757, 741] width 889 height 32
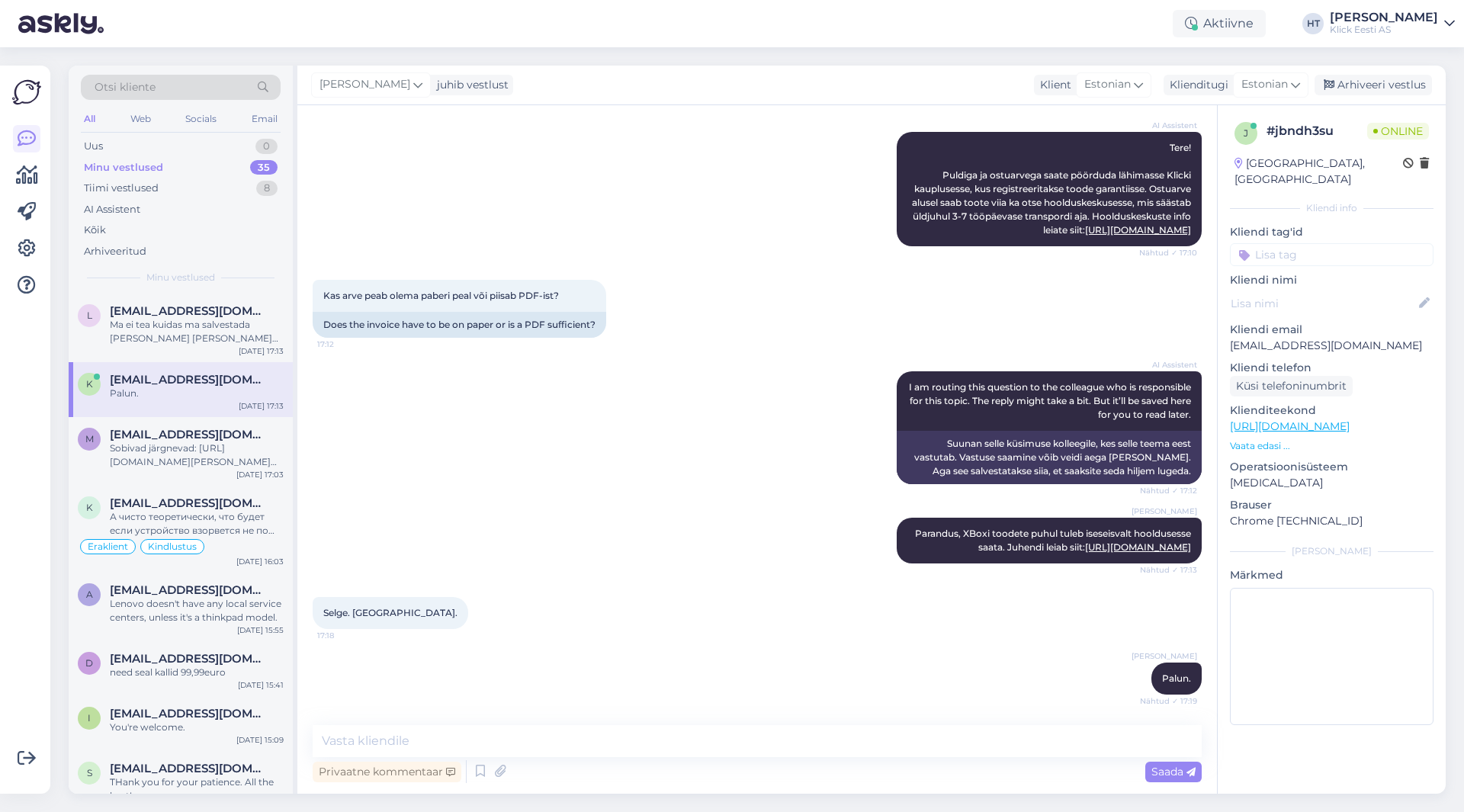
click at [1327, 243] on input at bounding box center [1332, 255] width 204 height 23
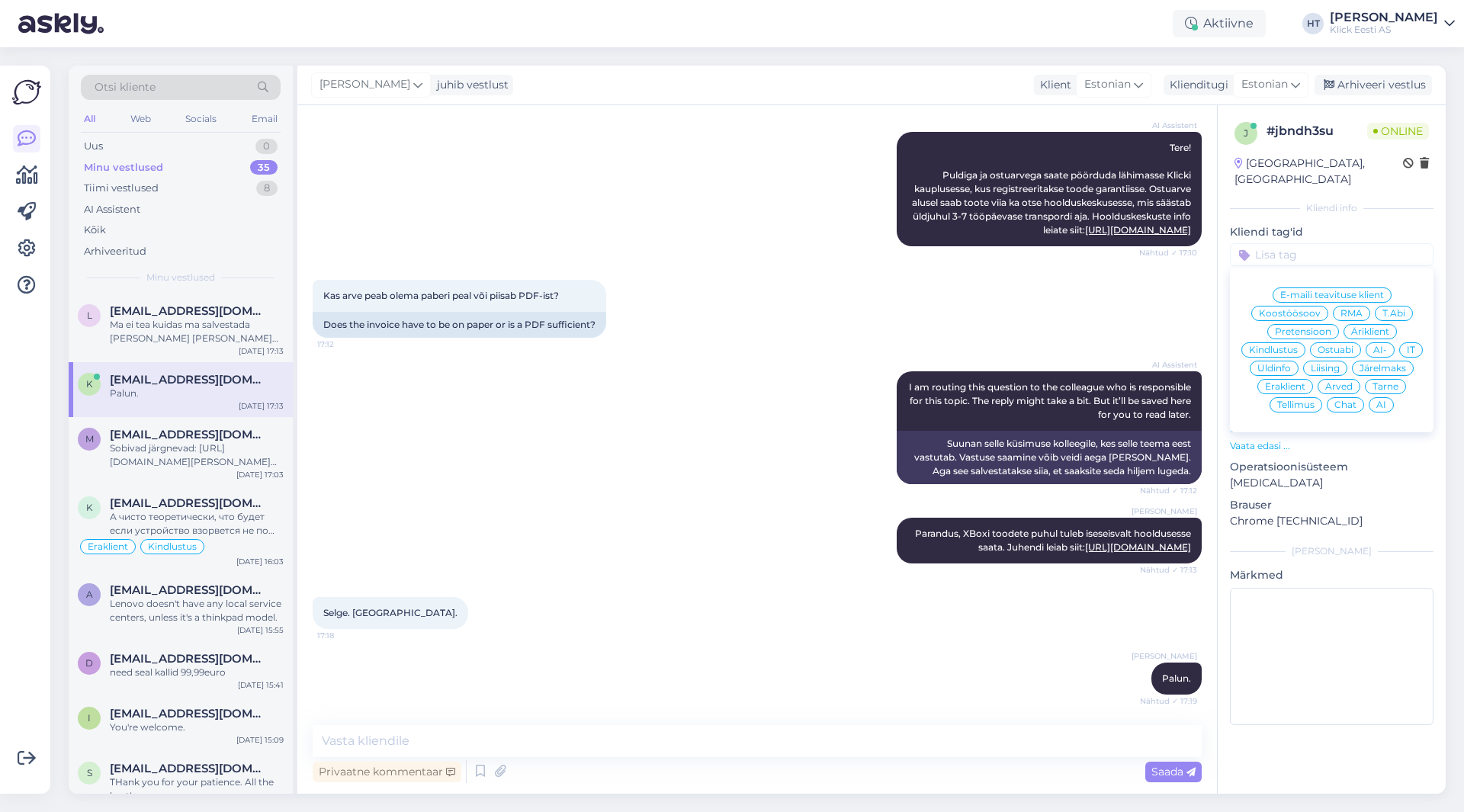
click at [1383, 346] on span "AI-" at bounding box center [1380, 350] width 14 height 9
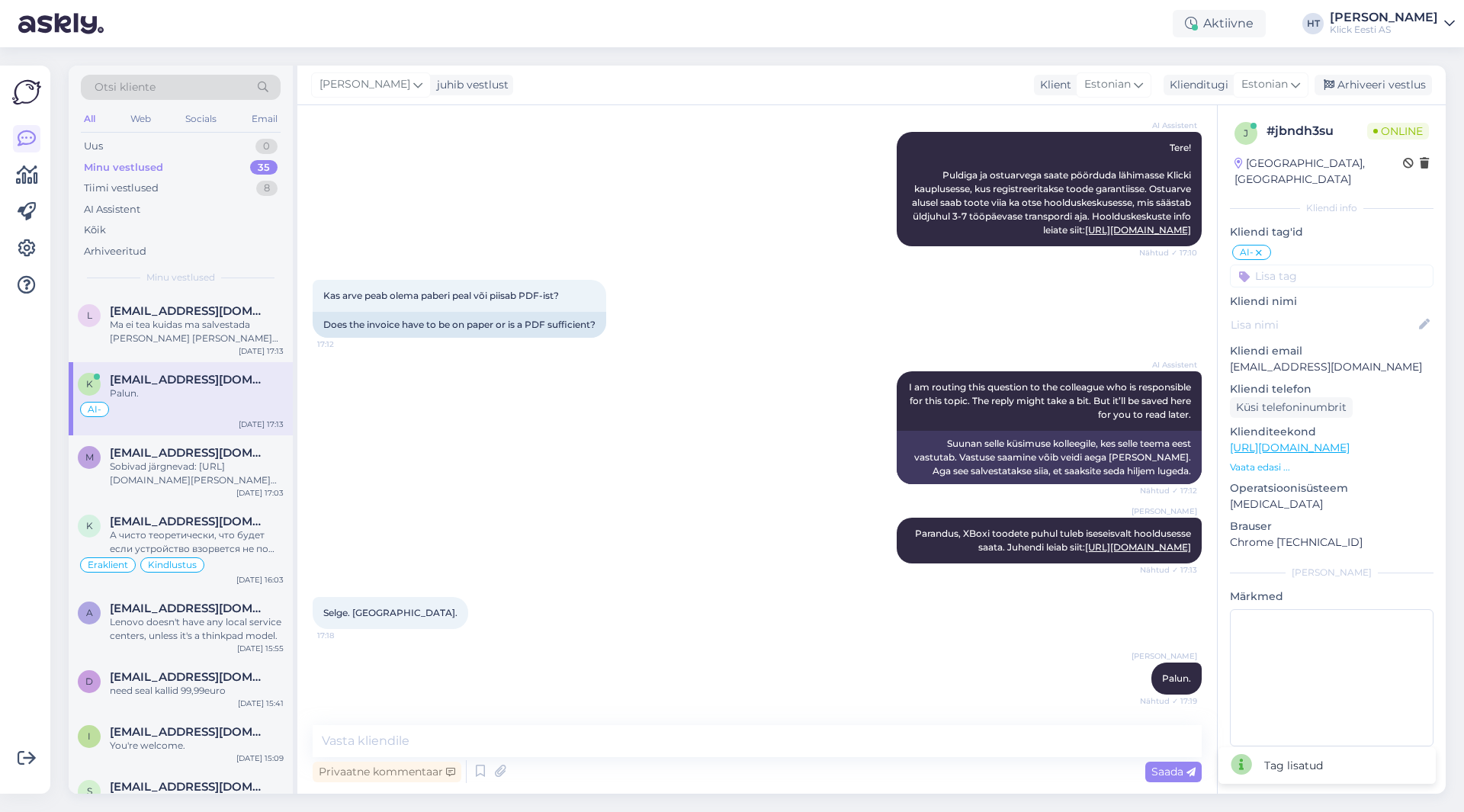
click at [971, 342] on div "Kas arve peab olema paberi peal või piisab PDF-ist? 17:12 Does the invoice have…" at bounding box center [757, 308] width 889 height 91
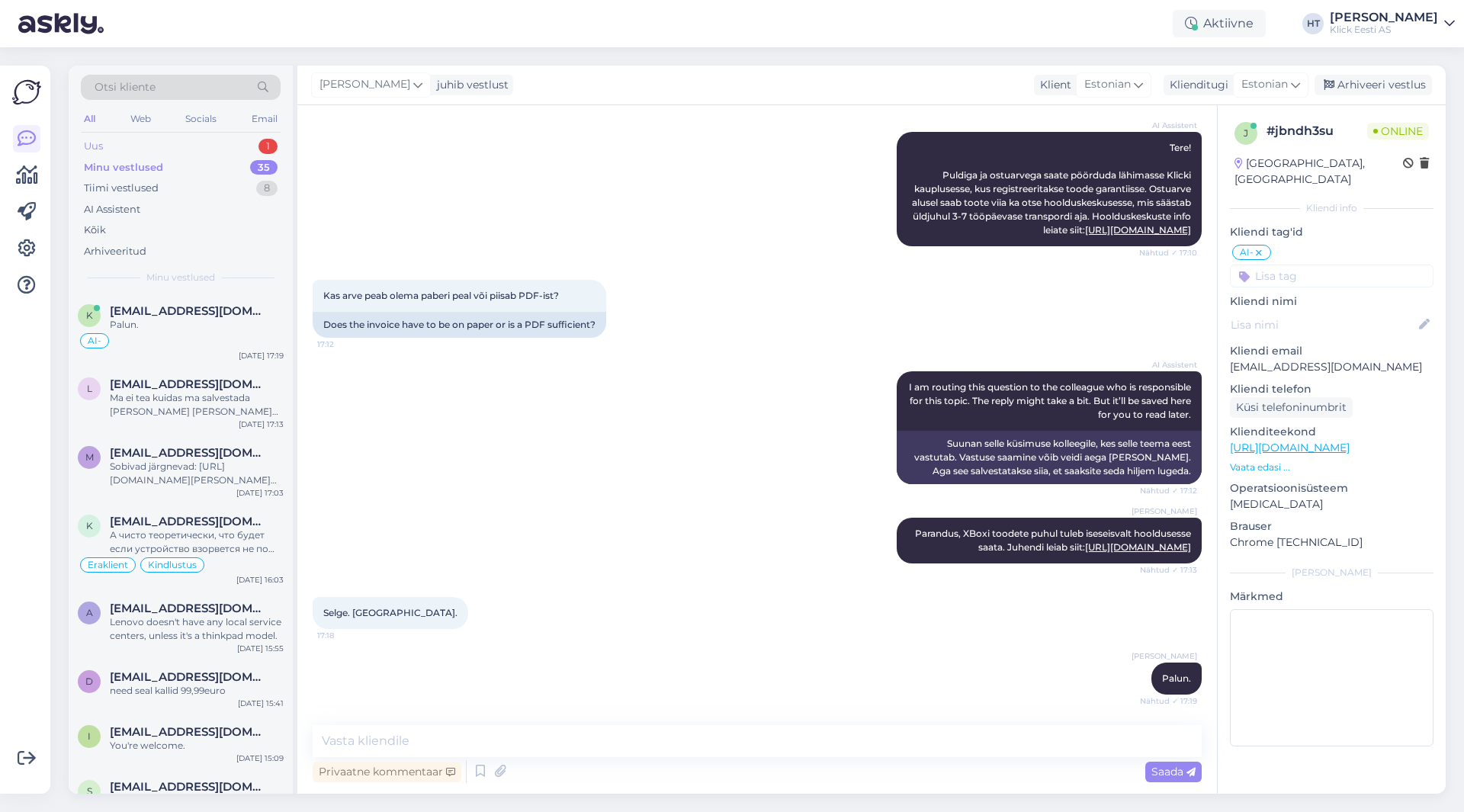
click at [227, 142] on div "Uus 1" at bounding box center [180, 146] width 200 height 21
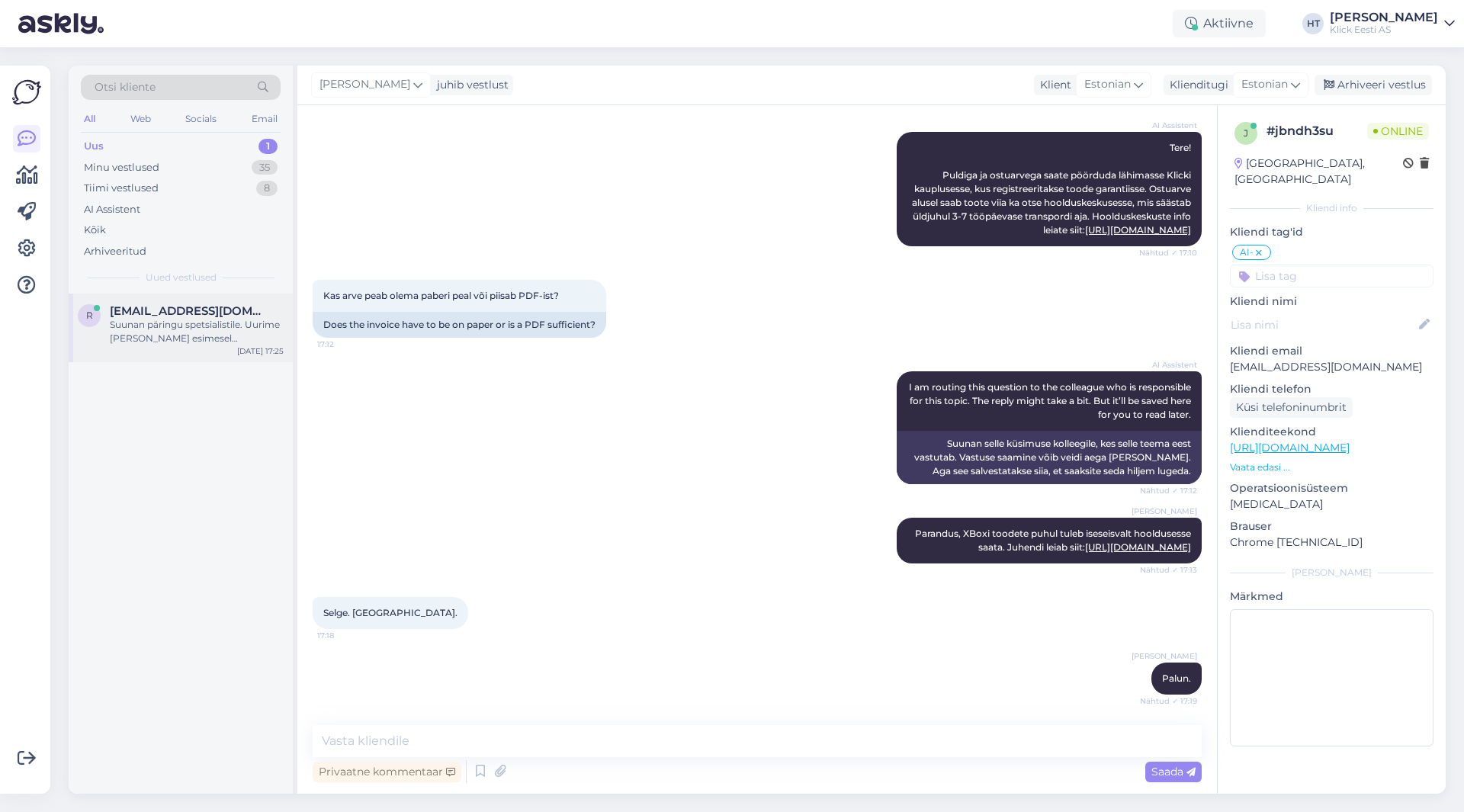
click at [231, 333] on div "Suunan päringu spetsialistile. Uurime [PERSON_NAME] esimesel võimalusel." at bounding box center [197, 331] width 174 height 27
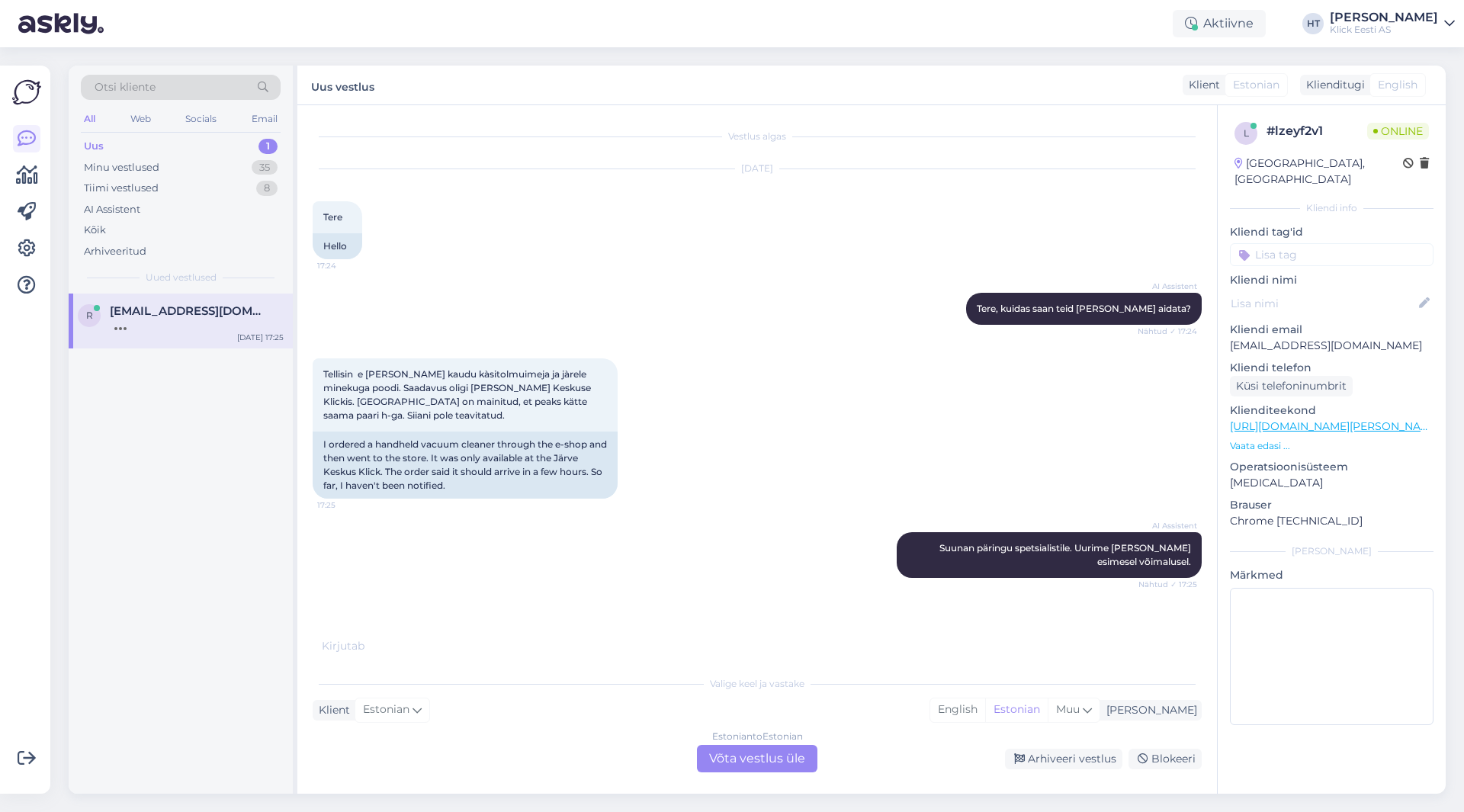
click at [1301, 337] on p "[EMAIL_ADDRESS][DOMAIN_NAME]" at bounding box center [1332, 346] width 204 height 16
click at [690, 290] on div "AI Assistent [PERSON_NAME], kuidas saan teid [PERSON_NAME] aidata? Nähtud ✓ 17:…" at bounding box center [757, 309] width 889 height 66
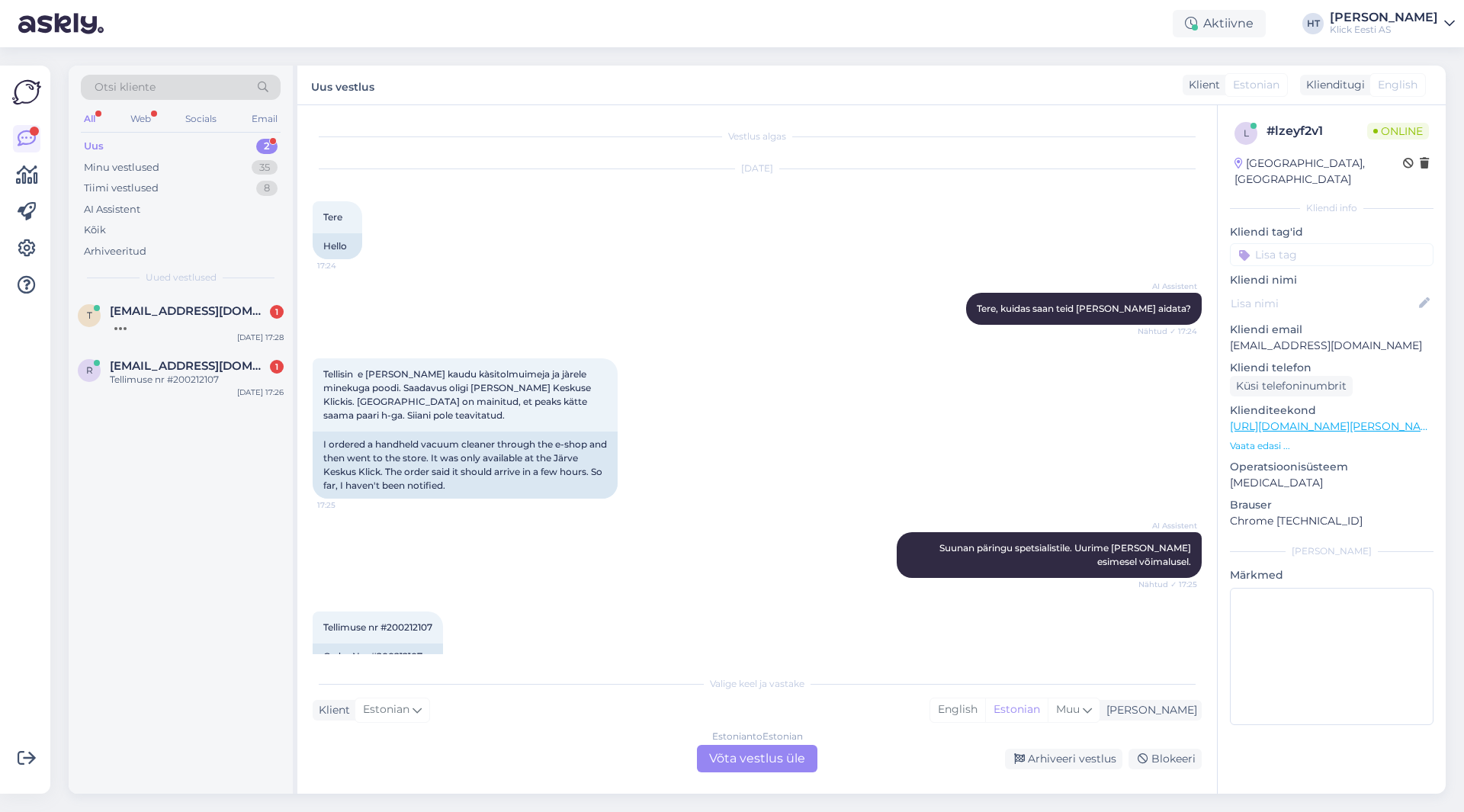
scroll to position [32, 0]
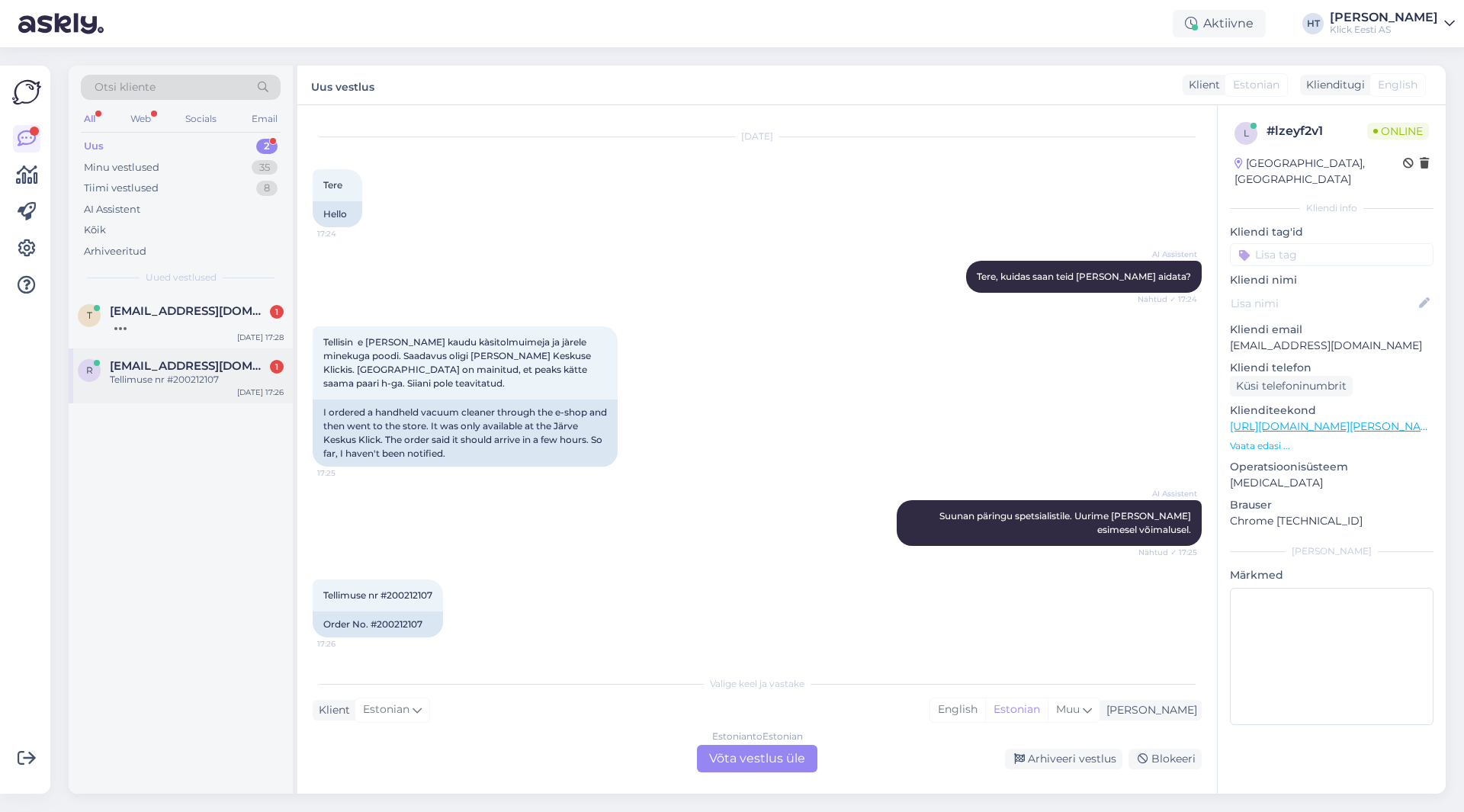
click at [230, 374] on div "Tellimuse nr #200212107" at bounding box center [197, 379] width 174 height 14
click at [779, 493] on div "AI Assistent [PERSON_NAME] päringu spetsialistile. Uurime [PERSON_NAME] esimese…" at bounding box center [757, 523] width 889 height 80
click at [737, 753] on div "Estonian to Estonian Võta vestlus üle" at bounding box center [757, 758] width 121 height 27
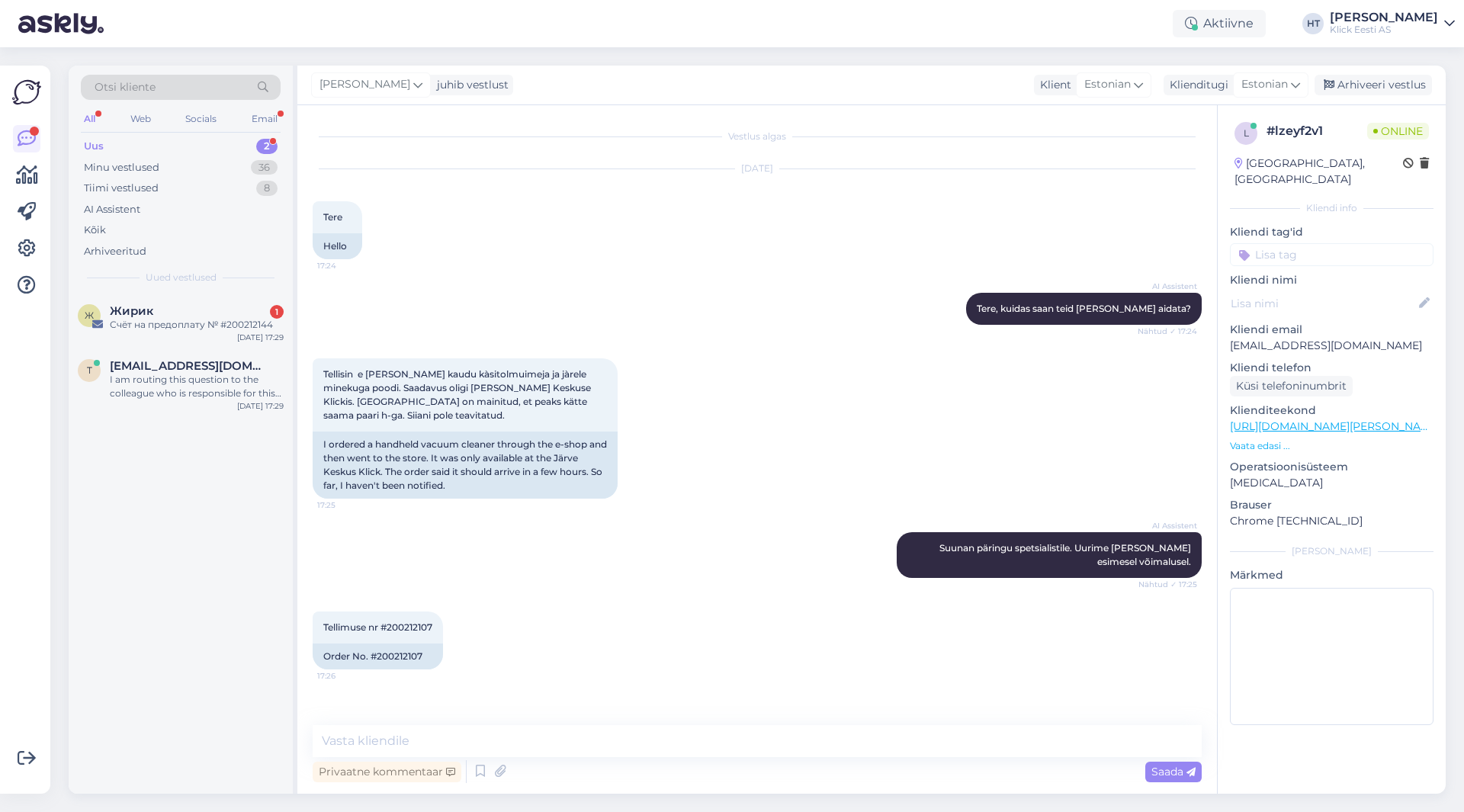
click at [1300, 337] on p "[EMAIL_ADDRESS][DOMAIN_NAME]" at bounding box center [1332, 346] width 204 height 16
click at [236, 374] on div "OK." at bounding box center [197, 379] width 174 height 14
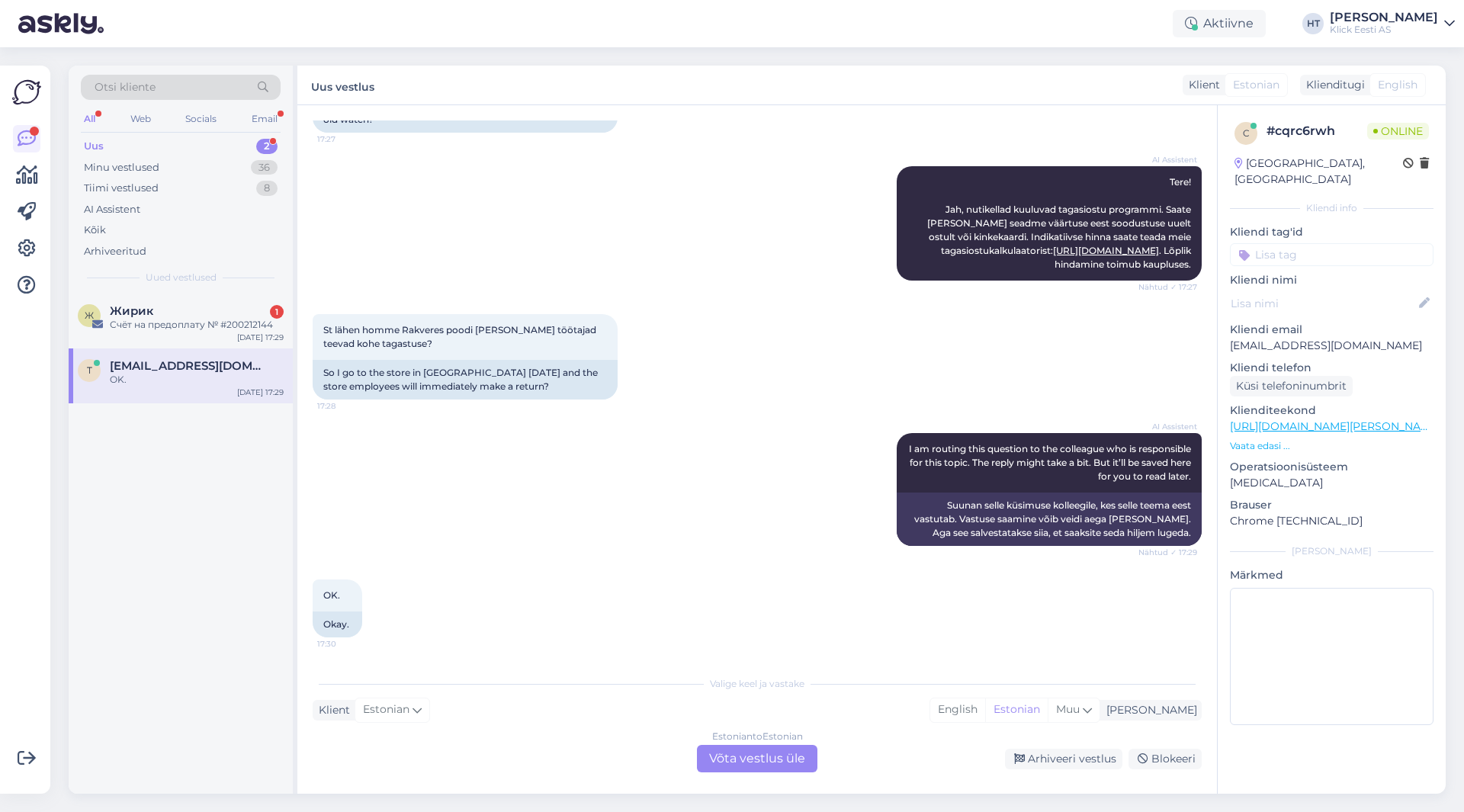
click at [238, 145] on div "Uus 2" at bounding box center [180, 146] width 200 height 21
click at [166, 161] on div "Minu vestlused 36" at bounding box center [180, 167] width 200 height 21
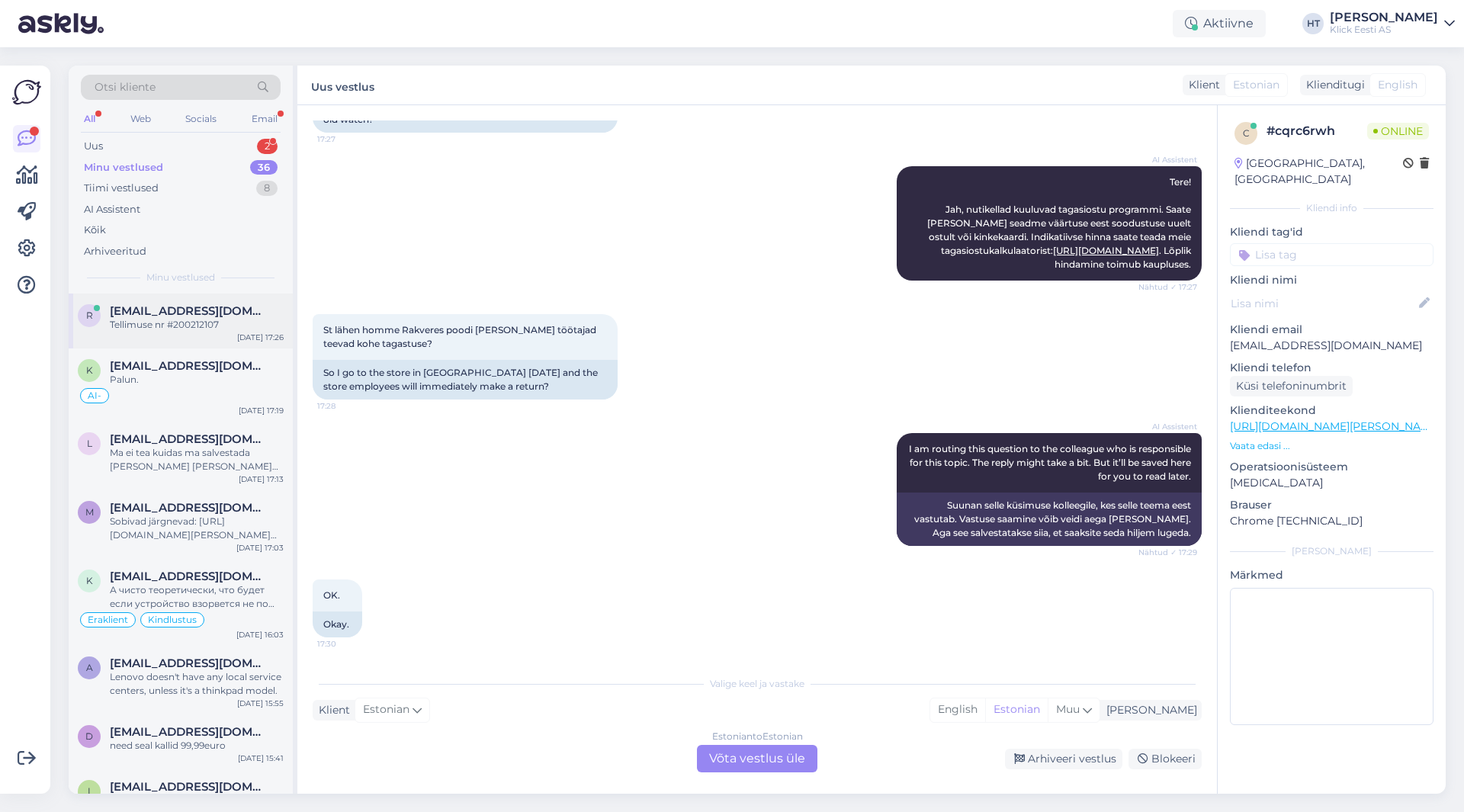
click at [174, 323] on div "Tellimuse nr #200212107" at bounding box center [197, 324] width 174 height 14
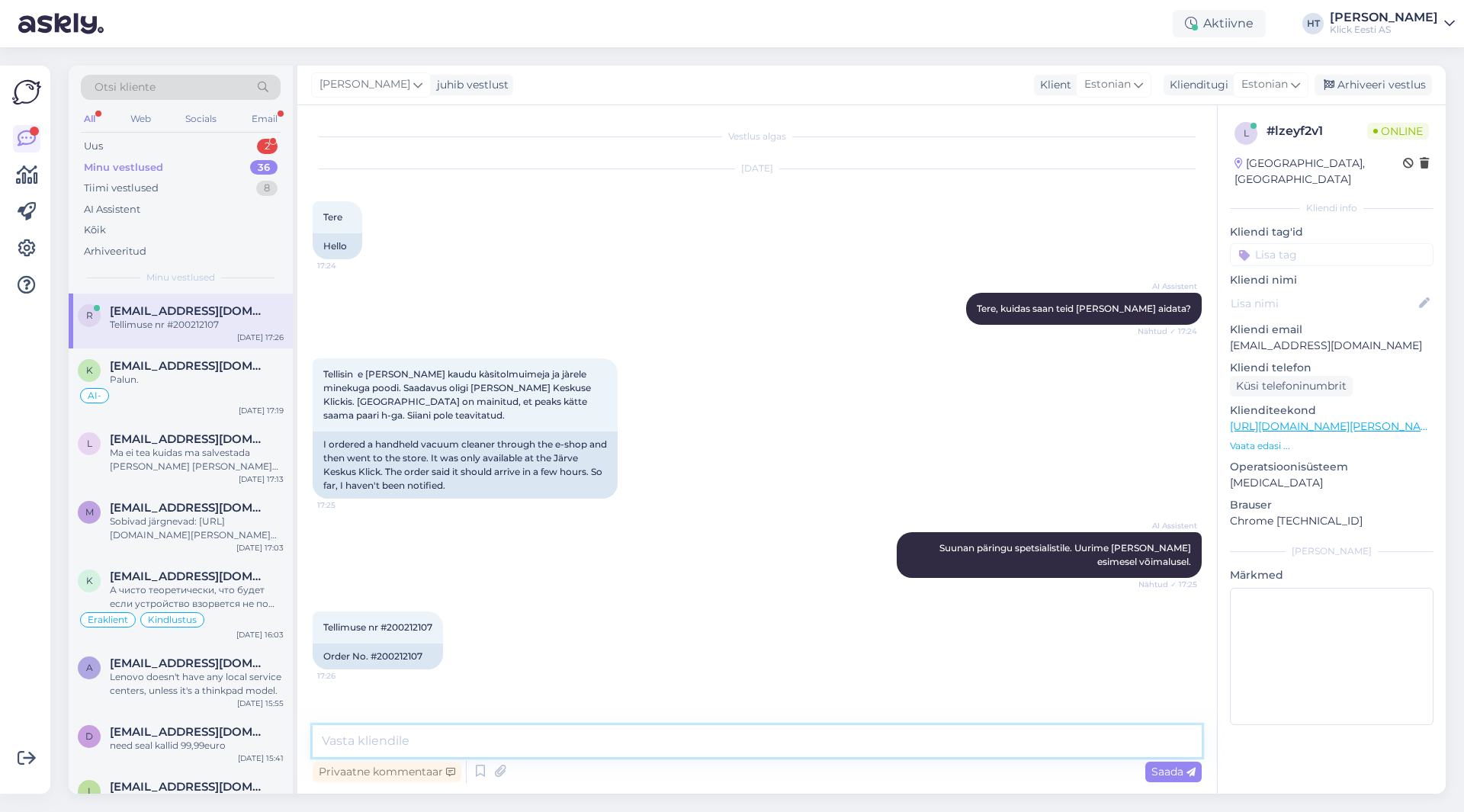
click at [666, 747] on textarea at bounding box center [757, 741] width 889 height 32
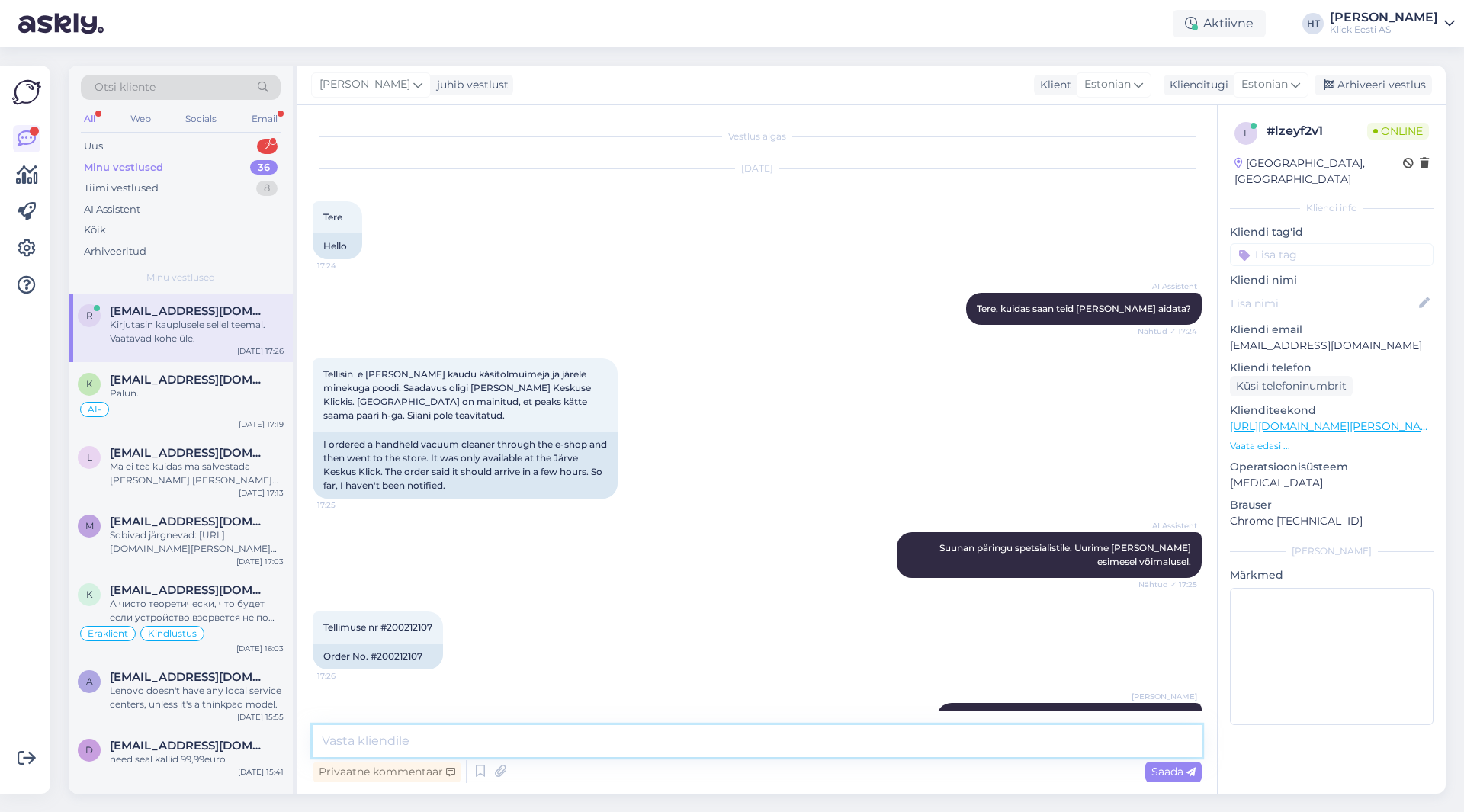
scroll to position [40, 0]
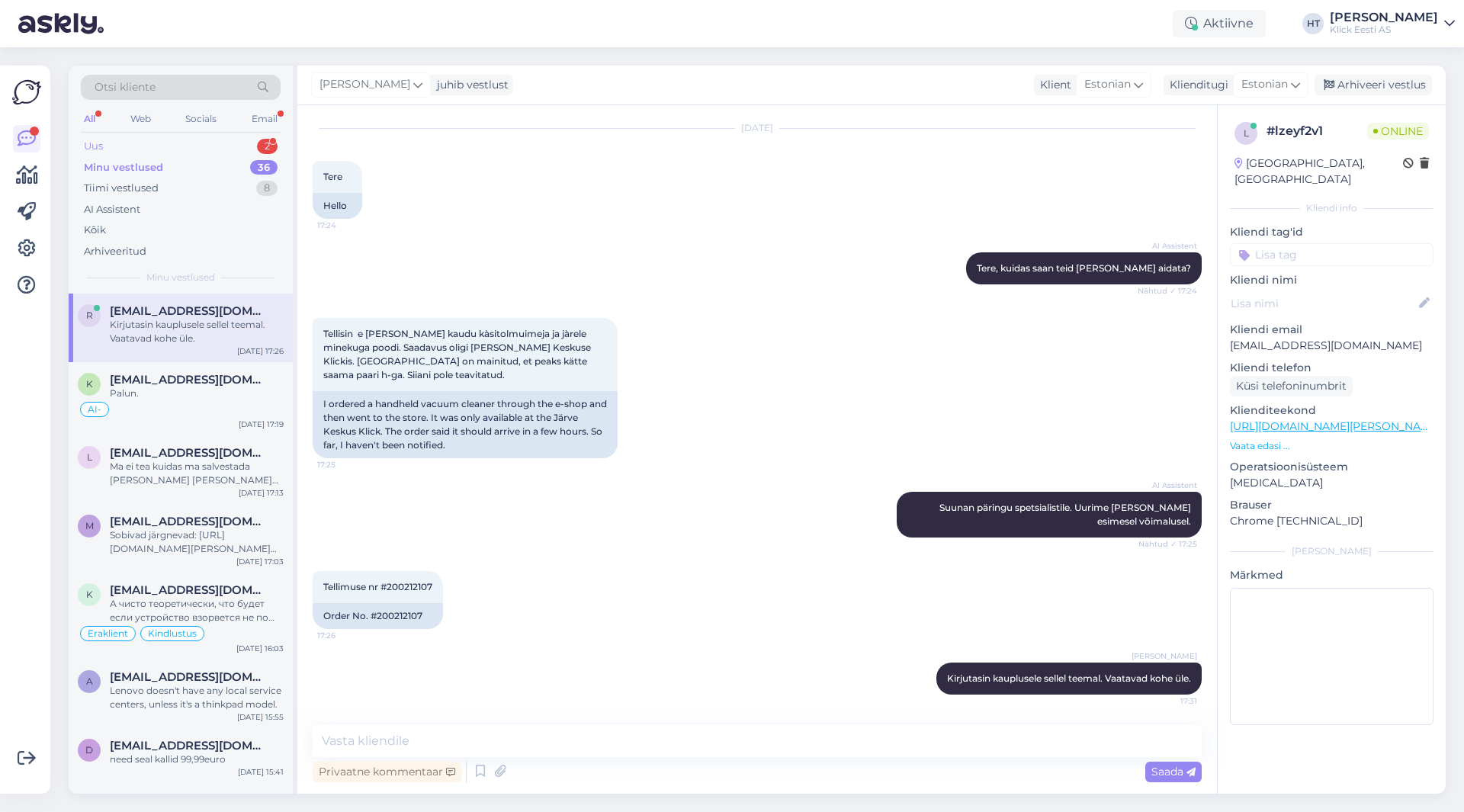
click at [220, 152] on div "Uus 2" at bounding box center [180, 146] width 200 height 21
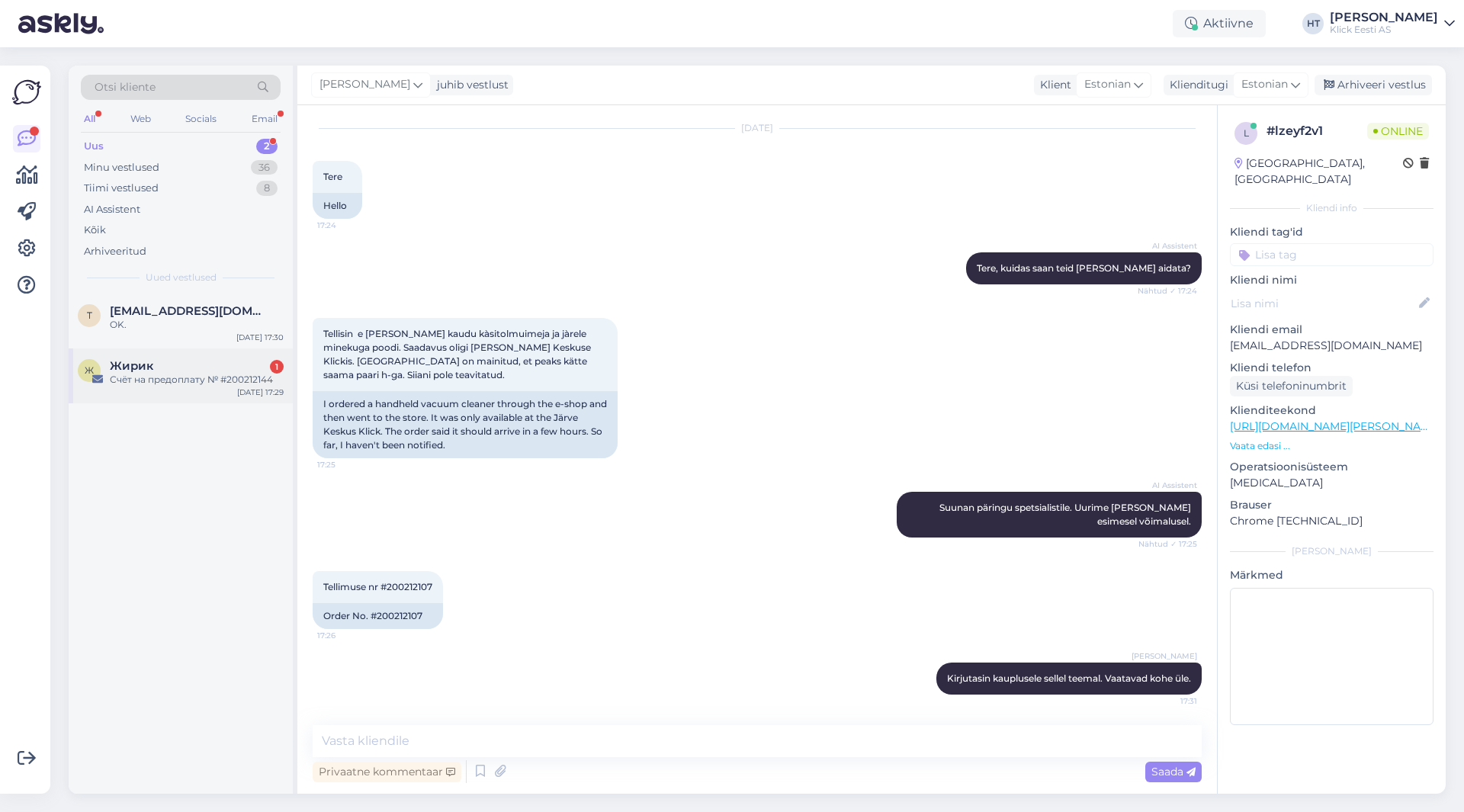
click at [204, 371] on div "Жирик 1" at bounding box center [197, 365] width 174 height 14
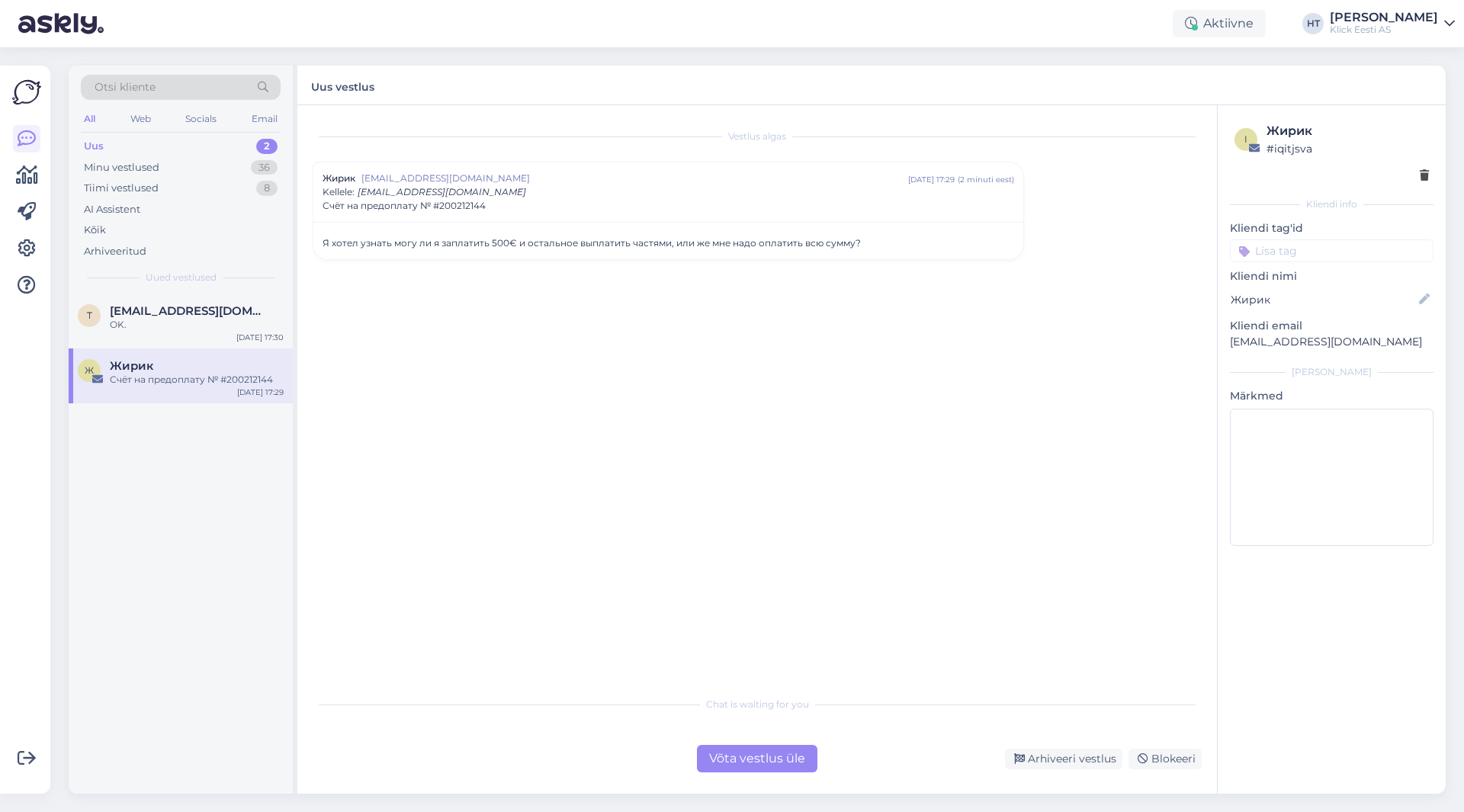
click at [578, 240] on div "Я хотел узнать могу ли я заплатить 500€ и остальное выплатить частями, или же м…" at bounding box center [668, 243] width 691 height 14
drag, startPoint x: 868, startPoint y: 243, endPoint x: 315, endPoint y: 236, distance: 553.0
click at [315, 236] on div "Я хотел узнать могу ли я заплатить 500€ и остальное выплатить частями, или же м…" at bounding box center [668, 241] width 710 height 38
click at [173, 323] on div "OK." at bounding box center [197, 324] width 174 height 14
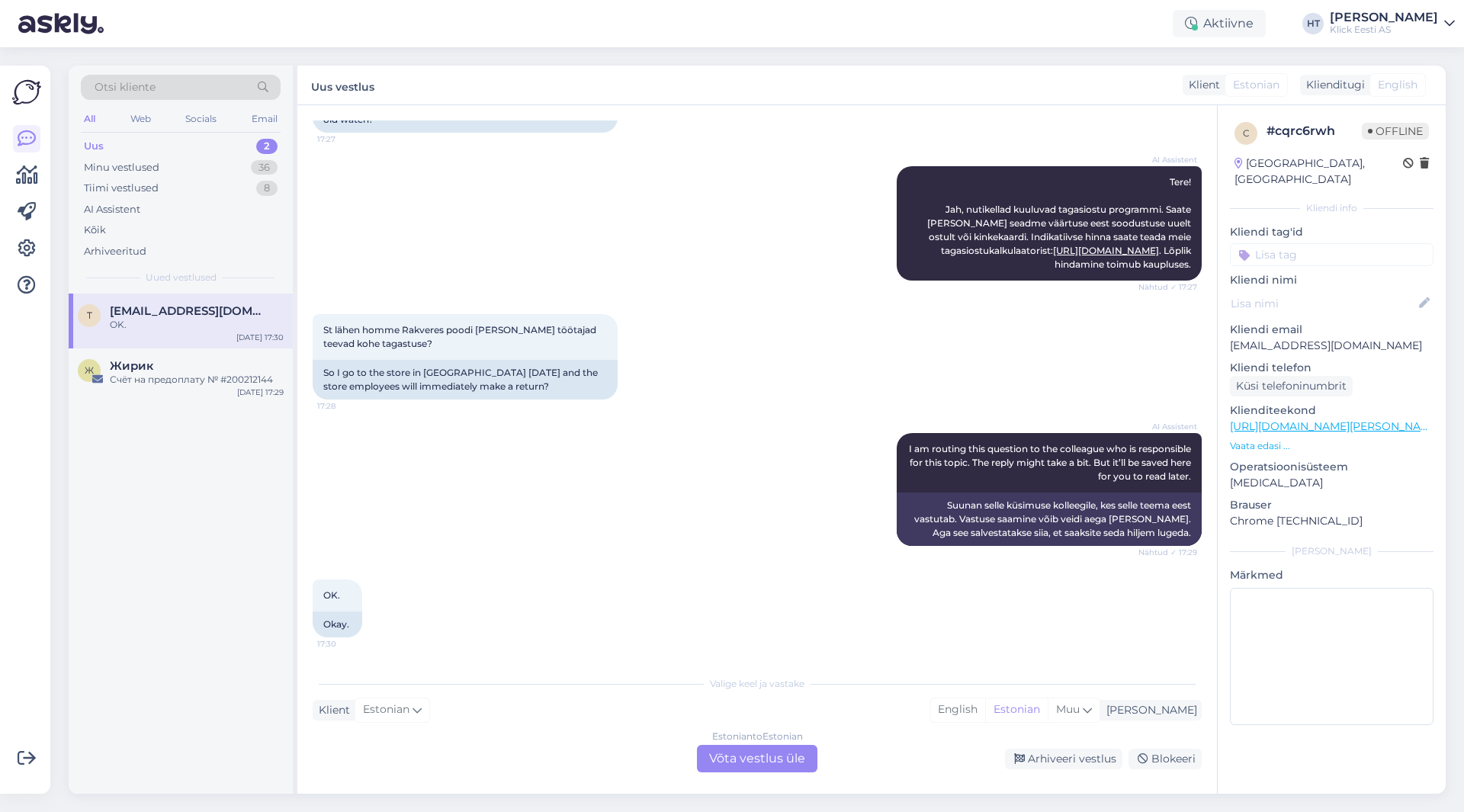
scroll to position [167, 0]
click at [769, 762] on div "Estonian to Estonian Võta vestlus üle" at bounding box center [757, 758] width 121 height 27
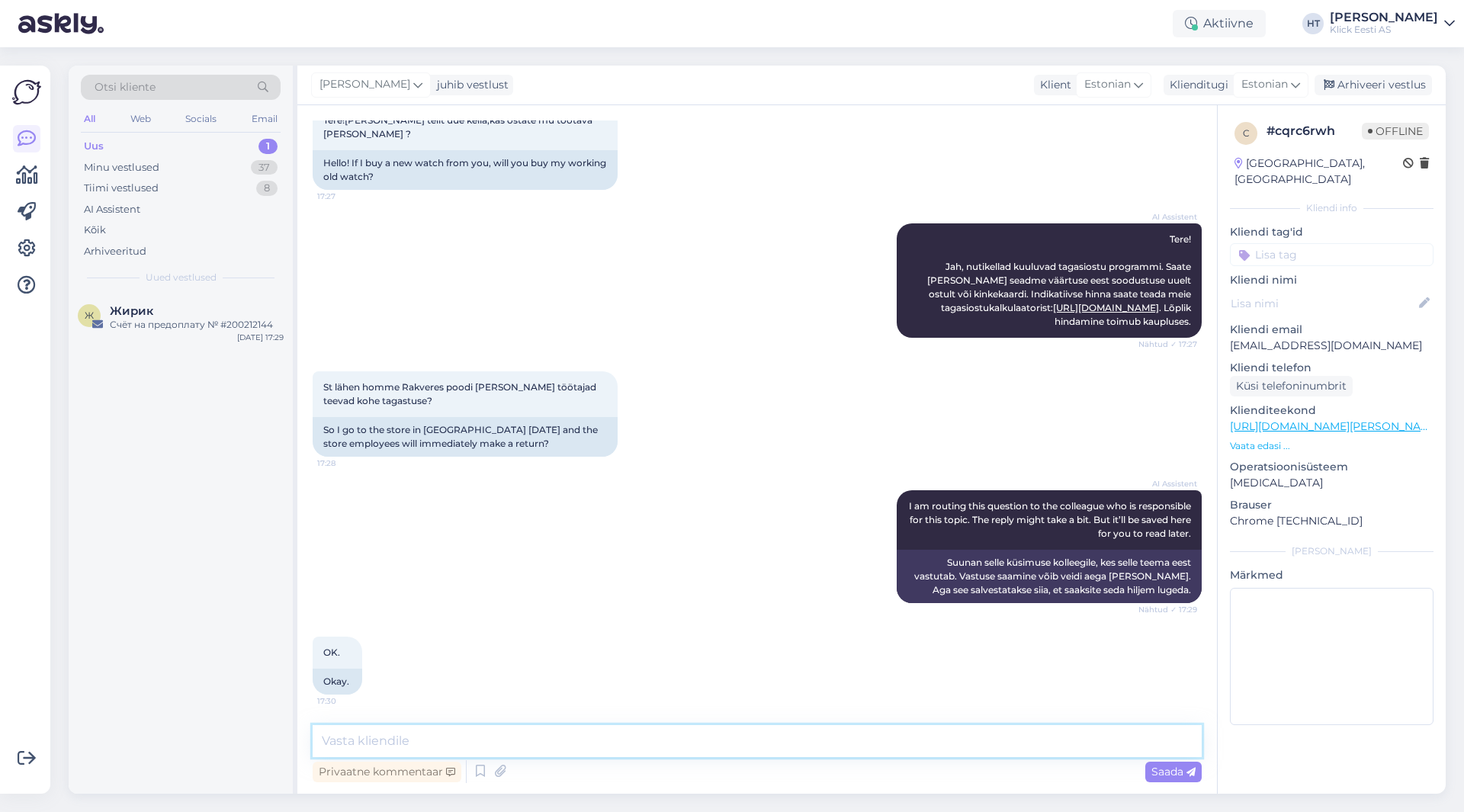
click at [761, 736] on textarea at bounding box center [757, 741] width 889 height 32
click at [1162, 742] on textarea "Oleneb kas [PERSON_NAME] kuulub tagasiostetavate seadmete hulka. Kui kuulub, si…" at bounding box center [757, 741] width 889 height 32
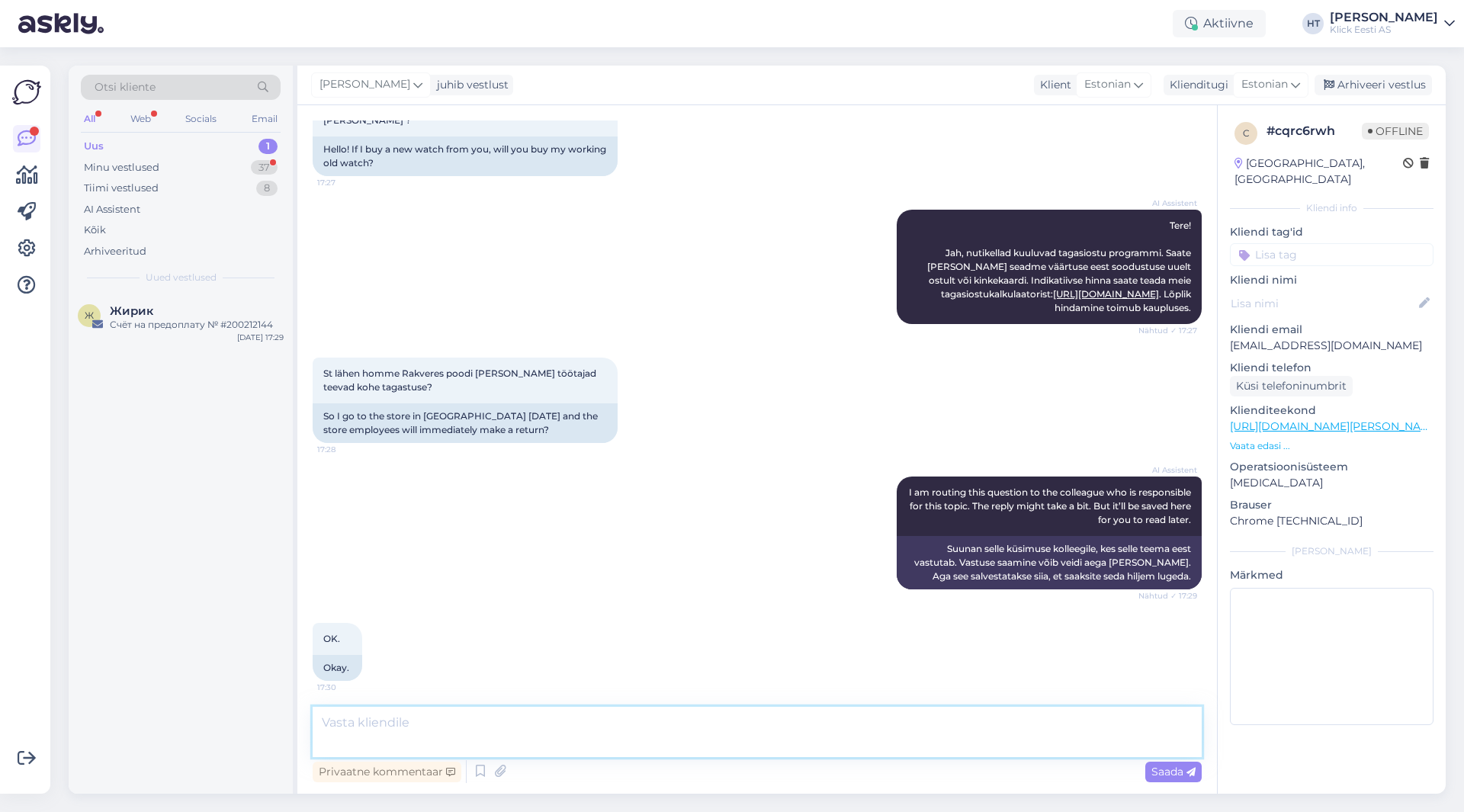
scroll to position [218, 0]
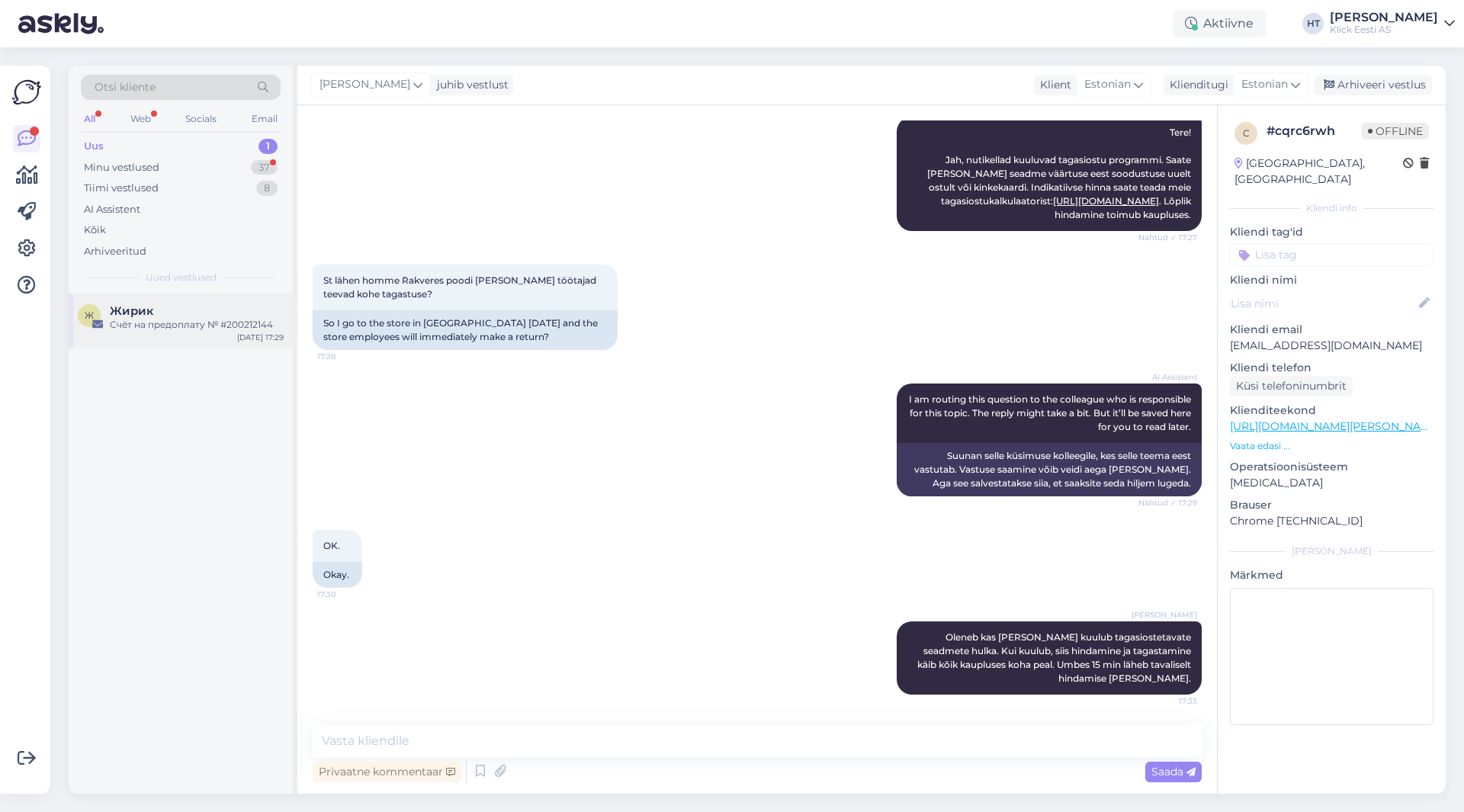
click at [187, 300] on div "Ж Жирик Счёт на предоплату № #200212144 [DATE] 17:29" at bounding box center [181, 321] width 224 height 55
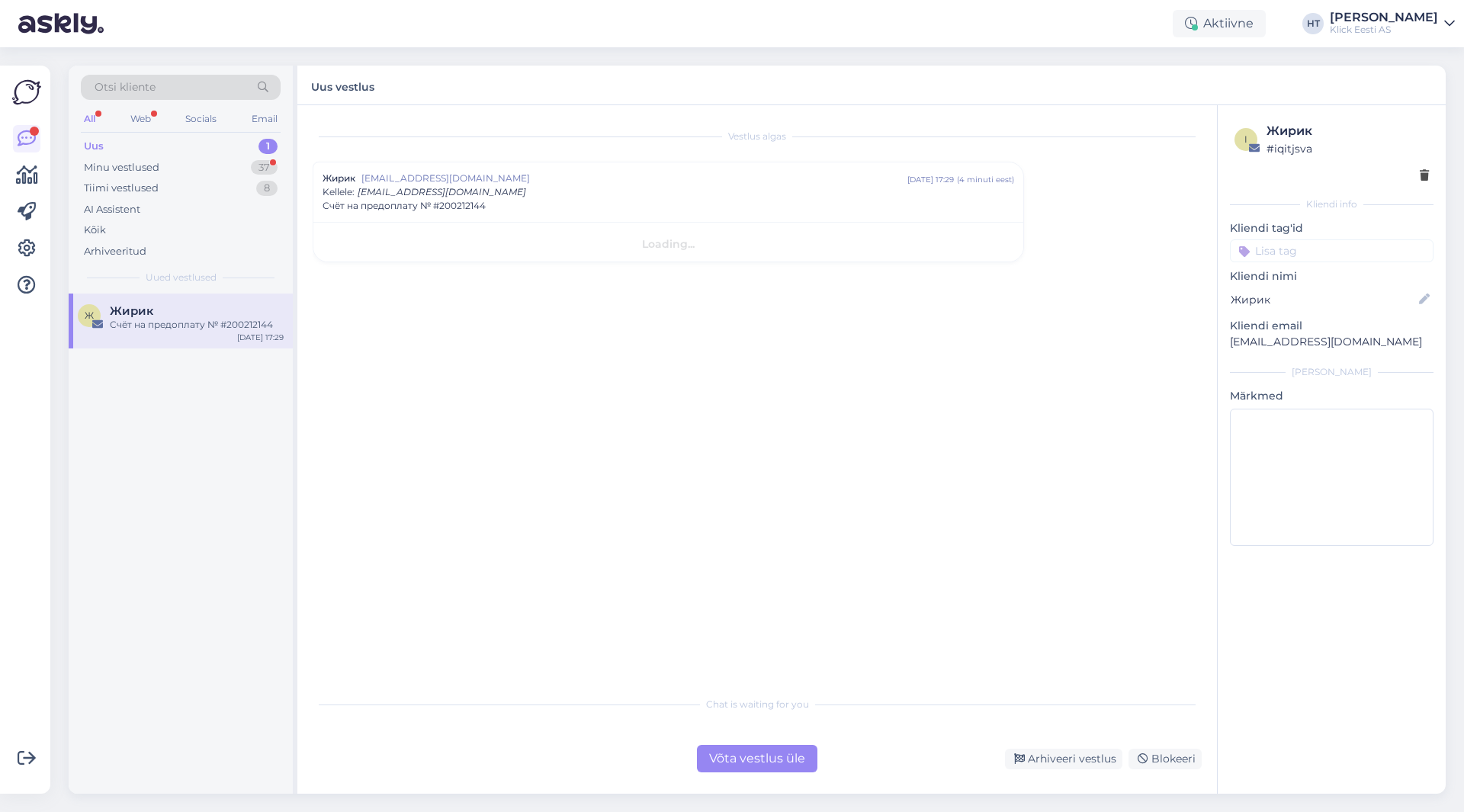
scroll to position [0, 0]
click at [246, 170] on div "Minu vestlused 37" at bounding box center [180, 167] width 200 height 21
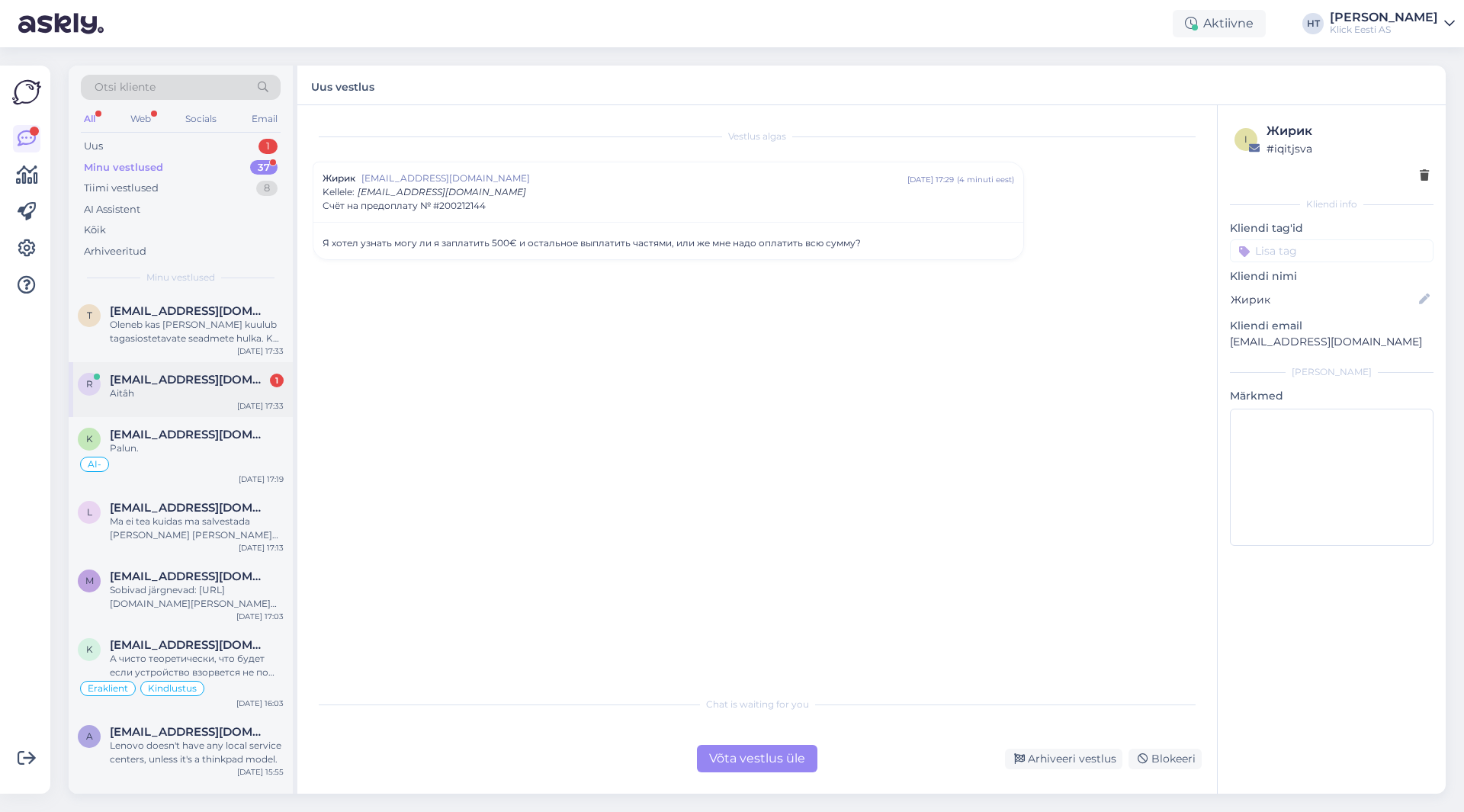
click at [241, 388] on div "Aitâh" at bounding box center [197, 393] width 174 height 14
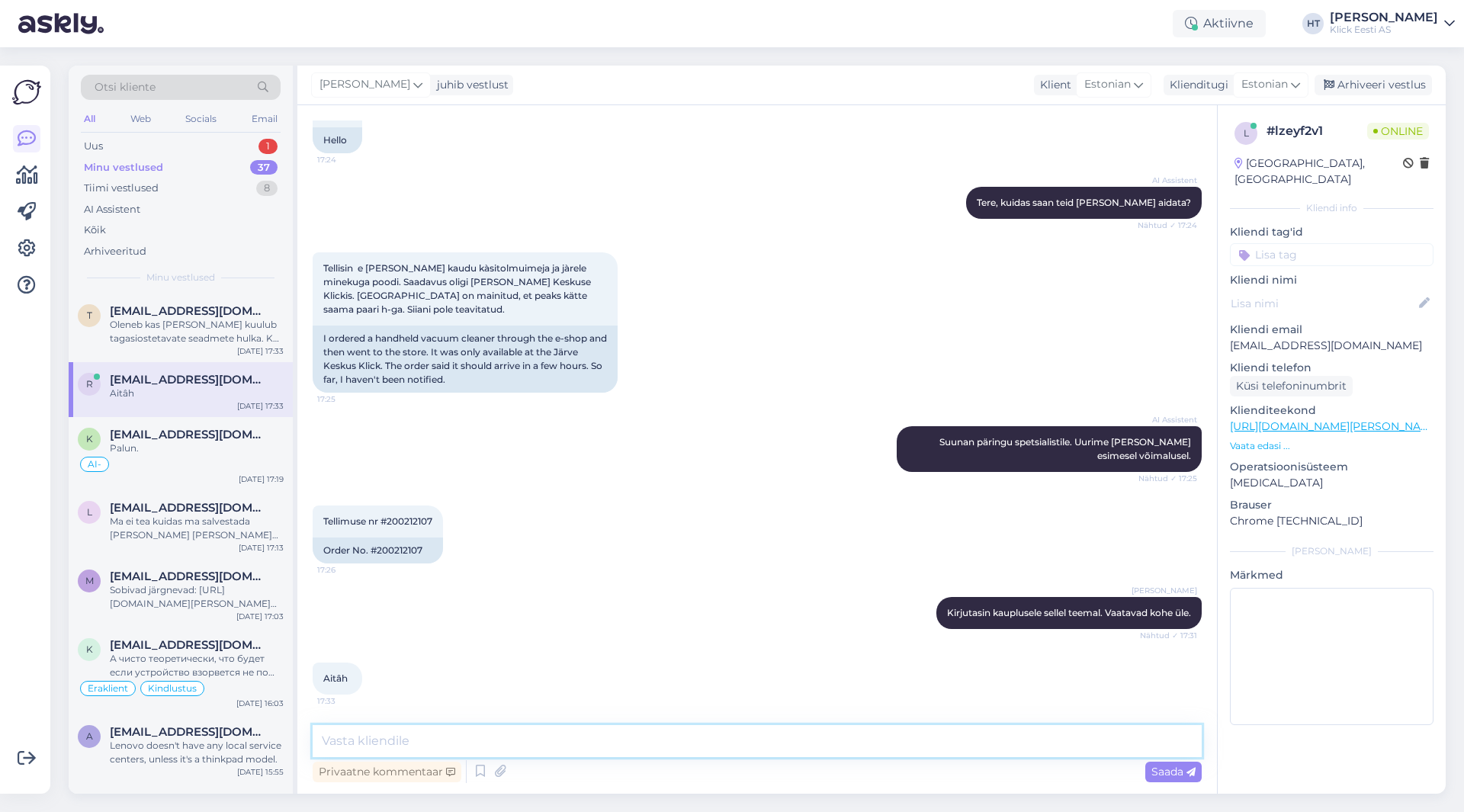
click at [549, 748] on textarea at bounding box center [757, 741] width 889 height 32
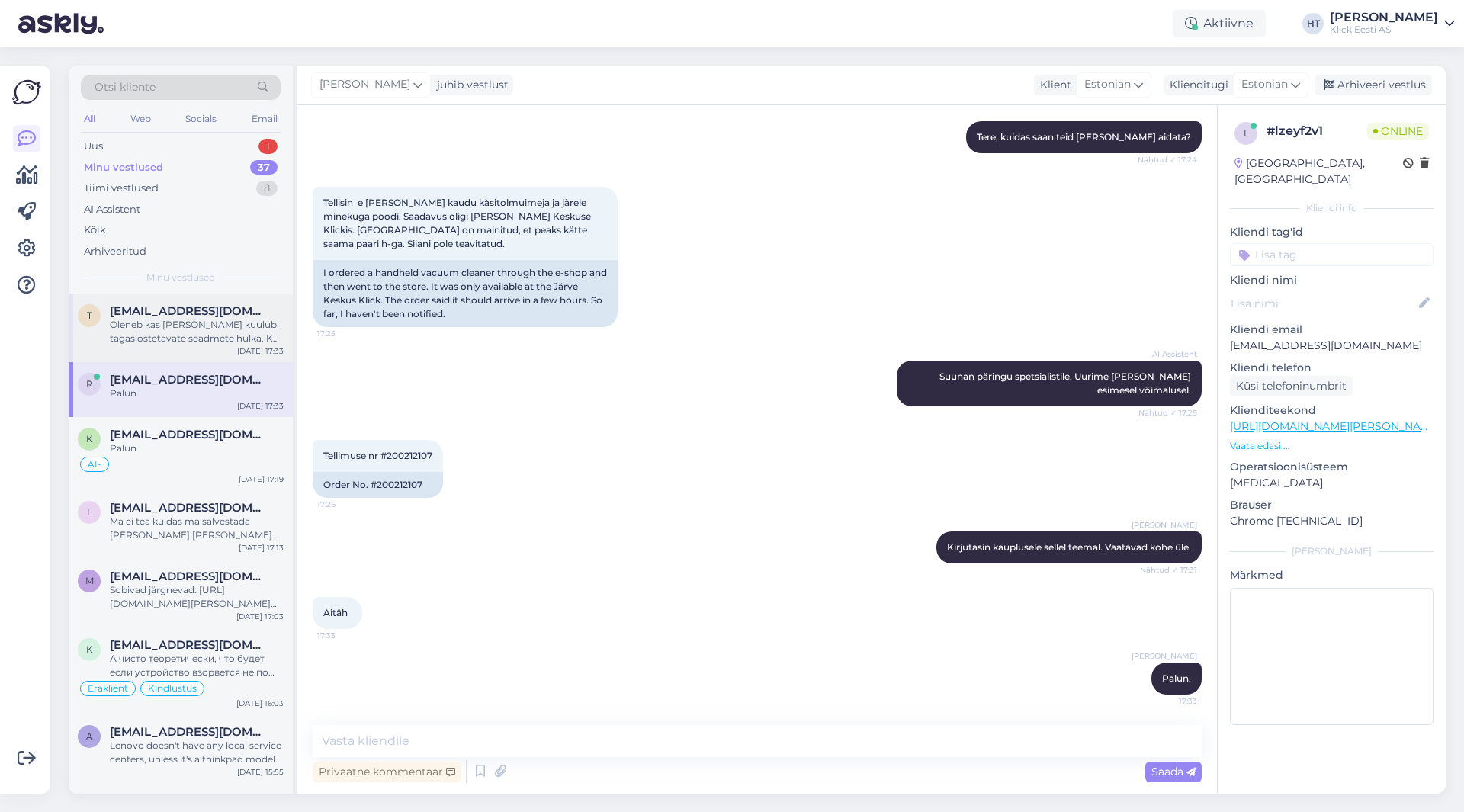
click at [245, 329] on div "Oleneb kas [PERSON_NAME] kuulub tagasiostetavate seadmete hulka. Kui kuulub, si…" at bounding box center [197, 331] width 174 height 27
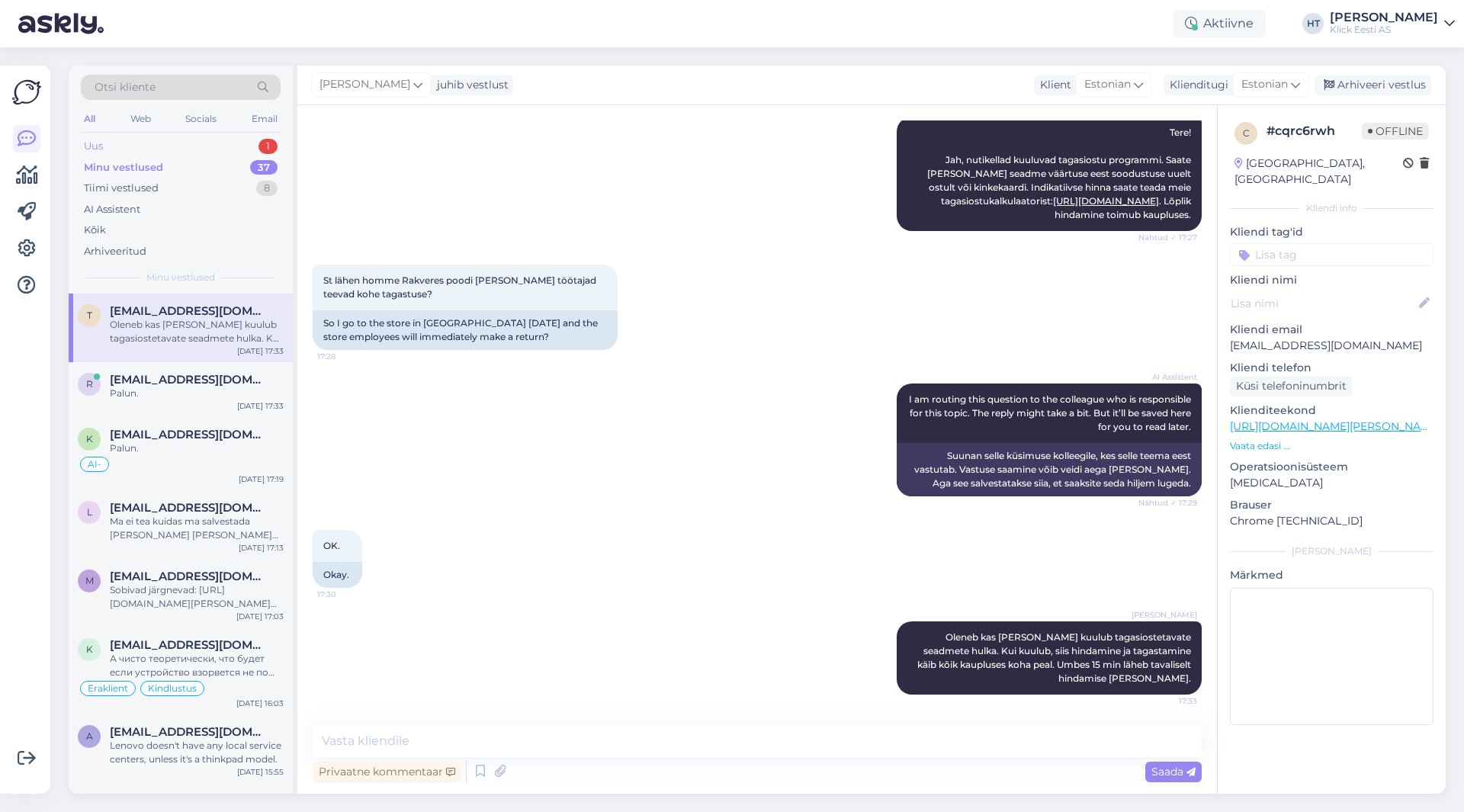
click at [241, 145] on div "Uus 1" at bounding box center [180, 146] width 200 height 21
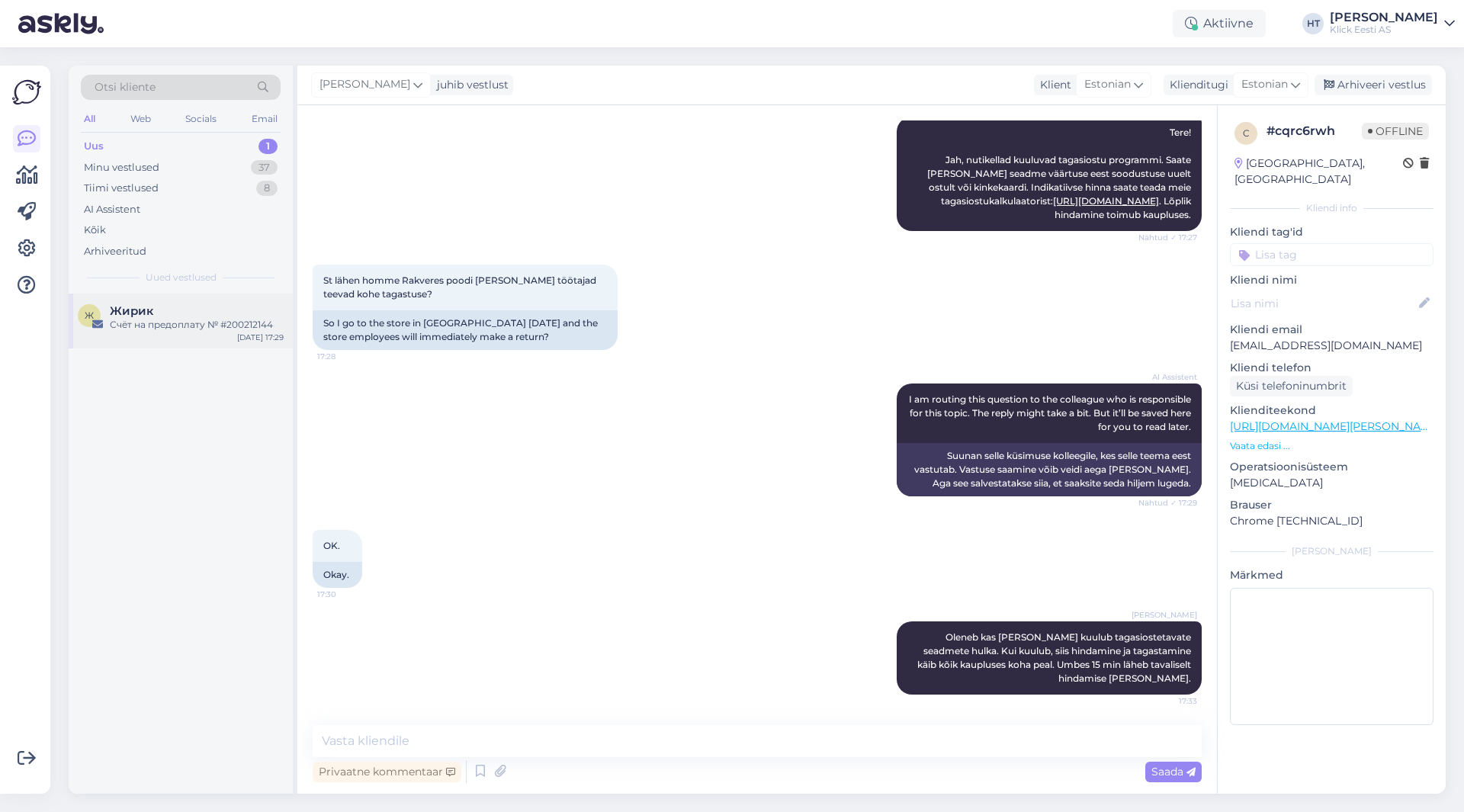
click at [157, 316] on div "Жирик" at bounding box center [197, 311] width 174 height 14
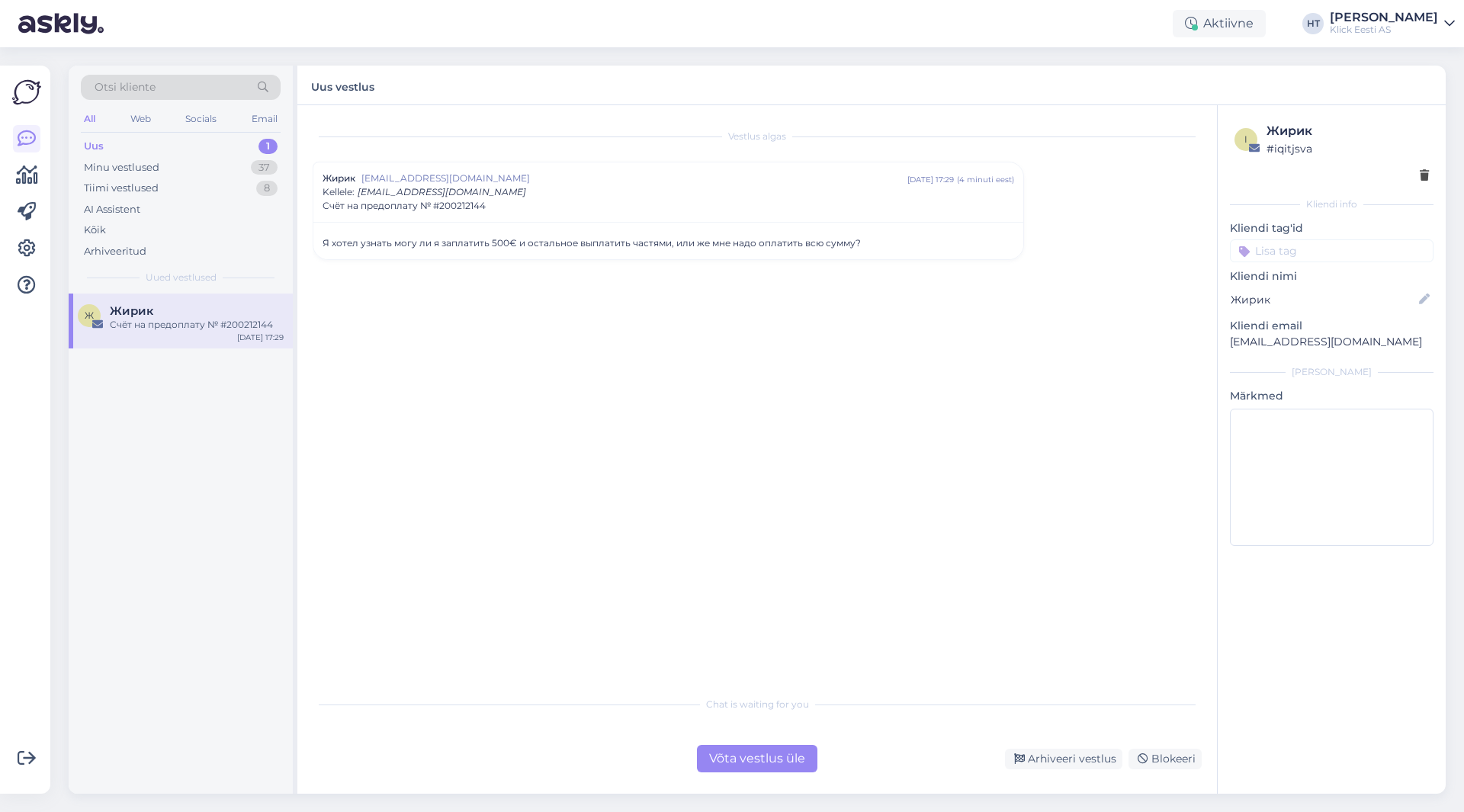
scroll to position [0, 0]
drag, startPoint x: 500, startPoint y: 209, endPoint x: 442, endPoint y: 209, distance: 58.0
click at [442, 209] on div "Счёт на предоплату № #200212144" at bounding box center [668, 205] width 691 height 14
drag, startPoint x: 495, startPoint y: 193, endPoint x: 440, endPoint y: 197, distance: 55.1
click at [440, 197] on div "Счёт на предоплату № #200212144" at bounding box center [668, 192] width 691 height 14
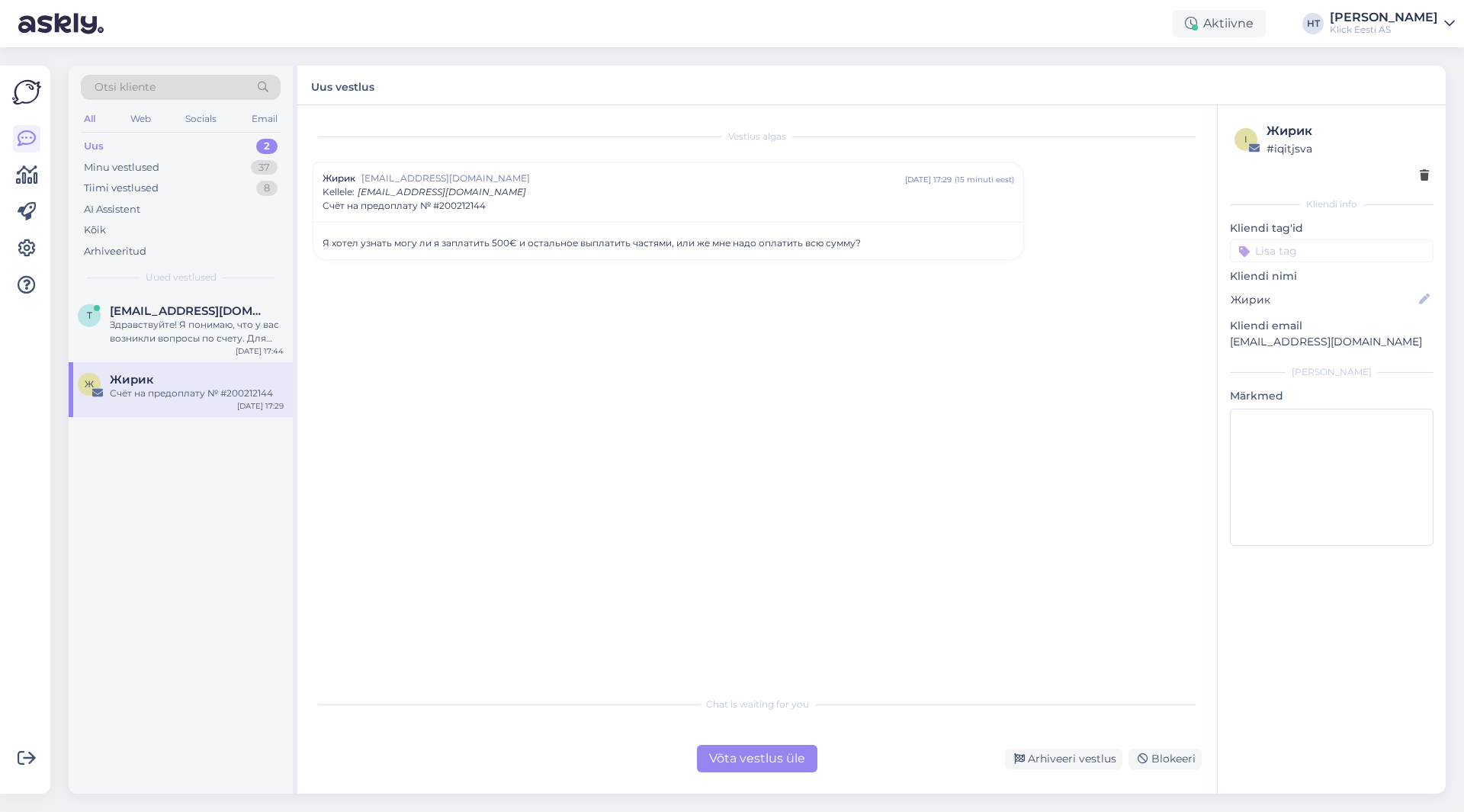
click at [207, 394] on div "Счёт на предоплату № #200212144" at bounding box center [197, 393] width 174 height 14
click at [200, 343] on div "Здравствуйте! Я понимаю, что у вас возникли вопросы по счету. Для получения под…" at bounding box center [197, 331] width 174 height 27
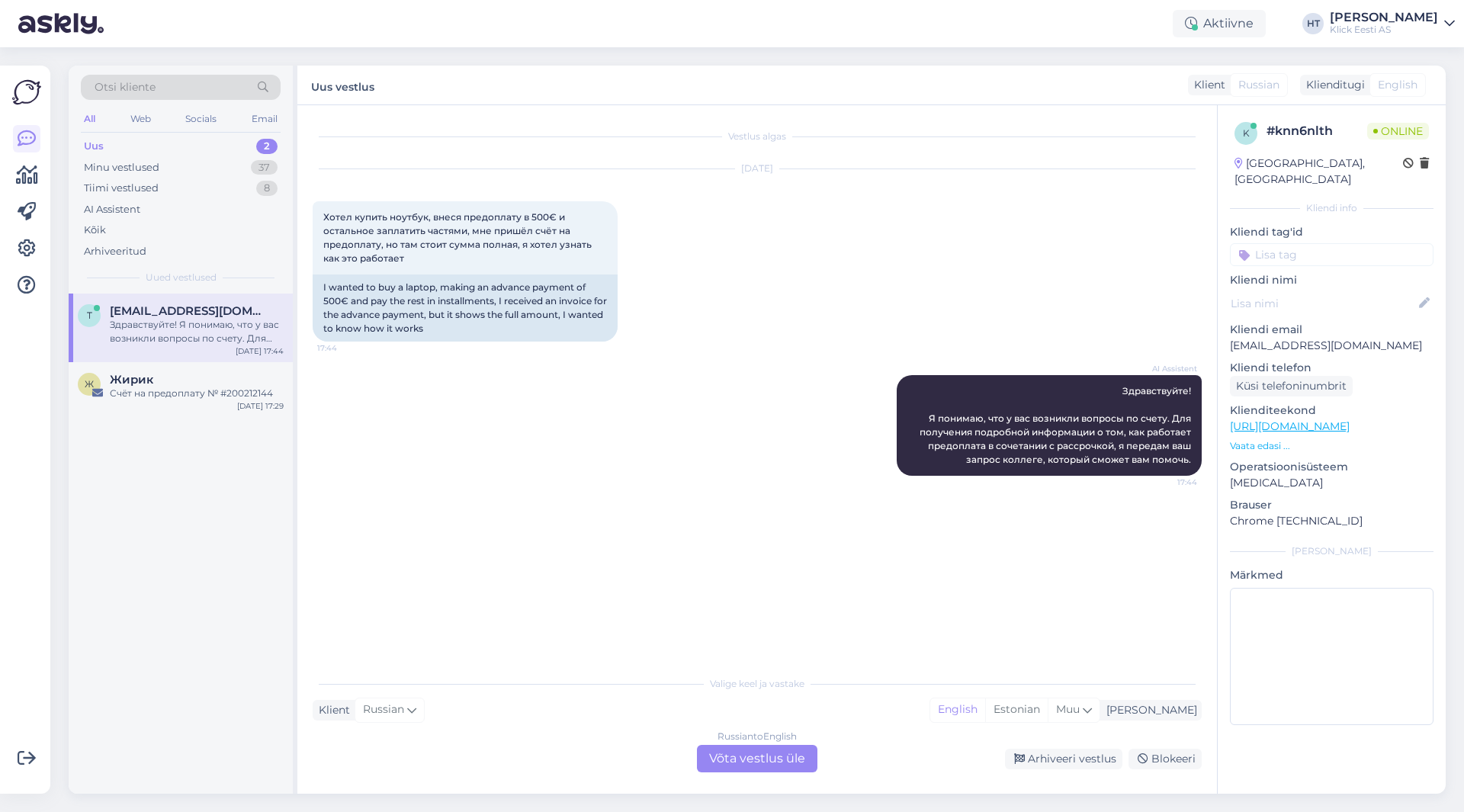
click at [1292, 337] on p "[EMAIL_ADDRESS][DOMAIN_NAME]" at bounding box center [1332, 346] width 204 height 16
click at [811, 315] on div "[DATE] Хотел купить ноутбук, внеся предоплату в 500€ и остальное заплатить част…" at bounding box center [757, 255] width 889 height 206
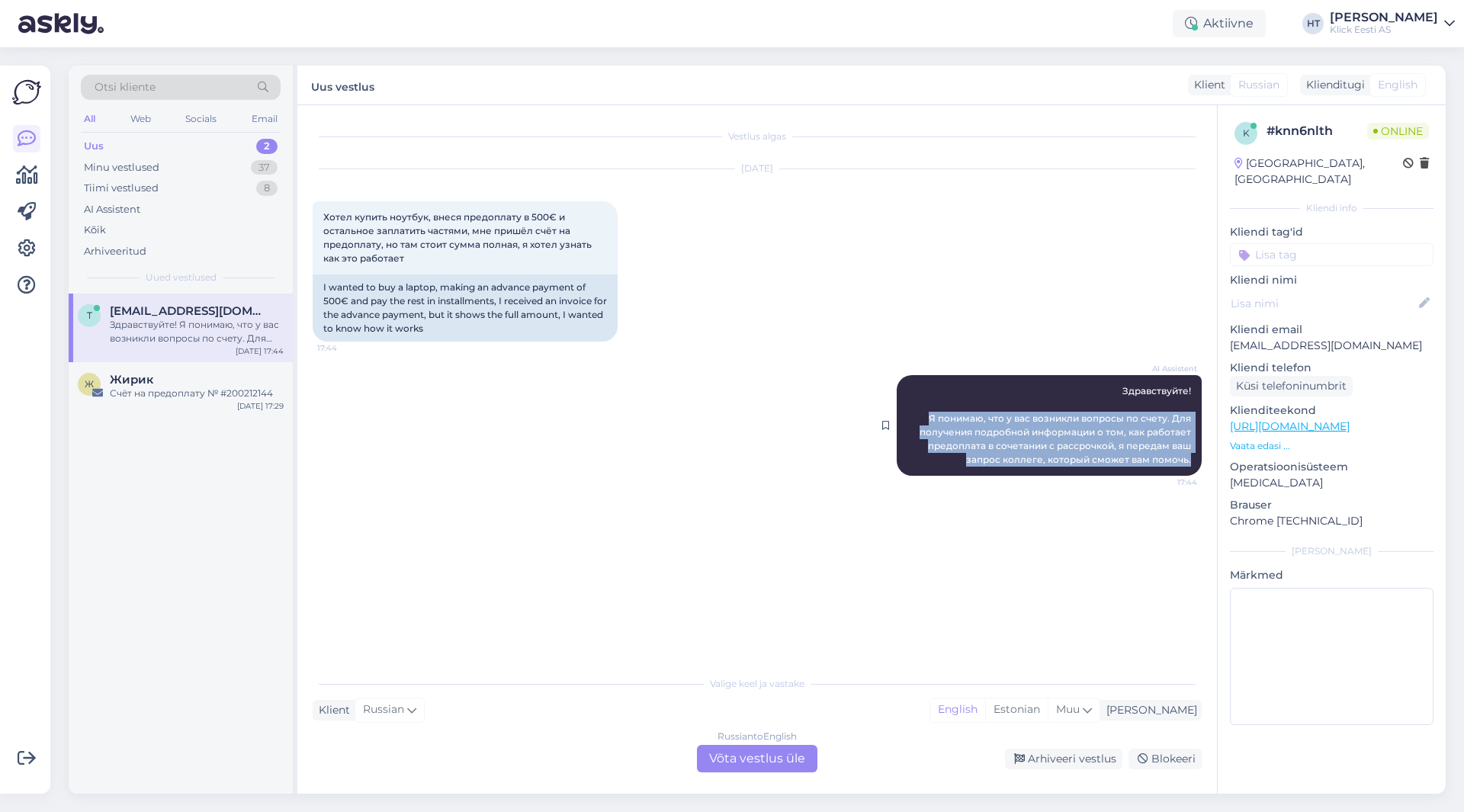
drag, startPoint x: 929, startPoint y: 415, endPoint x: 1200, endPoint y: 468, distance: 276.1
click at [1200, 468] on div "AI Assistent Здравствуйте! Я понимаю, что у вас возникли вопросы по счету. Для …" at bounding box center [1049, 425] width 305 height 101
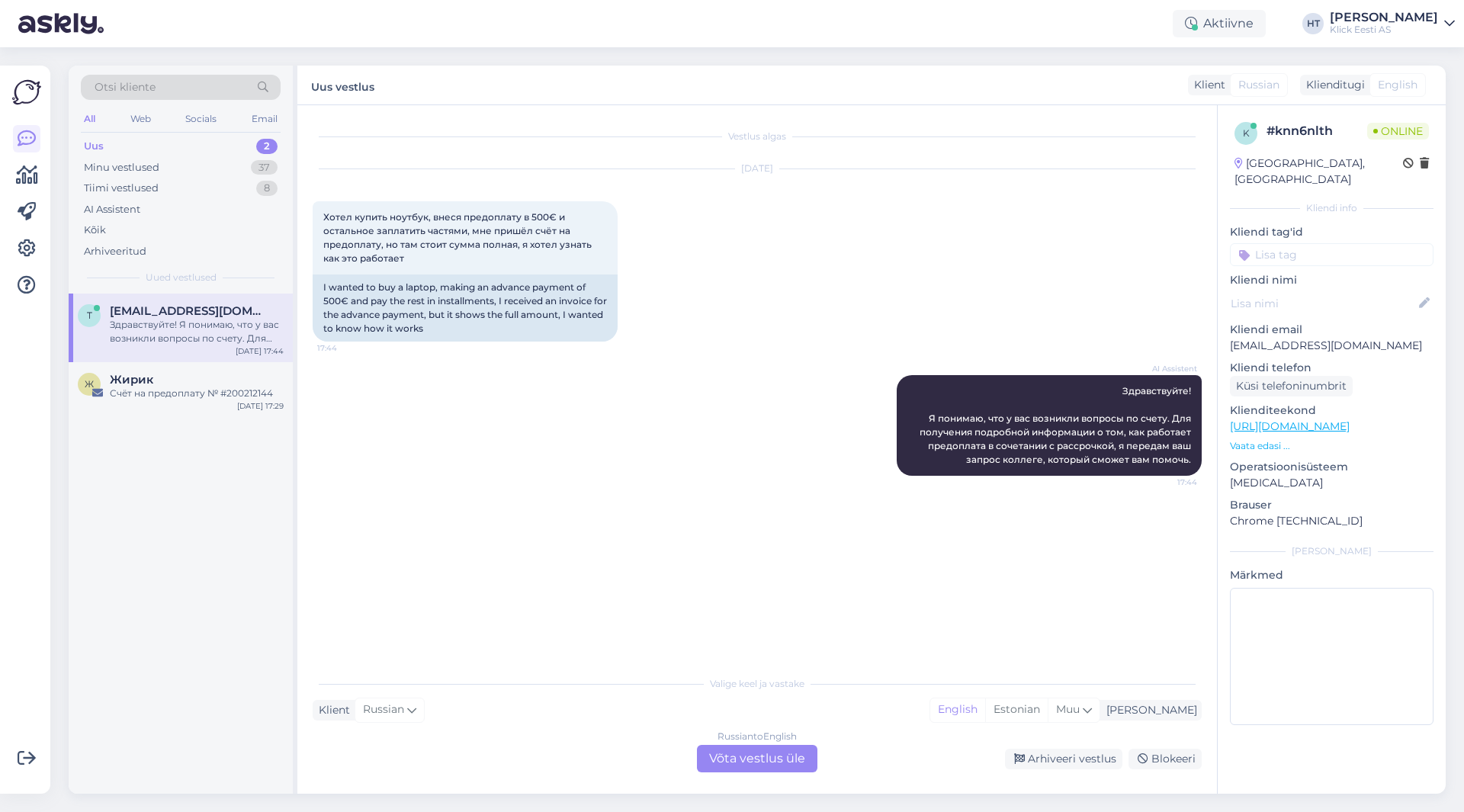
click at [750, 336] on div "[DATE] Хотел купить ноутбук, внеся предоплату в 500€ и остальное заплатить част…" at bounding box center [757, 255] width 889 height 206
click at [199, 400] on div "Счёт на предоплату № #200212144" at bounding box center [197, 393] width 174 height 14
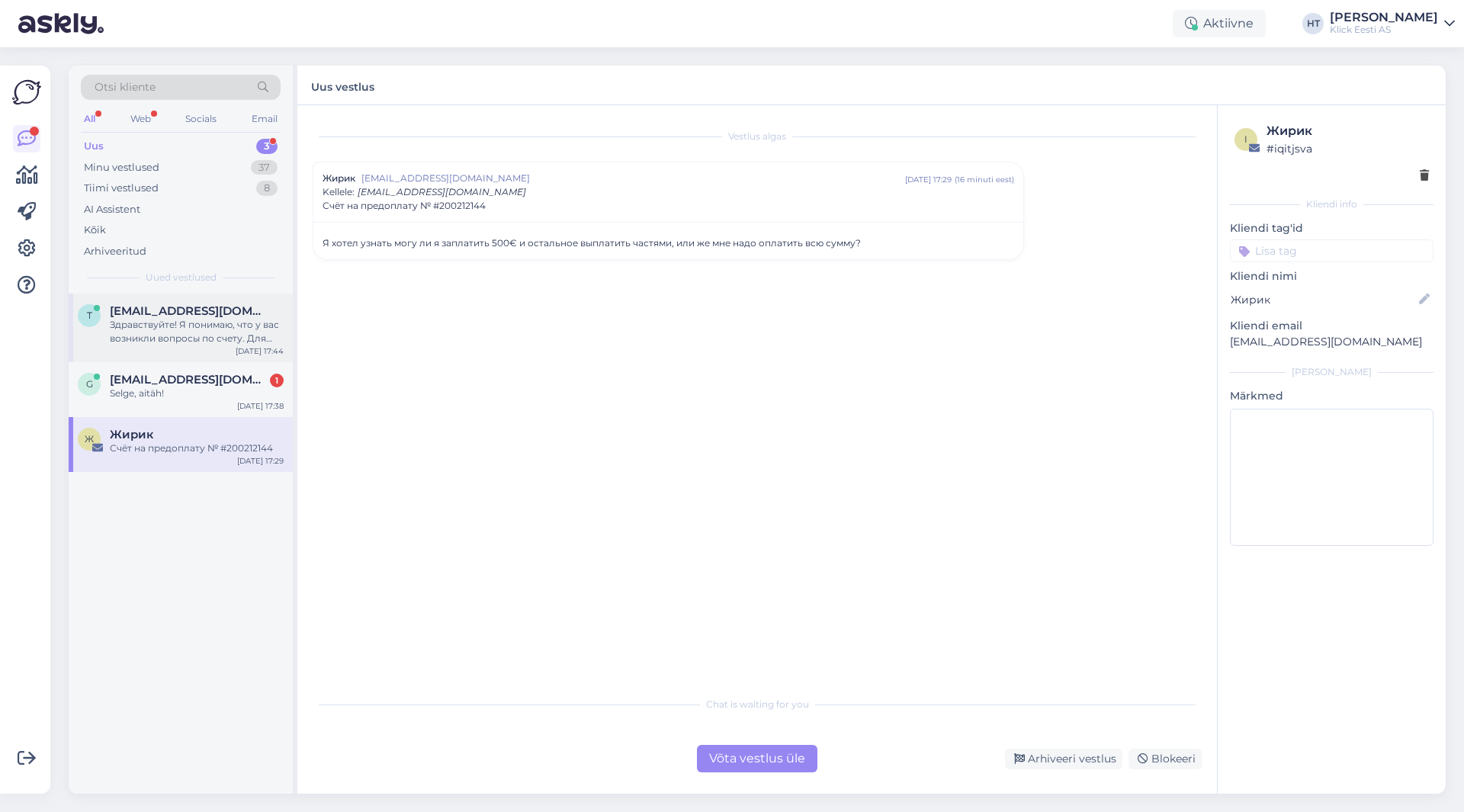
click at [213, 332] on div "Здравствуйте! Я понимаю, что у вас возникли вопросы по счету. Для получения под…" at bounding box center [197, 331] width 174 height 27
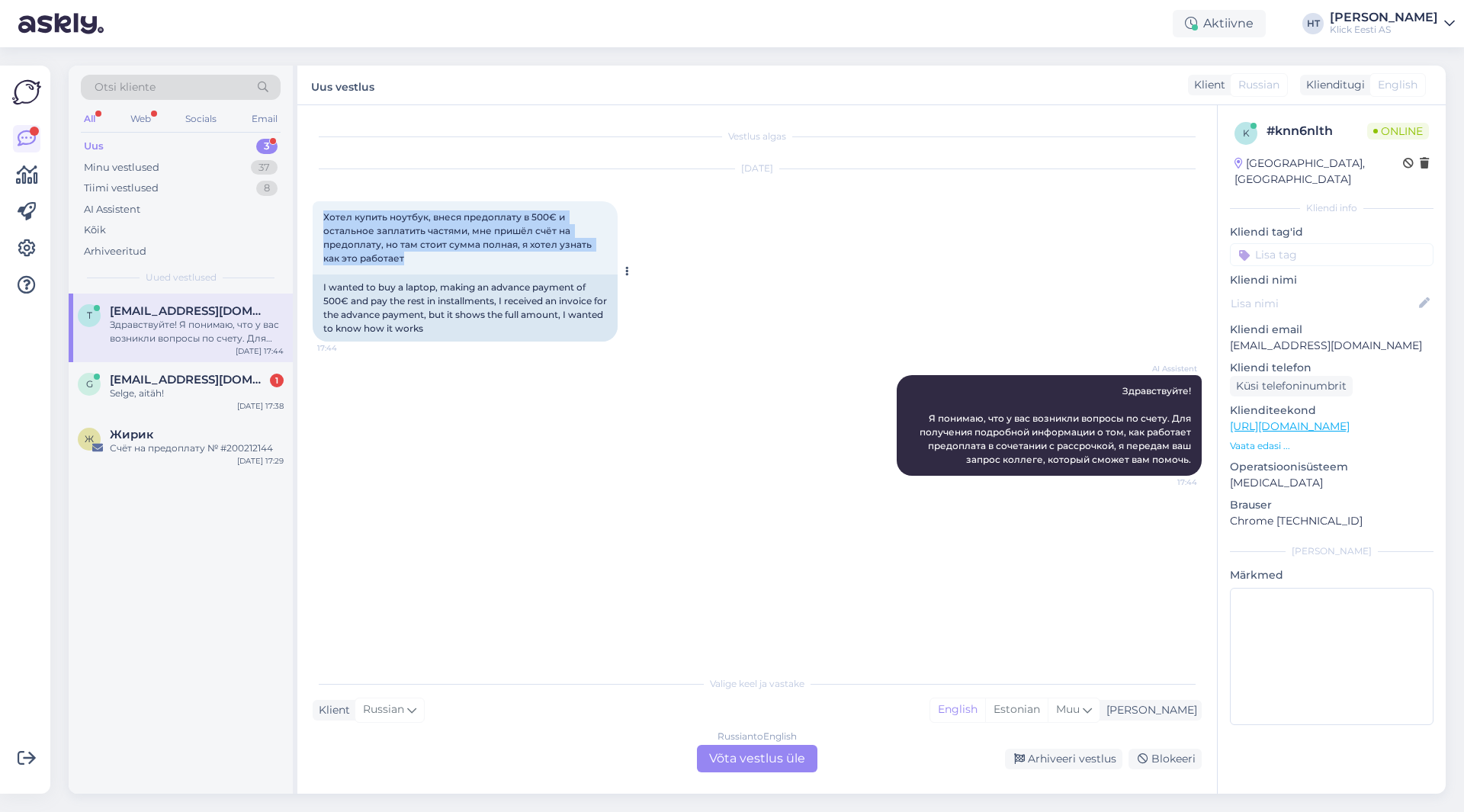
drag, startPoint x: 411, startPoint y: 257, endPoint x: 323, endPoint y: 221, distance: 95.1
click at [323, 221] on div "Хотел купить ноутбук, внеся предоплату в 500€ и остальное заплатить частями, мн…" at bounding box center [466, 237] width 305 height 73
click at [718, 754] on div "Russian to English Võta vestlus üle" at bounding box center [757, 758] width 121 height 27
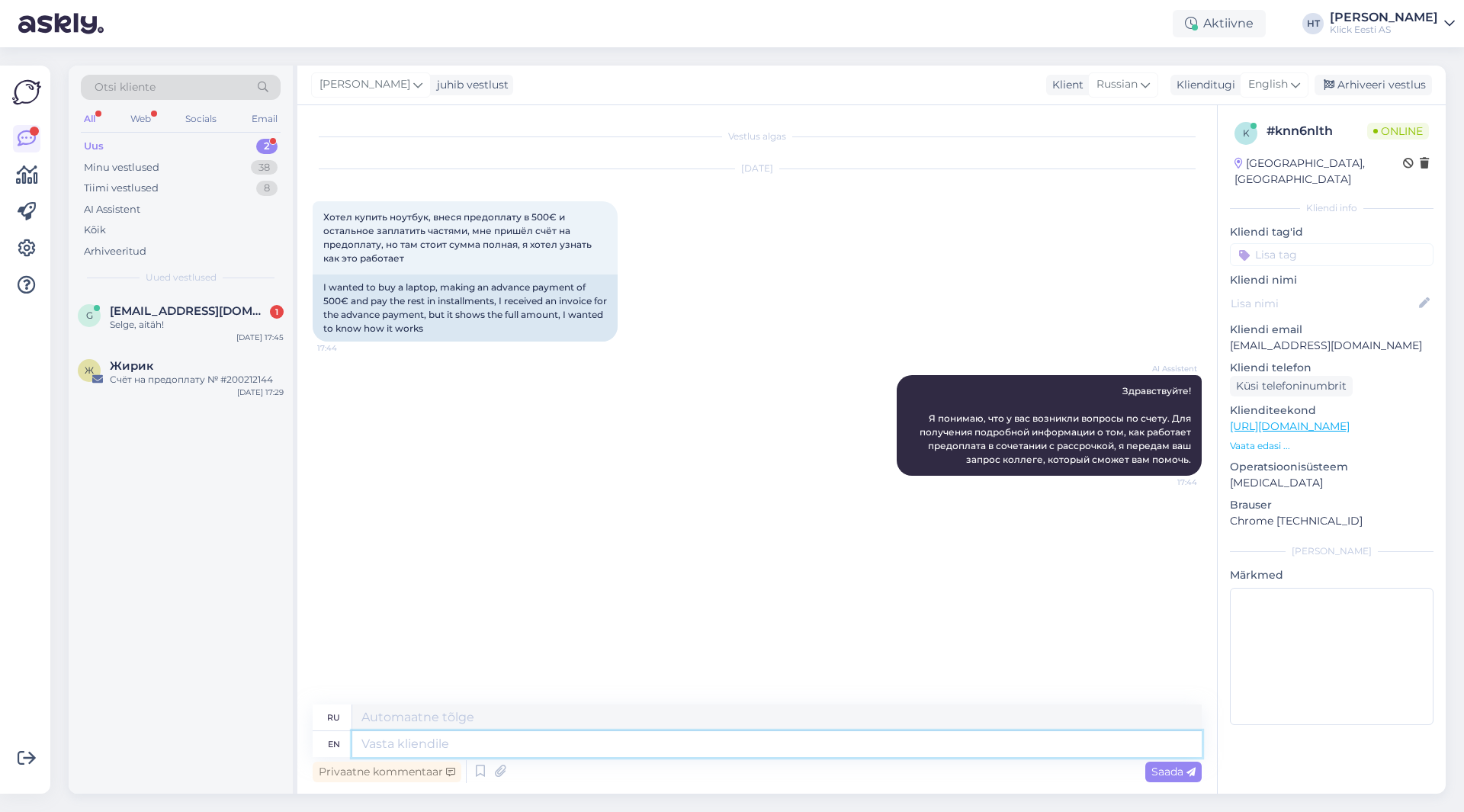
click at [608, 746] on textarea at bounding box center [777, 745] width 850 height 26
click at [588, 744] on textarea at bounding box center [777, 745] width 850 height 26
paste textarea "Prepayment invoices need to be paid fully in advance. If you want to form an or…"
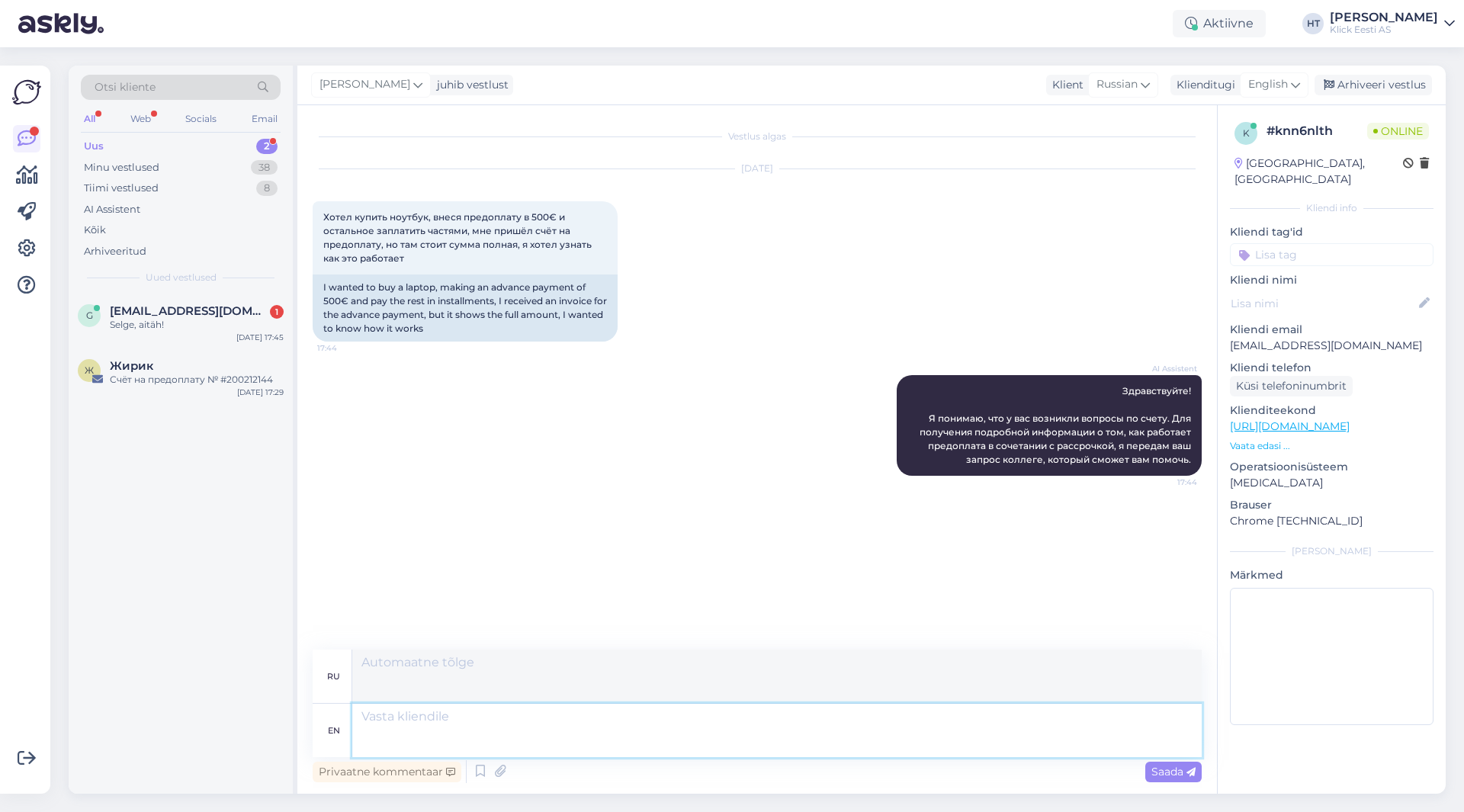
scroll to position [16, 0]
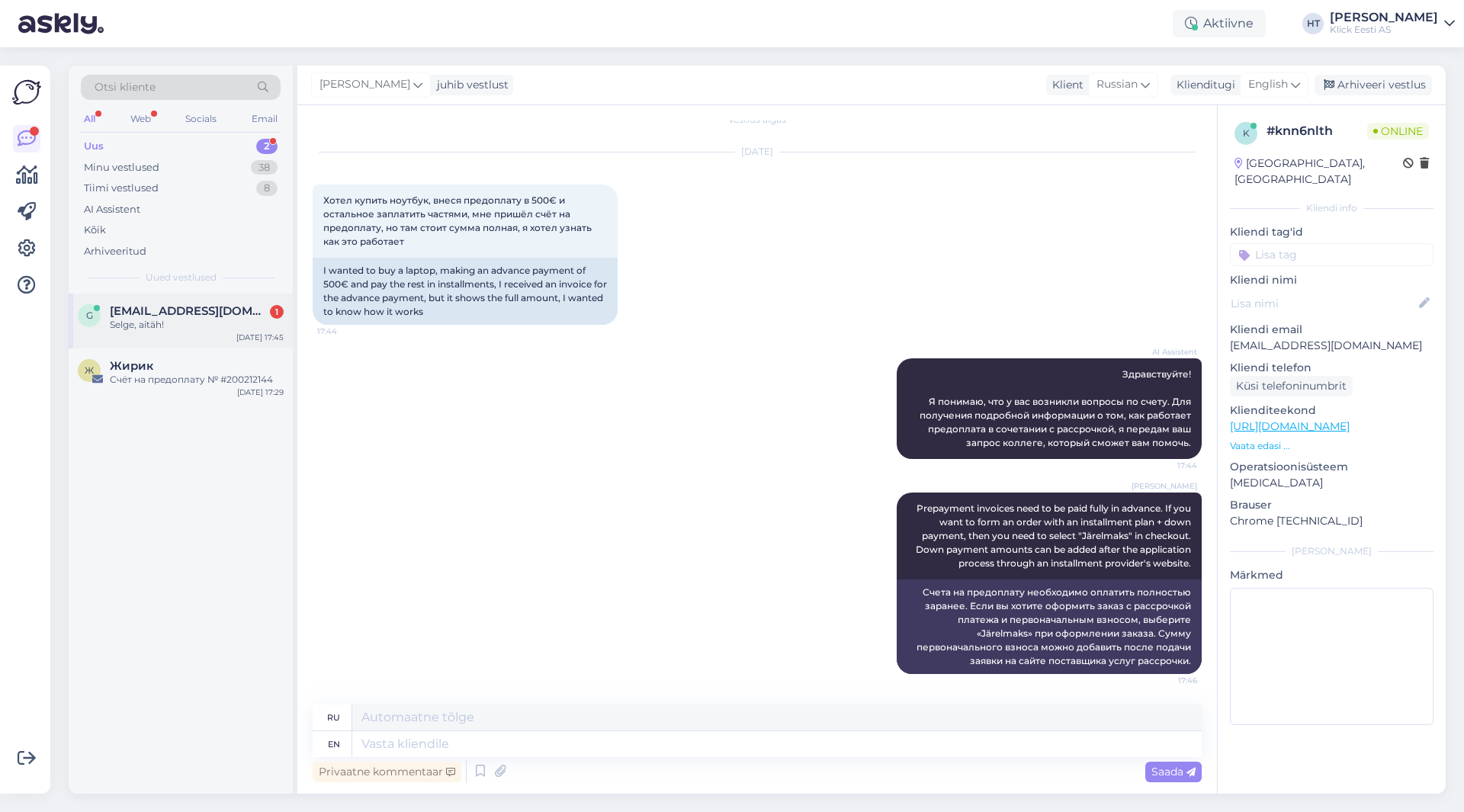
click at [210, 310] on span "[EMAIL_ADDRESS][DOMAIN_NAME]" at bounding box center [189, 311] width 158 height 14
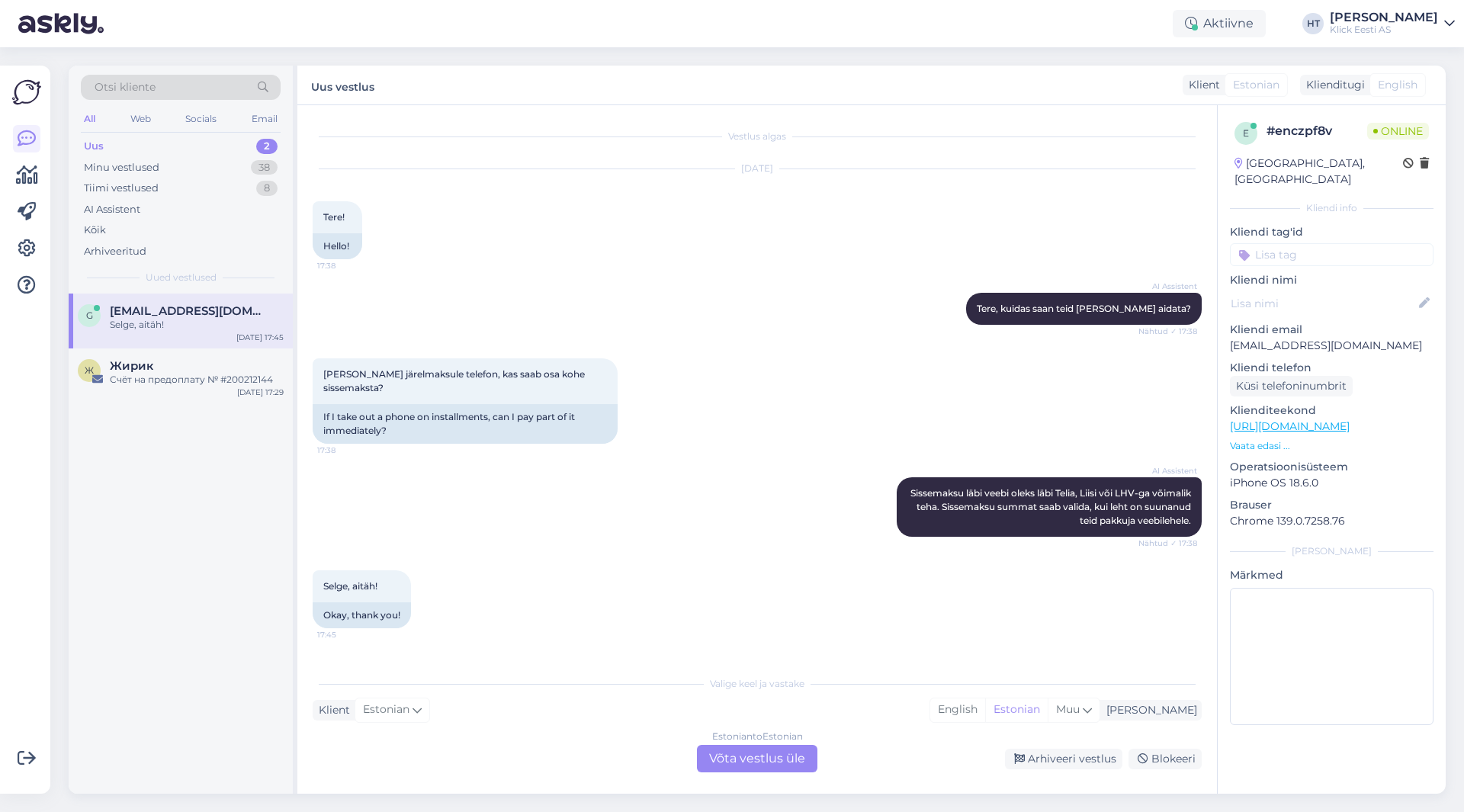
scroll to position [0, 0]
click at [1309, 243] on input at bounding box center [1332, 255] width 204 height 23
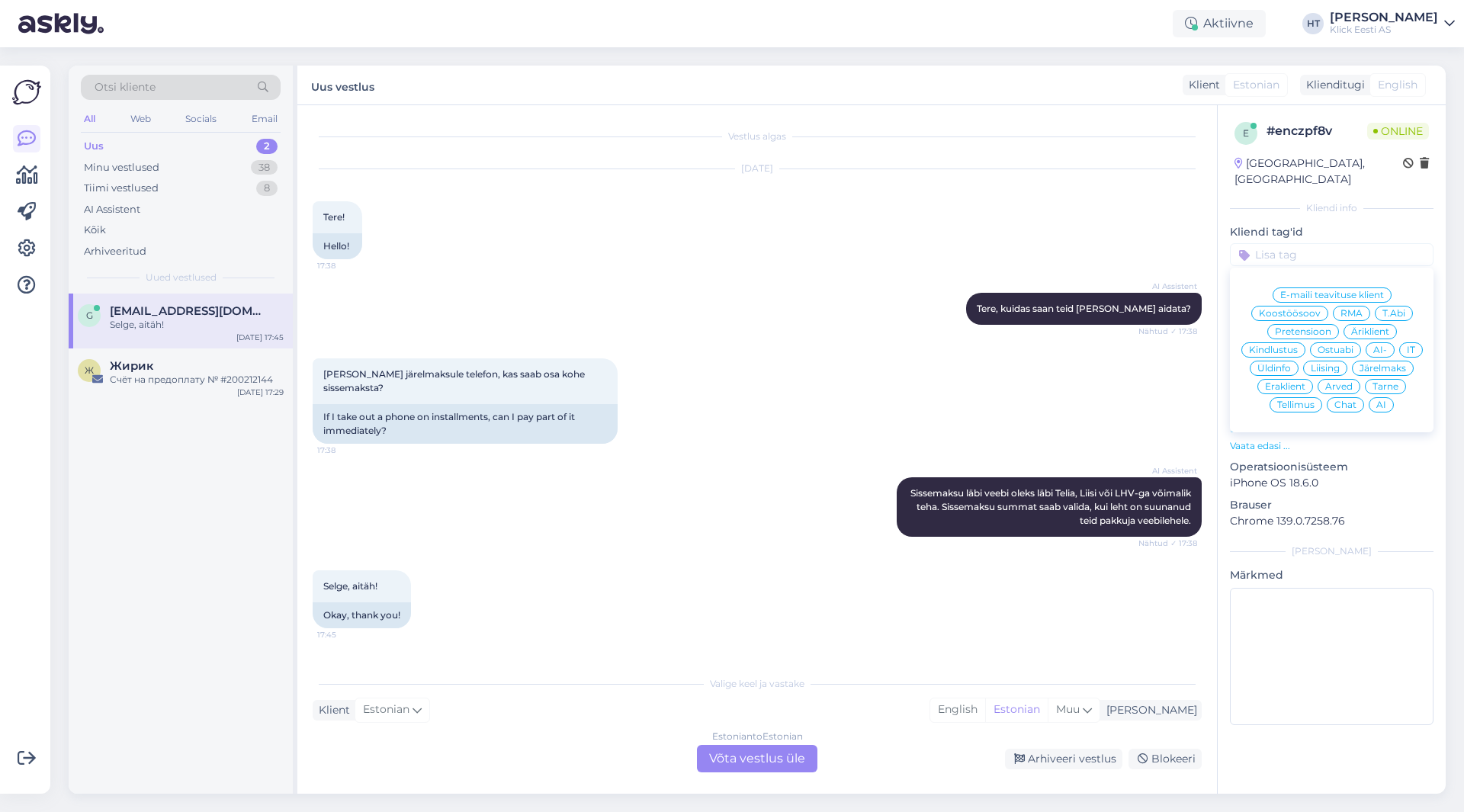
click at [1388, 364] on span "Järelmaks" at bounding box center [1383, 368] width 47 height 9
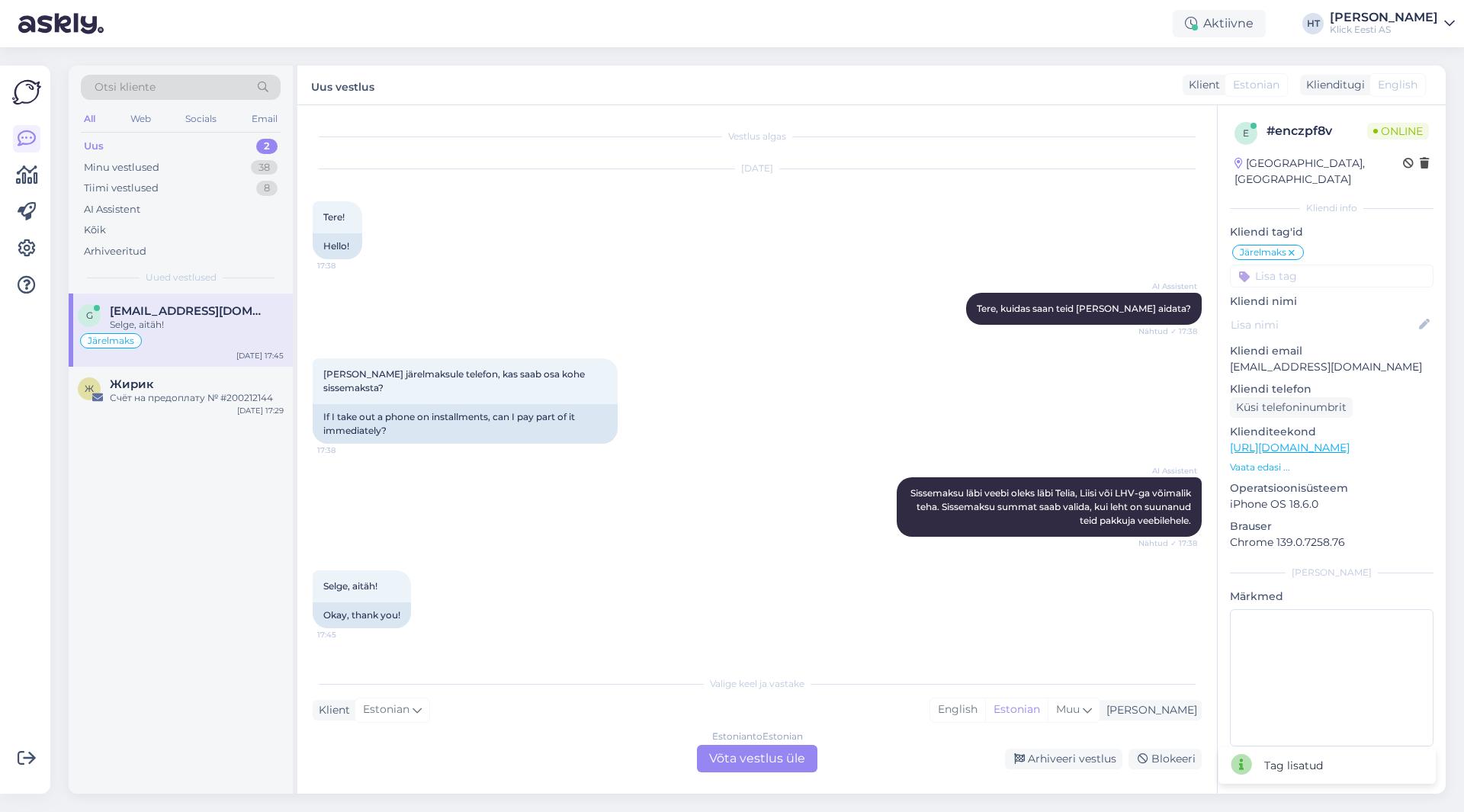
click at [1334, 268] on input at bounding box center [1332, 276] width 204 height 23
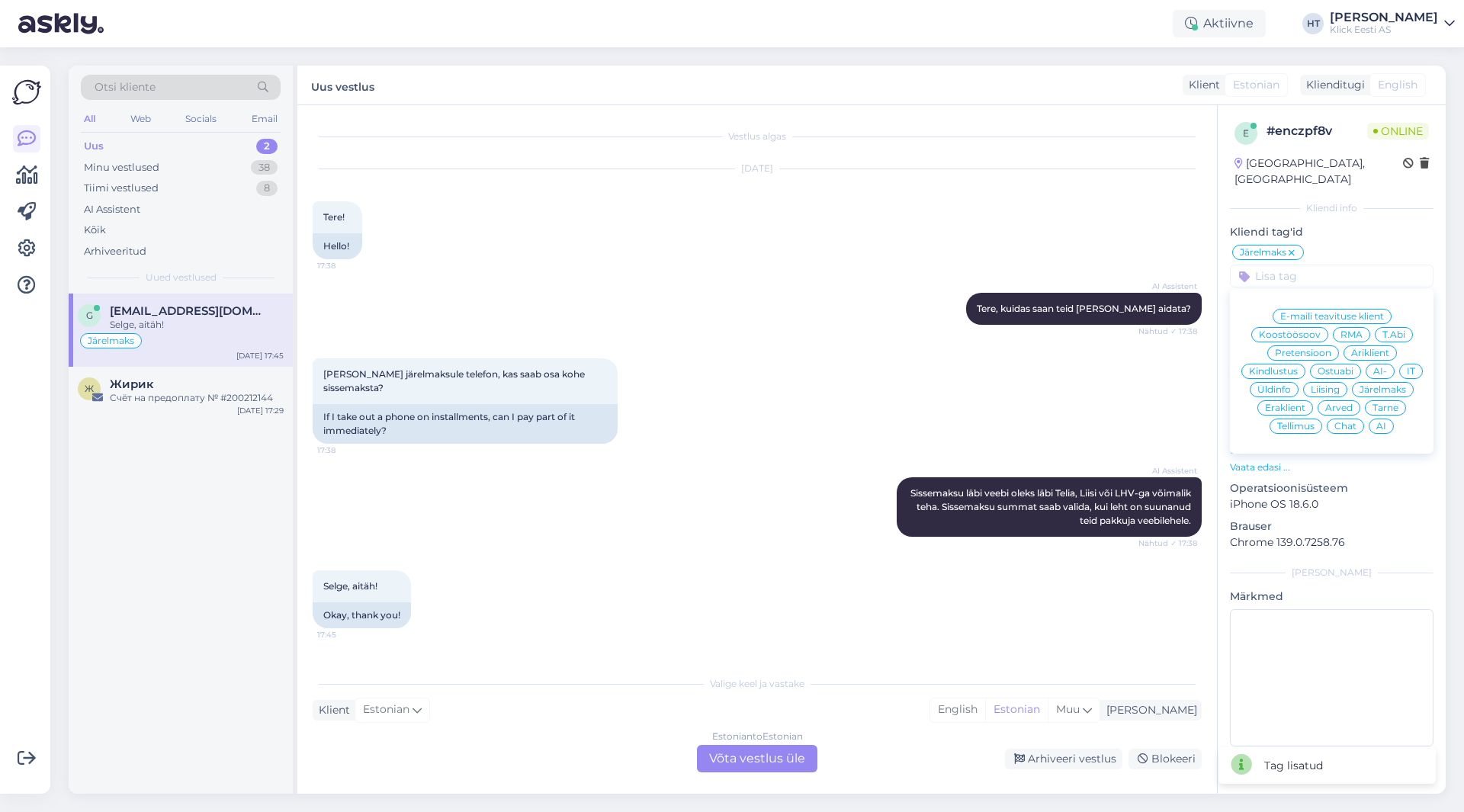
click at [1286, 403] on span "Eraklient" at bounding box center [1285, 407] width 40 height 9
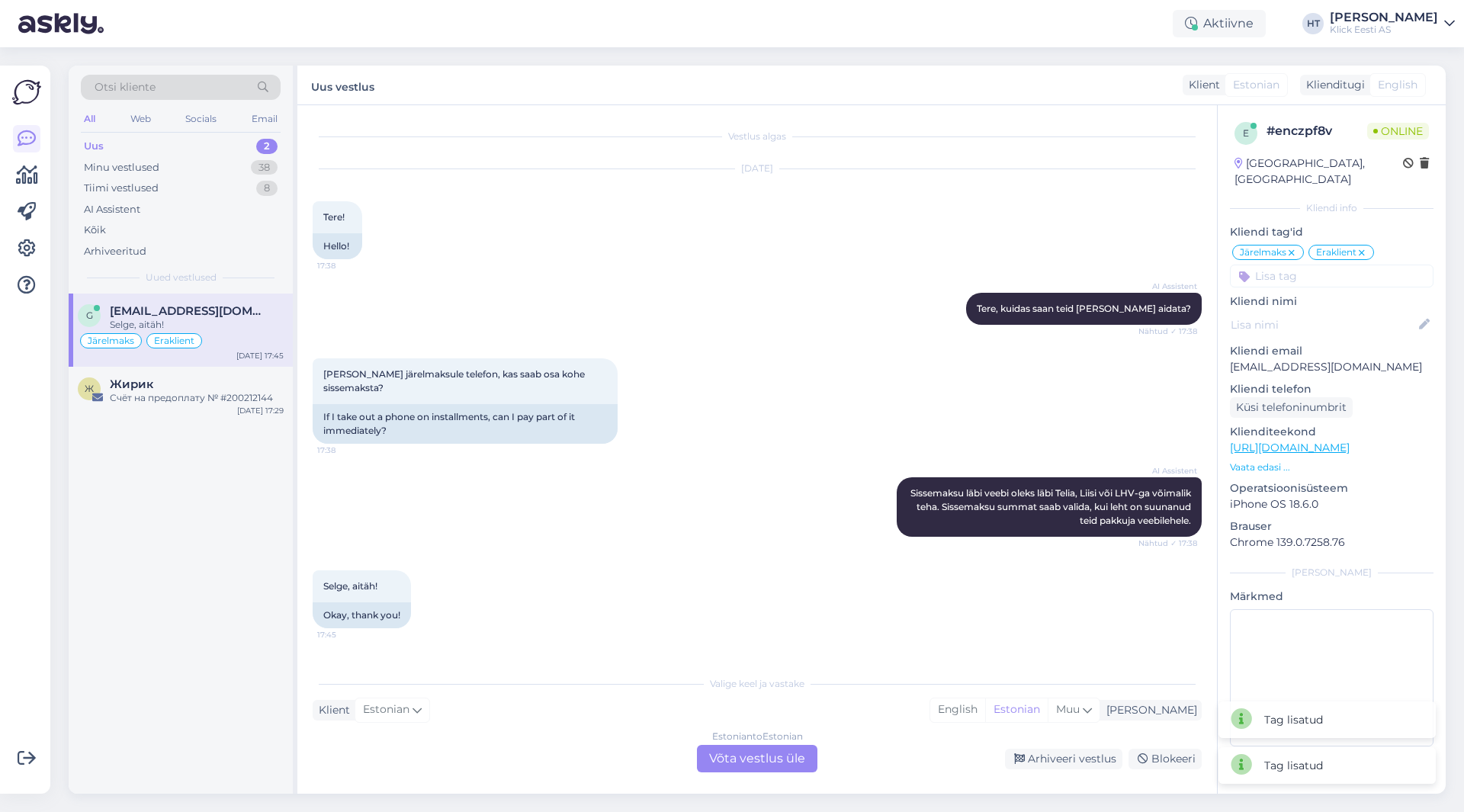
click at [1310, 265] on input at bounding box center [1332, 276] width 204 height 23
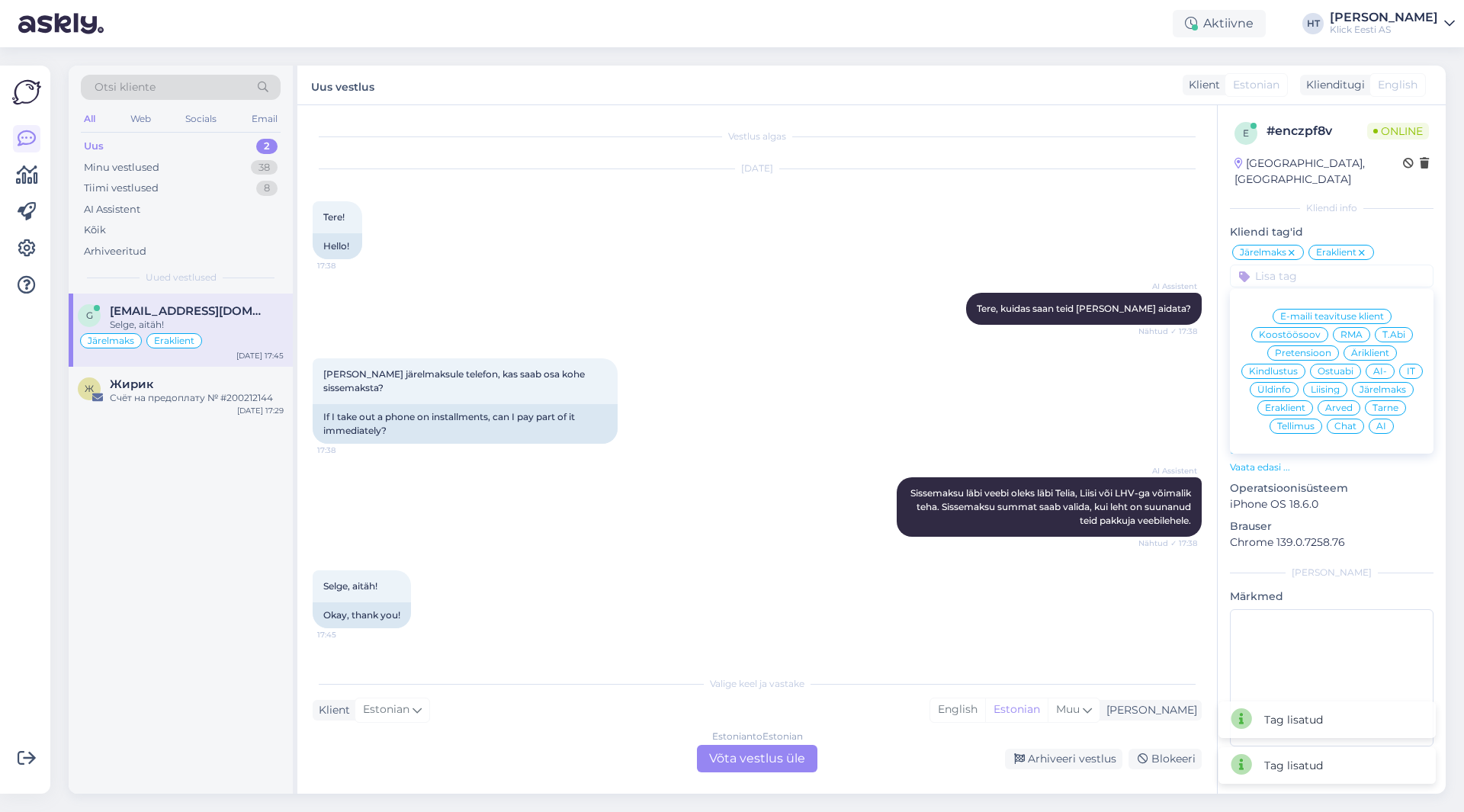
click at [1384, 422] on span "AI" at bounding box center [1381, 426] width 10 height 9
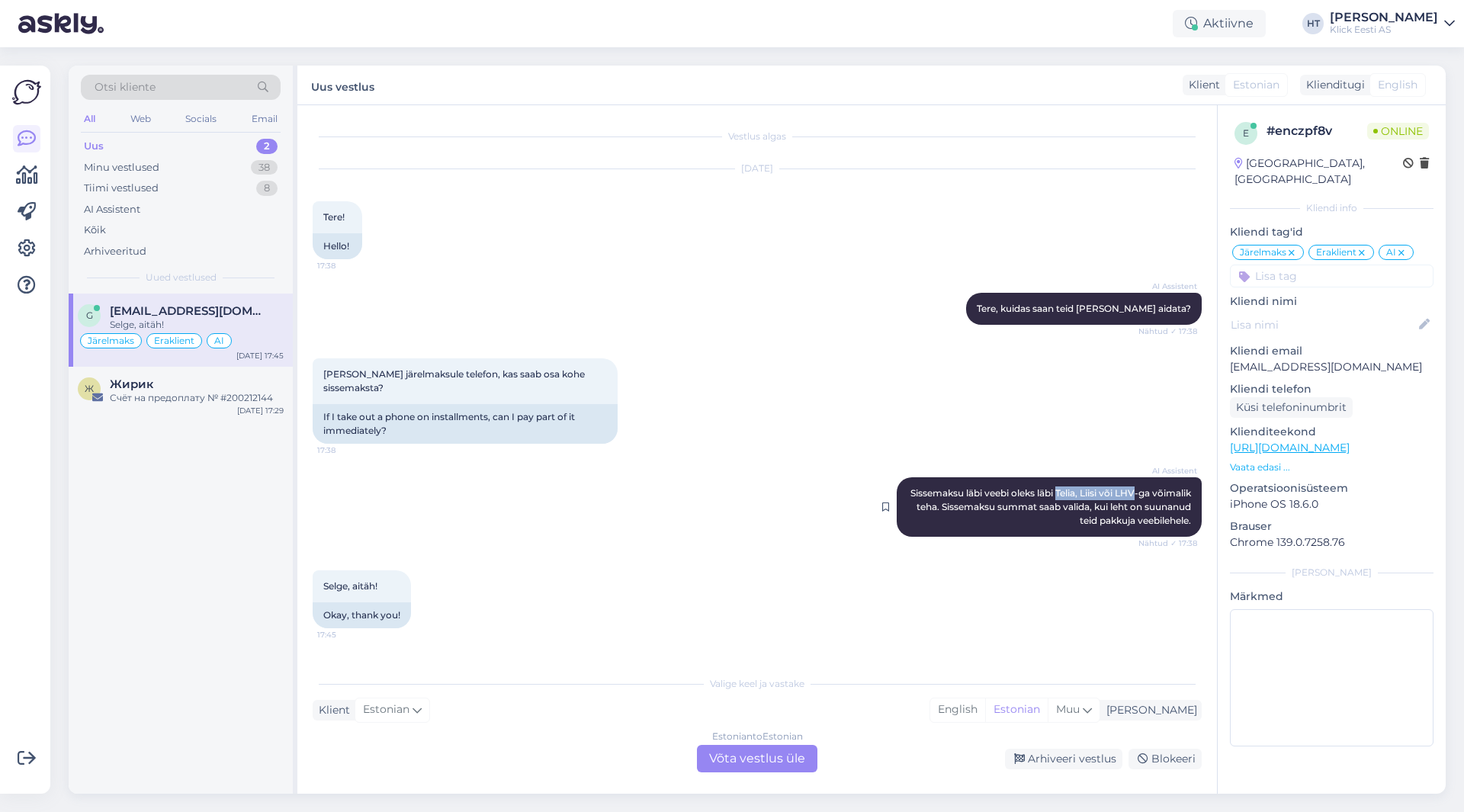
drag, startPoint x: 1096, startPoint y: 493, endPoint x: 1173, endPoint y: 498, distance: 77.2
click at [1173, 498] on div "AI Assistent [PERSON_NAME] läbi veebi oleks läbi Telia, Liisi või LHV-ga võimal…" at bounding box center [1049, 507] width 305 height 59
click at [684, 495] on div "AI Assistent [PERSON_NAME] läbi veebi oleks läbi Telia, Liisi või LHV-ga võimal…" at bounding box center [757, 507] width 889 height 93
click at [246, 166] on div "Minu vestlused 38" at bounding box center [180, 167] width 200 height 21
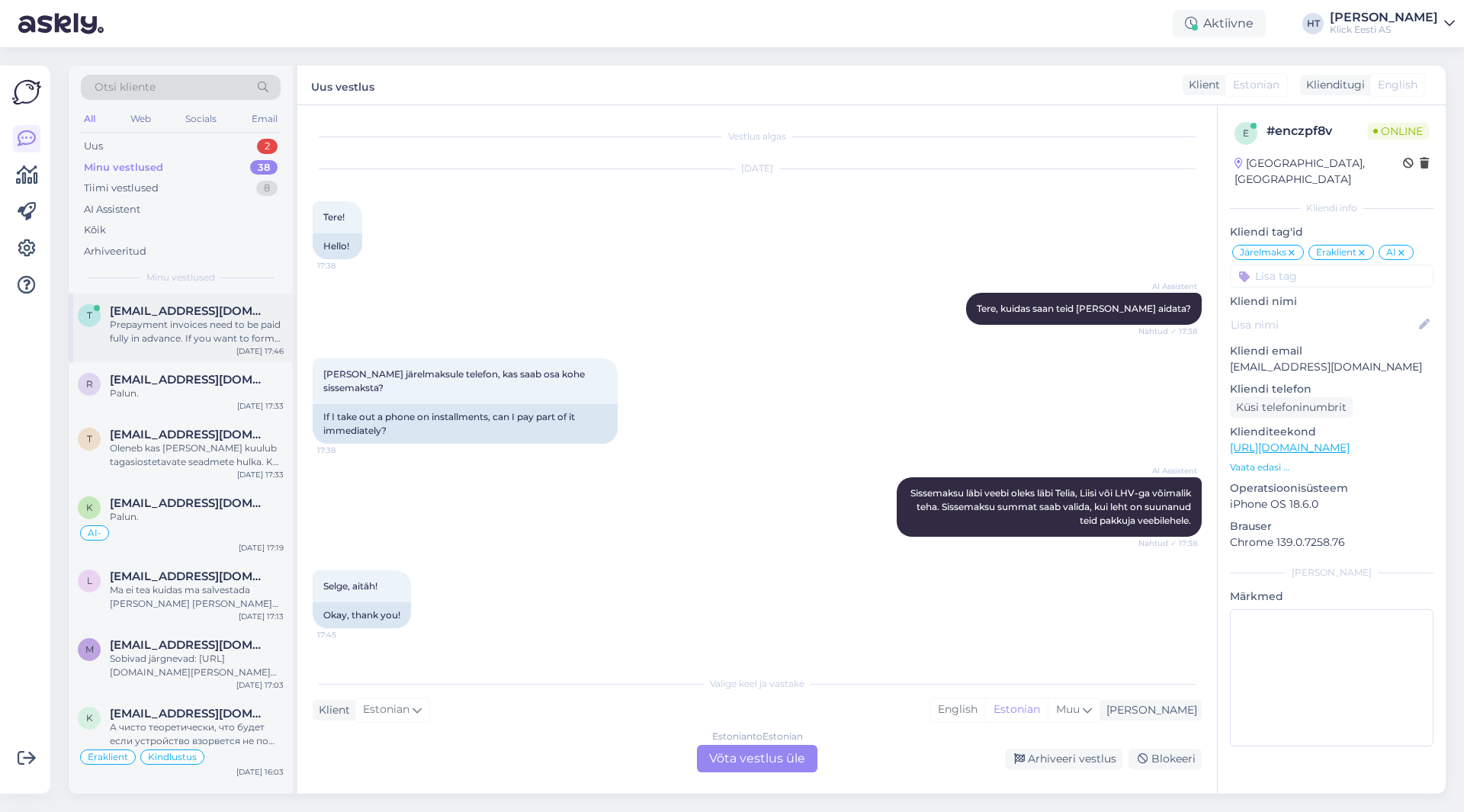
click at [231, 333] on div "Prepayment invoices need to be paid fully in advance. If you want to form an or…" at bounding box center [197, 331] width 174 height 27
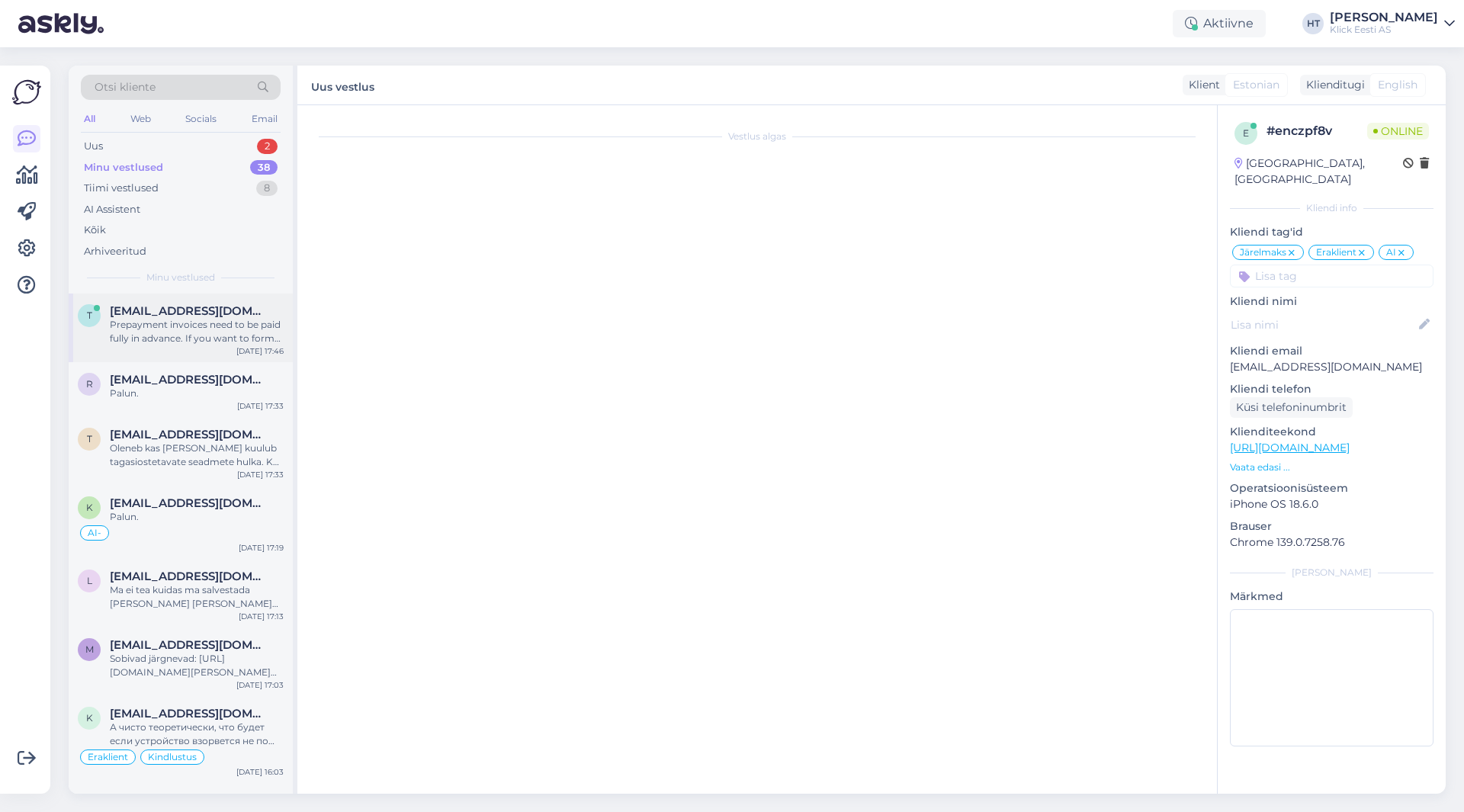
scroll to position [16, 0]
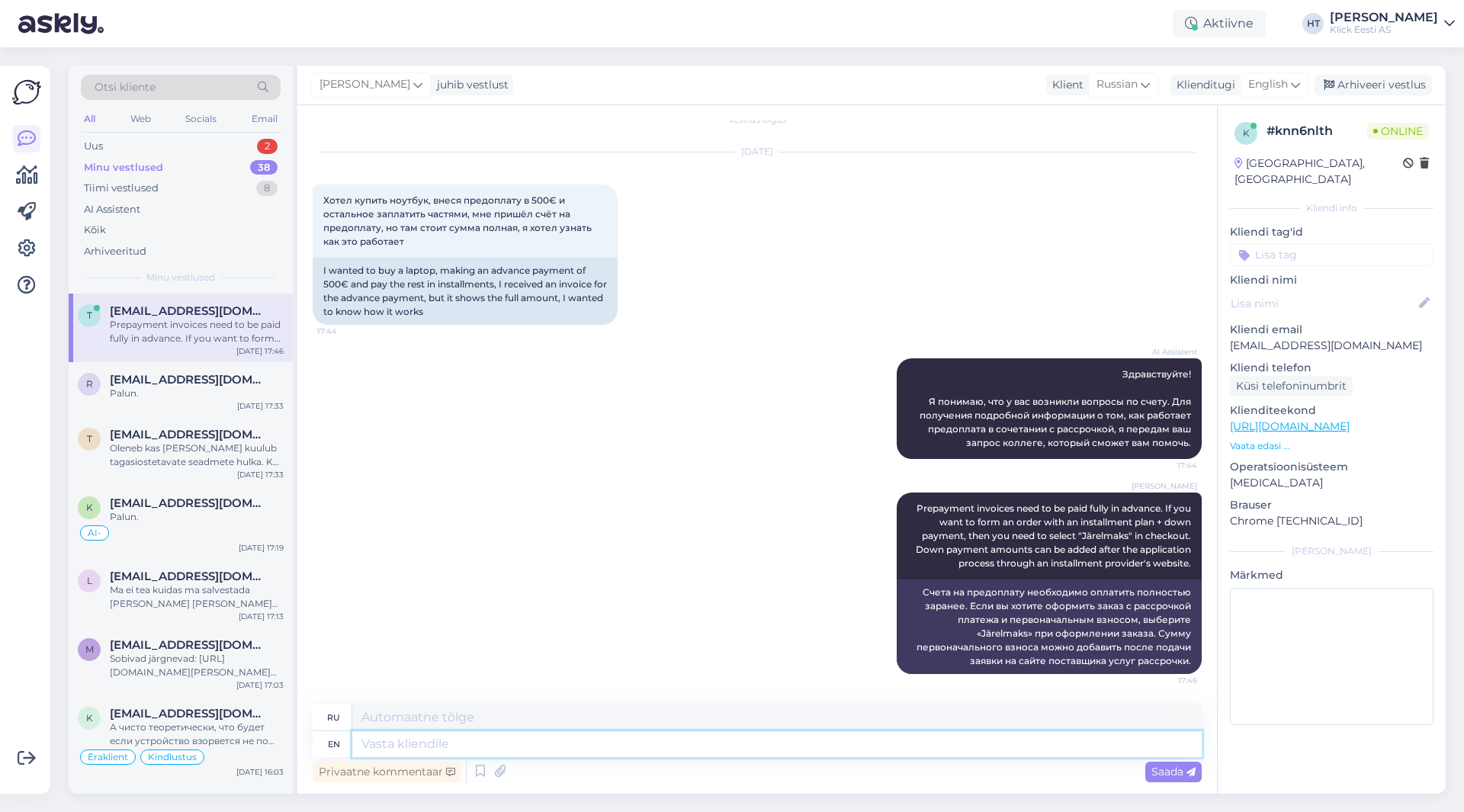
click at [742, 741] on textarea at bounding box center [777, 745] width 850 height 26
paste textarea "Telia, Liisi või LHV"
drag, startPoint x: 677, startPoint y: 743, endPoint x: 657, endPoint y: 744, distance: 20.0
click at [657, 744] on textarea "Down payments can be done through Telia, Liisi või LHV" at bounding box center [777, 745] width 850 height 26
click at [733, 746] on textarea "Down payments can be done through Telia, Liisi or LHV" at bounding box center [777, 745] width 850 height 26
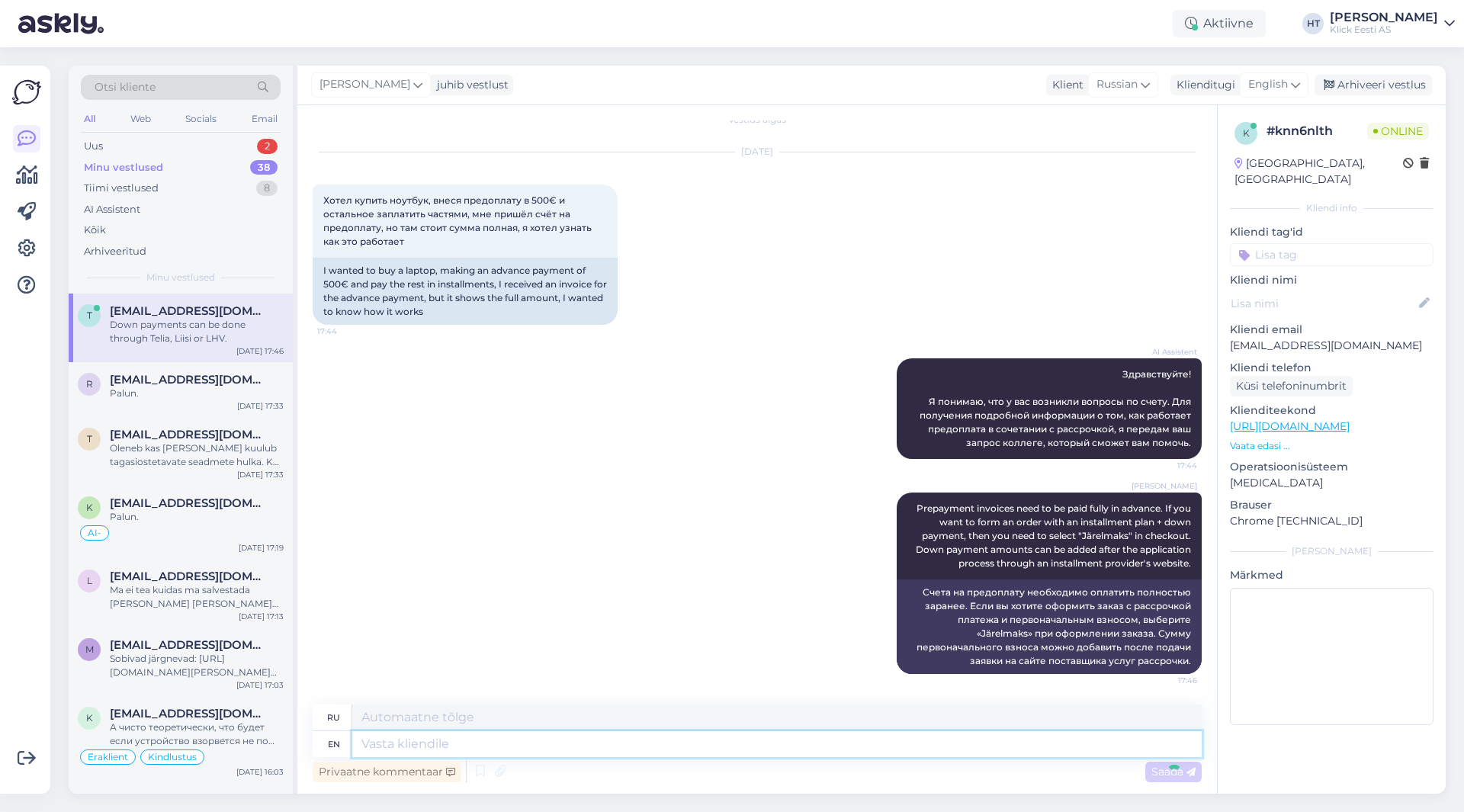
scroll to position [122, 0]
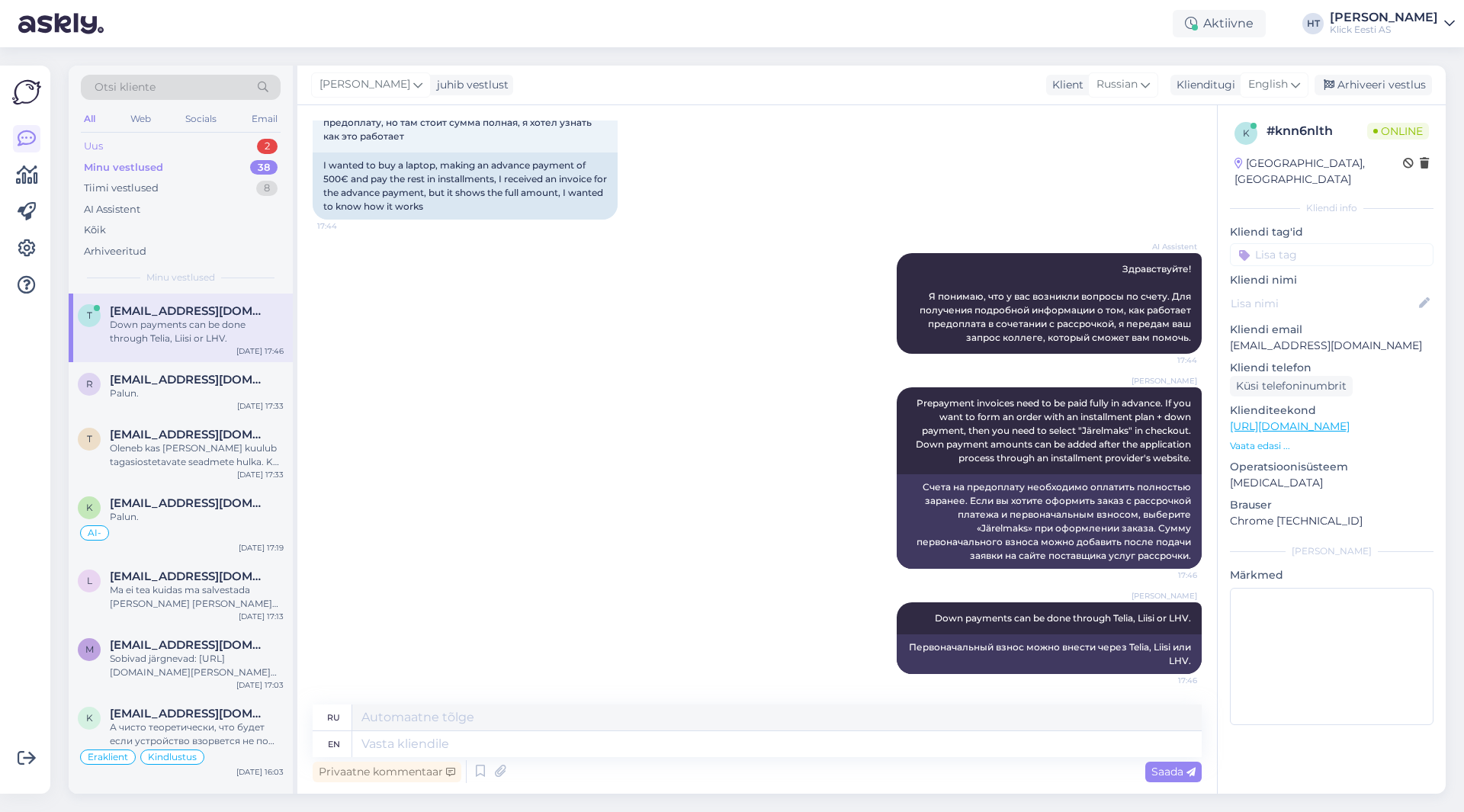
click at [240, 148] on div "Uus 2" at bounding box center [180, 146] width 200 height 21
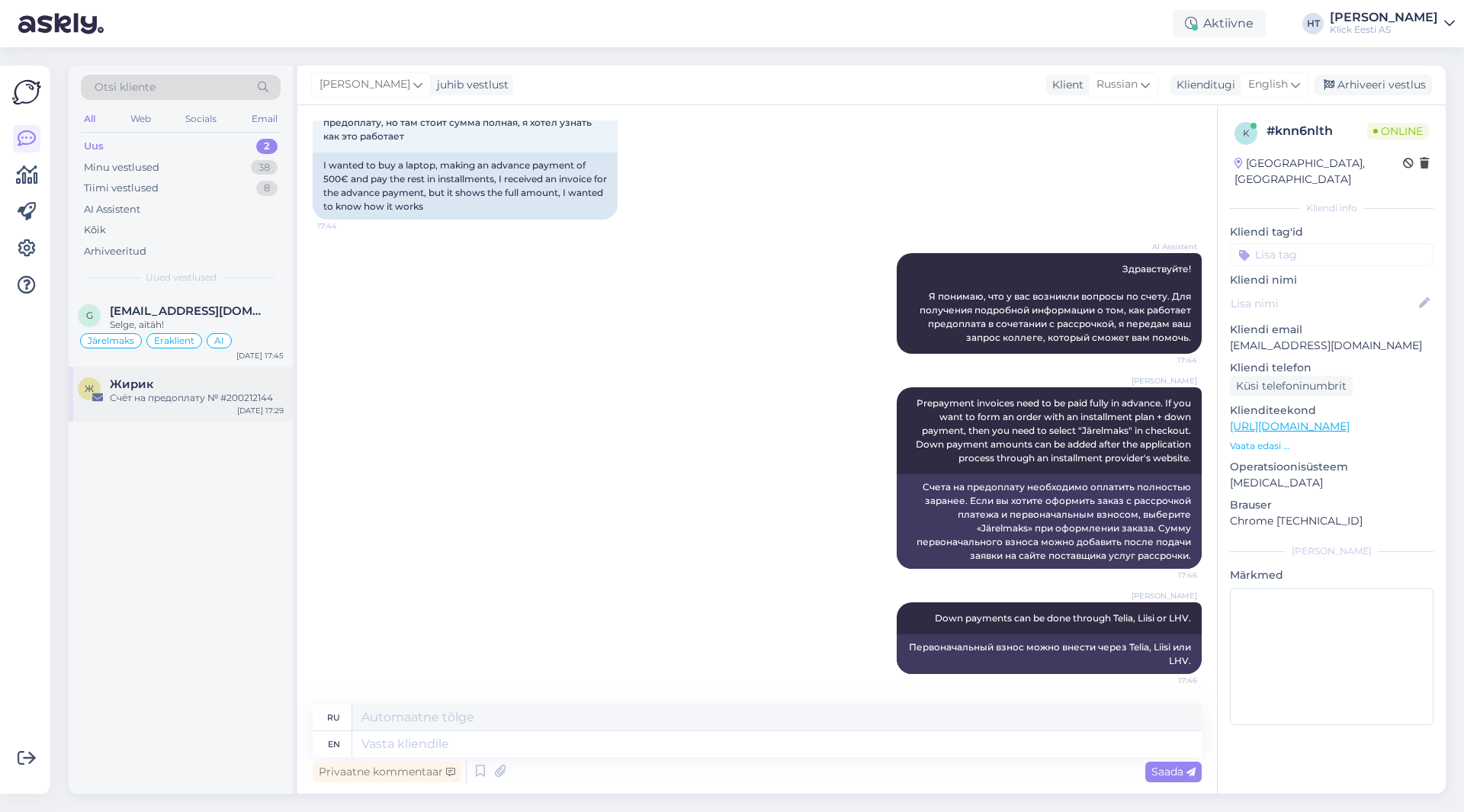
click at [221, 376] on div "Ж Жирик Счёт на предоплату № #200212144 [DATE] 17:29" at bounding box center [181, 394] width 224 height 55
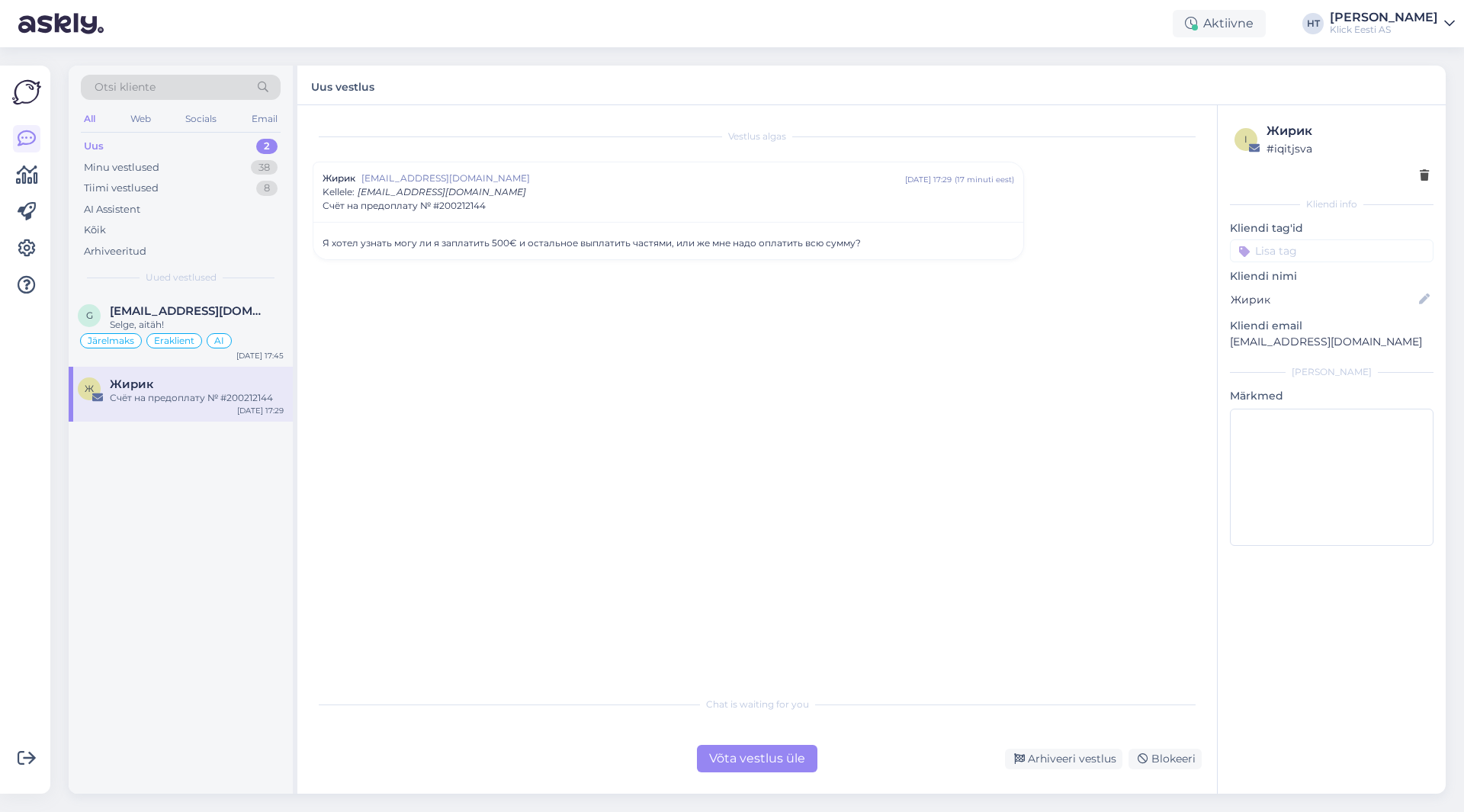
click at [788, 755] on div "Võta vestlus üle" at bounding box center [757, 758] width 121 height 27
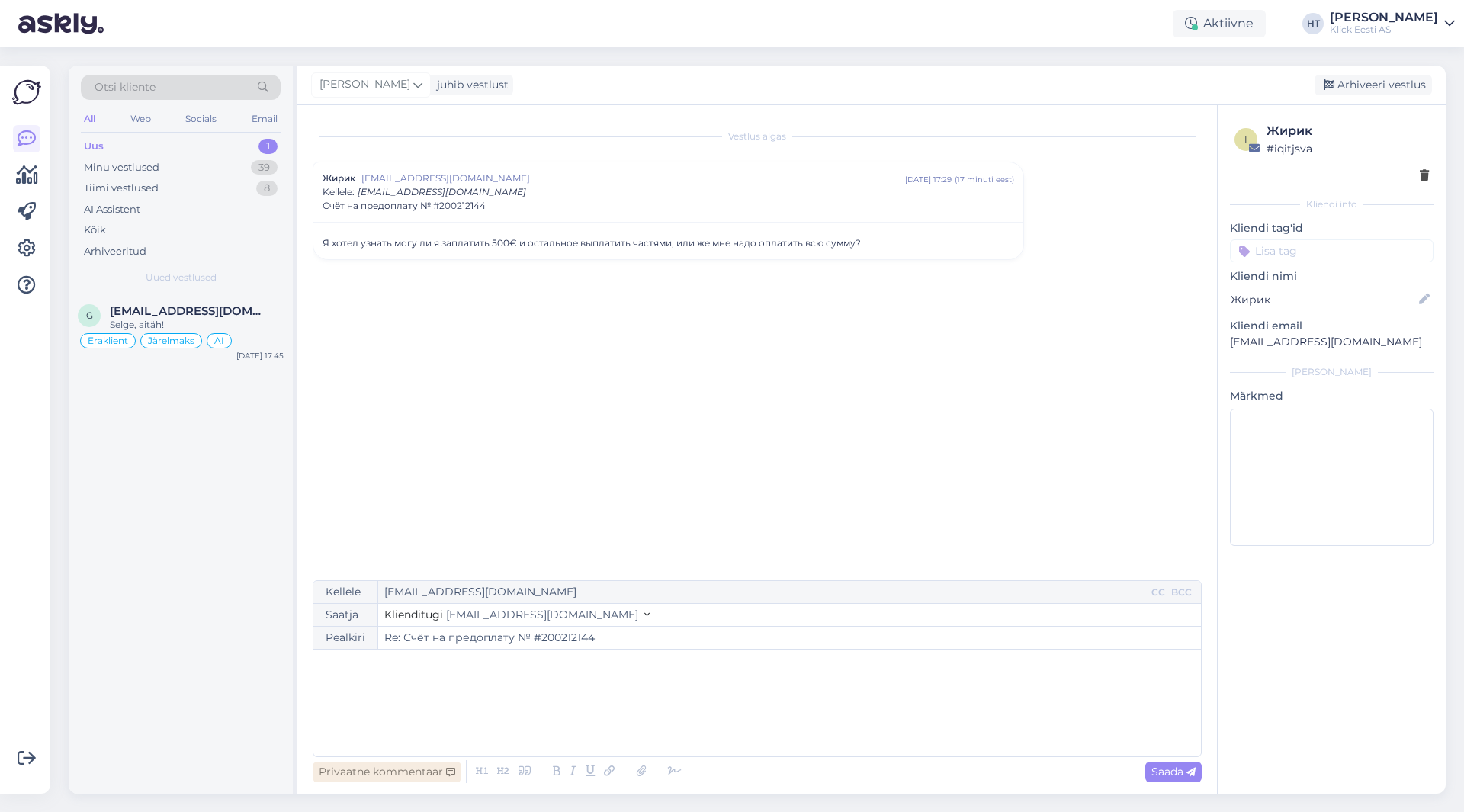
click at [448, 781] on div "Privaatne kommentaar" at bounding box center [387, 772] width 149 height 21
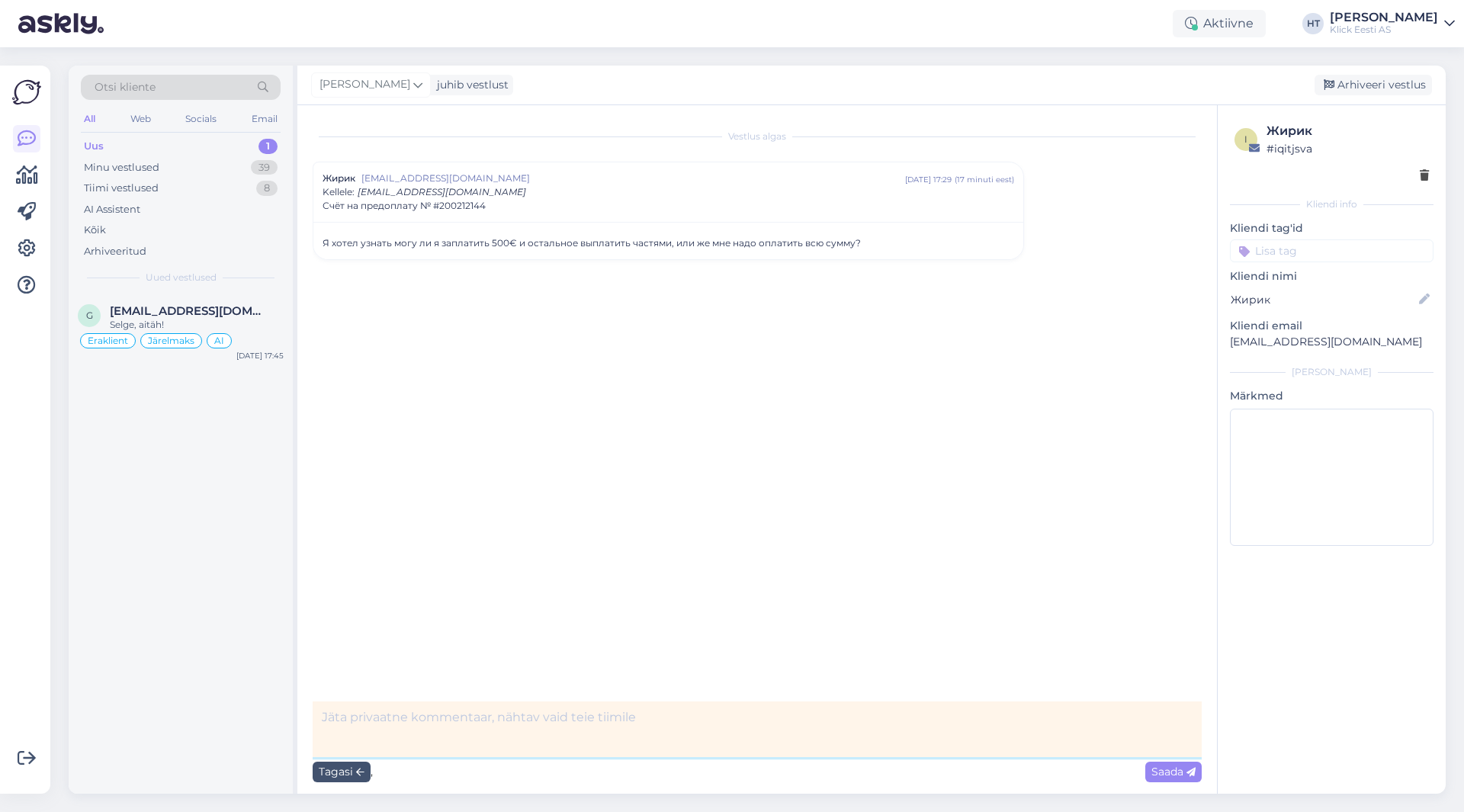
click at [483, 710] on textarea at bounding box center [757, 729] width 889 height 56
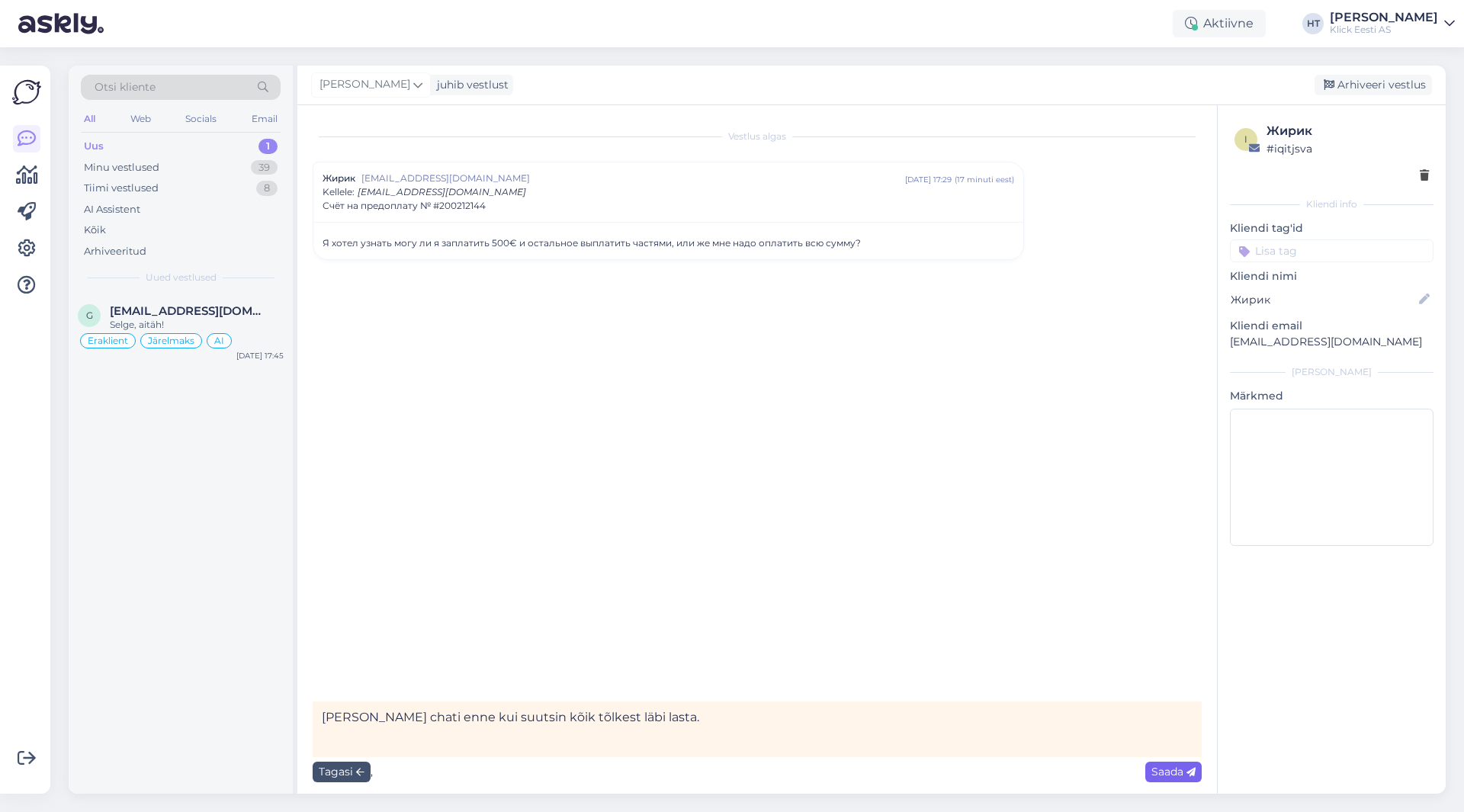
click at [1159, 773] on span "Saada" at bounding box center [1173, 772] width 44 height 14
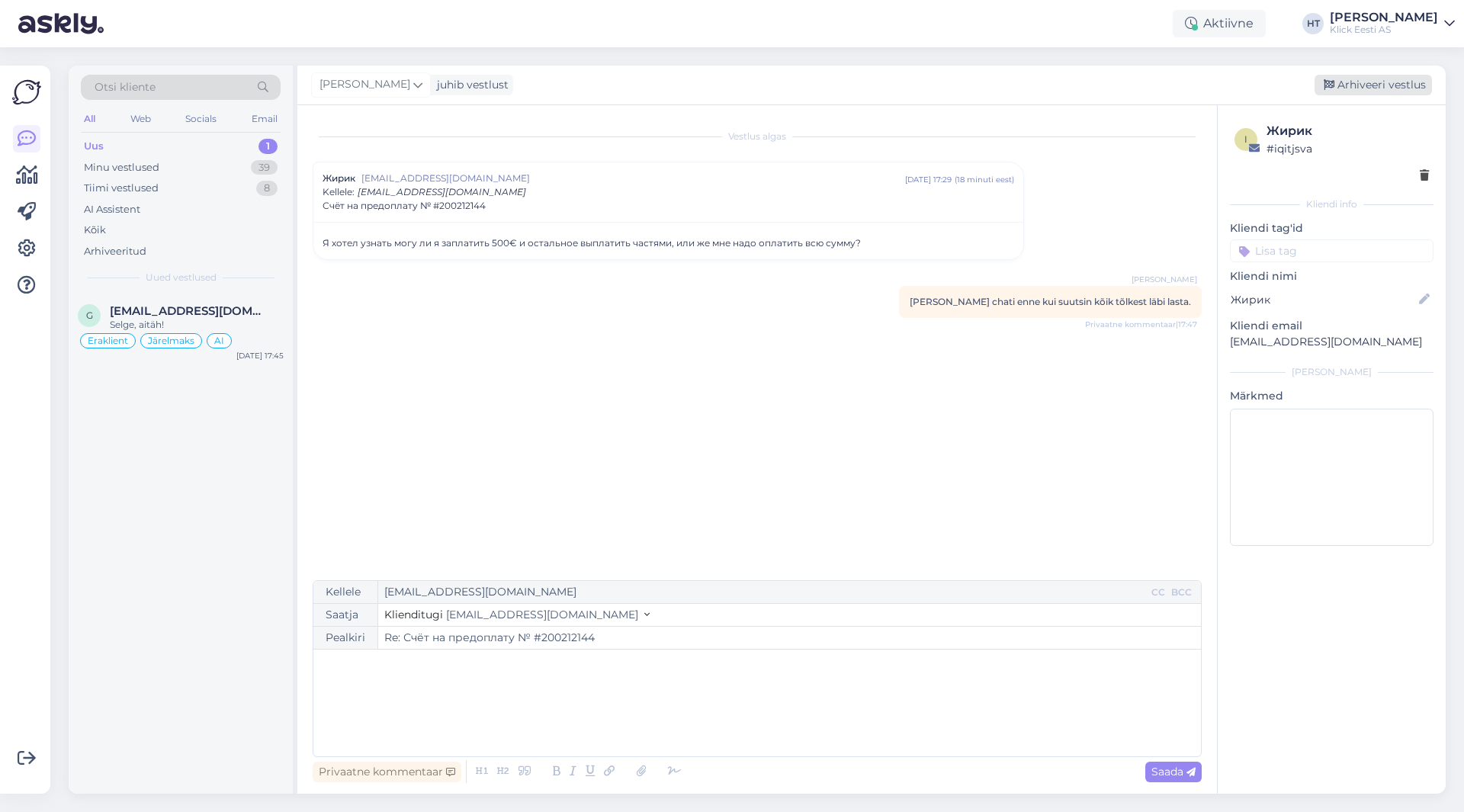
click at [1376, 82] on div "Arhiveeri vestlus" at bounding box center [1373, 85] width 117 height 21
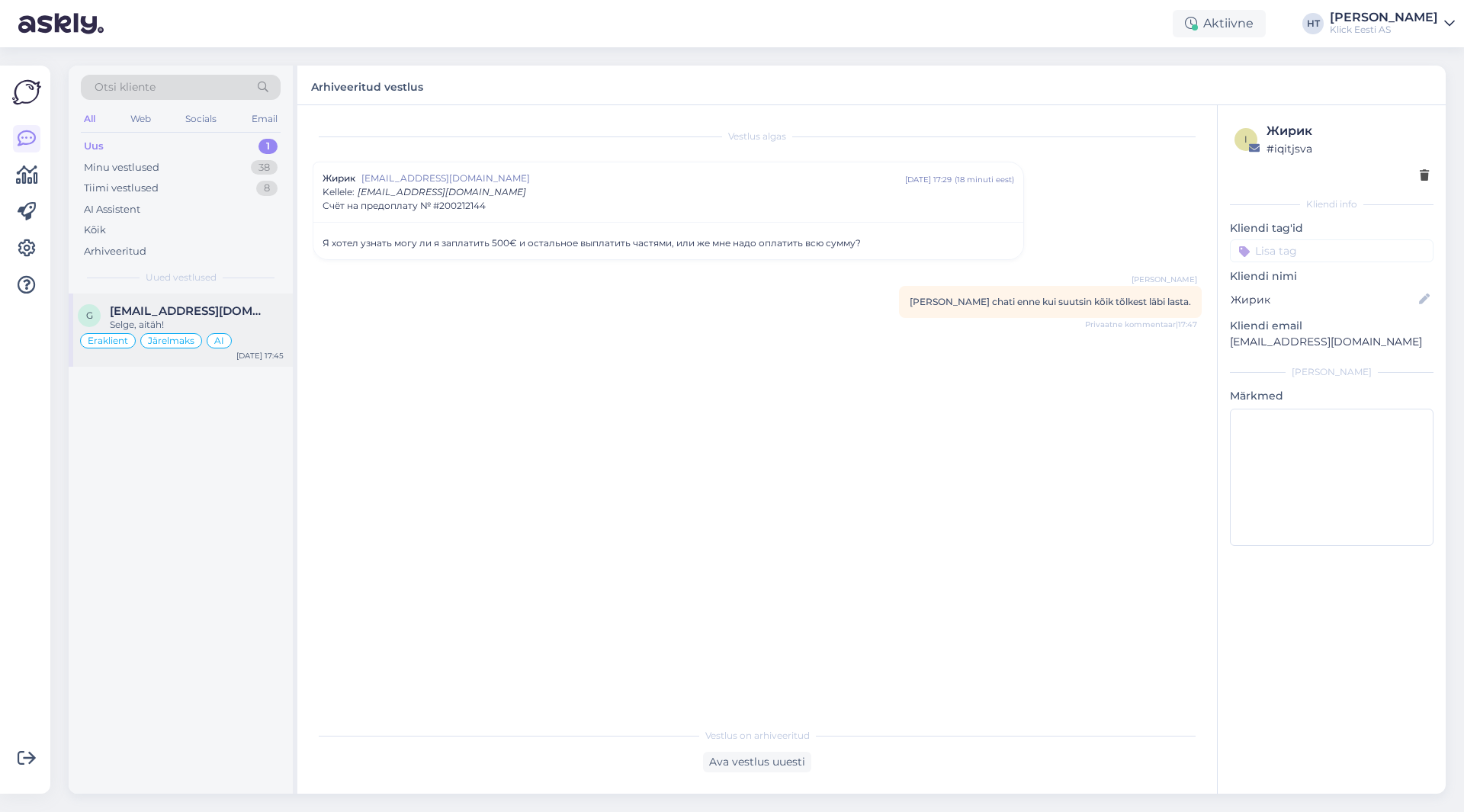
click at [276, 316] on div "[EMAIL_ADDRESS][DOMAIN_NAME]" at bounding box center [197, 311] width 174 height 14
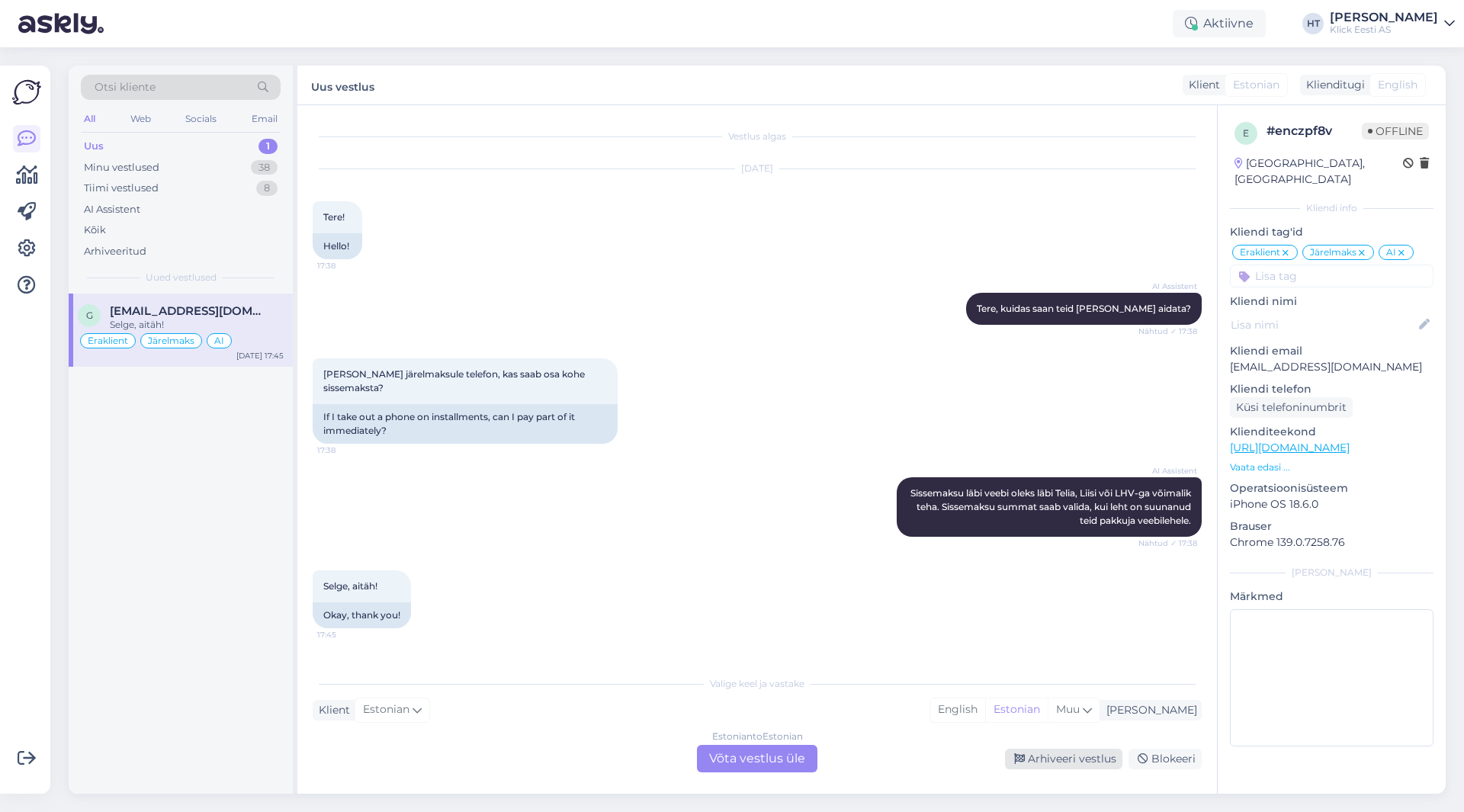
click at [1042, 762] on div "Arhiveeri vestlus" at bounding box center [1063, 759] width 117 height 21
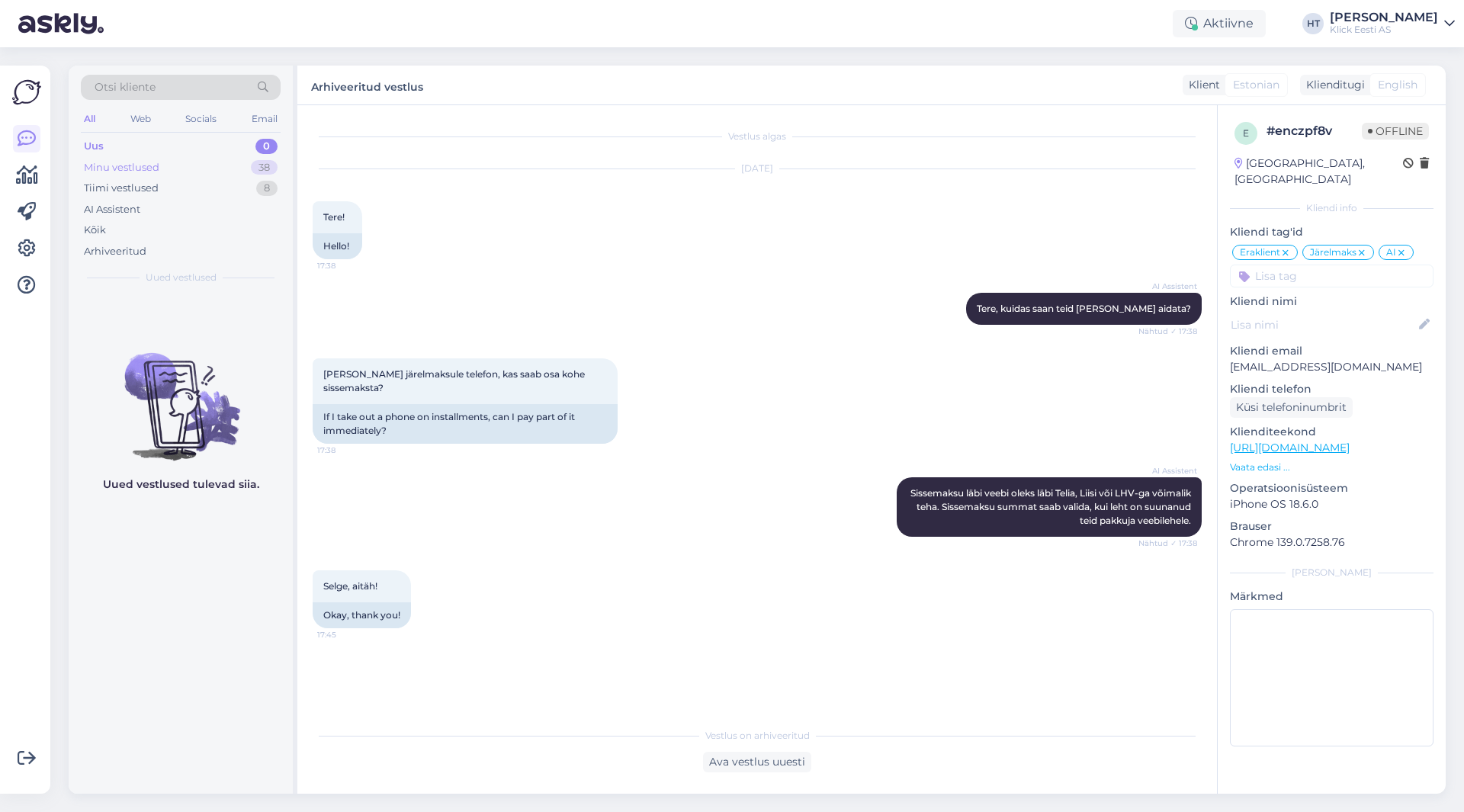
click at [248, 172] on div "Minu vestlused 38" at bounding box center [180, 167] width 200 height 21
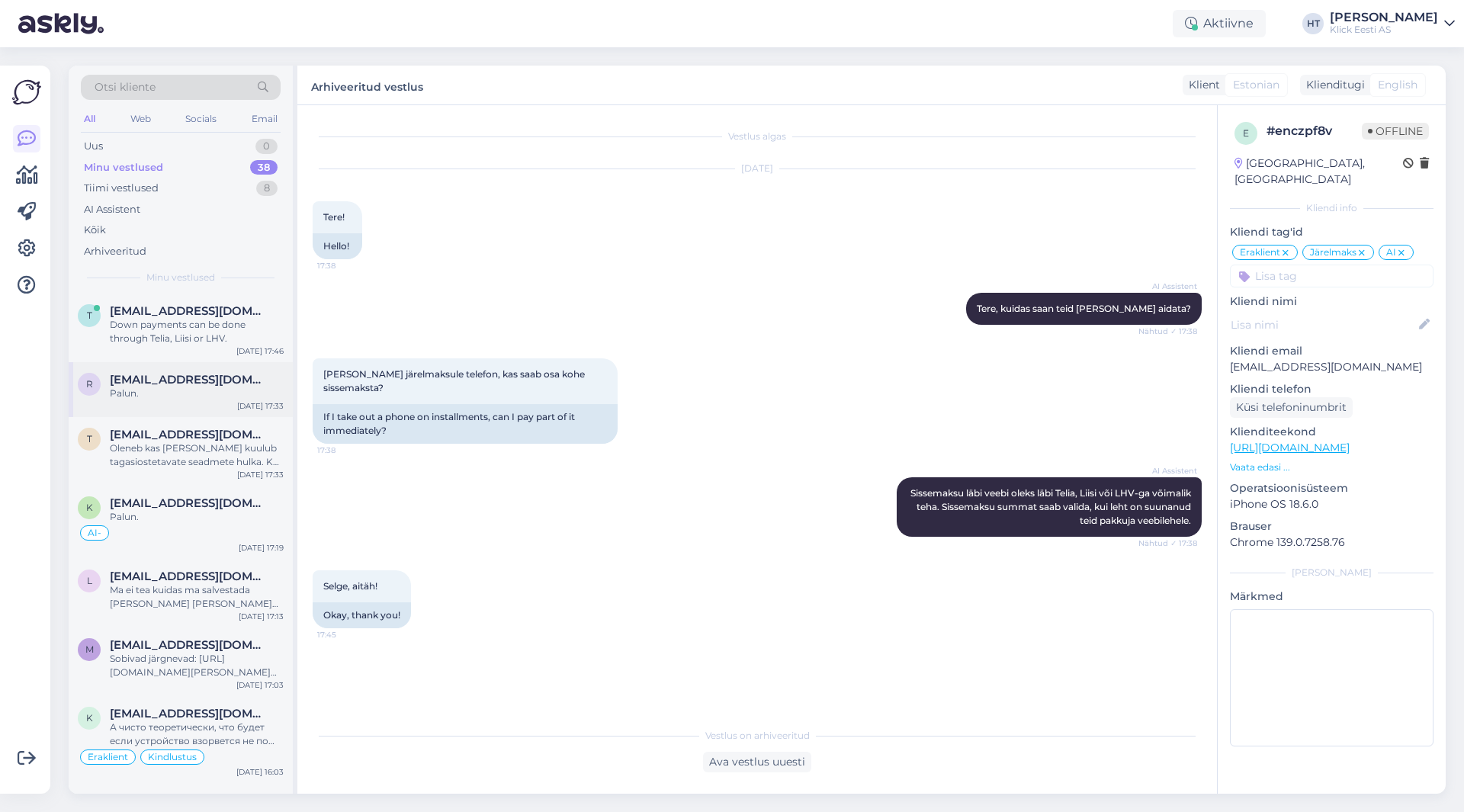
click at [181, 374] on span "[EMAIL_ADDRESS][DOMAIN_NAME]" at bounding box center [189, 379] width 158 height 14
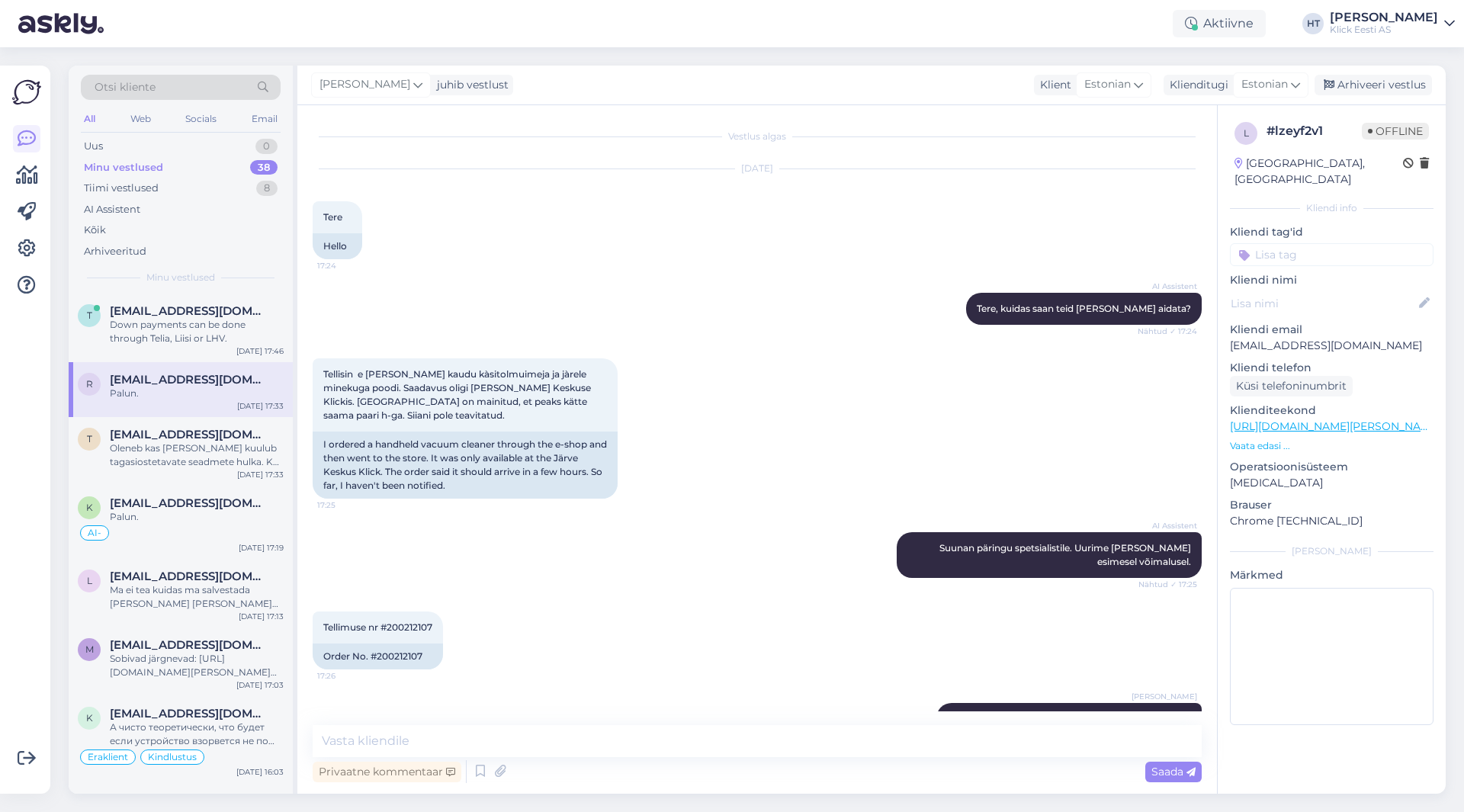
scroll to position [172, 0]
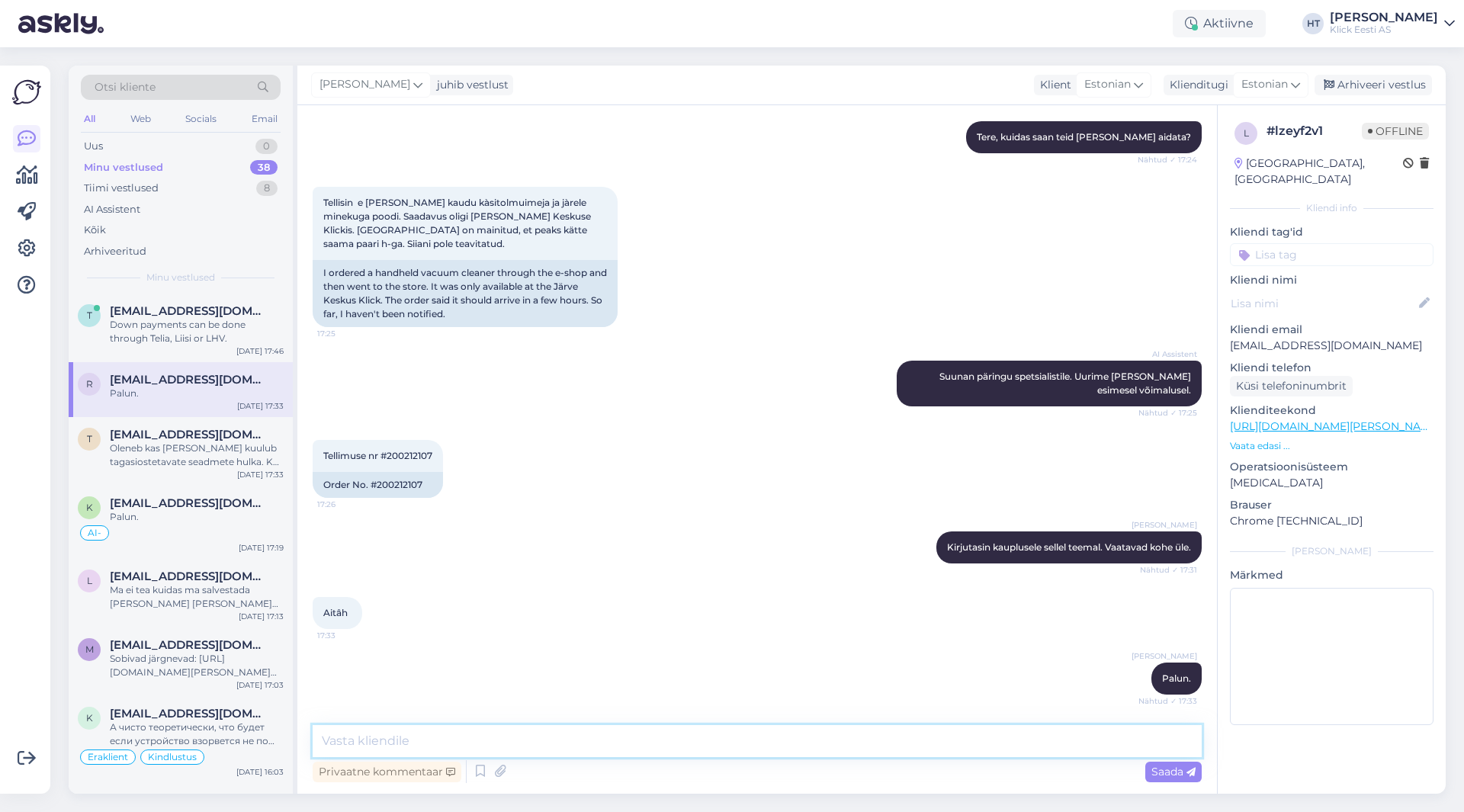
click at [655, 733] on textarea at bounding box center [757, 741] width 889 height 32
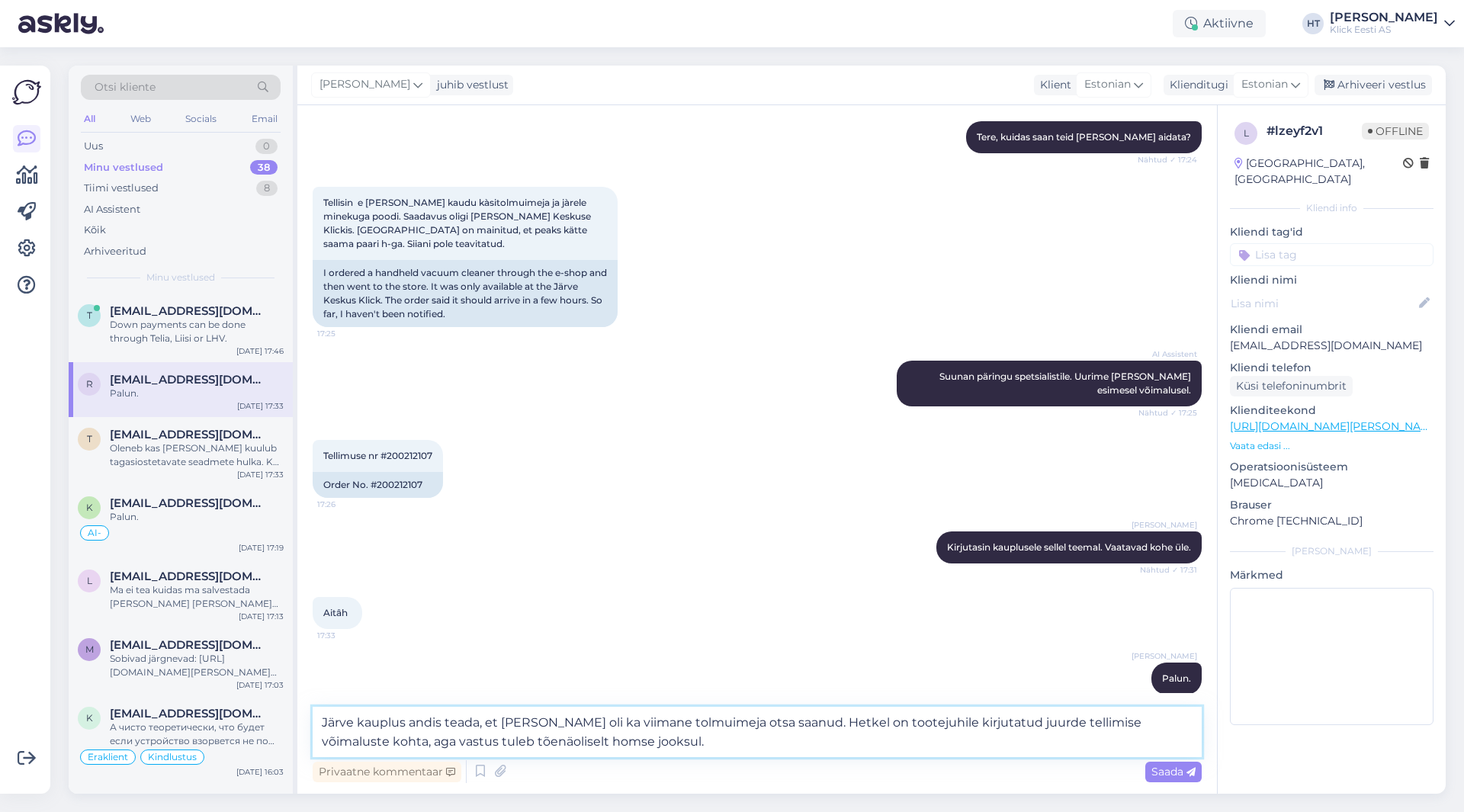
click at [626, 747] on textarea "Järve kauplus andis teada, et [PERSON_NAME] oli ka viimane tolmuimeja otsa saan…" at bounding box center [757, 732] width 889 height 50
drag, startPoint x: 529, startPoint y: 723, endPoint x: 761, endPoint y: 721, distance: 232.0
click at [761, 721] on textarea "Järve kauplus andis teada, et [PERSON_NAME] oli ka viimane tolmuimeja otsa saan…" at bounding box center [757, 732] width 889 height 50
click at [1269, 337] on p "[EMAIL_ADDRESS][DOMAIN_NAME]" at bounding box center [1332, 346] width 204 height 16
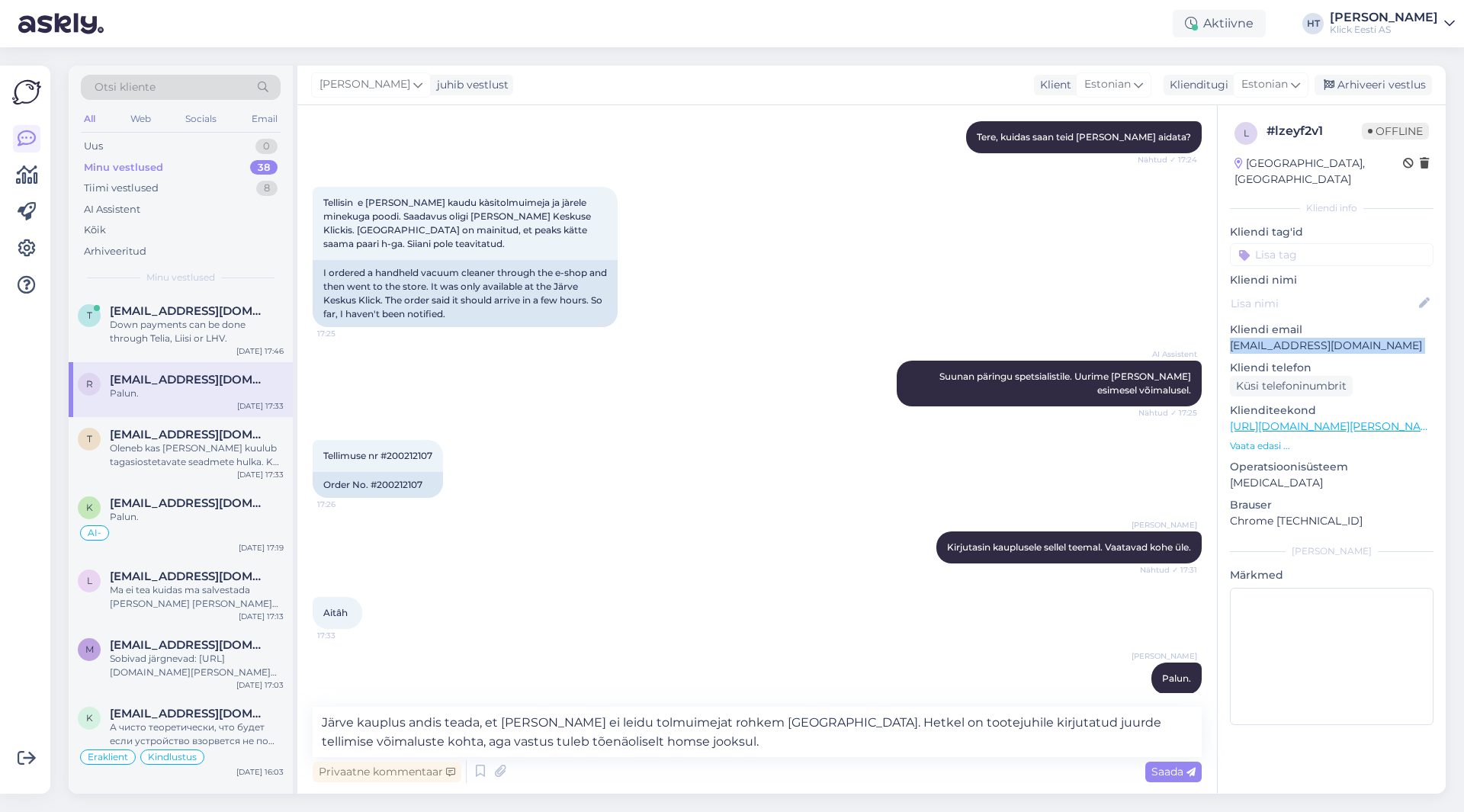
click at [1269, 337] on p "[EMAIL_ADDRESS][DOMAIN_NAME]" at bounding box center [1332, 346] width 204 height 16
click at [905, 292] on div "Tellisin e [PERSON_NAME] kaudu kàsitolmuimeja ja jàrele minekuga poodi. Saadavu…" at bounding box center [757, 257] width 889 height 174
click at [611, 750] on textarea "Järve kauplus andis teada, et [PERSON_NAME] ei leidu tolmuimejat rohkem [GEOGRA…" at bounding box center [757, 732] width 889 height 50
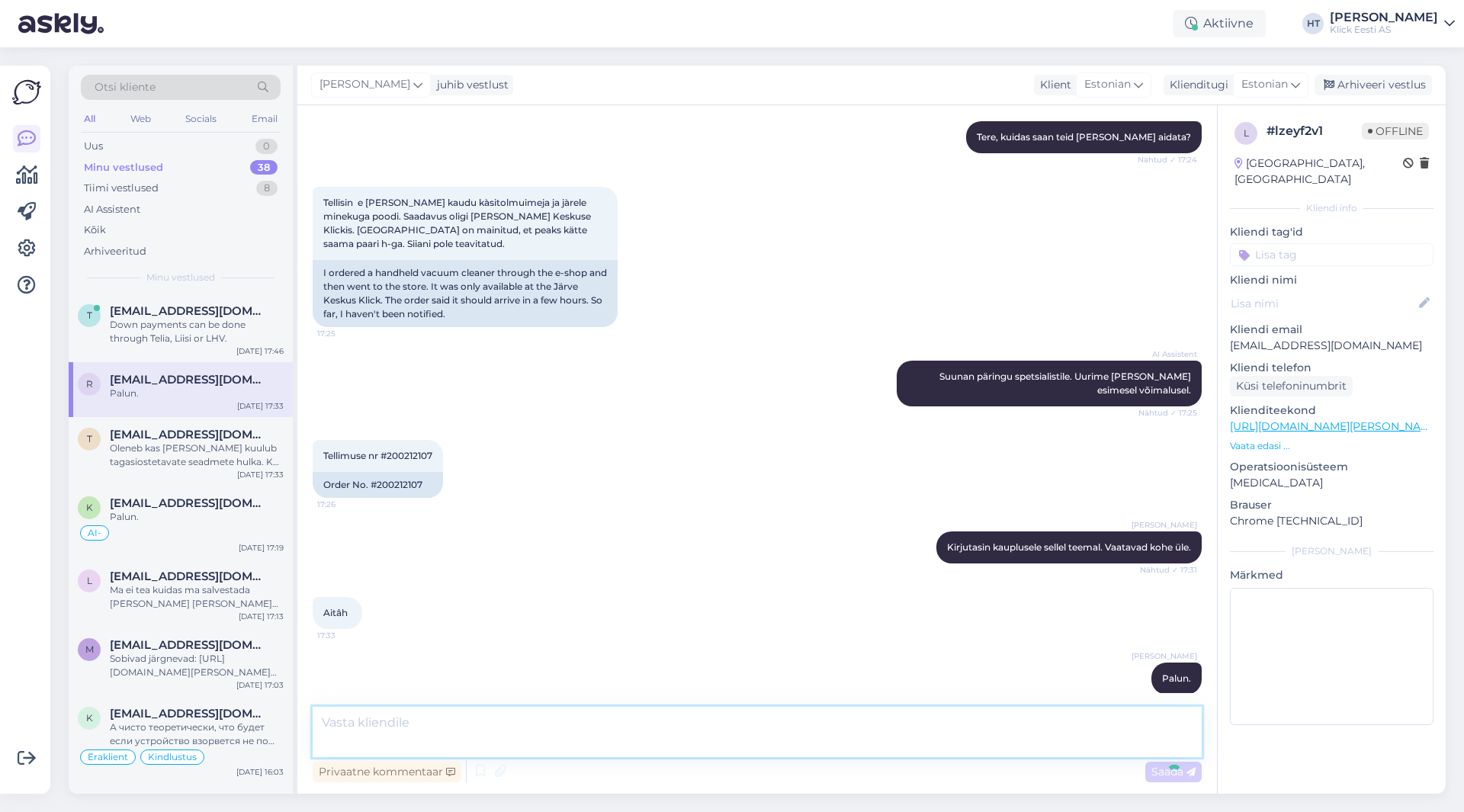
scroll to position [278, 0]
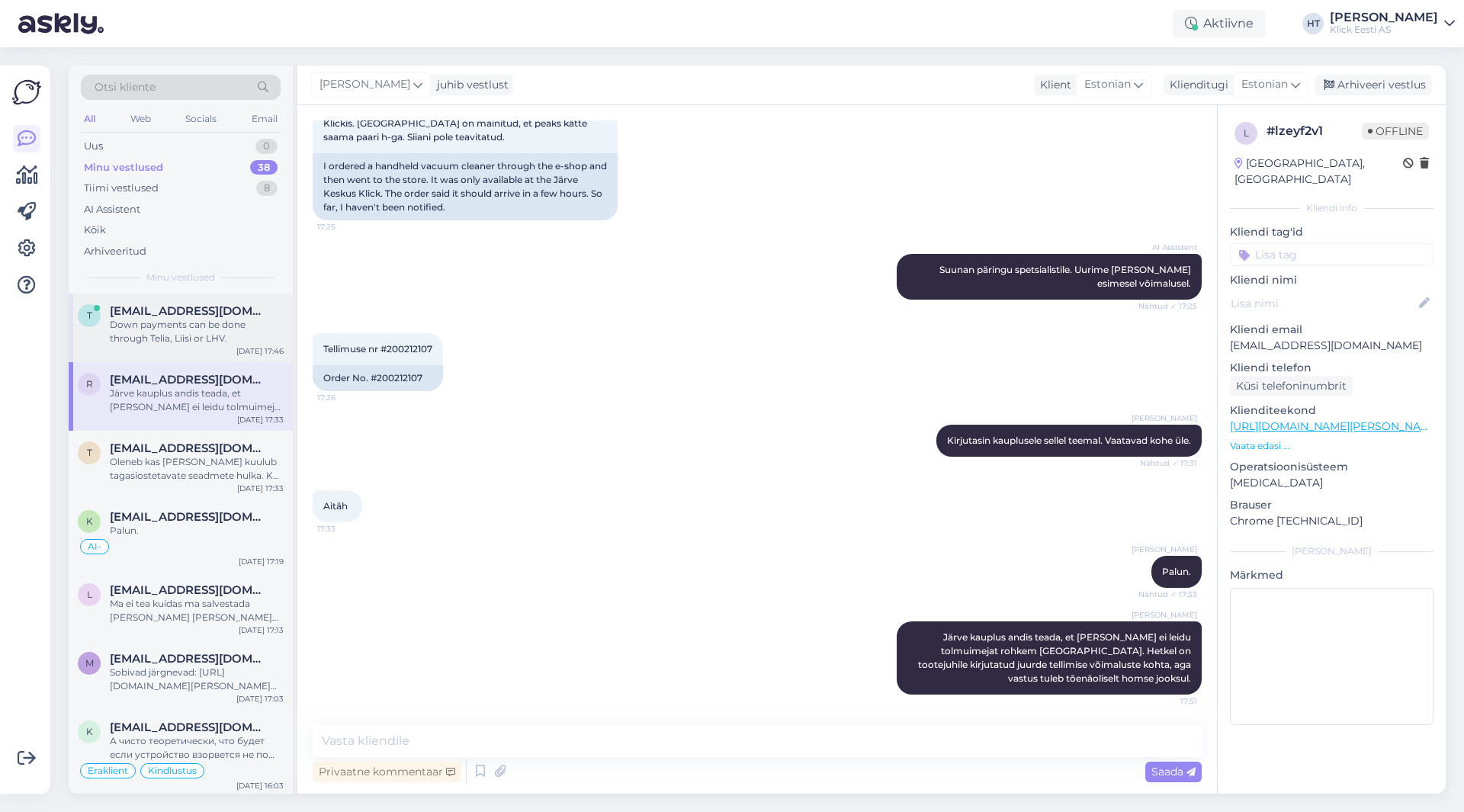
click at [216, 333] on div "Down payments can be done through Telia, Liisi or LHV." at bounding box center [197, 331] width 174 height 27
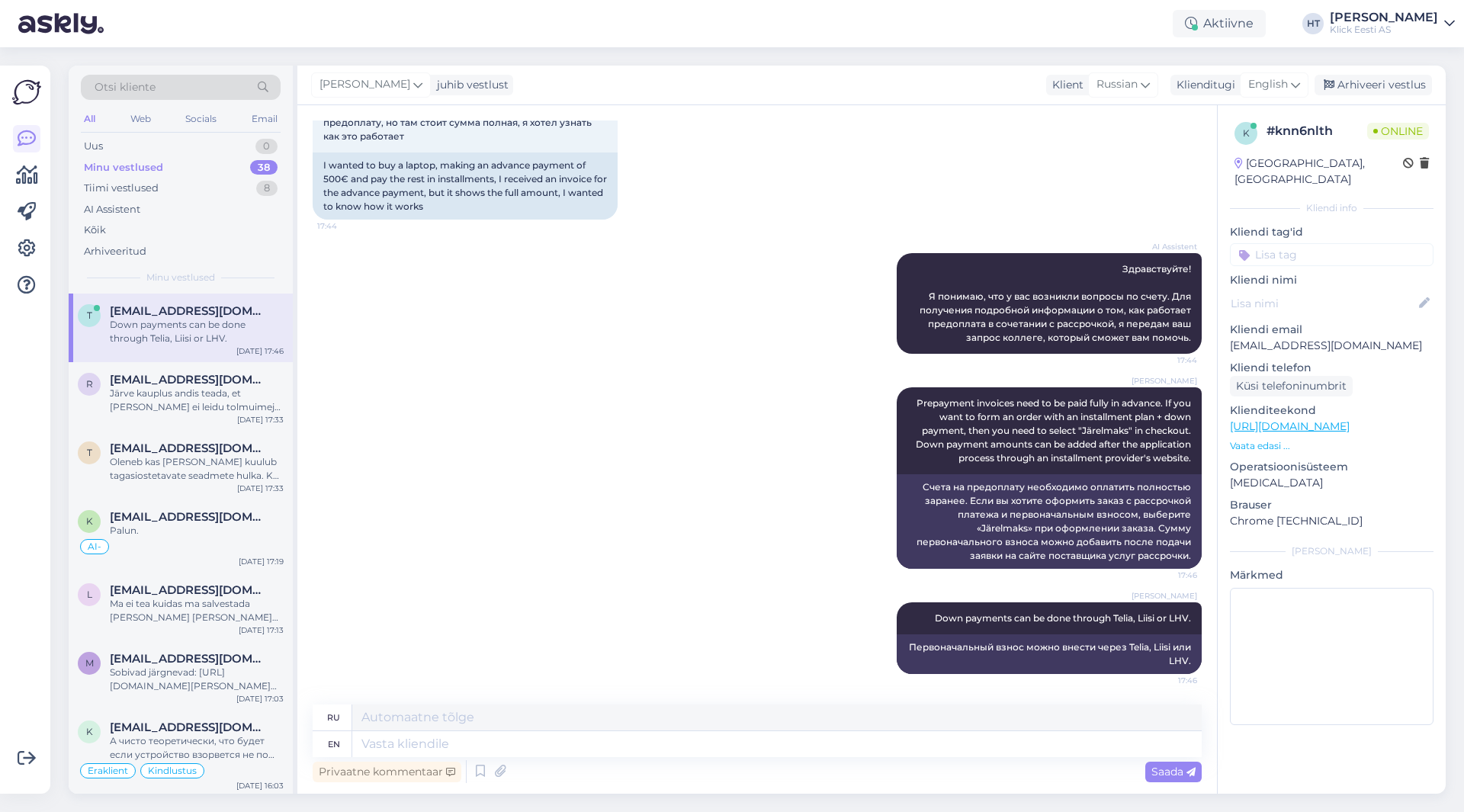
click at [170, 162] on div "Minu vestlused 38" at bounding box center [180, 167] width 200 height 21
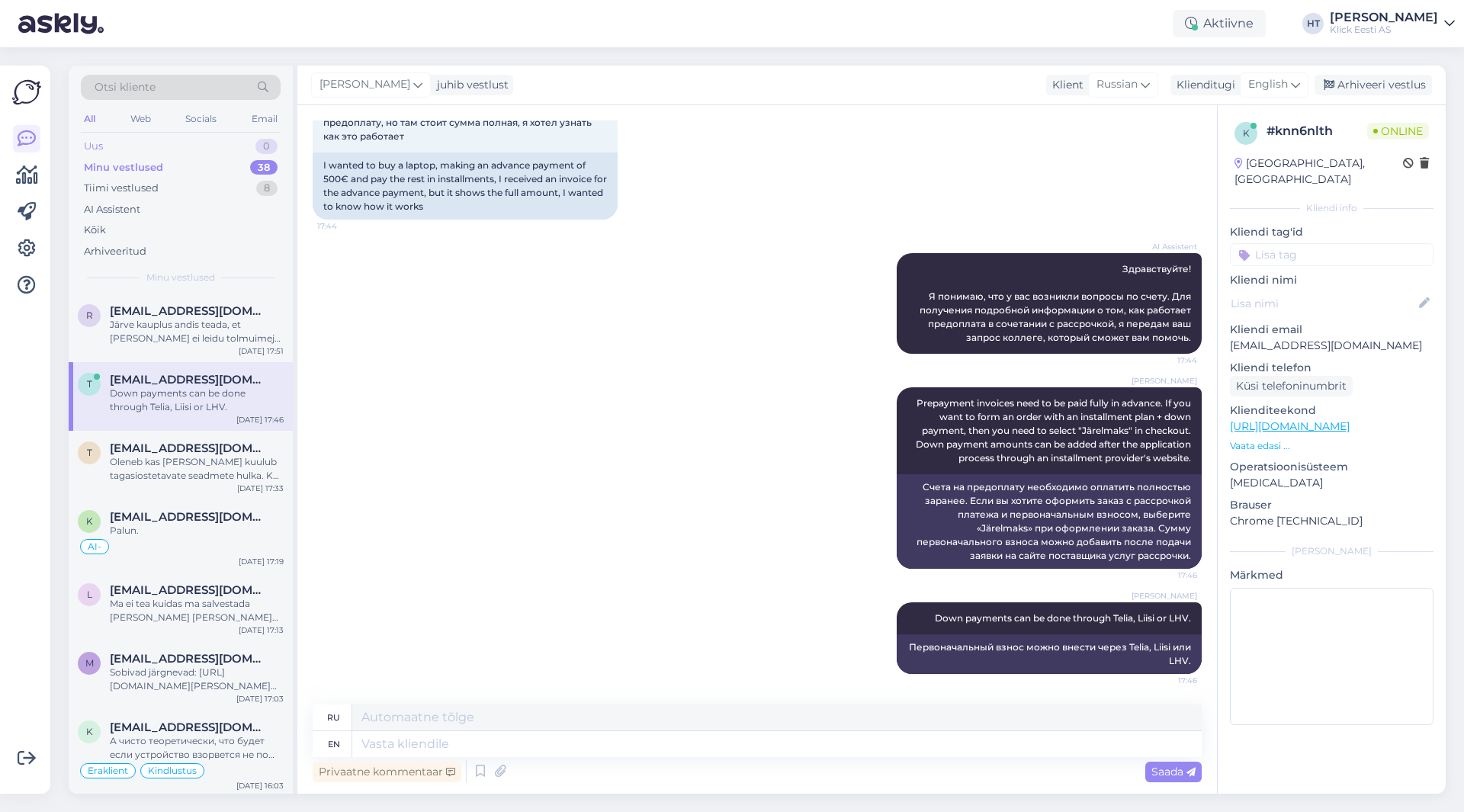
click at [216, 144] on div "Uus 0" at bounding box center [180, 146] width 200 height 21
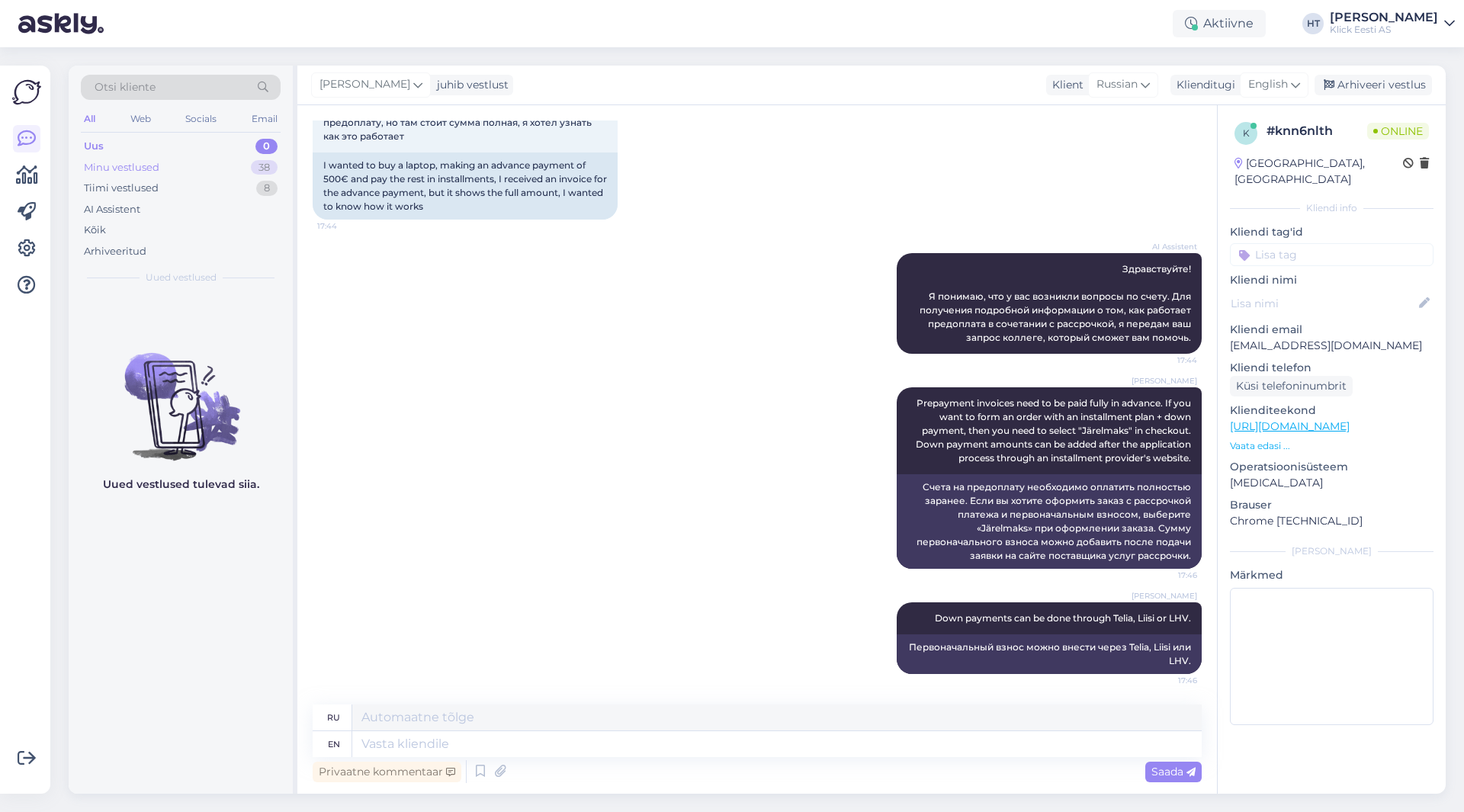
click at [218, 167] on div "Minu vestlused 38" at bounding box center [180, 167] width 200 height 21
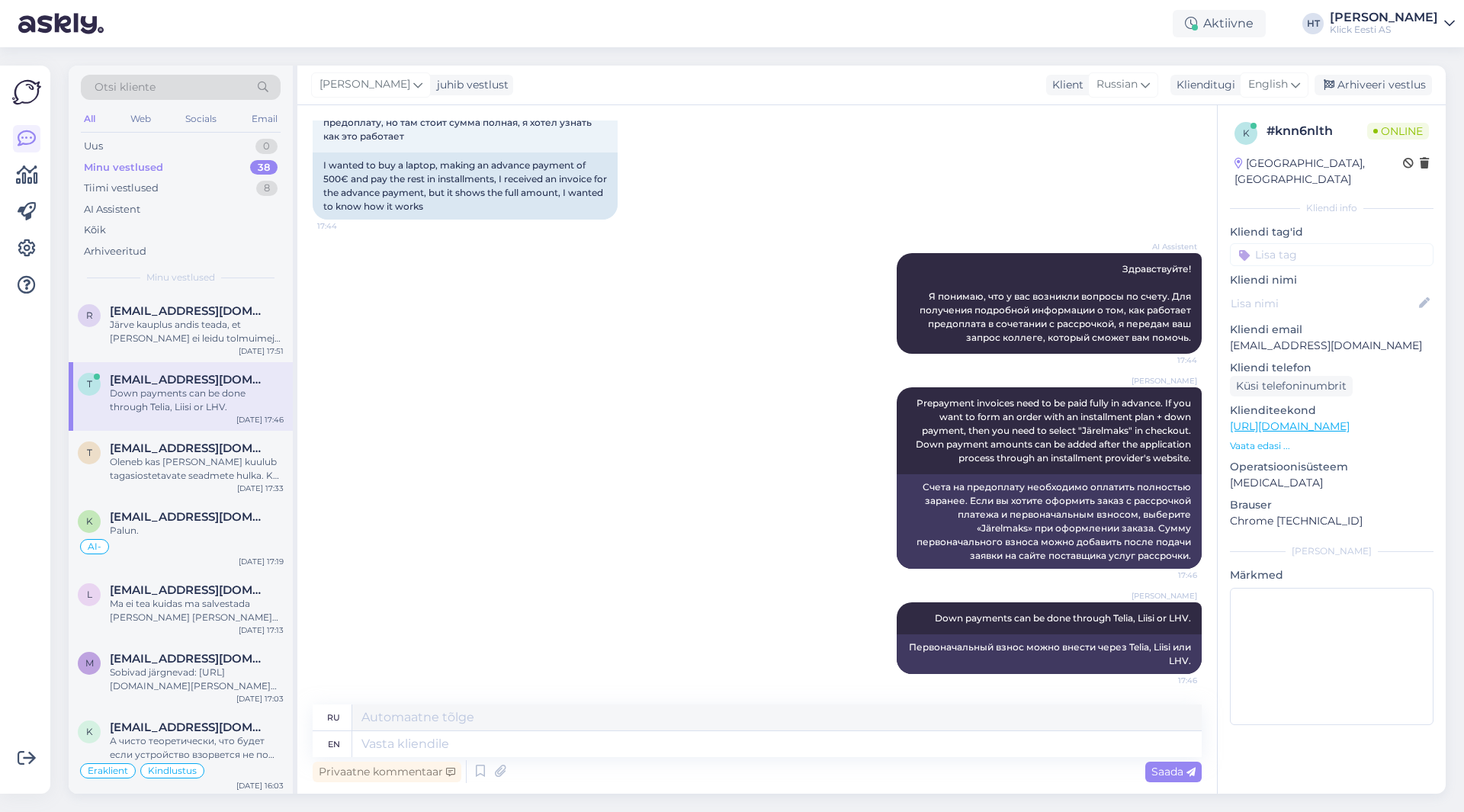
click at [453, 301] on div "AI Assistent Здравствуйте! Я понимаю, что у вас возникли вопросы по счету. Для …" at bounding box center [757, 303] width 889 height 134
click at [444, 300] on div "AI Assistent Здравствуйте! Я понимаю, что у вас возникли вопросы по счету. Для …" at bounding box center [757, 303] width 889 height 134
click at [209, 305] on span "[EMAIL_ADDRESS][DOMAIN_NAME]" at bounding box center [189, 311] width 158 height 14
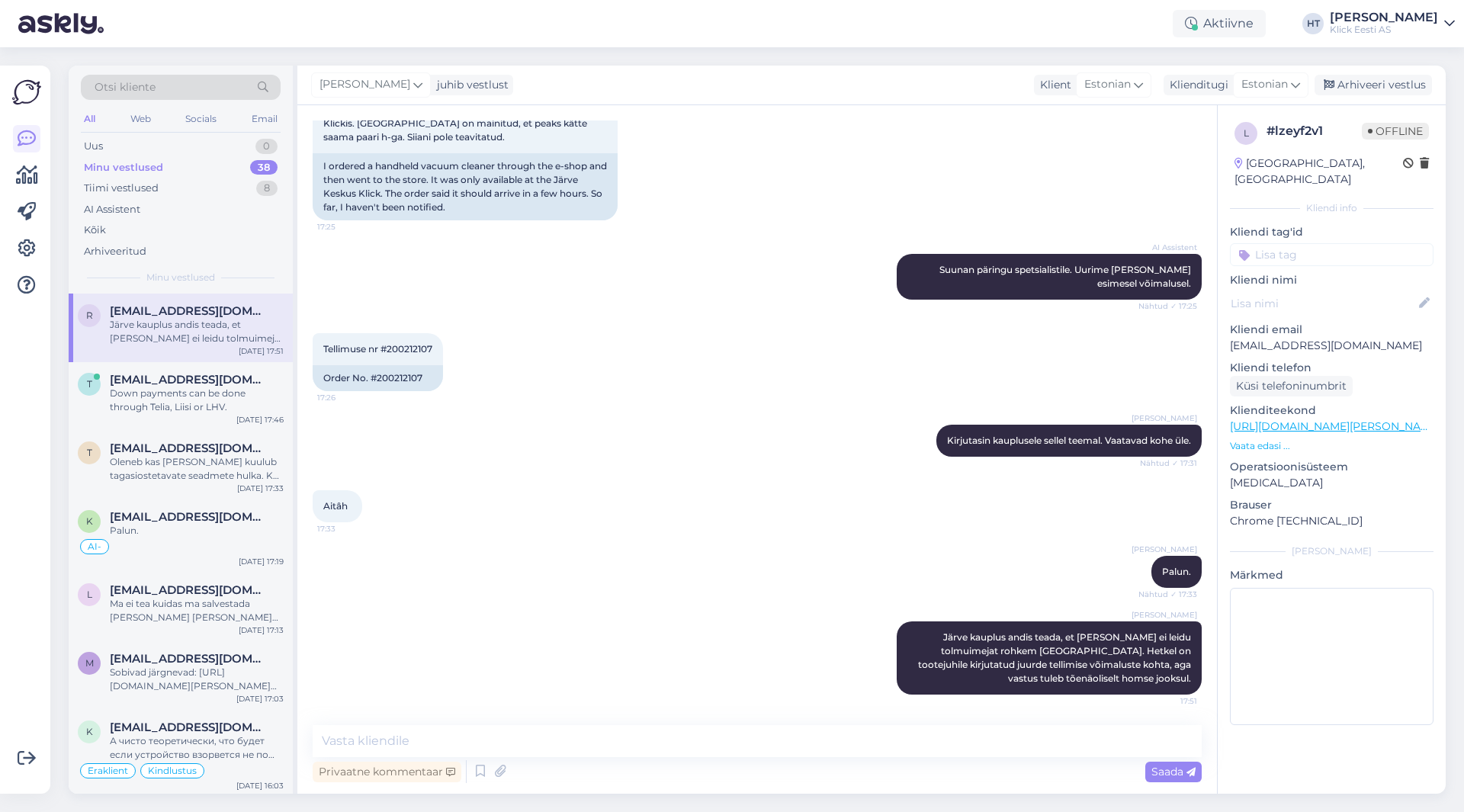
click at [754, 362] on div "Tellimuse nr #200212107 17:26 Order No. #200212107" at bounding box center [757, 361] width 889 height 91
click at [756, 369] on div "Tellimuse nr #200212107 17:26 Order No. #200212107" at bounding box center [757, 361] width 889 height 91
click at [742, 369] on div "Tellimuse nr #200212107 17:26 Order No. #200212107" at bounding box center [757, 361] width 889 height 91
click at [746, 368] on div "Tellimuse nr #200212107 17:26 Order No. #200212107" at bounding box center [757, 361] width 889 height 91
click at [743, 365] on div "Tellimuse nr #200212107 17:26 Order No. #200212107" at bounding box center [757, 361] width 889 height 91
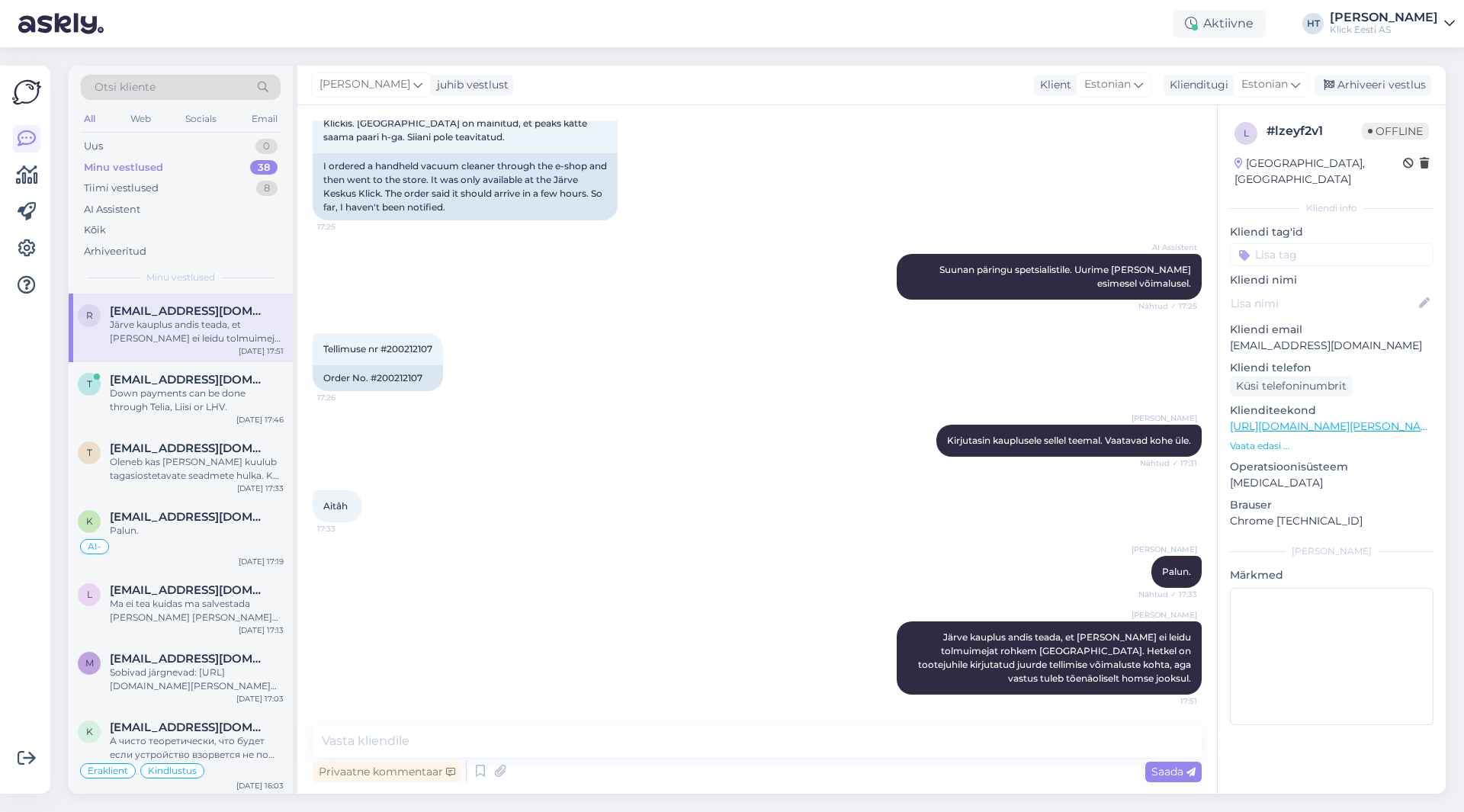
click at [584, 466] on div "[PERSON_NAME] Kirjutasin kauplusele sellel teemal. Vaatavad kohe üle. Nähtud ✓ …" at bounding box center [757, 441] width 889 height 66
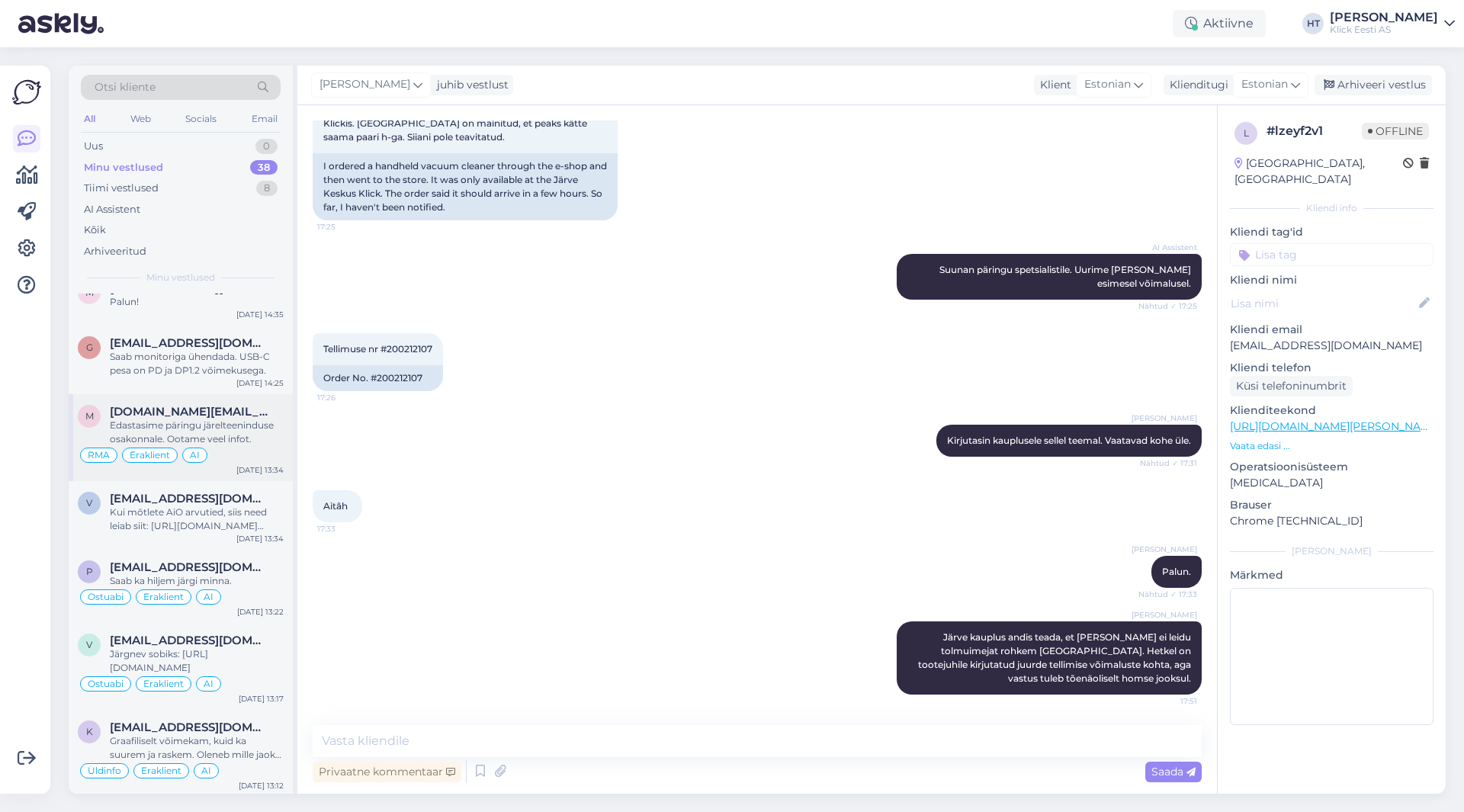
scroll to position [839, 0]
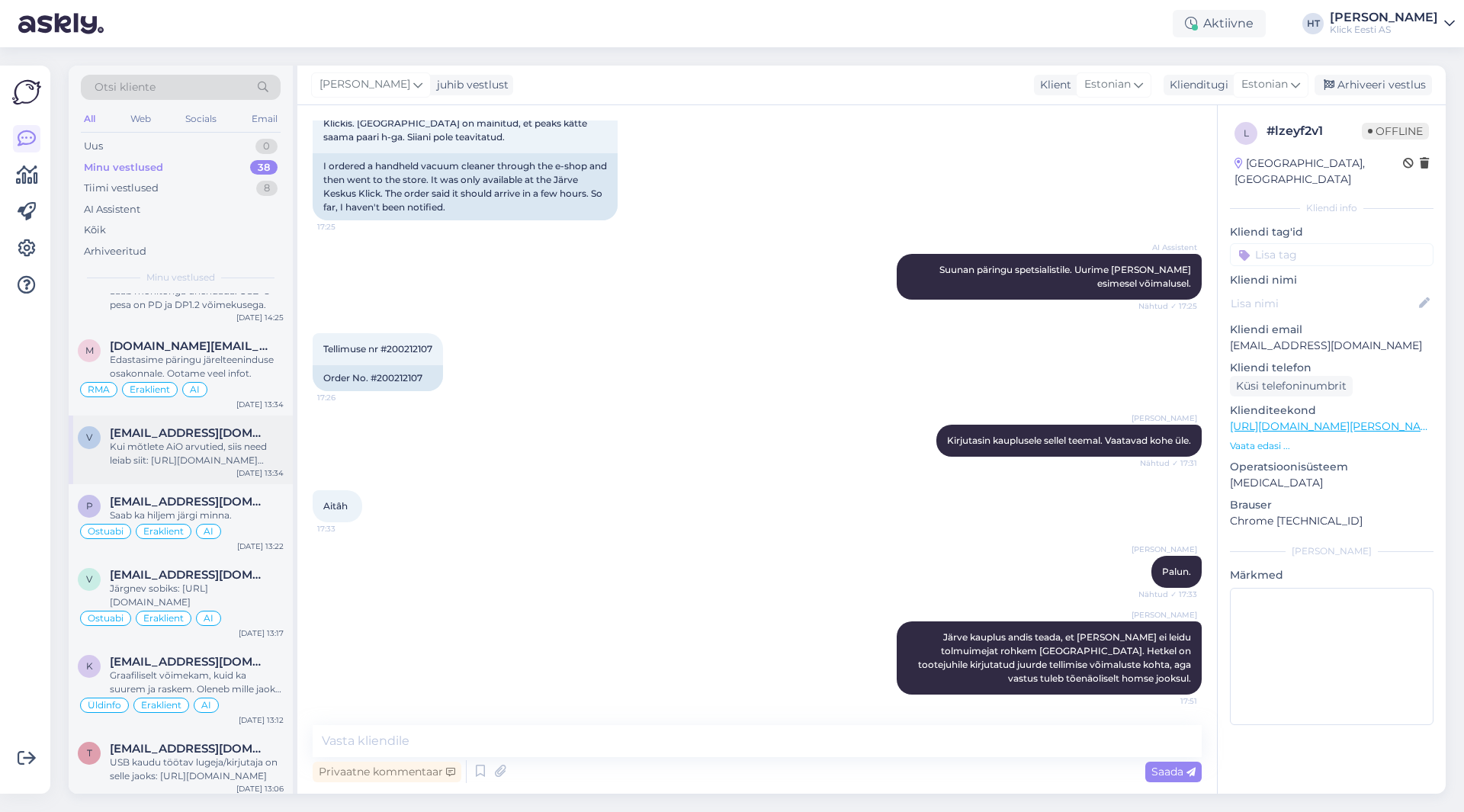
click at [212, 457] on div "Kui mõtlete AiO arvutied, siis need leiab siit: [URL][DOMAIN_NAME][PERSON_NAME]" at bounding box center [197, 453] width 174 height 27
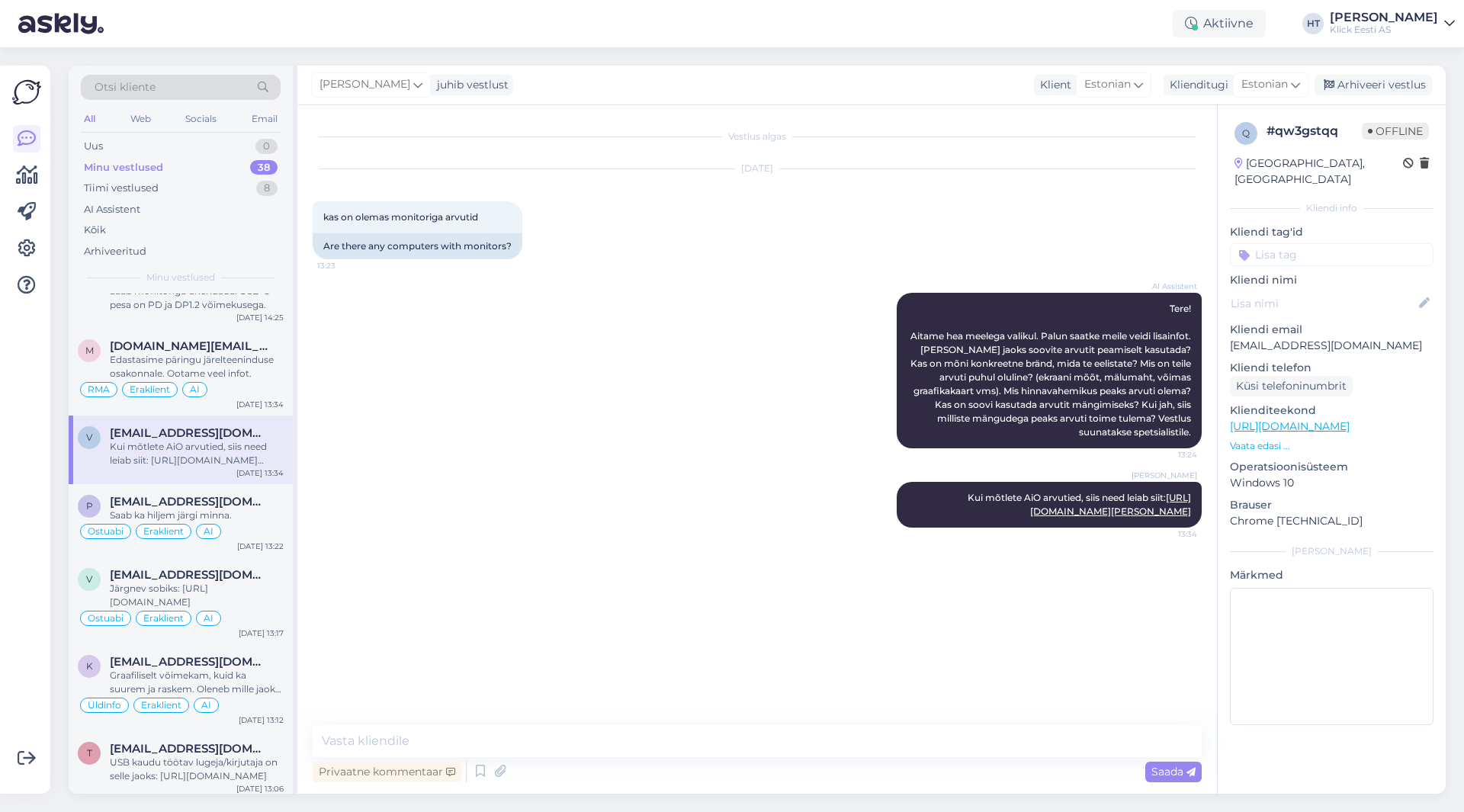
scroll to position [0, 0]
click at [1361, 243] on input at bounding box center [1332, 255] width 204 height 23
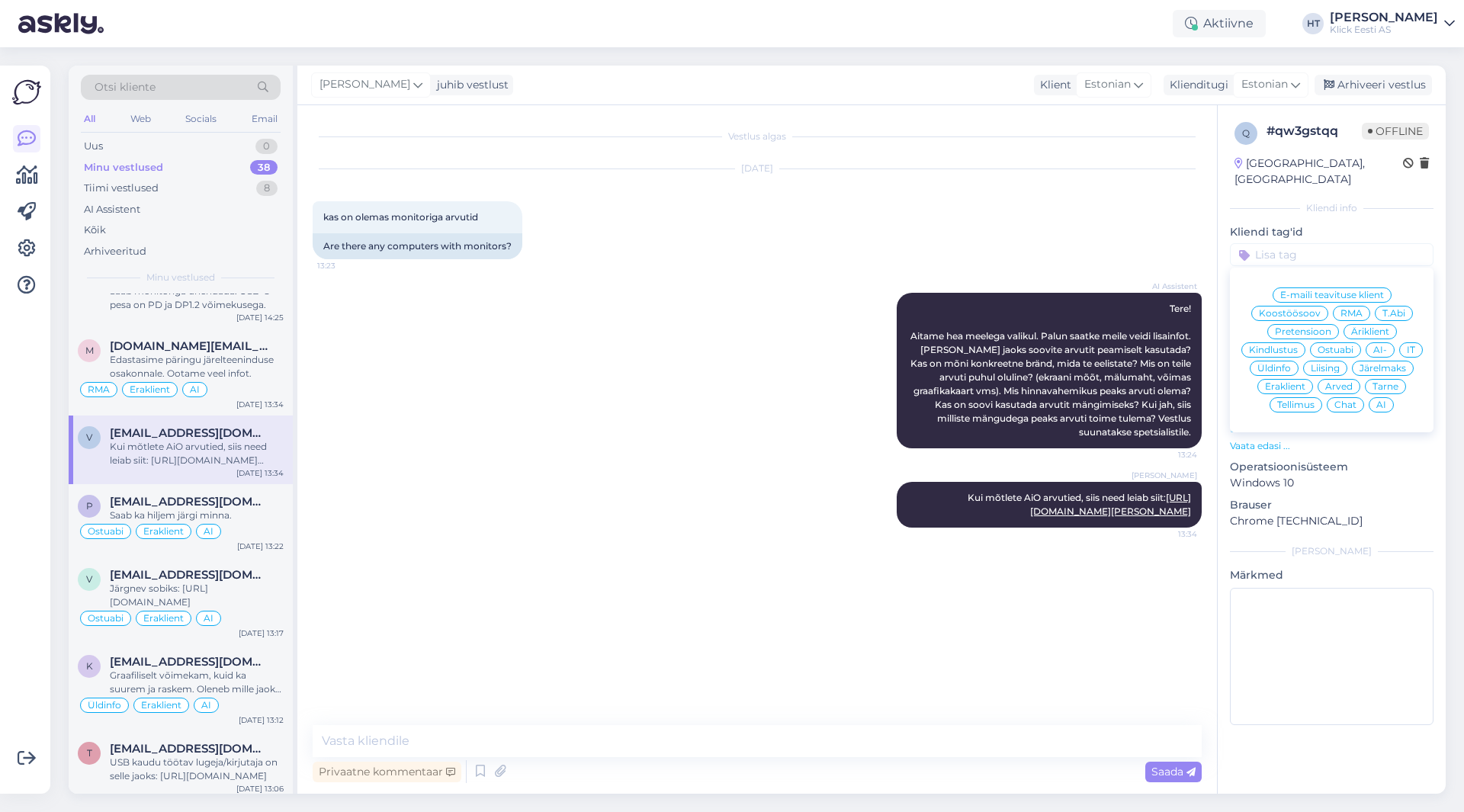
click at [1344, 342] on div "Ostuabi" at bounding box center [1336, 350] width 51 height 16
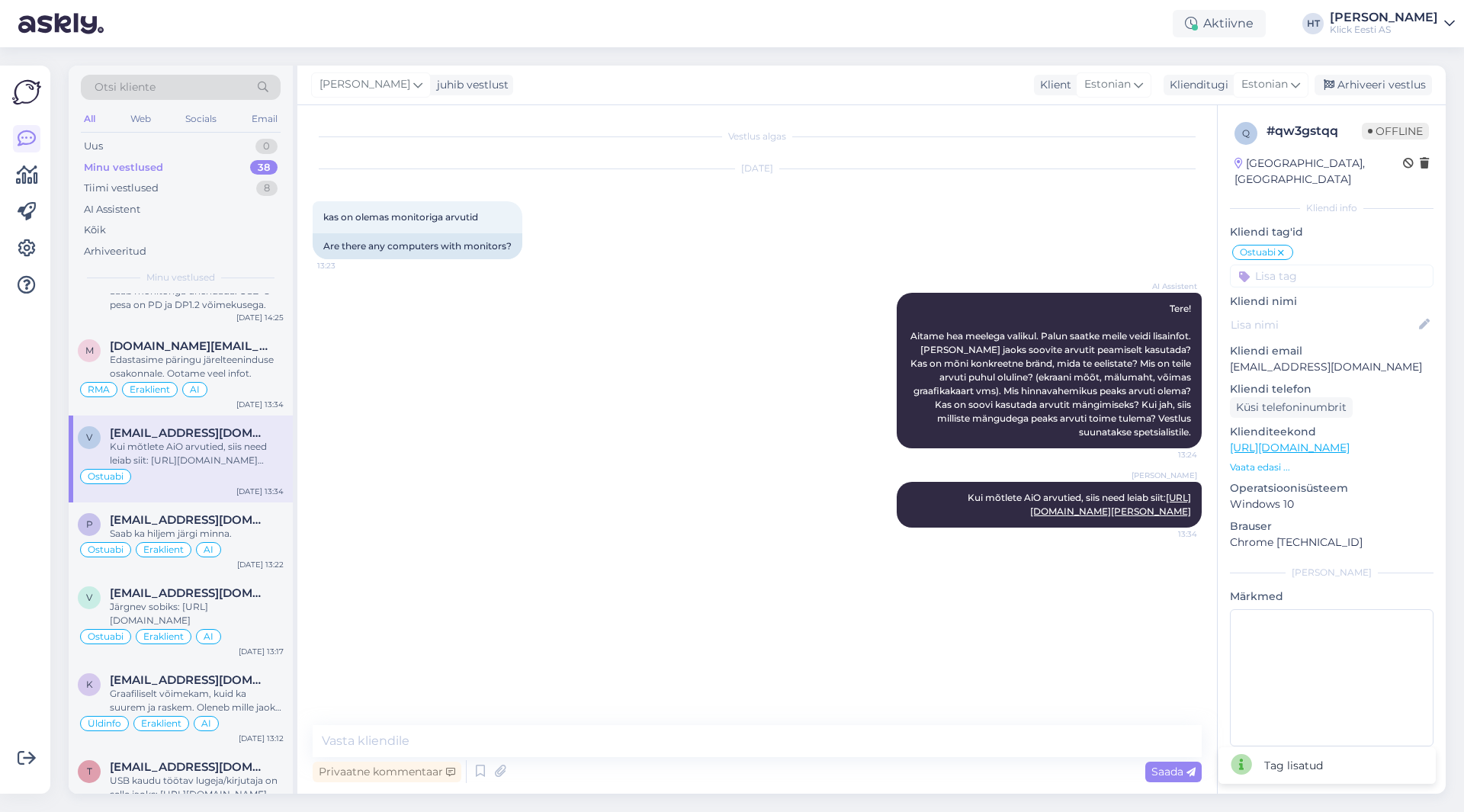
click at [1336, 264] on input at bounding box center [1332, 276] width 204 height 23
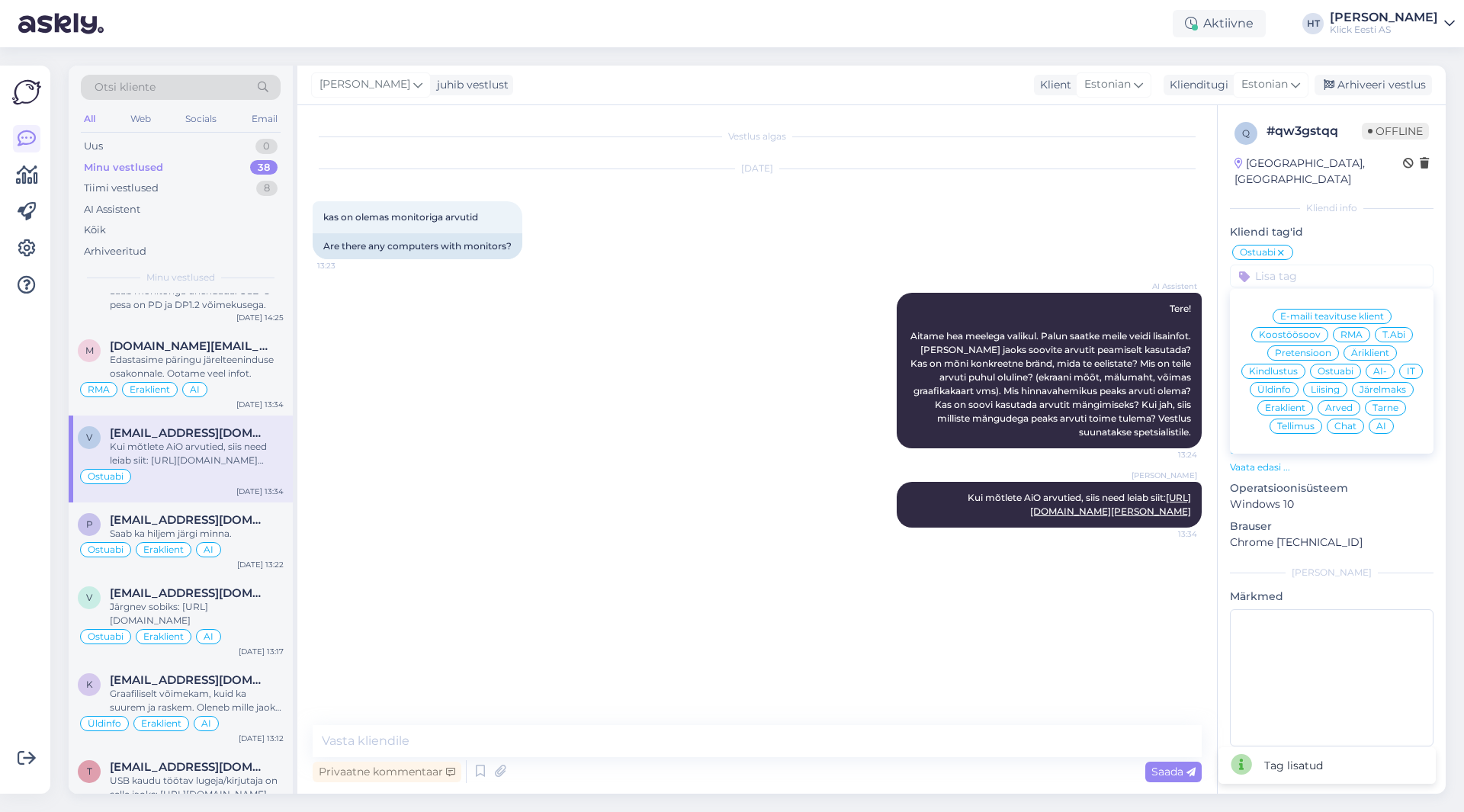
click at [1282, 403] on span "Eraklient" at bounding box center [1285, 407] width 40 height 9
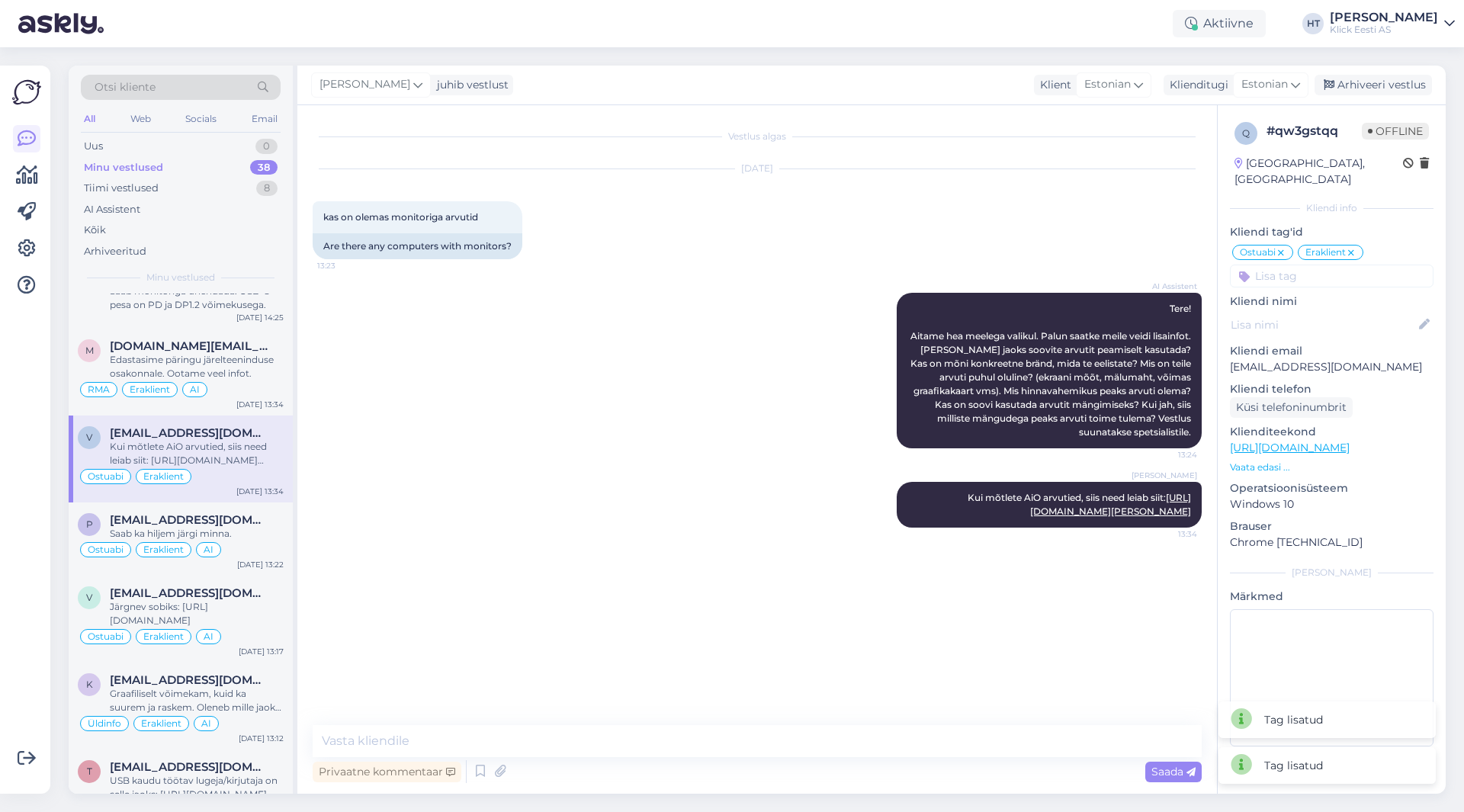
click at [1323, 268] on input at bounding box center [1332, 276] width 204 height 23
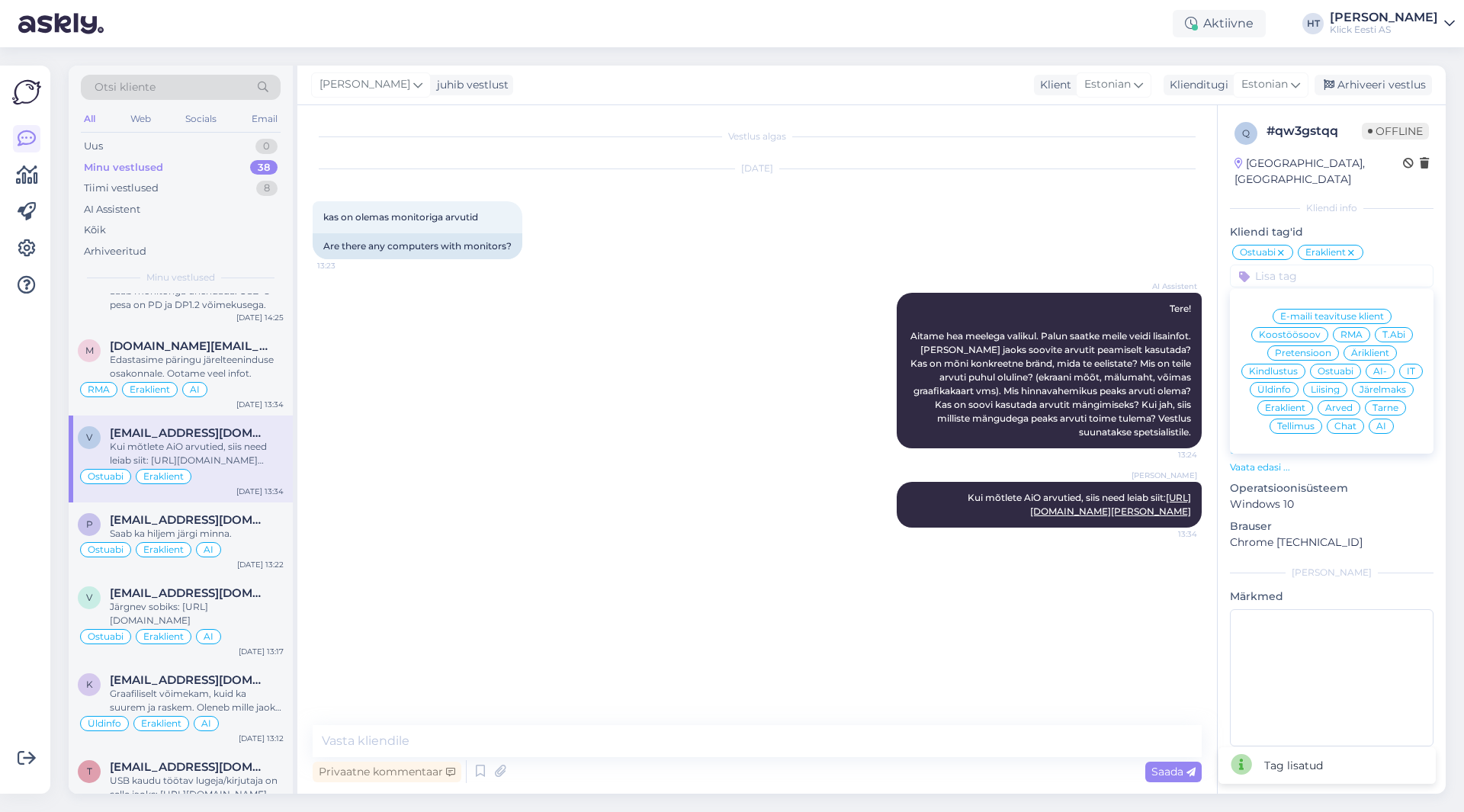
click at [1159, 251] on div "[DATE] kas on olemas monitoriga arvutid 13:23 Are there any computers with moni…" at bounding box center [757, 214] width 889 height 123
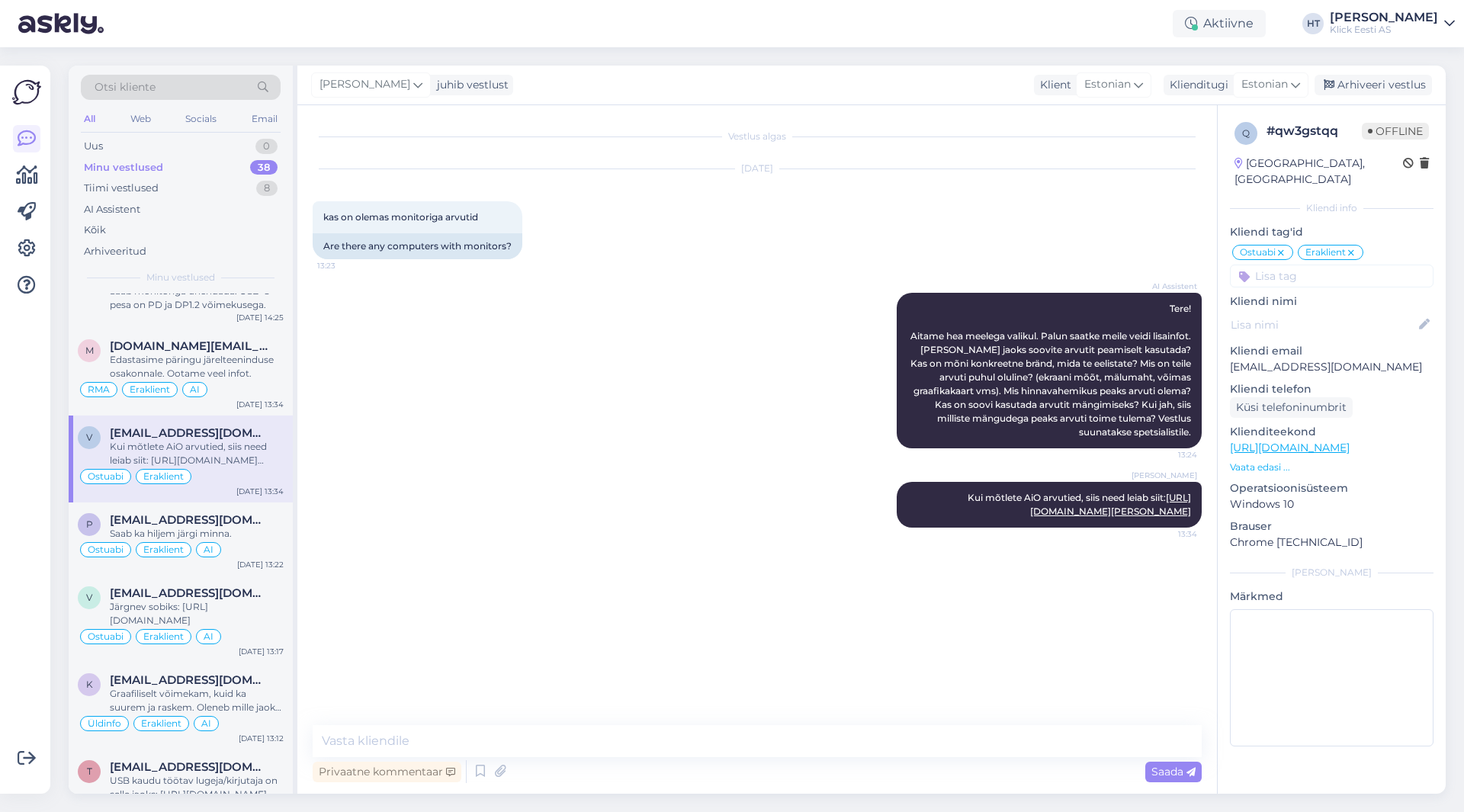
scroll to position [763, 0]
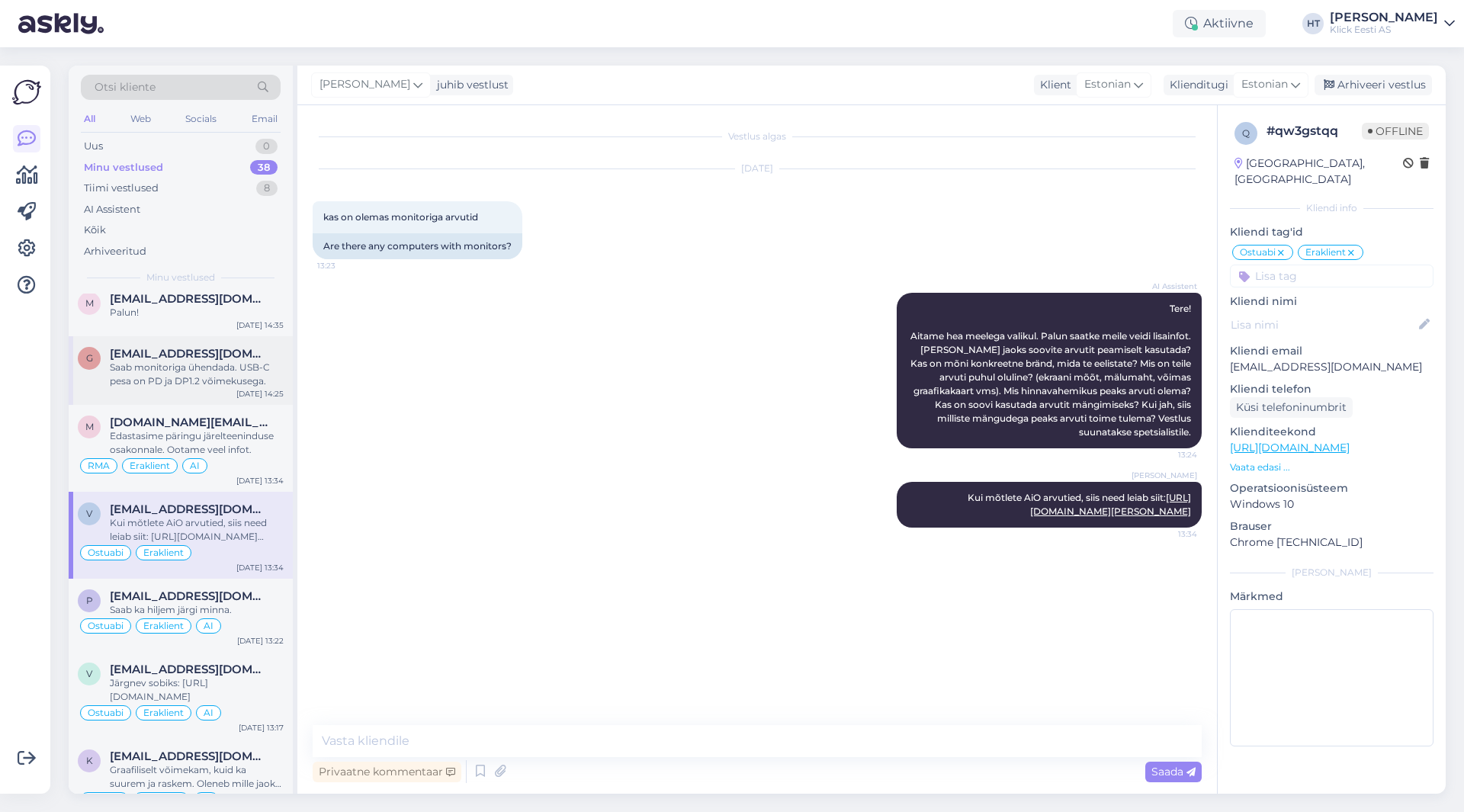
click at [222, 357] on span "[EMAIL_ADDRESS][DOMAIN_NAME]" at bounding box center [189, 354] width 158 height 14
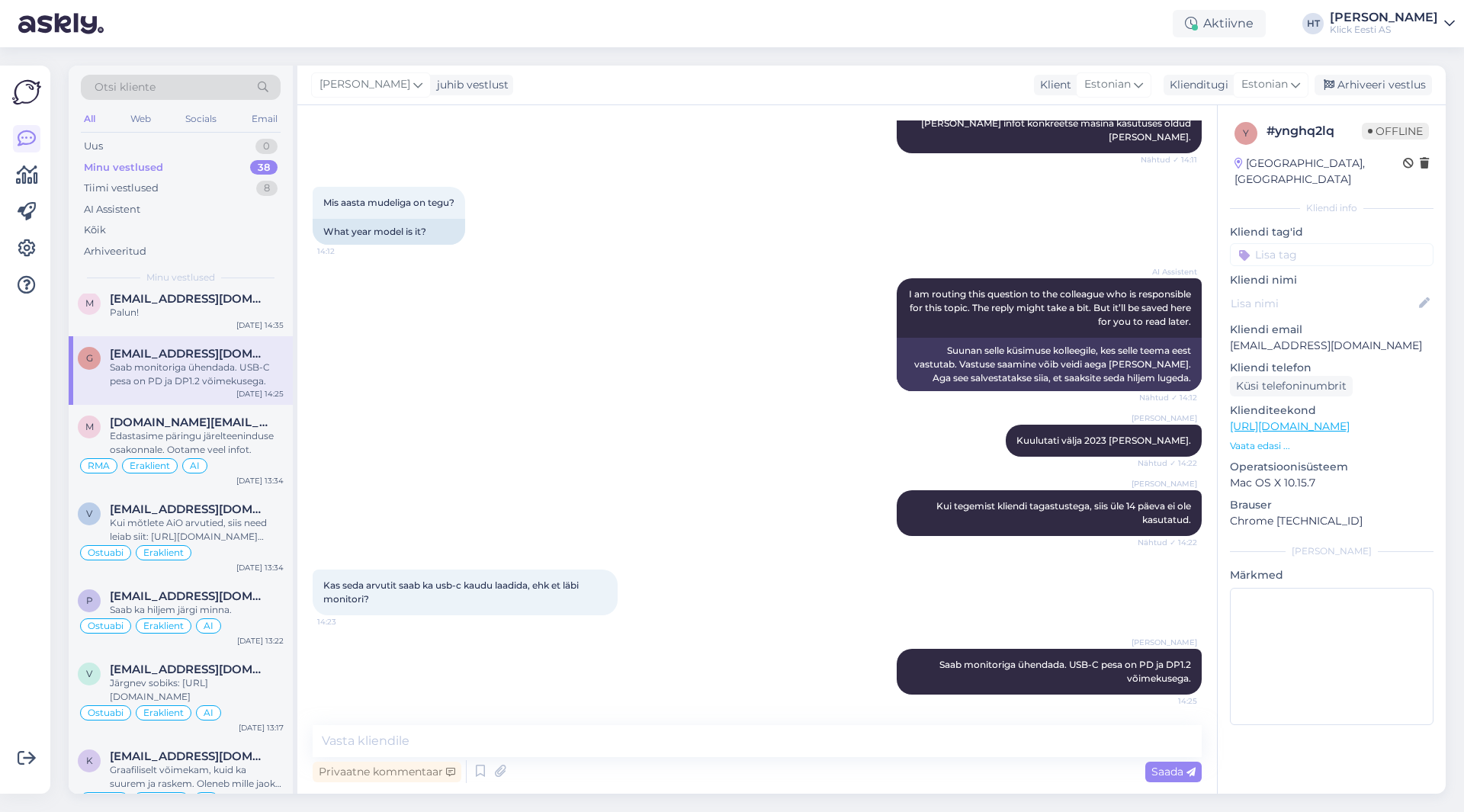
click at [1331, 253] on div "y # ynghq2lq Offline [GEOGRAPHIC_DATA], [GEOGRAPHIC_DATA] Kliendi info Kliendi …" at bounding box center [1332, 426] width 228 height 643
click at [1331, 245] on input at bounding box center [1332, 255] width 204 height 23
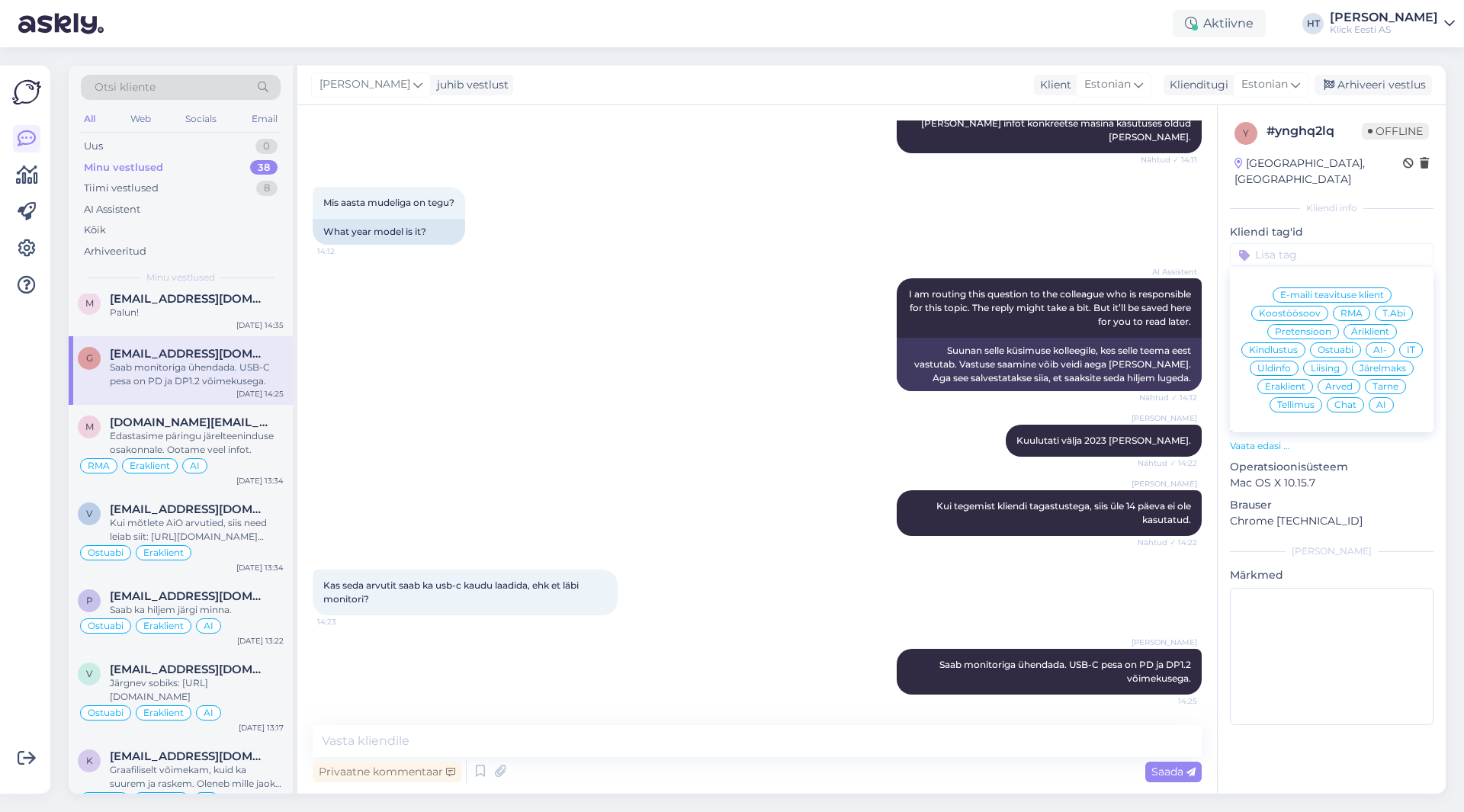
click at [1339, 346] on span "Ostuabi" at bounding box center [1336, 350] width 36 height 9
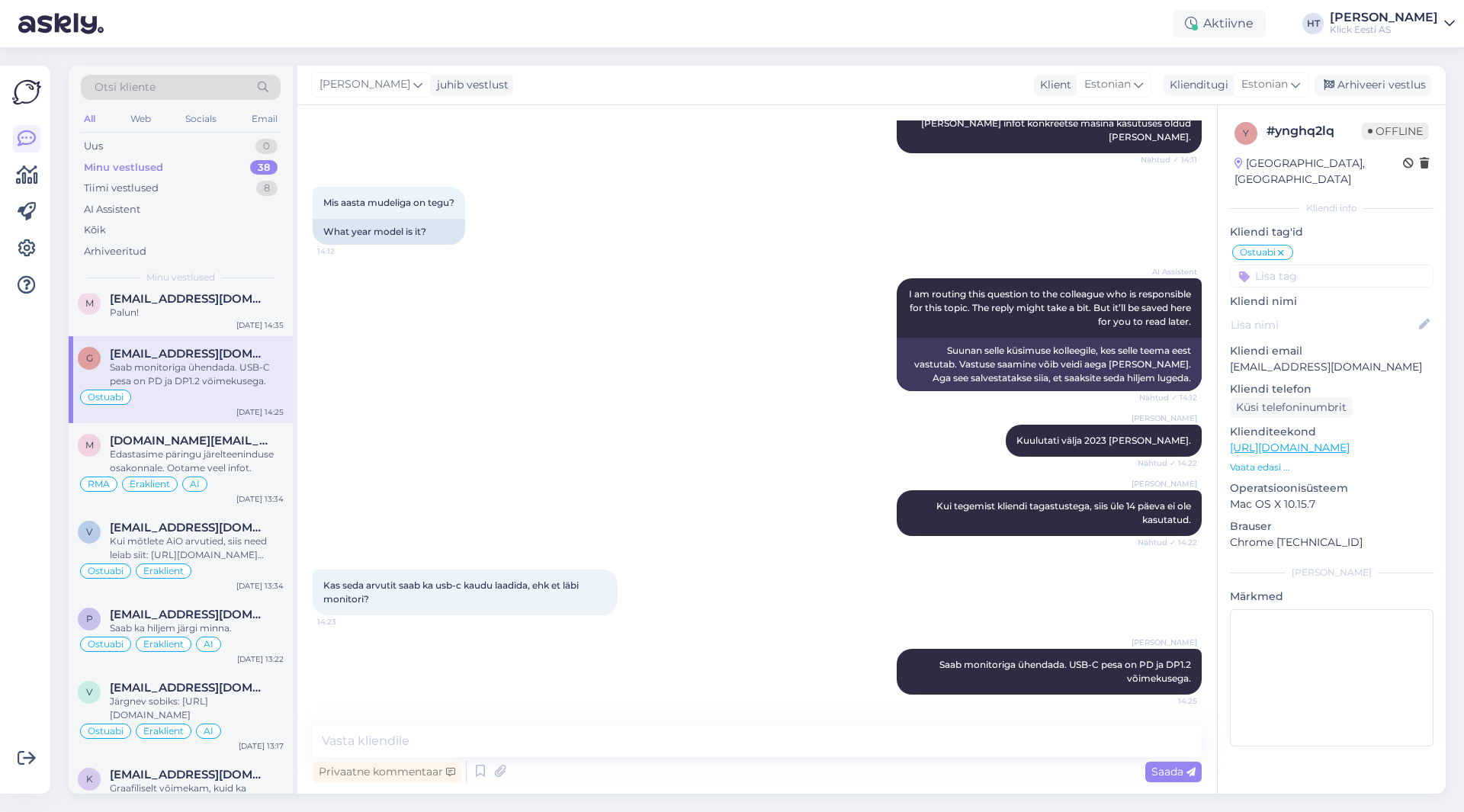
click at [1355, 269] on input at bounding box center [1332, 276] width 204 height 23
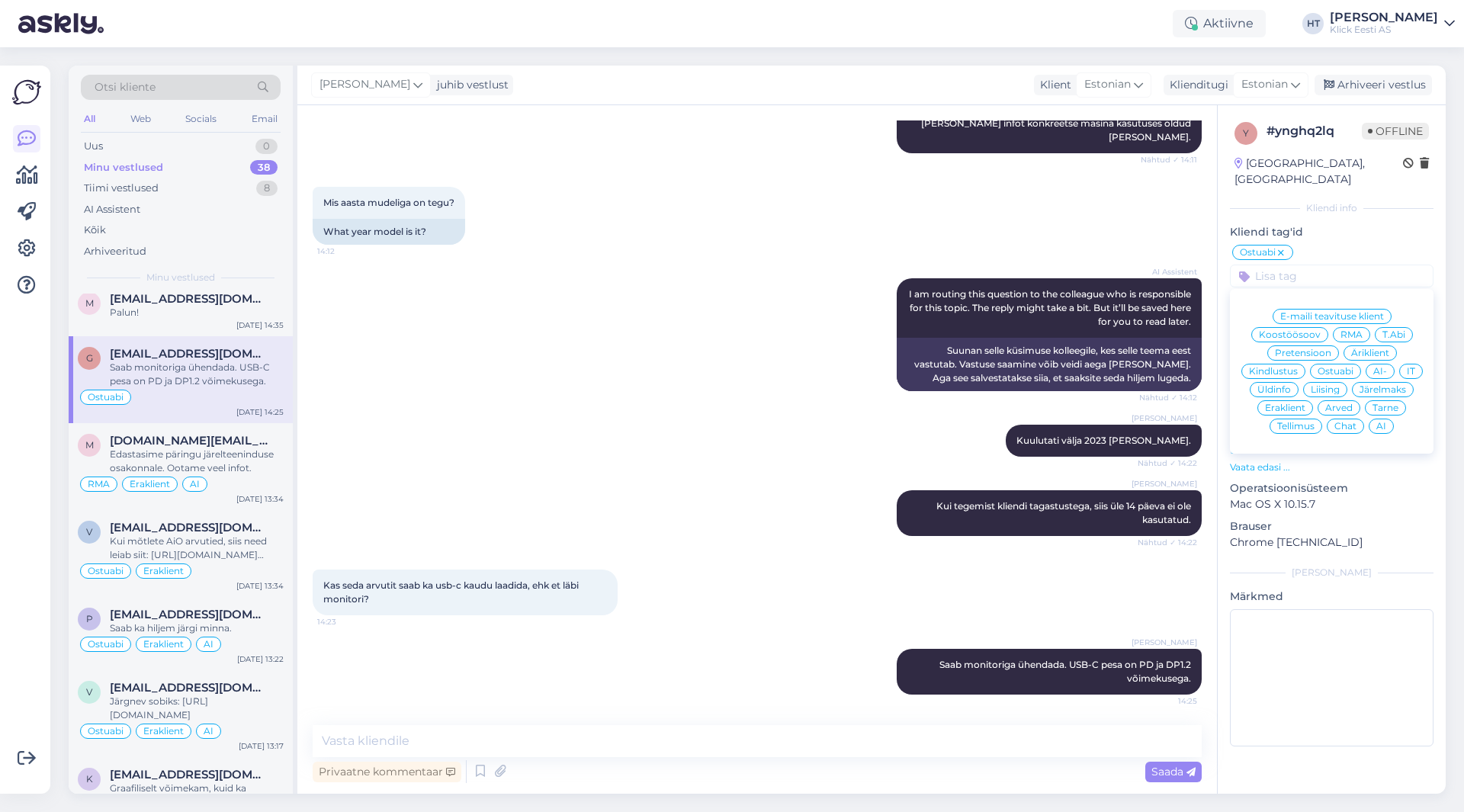
click at [1287, 403] on span "Eraklient" at bounding box center [1285, 407] width 40 height 9
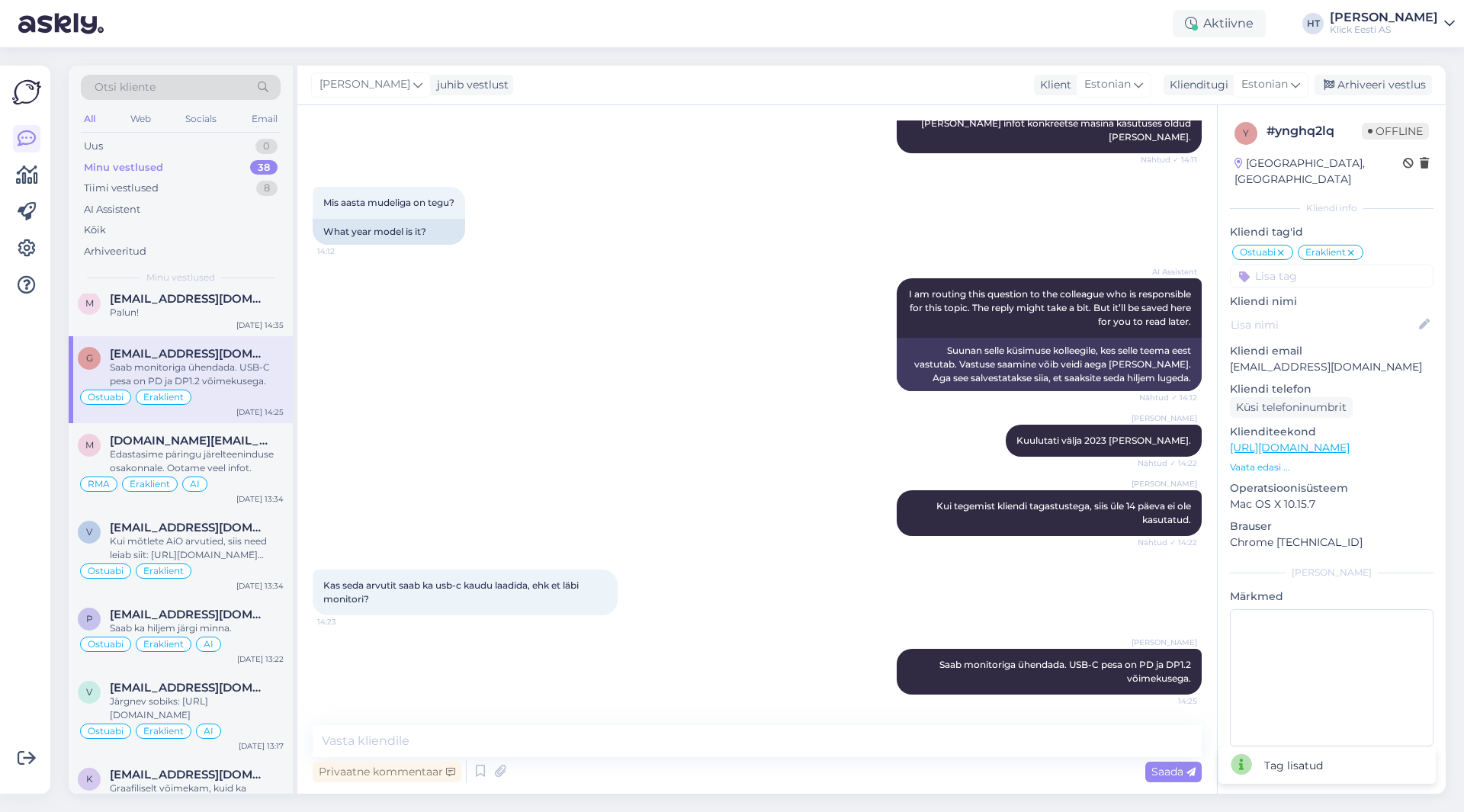
click at [1296, 271] on input at bounding box center [1332, 276] width 204 height 23
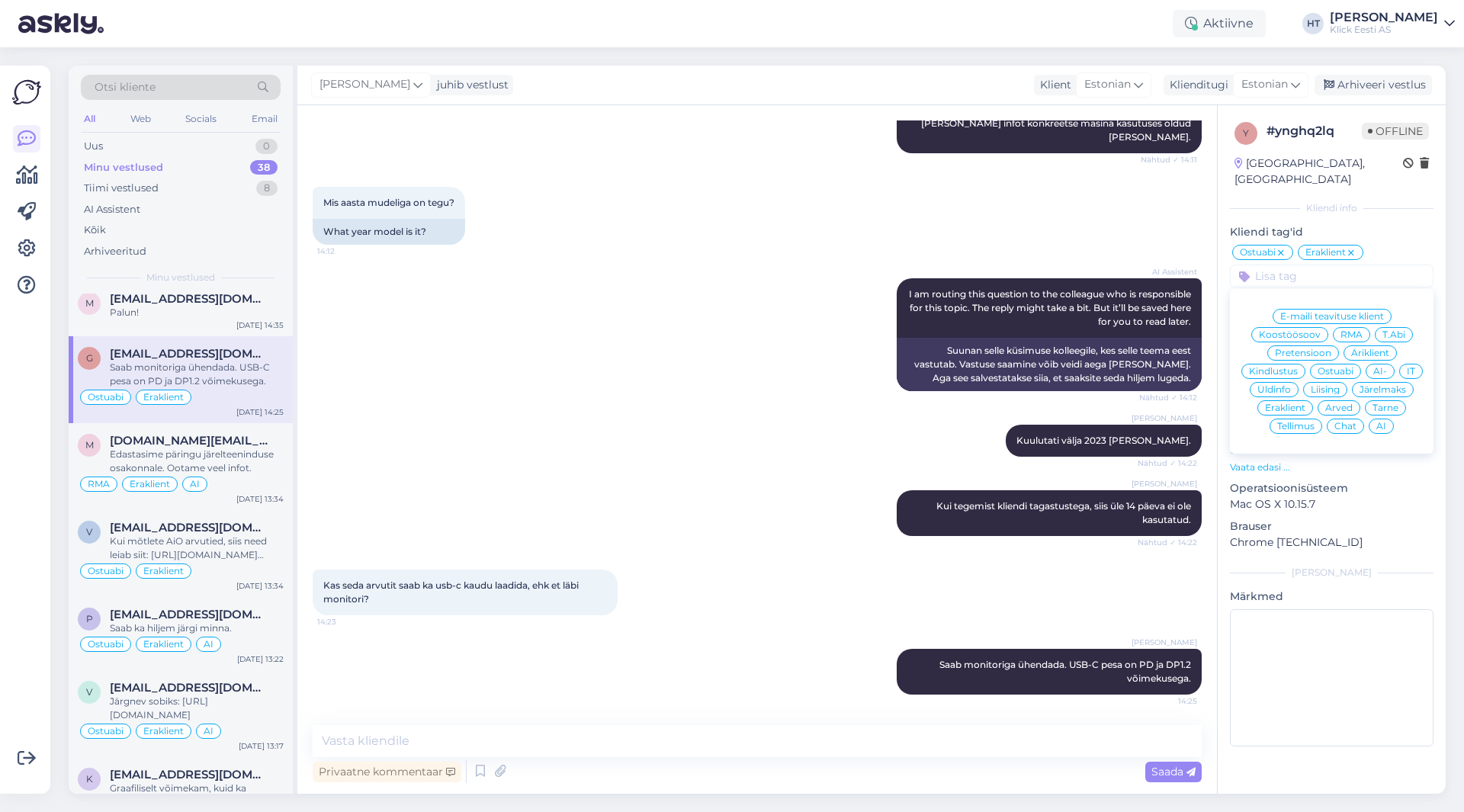
click at [1386, 419] on div "AI" at bounding box center [1381, 426] width 25 height 16
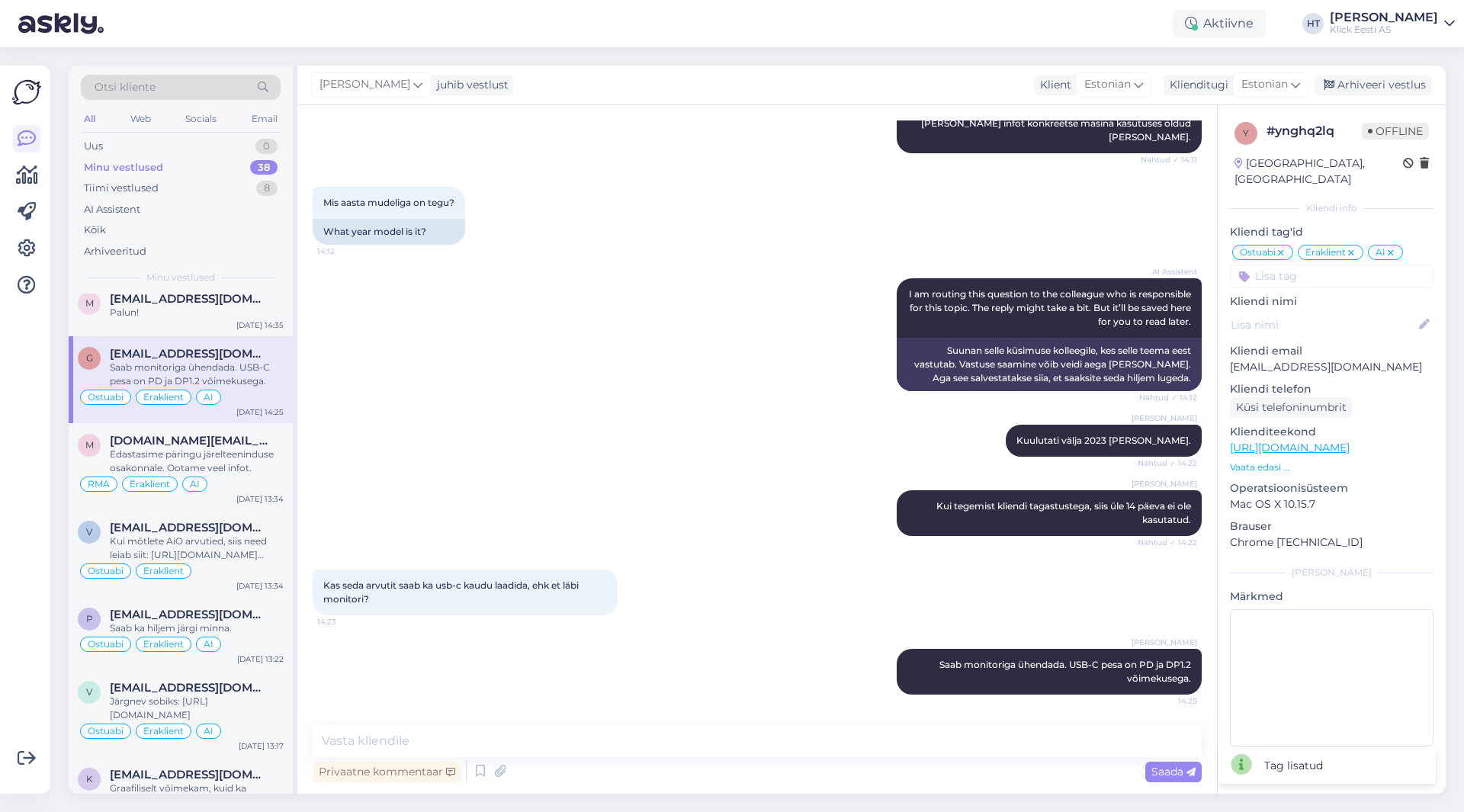
scroll to position [686, 0]
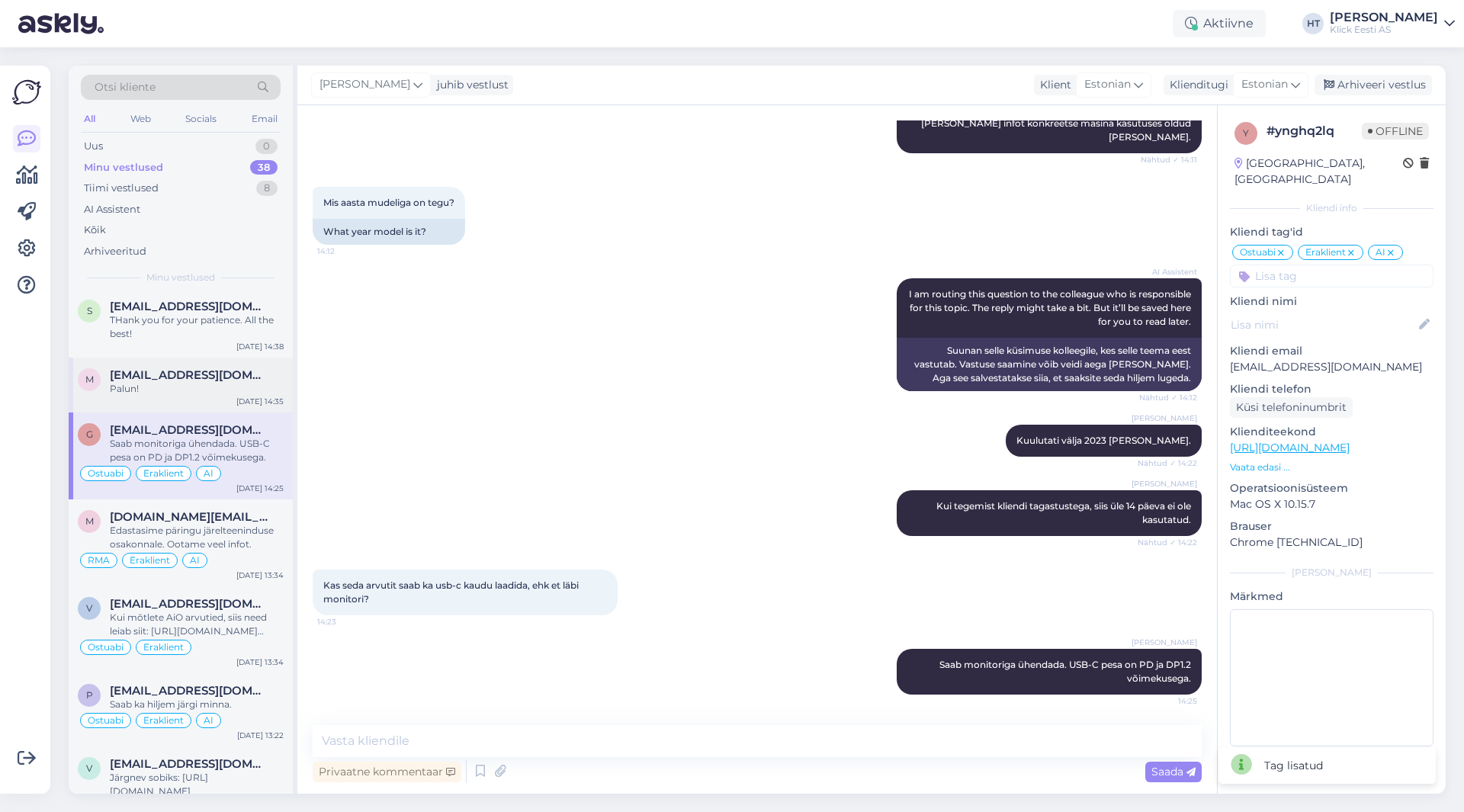
click at [242, 380] on span "[EMAIL_ADDRESS][DOMAIN_NAME]" at bounding box center [189, 375] width 158 height 14
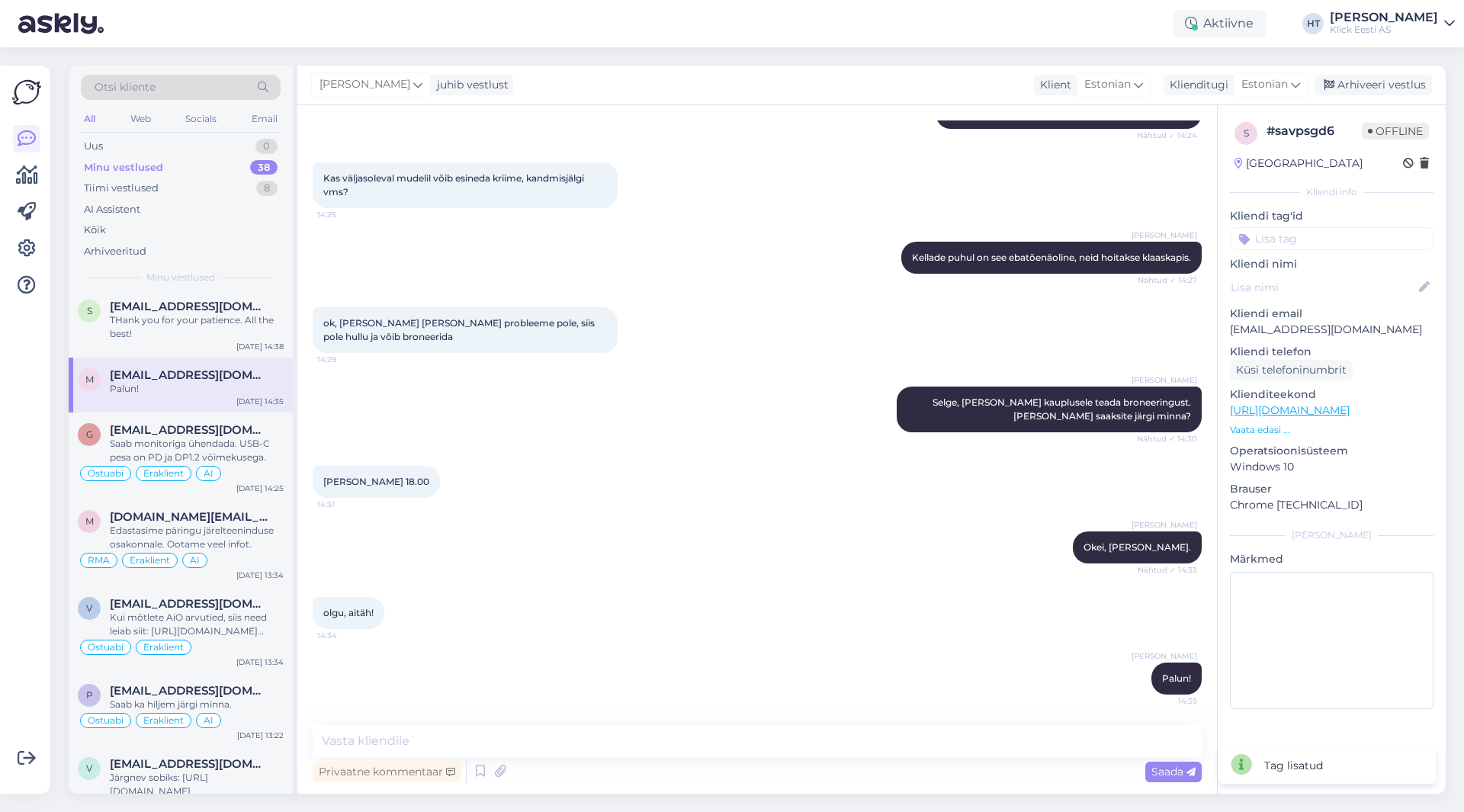
click at [1350, 232] on input at bounding box center [1332, 239] width 204 height 23
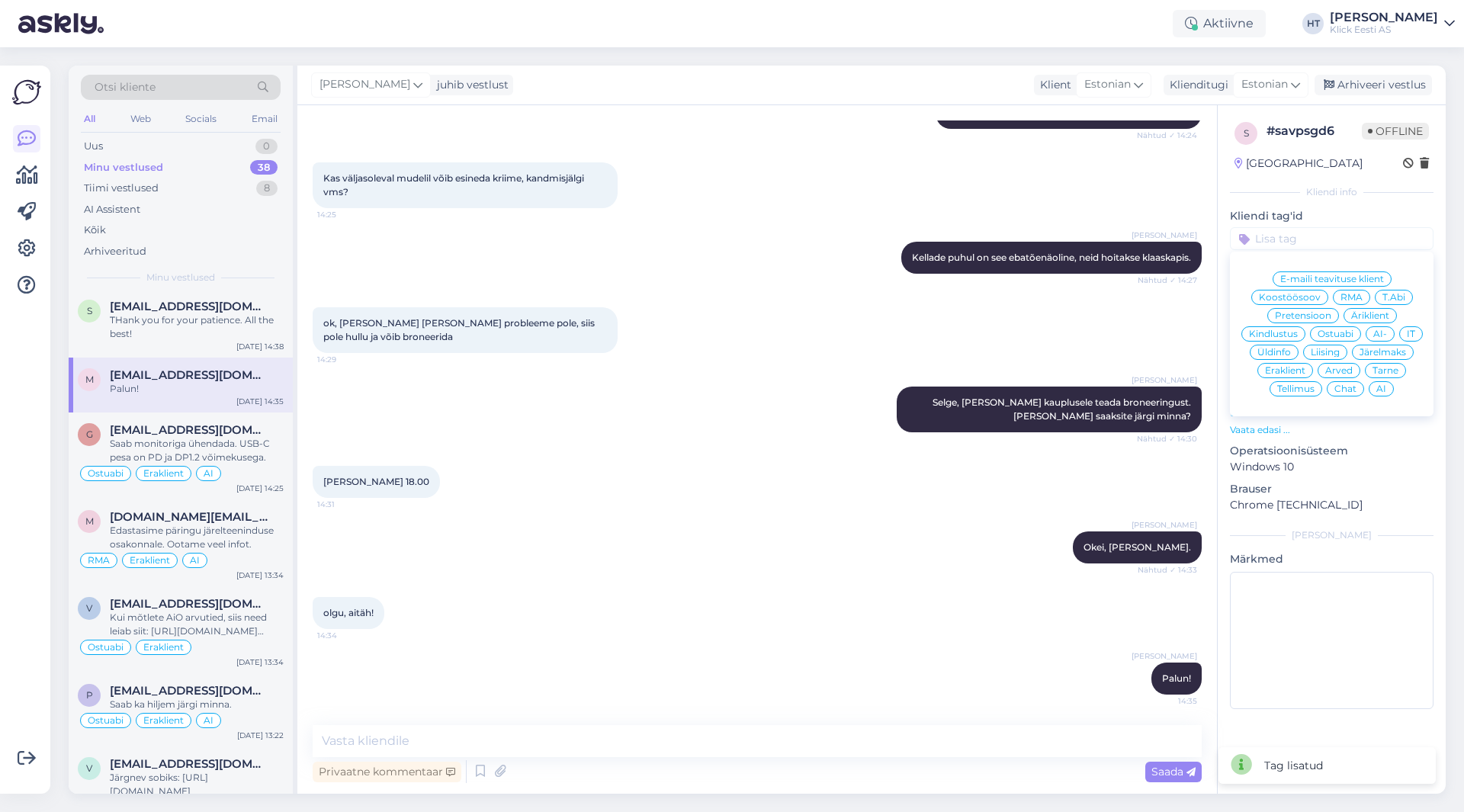
click at [1335, 333] on span "Ostuabi" at bounding box center [1336, 333] width 36 height 9
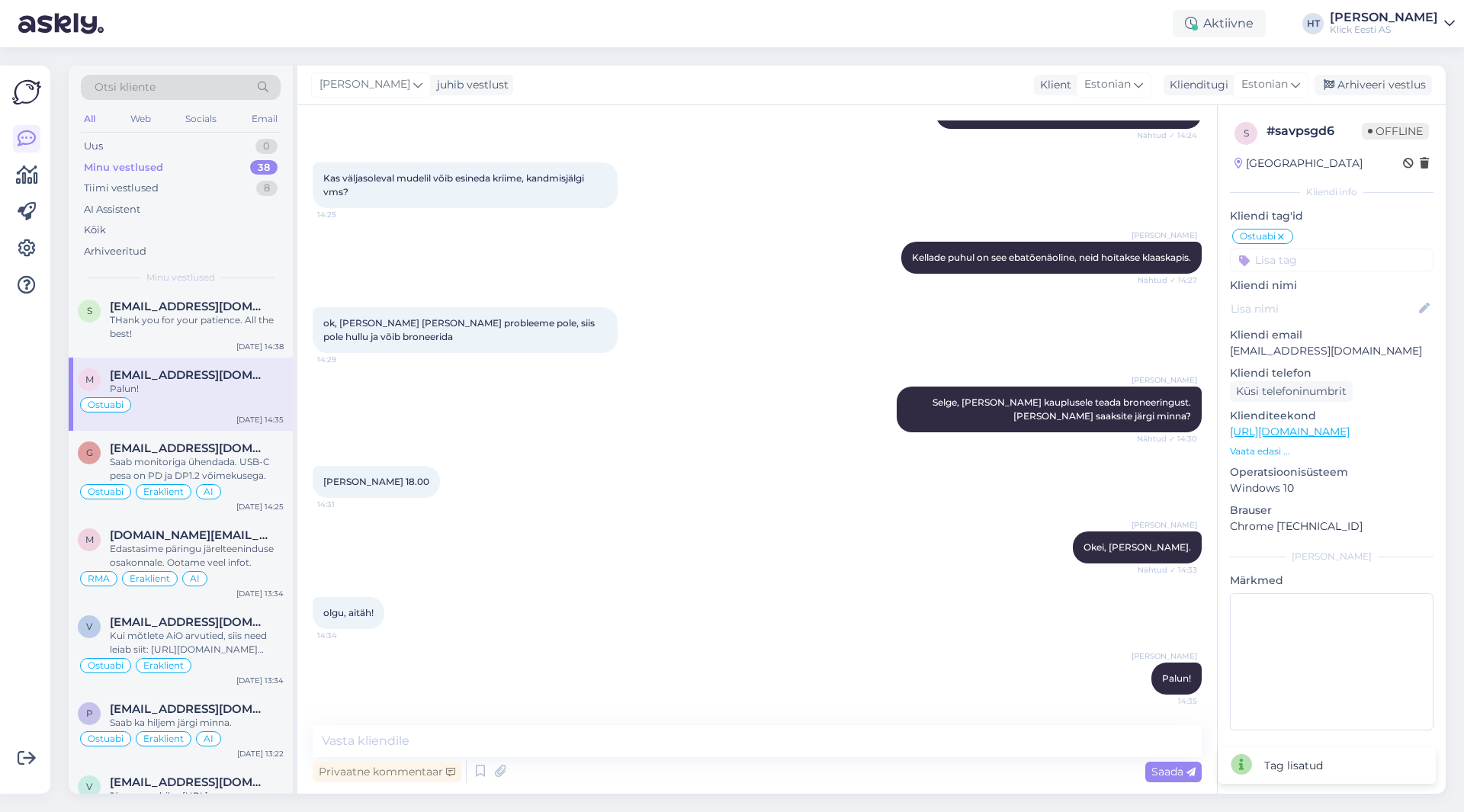
click at [1319, 263] on input at bounding box center [1332, 260] width 204 height 23
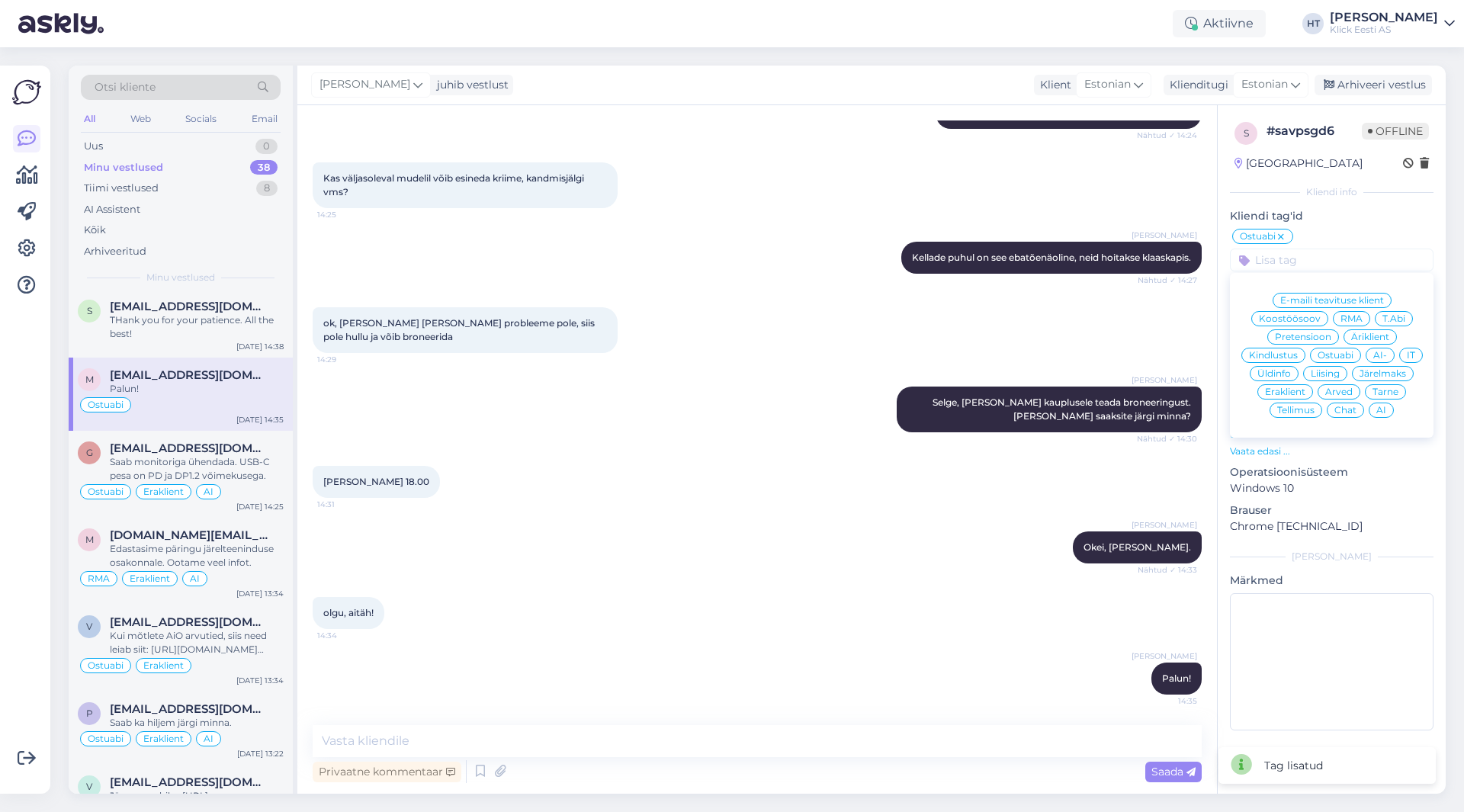
click at [1289, 388] on span "Eraklient" at bounding box center [1285, 392] width 40 height 9
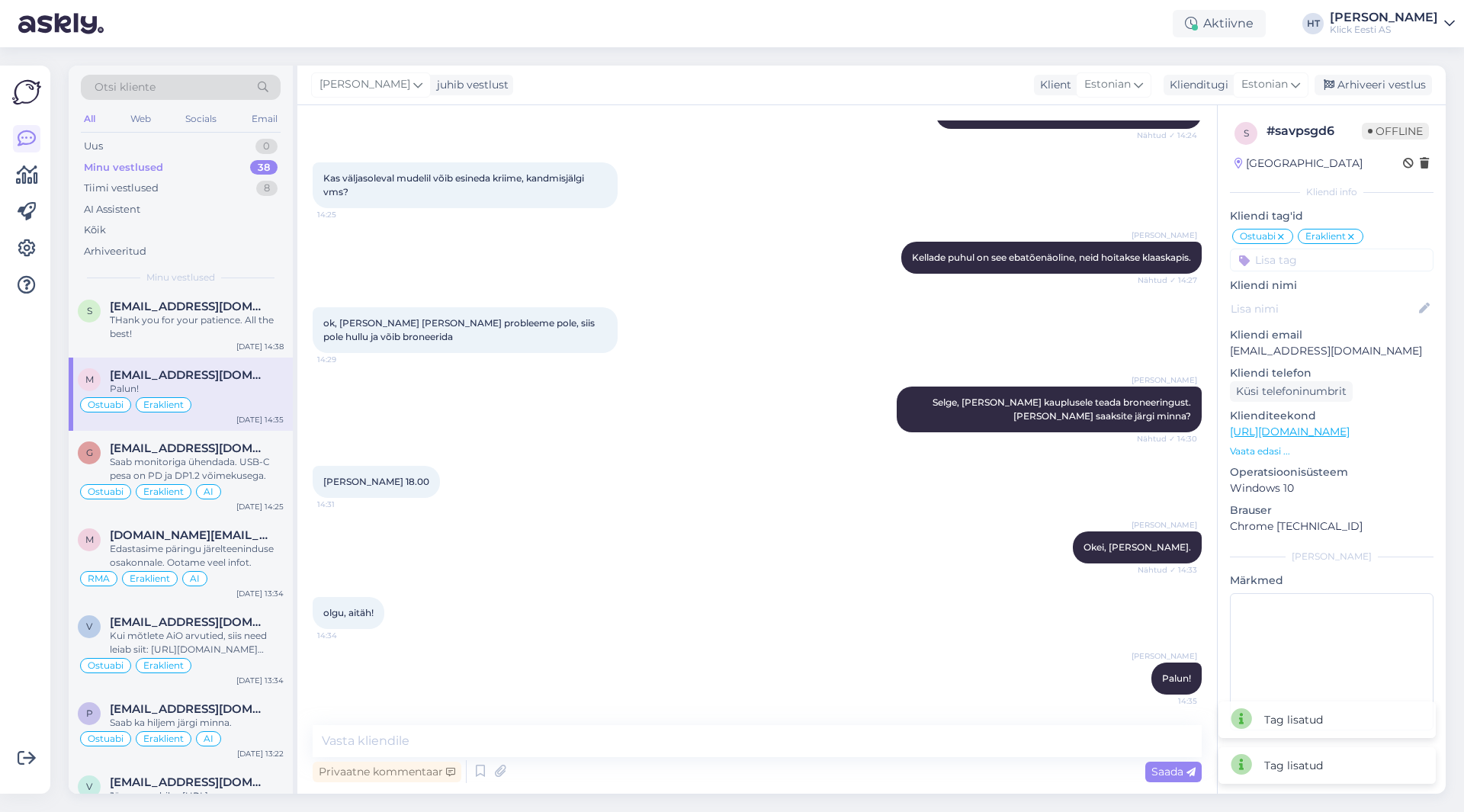
click at [1313, 259] on input at bounding box center [1332, 260] width 204 height 23
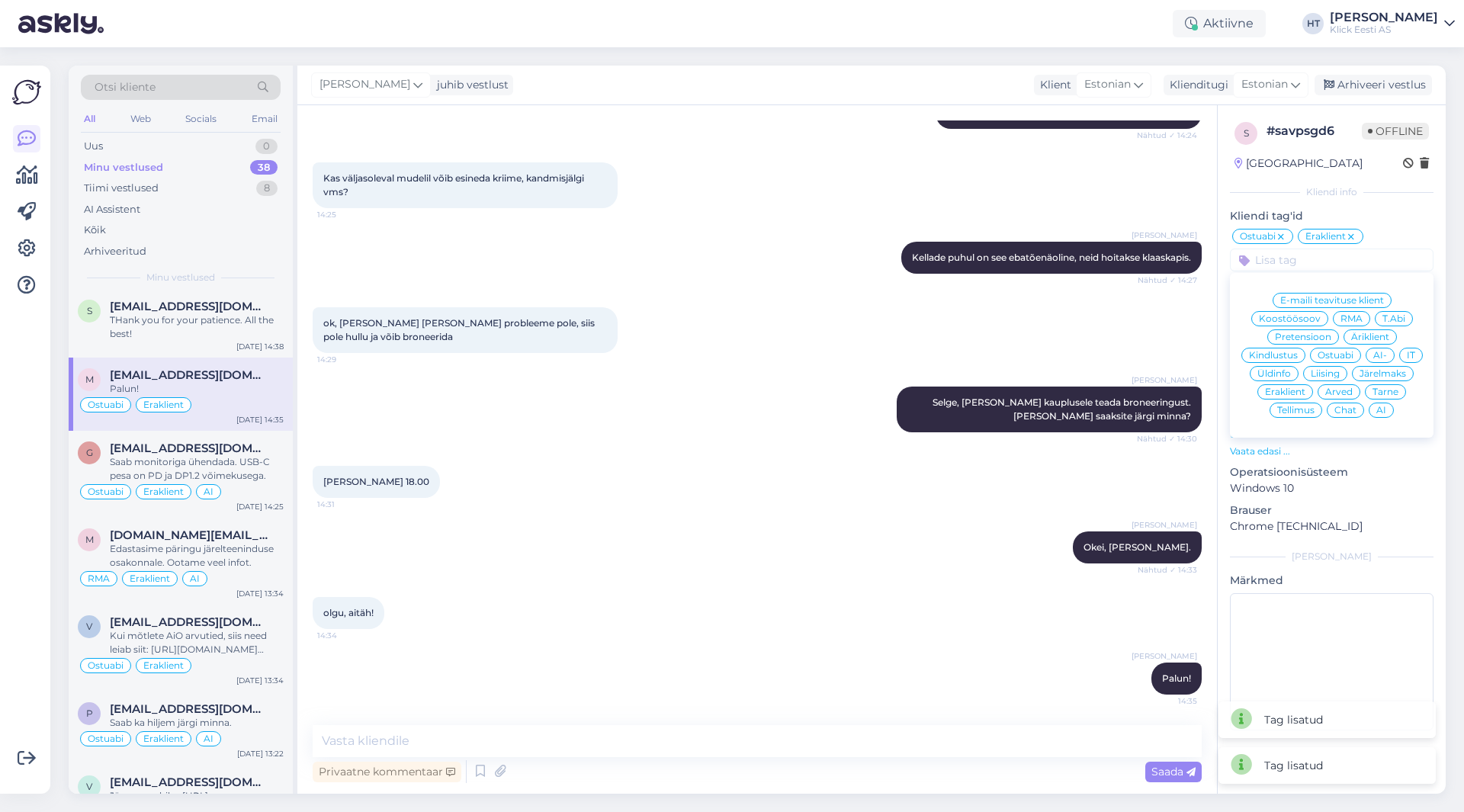
click at [1381, 408] on span "AI" at bounding box center [1381, 410] width 10 height 9
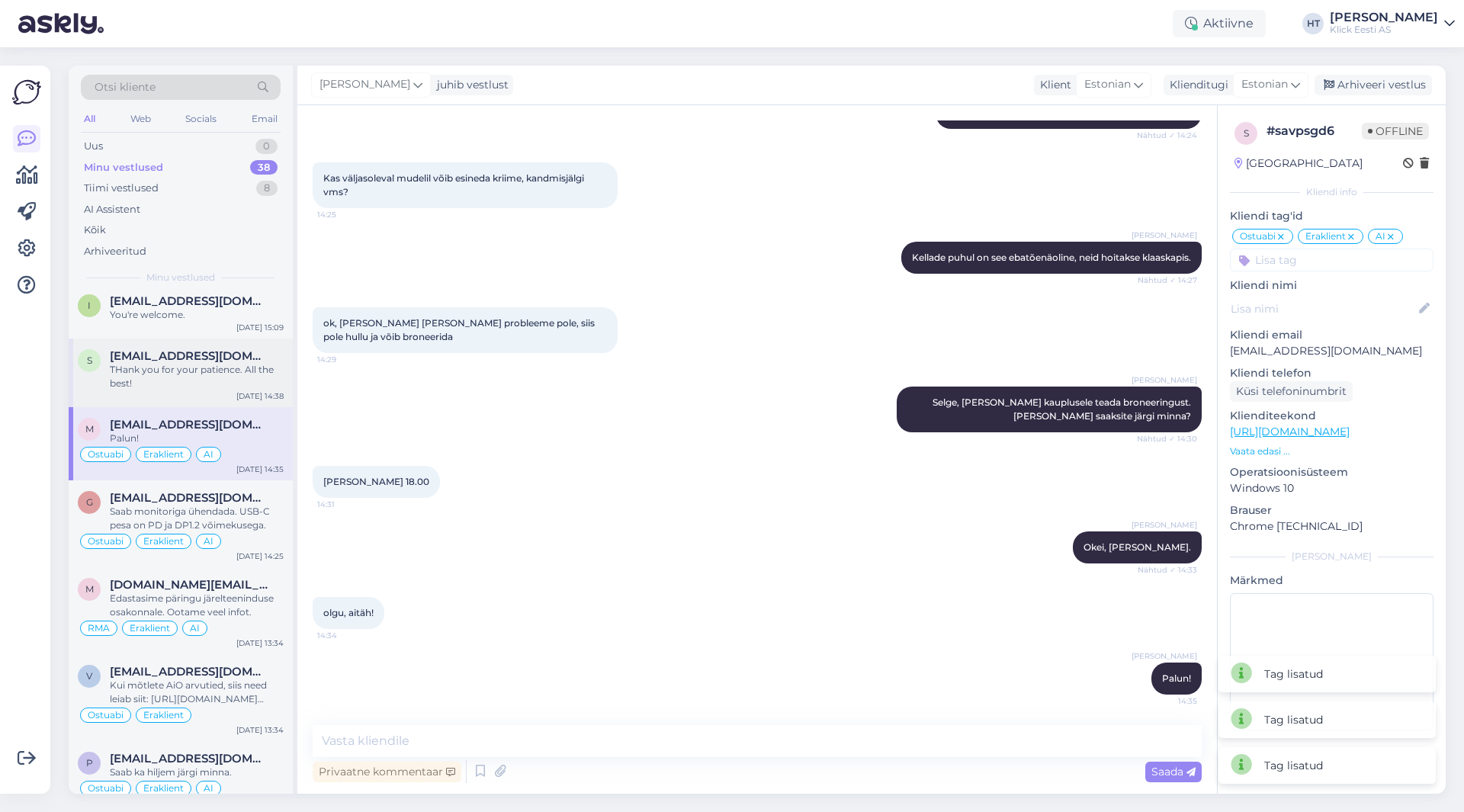
scroll to position [610, 0]
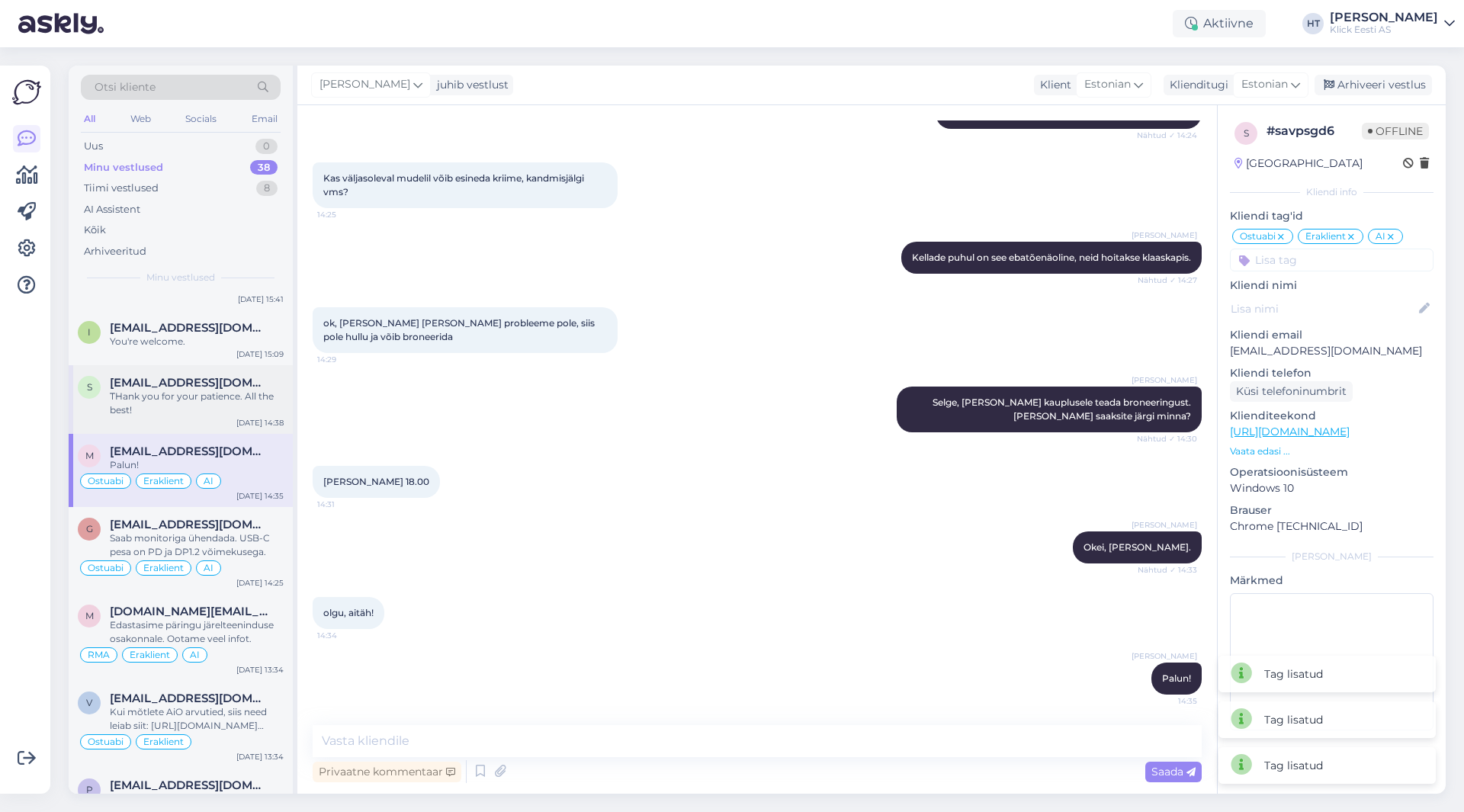
click at [208, 385] on span "[EMAIL_ADDRESS][DOMAIN_NAME]" at bounding box center [189, 383] width 158 height 14
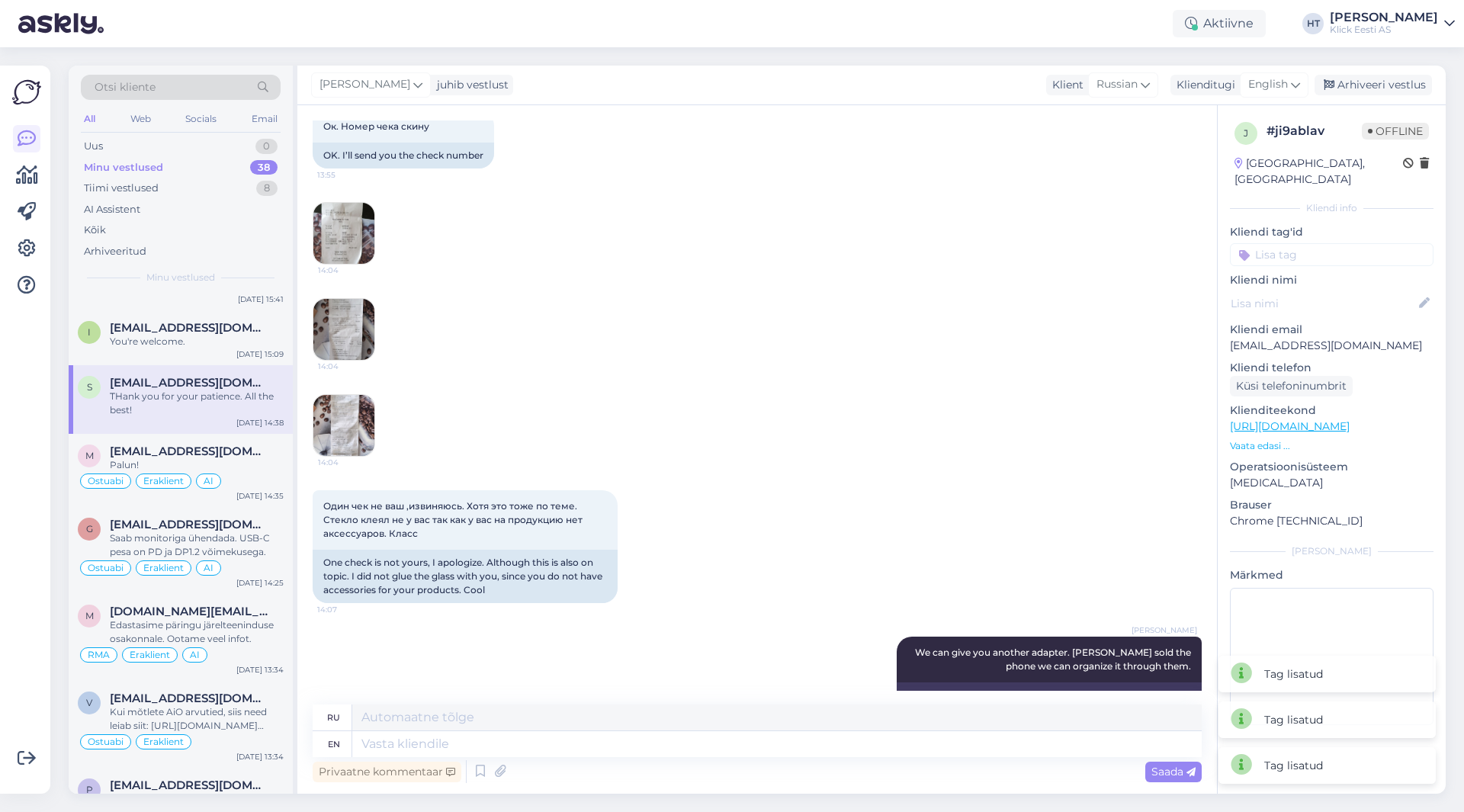
scroll to position [1827, 0]
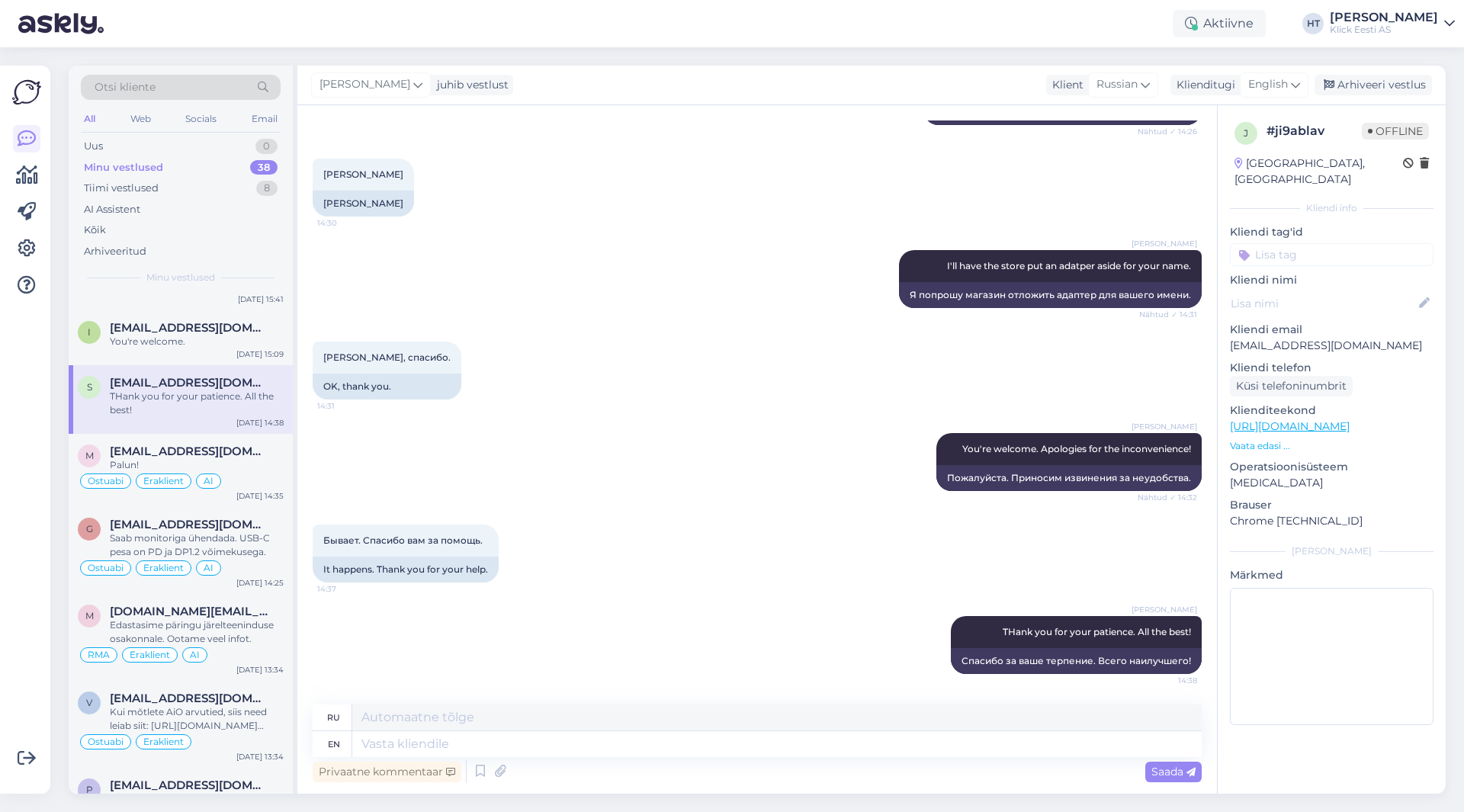
click at [1288, 243] on input at bounding box center [1332, 255] width 204 height 23
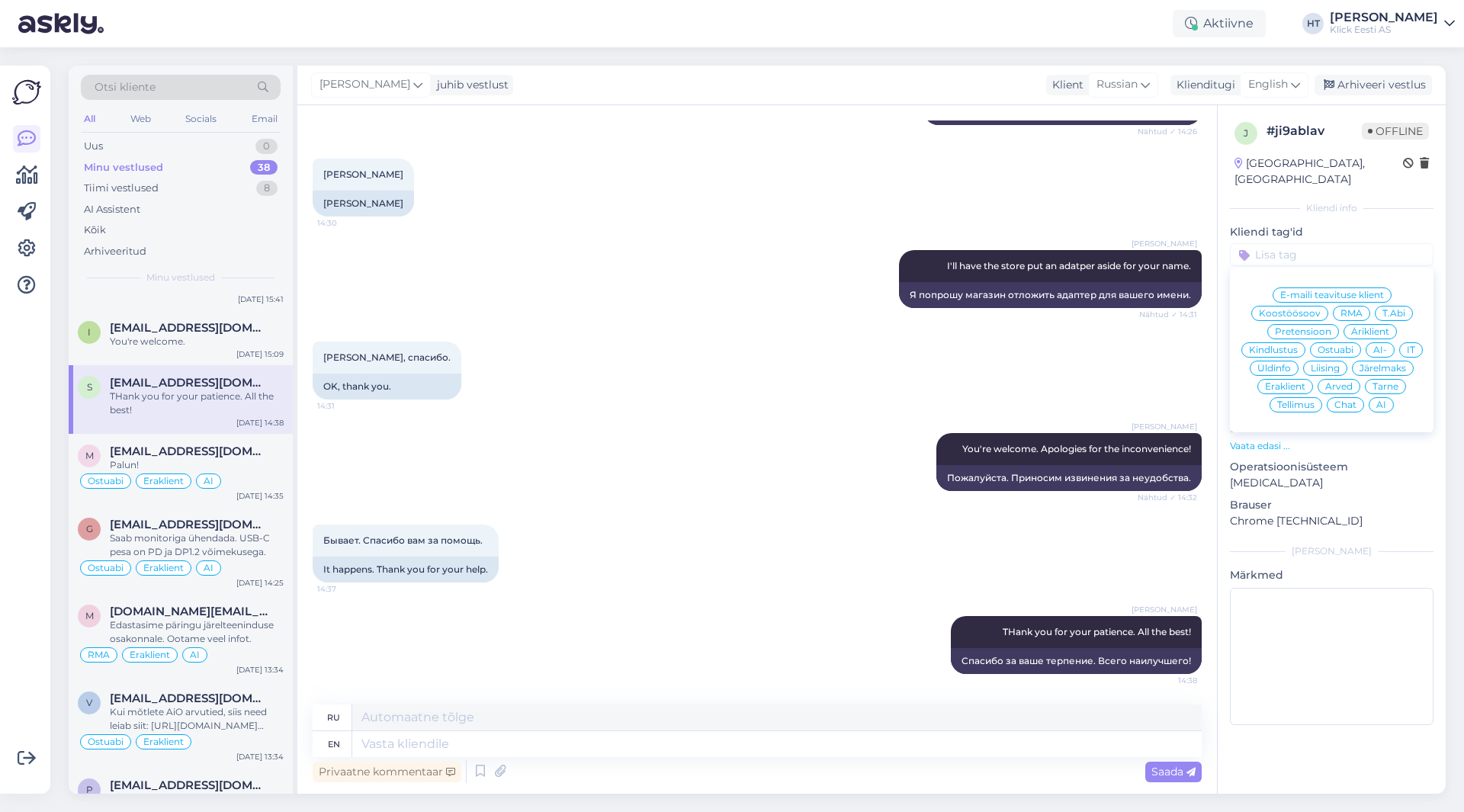
click at [1316, 327] on span "Pretensioon" at bounding box center [1303, 331] width 57 height 9
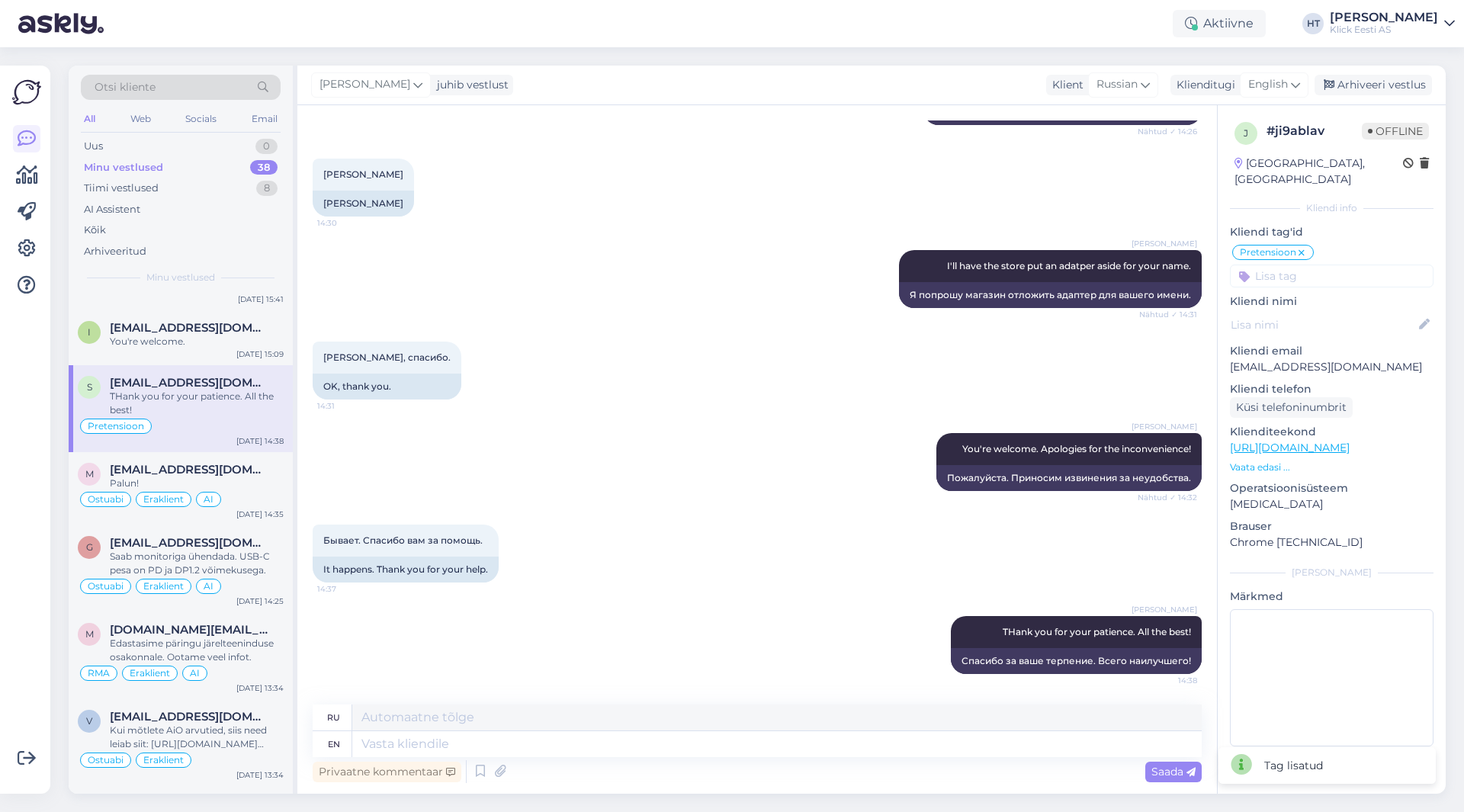
click at [1330, 268] on input at bounding box center [1332, 276] width 204 height 23
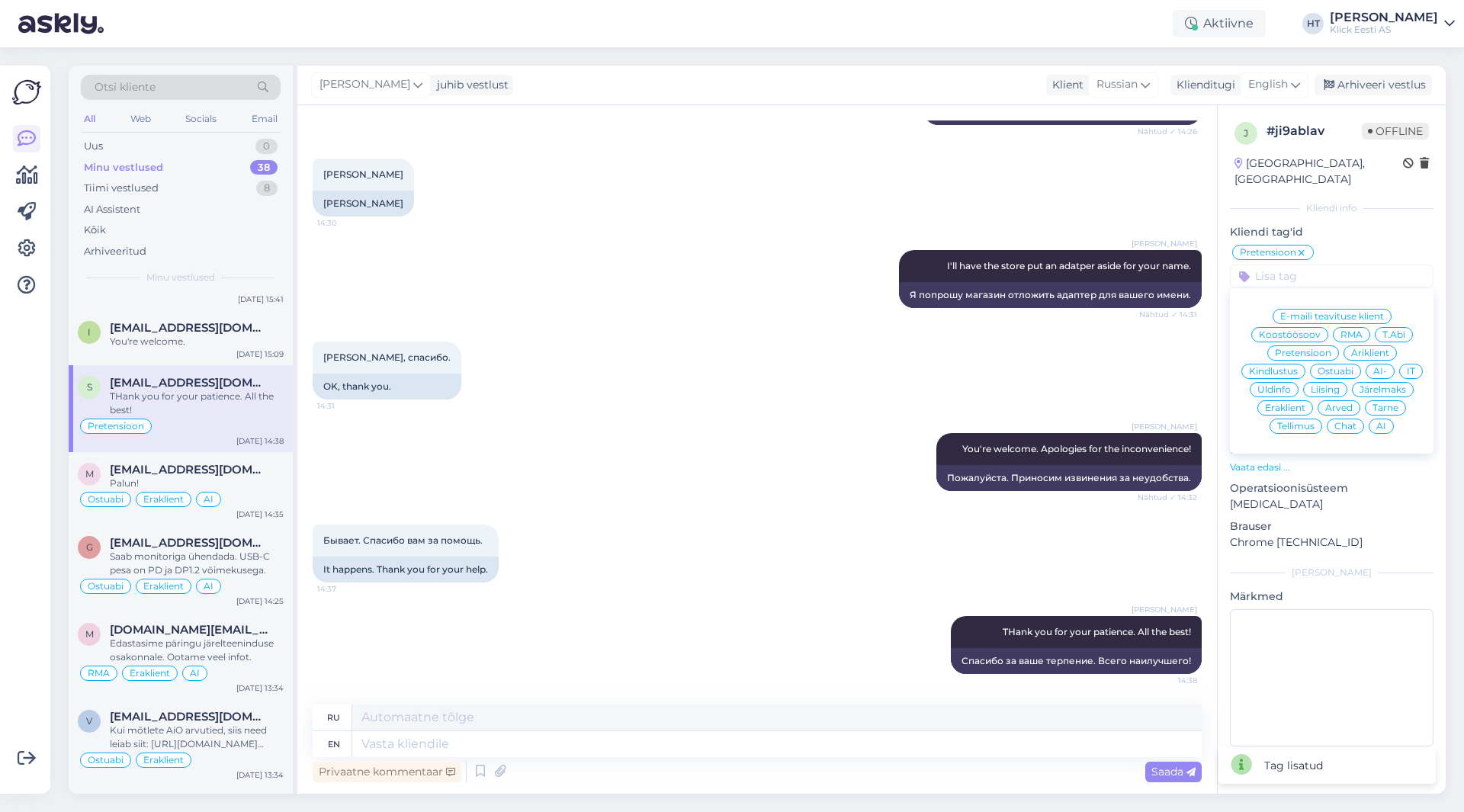
click at [1287, 401] on div "Eraklient" at bounding box center [1286, 408] width 56 height 16
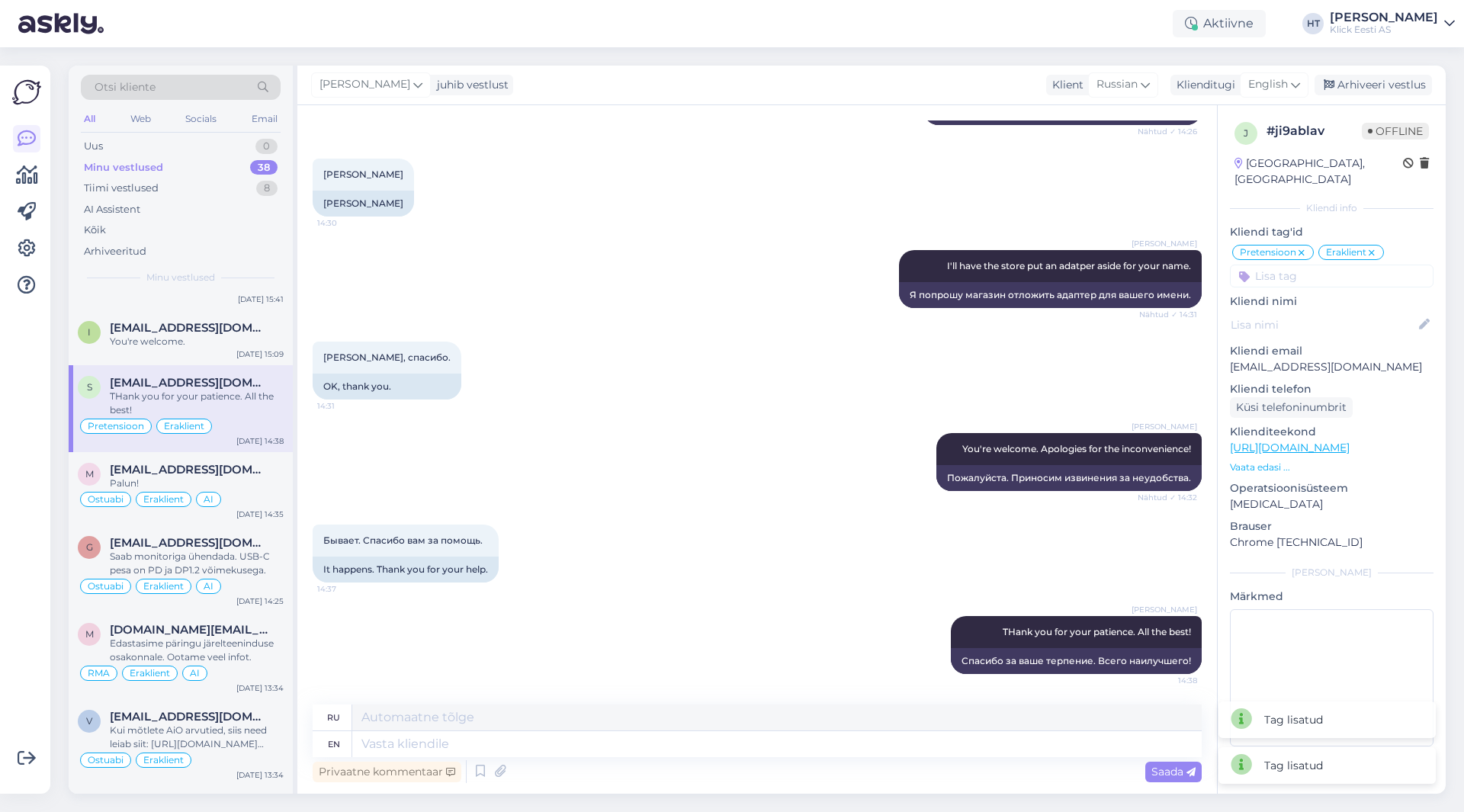
click at [1333, 264] on input at bounding box center [1332, 276] width 204 height 23
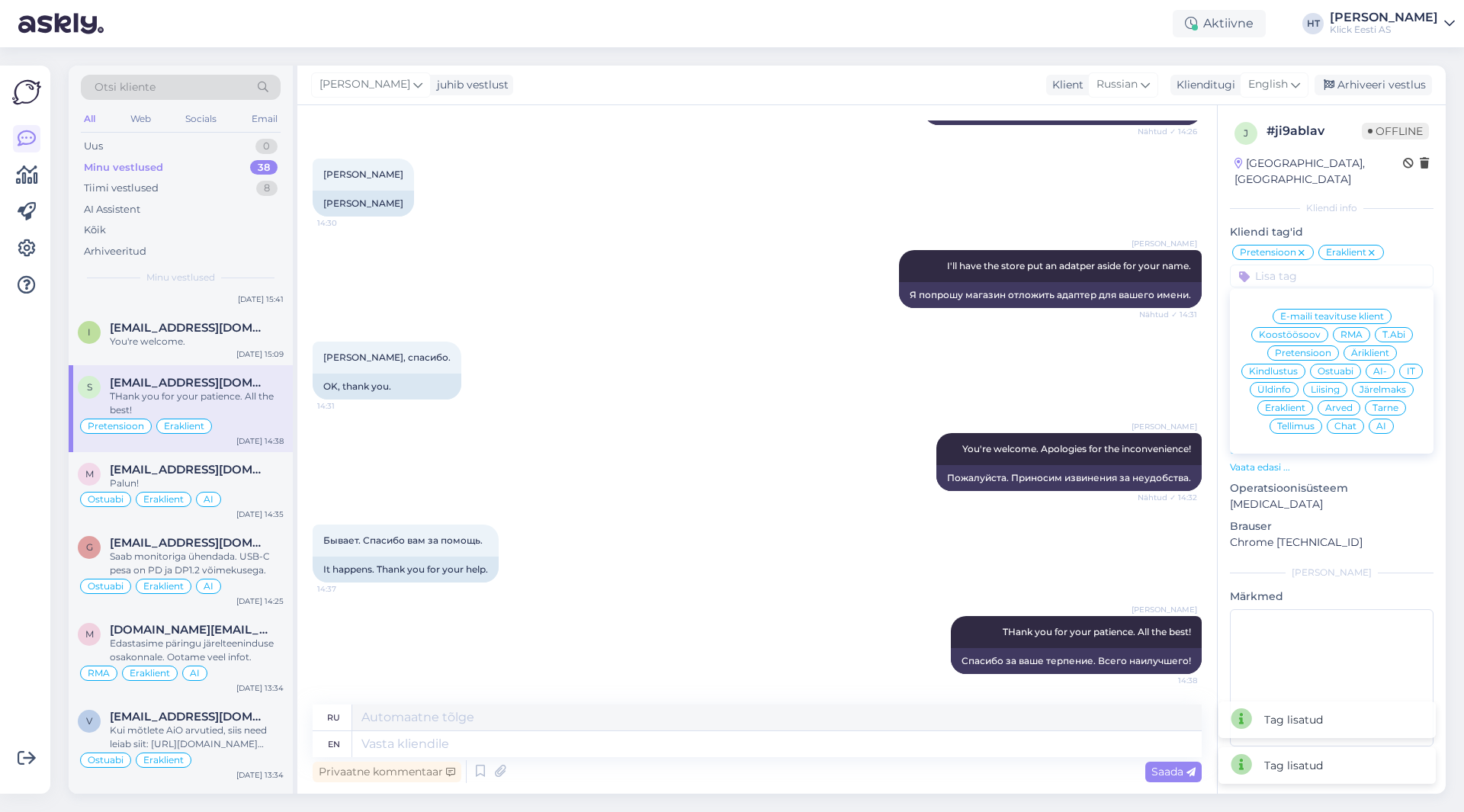
click at [1390, 419] on div "AI" at bounding box center [1381, 426] width 25 height 16
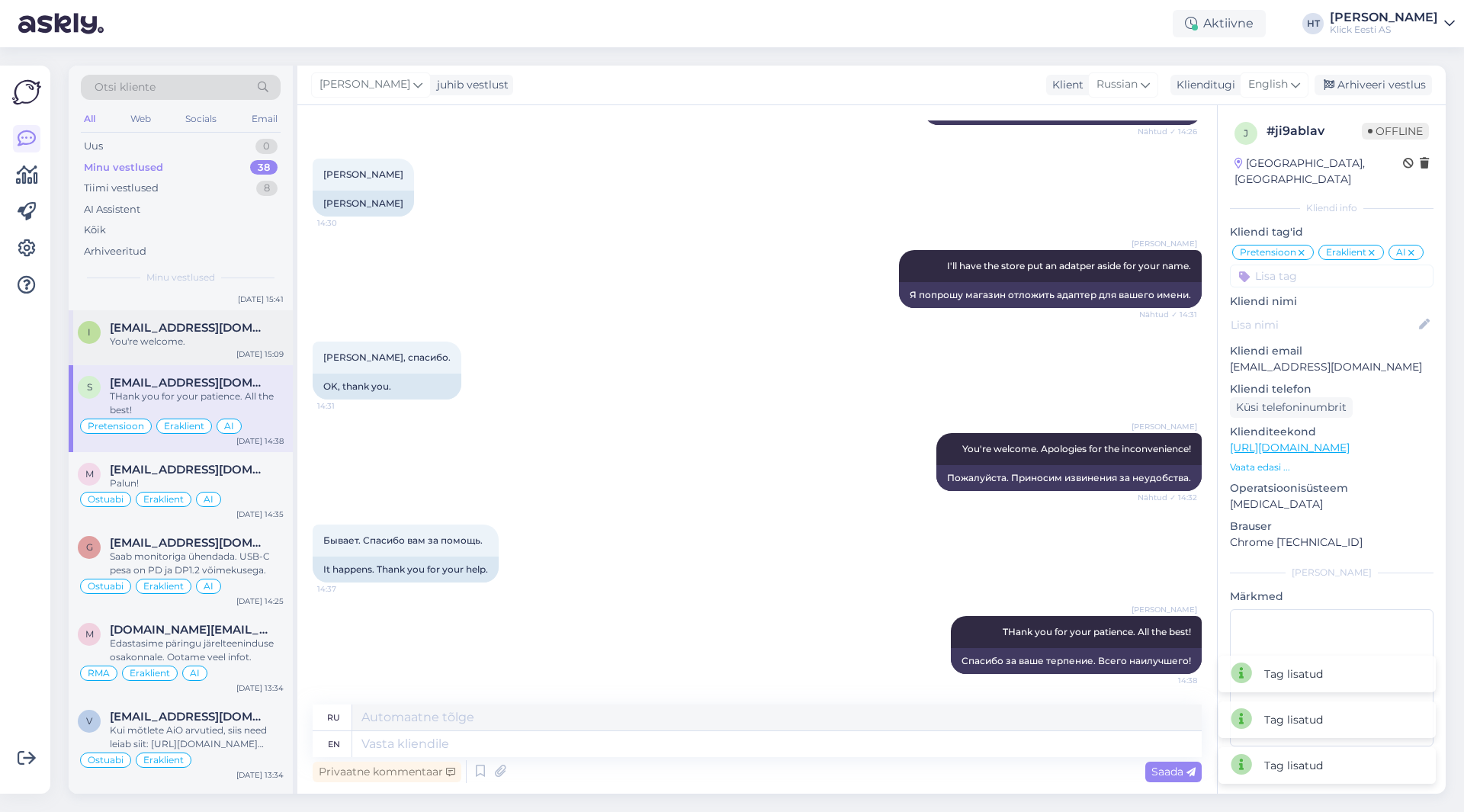
click at [166, 332] on span "[EMAIL_ADDRESS][DOMAIN_NAME]" at bounding box center [189, 328] width 158 height 14
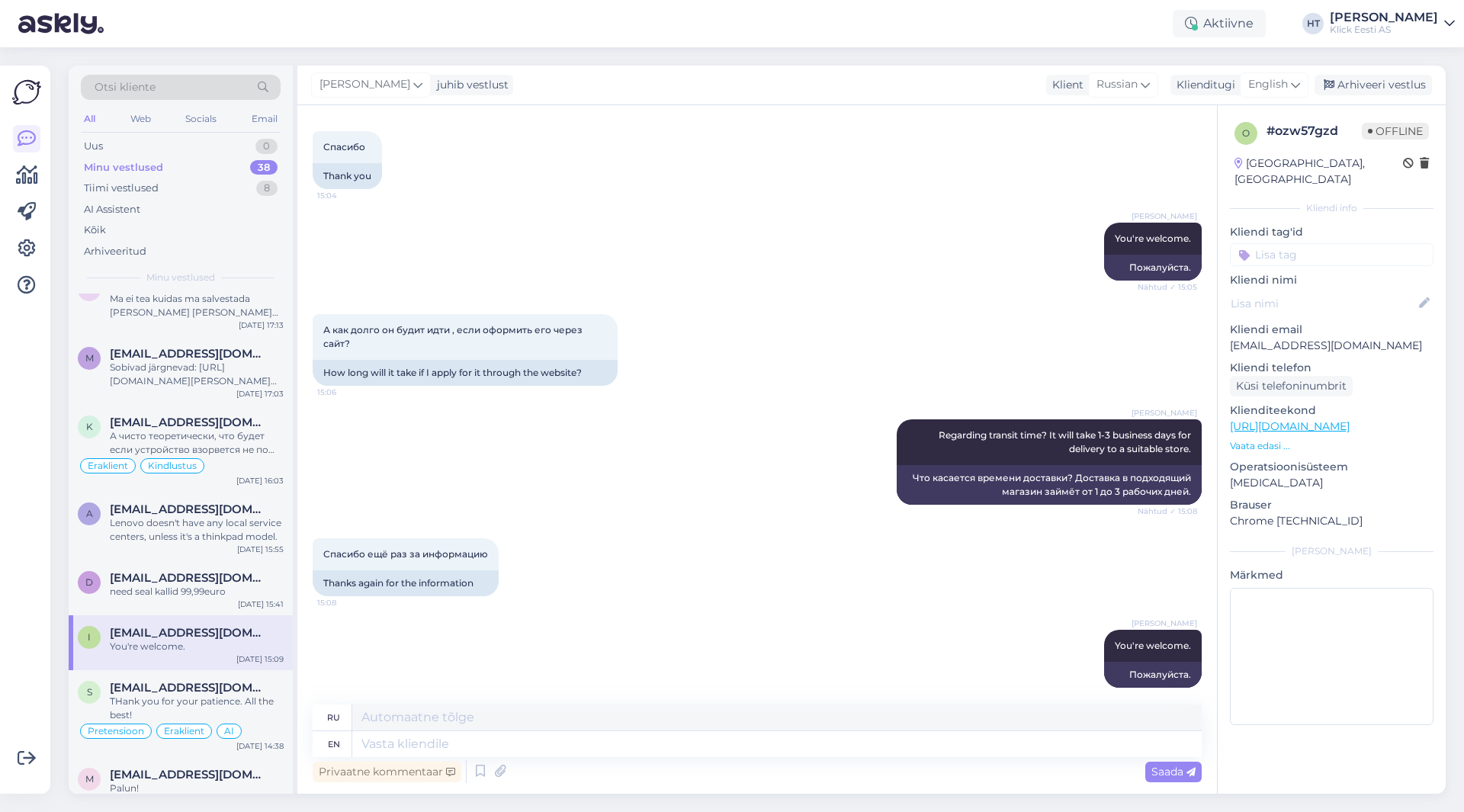
scroll to position [708, 0]
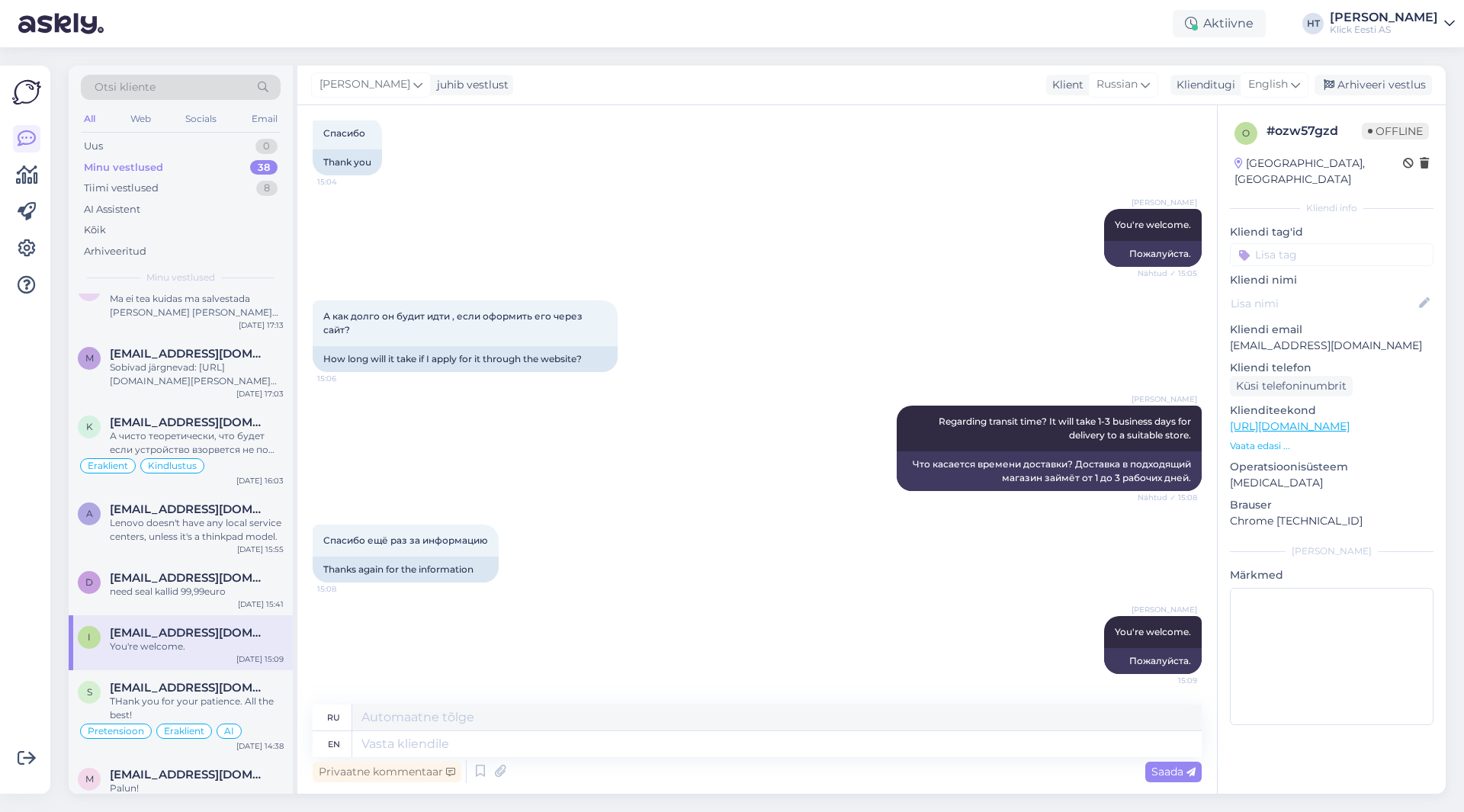
click at [1326, 243] on input at bounding box center [1332, 255] width 204 height 23
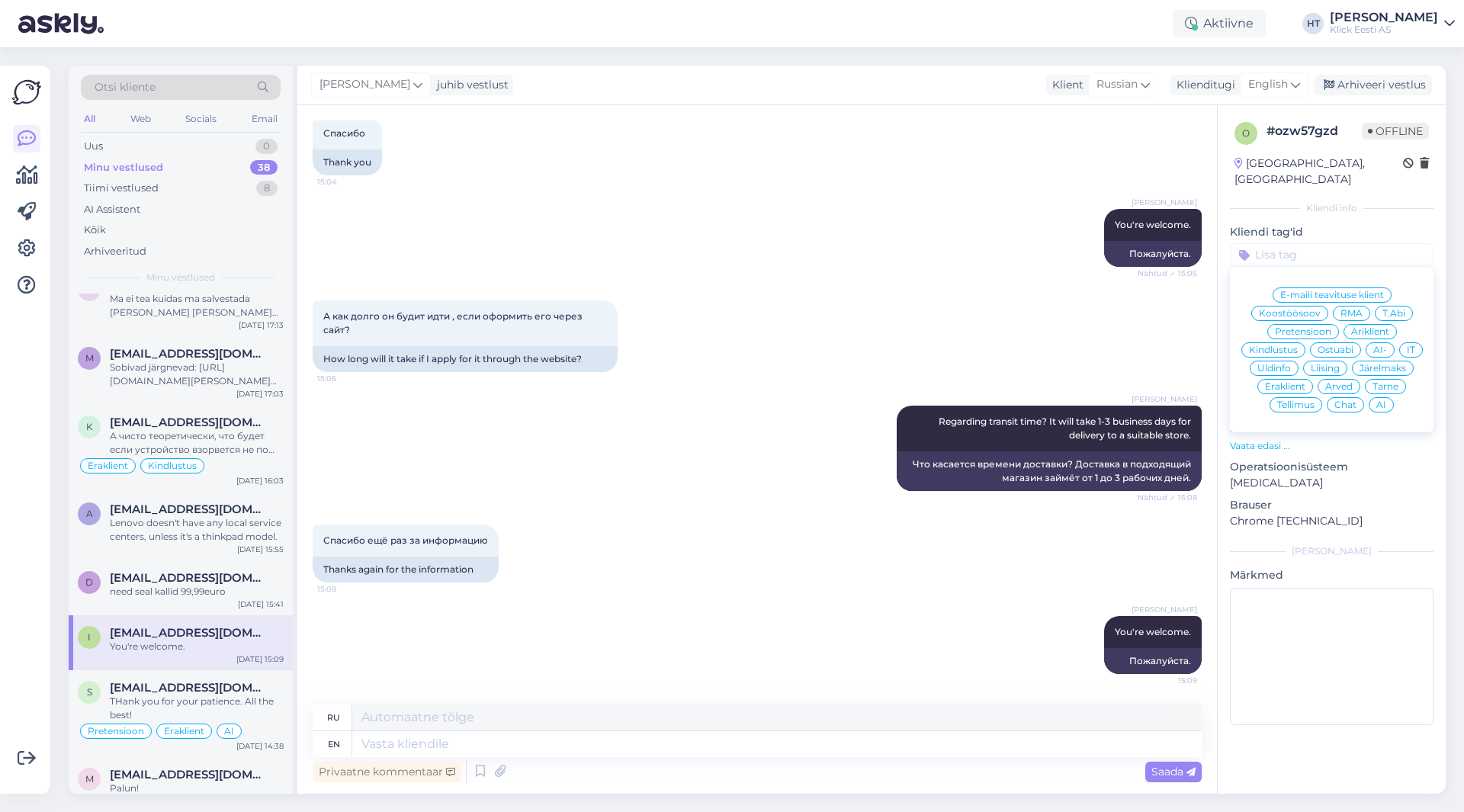
click at [1343, 346] on span "Ostuabi" at bounding box center [1336, 350] width 36 height 9
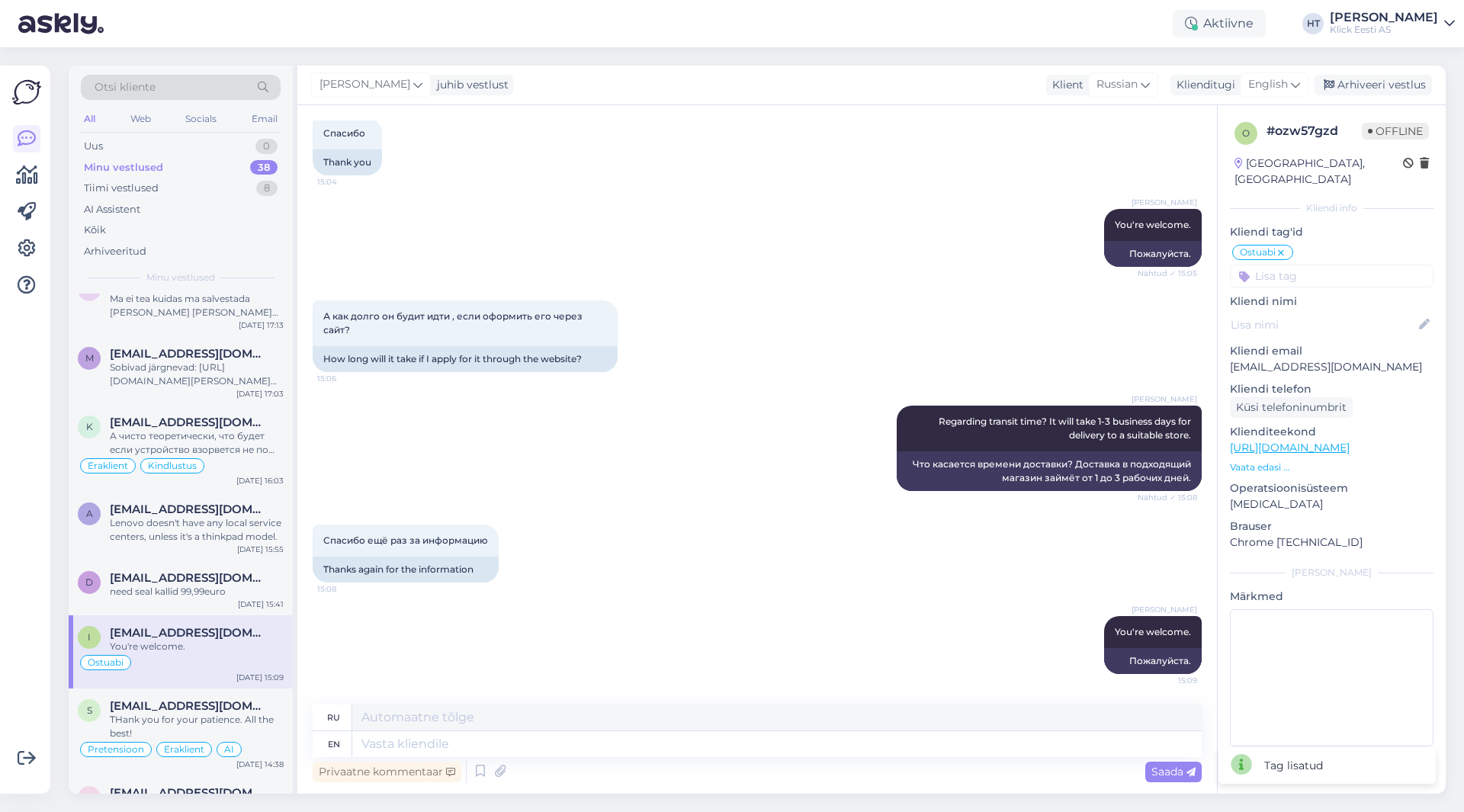
click at [1312, 264] on input at bounding box center [1332, 276] width 204 height 23
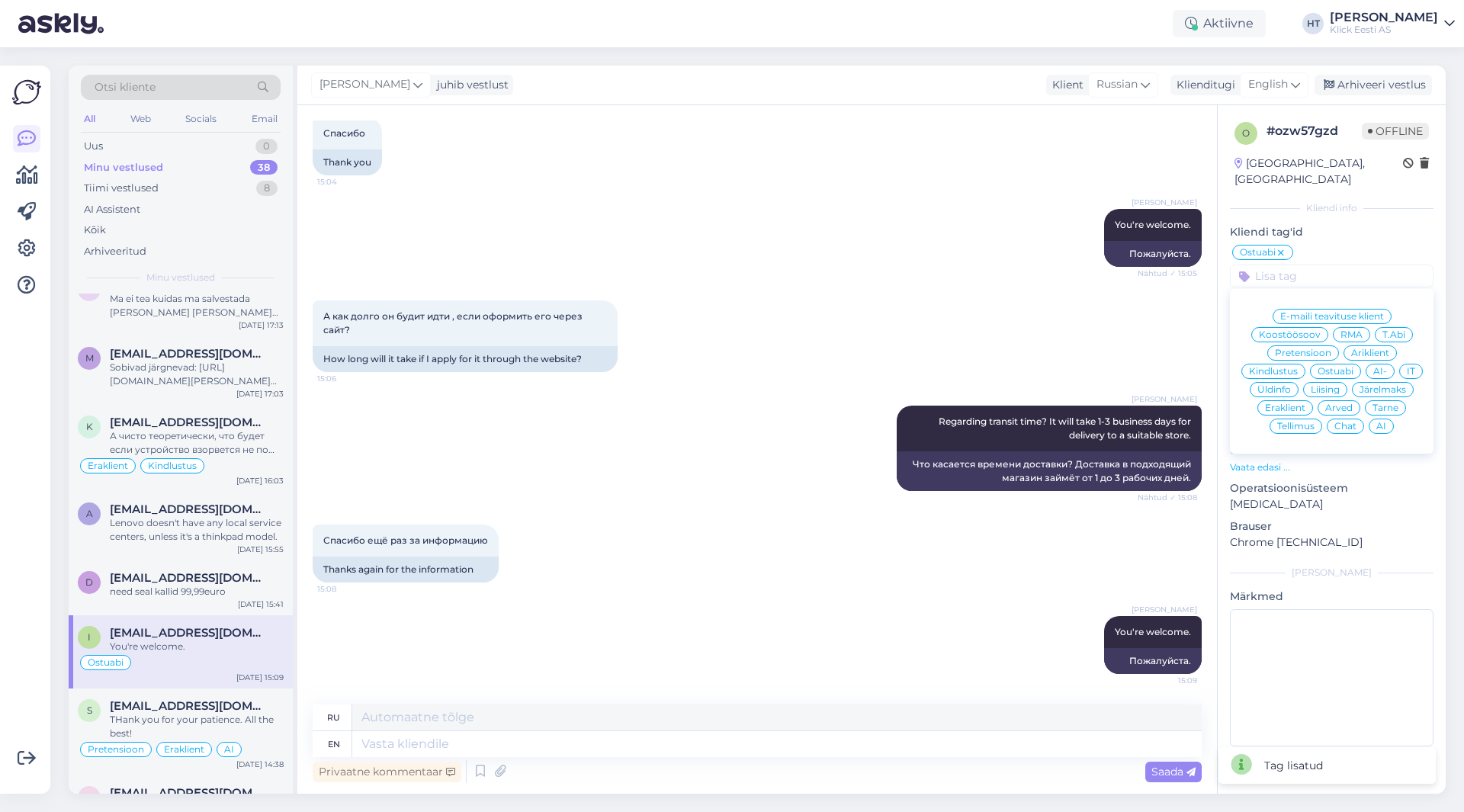
click at [1290, 403] on span "Eraklient" at bounding box center [1285, 407] width 40 height 9
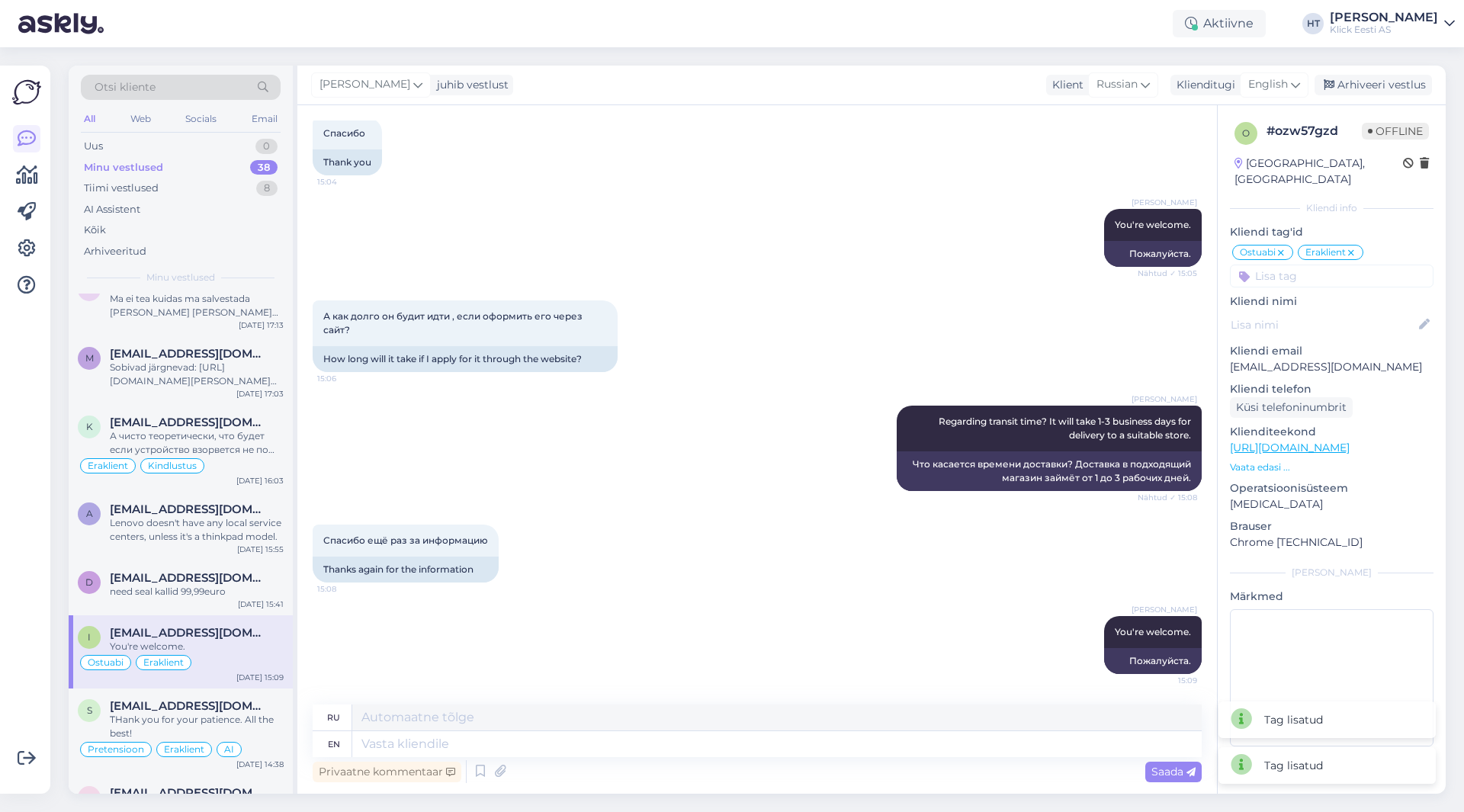
click at [1328, 264] on input at bounding box center [1332, 276] width 204 height 23
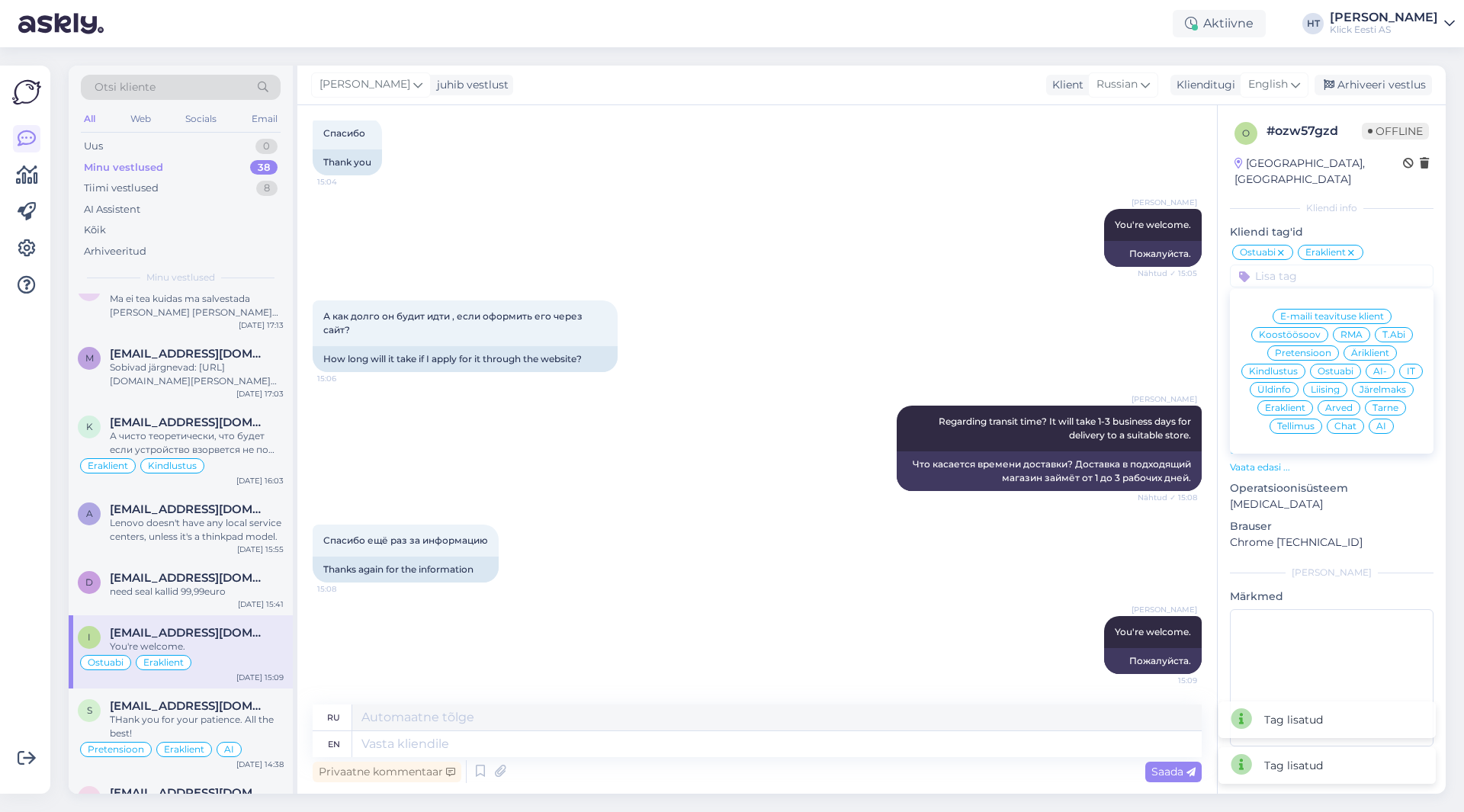
click at [1385, 422] on span "AI" at bounding box center [1381, 426] width 10 height 9
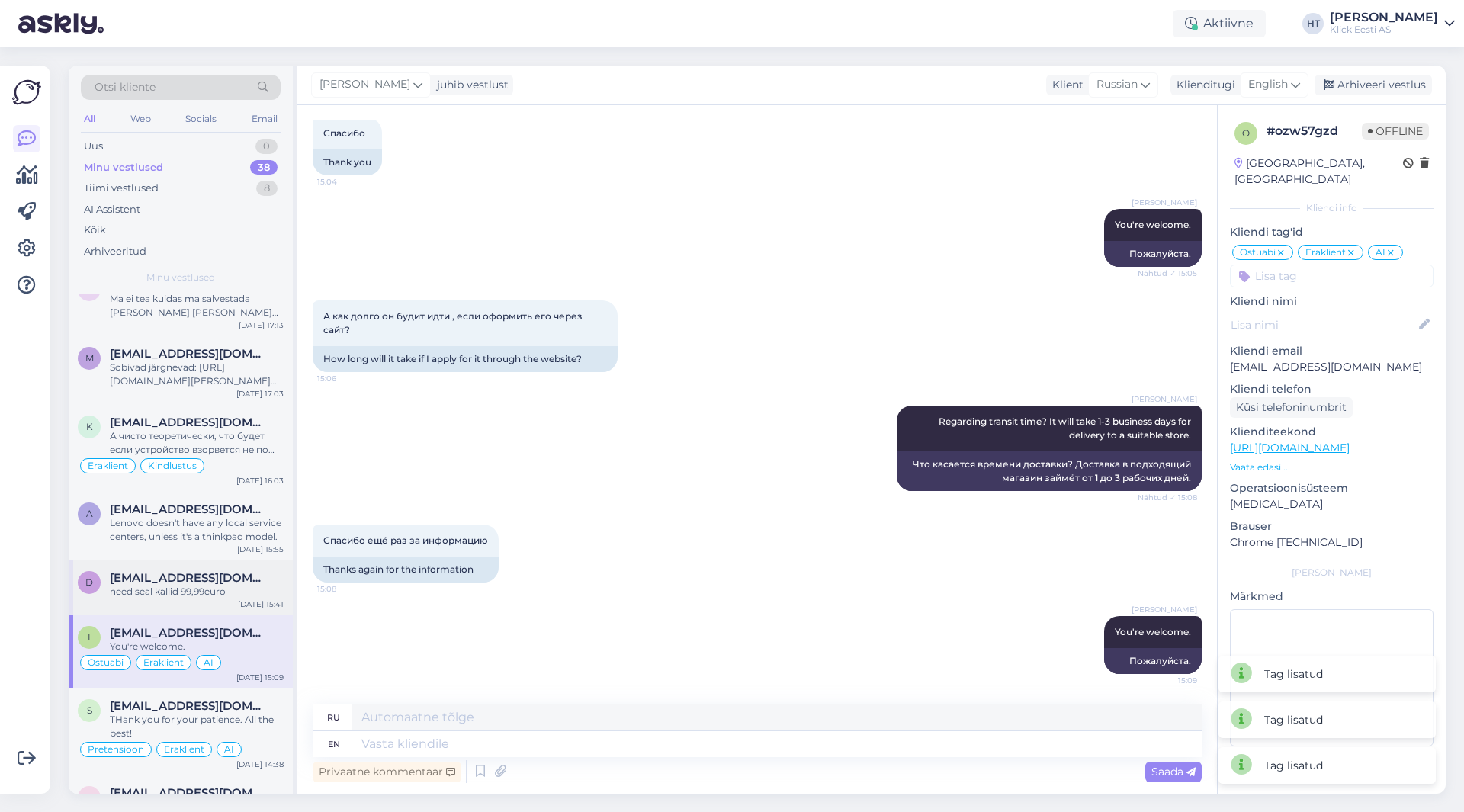
click at [273, 578] on div "[EMAIL_ADDRESS][DOMAIN_NAME]" at bounding box center [197, 578] width 174 height 14
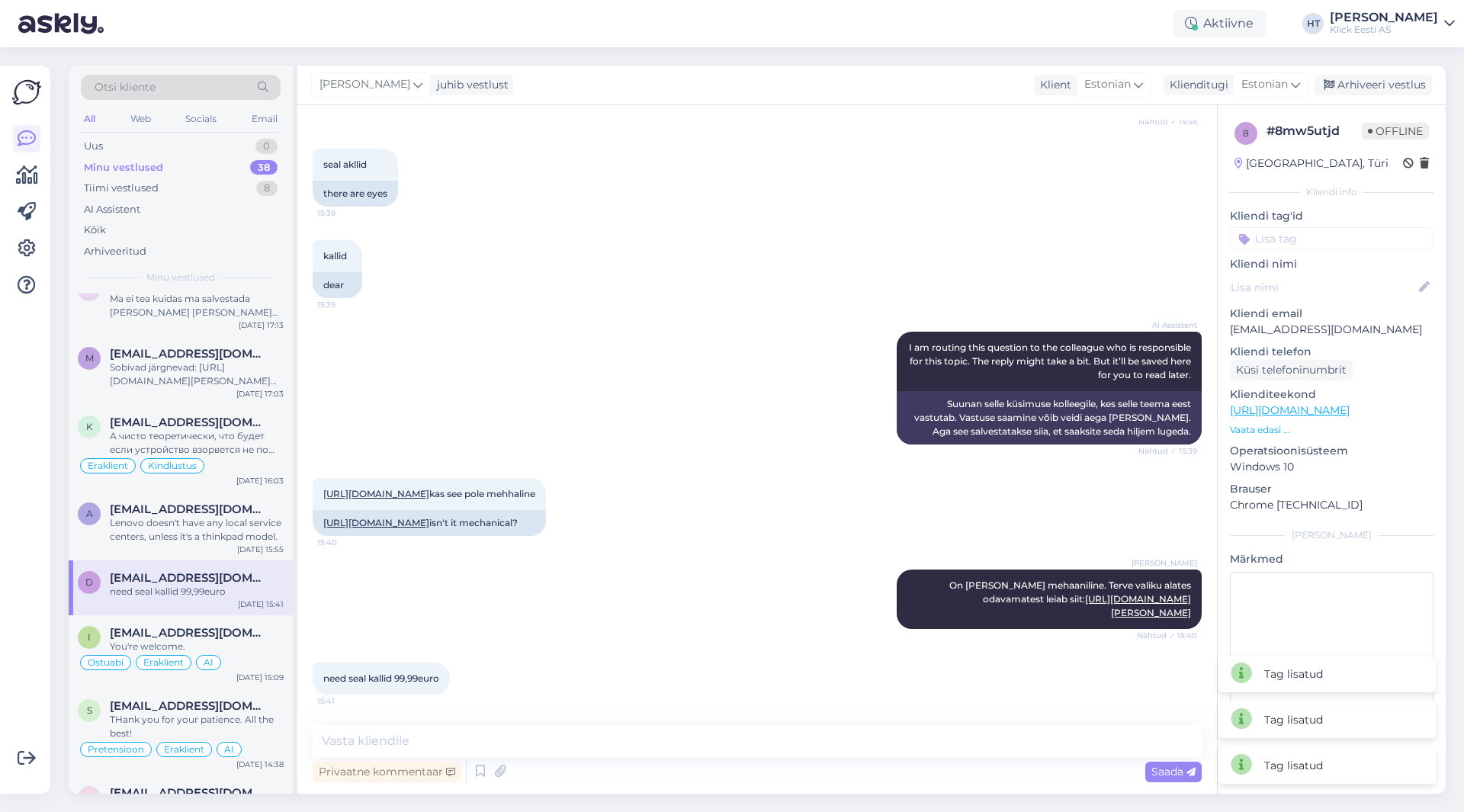
scroll to position [374, 0]
click at [1343, 235] on input at bounding box center [1332, 239] width 204 height 23
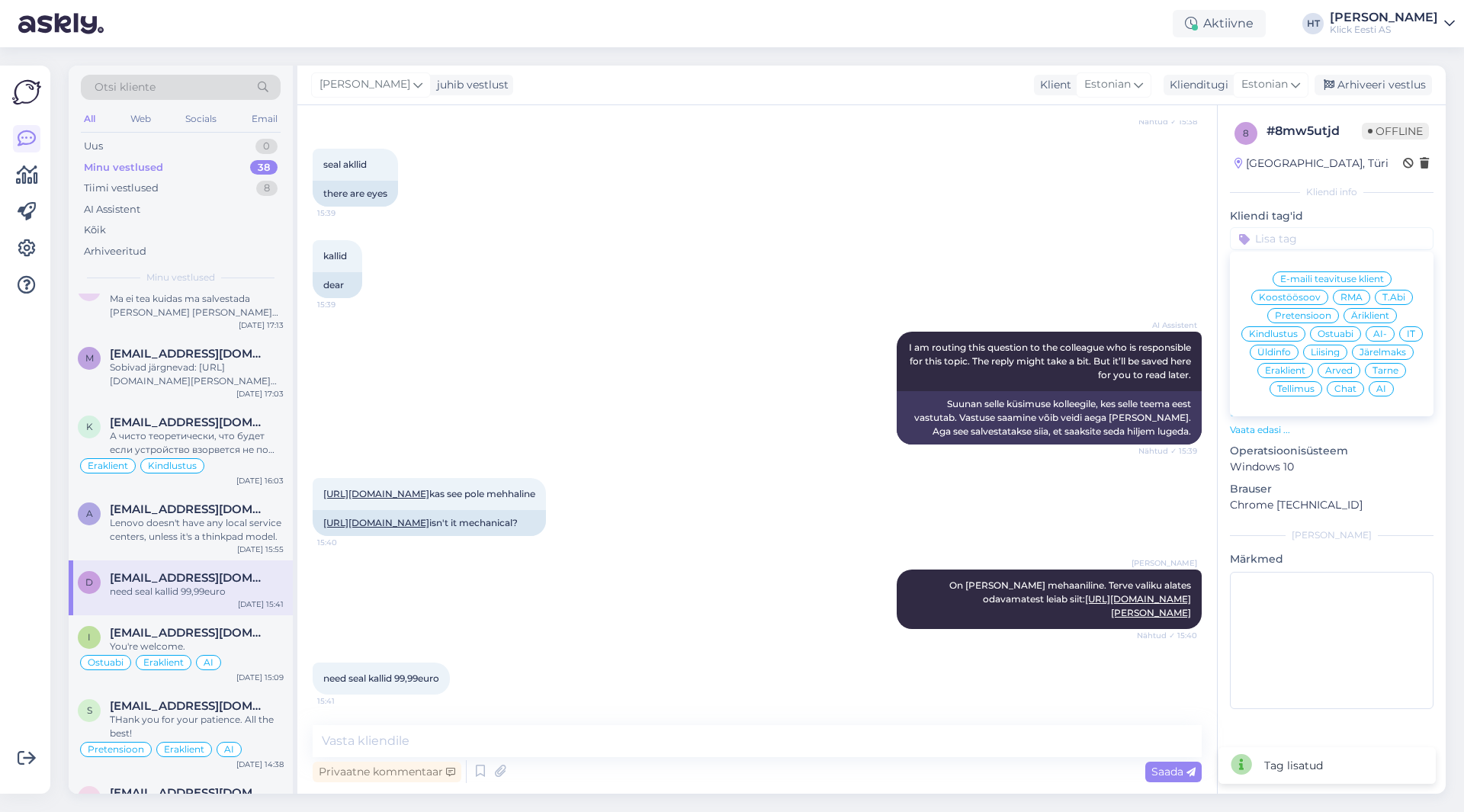
click at [1343, 337] on span "Ostuabi" at bounding box center [1336, 333] width 36 height 9
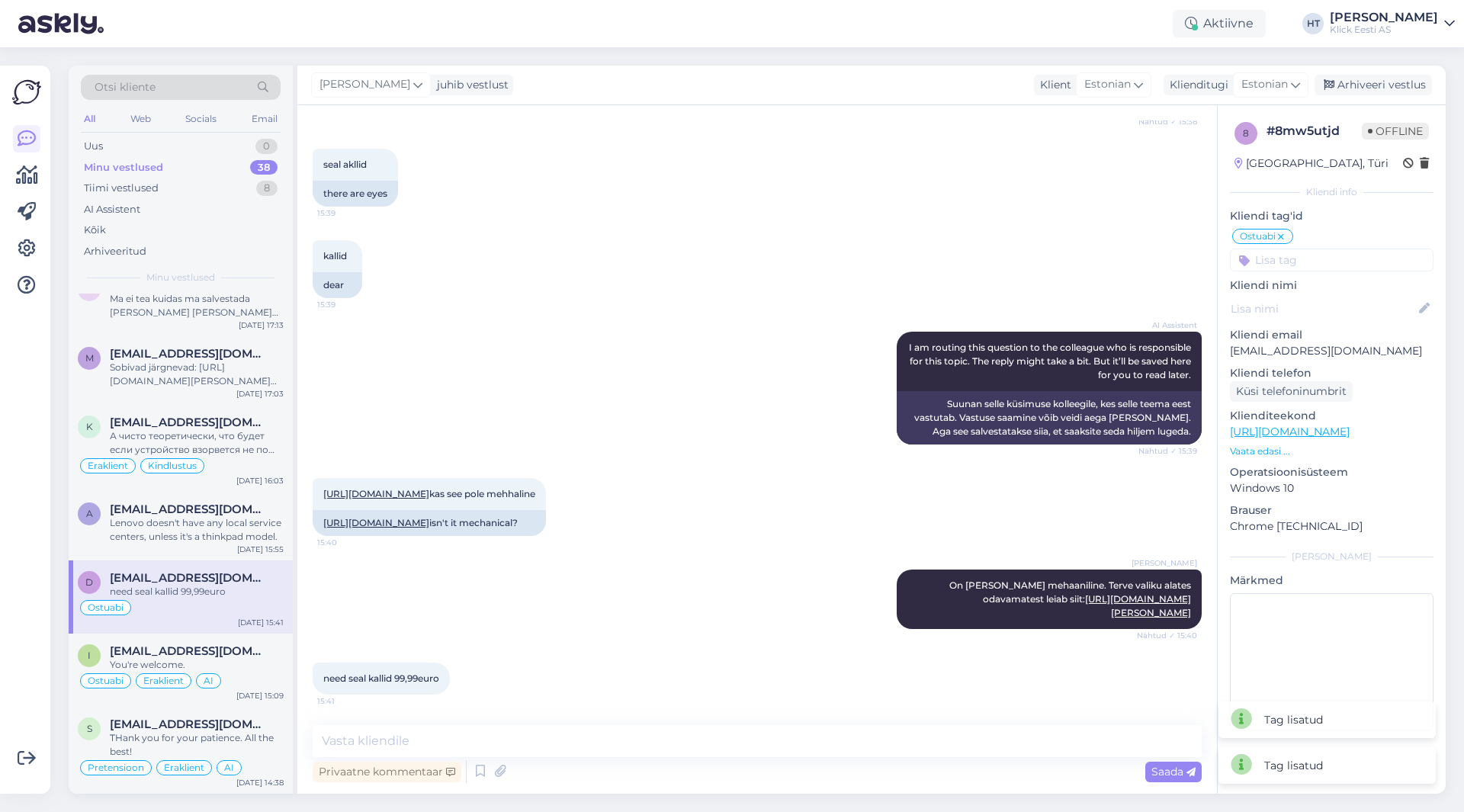
click at [1336, 274] on div "8 # 8mw5utjd Offline [GEOGRAPHIC_DATA], Türi Kliendi info Kliendi tag'id Ostuab…" at bounding box center [1332, 429] width 228 height 648
click at [1335, 264] on input at bounding box center [1332, 260] width 204 height 23
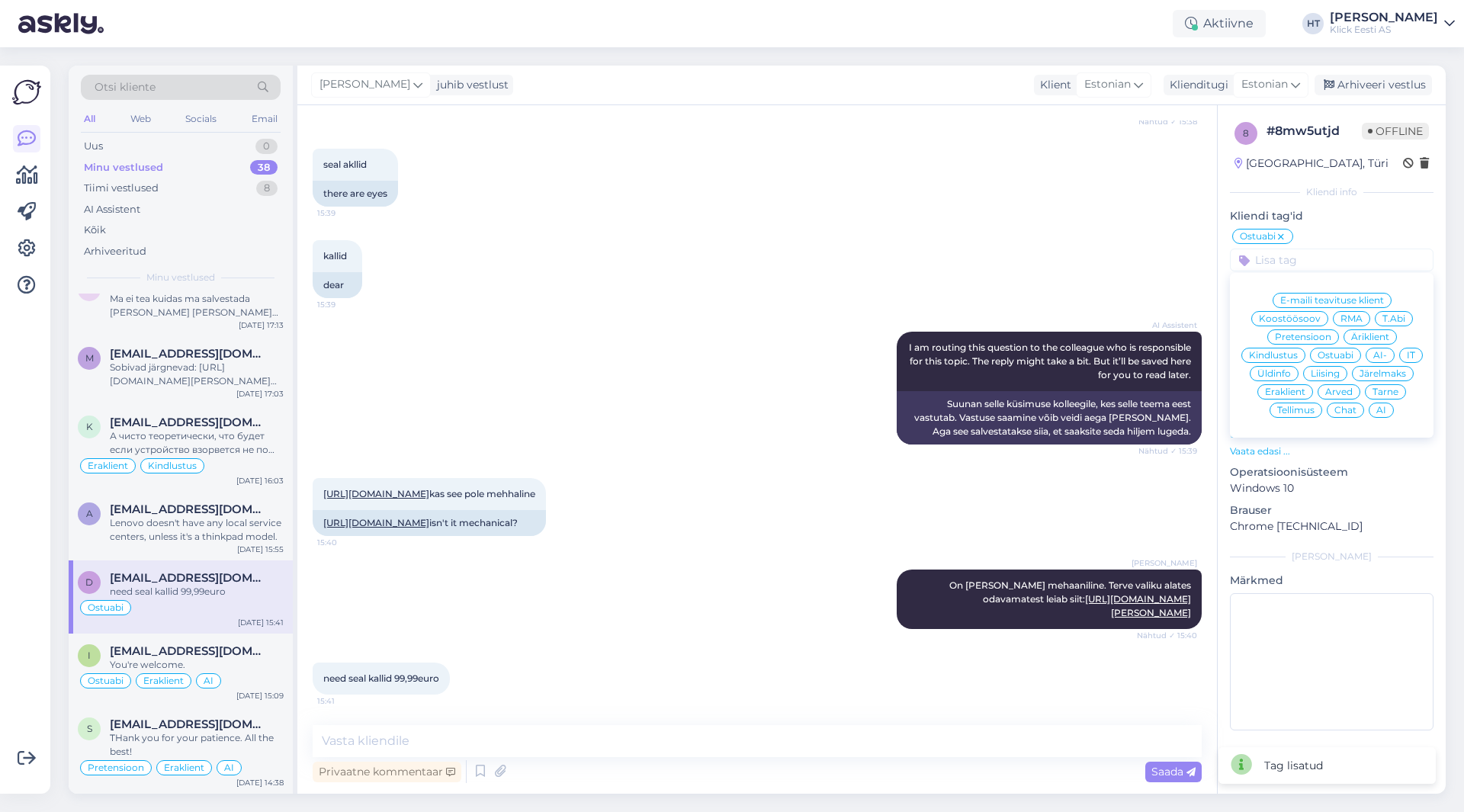
click at [1296, 389] on span "Eraklient" at bounding box center [1285, 392] width 40 height 9
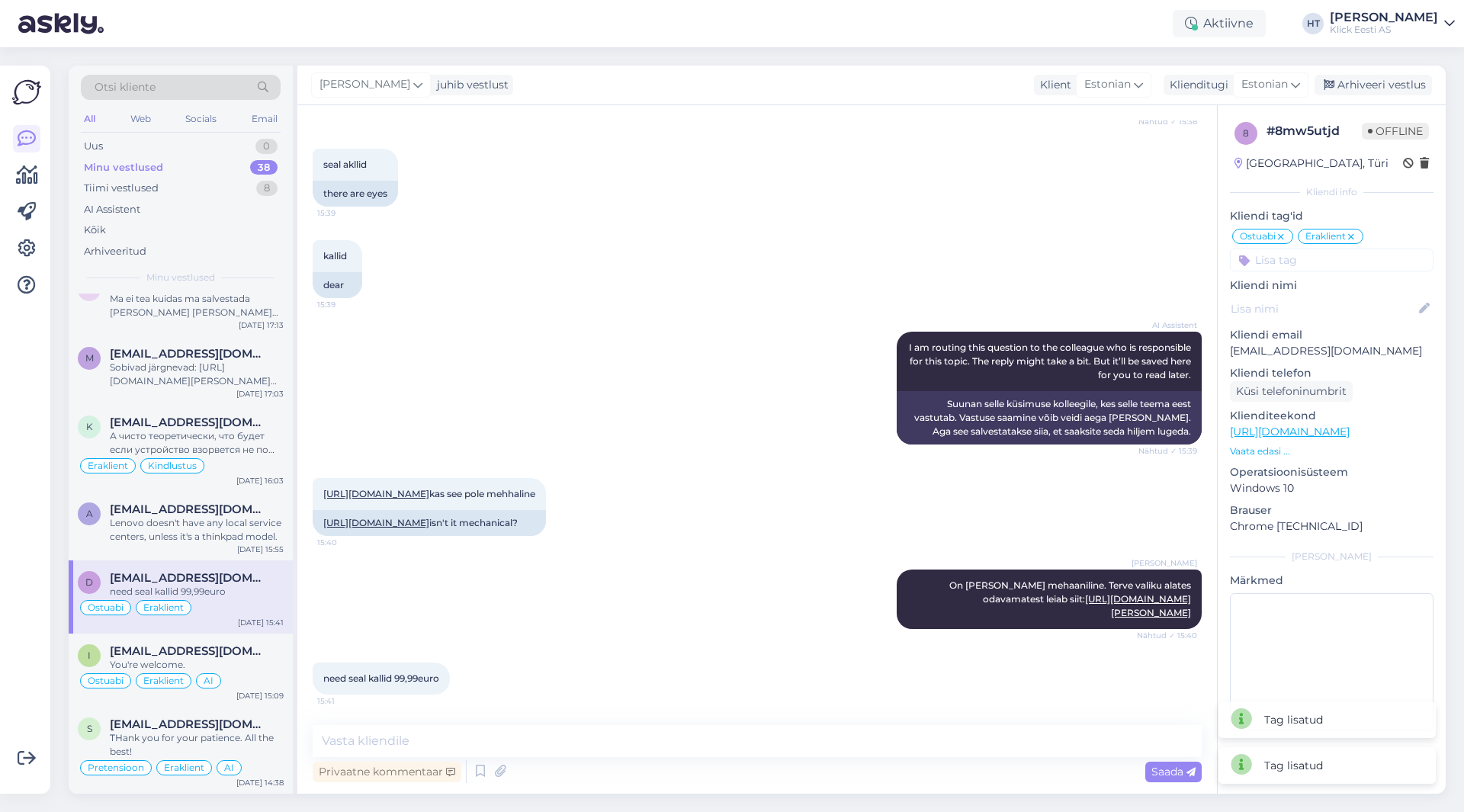
click at [1320, 264] on input at bounding box center [1332, 260] width 204 height 23
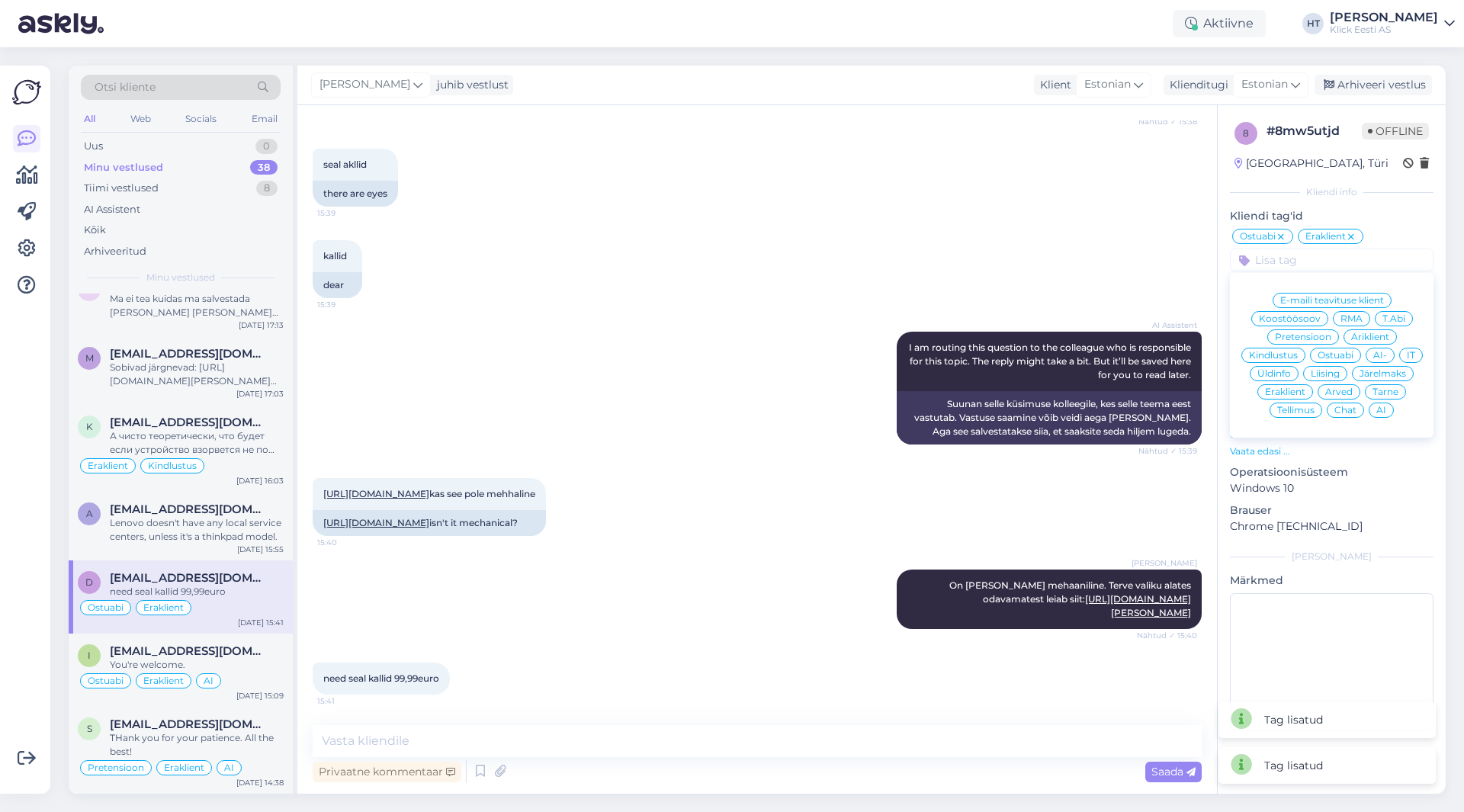
click at [1384, 405] on div "AI" at bounding box center [1381, 410] width 25 height 16
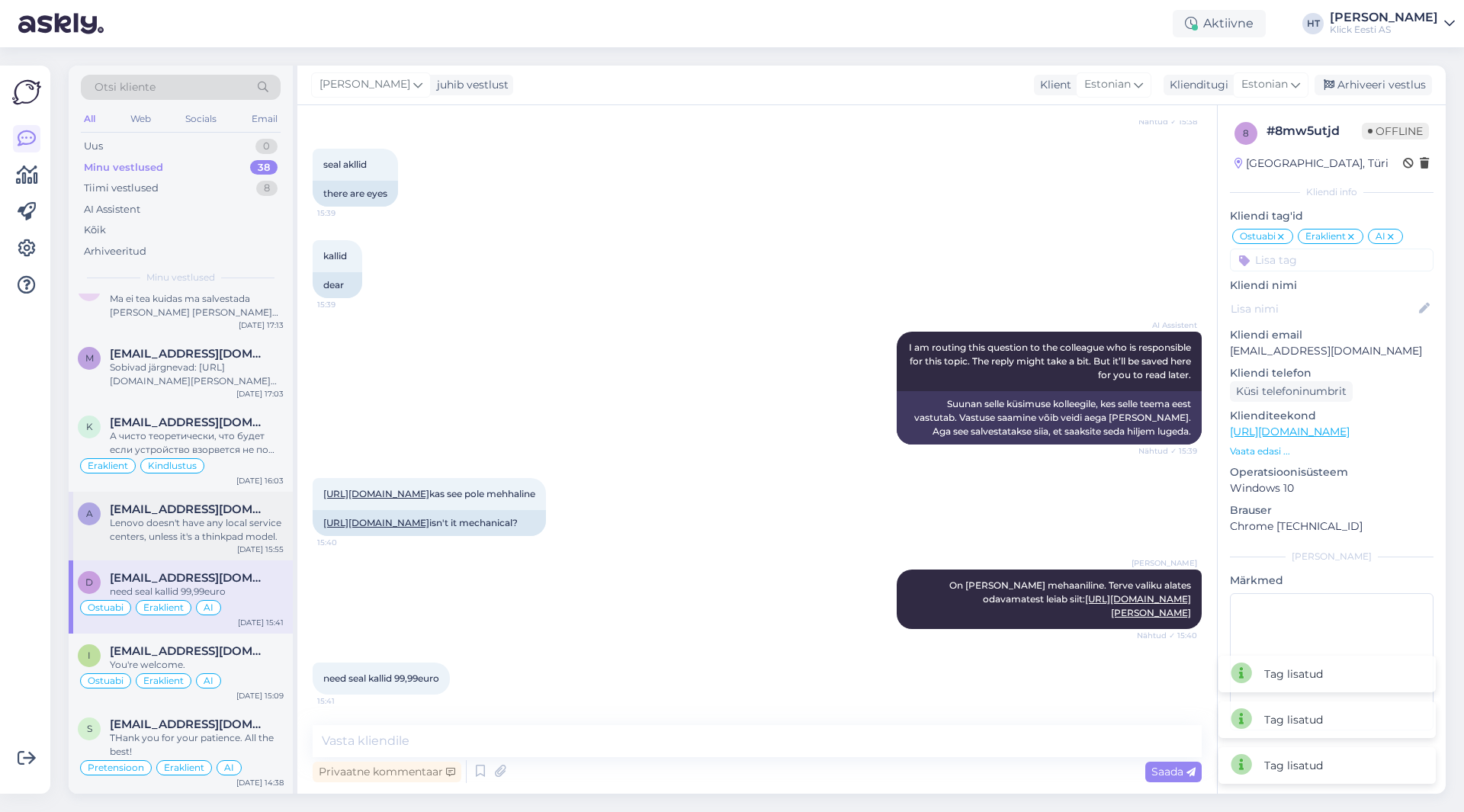
click at [230, 510] on span "[EMAIL_ADDRESS][DOMAIN_NAME]" at bounding box center [189, 509] width 158 height 14
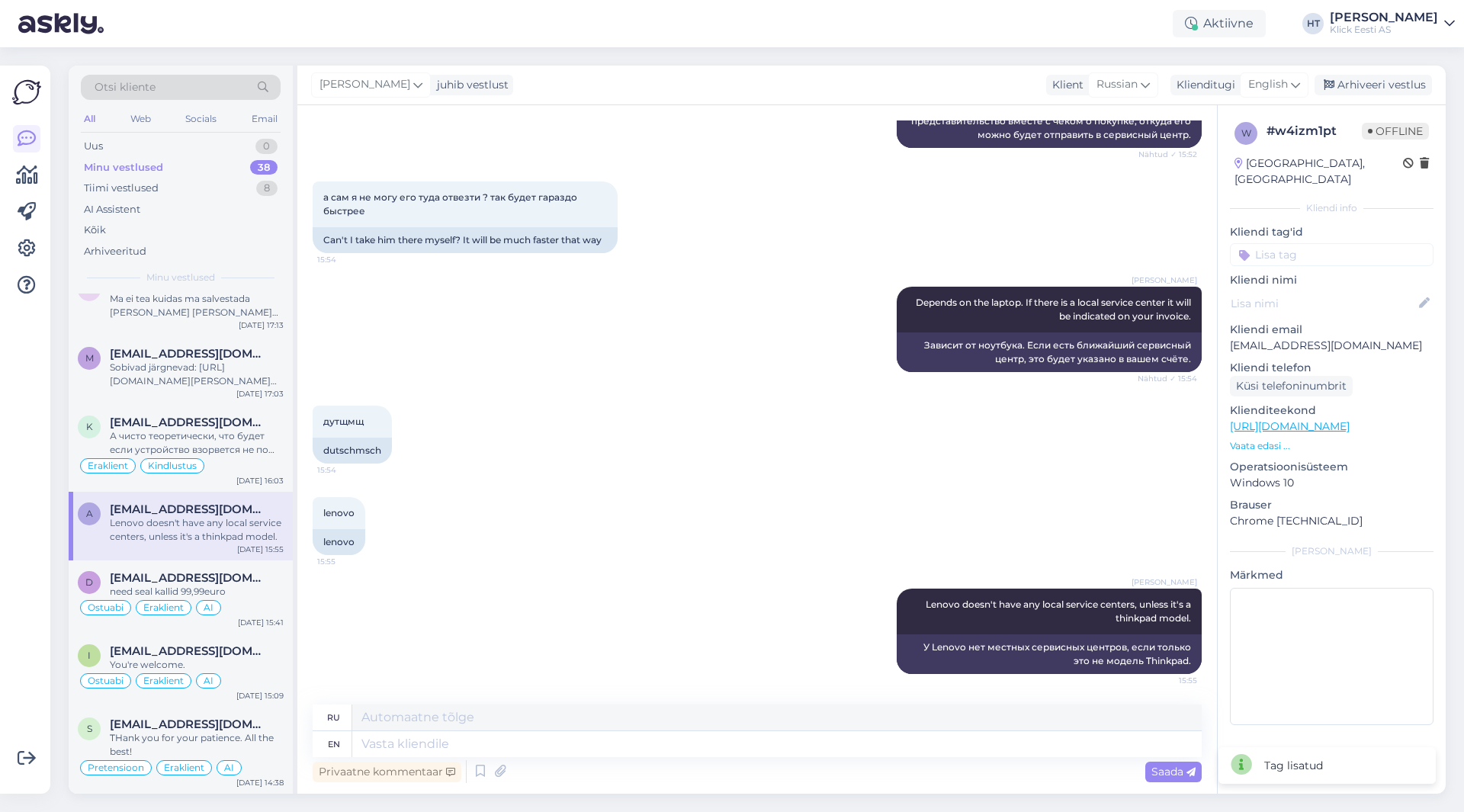
click at [1315, 248] on input at bounding box center [1332, 255] width 204 height 23
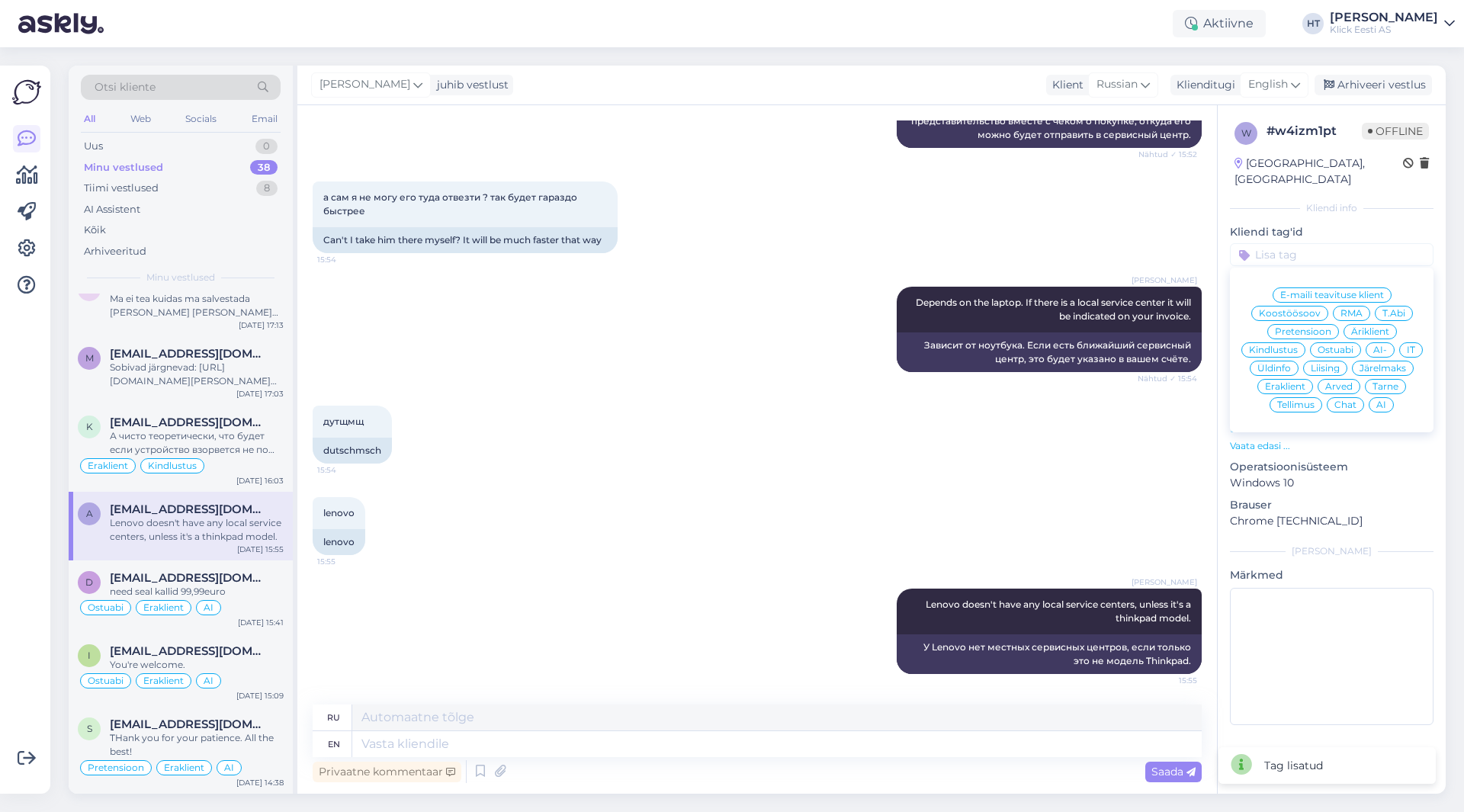
click at [1354, 309] on span "RMA" at bounding box center [1352, 313] width 22 height 9
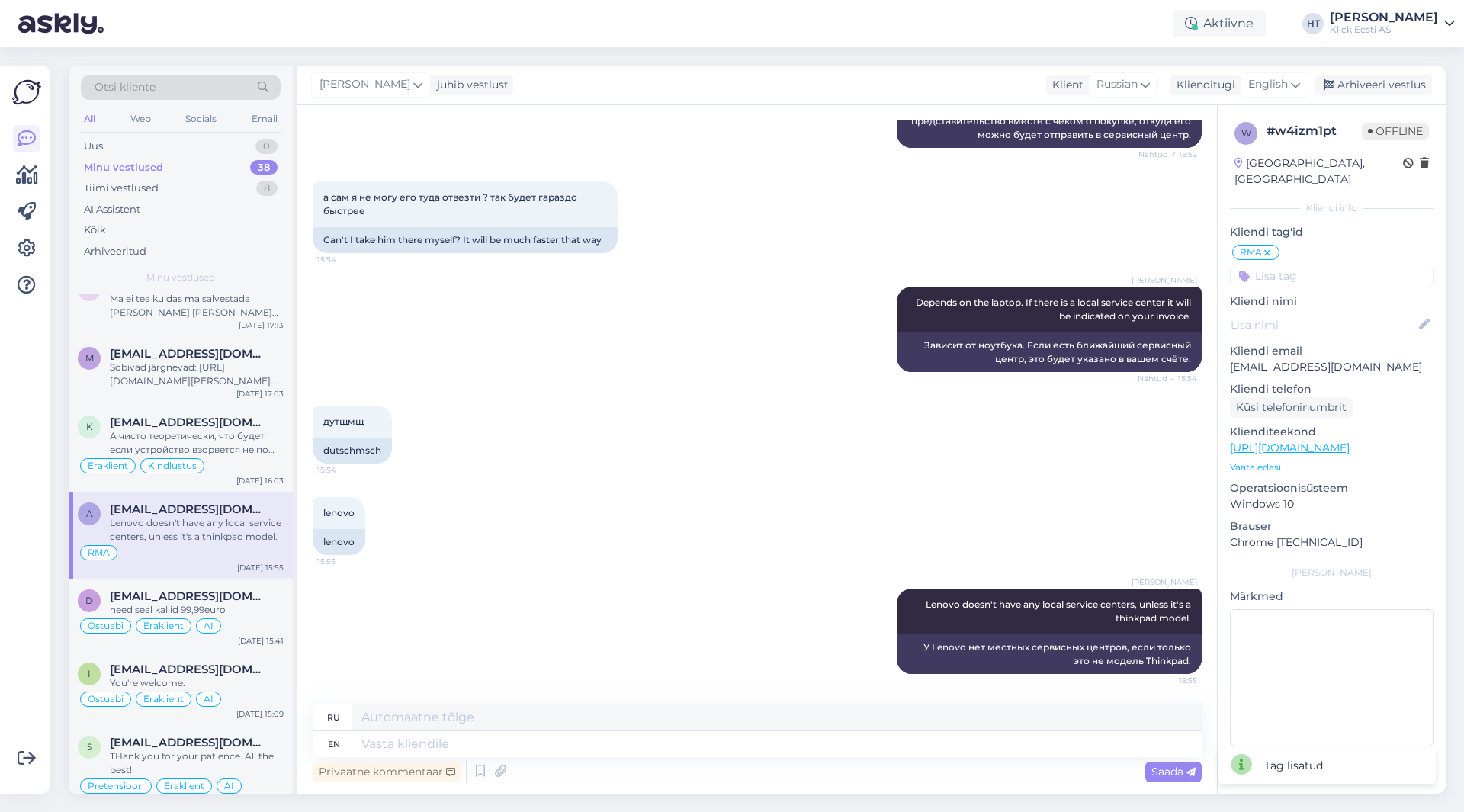
click at [1336, 264] on input at bounding box center [1332, 276] width 204 height 23
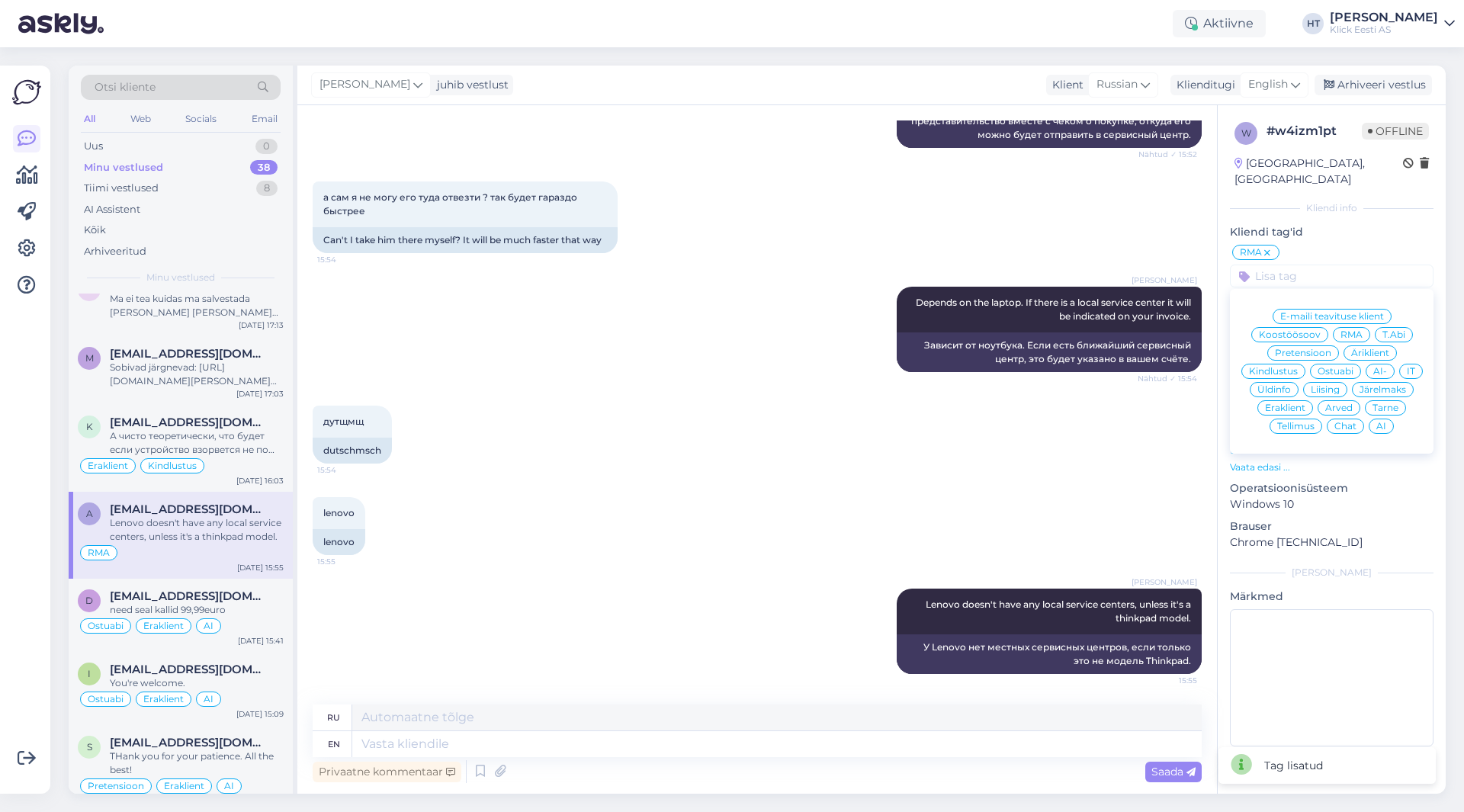
click at [1285, 401] on div "Eraklient" at bounding box center [1286, 408] width 56 height 16
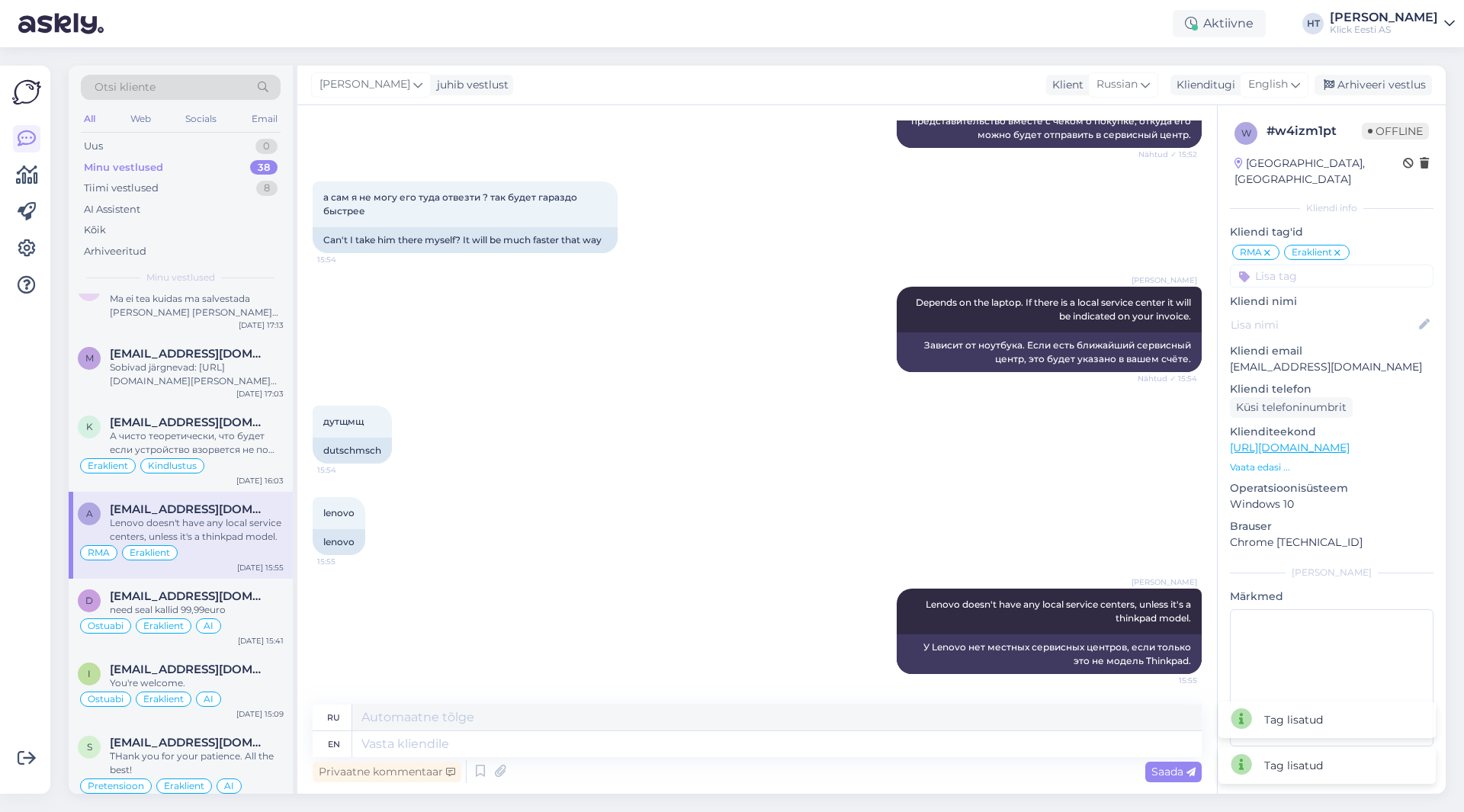
click at [1343, 264] on input at bounding box center [1332, 276] width 204 height 23
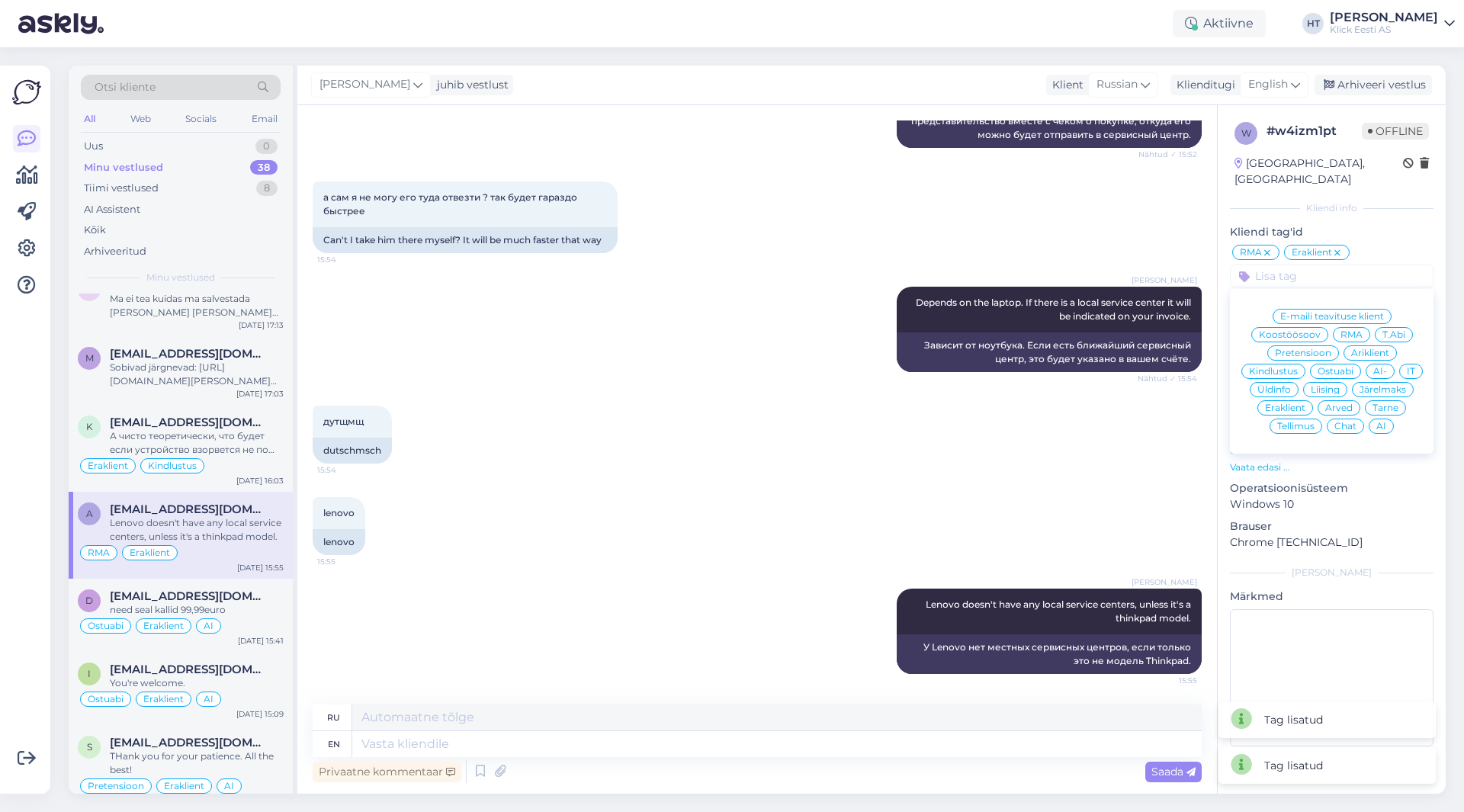
click at [1387, 419] on div "AI" at bounding box center [1381, 426] width 25 height 16
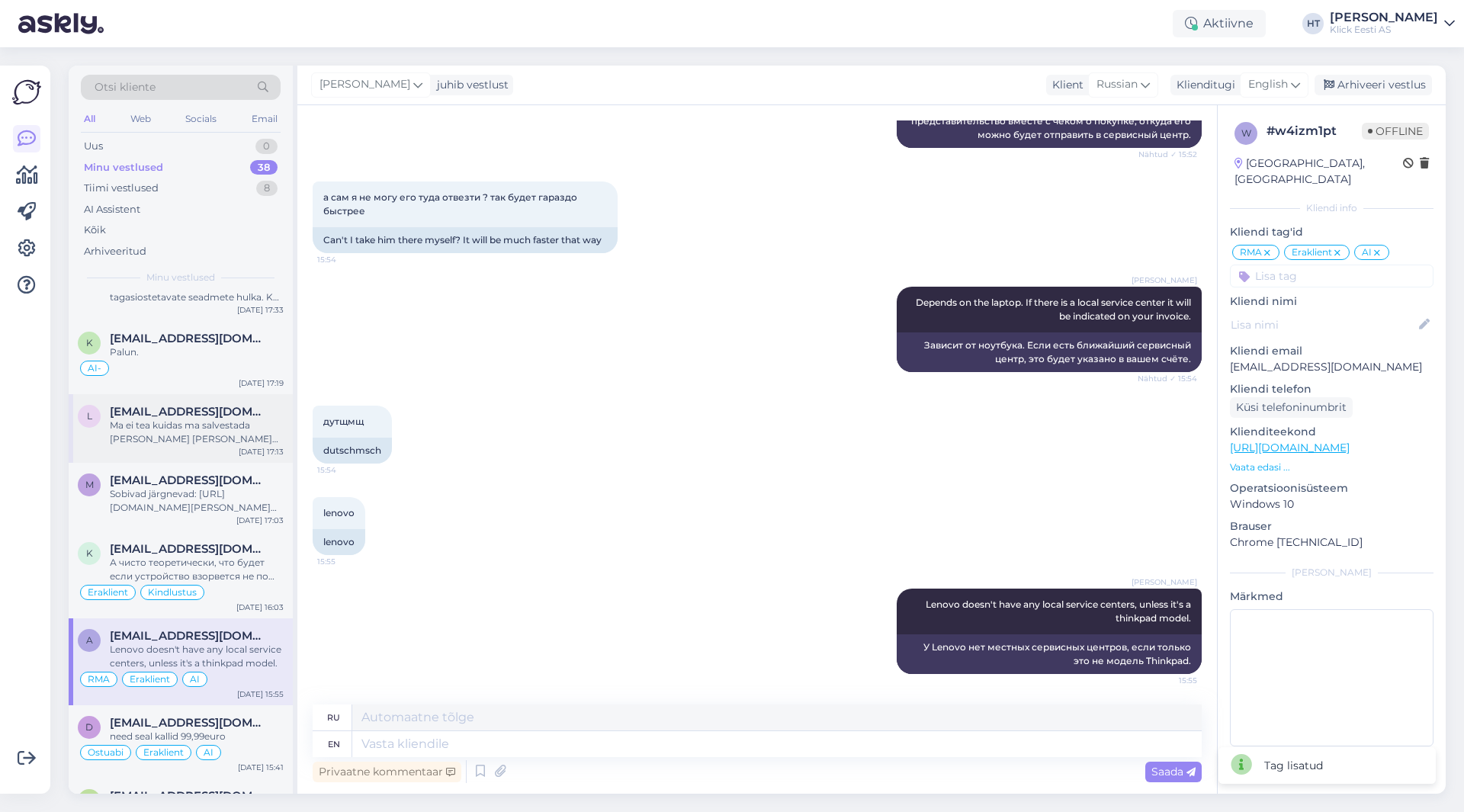
scroll to position [153, 0]
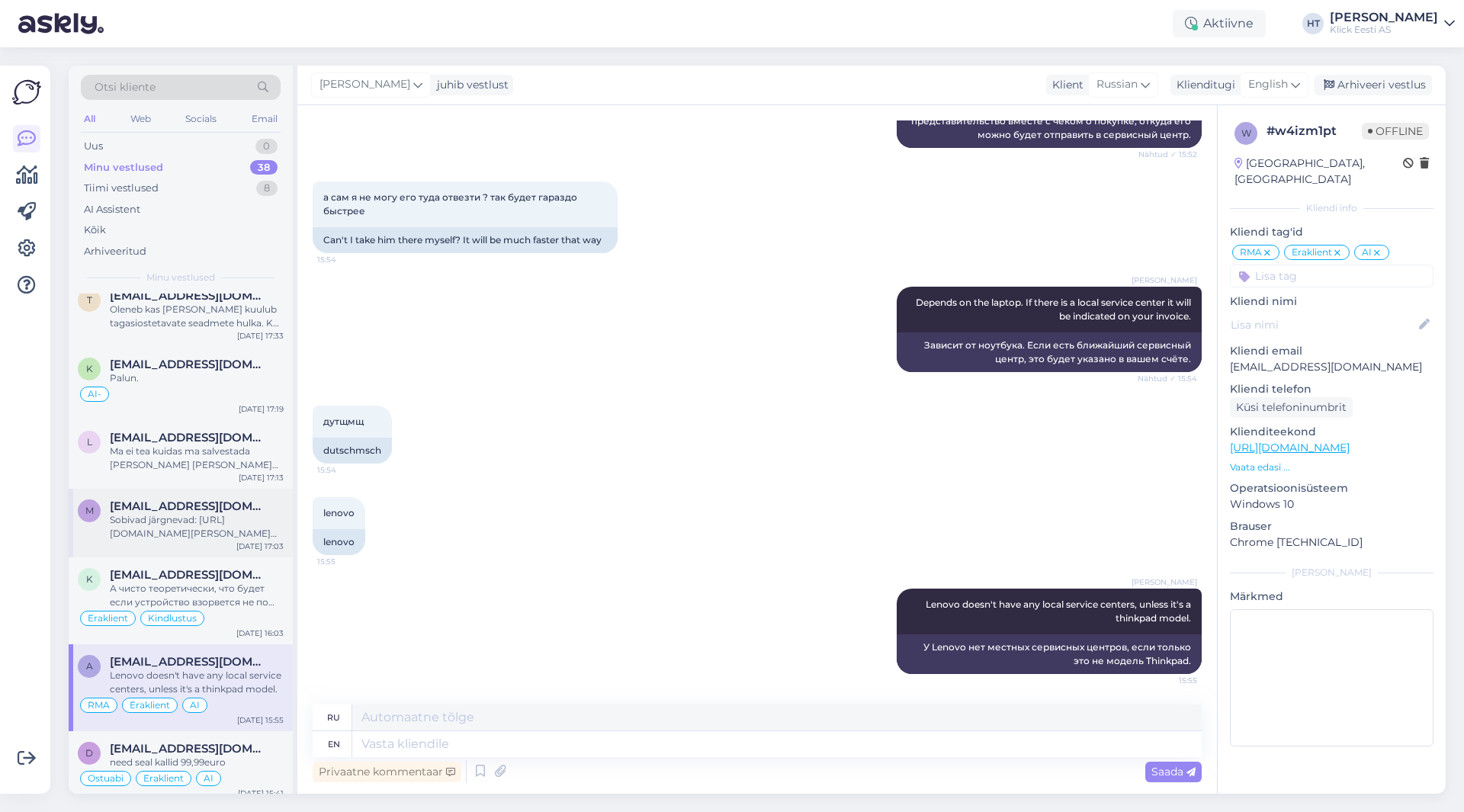
click at [190, 491] on div "m [EMAIL_ADDRESS][DOMAIN_NAME] Sobivad järgnevad: [URL][DOMAIN_NAME][PERSON_NAM…" at bounding box center [181, 523] width 224 height 69
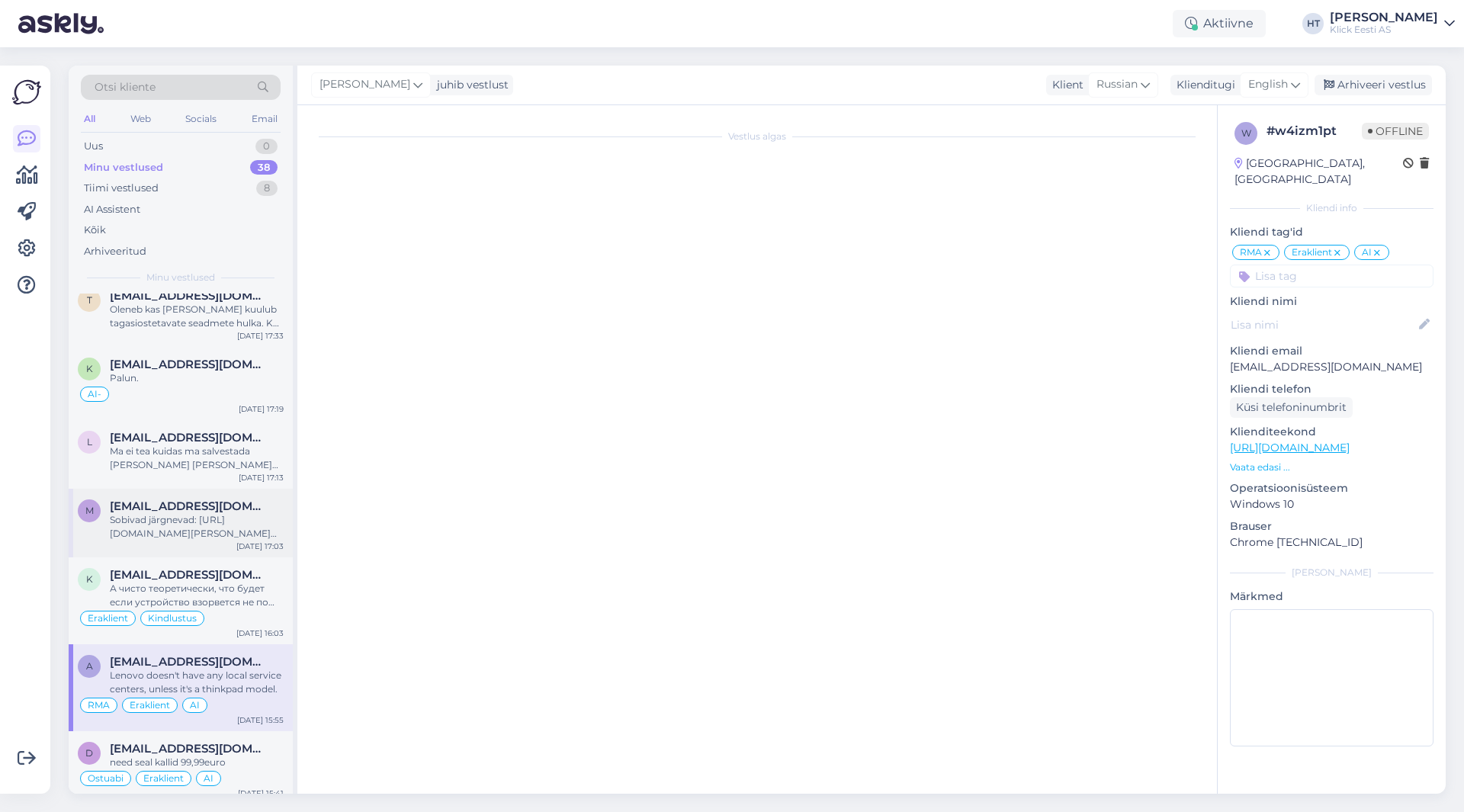
scroll to position [239, 0]
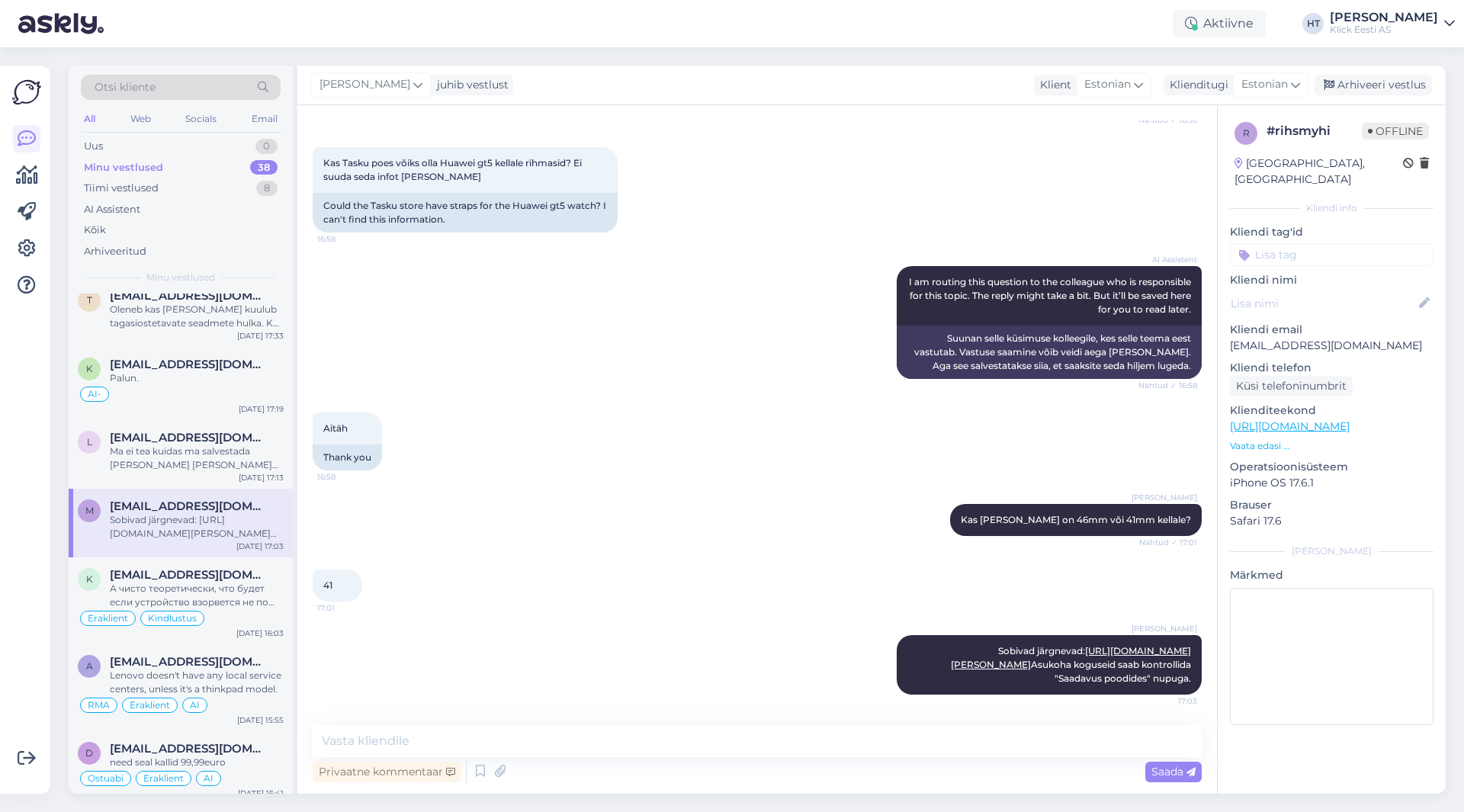
click at [1336, 243] on input at bounding box center [1332, 255] width 204 height 23
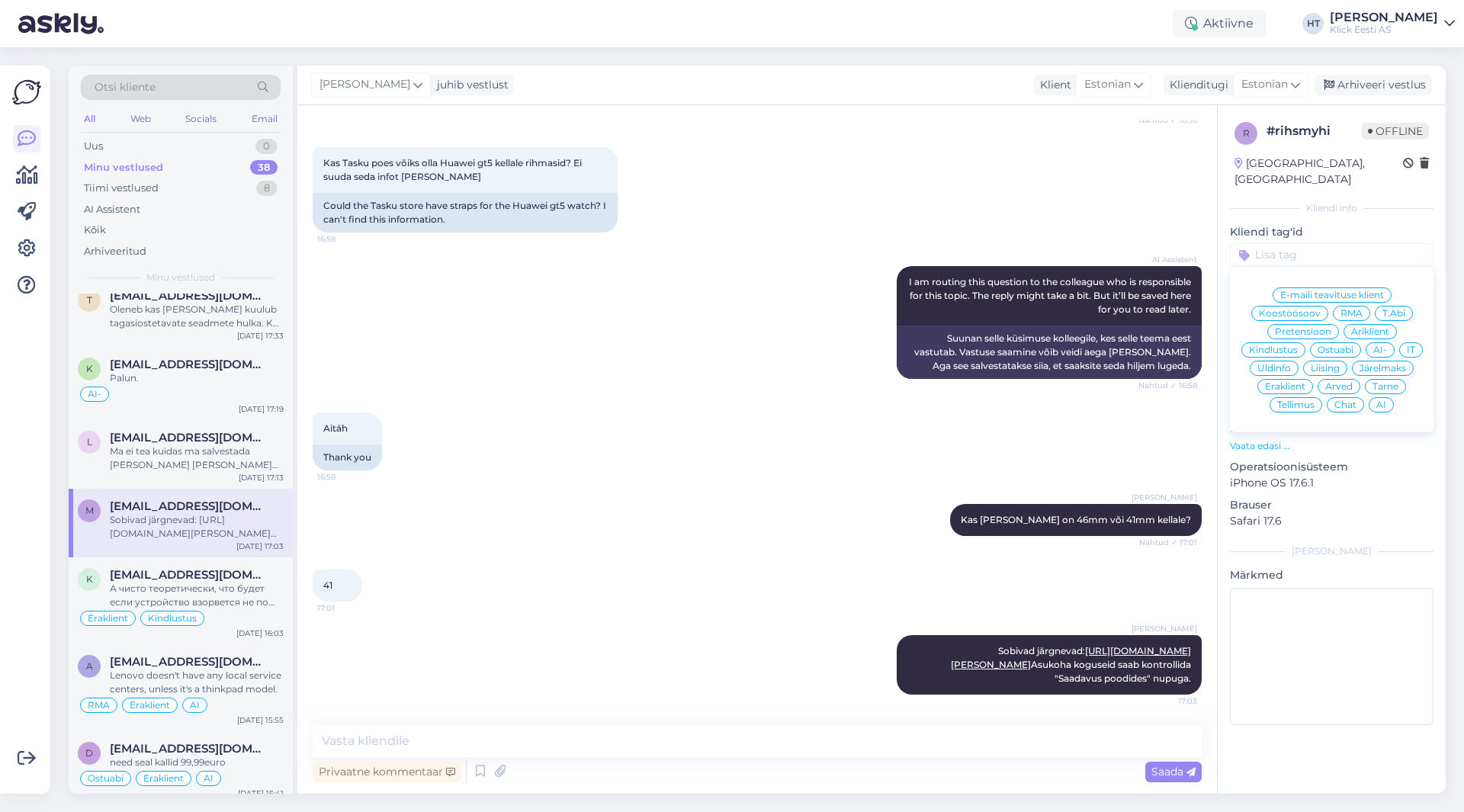
click at [1335, 346] on span "Ostuabi" at bounding box center [1336, 350] width 36 height 9
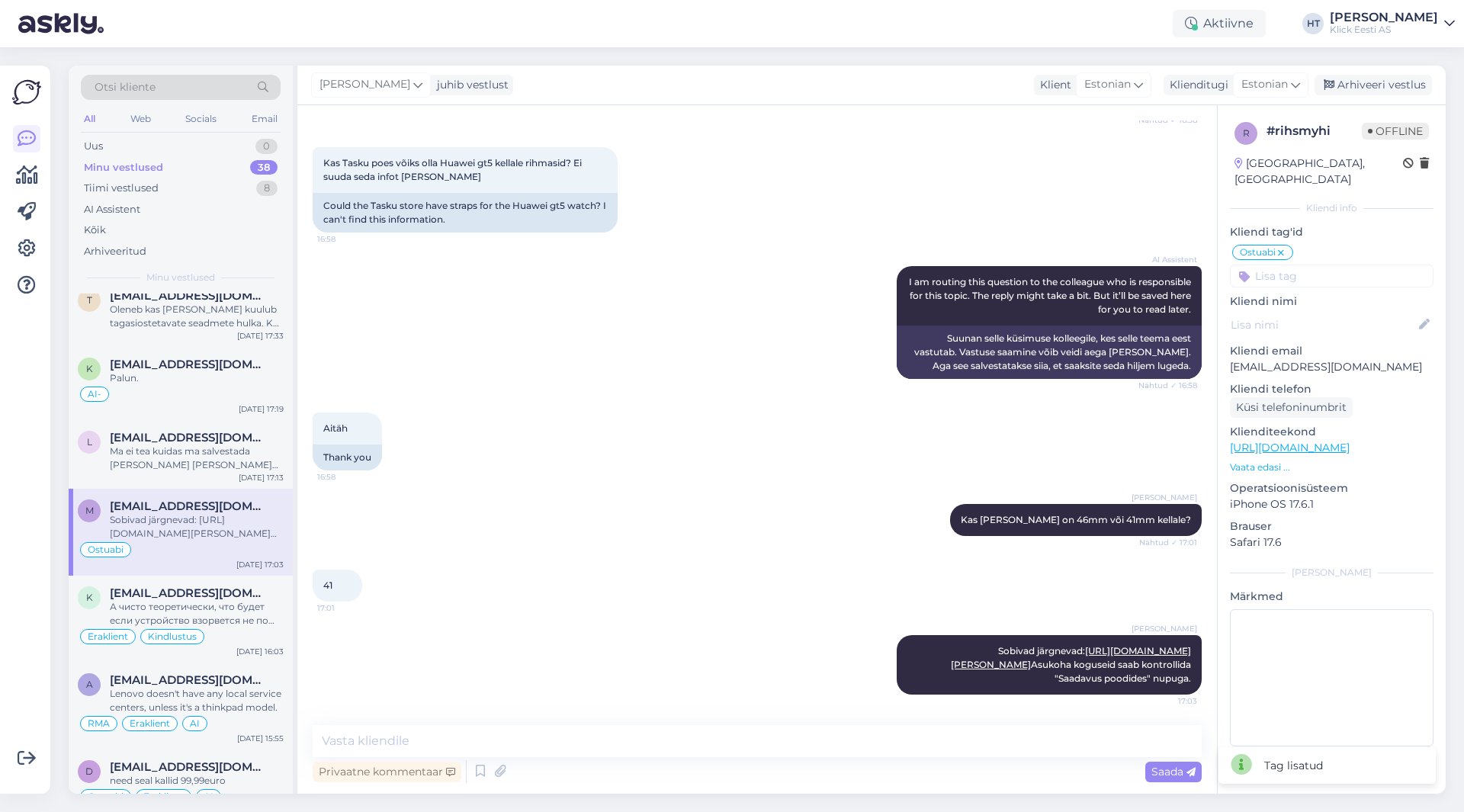
click at [1321, 264] on input at bounding box center [1332, 276] width 204 height 23
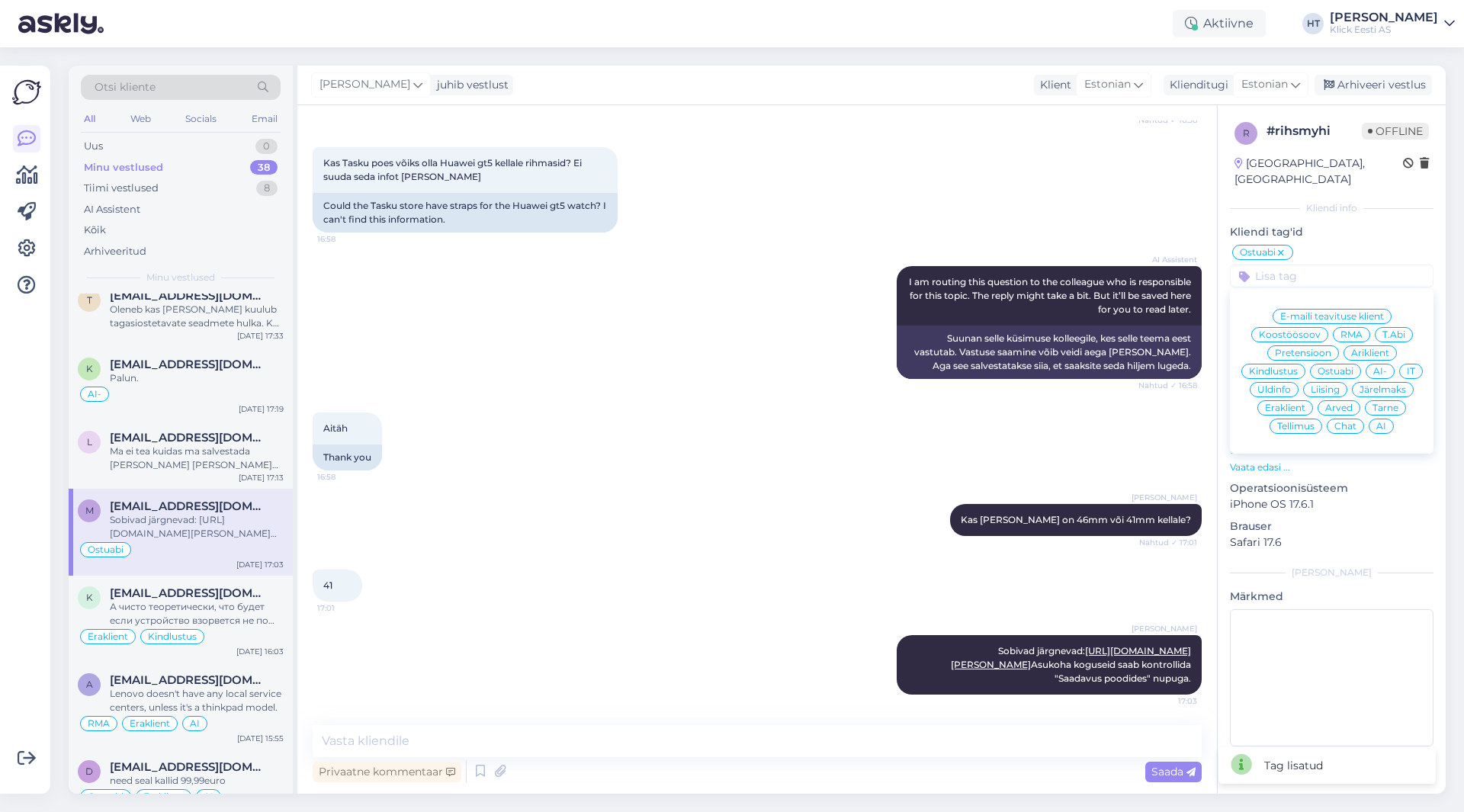
click at [1274, 403] on span "Eraklient" at bounding box center [1285, 407] width 40 height 9
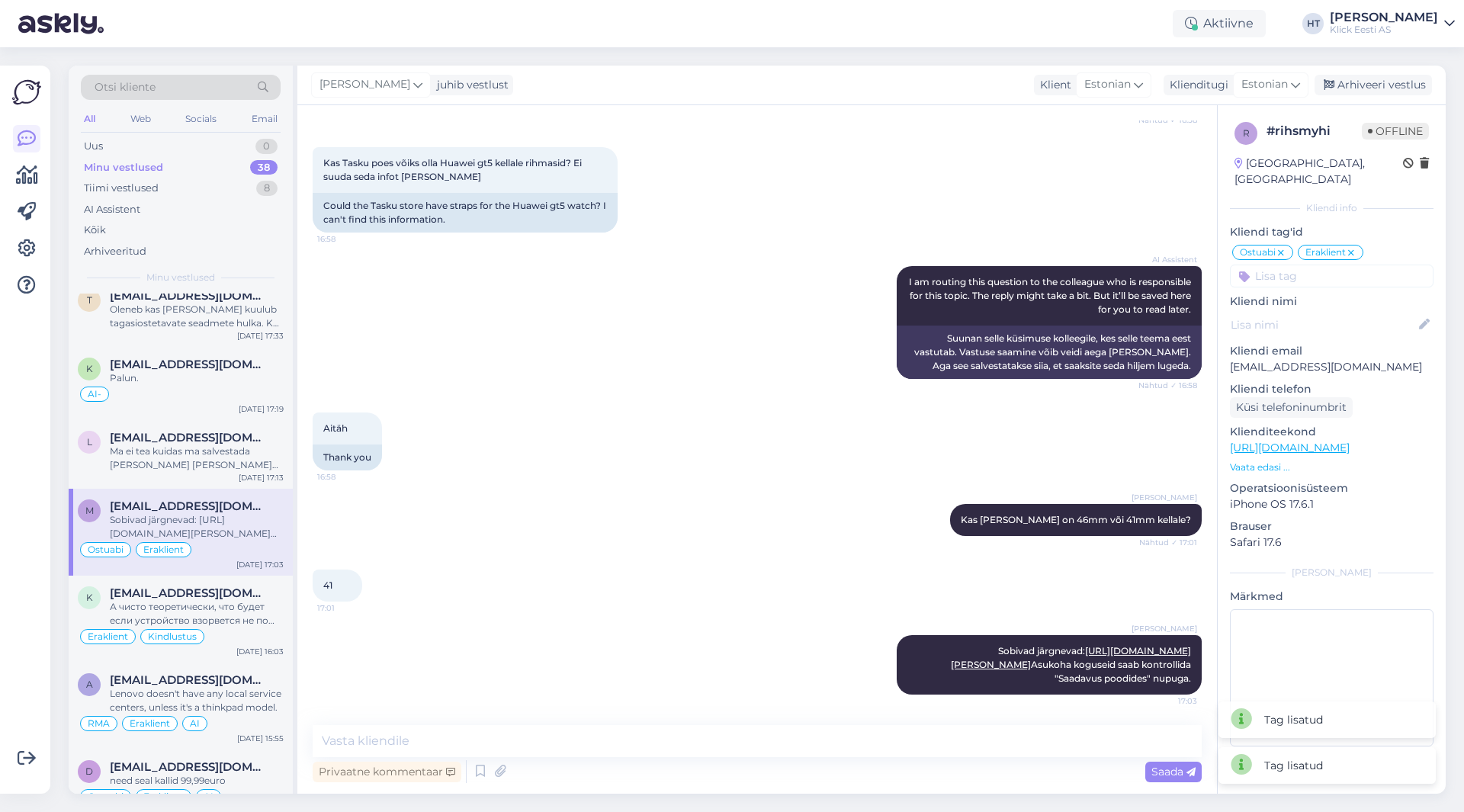
click at [1325, 264] on input at bounding box center [1332, 276] width 204 height 23
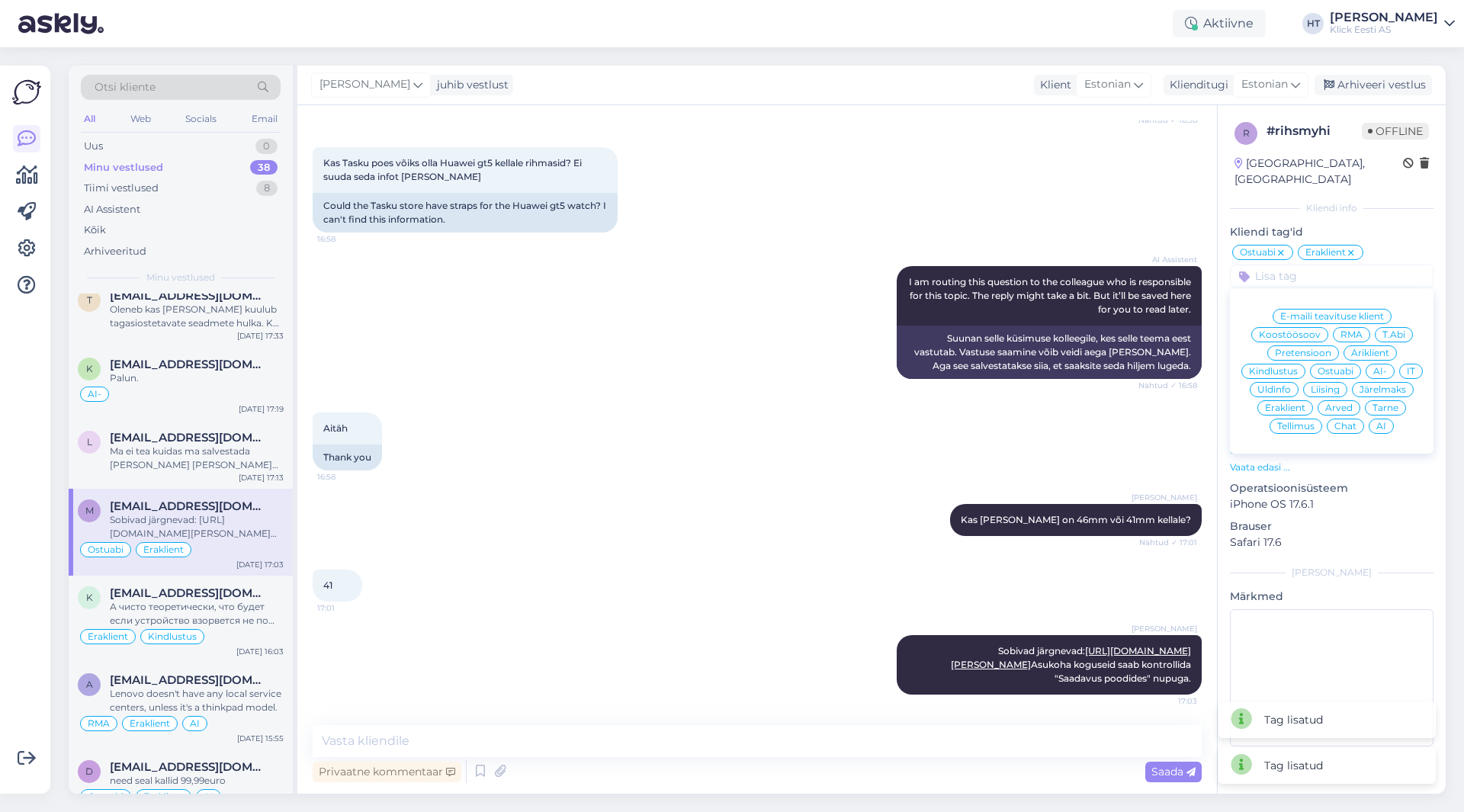
click at [1384, 422] on span "AI" at bounding box center [1381, 426] width 10 height 9
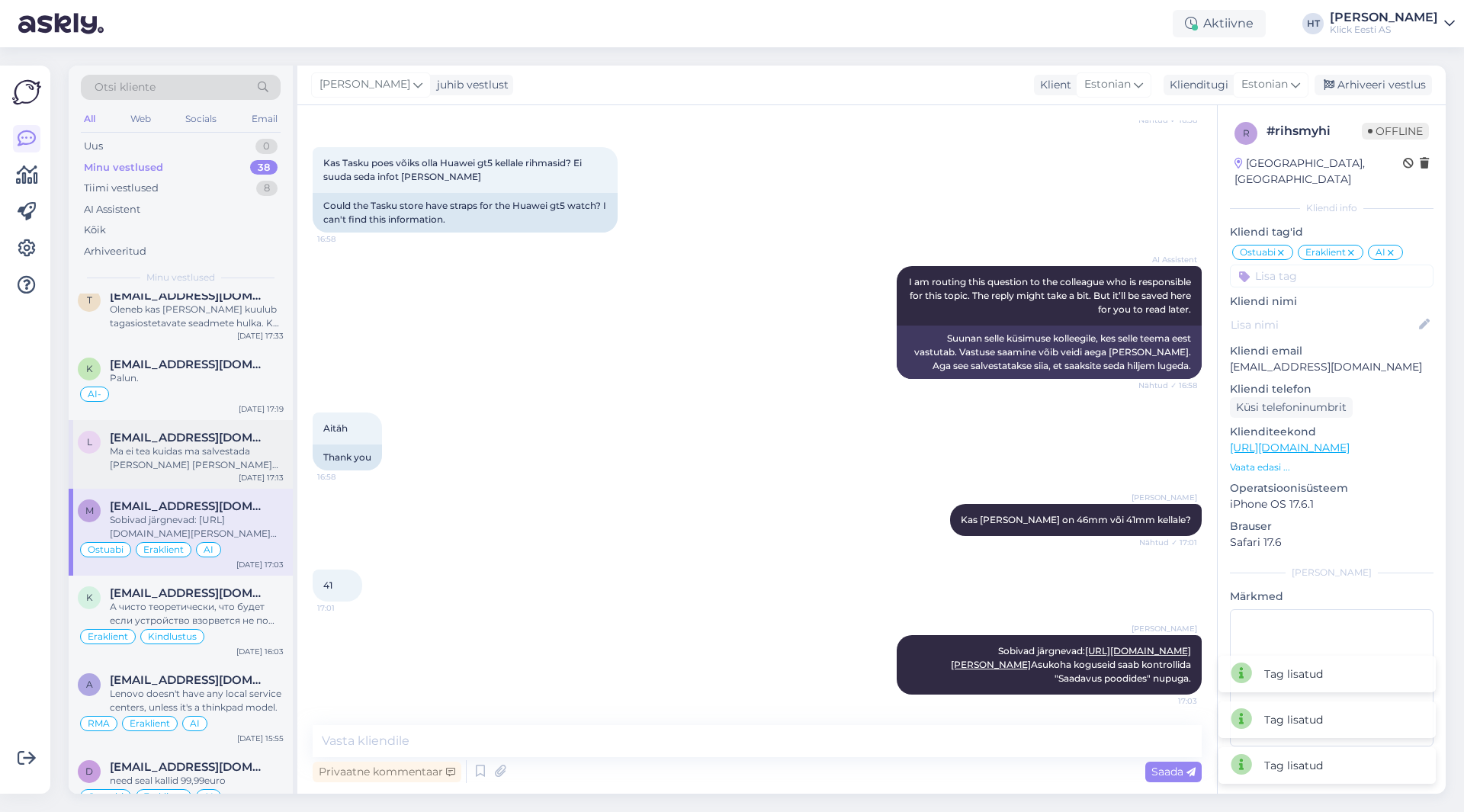
click at [250, 440] on div "[EMAIL_ADDRESS][DOMAIN_NAME]" at bounding box center [197, 438] width 174 height 14
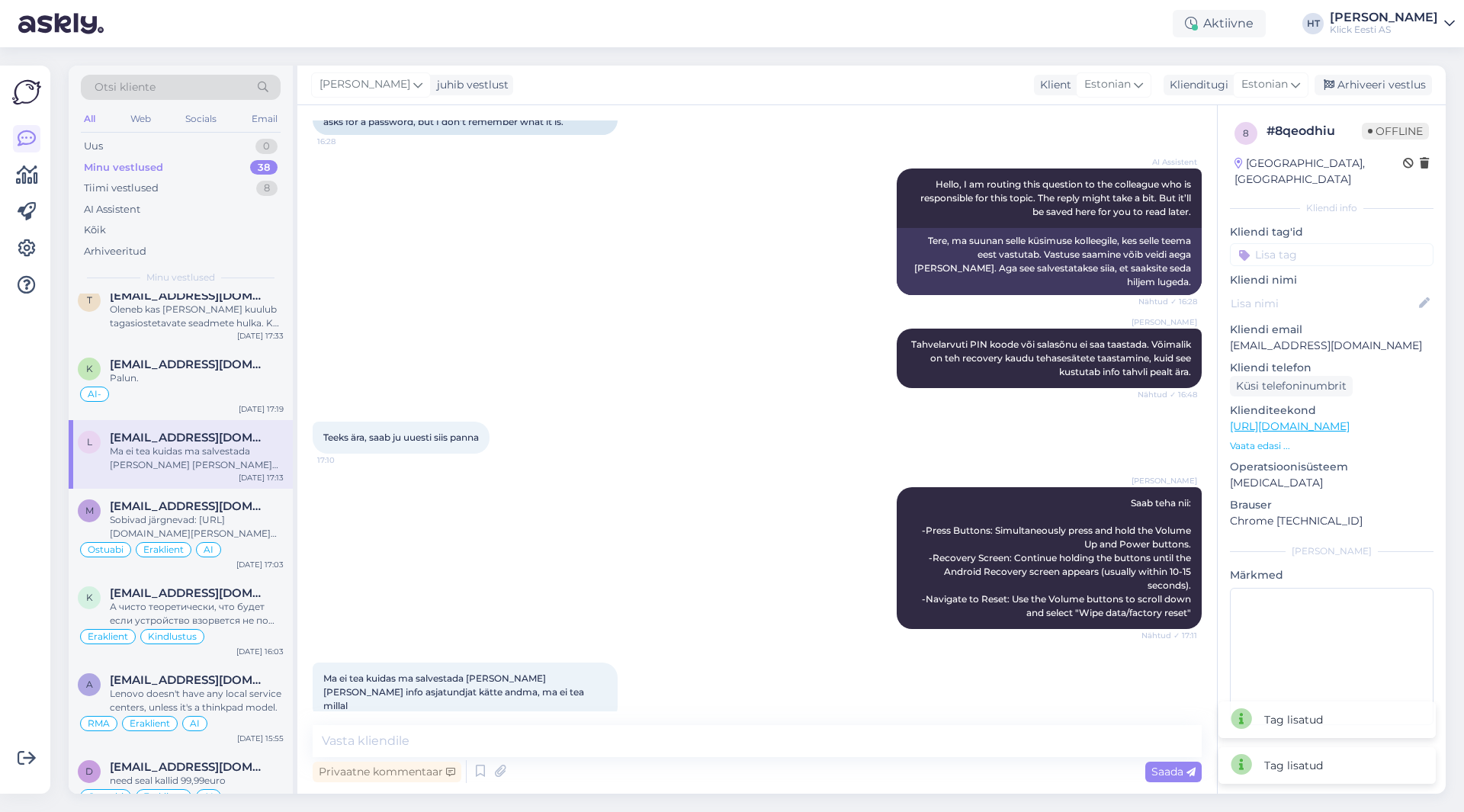
scroll to position [0, 0]
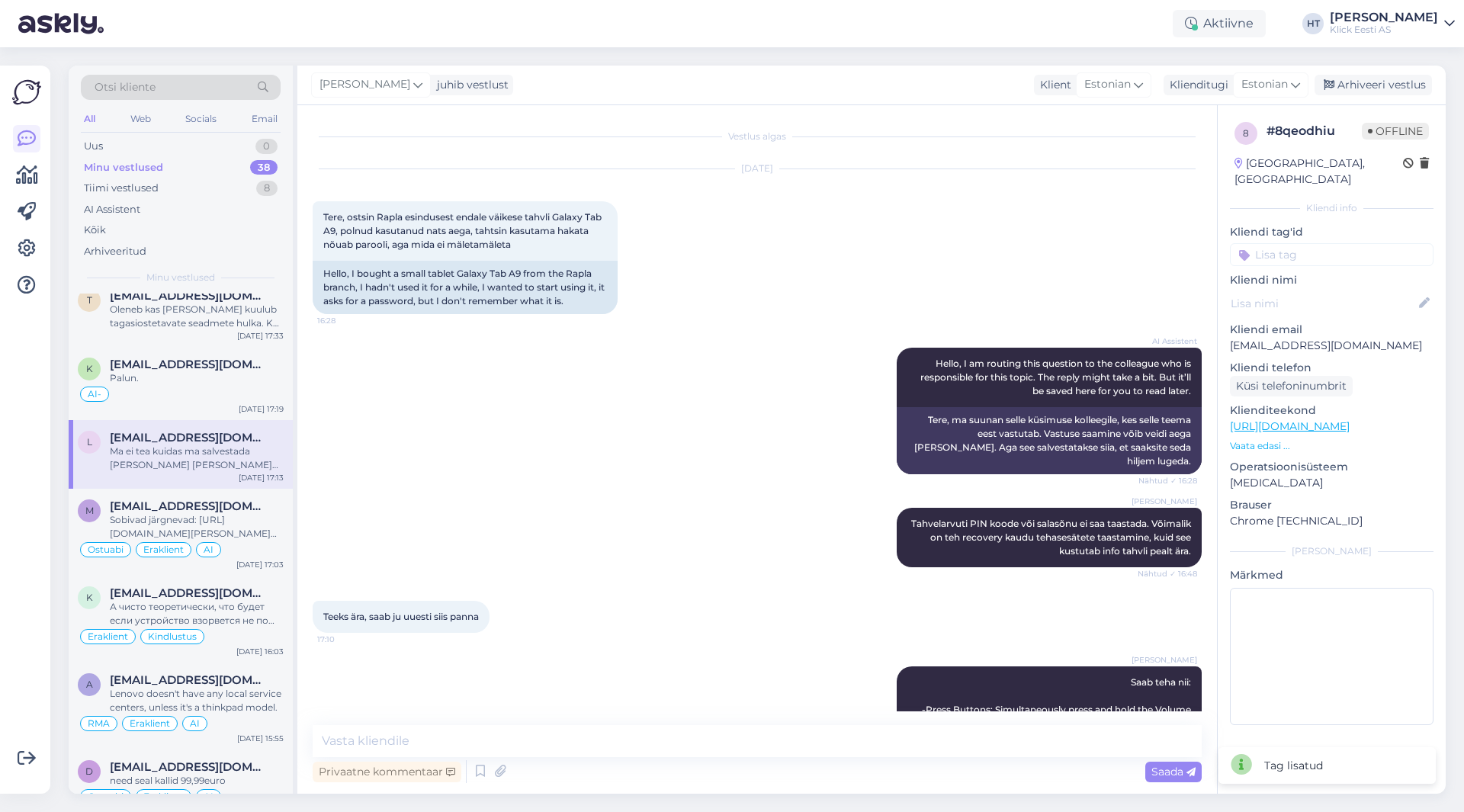
click at [1306, 243] on input at bounding box center [1332, 255] width 204 height 23
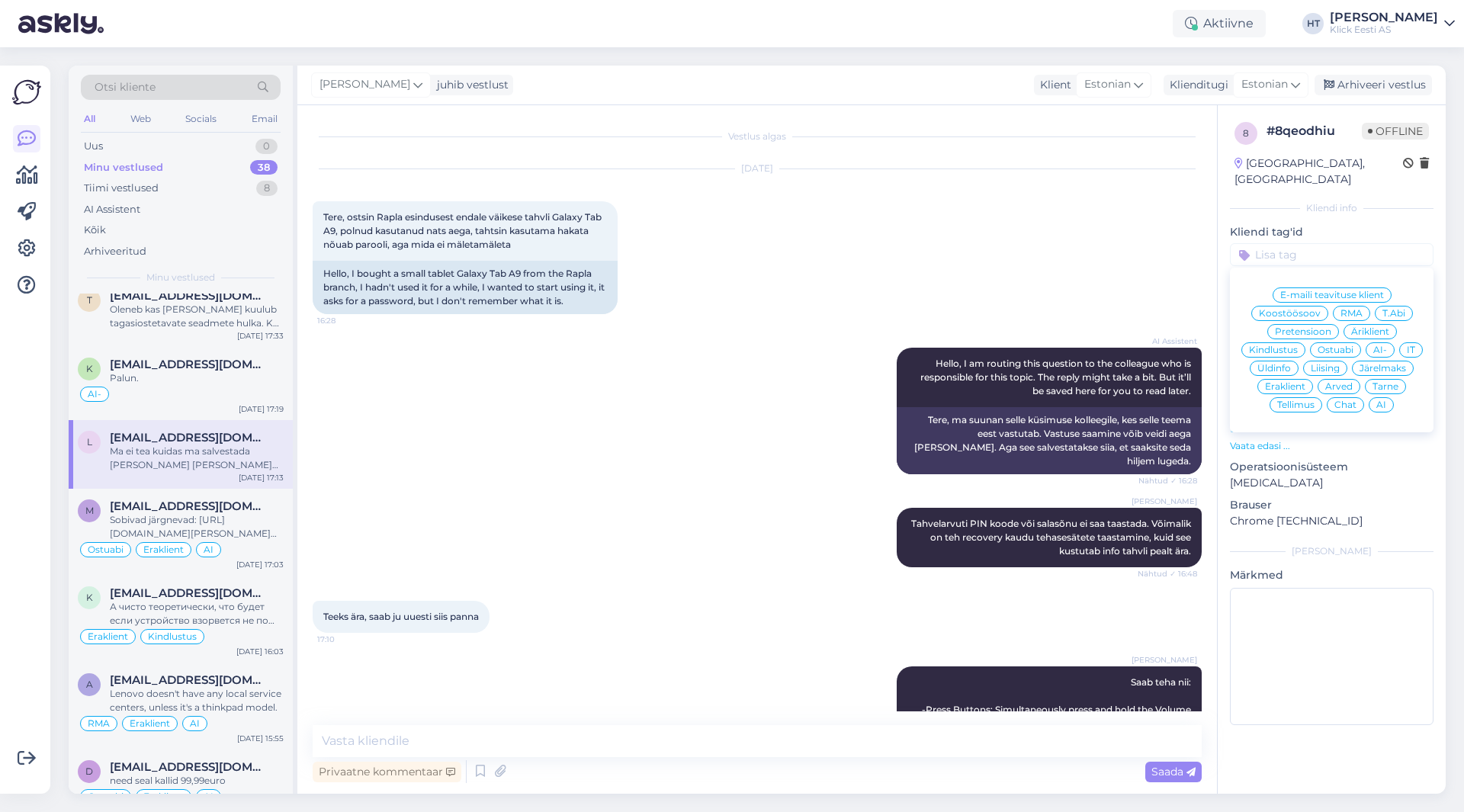
click at [1345, 346] on span "Ostuabi" at bounding box center [1336, 350] width 36 height 9
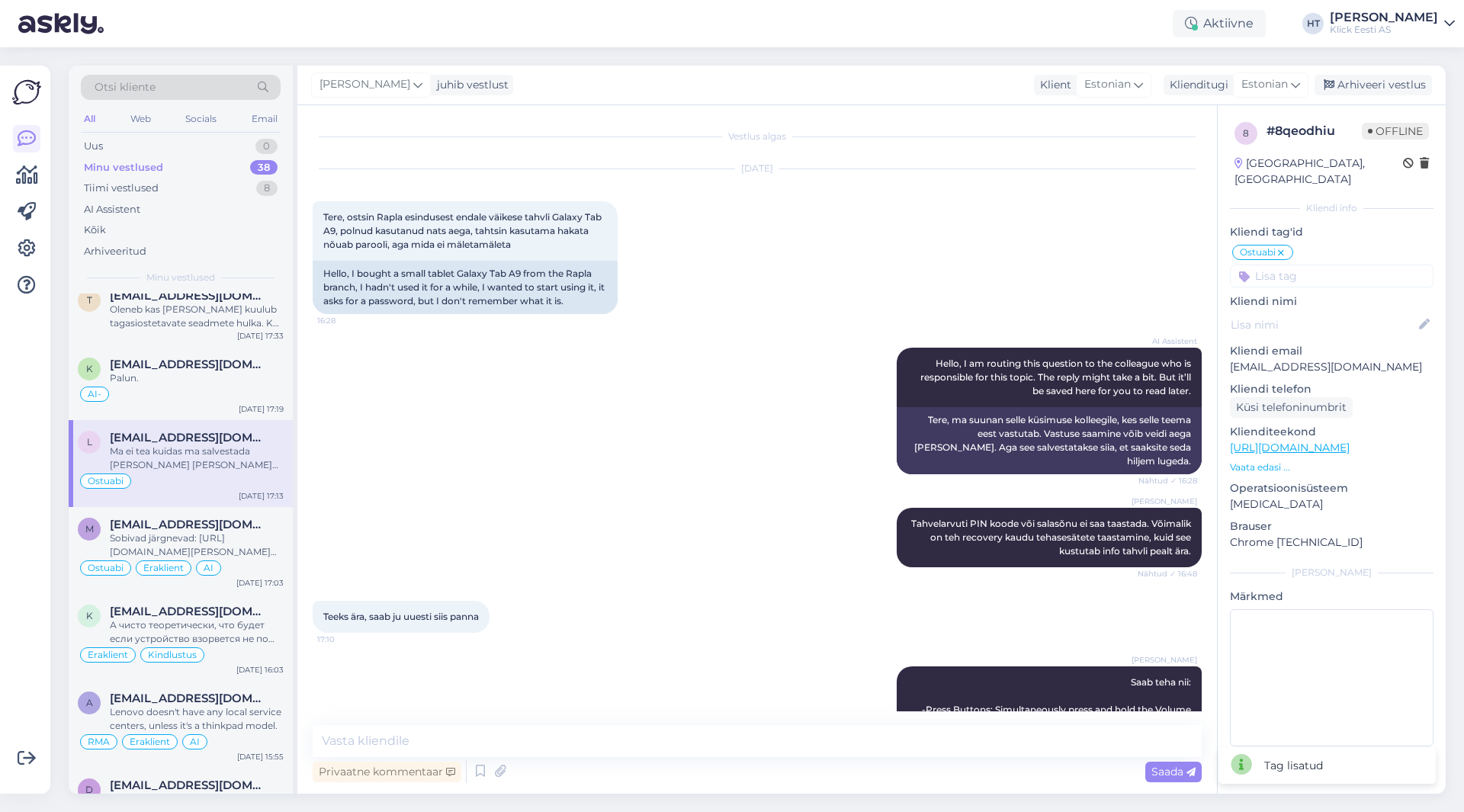
click at [1330, 264] on input at bounding box center [1332, 276] width 204 height 23
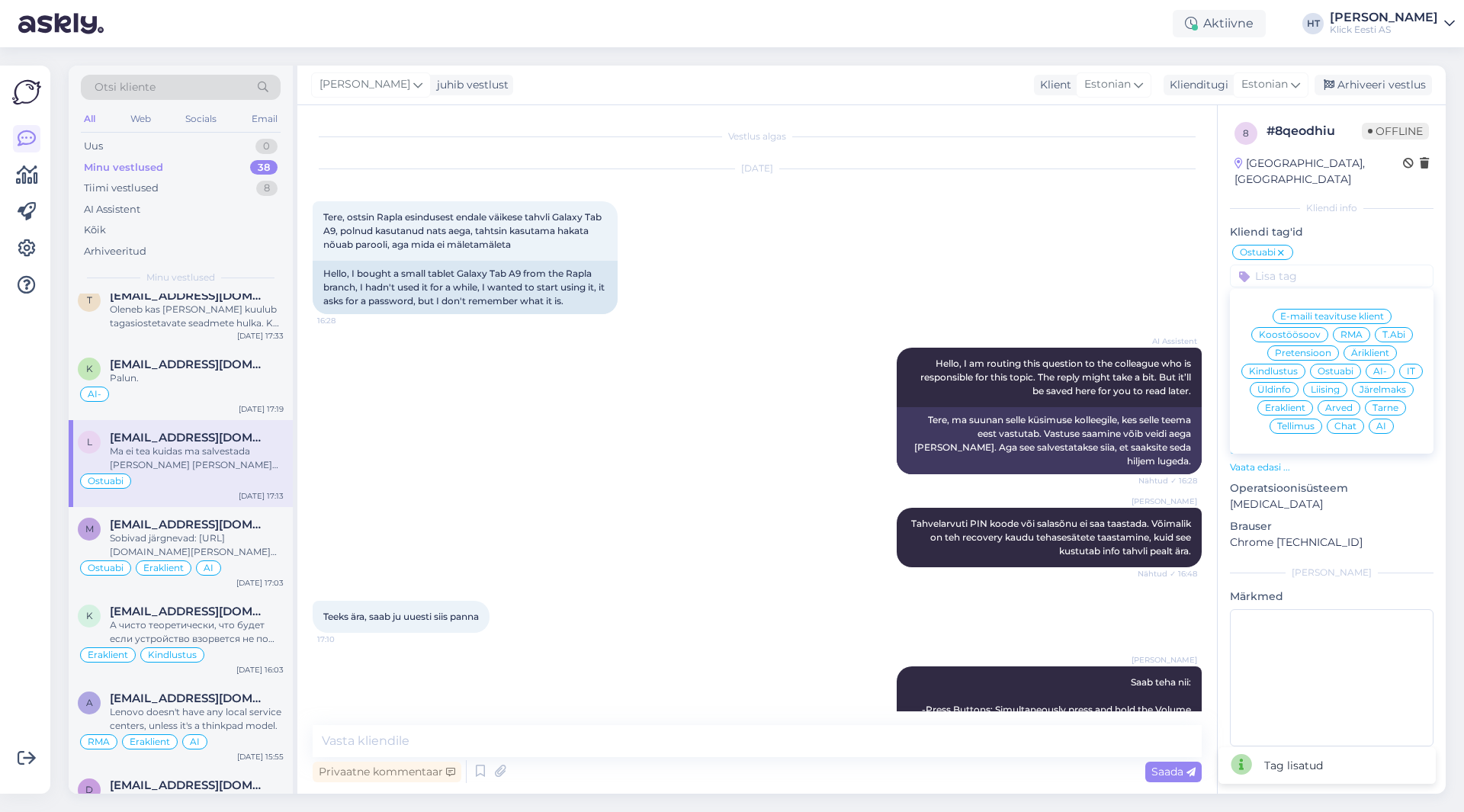
click at [1280, 403] on span "Eraklient" at bounding box center [1285, 407] width 40 height 9
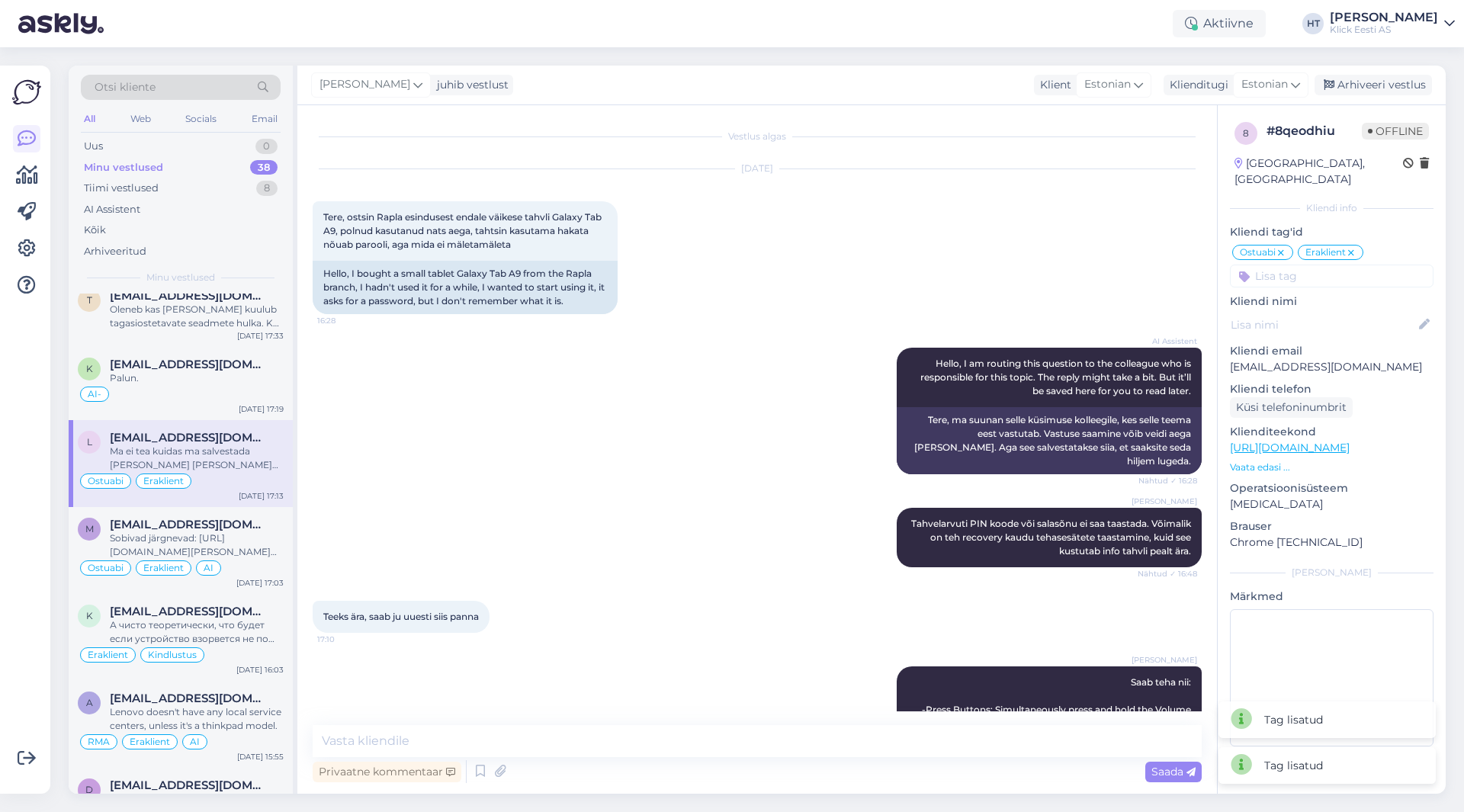
click at [1319, 268] on input at bounding box center [1332, 276] width 204 height 23
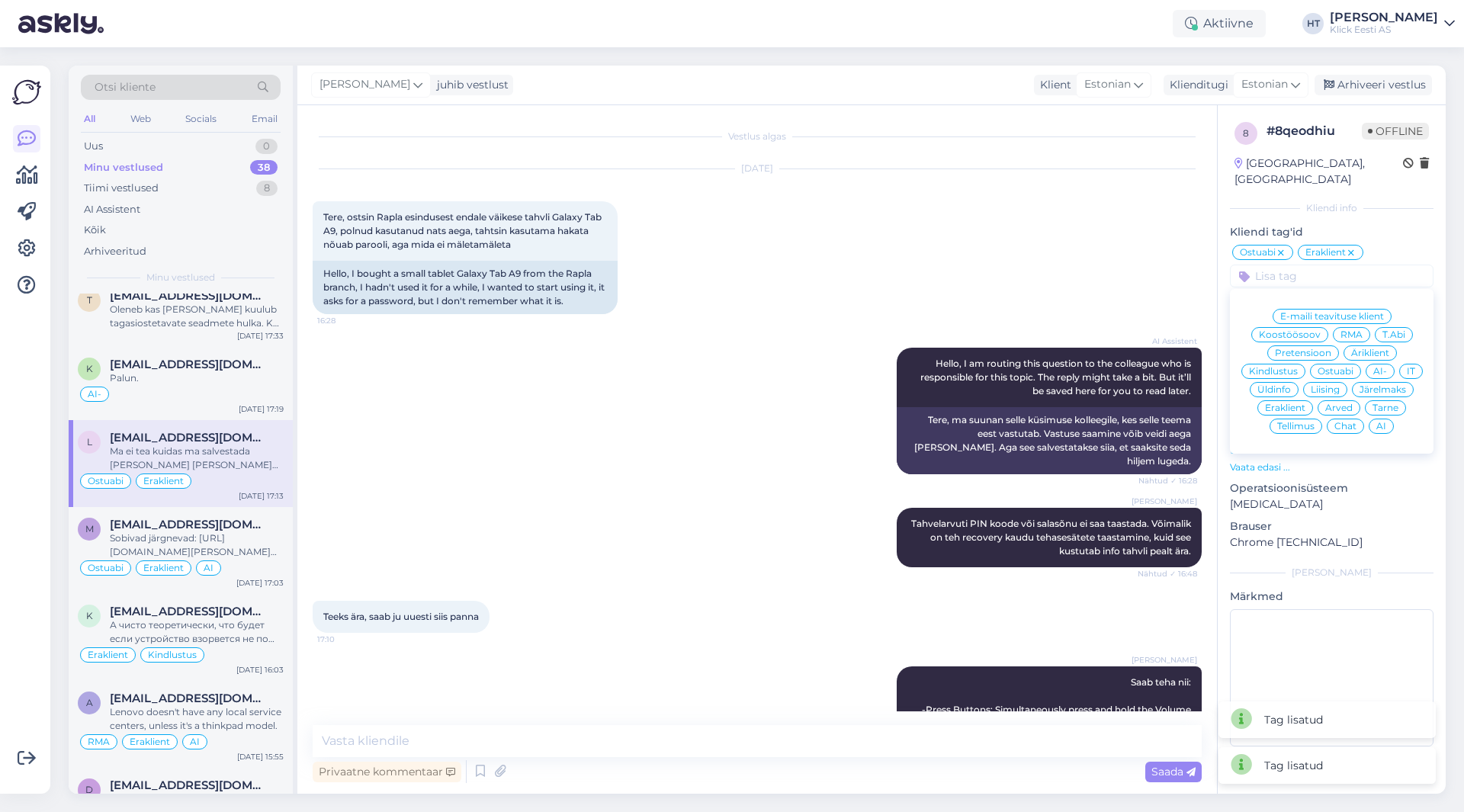
click at [1380, 422] on span "AI" at bounding box center [1381, 426] width 10 height 9
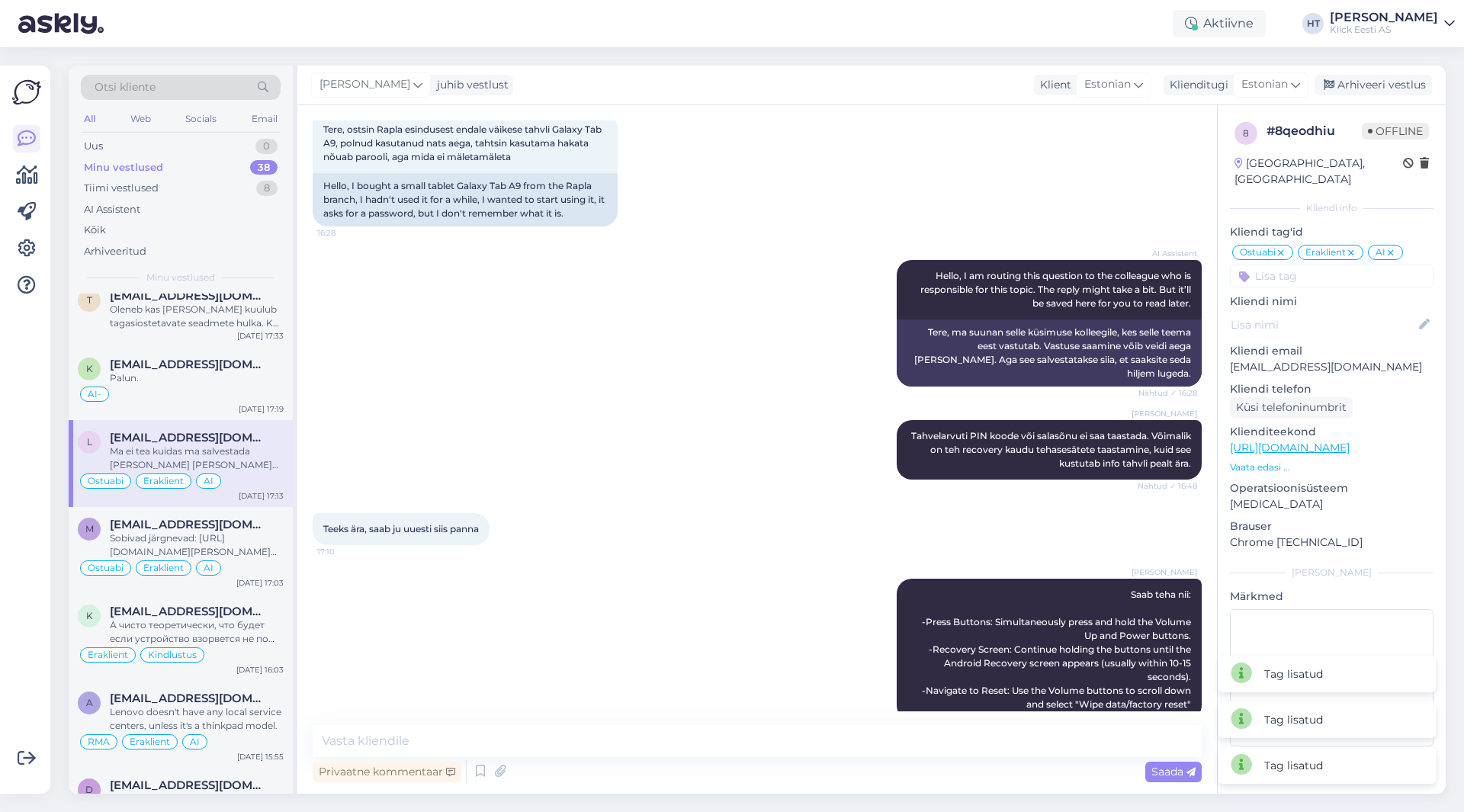
scroll to position [179, 0]
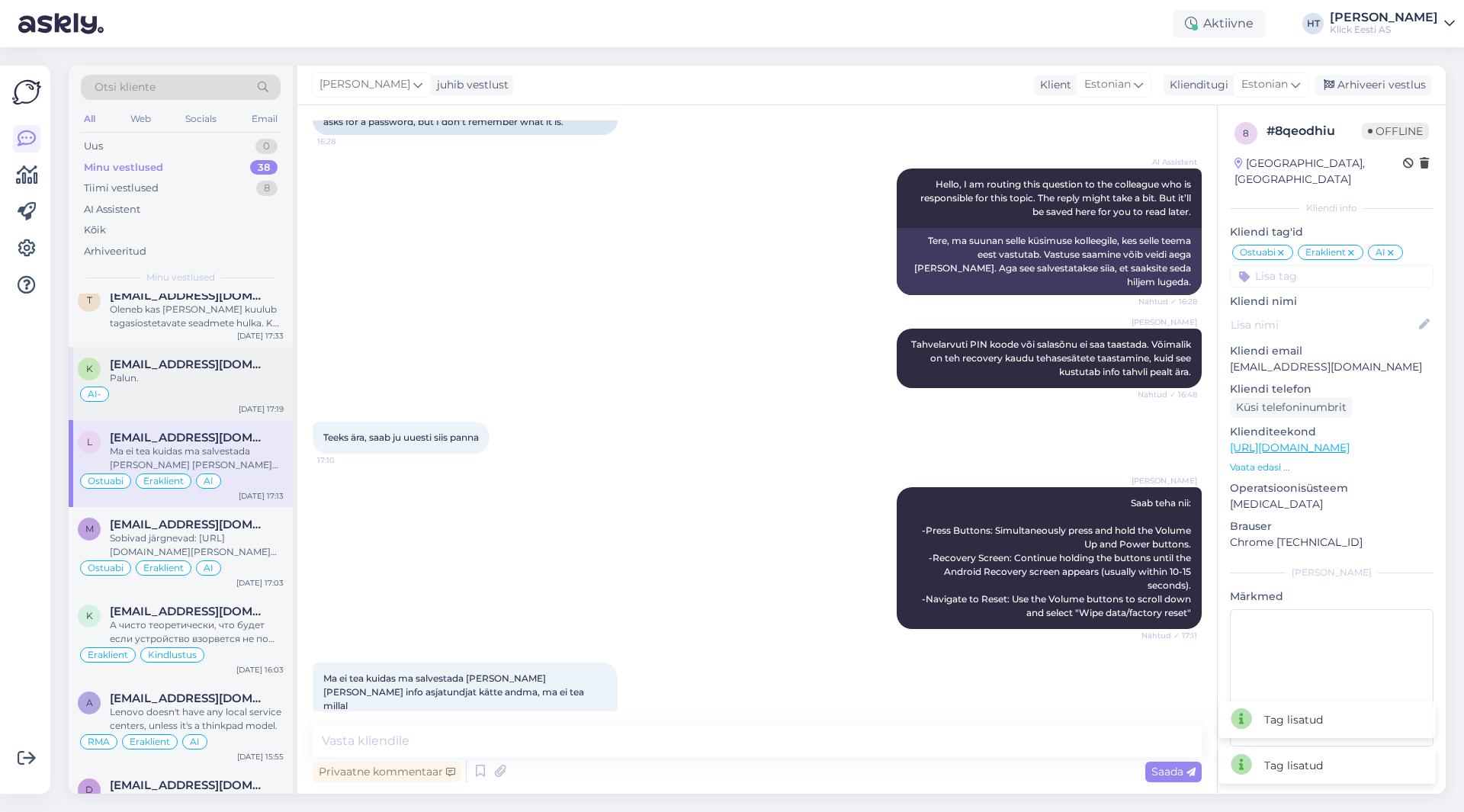
click at [262, 372] on div "Palun." at bounding box center [197, 378] width 174 height 14
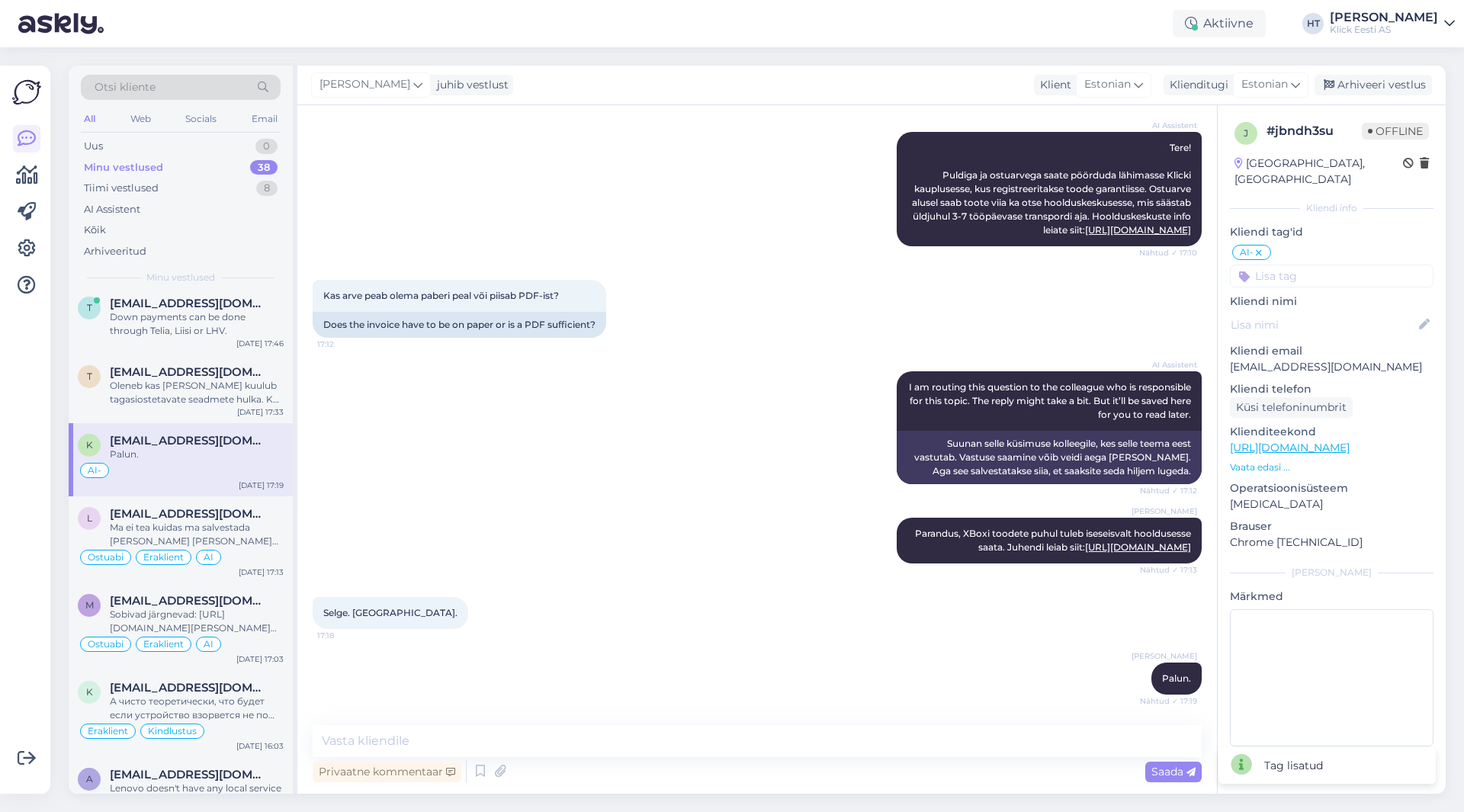
scroll to position [0, 0]
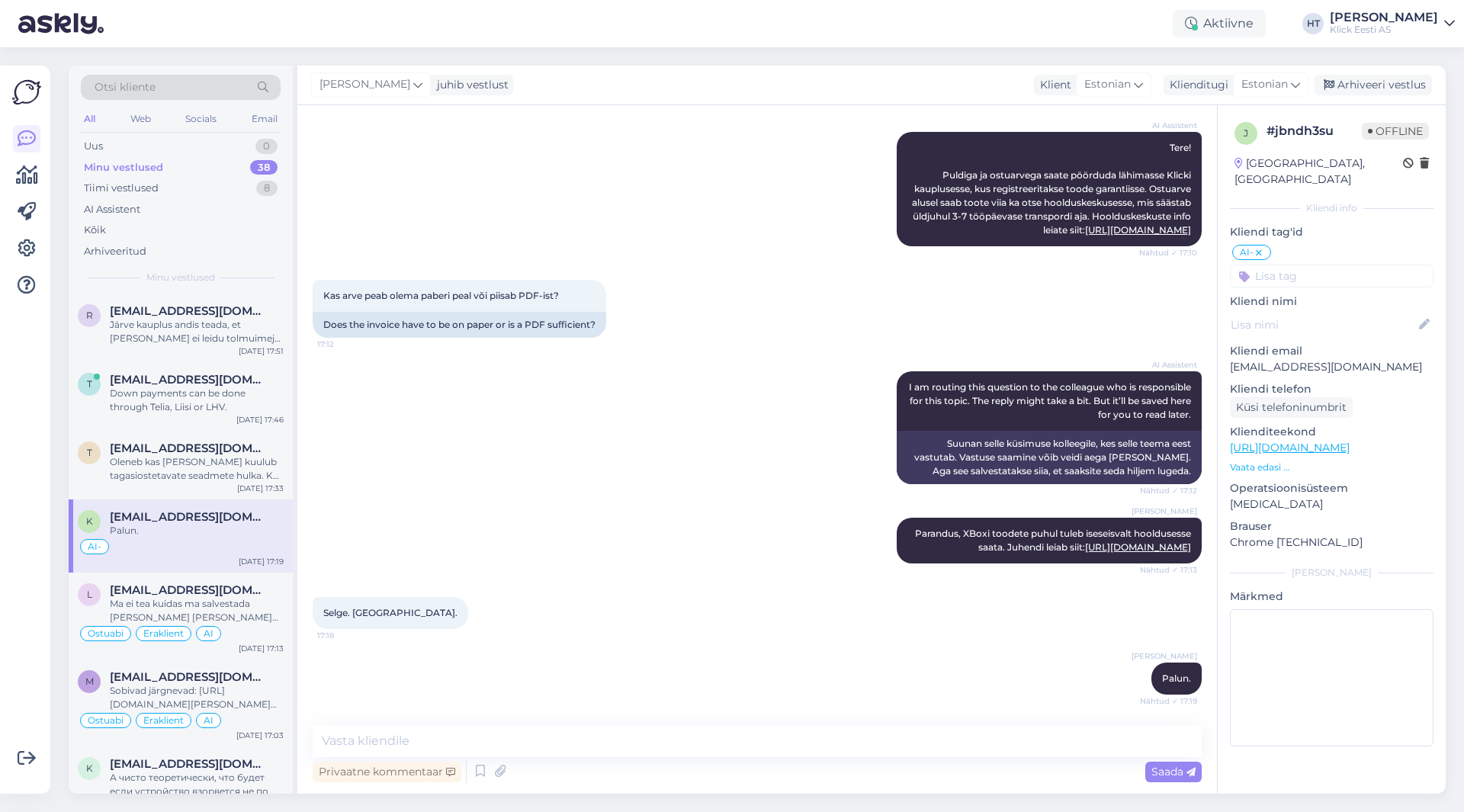
click at [1307, 264] on input at bounding box center [1332, 276] width 204 height 23
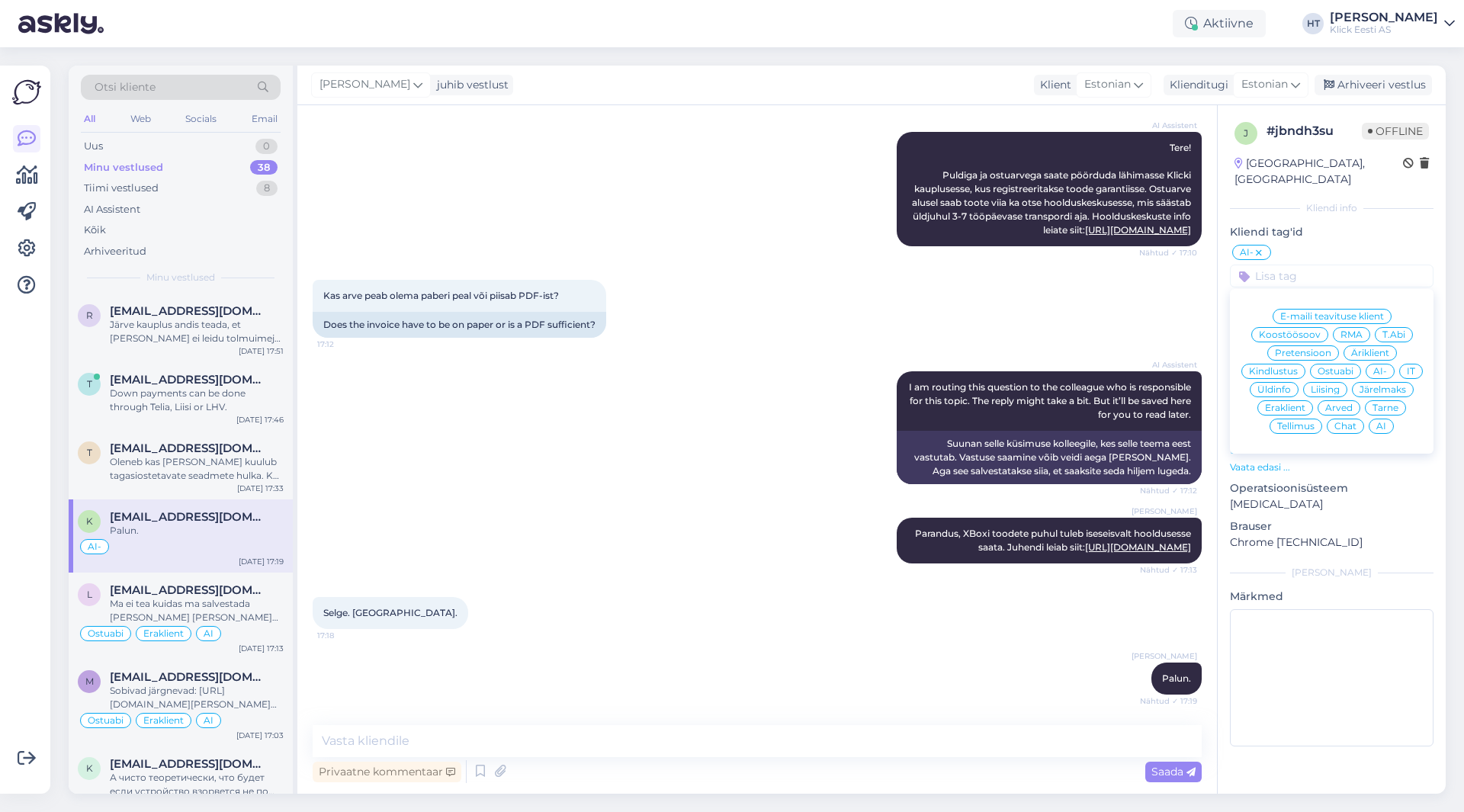
click at [1350, 330] on span "RMA" at bounding box center [1352, 334] width 22 height 9
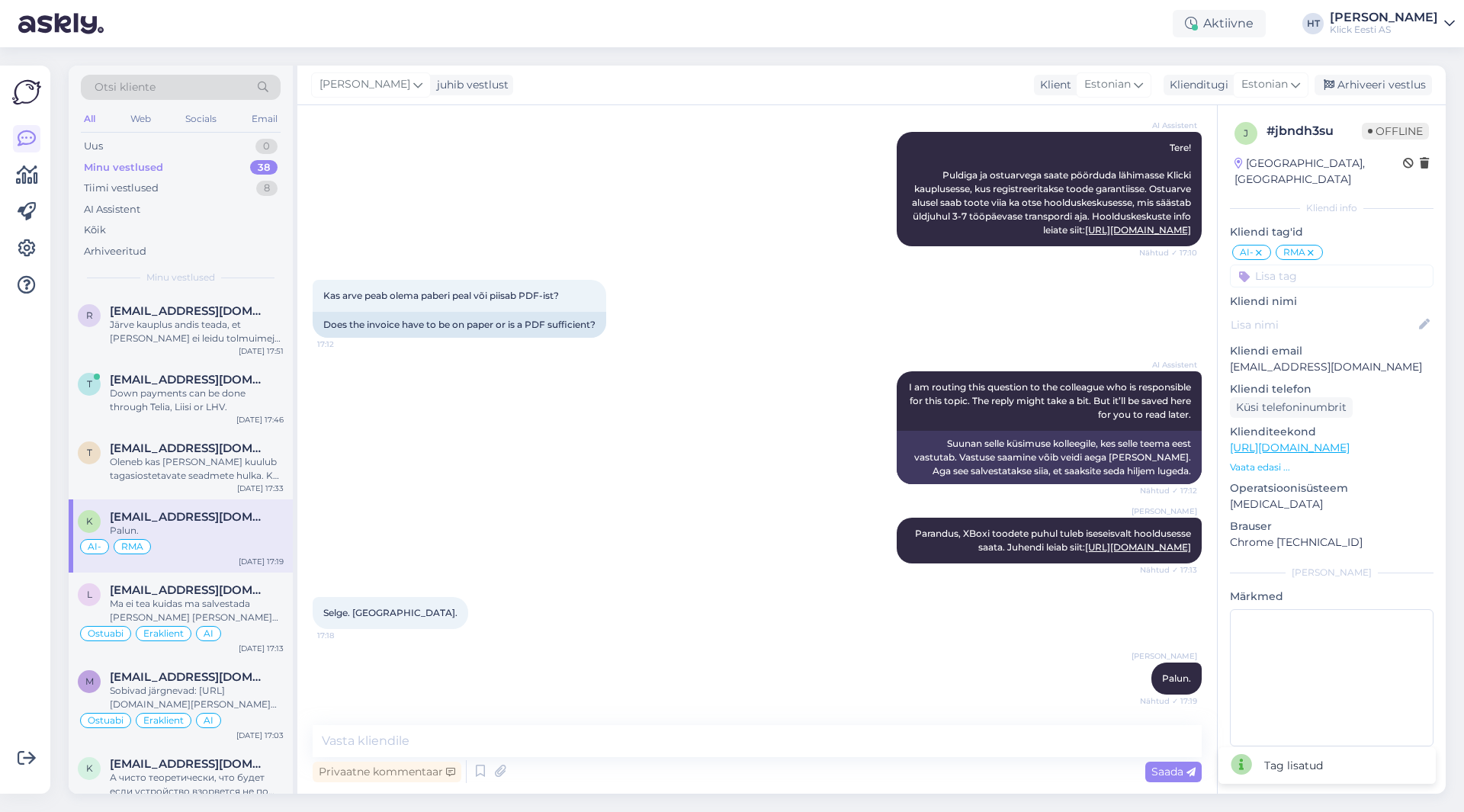
click at [1324, 264] on input at bounding box center [1332, 276] width 204 height 23
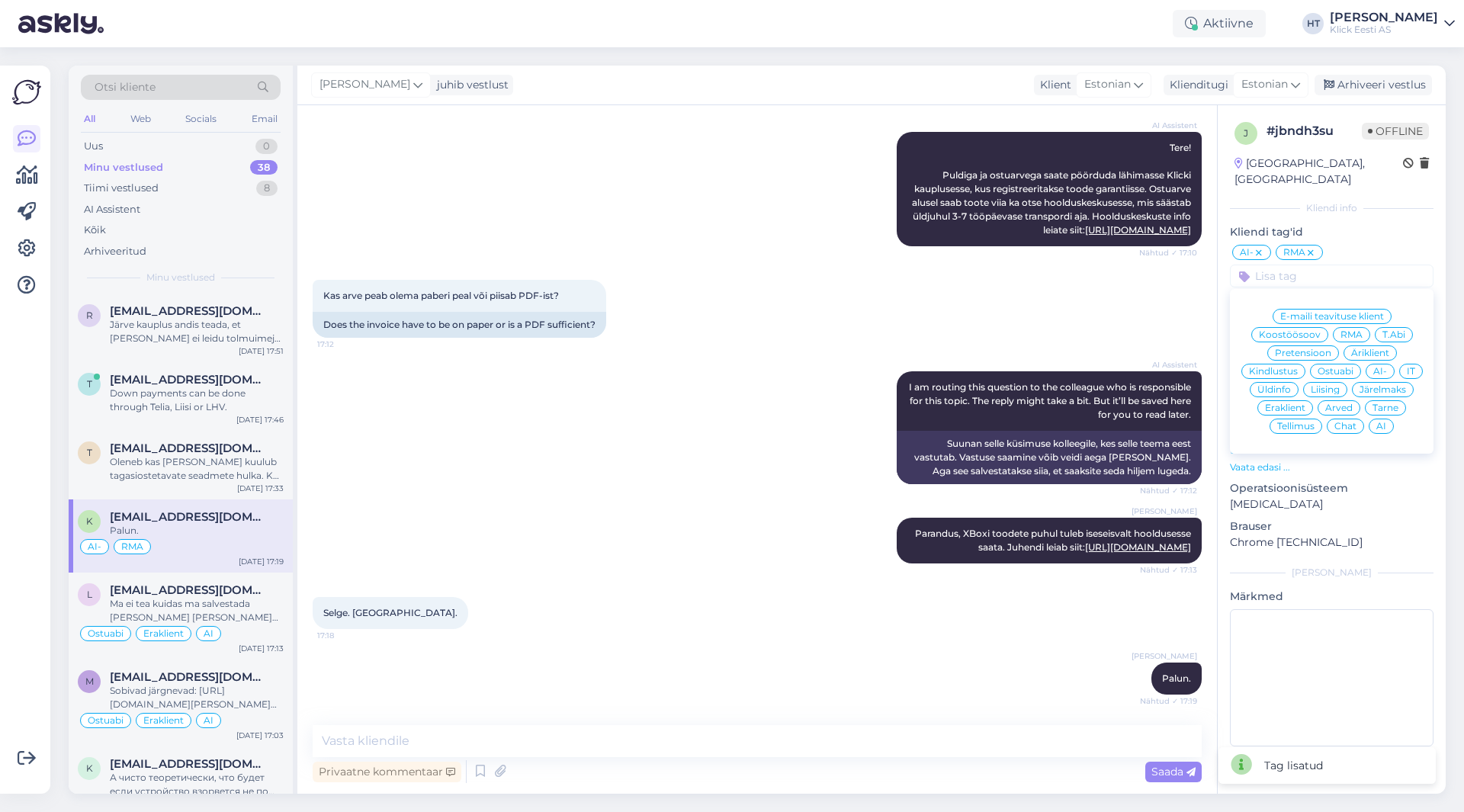
click at [1292, 403] on span "Eraklient" at bounding box center [1285, 407] width 40 height 9
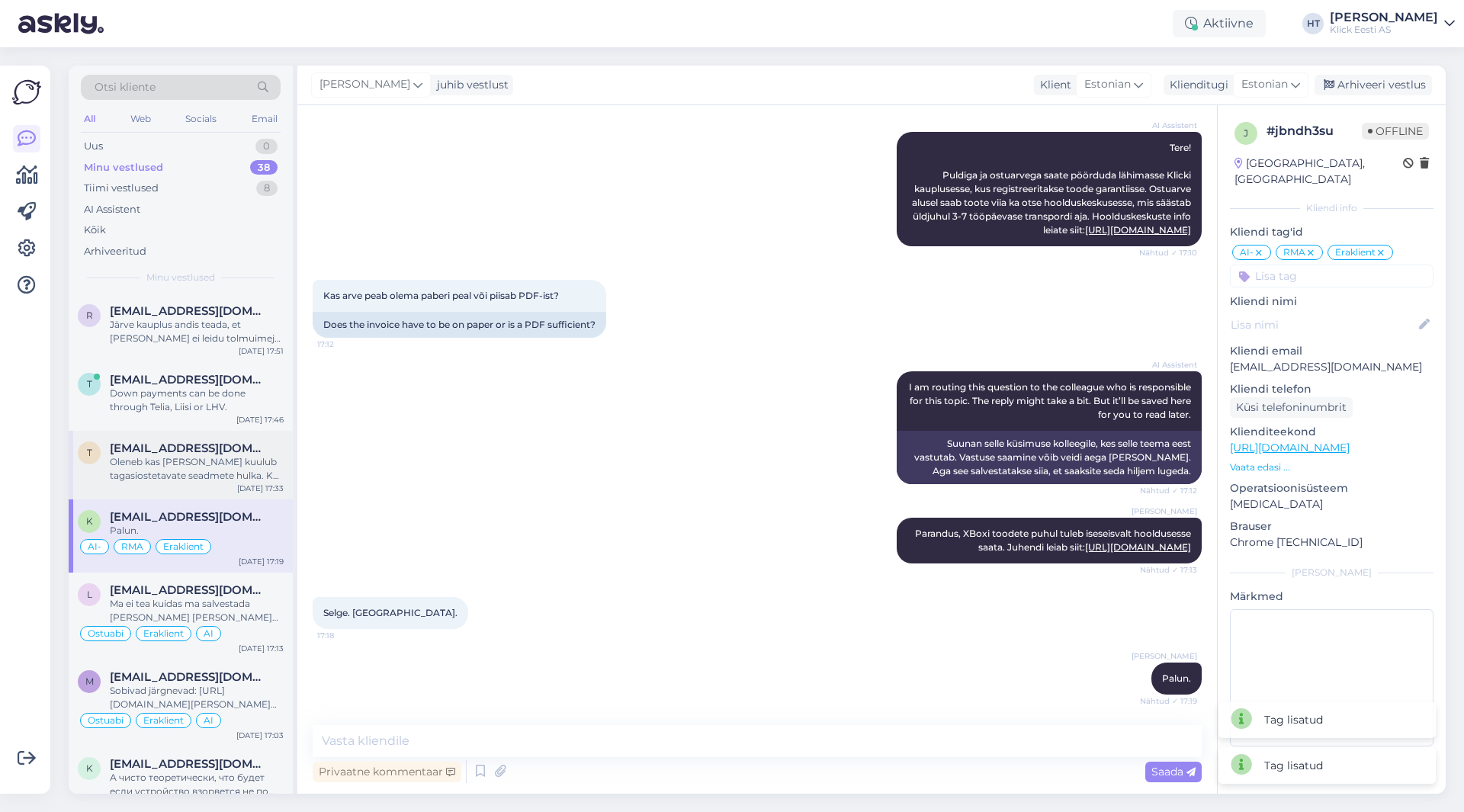
click at [192, 459] on div "Oleneb kas [PERSON_NAME] kuulub tagasiostetavate seadmete hulka. Kui kuulub, si…" at bounding box center [197, 468] width 174 height 27
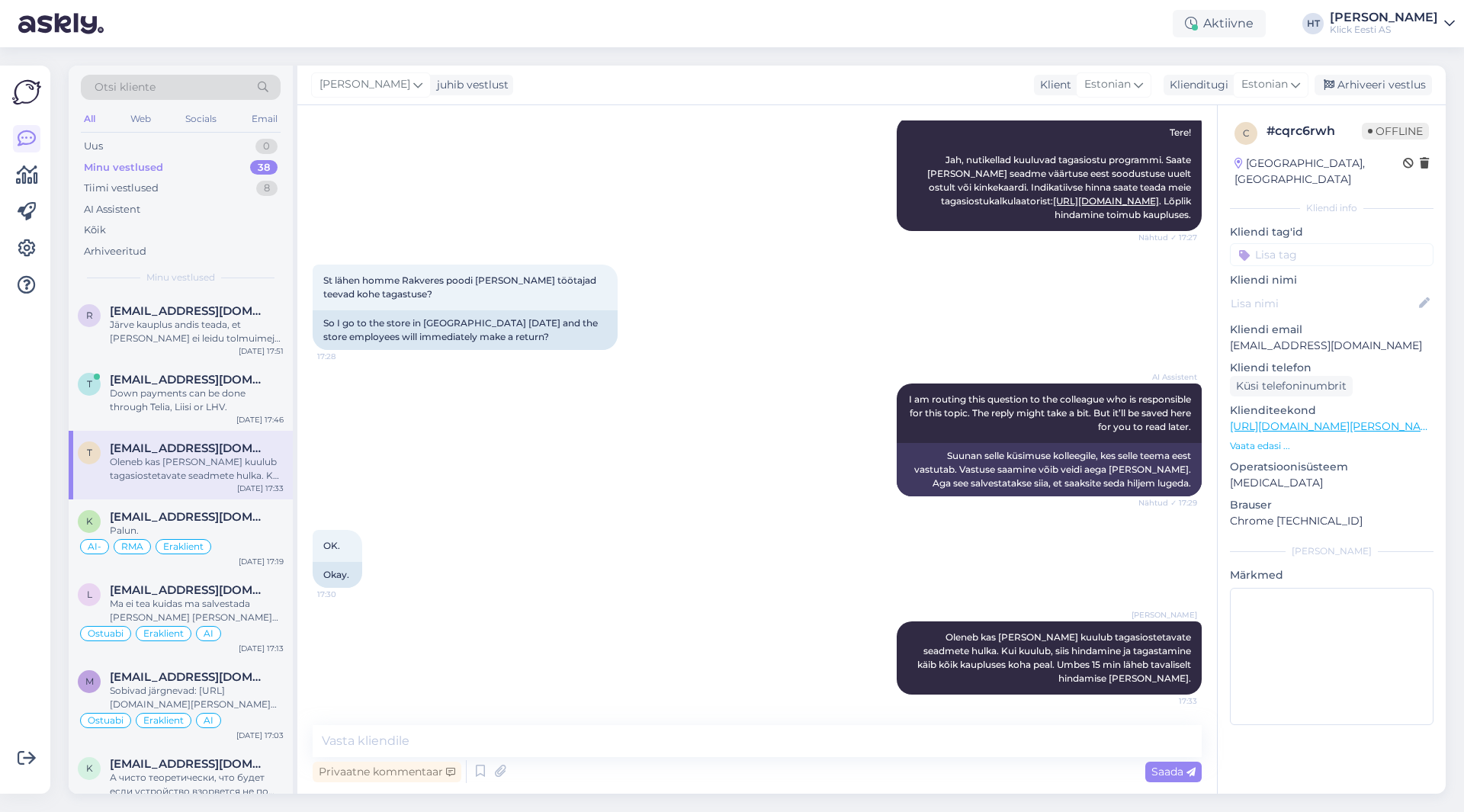
click at [1318, 243] on input at bounding box center [1332, 255] width 204 height 23
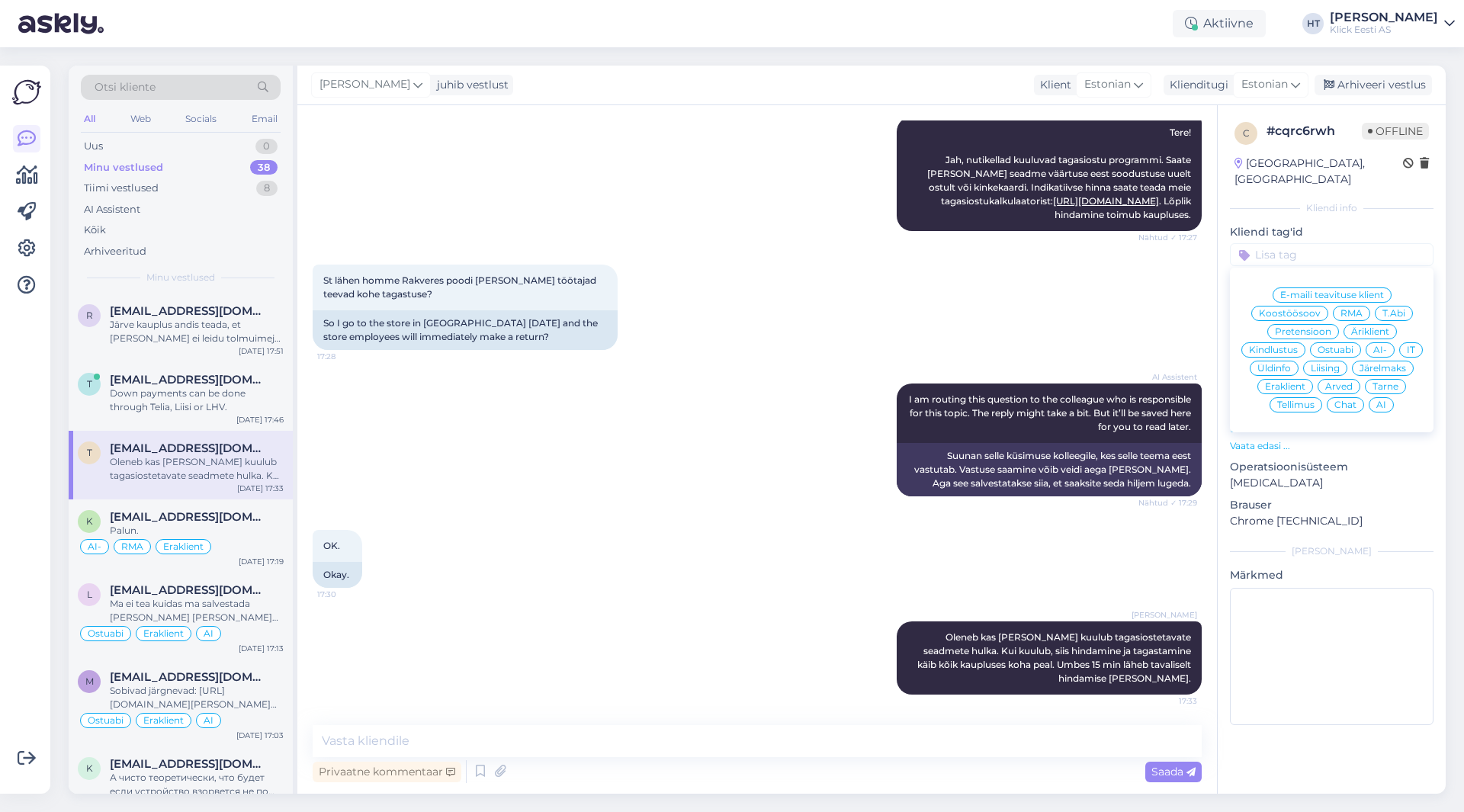
click at [1286, 364] on span "Üldinfo" at bounding box center [1274, 368] width 34 height 9
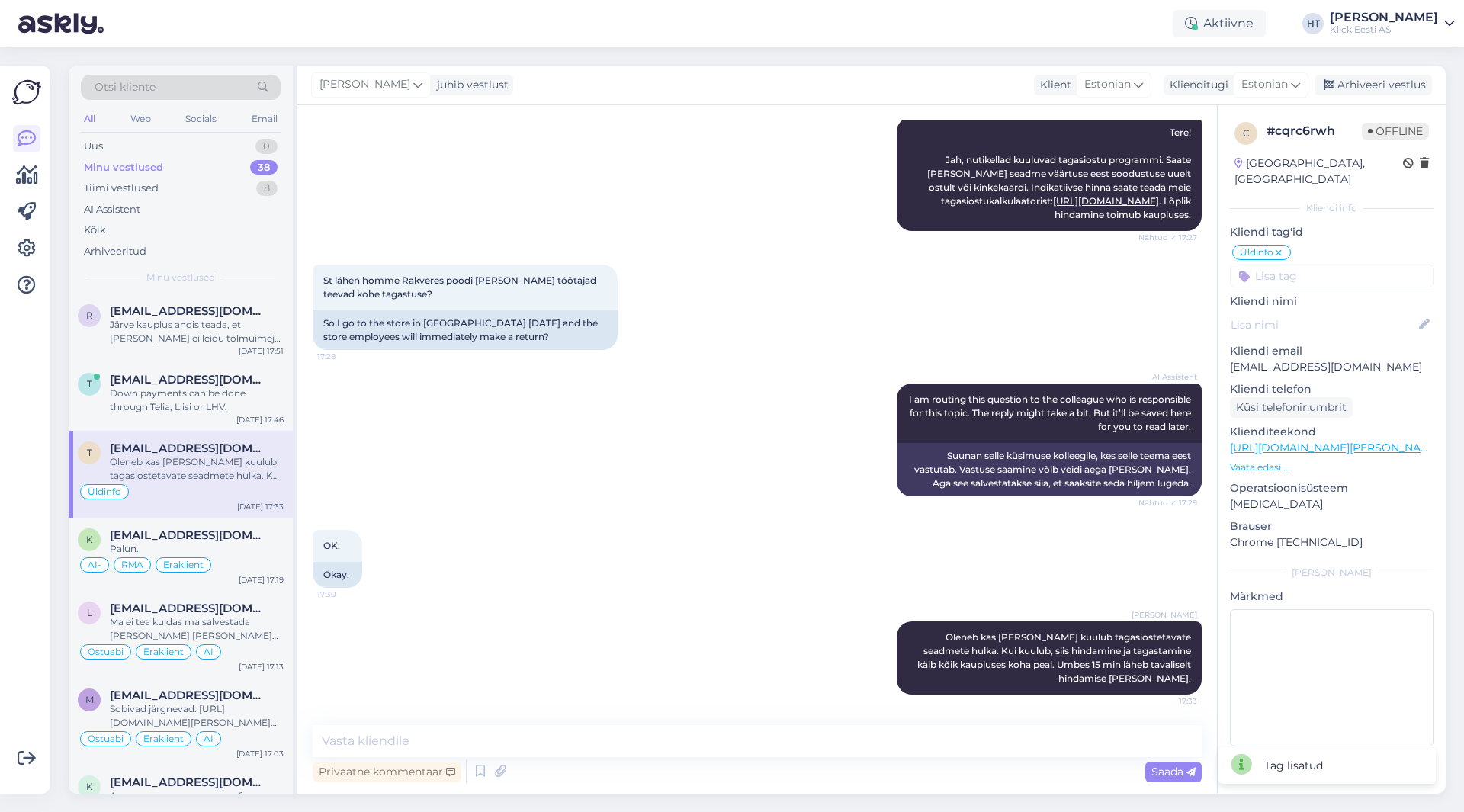
click at [1330, 264] on input at bounding box center [1332, 276] width 204 height 23
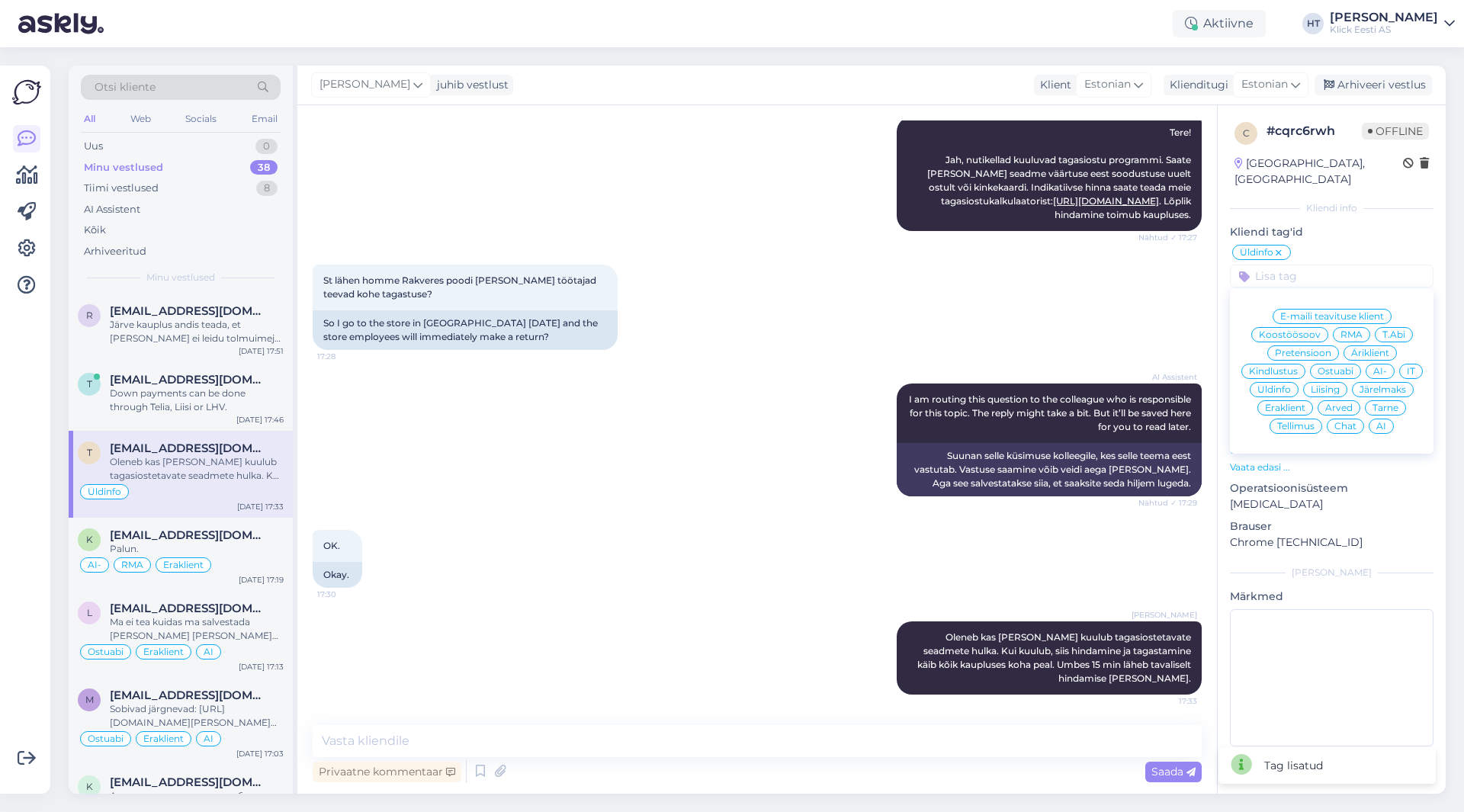
click at [1284, 403] on span "Eraklient" at bounding box center [1285, 407] width 40 height 9
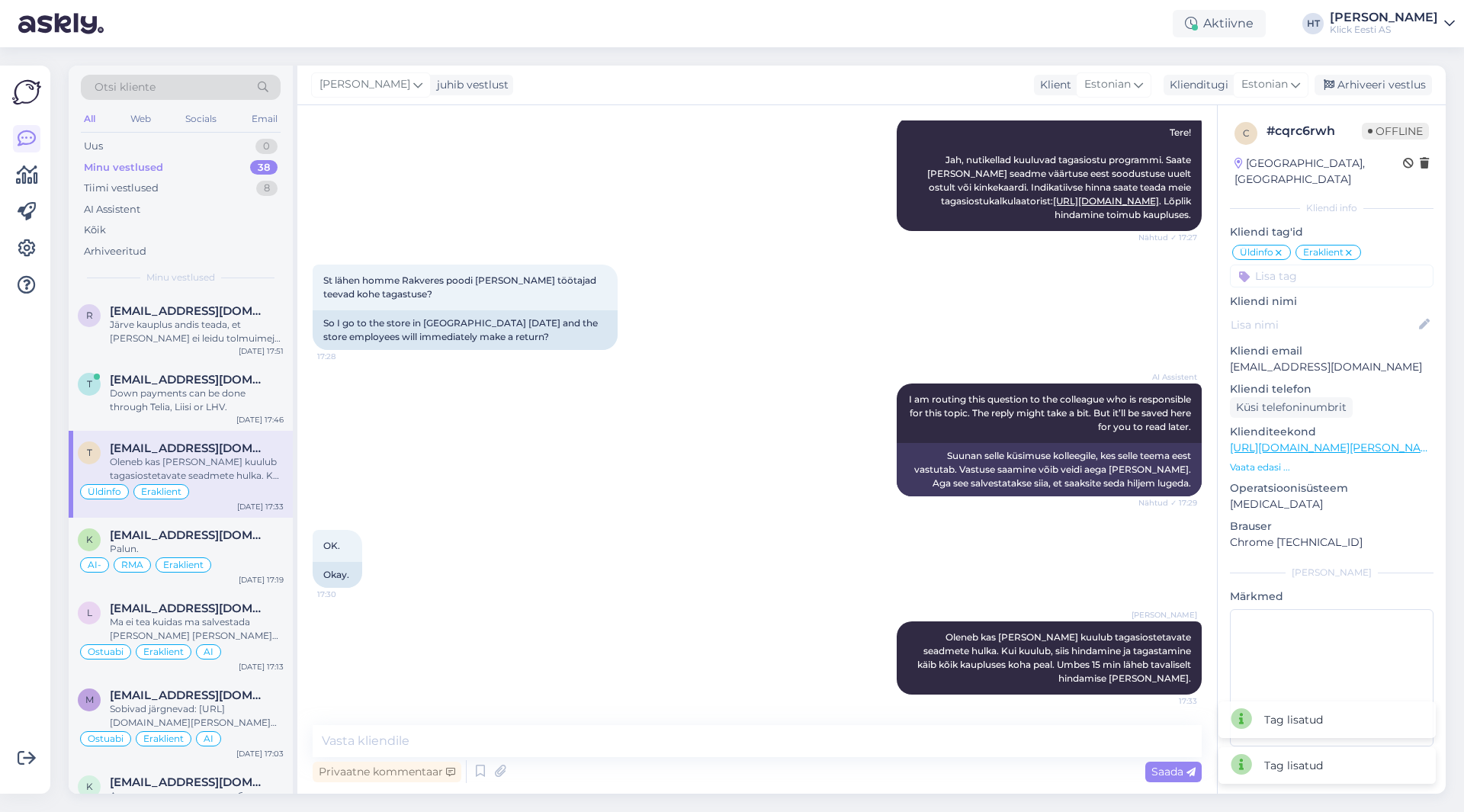
click at [1333, 266] on input at bounding box center [1332, 276] width 204 height 23
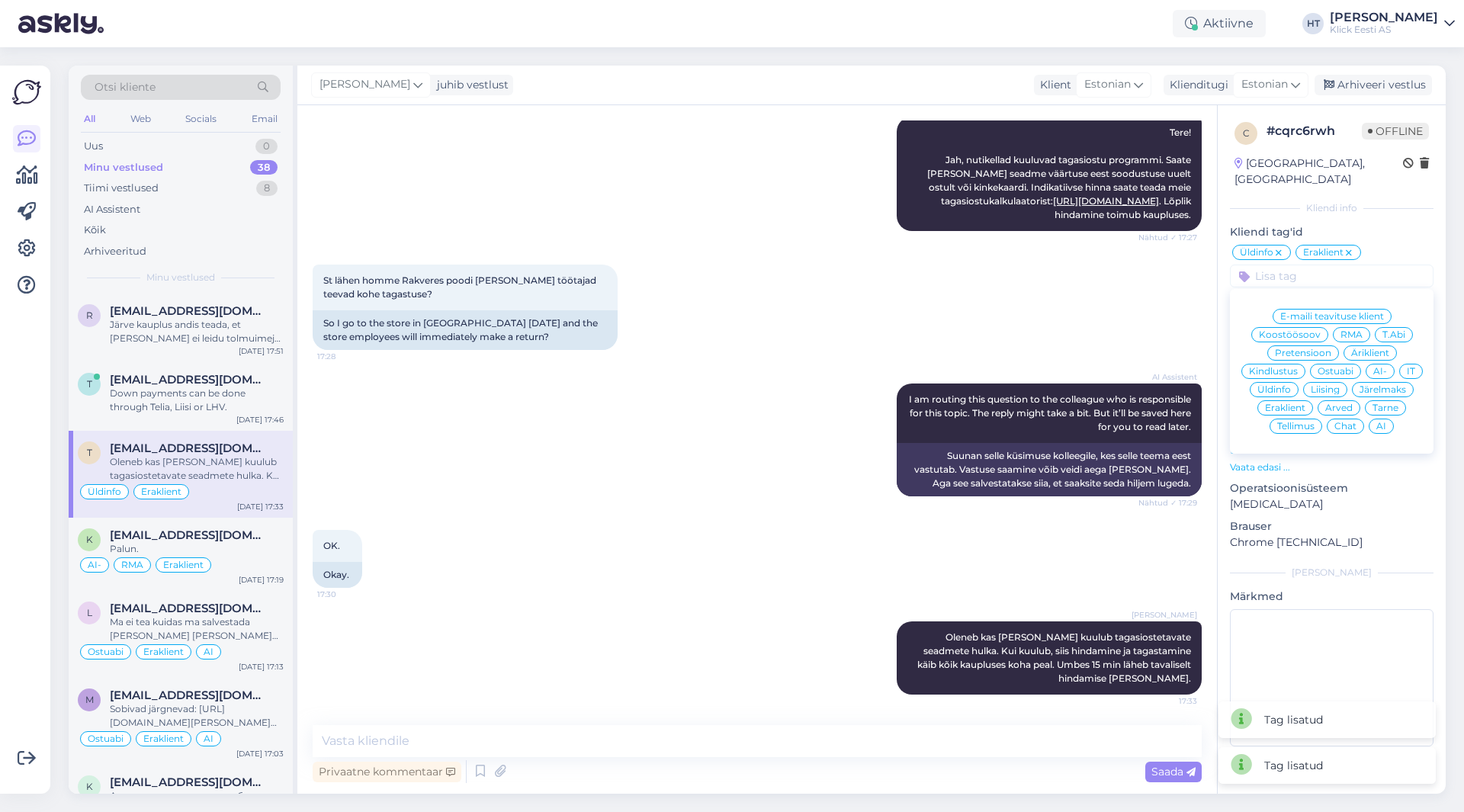
click at [1388, 419] on div "AI" at bounding box center [1381, 426] width 25 height 16
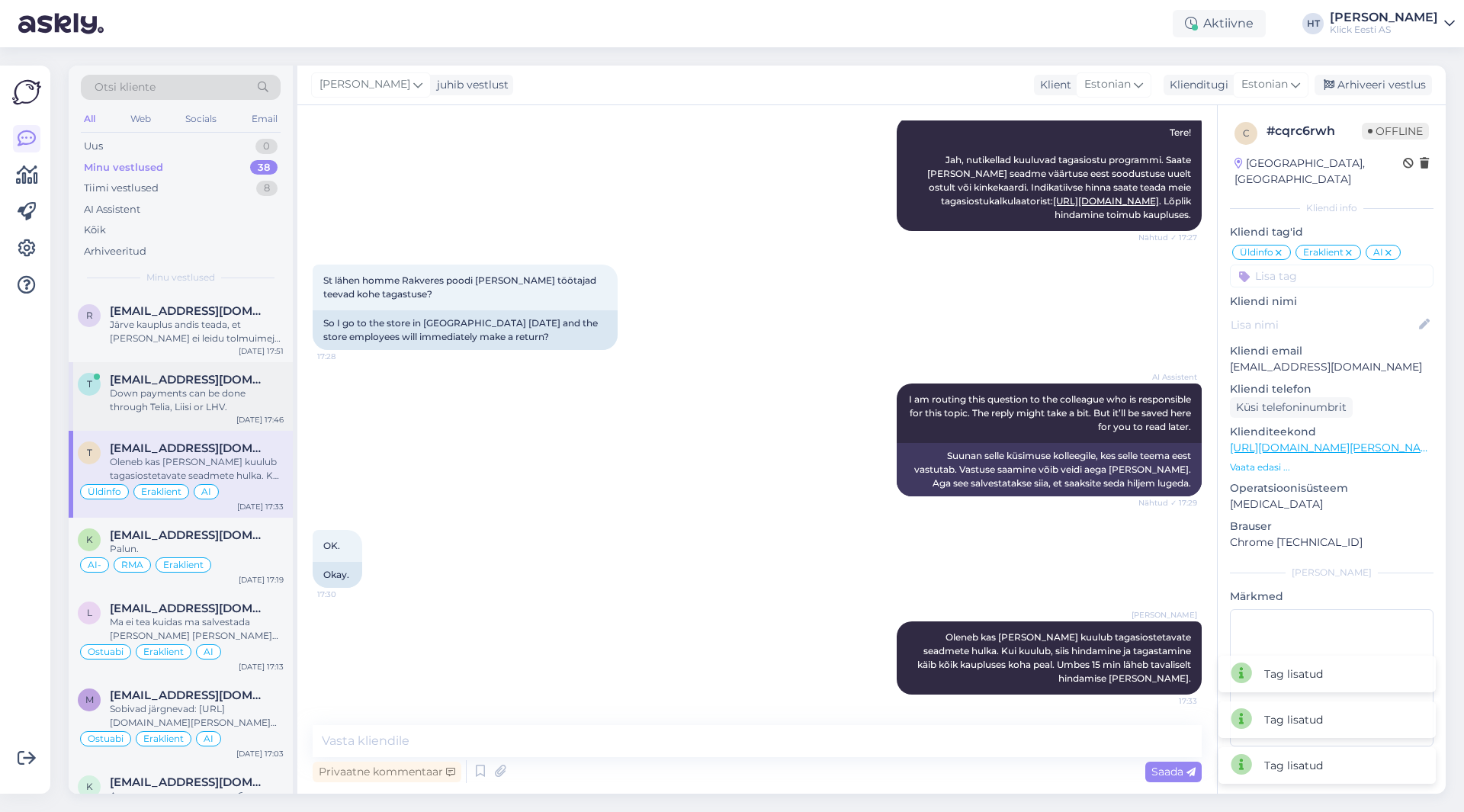
click at [178, 391] on div "Down payments can be done through Telia, Liisi or LHV." at bounding box center [197, 400] width 174 height 27
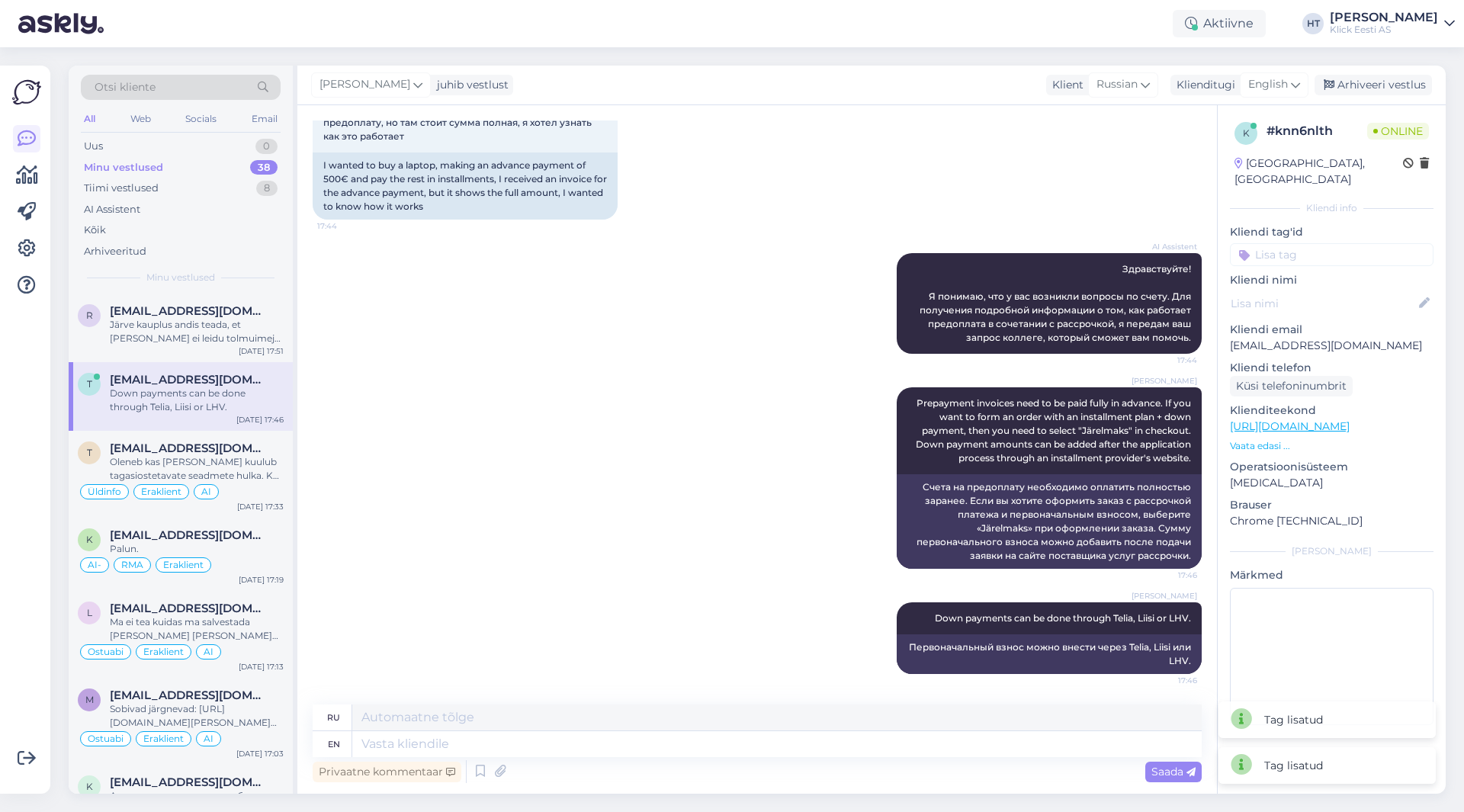
click at [1340, 246] on input at bounding box center [1332, 255] width 204 height 23
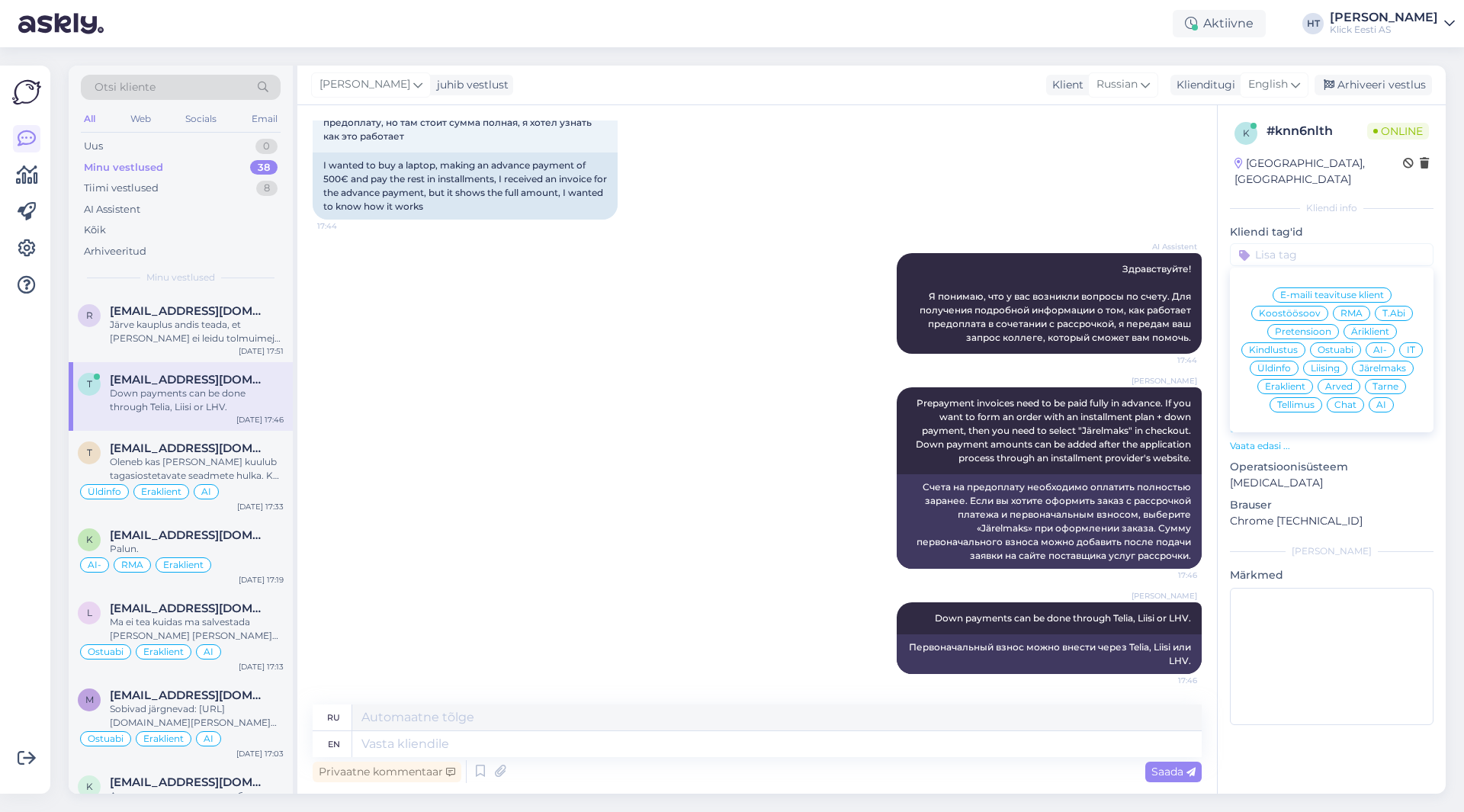
click at [1375, 364] on span "Järelmaks" at bounding box center [1383, 368] width 47 height 9
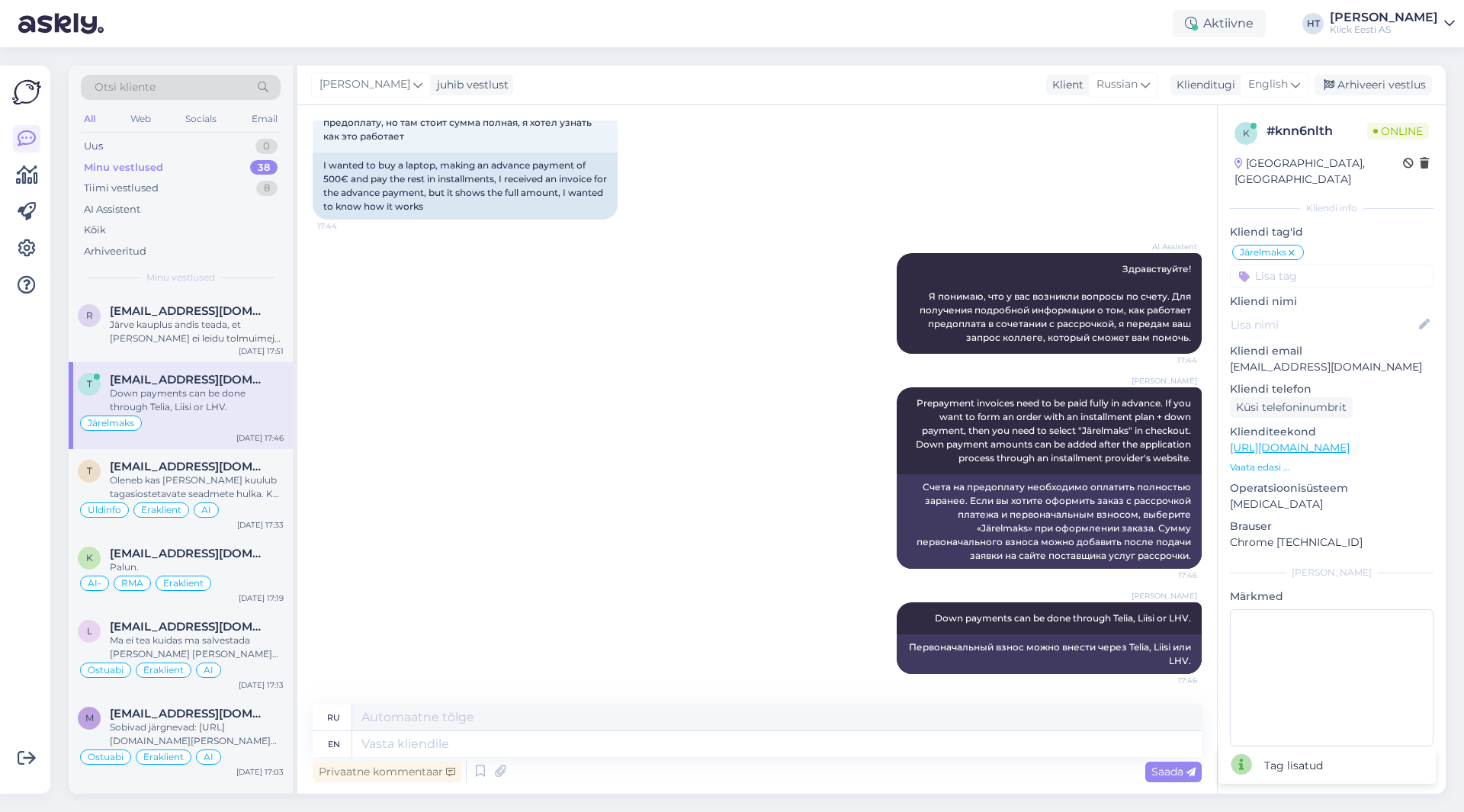
click at [1322, 264] on input at bounding box center [1332, 276] width 204 height 23
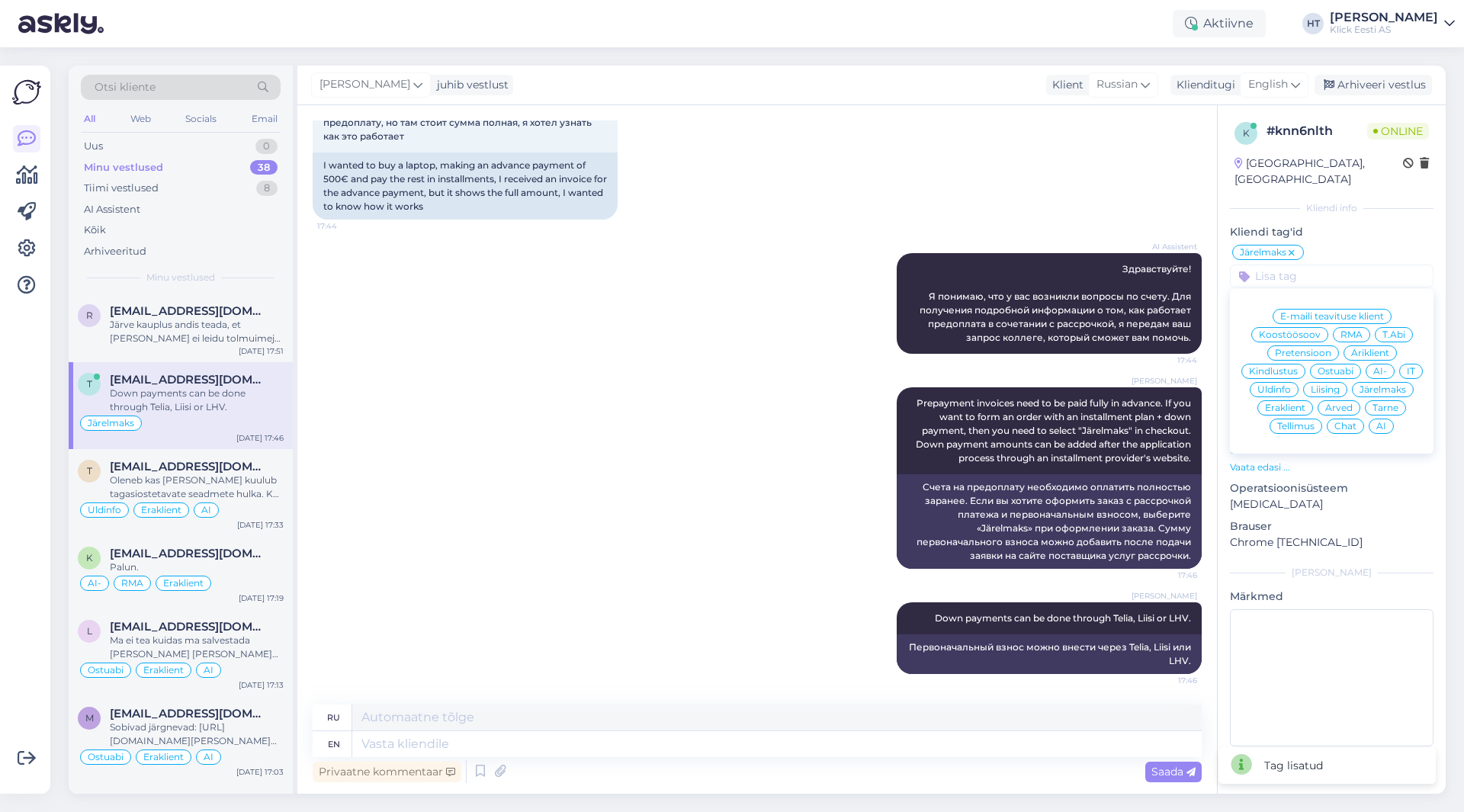
click at [1288, 403] on span "Eraklient" at bounding box center [1285, 407] width 40 height 9
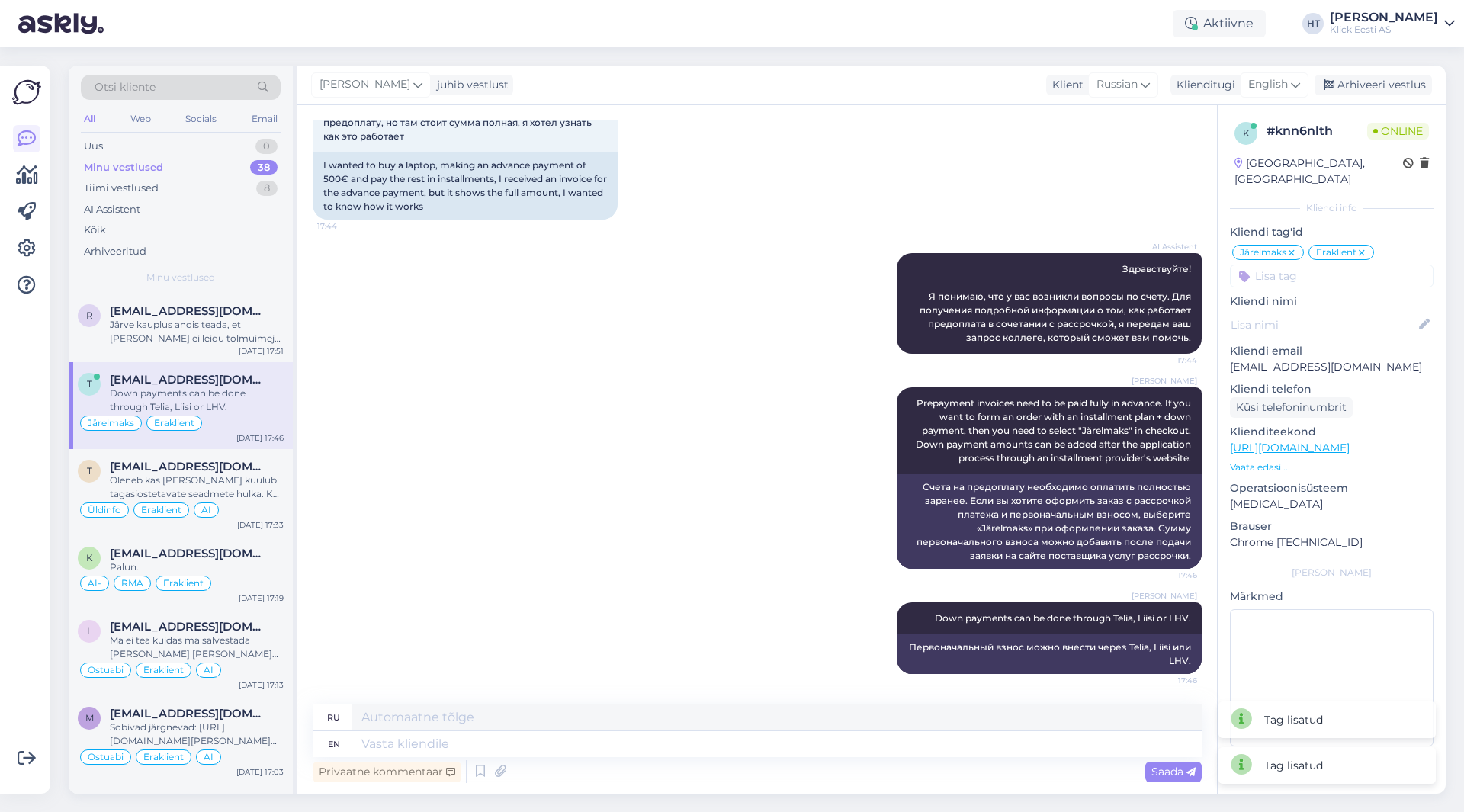
click at [1321, 264] on input at bounding box center [1332, 276] width 204 height 23
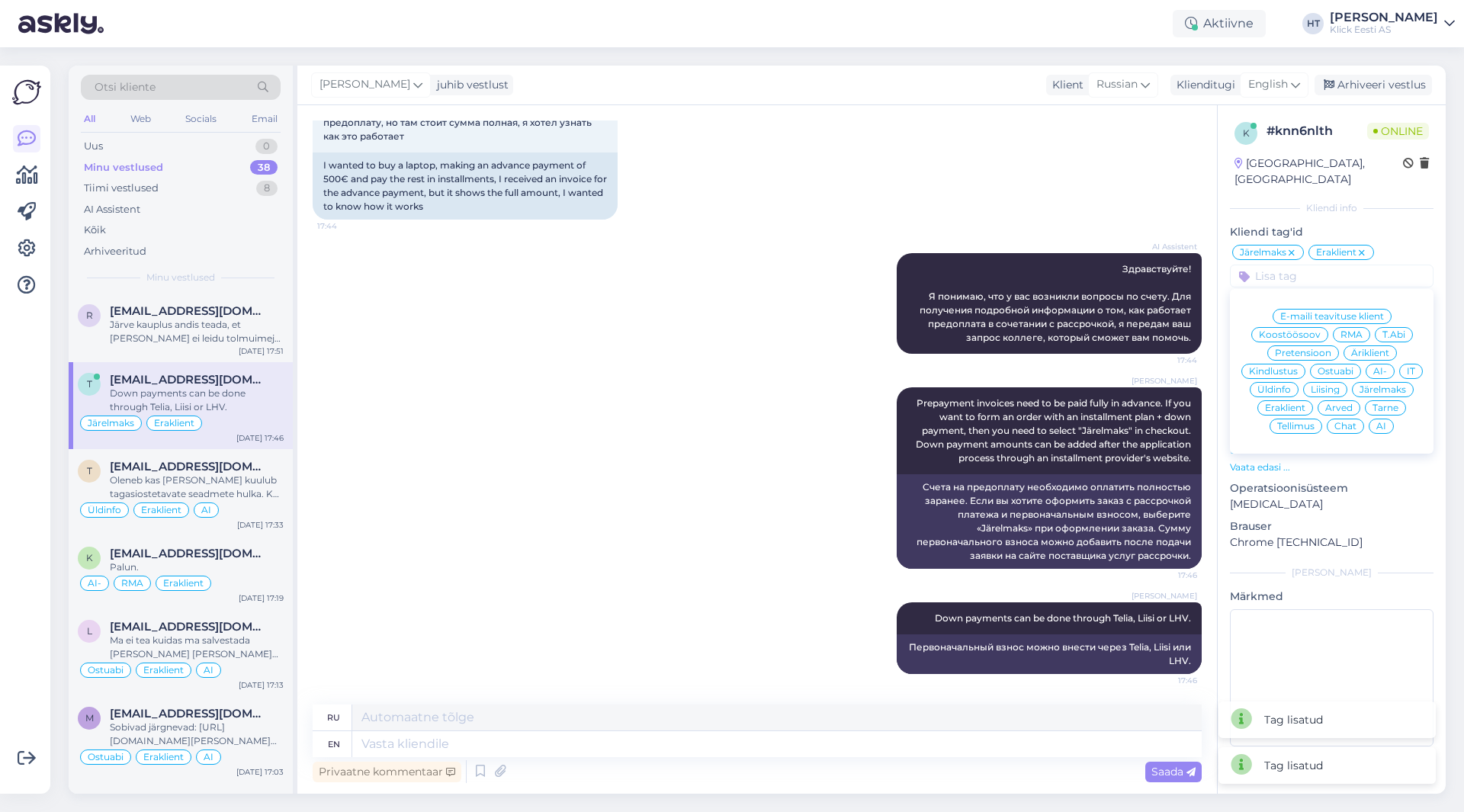
click at [1387, 419] on div "AI" at bounding box center [1381, 426] width 25 height 16
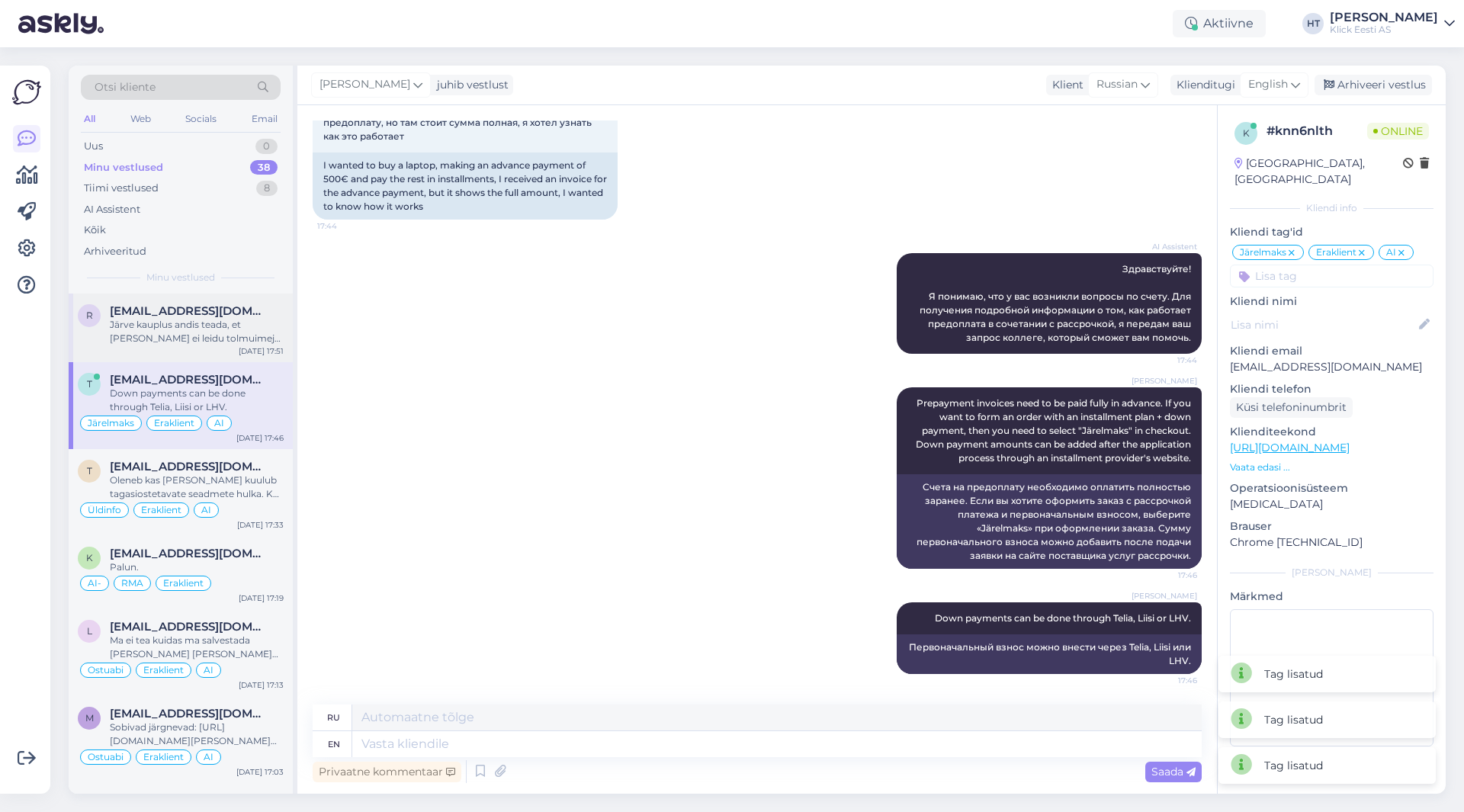
click at [195, 336] on div "Järve kauplus andis teada, et [PERSON_NAME] ei leidu tolmuimejat rohkem [GEOGRA…" at bounding box center [197, 331] width 174 height 27
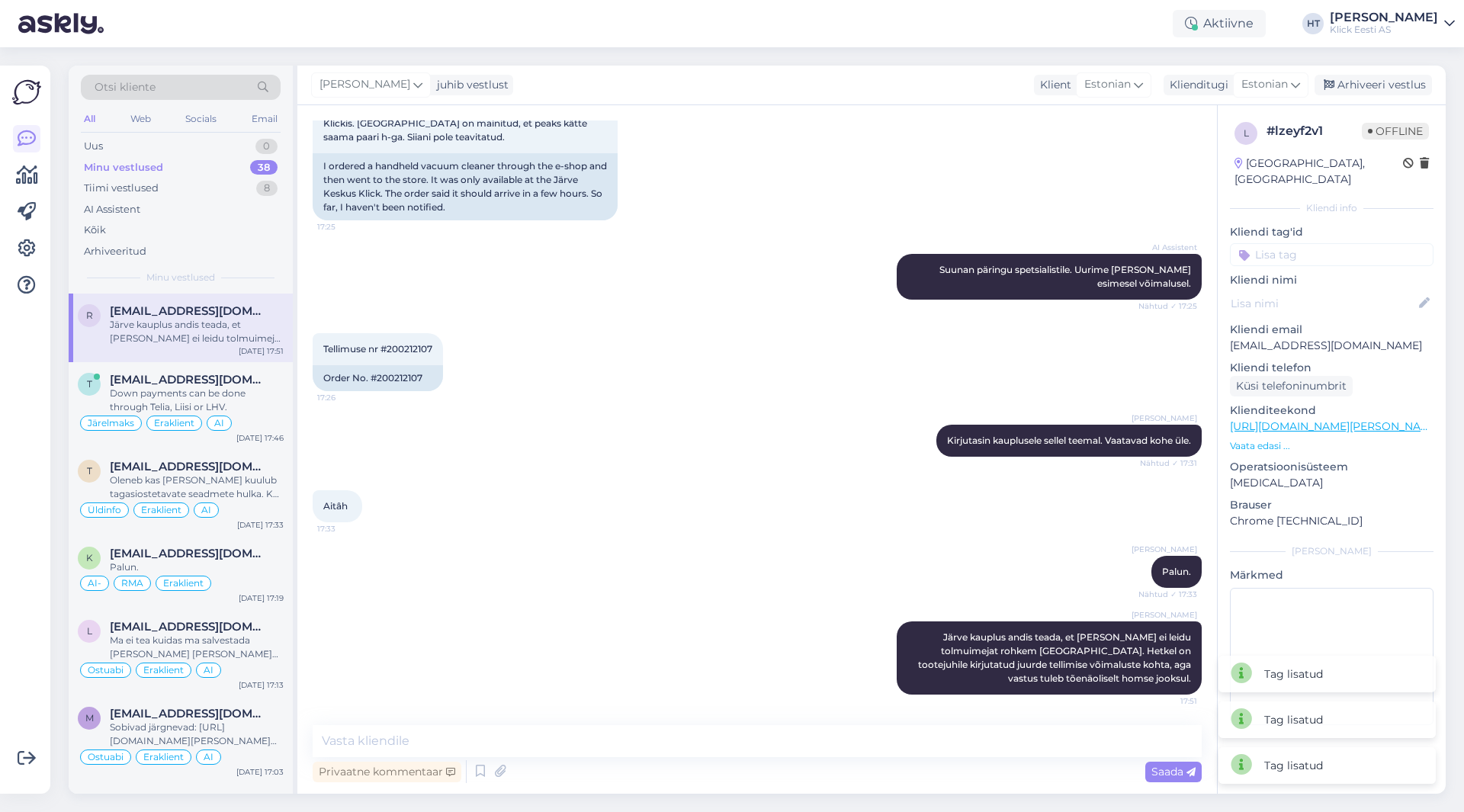
click at [1324, 243] on input at bounding box center [1332, 255] width 204 height 23
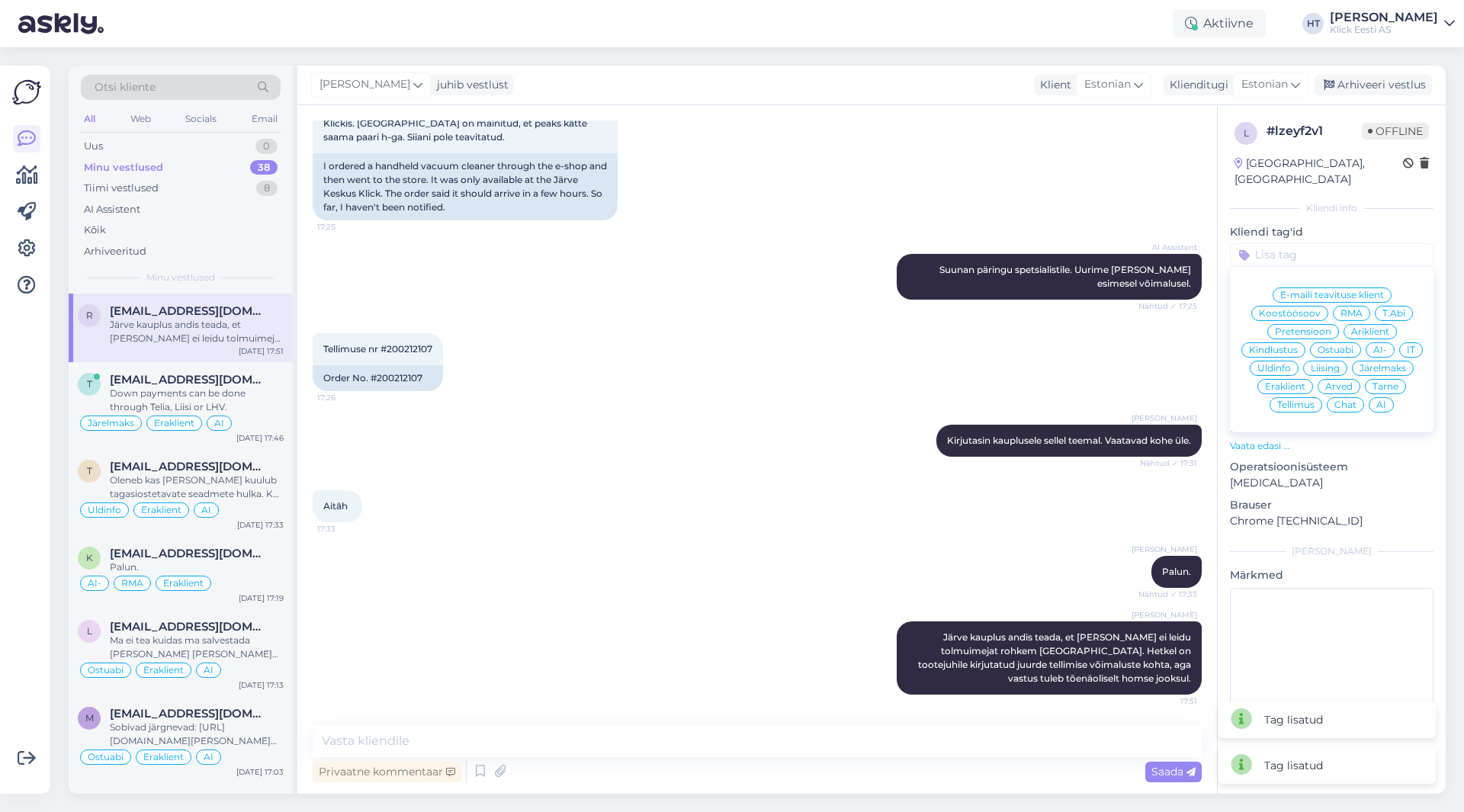
click at [1305, 397] on div "Tellimus" at bounding box center [1296, 405] width 53 height 16
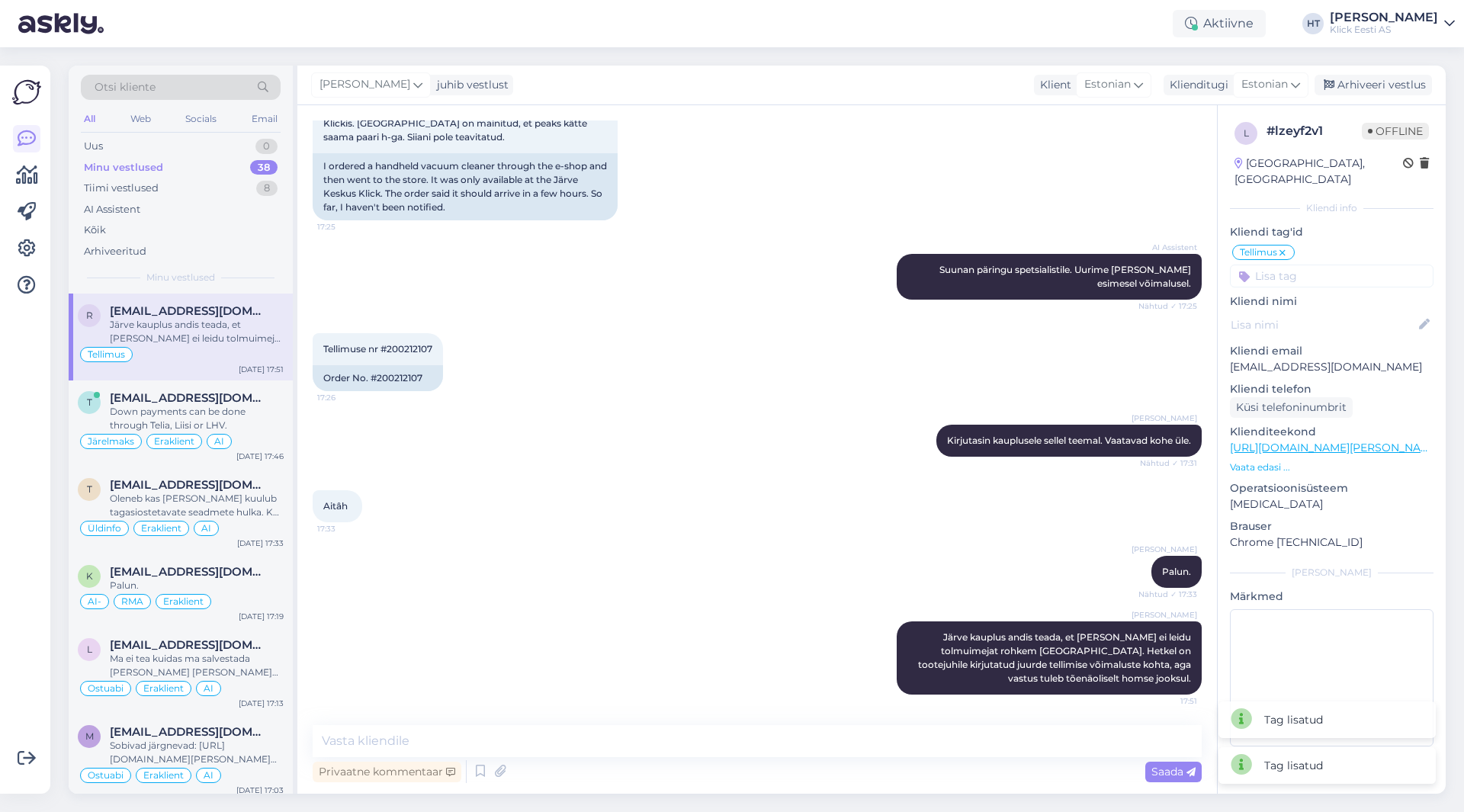
click at [1324, 264] on input at bounding box center [1332, 276] width 204 height 23
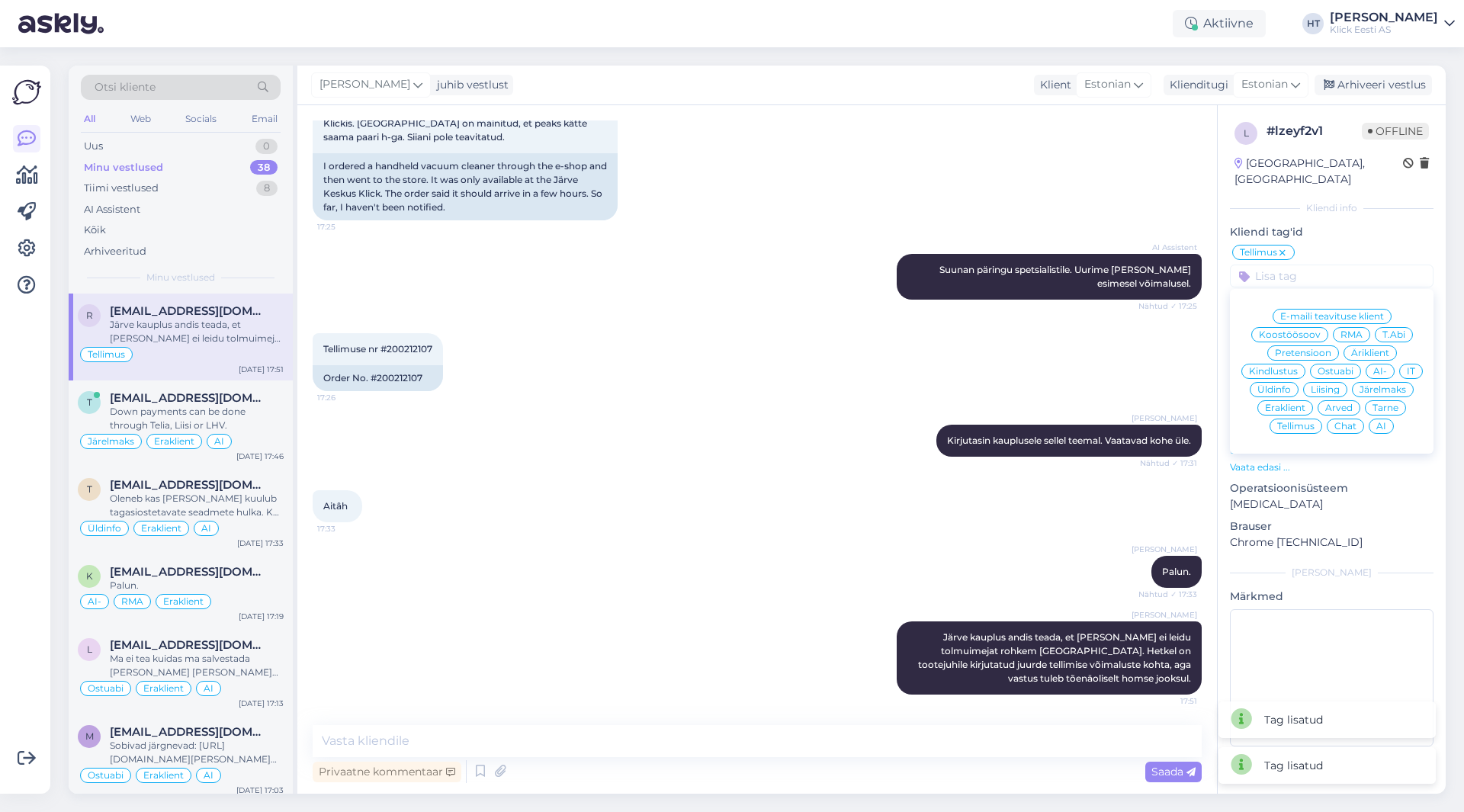
click at [1292, 403] on span "Eraklient" at bounding box center [1285, 407] width 40 height 9
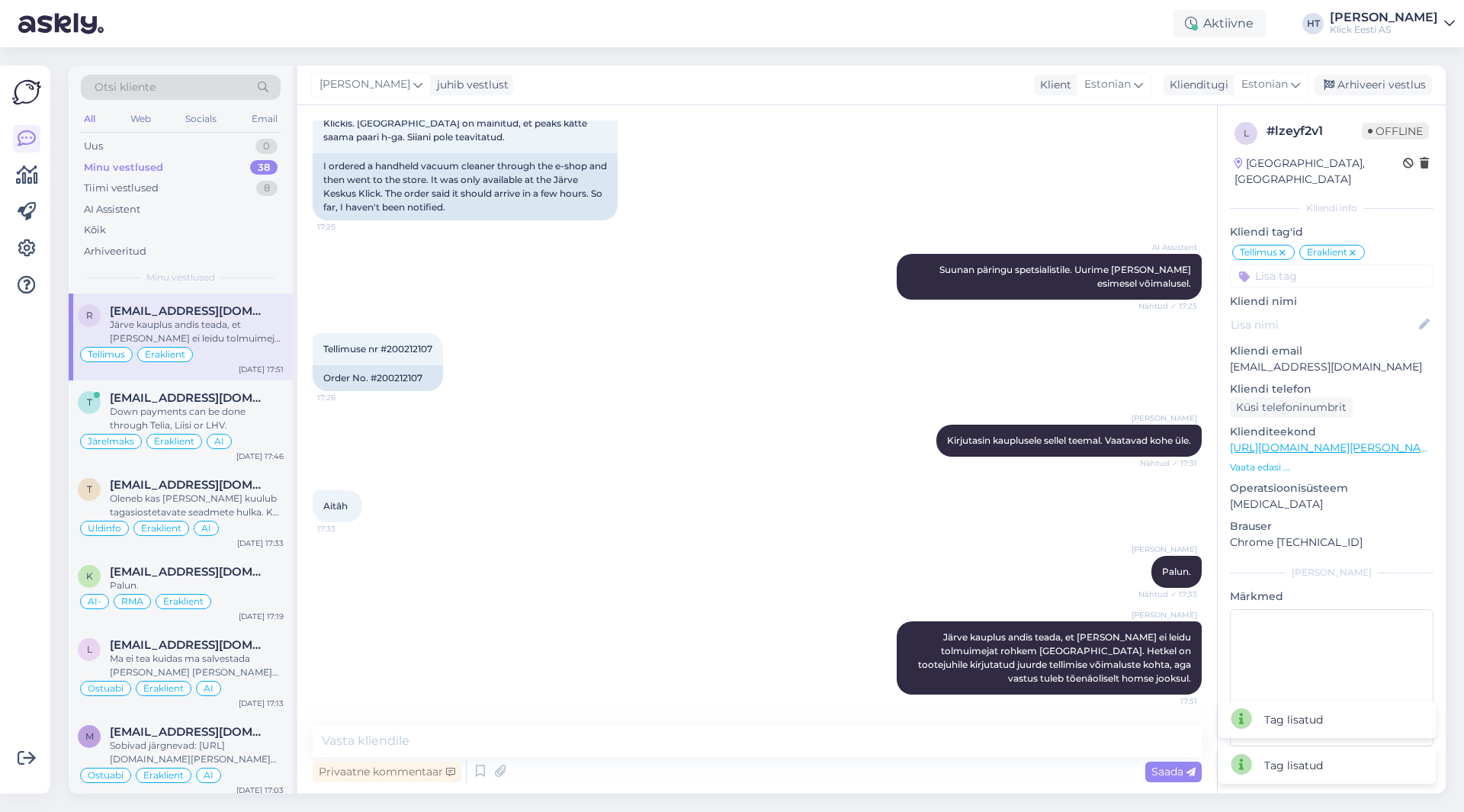
click at [1340, 268] on input at bounding box center [1332, 276] width 204 height 23
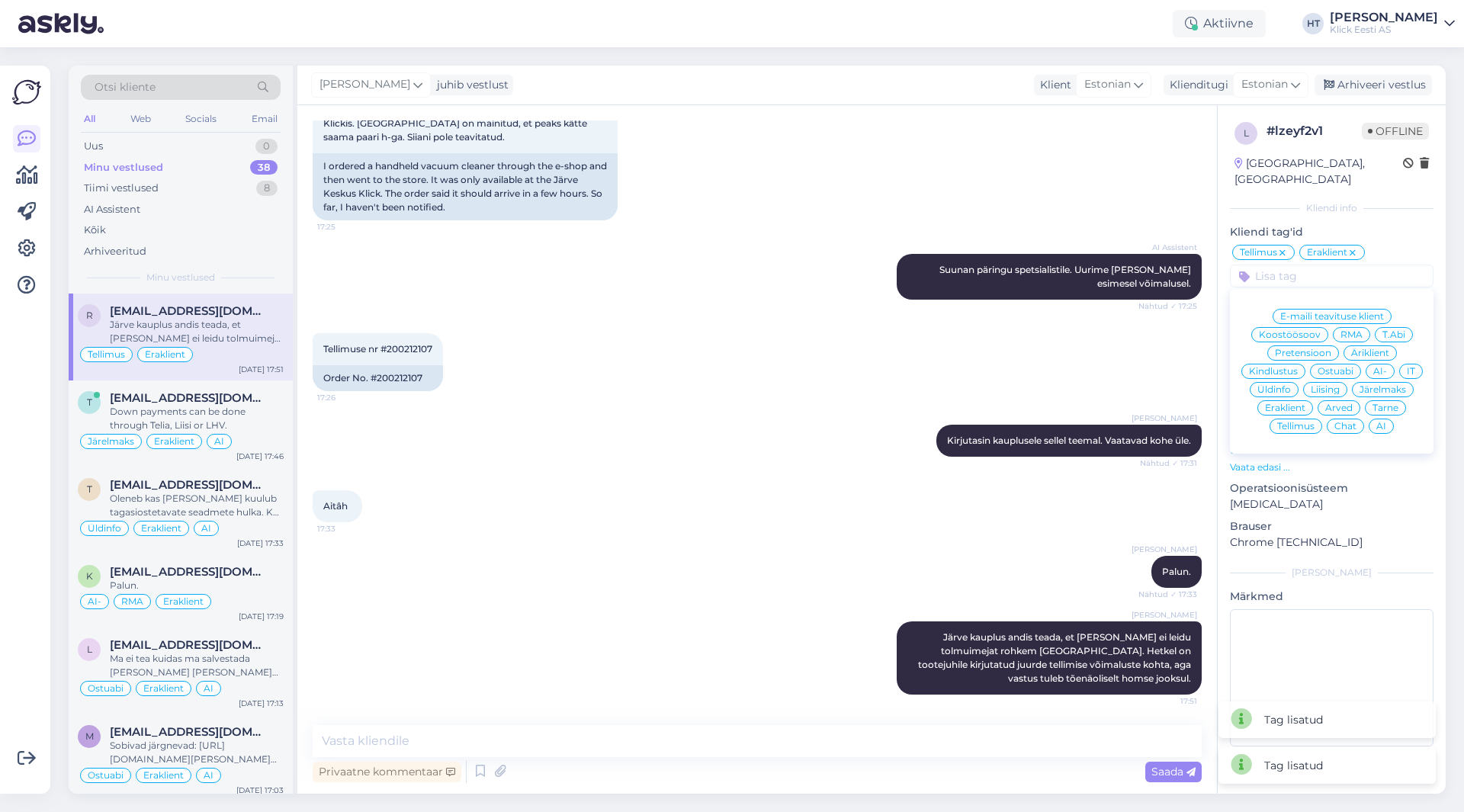
click at [1385, 422] on span "AI" at bounding box center [1381, 426] width 10 height 9
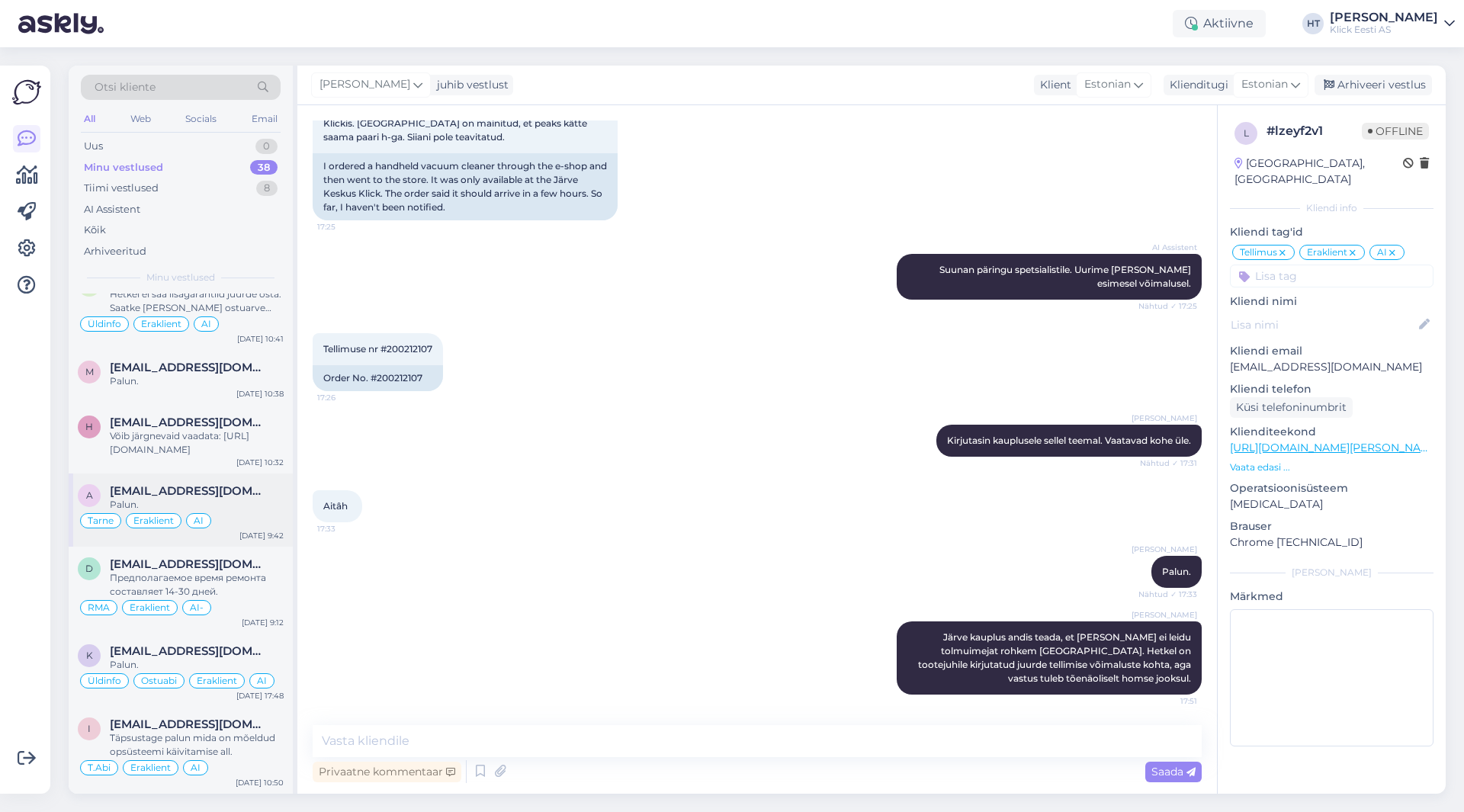
scroll to position [2452, 0]
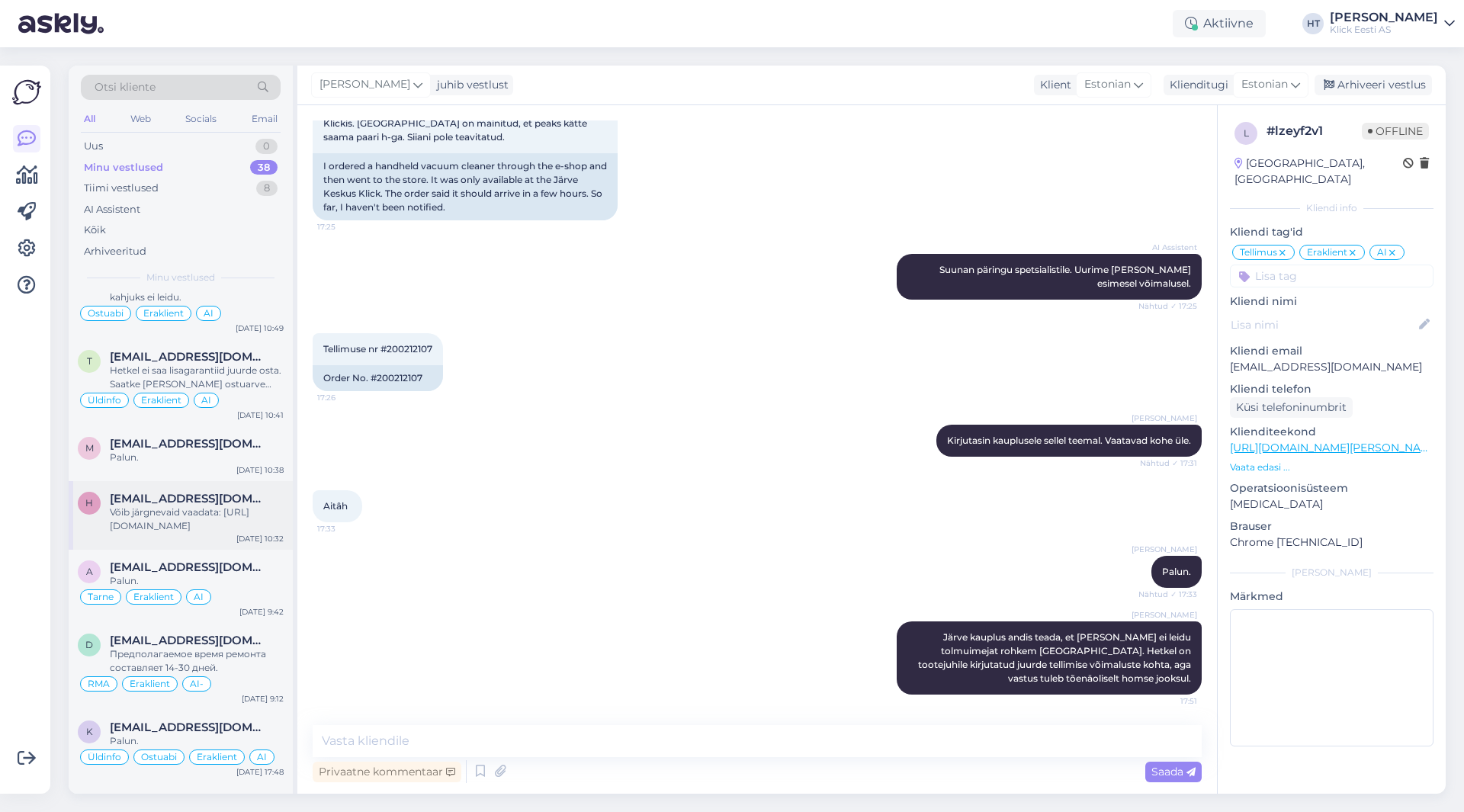
click at [204, 534] on div "h [EMAIL_ADDRESS][DOMAIN_NAME] Võib järgnevaid vaadata: [URL][DOMAIN_NAME] [DAT…" at bounding box center [181, 516] width 224 height 69
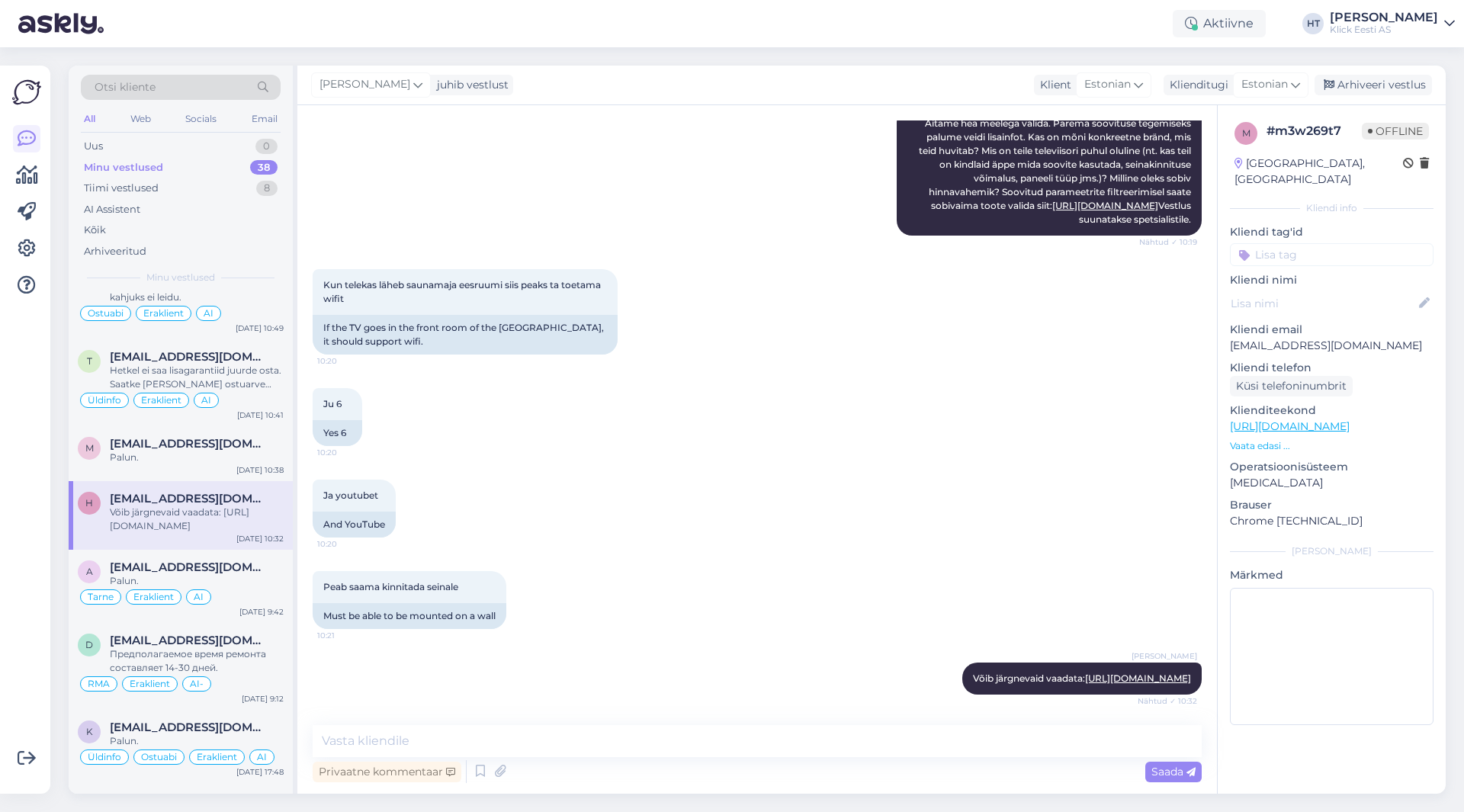
click at [1333, 243] on input at bounding box center [1332, 255] width 204 height 23
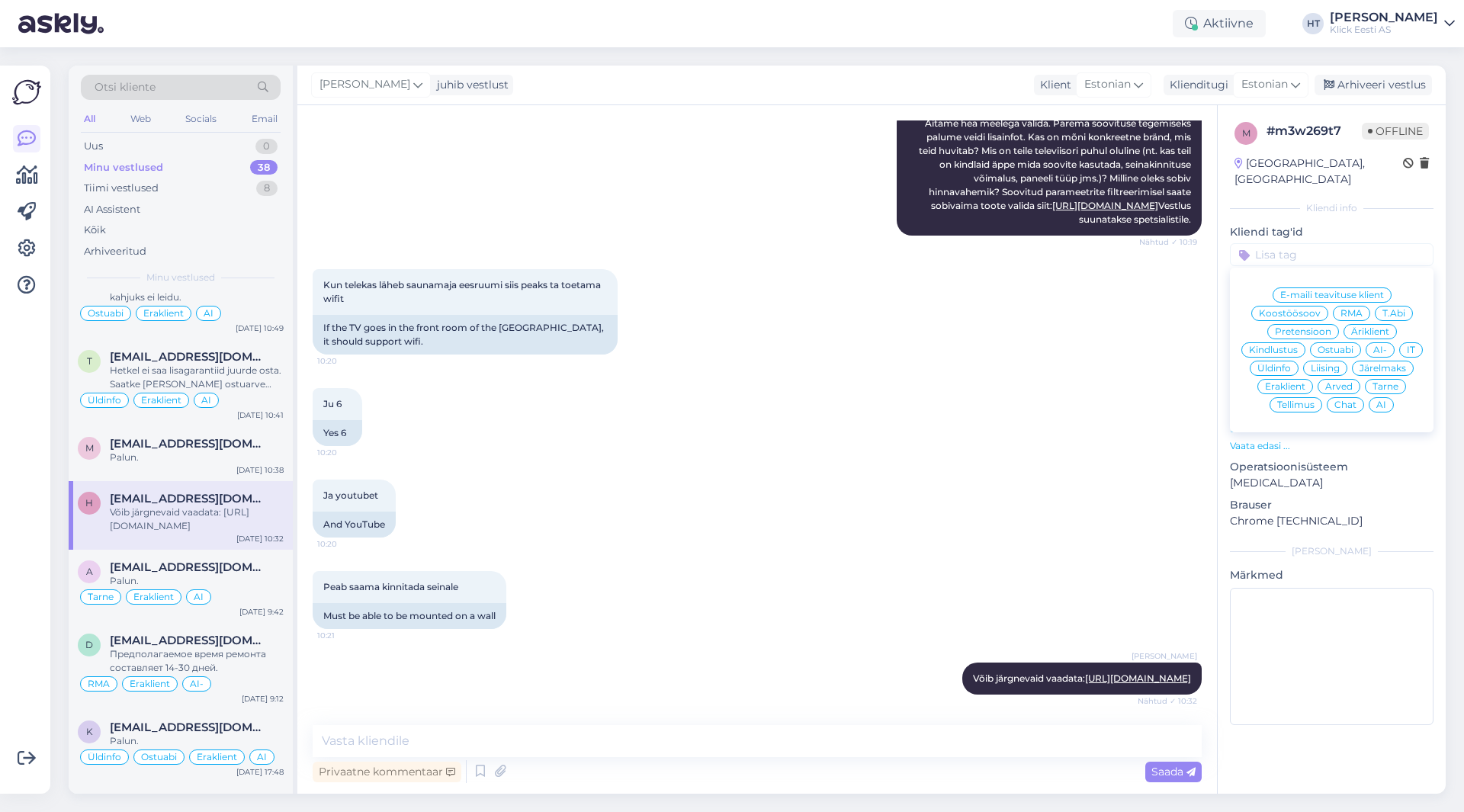
click at [1343, 346] on span "Ostuabi" at bounding box center [1336, 350] width 36 height 9
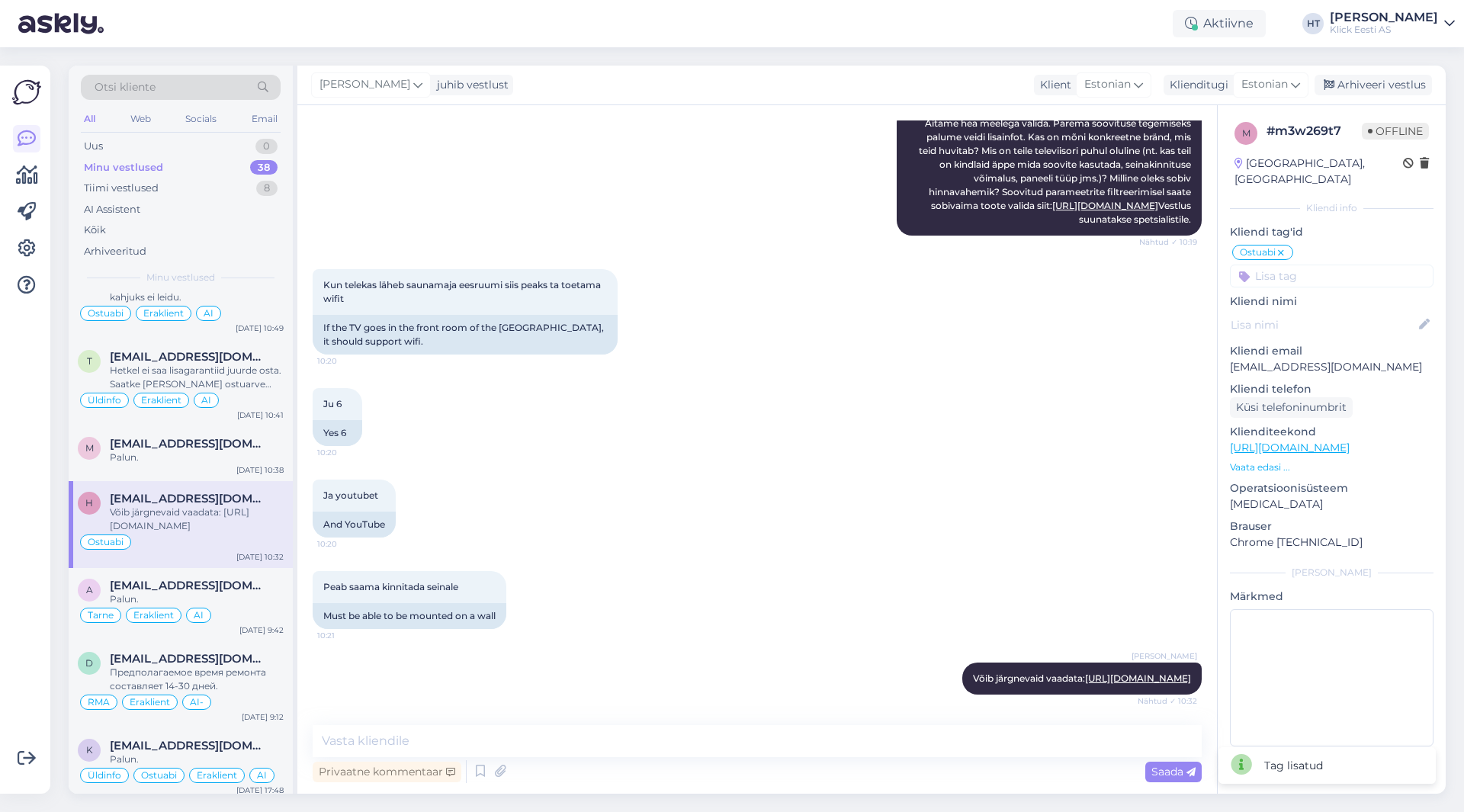
click at [1333, 264] on input at bounding box center [1332, 276] width 204 height 23
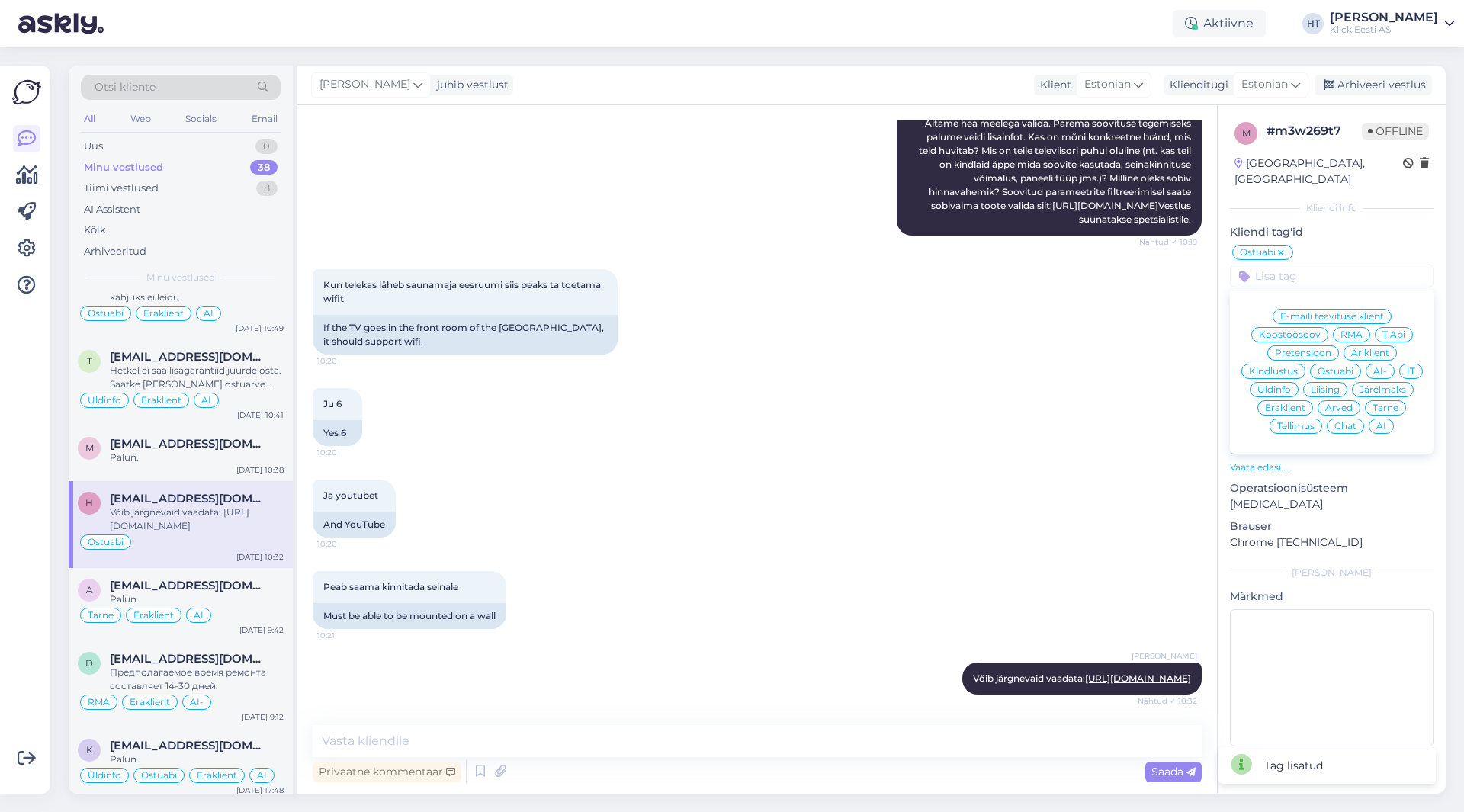
click at [1284, 403] on span "Eraklient" at bounding box center [1285, 407] width 40 height 9
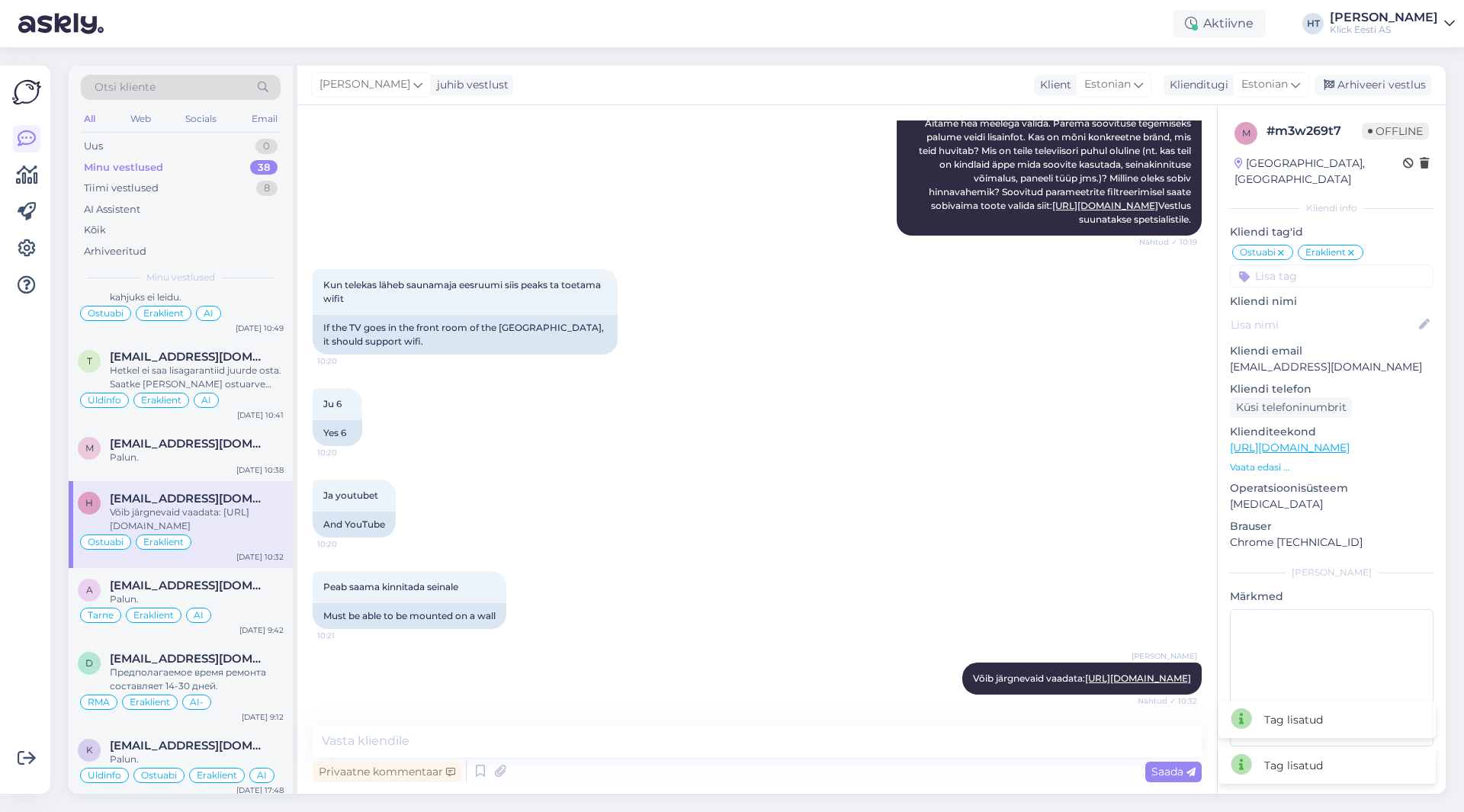
click at [1319, 273] on div "m # m3w269t7 Offline [GEOGRAPHIC_DATA], [GEOGRAPHIC_DATA] Kliendi info Kliendi …" at bounding box center [1332, 437] width 228 height 664
click at [1321, 266] on input at bounding box center [1332, 276] width 204 height 23
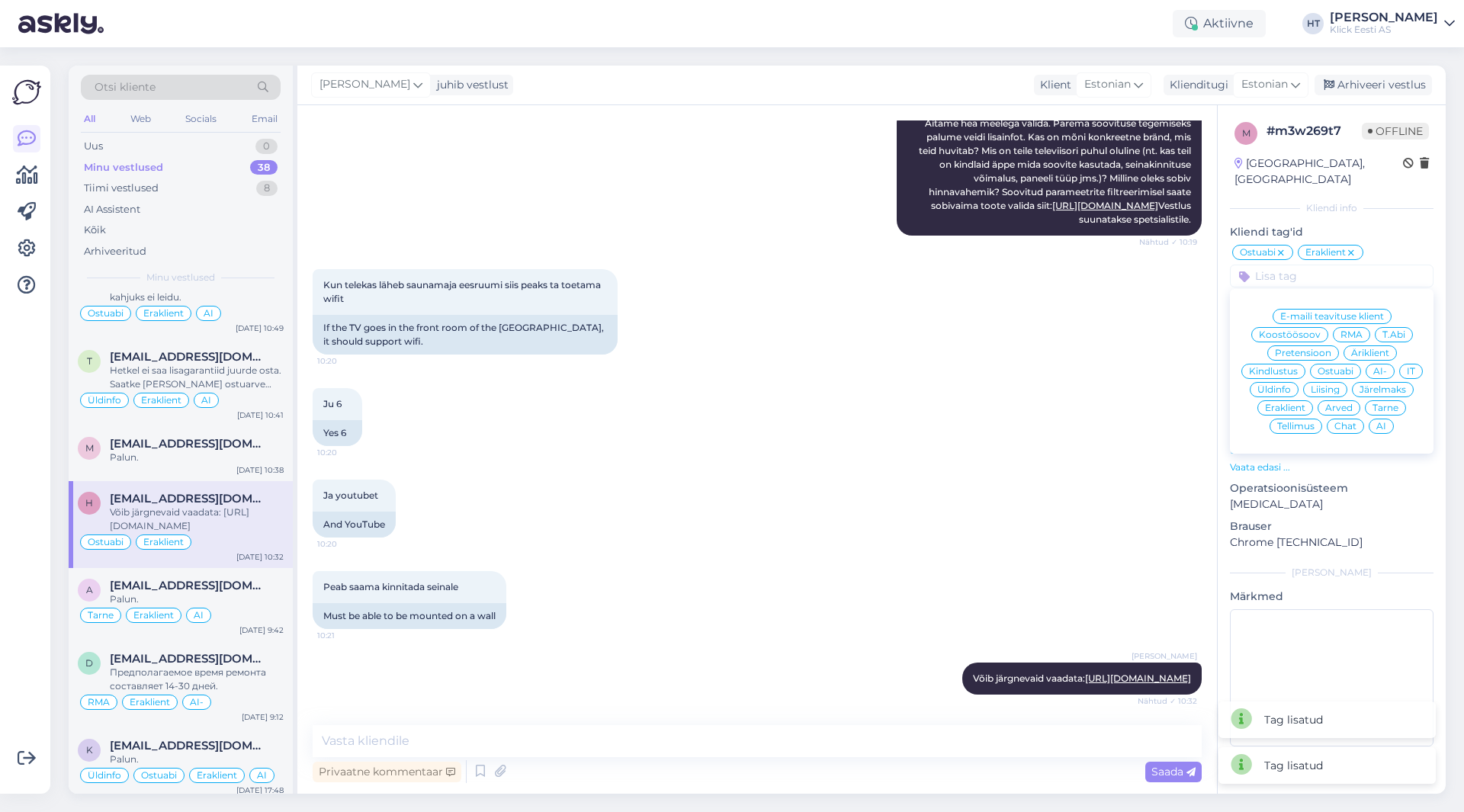
click at [1381, 422] on span "AI" at bounding box center [1381, 426] width 10 height 9
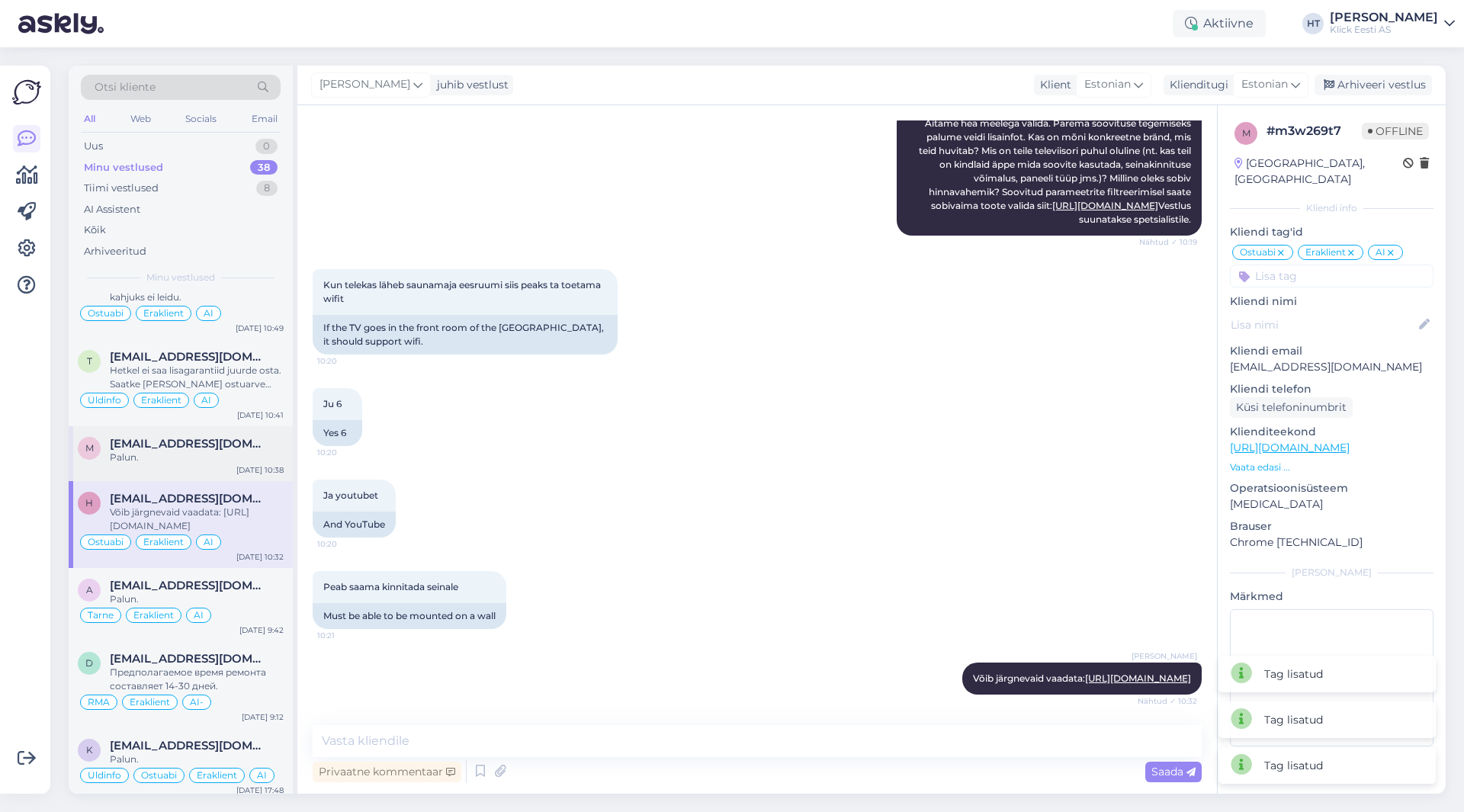
click at [236, 447] on span "[EMAIL_ADDRESS][DOMAIN_NAME]" at bounding box center [189, 443] width 158 height 14
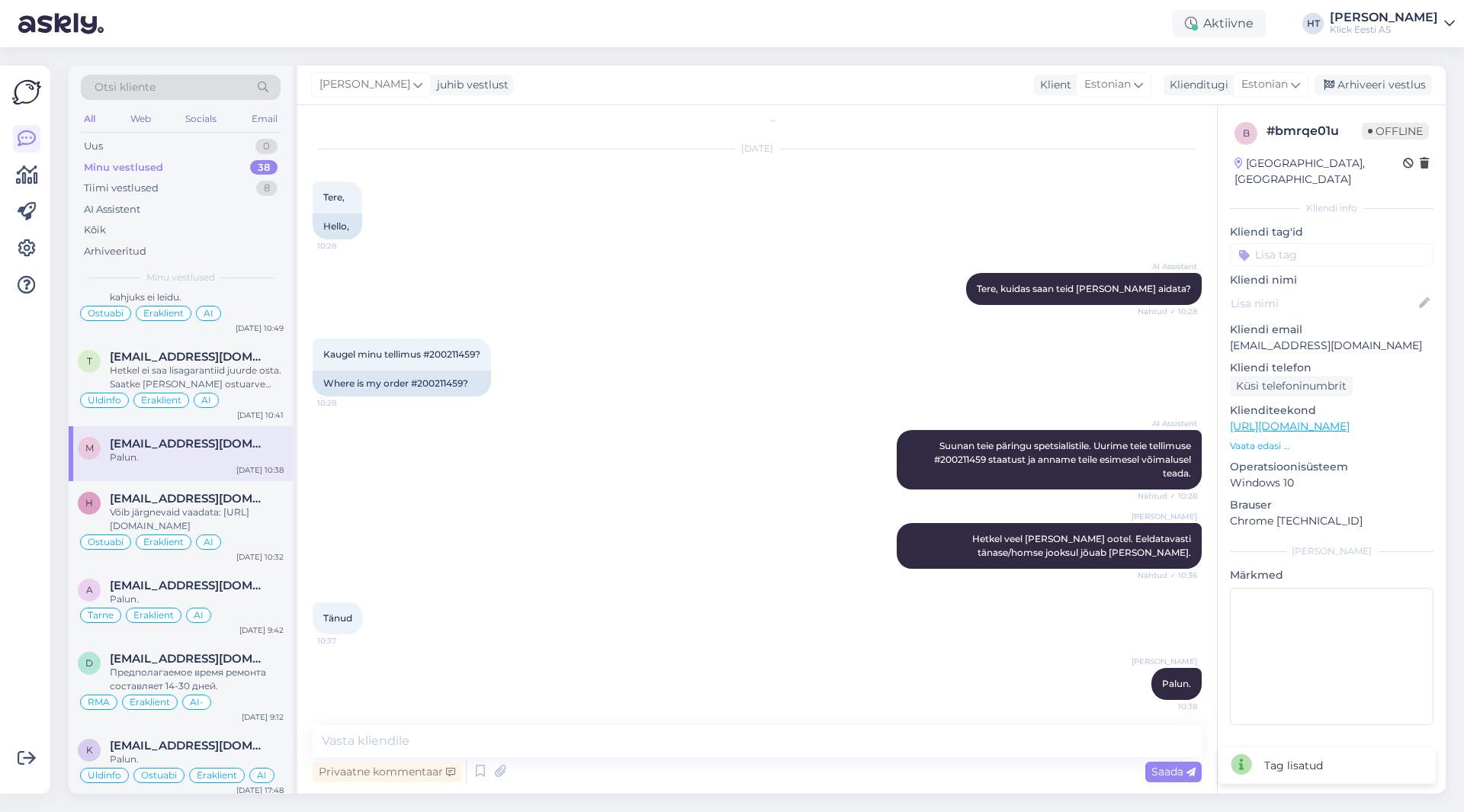
scroll to position [25, 0]
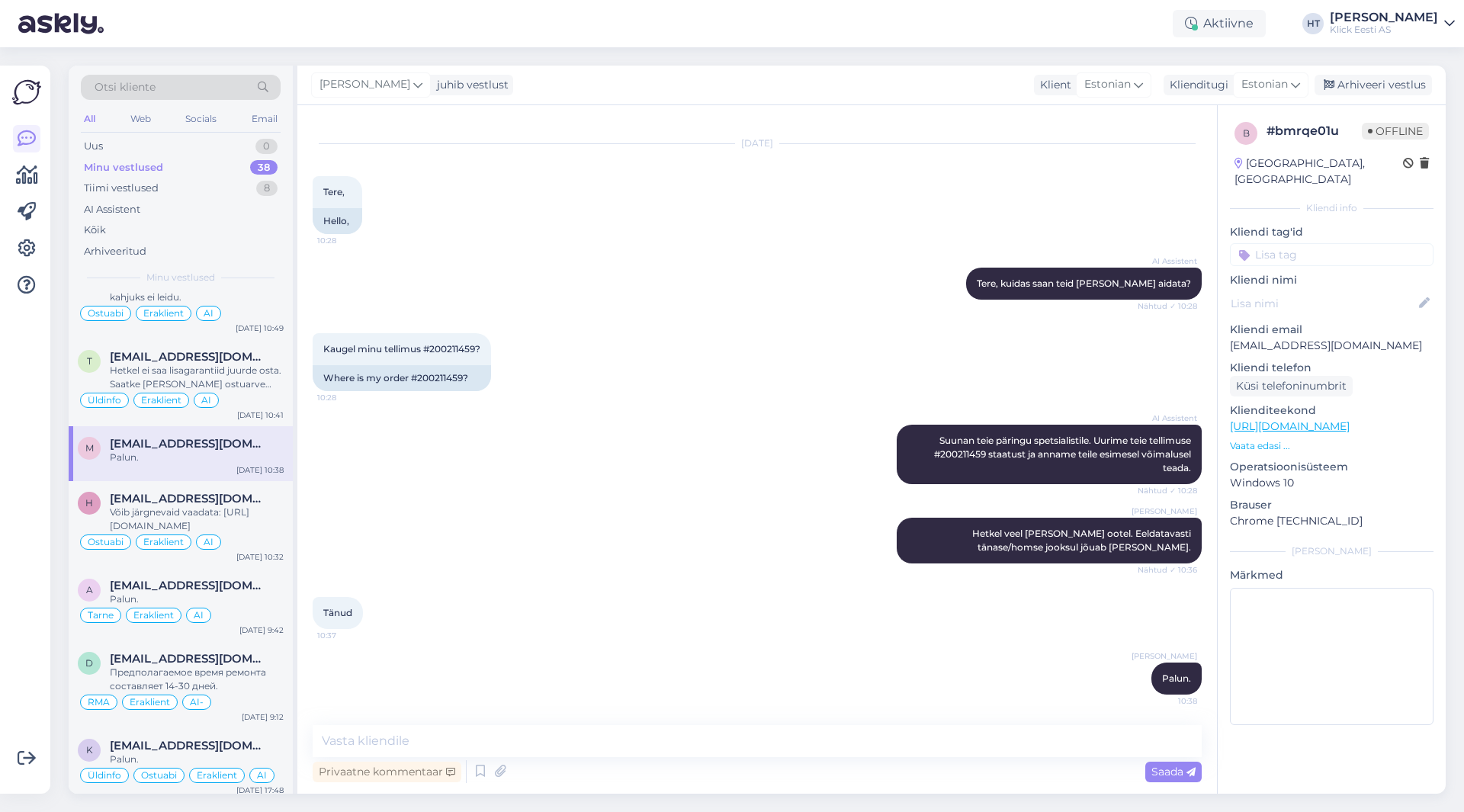
click at [1306, 245] on input at bounding box center [1332, 255] width 204 height 23
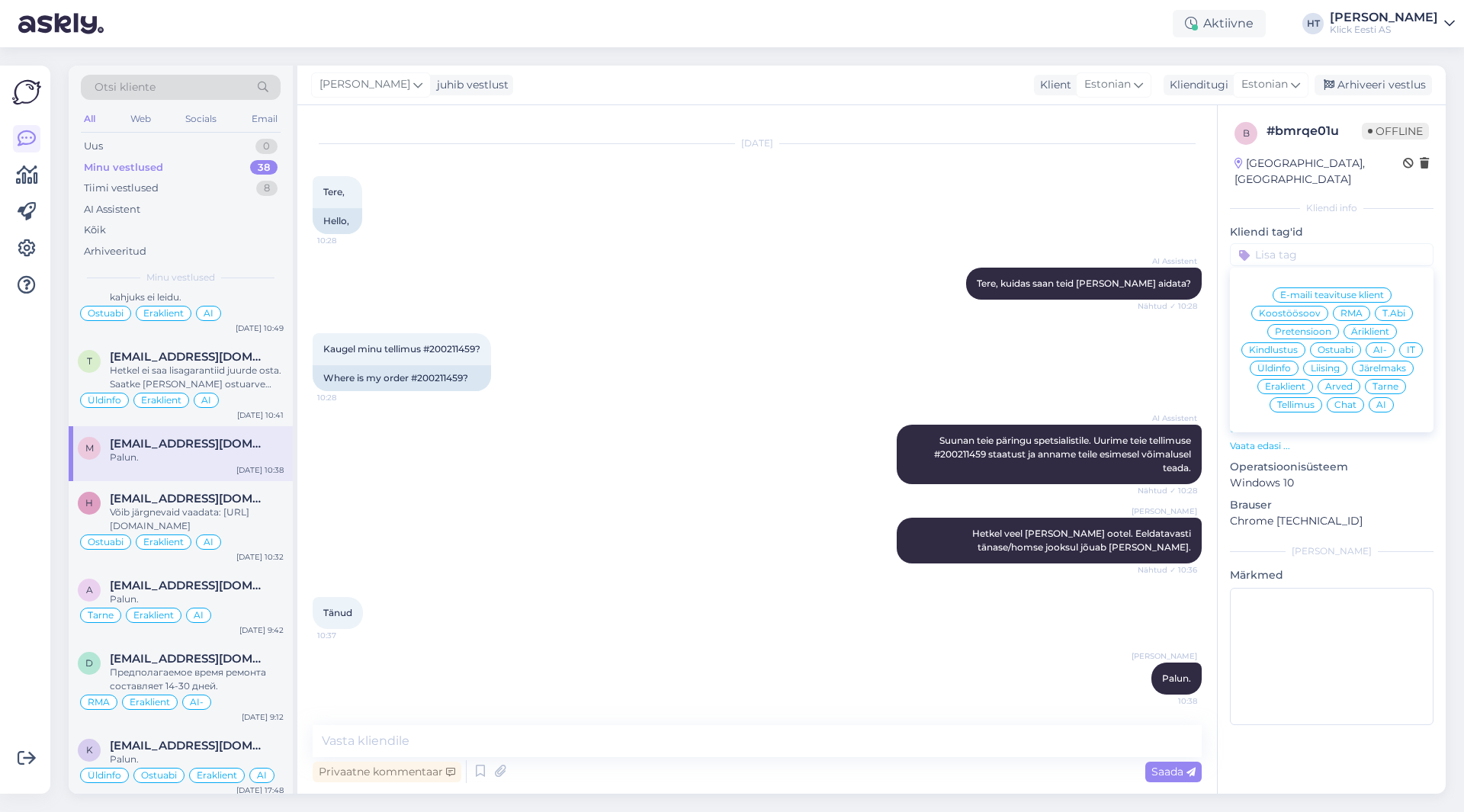
click at [1375, 382] on span "Tarne" at bounding box center [1386, 386] width 26 height 9
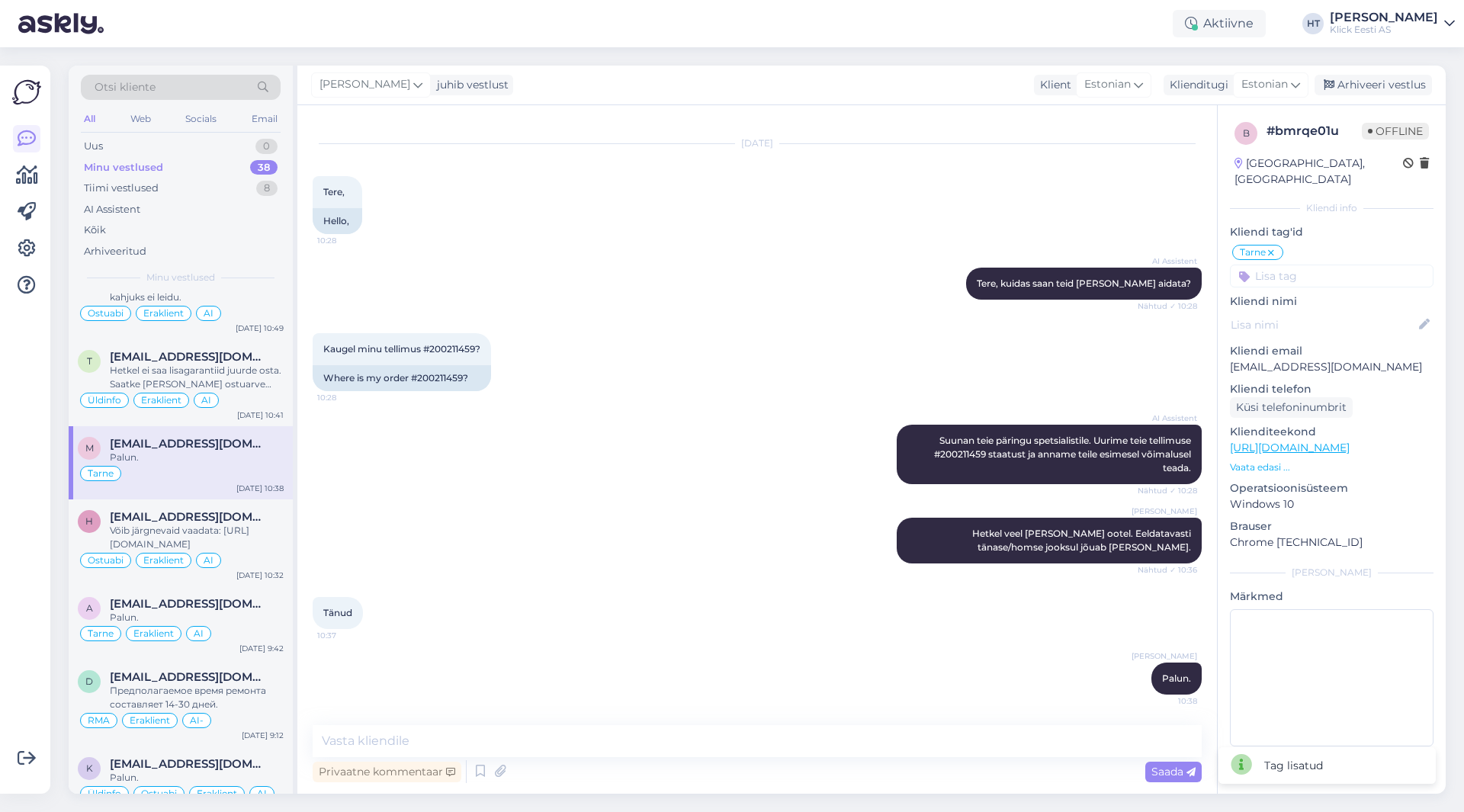
click at [1333, 264] on input at bounding box center [1332, 276] width 204 height 23
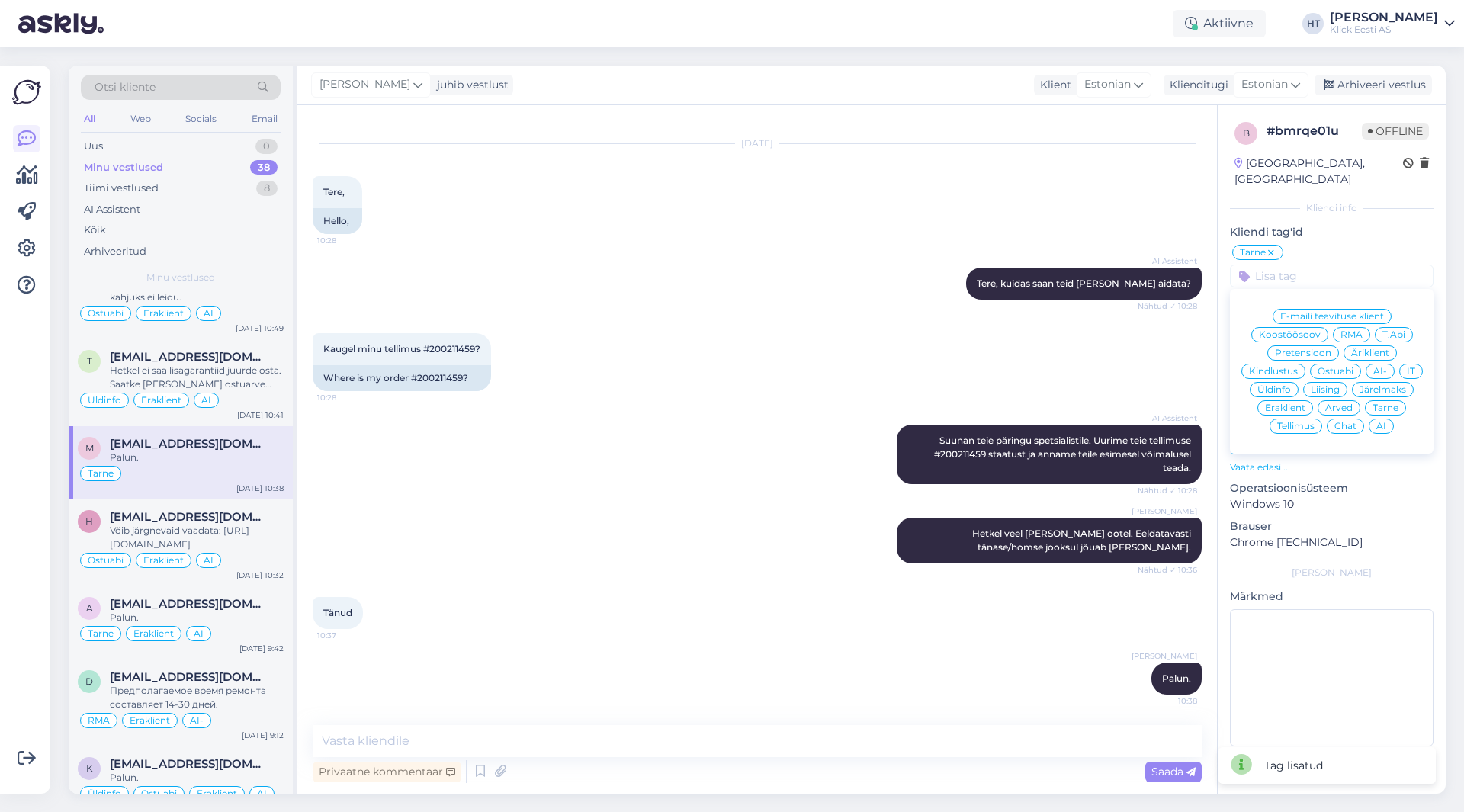
click at [1292, 403] on span "Eraklient" at bounding box center [1285, 407] width 40 height 9
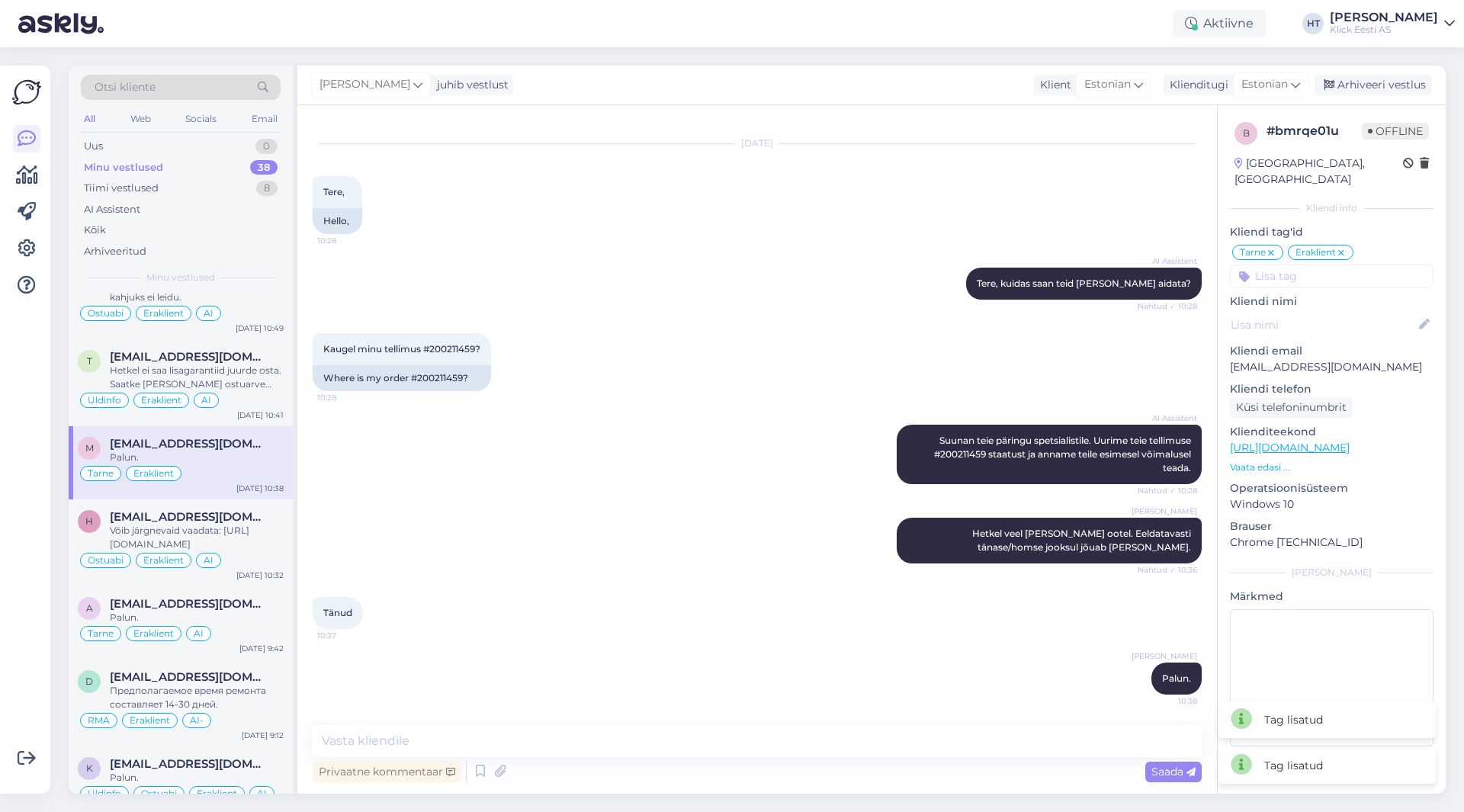
click at [1325, 269] on input at bounding box center [1332, 276] width 204 height 23
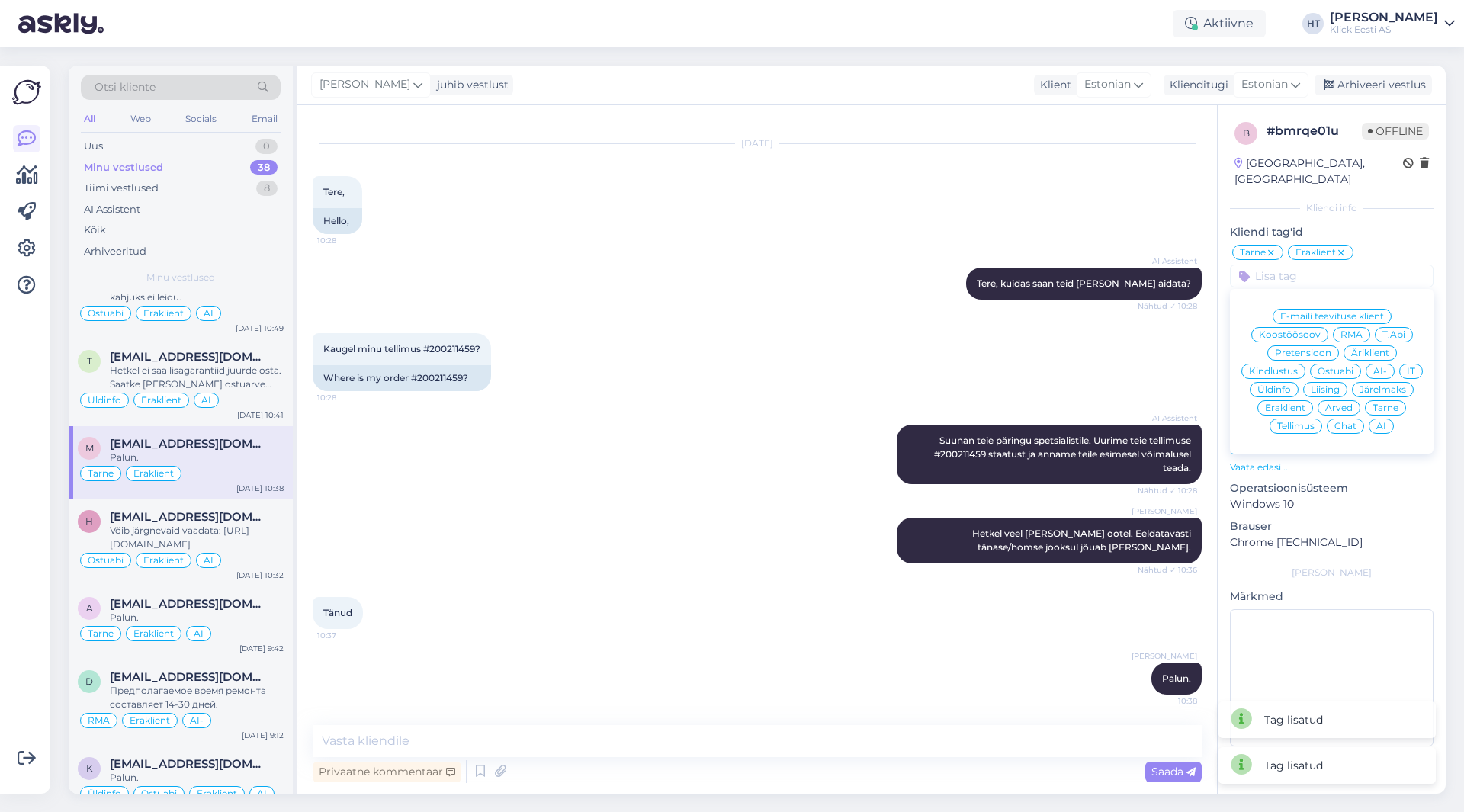
click at [1380, 422] on span "AI" at bounding box center [1381, 426] width 10 height 9
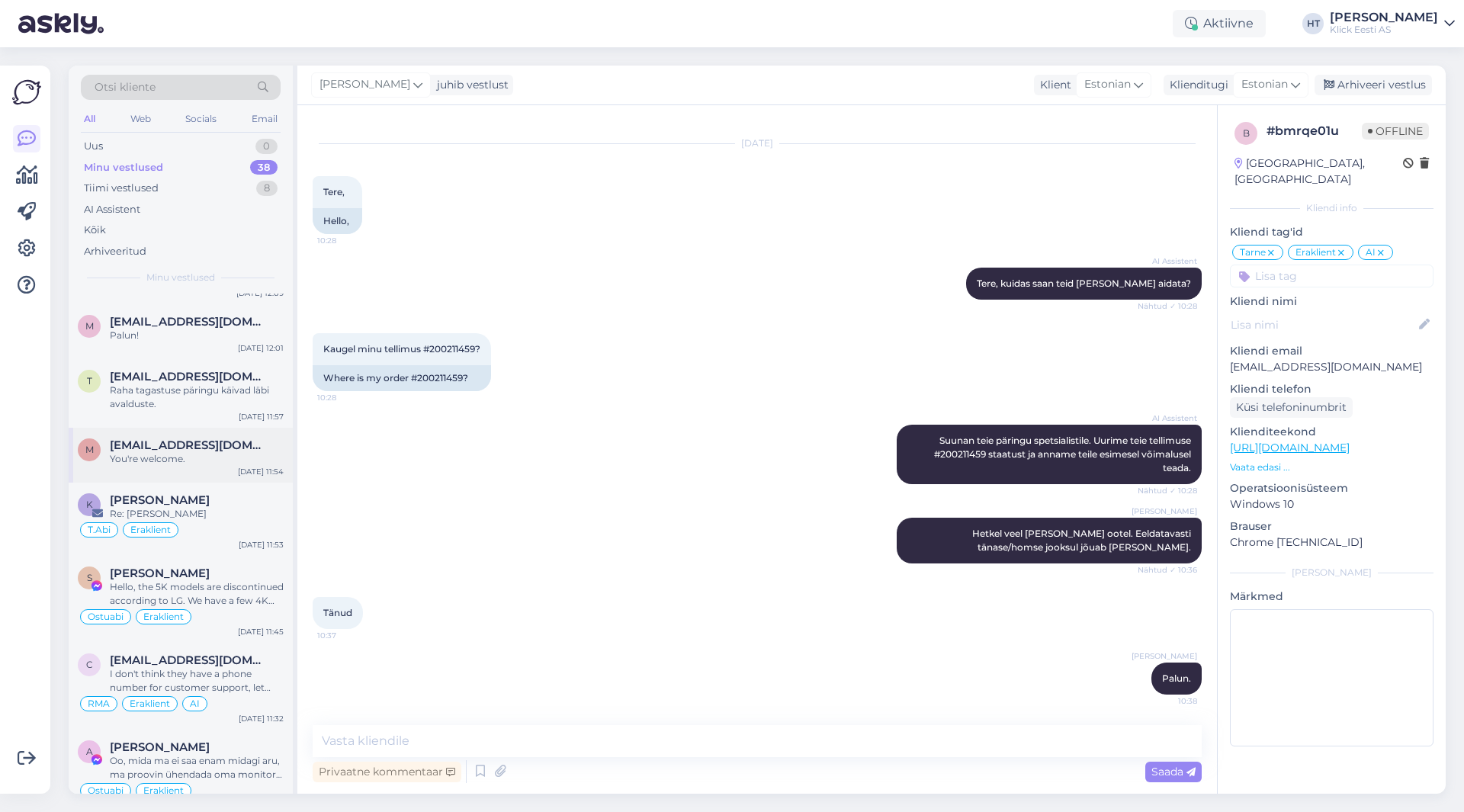
scroll to position [1690, 0]
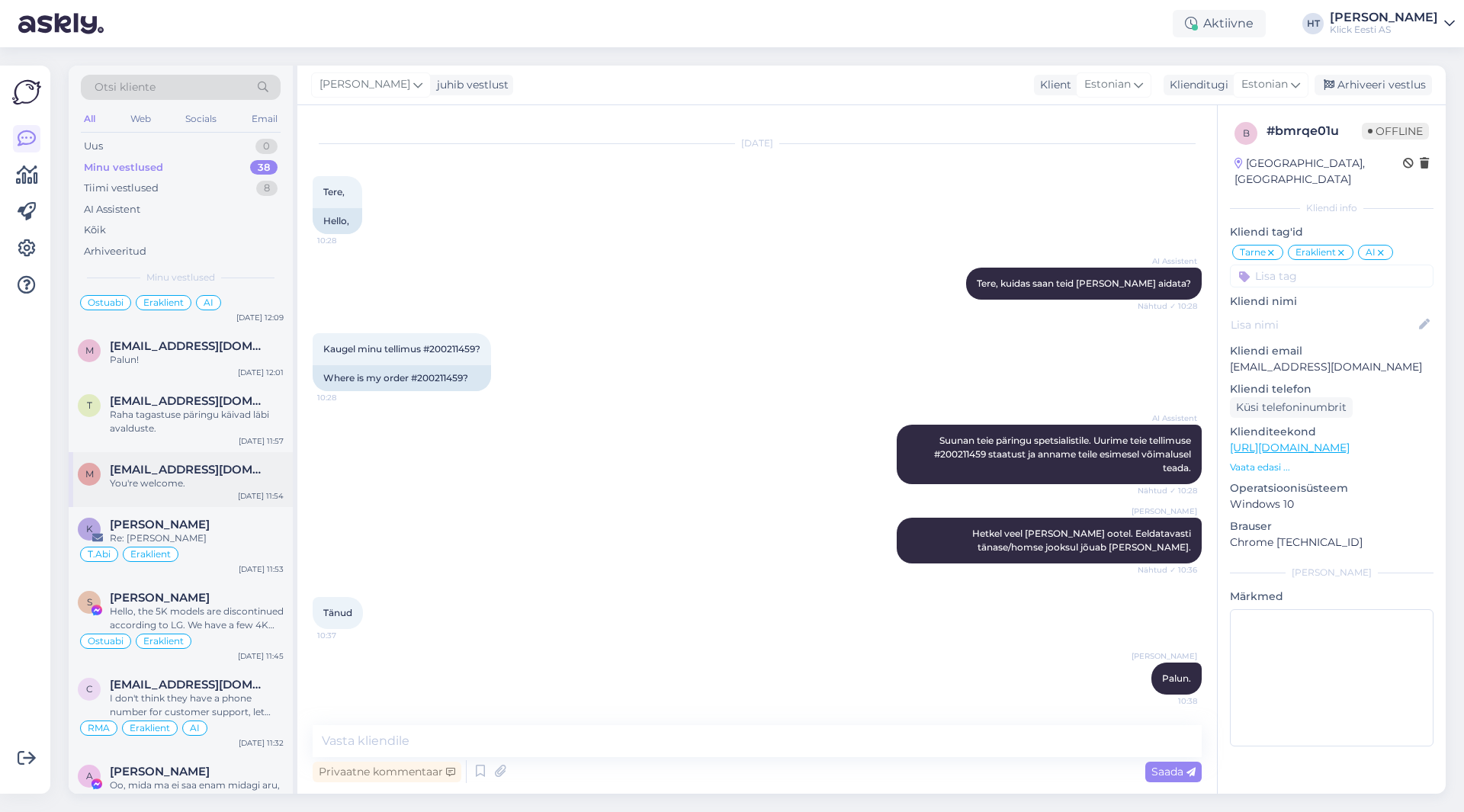
click at [221, 470] on span "[EMAIL_ADDRESS][DOMAIN_NAME]" at bounding box center [189, 470] width 158 height 14
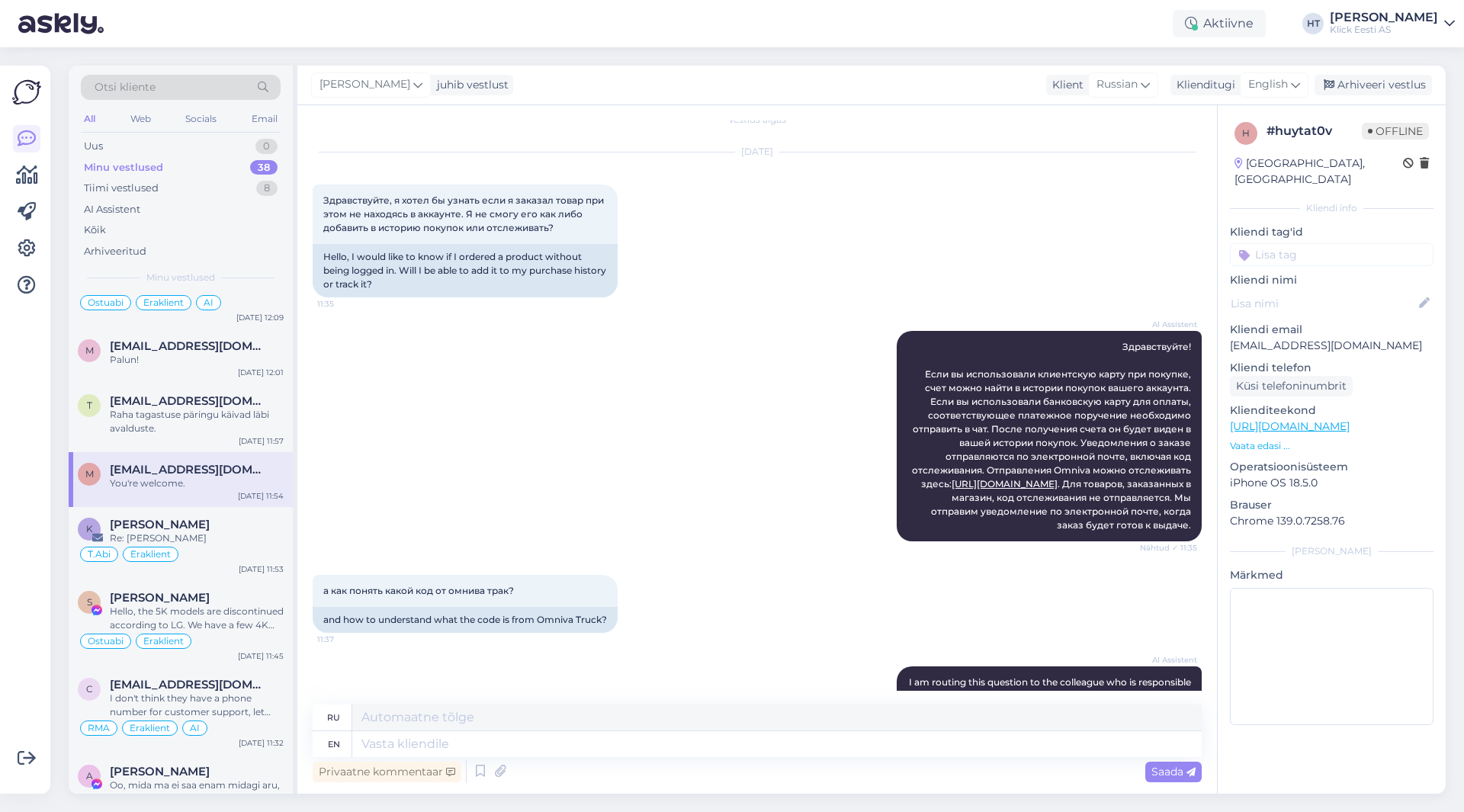
scroll to position [0, 0]
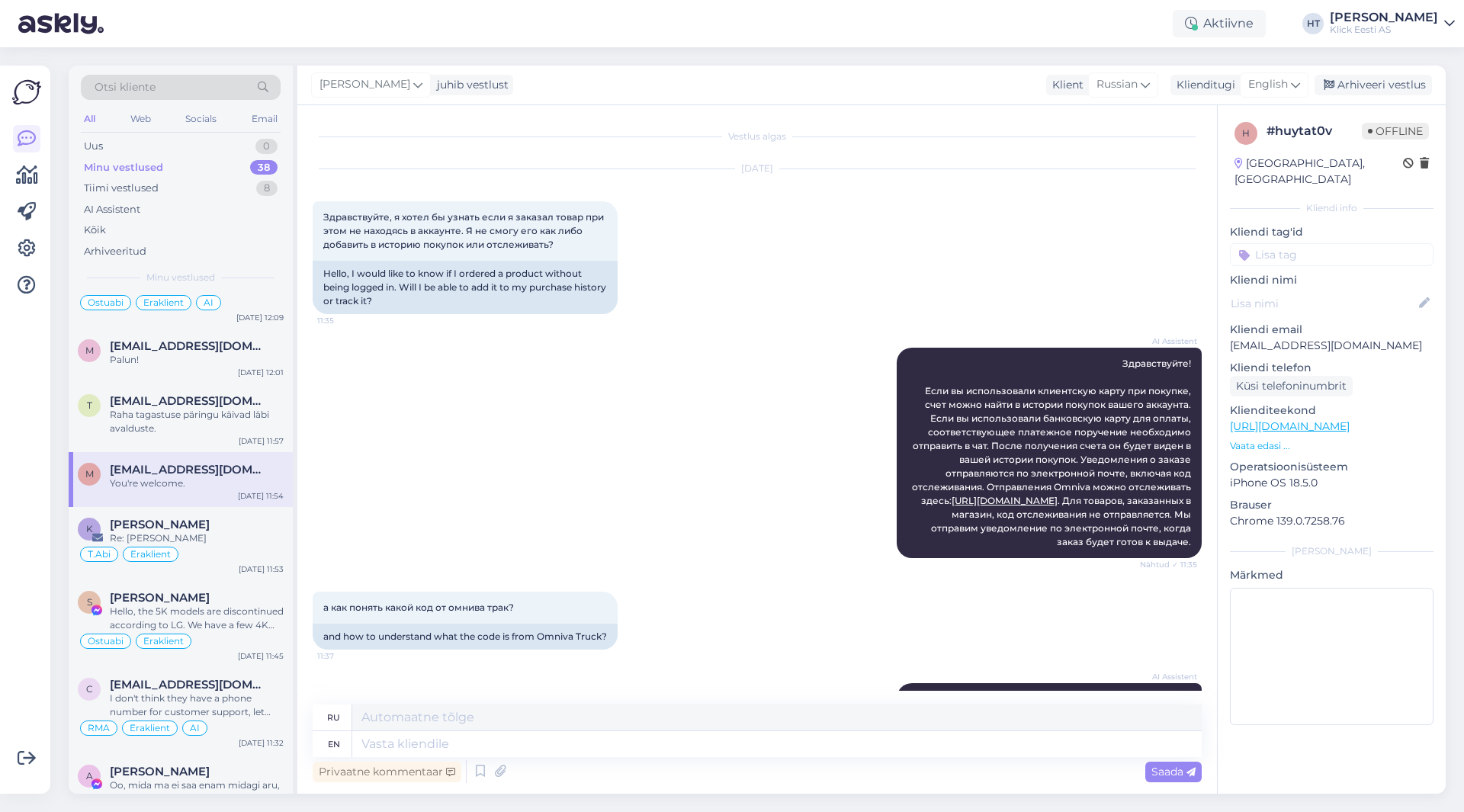
click at [1319, 243] on input at bounding box center [1332, 255] width 204 height 23
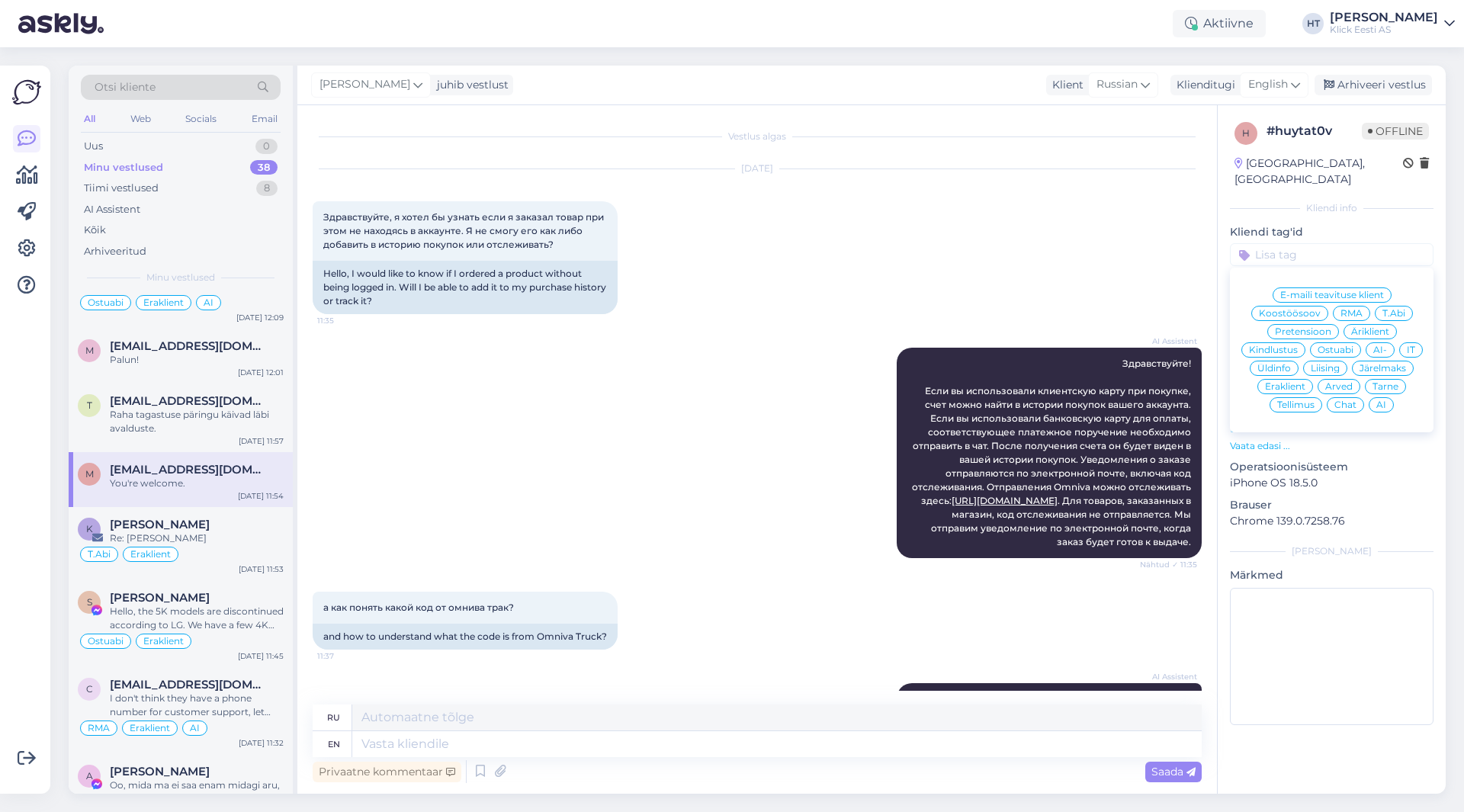
click at [1288, 382] on span "Eraklient" at bounding box center [1285, 386] width 40 height 9
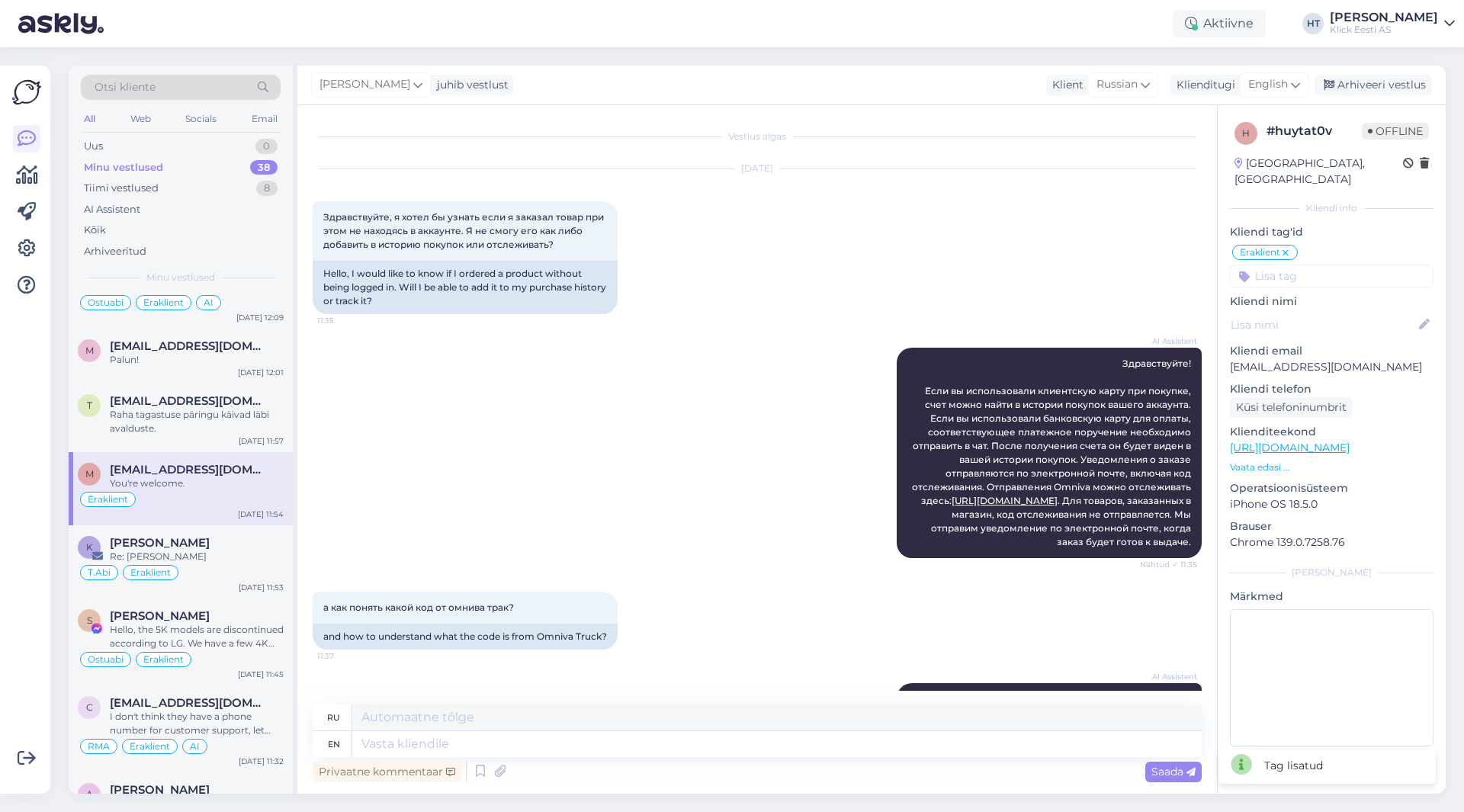
click at [1319, 264] on input at bounding box center [1332, 276] width 204 height 23
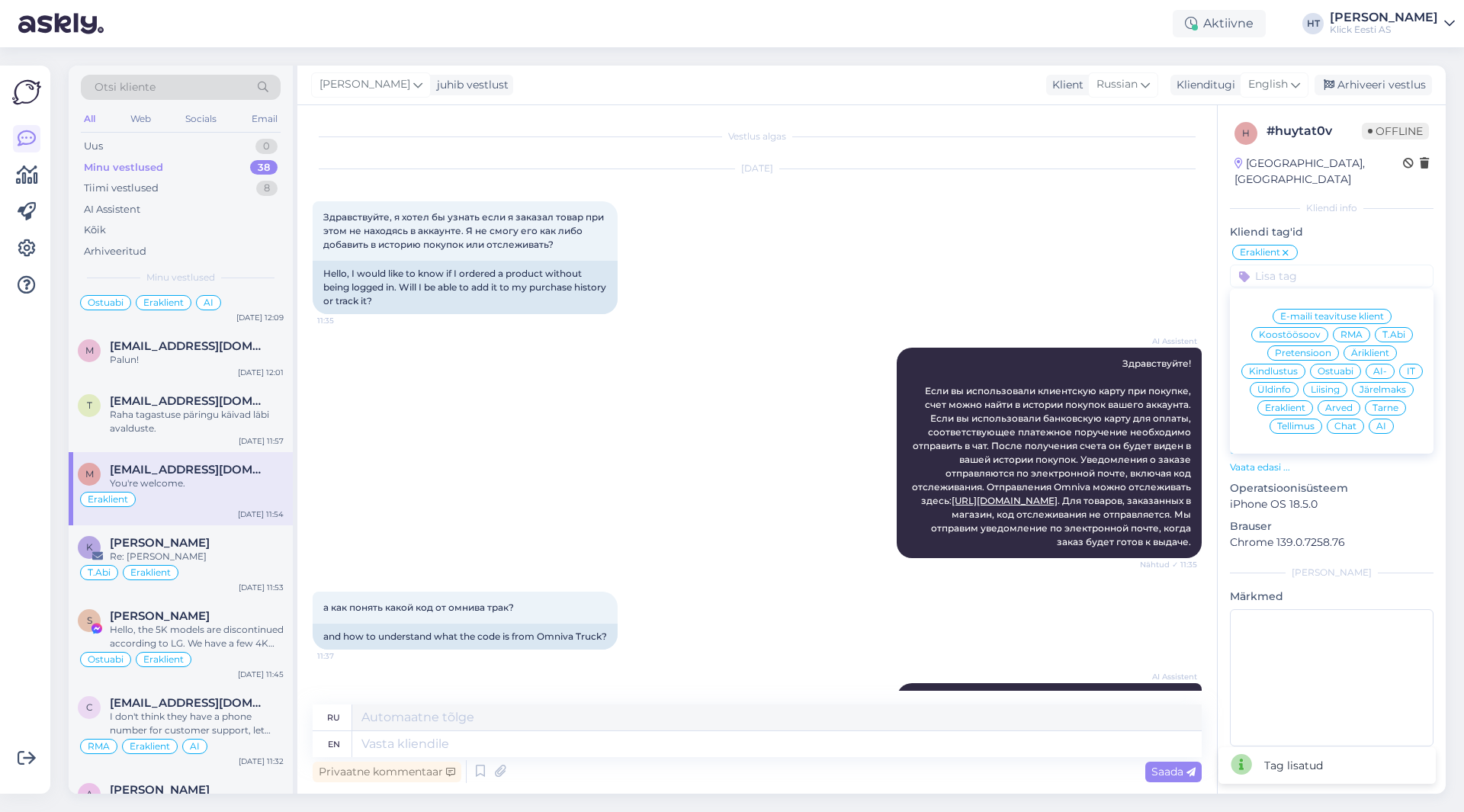
click at [1301, 422] on span "Tellimus" at bounding box center [1296, 426] width 38 height 9
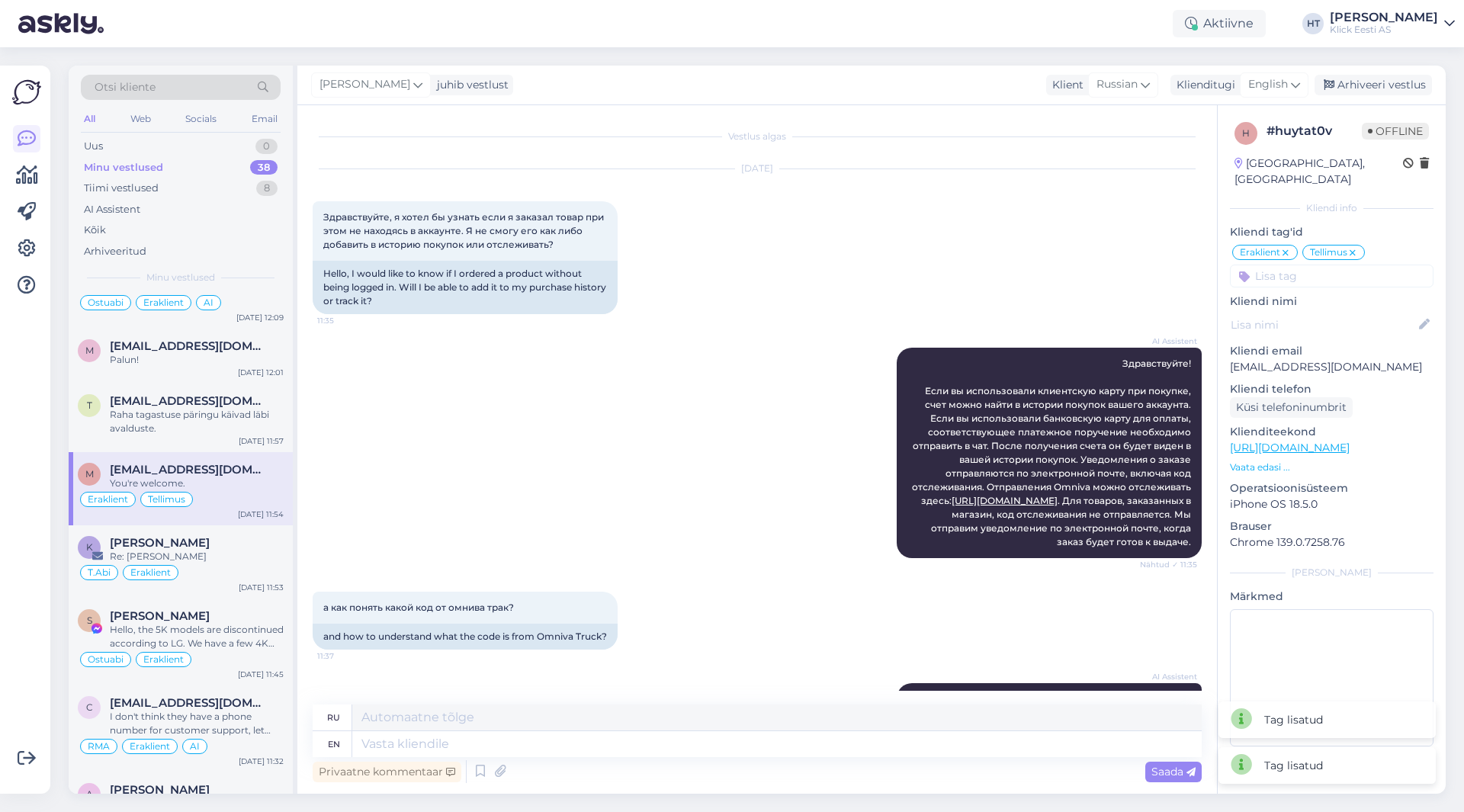
click at [1319, 267] on input at bounding box center [1332, 276] width 204 height 23
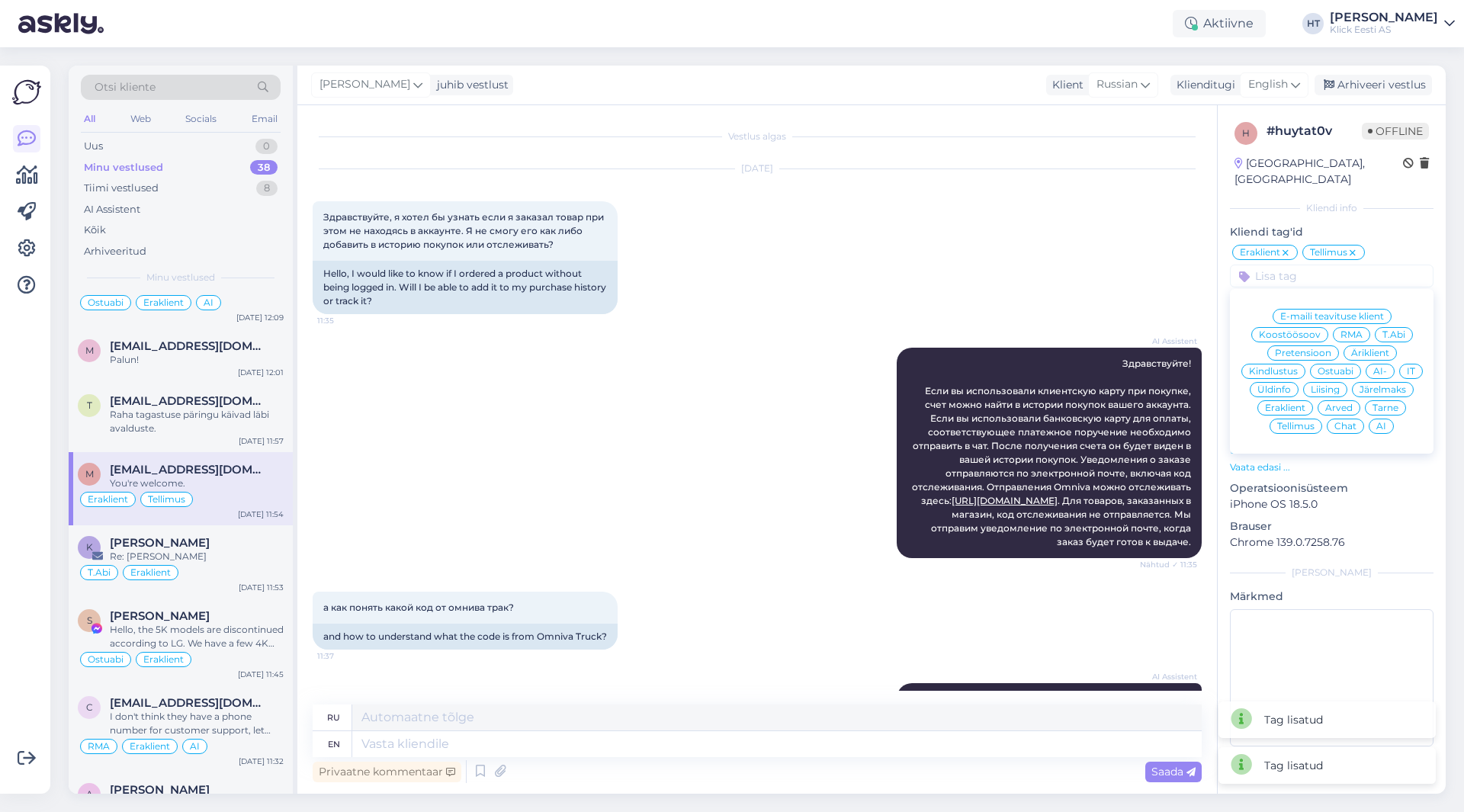
click at [1381, 419] on div "AI" at bounding box center [1381, 426] width 25 height 16
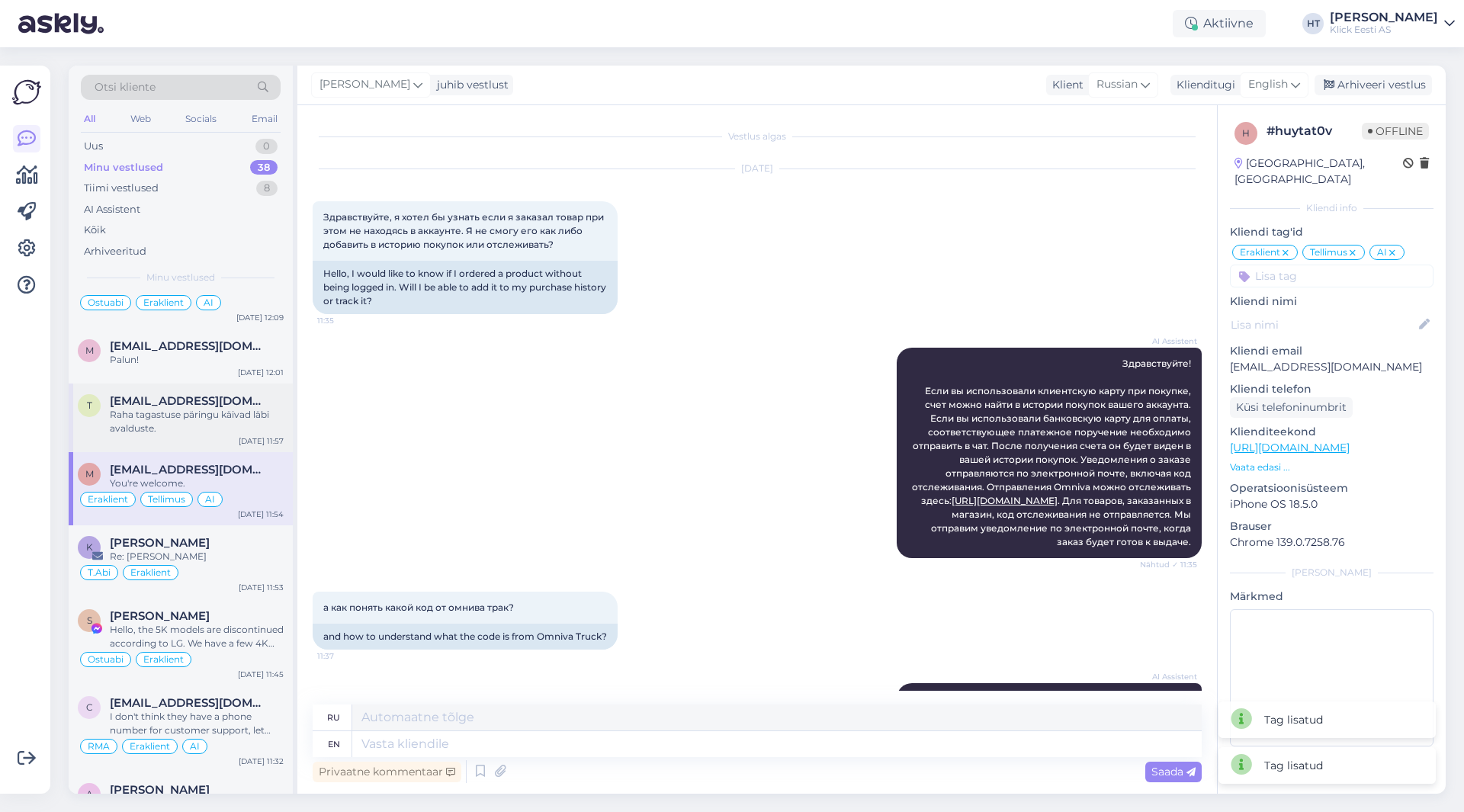
click at [229, 434] on div "Raha tagastuse päringu käivad läbi avalduste." at bounding box center [197, 421] width 174 height 27
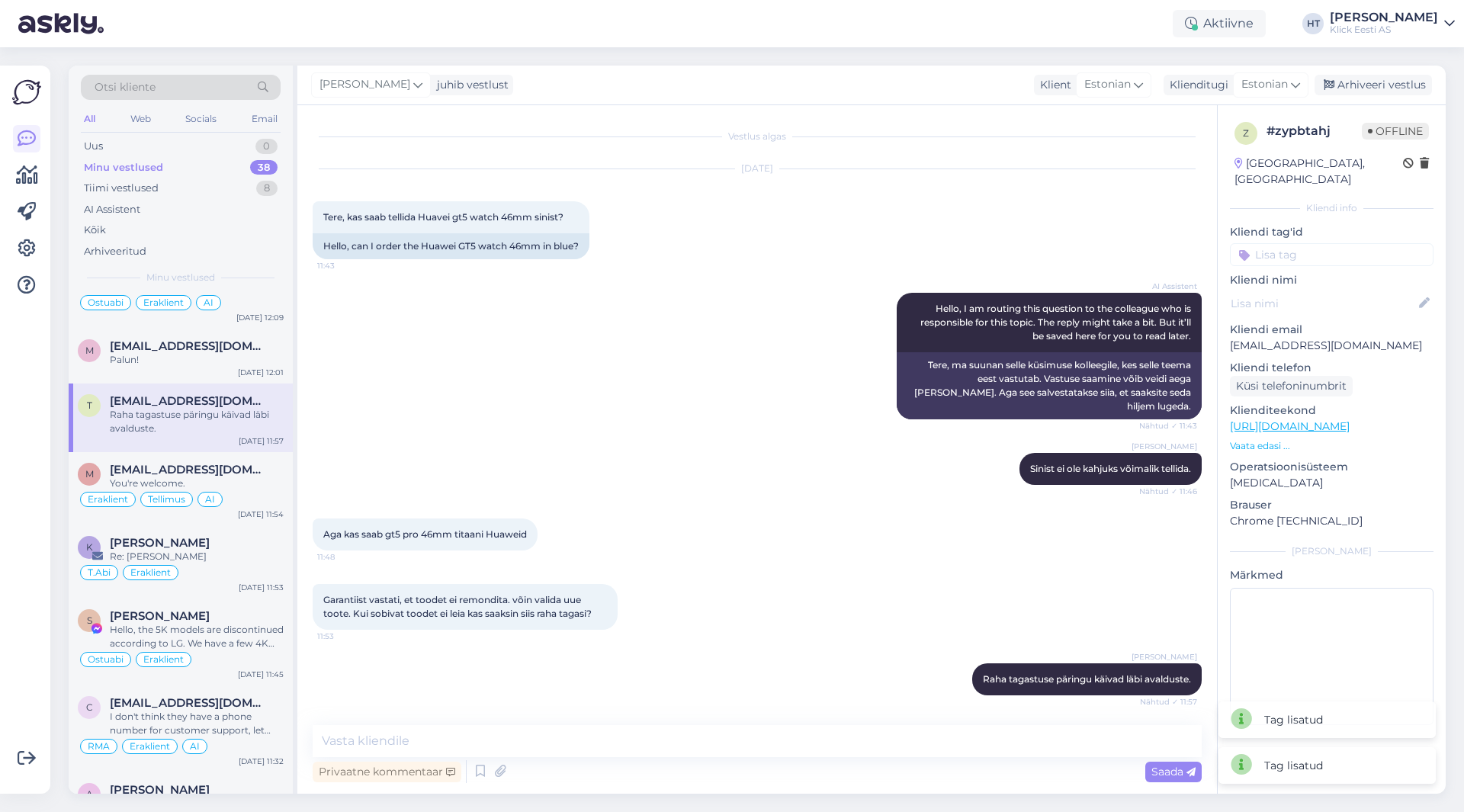
click at [1303, 243] on input at bounding box center [1332, 255] width 204 height 23
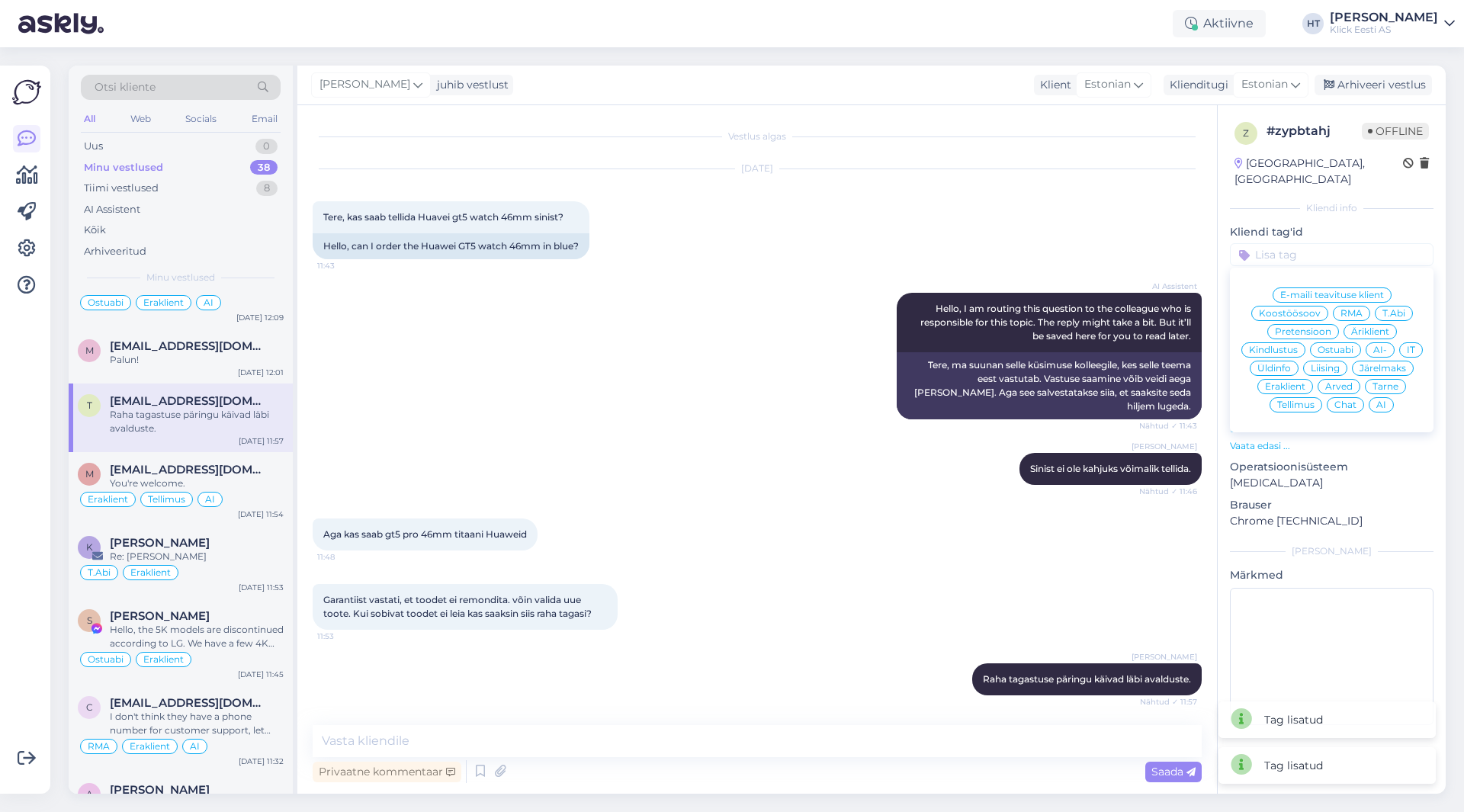
click at [1343, 309] on span "RMA" at bounding box center [1352, 313] width 22 height 9
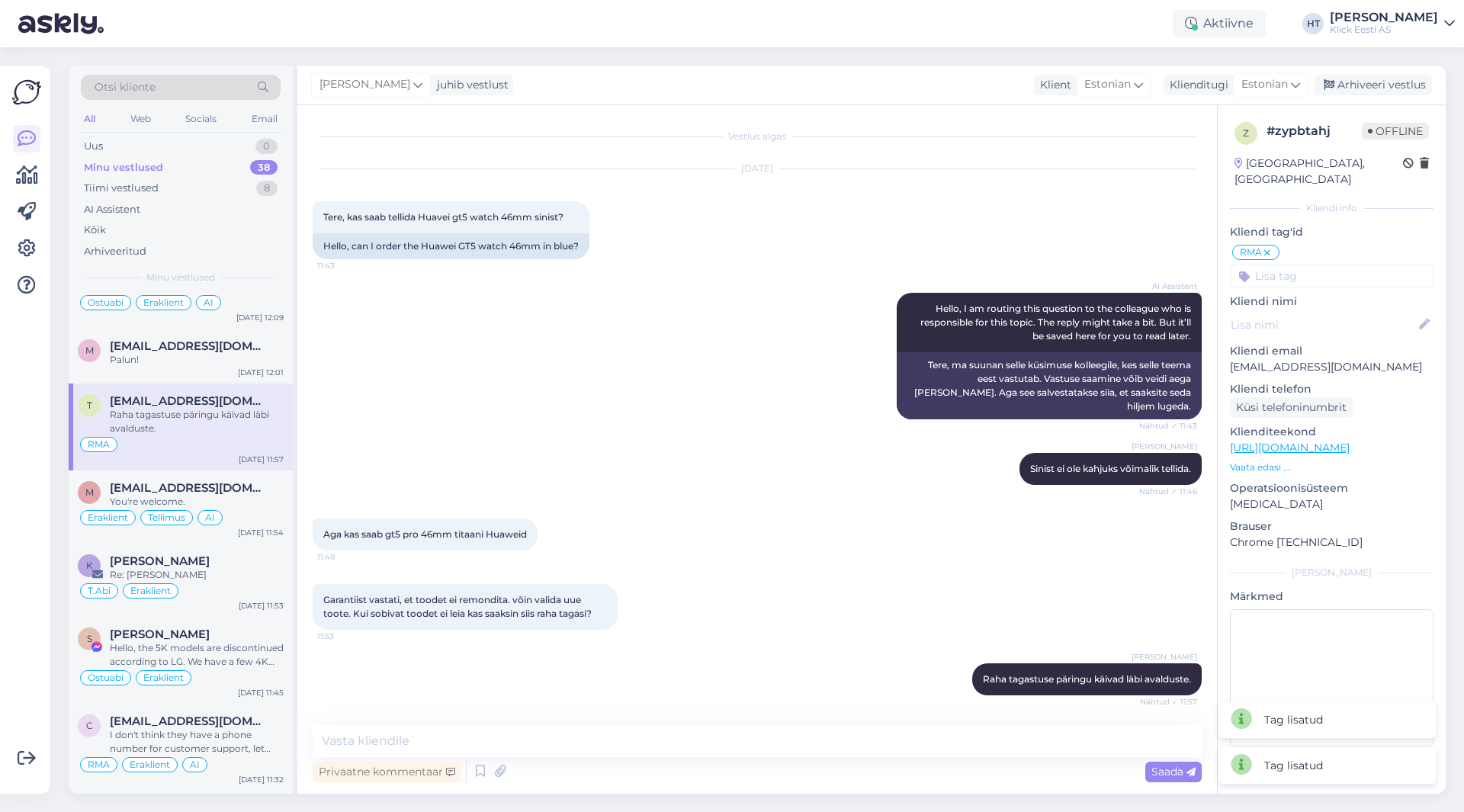
click at [1319, 264] on input at bounding box center [1332, 276] width 204 height 23
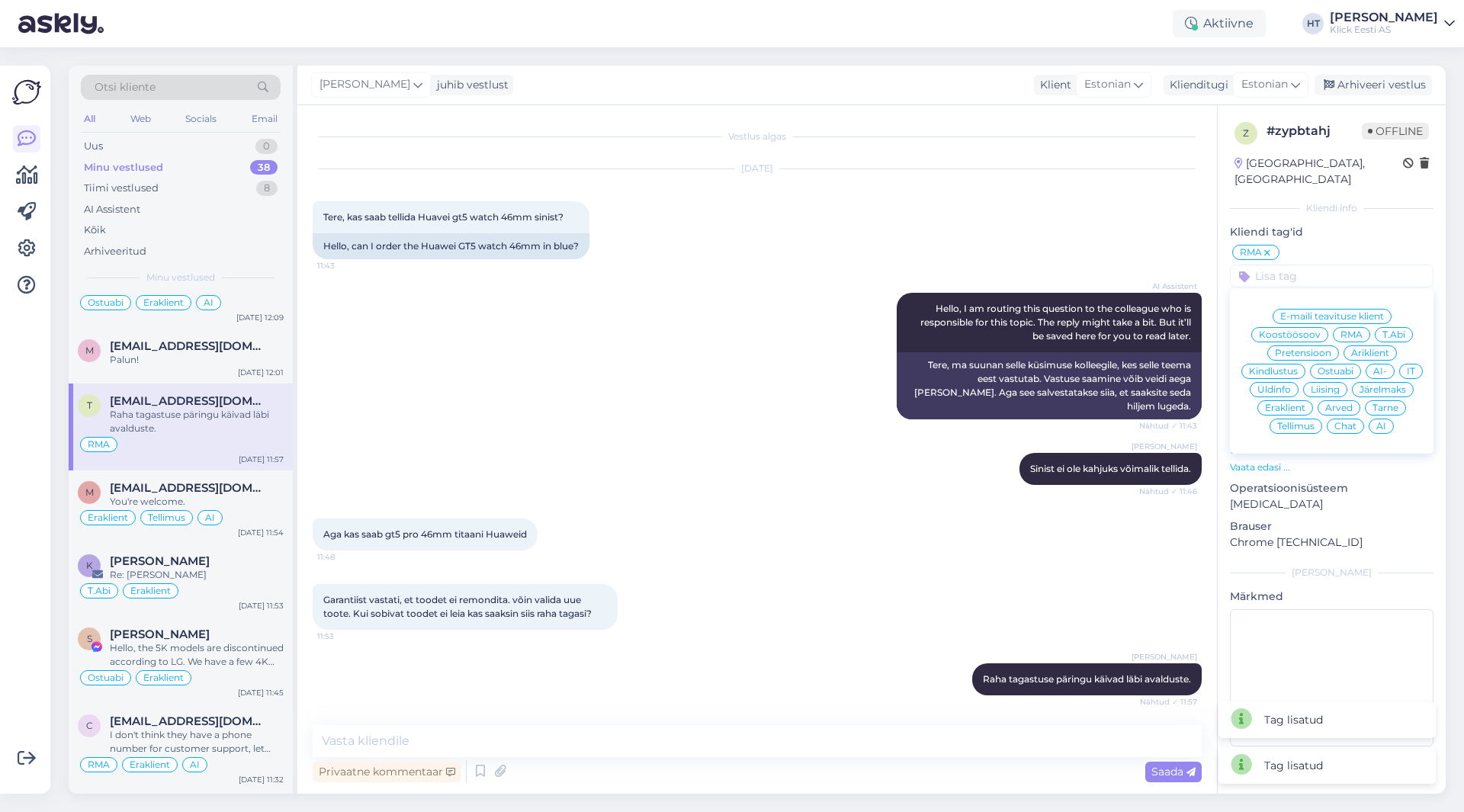
click at [1289, 403] on span "Eraklient" at bounding box center [1285, 407] width 40 height 9
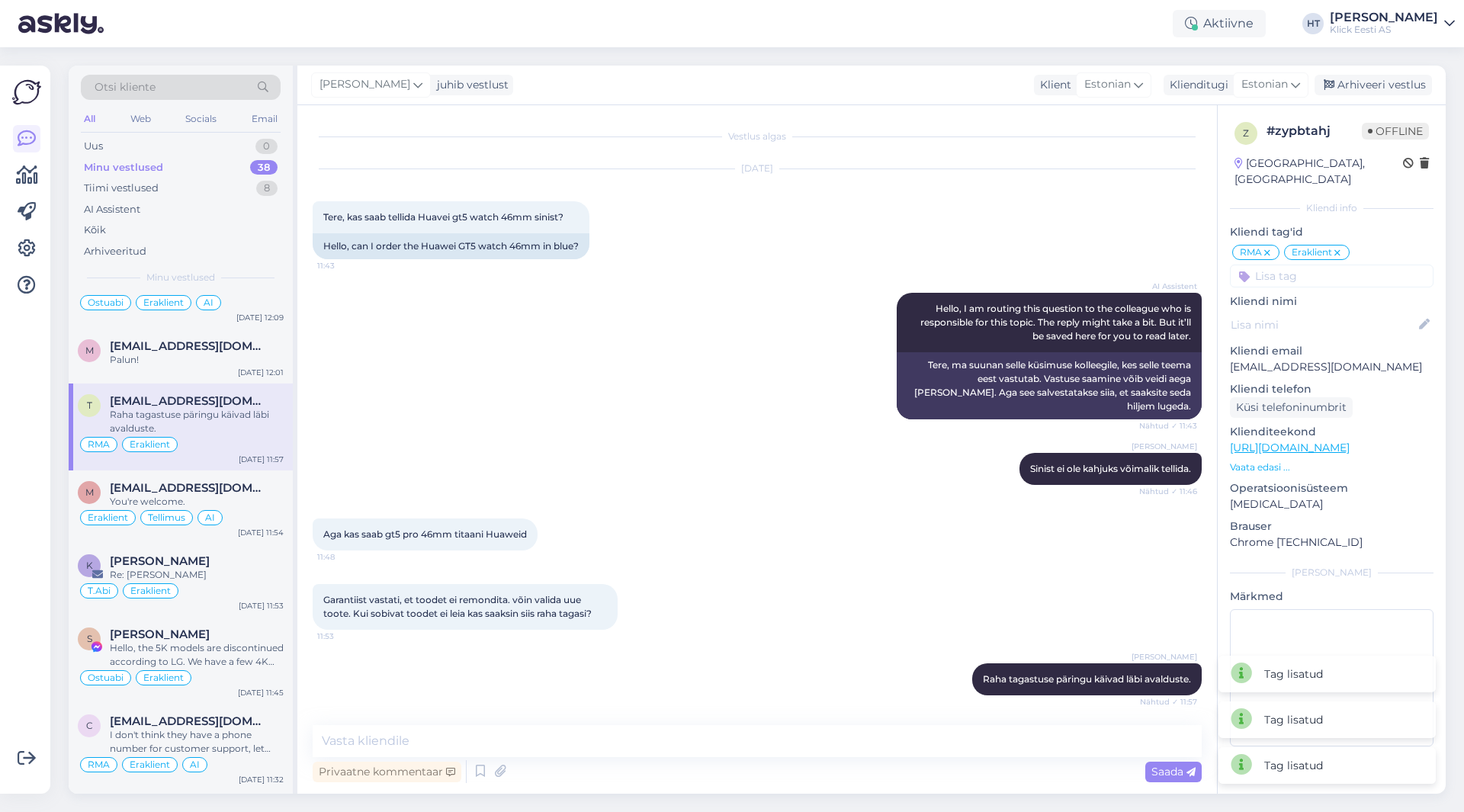
click at [1312, 266] on input at bounding box center [1332, 276] width 204 height 23
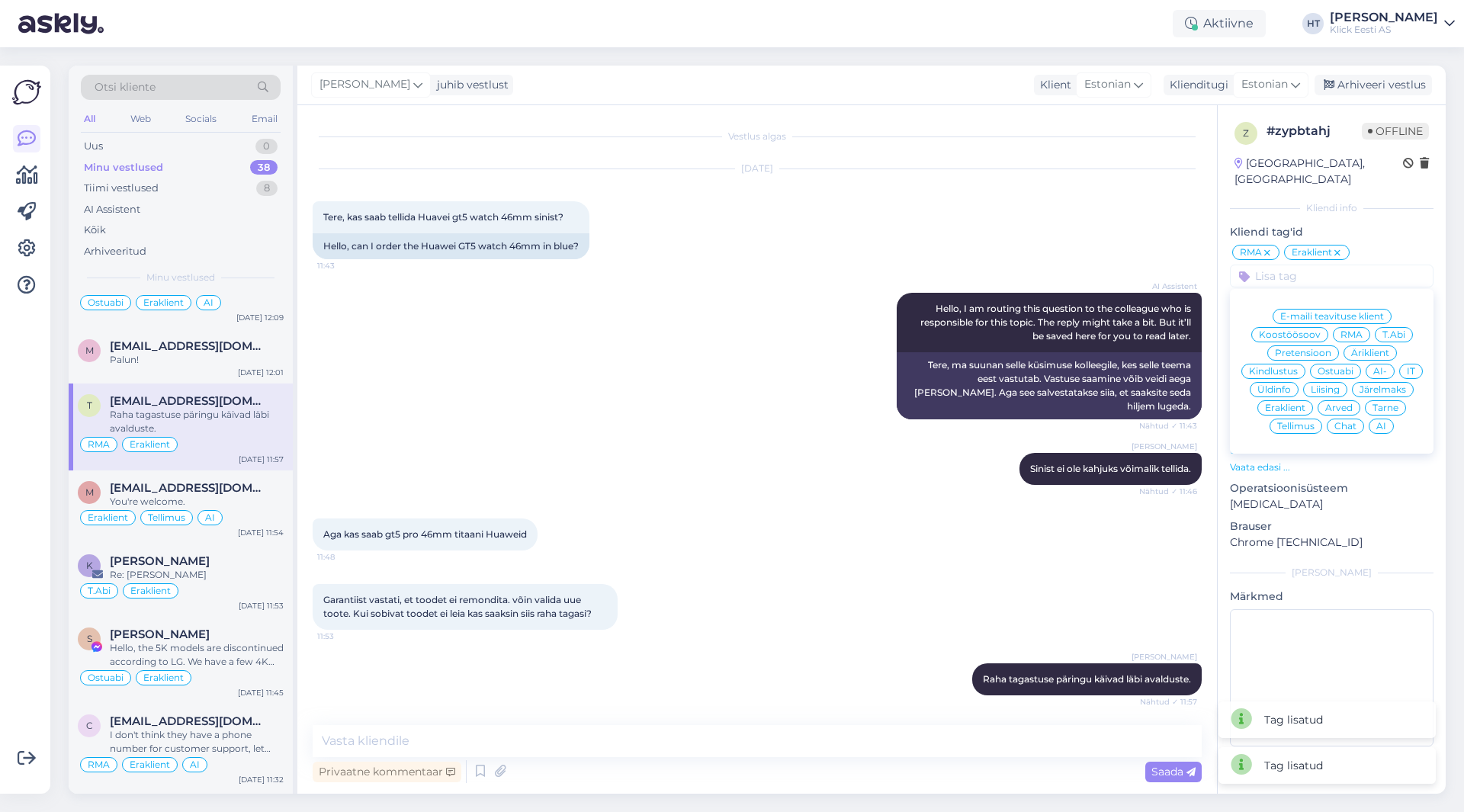
click at [1382, 422] on span "AI" at bounding box center [1381, 426] width 10 height 9
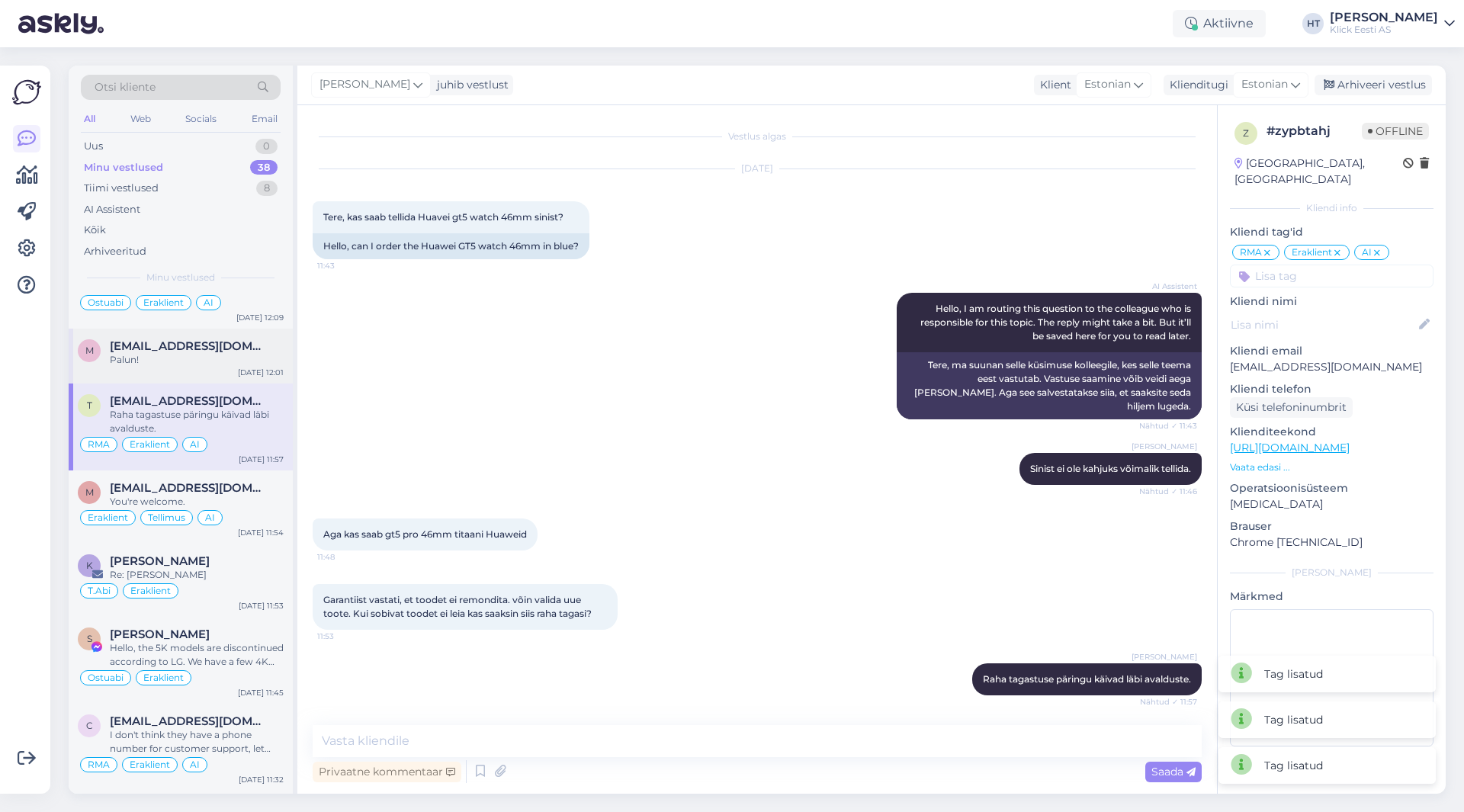
click at [222, 362] on div "Palun!" at bounding box center [197, 360] width 174 height 14
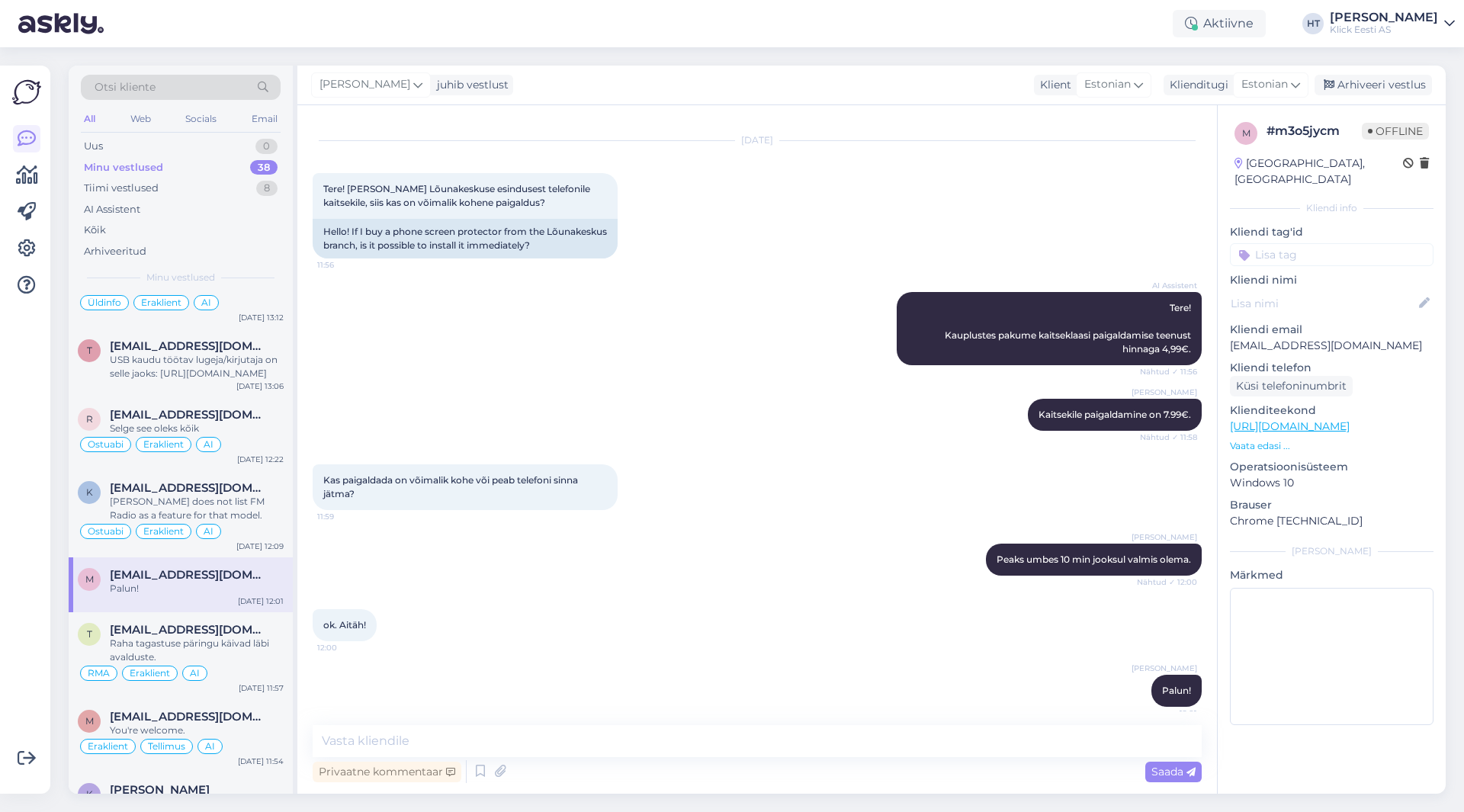
scroll to position [40, 0]
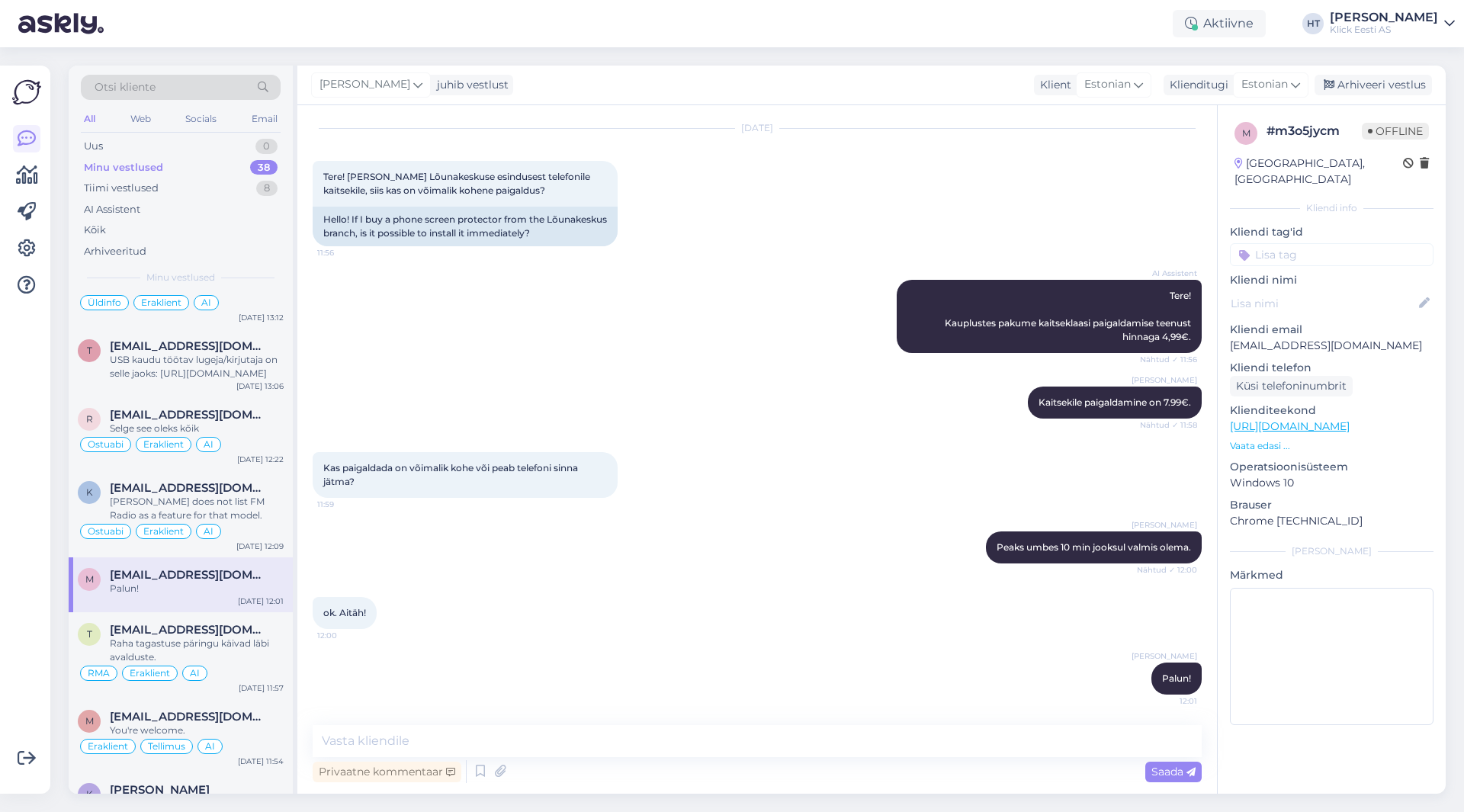
click at [1304, 243] on input at bounding box center [1332, 255] width 204 height 23
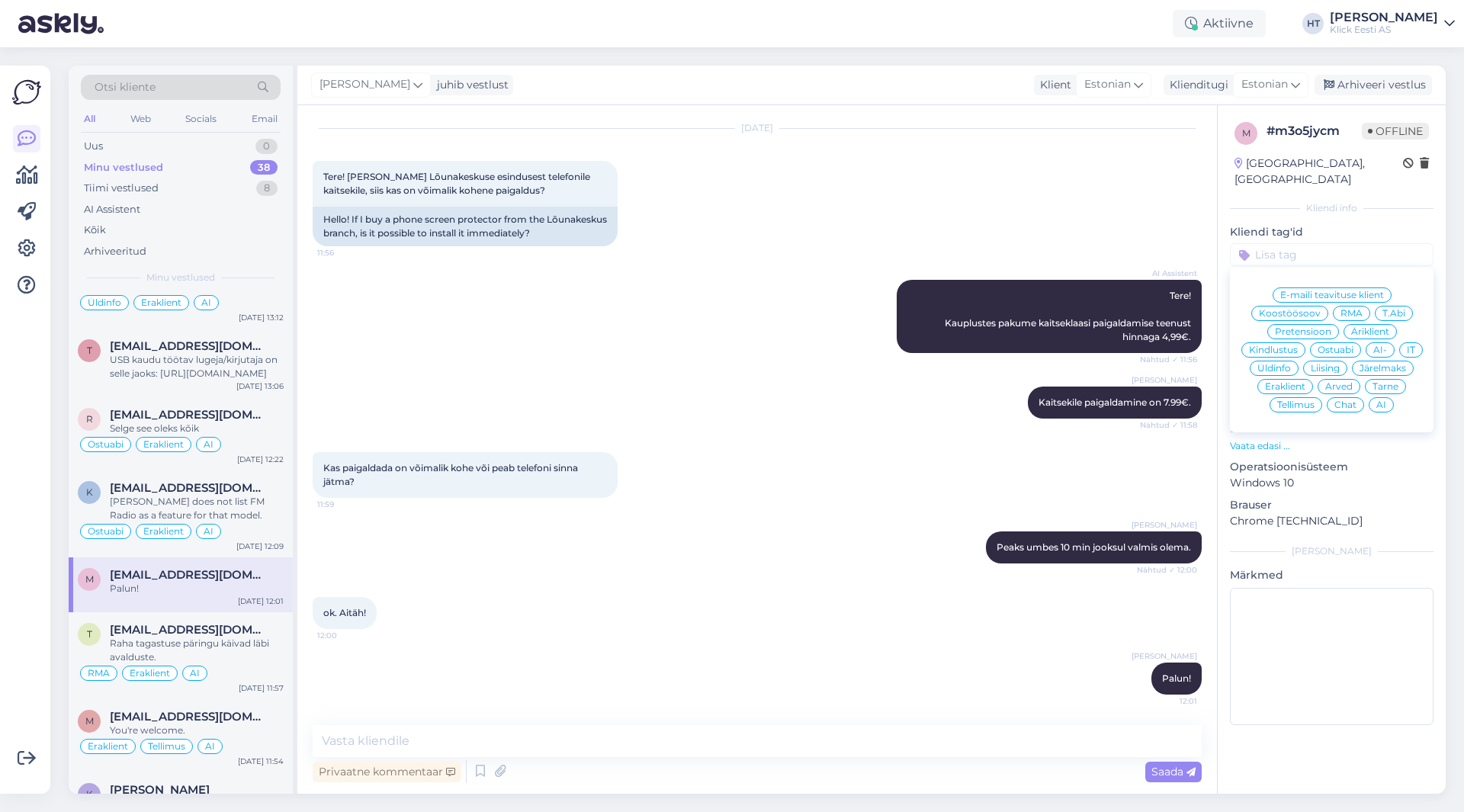
click at [1288, 364] on span "Üldinfo" at bounding box center [1274, 368] width 34 height 9
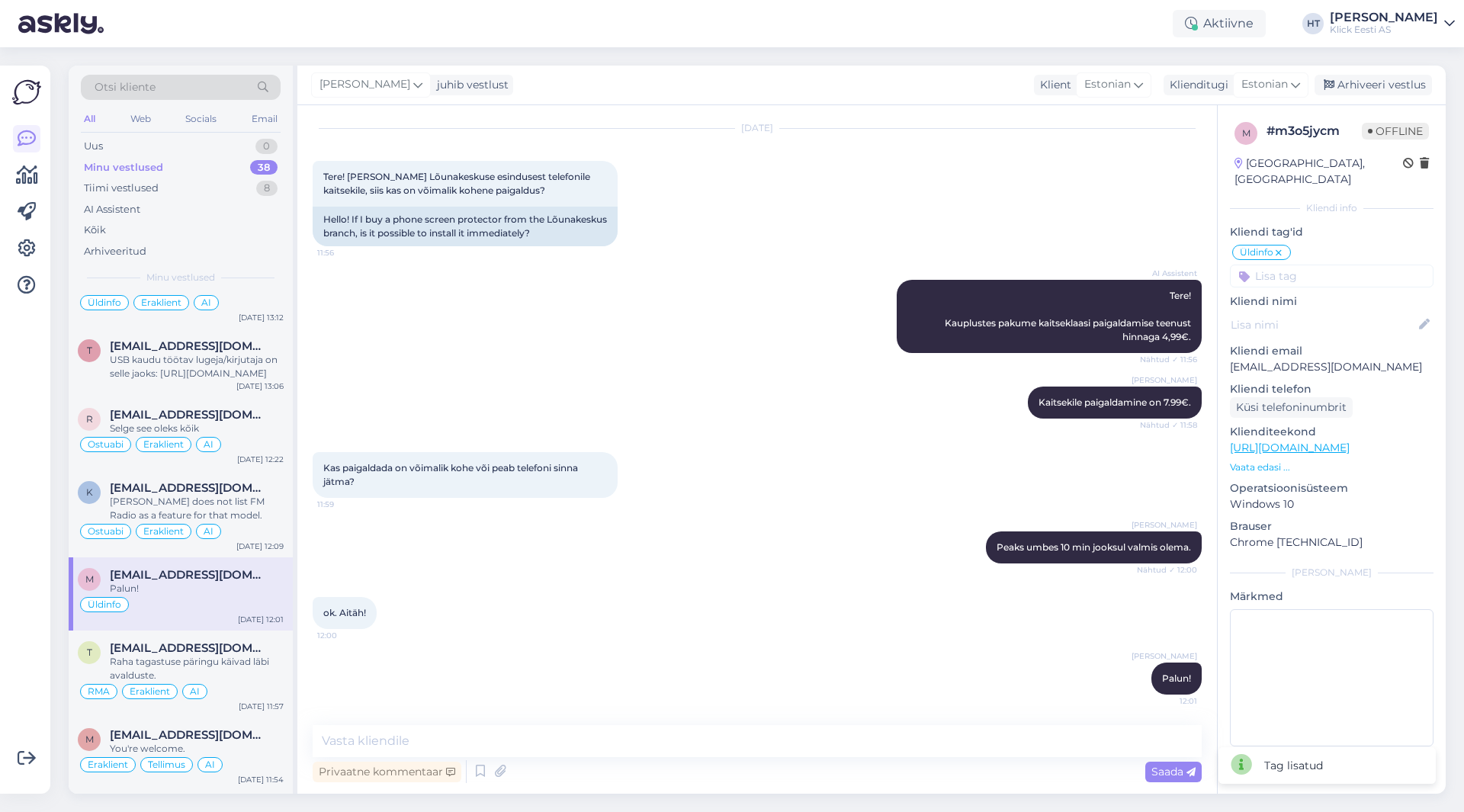
click at [1322, 264] on input at bounding box center [1332, 276] width 204 height 23
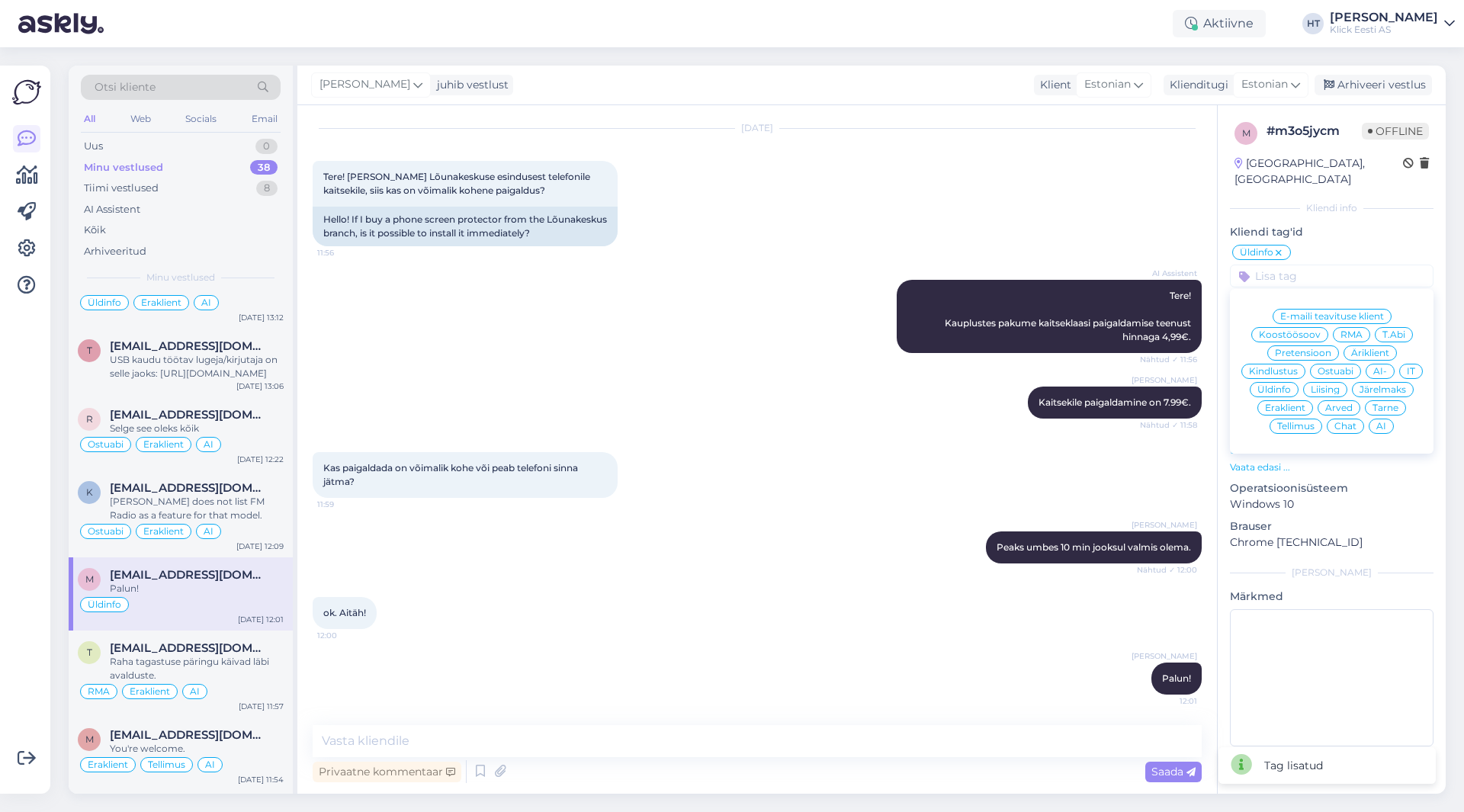
click at [1301, 401] on div "Eraklient" at bounding box center [1286, 408] width 56 height 16
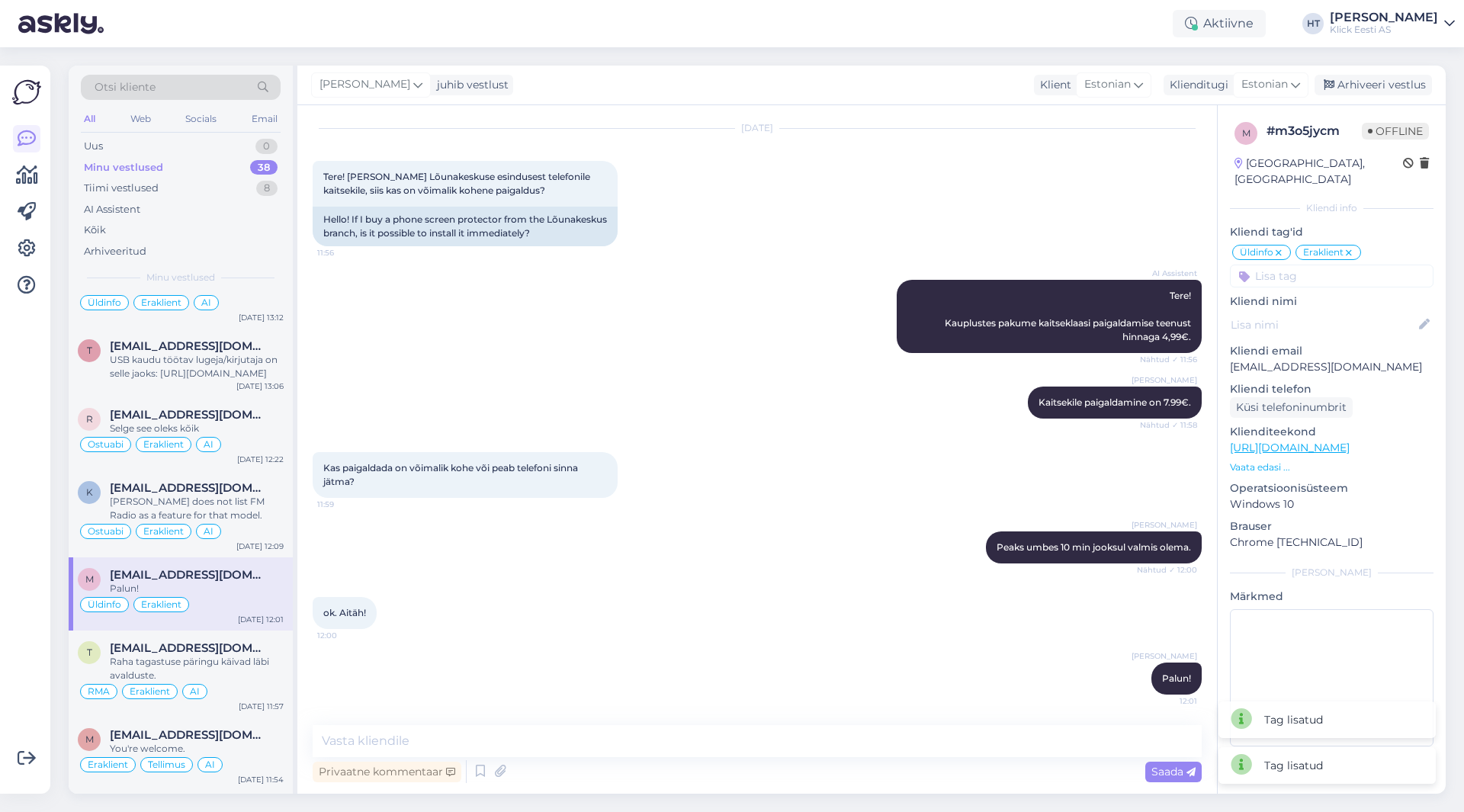
click at [1329, 264] on input at bounding box center [1332, 276] width 204 height 23
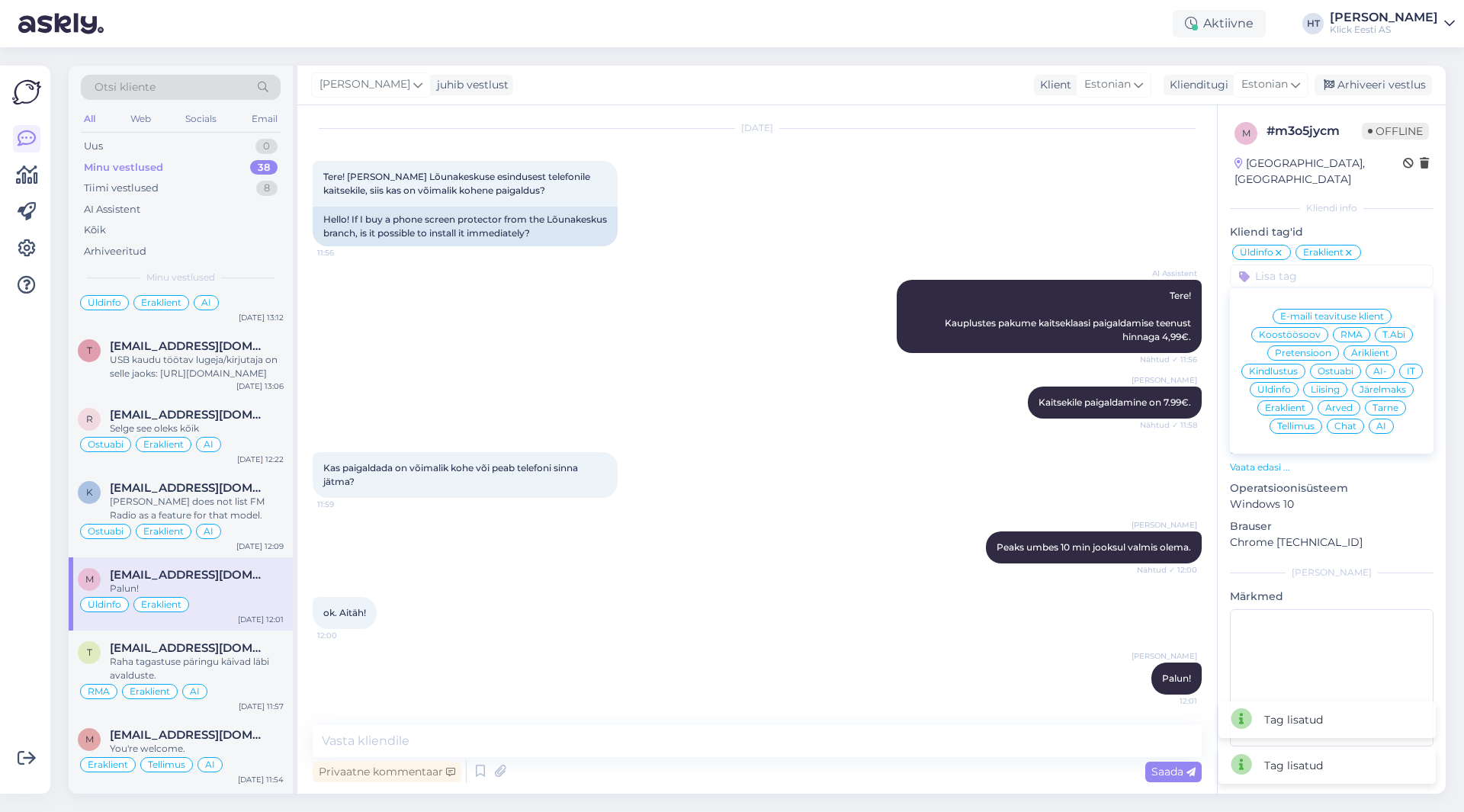
click at [1386, 422] on span "AI" at bounding box center [1381, 426] width 10 height 9
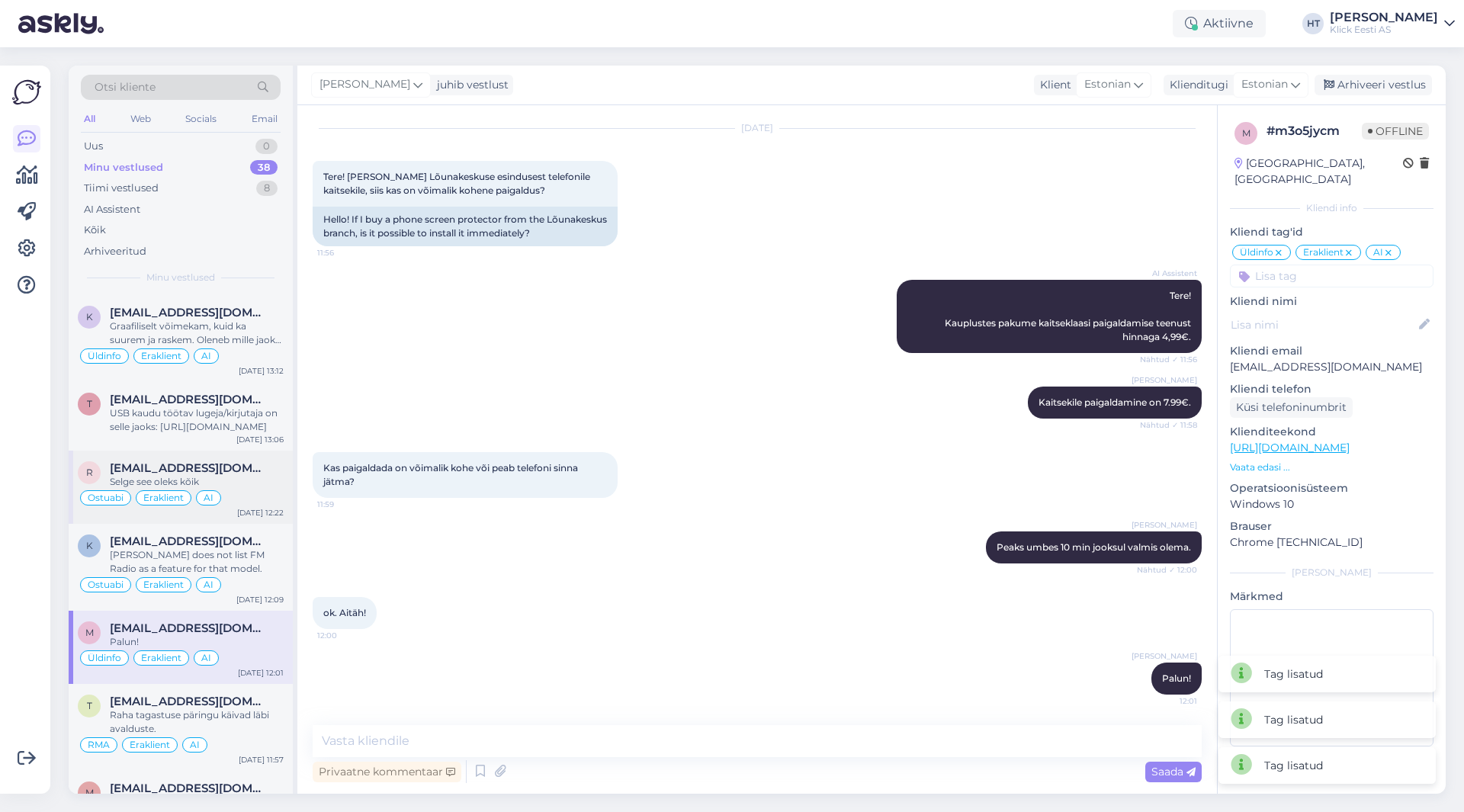
scroll to position [1385, 0]
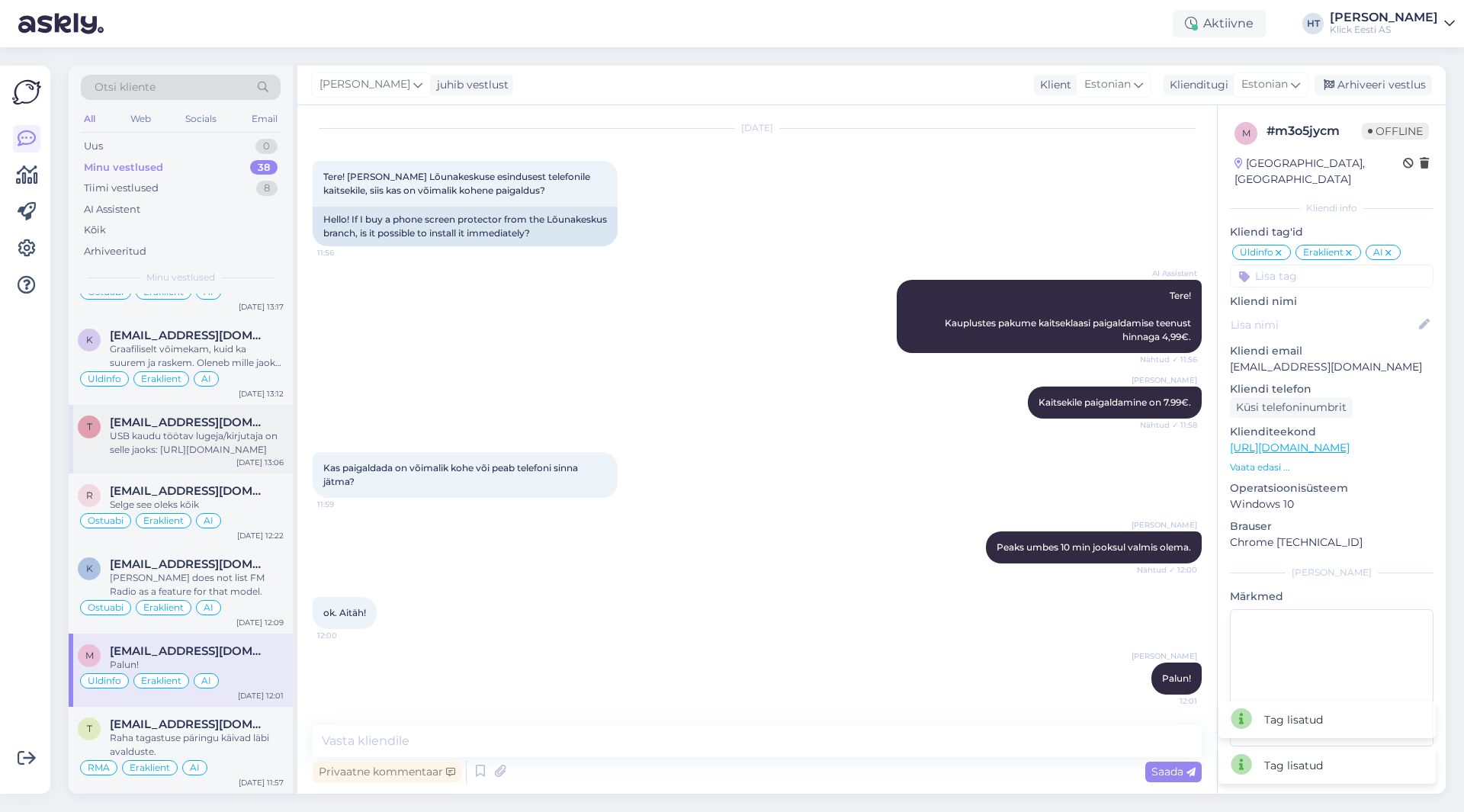
click at [237, 458] on div "t [EMAIL_ADDRESS][DOMAIN_NAME] USB kaudu töötav lugeja/kirjutaja on selle jaoks…" at bounding box center [181, 439] width 224 height 69
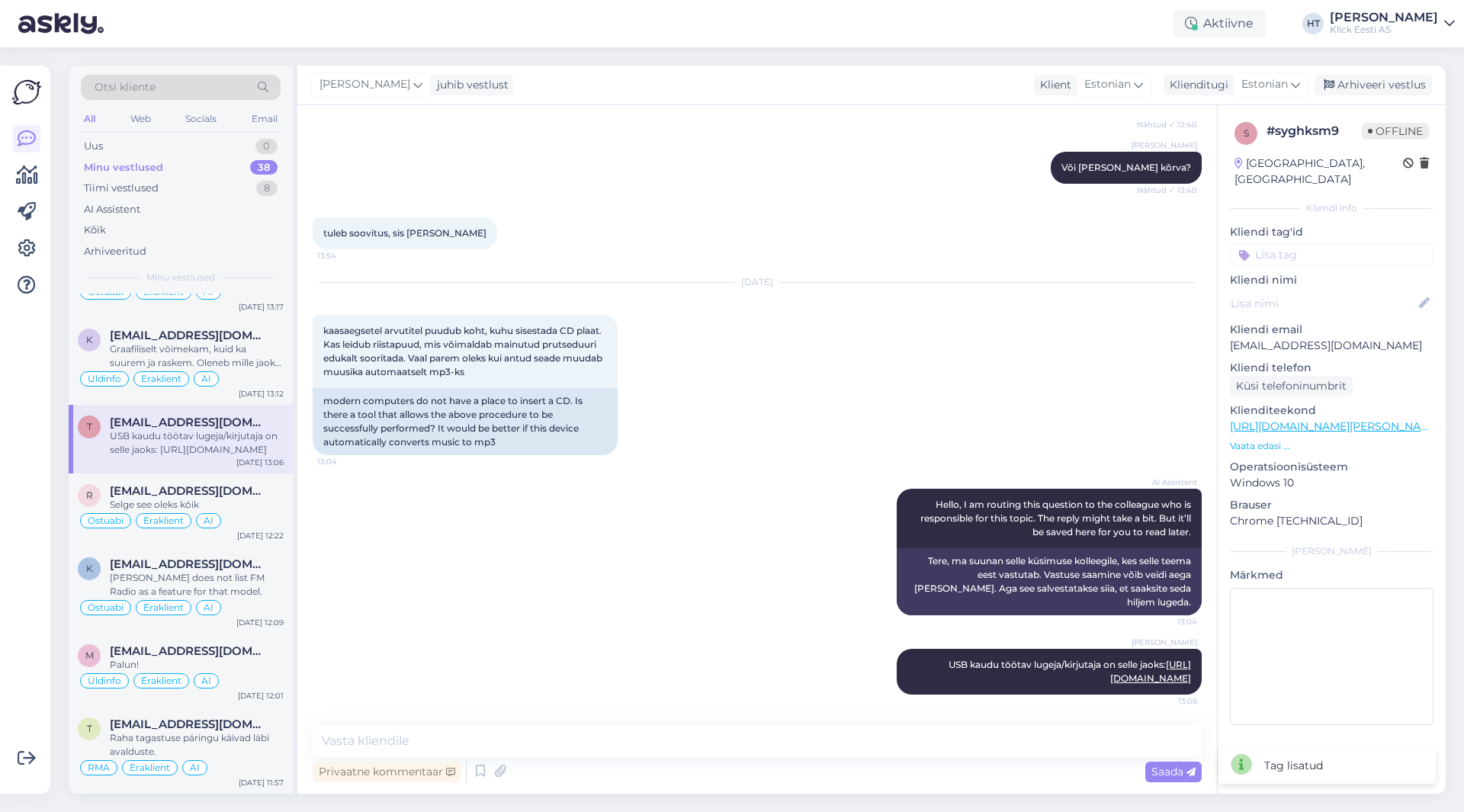
click at [1321, 243] on input at bounding box center [1332, 255] width 204 height 23
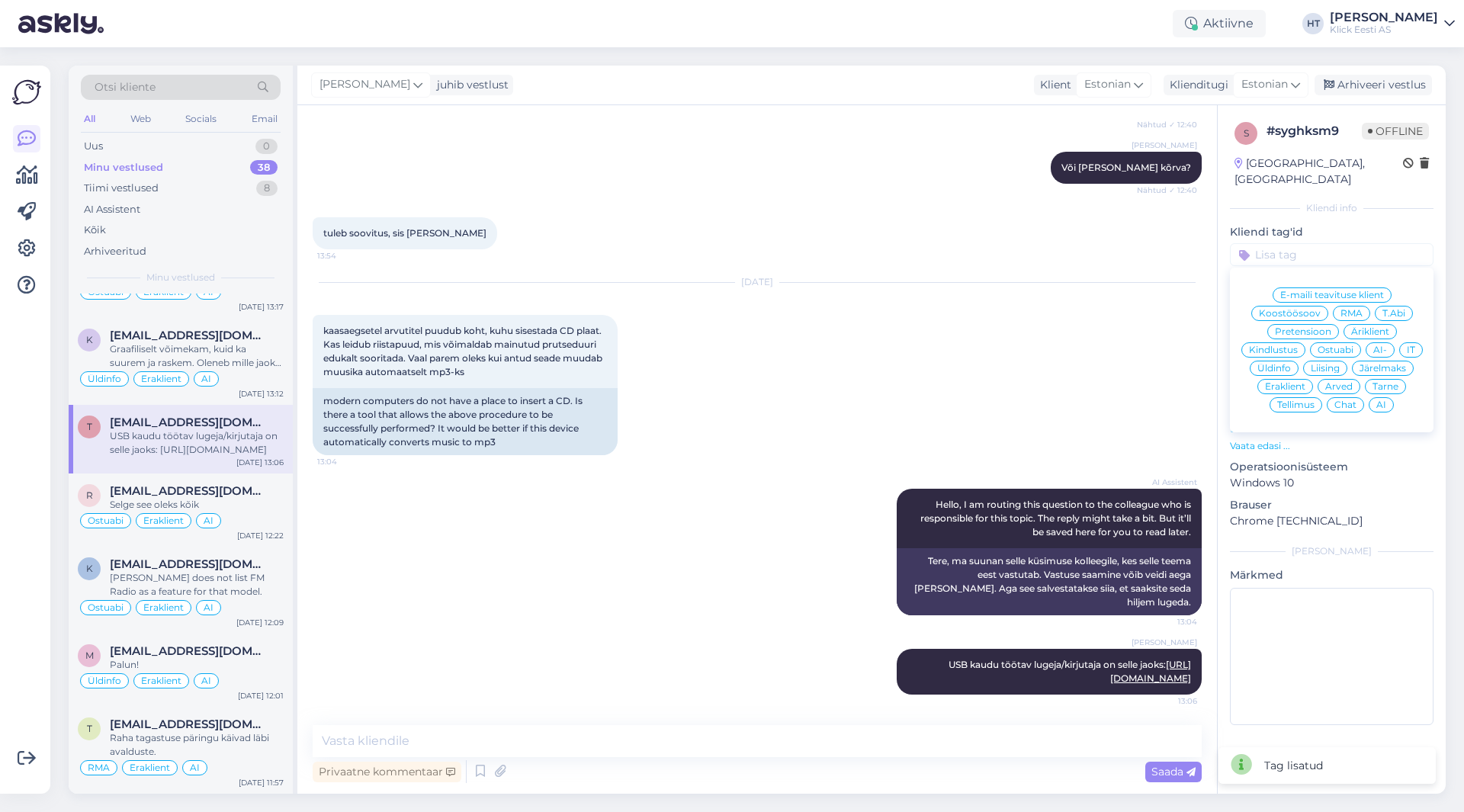
click at [1334, 346] on span "Ostuabi" at bounding box center [1336, 350] width 36 height 9
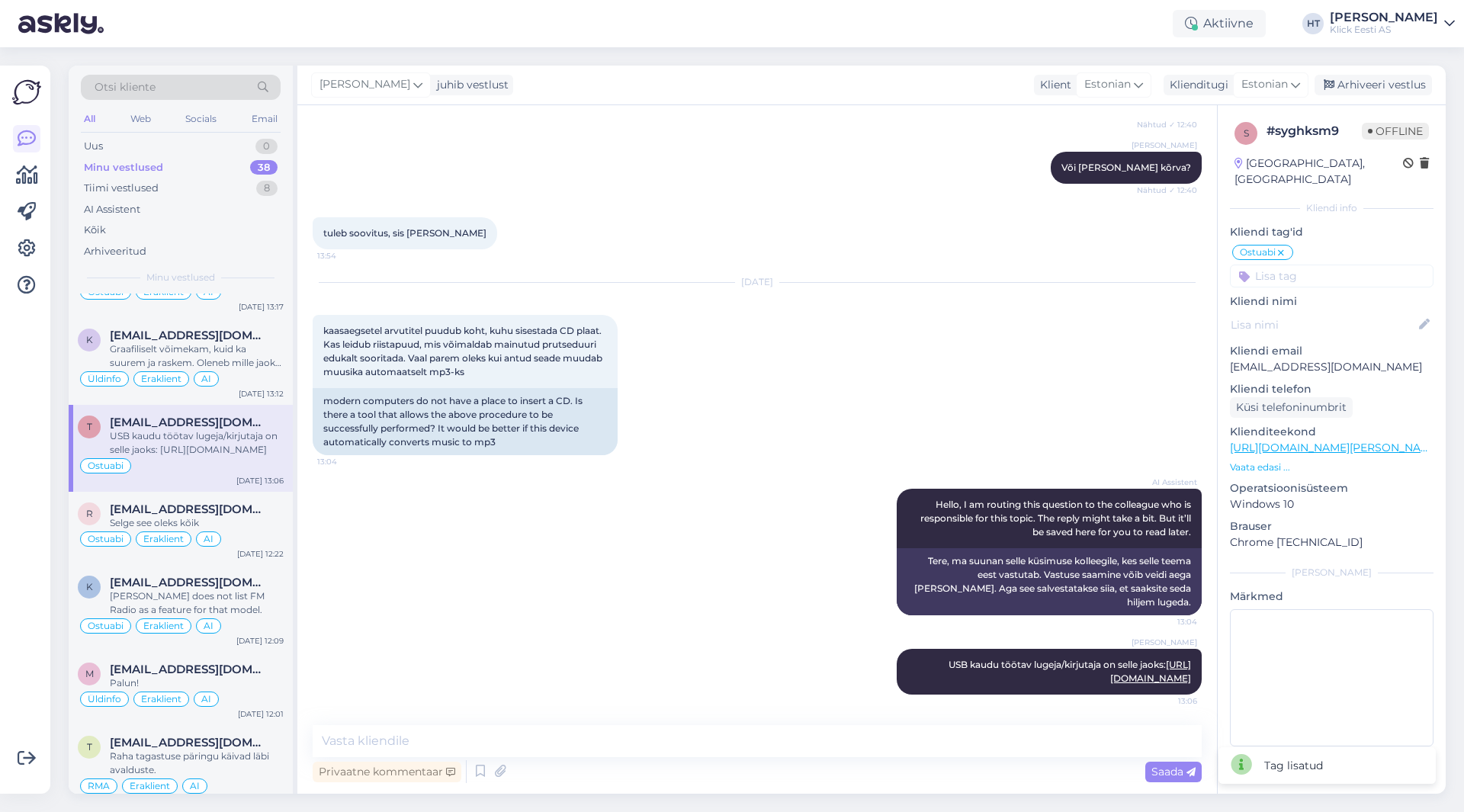
click at [1321, 266] on input at bounding box center [1332, 276] width 204 height 23
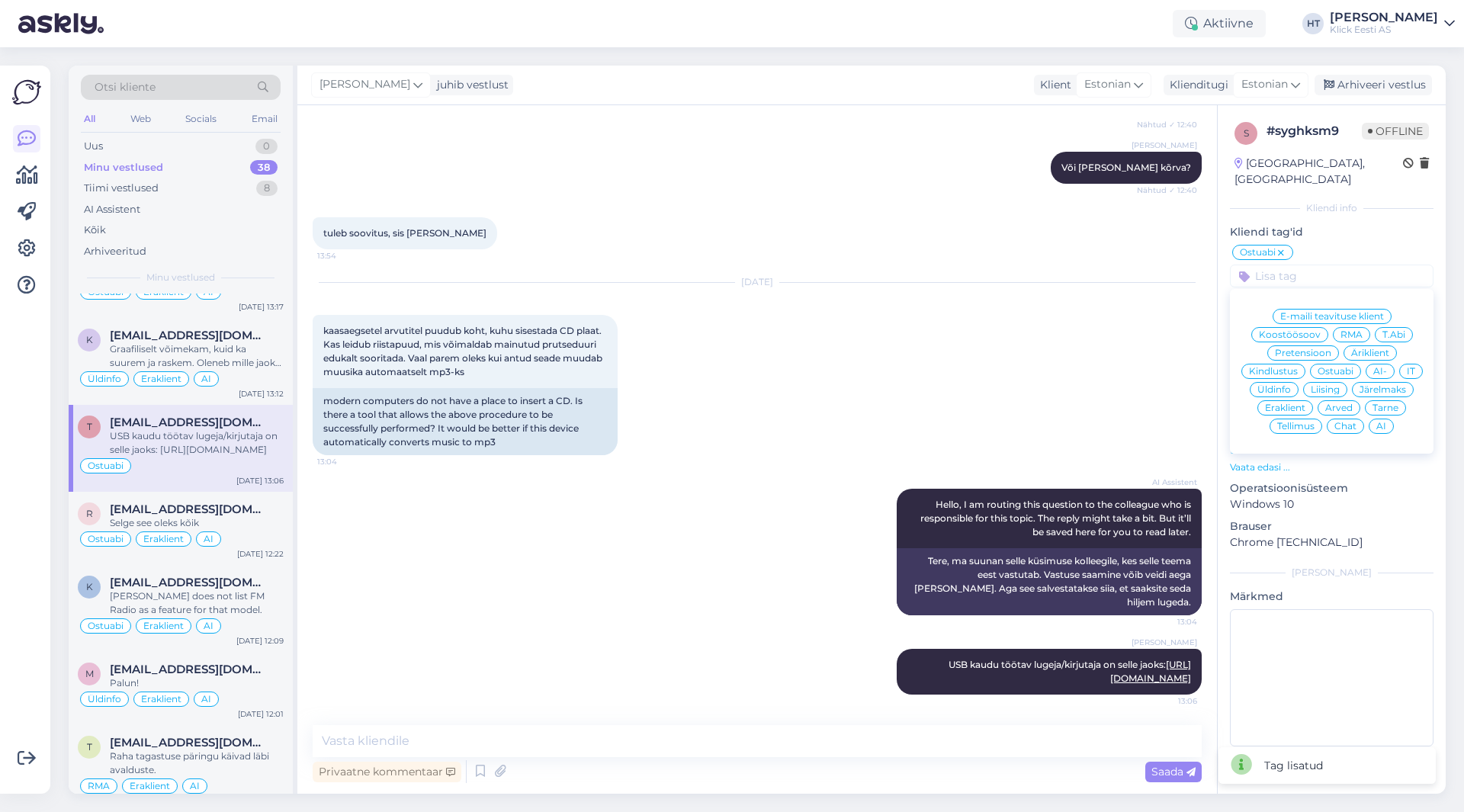
click at [1289, 401] on div "Eraklient" at bounding box center [1286, 408] width 56 height 16
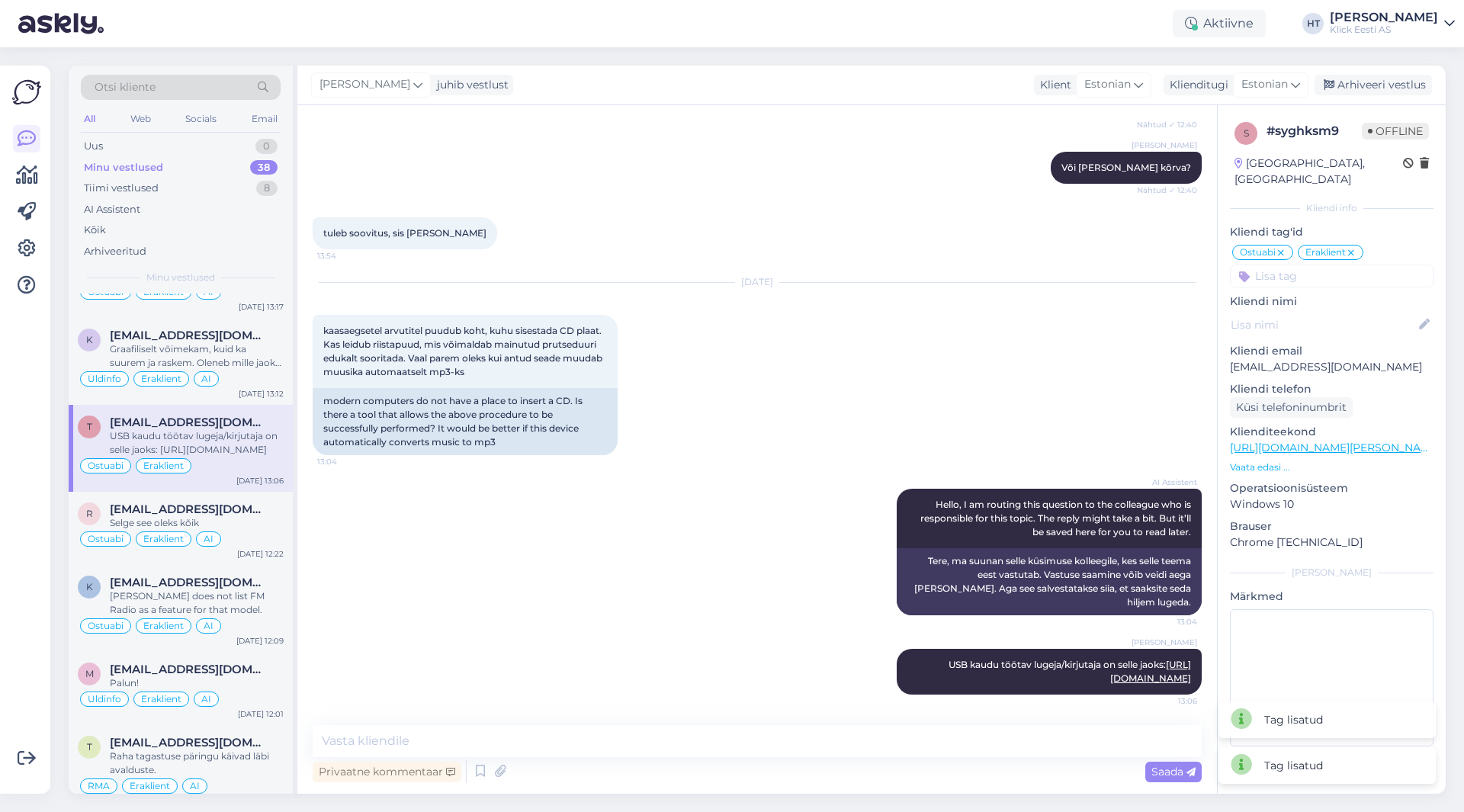
click at [1319, 264] on input at bounding box center [1332, 276] width 204 height 23
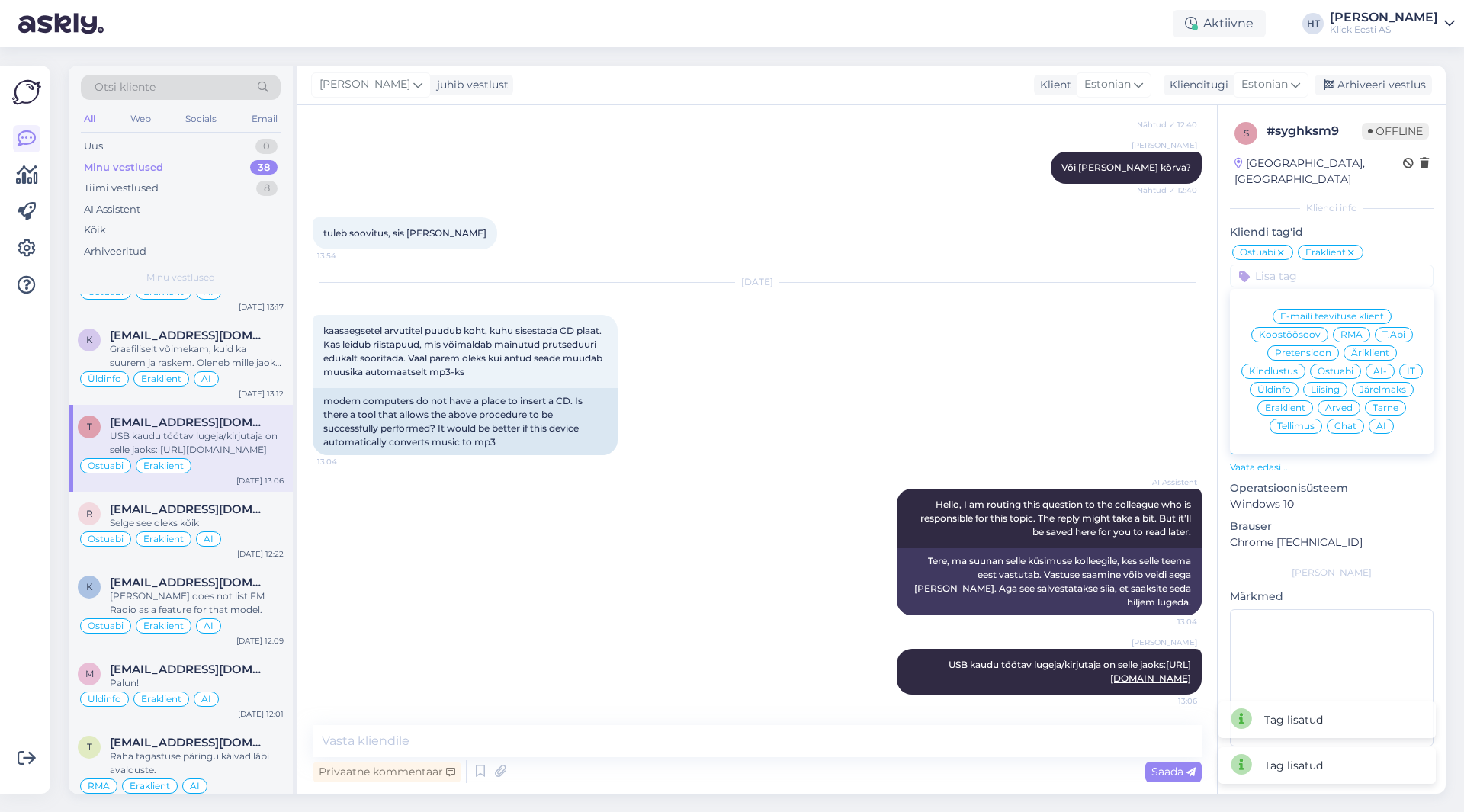
click at [1378, 422] on span "AI" at bounding box center [1381, 426] width 10 height 9
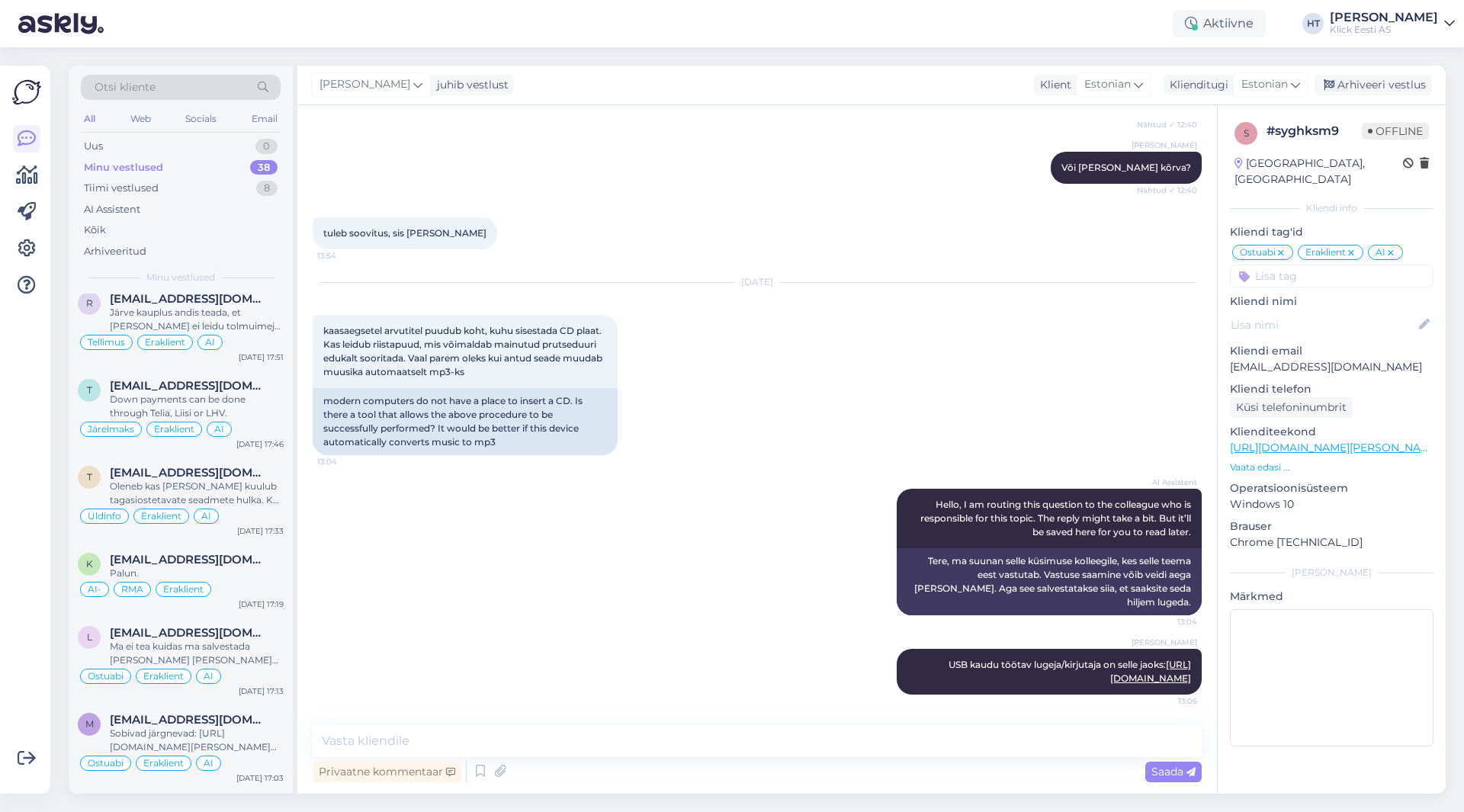
scroll to position [0, 0]
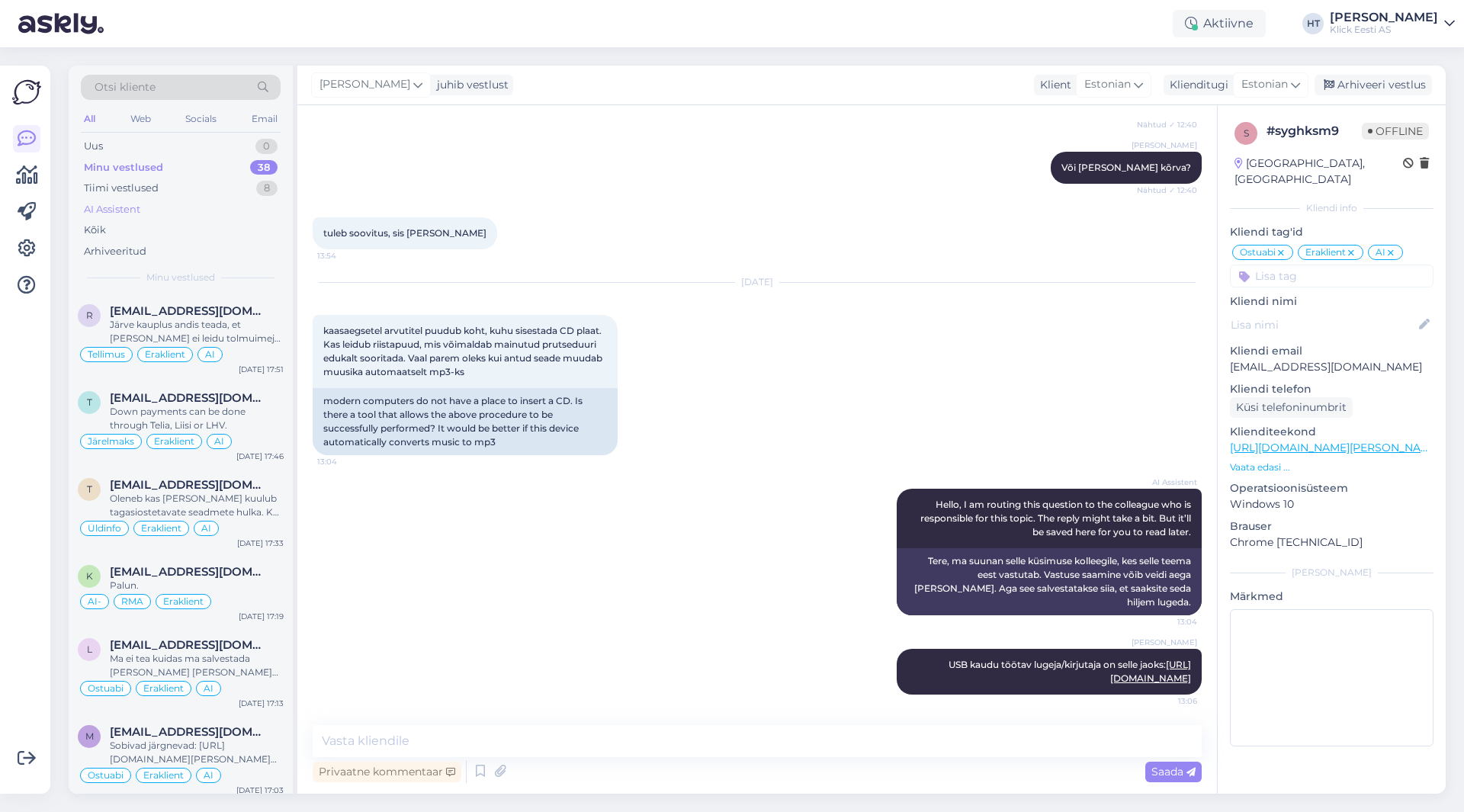
click at [174, 199] on div "AI Assistent" at bounding box center [180, 209] width 200 height 21
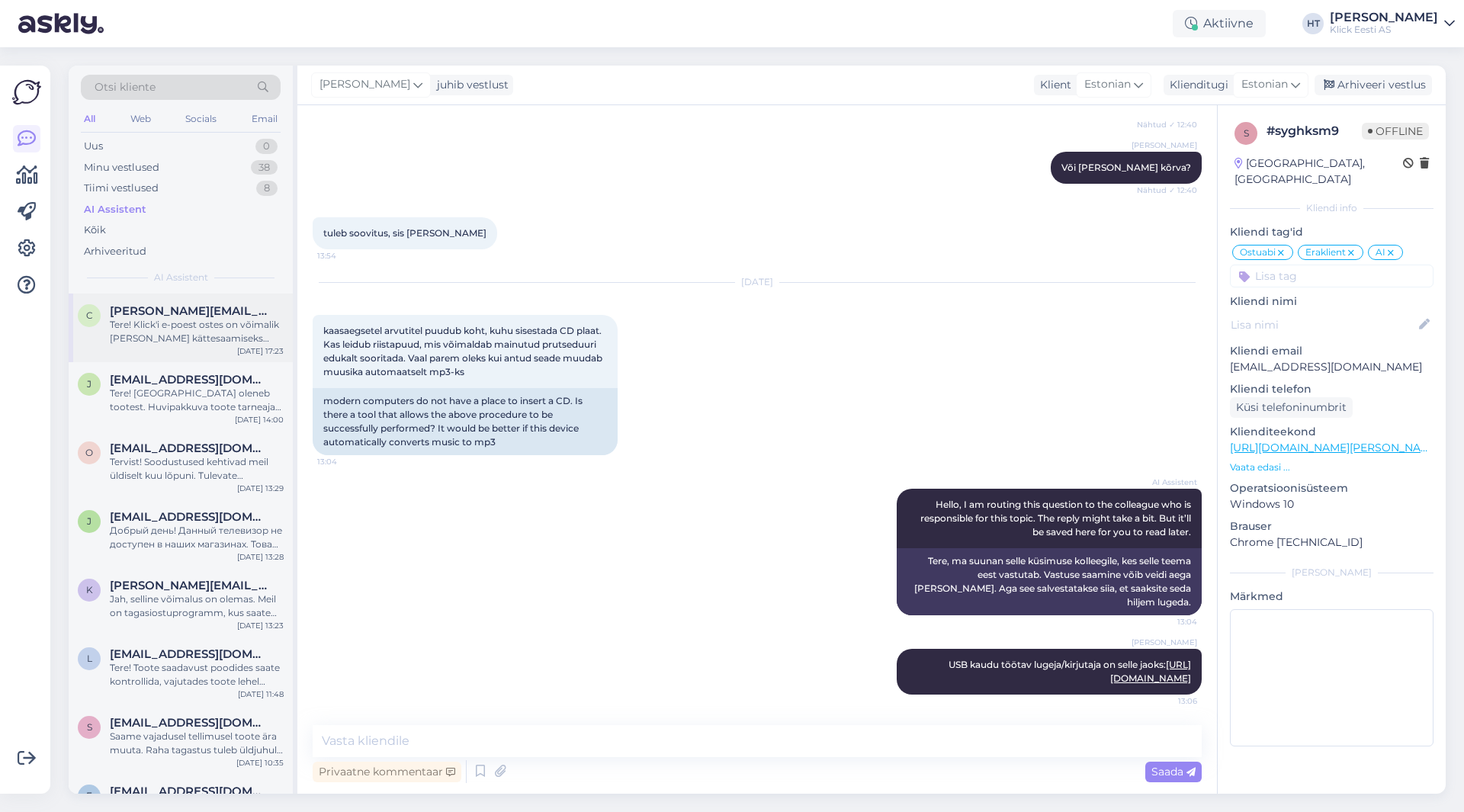
click at [199, 337] on div "Tere! Klick'i e-poest ostes on võimalik [PERSON_NAME] kättesaamiseks endale sob…" at bounding box center [197, 331] width 174 height 27
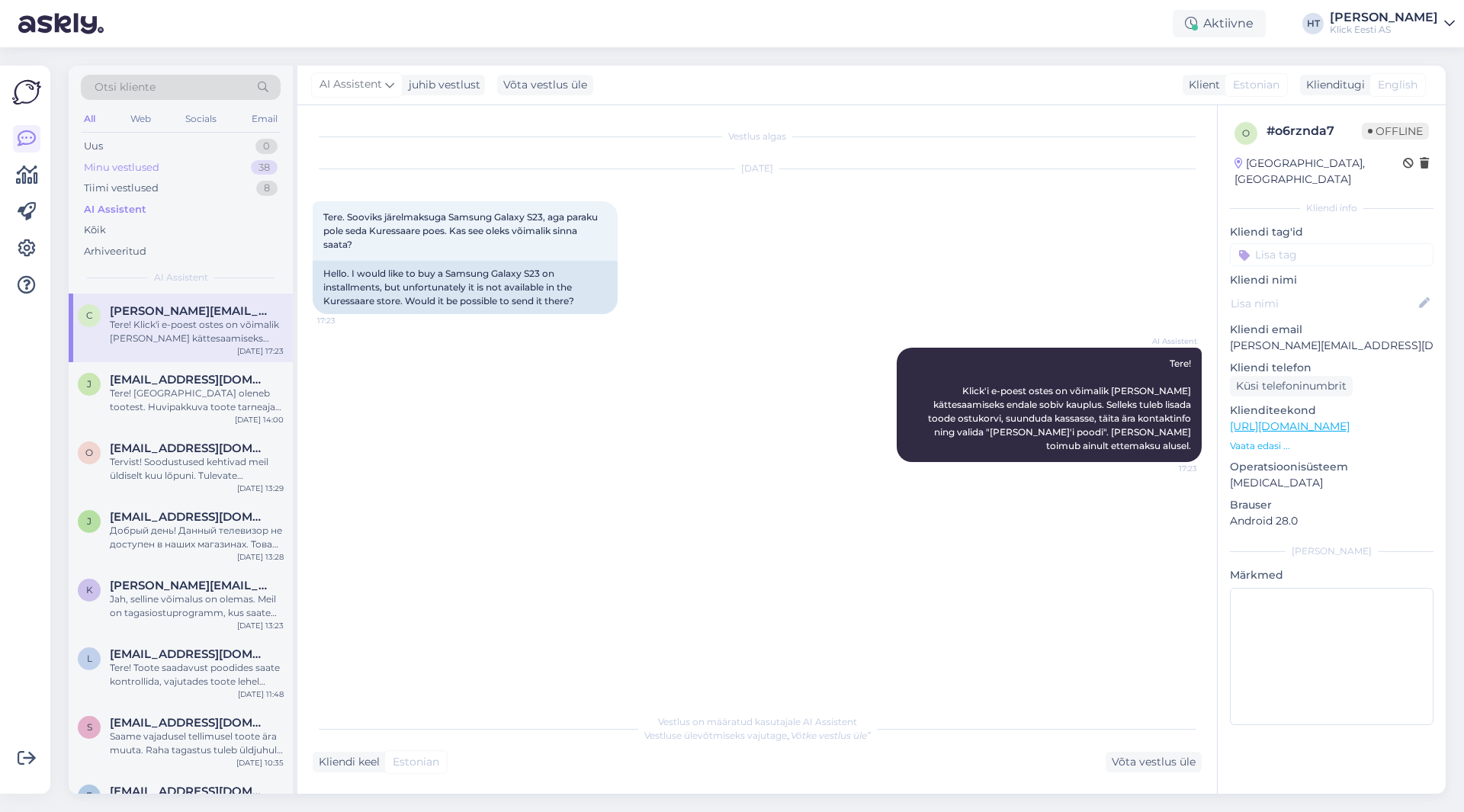
click at [241, 165] on div "Minu vestlused 38" at bounding box center [180, 167] width 200 height 21
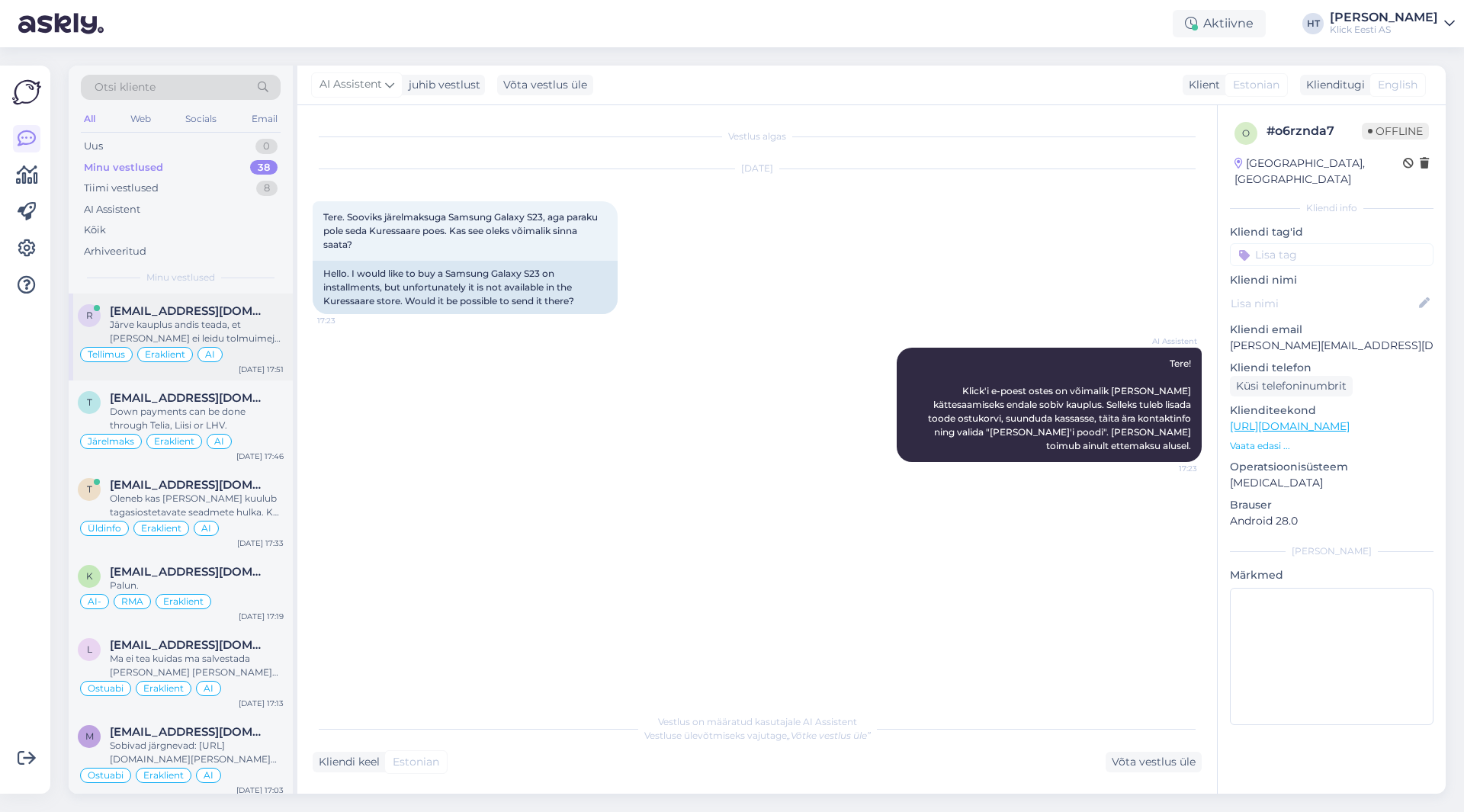
click at [219, 300] on div "r [EMAIL_ADDRESS][DOMAIN_NAME] Järve kauplus andis teada, et [PERSON_NAME] ei l…" at bounding box center [181, 337] width 224 height 87
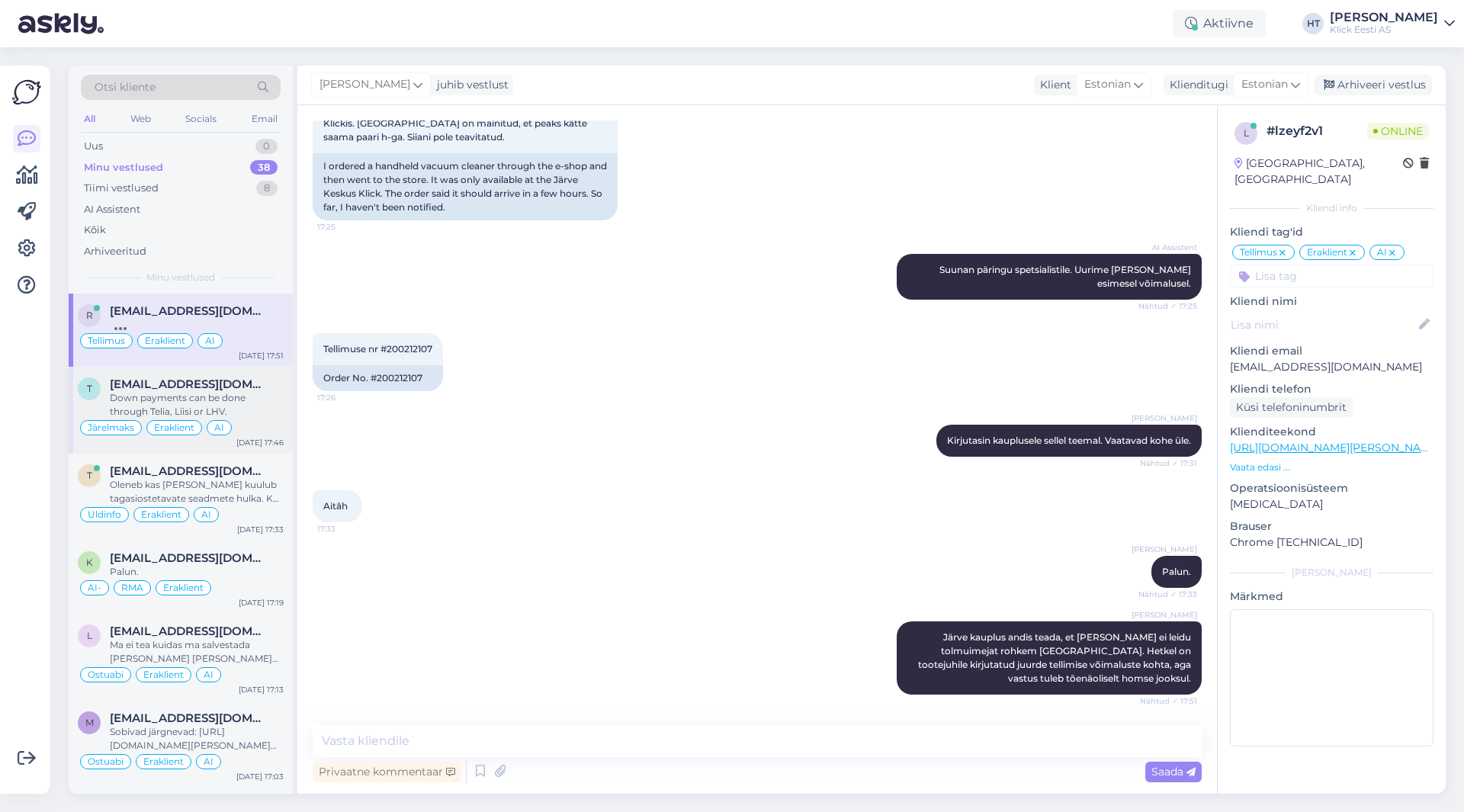
click at [217, 390] on span "[EMAIL_ADDRESS][DOMAIN_NAME]" at bounding box center [189, 384] width 158 height 14
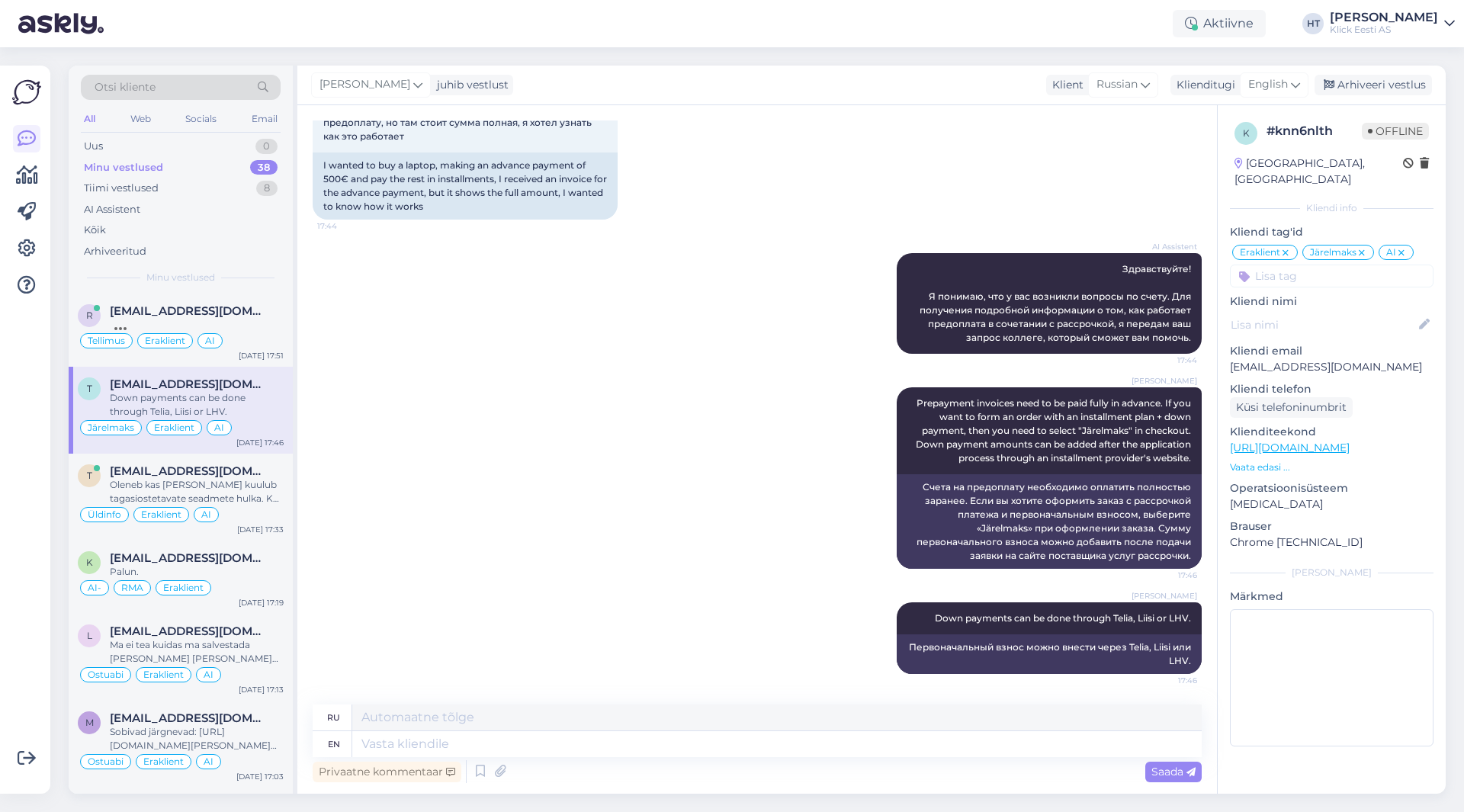
scroll to position [122, 0]
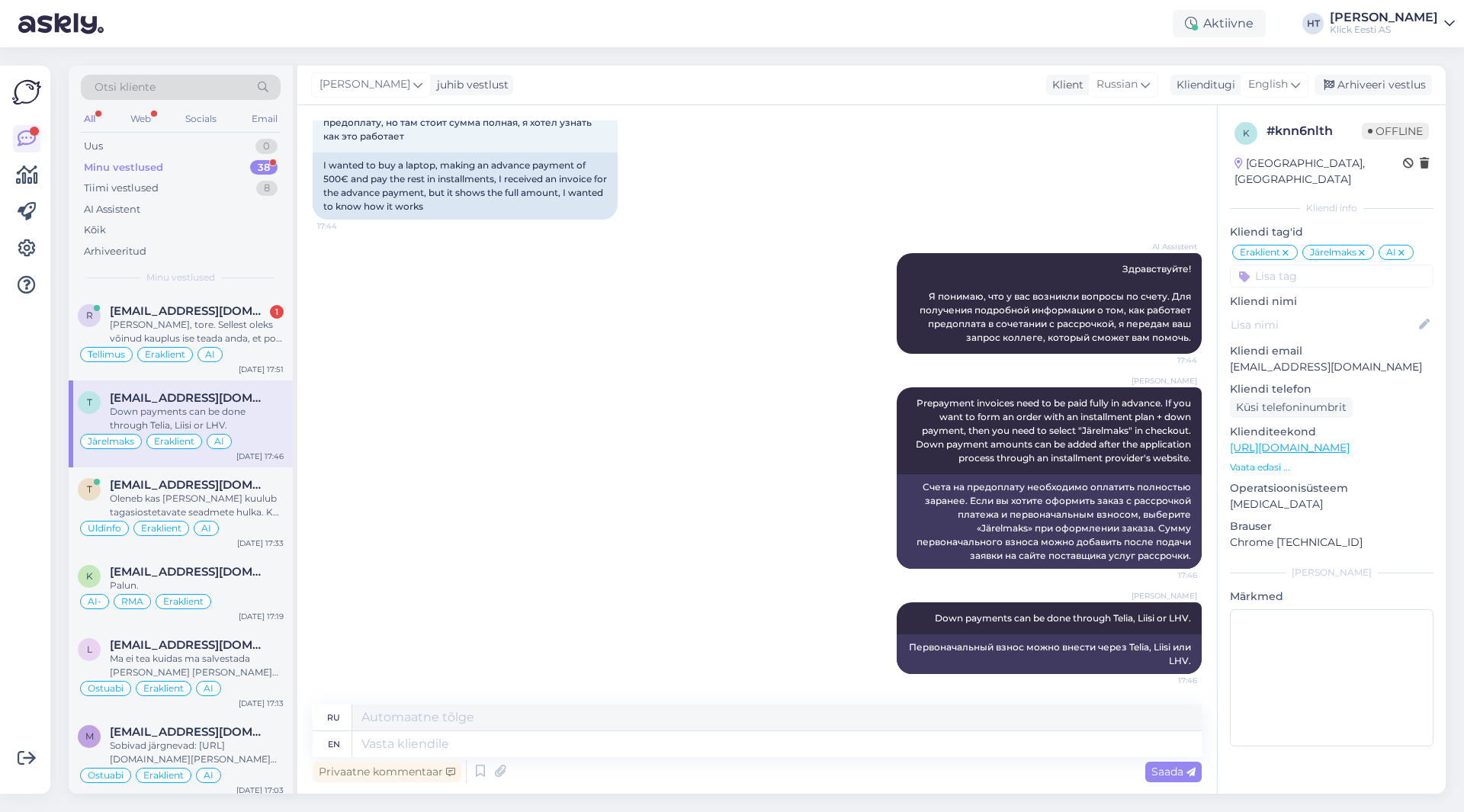
click at [356, 336] on div "AI Assistent Здравствуйте! Я понимаю, что у вас возникли вопросы по счету. Для …" at bounding box center [757, 303] width 889 height 134
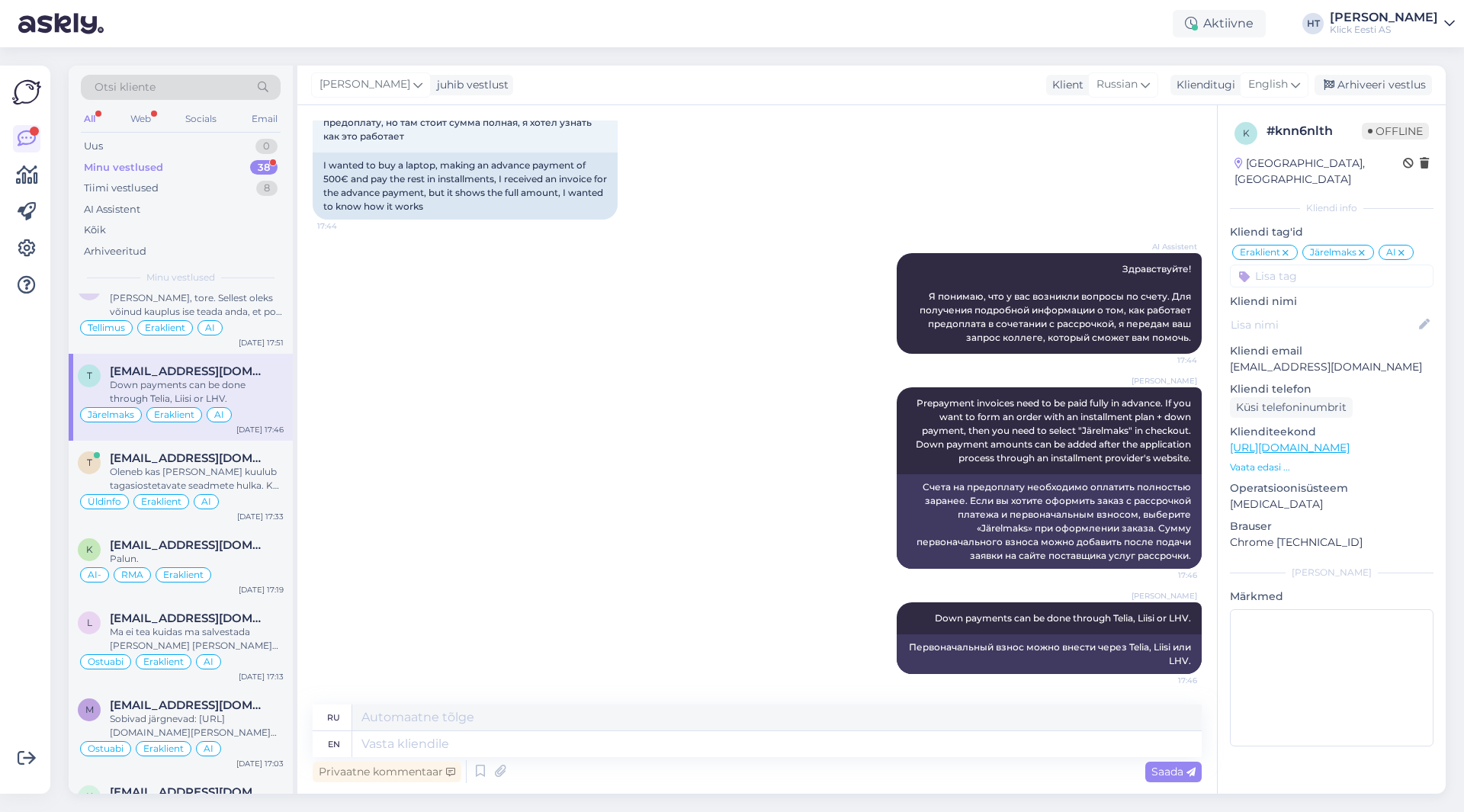
scroll to position [0, 0]
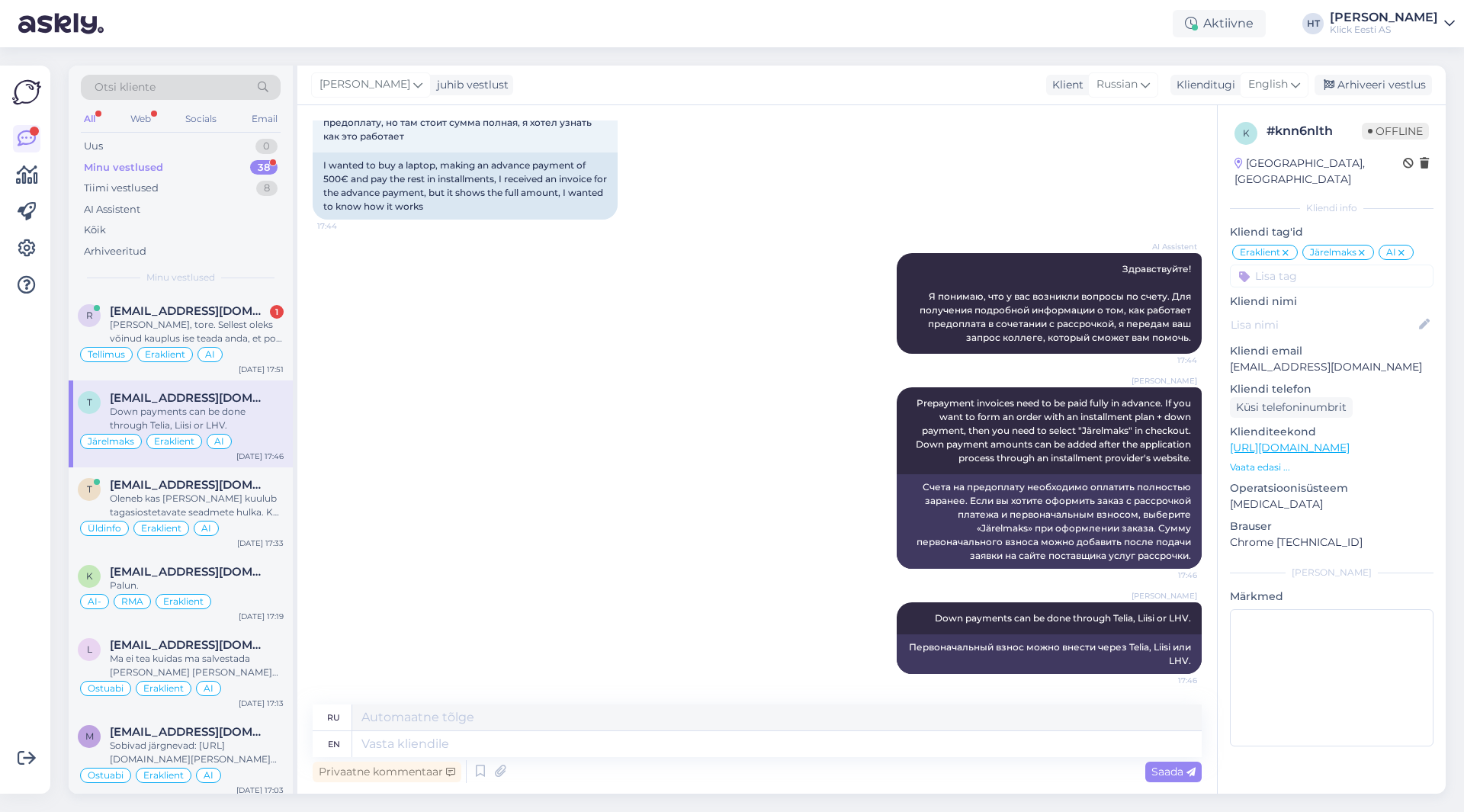
click at [722, 347] on div "AI Assistent Здравствуйте! Я понимаю, что у вас возникли вопросы по счету. Для …" at bounding box center [757, 303] width 889 height 134
click at [273, 340] on div "[PERSON_NAME], tore. Sellest oleks võinud kauplus ise teada anda, et pole [GEOG…" at bounding box center [197, 331] width 174 height 27
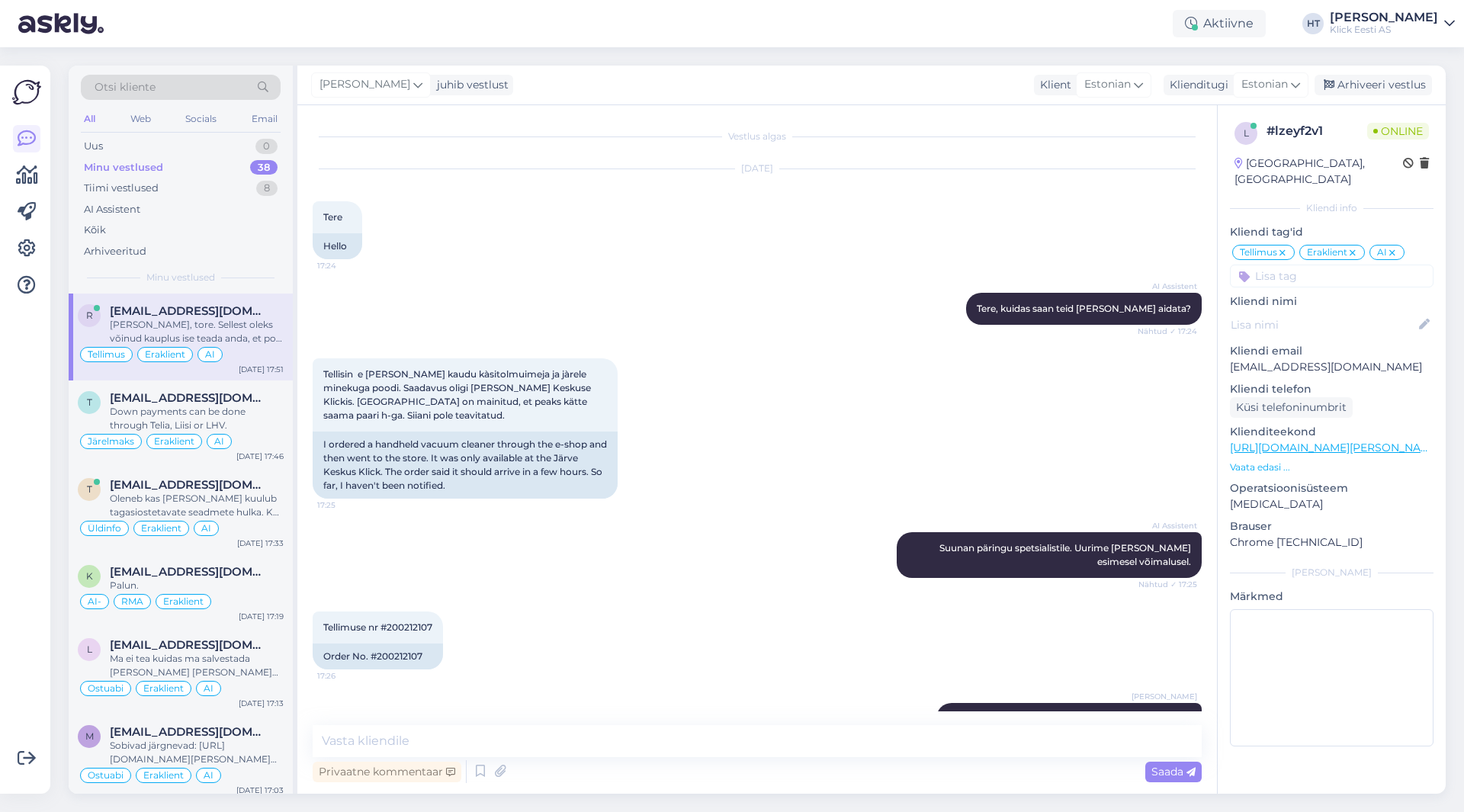
scroll to position [358, 0]
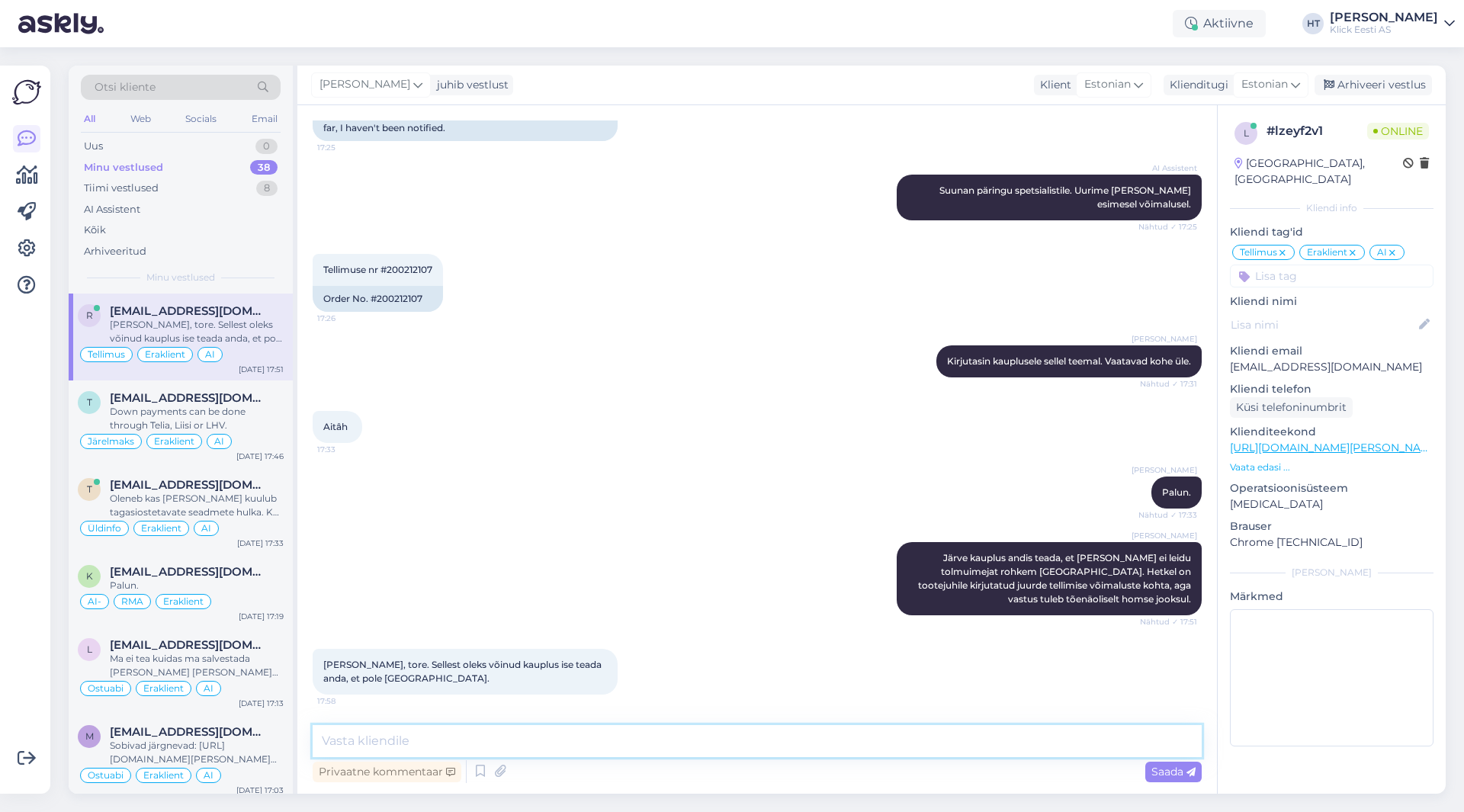
click at [668, 736] on textarea at bounding box center [757, 741] width 889 height 32
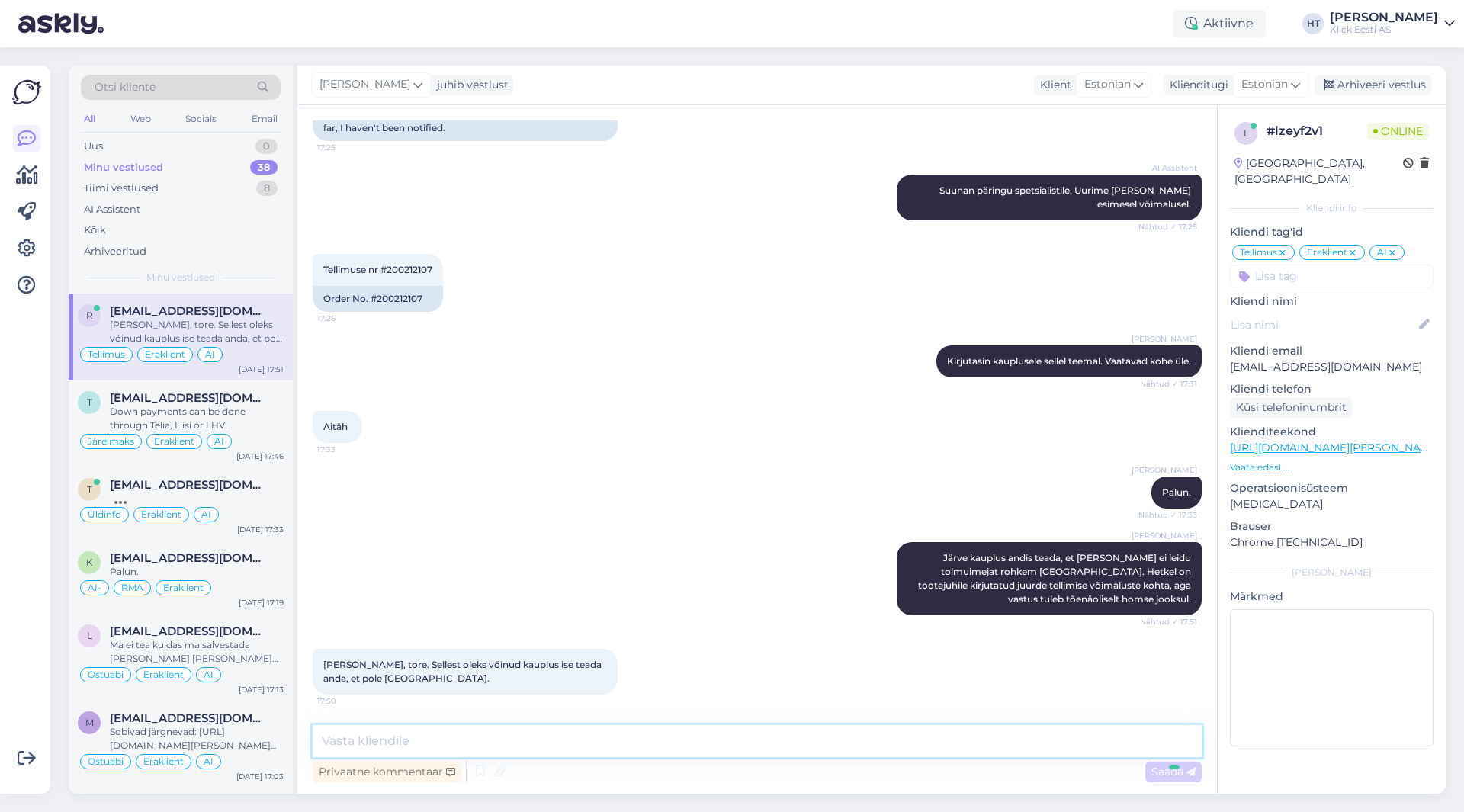
scroll to position [437, 0]
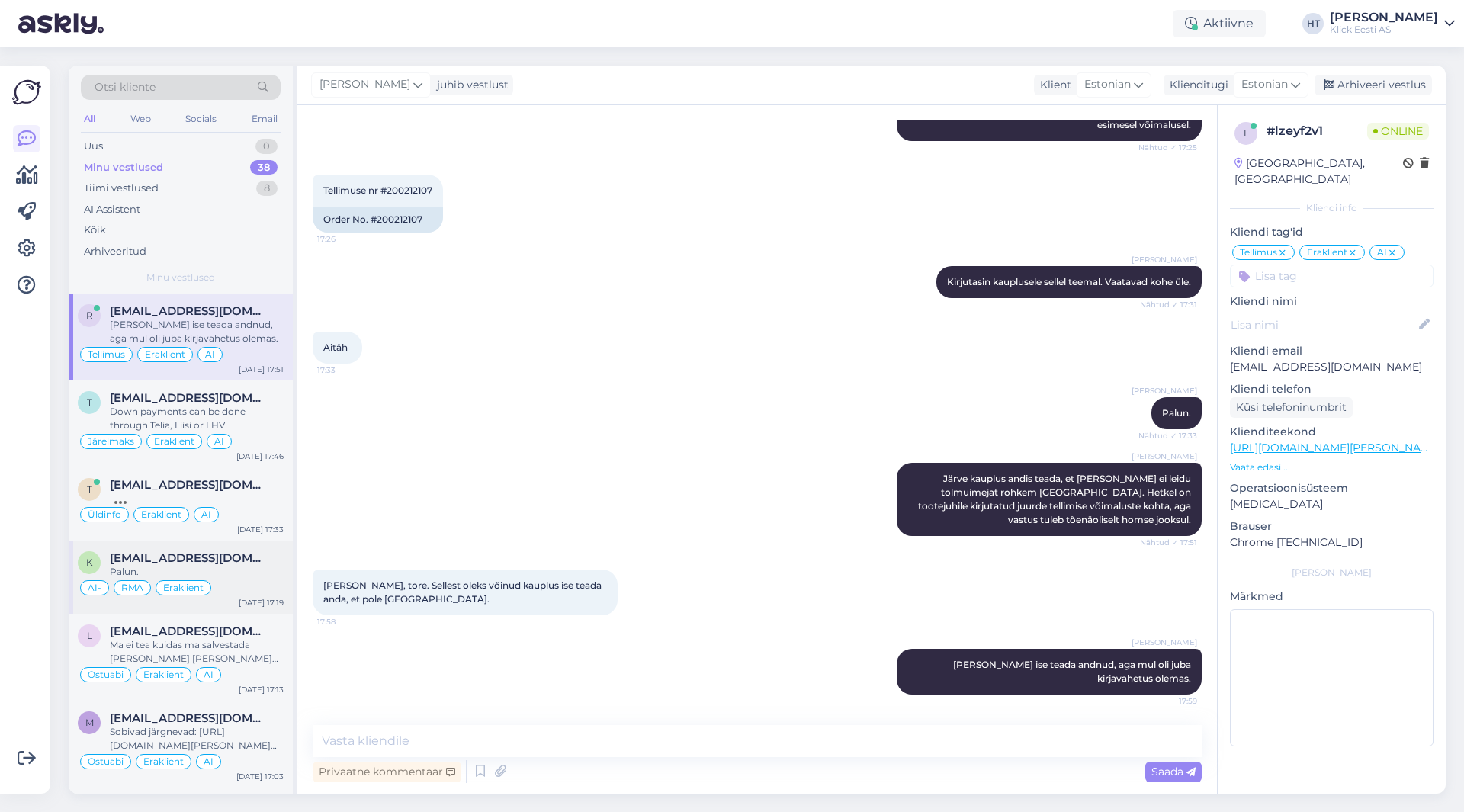
click at [234, 589] on div "AI- RMA Eraklient" at bounding box center [181, 588] width 206 height 18
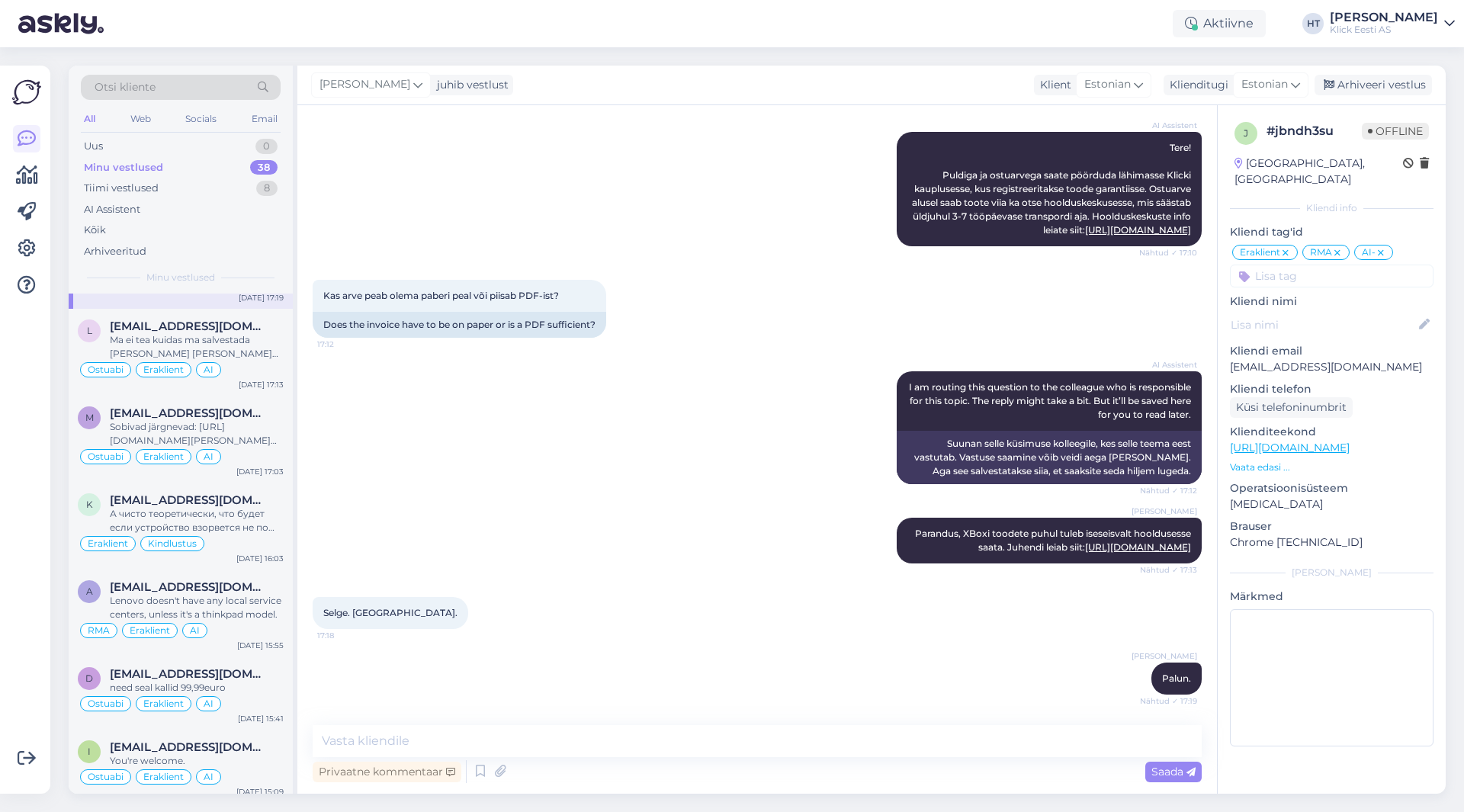
scroll to position [0, 0]
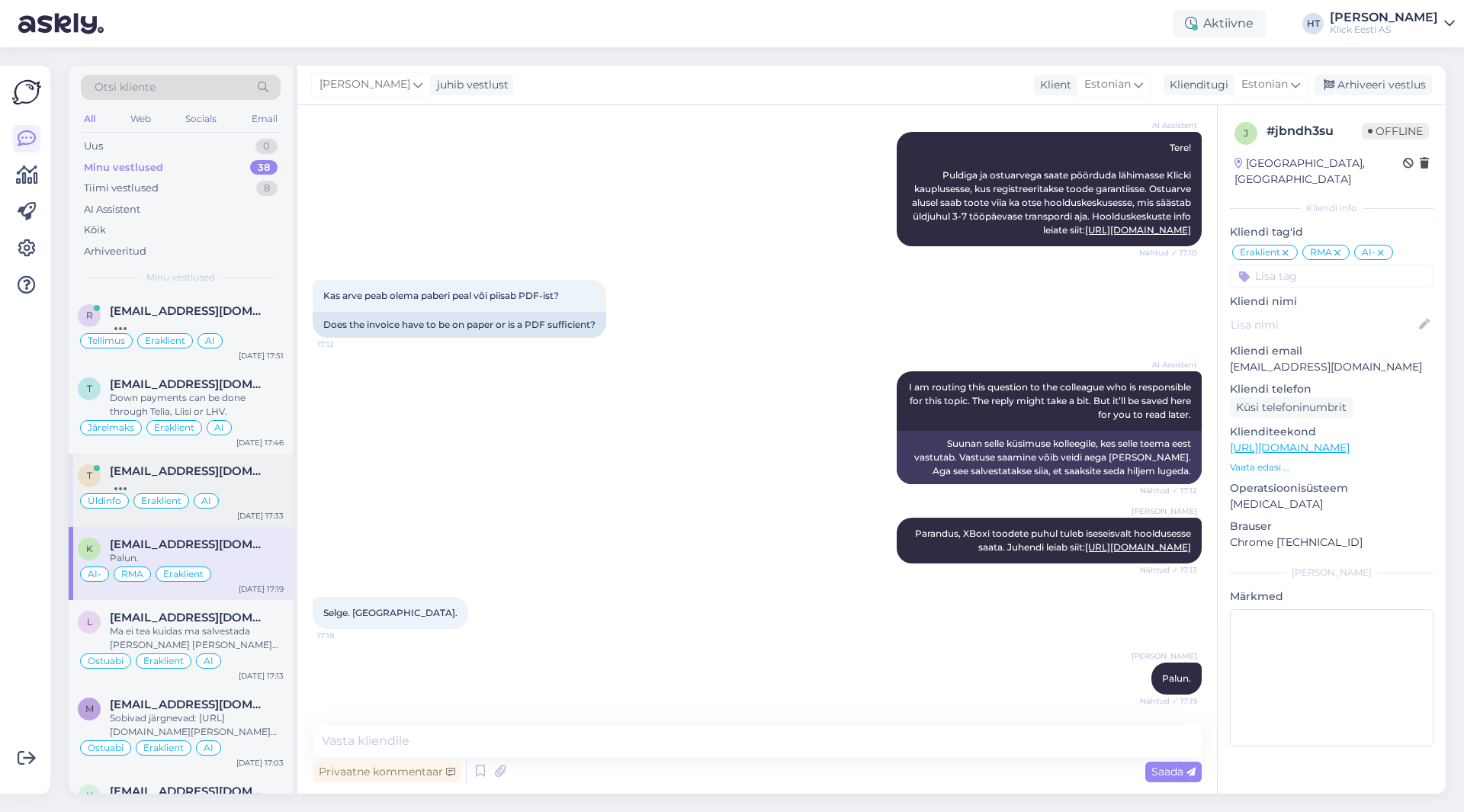
click at [261, 479] on div at bounding box center [197, 484] width 174 height 14
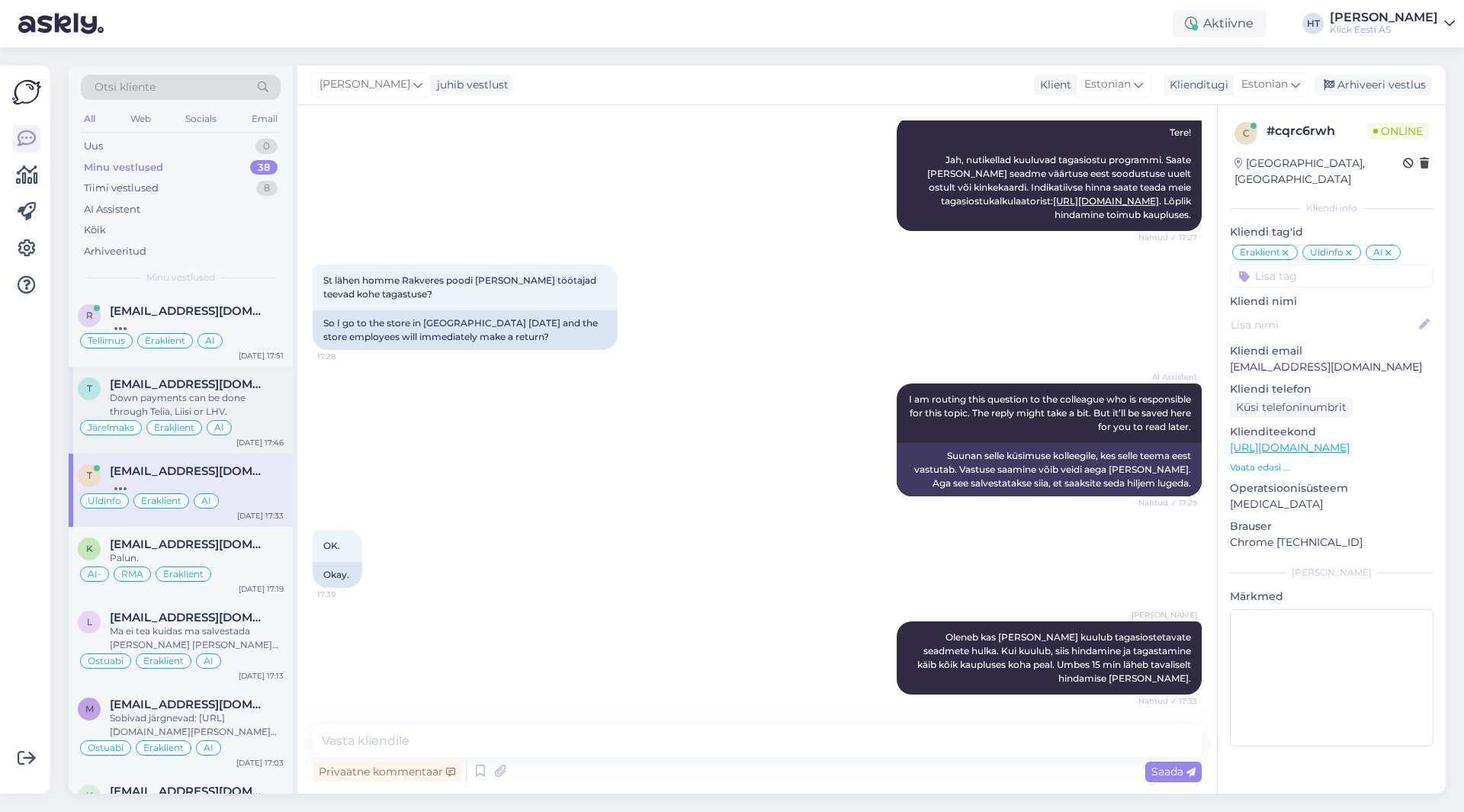
click at [257, 416] on div "Down payments can be done through Telia, Liisi or LHV." at bounding box center [197, 404] width 174 height 27
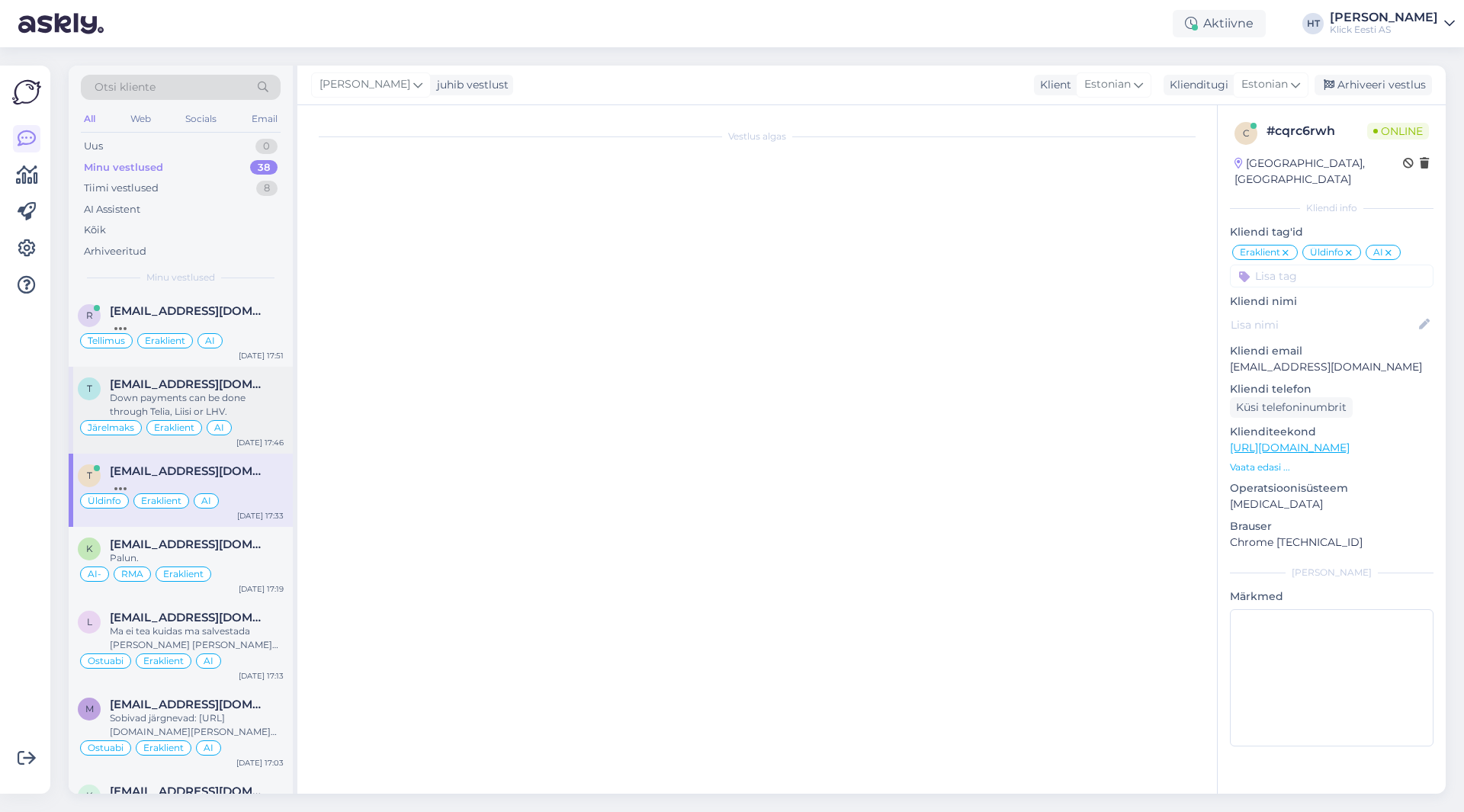
scroll to position [122, 0]
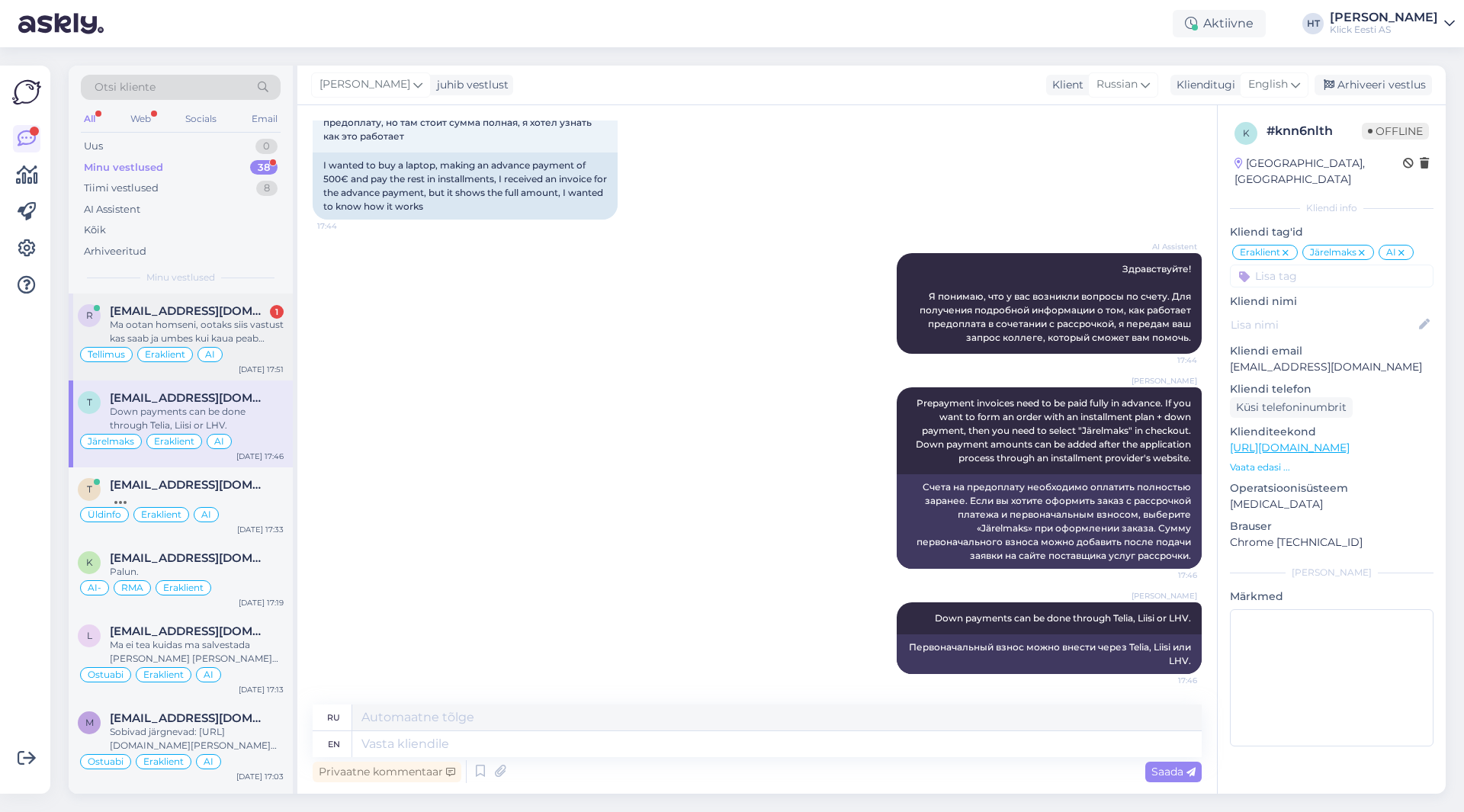
click at [264, 347] on div "Tellimus Eraklient AI" at bounding box center [181, 355] width 206 height 18
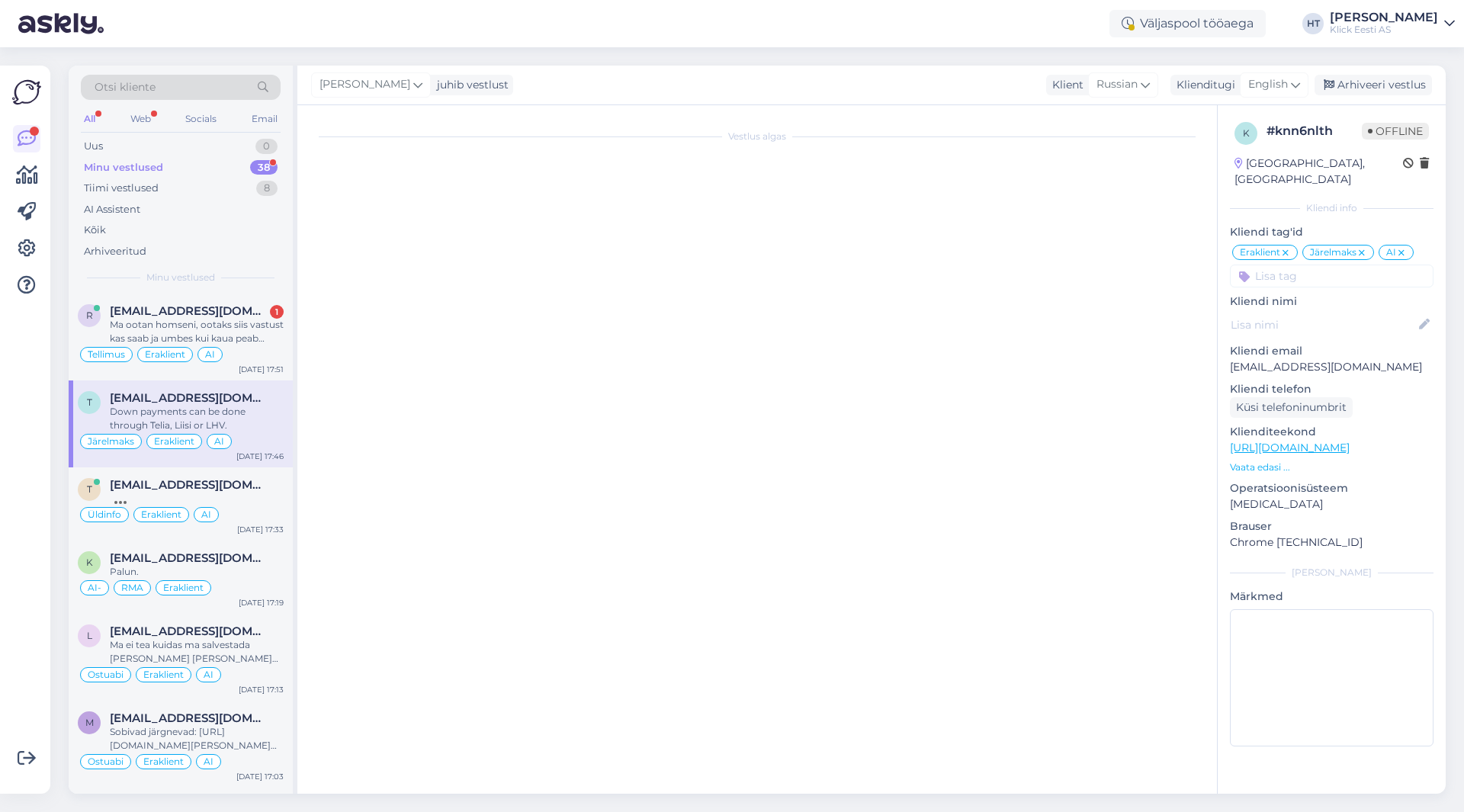
scroll to position [530, 0]
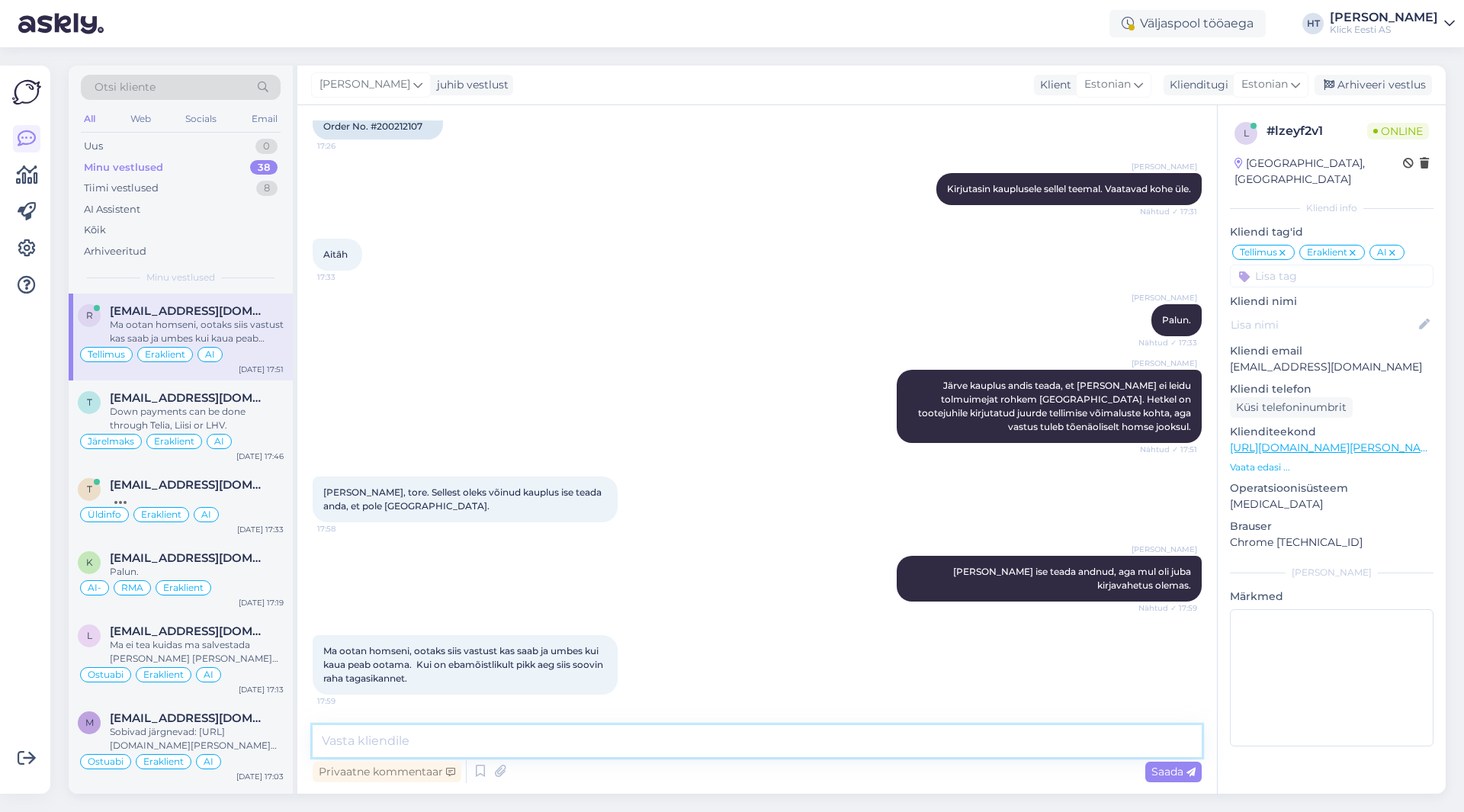
click at [638, 736] on textarea at bounding box center [757, 741] width 889 height 32
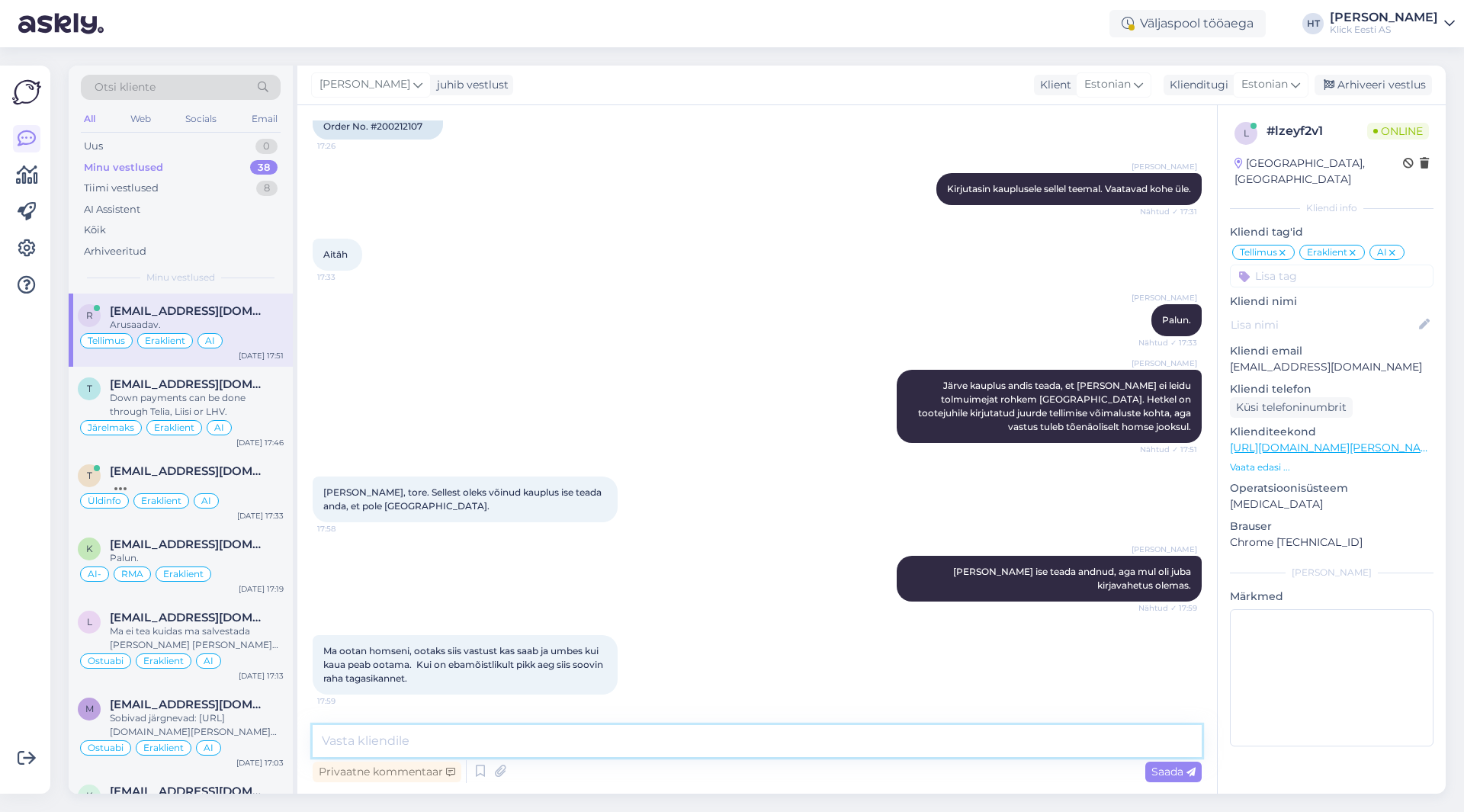
scroll to position [595, 0]
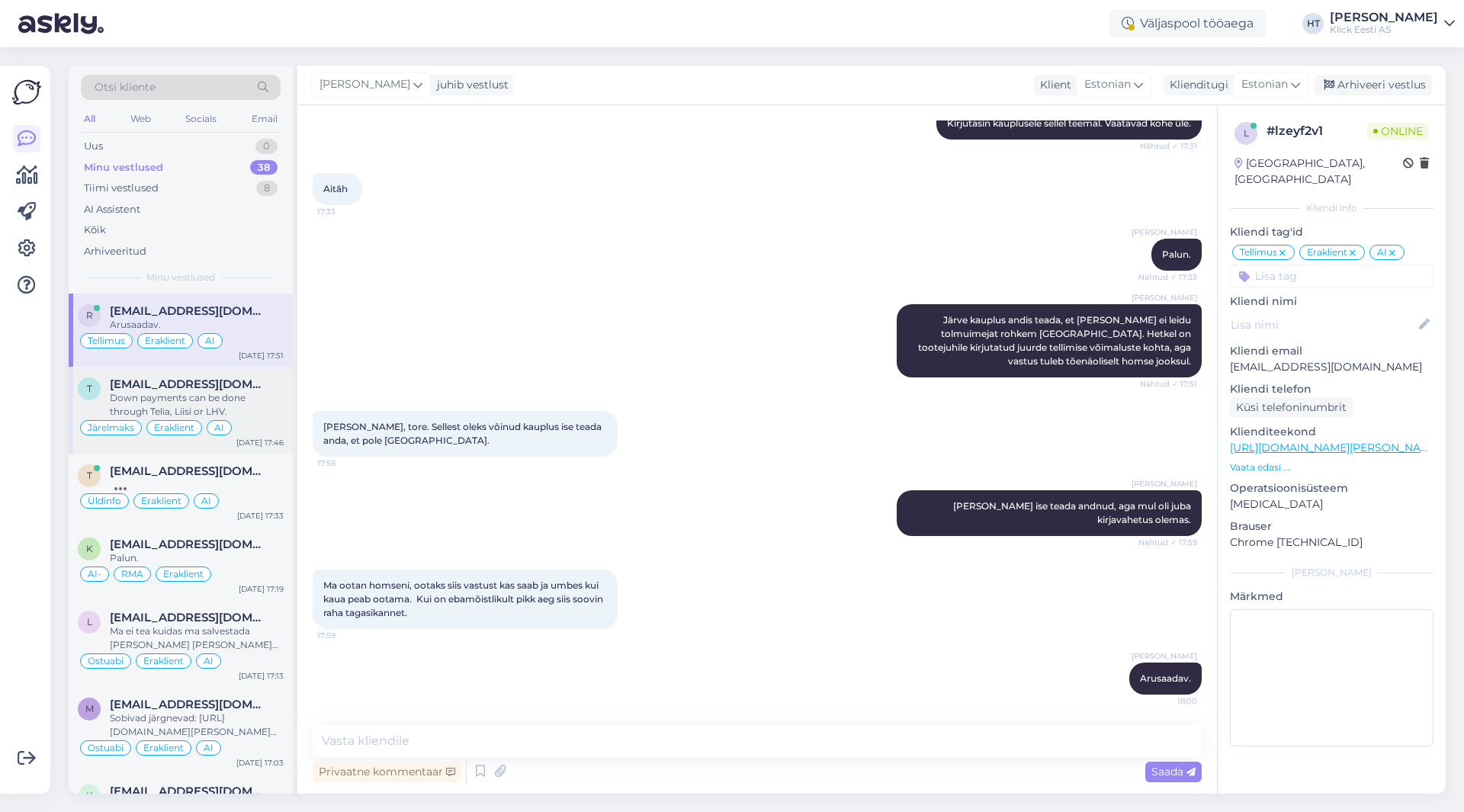
click at [238, 418] on div "Down payments can be done through Telia, Liisi or LHV." at bounding box center [197, 404] width 174 height 27
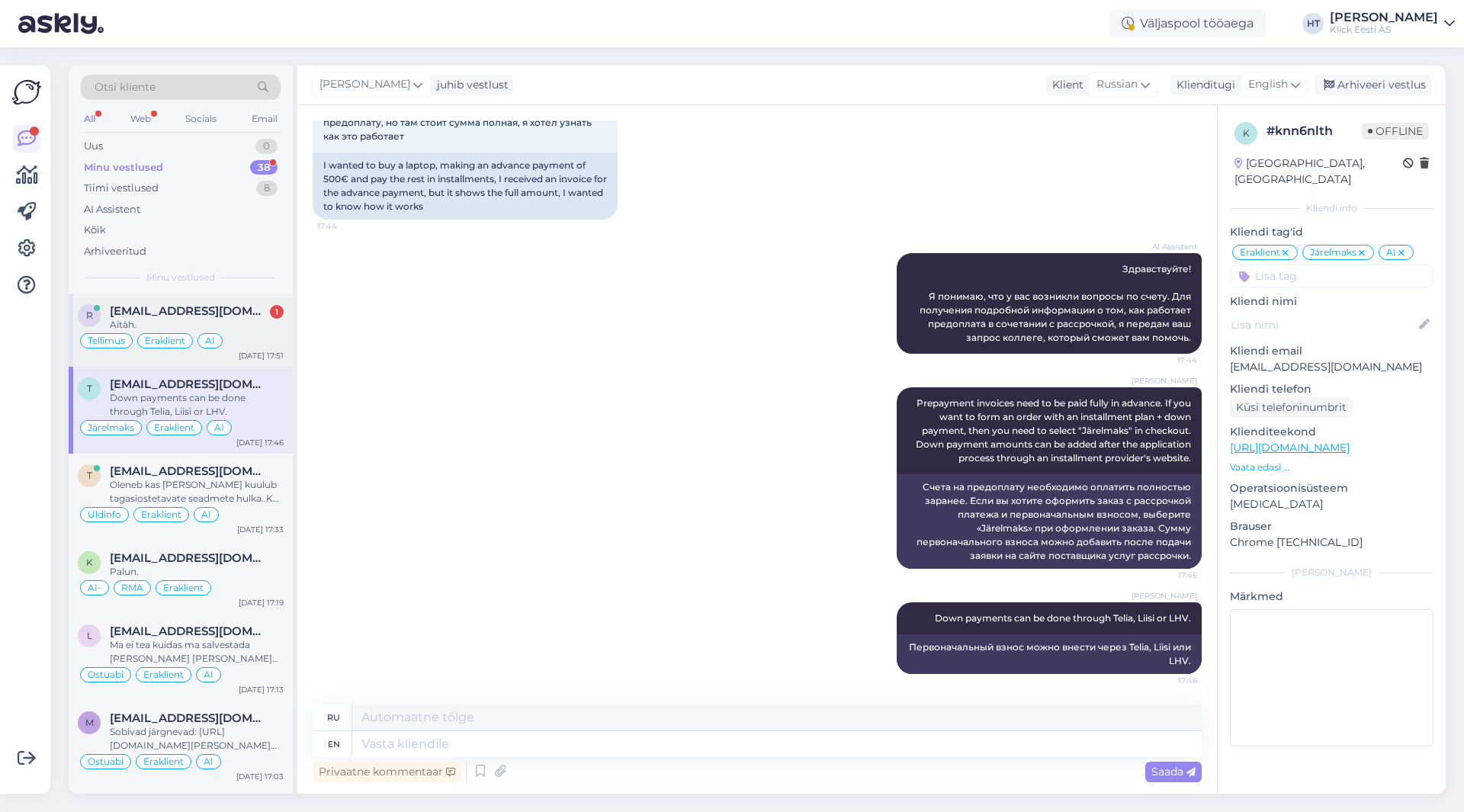
click at [251, 323] on div "Aitàh." at bounding box center [197, 324] width 174 height 14
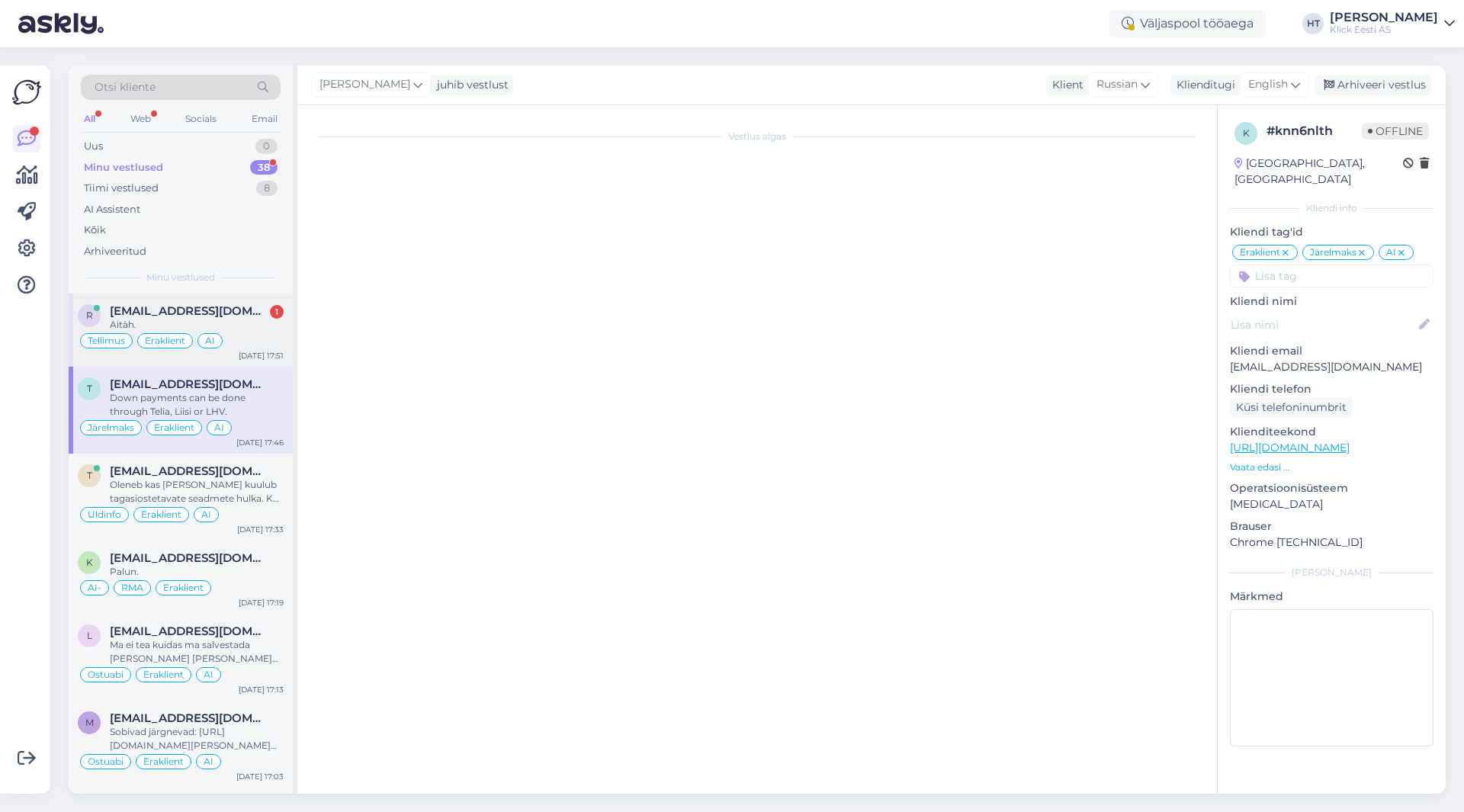
scroll to position [661, 0]
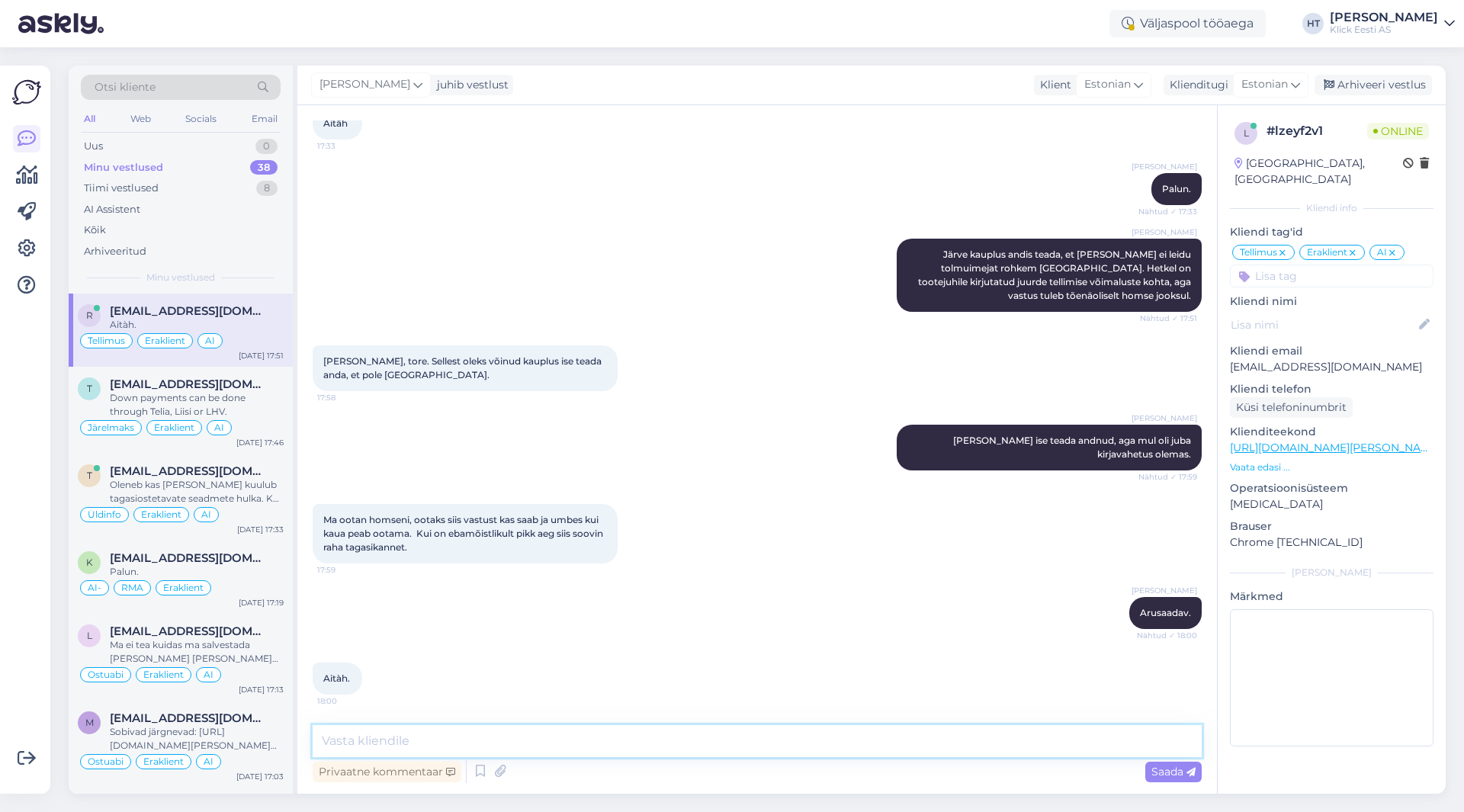
click at [599, 745] on textarea at bounding box center [757, 741] width 889 height 32
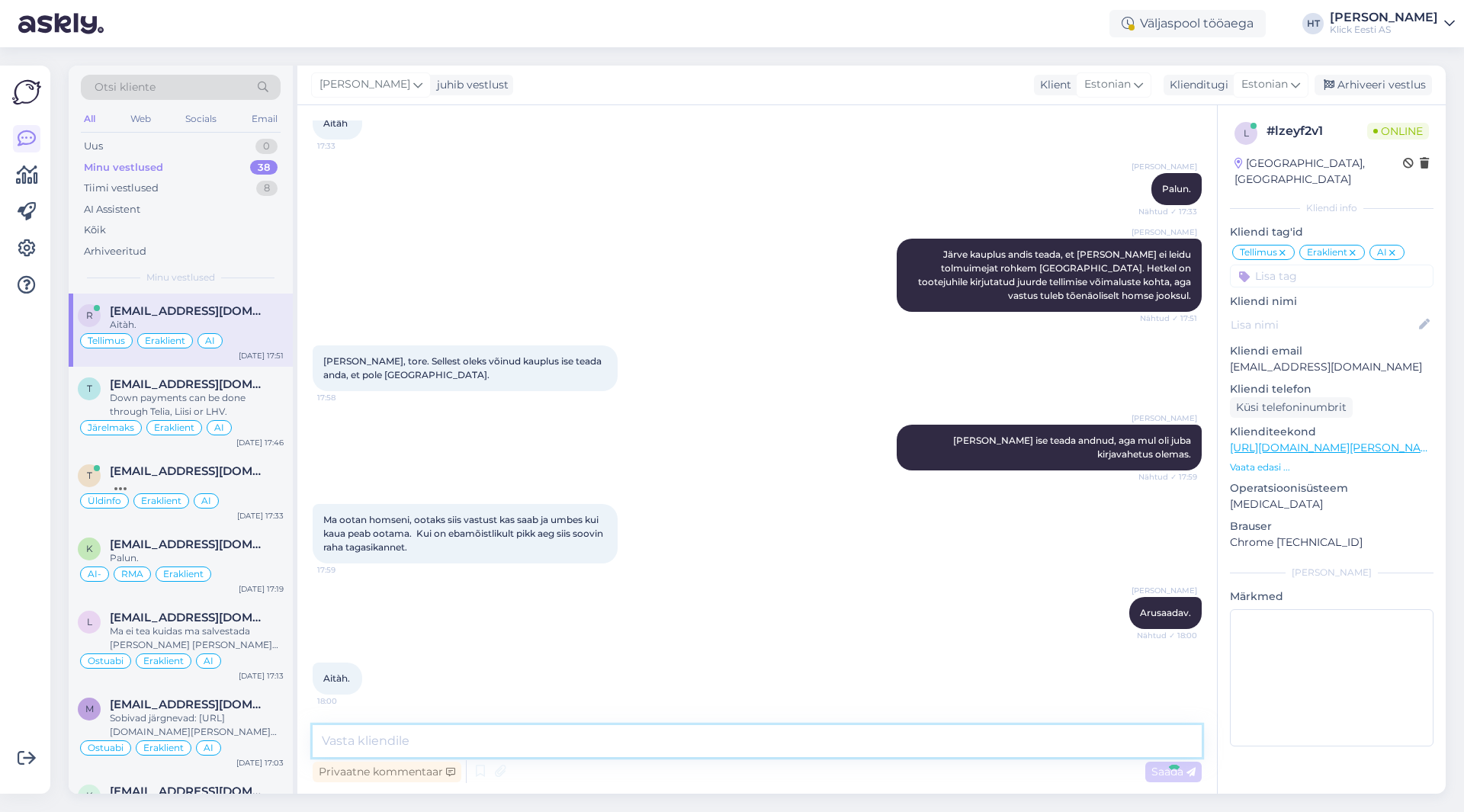
scroll to position [727, 0]
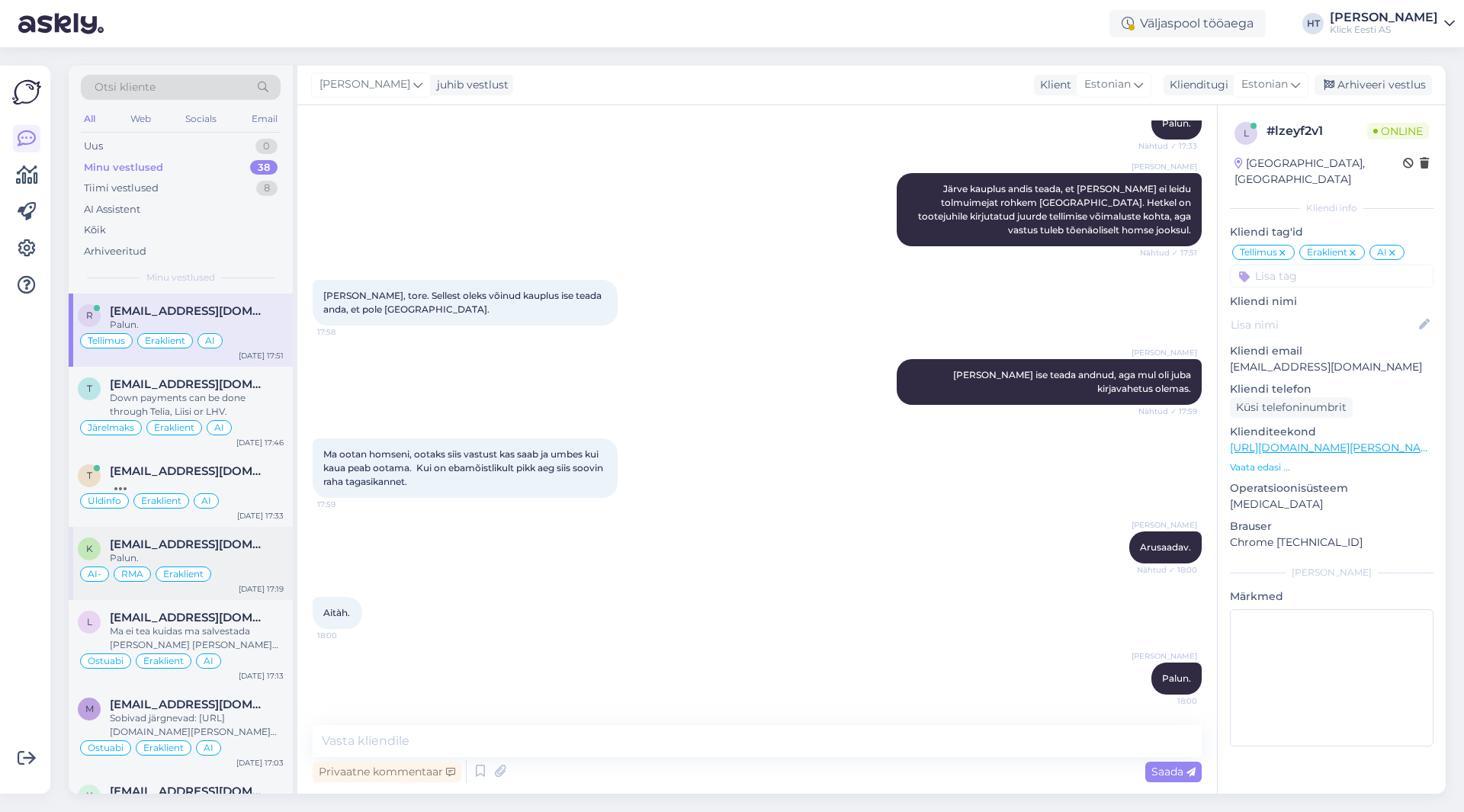
click at [284, 554] on div "k [EMAIL_ADDRESS][DOMAIN_NAME] Palun. AI- RMA Eraklient [DATE] 17:19" at bounding box center [181, 563] width 224 height 73
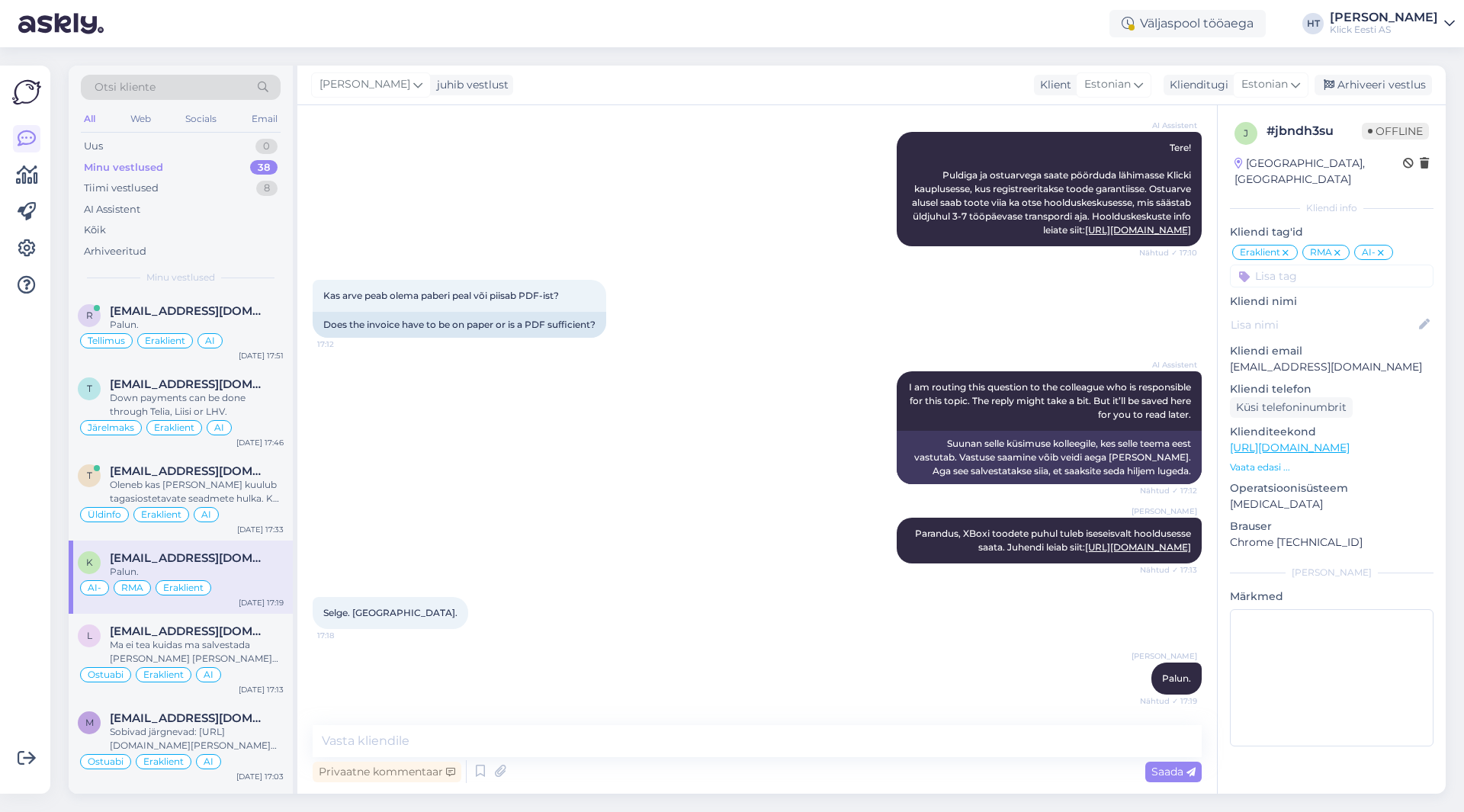
click at [1411, 30] on div "Klick Eesti AS" at bounding box center [1384, 30] width 108 height 12
click at [1373, 127] on div "Logi välja" at bounding box center [1319, 130] width 272 height 27
